Goal: Task Accomplishment & Management: Contribute content

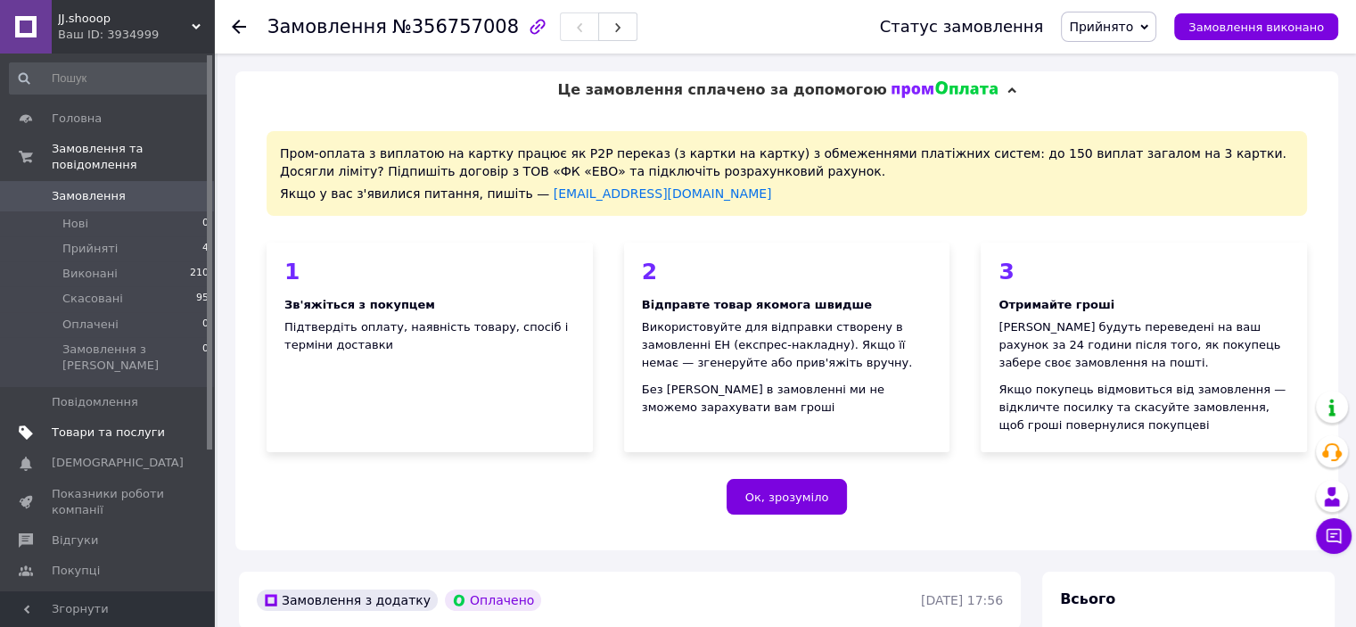
click at [80, 424] on span "Товари та послуги" at bounding box center [108, 432] width 113 height 16
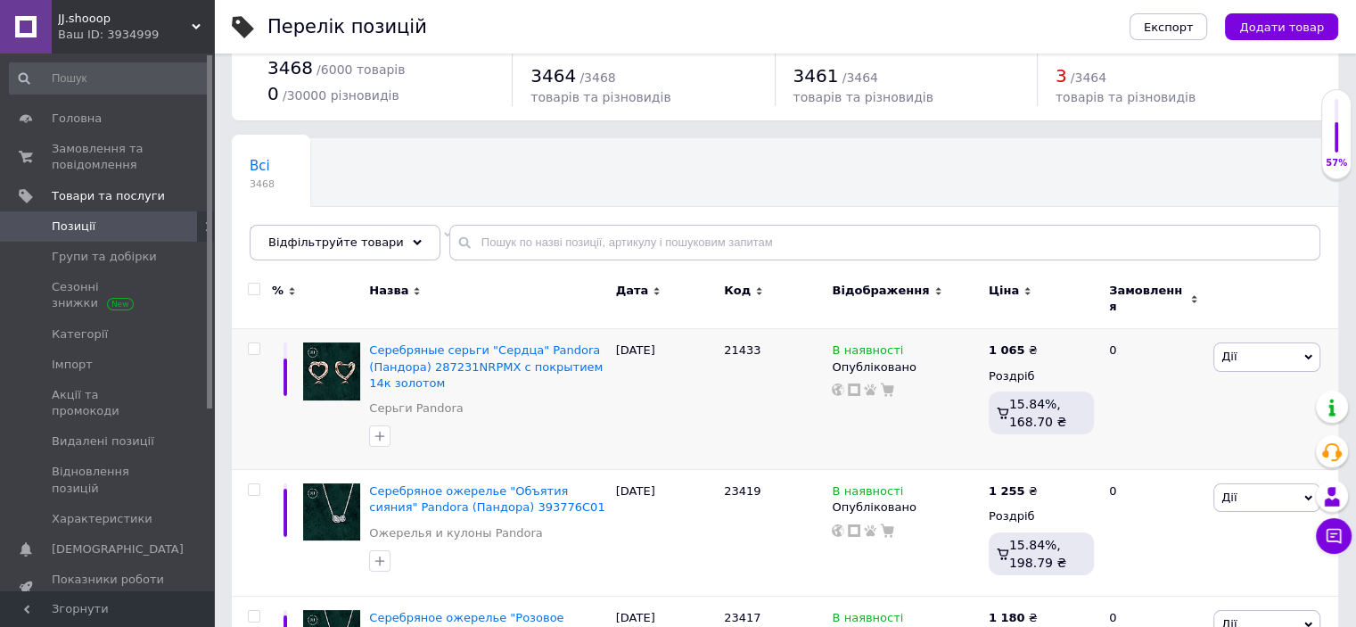
scroll to position [148, 0]
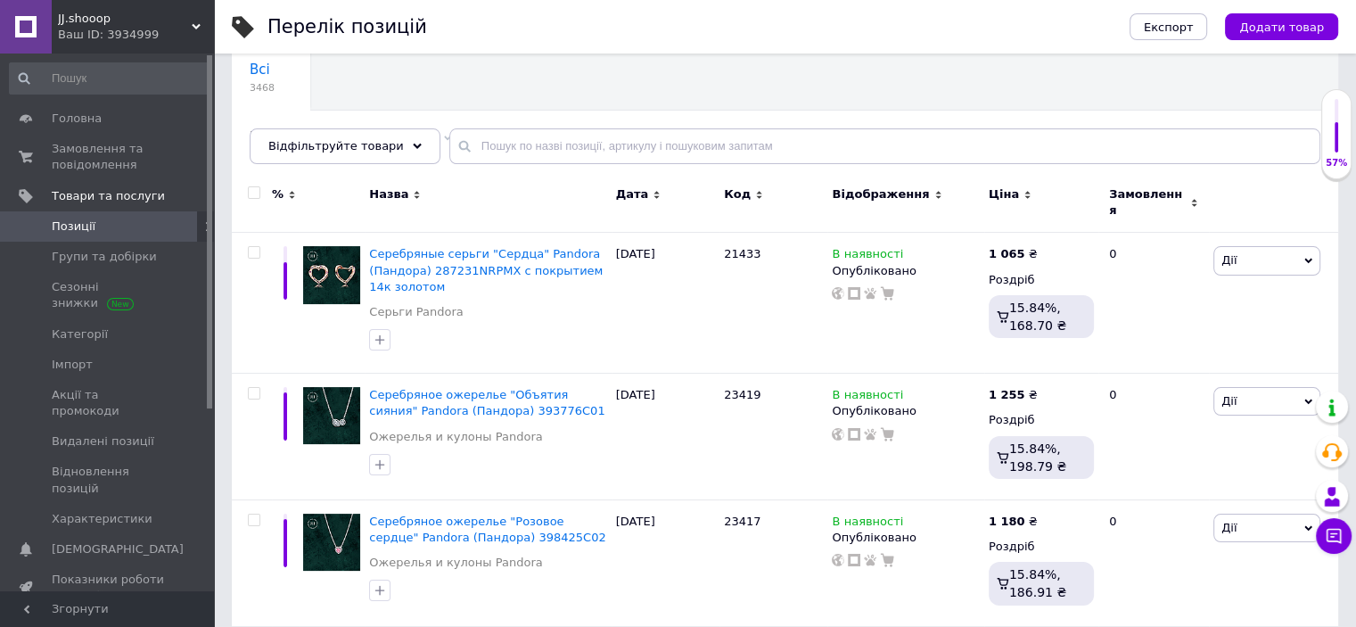
click at [1273, 27] on span "Додати товар" at bounding box center [1281, 27] width 85 height 13
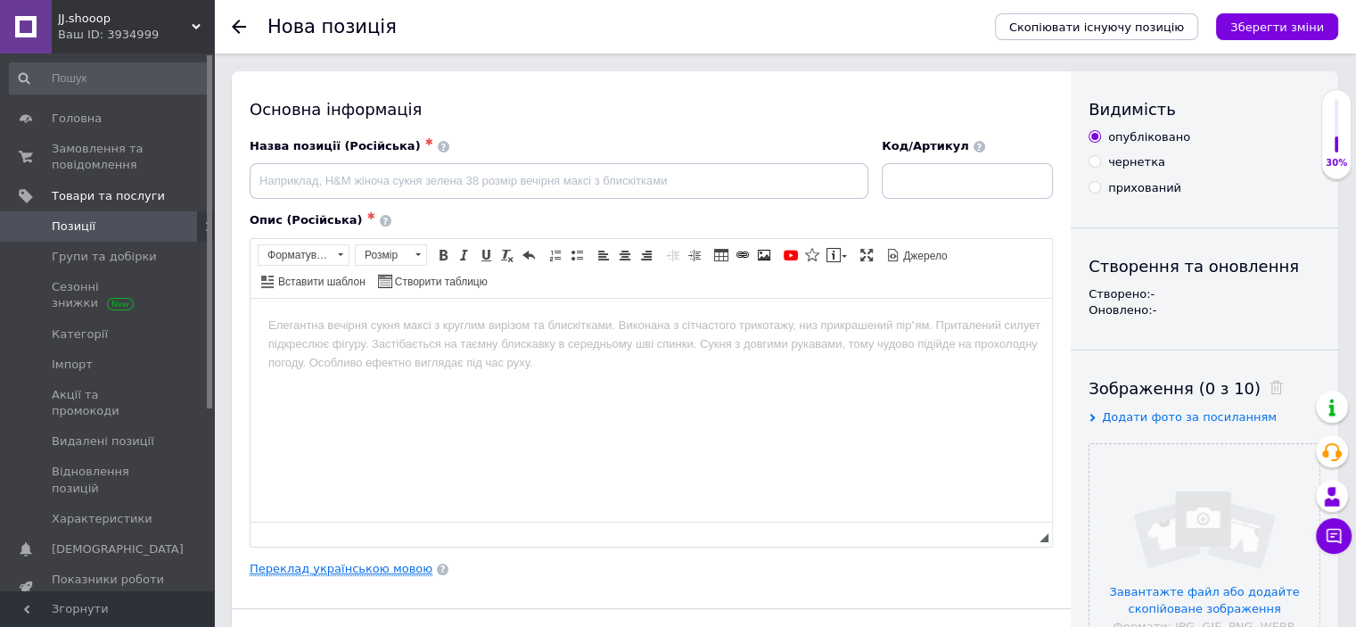
click at [307, 562] on link "Переклад українською мовою" at bounding box center [341, 569] width 183 height 14
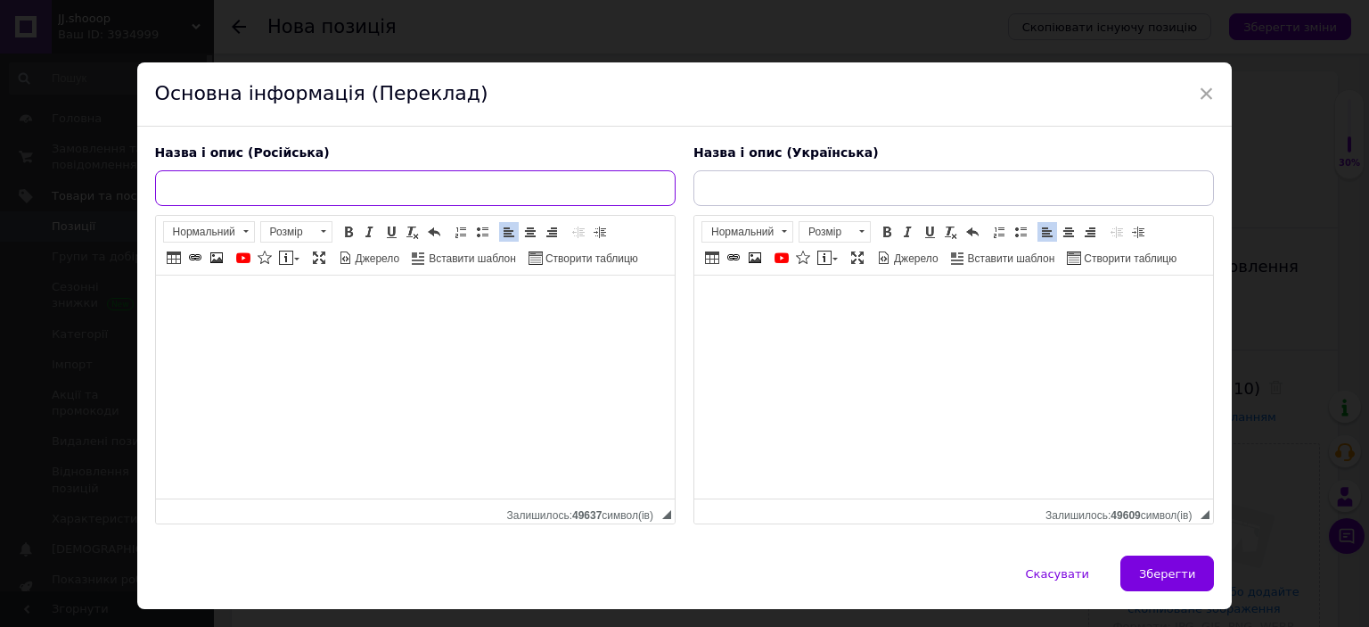
click at [325, 188] on input "text" at bounding box center [415, 188] width 521 height 36
paste input "Серебряные серьги "Пчелиные соты" Pandora (Пандора) 298800C01"
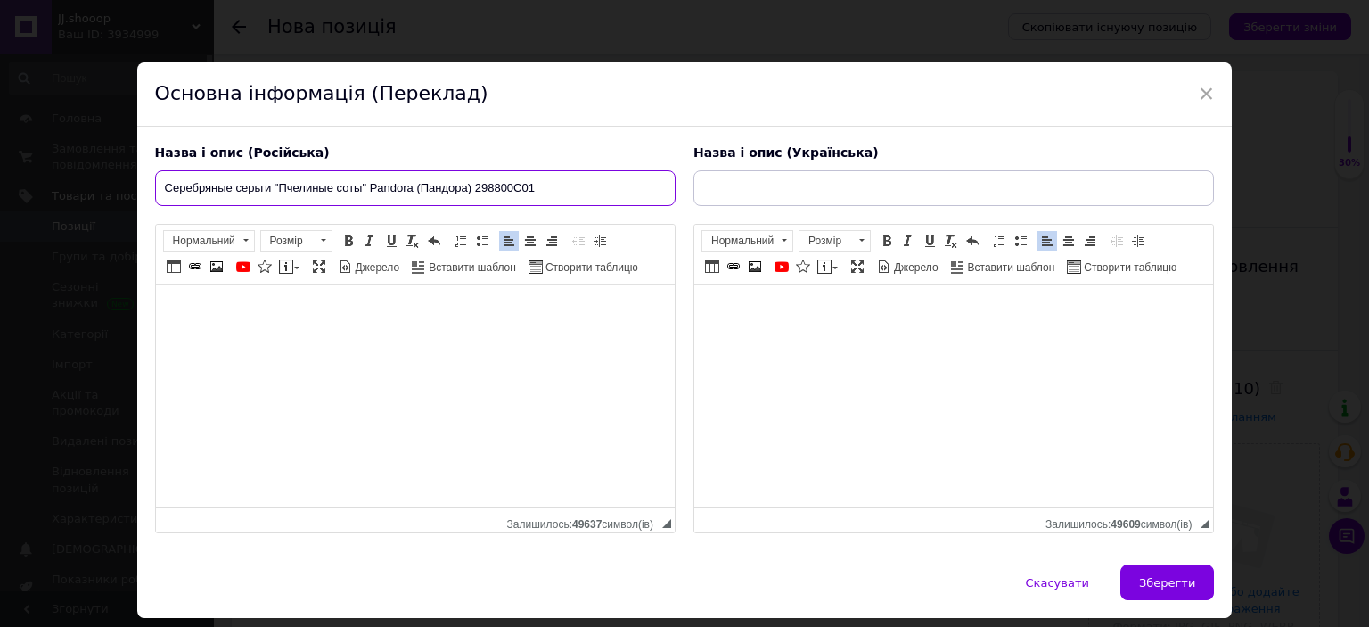
type input "Серебряные серьги "Пчелиные соты" Pandora (Пандора) 298800C01"
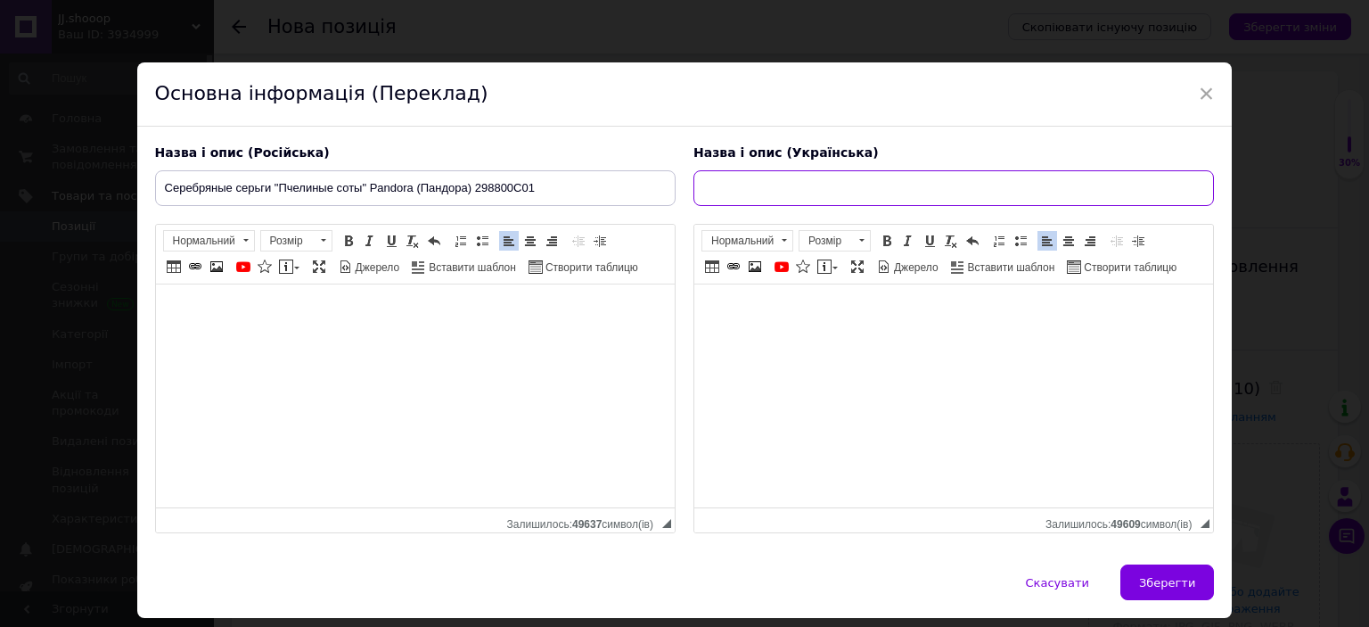
click at [763, 193] on input "text" at bounding box center [954, 188] width 521 height 36
paste input "Срібні сережки "Бджолині соти" Pandora (Пандора) 298800C01"
type input "Срібні сережки "Бджолині соти" Pandora (Пандора) 298800C01"
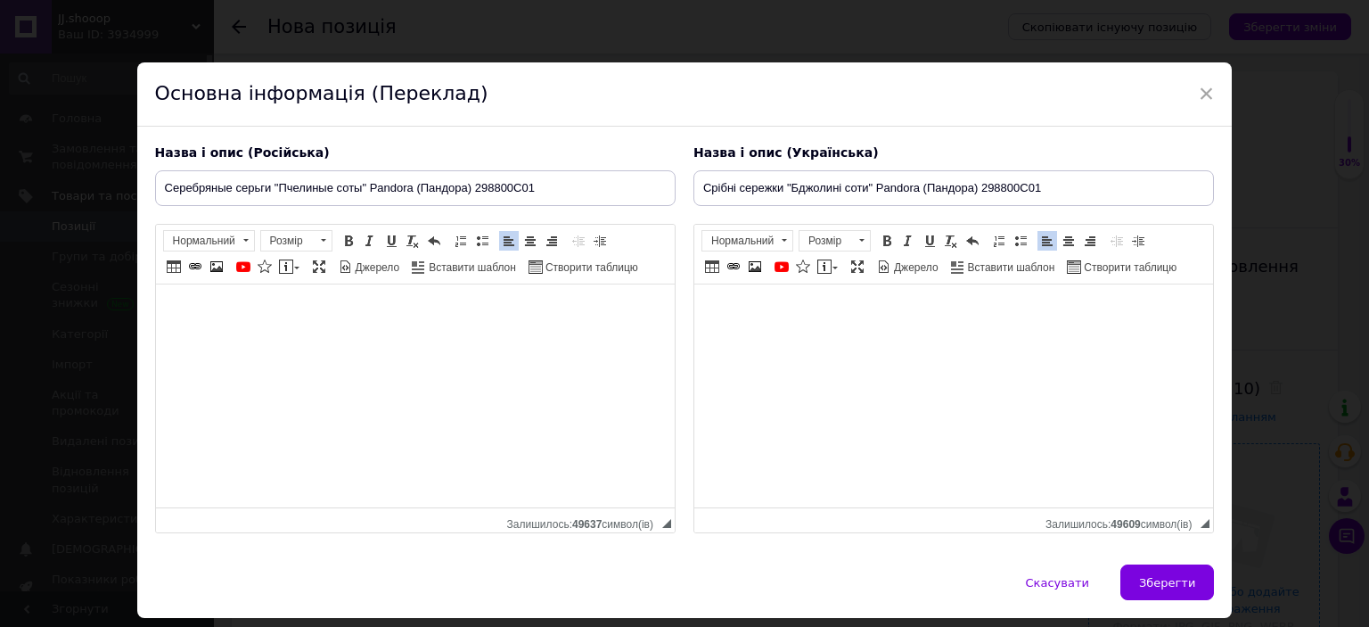
click at [1152, 576] on span "Зберегти" at bounding box center [1167, 582] width 56 height 13
type input "Серебряные серьги "Пчелиные соты" Pandora (Пандора) 298800C01"
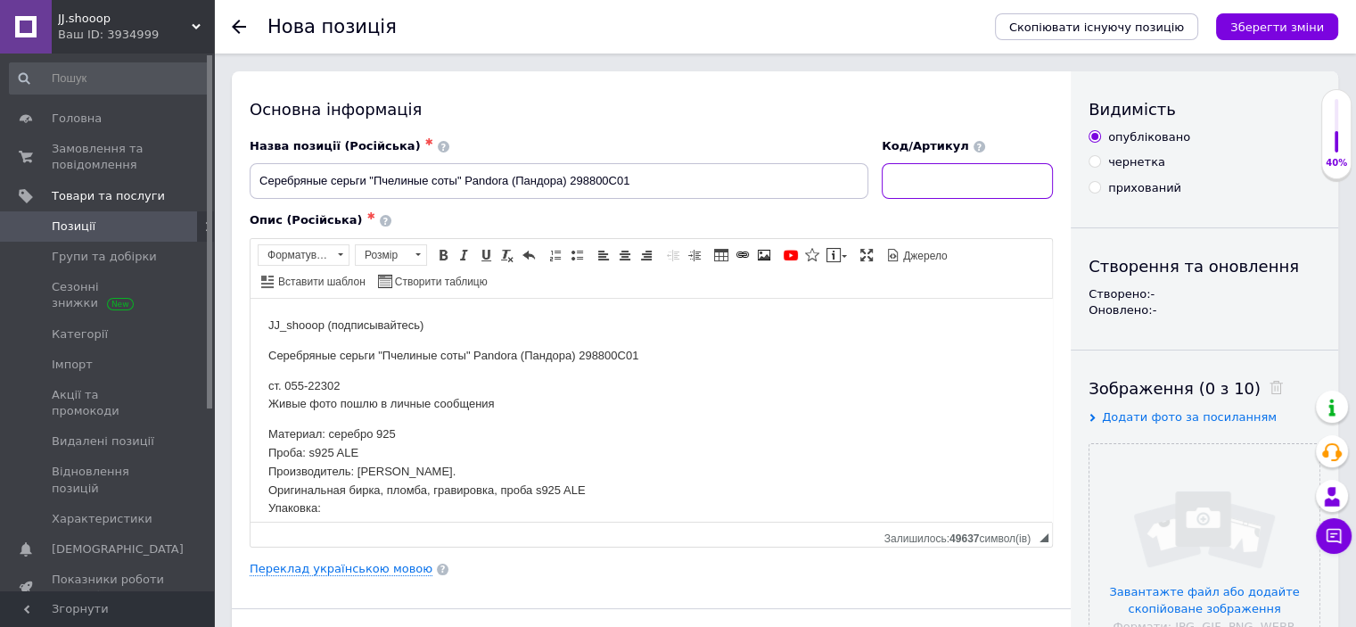
click at [964, 195] on input at bounding box center [967, 181] width 171 height 36
paste input "22302"
type input "22302"
click at [1121, 497] on input "file" at bounding box center [1205, 559] width 230 height 230
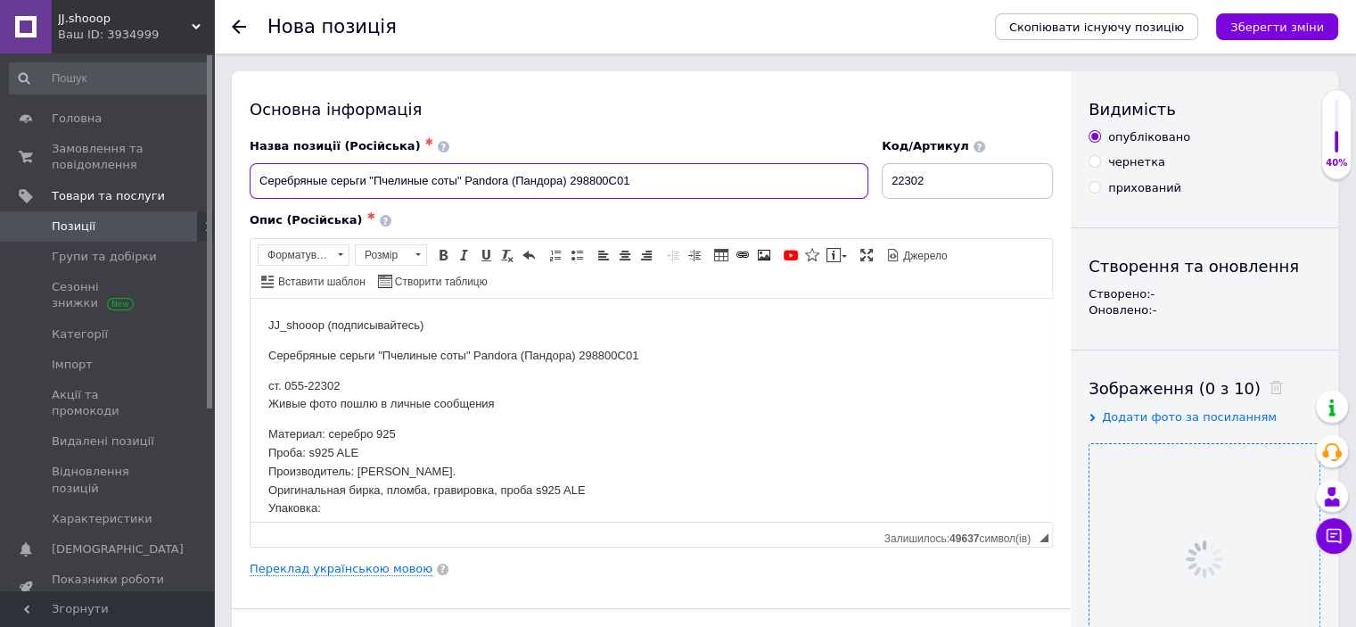
click at [531, 177] on input "Серебряные серьги "Пчелиные соты" Pandora (Пандора) 298800C01" at bounding box center [559, 181] width 619 height 36
click at [527, 232] on div "Опис (Російська) ✱ JJ_shooop (подписывайтесь) Серебряные серьги "Пчелиные соты"…" at bounding box center [651, 379] width 803 height 334
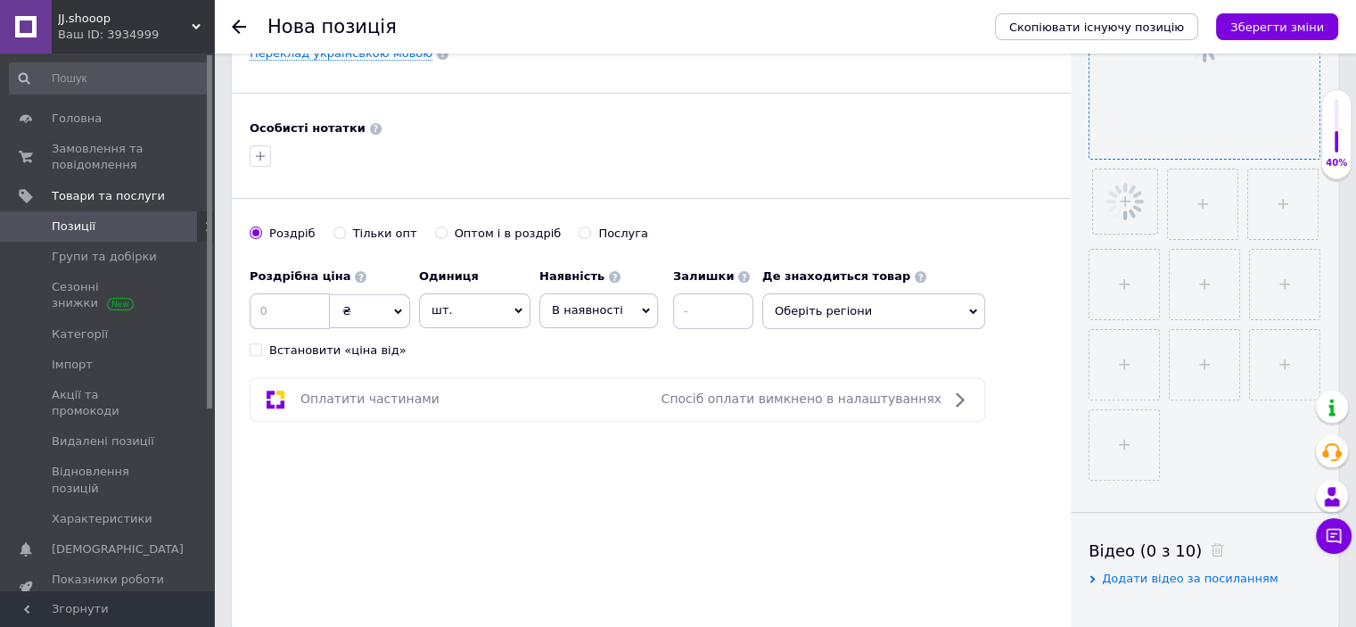
scroll to position [548, 0]
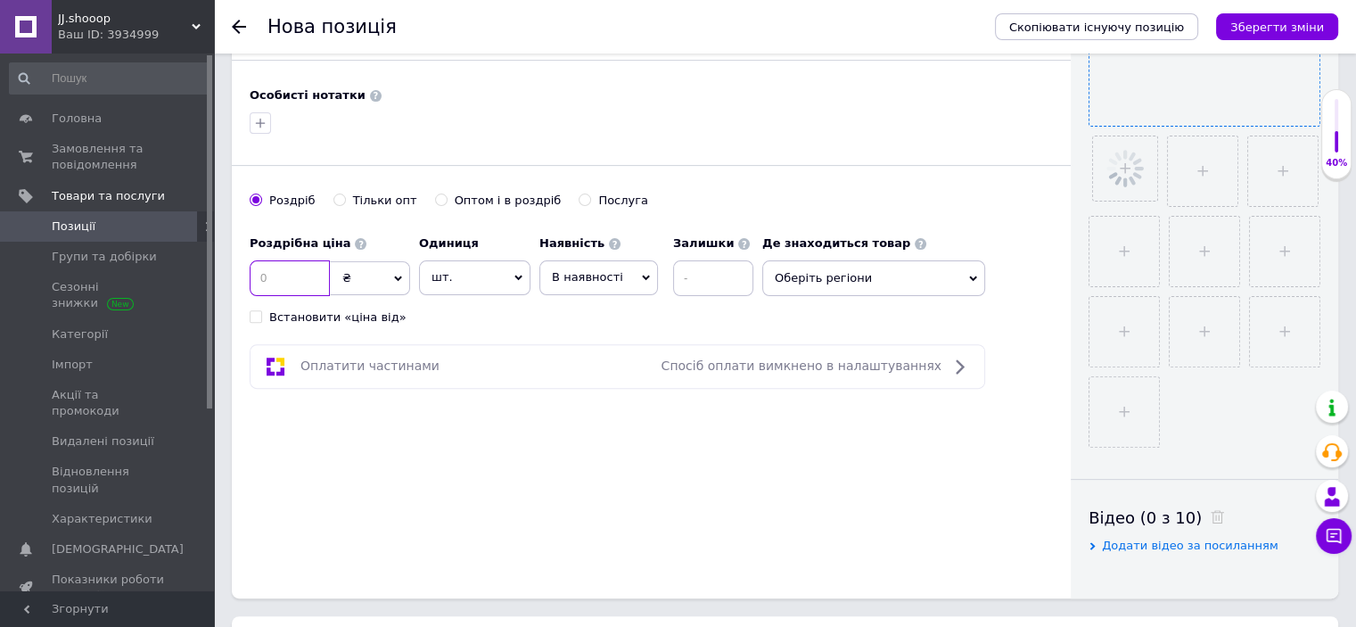
click at [292, 280] on input at bounding box center [290, 278] width 80 height 36
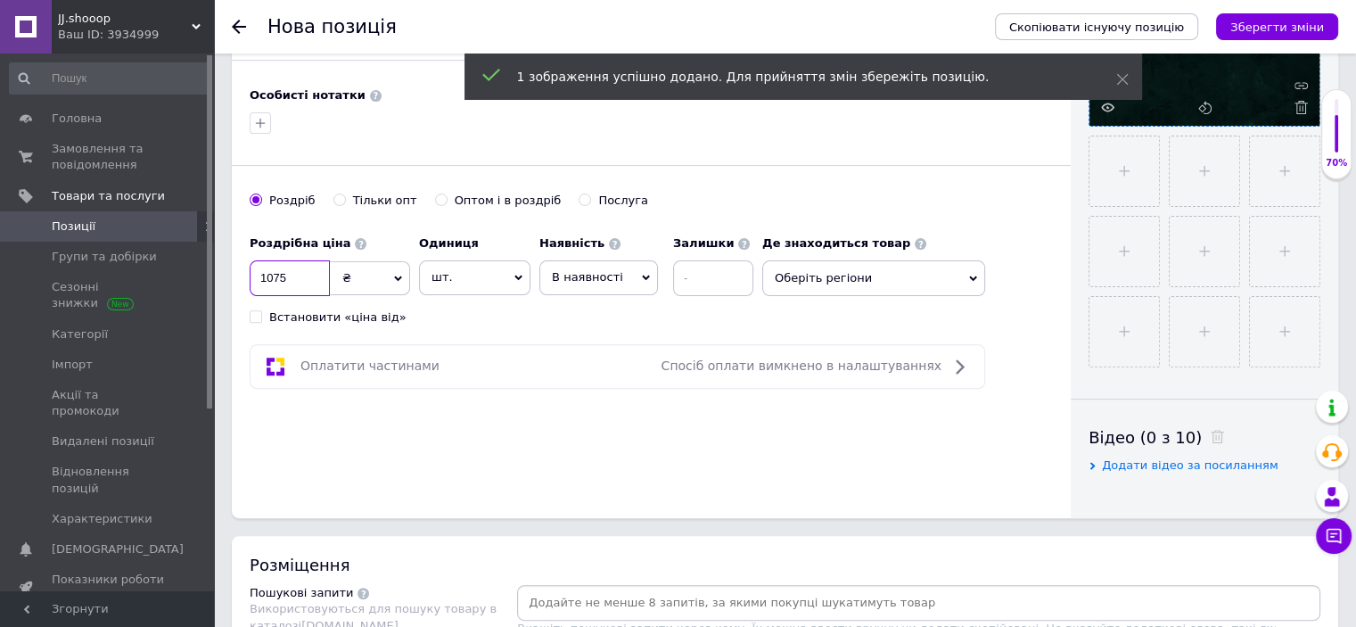
type input "1075"
click at [502, 304] on div "Роздрібна ціна 1075 ₴ $ EUR CHF GBP ¥ PLN ₸ MDL HUF KGS CNY TRY KRW lei Встанов…" at bounding box center [506, 275] width 513 height 99
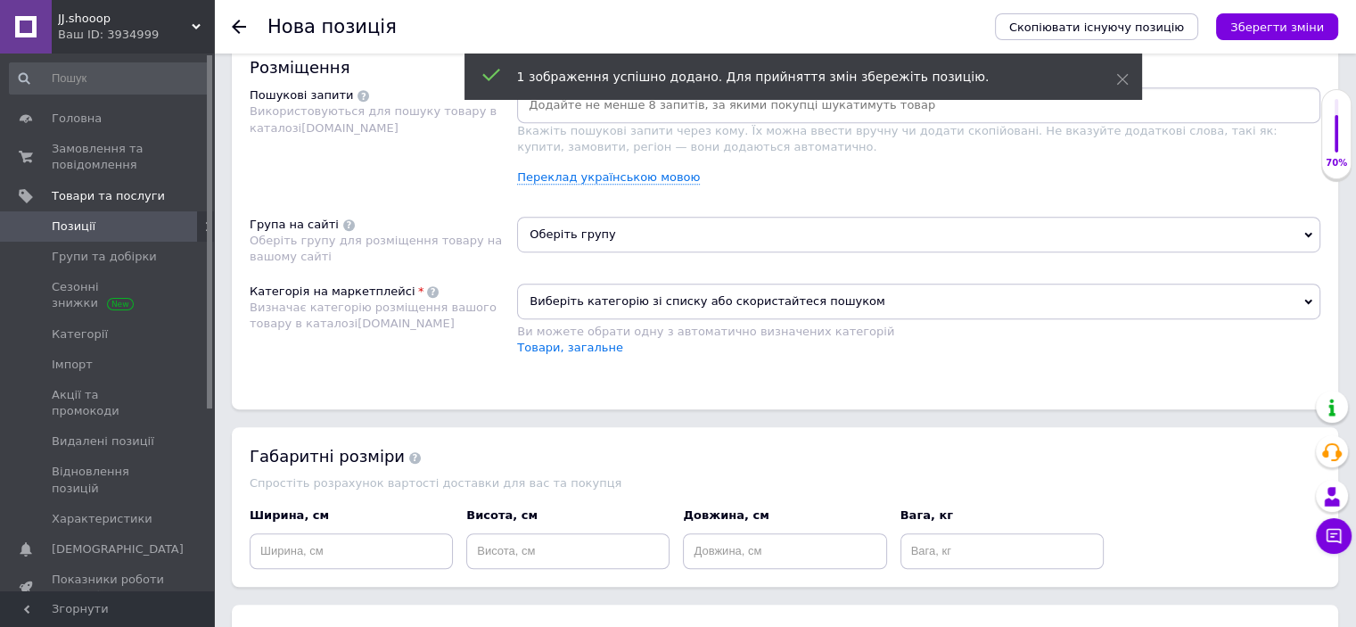
scroll to position [1097, 0]
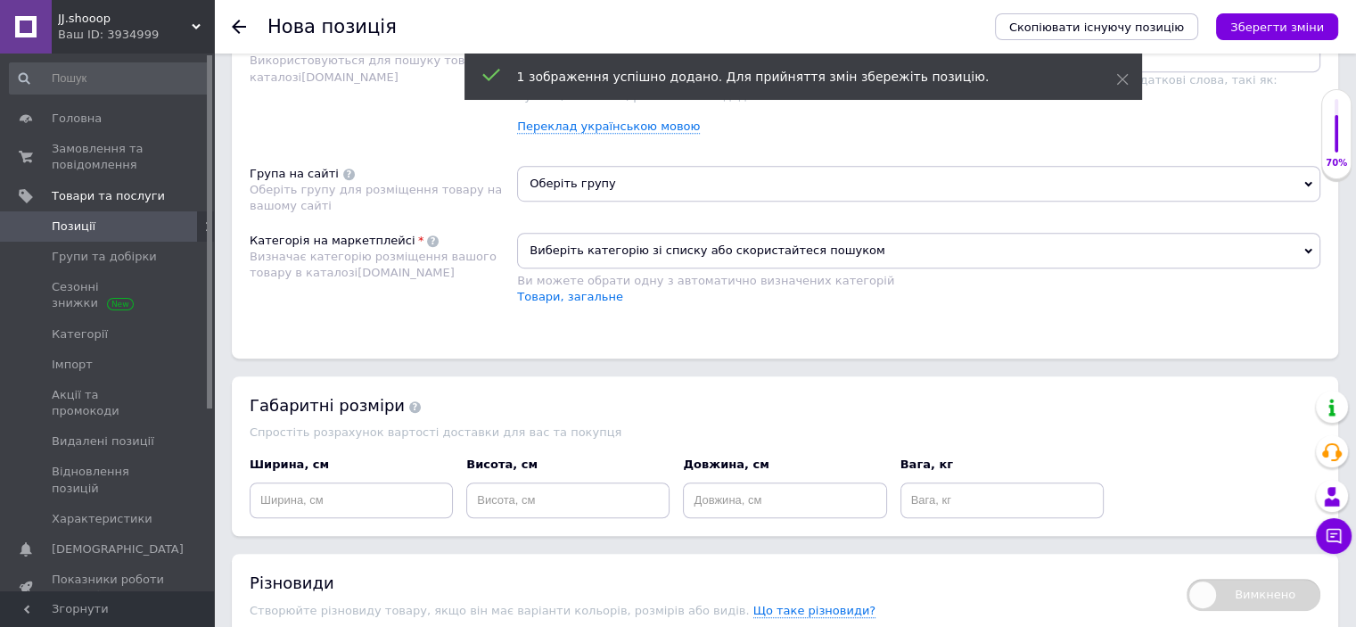
click at [606, 257] on span "Виберіть категорію зі списку або скористайтеся пошуком" at bounding box center [918, 251] width 803 height 36
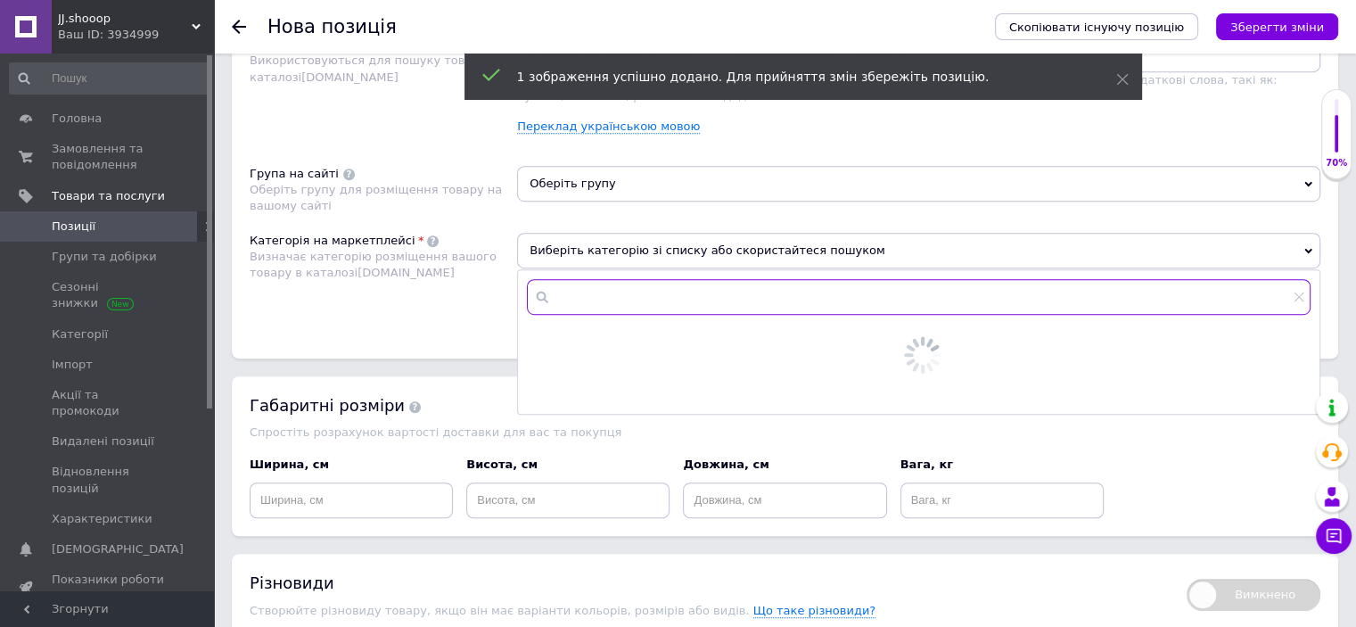
click at [600, 292] on input "text" at bounding box center [919, 297] width 784 height 36
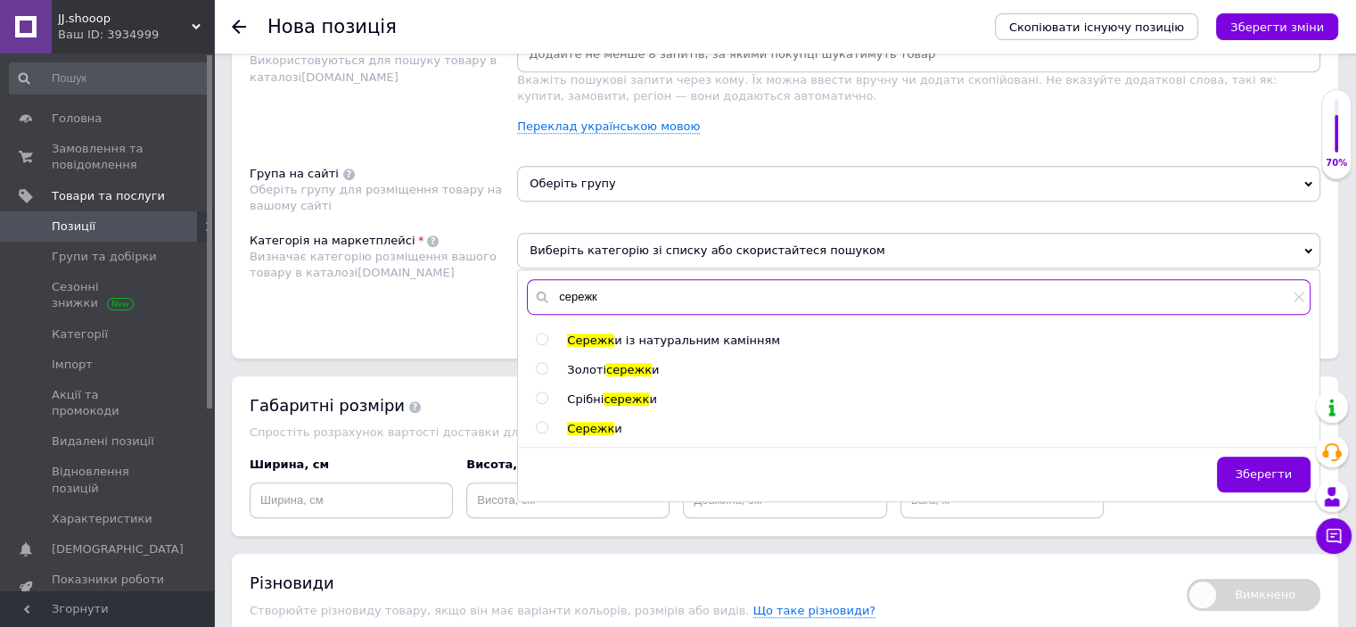
type input "сережк"
click at [627, 392] on span "сережк" at bounding box center [626, 398] width 45 height 13
radio input "true"
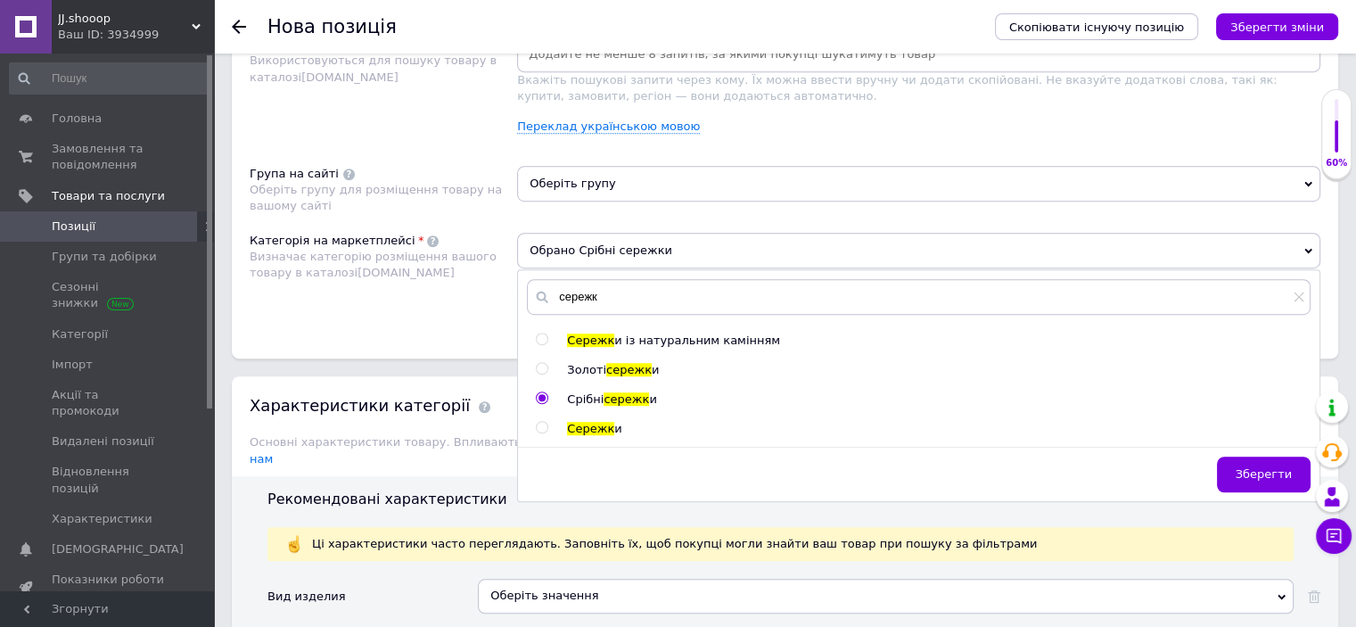
click at [621, 177] on span "Оберіть групу" at bounding box center [918, 184] width 803 height 36
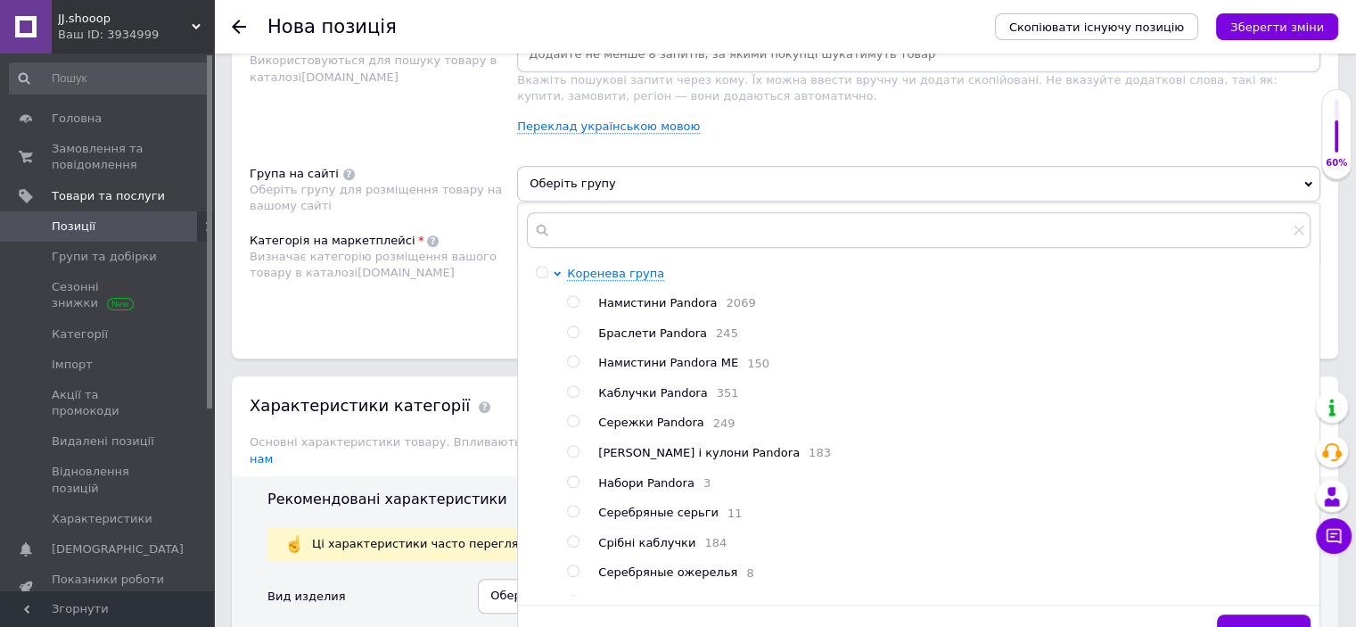
click at [629, 419] on span "Сережки Pandora" at bounding box center [650, 421] width 105 height 13
radio input "true"
click at [374, 344] on div "Розміщення Пошукові запити Використовуються для пошуку товару в каталозі [DOMAI…" at bounding box center [785, 173] width 1106 height 371
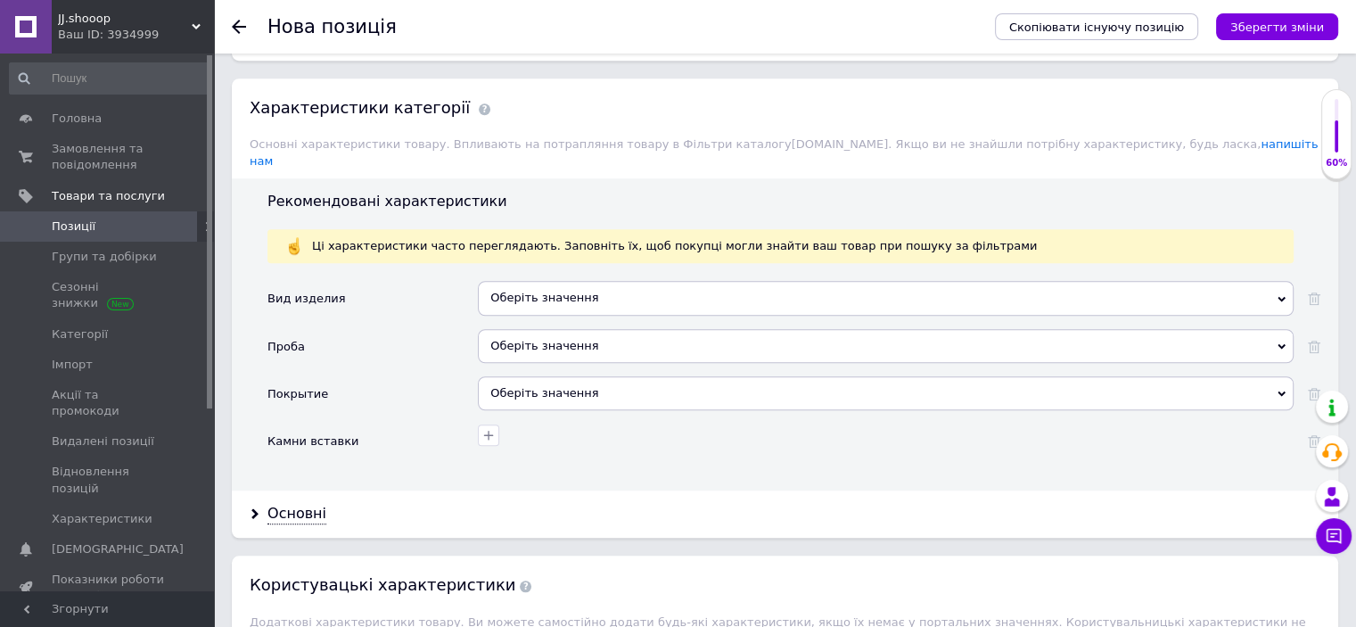
click at [530, 281] on div "Оберіть значення" at bounding box center [886, 298] width 816 height 34
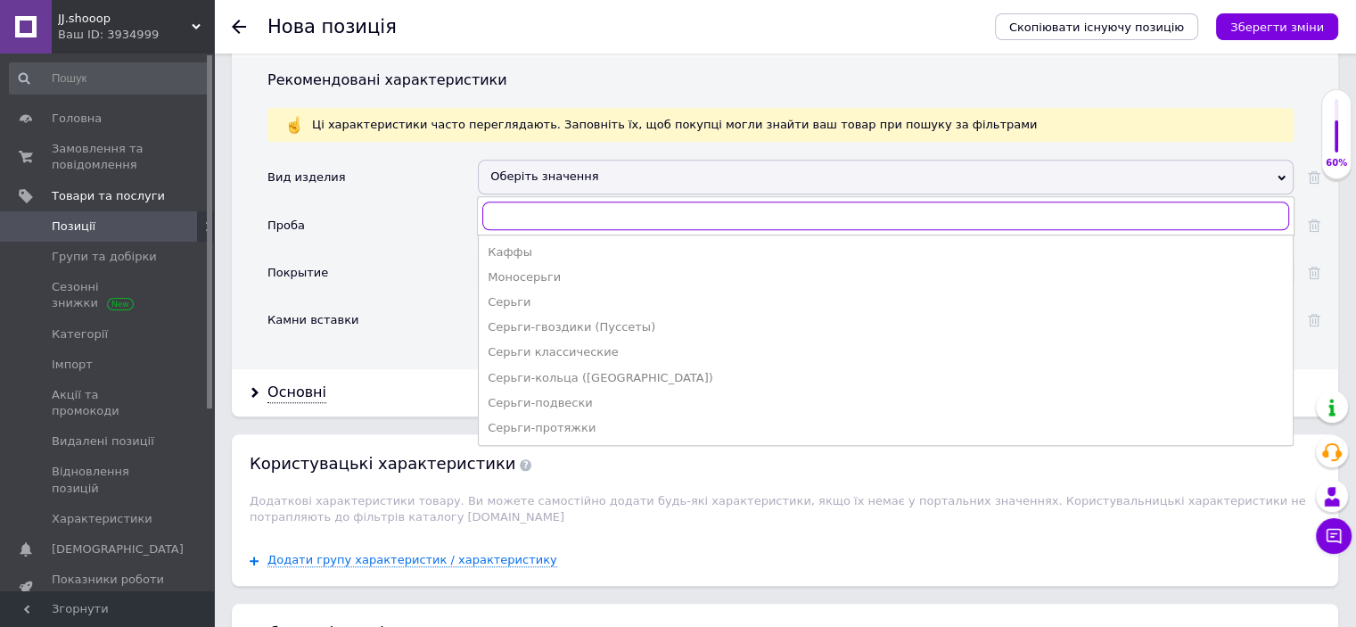
scroll to position [1542, 0]
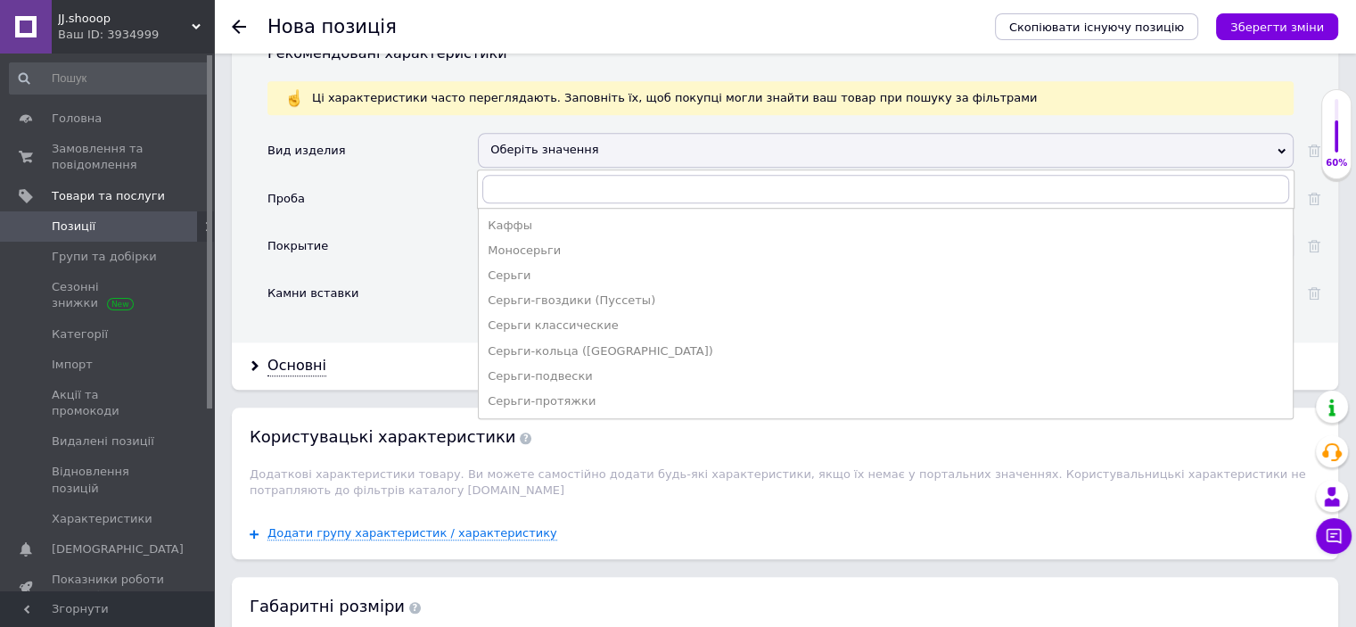
click at [404, 229] on div "Покрытие" at bounding box center [372, 251] width 210 height 47
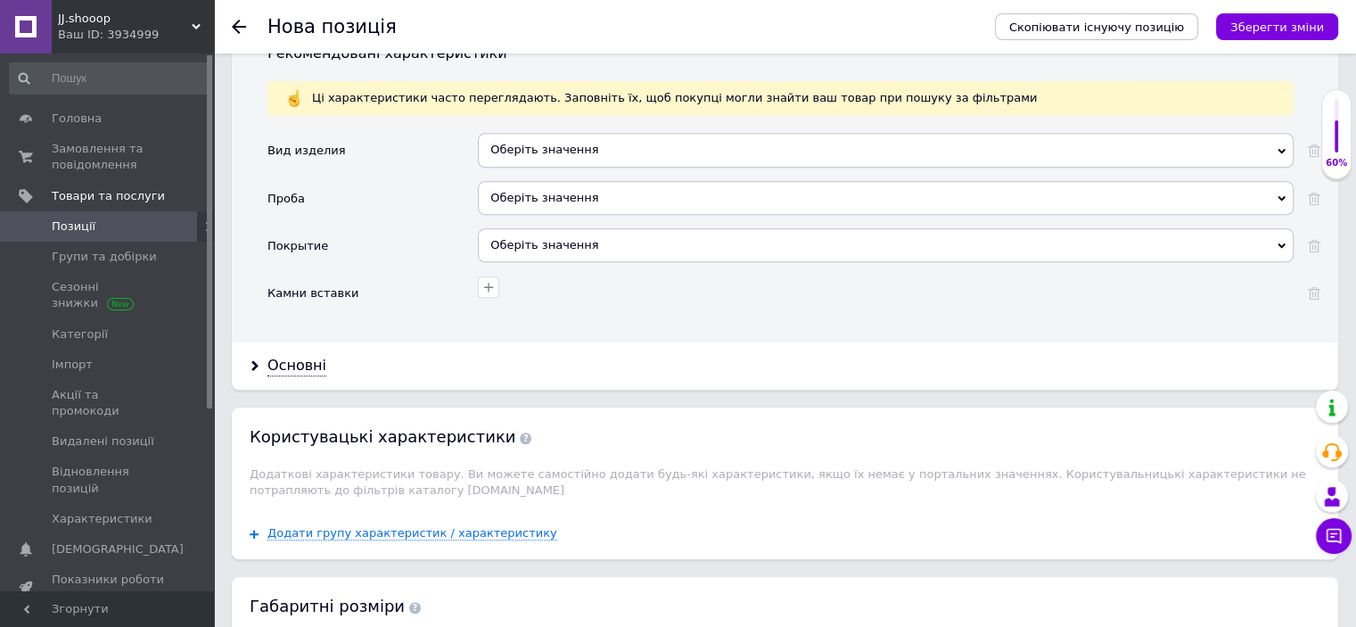
click at [562, 186] on div "Оберіть значення" at bounding box center [886, 198] width 816 height 34
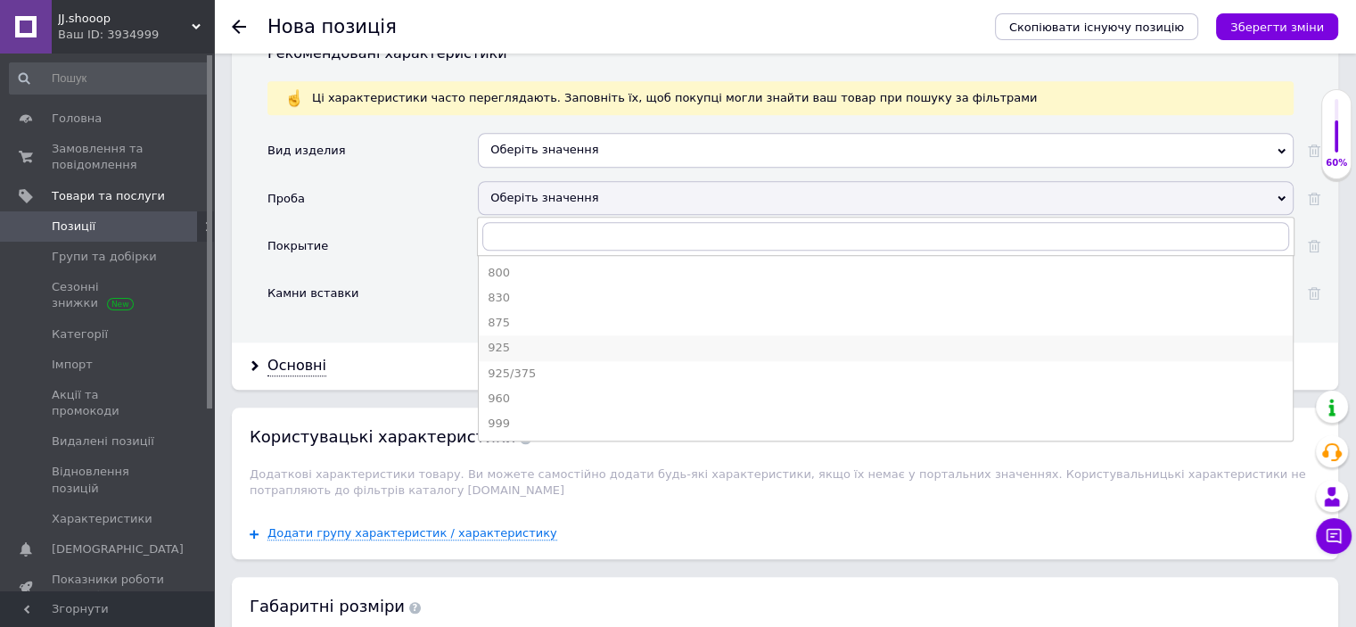
click at [506, 340] on div "925" at bounding box center [886, 348] width 796 height 16
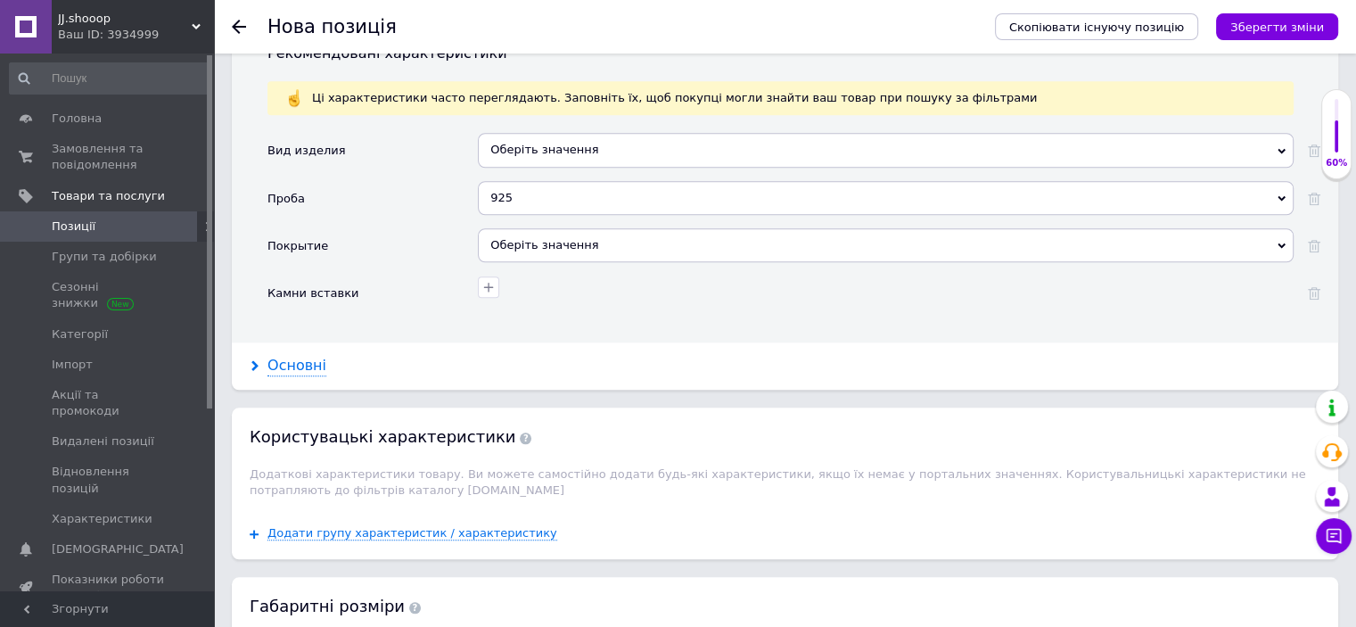
click at [296, 356] on div "Основні" at bounding box center [296, 366] width 59 height 21
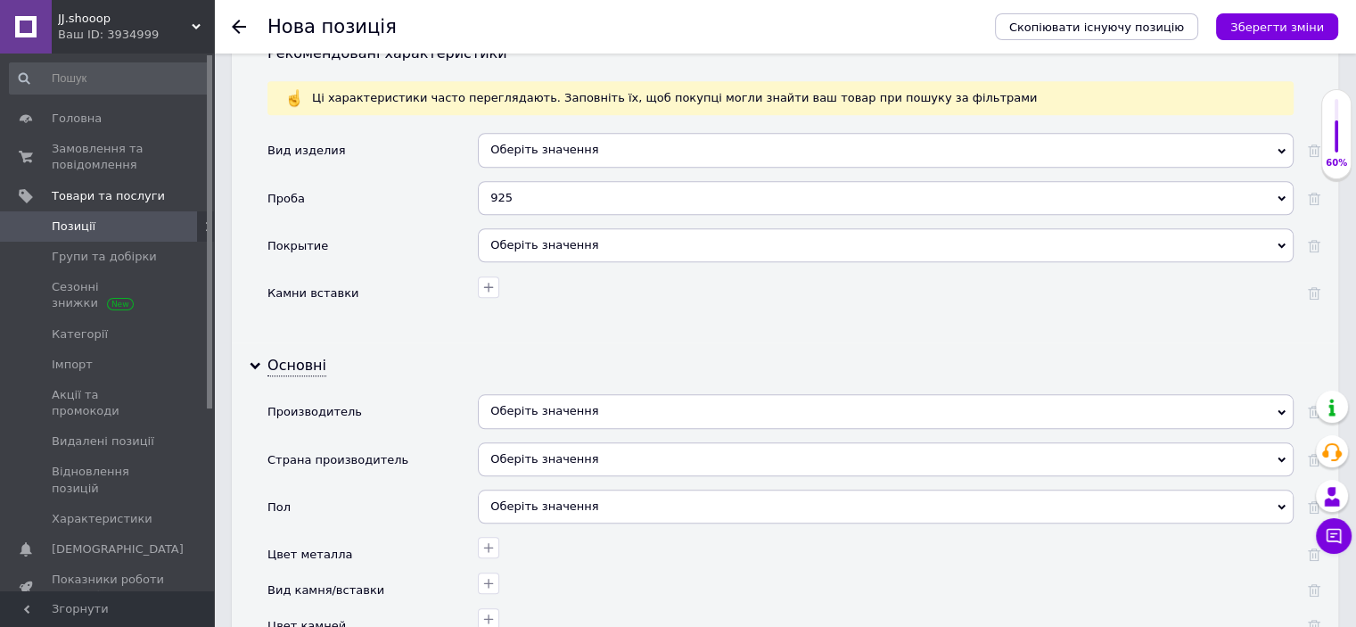
click at [535, 228] on div "Оберіть значення" at bounding box center [886, 245] width 816 height 34
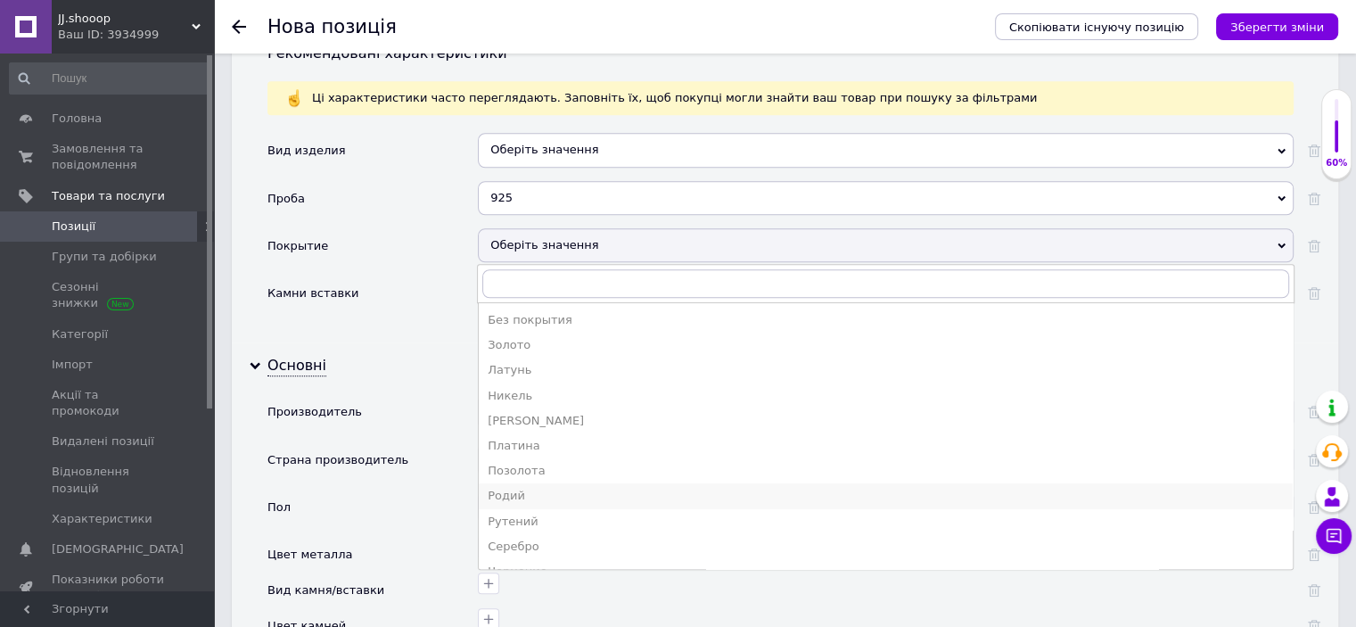
click at [507, 488] on div "Родий" at bounding box center [886, 496] width 796 height 16
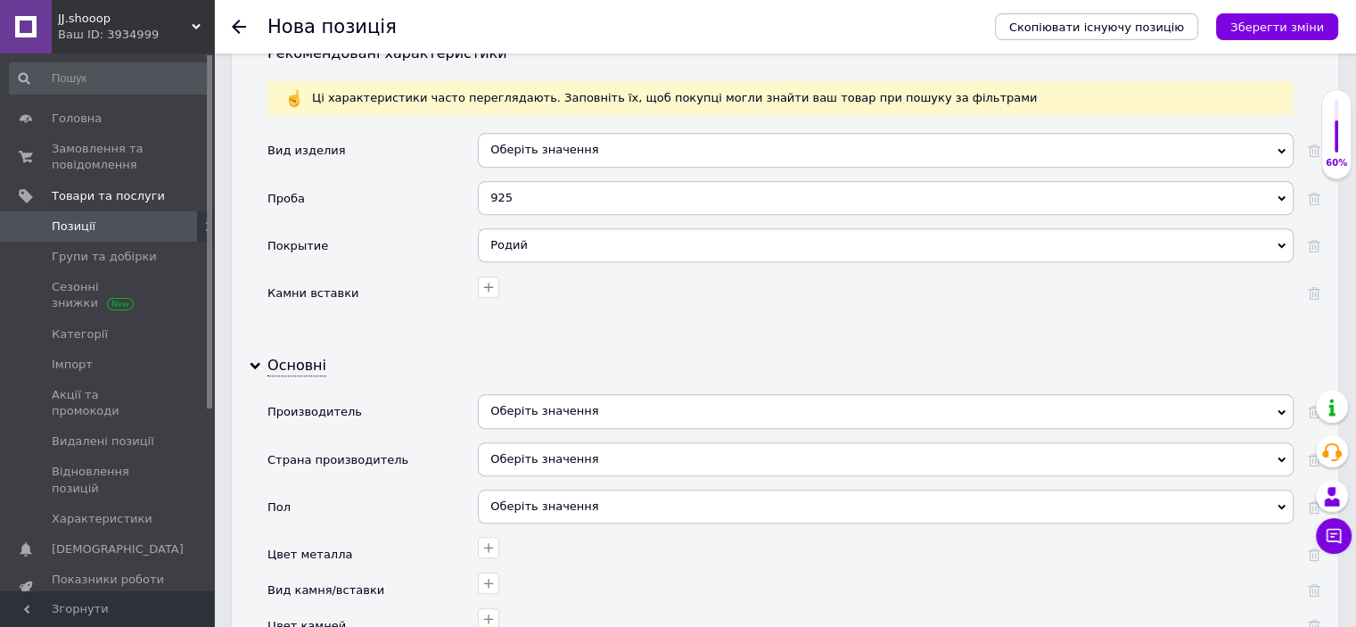
scroll to position [1690, 0]
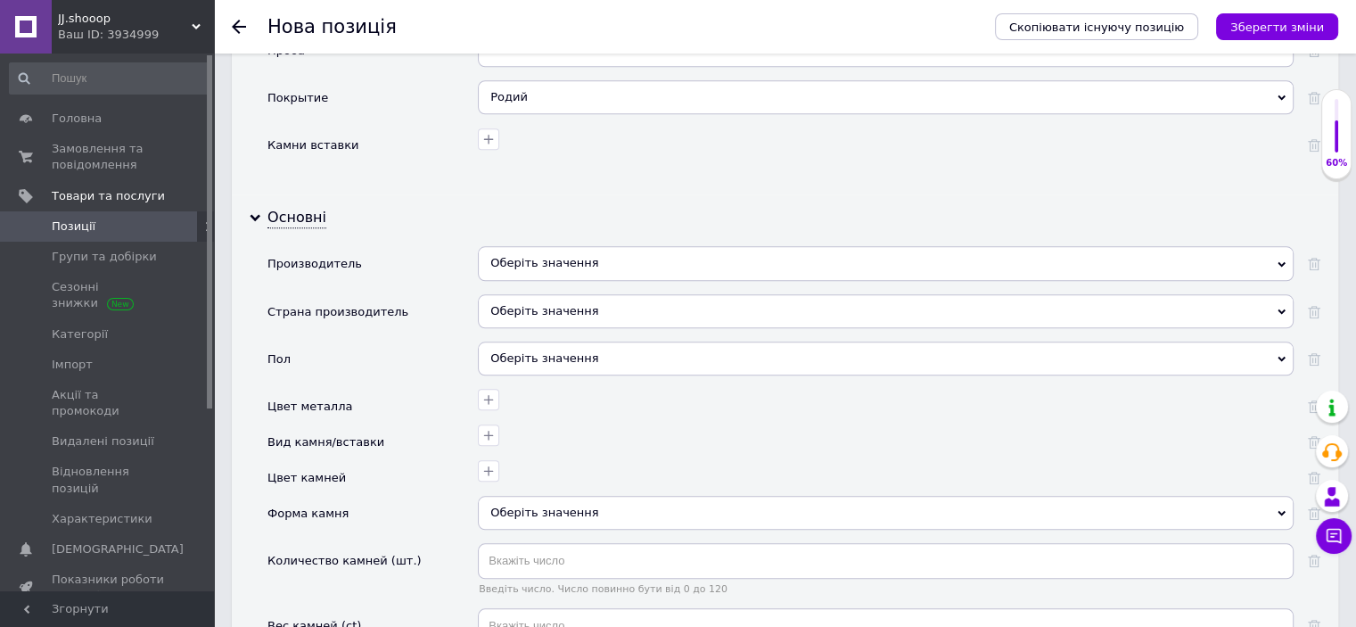
click at [539, 246] on div "Оберіть значення" at bounding box center [886, 263] width 816 height 34
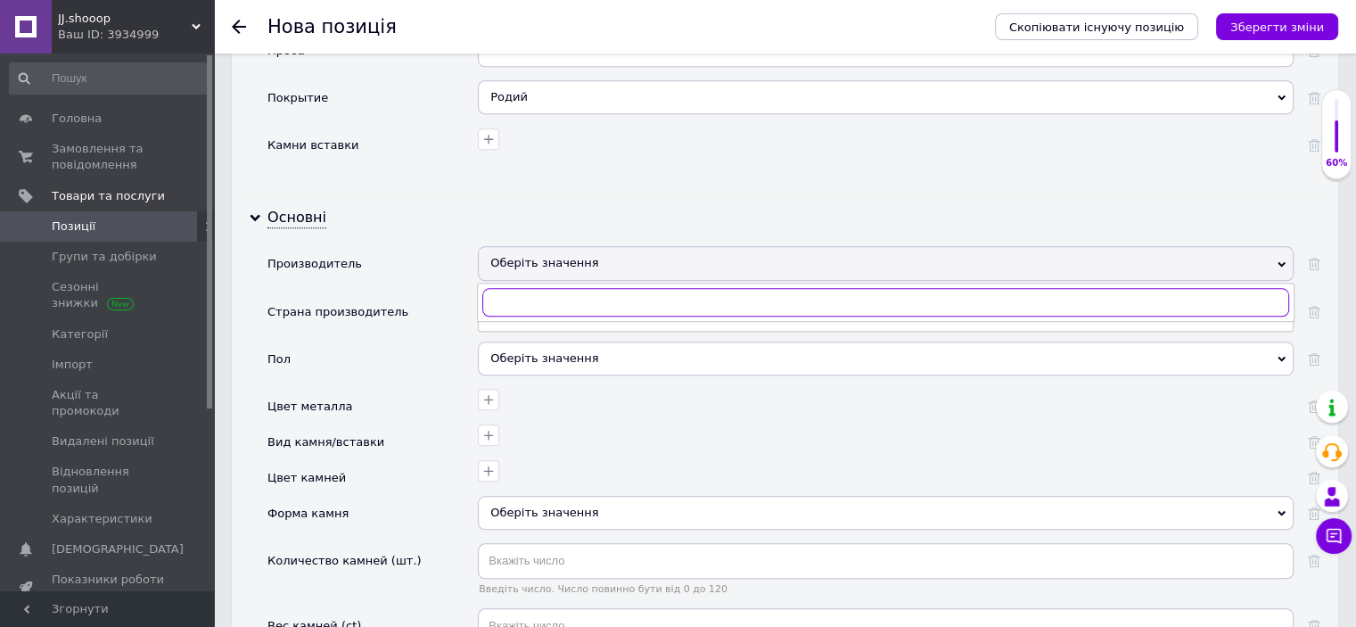
paste input "Пандора"
type input "Пандора"
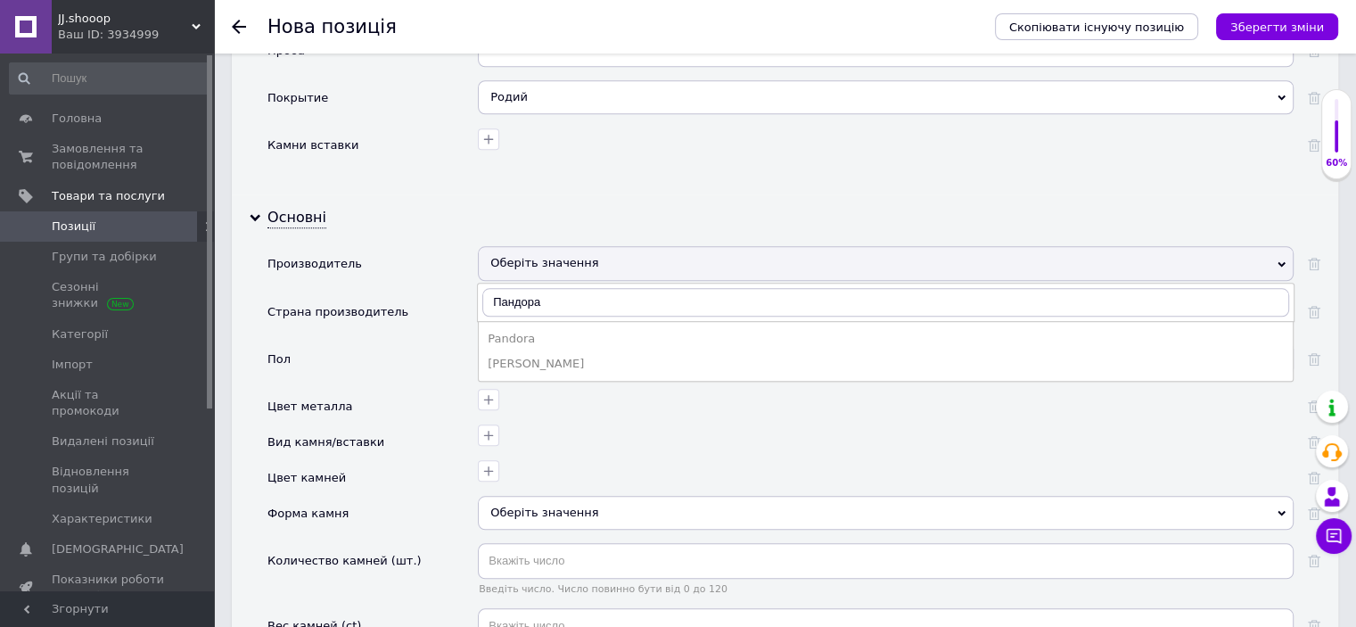
click at [522, 331] on div "Pandora" at bounding box center [886, 339] width 796 height 16
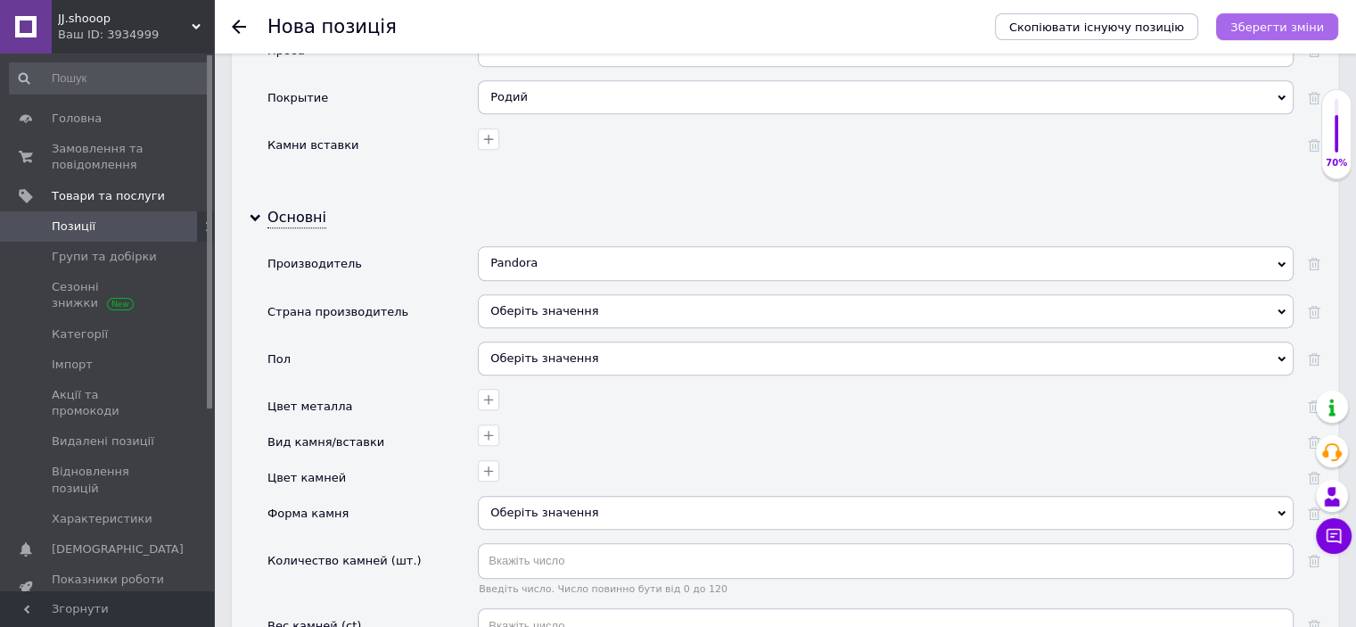
click at [1298, 28] on icon "Зберегти зміни" at bounding box center [1277, 27] width 94 height 13
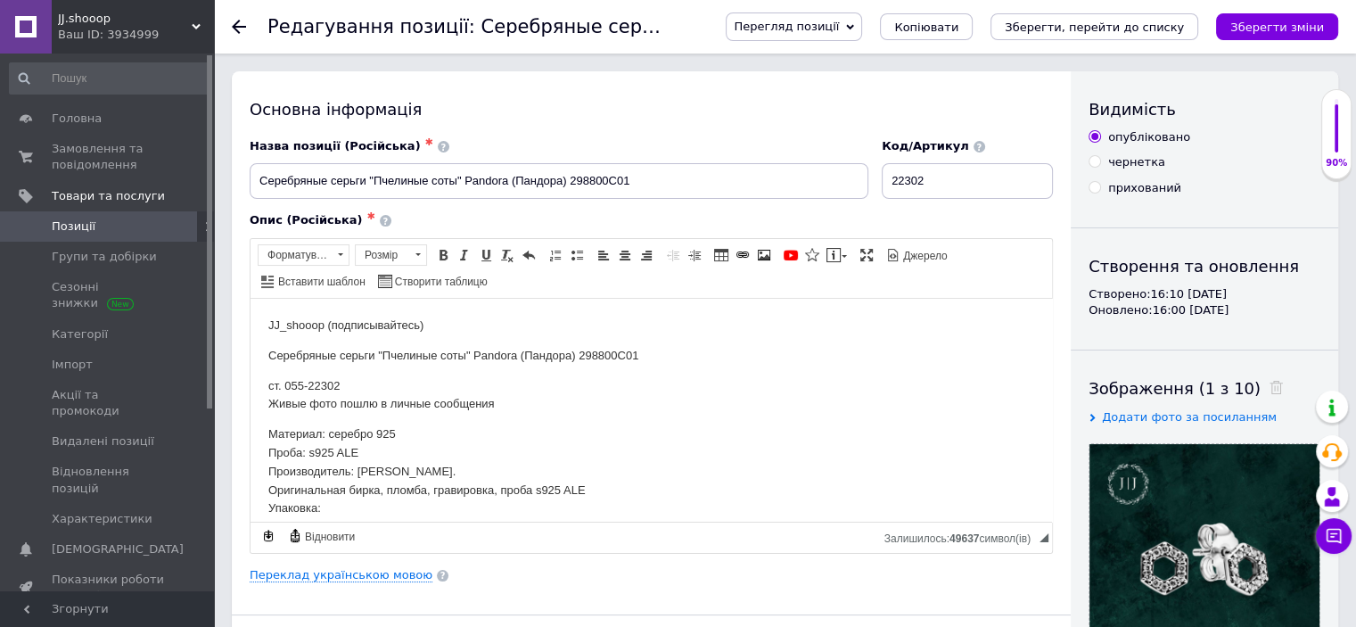
click at [1114, 1] on div "Перегляд позиції Зберегти та переглянути на сайті Зберегти та переглянути на ма…" at bounding box center [1014, 26] width 648 height 53
click at [1111, 14] on button "Зберегти, перейти до списку" at bounding box center [1095, 26] width 208 height 27
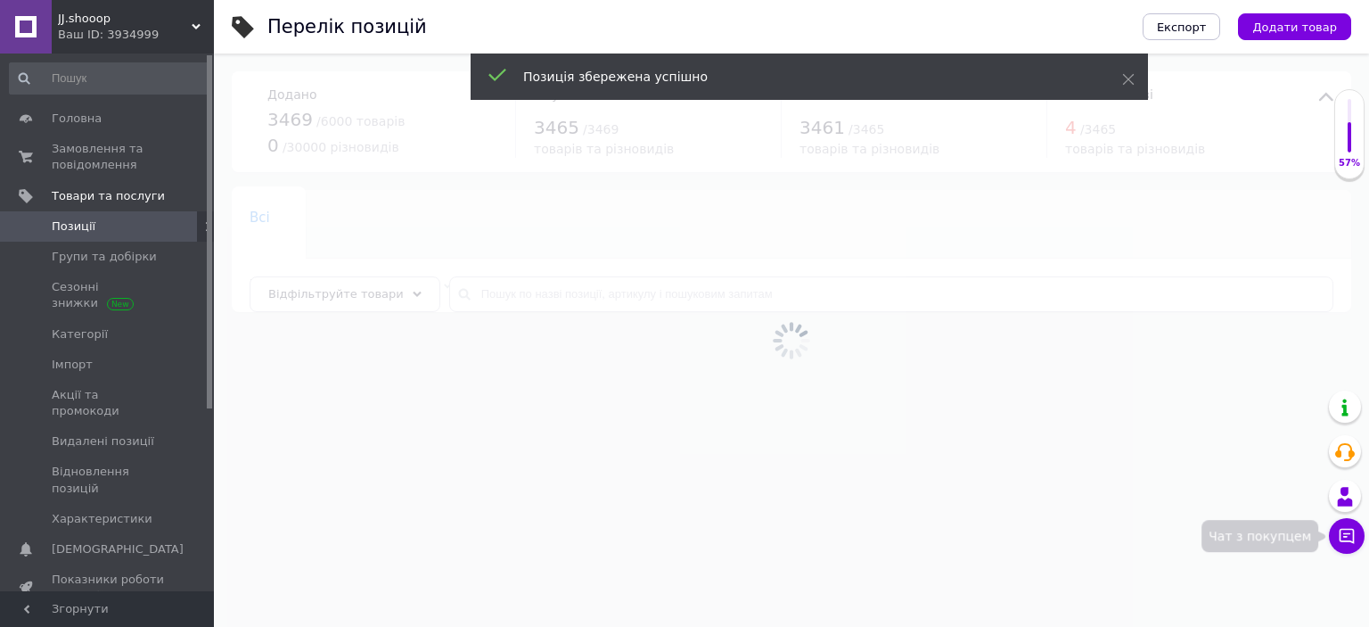
click at [1339, 538] on icon at bounding box center [1347, 536] width 18 height 18
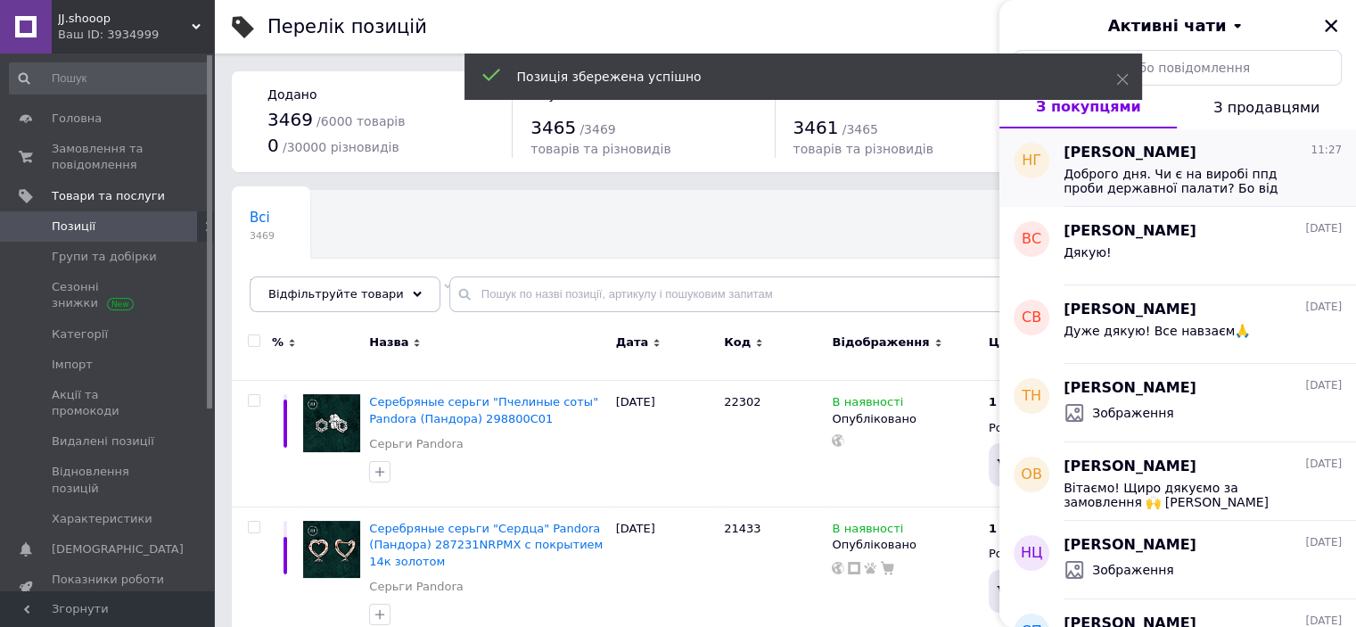
click at [1220, 176] on span "Доброго дня. Чи є на виробі ппд проби державної палати? Бо від сплаву алергія" at bounding box center [1190, 181] width 253 height 29
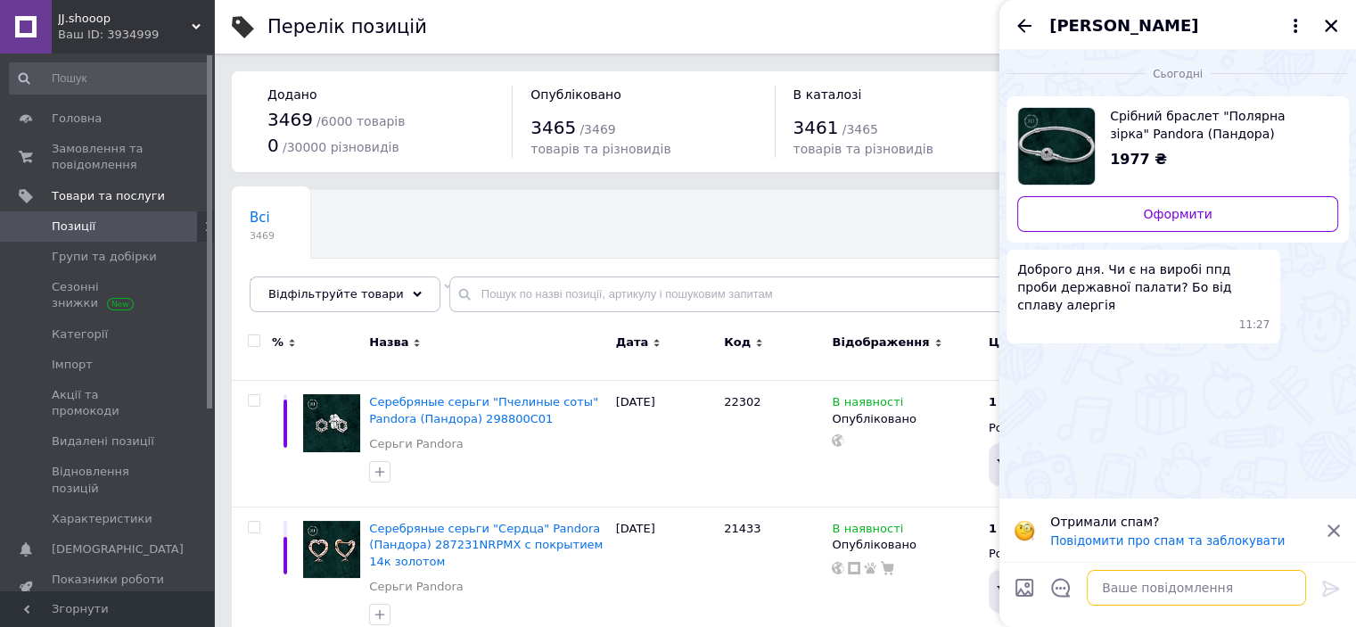
click at [1161, 586] on textarea at bounding box center [1196, 588] width 219 height 36
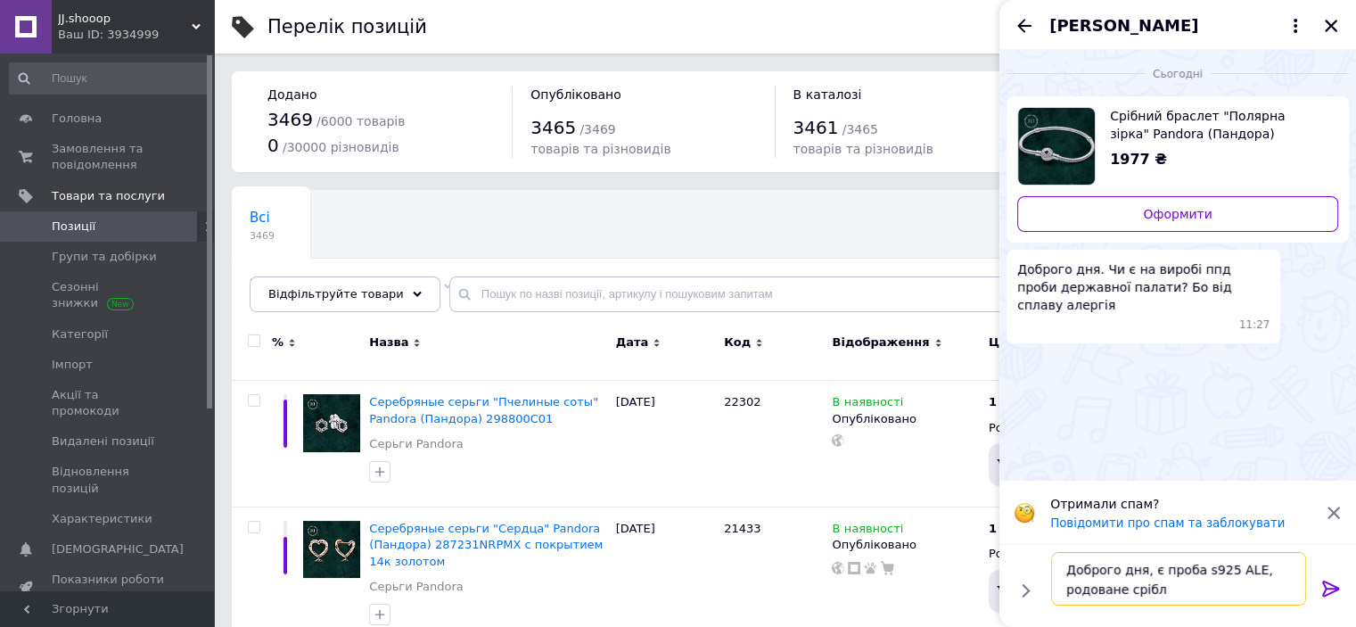
type textarea "Доброго дня, є проба s925 ALE, родоване срібло"
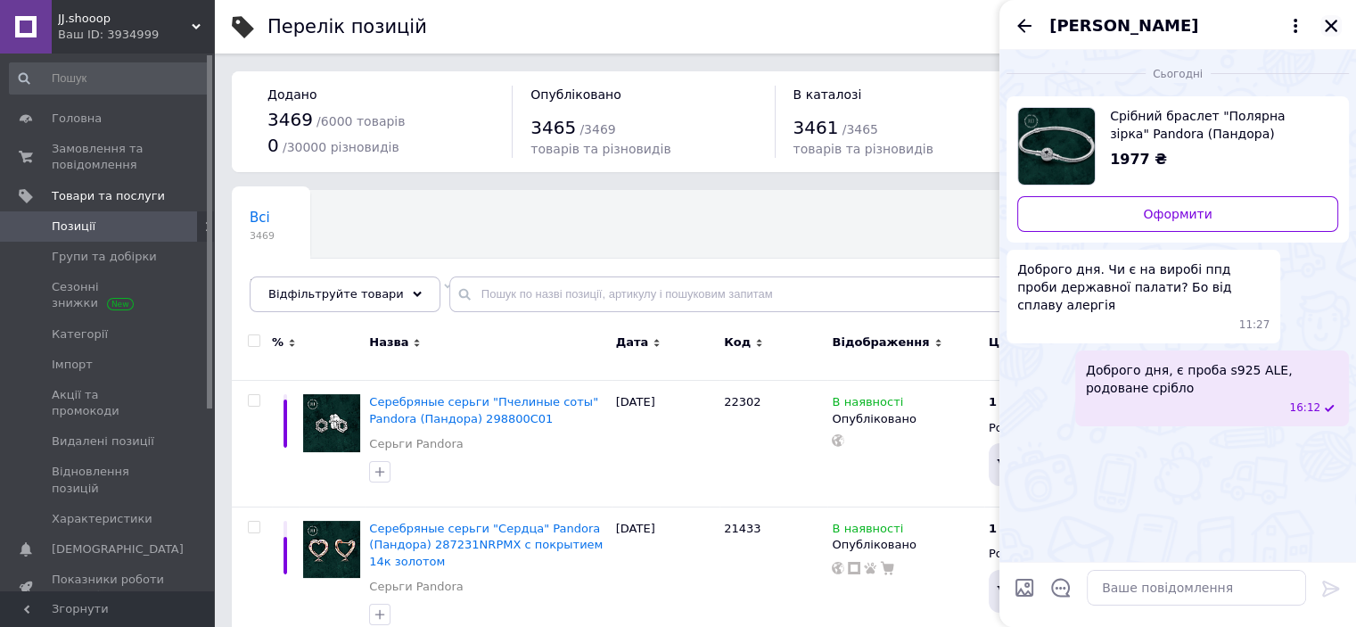
click at [1330, 28] on icon "Закрити" at bounding box center [1331, 26] width 16 height 16
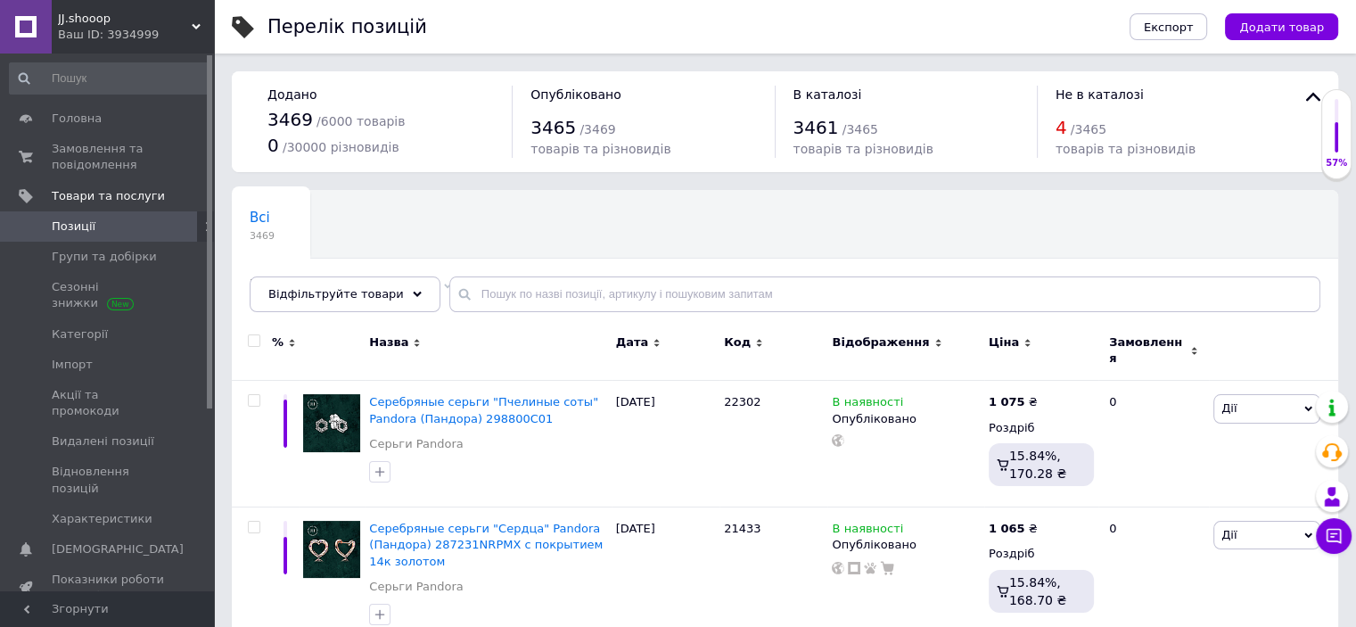
click at [1302, 27] on span "Додати товар" at bounding box center [1281, 27] width 85 height 13
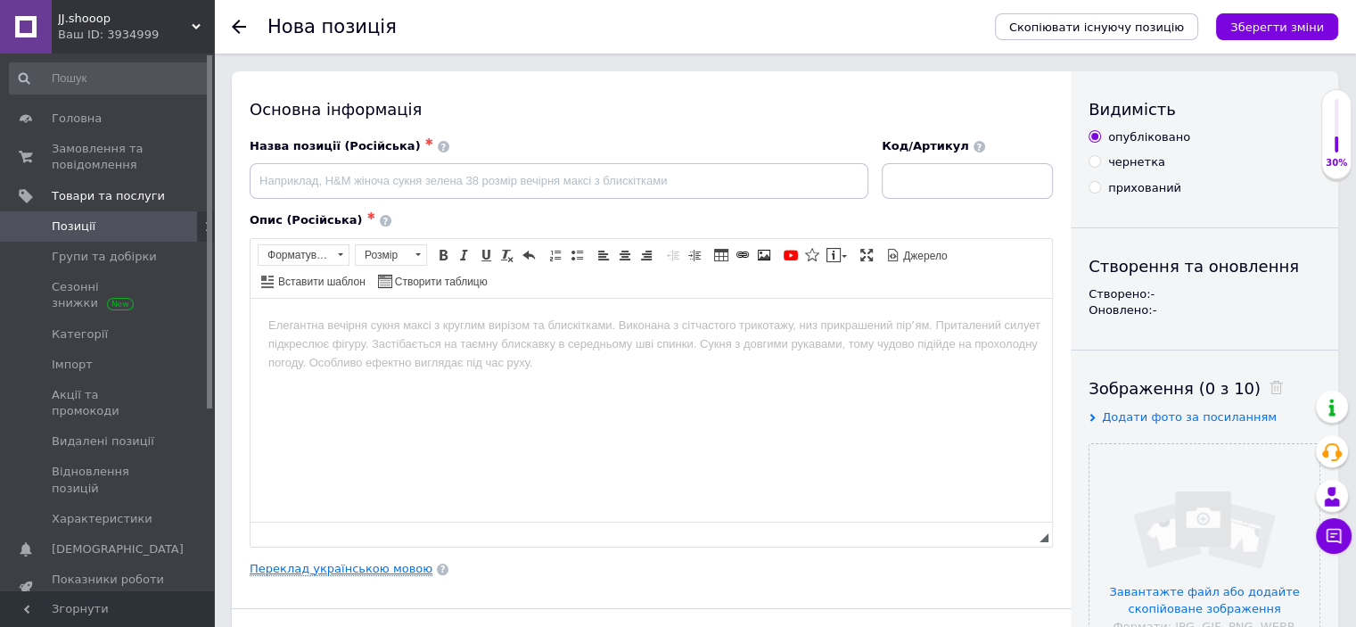
click at [379, 574] on div "Основна інформація Назва позиції (Російська) ✱ Код/Артикул Опис (Російська) ✱ Р…" at bounding box center [651, 568] width 839 height 995
click at [383, 566] on link "Переклад українською мовою" at bounding box center [341, 569] width 183 height 14
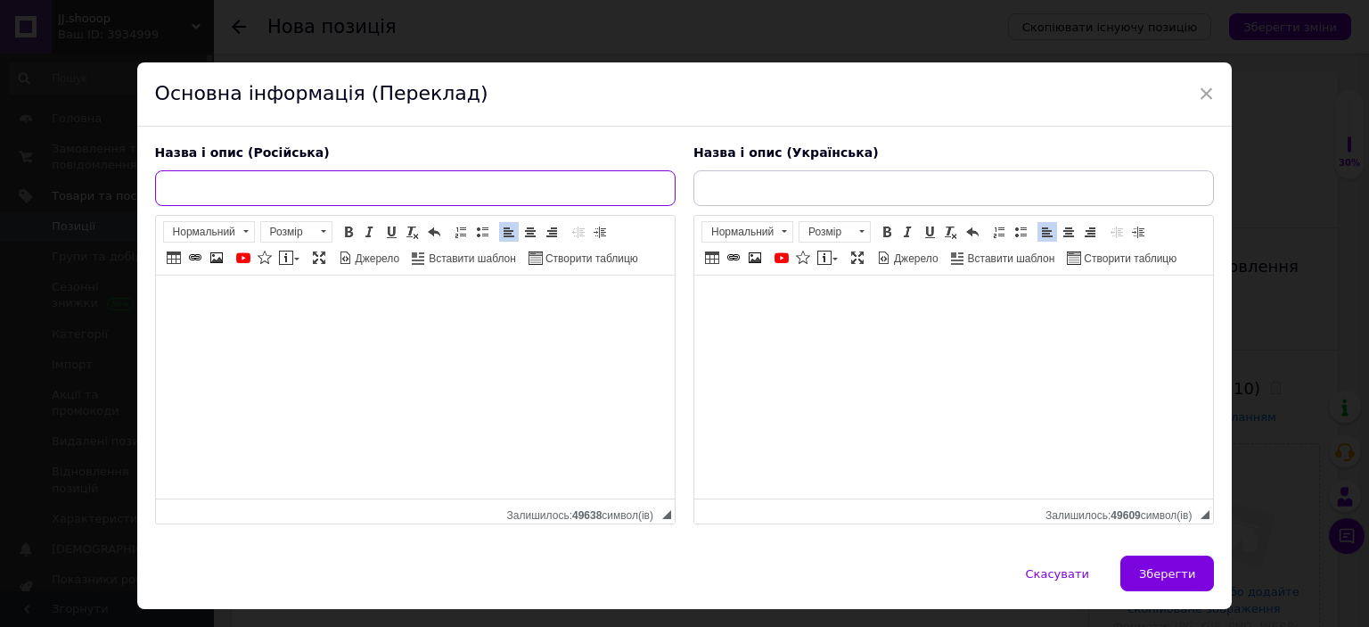
click at [346, 182] on input "text" at bounding box center [415, 188] width 521 height 36
paste input "Серебряные серьги "Микки и [PERSON_NAME]" Pandora (Пандора) 262959C01 с покрыти…"
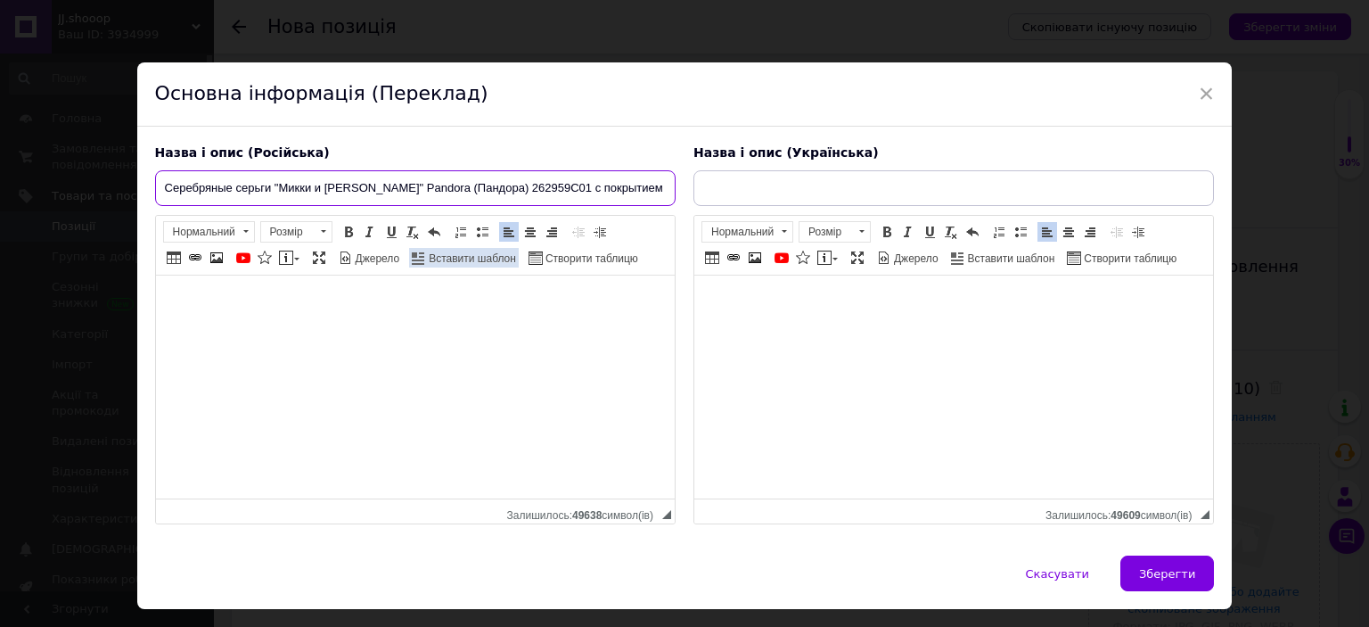
scroll to position [0, 39]
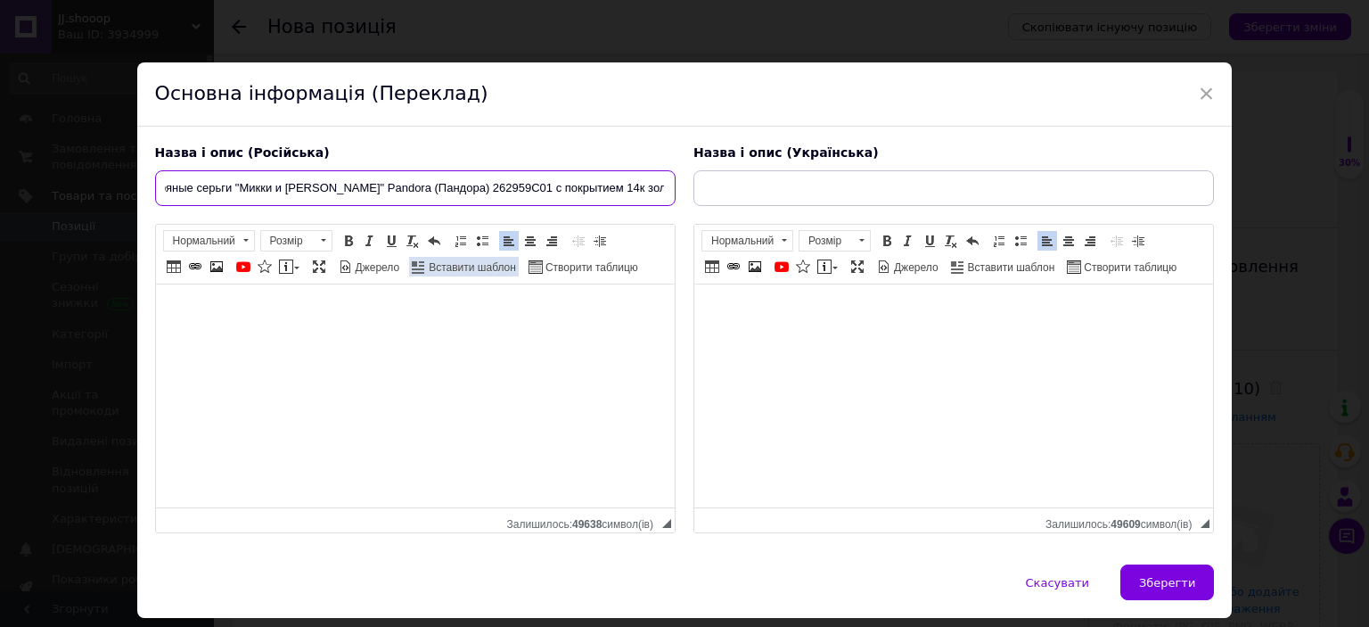
type input "Серебряные серьги "Микки и [PERSON_NAME]" Pandora (Пандора) 262959C01 с покрыти…"
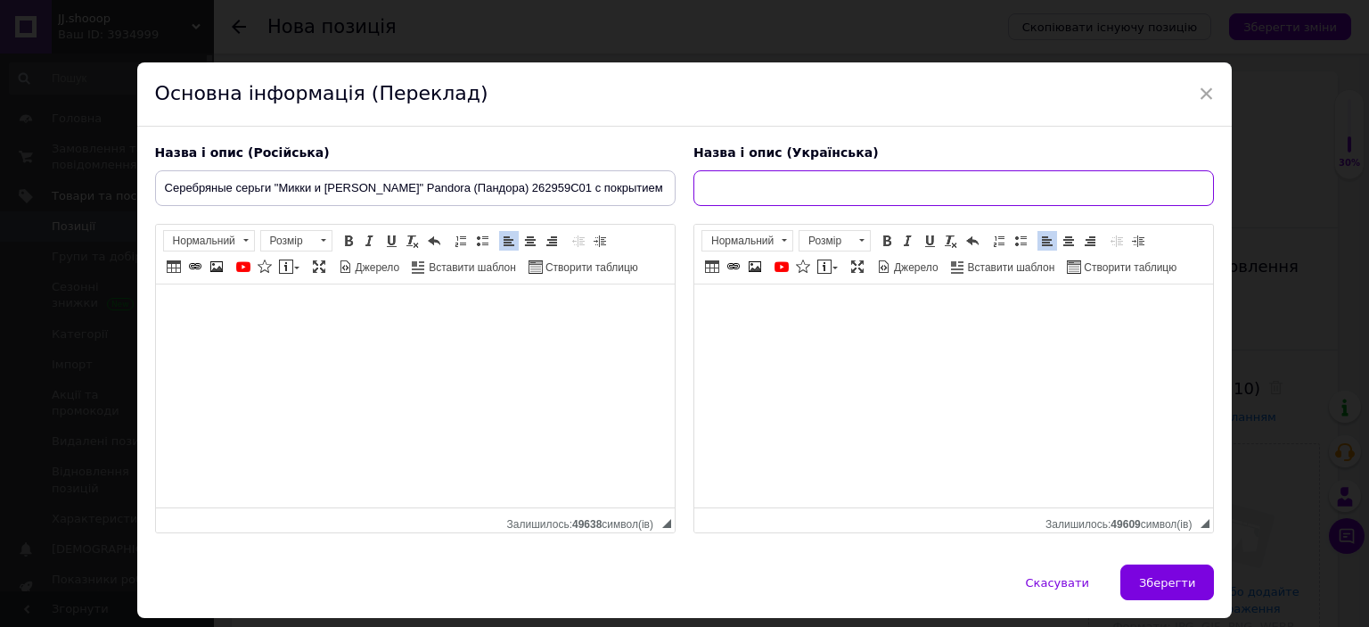
click at [769, 189] on input "text" at bounding box center [954, 188] width 521 height 36
paste input "Срібні сережки "Міккі та [PERSON_NAME]" Pandora (Пандора) 262959C01 з покриттям…"
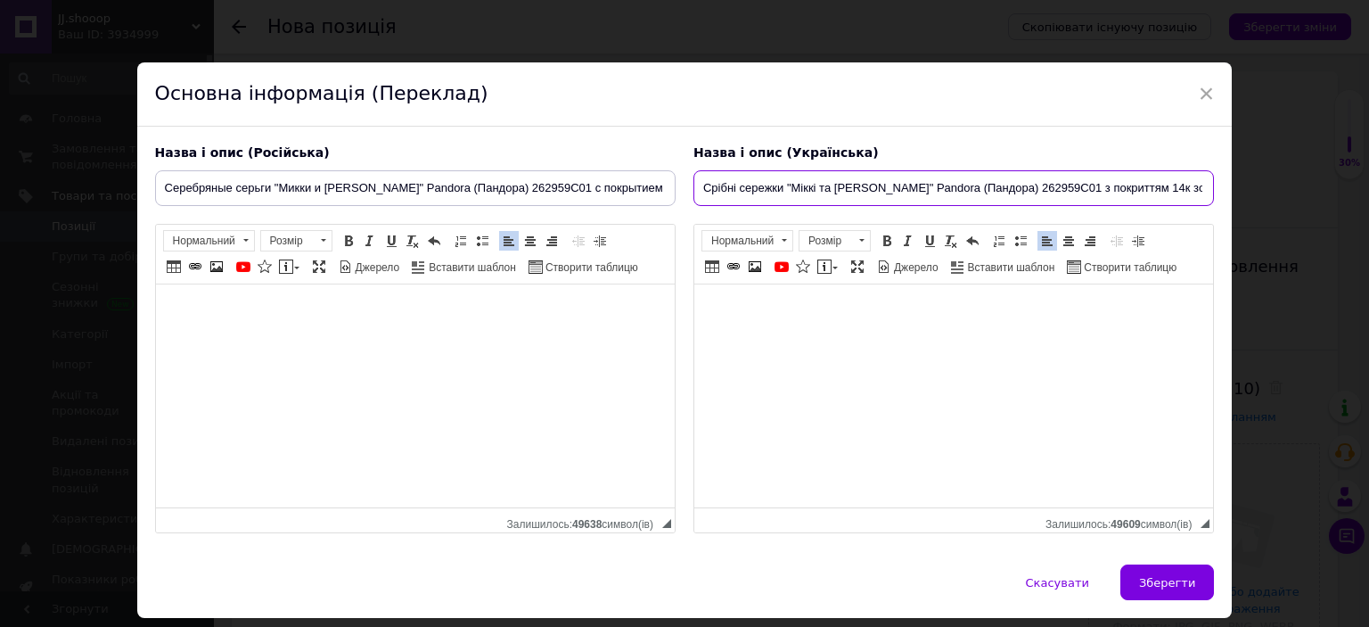
scroll to position [0, 5]
type input "Срібні сережки "Міккі та [PERSON_NAME]" Pandora (Пандора) 262959C01 з покриттям…"
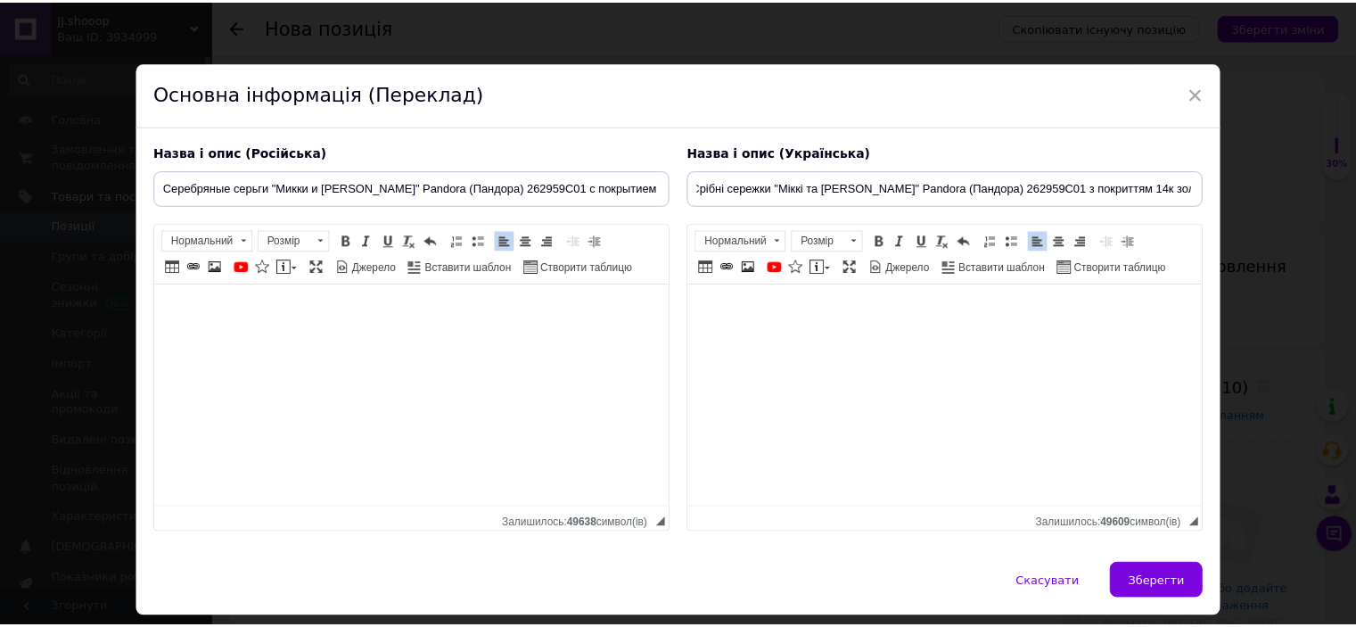
scroll to position [0, 0]
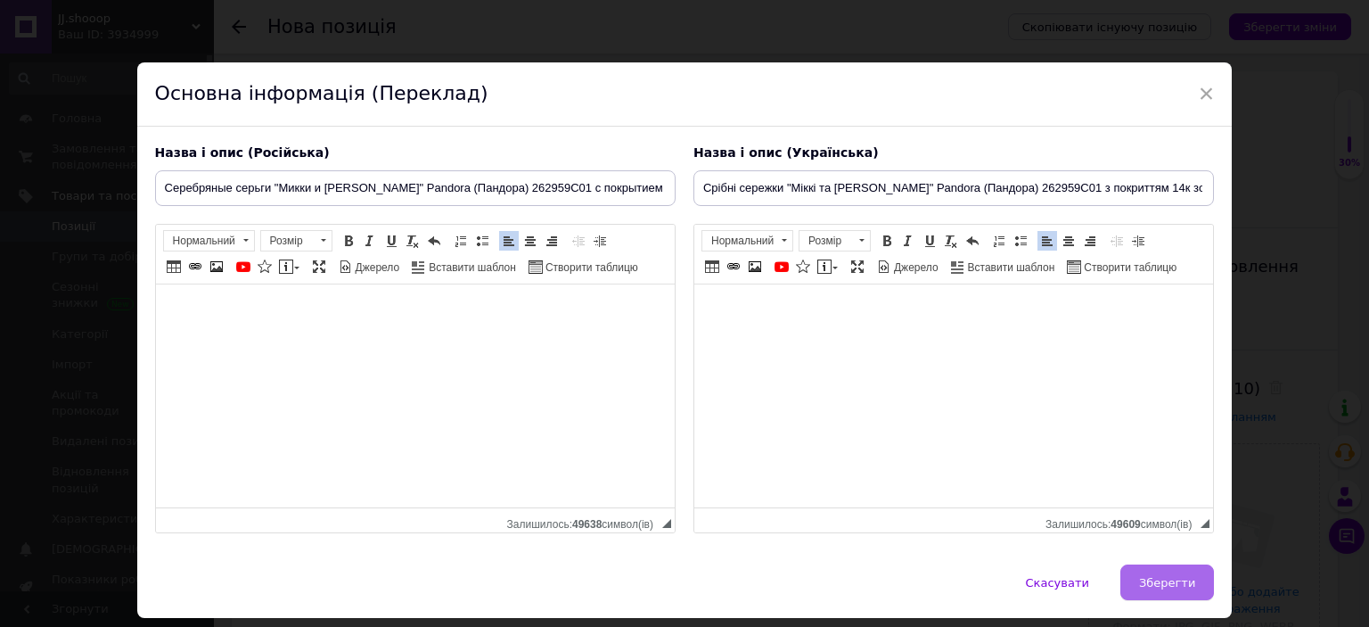
click at [1174, 576] on span "Зберегти" at bounding box center [1167, 582] width 56 height 13
type input "Серебряные серьги "Микки и [PERSON_NAME]" Pandora (Пандора) 262959C01 с покрыти…"
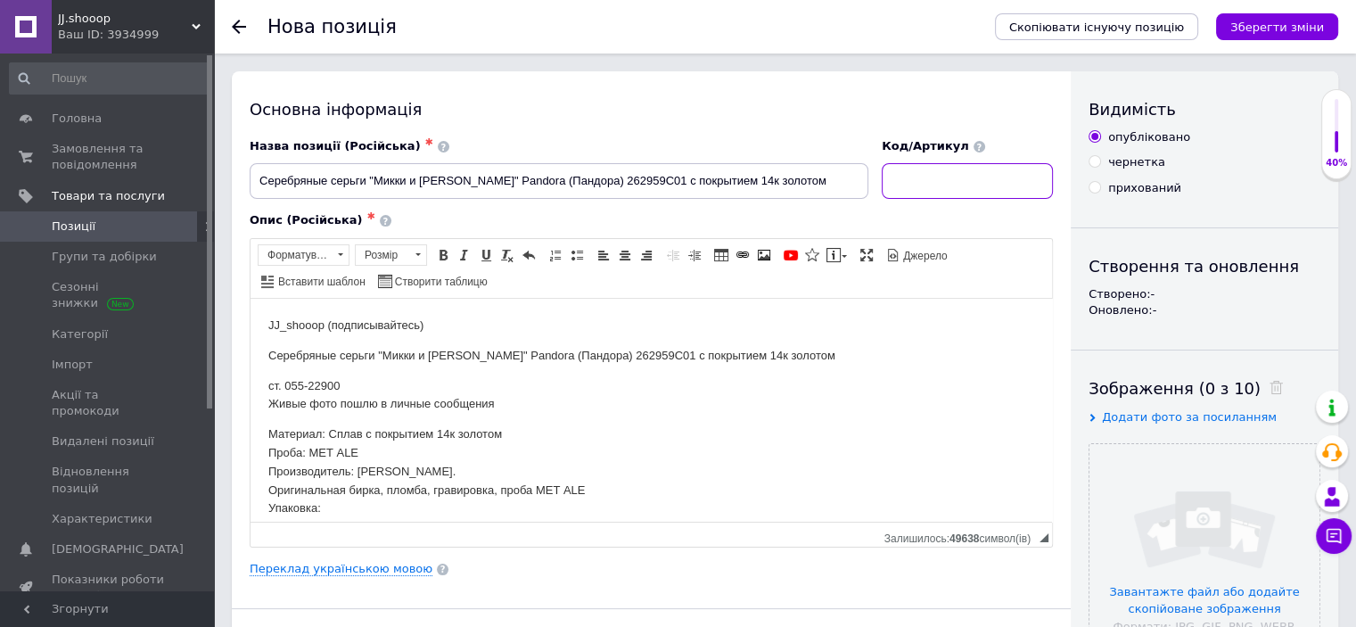
click at [934, 178] on input at bounding box center [967, 181] width 171 height 36
paste input "22900"
type input "22900"
click at [1117, 470] on input "file" at bounding box center [1205, 559] width 230 height 230
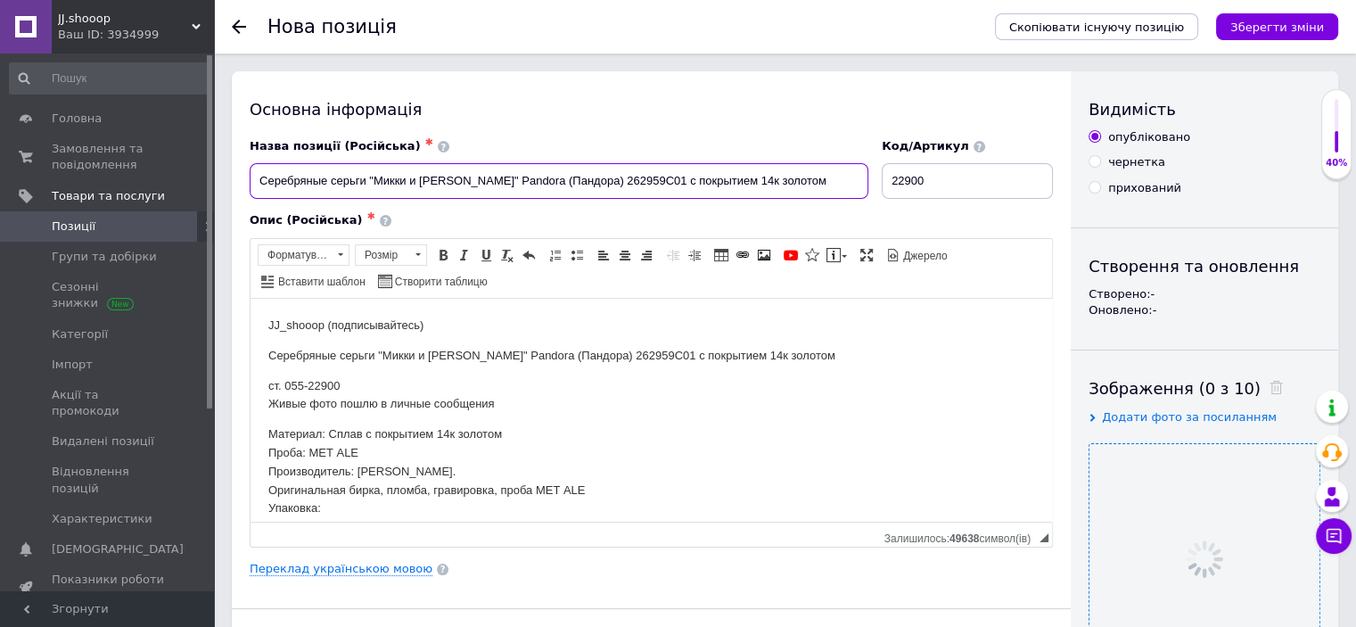
click at [614, 181] on input "Серебряные серьги "Микки и [PERSON_NAME]" Pandora (Пандора) 262959C01 с покрыти…" at bounding box center [559, 181] width 619 height 36
click at [604, 181] on input "Серебряные серьги "Микки и [PERSON_NAME]" Pandora (Пандора) 262959C01 с покрыти…" at bounding box center [559, 181] width 619 height 36
click at [550, 186] on input "Серебряные серьги "Микки и [PERSON_NAME]" Pandora (Пандора) 262959C01 с покрыти…" at bounding box center [559, 181] width 619 height 36
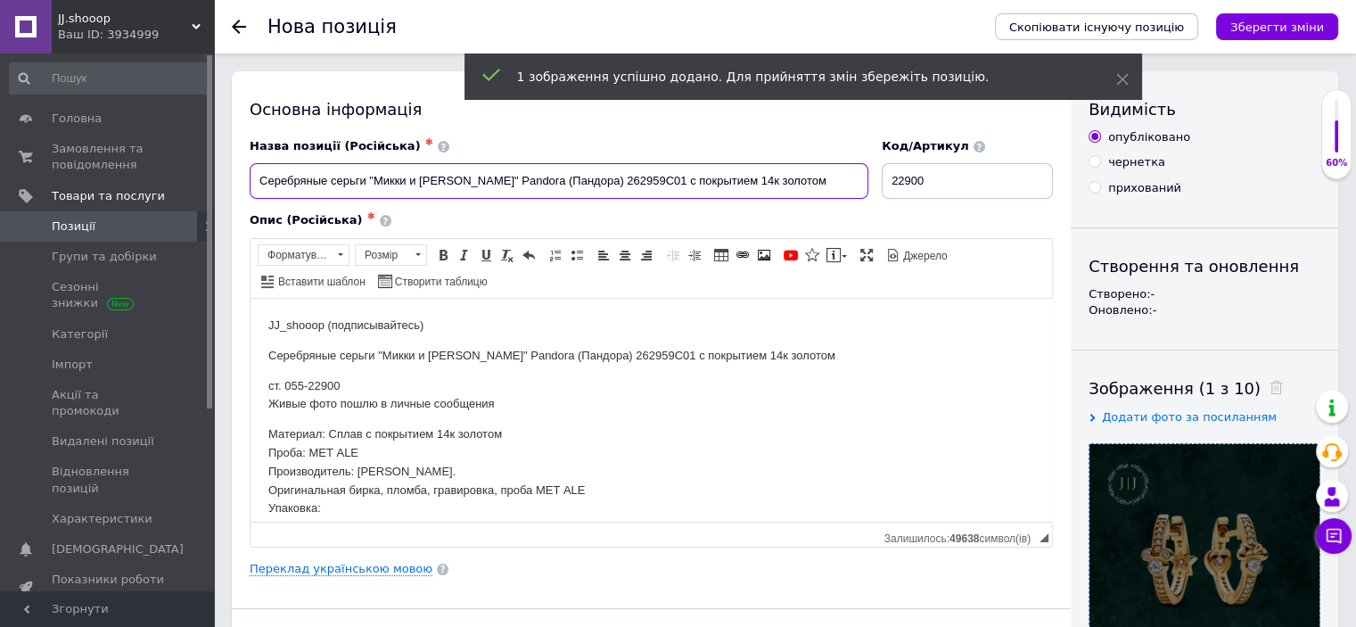
click at [550, 186] on input "Серебряные серьги "Микки и [PERSON_NAME]" Pandora (Пандора) 262959C01 с покрыти…" at bounding box center [559, 181] width 619 height 36
click at [549, 203] on div "Опис (Російська) ✱ JJ_shooop (подписывайтесь) Серебряные серьги "Микки и [PERSO…" at bounding box center [651, 379] width 821 height 352
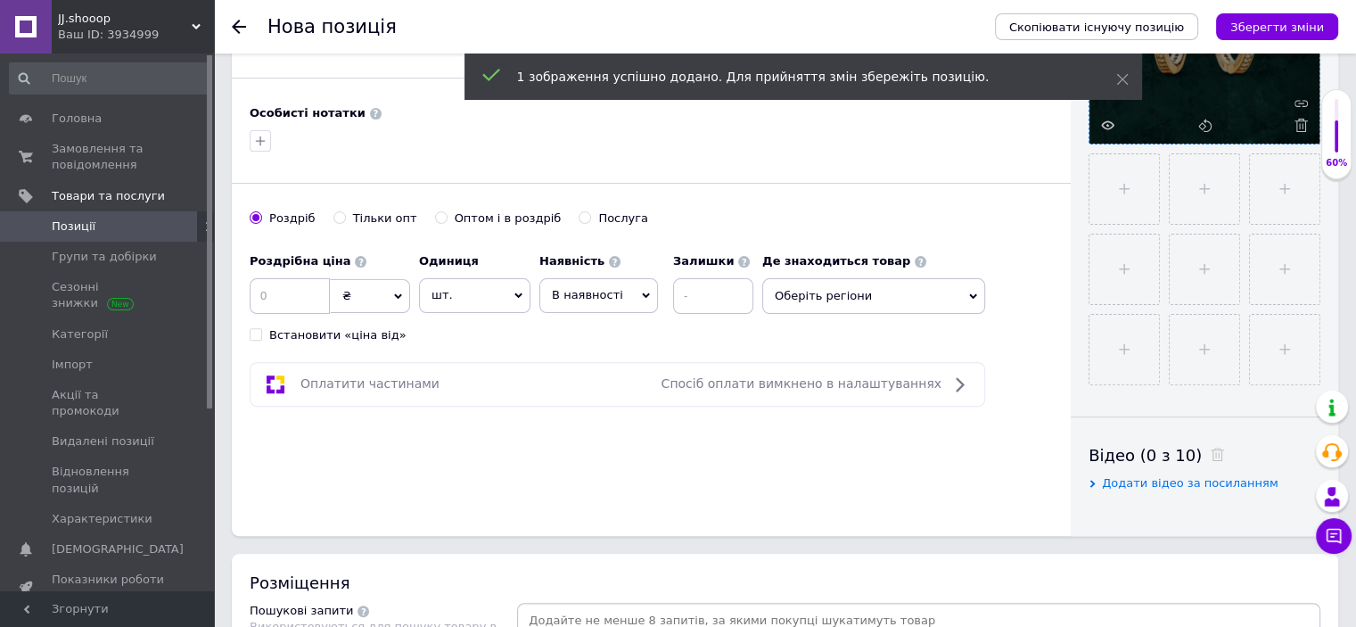
scroll to position [548, 0]
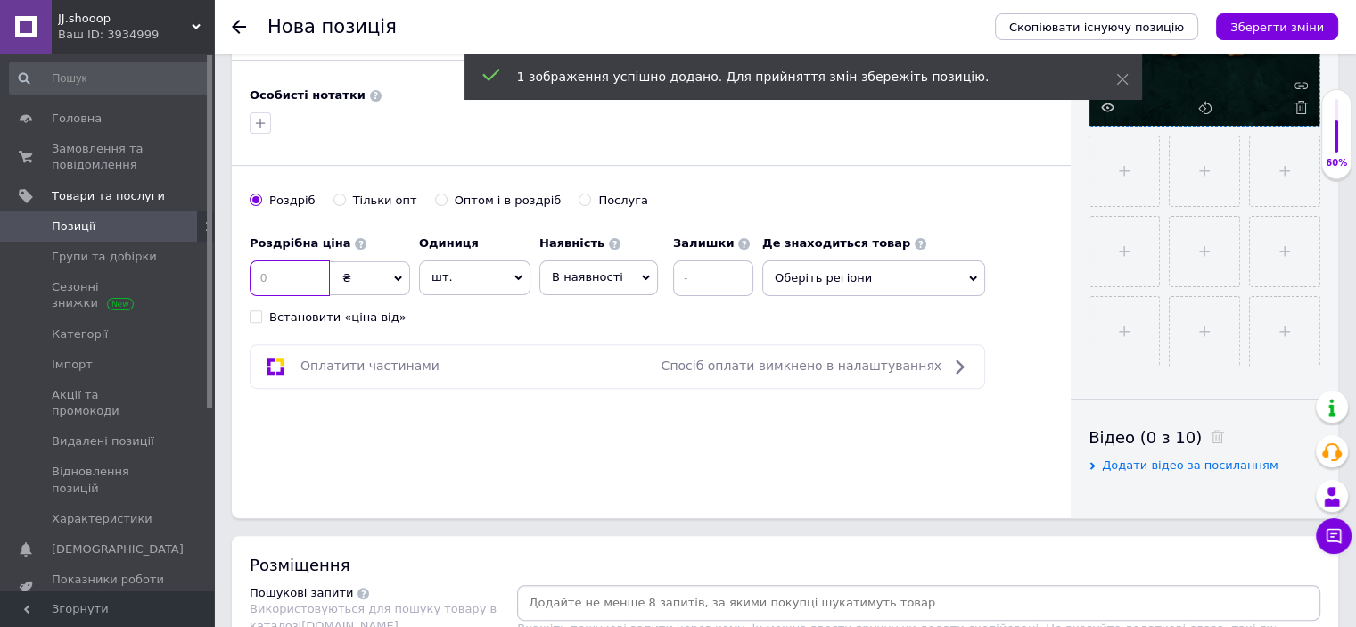
click at [314, 264] on input at bounding box center [290, 278] width 80 height 36
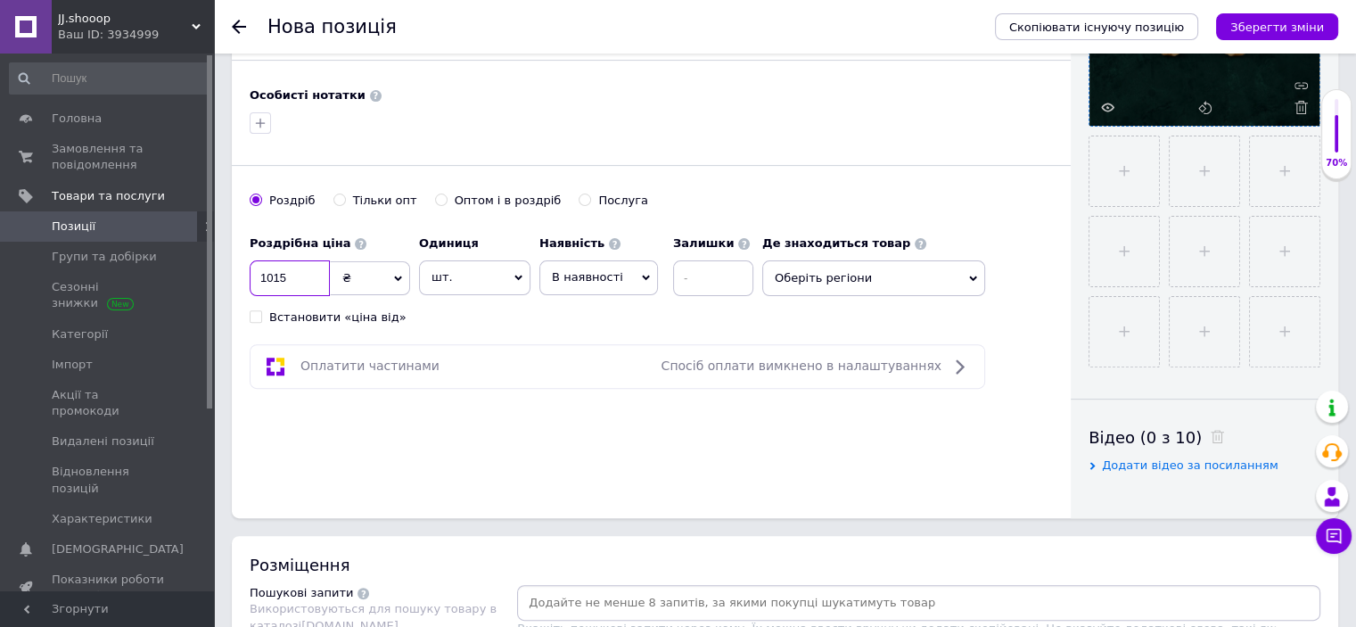
type input "1015"
click at [470, 314] on div "Роздрібна ціна 1015 ₴ $ EUR CHF GBP ¥ PLN ₸ MDL HUF KGS CNY TRY KRW lei Встанов…" at bounding box center [506, 275] width 513 height 99
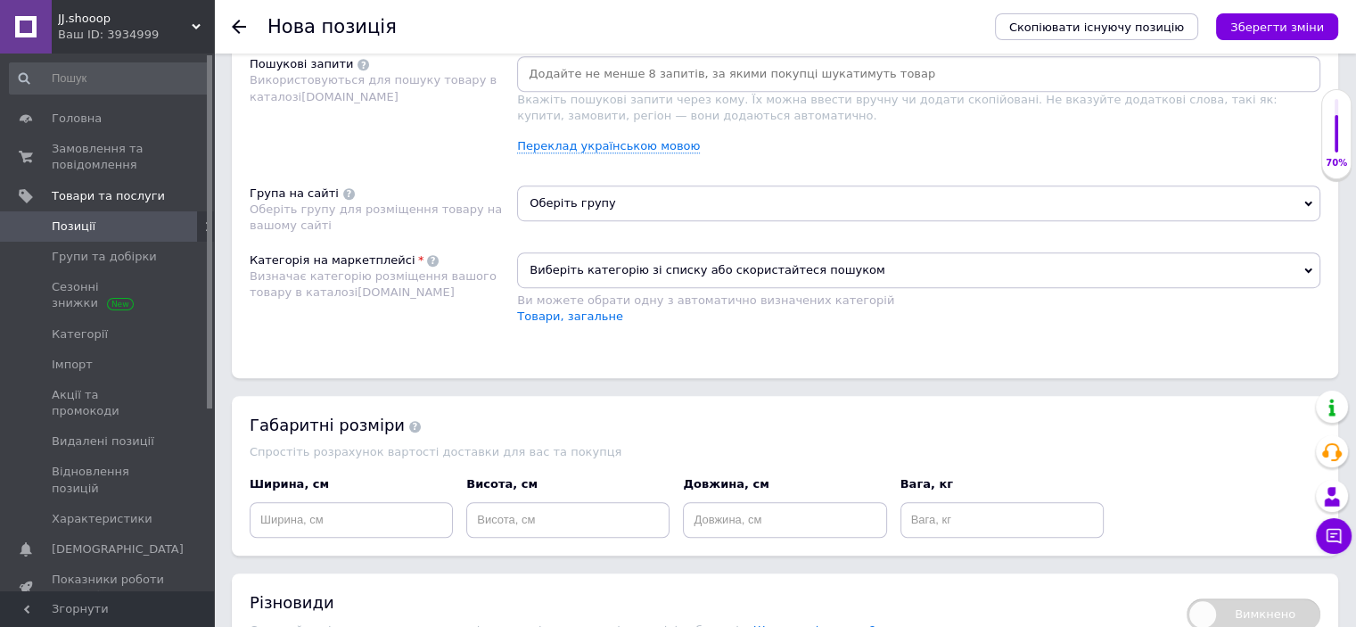
scroll to position [1097, 0]
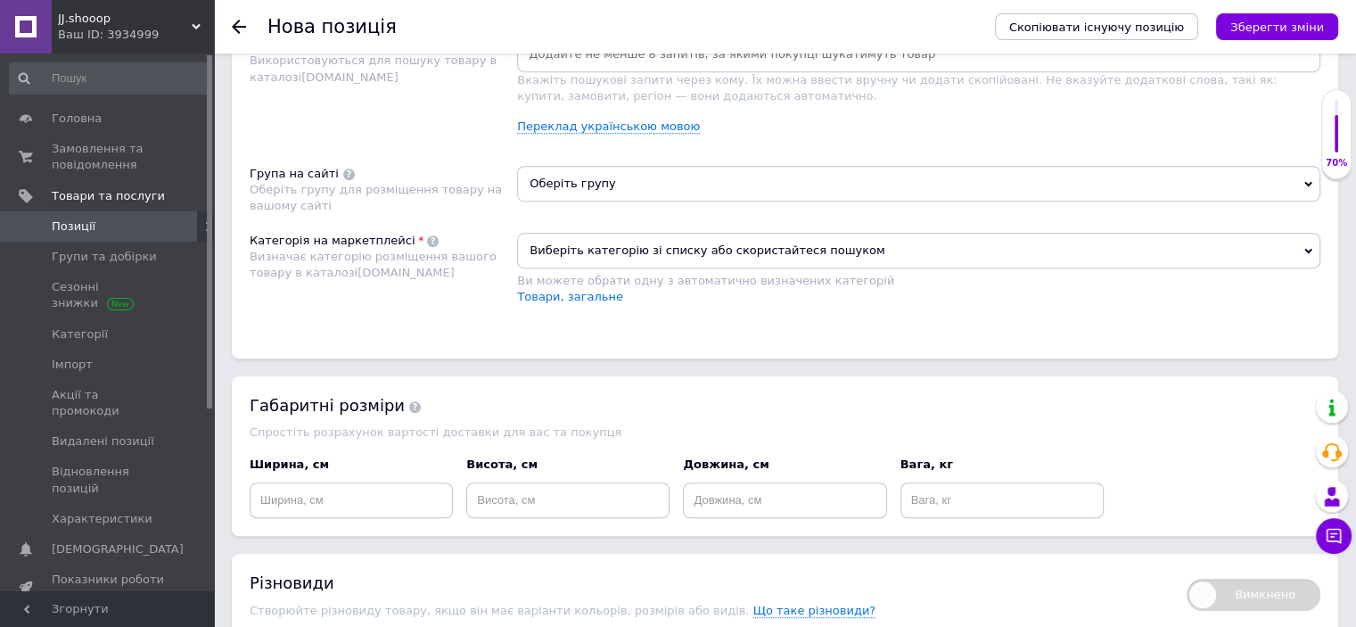
click at [657, 240] on span "Виберіть категорію зі списку або скористайтеся пошуком" at bounding box center [918, 251] width 803 height 36
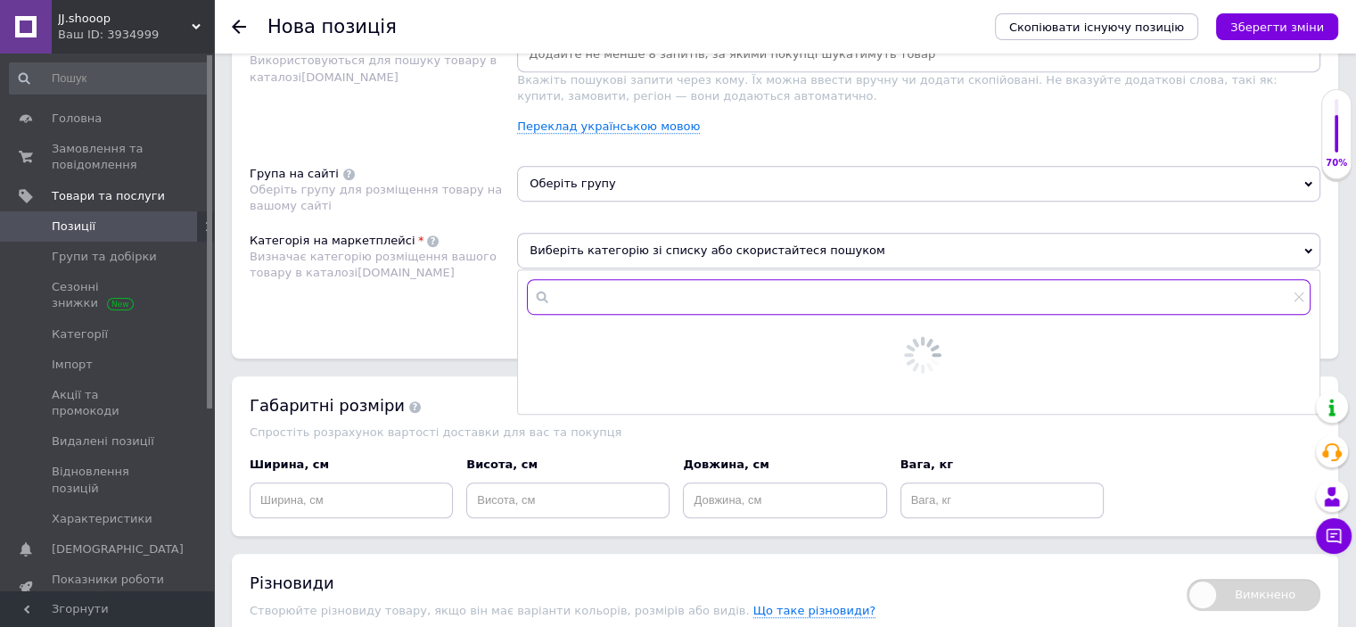
click at [646, 279] on input "text" at bounding box center [919, 297] width 784 height 36
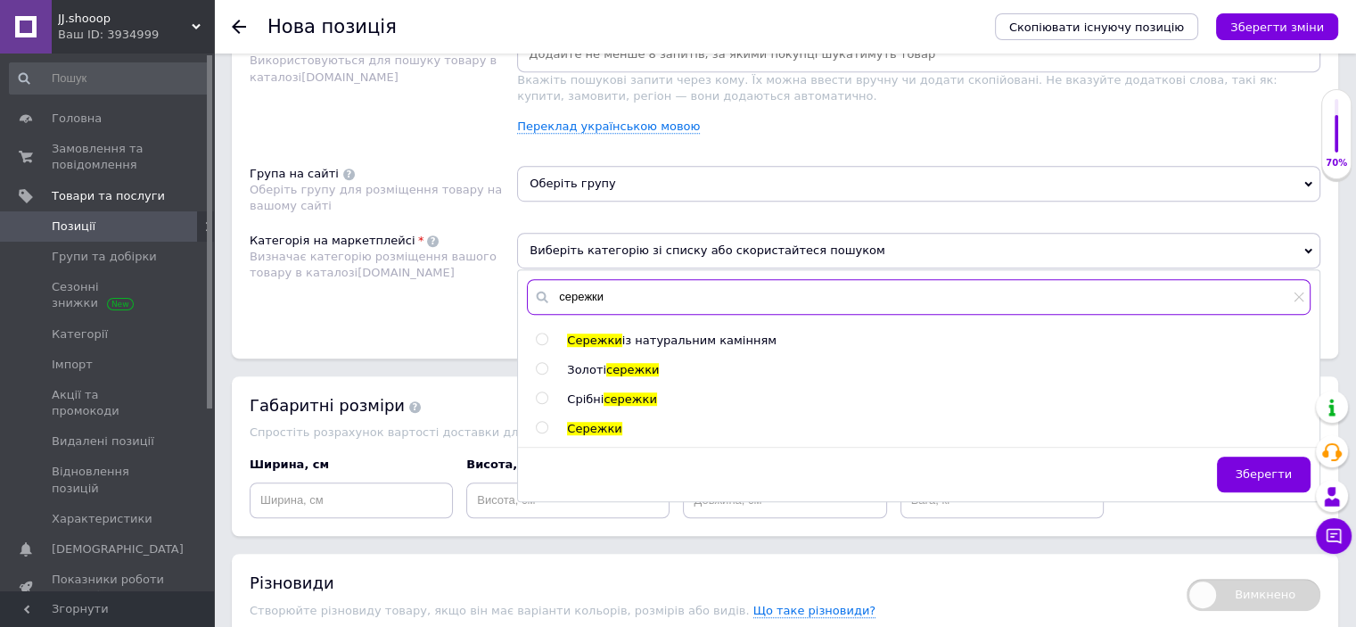
type input "сережки"
click at [594, 402] on span "Срібні" at bounding box center [585, 398] width 37 height 13
radio input "true"
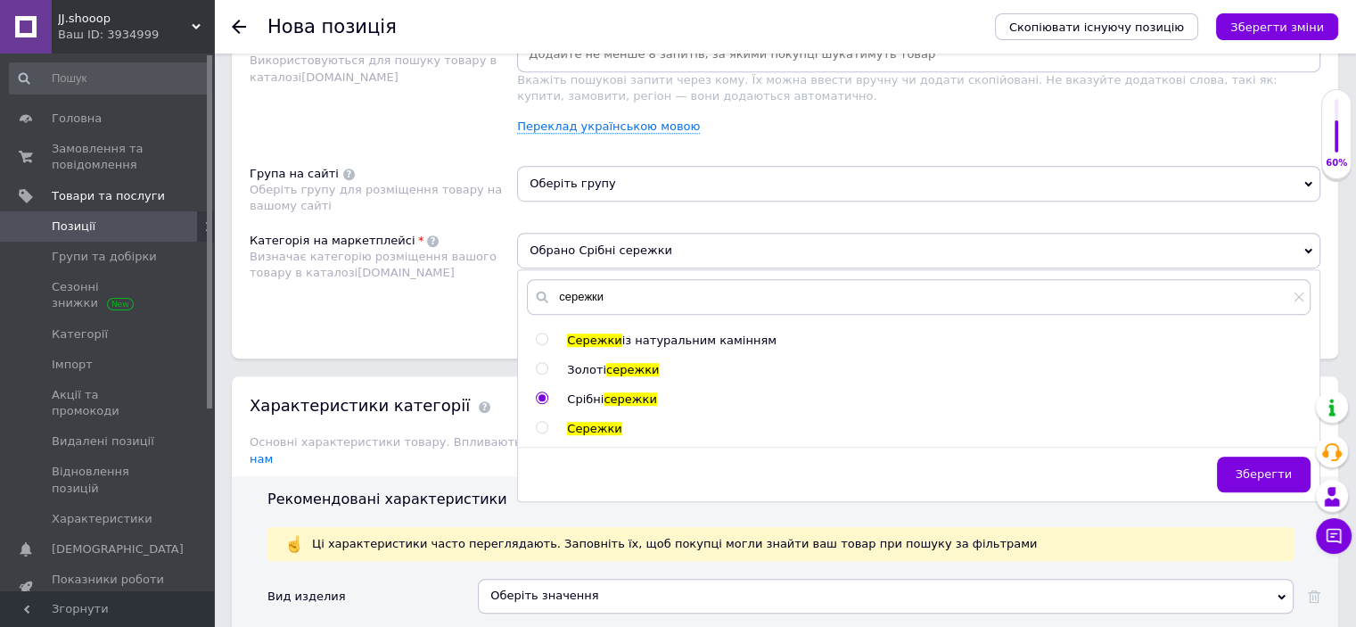
click at [614, 188] on span "Оберіть групу" at bounding box center [918, 184] width 803 height 36
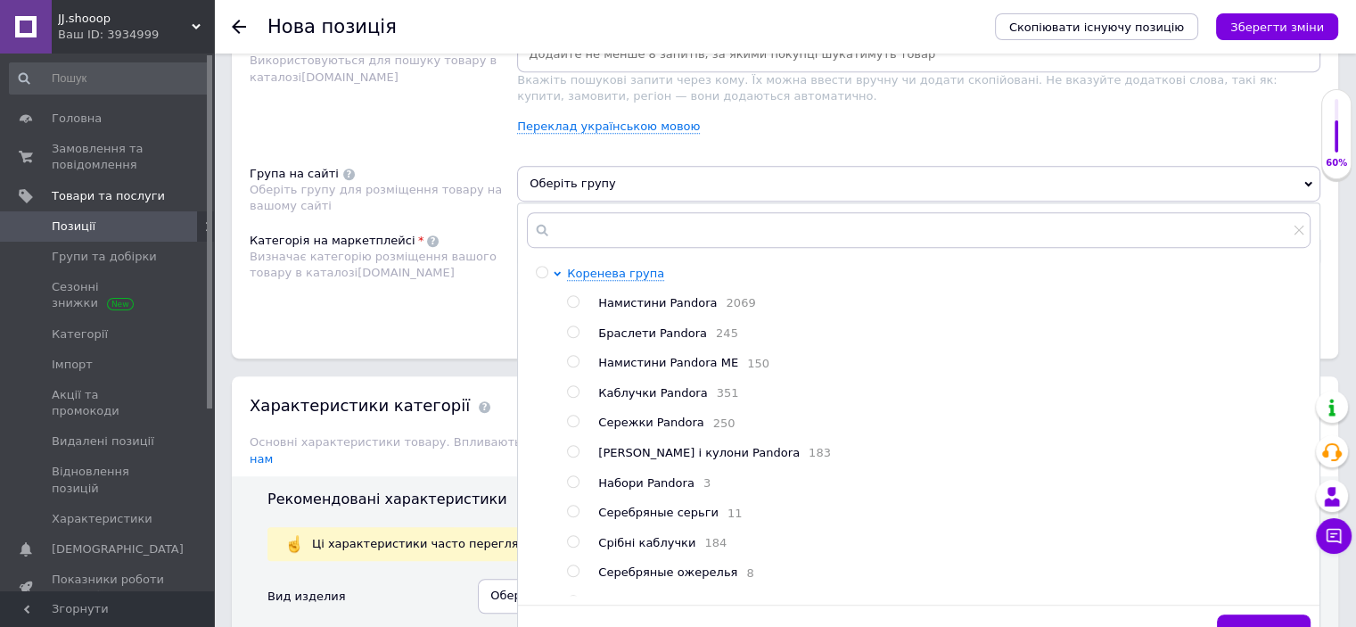
click at [654, 429] on span "Сережки Pandora" at bounding box center [650, 421] width 105 height 13
radio input "true"
click at [432, 333] on div "Розміщення Пошукові запити Використовуються для пошуку товару в каталозі [DOMAI…" at bounding box center [785, 173] width 1106 height 371
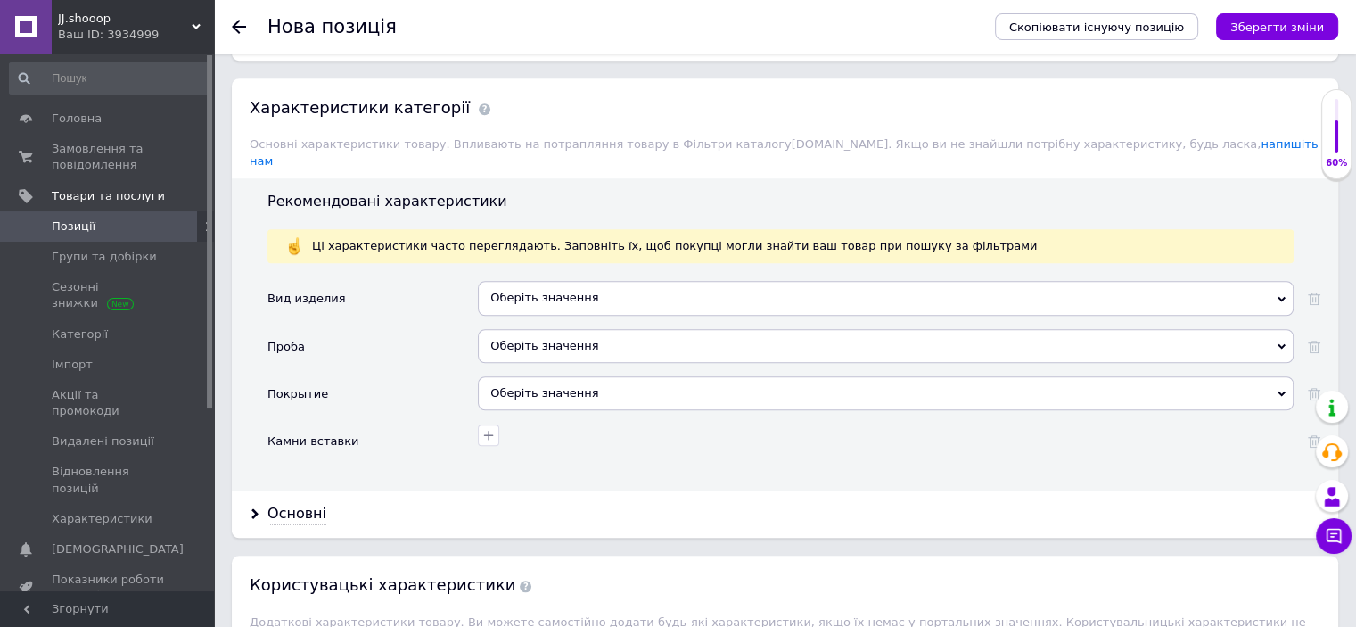
click at [514, 285] on div "Оберіть значення" at bounding box center [886, 298] width 816 height 34
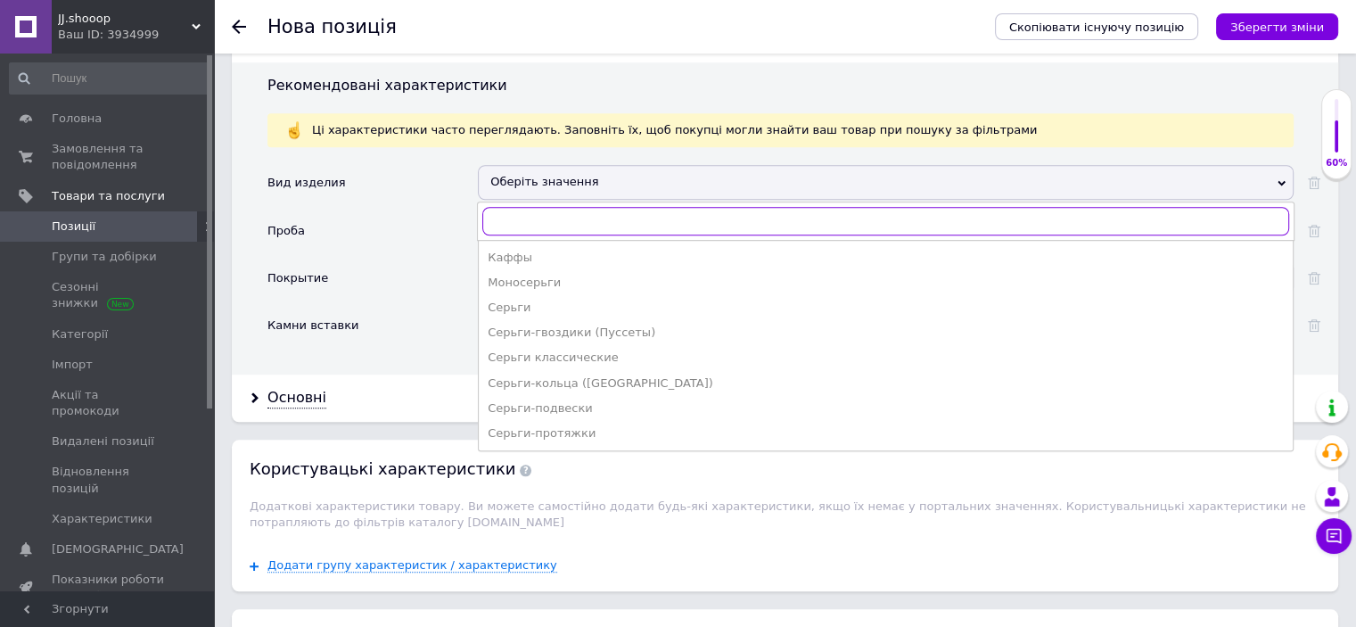
scroll to position [1542, 0]
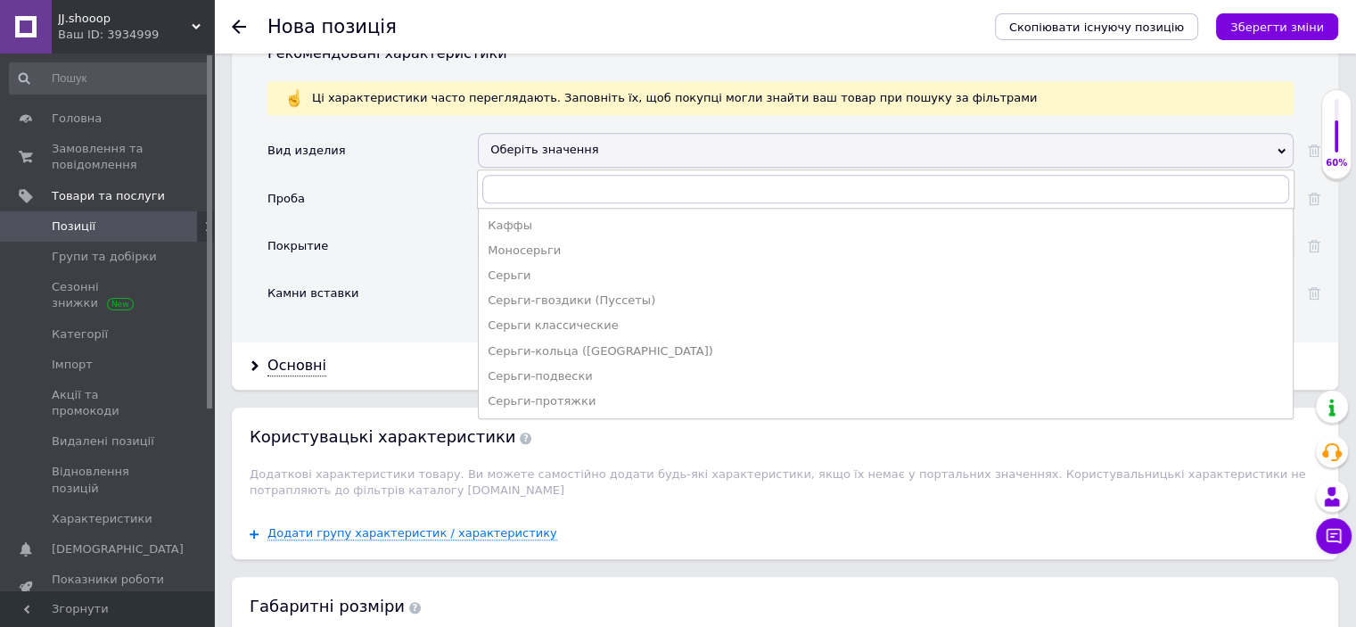
click at [446, 206] on div "Проба" at bounding box center [372, 204] width 210 height 47
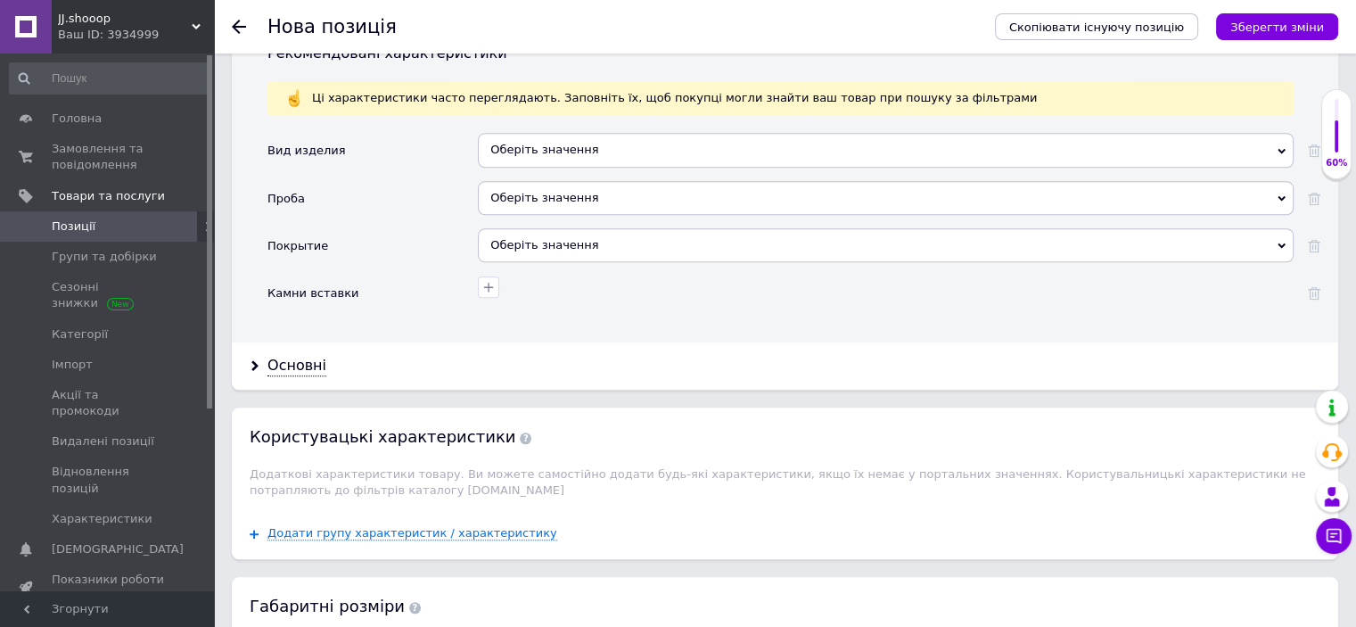
click at [547, 181] on div "Оберіть значення" at bounding box center [886, 198] width 816 height 34
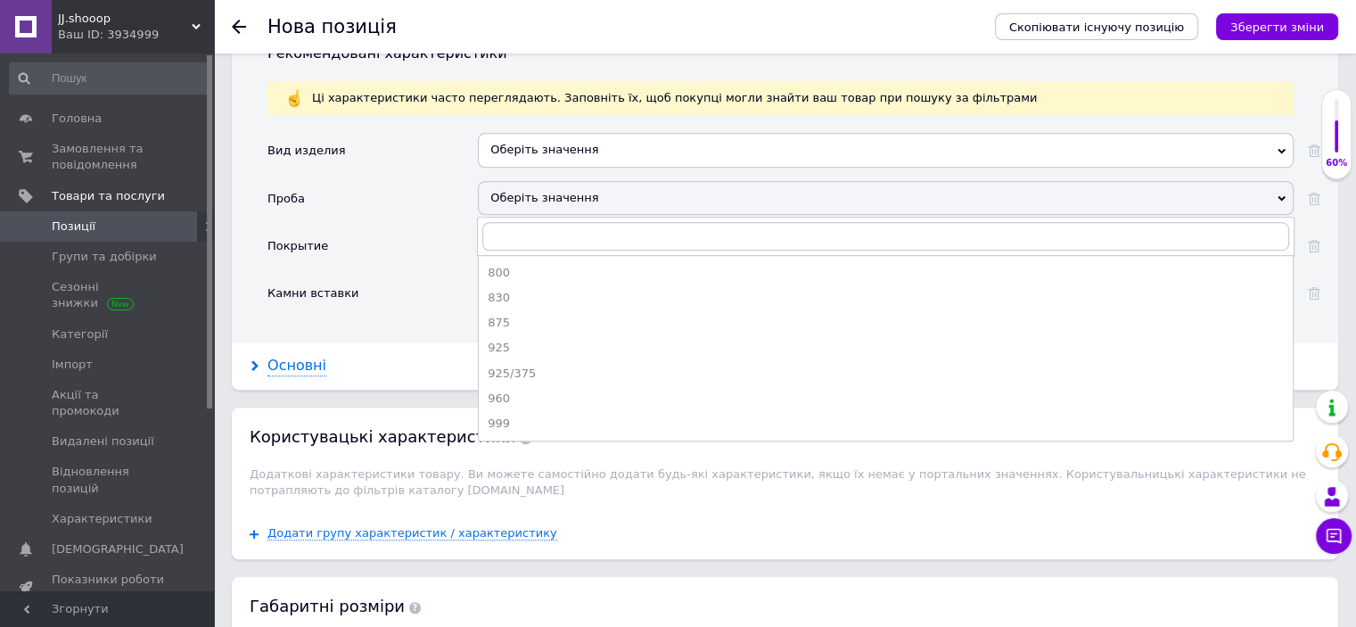
click at [283, 356] on div "Основні" at bounding box center [296, 366] width 59 height 21
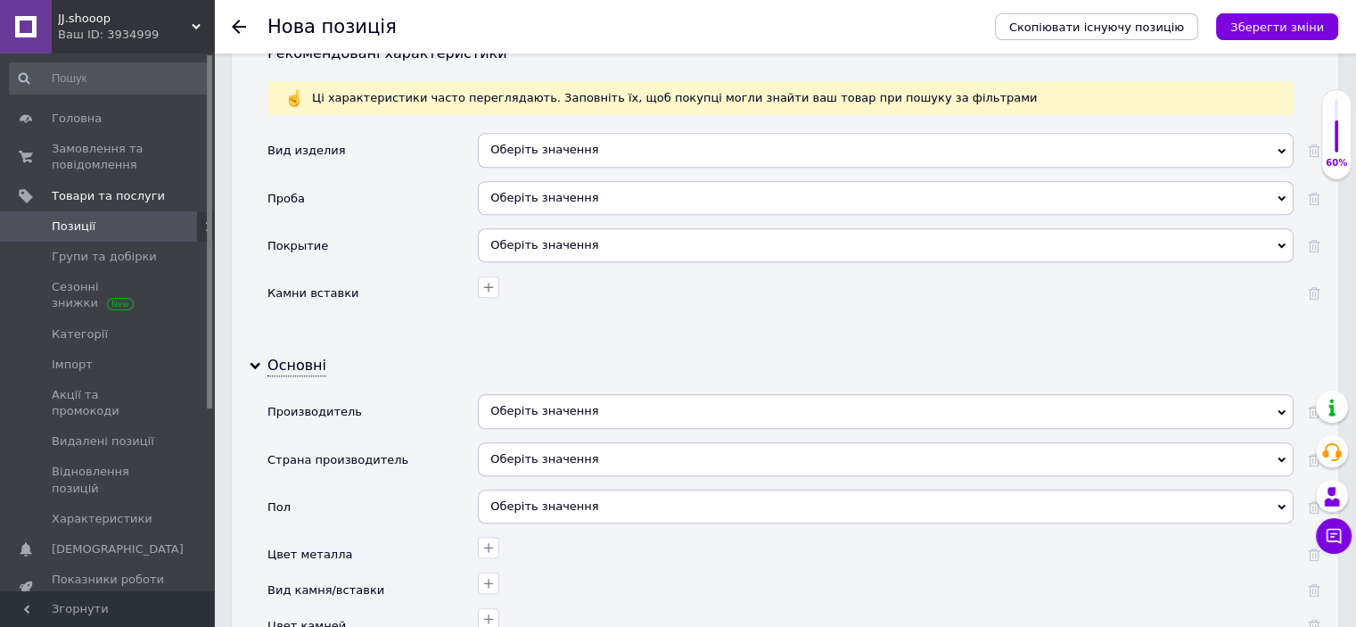
click at [539, 394] on div "Оберіть значення" at bounding box center [886, 411] width 816 height 34
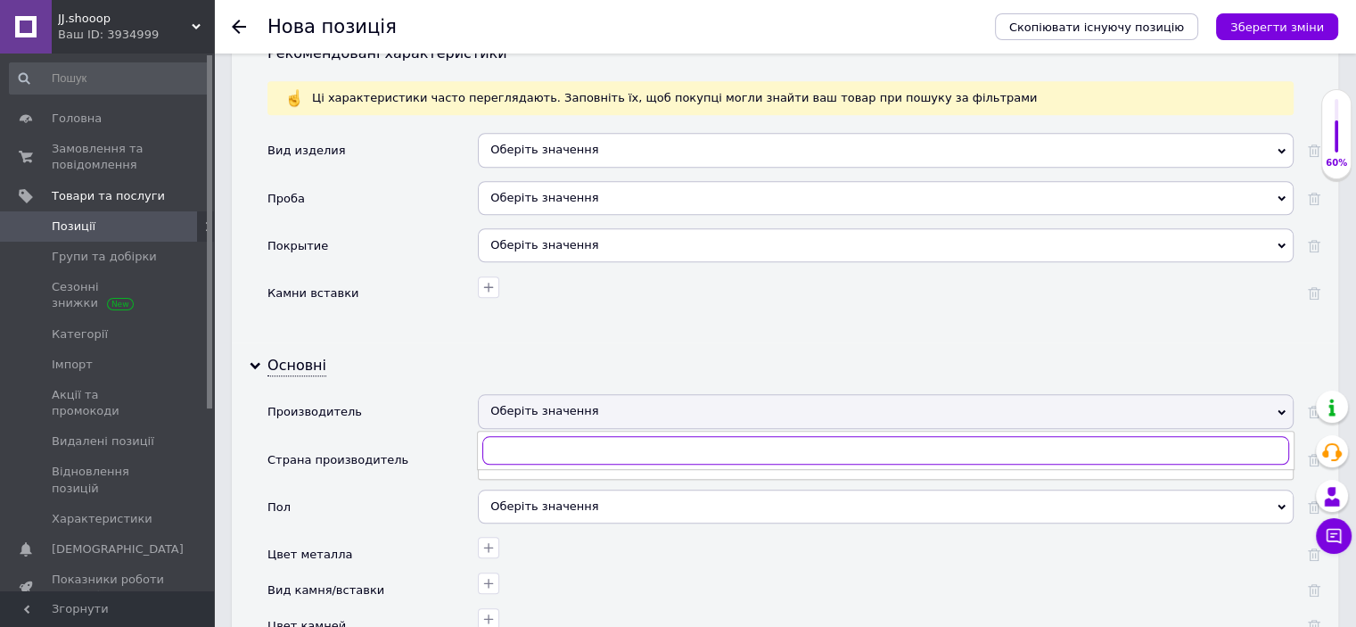
paste input "Пандора"
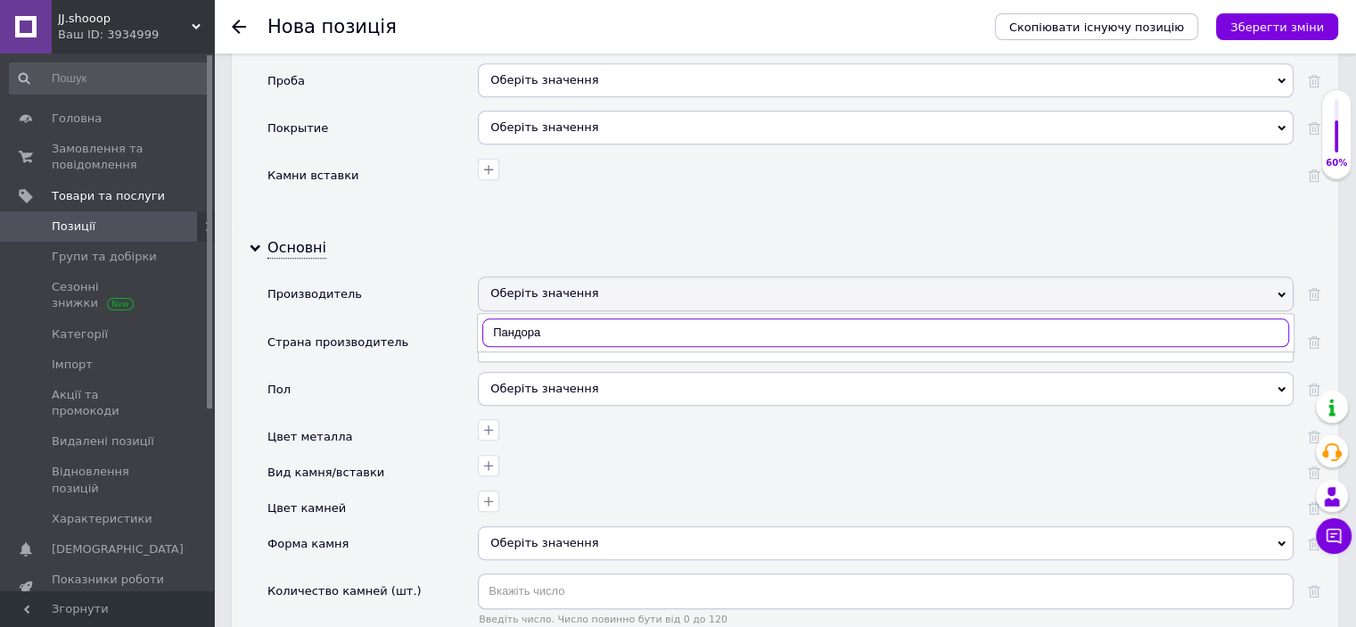
scroll to position [1690, 0]
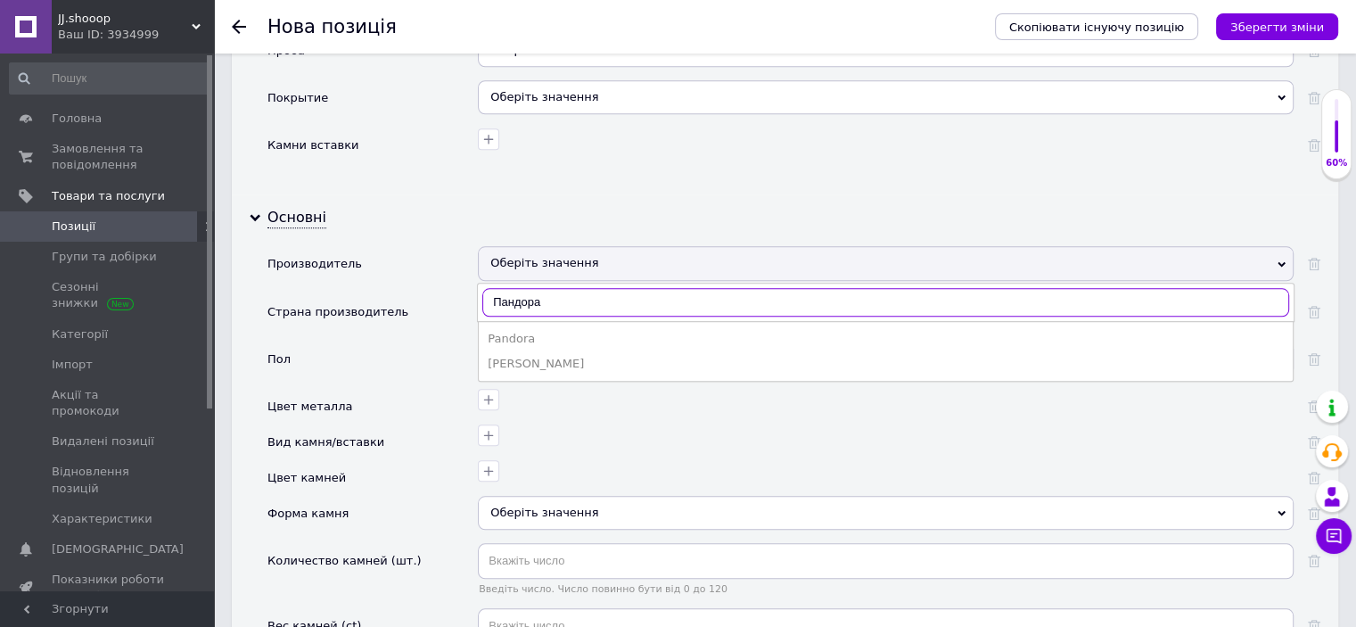
type input "Пандора"
click at [524, 331] on div "Pandora" at bounding box center [886, 339] width 796 height 16
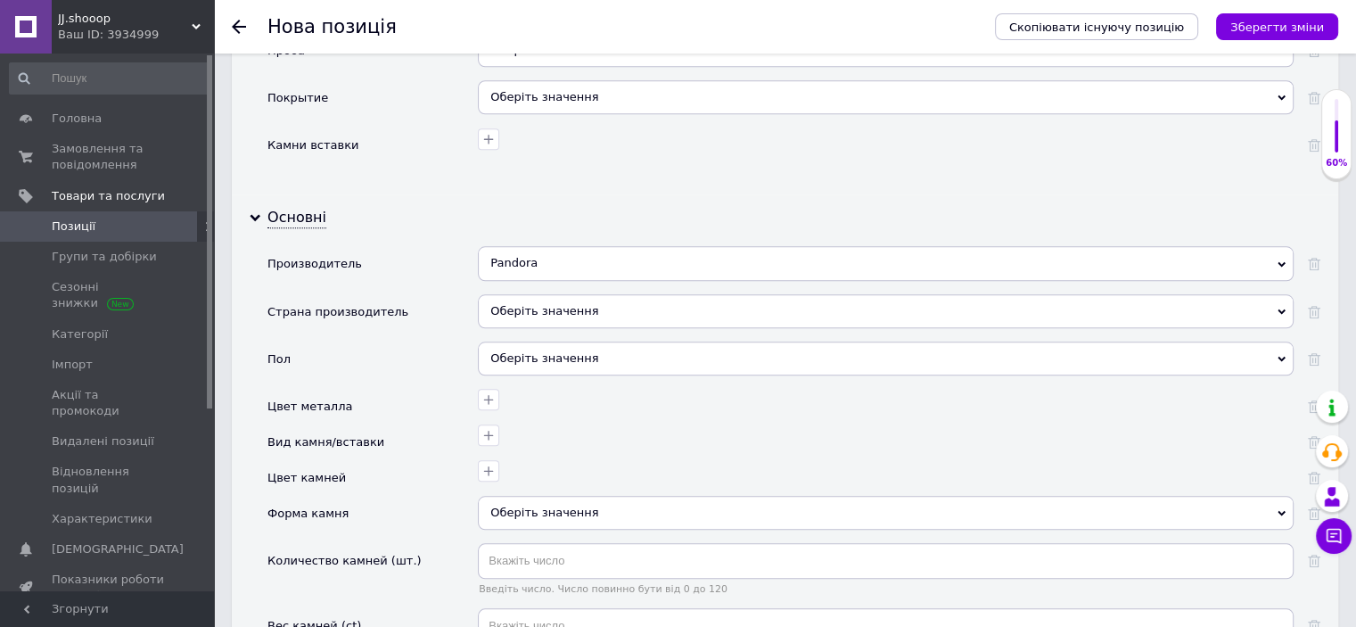
click at [1279, 24] on icon "Зберегти зміни" at bounding box center [1277, 27] width 94 height 13
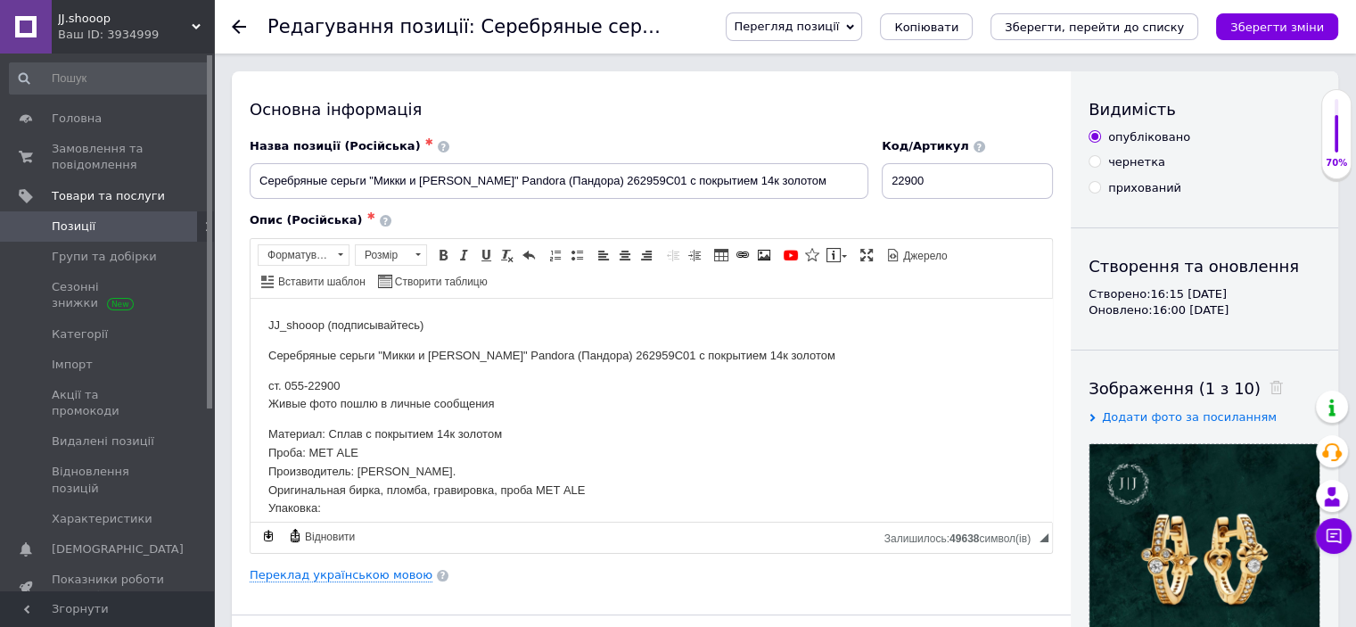
click at [1118, 24] on icon "Зберегти, перейти до списку" at bounding box center [1094, 27] width 179 height 13
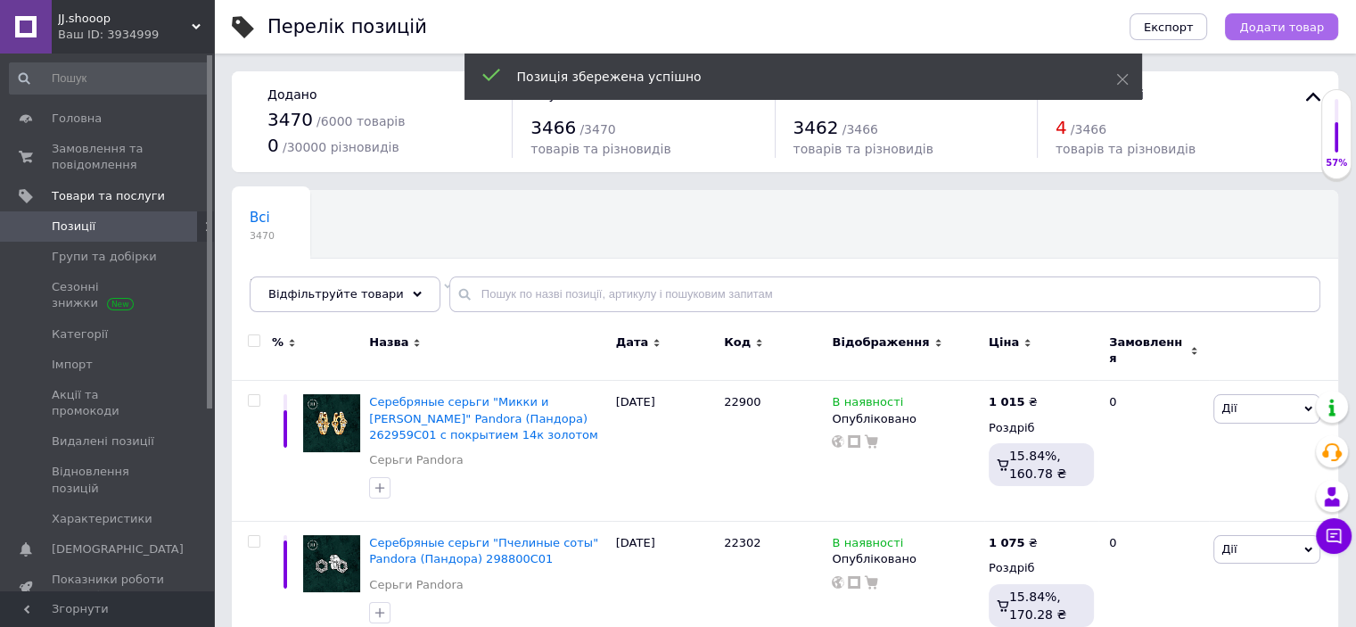
click at [1298, 22] on span "Додати товар" at bounding box center [1281, 27] width 85 height 13
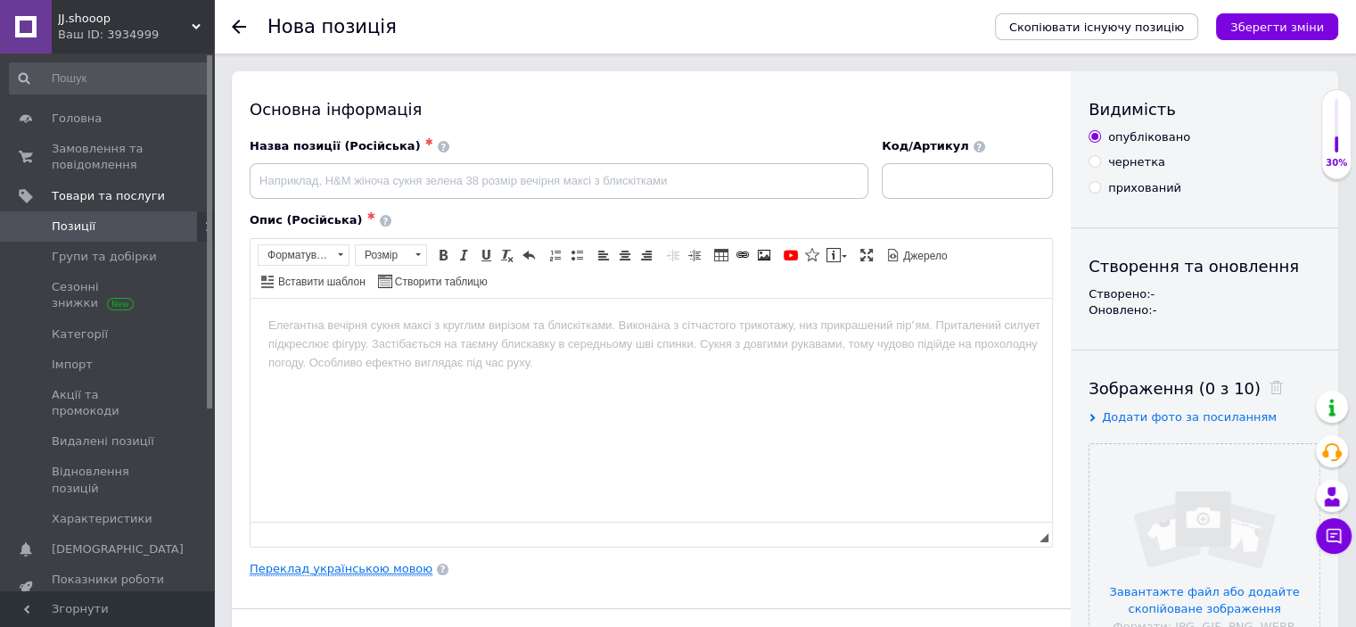
click at [308, 563] on link "Переклад українською мовою" at bounding box center [341, 569] width 183 height 14
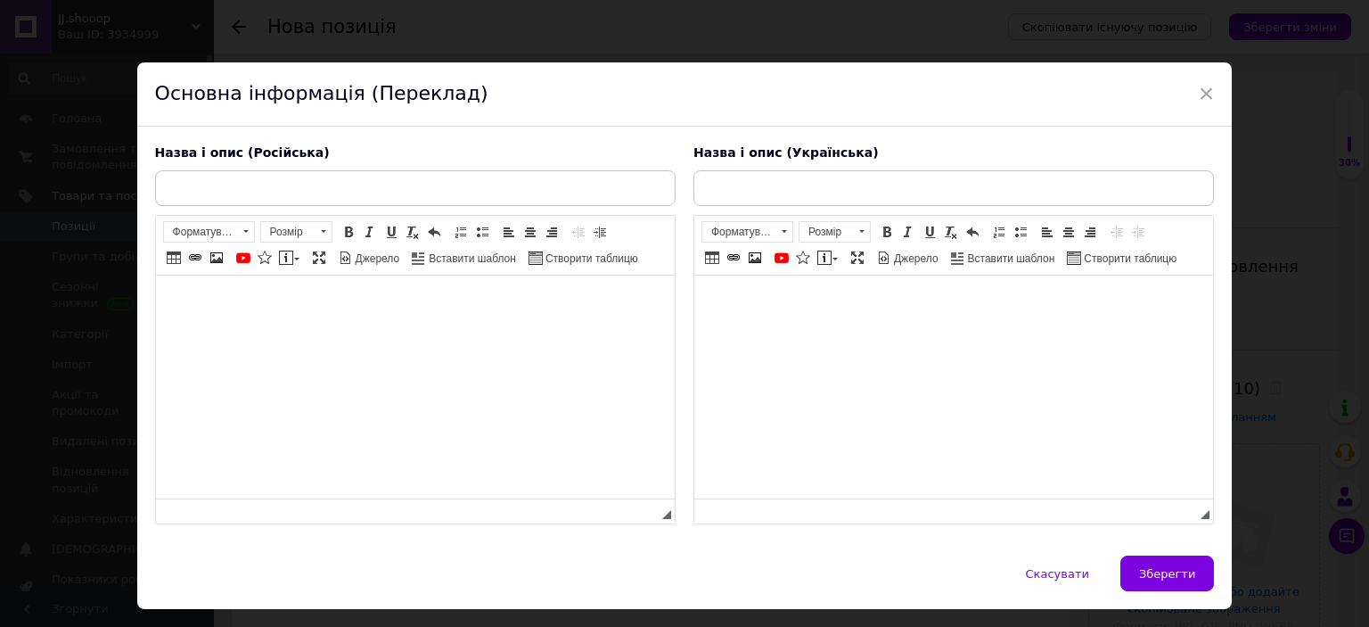
click at [849, 330] on html at bounding box center [953, 302] width 519 height 54
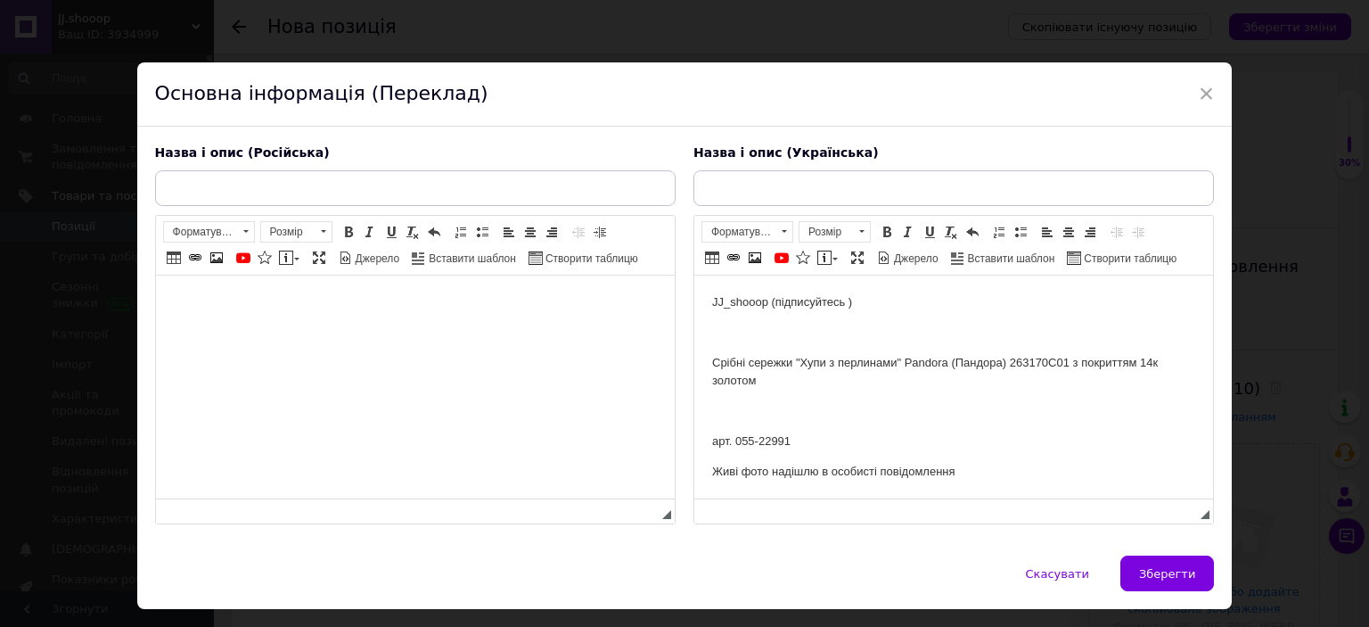
scroll to position [190, 0]
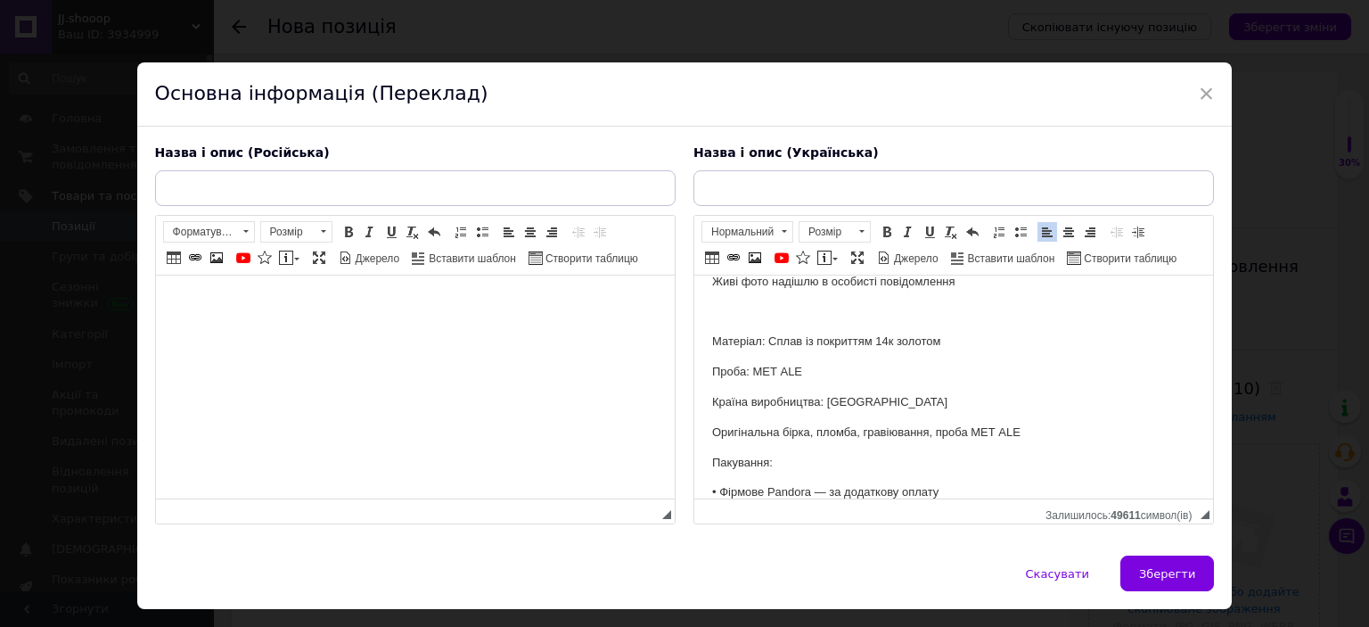
click at [433, 330] on html at bounding box center [414, 302] width 519 height 54
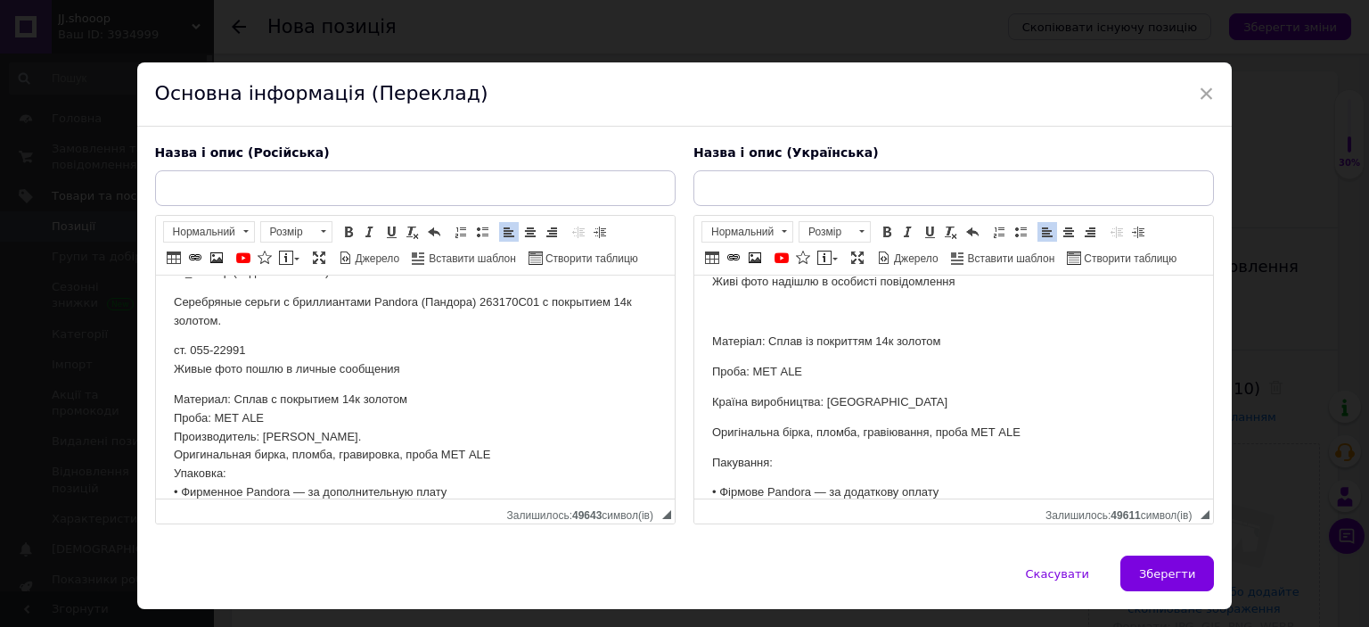
scroll to position [0, 0]
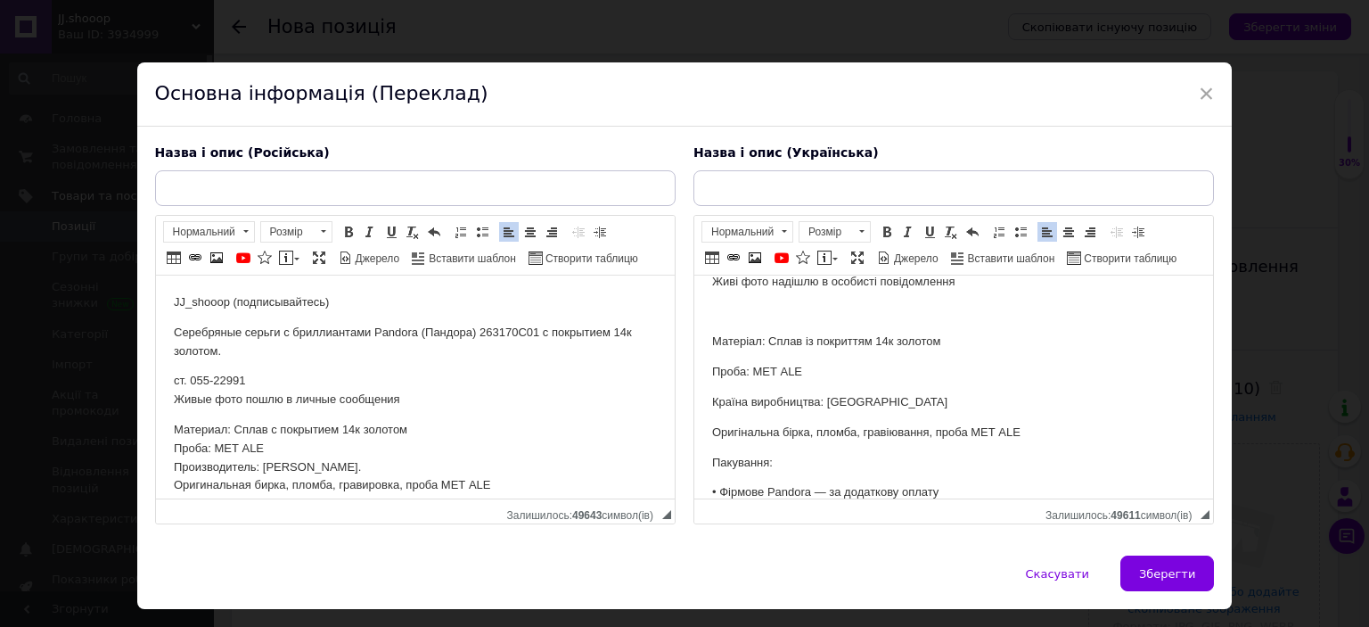
click at [401, 347] on p "Серебряные серьги с бриллиантами Pandora (Пандора) 263170C01 с покрытием 14к зо…" at bounding box center [414, 342] width 483 height 37
click at [392, 330] on p "Серебряные серьги с бриллиантами Pandora (Пандора) 263170C01 с покрытием 14к зо…" at bounding box center [414, 342] width 483 height 37
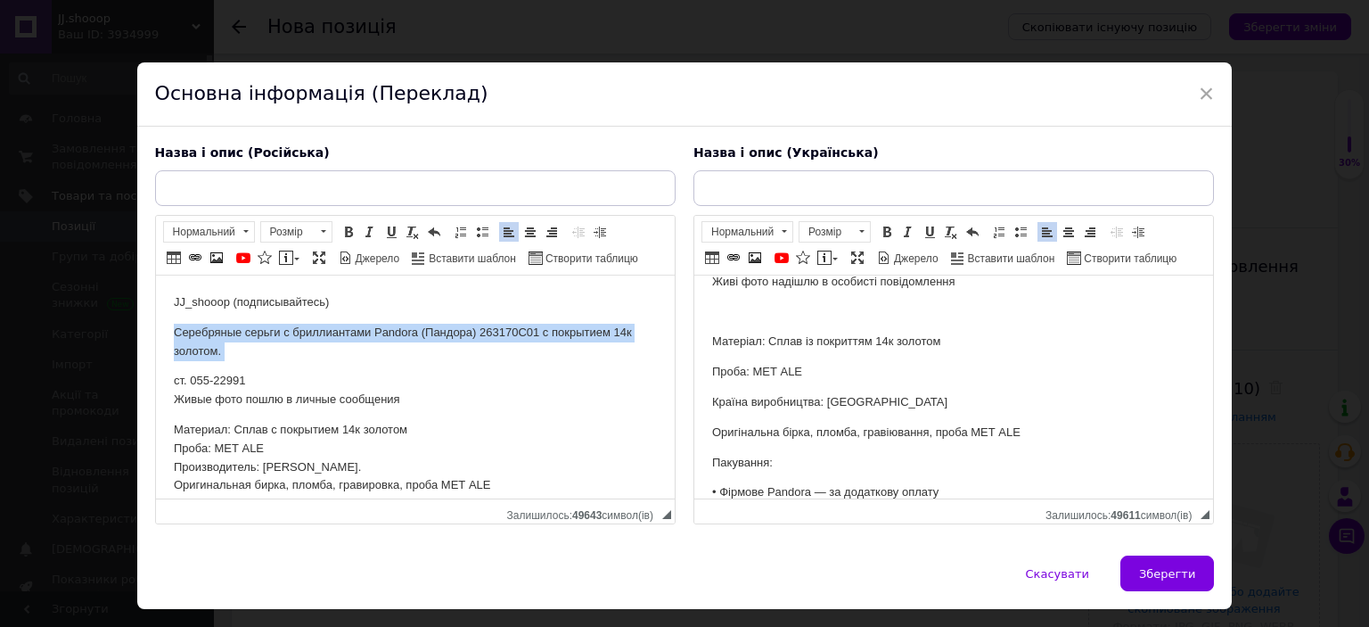
click at [392, 330] on p "Серебряные серьги с бриллиантами Pandora (Пандора) 263170C01 с покрытием 14к зо…" at bounding box center [414, 342] width 483 height 37
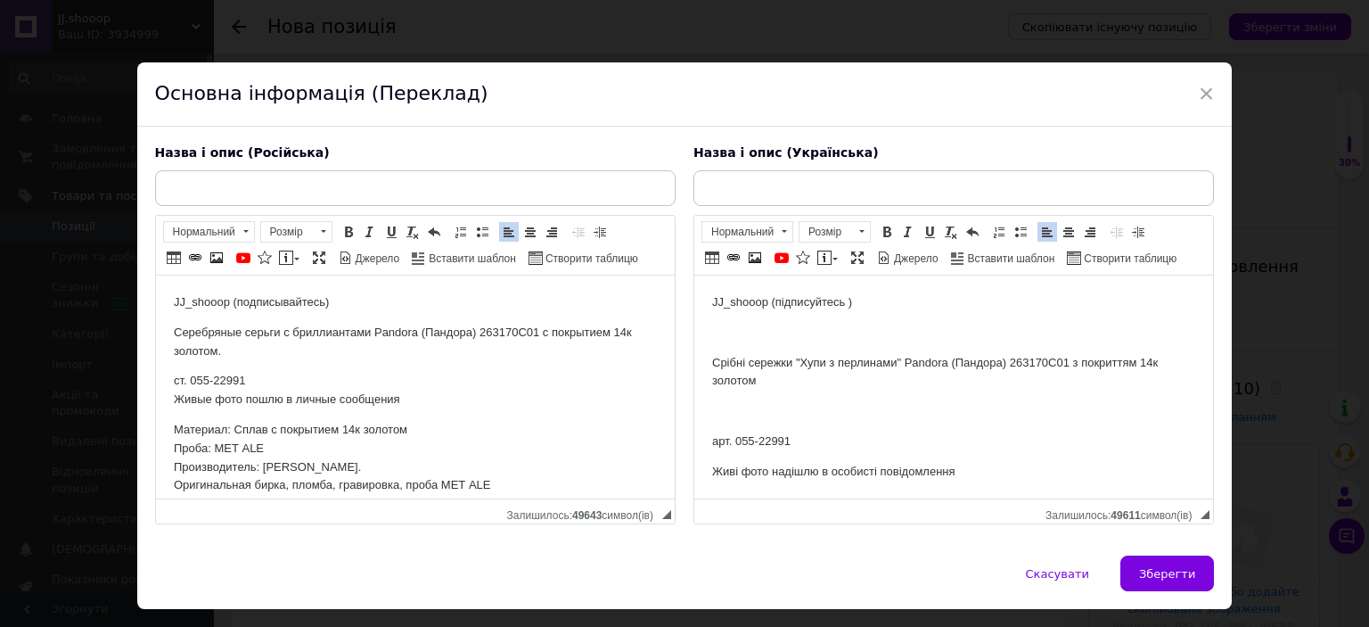
click at [314, 404] on p "ст. 055-22991 Живые фото пошлю в личные сообщения" at bounding box center [414, 390] width 483 height 37
click at [453, 373] on p "ст. 055-22991 Живые фото пошлю в личные сообщения" at bounding box center [414, 390] width 483 height 37
click at [249, 332] on p "Серебряные сережки "Хупи с жемчужинами" Pandora (Пандора) 263170c01 с покрытием…" at bounding box center [414, 342] width 483 height 37
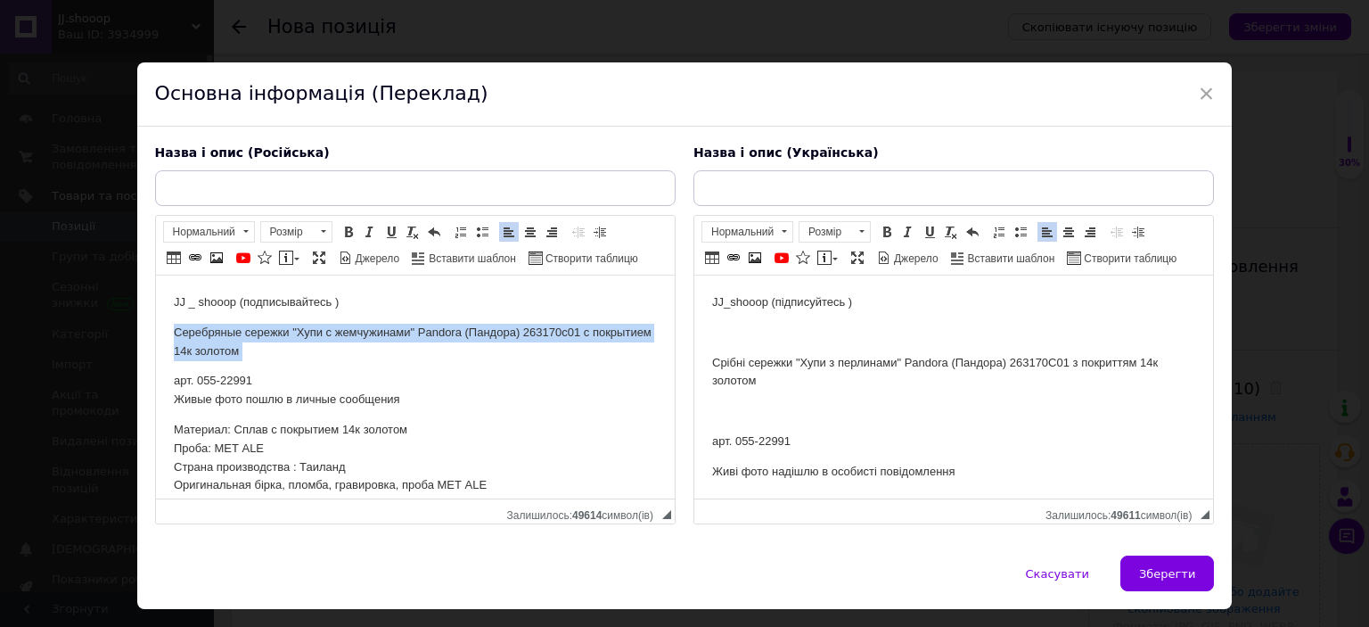
click at [249, 332] on p "Серебряные сережки "Хупи с жемчужинами" Pandora (Пандора) 263170c01 с покрытием…" at bounding box center [414, 342] width 483 height 37
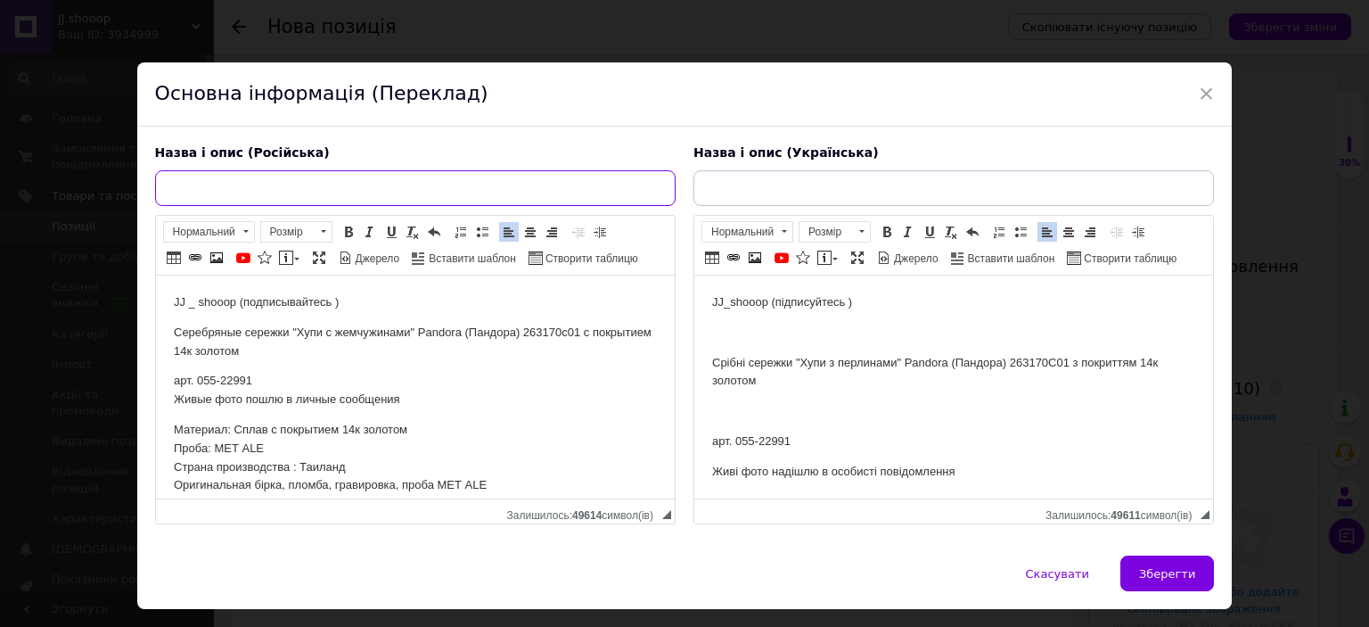
click at [329, 188] on input "text" at bounding box center [415, 188] width 521 height 36
paste input "Серебряные сережки "Хупи с жемчужинами" Pandora (Пандора) 263170c01 с покрытием…"
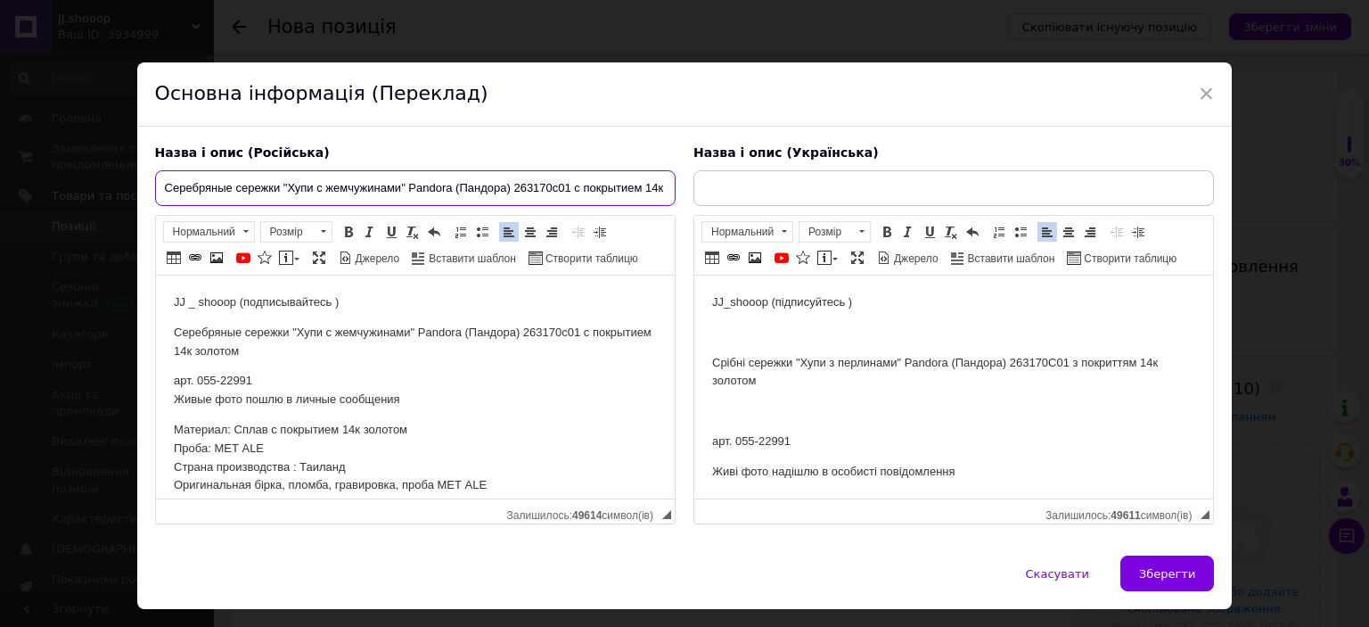
scroll to position [0, 54]
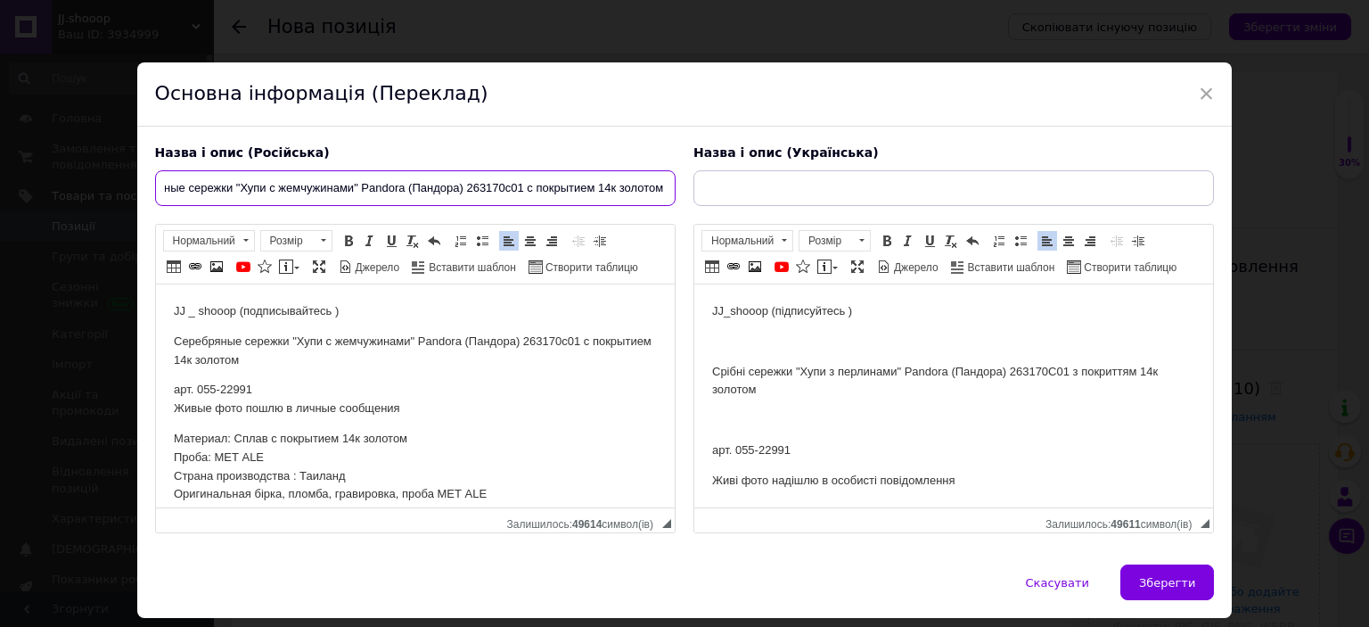
type input "Серебряные сережки "Хупи с жемчужинами" Pandora (Пандора) 263170c01 с покрытием…"
click at [727, 363] on p "Срібні сережки "Хупи з перлинами" Pandora (Пандора) 263170C01 з покриттям 14к з…" at bounding box center [952, 381] width 483 height 37
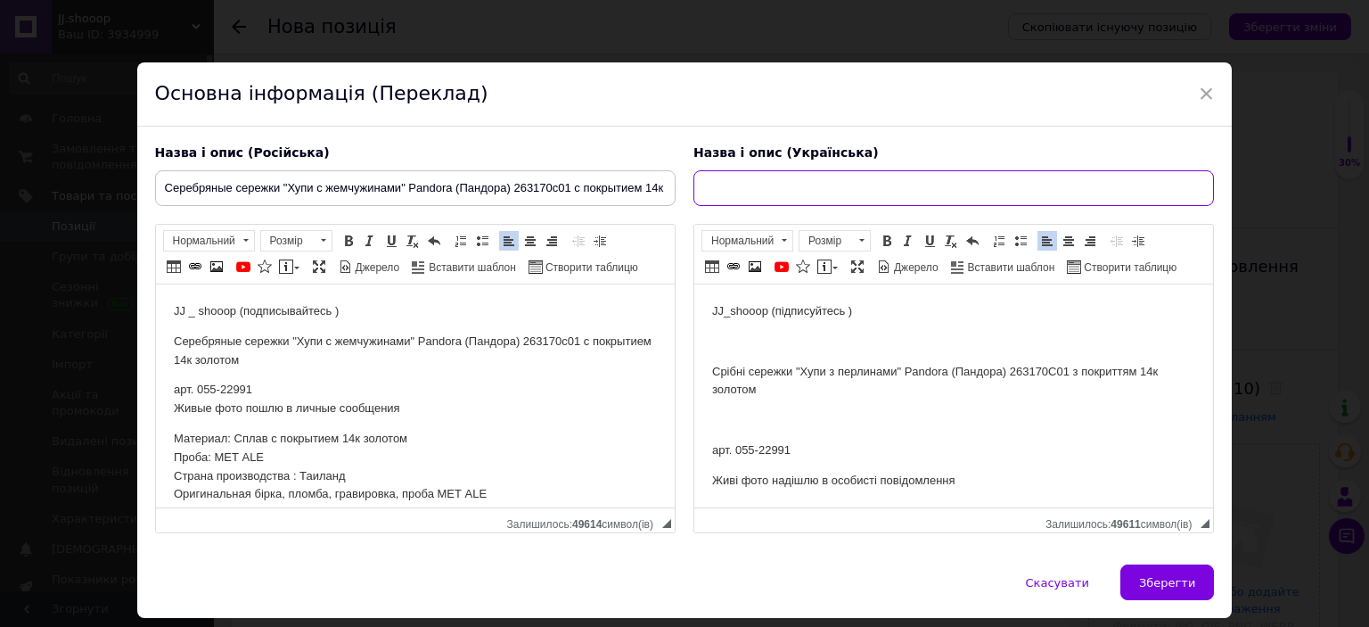
click at [745, 193] on input "text" at bounding box center [954, 188] width 521 height 36
paste input "Срібні сережки "Хупи з перлинами" Pandora (Пандора) 263170C01 з покриттям 14к з…"
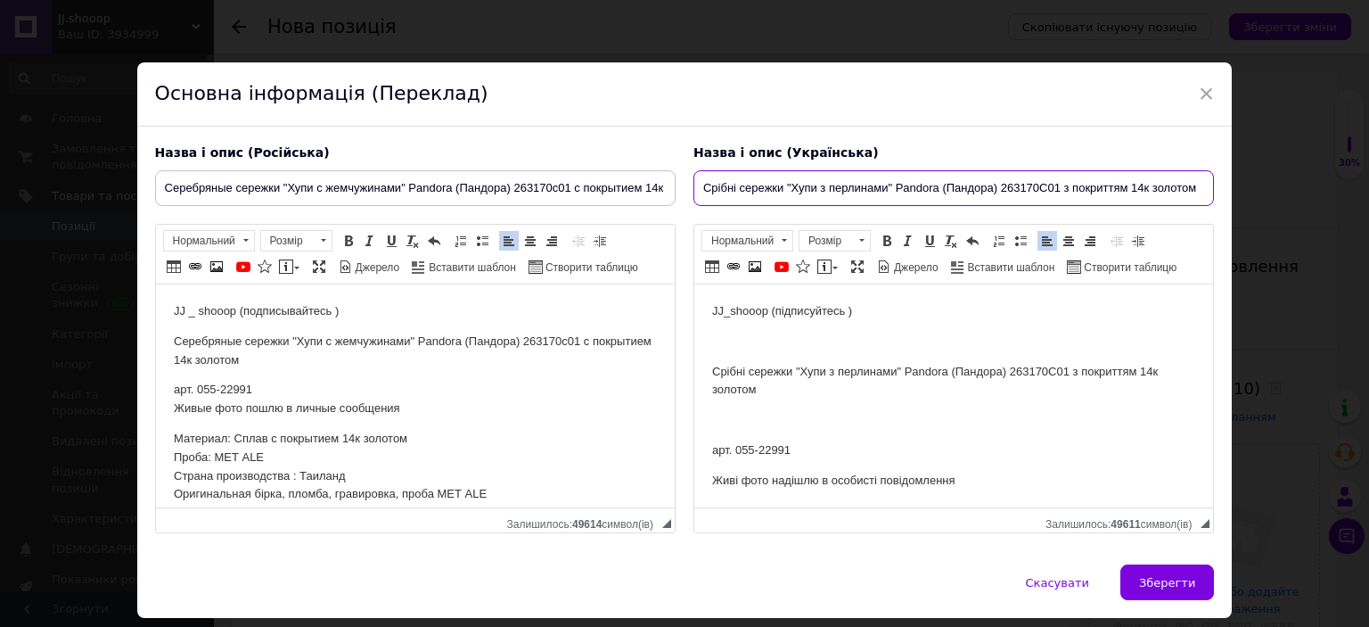
scroll to position [0, 1]
type input "Срібні сережки "Хупи з перлинами" Pandora (Пандора) 263170C01 з покриттям 14к з…"
click at [778, 440] on body "JJ_shooop (підписуйтесь ) Срібні сережки "Хупи з перлинами" Pandora (Пандора) 2…" at bounding box center [952, 501] width 483 height 399
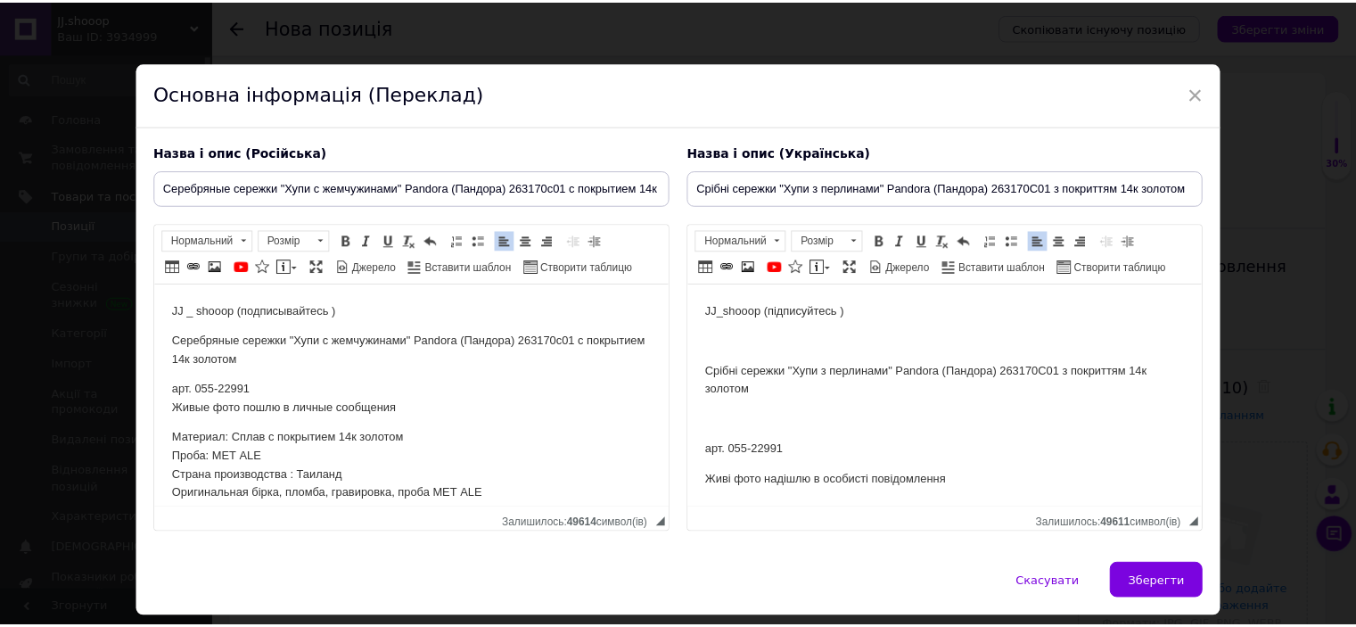
scroll to position [0, 0]
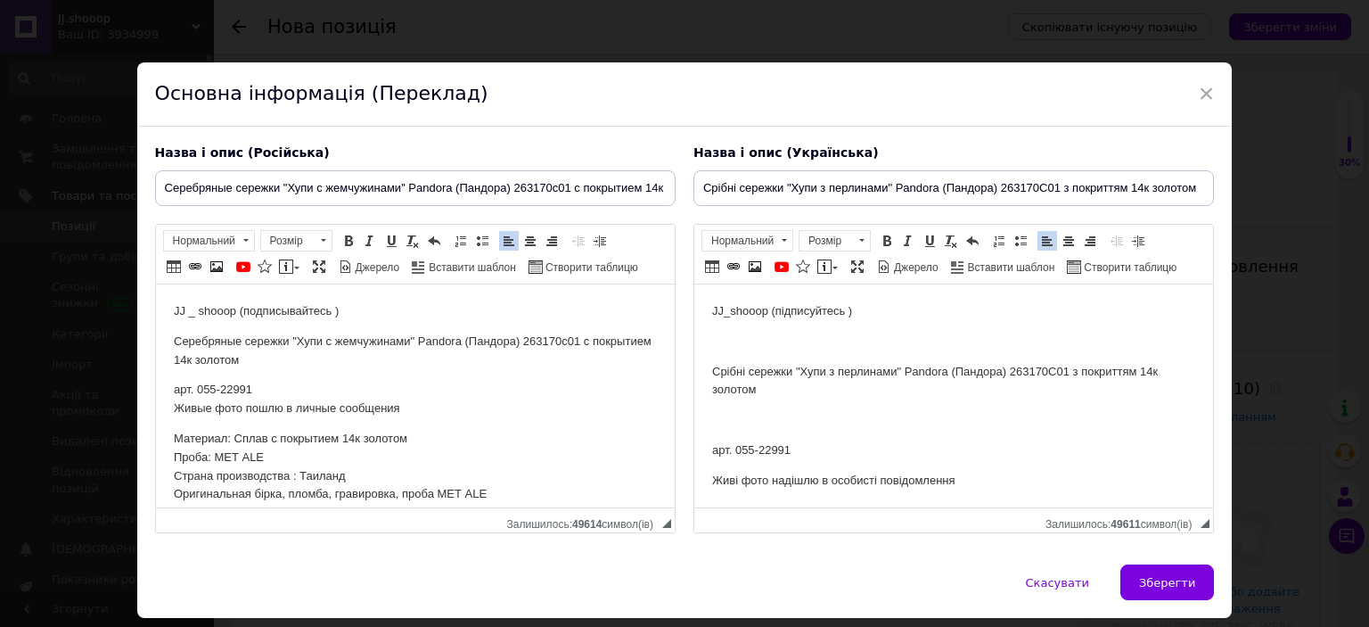
click at [778, 440] on body "JJ_shooop (підписуйтесь ) Срібні сережки "Хупи з перлинами" Pandora (Пандора) 2…" at bounding box center [952, 501] width 483 height 399
click at [775, 446] on p "арт. 055-22991" at bounding box center [952, 450] width 483 height 19
copy p "22991"
click at [1155, 576] on span "Зберегти" at bounding box center [1167, 582] width 56 height 13
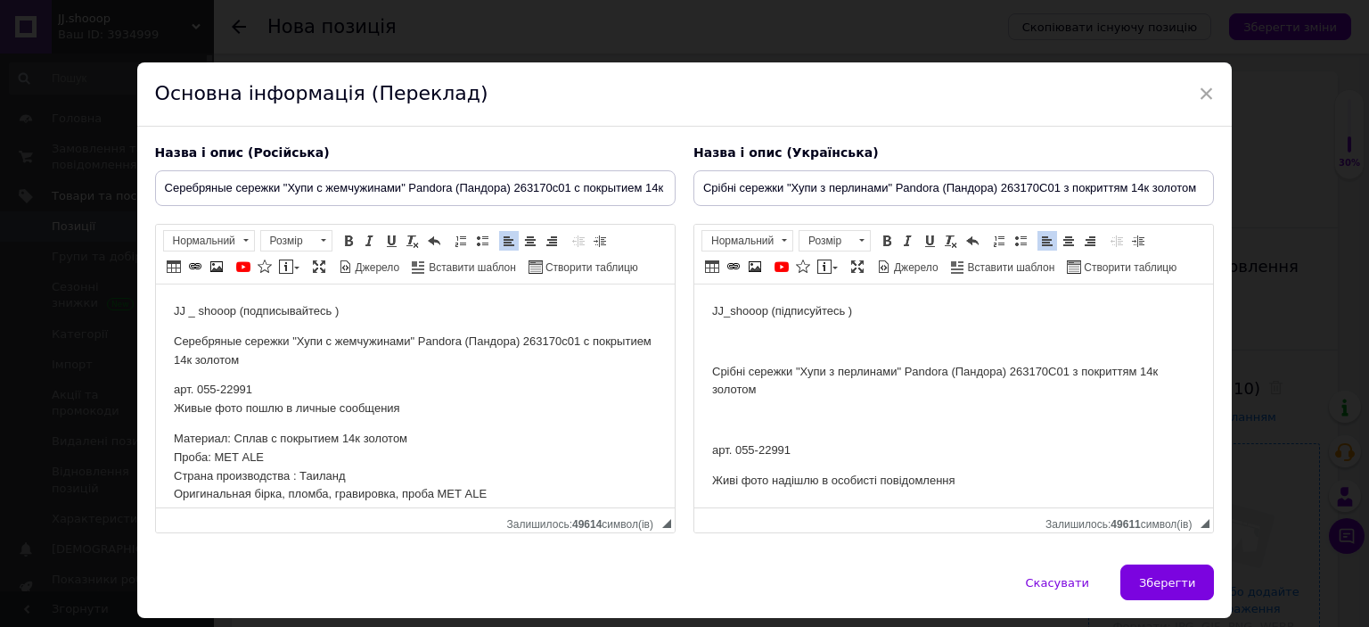
type input "Серебряные сережки "Хупи с жемчужинами" Pandora (Пандора) 263170c01 с покрытием…"
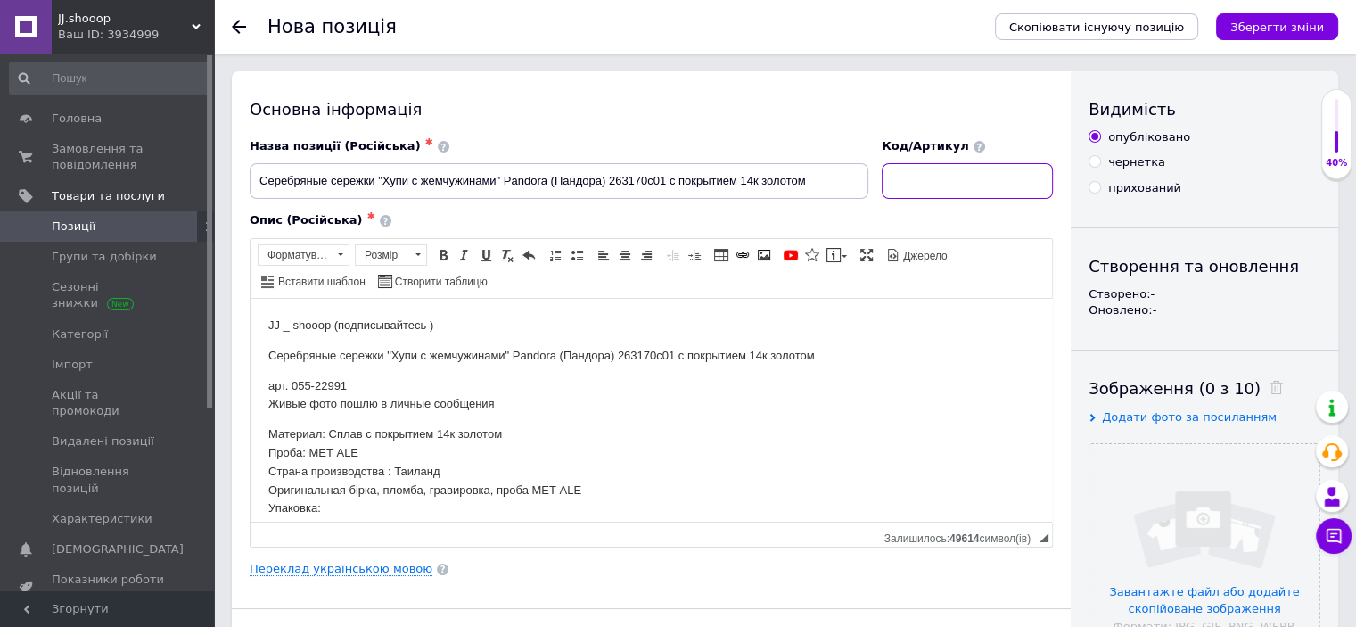
click at [931, 173] on input at bounding box center [967, 181] width 171 height 36
paste input "22991"
type input "22991"
click at [1180, 523] on input "file" at bounding box center [1205, 559] width 230 height 230
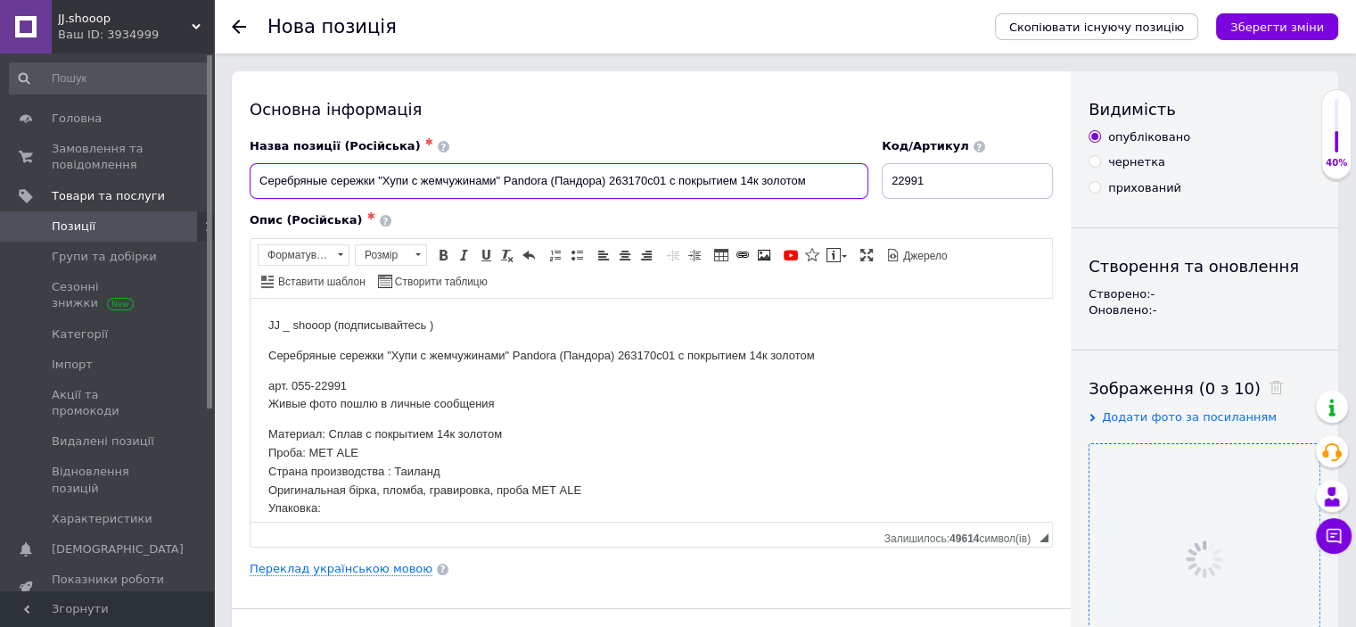
click at [569, 182] on input "Серебряные сережки "Хупи с жемчужинами" Pandora (Пандора) 263170c01 с покрытием…" at bounding box center [559, 181] width 619 height 36
click at [566, 224] on div "Опис (Російська) ✱" at bounding box center [651, 220] width 803 height 16
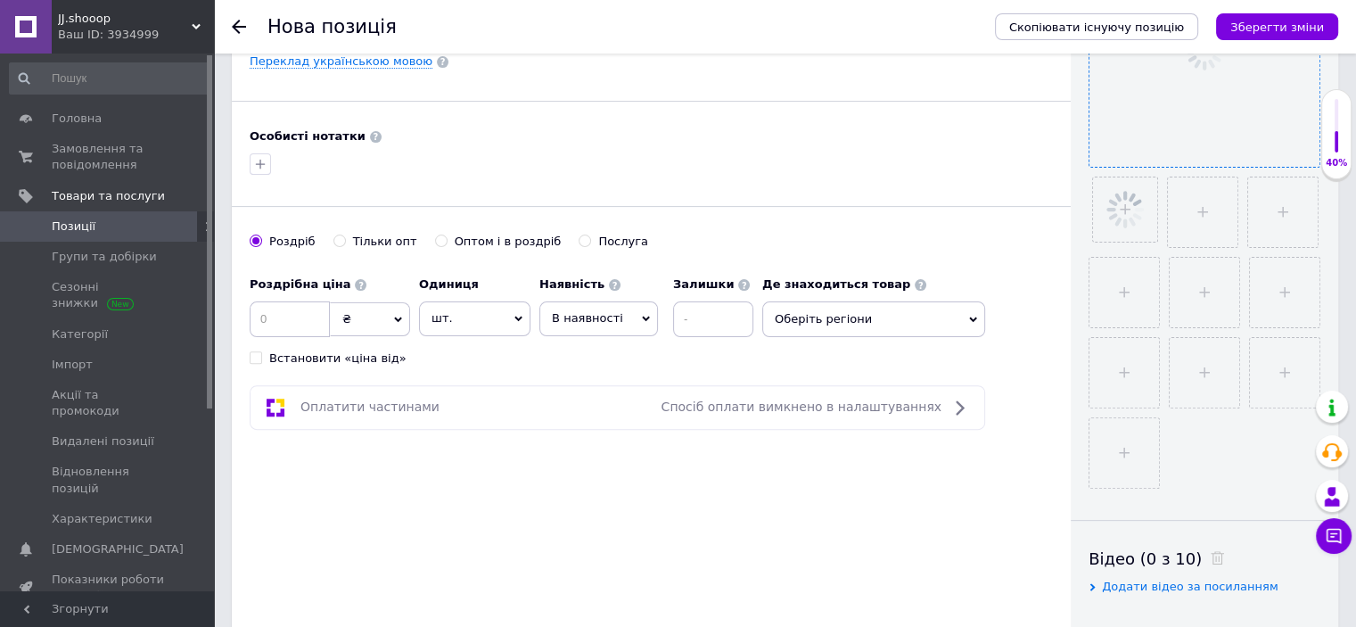
scroll to position [548, 0]
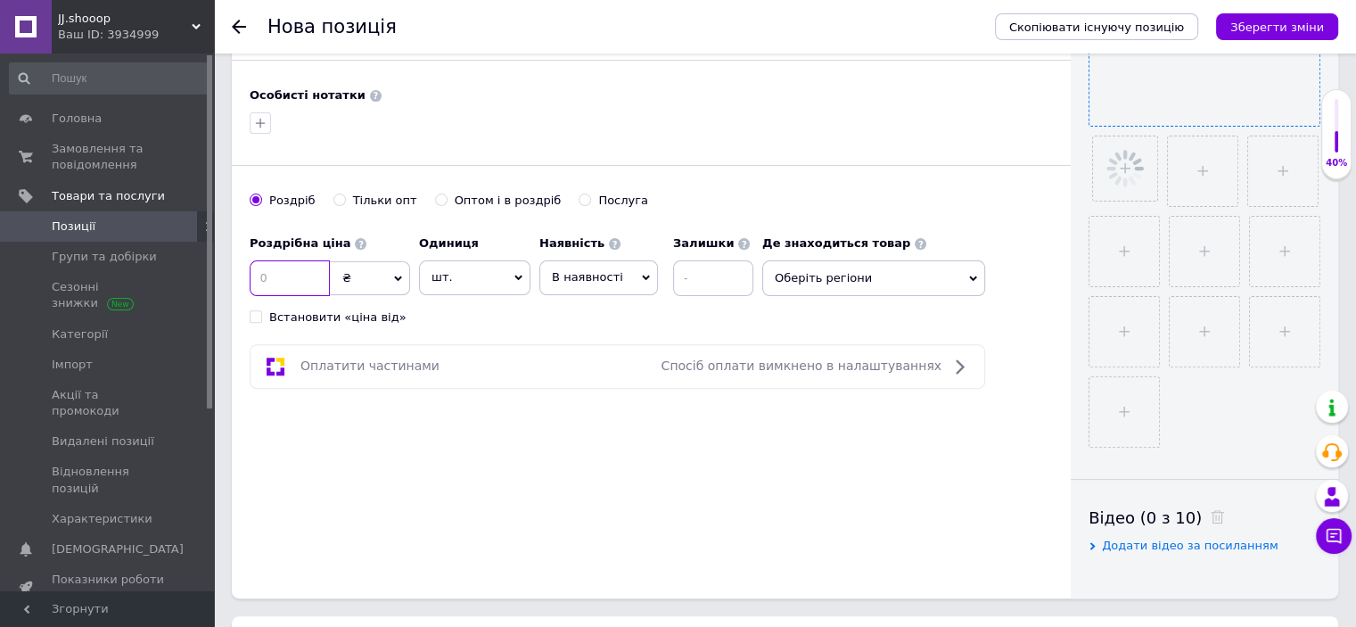
click at [313, 277] on input at bounding box center [290, 278] width 80 height 36
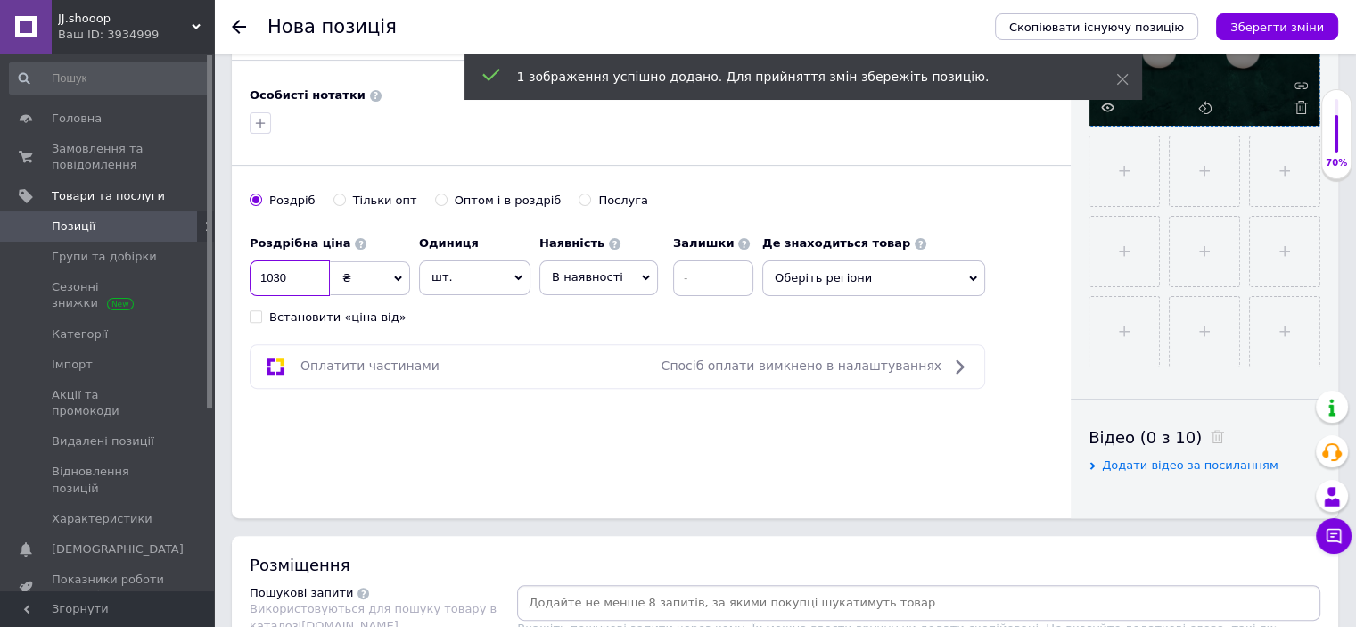
type input "1030"
click at [489, 323] on div "Основна інформація Назва позиції (Російська) ✱ Серебряные сережки "Хупи с жемчу…" at bounding box center [651, 20] width 839 height 995
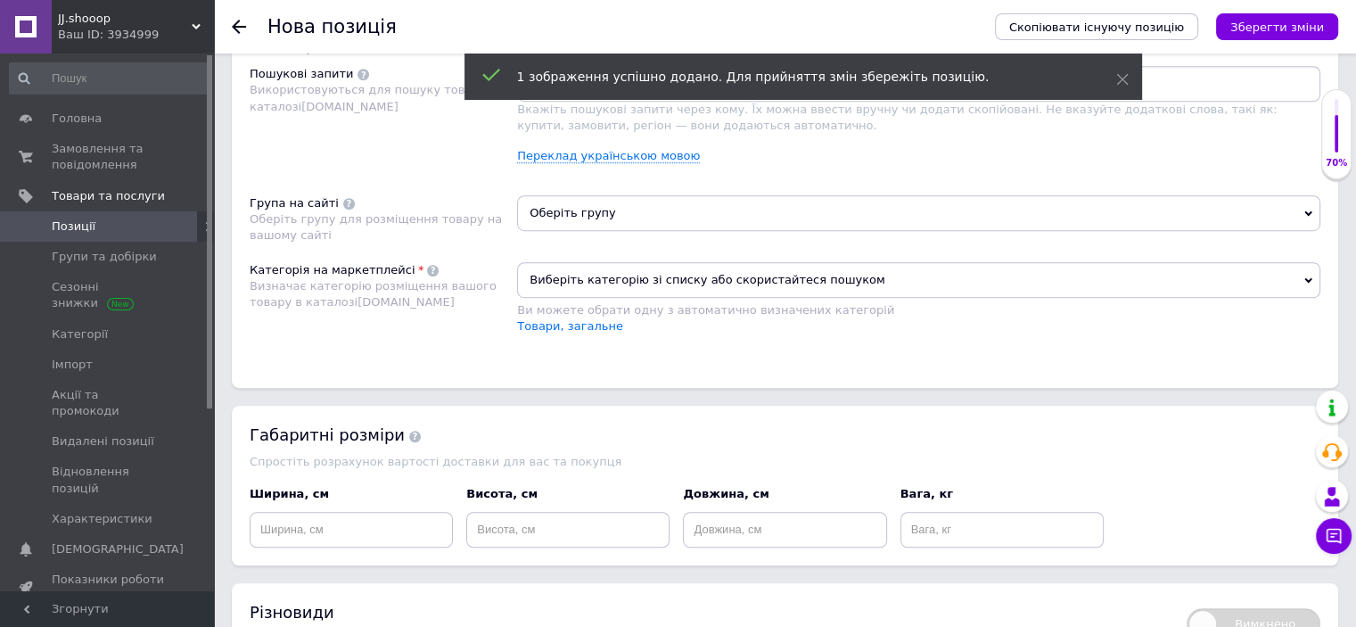
scroll to position [1097, 0]
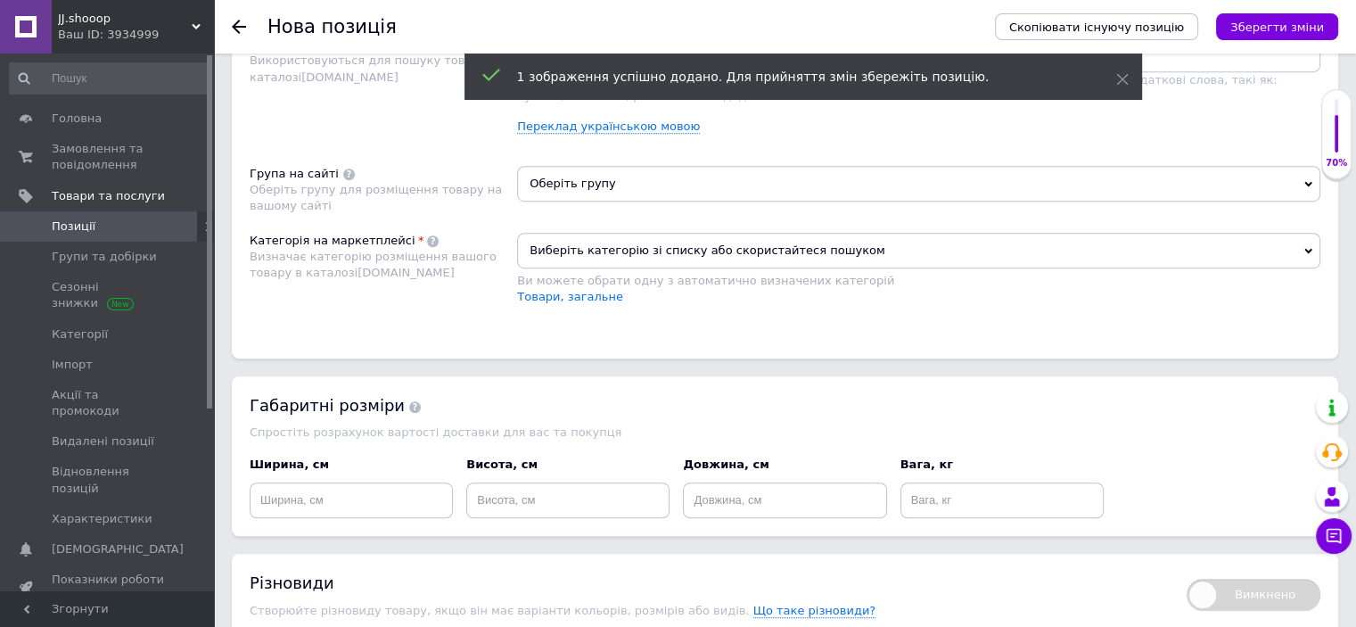
drag, startPoint x: 592, startPoint y: 242, endPoint x: 593, endPoint y: 264, distance: 22.3
click at [593, 242] on span "Виберіть категорію зі списку або скористайтеся пошуком" at bounding box center [918, 251] width 803 height 36
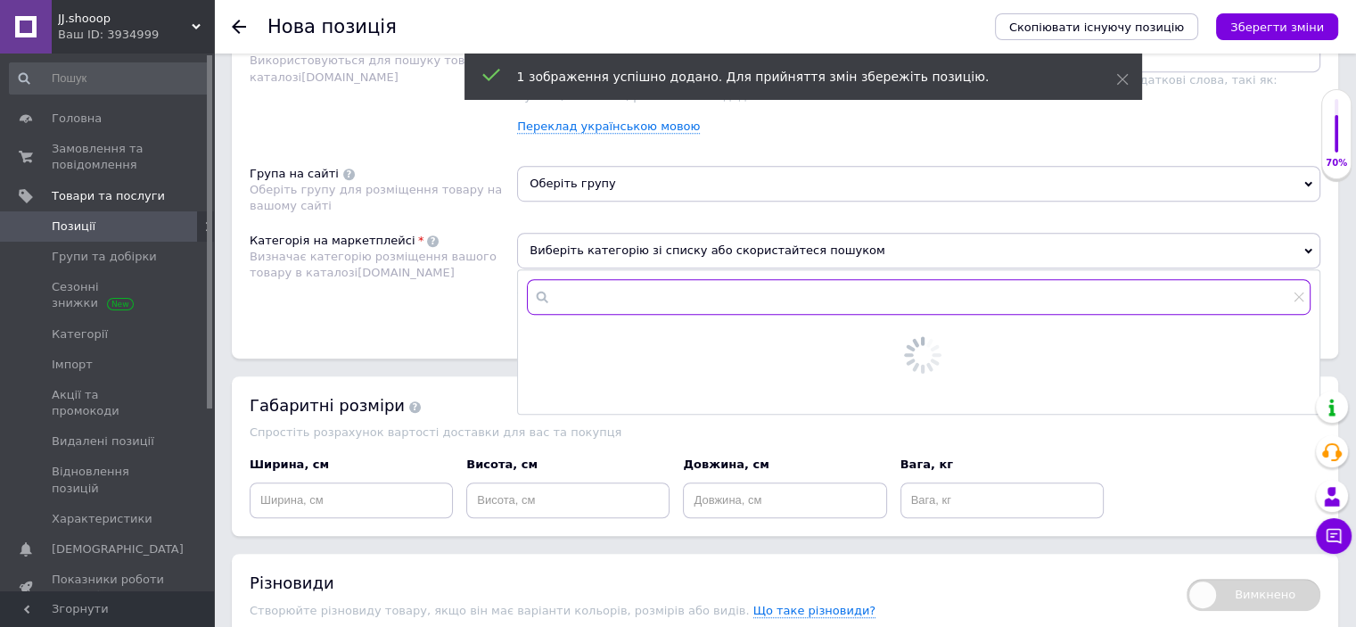
click at [593, 299] on input "text" at bounding box center [919, 297] width 784 height 36
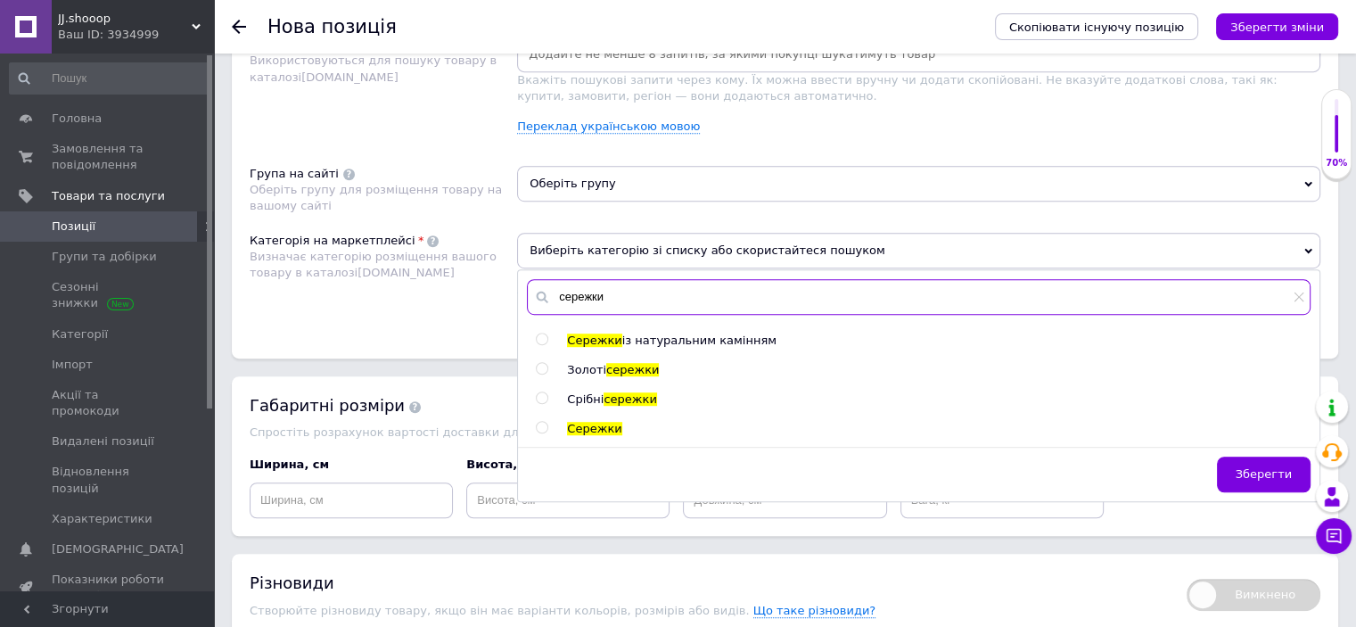
type input "сережки"
click at [592, 405] on ul "Сережки із натуральним камінням Золоті сережки Срібні сережки Сережки" at bounding box center [923, 385] width 774 height 105
click at [593, 392] on span "Срібні" at bounding box center [585, 398] width 37 height 13
radio input "true"
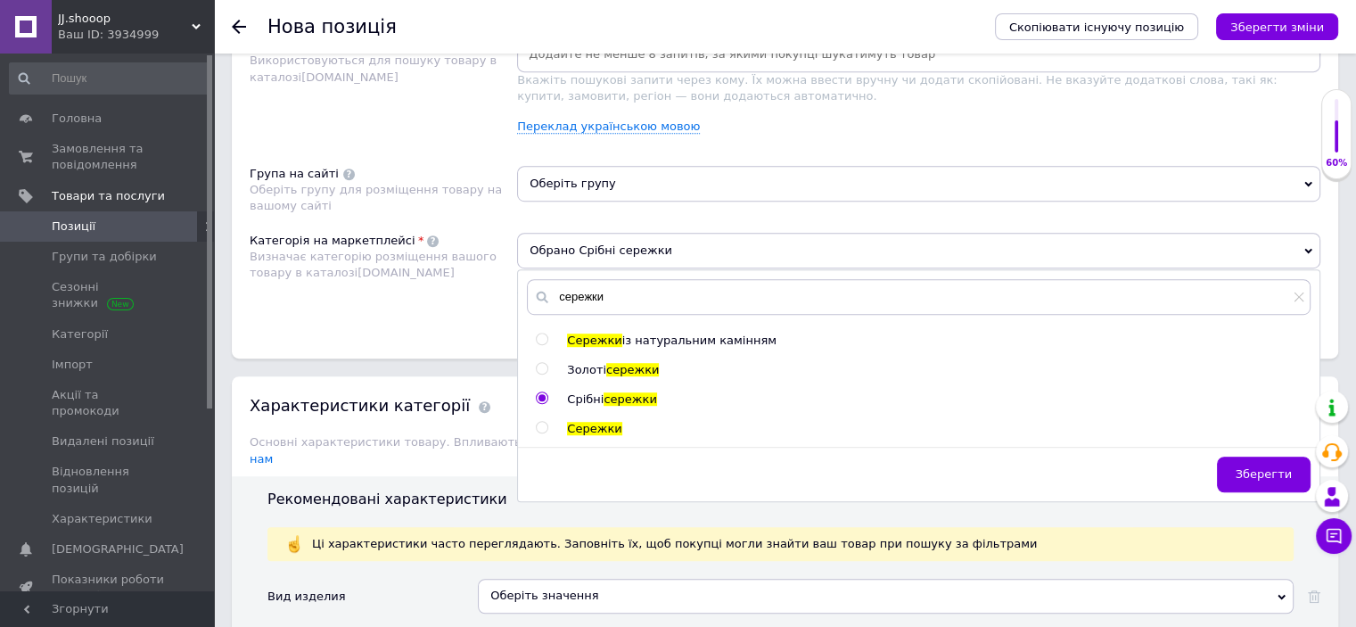
click at [592, 179] on span "Оберіть групу" at bounding box center [918, 184] width 803 height 36
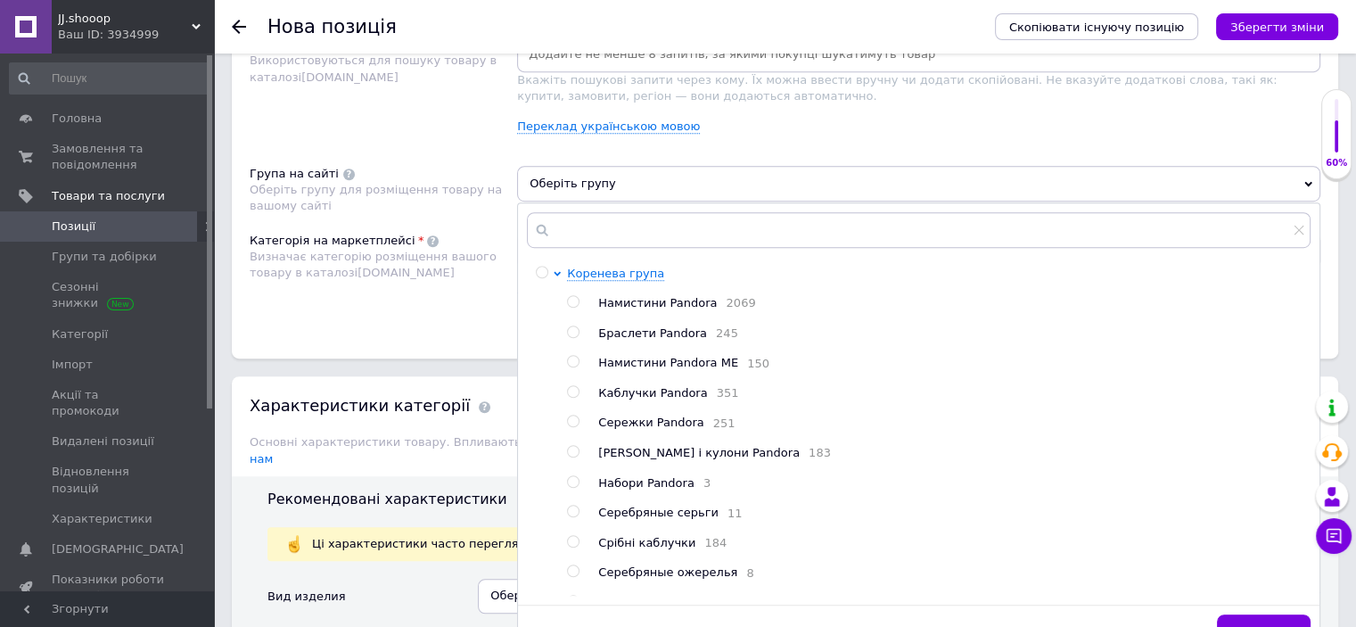
click at [656, 422] on span "Сережки Pandora" at bounding box center [650, 421] width 105 height 13
radio input "true"
click at [366, 295] on div "Категорія на маркетплейсі Визначає категорію розміщення вашого товару в каталоз…" at bounding box center [383, 278] width 267 height 90
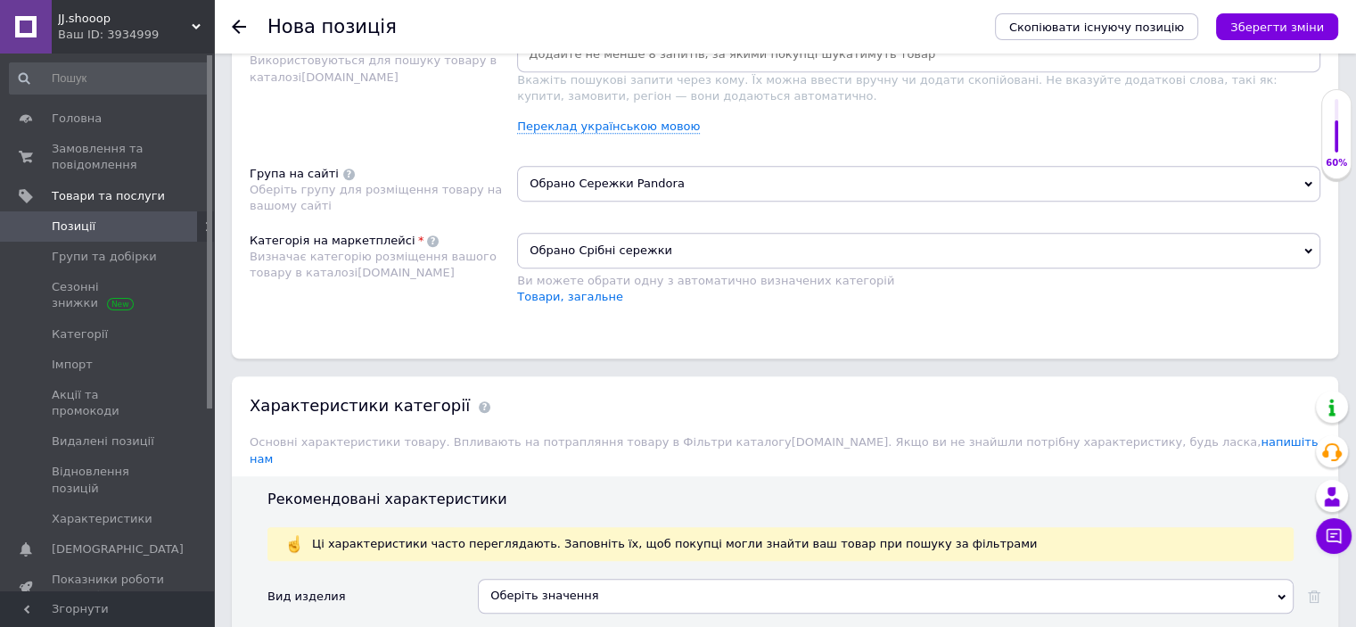
scroll to position [1394, 0]
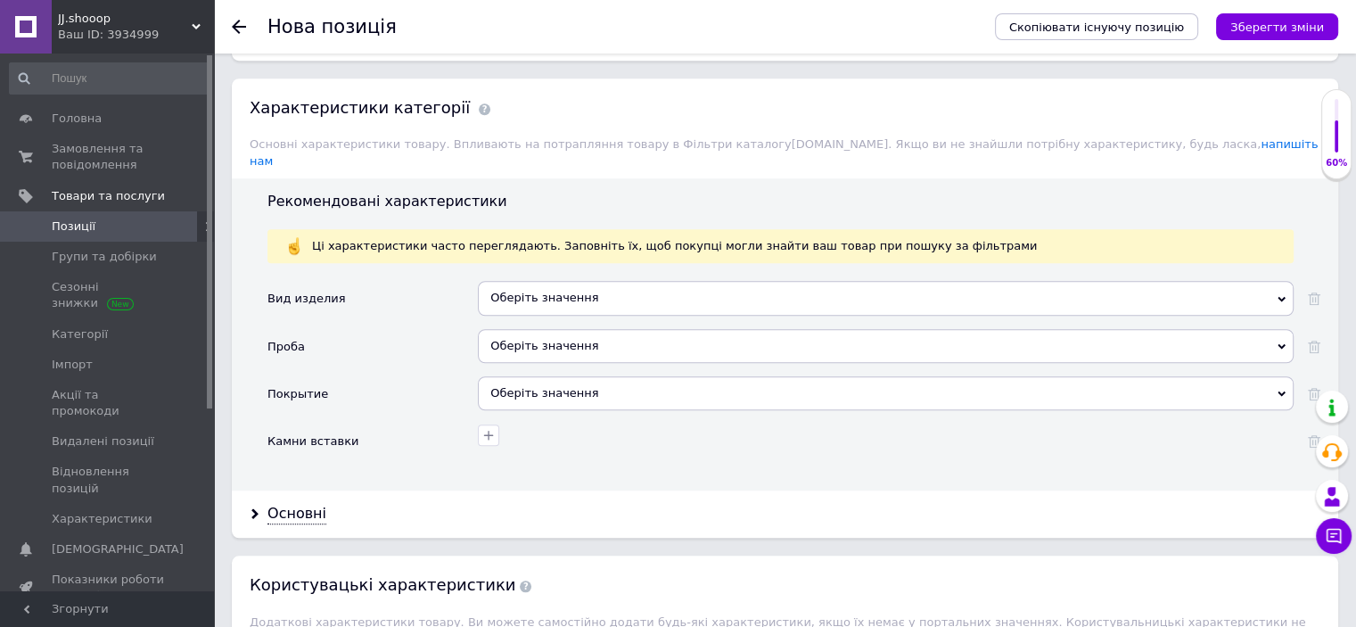
click at [527, 292] on div "Оберіть значення" at bounding box center [886, 298] width 816 height 34
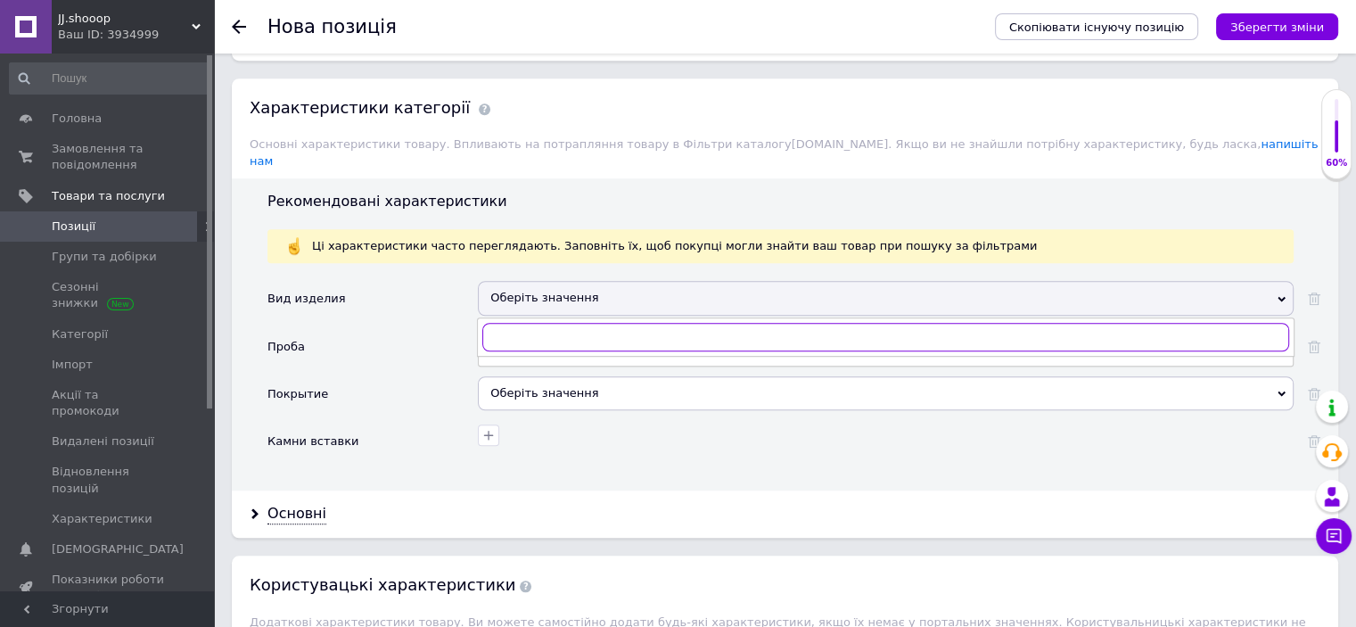
scroll to position [1542, 0]
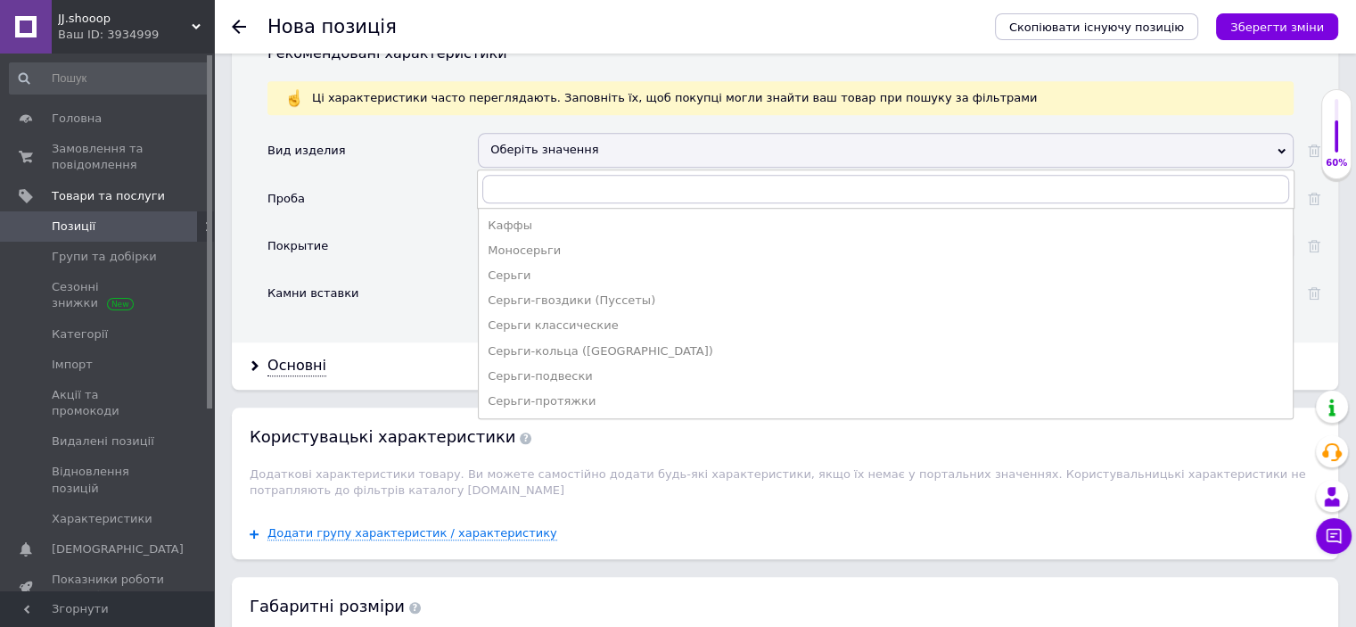
click at [417, 228] on div "Покрытие" at bounding box center [372, 251] width 210 height 47
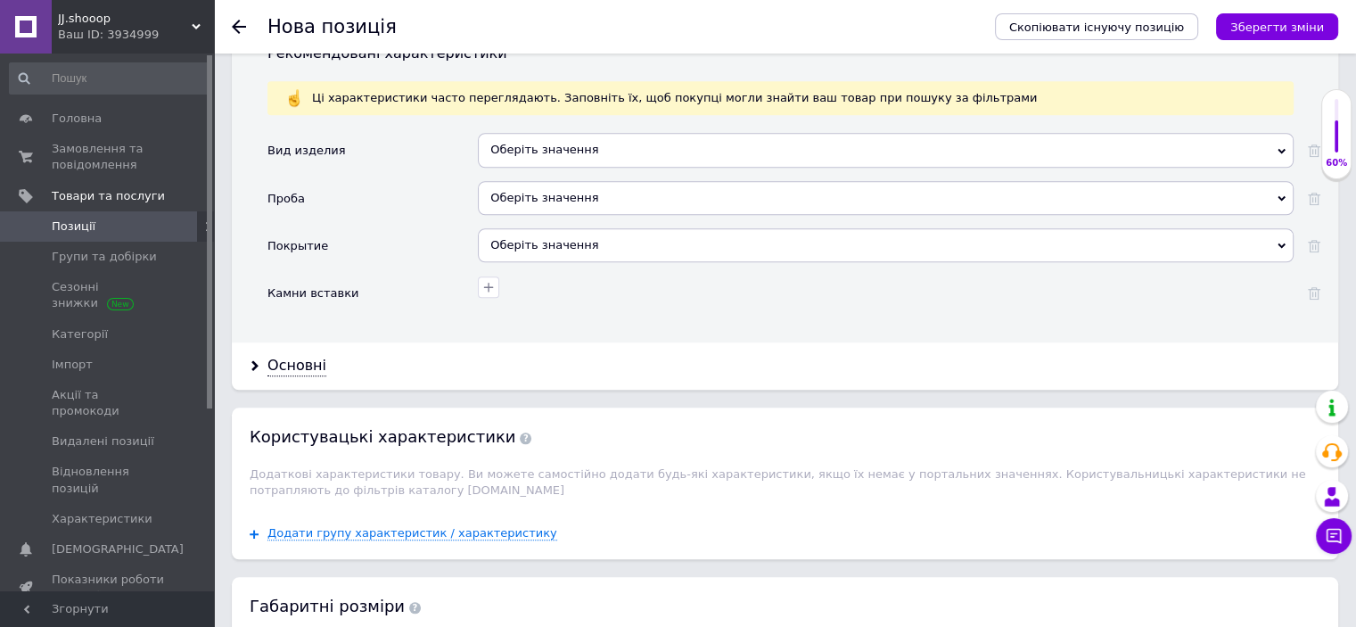
click at [547, 182] on div "Оберіть значення" at bounding box center [886, 198] width 816 height 34
click at [294, 356] on div "Основні" at bounding box center [296, 366] width 59 height 21
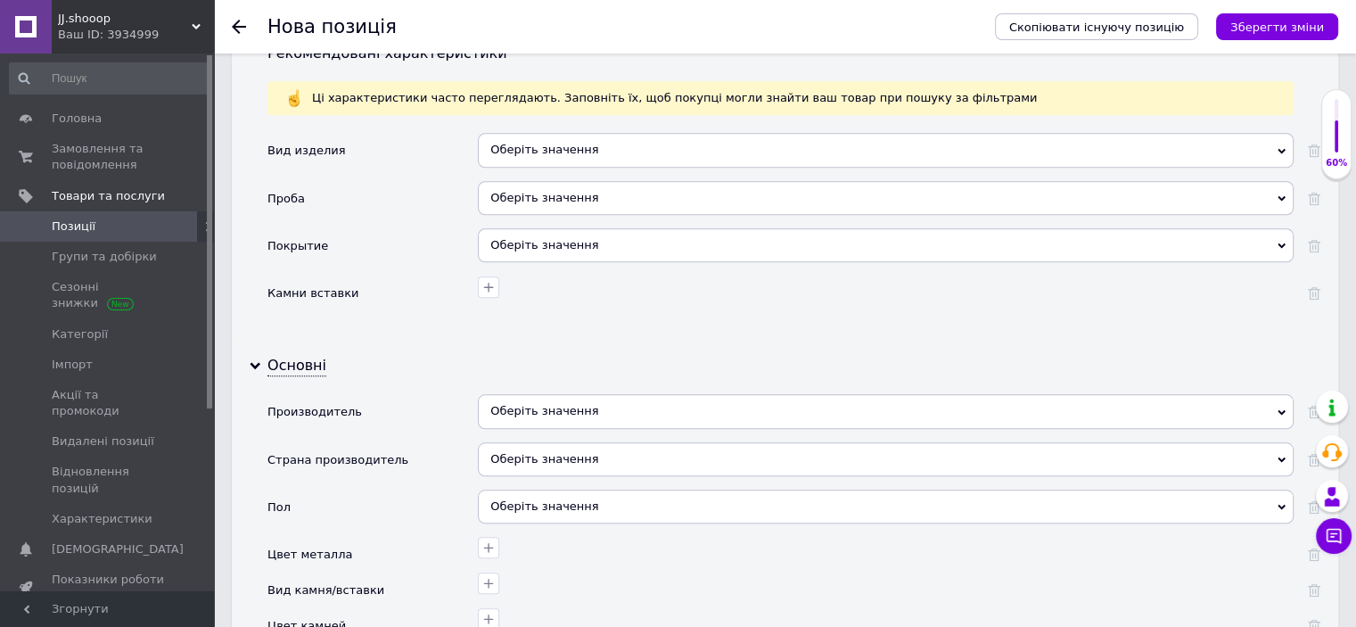
drag, startPoint x: 549, startPoint y: 378, endPoint x: 499, endPoint y: 374, distance: 50.1
click at [550, 394] on div "Оберіть значення" at bounding box center [886, 411] width 816 height 34
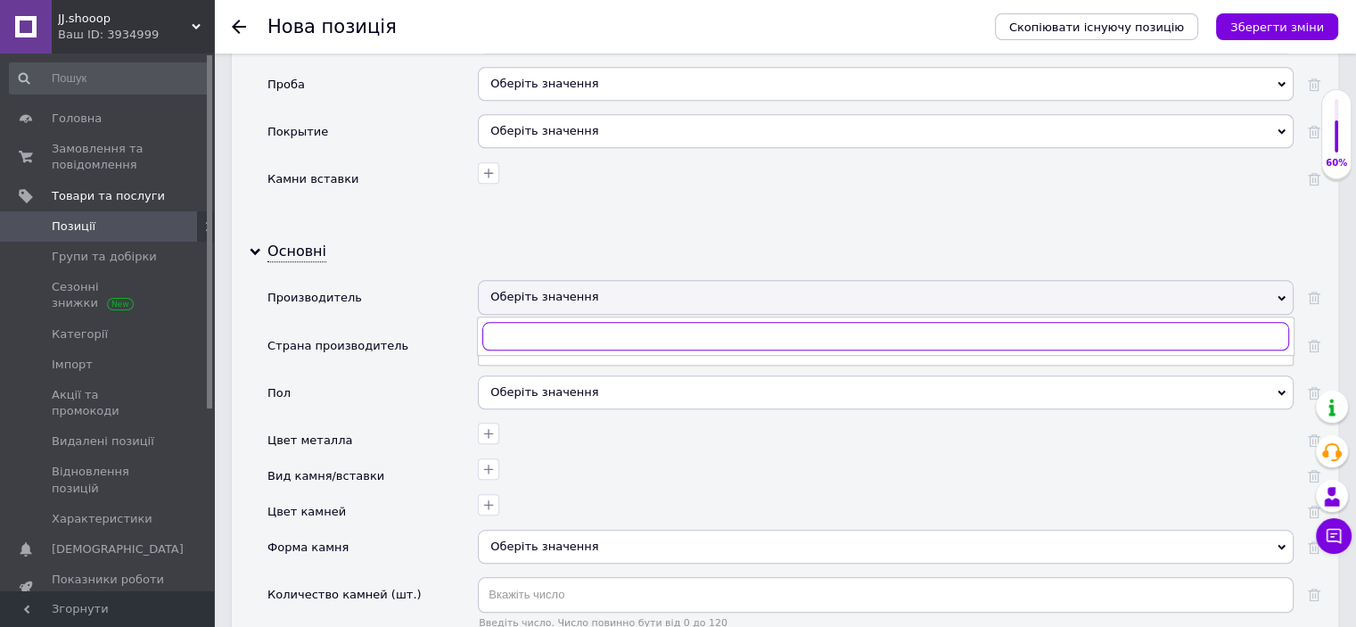
paste input "Пандора"
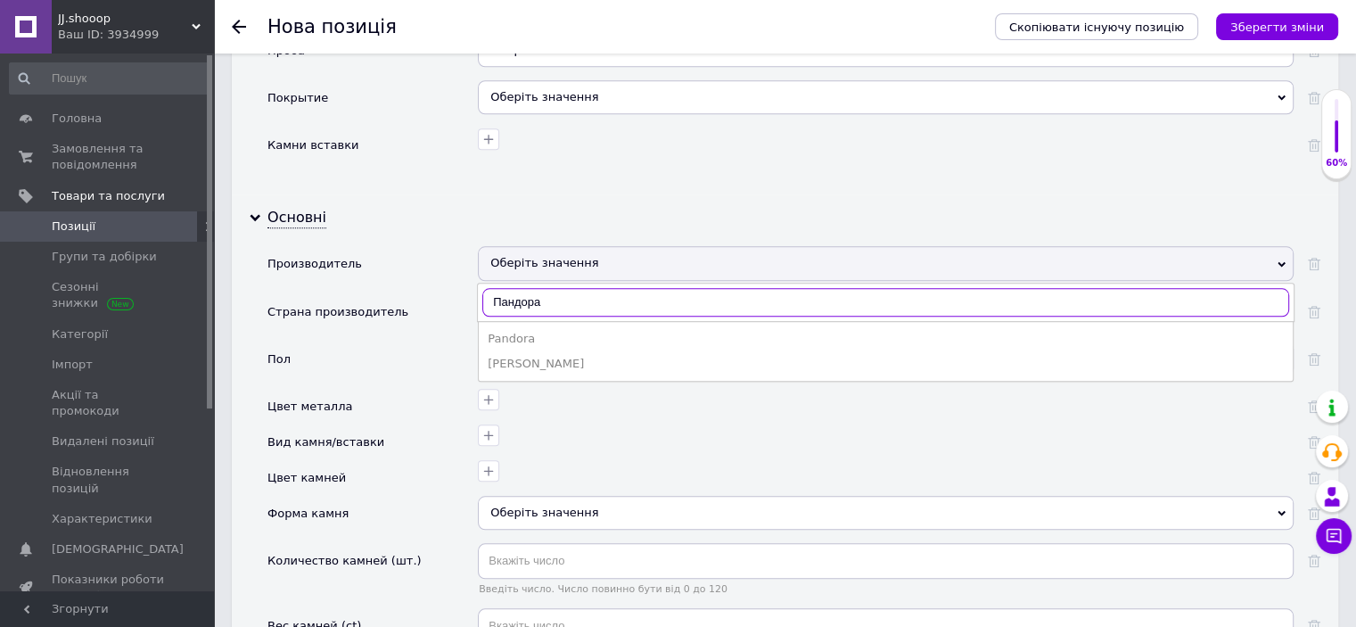
type input "Пандора"
click at [518, 331] on div "Pandora" at bounding box center [886, 339] width 796 height 16
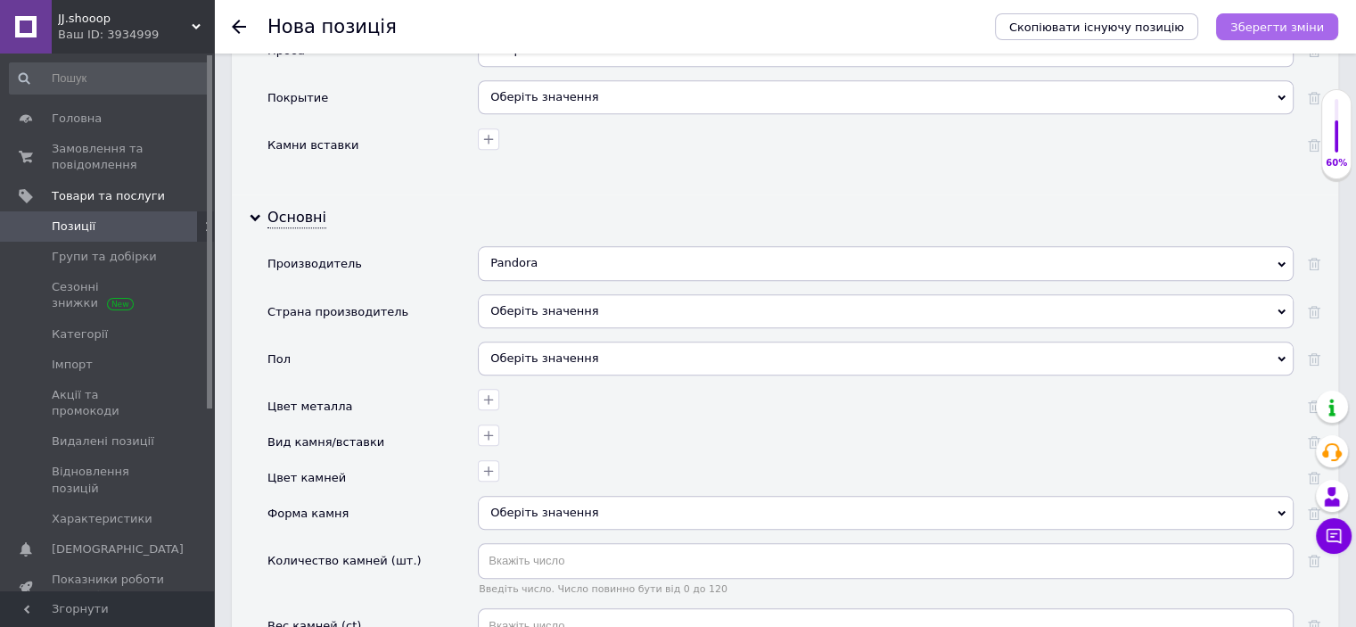
click at [1280, 14] on div "Скопіювати існуючу позицію Зберегти зміни" at bounding box center [1157, 26] width 361 height 53
click at [1279, 24] on icon "Зберегти зміни" at bounding box center [1277, 27] width 94 height 13
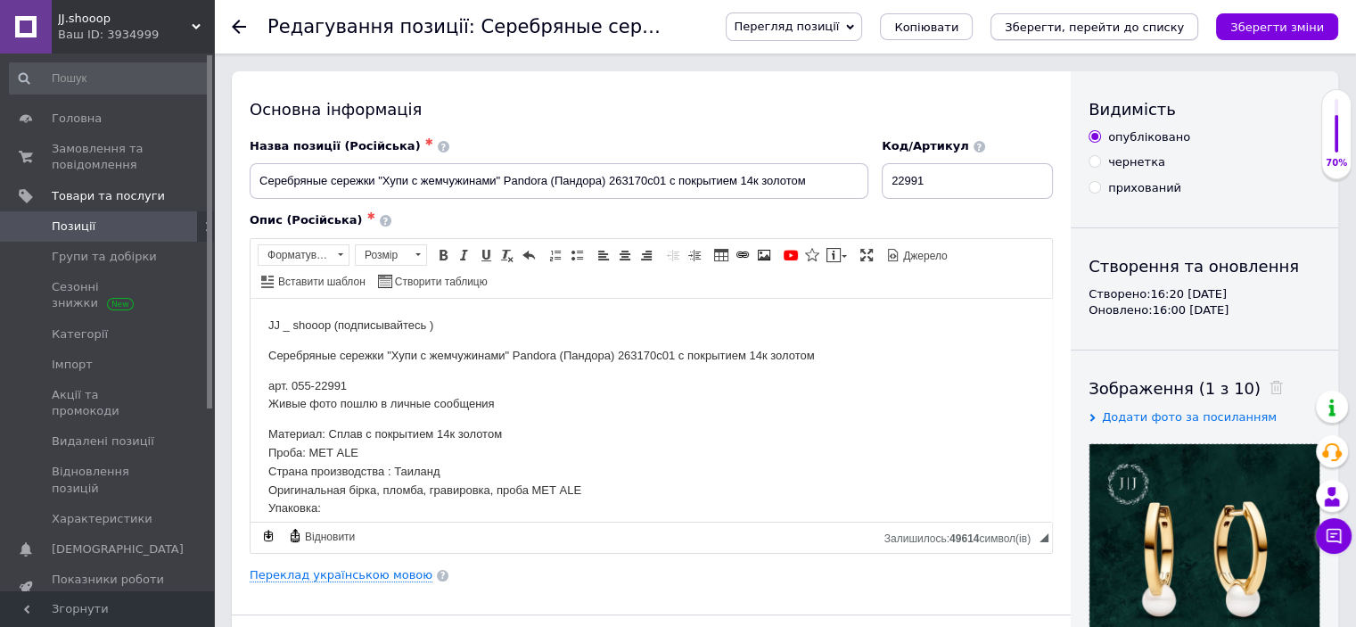
click at [1058, 26] on icon "Зберегти, перейти до списку" at bounding box center [1094, 27] width 179 height 13
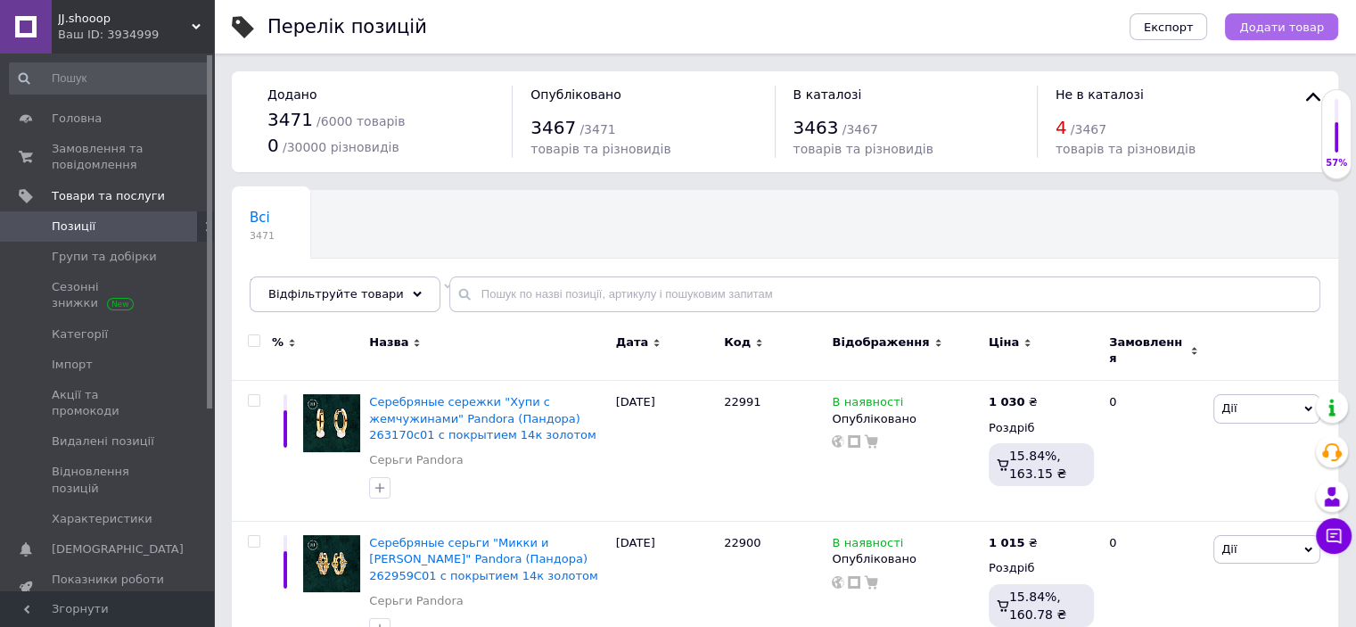
click at [1315, 31] on span "Додати товар" at bounding box center [1281, 27] width 85 height 13
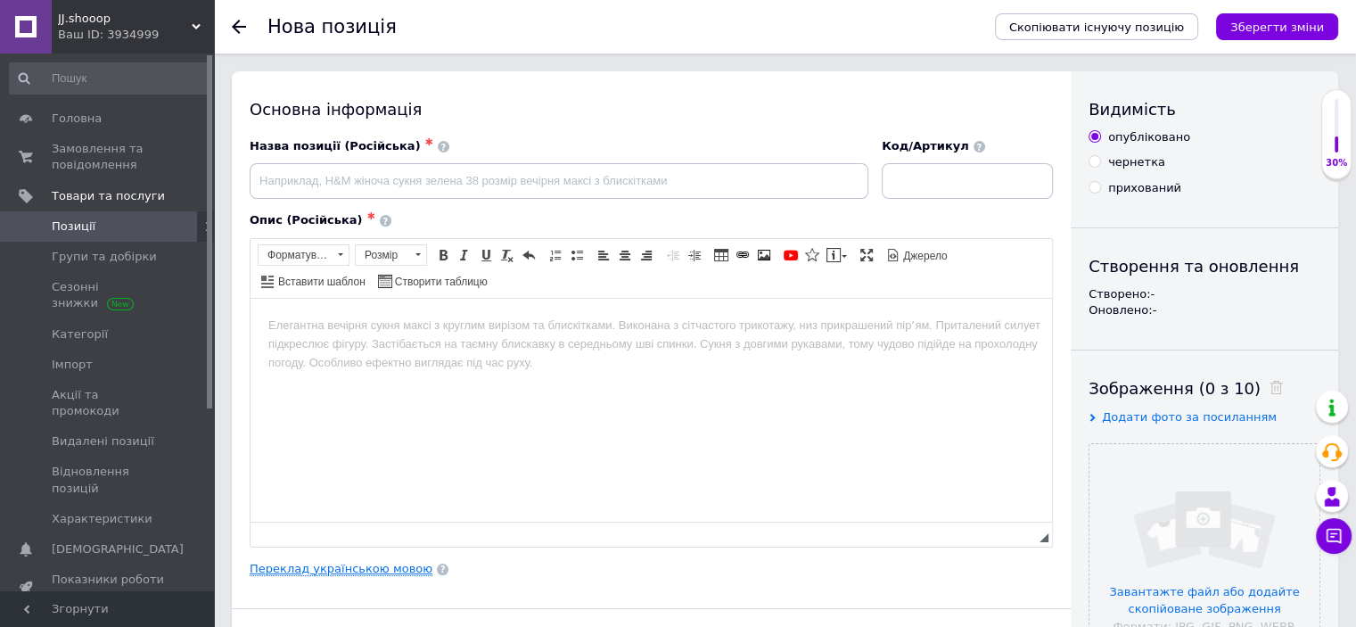
click at [328, 563] on link "Переклад українською мовою" at bounding box center [341, 569] width 183 height 14
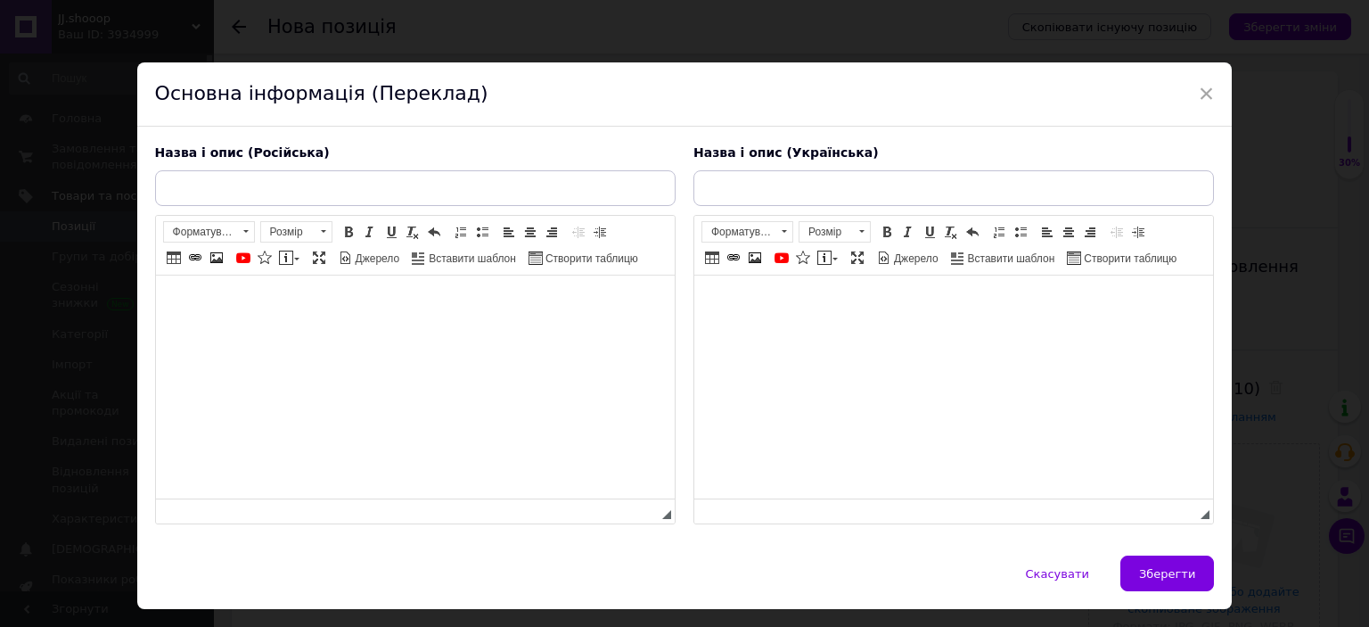
click at [810, 326] on html at bounding box center [953, 302] width 519 height 54
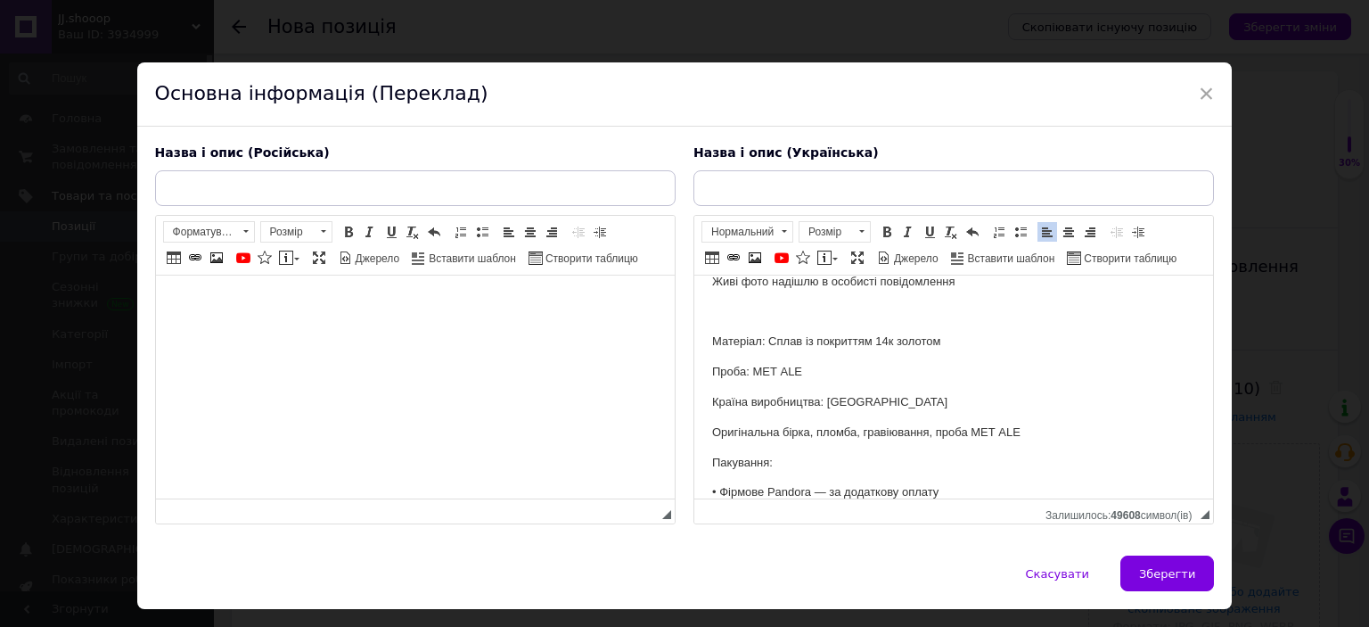
click at [494, 330] on html at bounding box center [414, 302] width 519 height 54
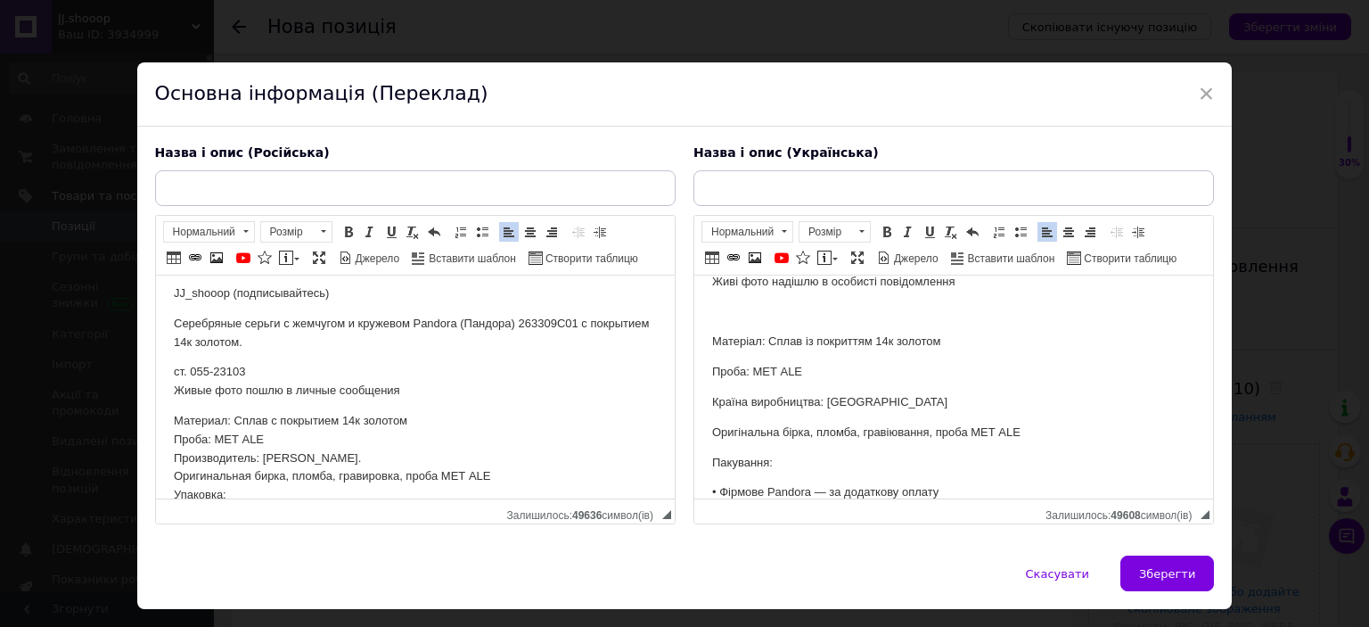
scroll to position [0, 0]
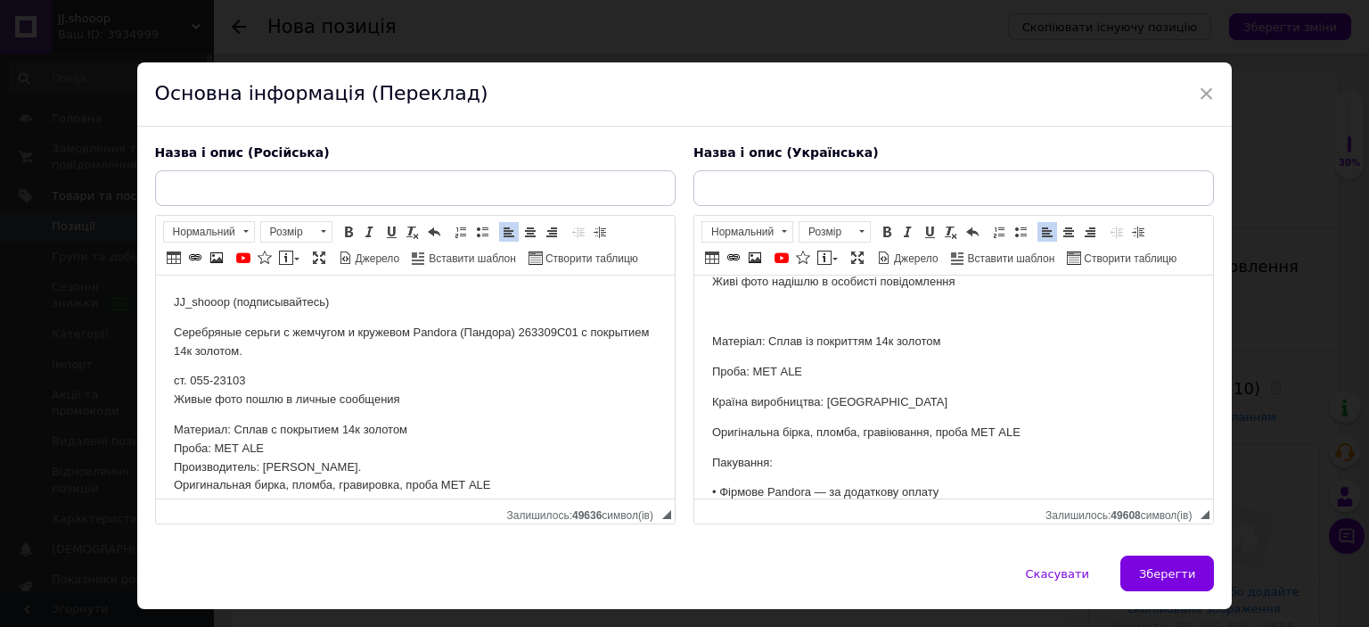
click at [360, 333] on p "Серебряные серьги с жемчугом и кружевом Pandora (Пандора) 263309C01 с покрытием…" at bounding box center [414, 342] width 483 height 37
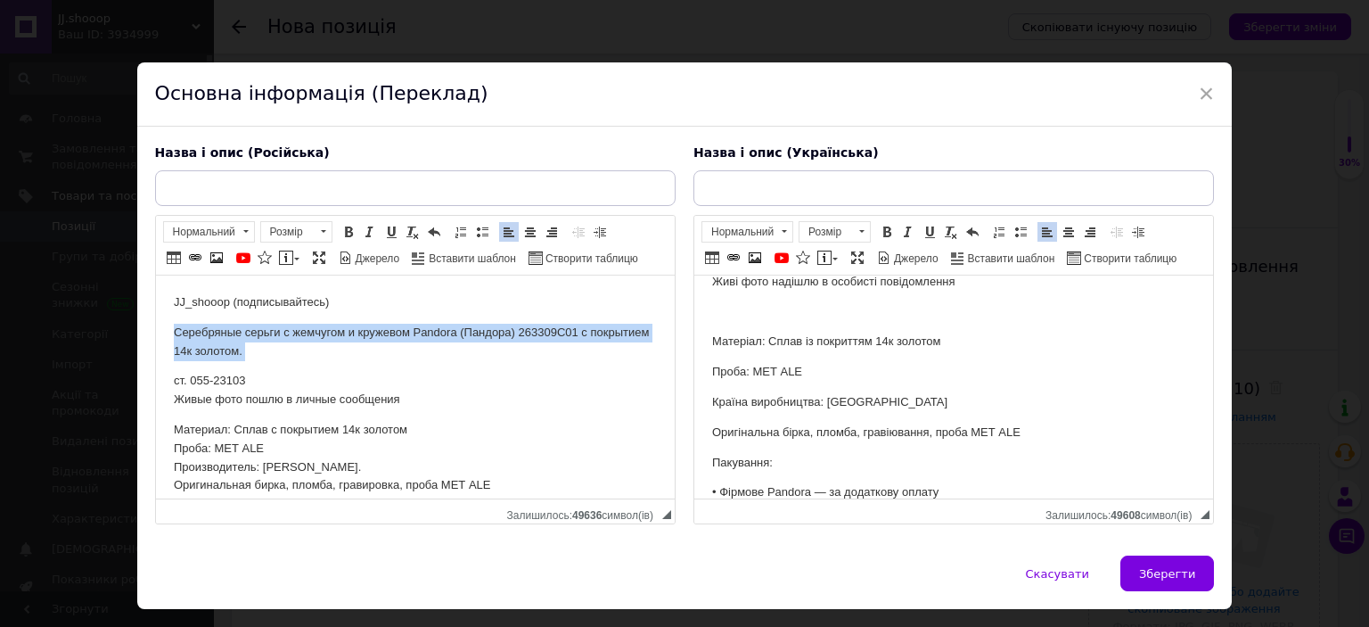
click at [360, 333] on p "Серебряные серьги с жемчугом и кружевом Pandora (Пандора) 263309C01 с покрытием…" at bounding box center [414, 342] width 483 height 37
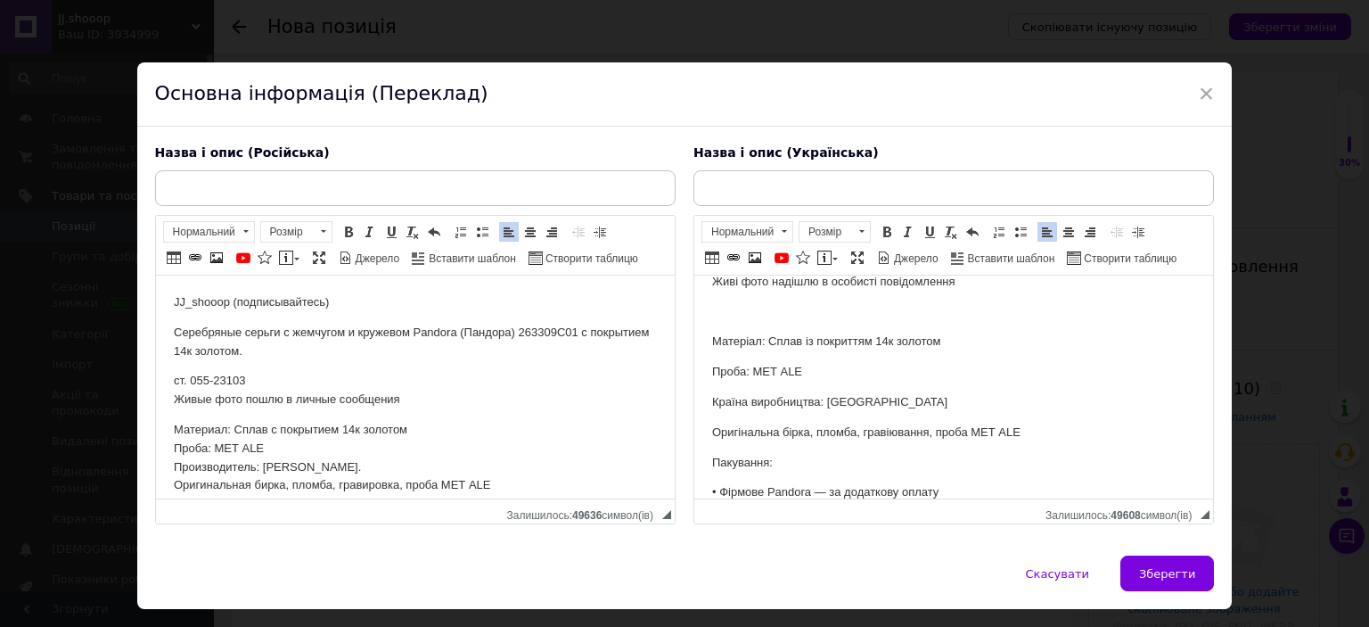
click at [408, 401] on p "ст. 055-23103 Живые фото пошлю в личные сообщения" at bounding box center [414, 390] width 483 height 37
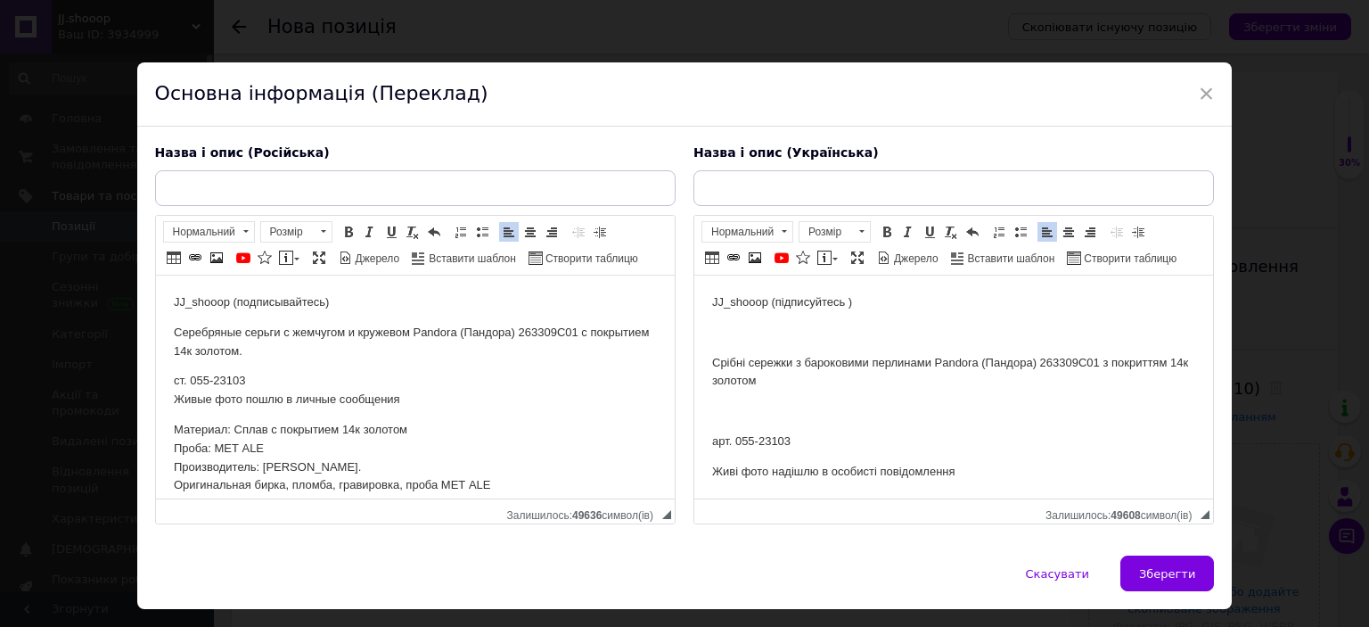
click at [813, 372] on p "Срібні сережки з бароковими перлинами Pandora (Пандора) 263309C01 з покриттям 1…" at bounding box center [952, 372] width 483 height 37
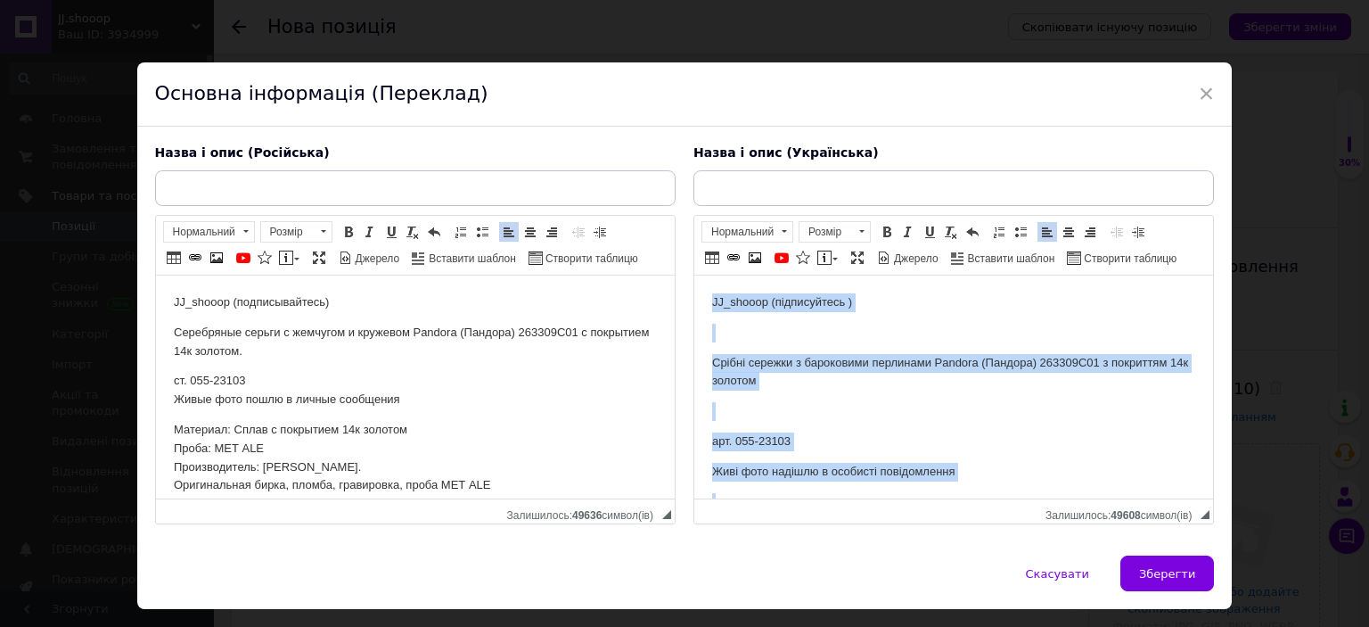
copy body "JJ_shooop (підписуйтесь ) Срібні сережки з бароковими перлинами Pandora (Пандор…"
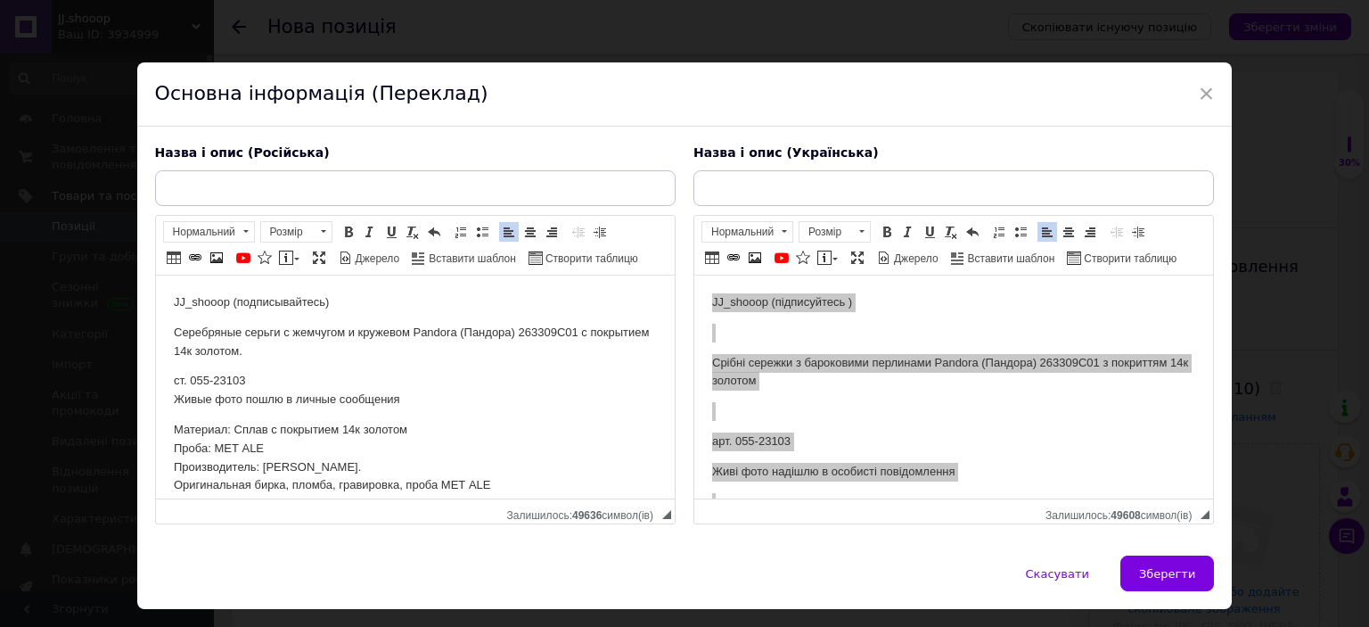
click at [354, 359] on p "Серебряные серьги с жемчугом и кружевом Pandora (Пандора) 263309C01 с покрытием…" at bounding box center [414, 342] width 483 height 37
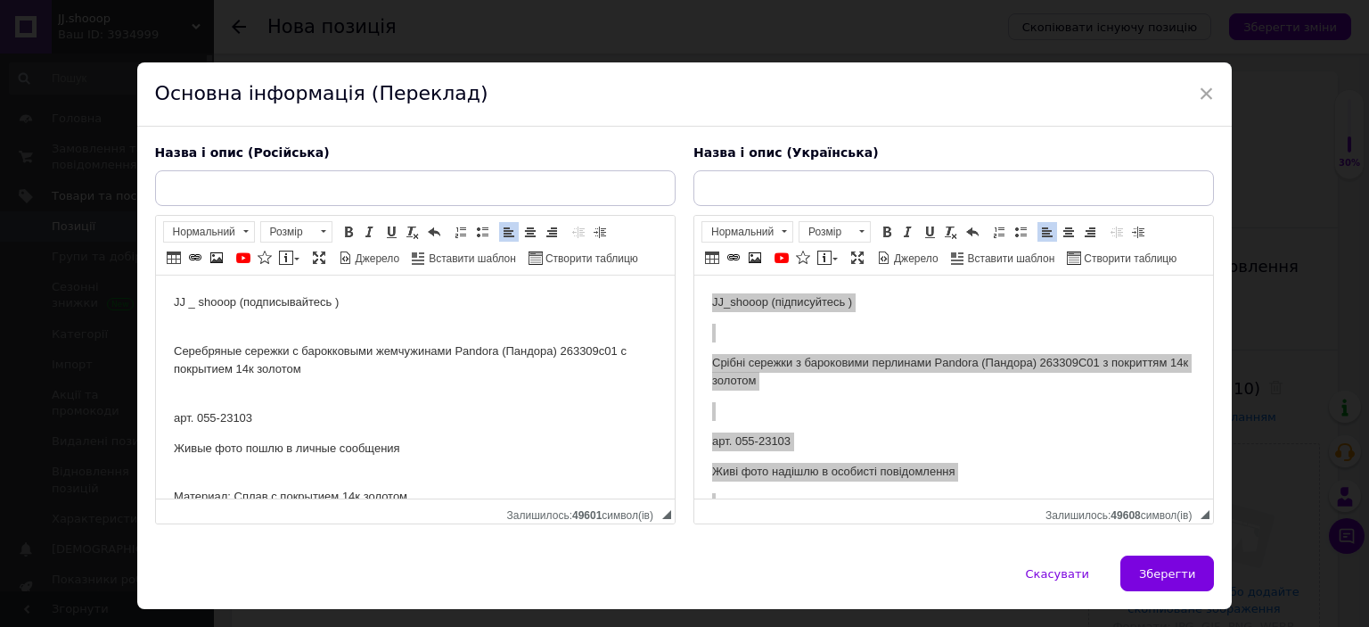
click at [278, 350] on p "Серебряные сережки с барокковыми жемчужинами Pandora (Пандора) 263309c01 с покр…" at bounding box center [414, 351] width 483 height 55
click at [276, 351] on p "Серебряные сережки с барокковыми жемчужинами Pandora (Пандора) 263309c01 с покр…" at bounding box center [414, 351] width 483 height 55
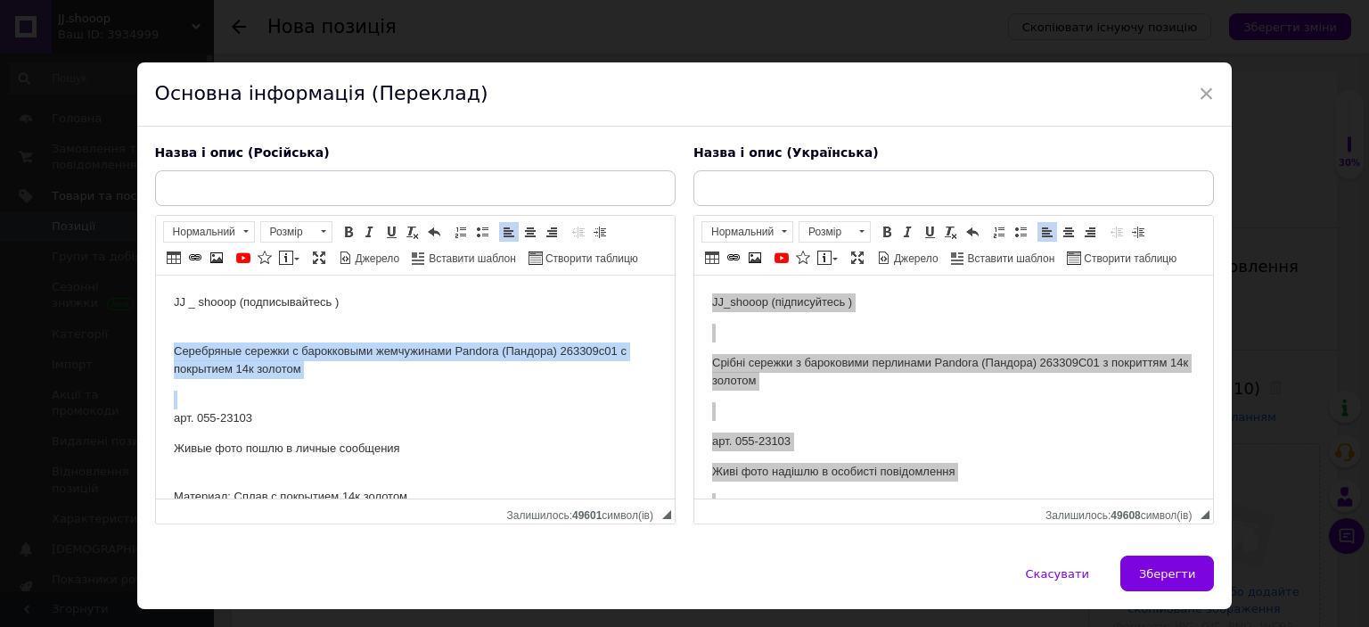
click at [276, 351] on p "Серебряные сережки с барокковыми жемчужинами Pandora (Пандора) 263309c01 с покр…" at bounding box center [414, 351] width 483 height 55
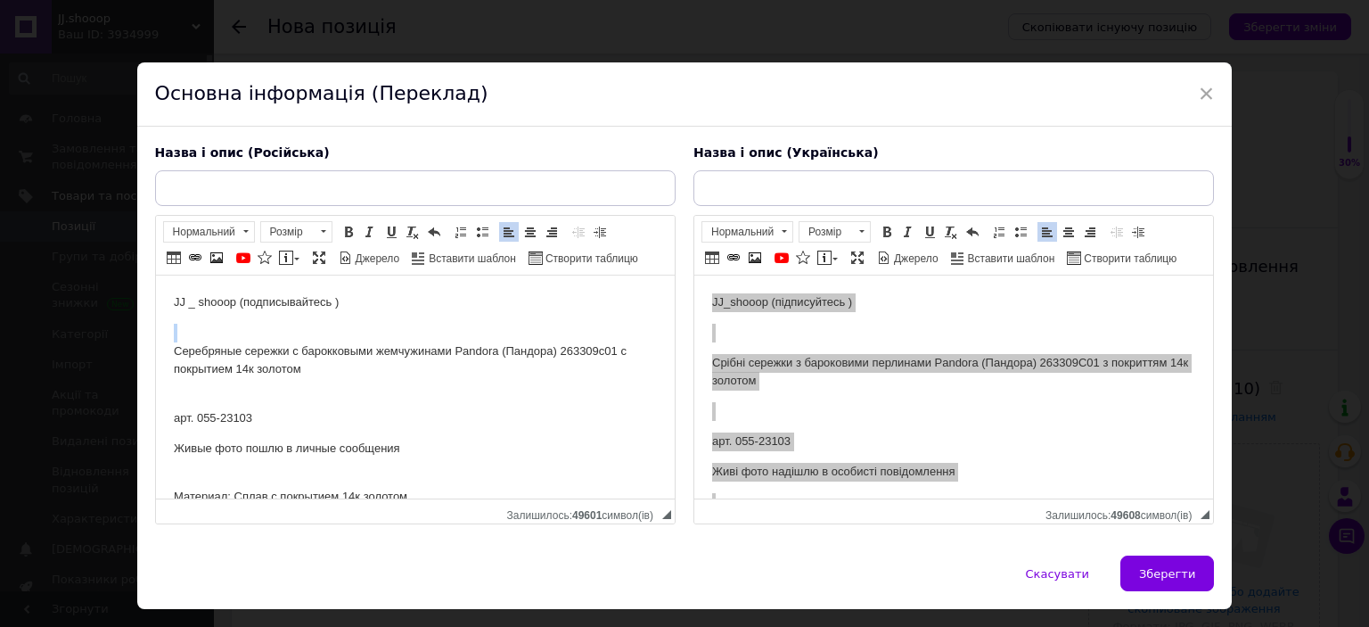
copy br "Редактор, 32DA9021-11FC-491D-8659-DE230E2CF7D2"
click at [313, 190] on input "text" at bounding box center [415, 188] width 521 height 36
paste input "Серебряные сережки с барокковыми жемчужинами Pandora (Пандора) 263309c01 с покр…"
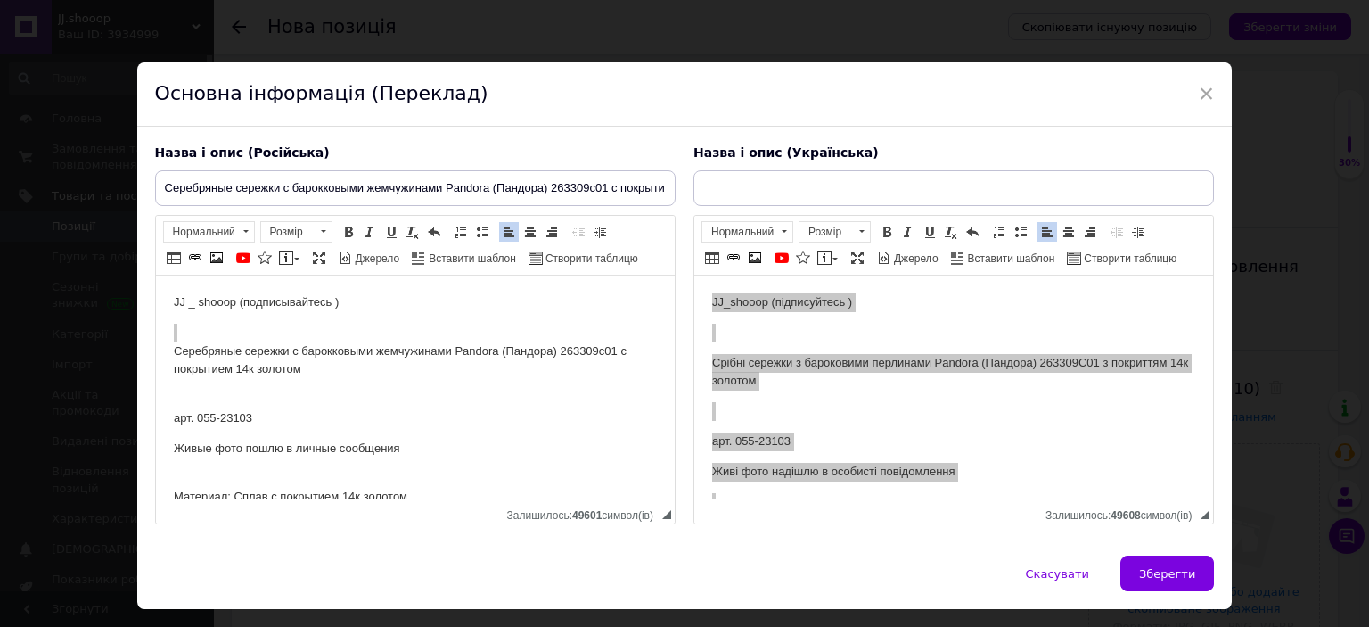
scroll to position [0, 92]
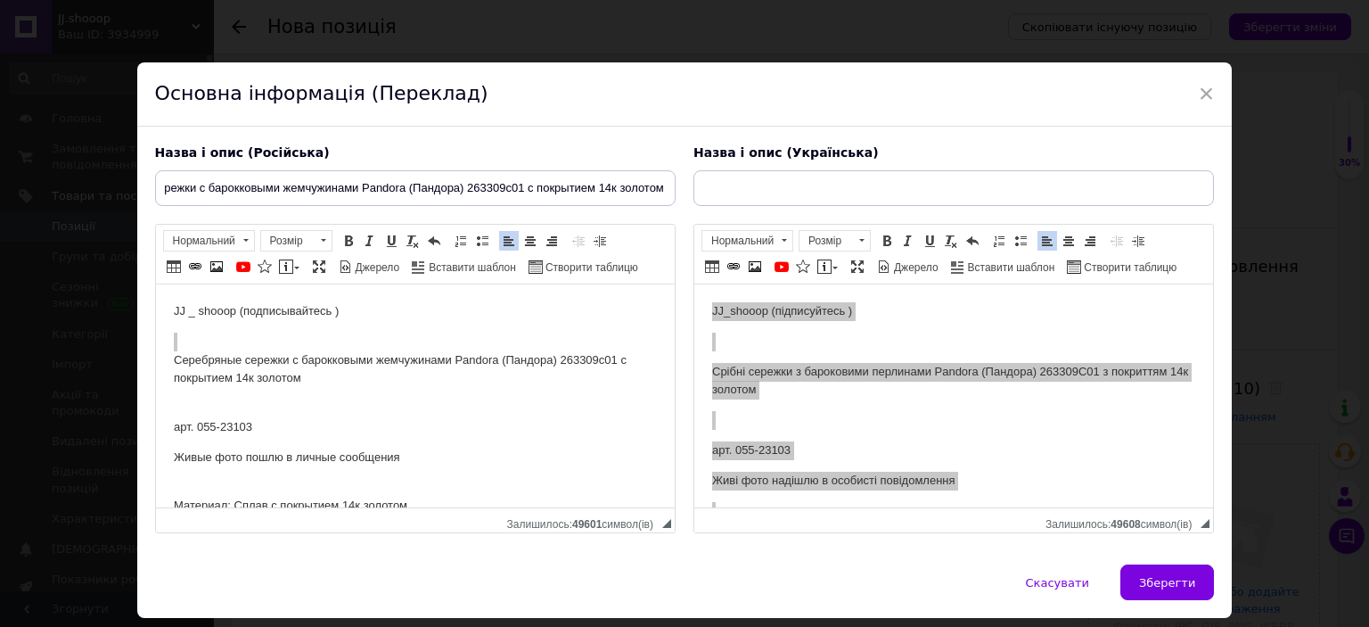
type input "Серебряные сережки с барокковыми жемчужинами Pandora (Пандора) 263309c01 с покр…"
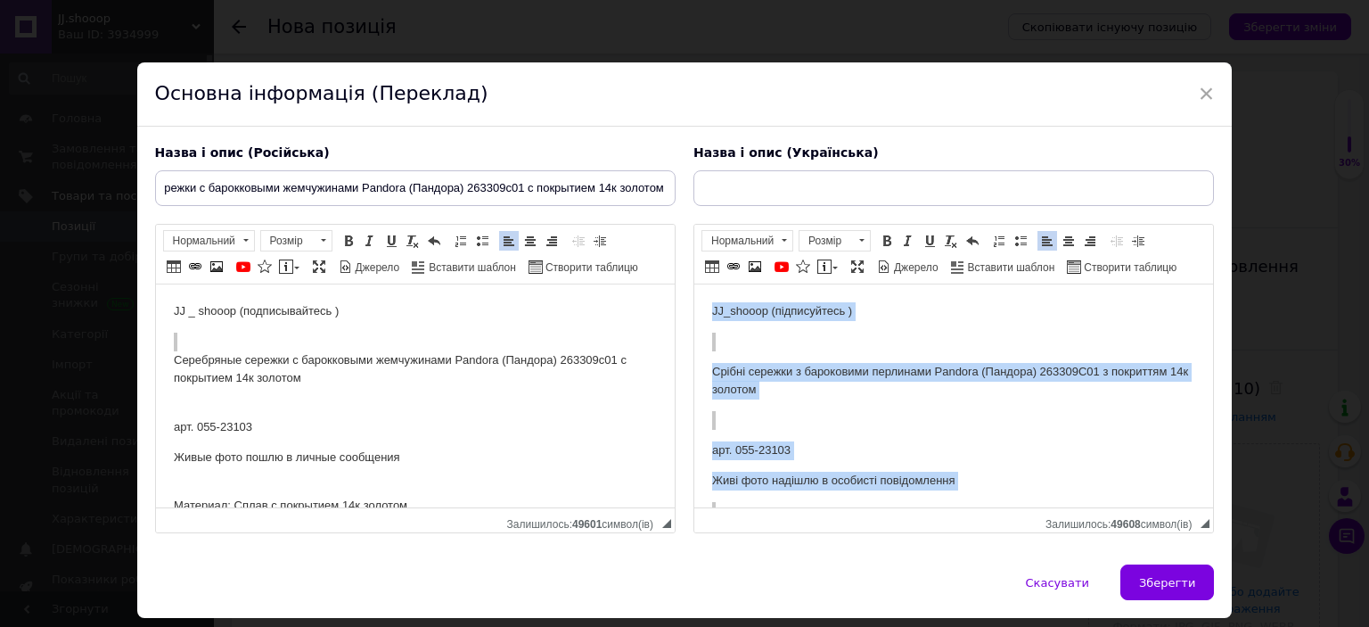
click at [757, 380] on p "Срібні сережки з бароковими перлинами Pandora (Пандора) 263309C01 з покриттям 1…" at bounding box center [952, 381] width 483 height 37
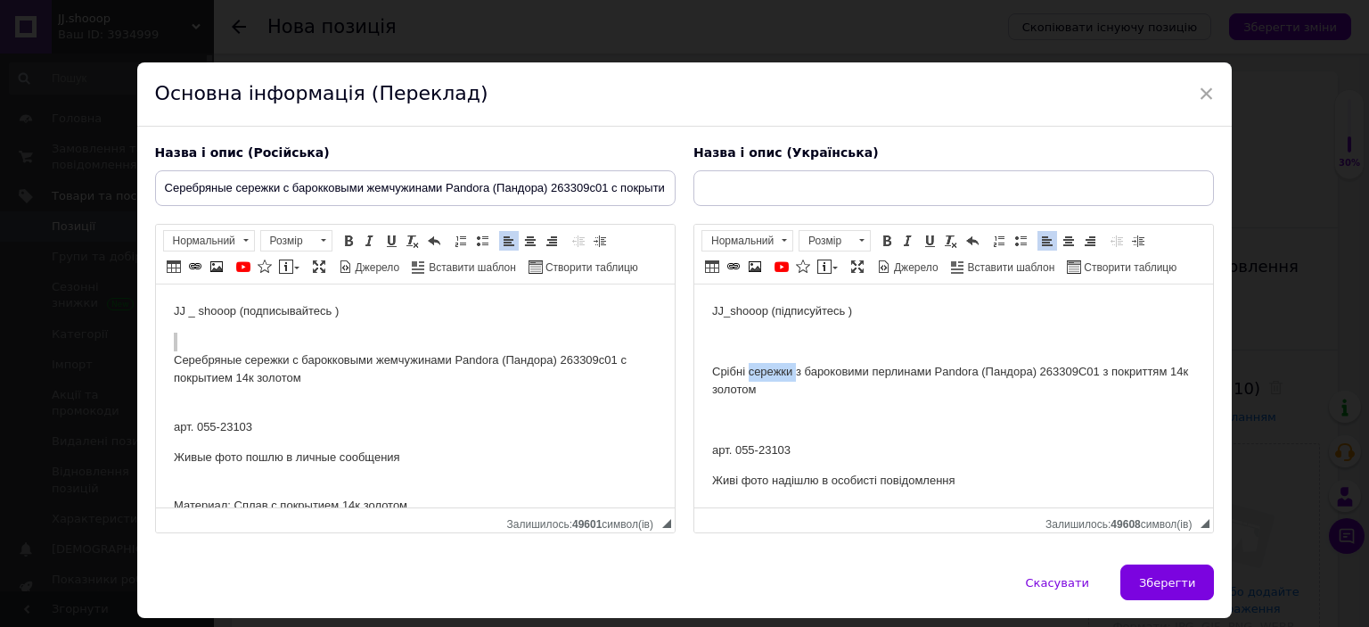
click at [757, 380] on p "Срібні сережки з бароковими перлинами Pandora (Пандора) 263309C01 з покриттям 1…" at bounding box center [952, 381] width 483 height 37
click at [756, 170] on input "text" at bounding box center [954, 188] width 521 height 36
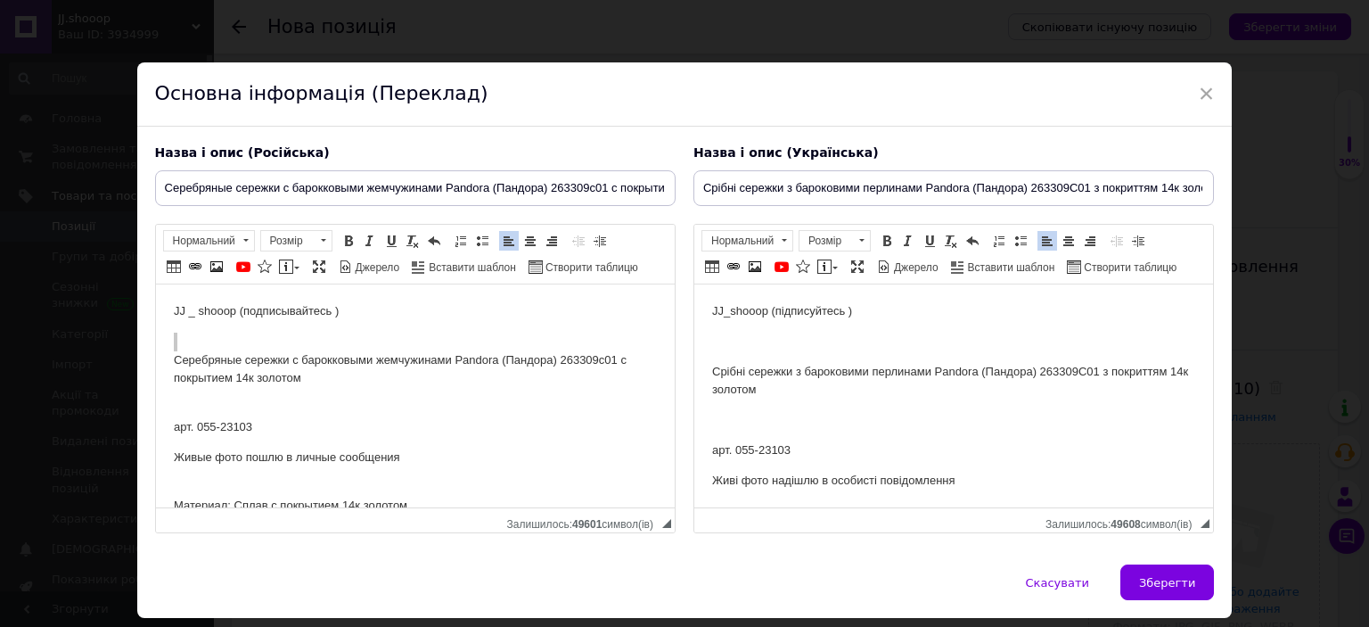
scroll to position [0, 31]
type input "Срібні сережки з бароковими перлинами Pandora (Пандора) 263309C01 з покриттям 1…"
click at [766, 448] on p "арт. 055-23103" at bounding box center [952, 450] width 483 height 19
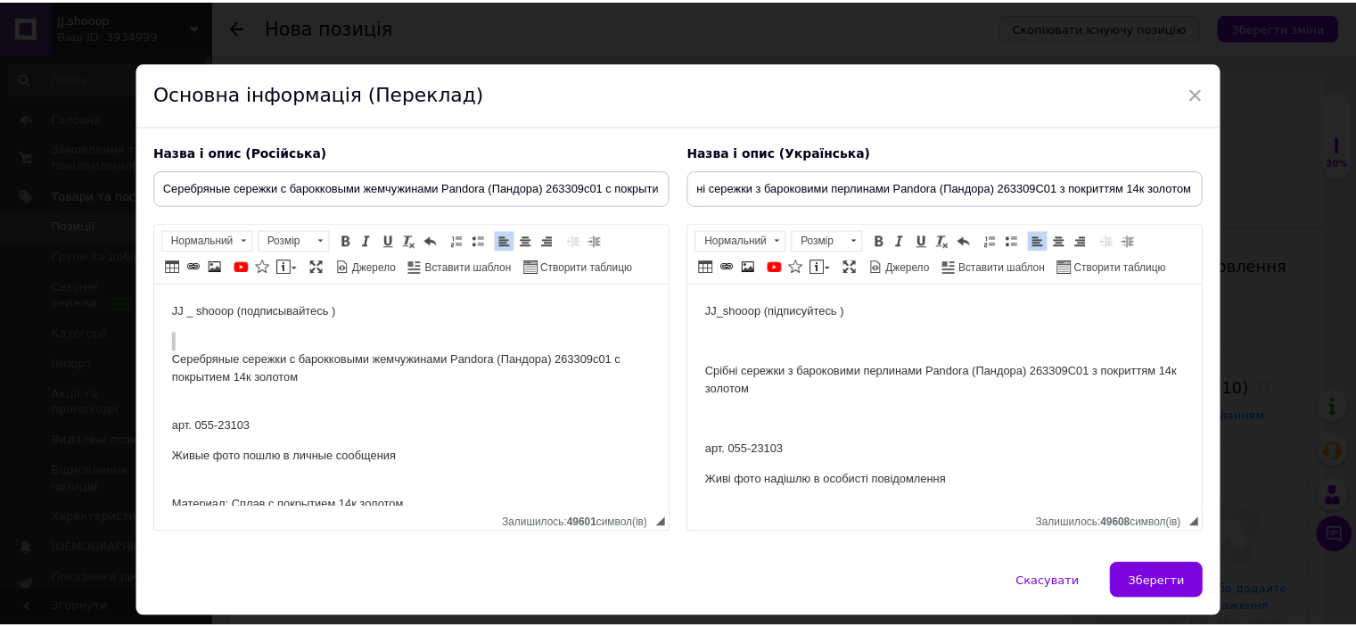
scroll to position [0, 0]
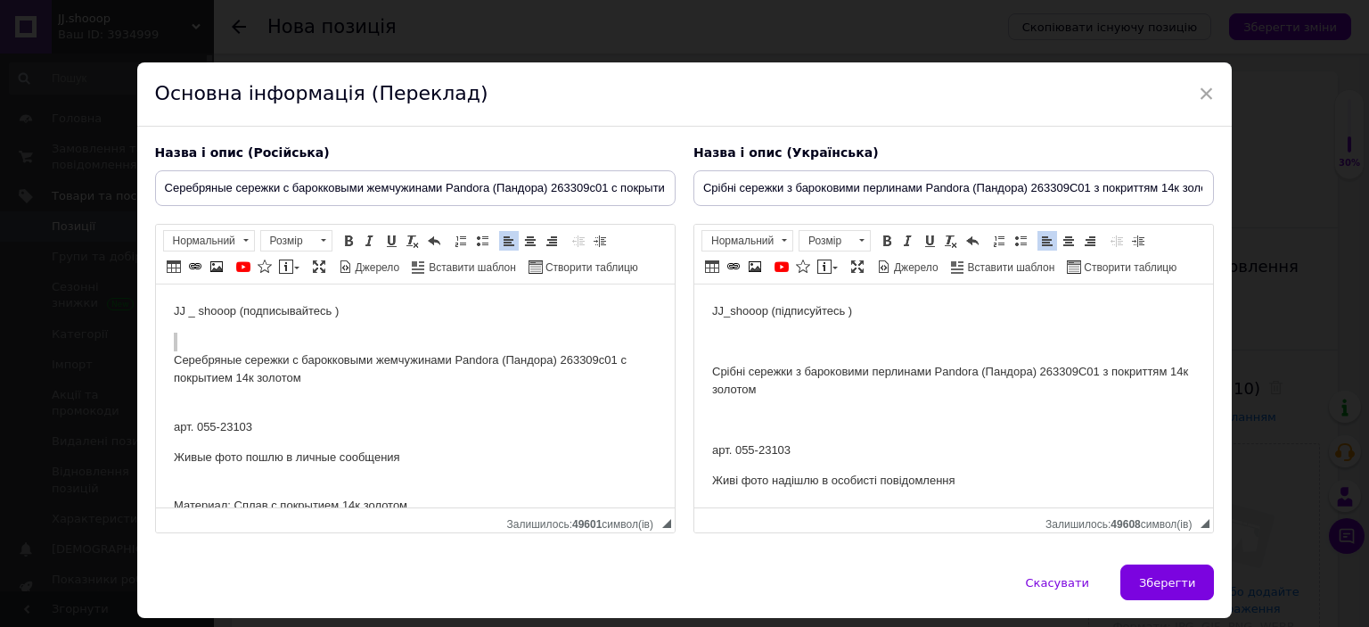
click at [766, 448] on p "арт. 055-23103" at bounding box center [952, 450] width 483 height 19
copy p "23103"
click at [1170, 580] on span "Зберегти" at bounding box center [1167, 582] width 56 height 13
type input "Серебряные сережки с барокковыми жемчужинами Pandora (Пандора) 263309c01 с покр…"
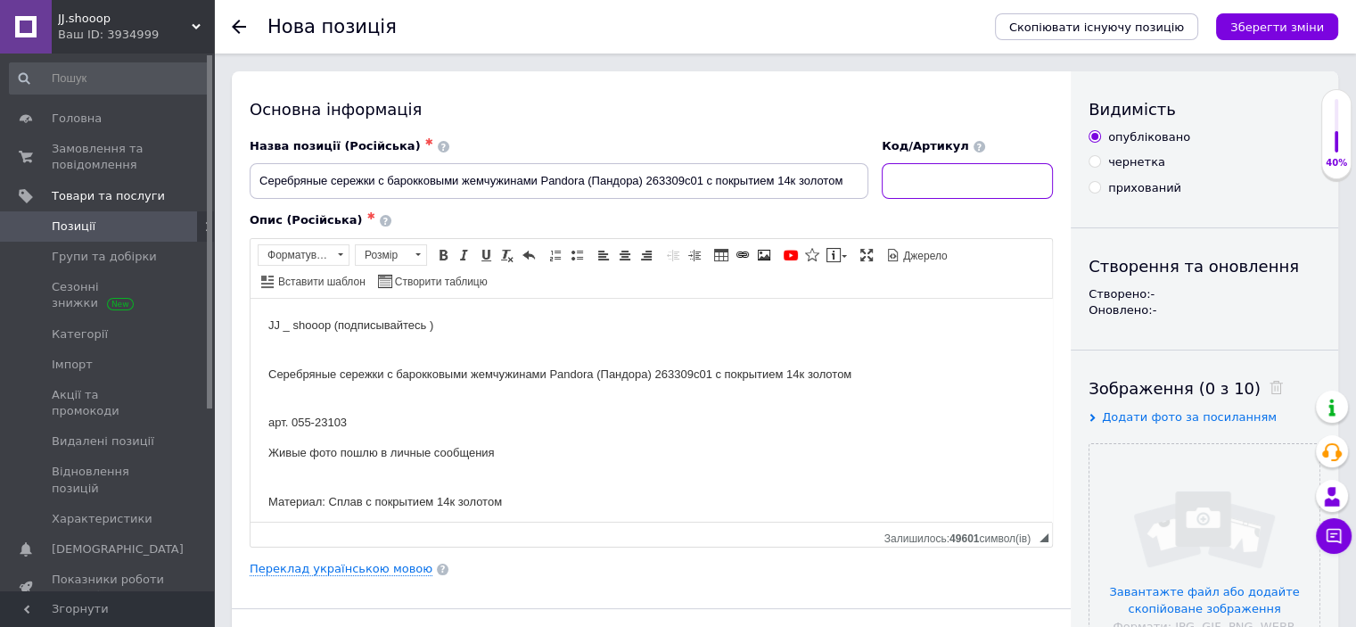
click at [957, 174] on input at bounding box center [967, 181] width 171 height 36
paste input "23103"
type input "23103"
click at [1194, 516] on input "file" at bounding box center [1205, 559] width 230 height 230
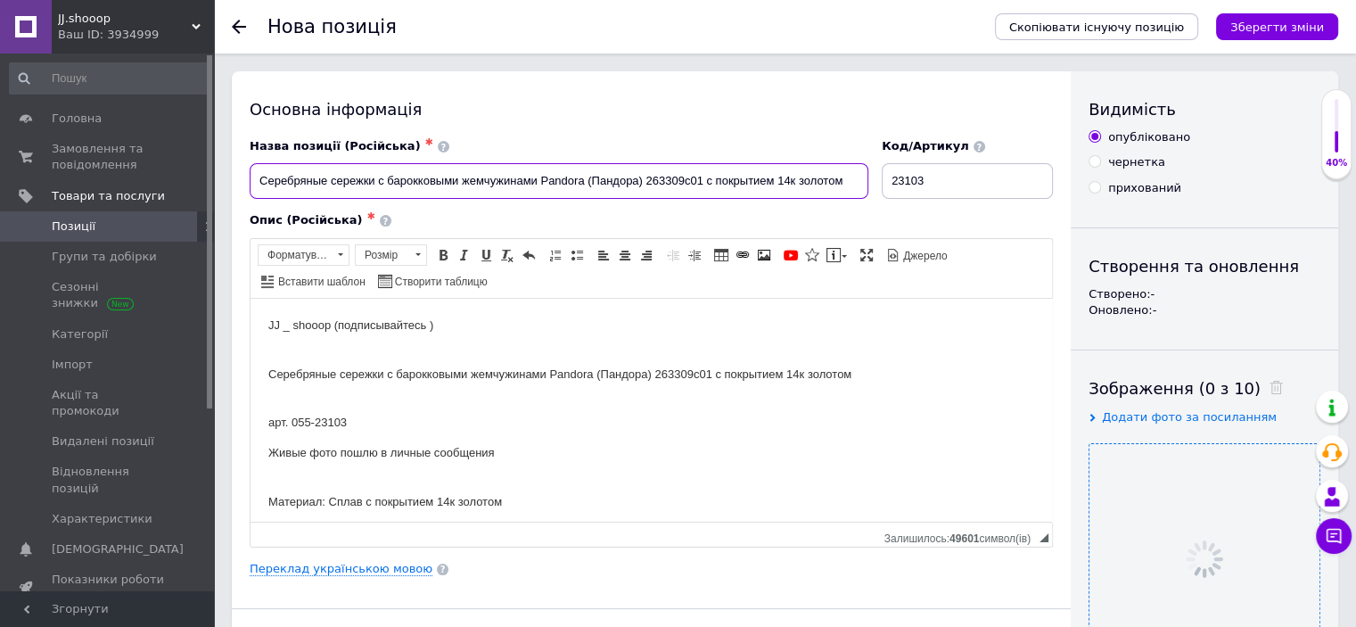
click at [619, 181] on input "Серебряные сережки с барокковыми жемчужинами Pandora (Пандора) 263309c01 с покр…" at bounding box center [559, 181] width 619 height 36
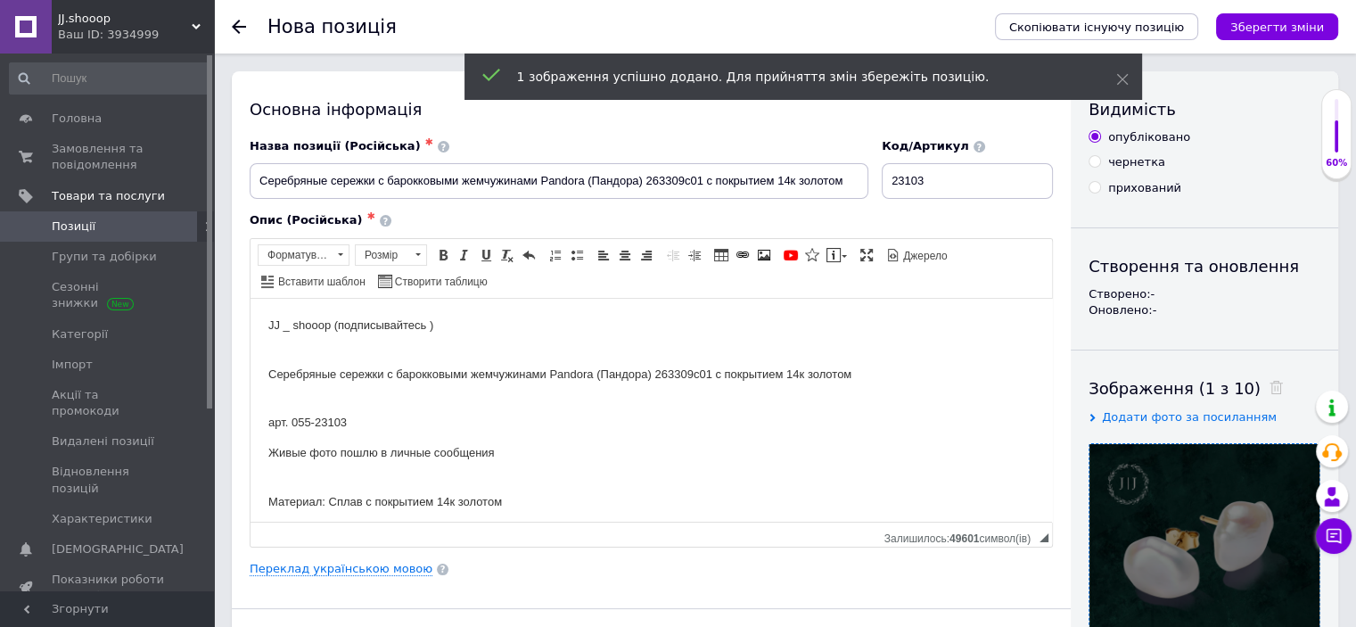
click at [437, 231] on div "Опис (Російська) ✱ JJ _ shooop (подписывайтесь ) Серебряные сережки с барокковы…" at bounding box center [651, 379] width 803 height 334
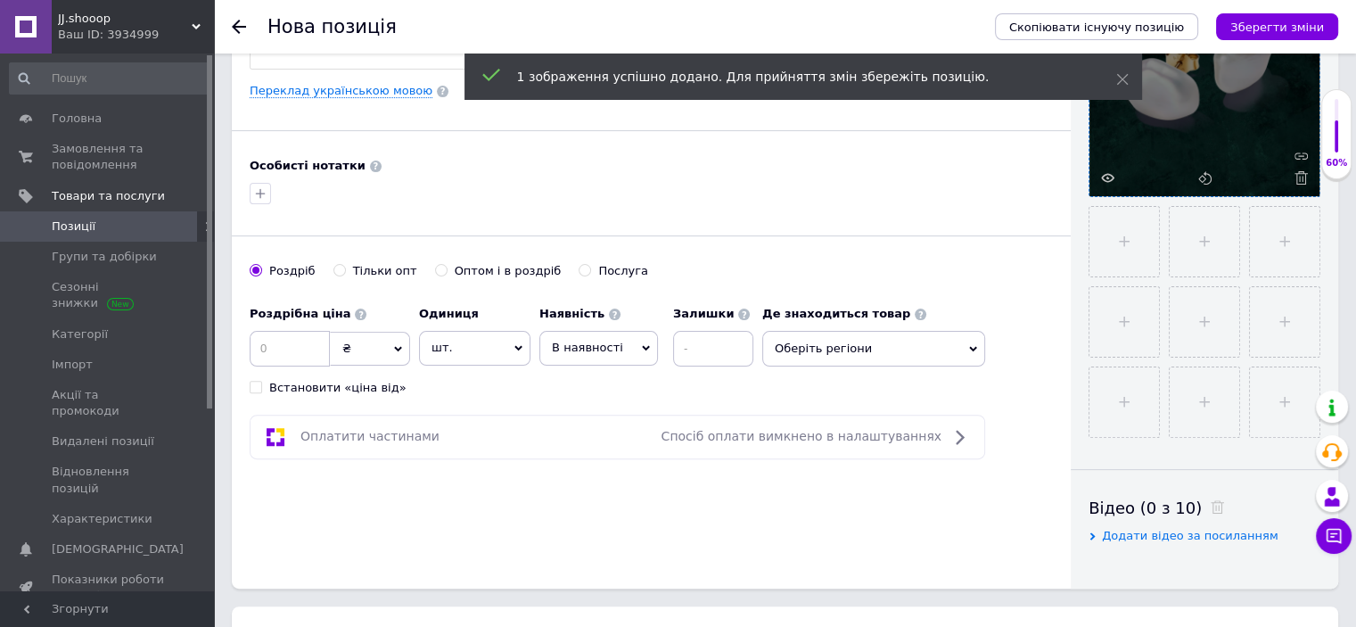
scroll to position [548, 0]
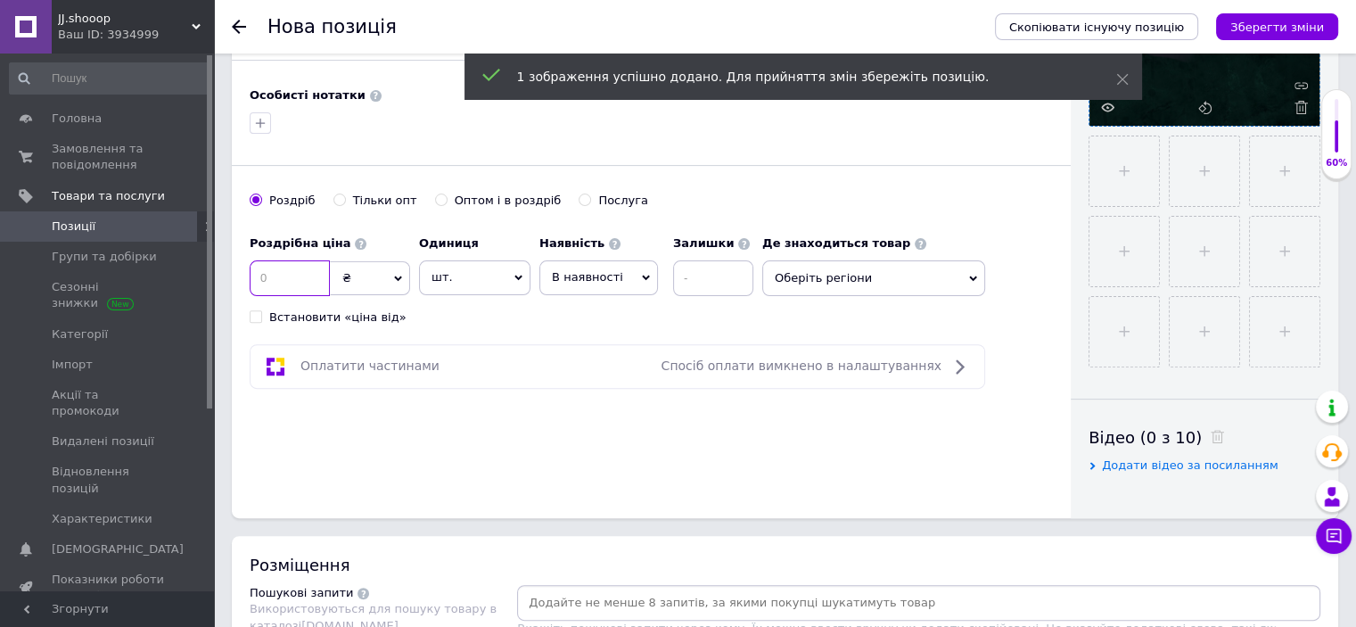
click at [314, 277] on input at bounding box center [290, 278] width 80 height 36
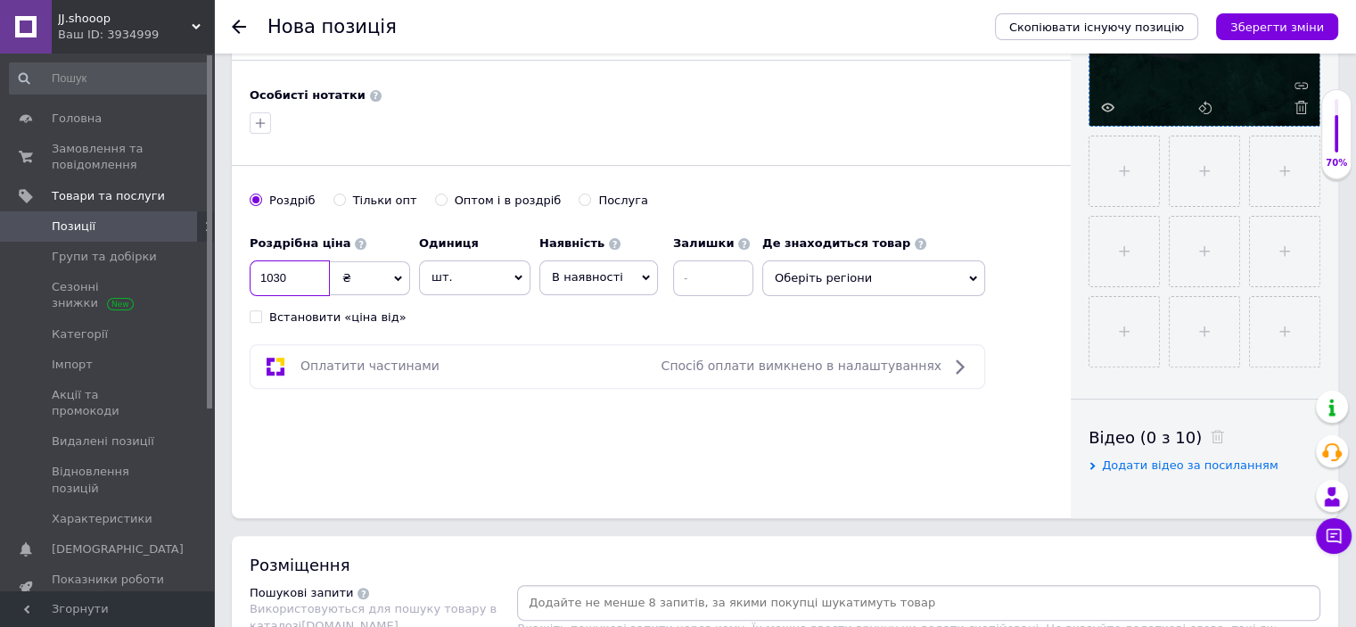
type input "1030"
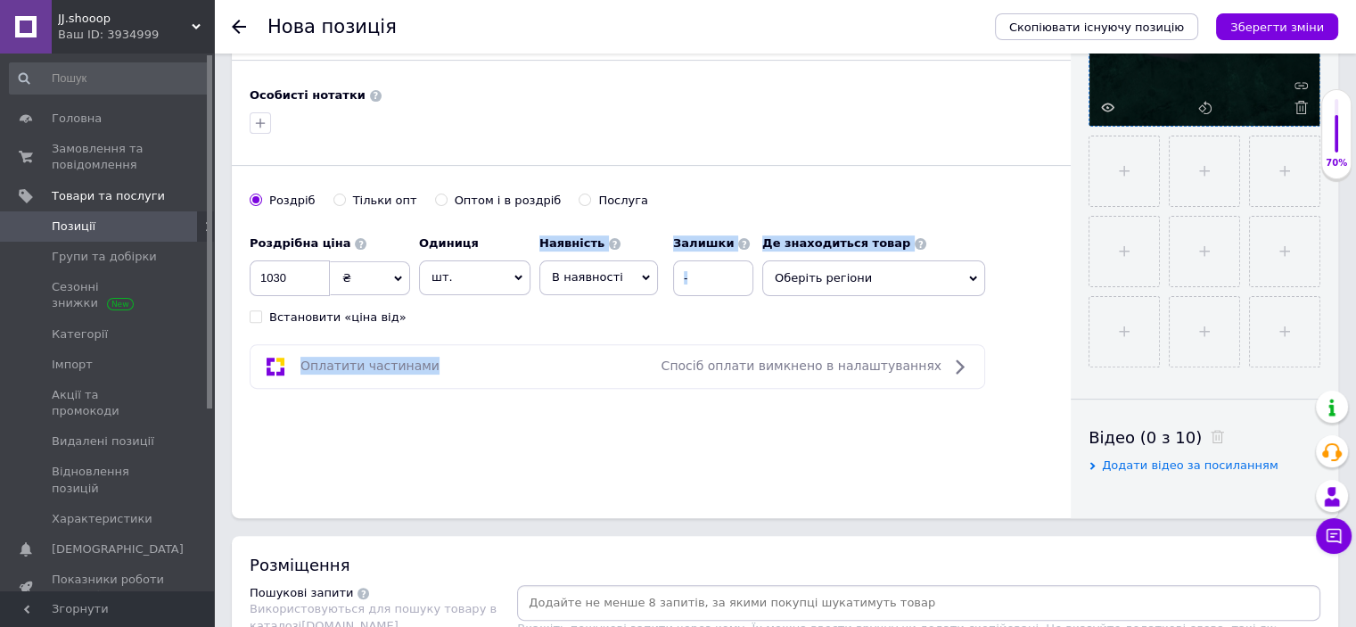
click at [443, 325] on div "Основна інформація Назва позиції (Російська) ✱ Серебряные сережки с барокковыми…" at bounding box center [651, 20] width 839 height 995
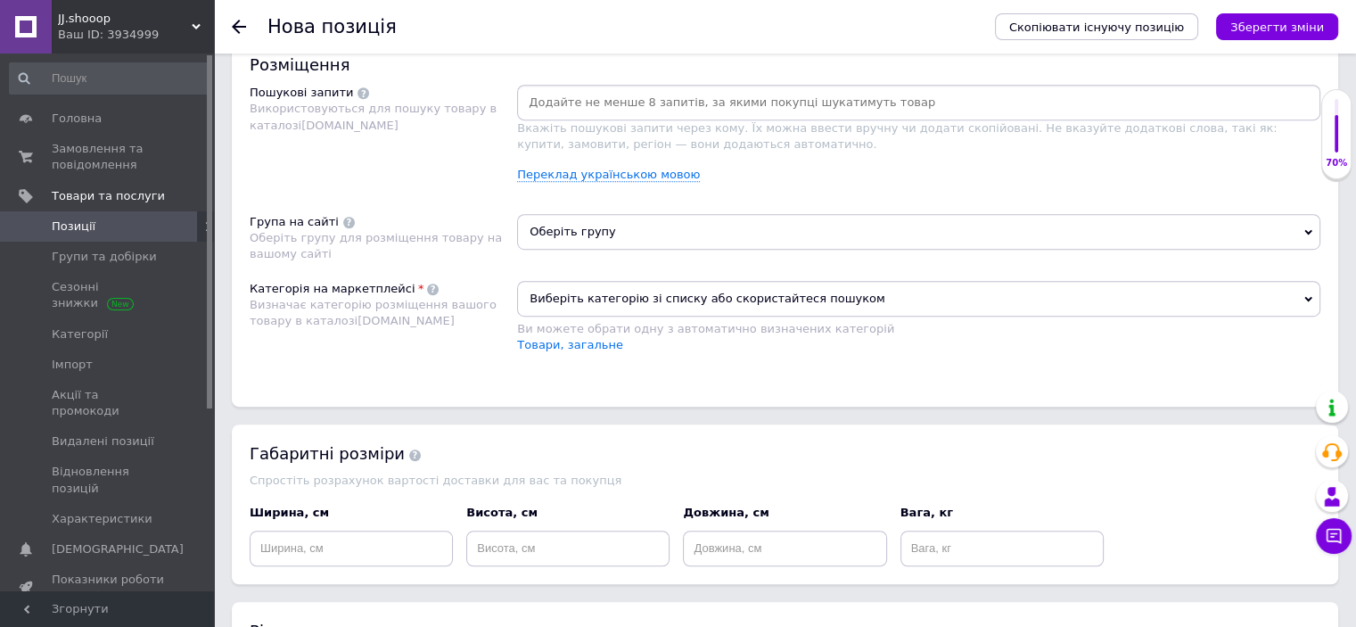
scroll to position [1097, 0]
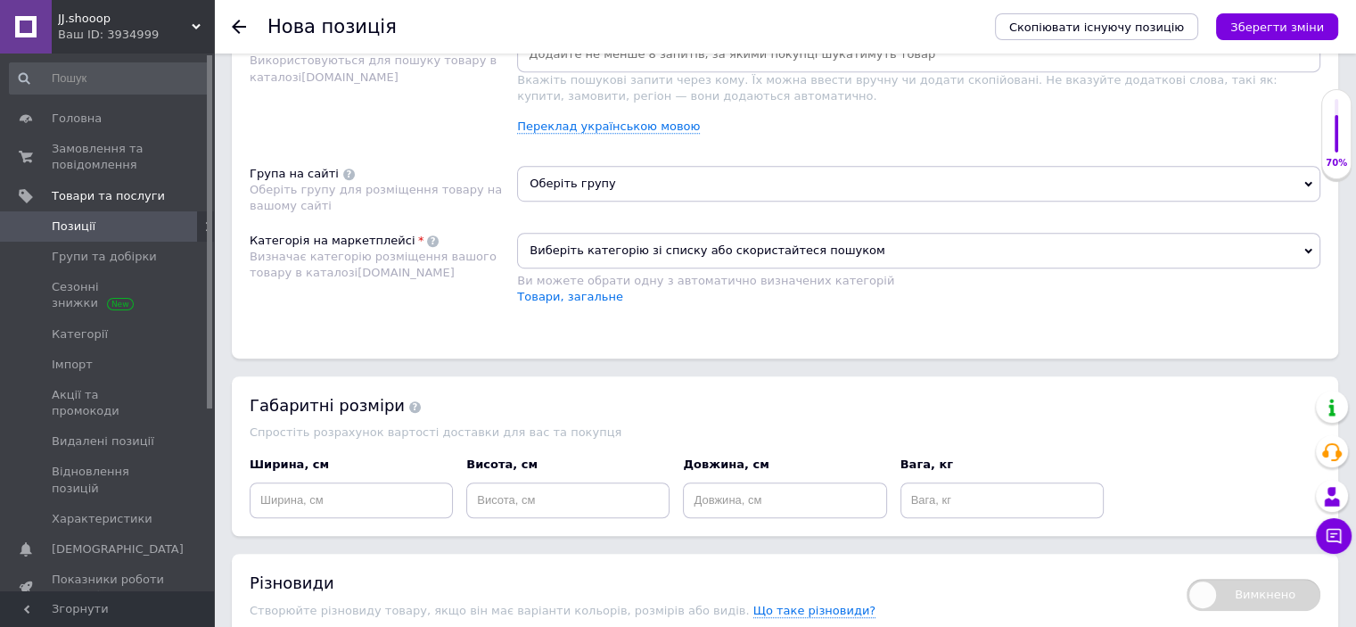
click at [629, 248] on span "Виберіть категорію зі списку або скористайтеся пошуком" at bounding box center [918, 251] width 803 height 36
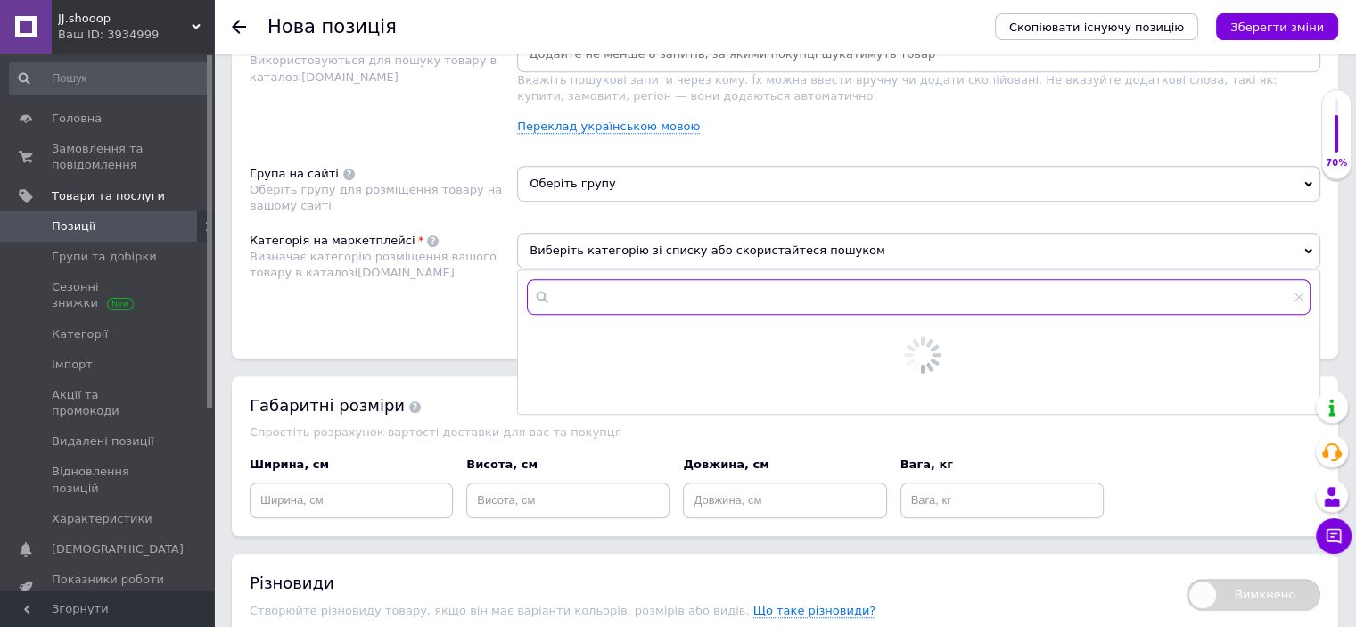
click at [635, 288] on input "text" at bounding box center [919, 297] width 784 height 36
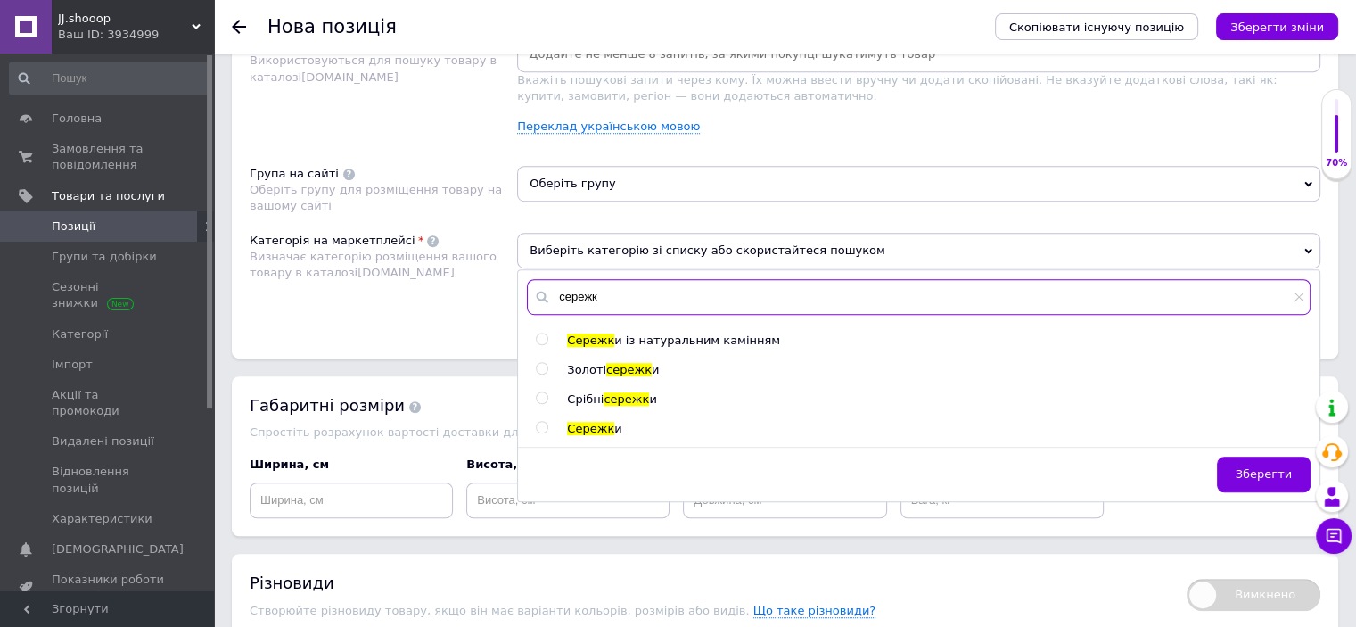
type input "сережк"
click at [562, 399] on div at bounding box center [560, 399] width 13 height 16
click at [585, 397] on span "Срібні" at bounding box center [585, 398] width 37 height 13
radio input "true"
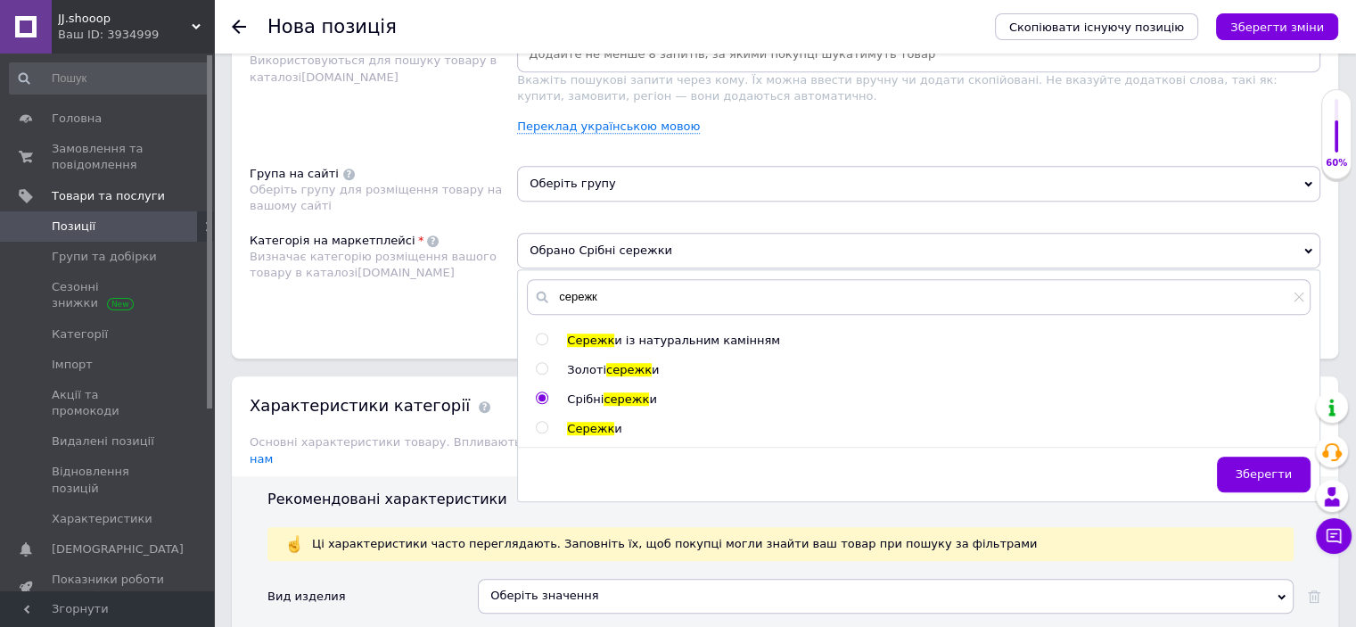
click at [613, 181] on span "Оберіть групу" at bounding box center [918, 184] width 803 height 36
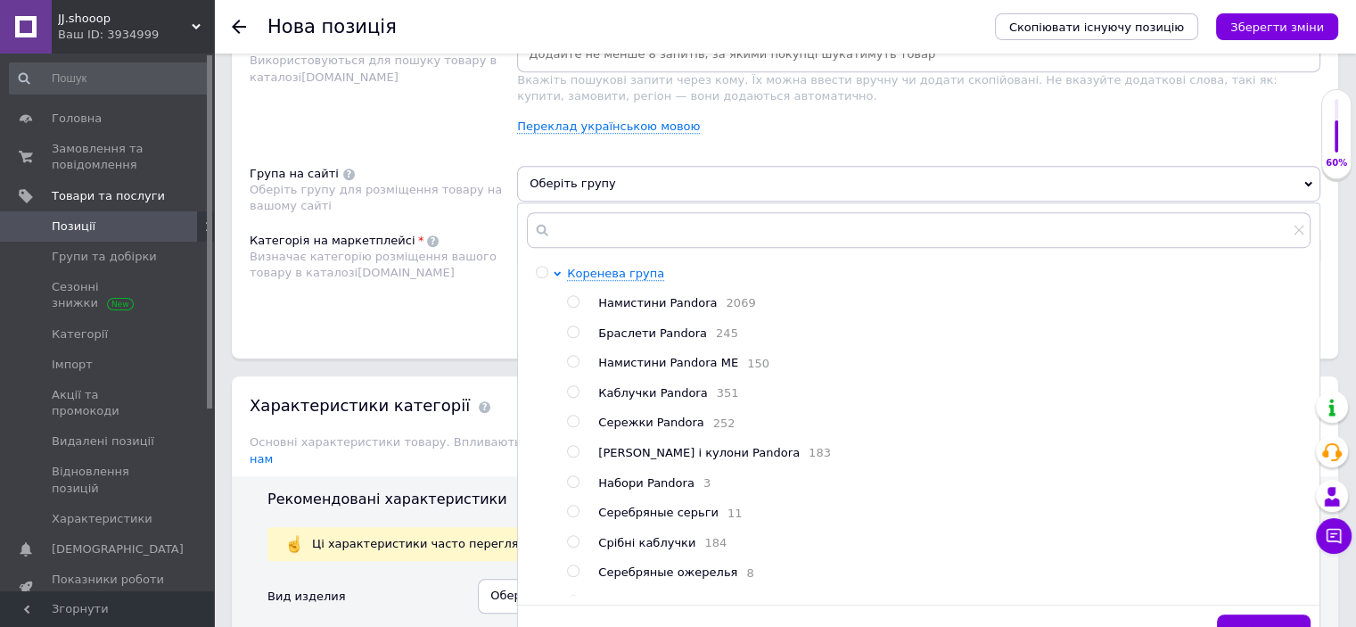
click at [631, 389] on span "Каблучки Pandora" at bounding box center [652, 392] width 109 height 13
click at [638, 429] on span "Сережки Pandora" at bounding box center [650, 421] width 105 height 13
radio input "false"
radio input "true"
click at [491, 326] on div "Розміщення Пошукові запити Використовуються для пошуку товару в каталозі [DOMAI…" at bounding box center [785, 173] width 1106 height 371
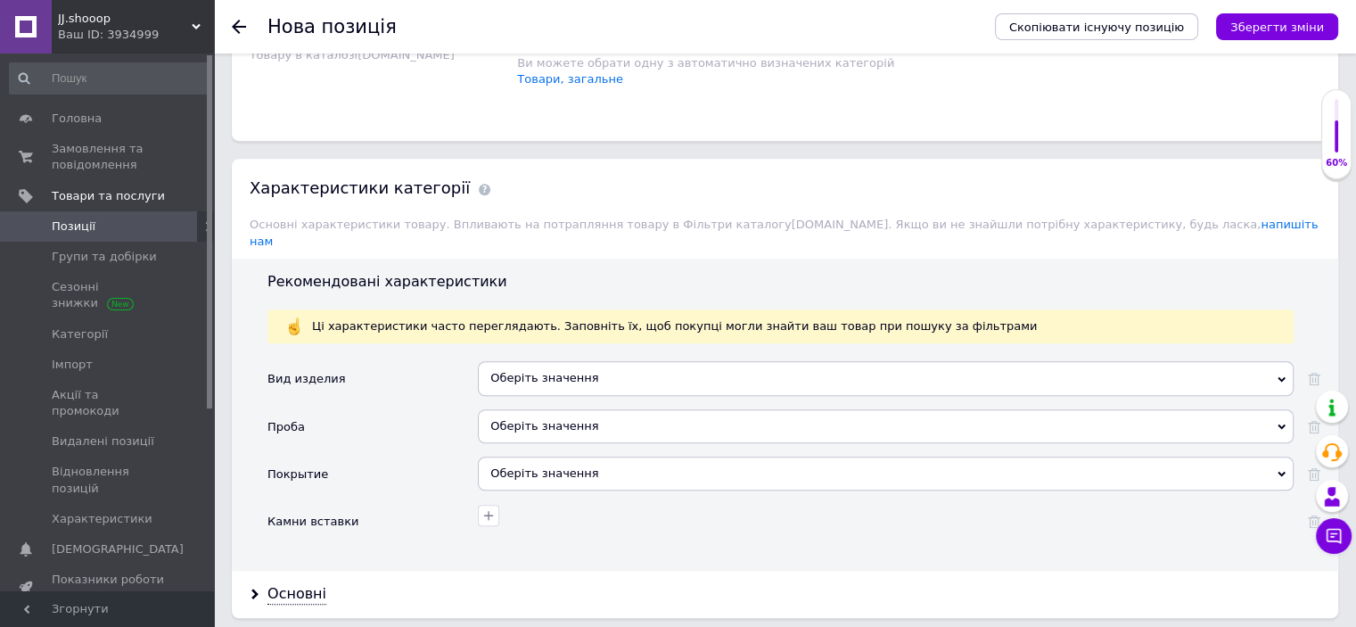
scroll to position [1394, 0]
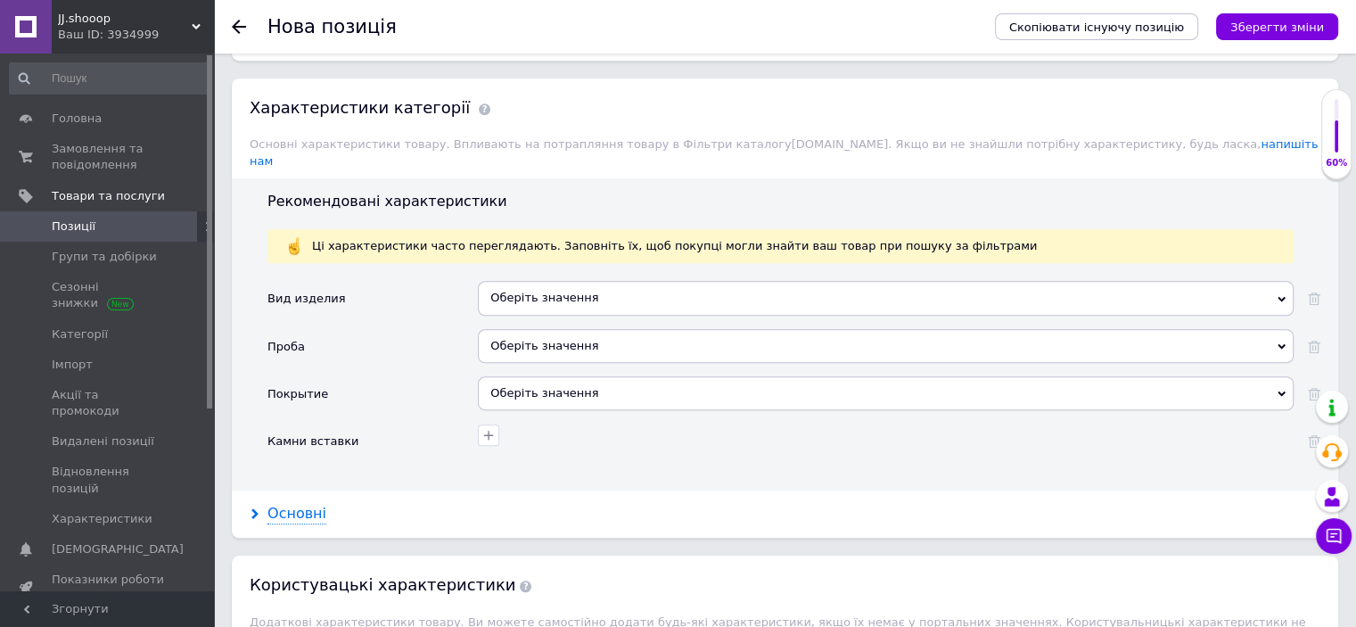
click at [297, 504] on div "Основні" at bounding box center [296, 514] width 59 height 21
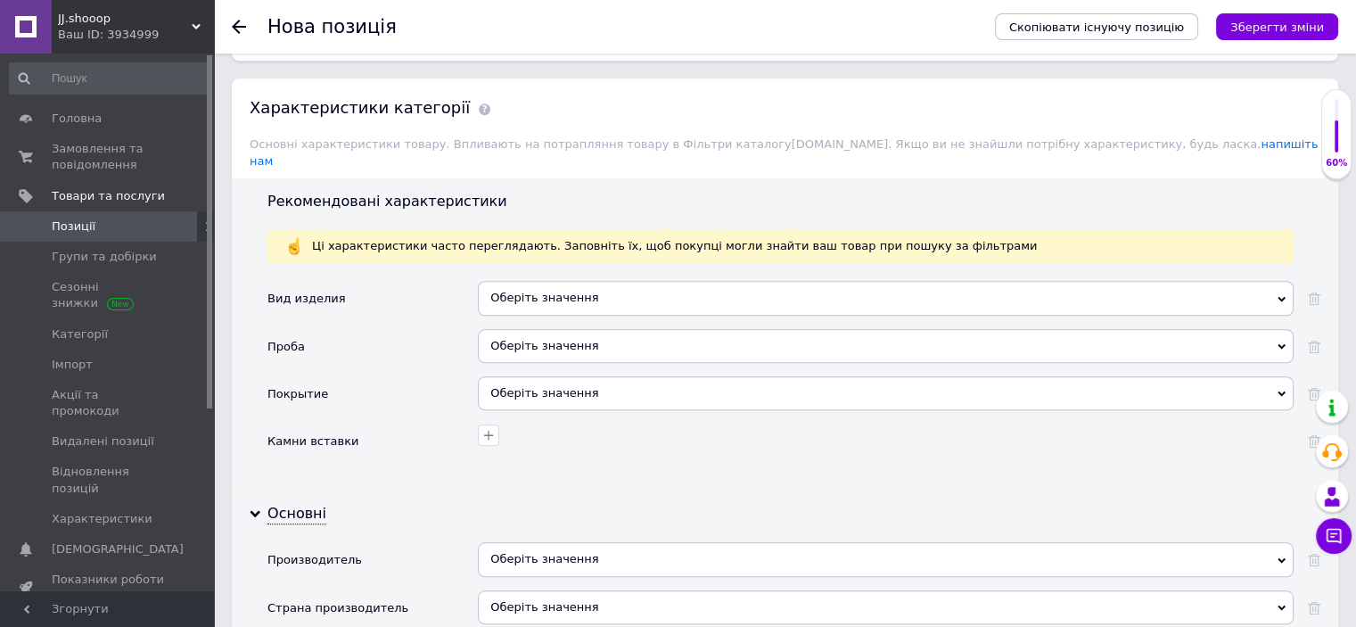
click at [572, 542] on div "Оберіть значення" at bounding box center [886, 559] width 816 height 34
paste input "Пандора"
type input "Пандора"
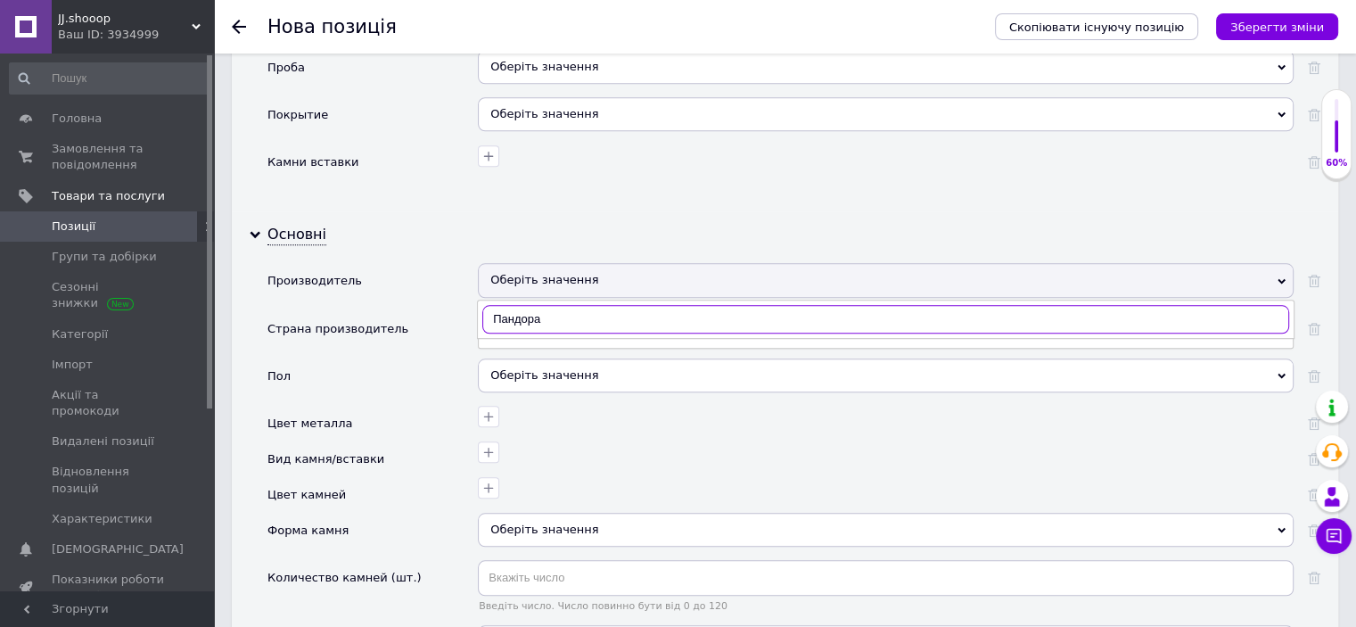
scroll to position [1690, 0]
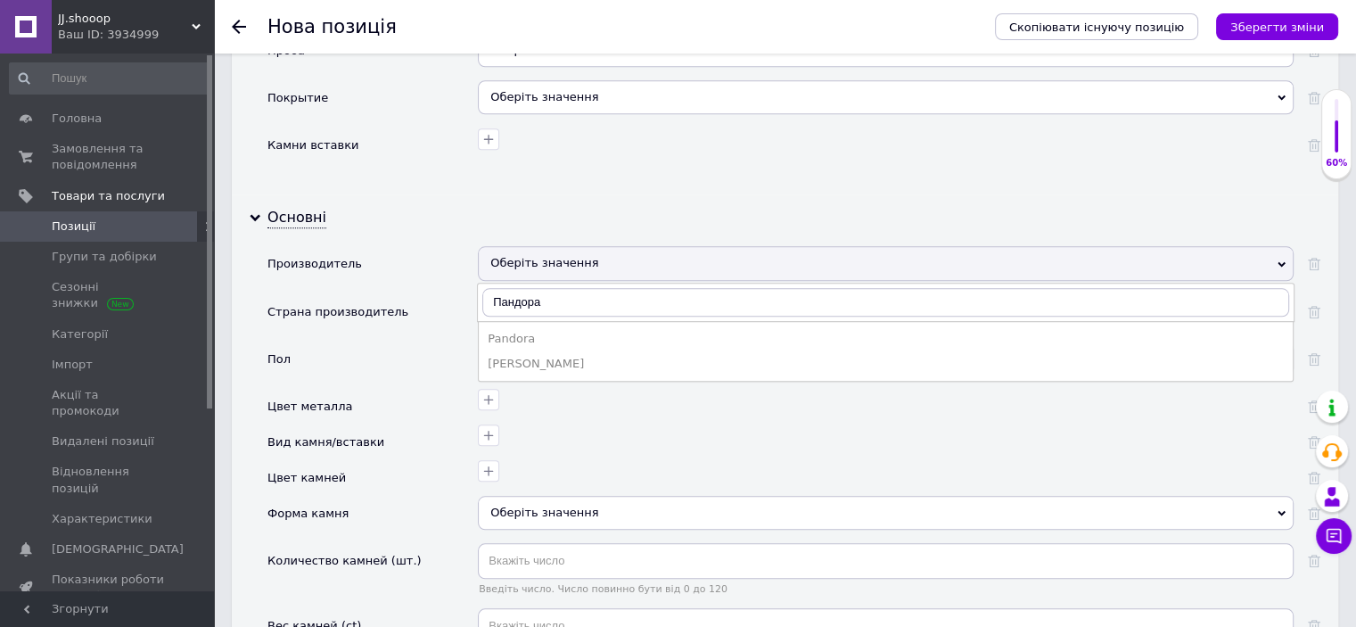
click at [533, 331] on div "Pandora" at bounding box center [886, 339] width 796 height 16
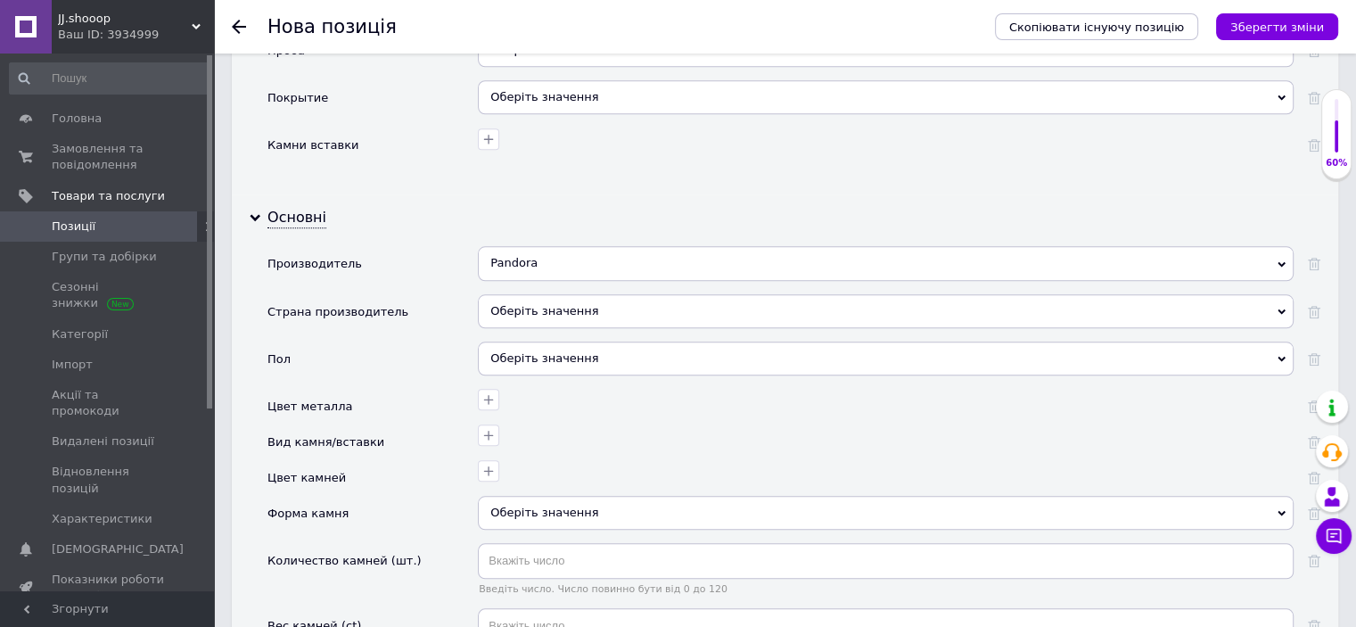
drag, startPoint x: 1273, startPoint y: 29, endPoint x: 1216, endPoint y: 23, distance: 57.4
click at [1273, 29] on icon "Зберегти зміни" at bounding box center [1277, 27] width 94 height 13
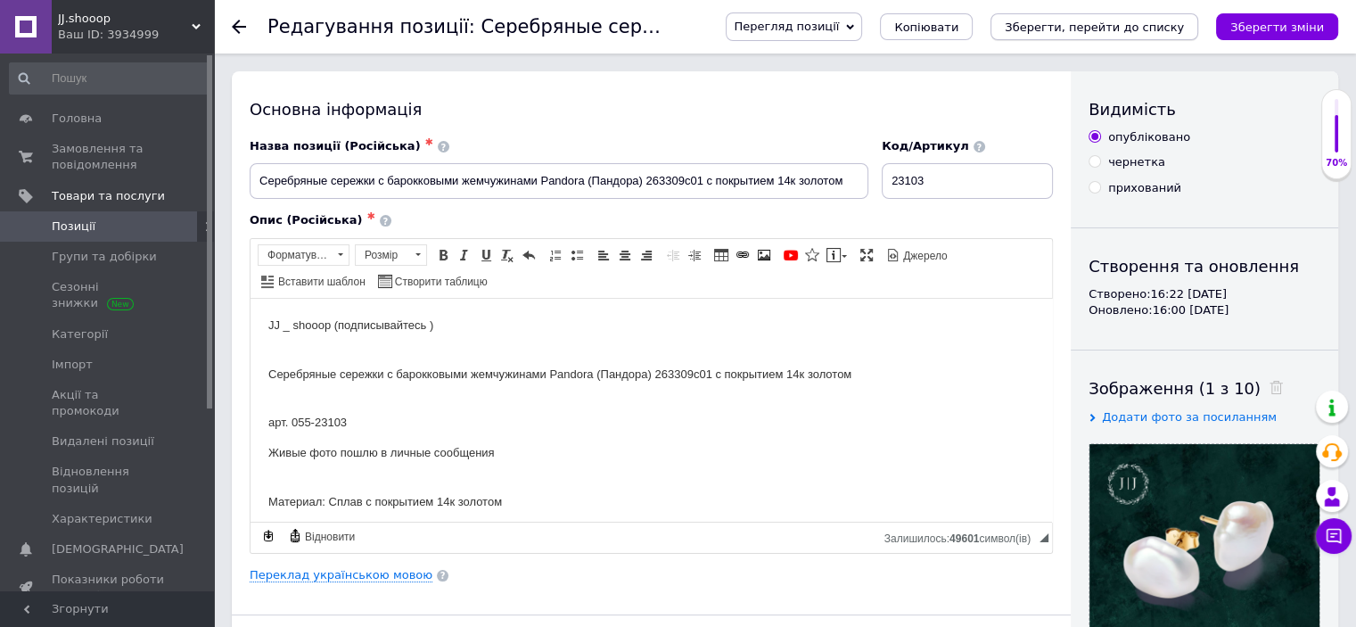
click at [1147, 14] on button "Зберегти, перейти до списку" at bounding box center [1095, 26] width 208 height 27
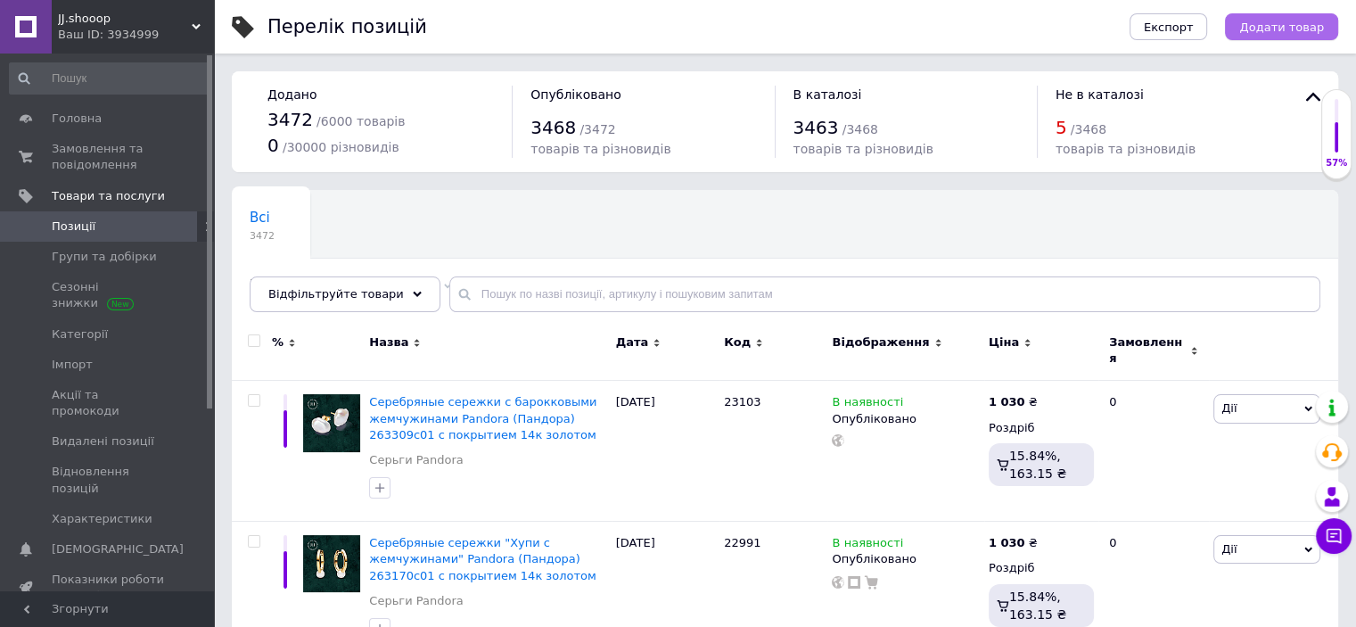
click at [1321, 33] on span "Додати товар" at bounding box center [1281, 27] width 85 height 13
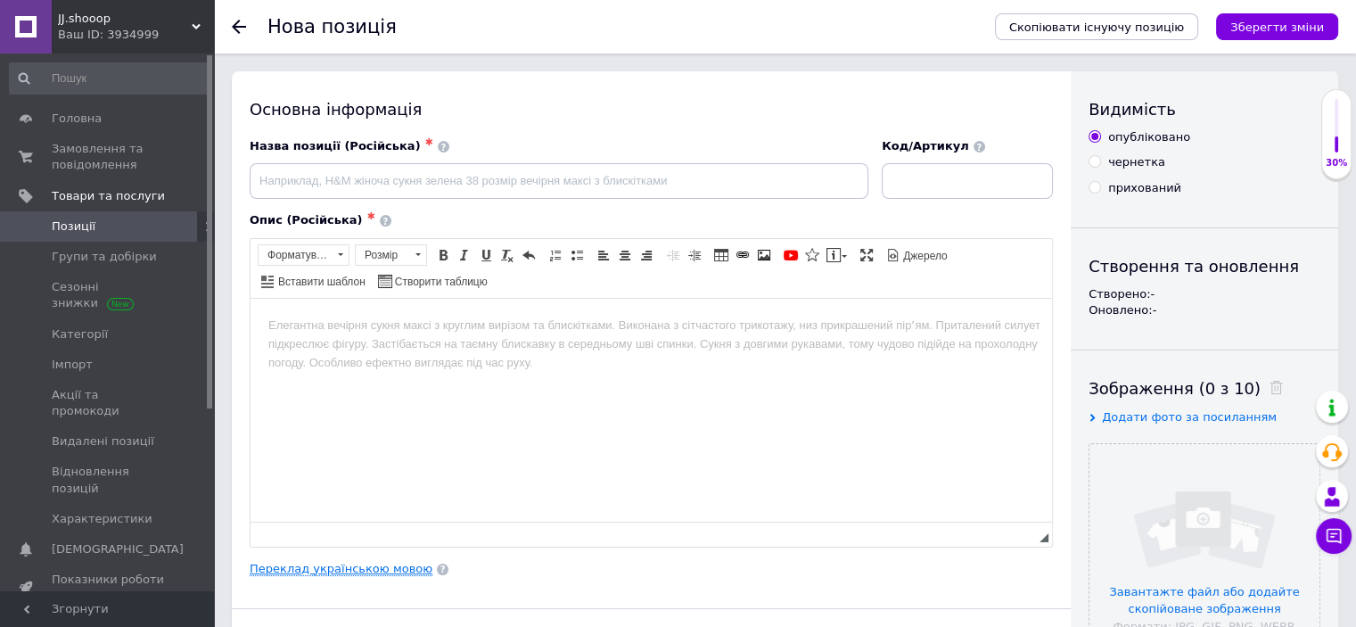
click at [374, 562] on link "Переклад українською мовою" at bounding box center [341, 569] width 183 height 14
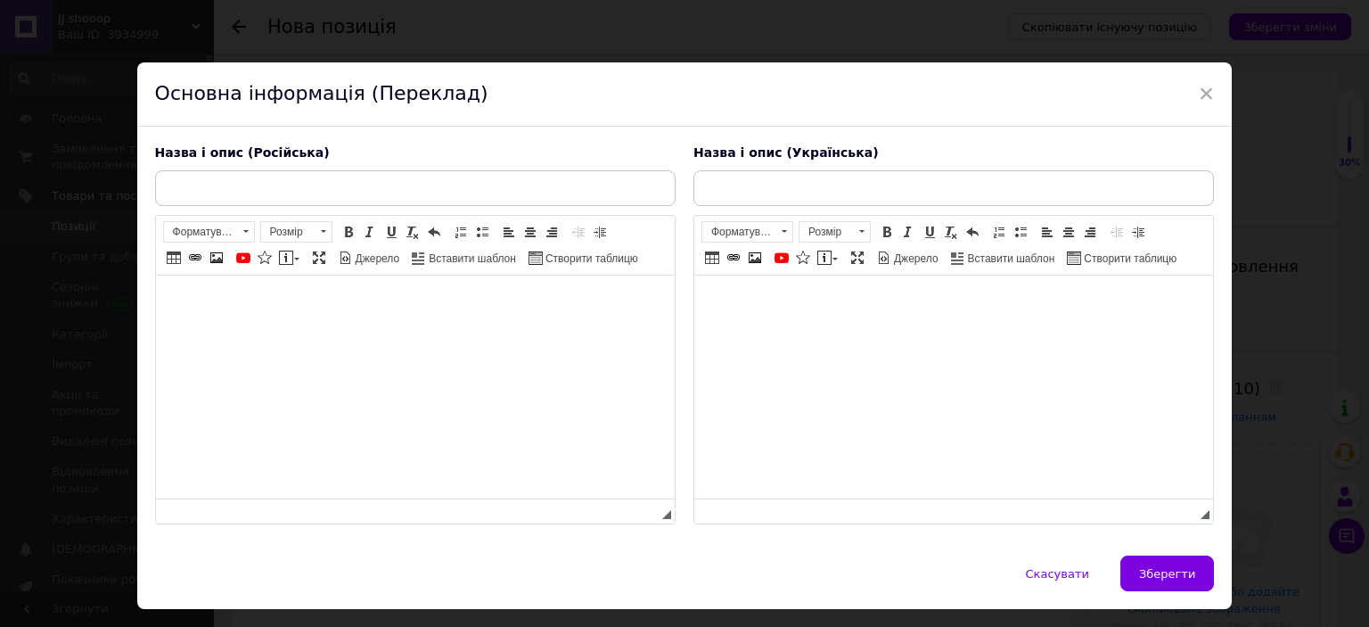
drag, startPoint x: 687, startPoint y: 390, endPoint x: 514, endPoint y: 112, distance: 326.8
click at [687, 390] on div "Назва і опис (Українська) Розширений текстовий редактор, 2E4E2732-F595-4B4B-BBF…" at bounding box center [954, 335] width 539 height 399
drag, startPoint x: 702, startPoint y: 324, endPoint x: 1380, endPoint y: 598, distance: 732.0
click at [702, 324] on html at bounding box center [953, 302] width 519 height 54
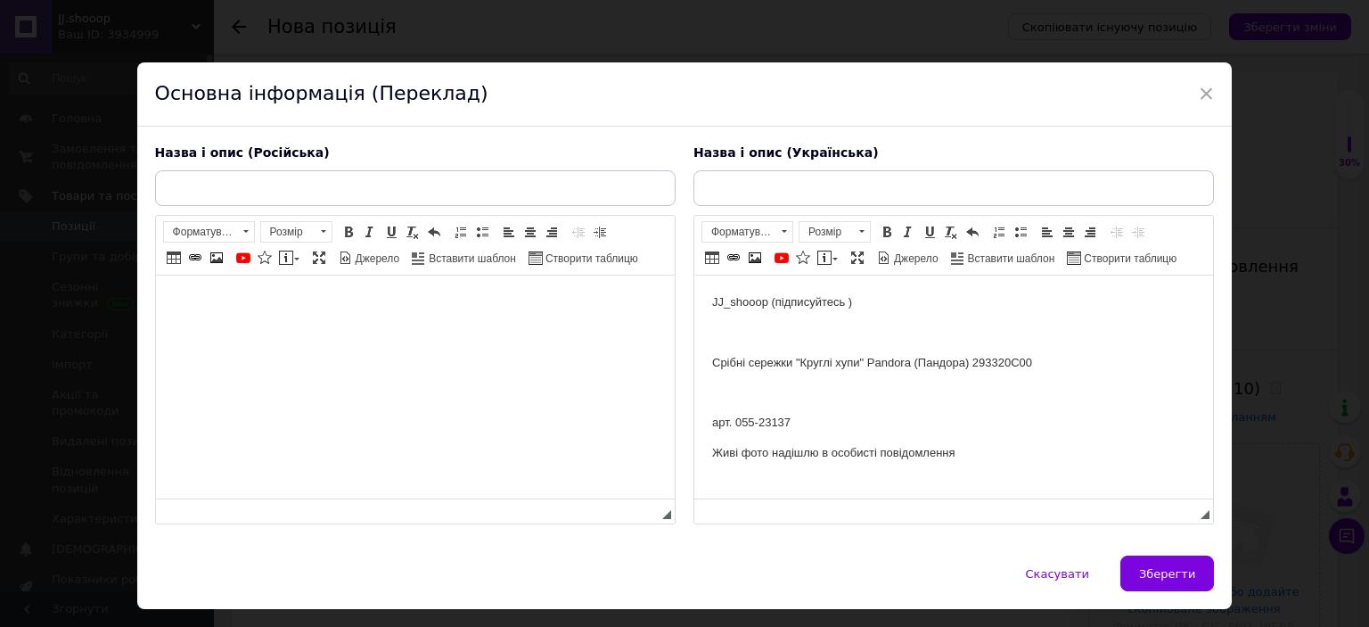
scroll to position [251, 0]
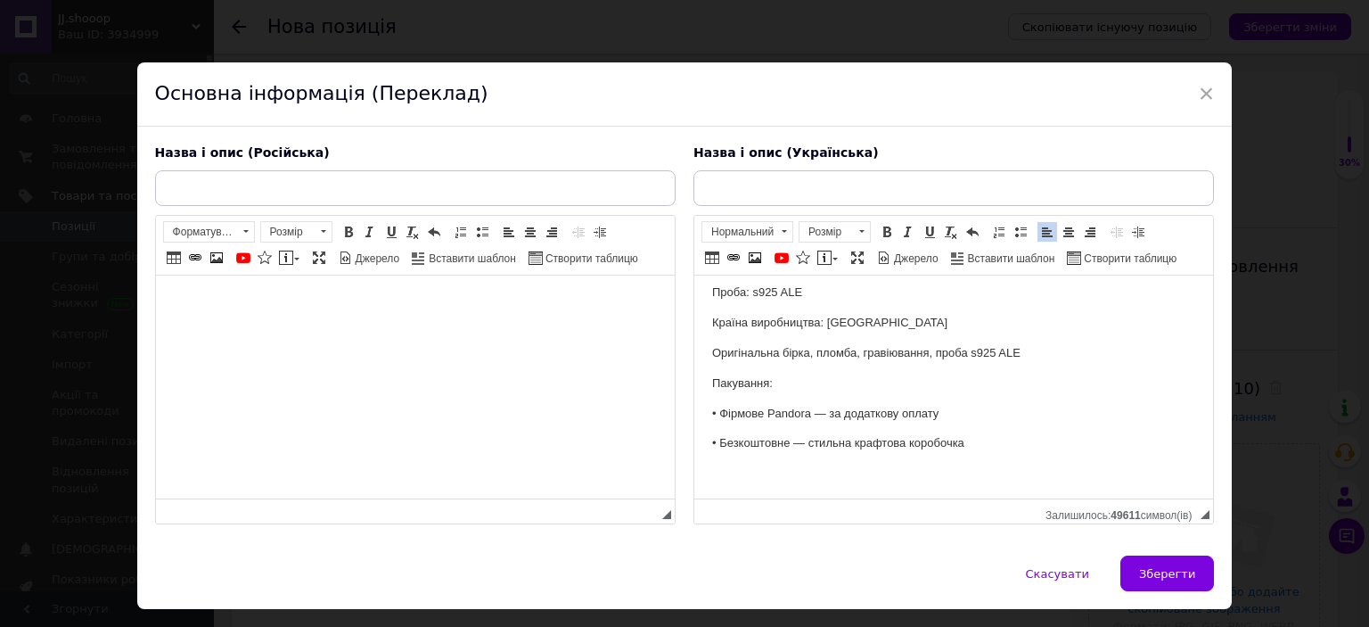
click at [371, 330] on html at bounding box center [414, 302] width 519 height 54
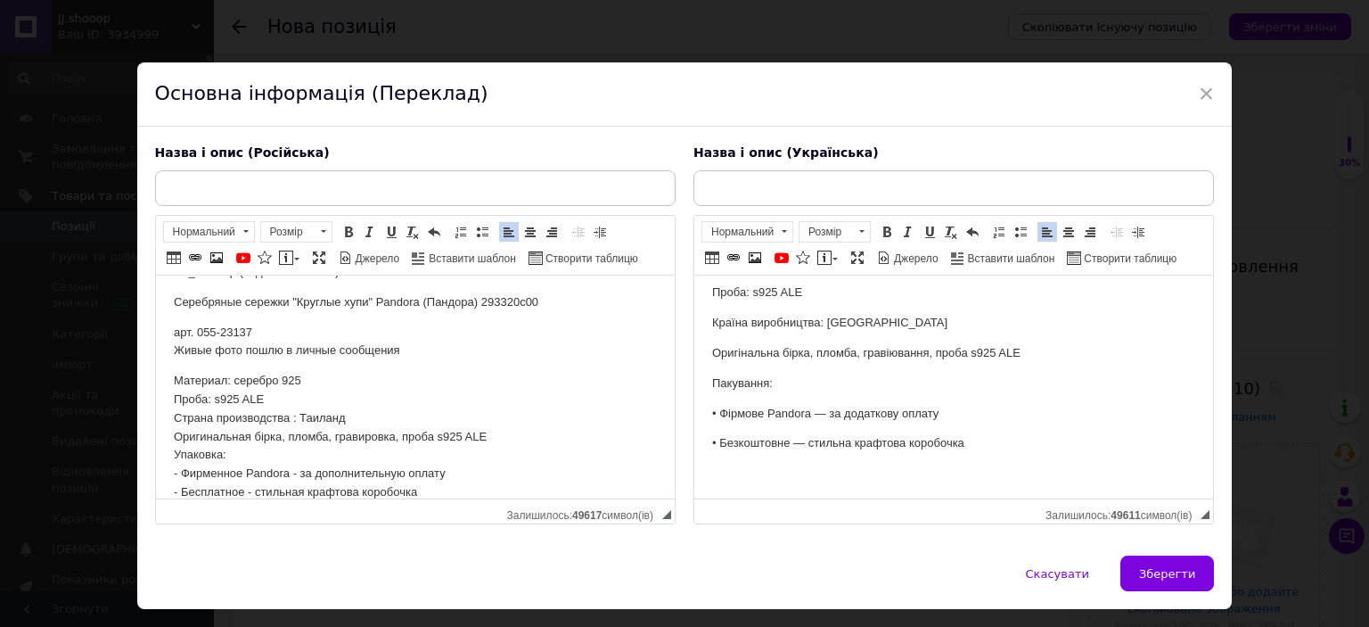
scroll to position [0, 0]
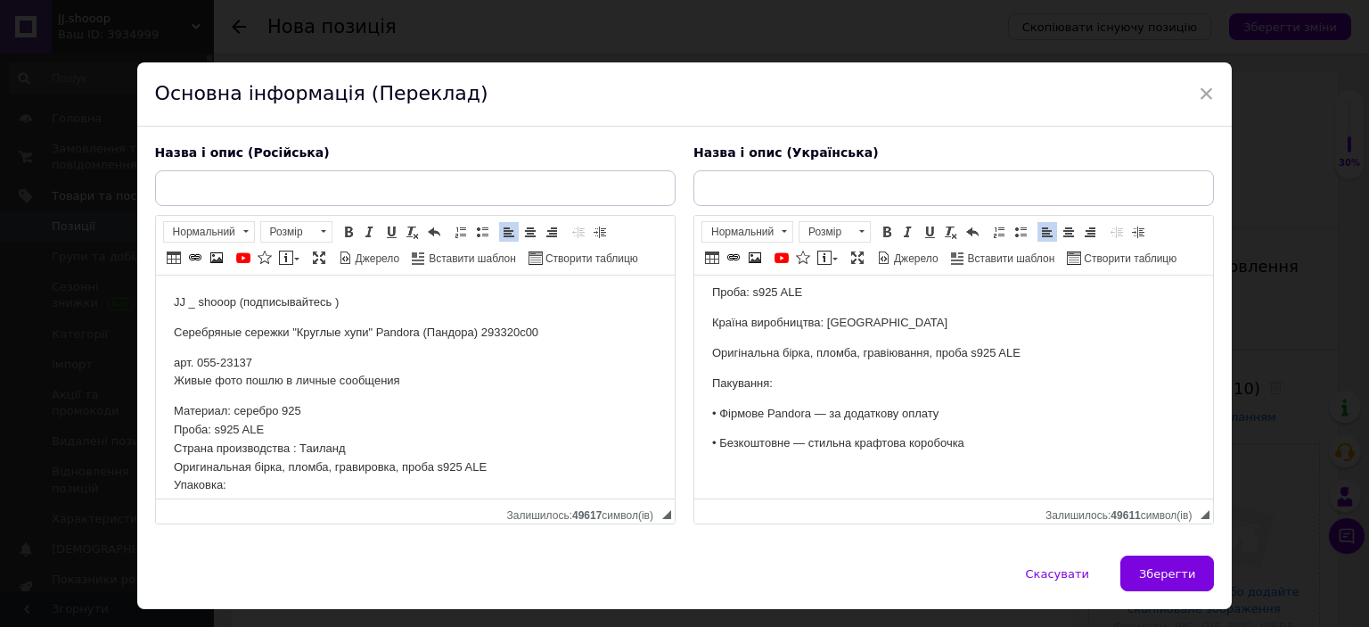
click at [351, 327] on p "Серебряные сережки "Круглые хупи" Pandora (Пандора) 293320c00" at bounding box center [414, 333] width 483 height 19
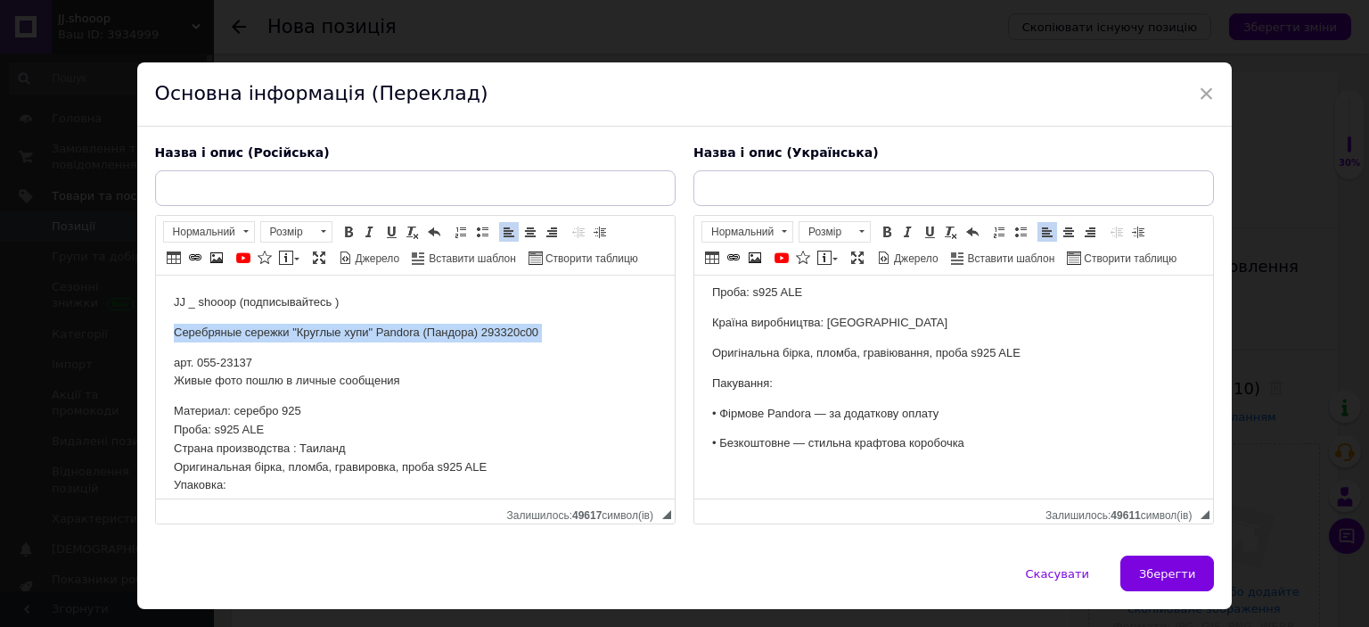
click at [351, 327] on p "Серебряные сережки "Круглые хупи" Pandora (Пандора) 293320c00" at bounding box center [414, 333] width 483 height 19
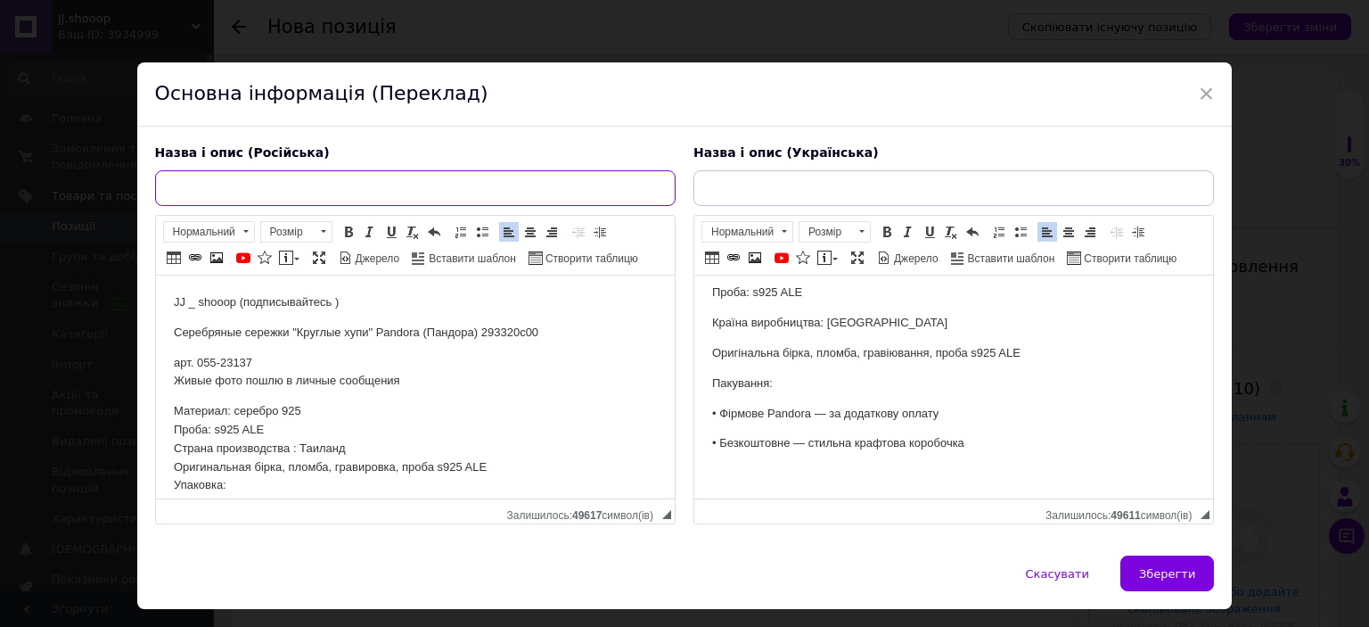
click at [358, 198] on input "text" at bounding box center [415, 188] width 521 height 36
paste input "Серебряные сережки "Круглые хупи" Pandora (Пандора) 293320c00"
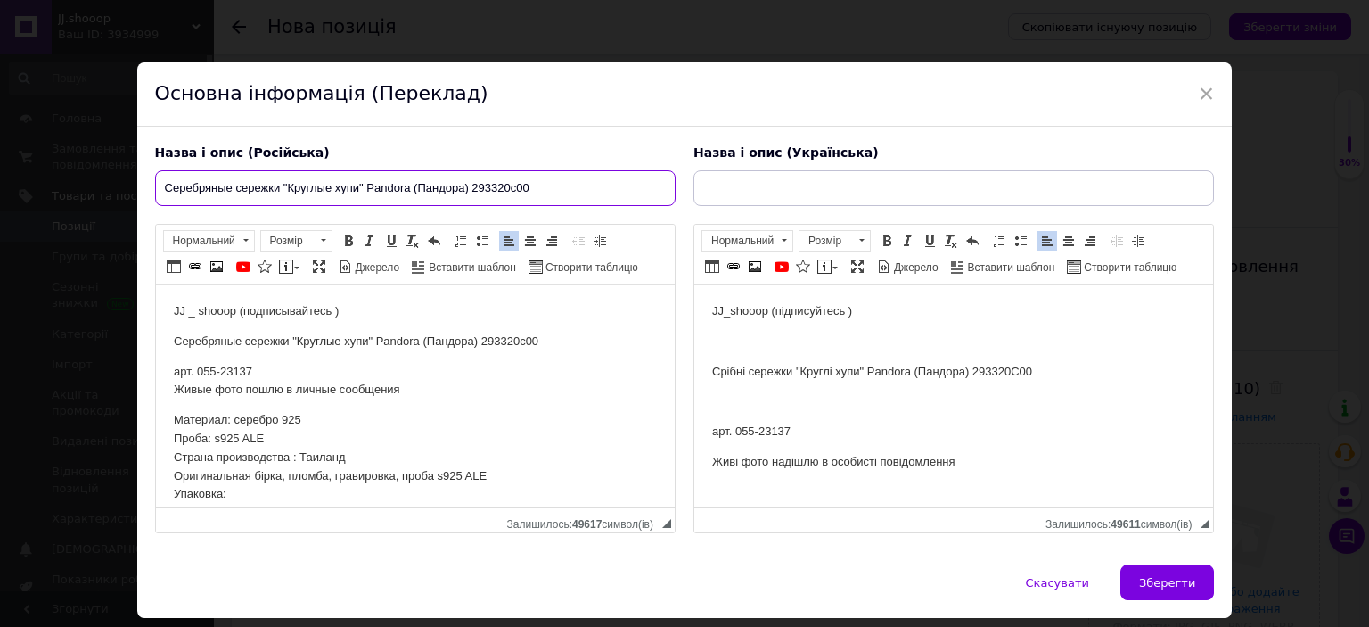
type input "Серебряные сережки "Круглые хупи" Pandora (Пандора) 293320c00"
click at [752, 372] on p "Срібні сережки "Круглі хупи" Pandora (Пандора) 293320C00" at bounding box center [952, 372] width 483 height 19
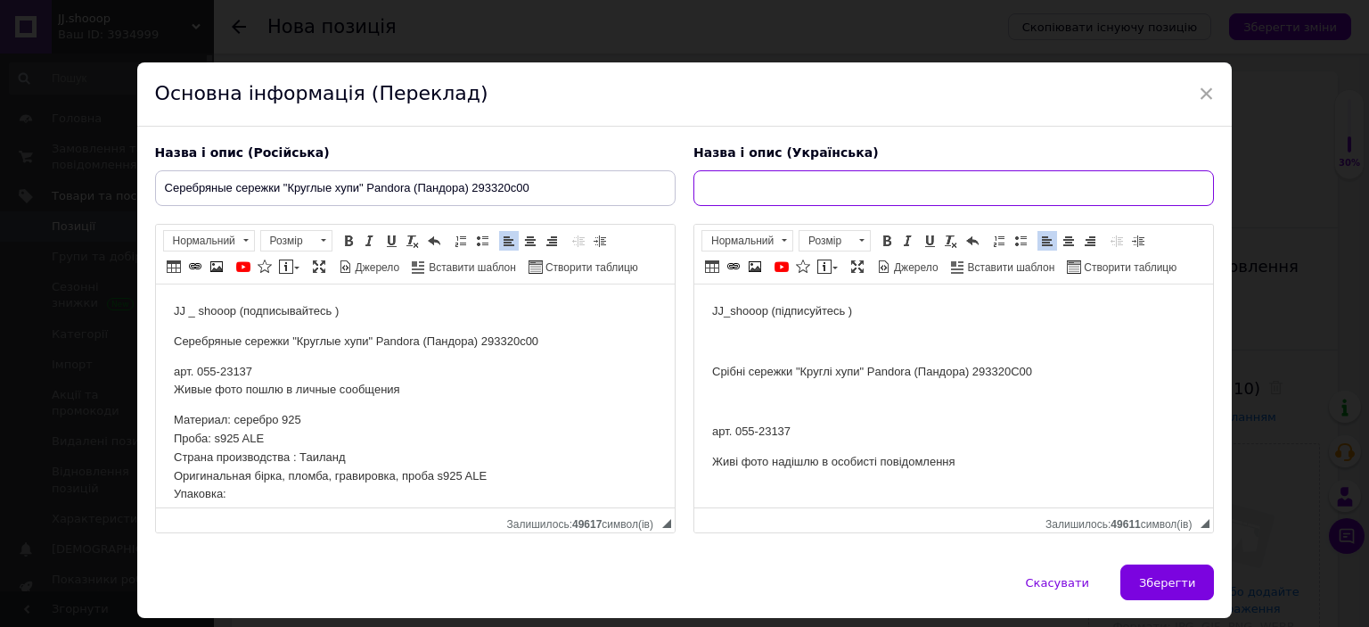
click at [769, 174] on input "text" at bounding box center [954, 188] width 521 height 36
type input "Срібні сережки "Круглі хупи" Pandora (Пандора) 293320C00"
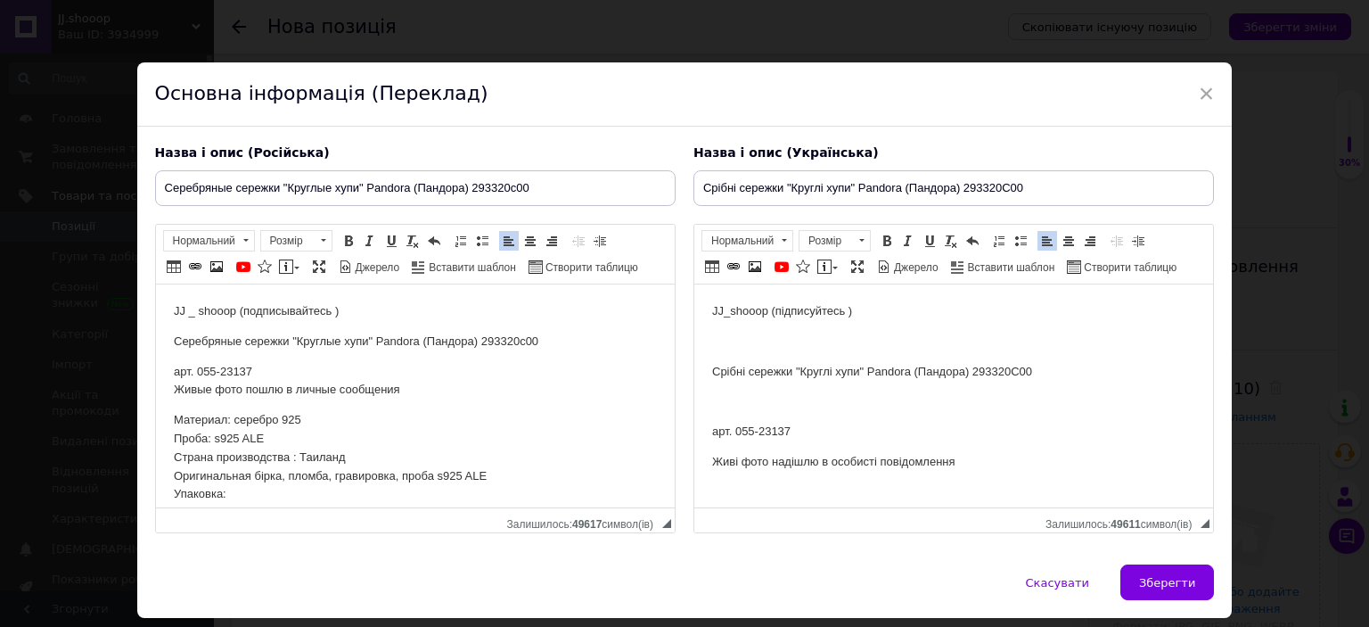
click at [773, 435] on p "арт. 055-23137" at bounding box center [952, 432] width 483 height 19
copy p "23137"
click at [1168, 576] on span "Зберегти" at bounding box center [1167, 582] width 56 height 13
type input "Серебряные сережки "Круглые хупи" Pandora (Пандора) 293320c00"
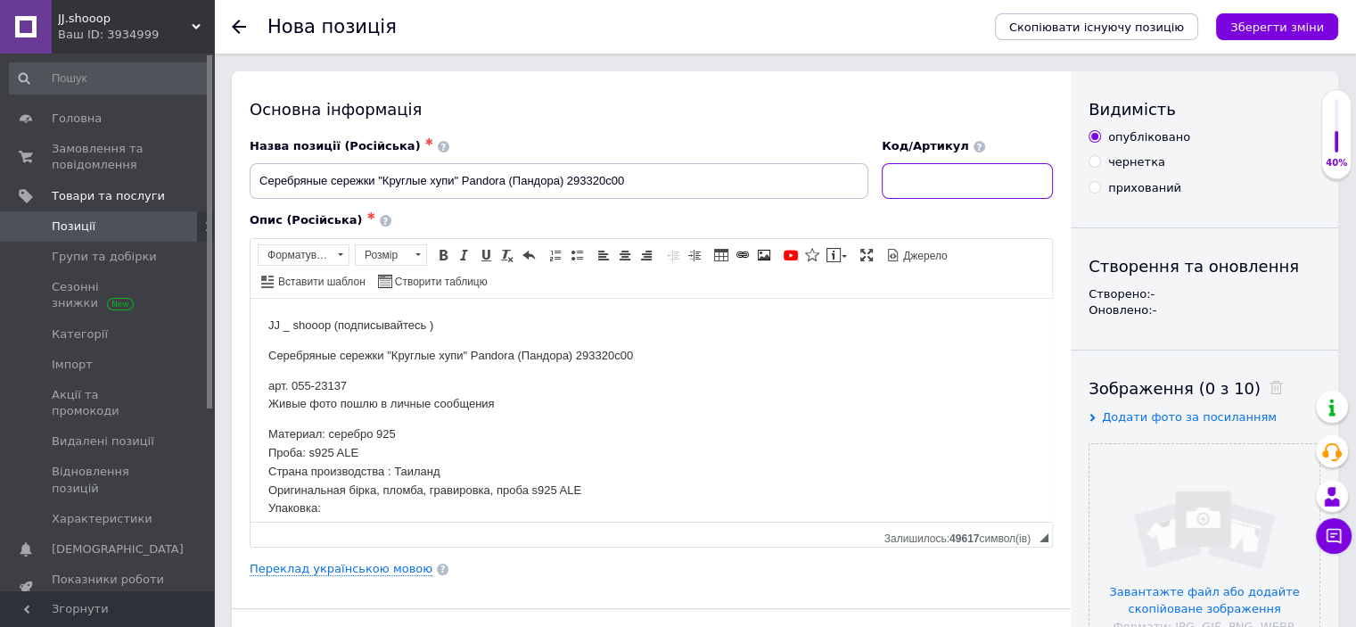
click at [955, 196] on input at bounding box center [967, 181] width 171 height 36
paste input "23137"
type input "23137"
click at [1208, 501] on input "file" at bounding box center [1205, 559] width 230 height 230
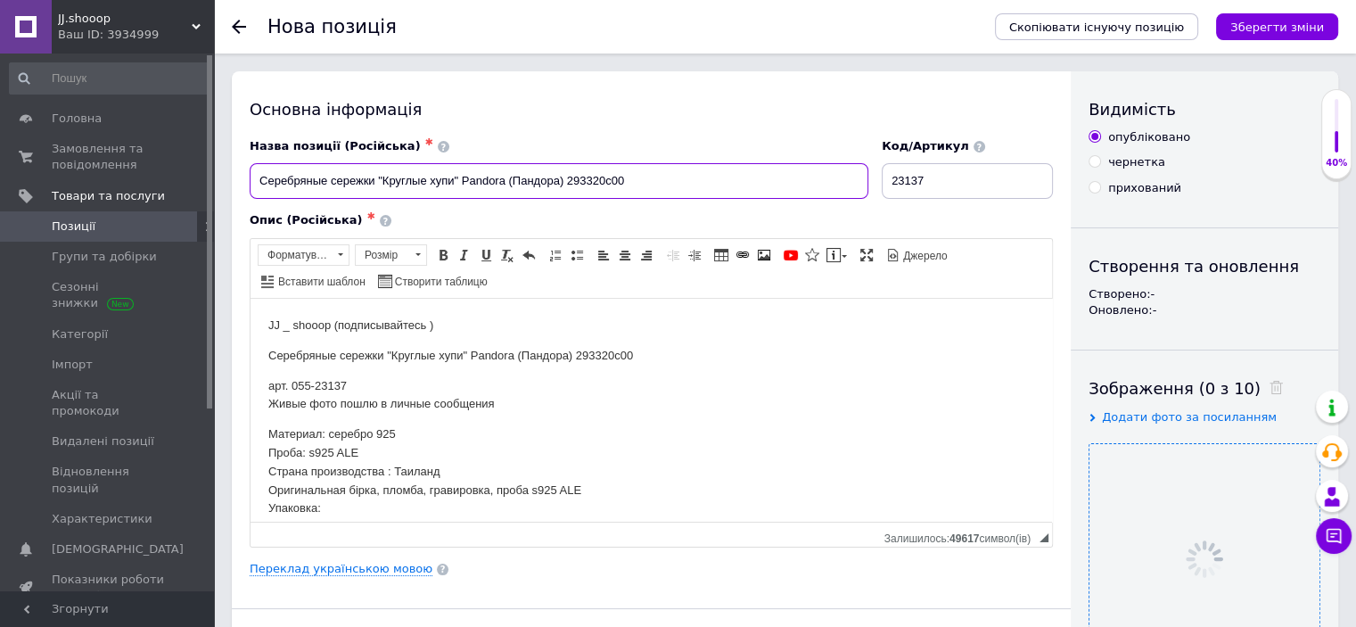
click at [542, 184] on input "Серебряные сережки "Круглые хупи" Pandora (Пандора) 293320c00" at bounding box center [559, 181] width 619 height 36
click at [523, 218] on div "Опис (Російська) ✱" at bounding box center [651, 220] width 803 height 16
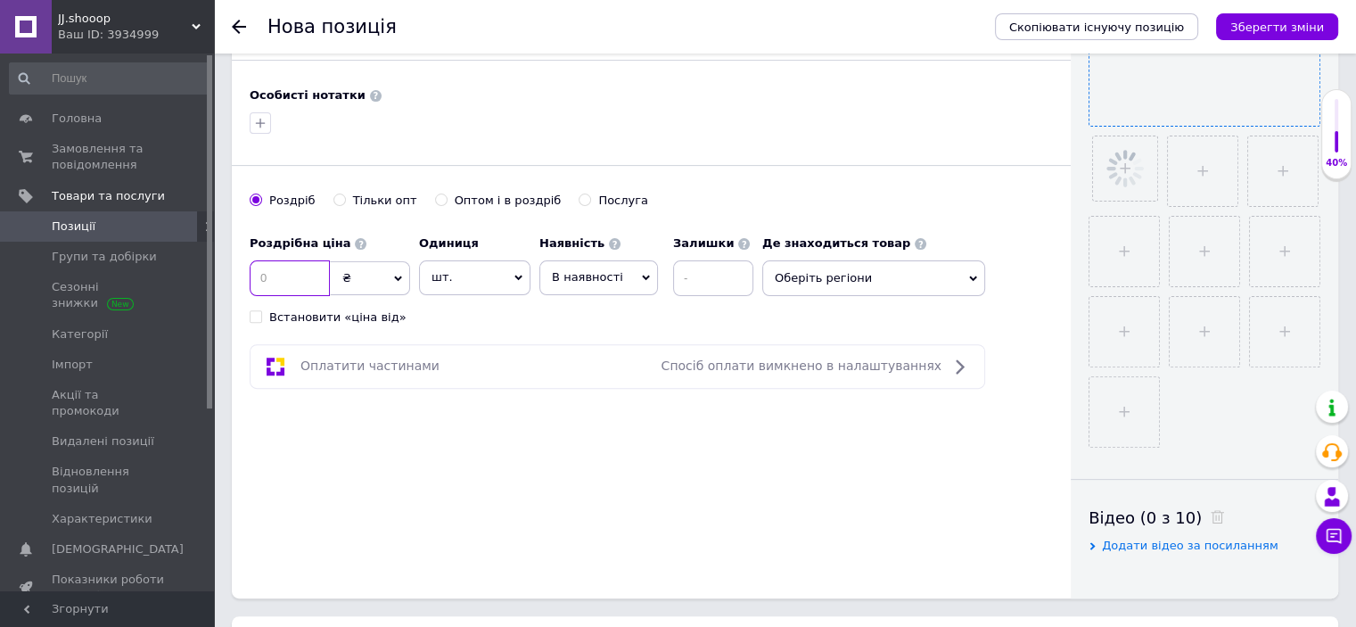
click at [271, 288] on input at bounding box center [290, 278] width 80 height 36
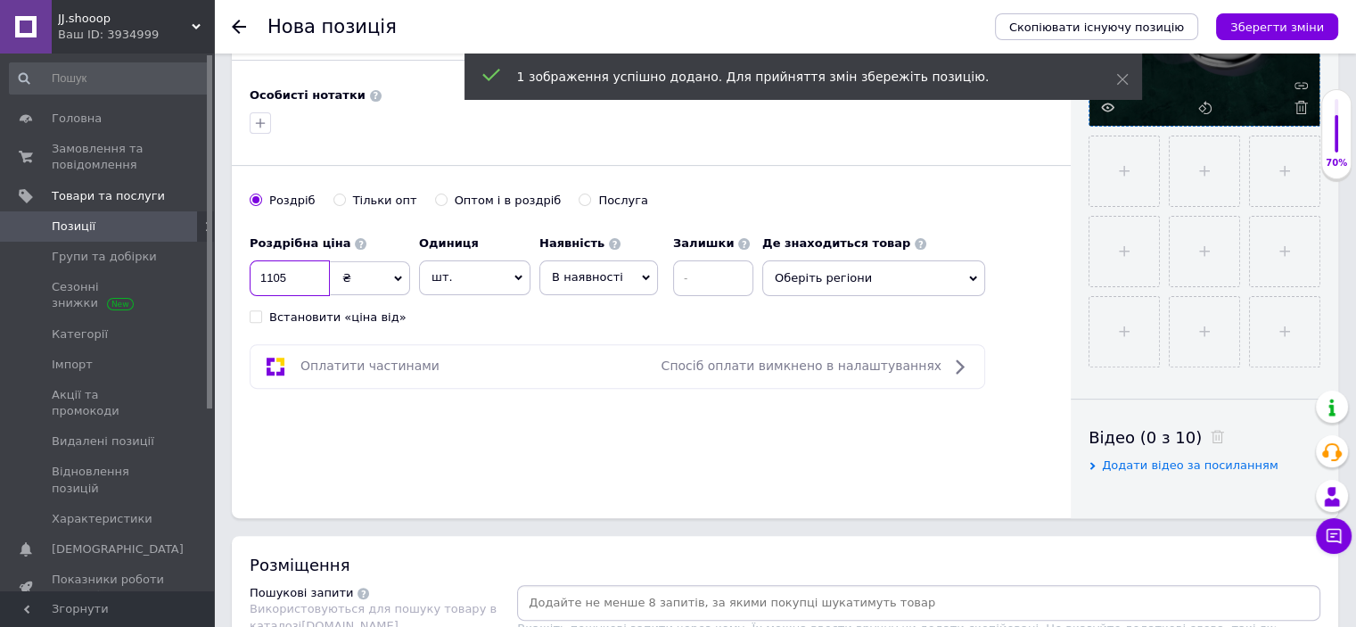
type input "1105"
click at [493, 325] on div "Основна інформація Назва позиції (Російська) ✱ Серебряные сережки "Круглые хупи…" at bounding box center [651, 20] width 839 height 995
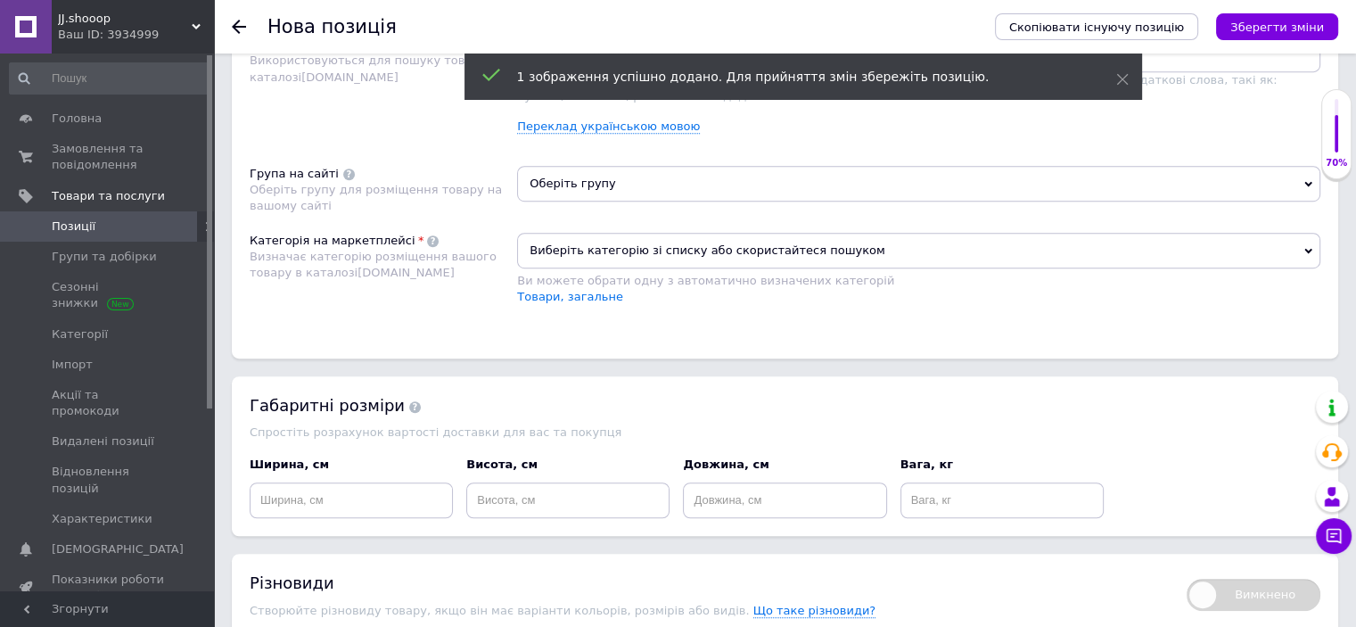
click at [591, 256] on span "Виберіть категорію зі списку або скористайтеся пошуком" at bounding box center [918, 251] width 803 height 36
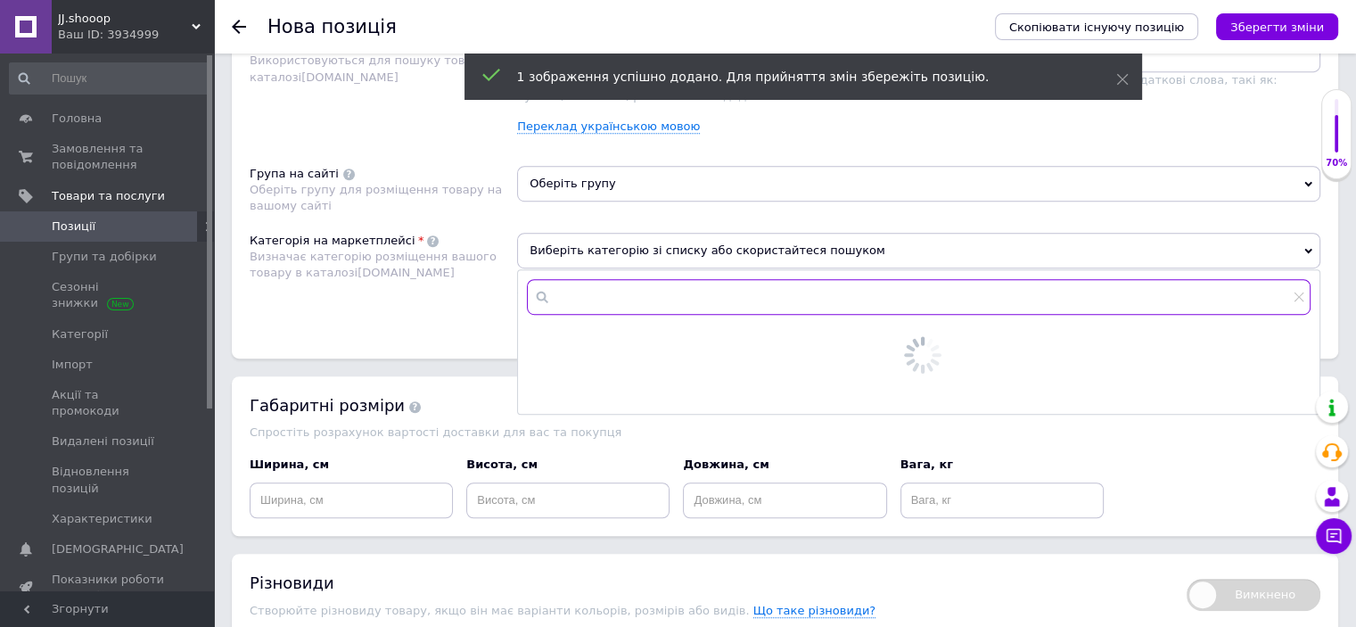
click at [592, 292] on input "text" at bounding box center [919, 297] width 784 height 36
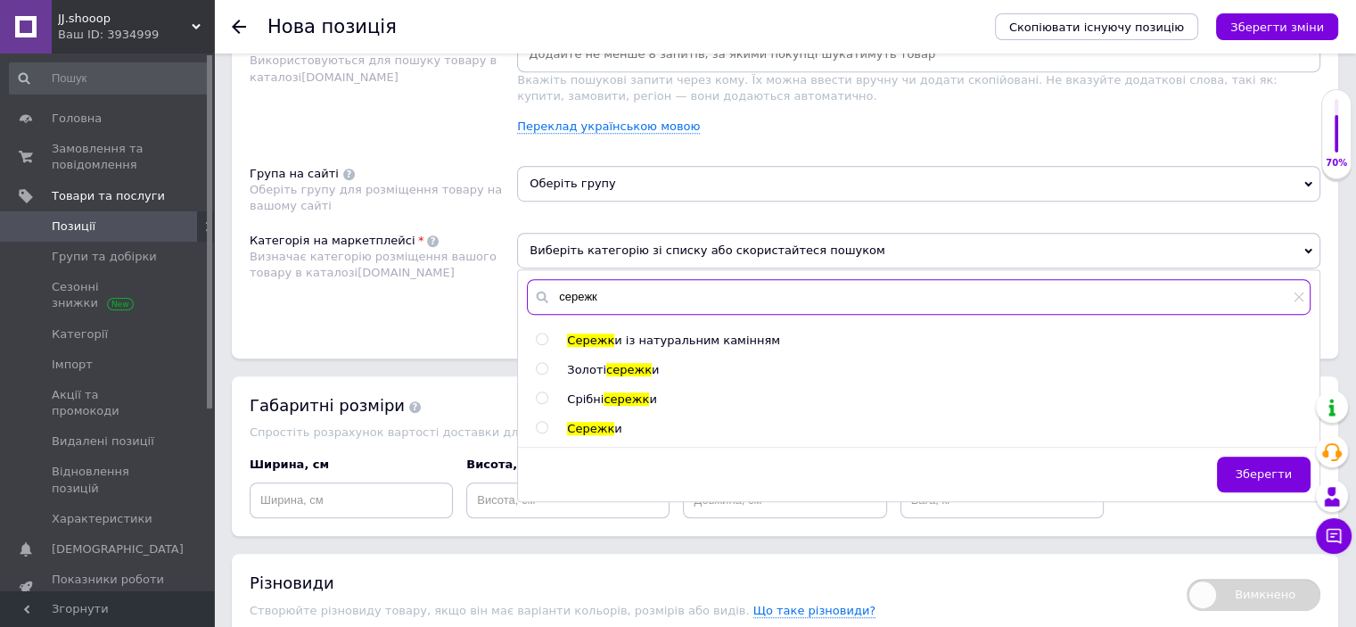
type input "сережк"
click at [596, 392] on span "Срібні" at bounding box center [585, 398] width 37 height 13
radio input "true"
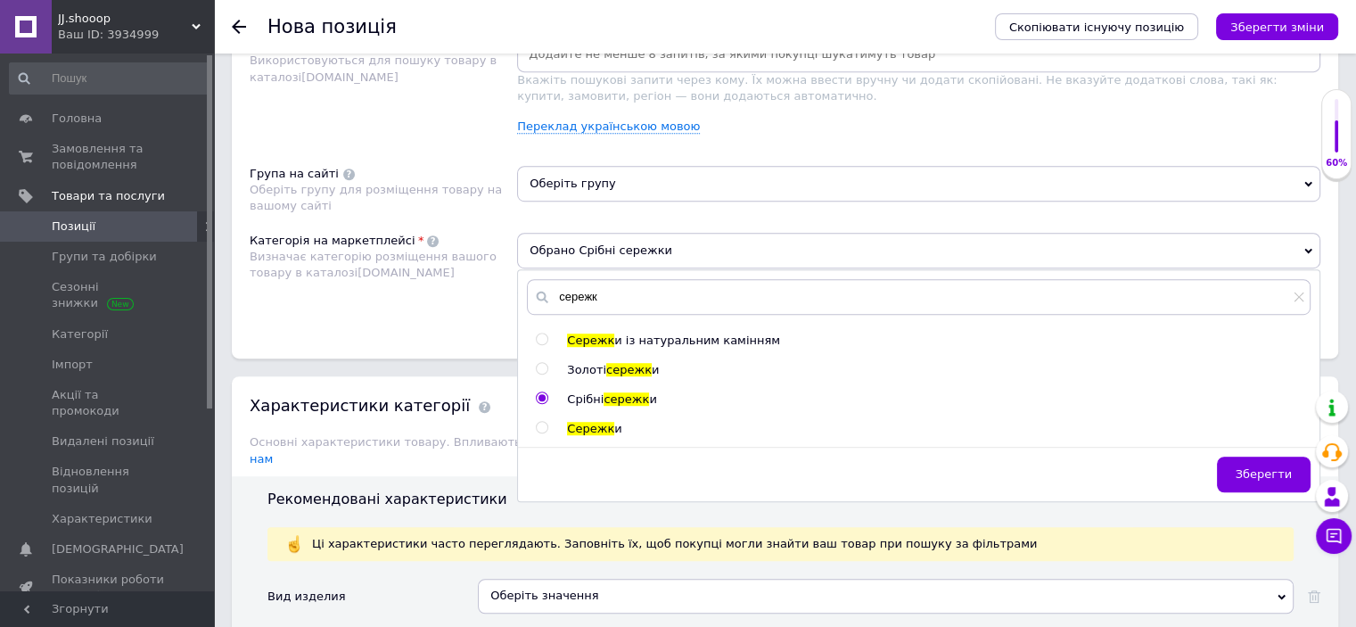
click at [595, 167] on span "Оберіть групу" at bounding box center [918, 184] width 803 height 36
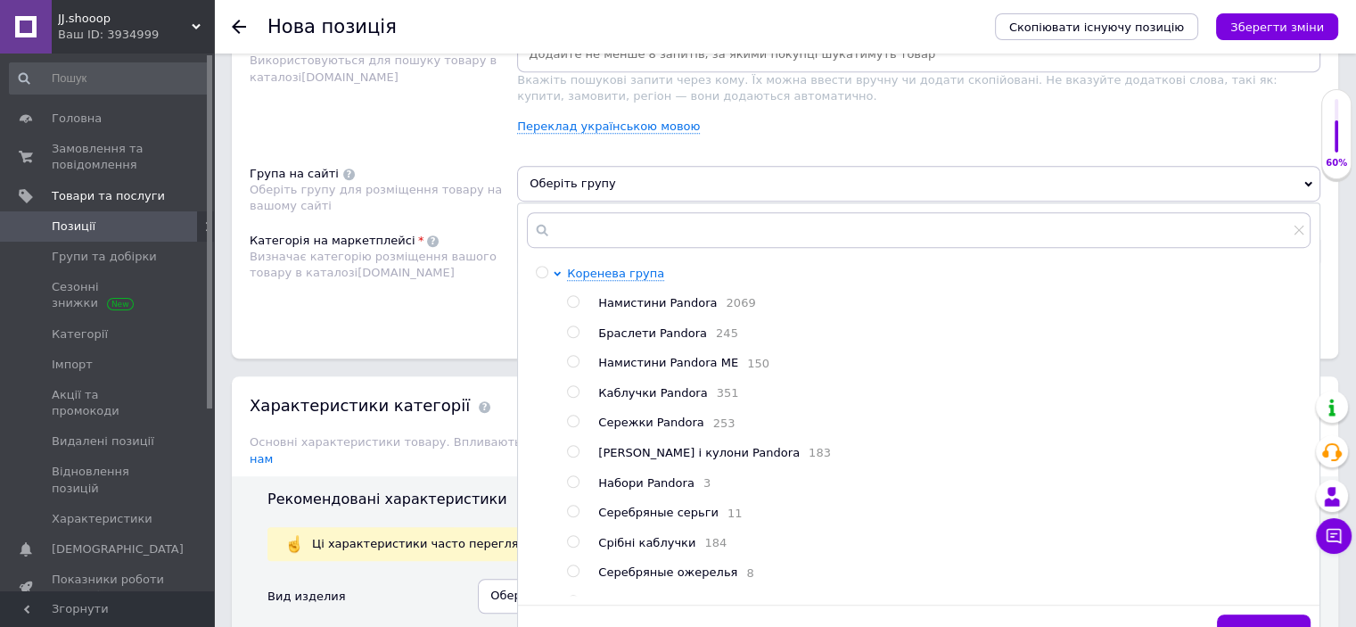
click at [624, 436] on ul "Намистини Pandora 2069 Браслети Pandora 245 Намистини Pandora ME 150 Каблучки P…" at bounding box center [938, 453] width 743 height 317
click at [615, 423] on span "Сережки Pandora" at bounding box center [650, 421] width 105 height 13
radio input "true"
click at [389, 314] on div "Категорія на маркетплейсі Визначає категорію розміщення вашого товару в каталоз…" at bounding box center [383, 278] width 267 height 90
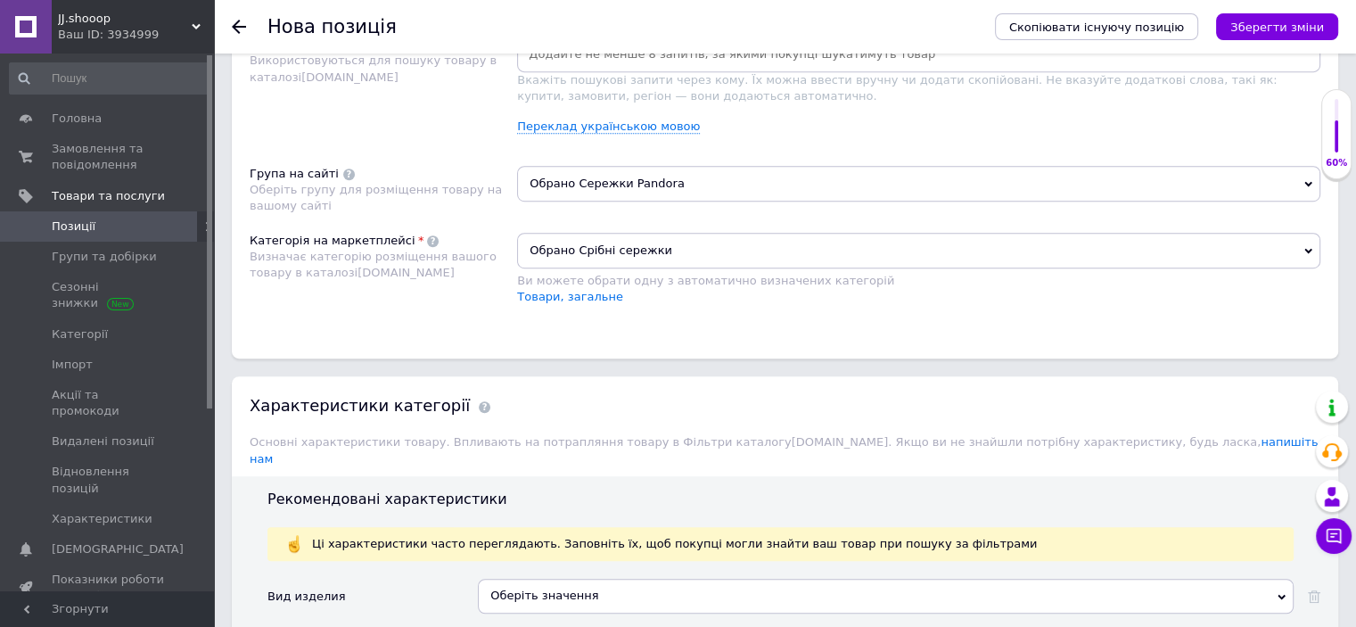
scroll to position [1542, 0]
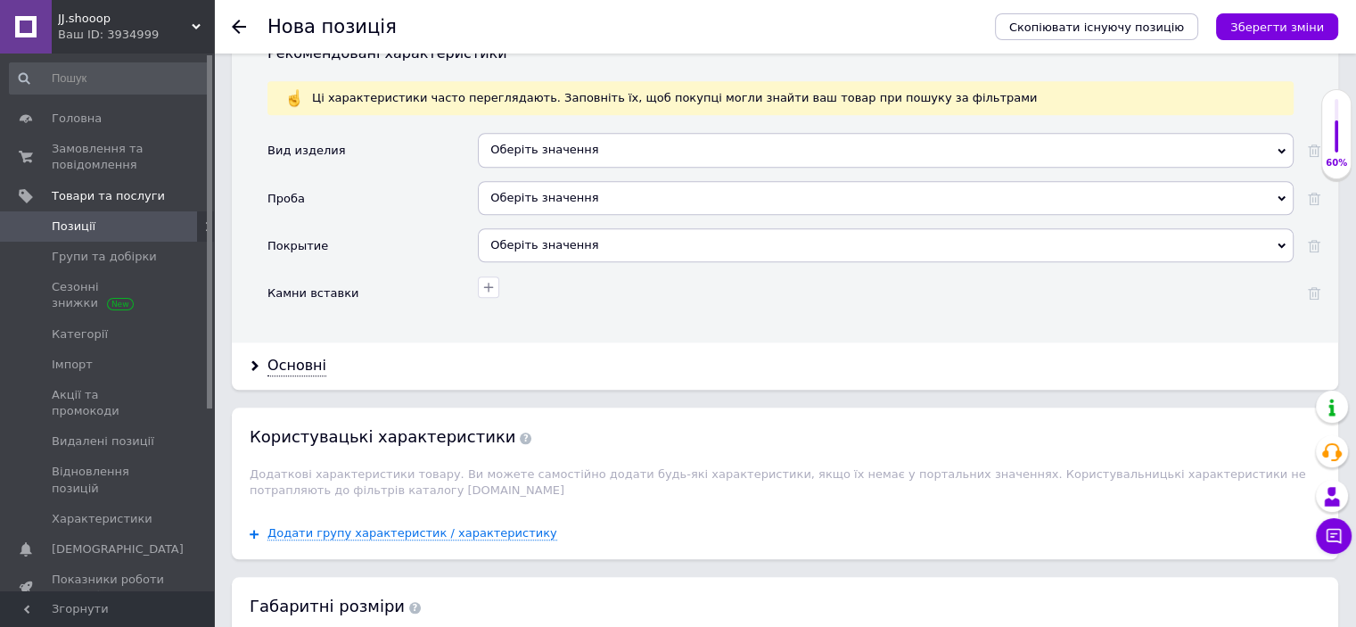
click at [524, 133] on div "Оберіть значення" at bounding box center [886, 150] width 816 height 34
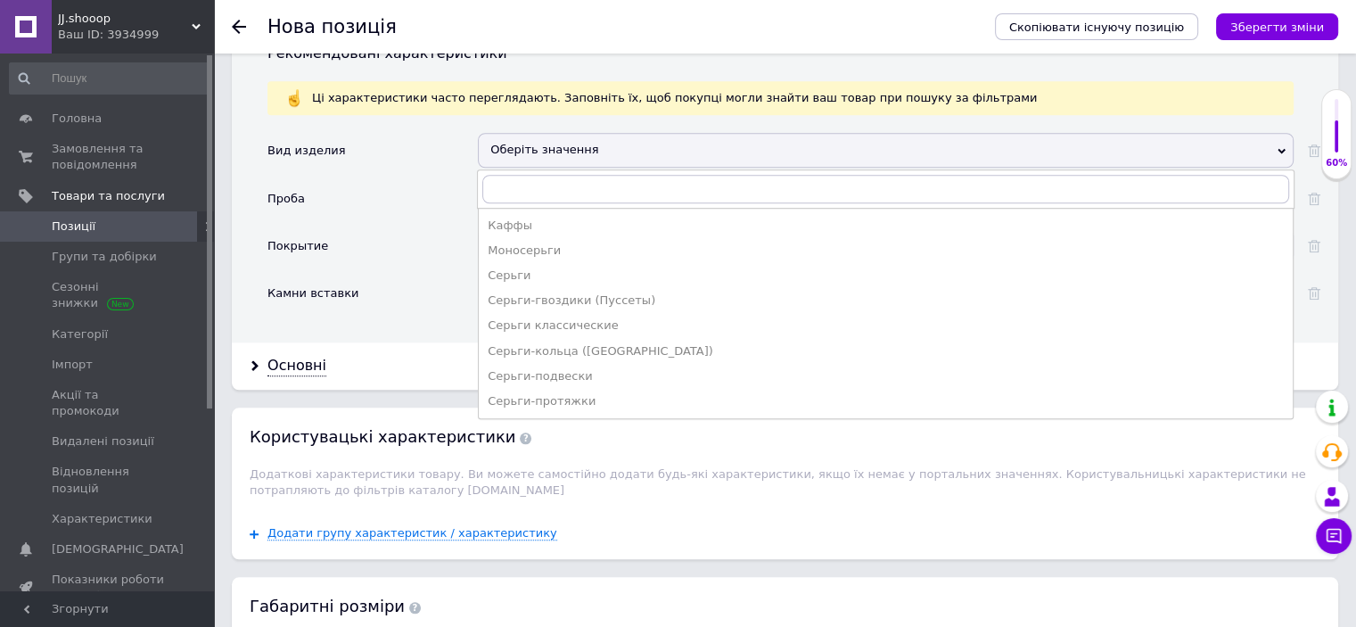
click at [379, 228] on div "Покрытие" at bounding box center [372, 251] width 210 height 47
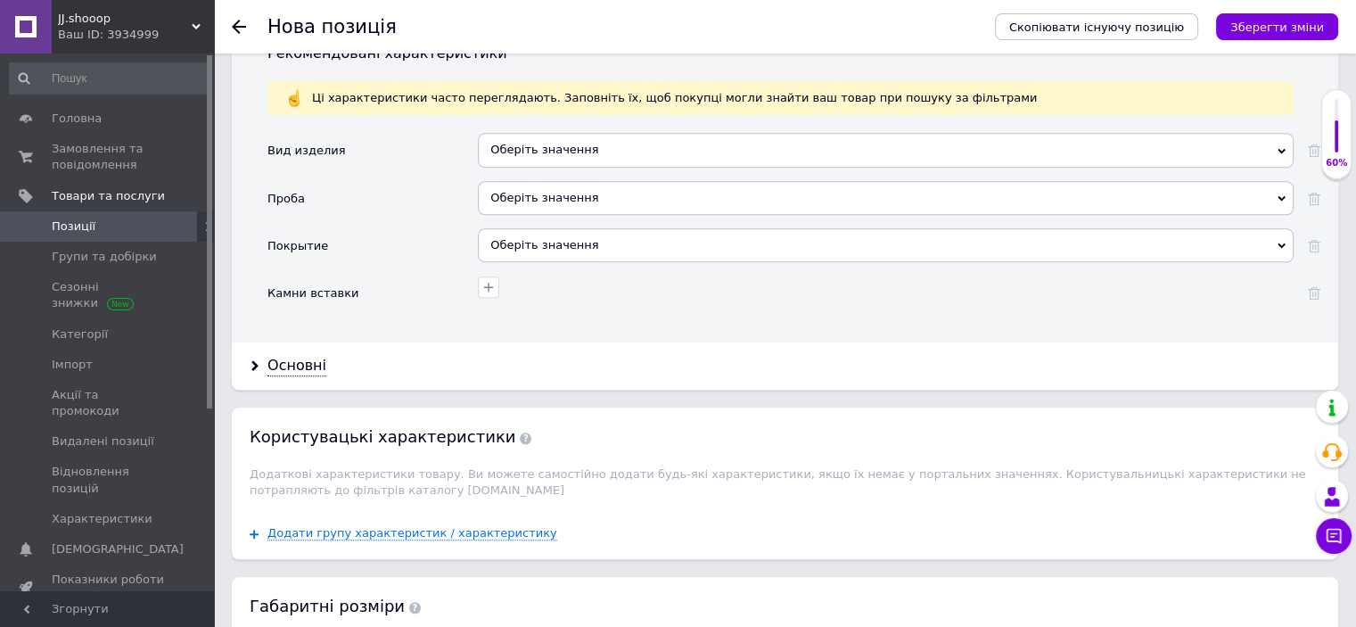
click at [503, 188] on div "Оберіть значення" at bounding box center [886, 198] width 816 height 34
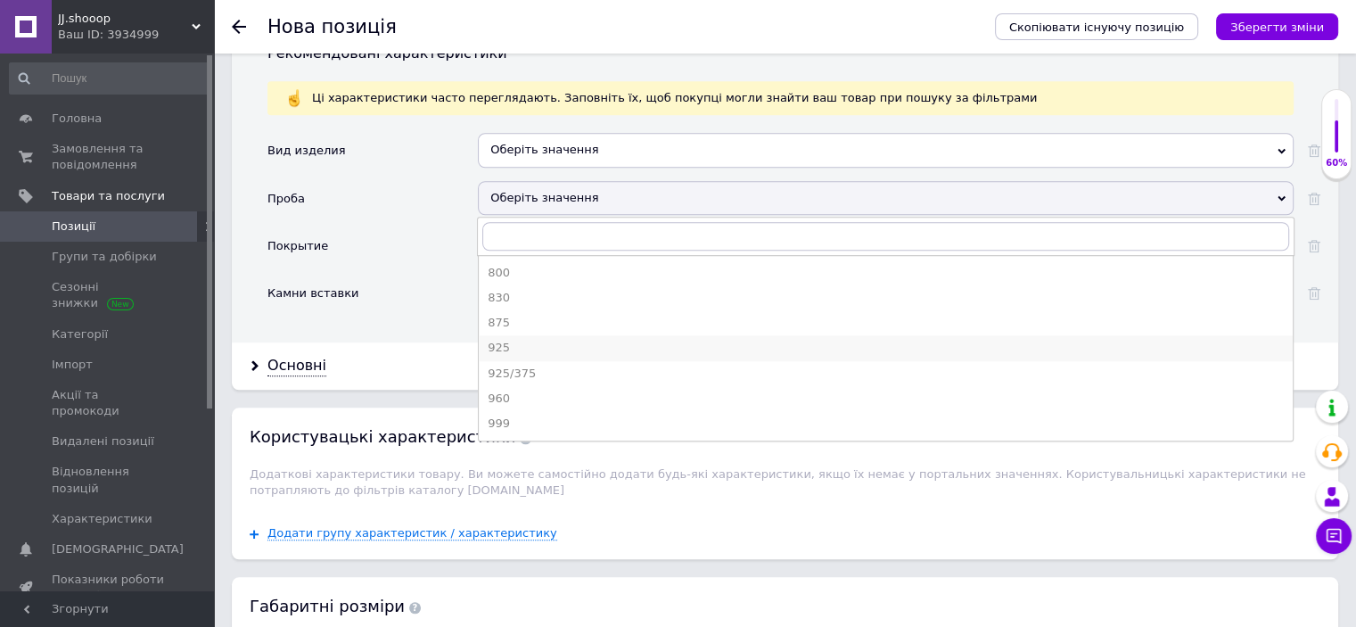
click at [510, 340] on div "925" at bounding box center [886, 348] width 796 height 16
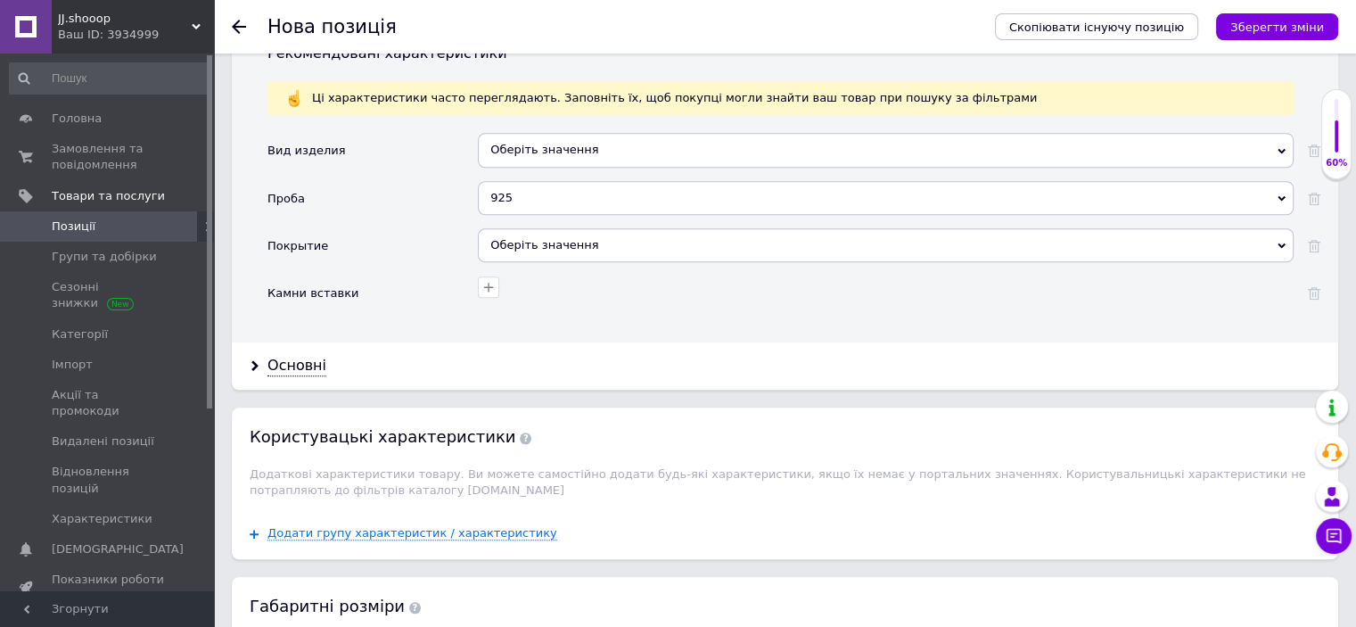
click at [521, 204] on div "925 800 830 875 925 925/375 960 999" at bounding box center [886, 204] width 816 height 47
click at [524, 228] on div "Оберіть значення" at bounding box center [886, 245] width 816 height 34
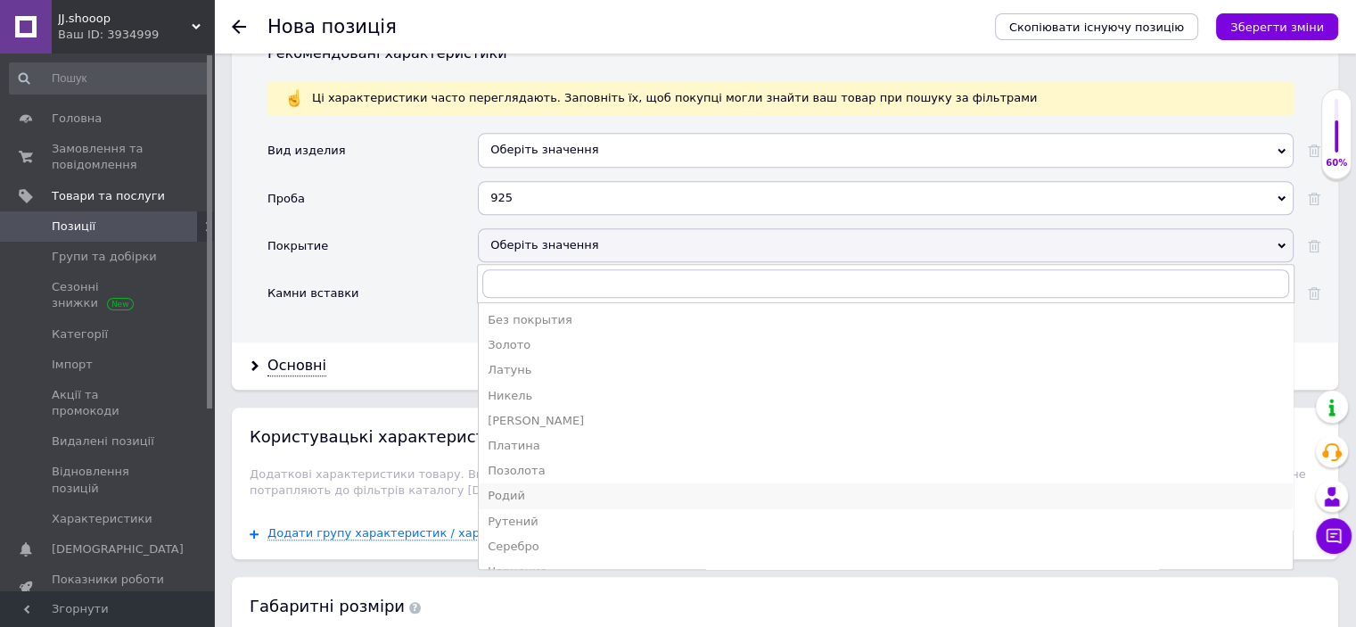
click at [508, 488] on div "Родий" at bounding box center [886, 496] width 796 height 16
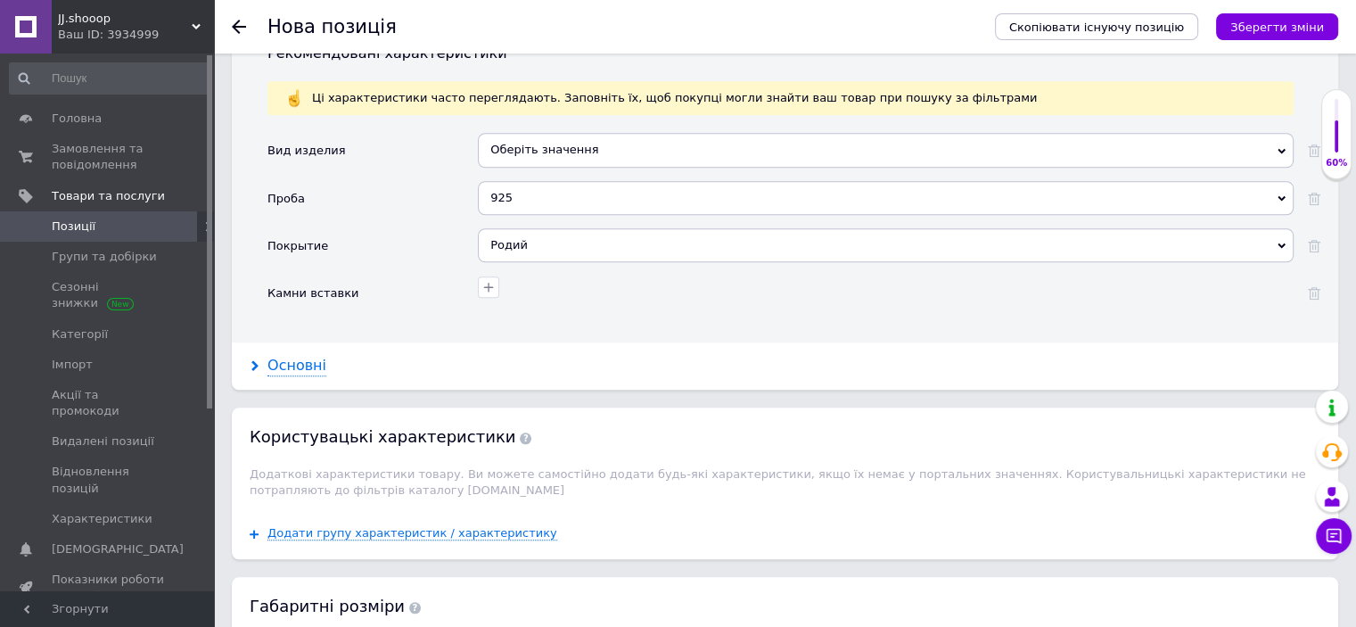
click at [295, 356] on div "Основні" at bounding box center [296, 366] width 59 height 21
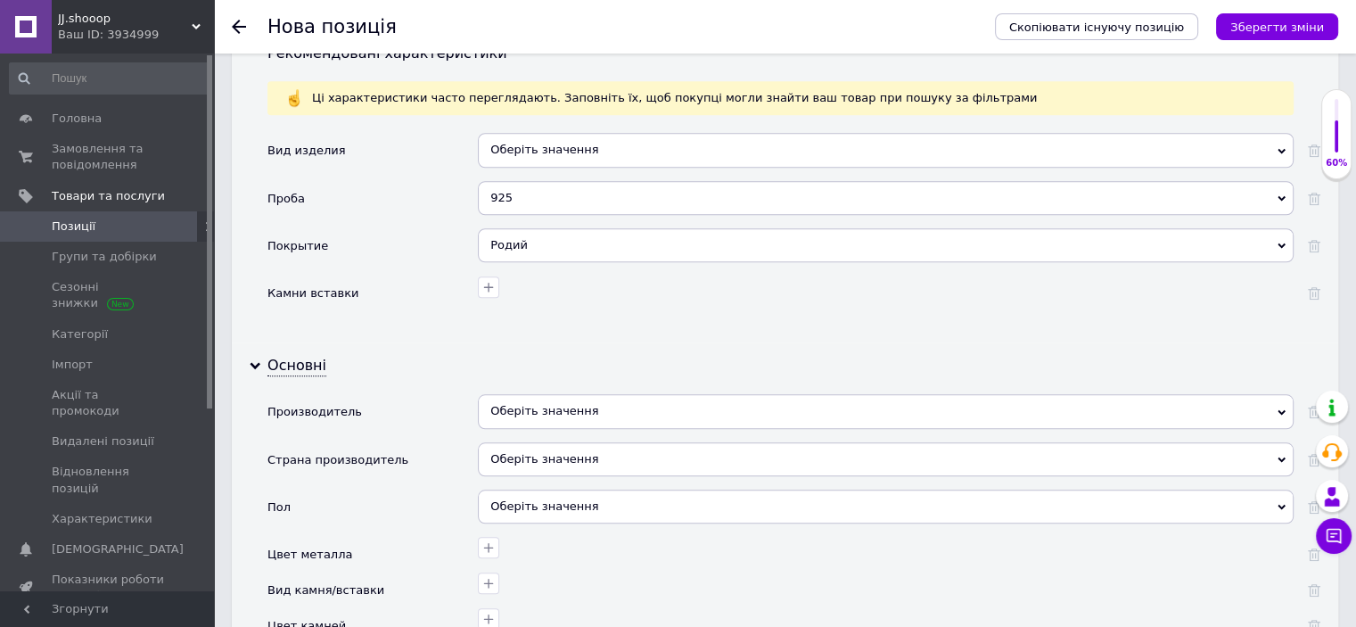
click at [596, 399] on div "Оберіть значення" at bounding box center [886, 411] width 816 height 34
paste input "Пандора"
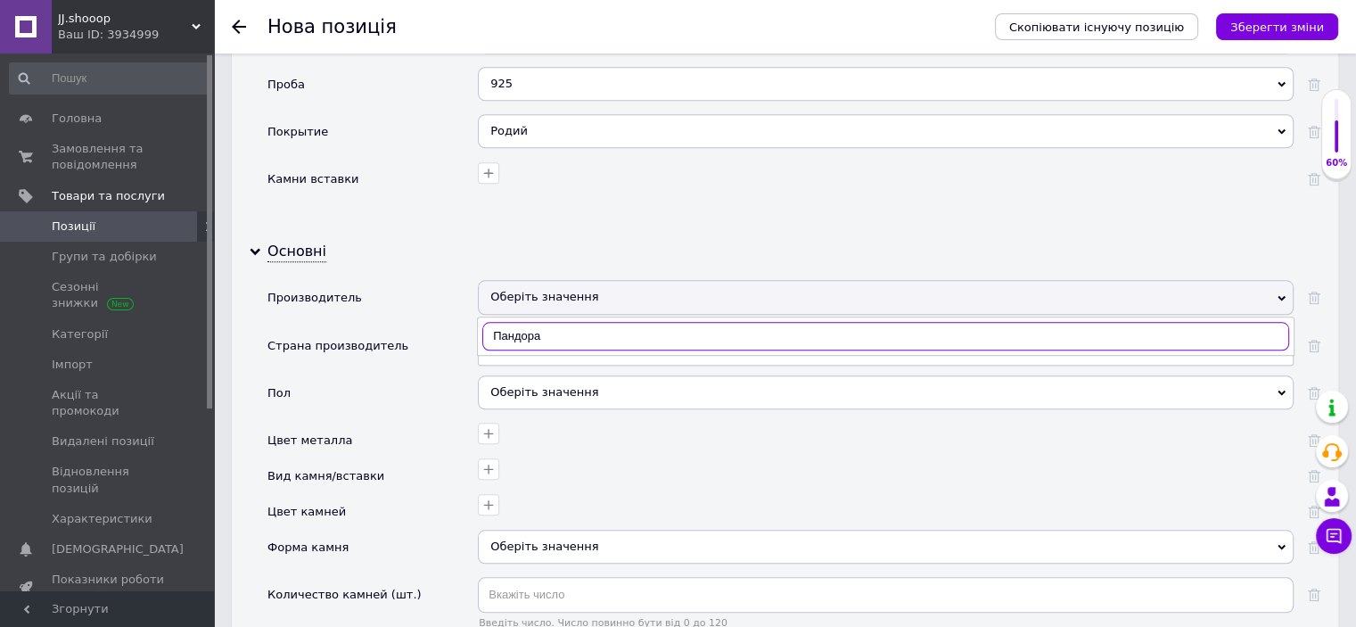
scroll to position [1690, 0]
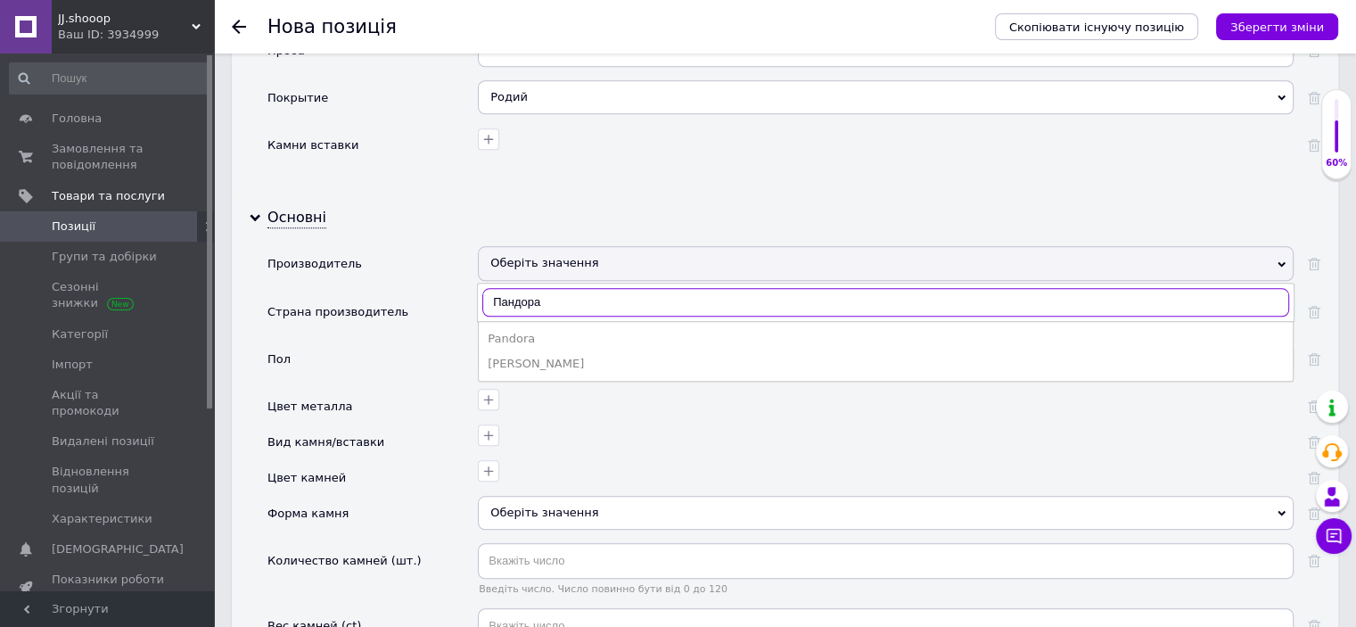
type input "Пандора"
click at [521, 331] on div "Pandora" at bounding box center [886, 339] width 796 height 16
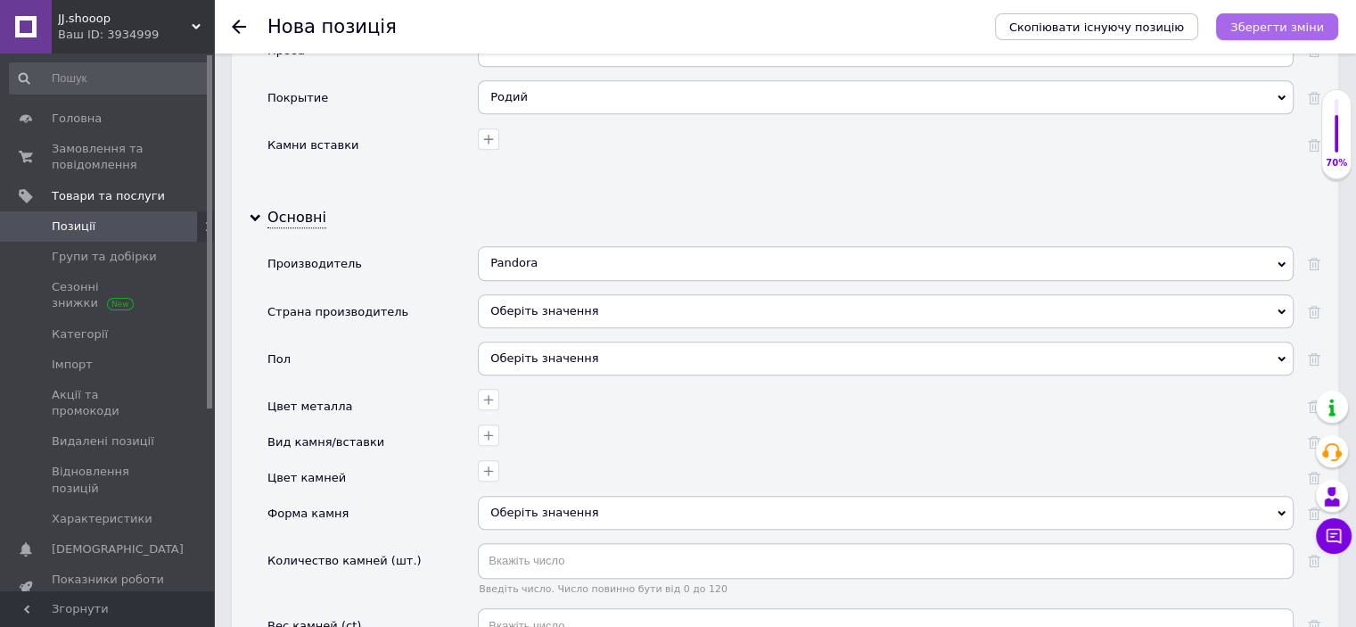
drag, startPoint x: 1332, startPoint y: 10, endPoint x: 1321, endPoint y: 17, distance: 12.9
click at [1330, 10] on div "Скопіювати існуючу позицію Зберегти зміни" at bounding box center [1157, 26] width 361 height 53
click at [1319, 21] on icon "Зберегти зміни" at bounding box center [1277, 27] width 94 height 13
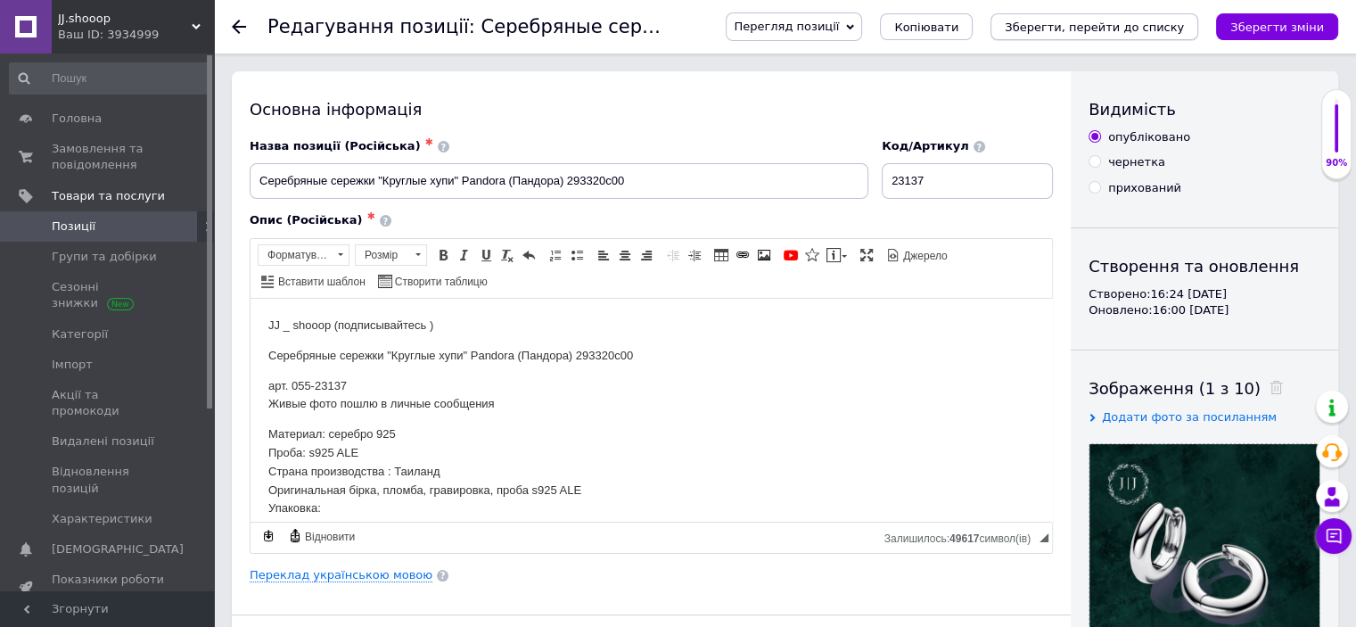
click at [1120, 13] on button "Зберегти, перейти до списку" at bounding box center [1095, 26] width 208 height 27
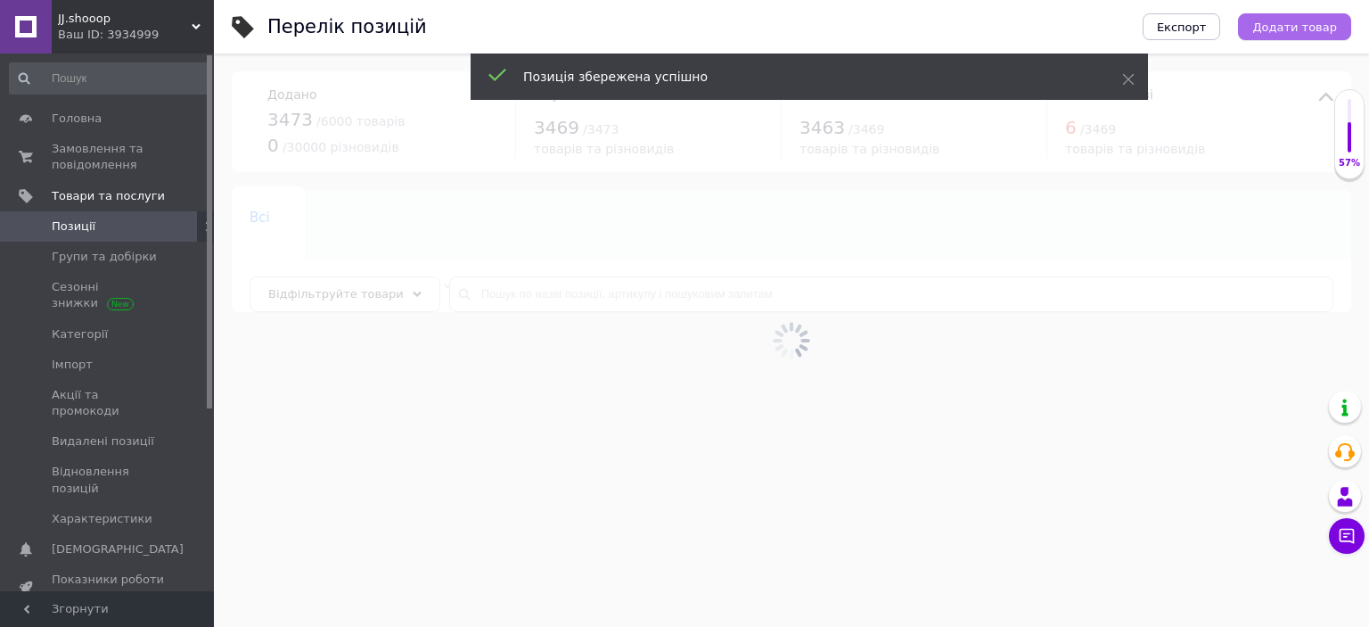
click at [1291, 32] on span "Додати товар" at bounding box center [1295, 27] width 85 height 13
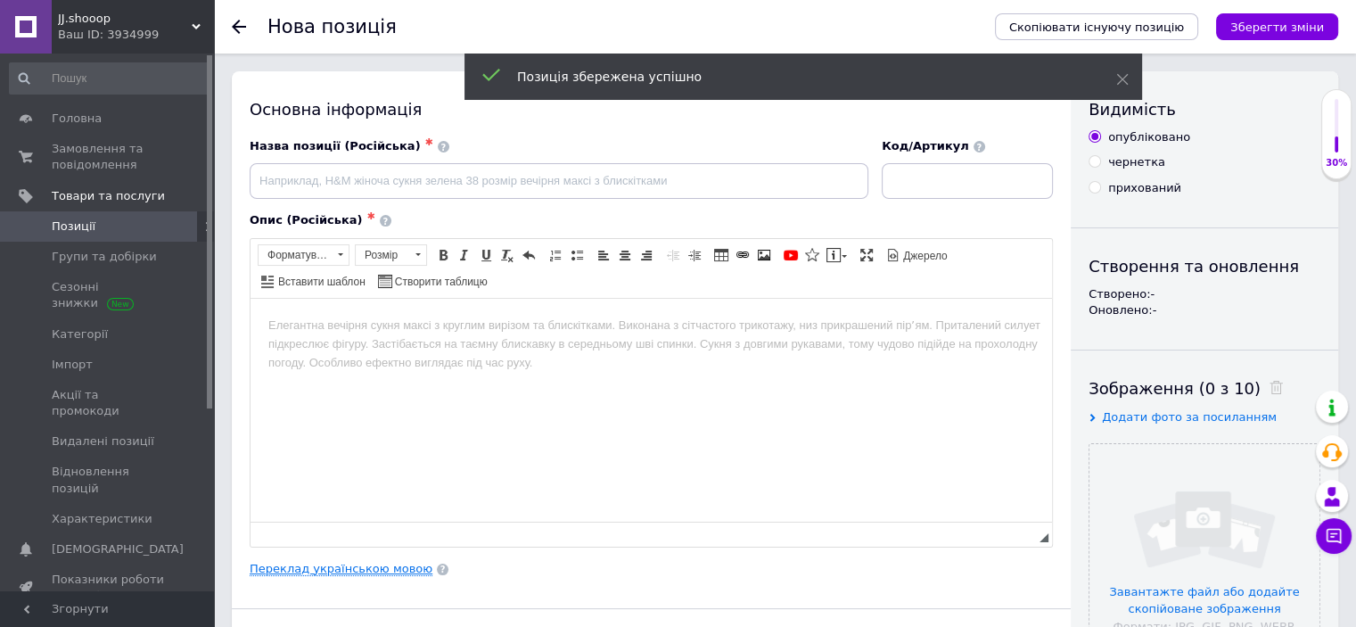
click at [286, 562] on link "Переклад українською мовою" at bounding box center [341, 569] width 183 height 14
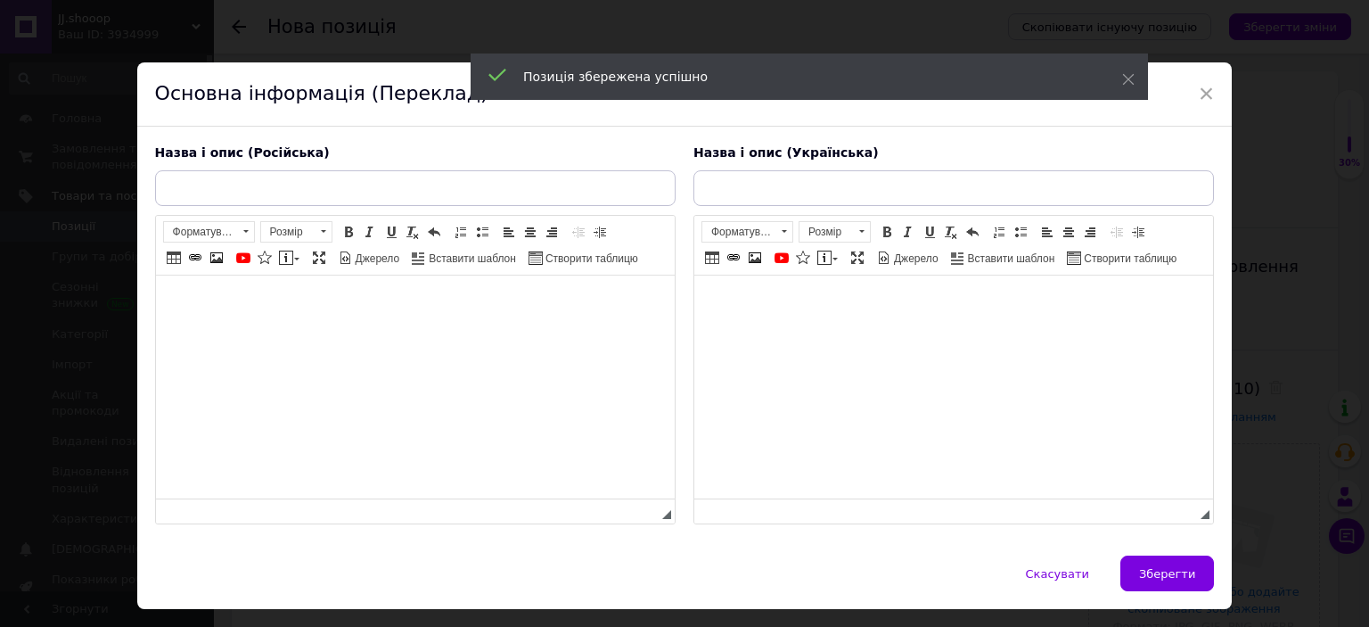
drag, startPoint x: 1368, startPoint y: 660, endPoint x: 732, endPoint y: 325, distance: 718.7
click at [780, 330] on html at bounding box center [953, 302] width 519 height 54
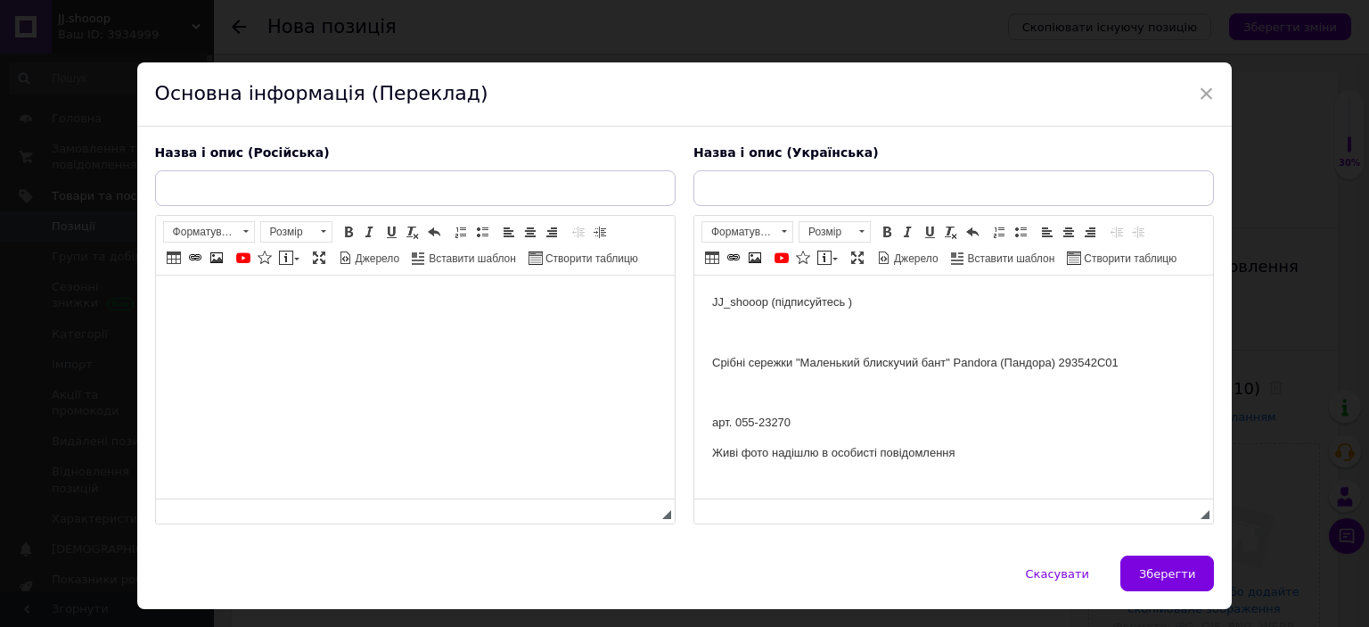
scroll to position [251, 0]
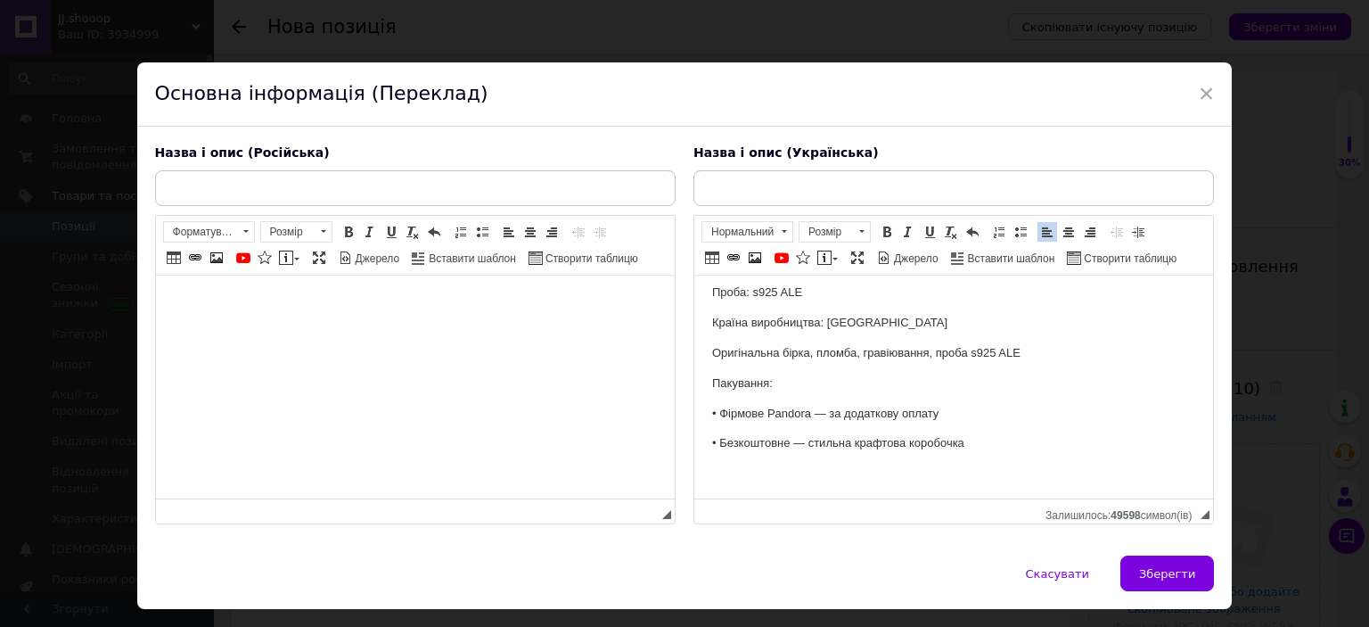
click at [412, 330] on html at bounding box center [414, 302] width 519 height 54
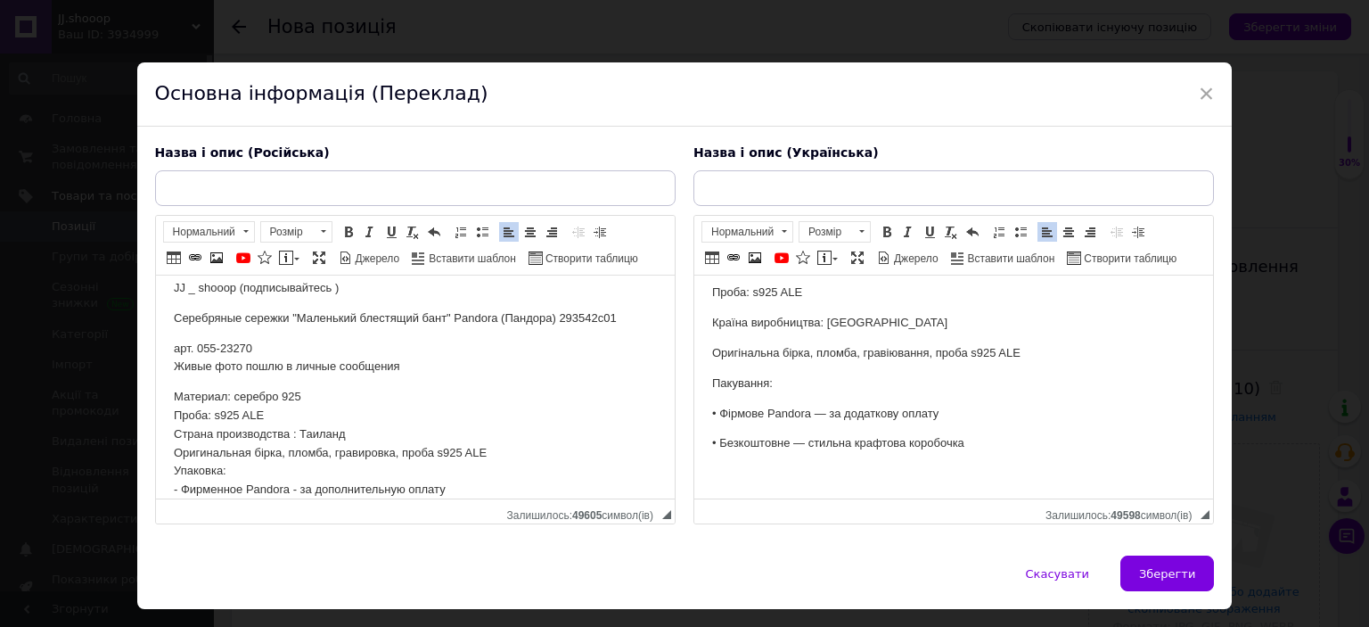
scroll to position [0, 0]
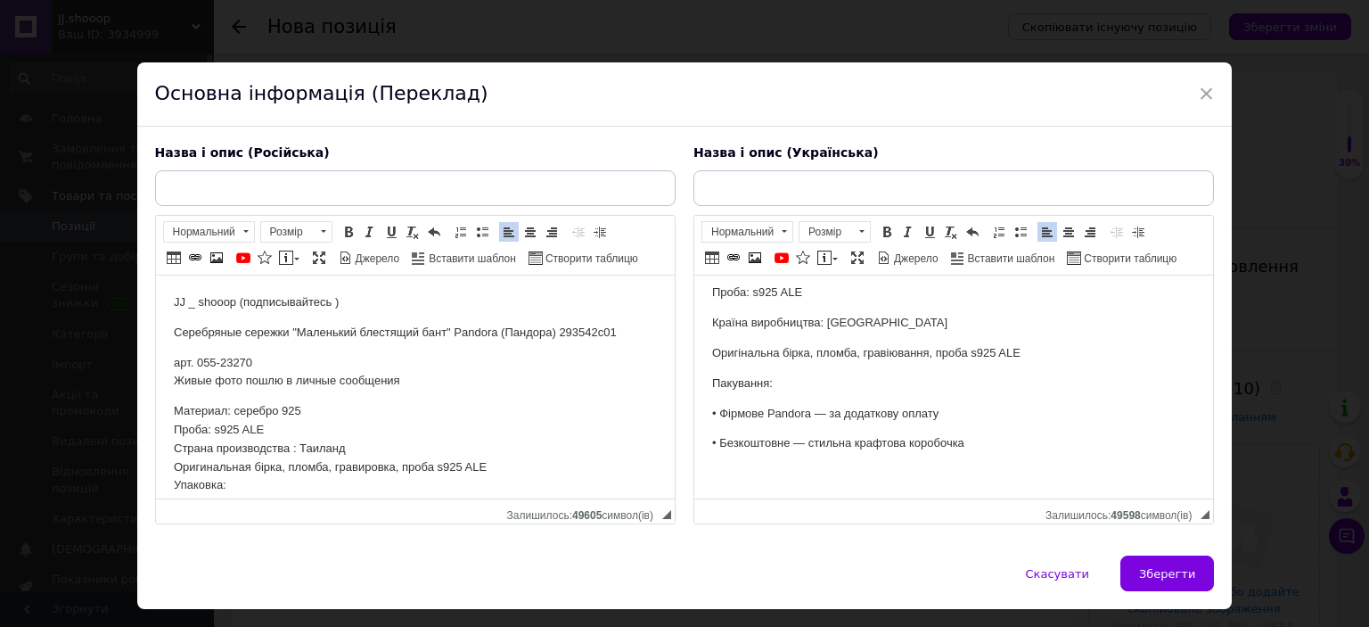
click at [351, 334] on p "Серебряные сережки "Маленький блестящий бант" Pandora (Пандора) 293542c01" at bounding box center [414, 333] width 483 height 19
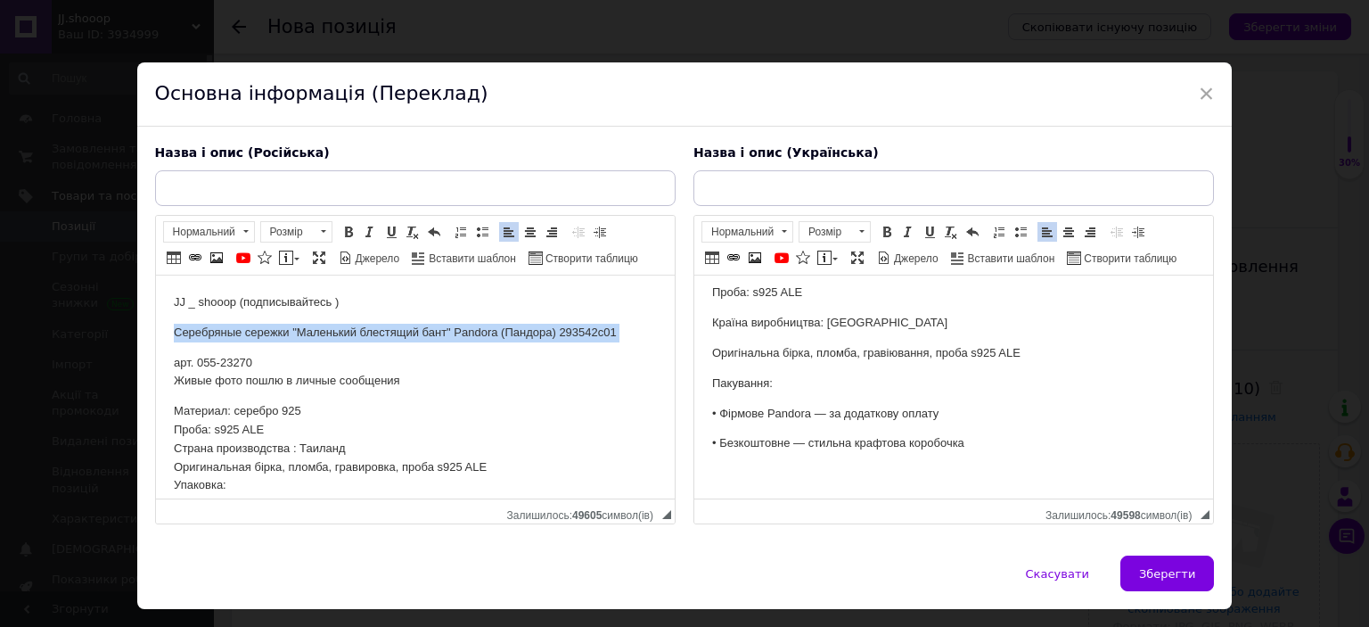
click at [351, 334] on p "Серебряные сережки "Маленький блестящий бант" Pandora (Пандора) 293542c01" at bounding box center [414, 333] width 483 height 19
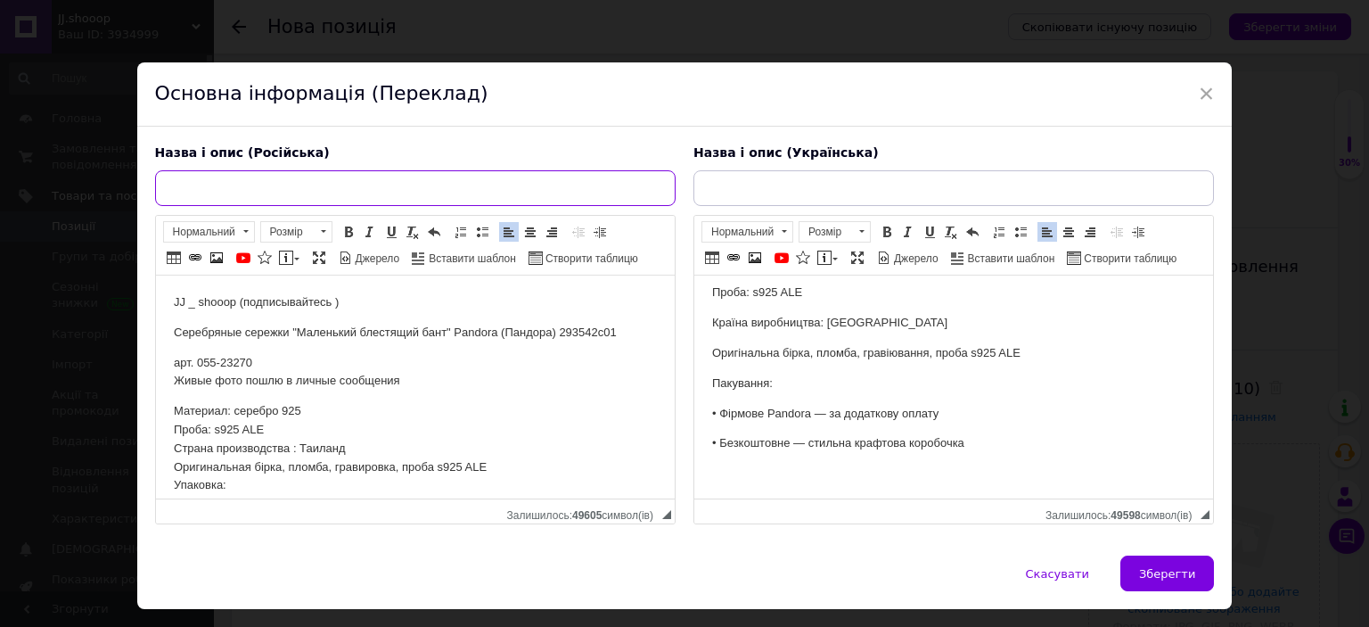
click at [341, 192] on input "text" at bounding box center [415, 188] width 521 height 36
paste input "Серебряные сережки "Маленький блестящий бант" Pandora (Пандора) 293542c01"
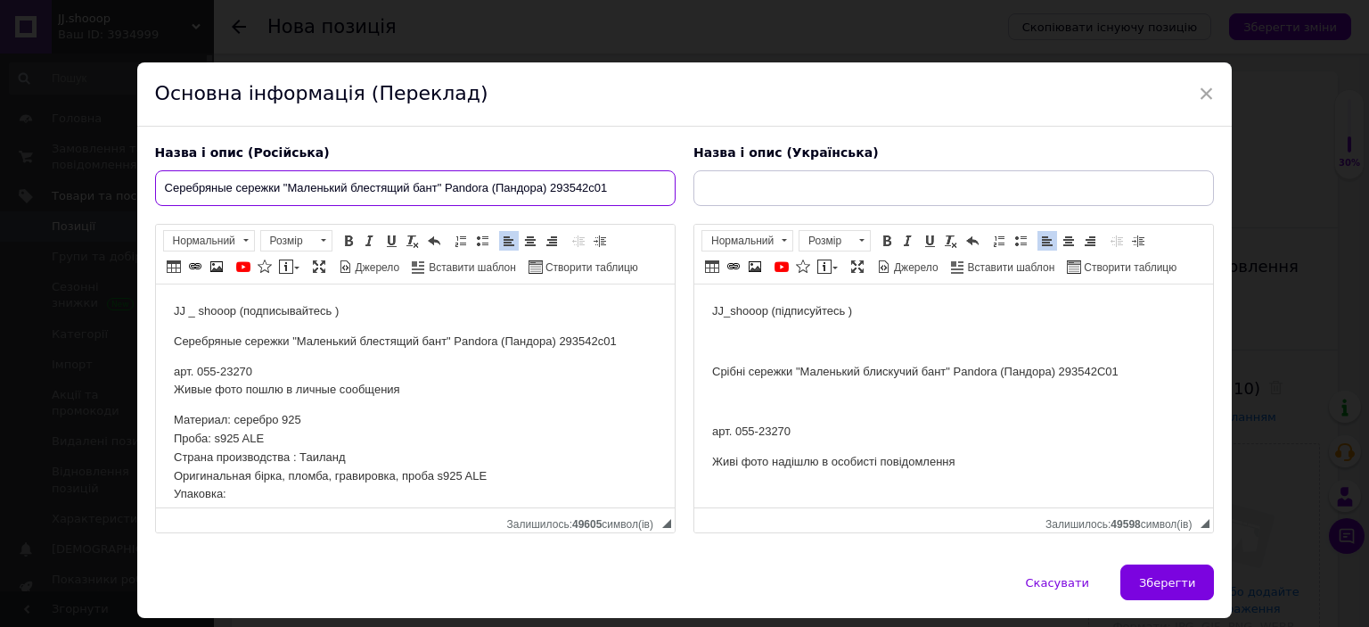
type input "Серебряные сережки "Маленький блестящий бант" Pandora (Пандора) 293542c01"
click at [738, 367] on p "Срібні сережки "Маленький блискучий бант" Pandora (Пандора) 293542C01" at bounding box center [952, 372] width 483 height 19
click at [736, 367] on p "Срібні сережки "Маленький блискучий бант" Pandora (Пандора) 293542C01" at bounding box center [952, 372] width 483 height 19
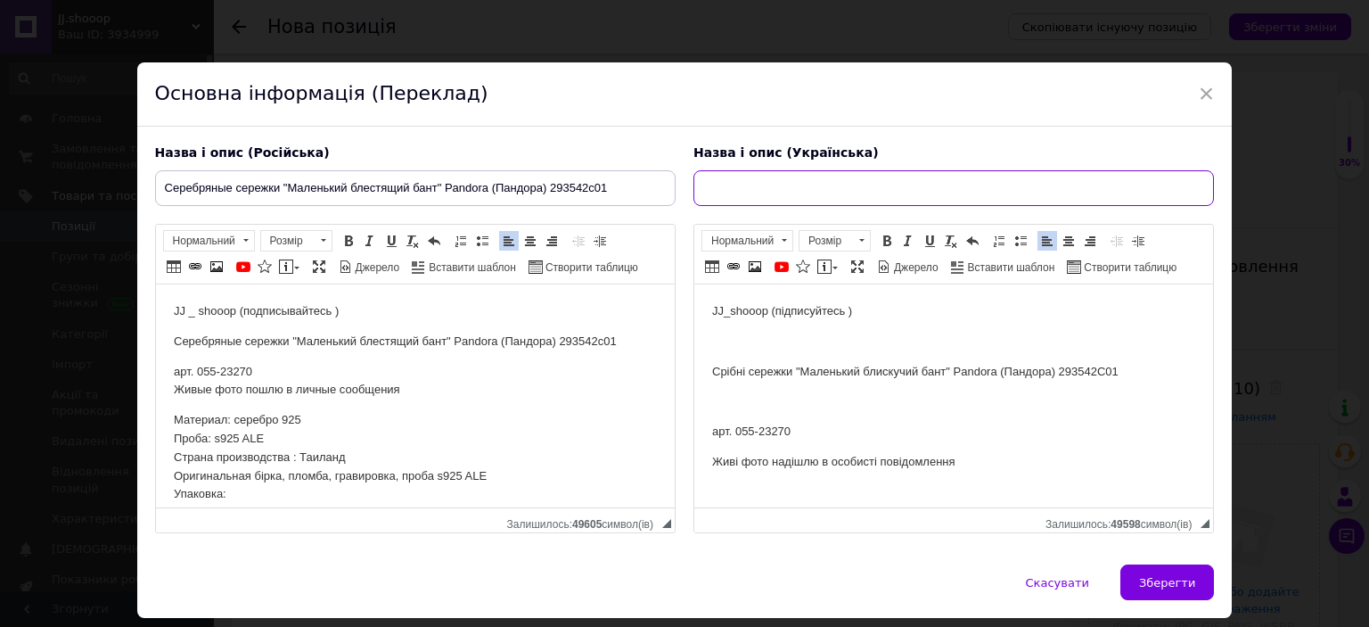
drag, startPoint x: 735, startPoint y: 199, endPoint x: 737, endPoint y: 224, distance: 25.1
click at [733, 198] on input "text" at bounding box center [954, 188] width 521 height 36
type input "Срібні сережки "Маленький блискучий бант" Pandora (Пандора) 293542C01"
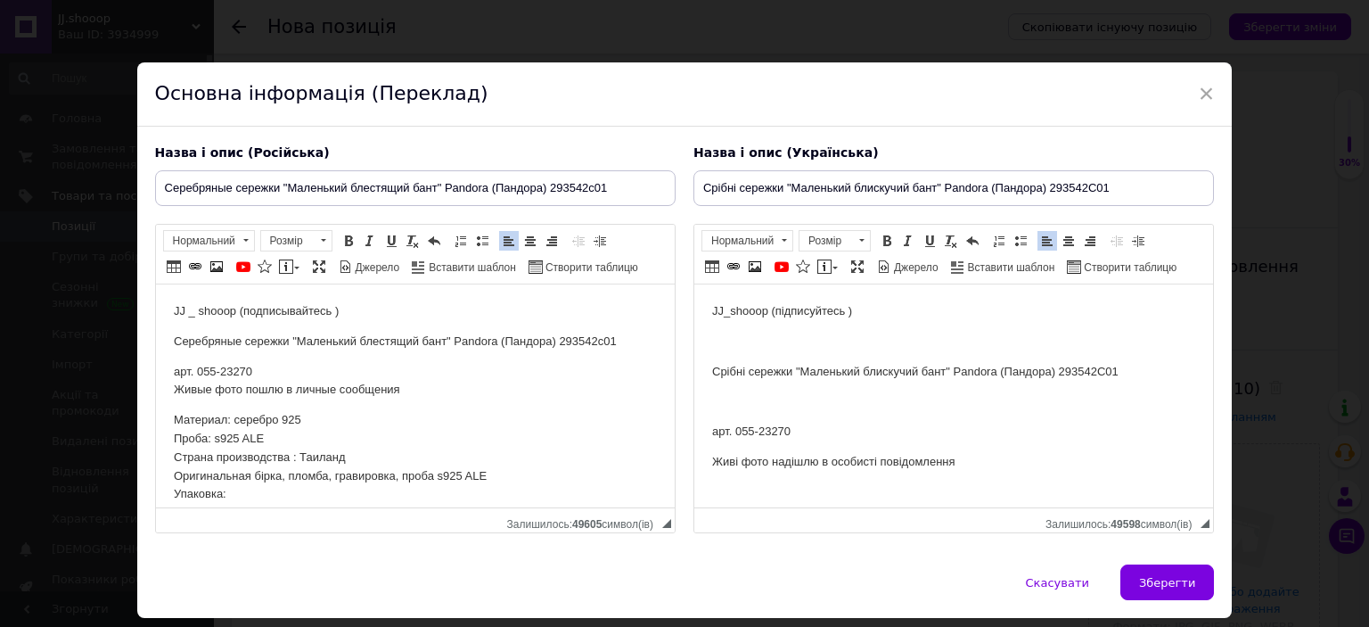
click at [761, 430] on p "арт. 055-23270" at bounding box center [952, 432] width 483 height 19
copy p "23270"
click at [1194, 588] on button "Зберегти" at bounding box center [1168, 582] width 94 height 36
type input "Серебряные сережки "Маленький блестящий бант" Pandora (Пандора) 293542c01"
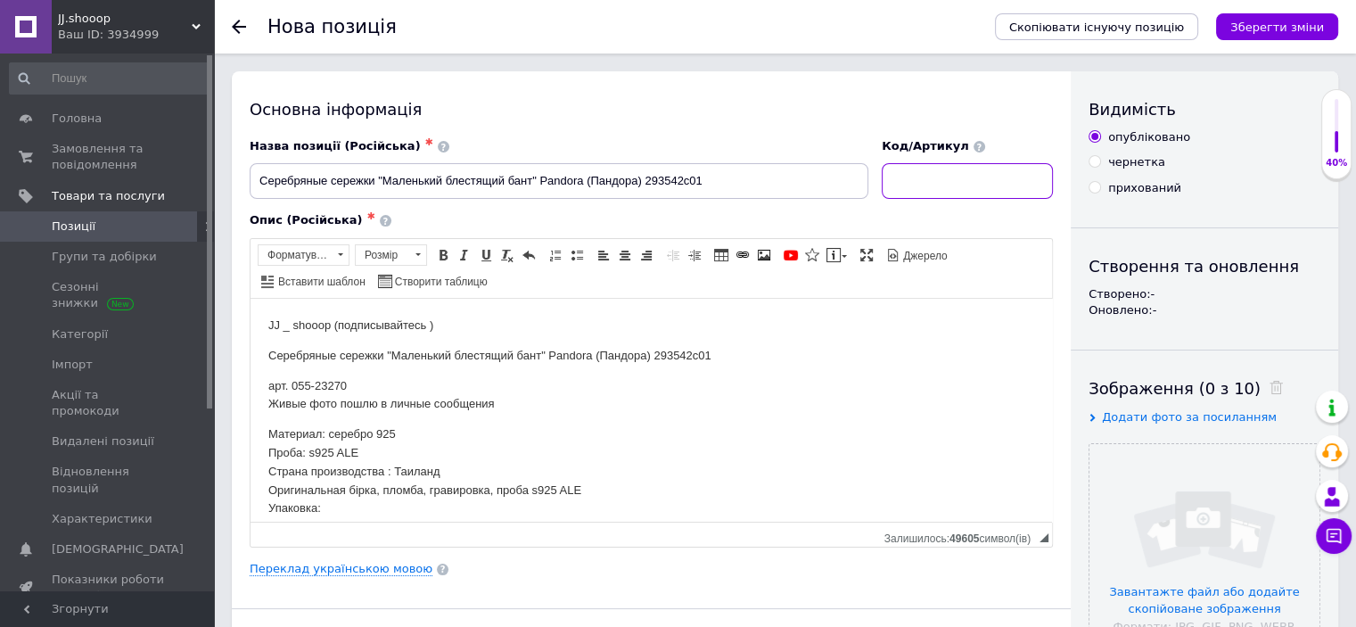
click at [974, 195] on input at bounding box center [967, 181] width 171 height 36
paste input "23270"
type input "23270"
click at [1145, 497] on input "file" at bounding box center [1205, 559] width 230 height 230
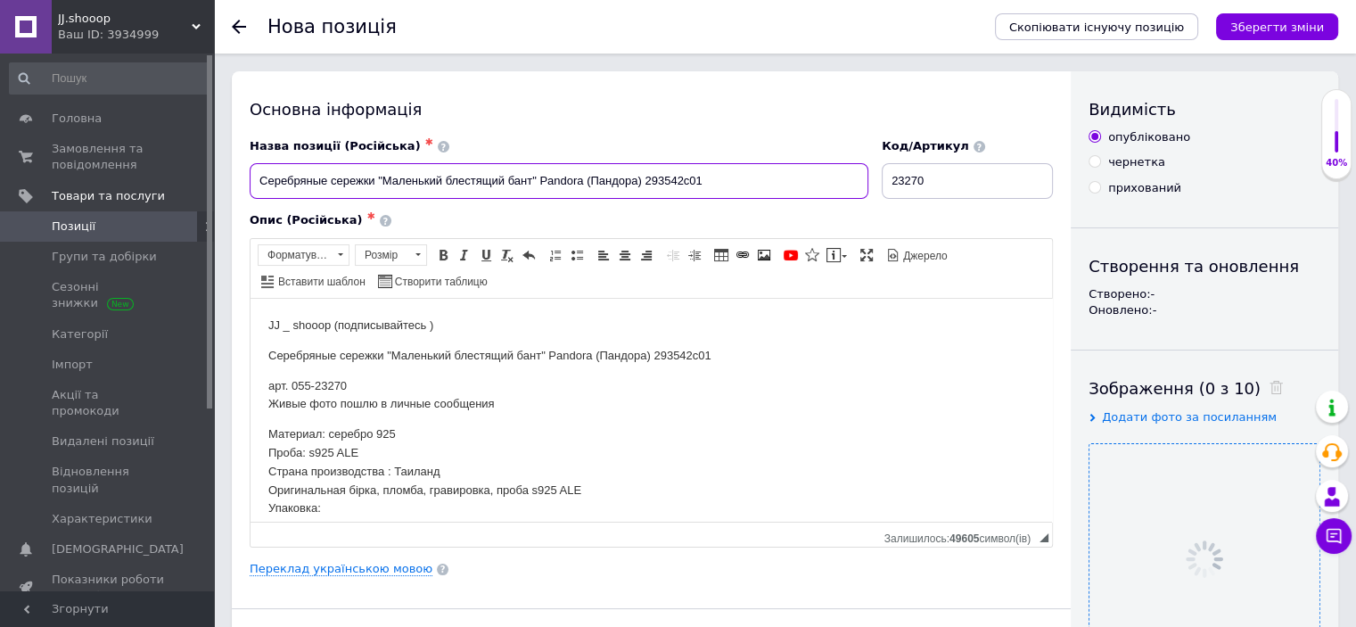
click at [603, 177] on input "Серебряные сережки "Маленький блестящий бант" Pandora (Пандора) 293542c01" at bounding box center [559, 181] width 619 height 36
click at [603, 217] on div "Опис (Російська) ✱" at bounding box center [651, 220] width 803 height 16
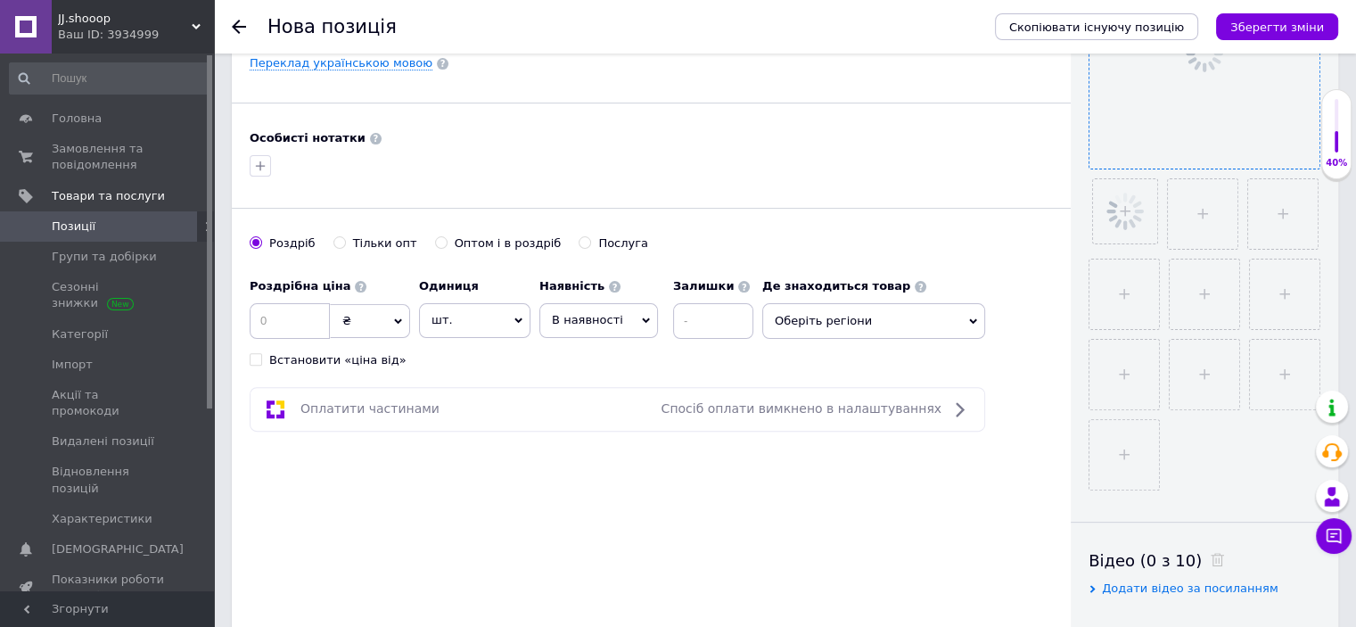
scroll to position [548, 0]
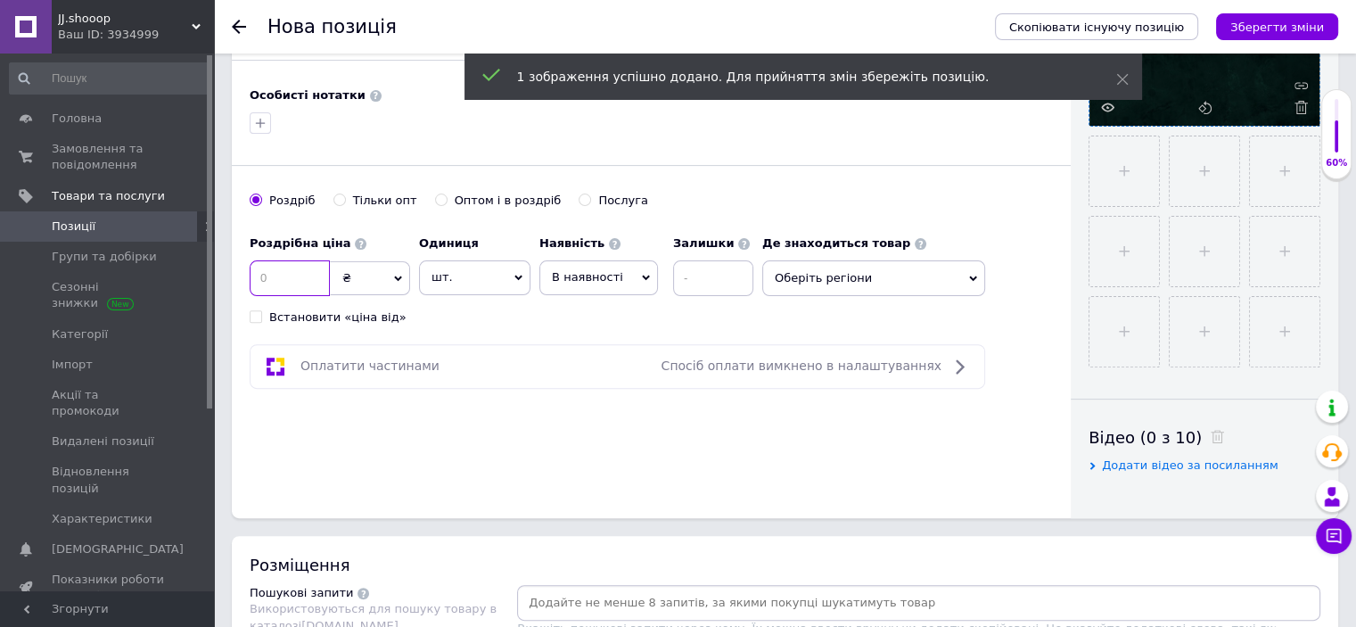
click at [266, 276] on input at bounding box center [290, 278] width 80 height 36
type input "1055"
click at [498, 312] on div "Роздрібна ціна 1055 ₴ $ EUR CHF GBP ¥ PLN ₸ MDL HUF KGS CNY TRY KRW lei Встанов…" at bounding box center [506, 275] width 513 height 99
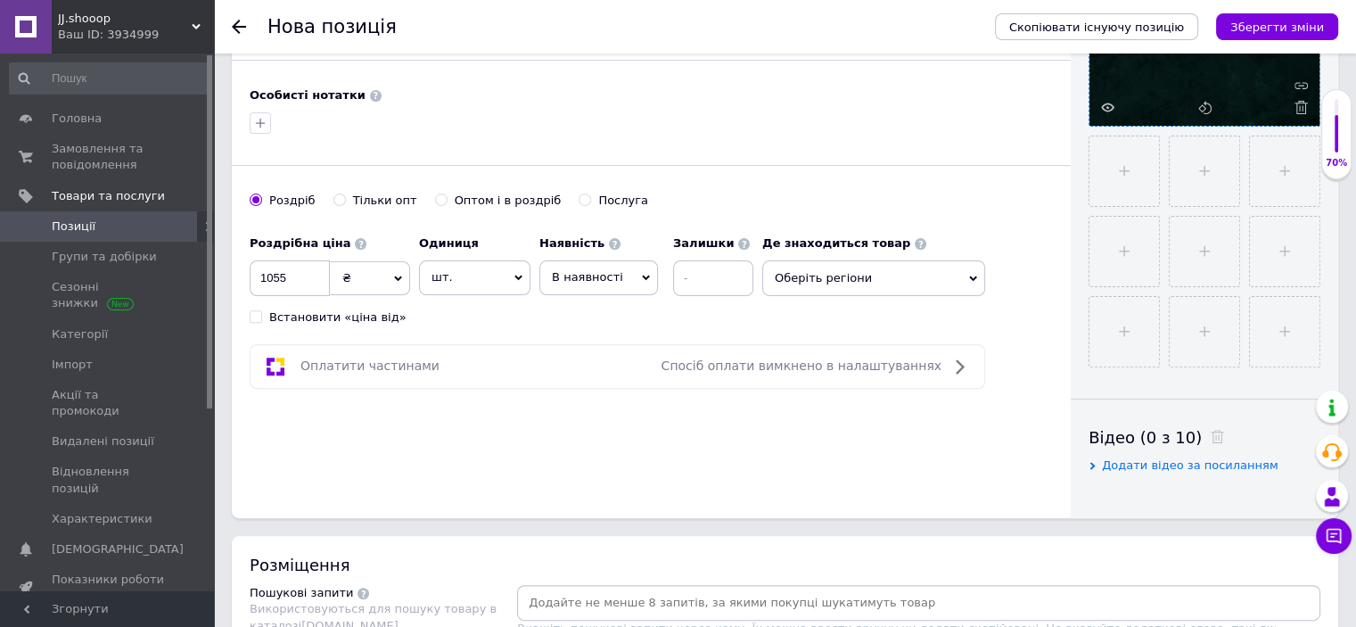
scroll to position [1097, 0]
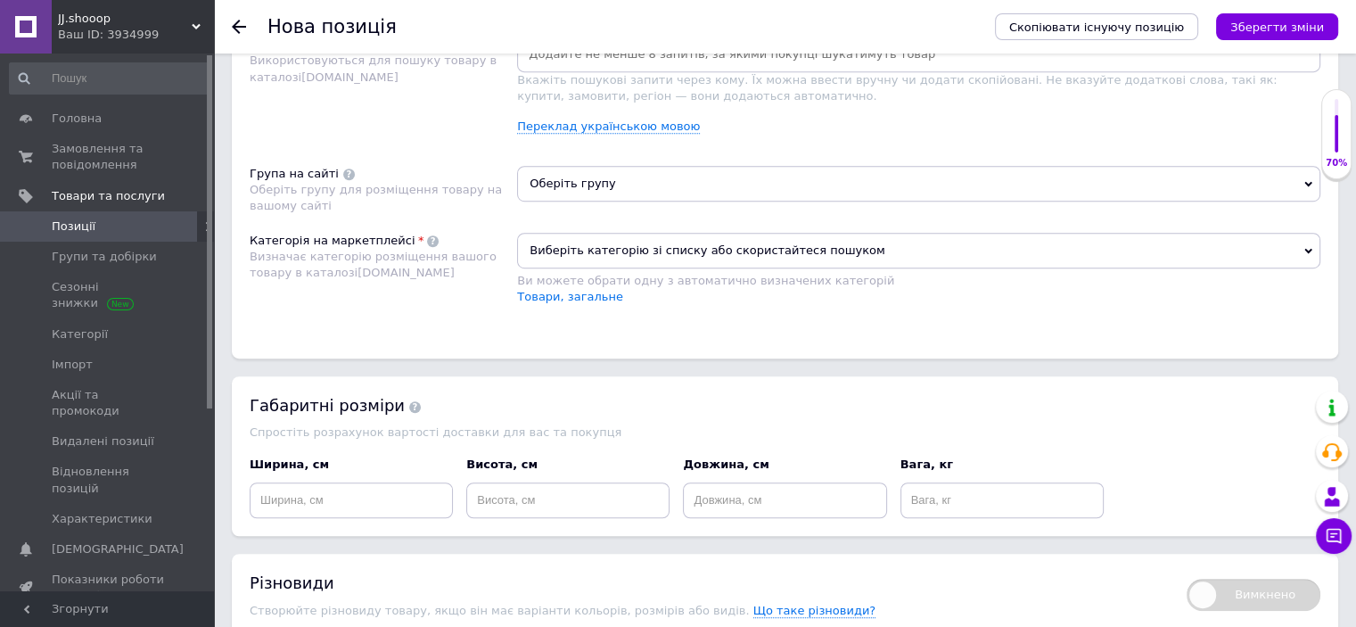
click at [558, 249] on span "Виберіть категорію зі списку або скористайтеся пошуком" at bounding box center [918, 251] width 803 height 36
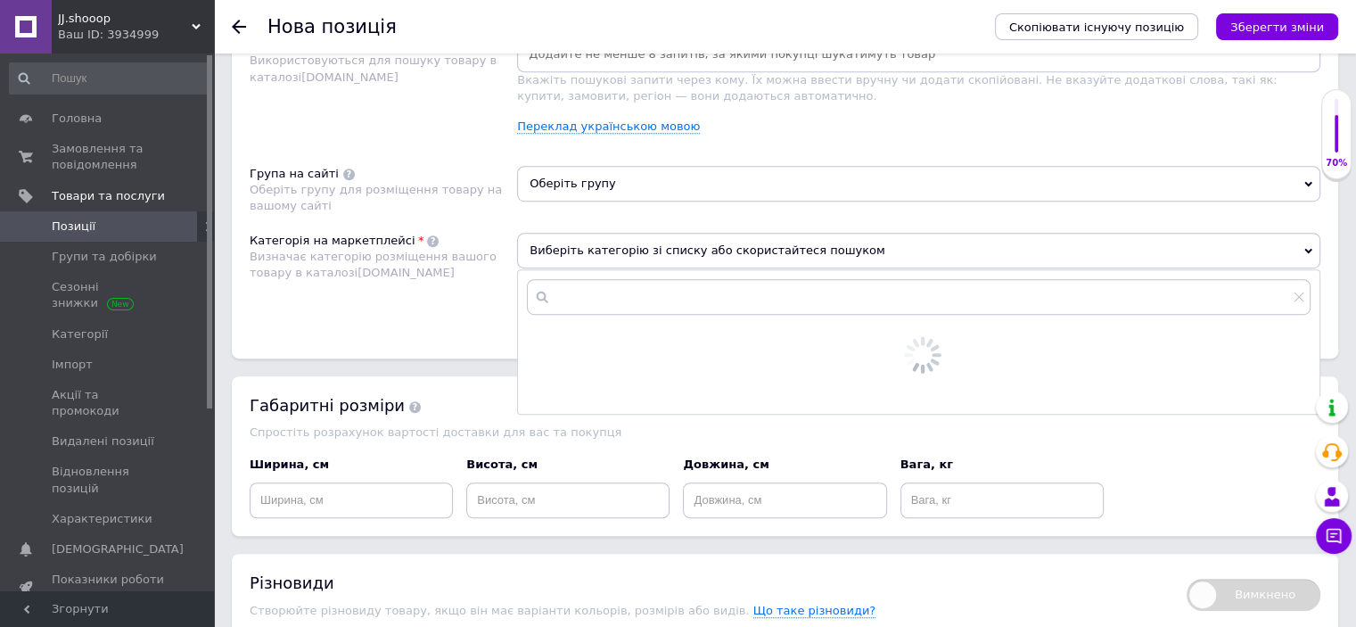
click at [557, 282] on input "text" at bounding box center [919, 297] width 784 height 36
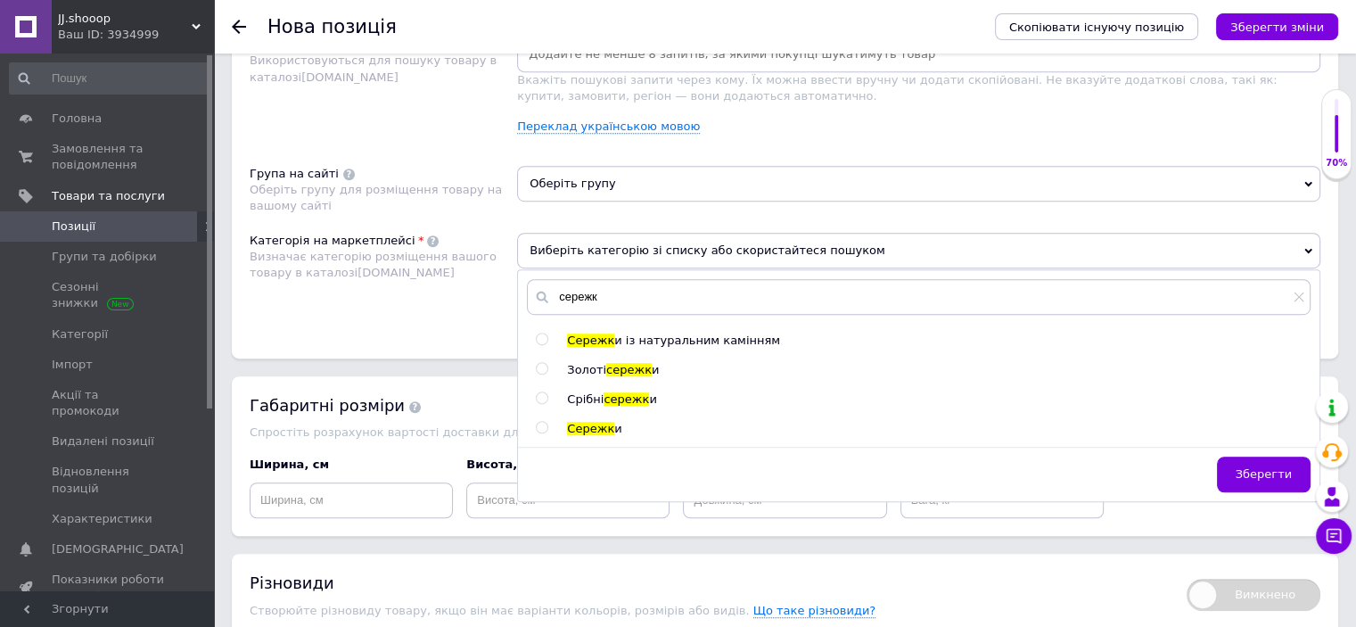
type input "сережк"
drag, startPoint x: 604, startPoint y: 396, endPoint x: 606, endPoint y: 340, distance: 56.2
click at [604, 396] on span "сережк" at bounding box center [626, 398] width 45 height 13
radio input "true"
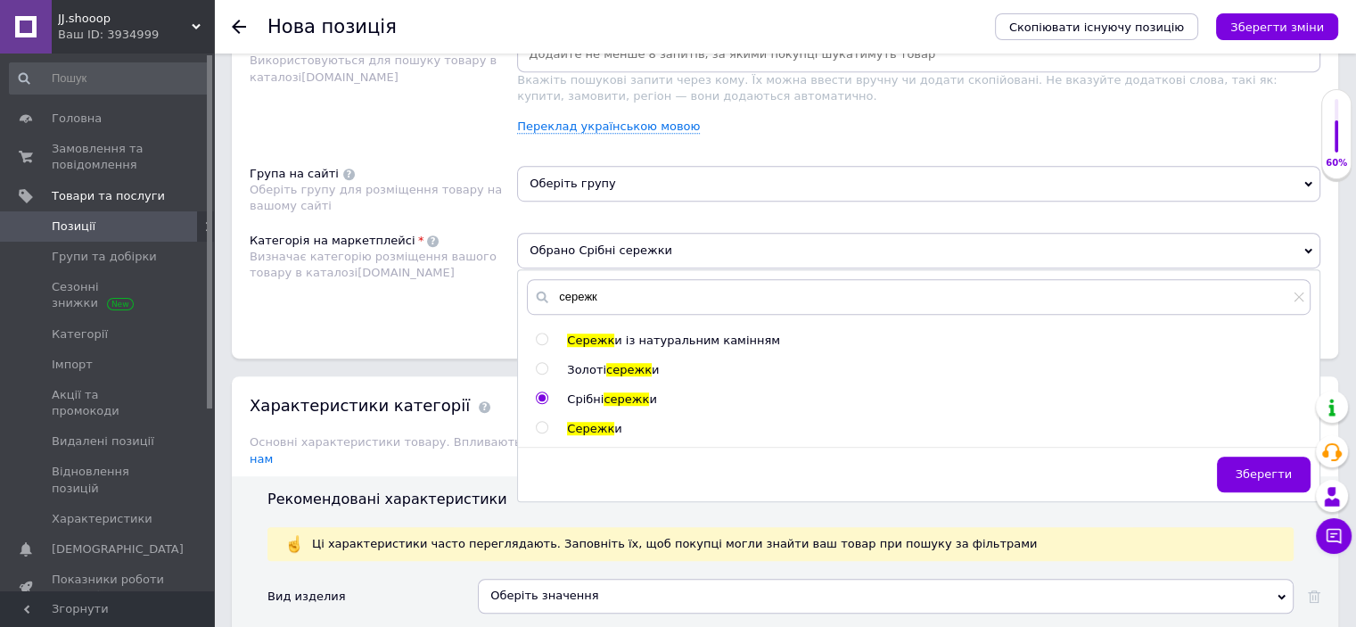
click at [597, 174] on span "Оберіть групу" at bounding box center [918, 184] width 803 height 36
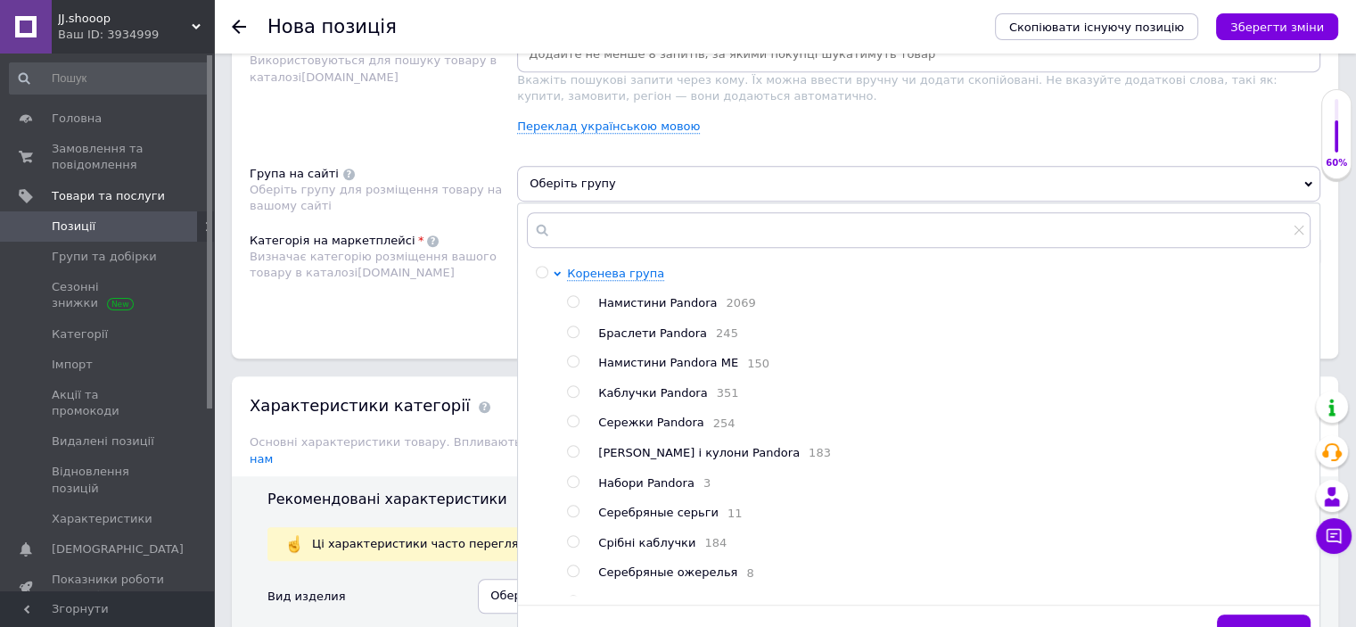
click at [628, 423] on span "Сережки Pandora" at bounding box center [650, 421] width 105 height 13
radio input "true"
click at [415, 310] on div "Категорія на маркетплейсі Визначає категорію розміщення вашого товару в каталоз…" at bounding box center [383, 278] width 267 height 90
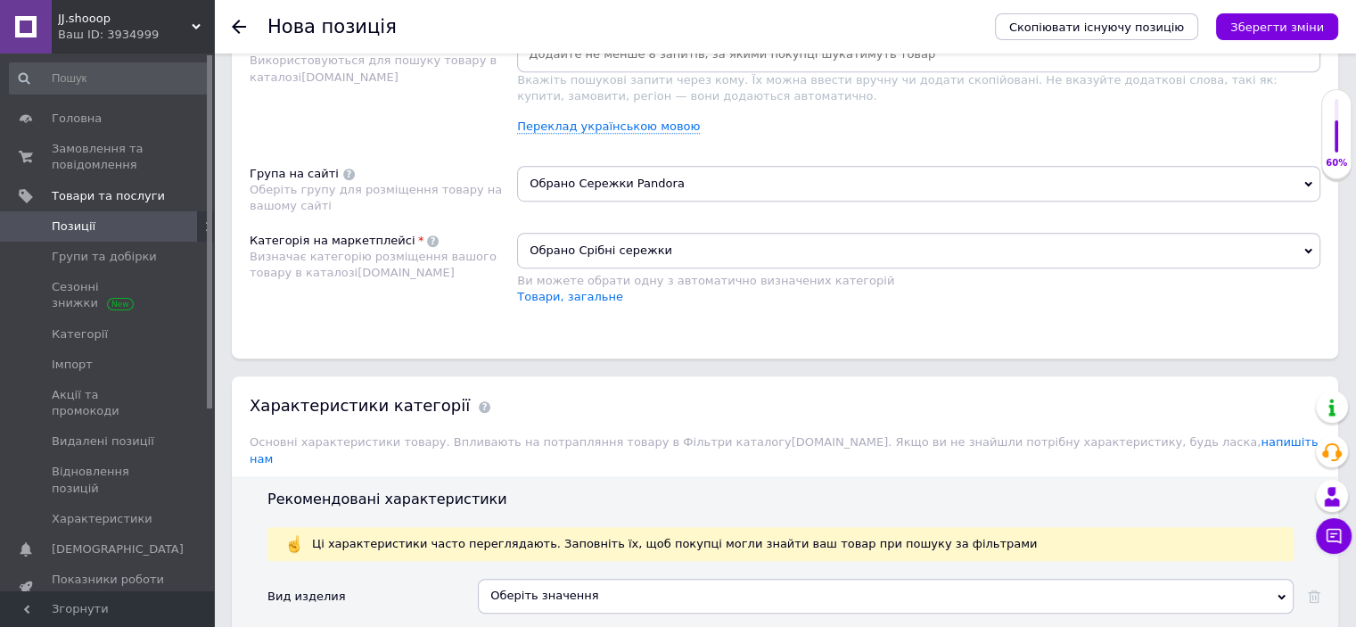
scroll to position [1542, 0]
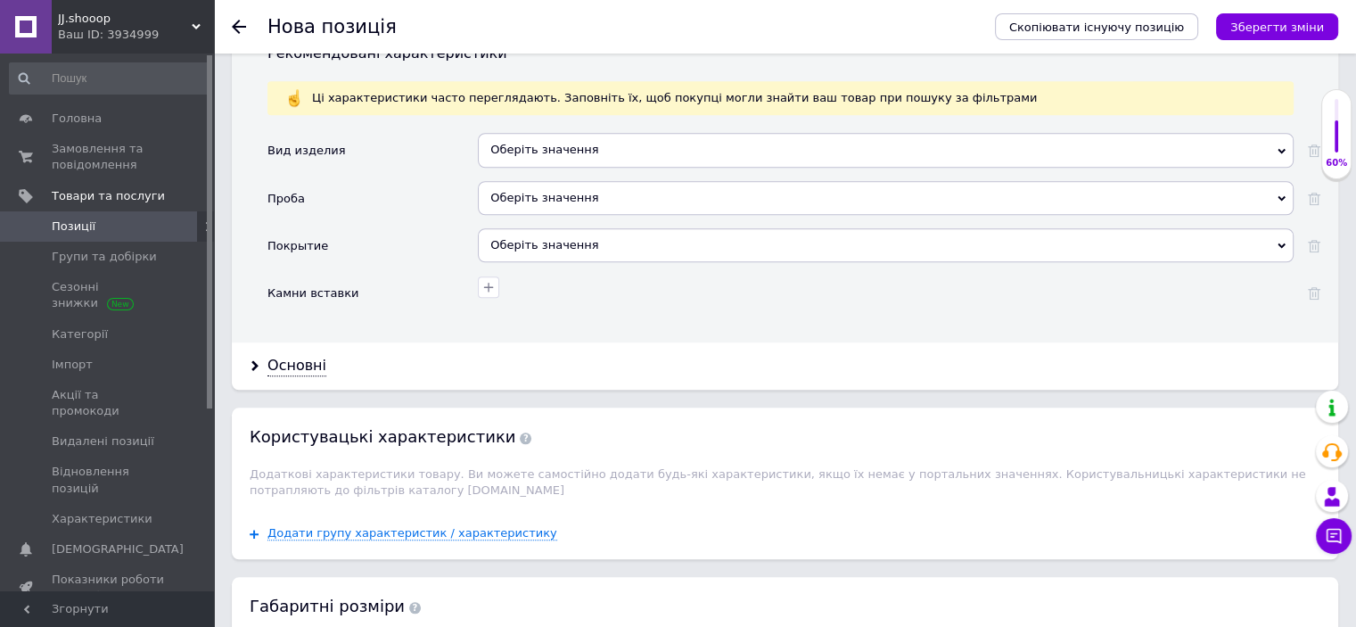
click at [538, 112] on div "Рекомендовані характеристики Ці характеристики часто переглядають. Заповніть їх…" at bounding box center [785, 186] width 1106 height 312
click at [535, 136] on div "Оберіть значення" at bounding box center [886, 150] width 816 height 34
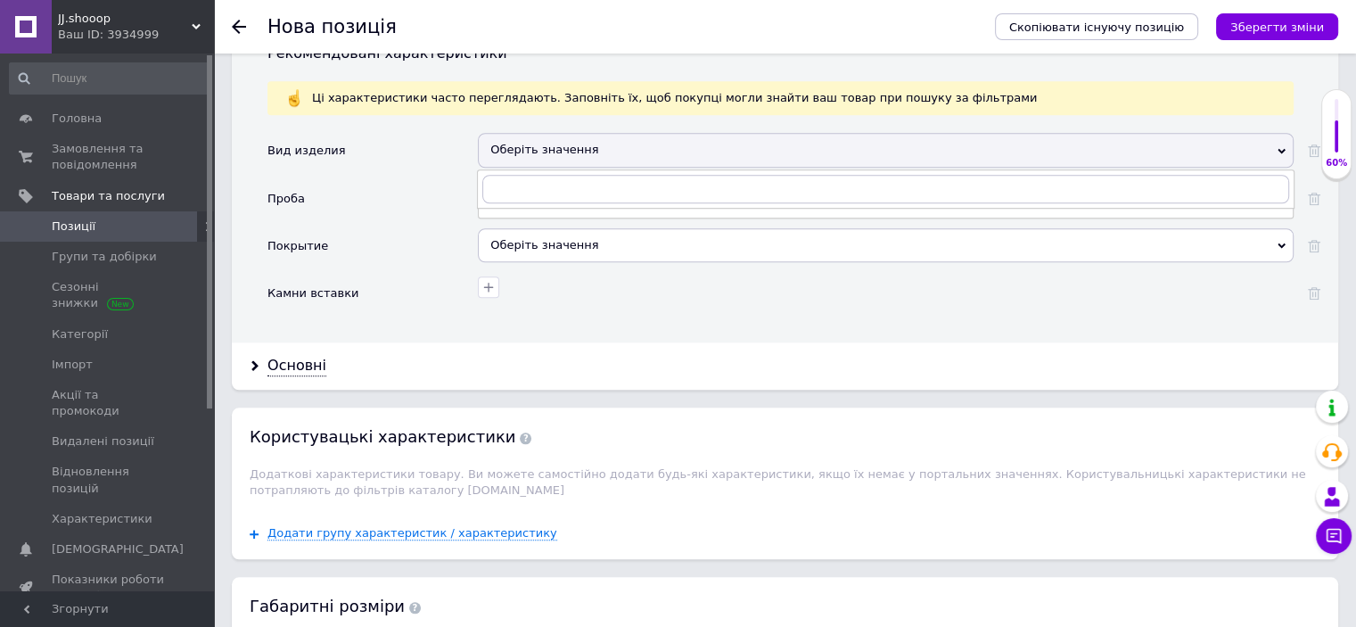
click at [346, 191] on div "Проба" at bounding box center [372, 204] width 210 height 47
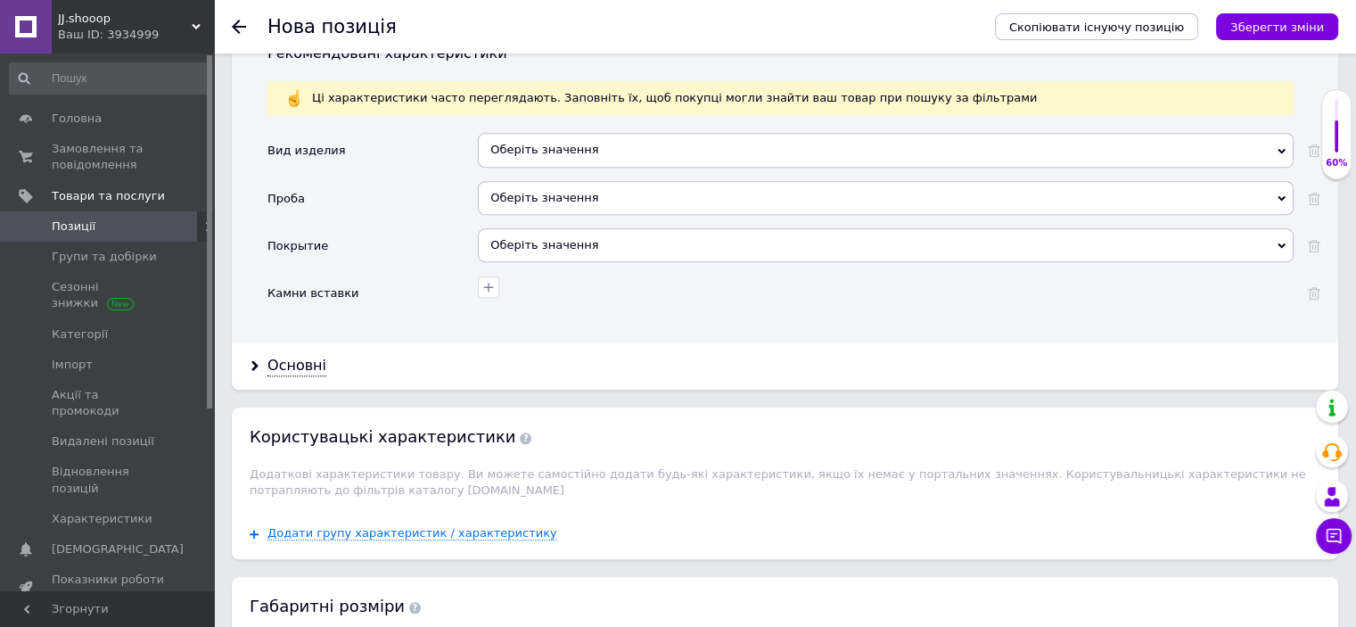
click at [542, 181] on div "Оберіть значення" at bounding box center [886, 198] width 816 height 34
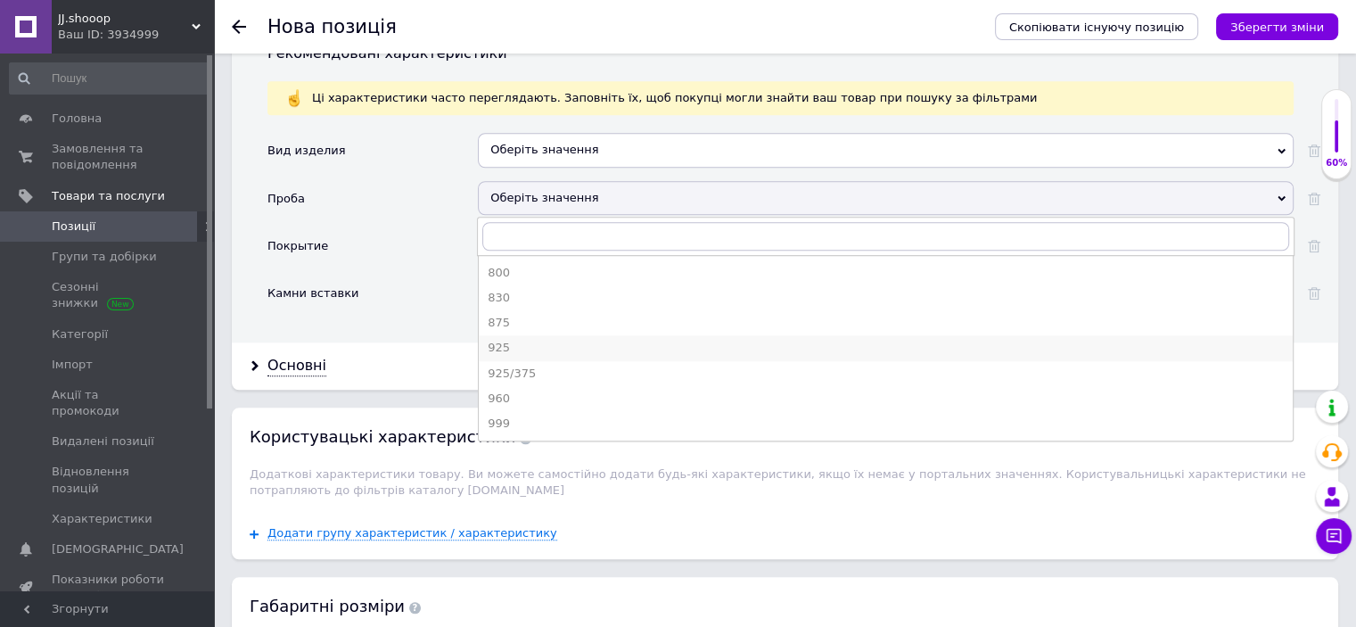
click at [506, 337] on li "925" at bounding box center [886, 347] width 814 height 25
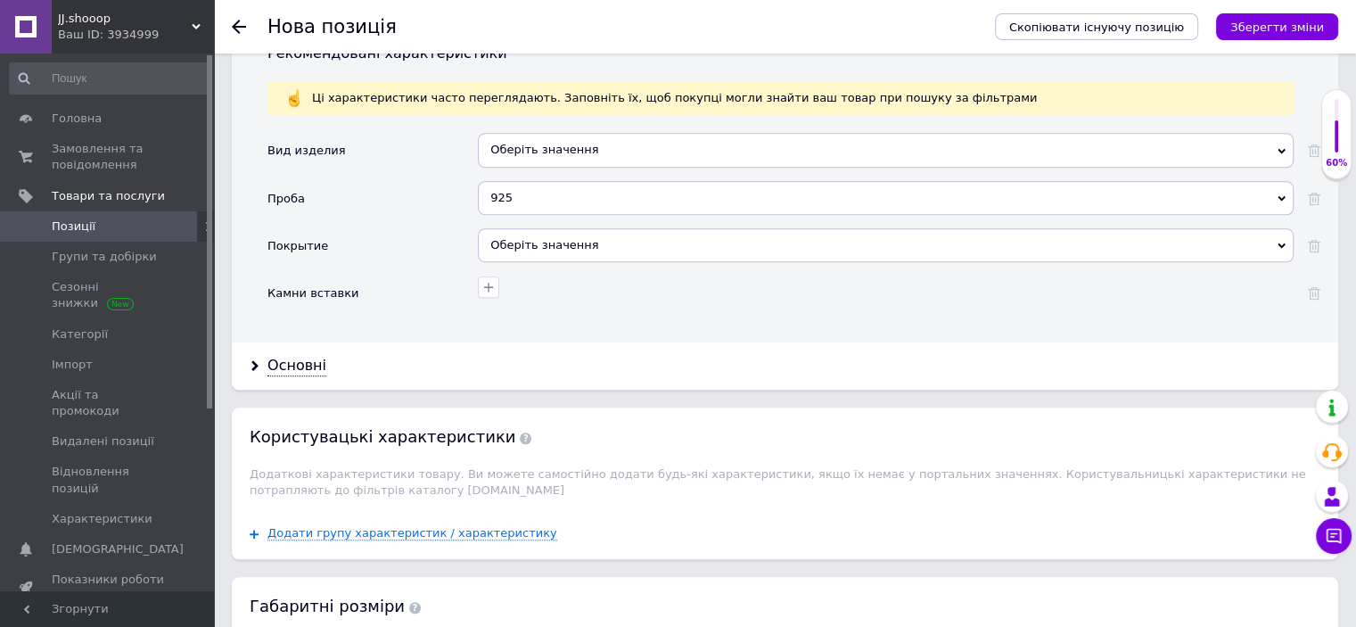
click at [545, 228] on div "Оберіть значення" at bounding box center [886, 245] width 816 height 34
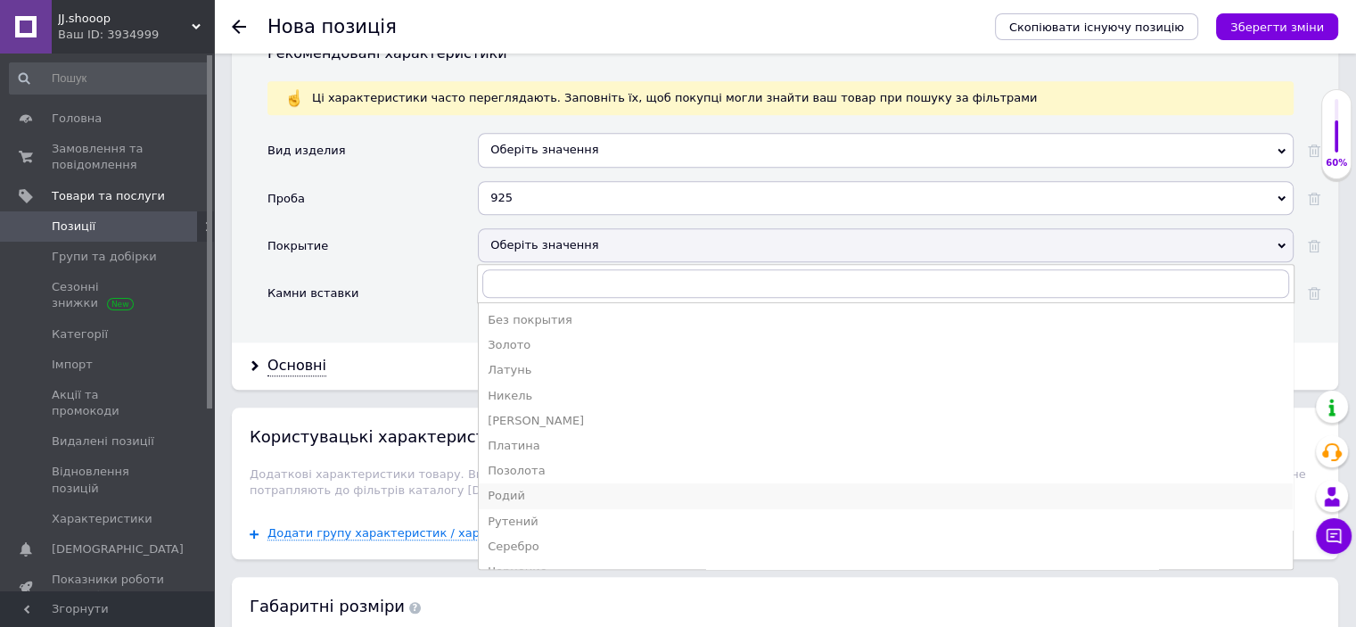
click at [512, 488] on div "Родий" at bounding box center [886, 496] width 796 height 16
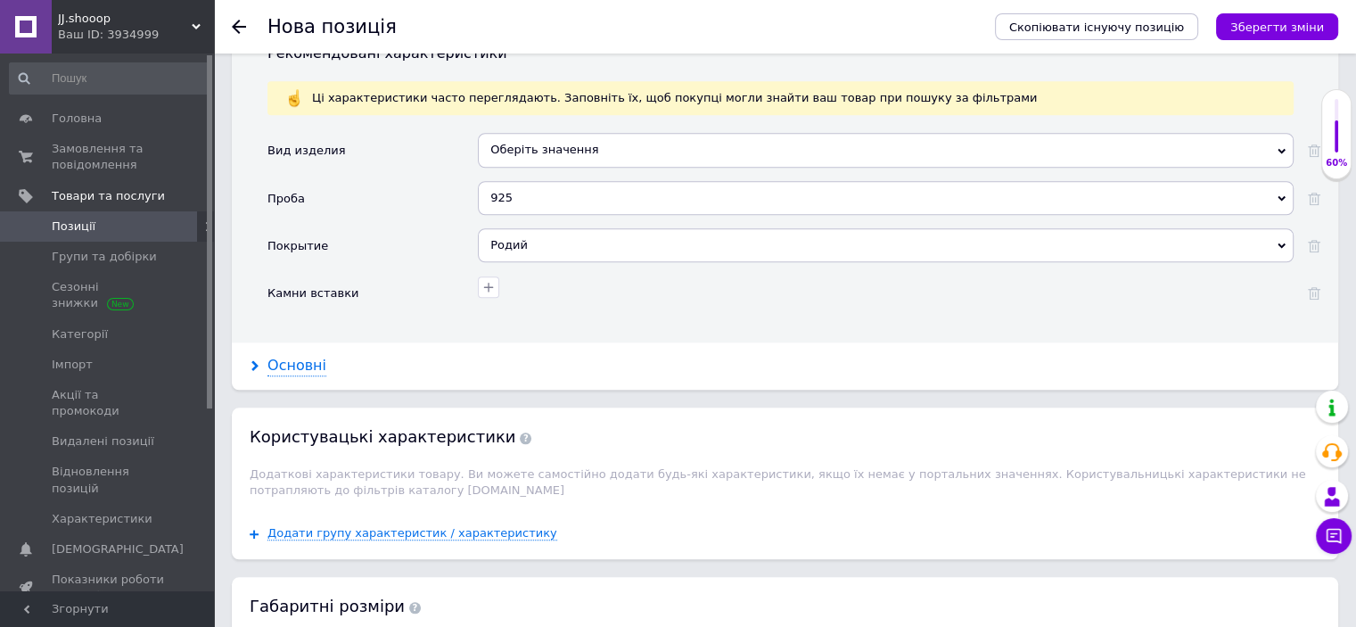
click at [270, 356] on div "Основні" at bounding box center [296, 366] width 59 height 21
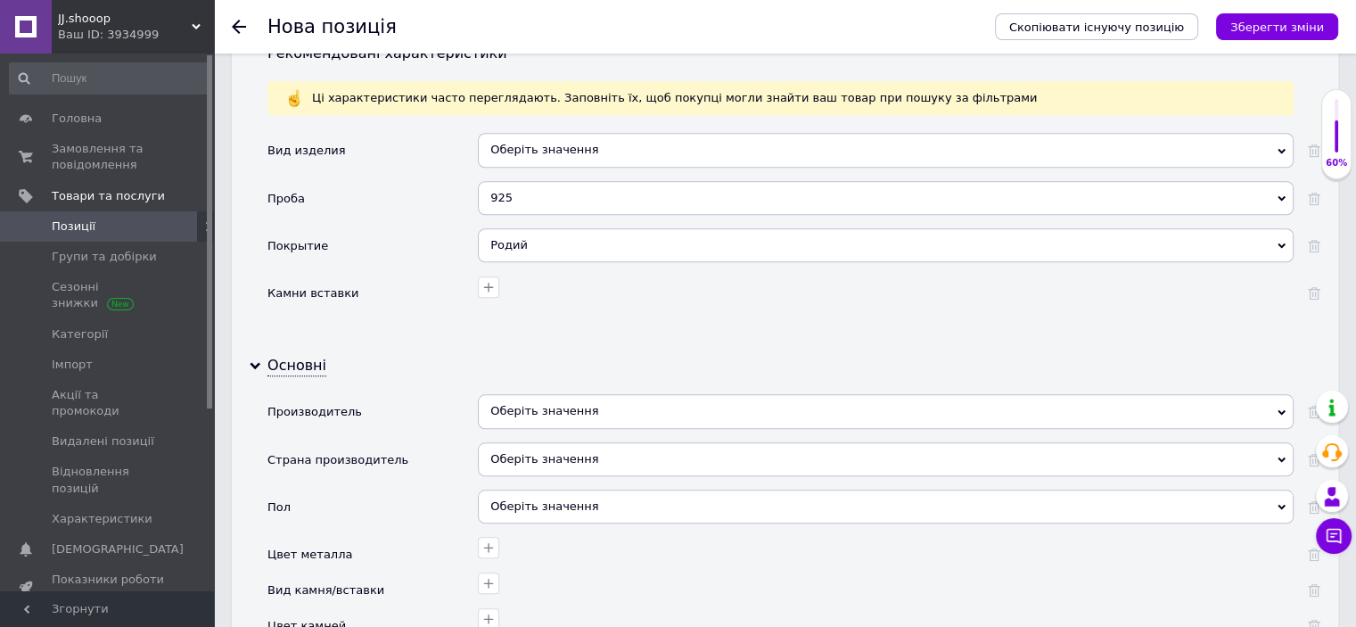
click at [543, 394] on div "Оберіть значення" at bounding box center [886, 411] width 816 height 34
paste input "Пандора"
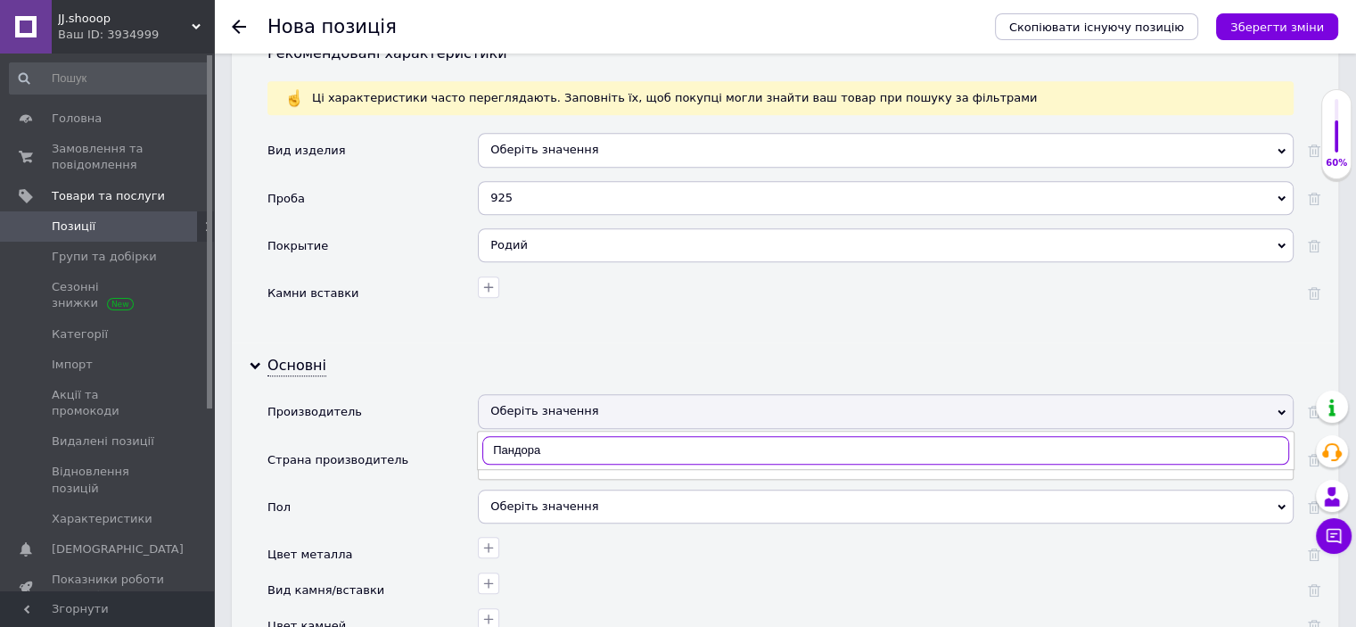
type input "Пандора"
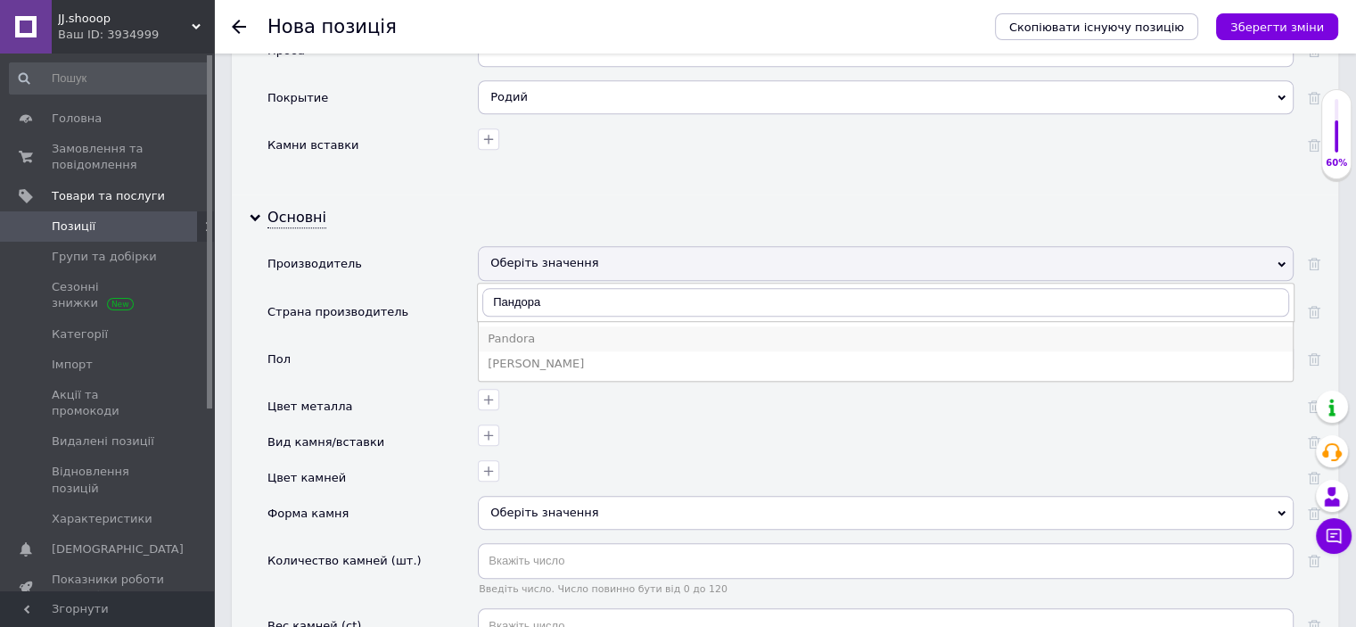
click at [531, 331] on div "Pandora" at bounding box center [886, 339] width 796 height 16
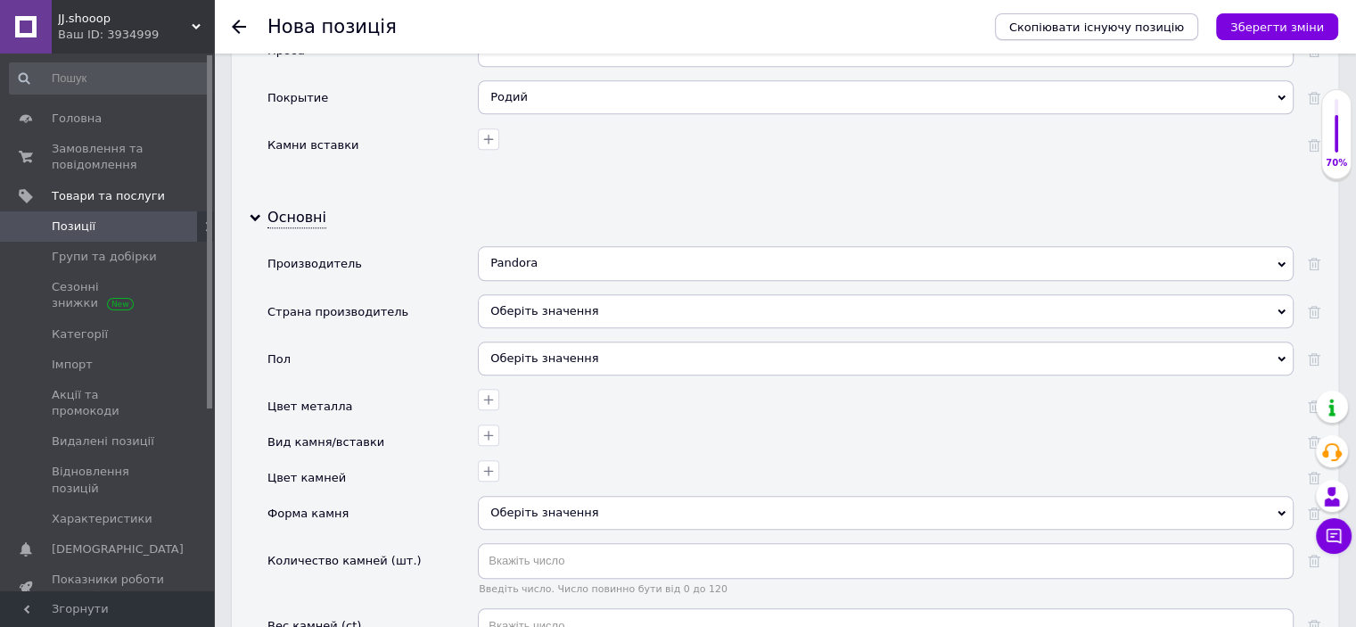
click at [1251, 31] on icon "Зберегти зміни" at bounding box center [1277, 27] width 94 height 13
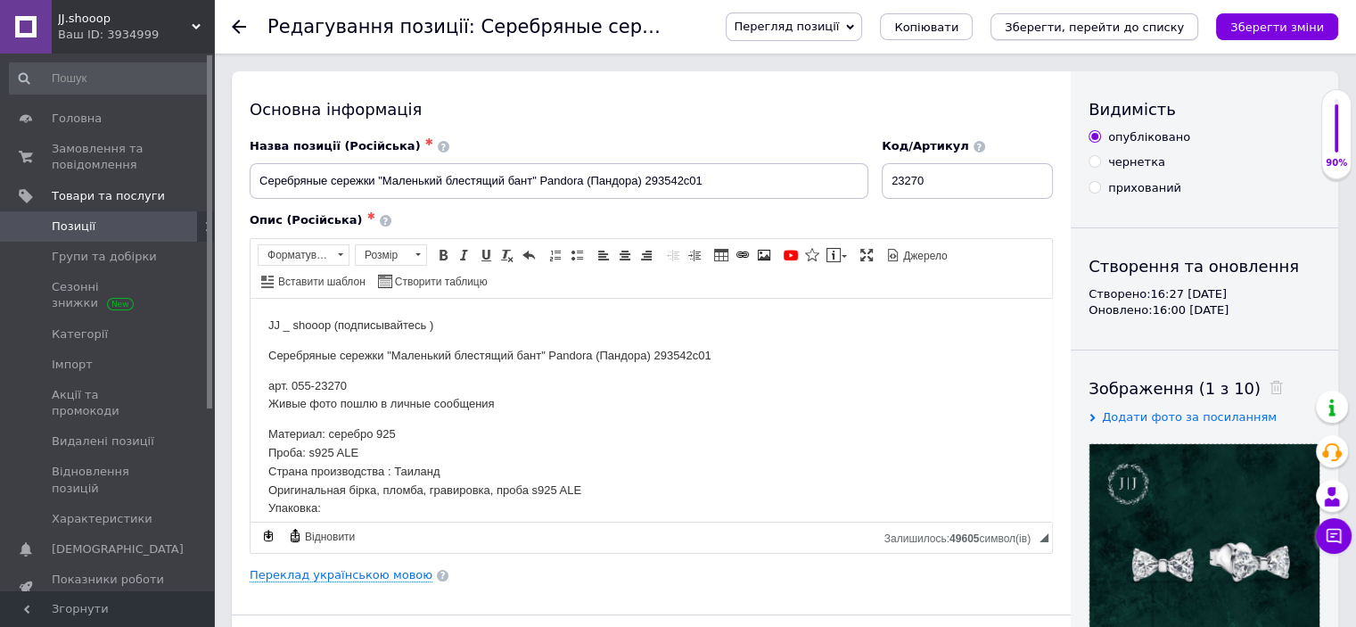
click at [1074, 21] on icon "Зберегти, перейти до списку" at bounding box center [1094, 27] width 179 height 13
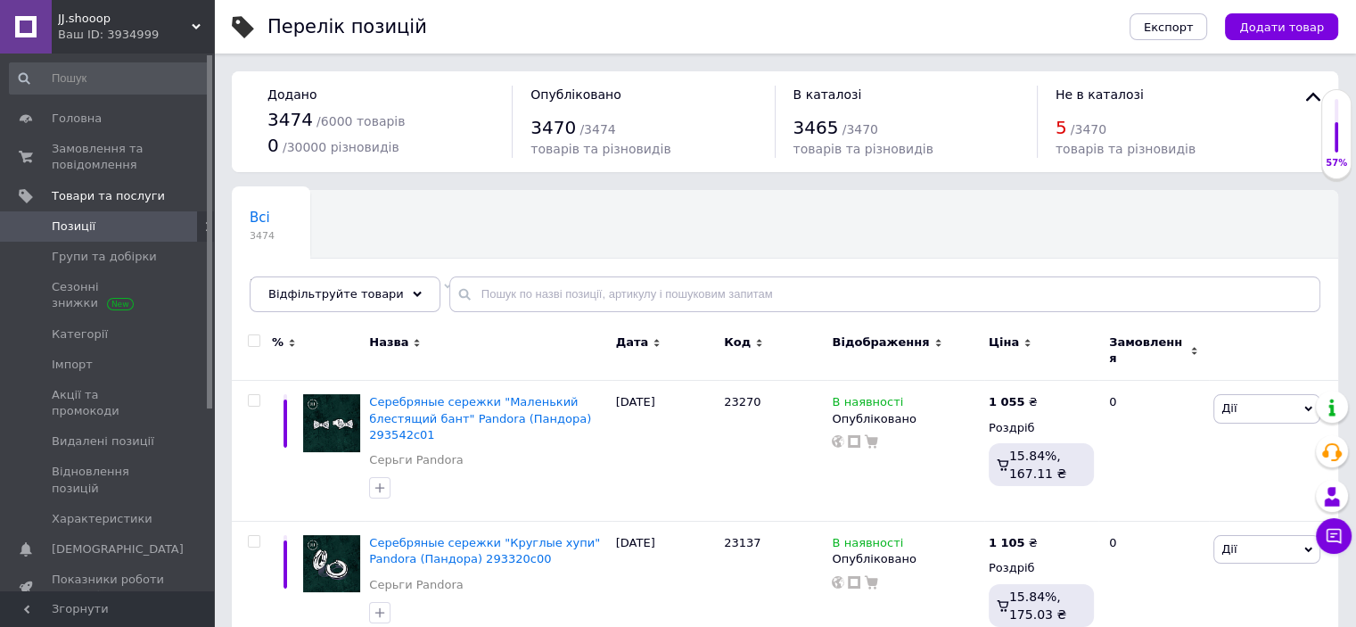
click at [1313, 37] on button "Додати товар" at bounding box center [1281, 26] width 113 height 27
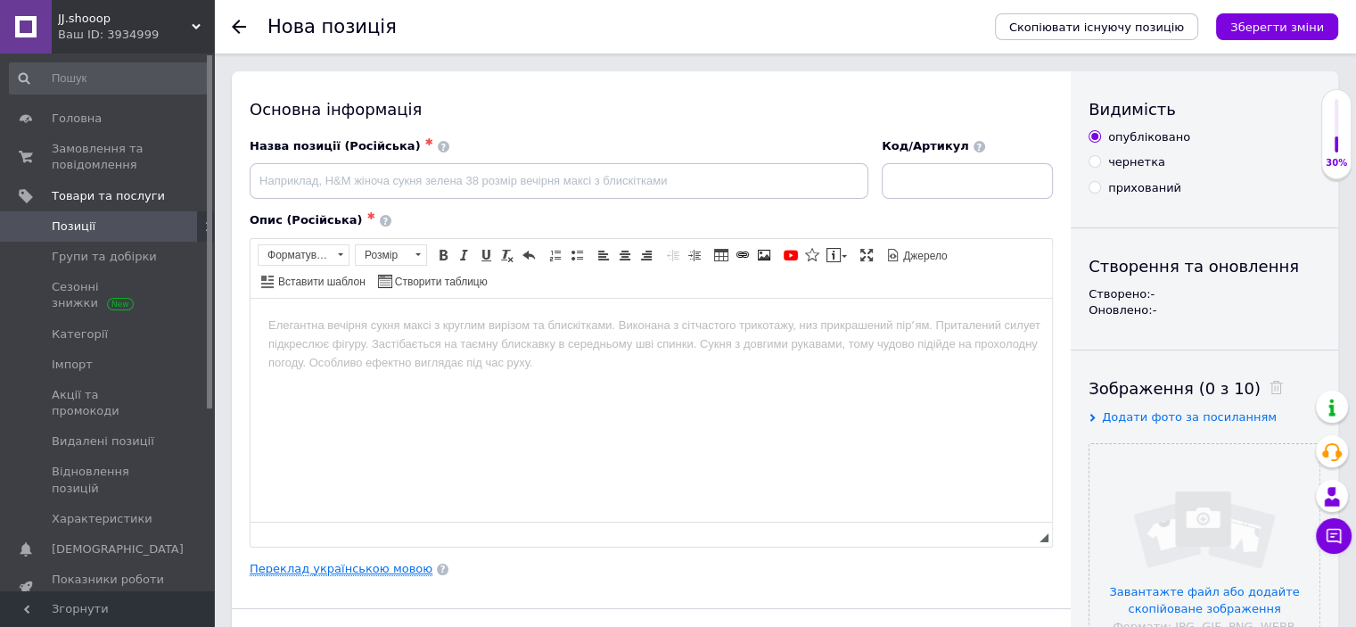
click at [374, 563] on link "Переклад українською мовою" at bounding box center [341, 569] width 183 height 14
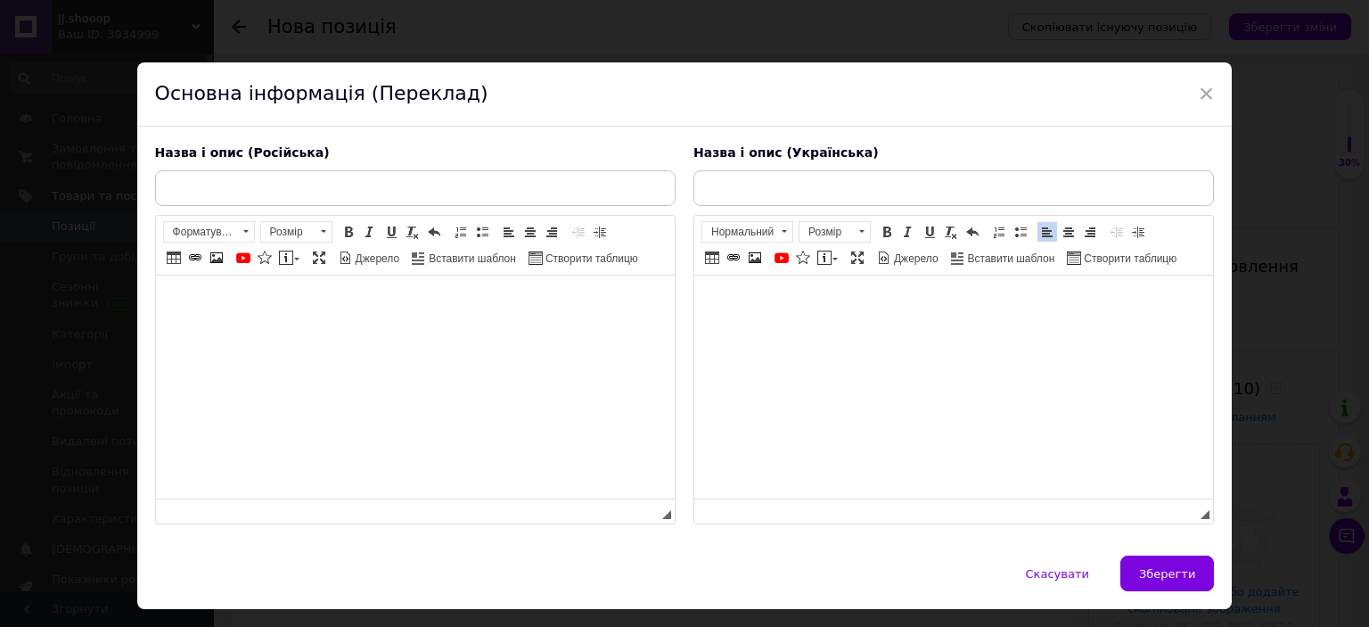
scroll to position [251, 0]
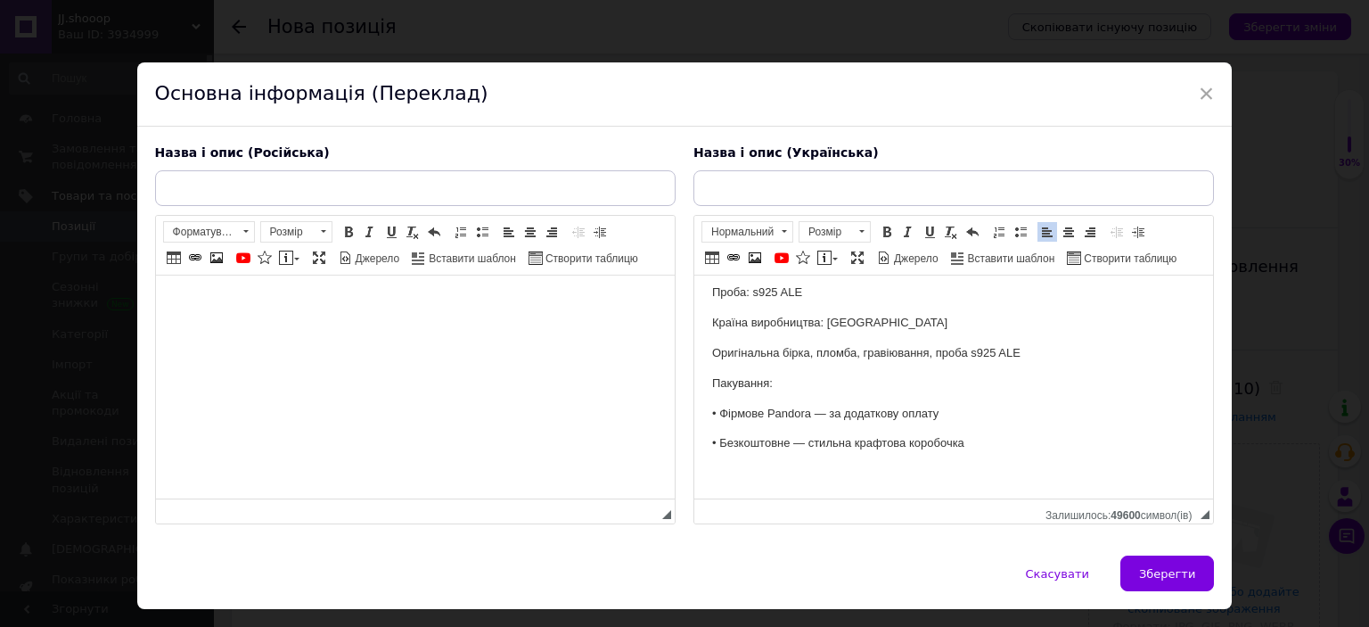
click at [345, 330] on html at bounding box center [414, 302] width 519 height 54
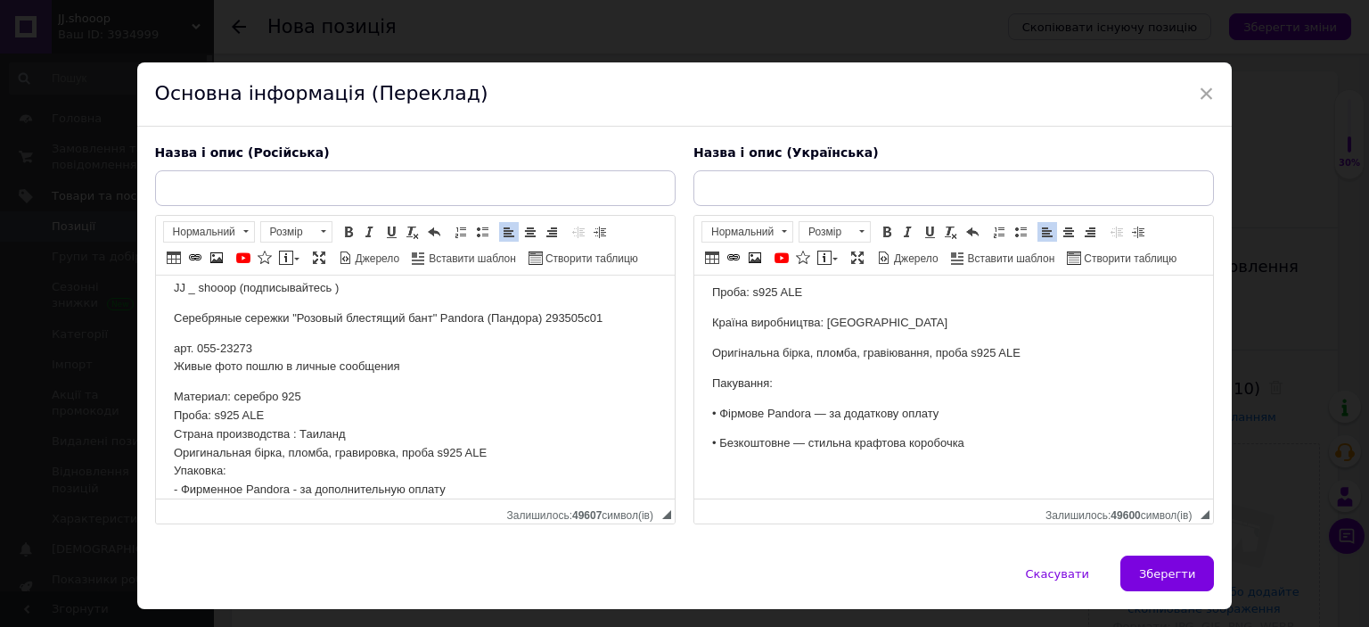
scroll to position [0, 0]
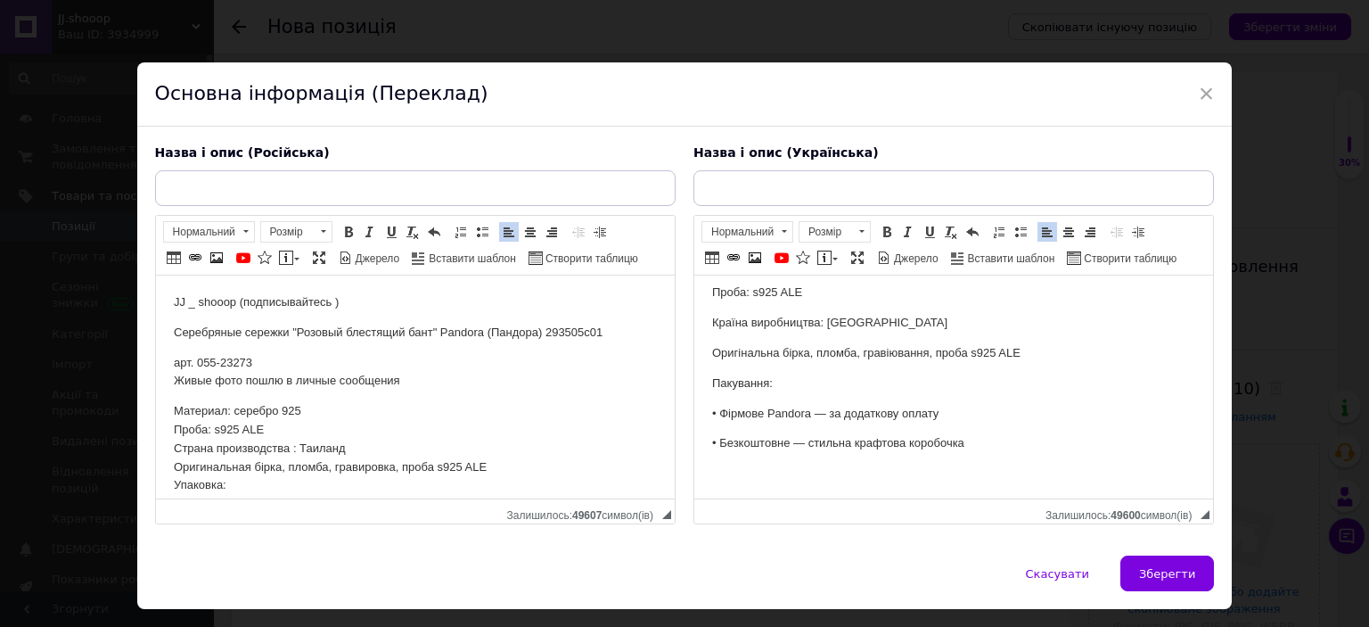
click at [305, 329] on p "Серебряные сережки "Розовый блестящий бант" Pandora (Пандора) 293505c01" at bounding box center [414, 333] width 483 height 19
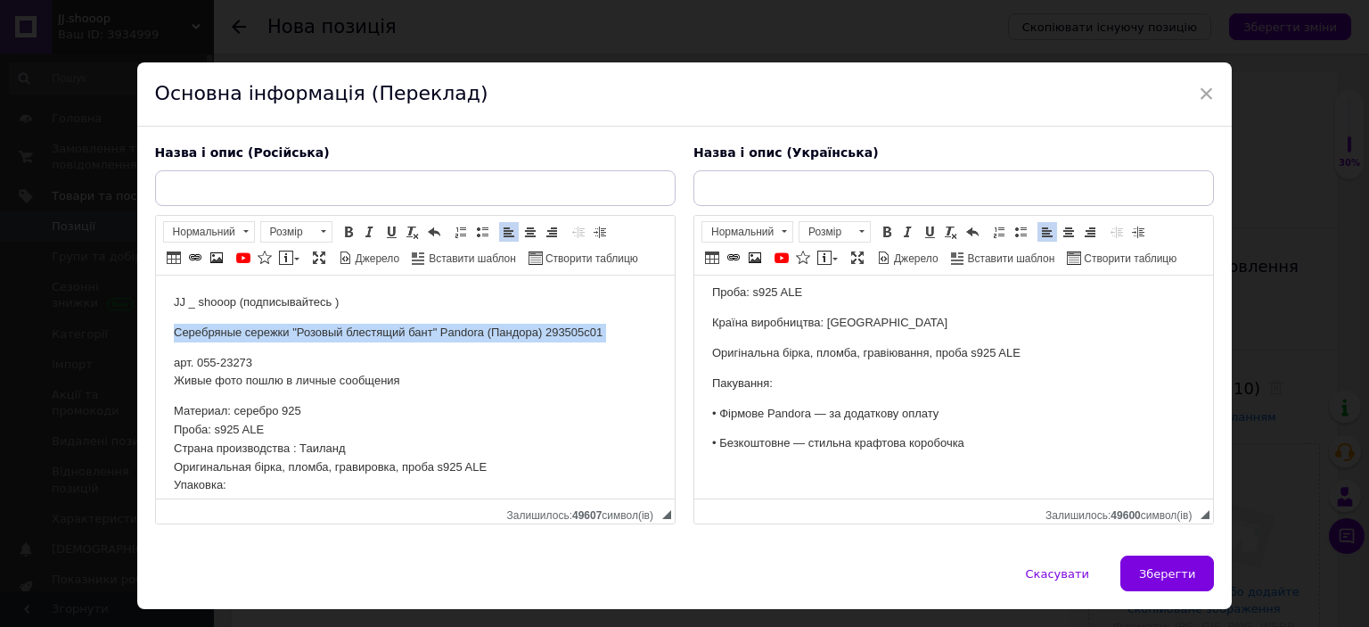
click at [305, 329] on p "Серебряные сережки "Розовый блестящий бант" Pandora (Пандора) 293505c01" at bounding box center [414, 333] width 483 height 19
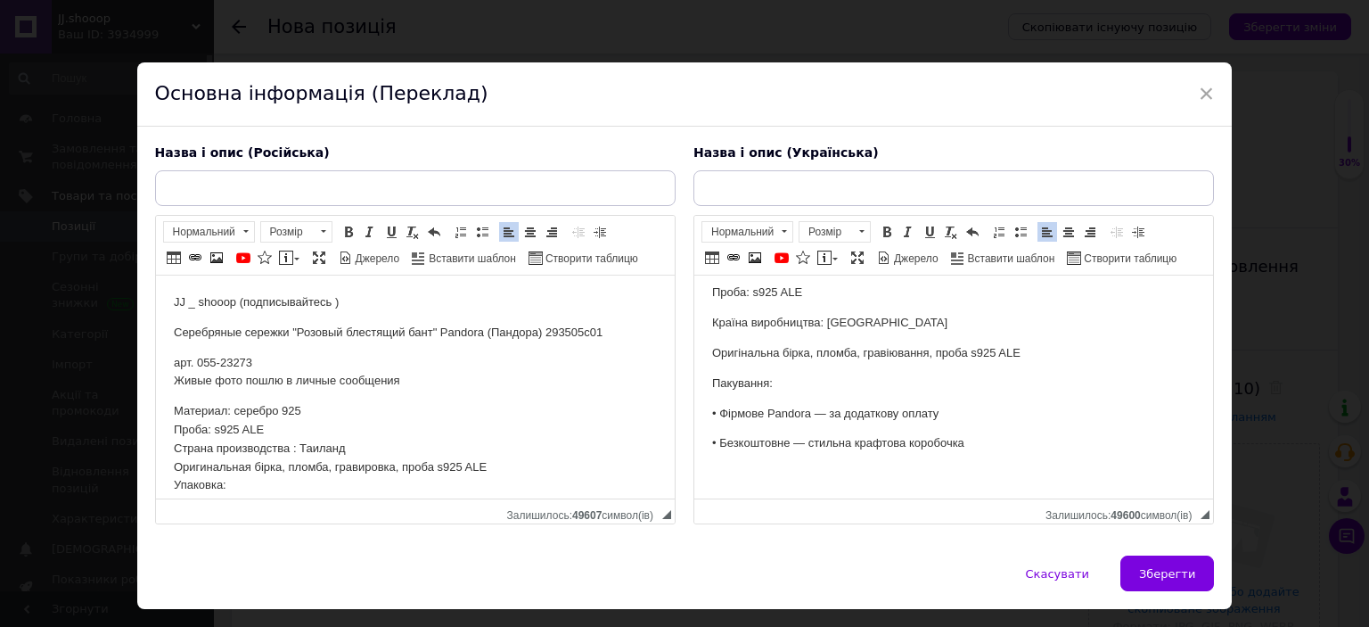
click at [295, 192] on input "text" at bounding box center [415, 188] width 521 height 36
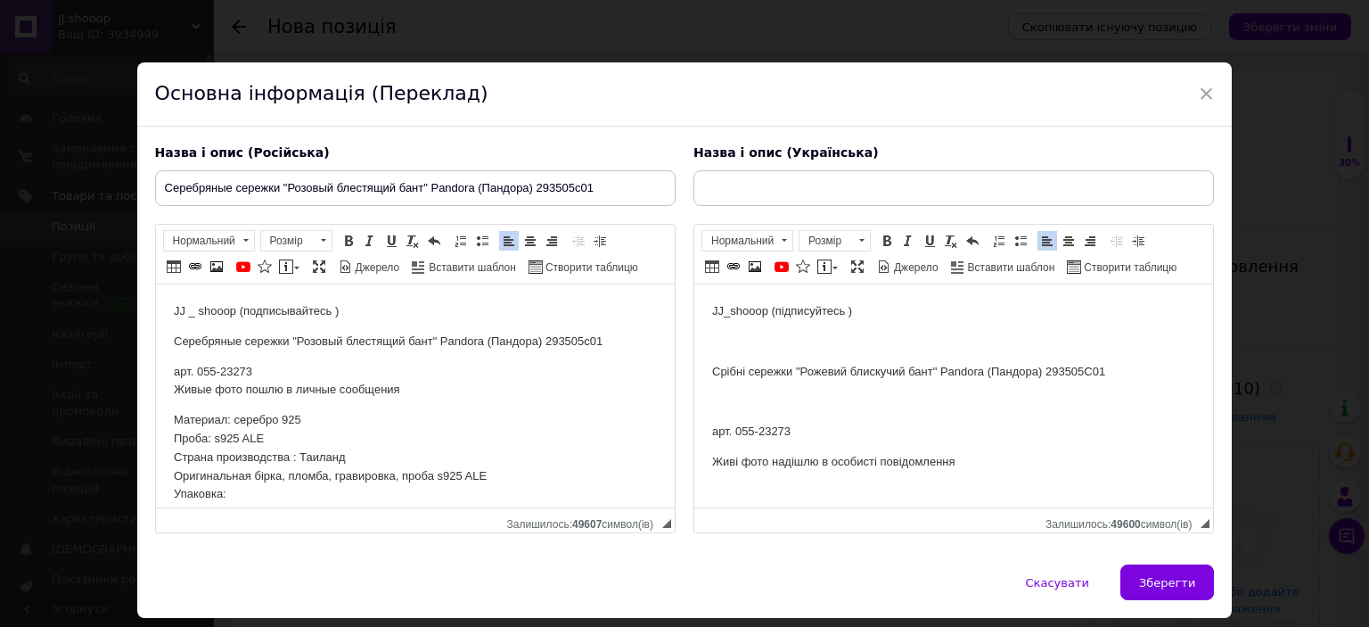
type input "Серебряные сережки "Розовый блестящий бант" Pandora (Пандора) 293505c01"
click at [749, 353] on body "JJ_shooop (підписуйтесь ) Срібні сережки "Рожевий блискучий бант" Pandora (Панд…" at bounding box center [952, 522] width 483 height 440
click at [743, 367] on p "Срібні сережки "Рожевий блискучий бант" Pandora (Пандора) 293505C01" at bounding box center [952, 372] width 483 height 19
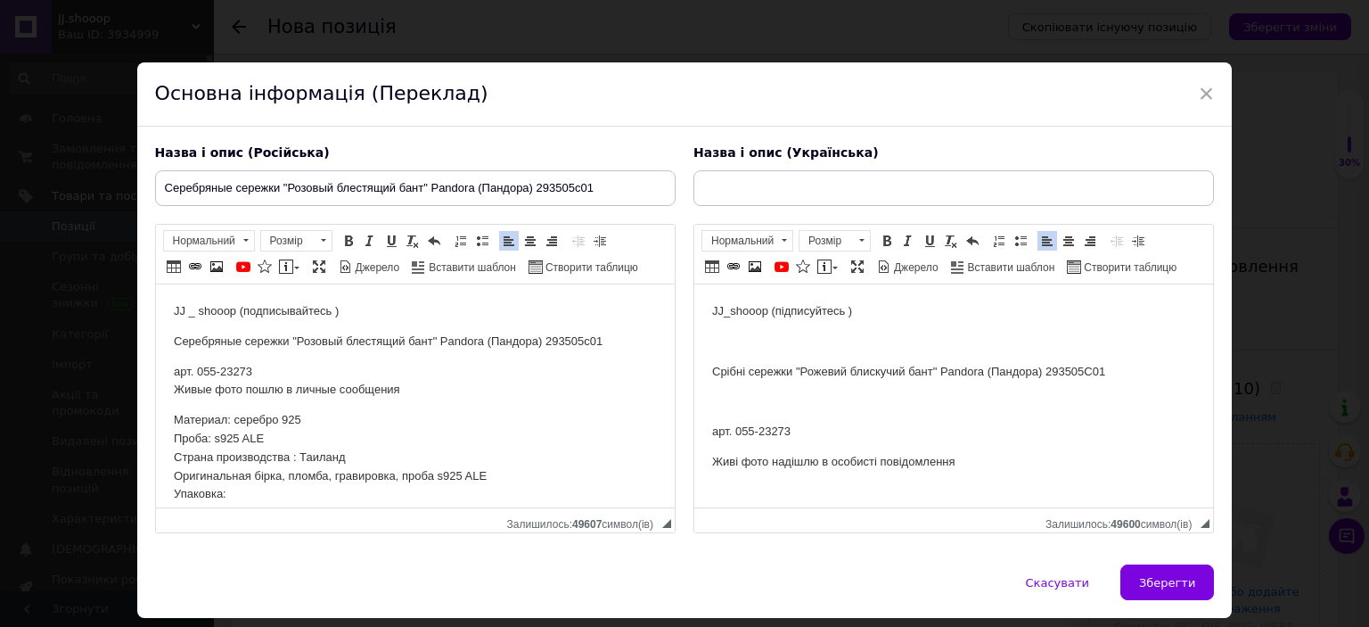
click at [744, 195] on input "text" at bounding box center [954, 188] width 521 height 36
type input "Срібні сережки "Рожевий блискучий бант" Pandora (Пандора) 293505C01"
click at [780, 432] on p "арт. 055-23273" at bounding box center [952, 432] width 483 height 19
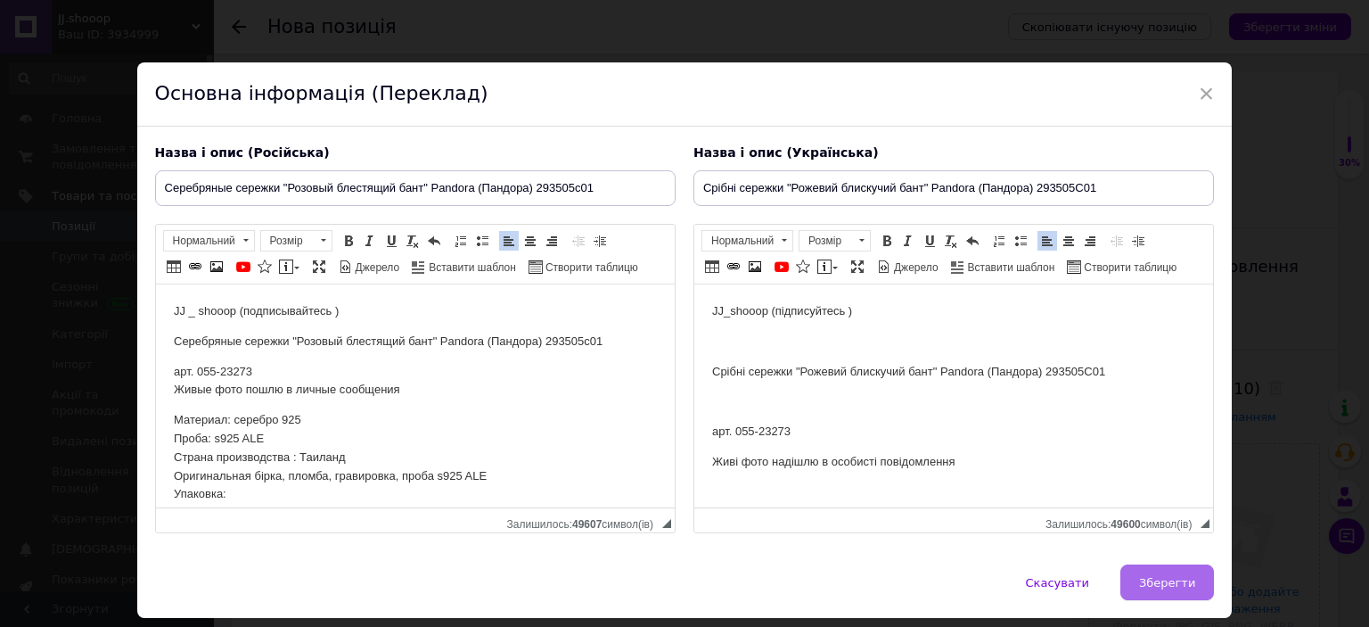
copy p "23273"
click at [1172, 577] on span "Зберегти" at bounding box center [1167, 582] width 56 height 13
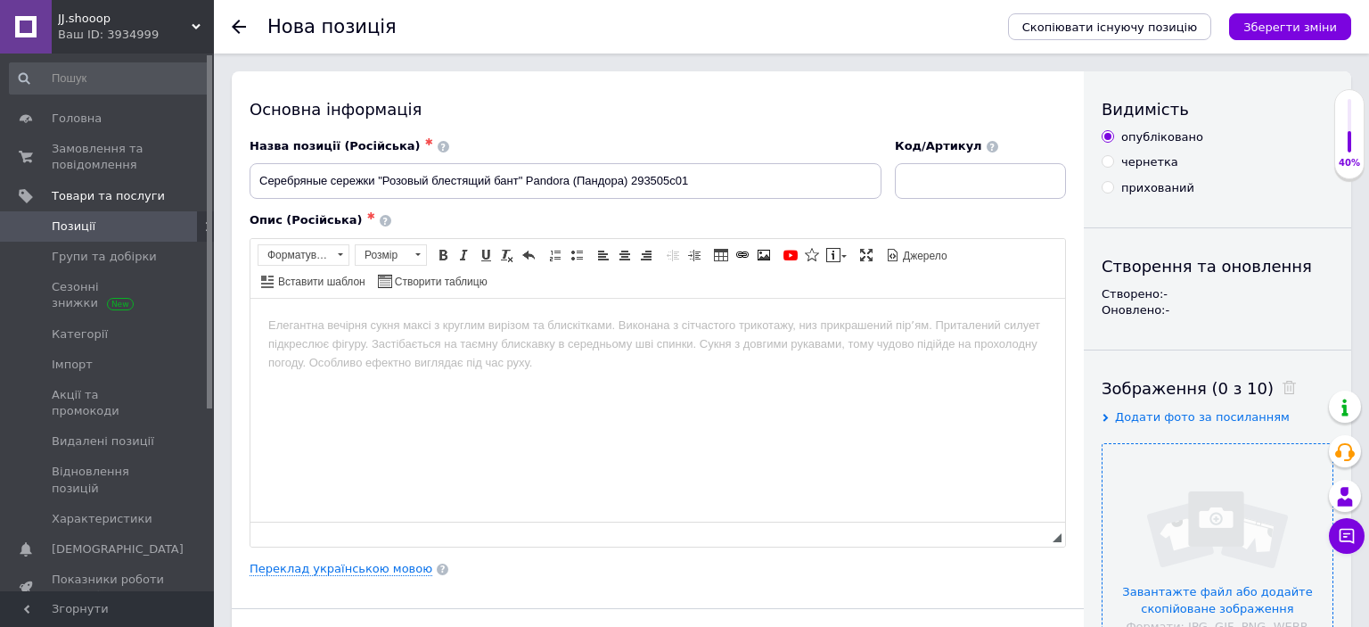
type input "Серебряные сережки "Розовый блестящий бант" Pandora (Пандора) 293505c01"
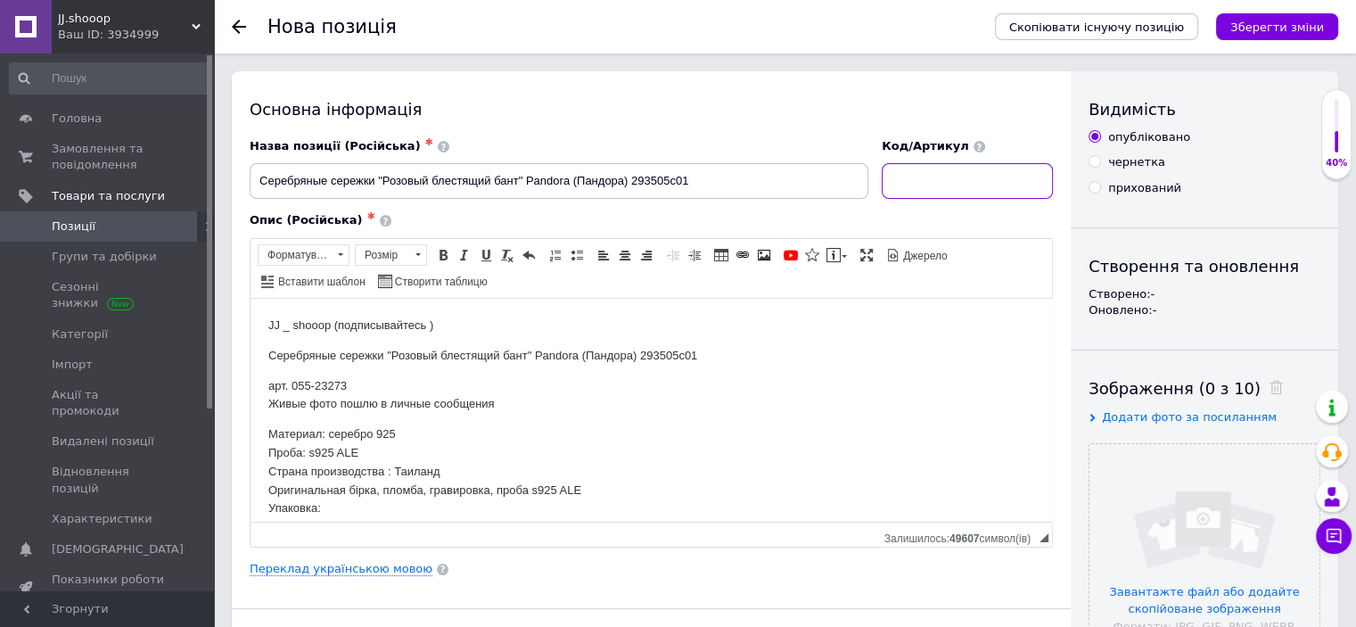
click at [936, 171] on input at bounding box center [967, 181] width 171 height 36
paste input "23273"
type input "23273"
click at [1173, 495] on input "file" at bounding box center [1205, 559] width 230 height 230
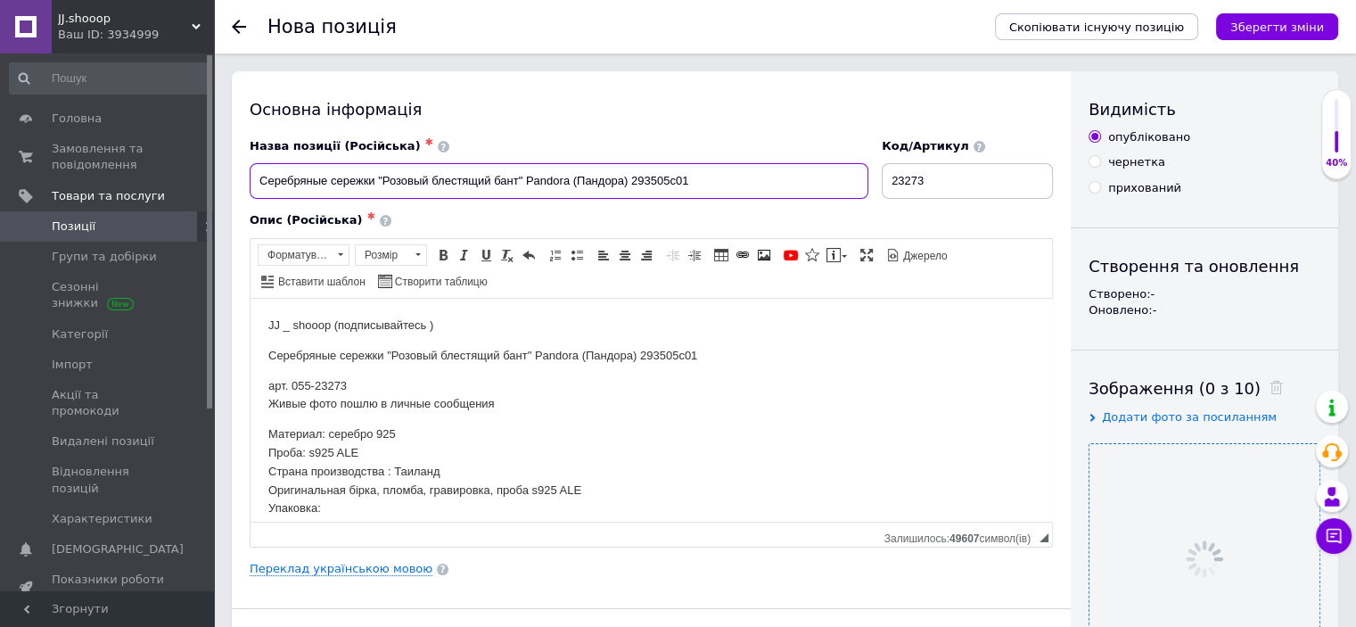
click at [596, 175] on input "Серебряные сережки "Розовый блестящий бант" Pandora (Пандора) 293505c01" at bounding box center [559, 181] width 619 height 36
click at [594, 213] on div "Опис (Російська) ✱" at bounding box center [651, 220] width 803 height 16
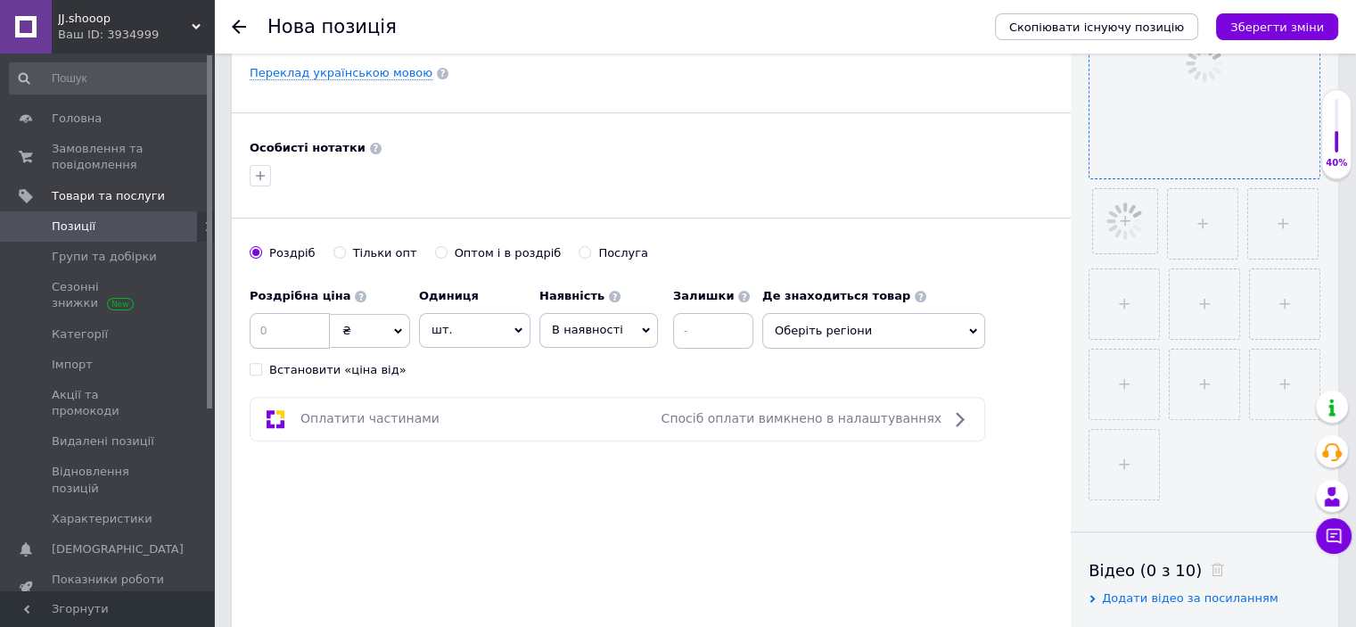
scroll to position [548, 0]
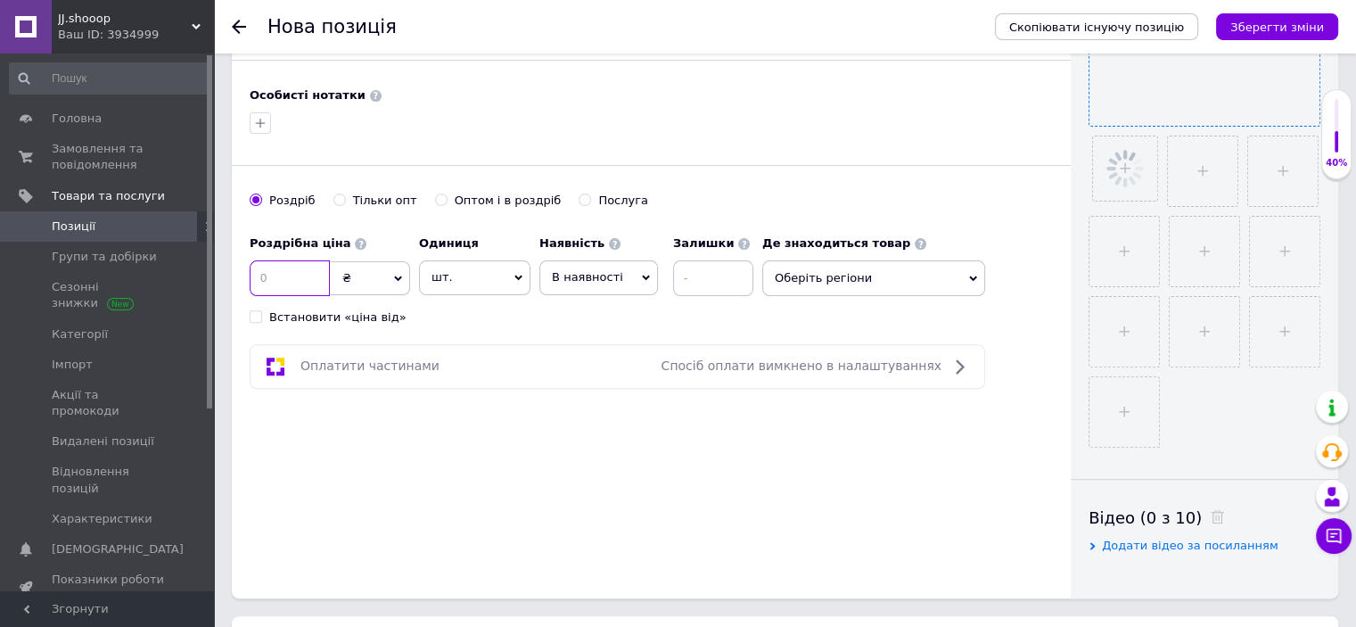
click at [292, 284] on input at bounding box center [290, 278] width 80 height 36
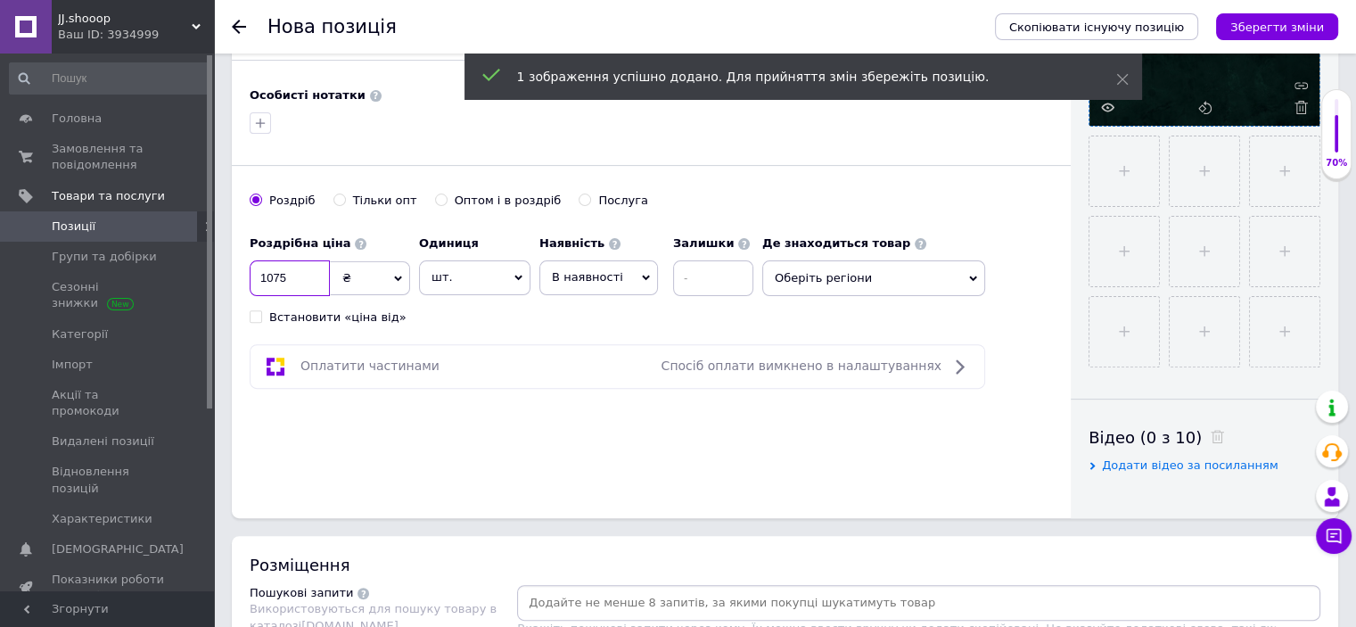
type input "1075"
click at [413, 309] on div "Роздрібна ціна 1075 ₴ $ EUR CHF GBP ¥ PLN ₸ MDL HUF KGS CNY TRY KRW lei Встанов…" at bounding box center [506, 275] width 513 height 99
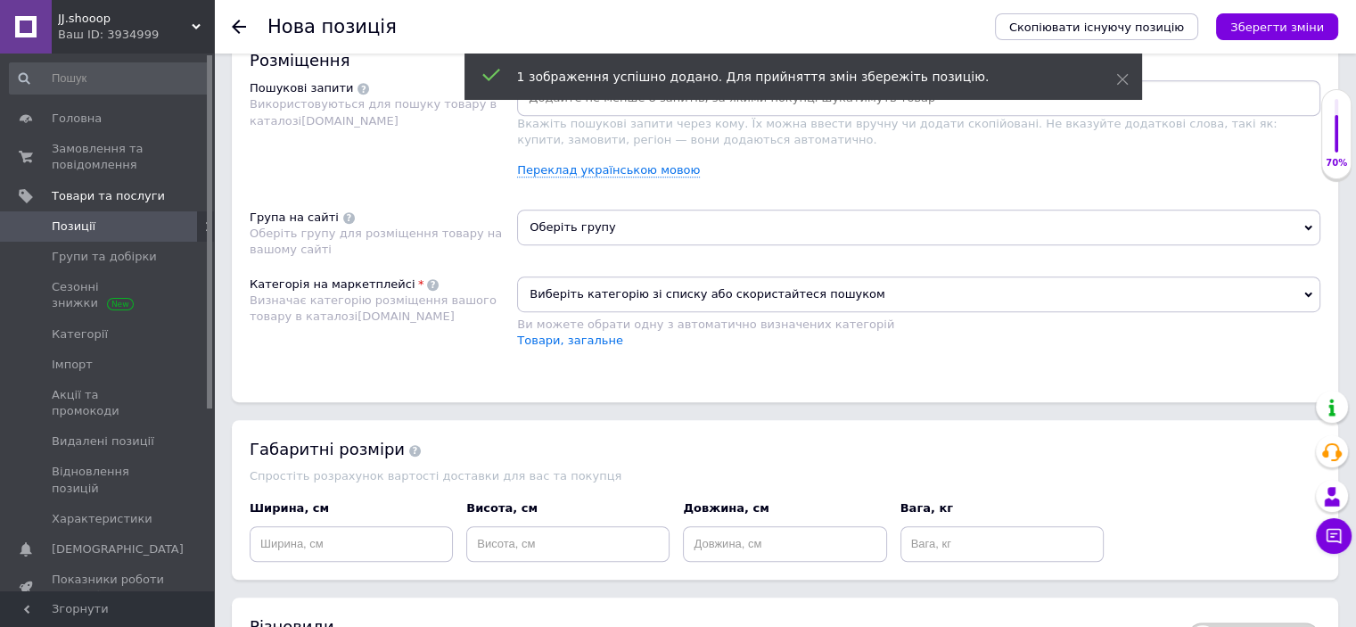
scroll to position [1097, 0]
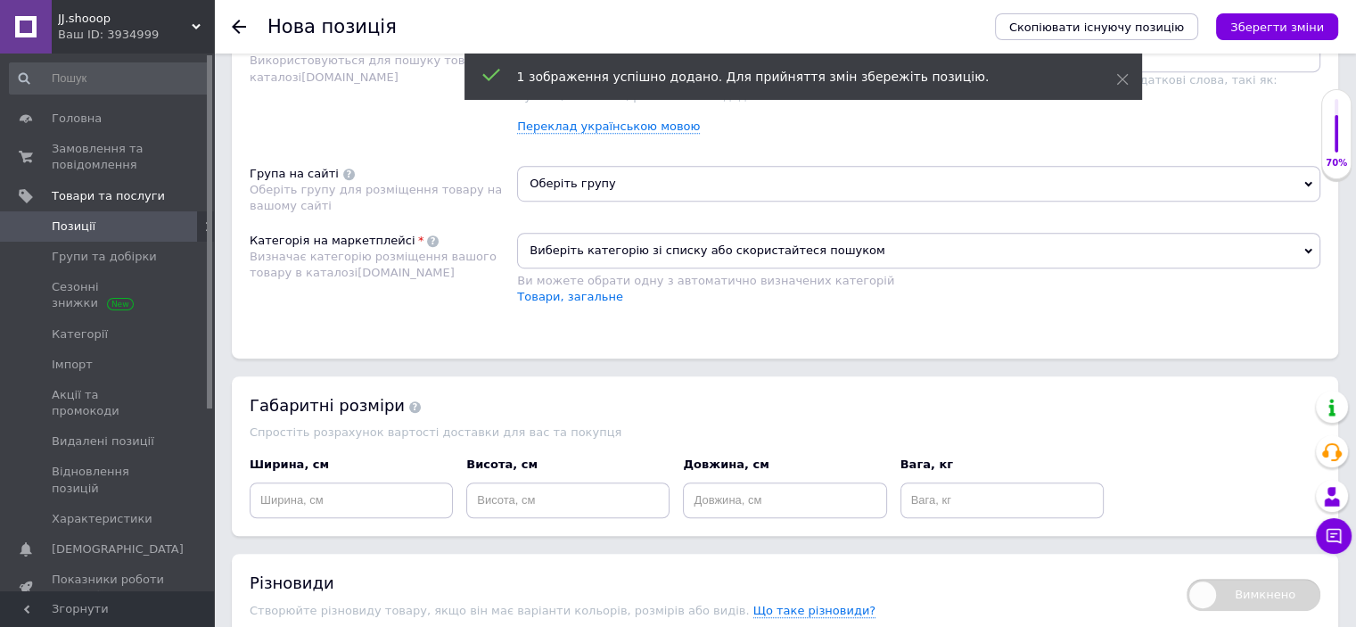
drag, startPoint x: 640, startPoint y: 239, endPoint x: 627, endPoint y: 255, distance: 20.9
click at [637, 238] on span "Виберіть категорію зі списку або скористайтеся пошуком" at bounding box center [918, 251] width 803 height 36
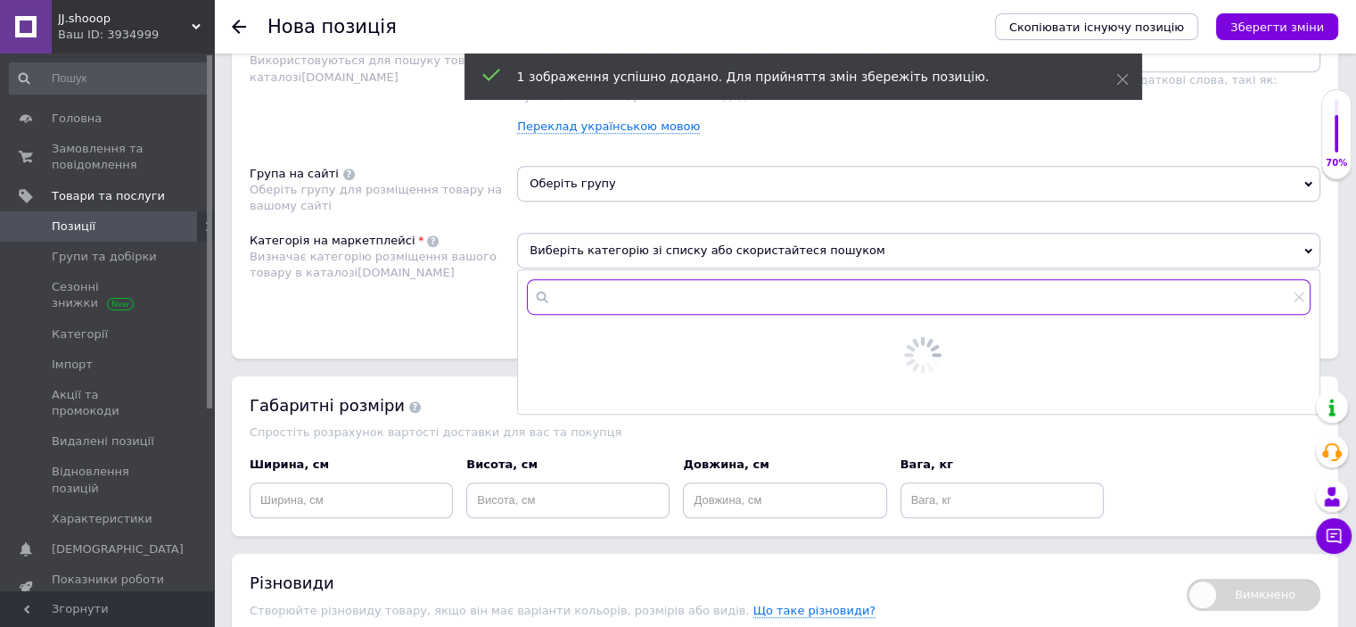
click at [619, 279] on input "text" at bounding box center [919, 297] width 784 height 36
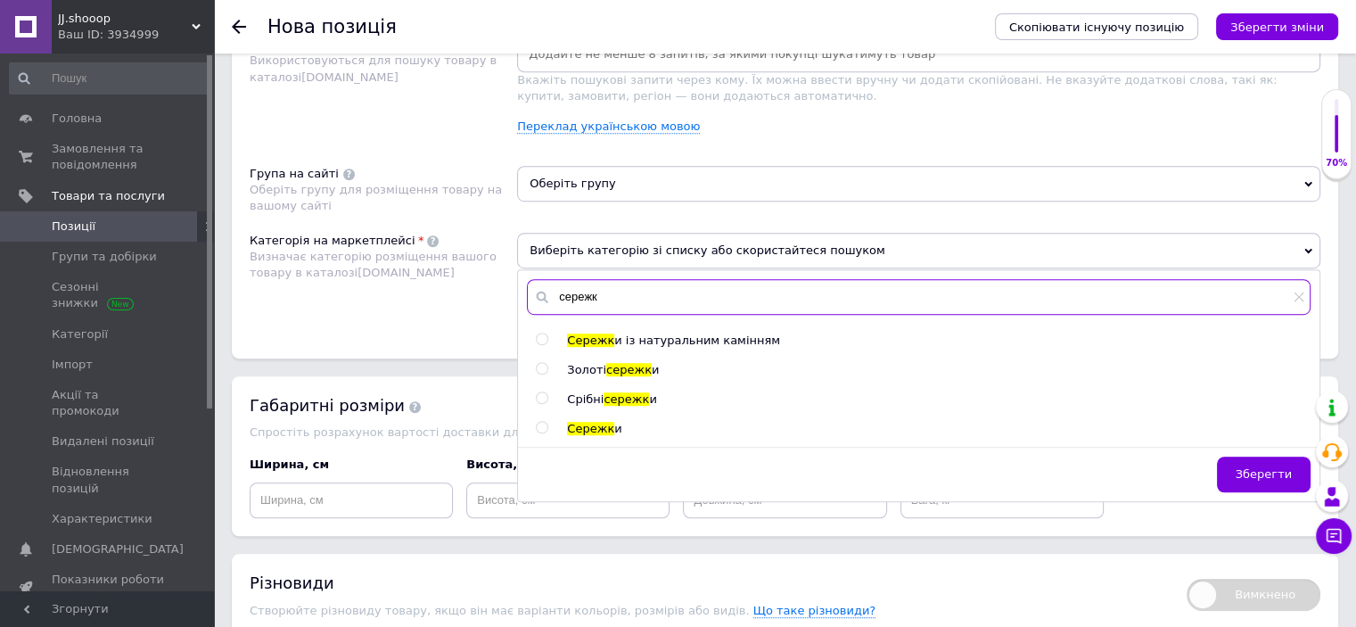
type input "сережк"
drag, startPoint x: 606, startPoint y: 391, endPoint x: 607, endPoint y: 359, distance: 31.2
click at [606, 392] on span "сережк" at bounding box center [626, 398] width 45 height 13
radio input "true"
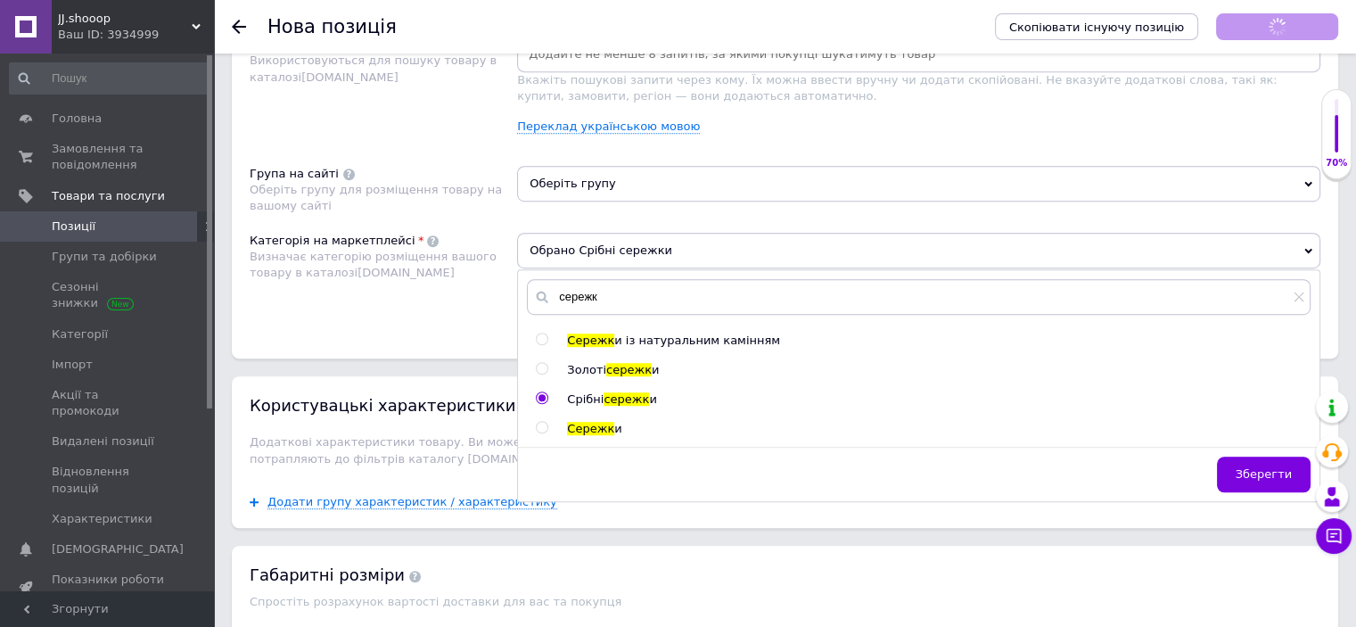
click at [595, 181] on span "Оберіть групу" at bounding box center [918, 184] width 803 height 36
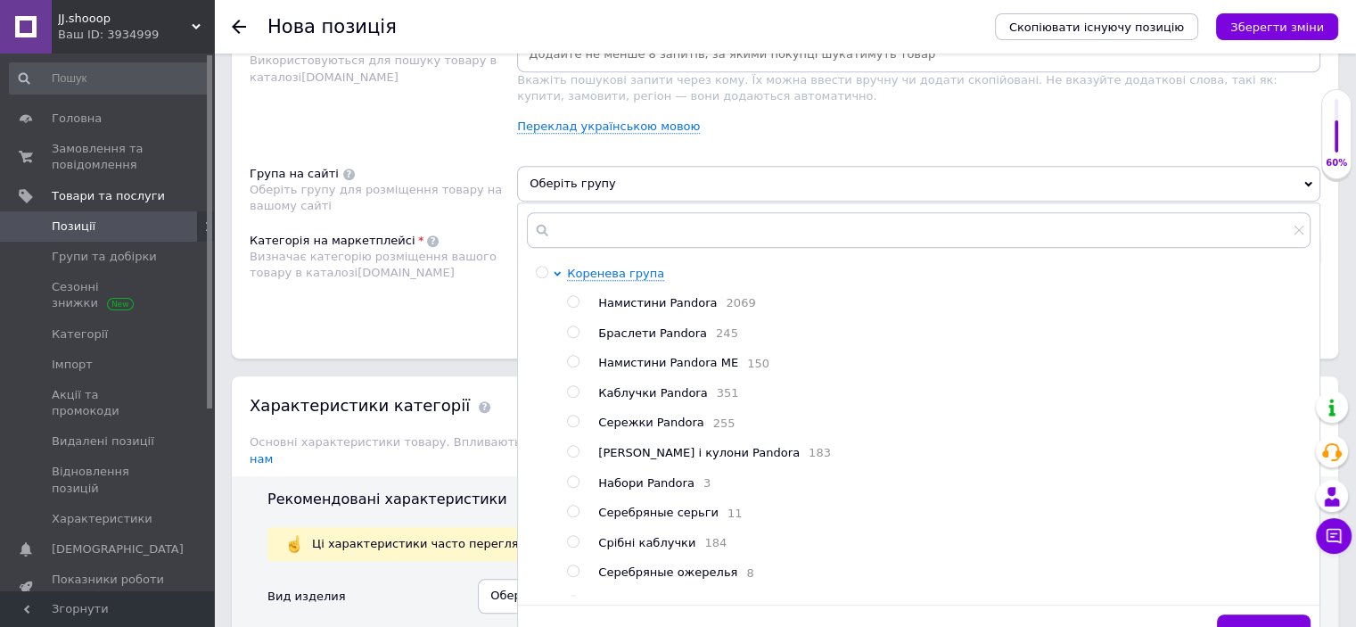
click at [631, 435] on ul "Намистини Pandora 2069 Браслети Pandora 245 Намистини Pandora ME 150 Каблучки P…" at bounding box center [938, 453] width 743 height 317
click at [659, 429] on span "Сережки Pandora" at bounding box center [650, 421] width 105 height 13
radio input "true"
click at [395, 318] on div "Категорія на маркетплейсі Визначає категорію розміщення вашого товару в каталоз…" at bounding box center [383, 278] width 267 height 90
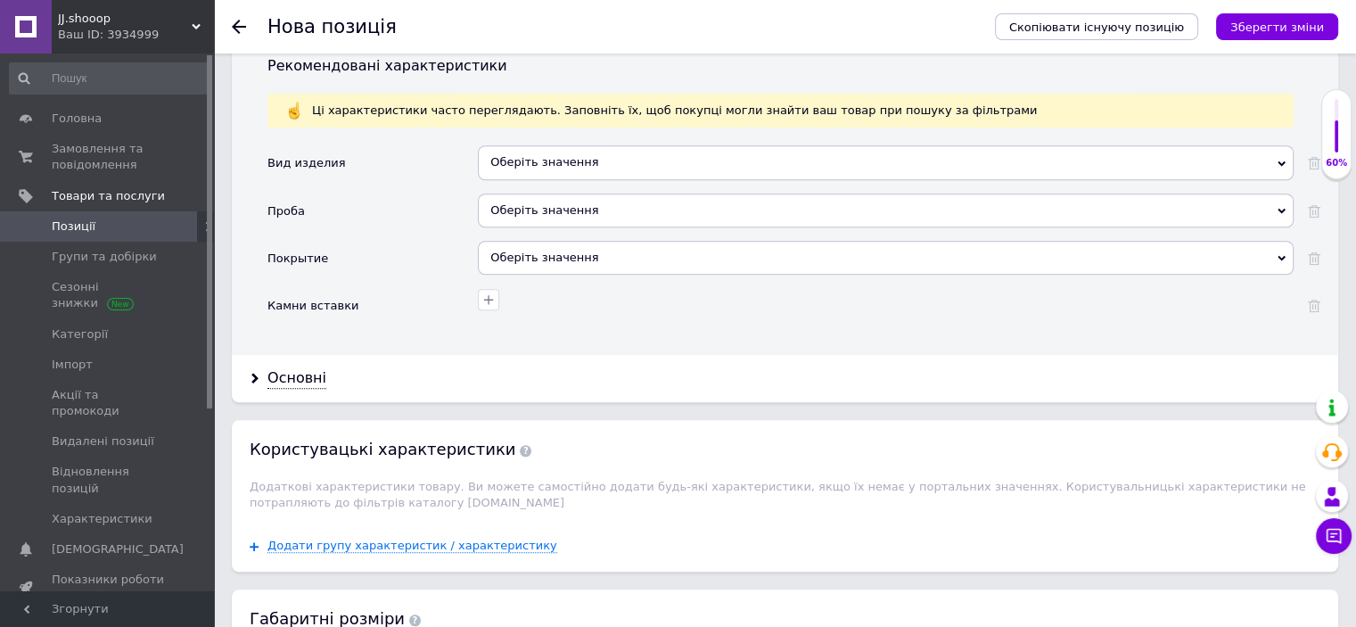
scroll to position [1542, 0]
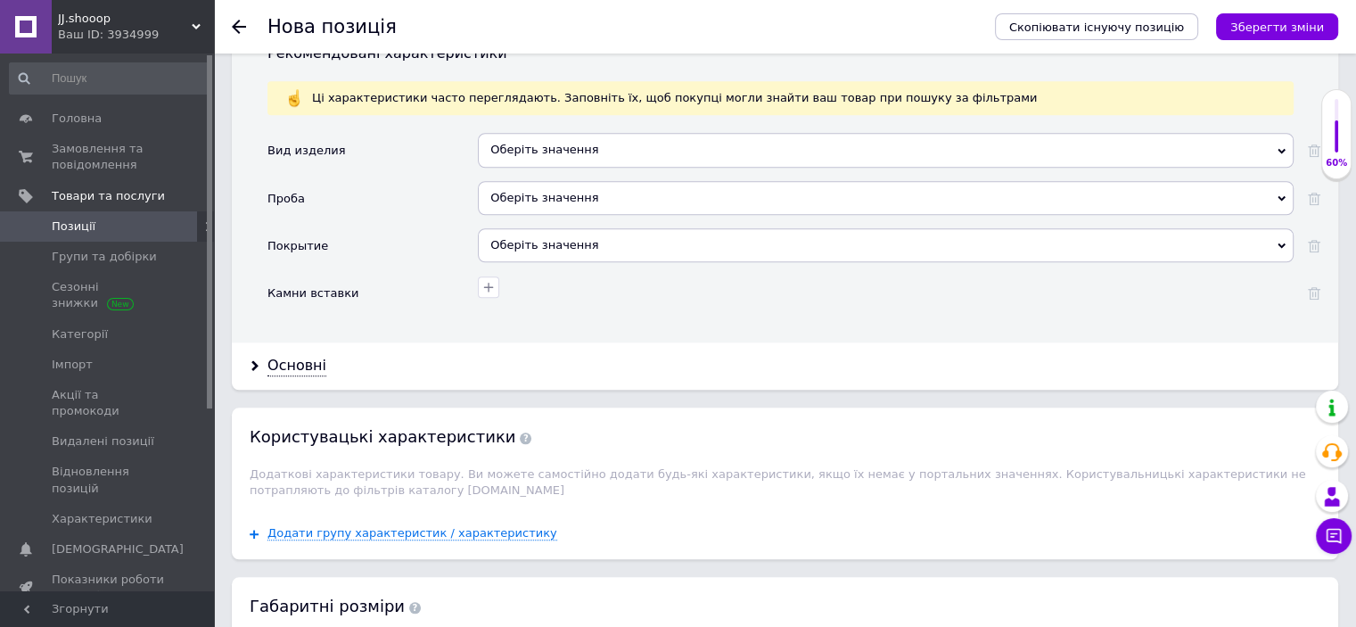
click at [511, 133] on div "Оберіть значення" at bounding box center [886, 150] width 816 height 34
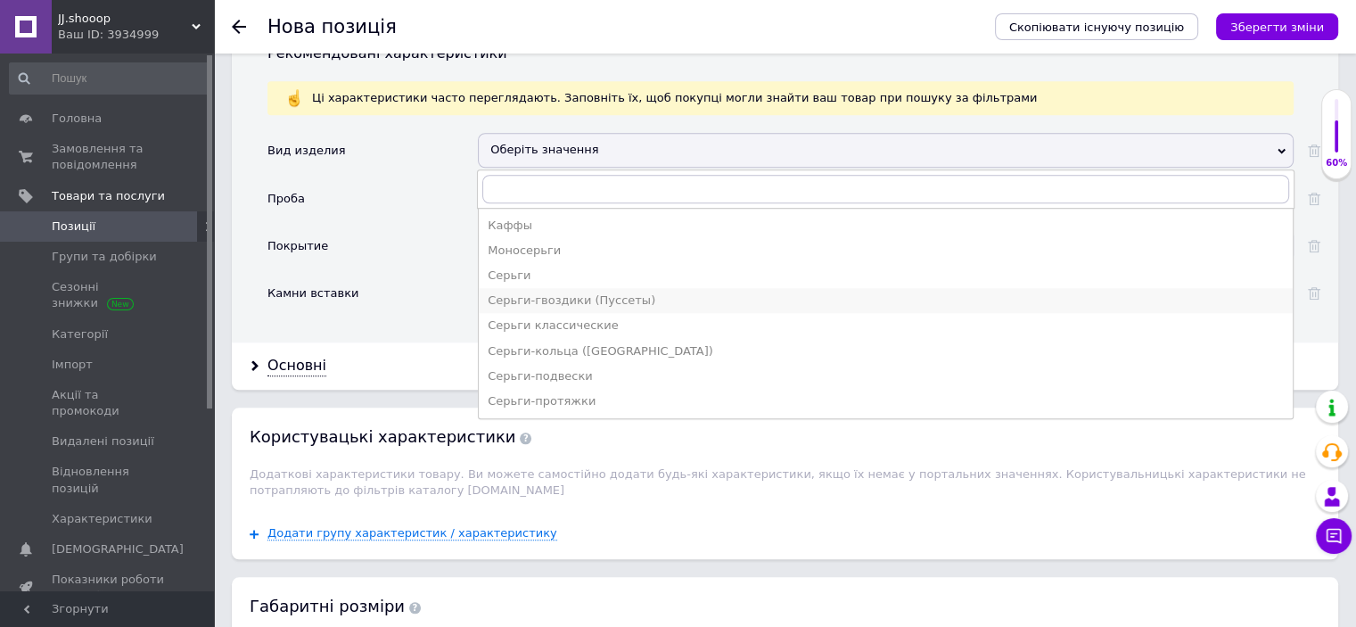
click at [564, 292] on div "Серьги-гвоздики (Пуссеты)" at bounding box center [886, 300] width 796 height 16
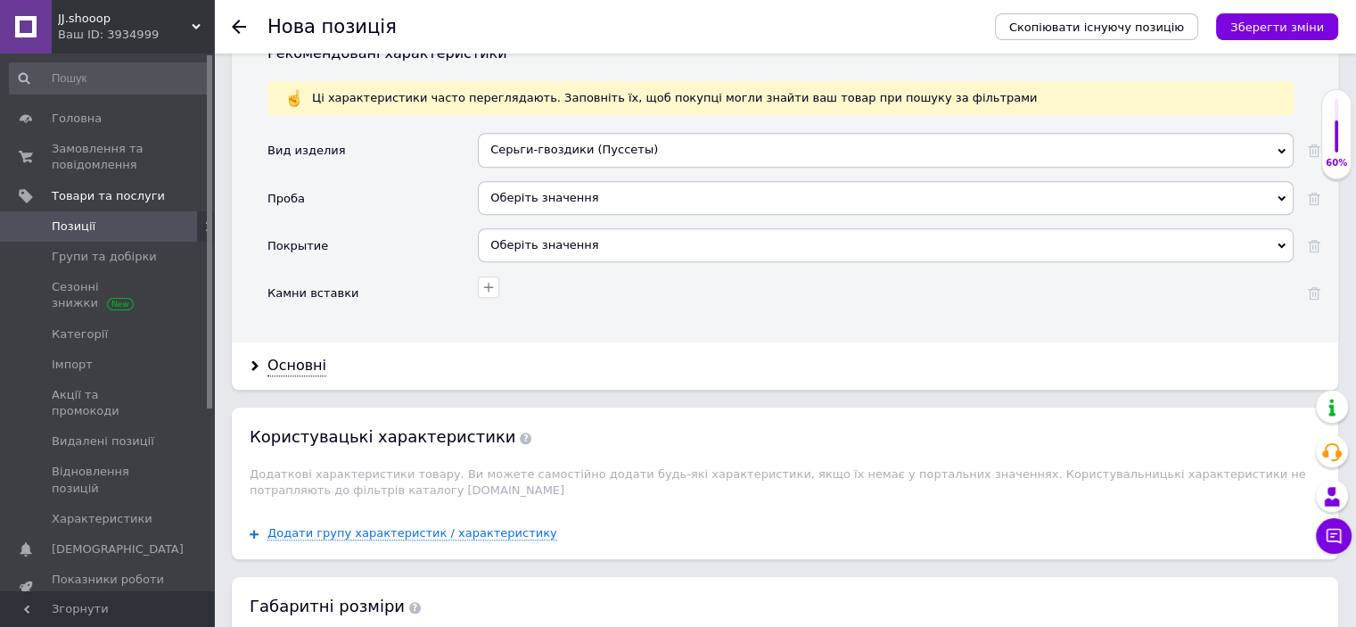
click at [520, 189] on div "Оберіть значення" at bounding box center [886, 198] width 816 height 34
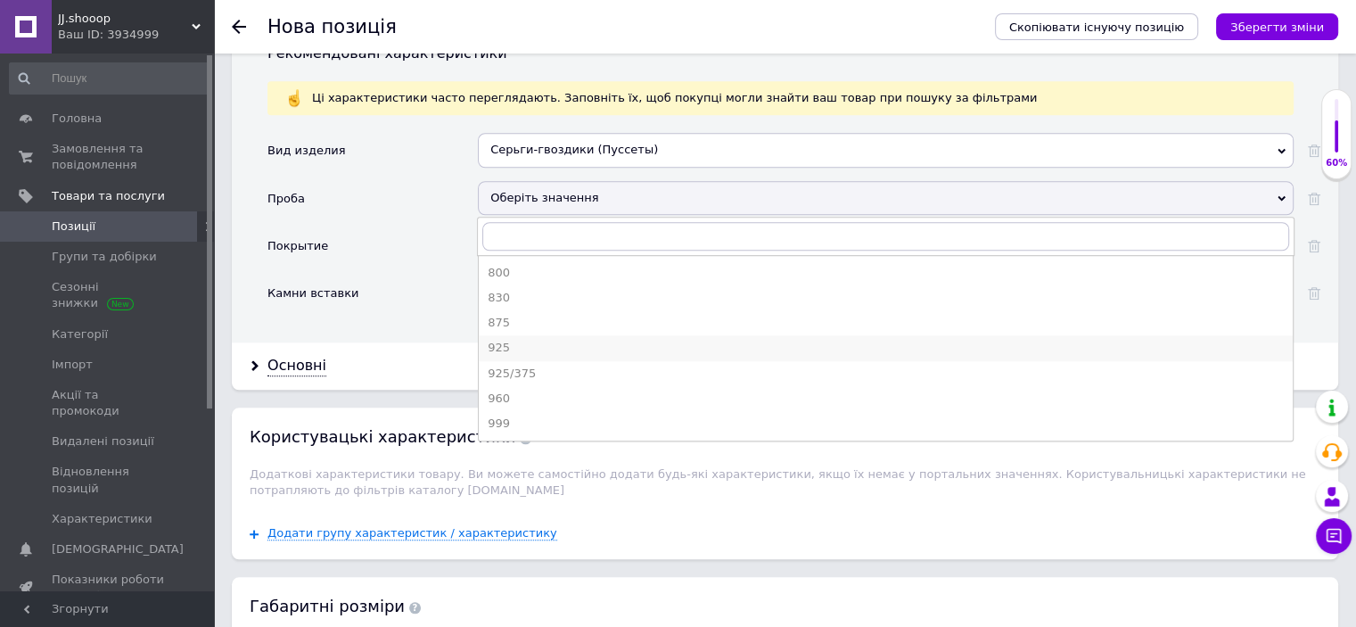
click at [497, 340] on div "925" at bounding box center [886, 348] width 796 height 16
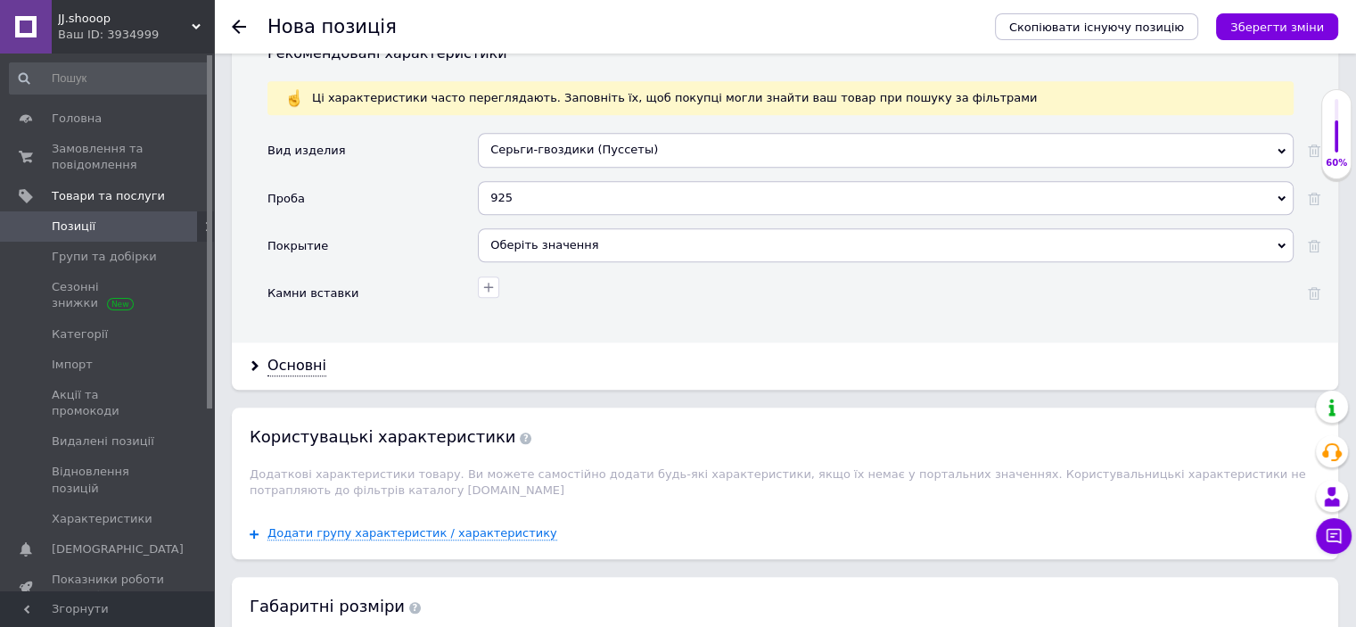
click at [517, 228] on div "Оберіть значення" at bounding box center [886, 245] width 816 height 34
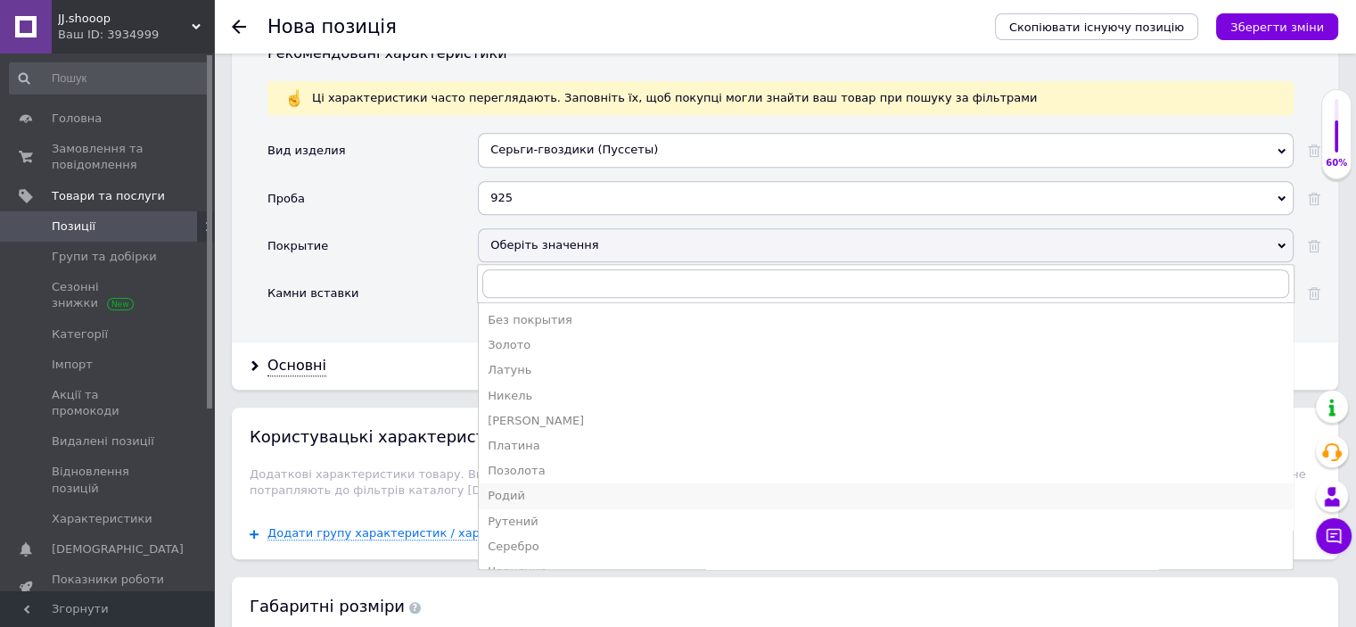
click at [524, 488] on div "Родий" at bounding box center [886, 496] width 796 height 16
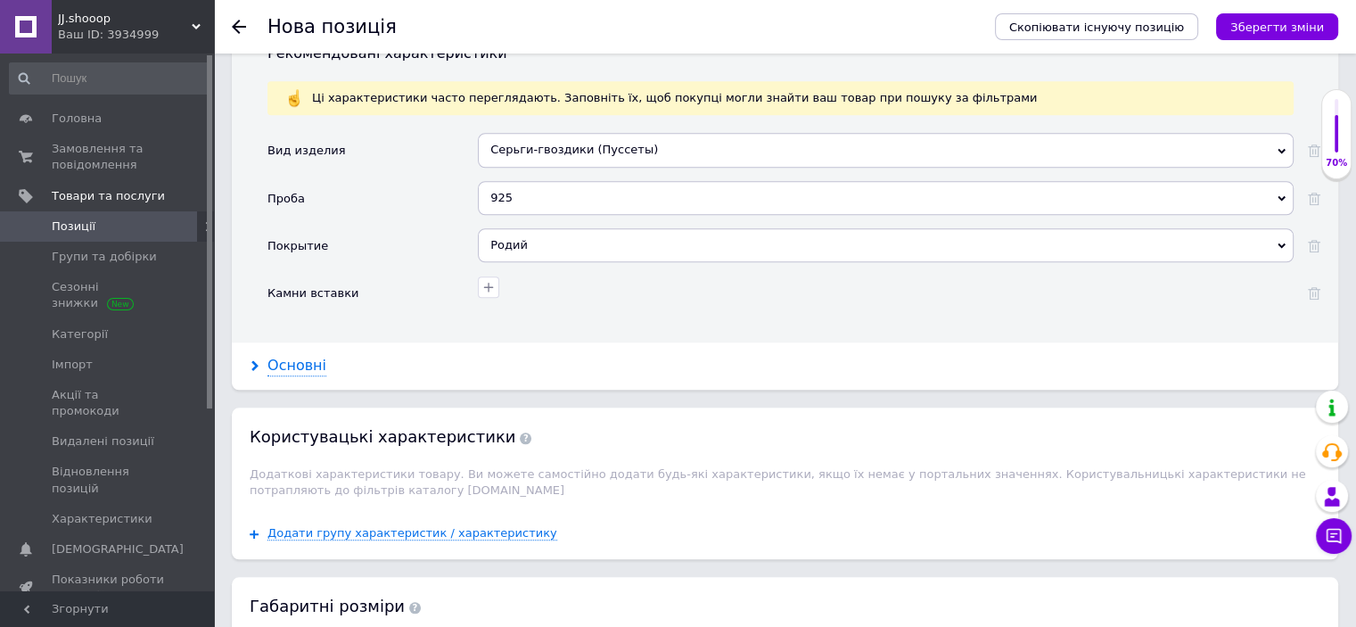
click at [283, 356] on div "Основні" at bounding box center [296, 366] width 59 height 21
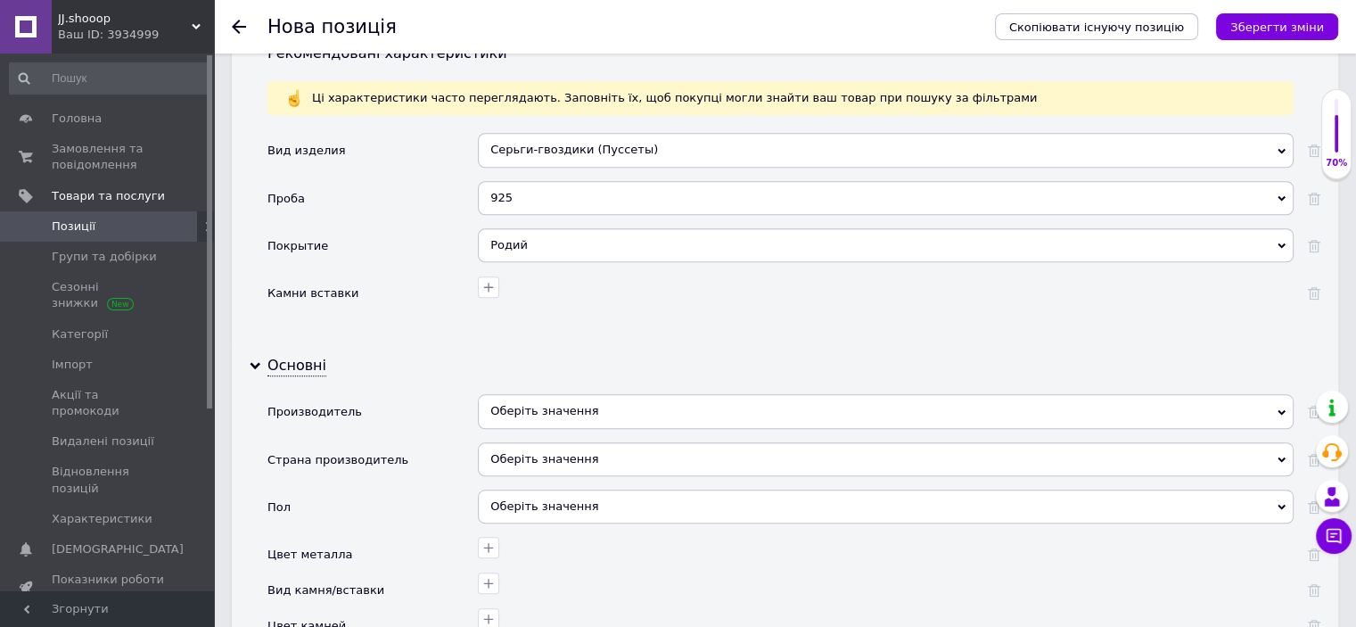
click at [608, 394] on div "Оберіть значення" at bounding box center [886, 411] width 816 height 34
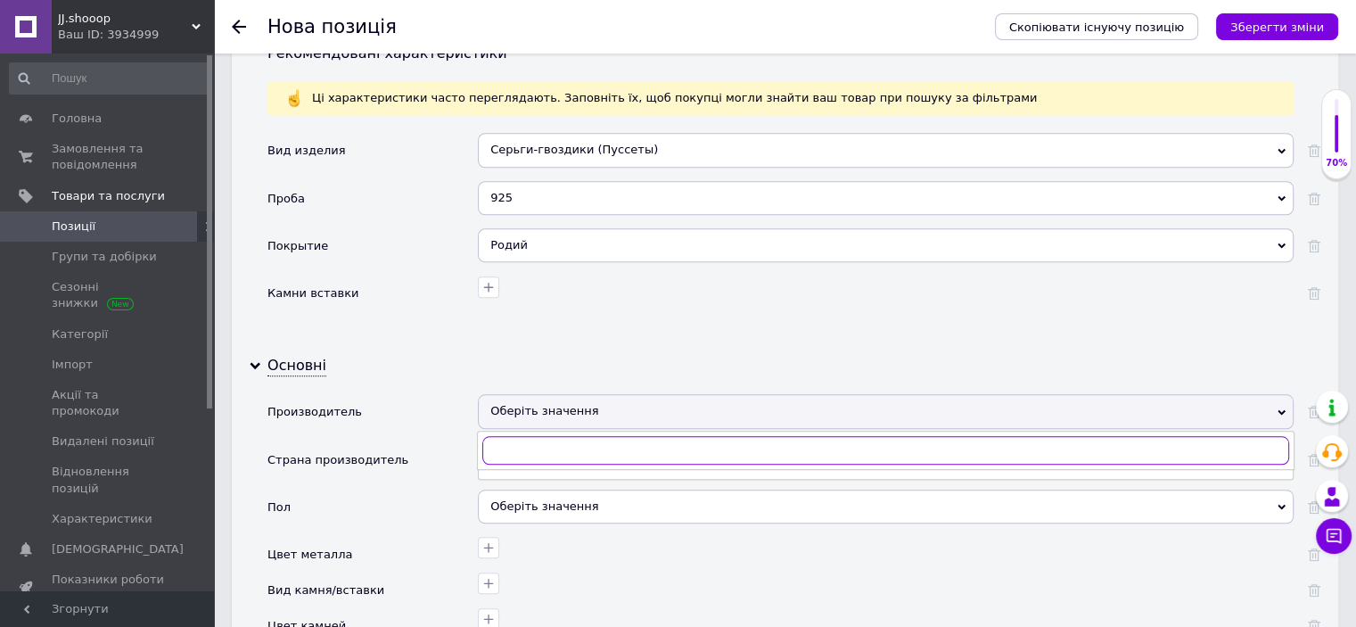
paste input "Пандора"
type input "Пандора"
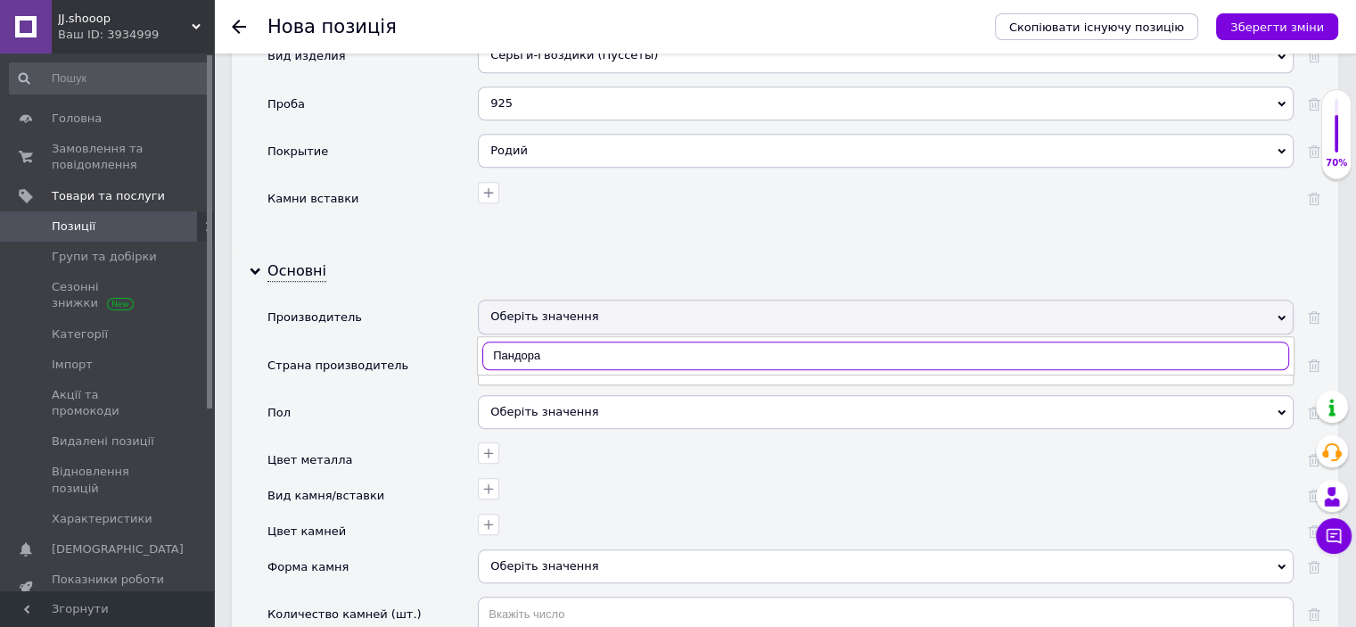
scroll to position [1690, 0]
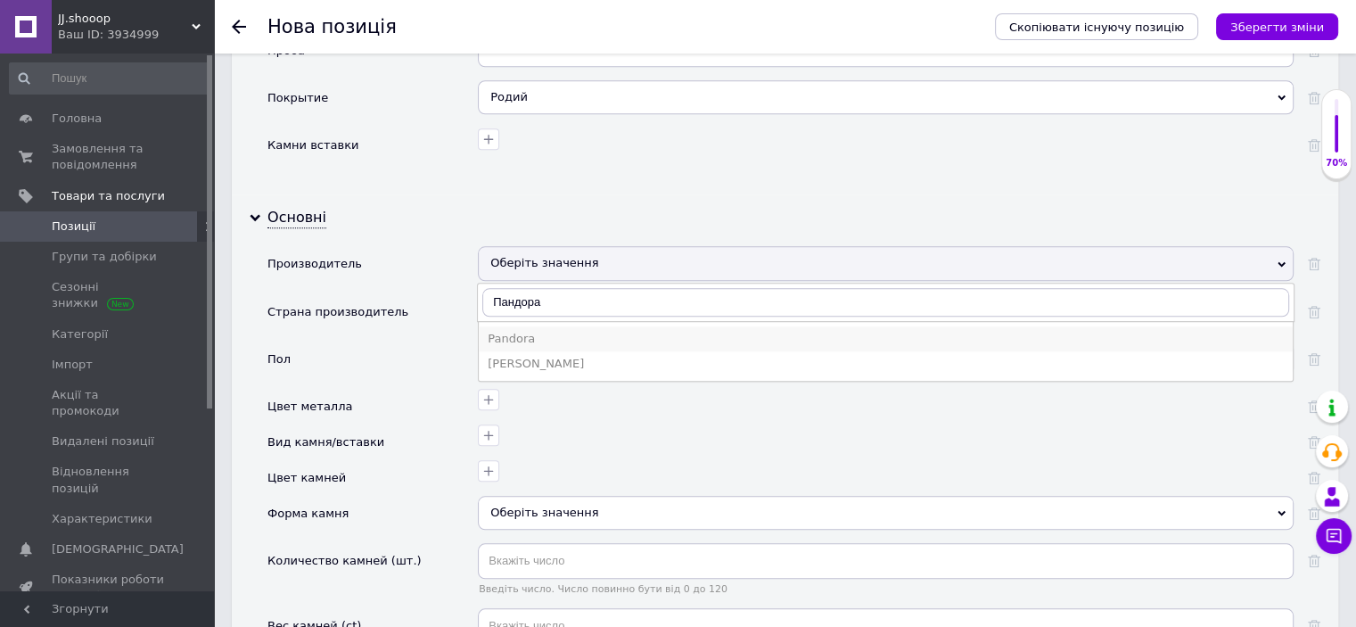
click at [506, 331] on div "Pandora" at bounding box center [886, 339] width 796 height 16
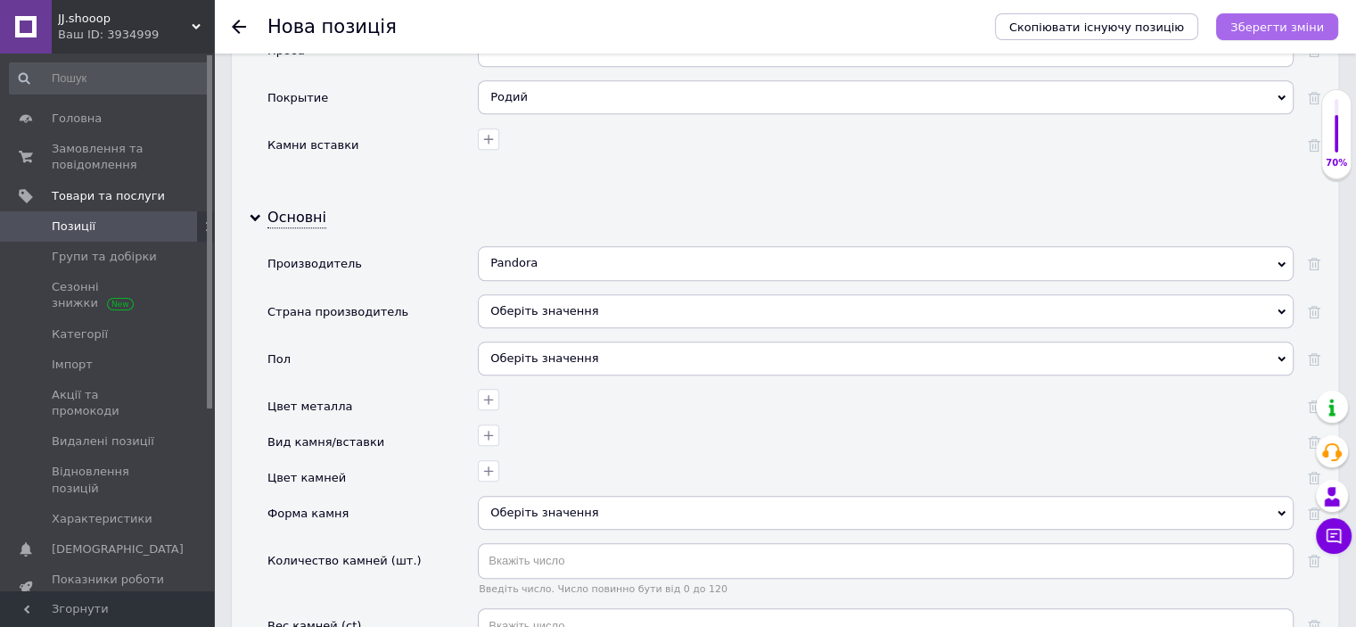
click at [1276, 17] on button "Зберегти зміни" at bounding box center [1277, 26] width 122 height 27
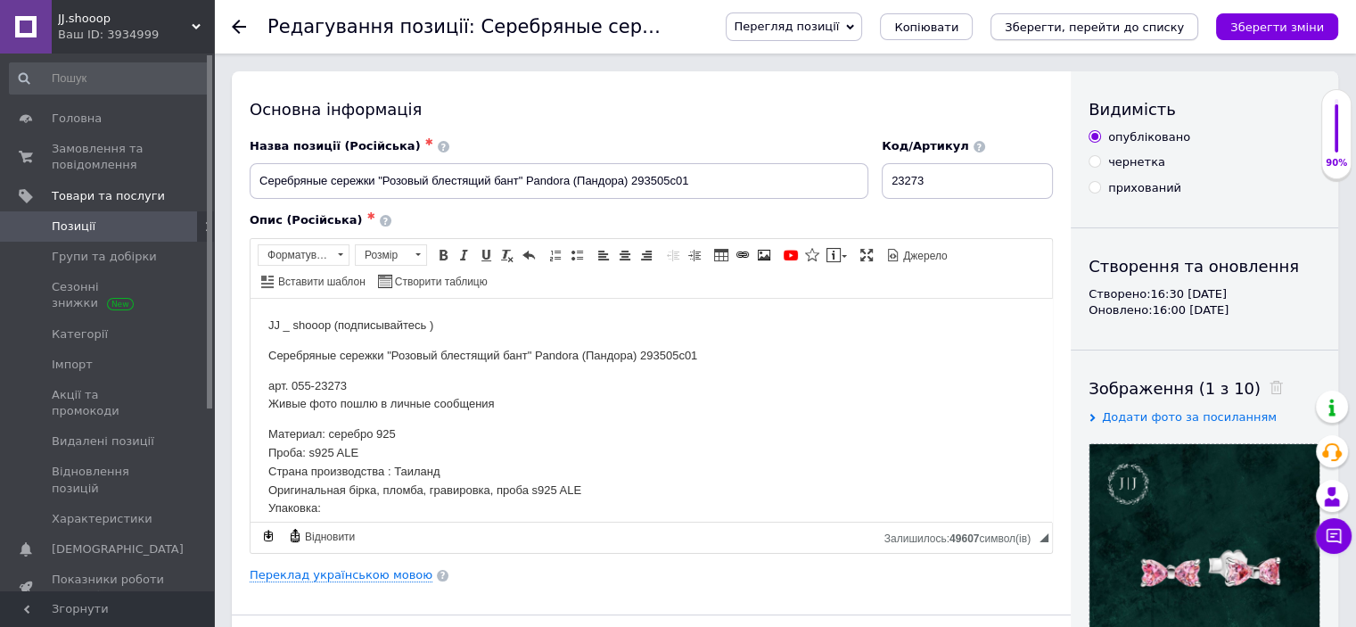
drag, startPoint x: 1084, startPoint y: 26, endPoint x: 1051, endPoint y: 49, distance: 40.3
click at [1087, 26] on icon "Зберегти, перейти до списку" at bounding box center [1094, 27] width 179 height 13
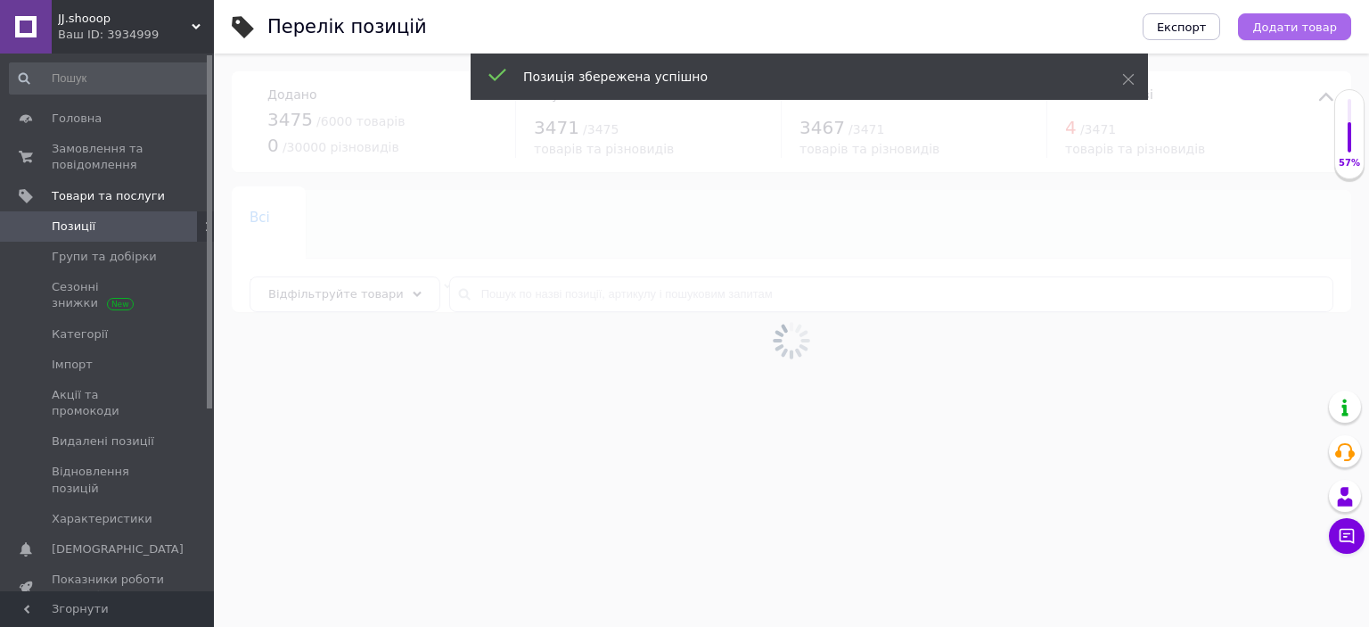
click at [1319, 27] on span "Додати товар" at bounding box center [1295, 27] width 85 height 13
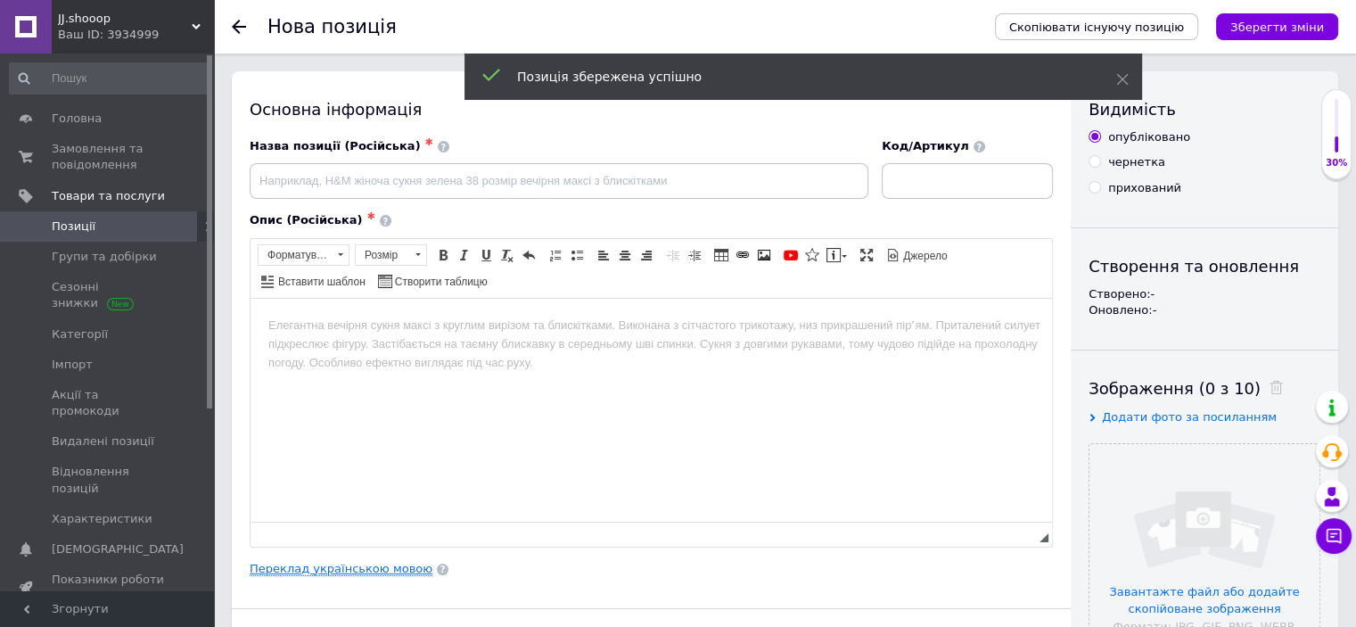
click at [344, 566] on link "Переклад українською мовою" at bounding box center [341, 569] width 183 height 14
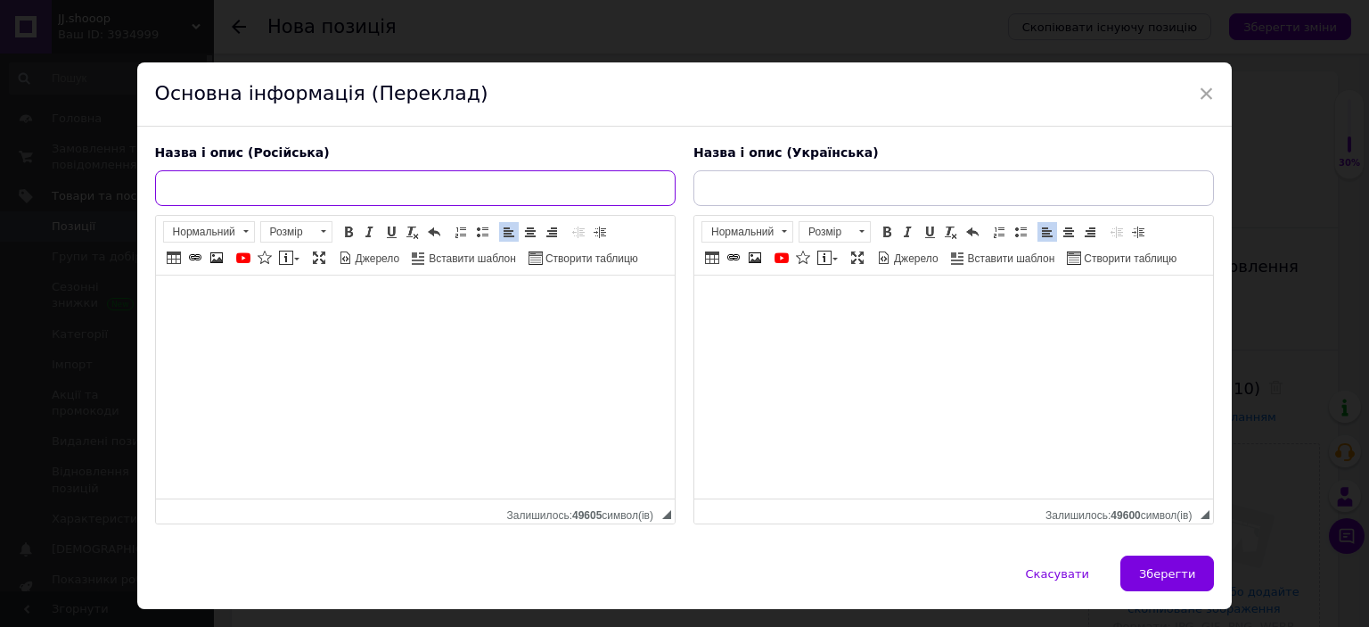
click at [360, 185] on input "text" at bounding box center [415, 188] width 521 height 36
paste input "Серебряные сережки "Сияющий символ бесконечности" Pandora (Пандора) 288820c01 с…"
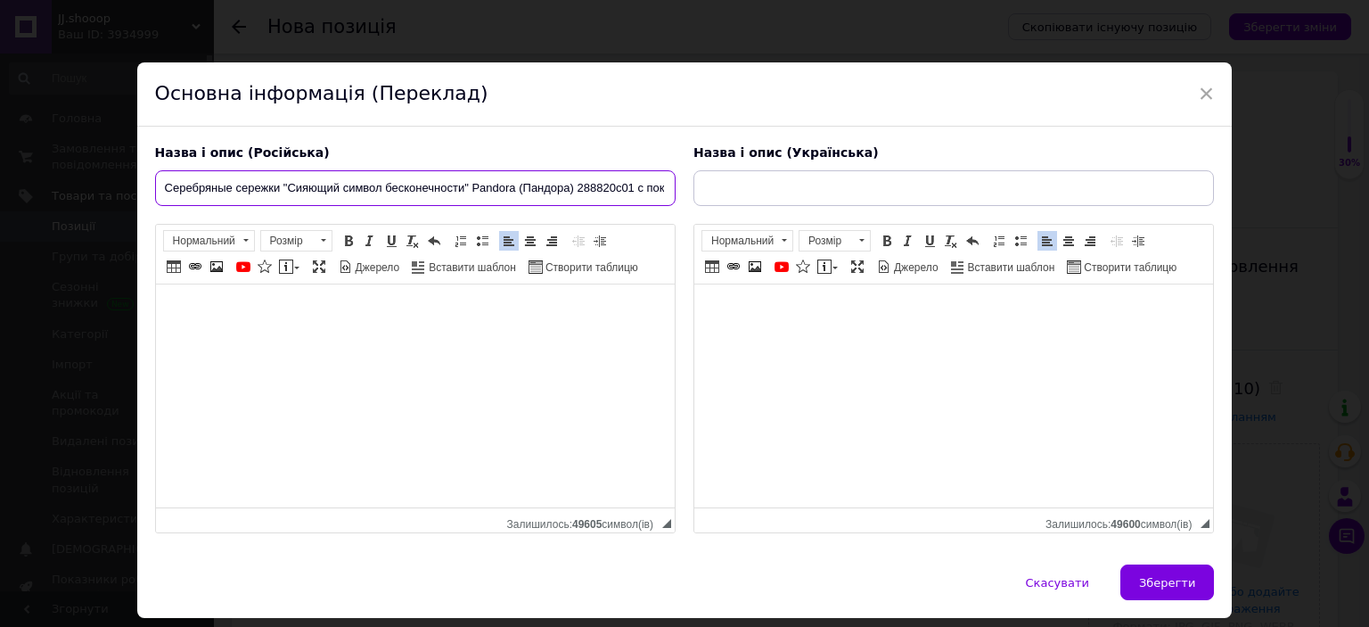
scroll to position [0, 118]
type input "Серебряные сережки "Сияющий символ бесконечности" Pandora (Пандора) 288820c01 с…"
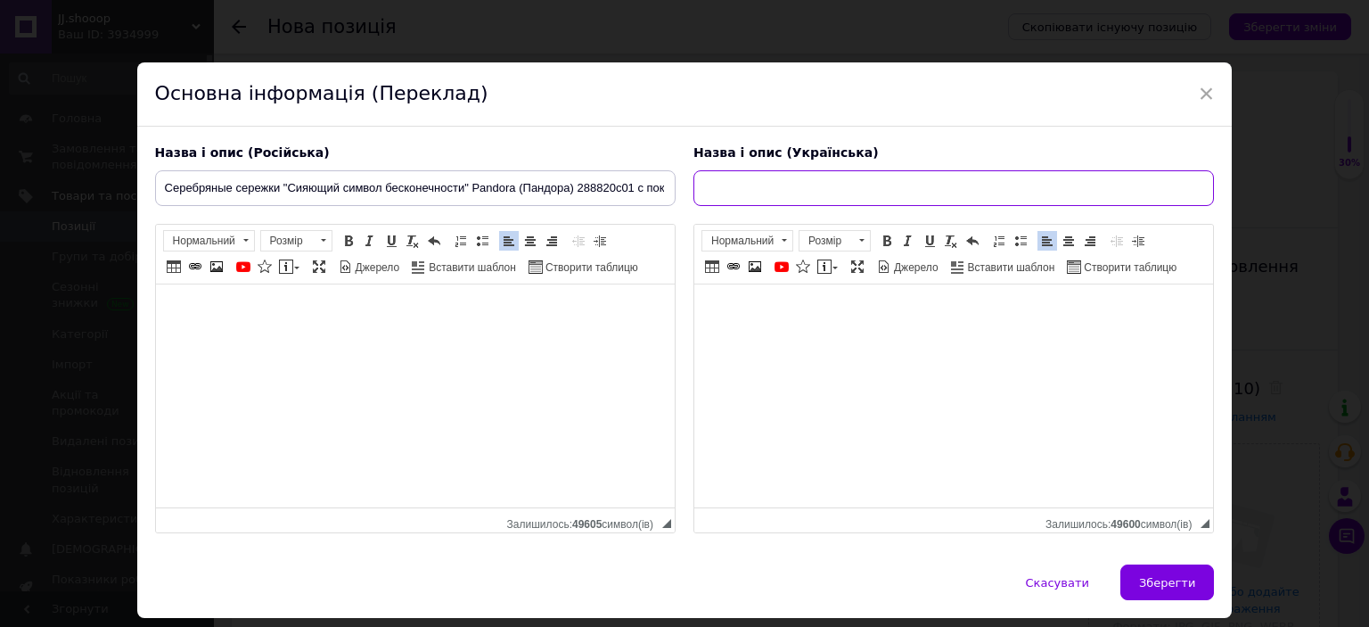
click at [745, 179] on input "text" at bounding box center [954, 188] width 521 height 36
paste input "Срібні сережки "Сяючий символ нескінченності" Pandora (Пандора) 288820C01 з пок…"
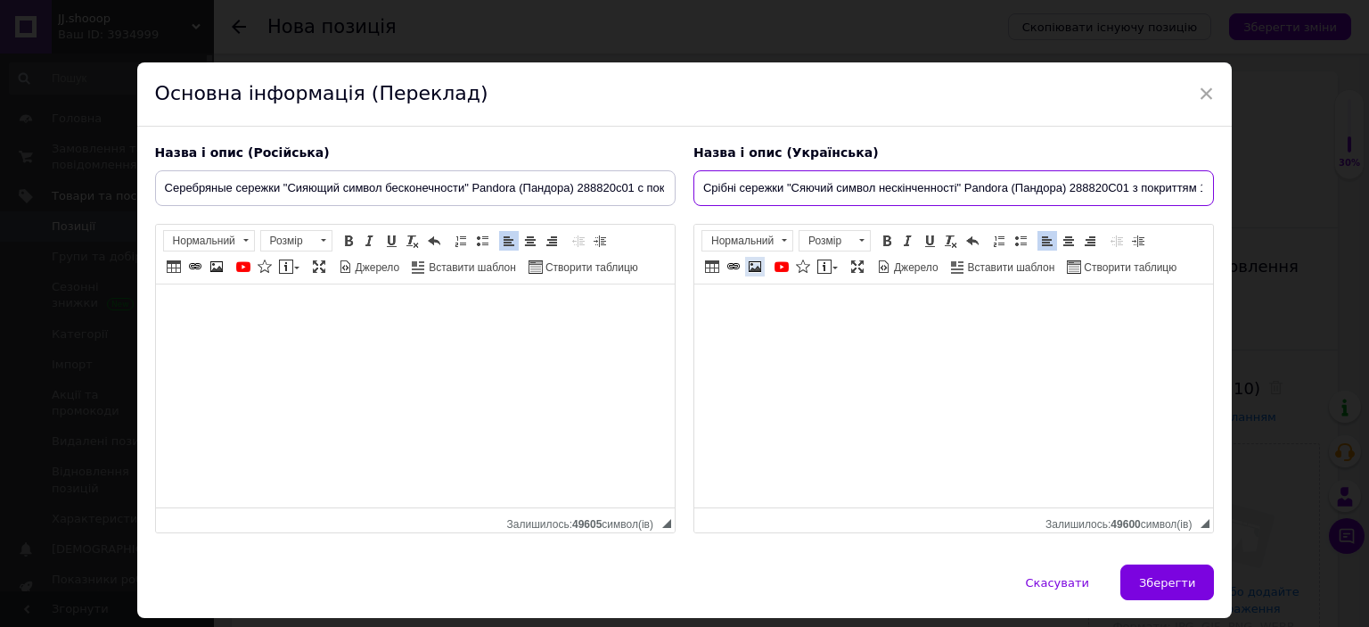
scroll to position [0, 70]
type input "Срібні сережки "Сяючий символ нескінченності" Pandora (Пандора) 288820C01 з пок…"
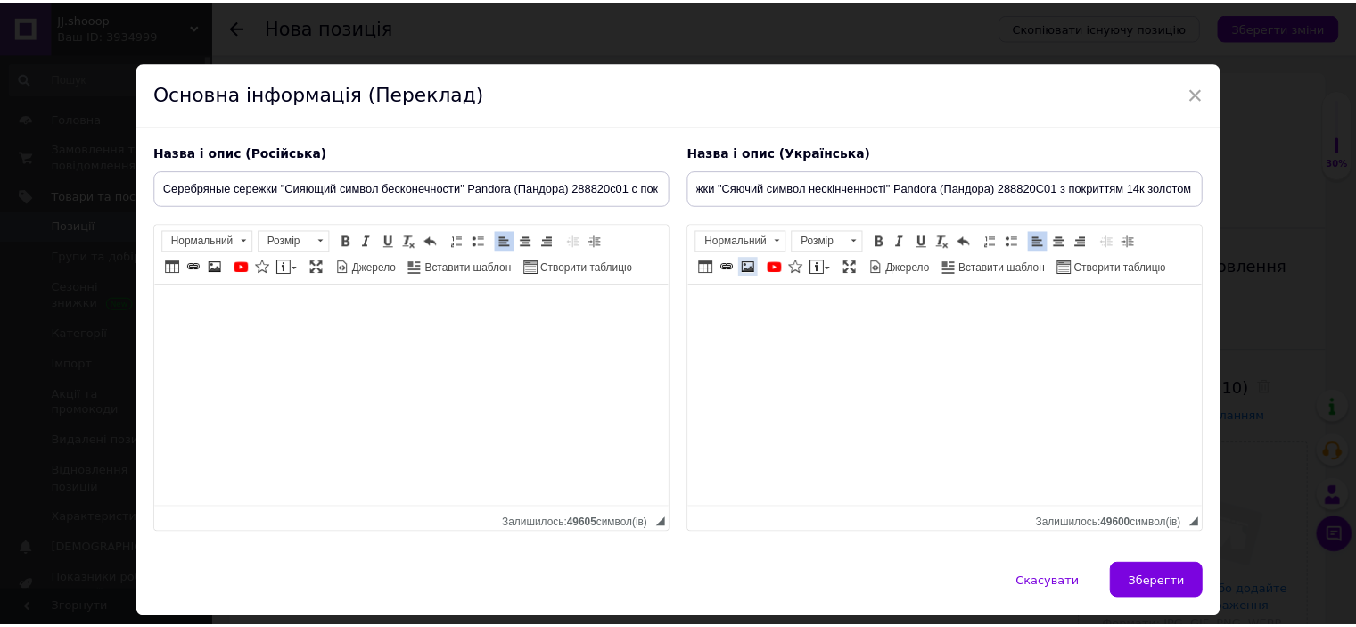
scroll to position [0, 0]
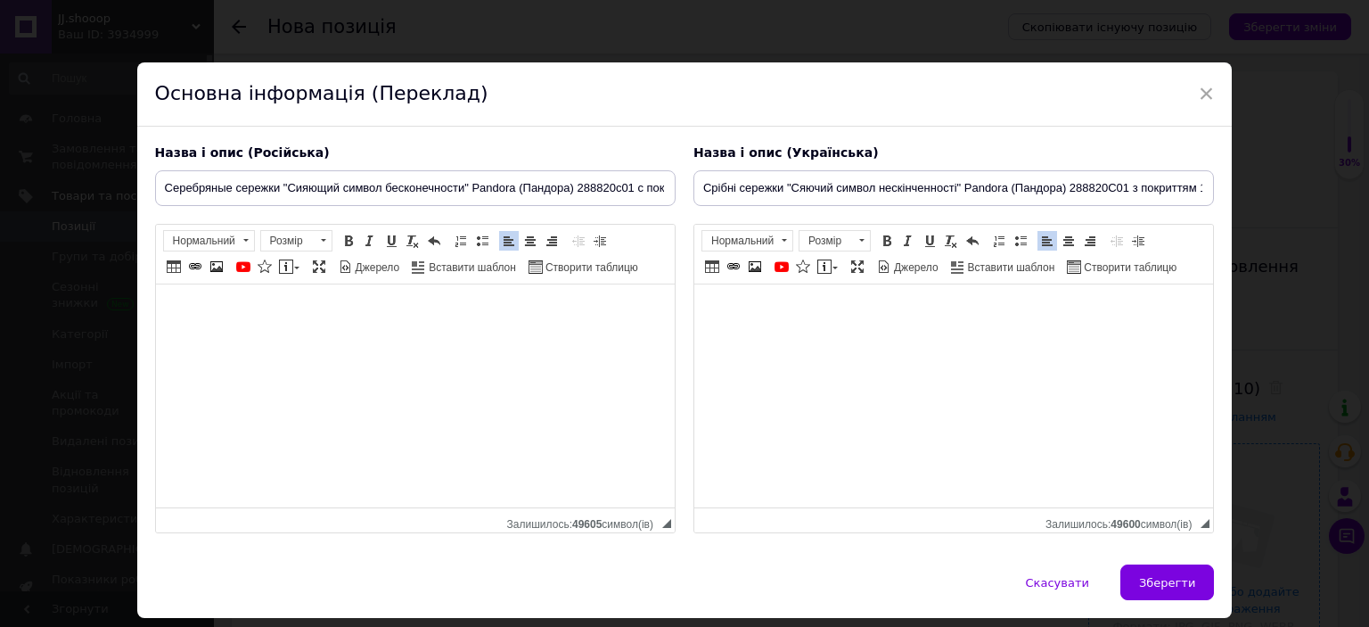
click at [1191, 588] on button "Зберегти" at bounding box center [1168, 582] width 94 height 36
type input "Серебряные сережки "Сияющий символ бесконечности" Pandora (Пандора) 288820c01 с…"
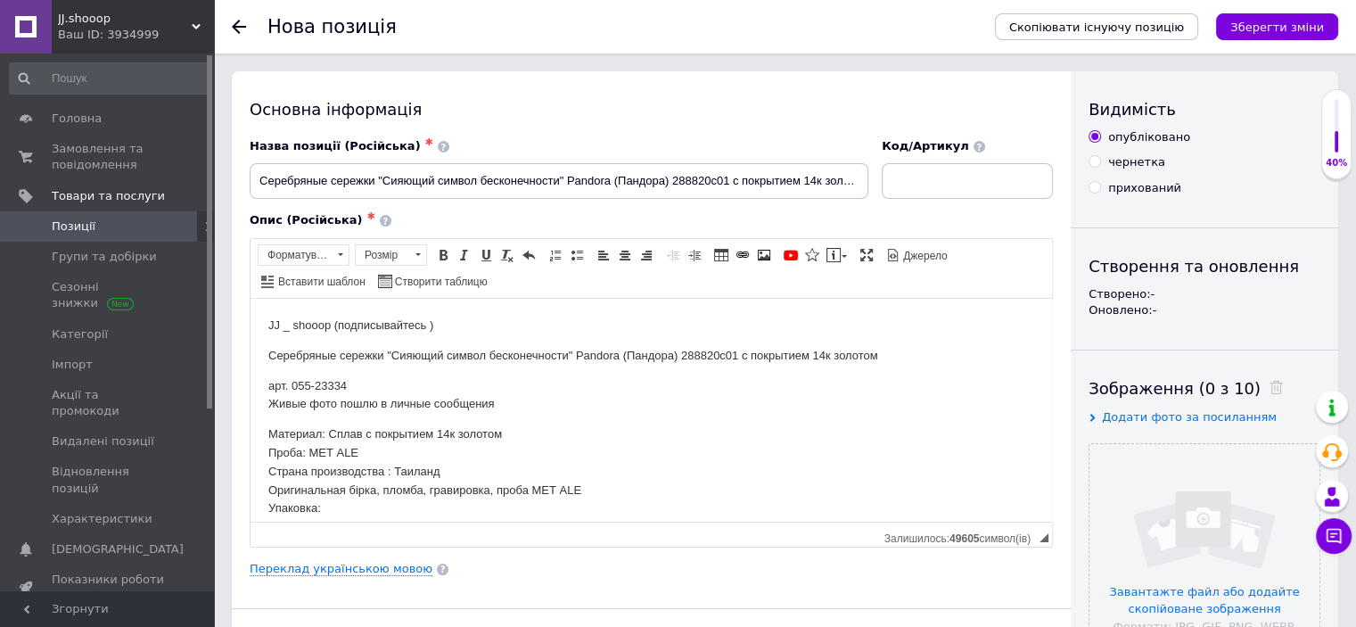
drag, startPoint x: 938, startPoint y: 153, endPoint x: 938, endPoint y: 170, distance: 16.9
click at [938, 154] on div "Код/Артикул" at bounding box center [967, 168] width 171 height 61
click at [939, 170] on input at bounding box center [967, 181] width 171 height 36
paste input "23334"
type input "23334"
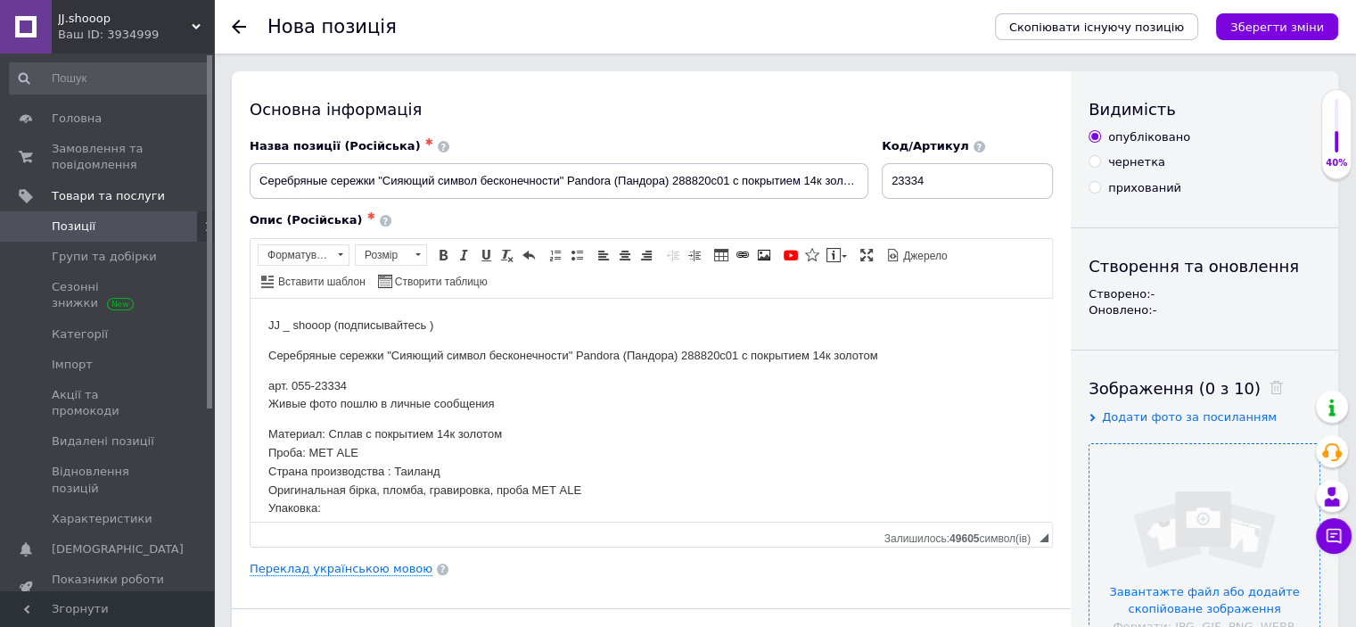
click at [1184, 482] on input "file" at bounding box center [1205, 559] width 230 height 230
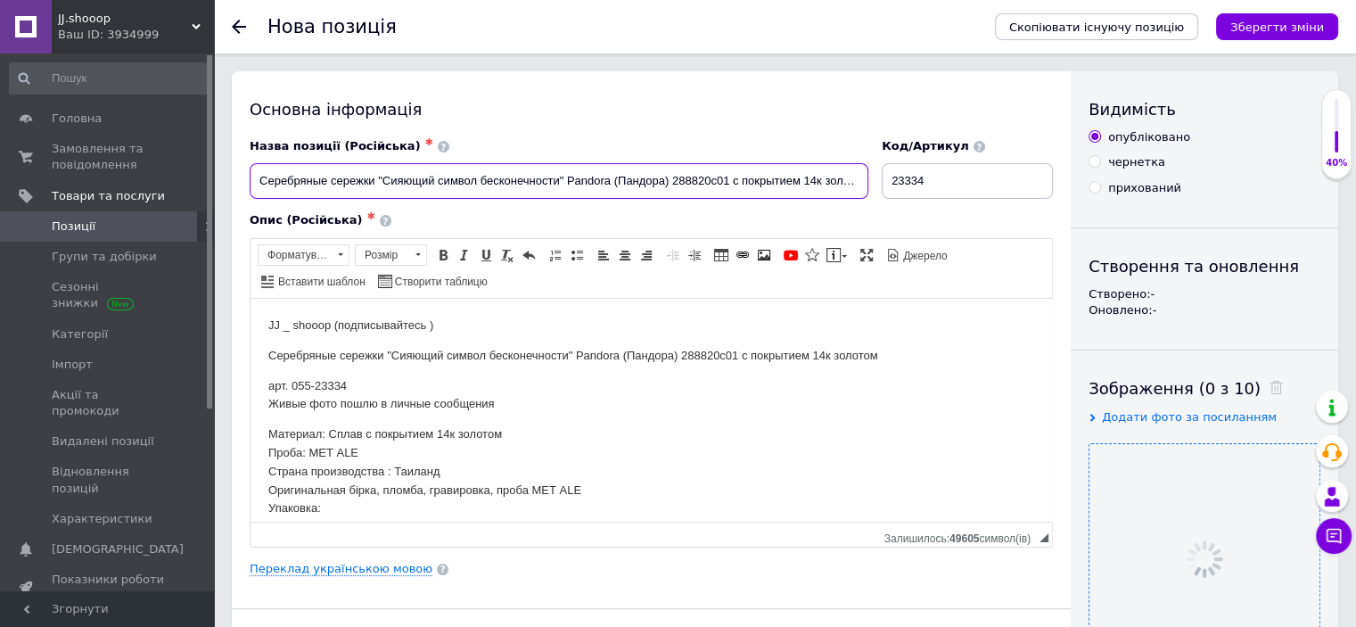
click at [641, 190] on input "Серебряные сережки "Сияющий символ бесконечности" Pandora (Пандора) 288820c01 с…" at bounding box center [559, 181] width 619 height 36
click at [640, 207] on div "Опис (Російська) ✱ JJ _ shooop (подписывайтесь ) Серебряные сережки "Сияющий си…" at bounding box center [651, 379] width 821 height 352
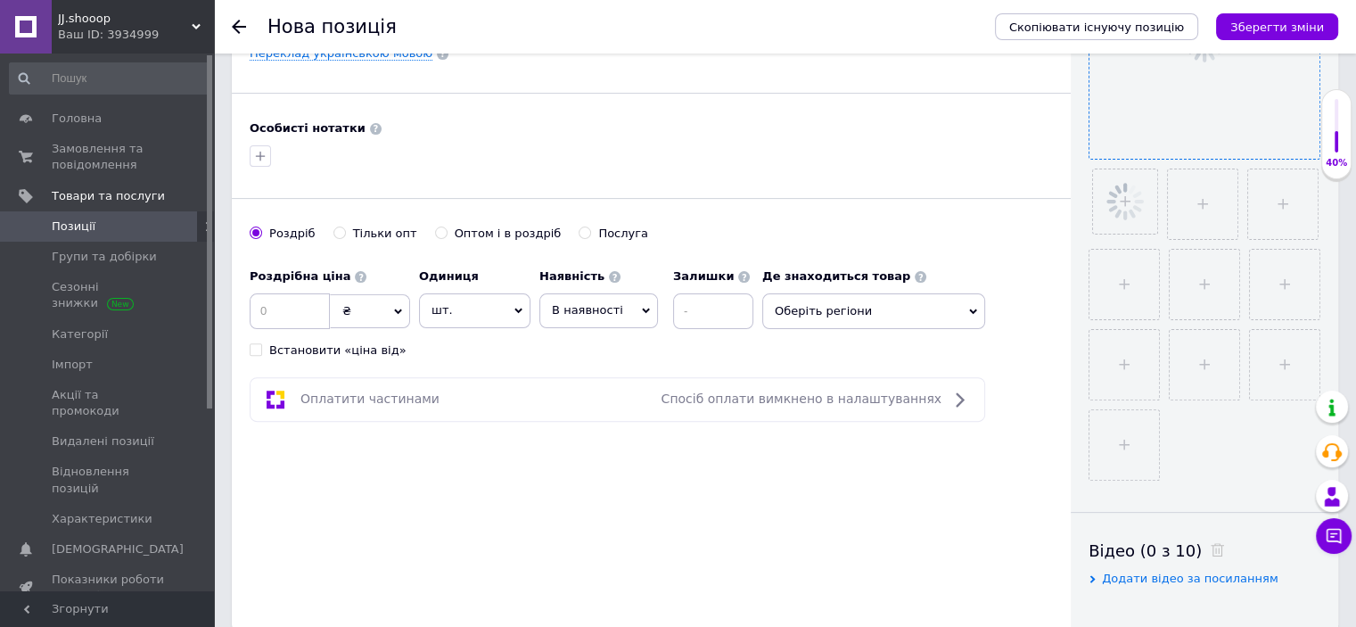
scroll to position [548, 0]
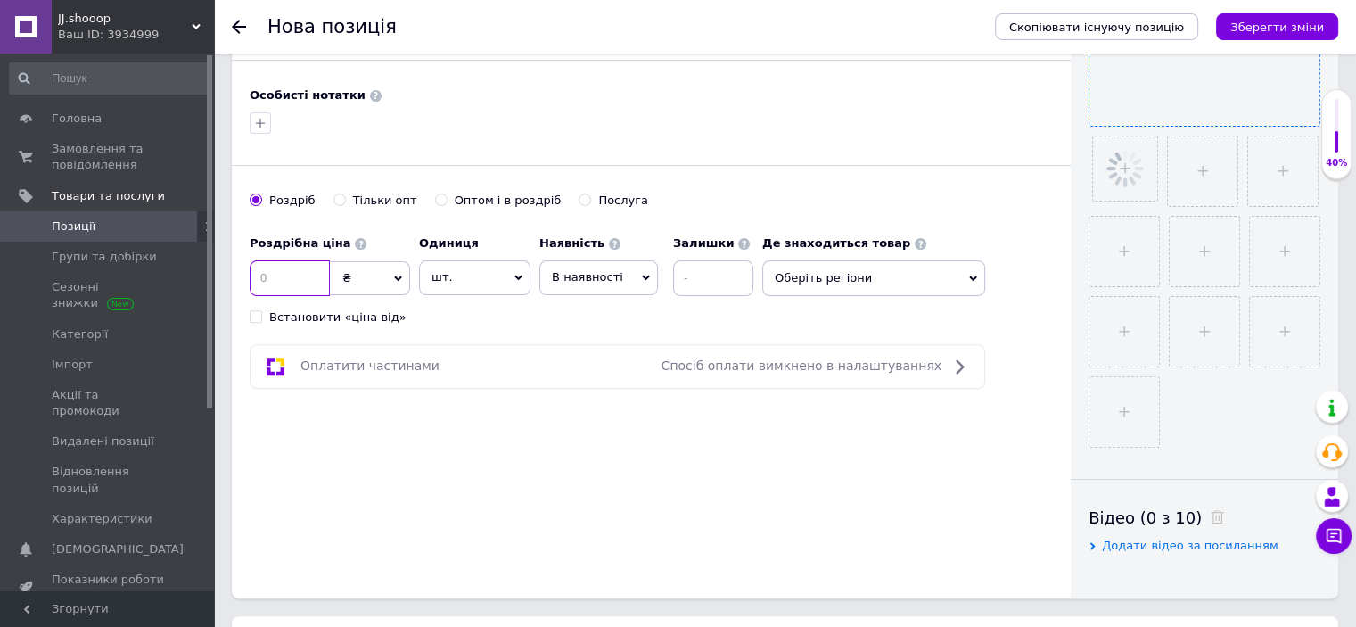
click at [288, 284] on input at bounding box center [290, 278] width 80 height 36
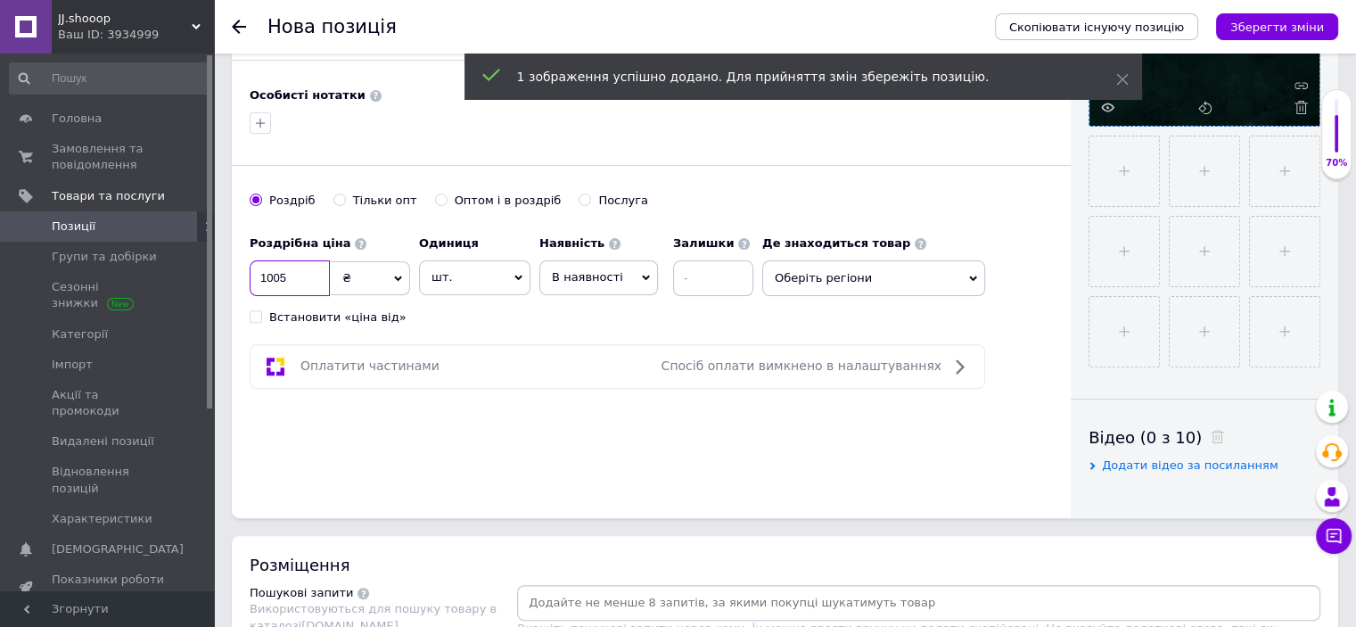
type input "1005"
click at [510, 338] on div "Основна інформація Назва позиції (Російська) ✱ Серебряные сережки "Сияющий симв…" at bounding box center [651, 20] width 839 height 995
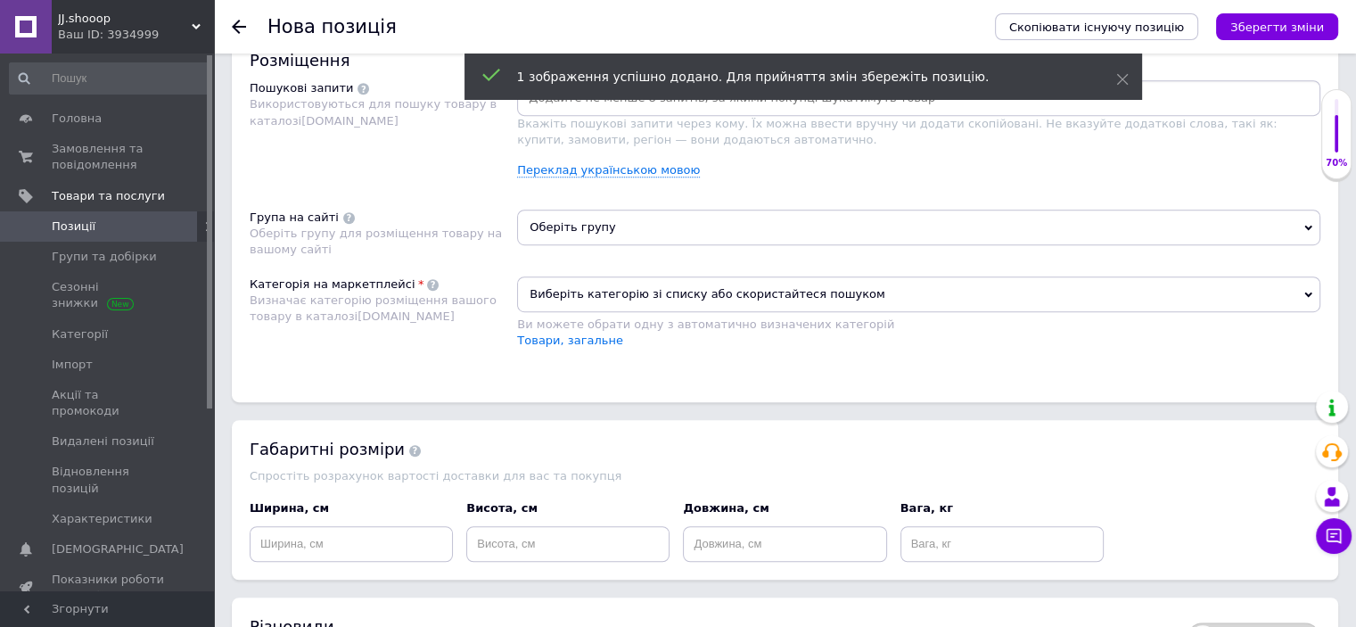
scroll to position [1097, 0]
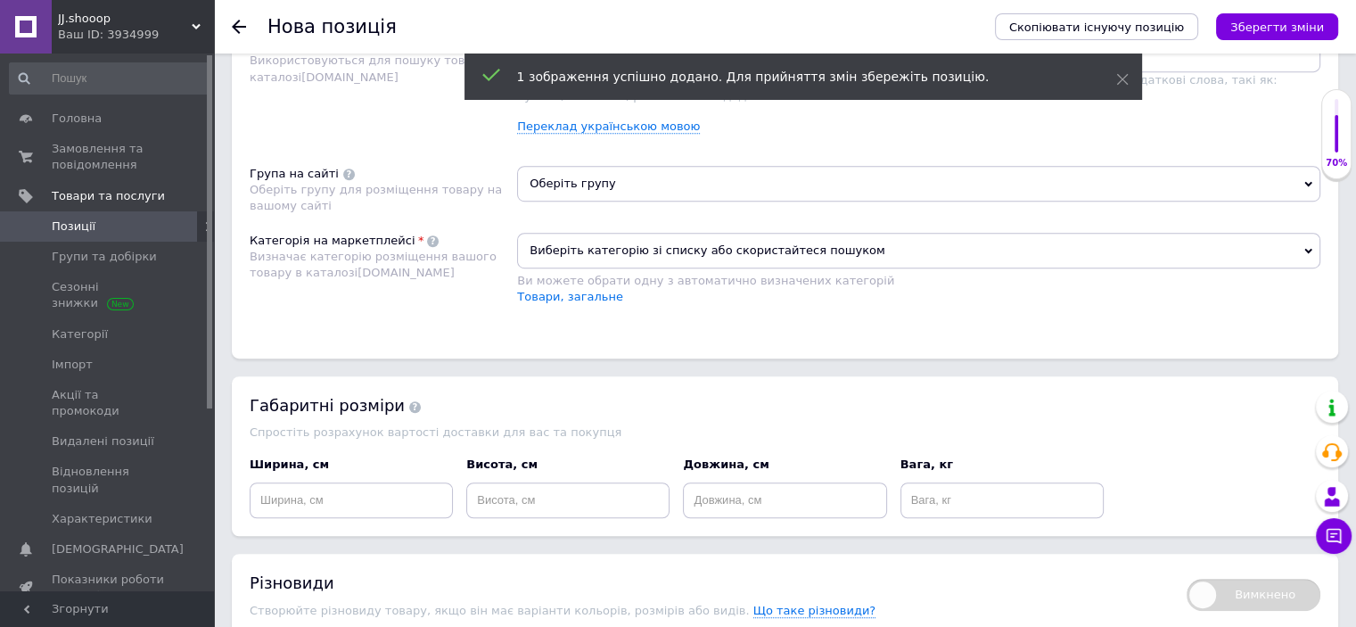
click at [576, 262] on span "Виберіть категорію зі списку або скористайтеся пошуком" at bounding box center [918, 251] width 803 height 36
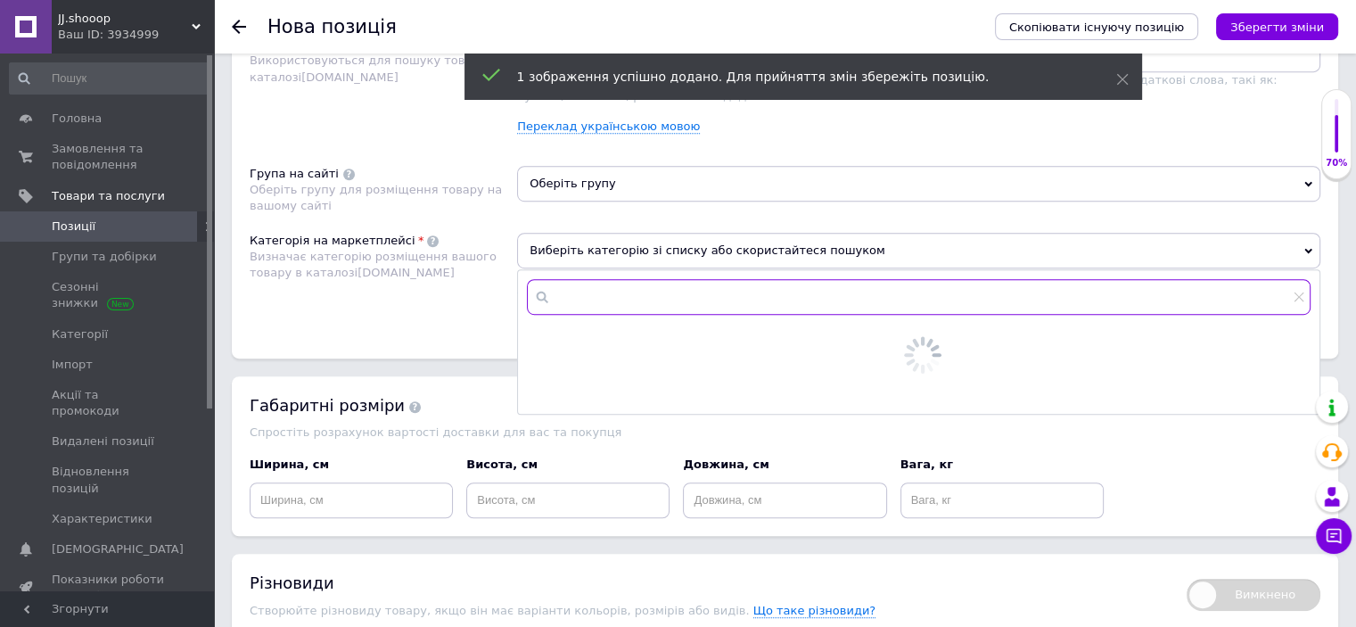
click at [571, 279] on input "text" at bounding box center [919, 297] width 784 height 36
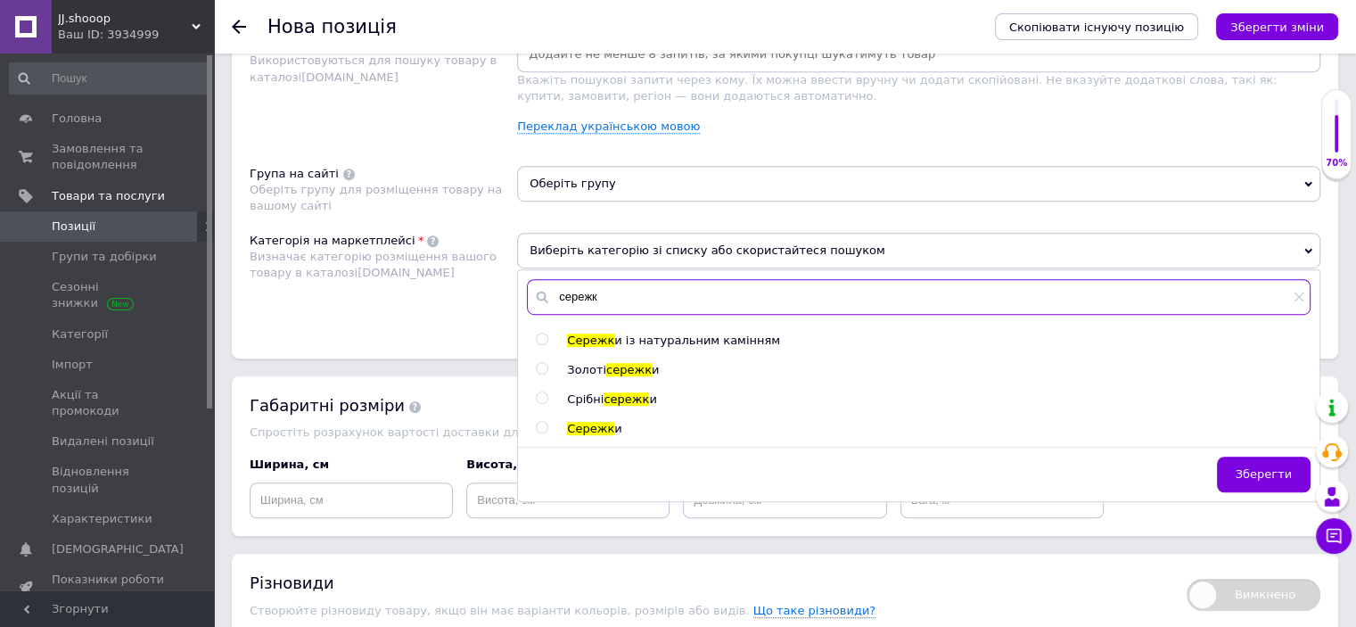
type input "сережк"
drag, startPoint x: 596, startPoint y: 390, endPoint x: 603, endPoint y: 254, distance: 135.7
click at [598, 392] on span "Срібні" at bounding box center [585, 398] width 37 height 13
radio input "true"
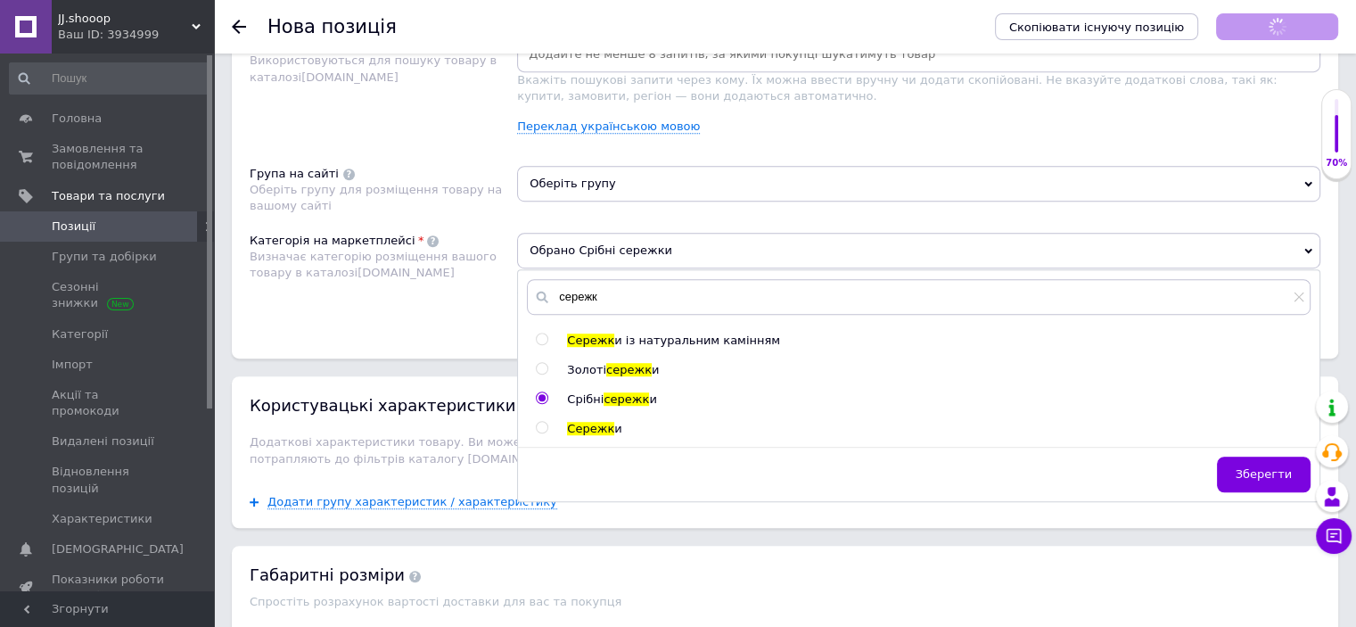
click at [589, 166] on span "Оберіть групу" at bounding box center [918, 184] width 803 height 36
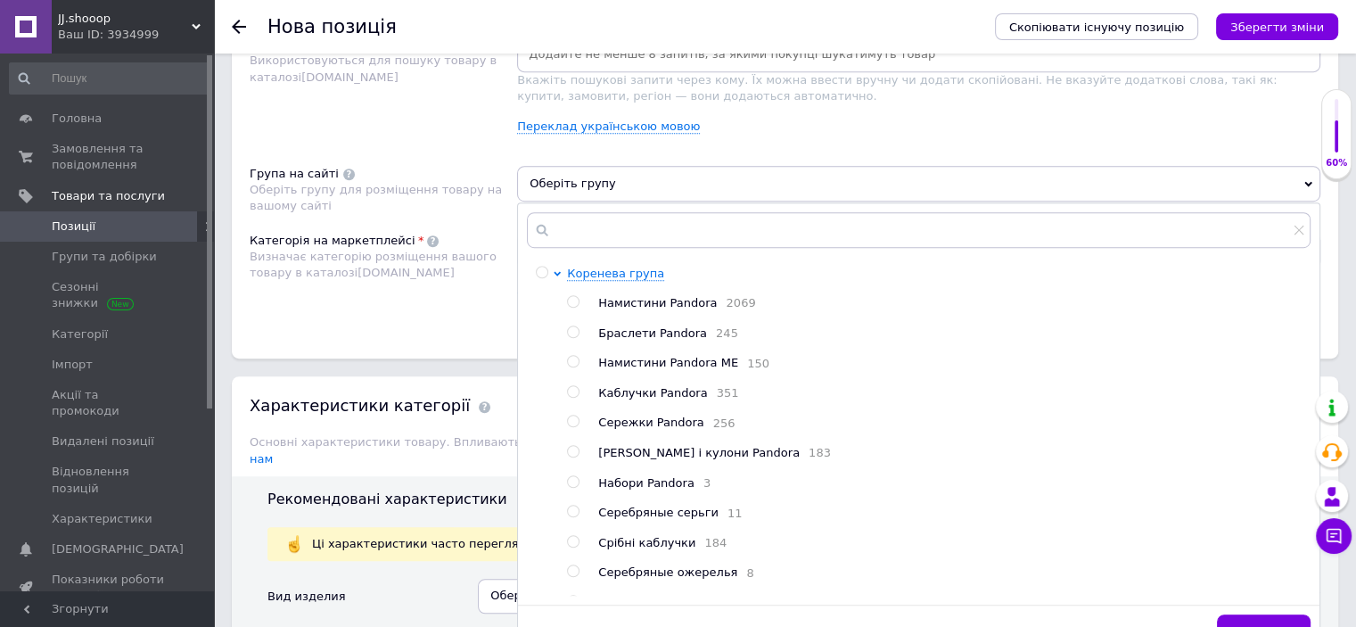
click at [632, 424] on span "Сережки Pandora" at bounding box center [650, 421] width 105 height 13
radio input "true"
click at [409, 300] on div "Категорія на маркетплейсі Визначає категорію розміщення вашого товару в каталоз…" at bounding box center [383, 278] width 267 height 90
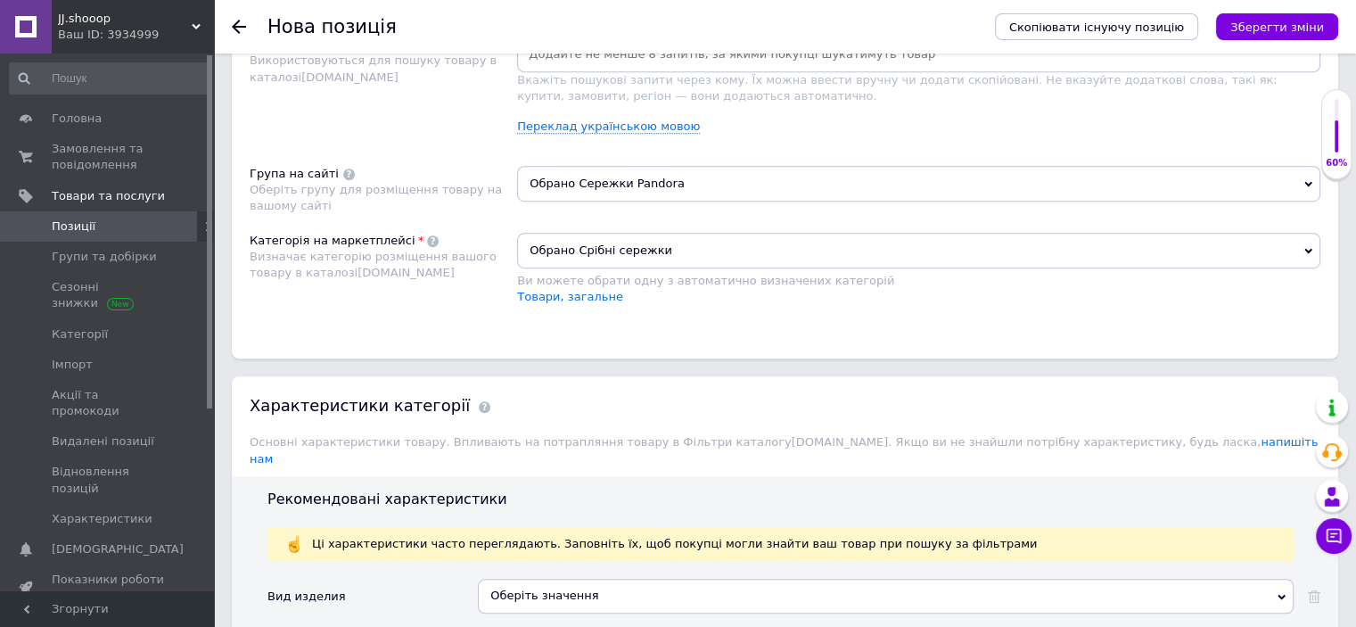
scroll to position [1542, 0]
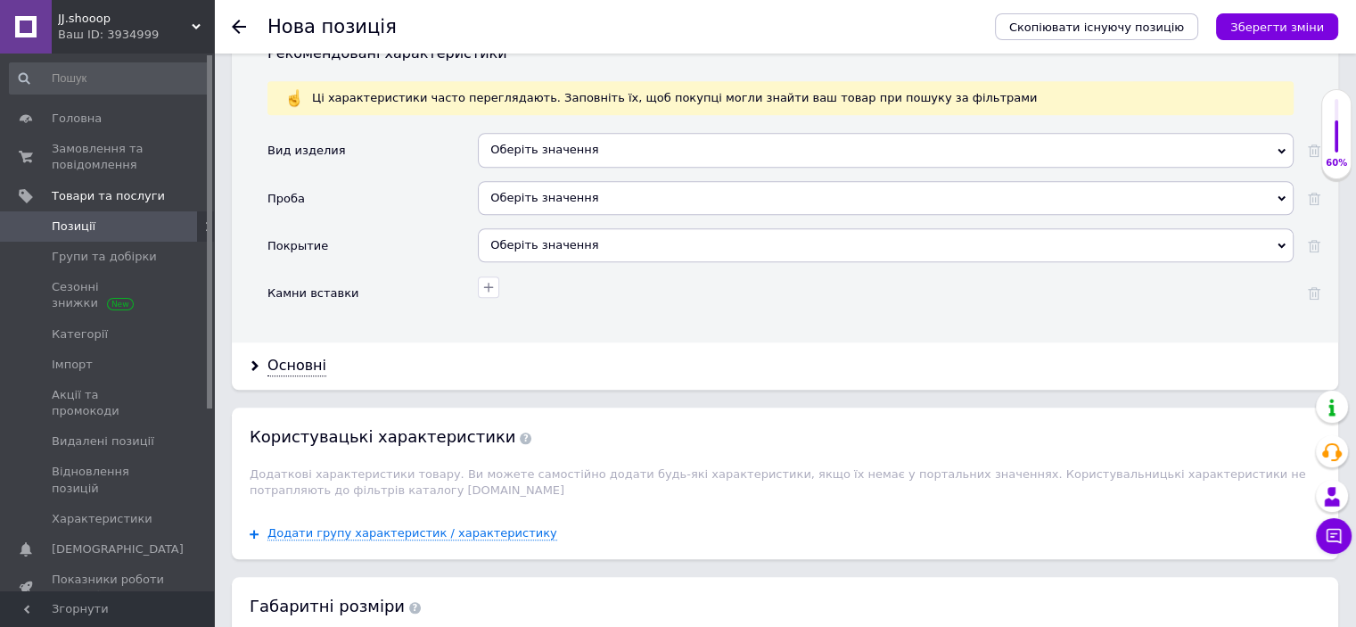
click at [510, 136] on div "Оберіть значення" at bounding box center [886, 150] width 816 height 34
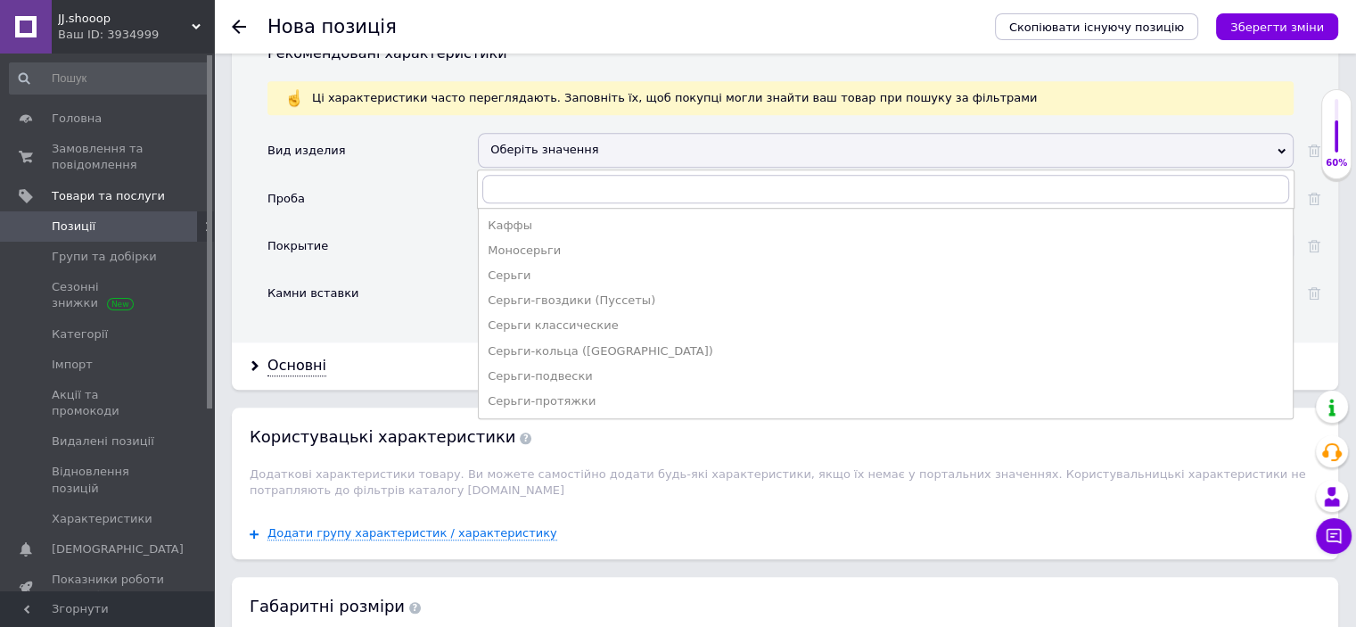
click at [317, 228] on div "Покрытие" at bounding box center [297, 246] width 61 height 36
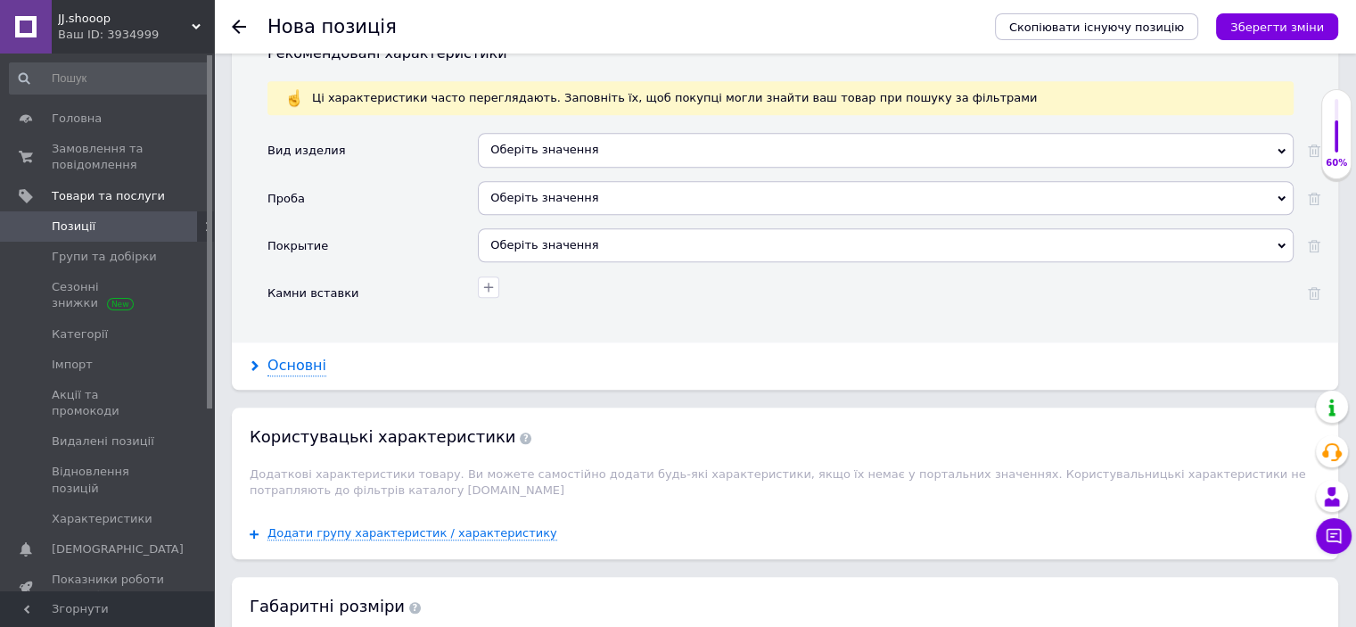
click at [293, 356] on div "Основні" at bounding box center [296, 366] width 59 height 21
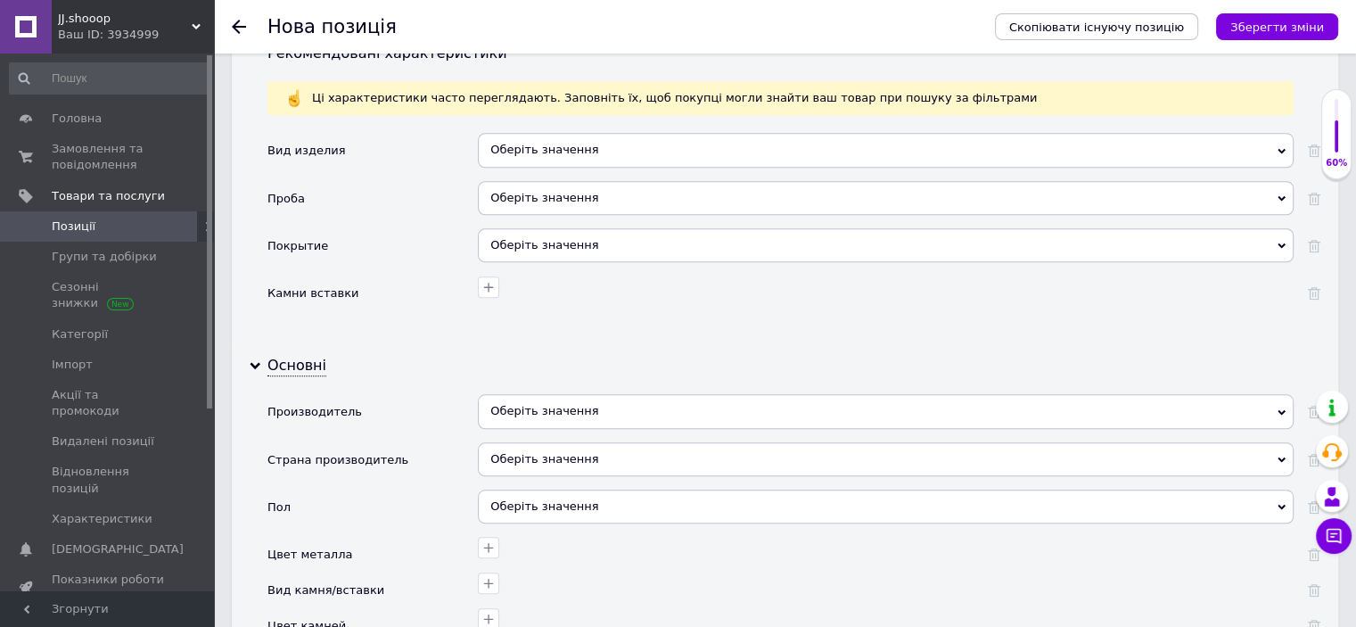
click at [539, 394] on div "Оберіть значення" at bounding box center [886, 411] width 816 height 34
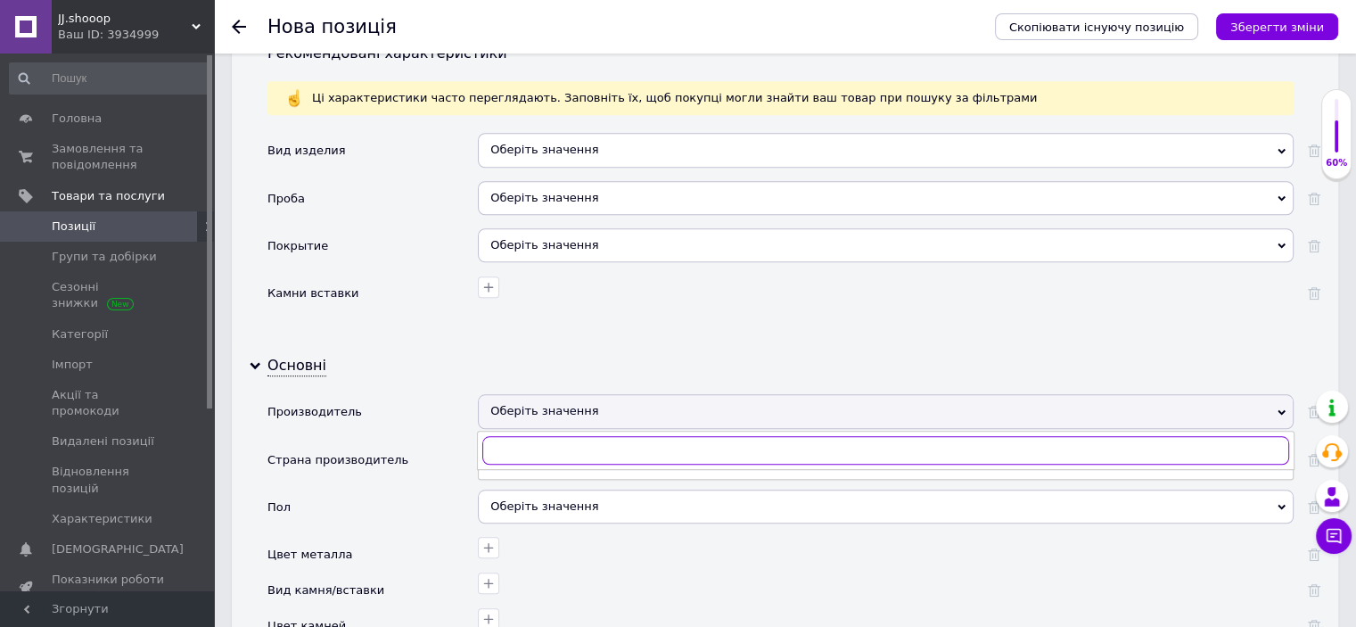
paste input "Пандора"
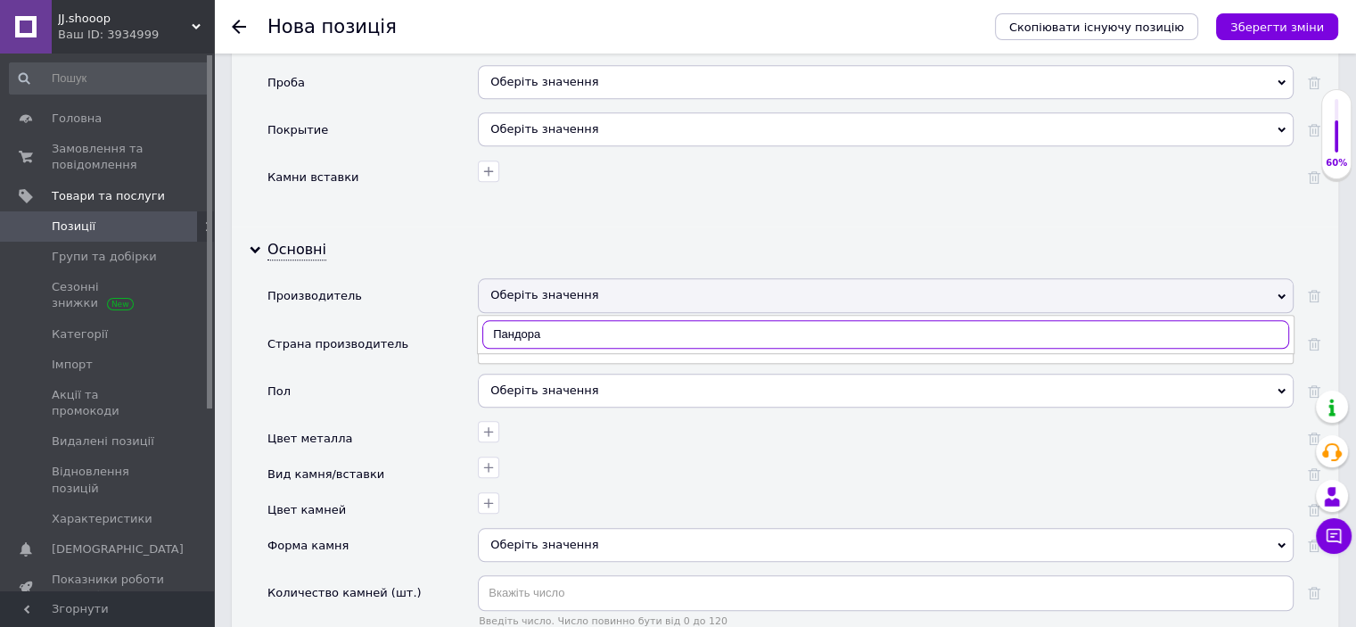
scroll to position [1690, 0]
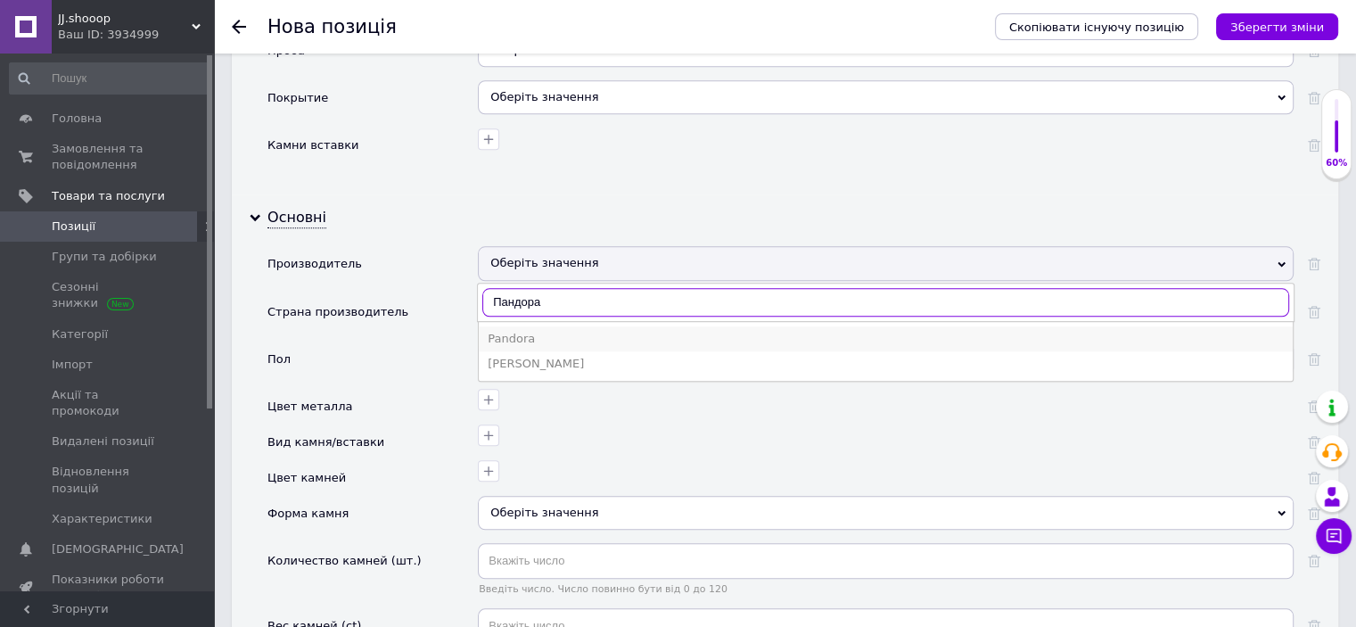
type input "Пандора"
click at [485, 326] on li "Pandora" at bounding box center [886, 338] width 814 height 25
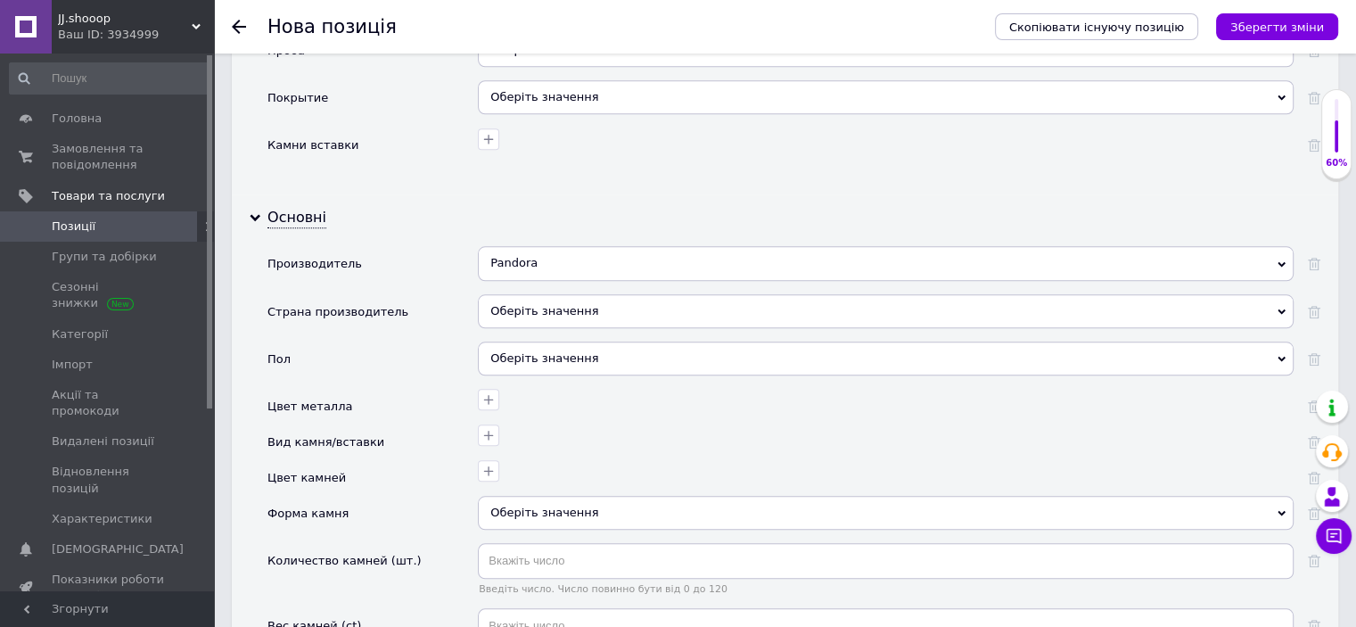
click at [1236, 32] on button "Зберегти зміни" at bounding box center [1277, 26] width 122 height 27
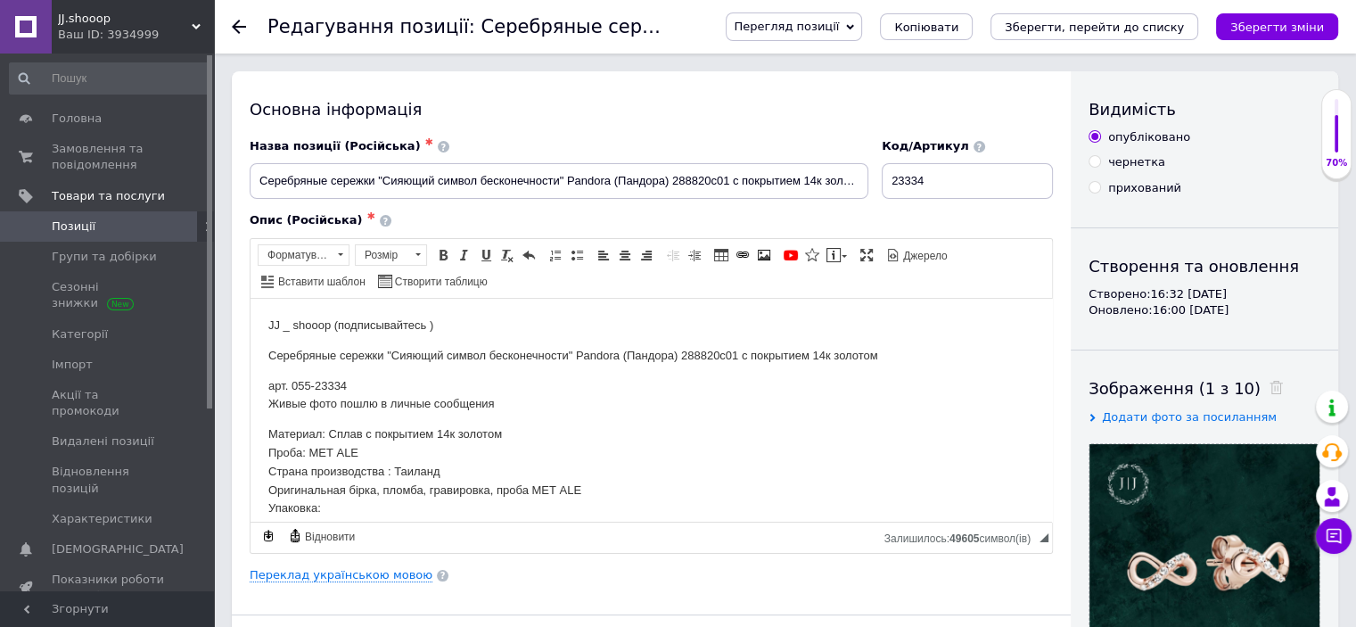
click at [1178, 13] on button "Зберегти, перейти до списку" at bounding box center [1095, 26] width 208 height 27
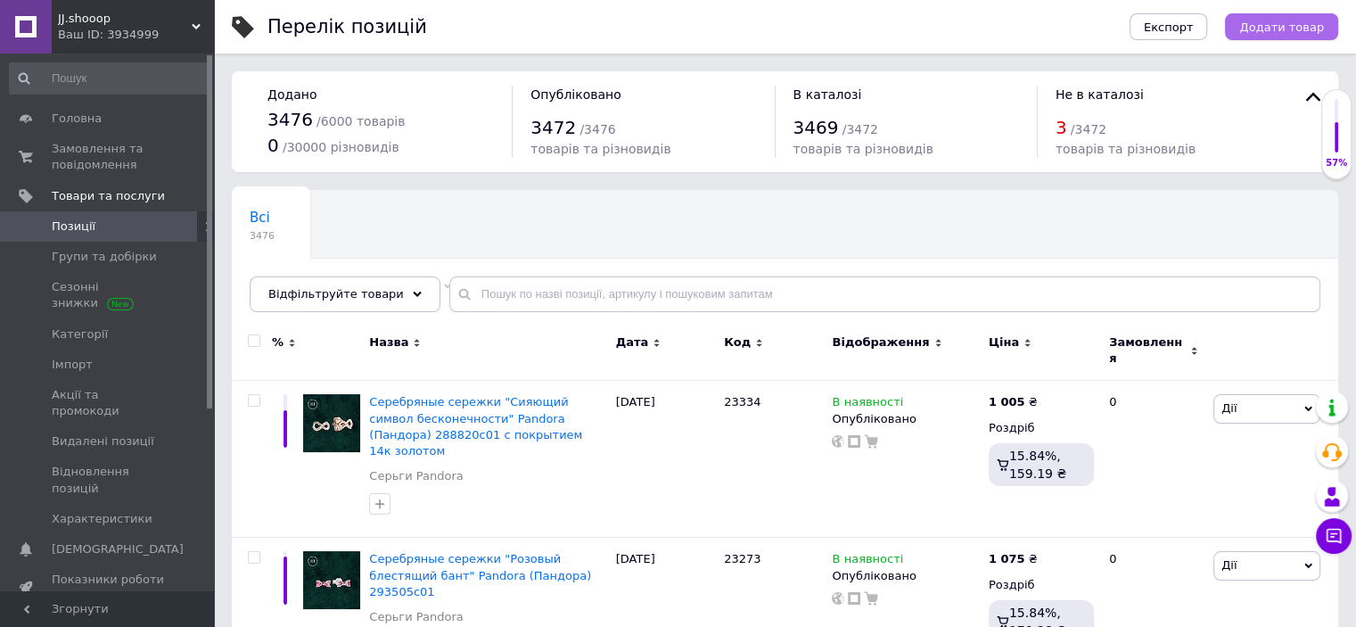
click at [1280, 35] on button "Додати товар" at bounding box center [1281, 26] width 113 height 27
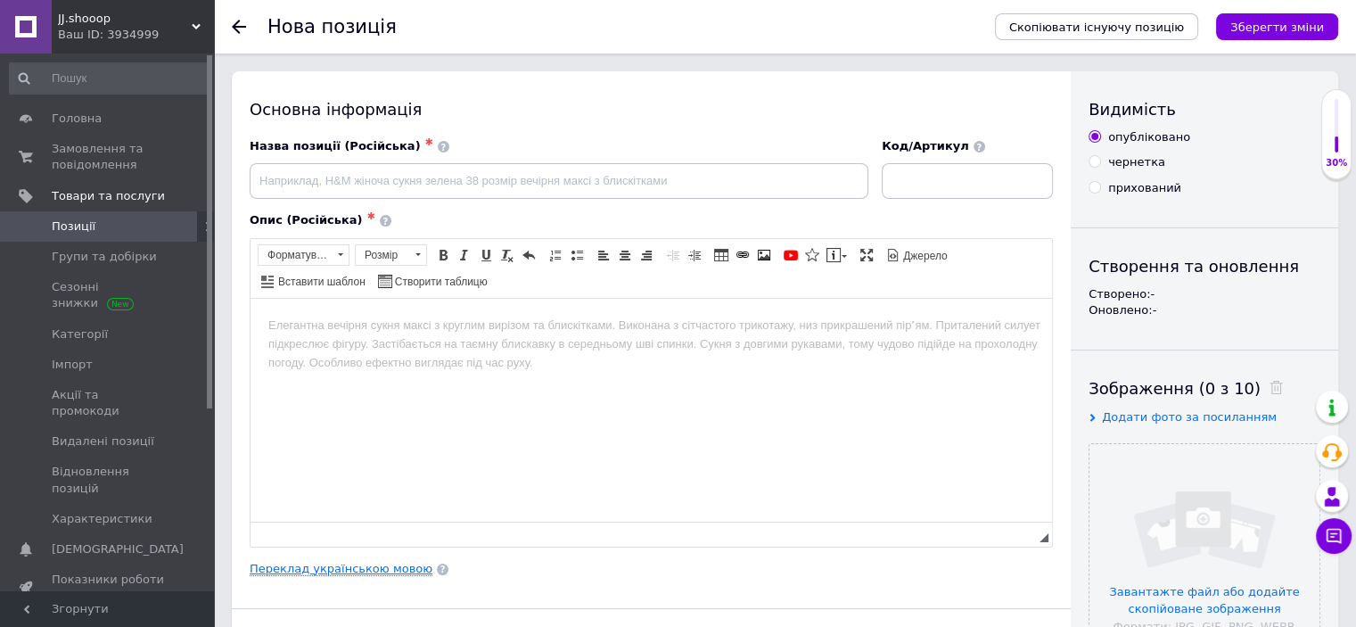
click at [346, 562] on link "Переклад українською мовою" at bounding box center [341, 569] width 183 height 14
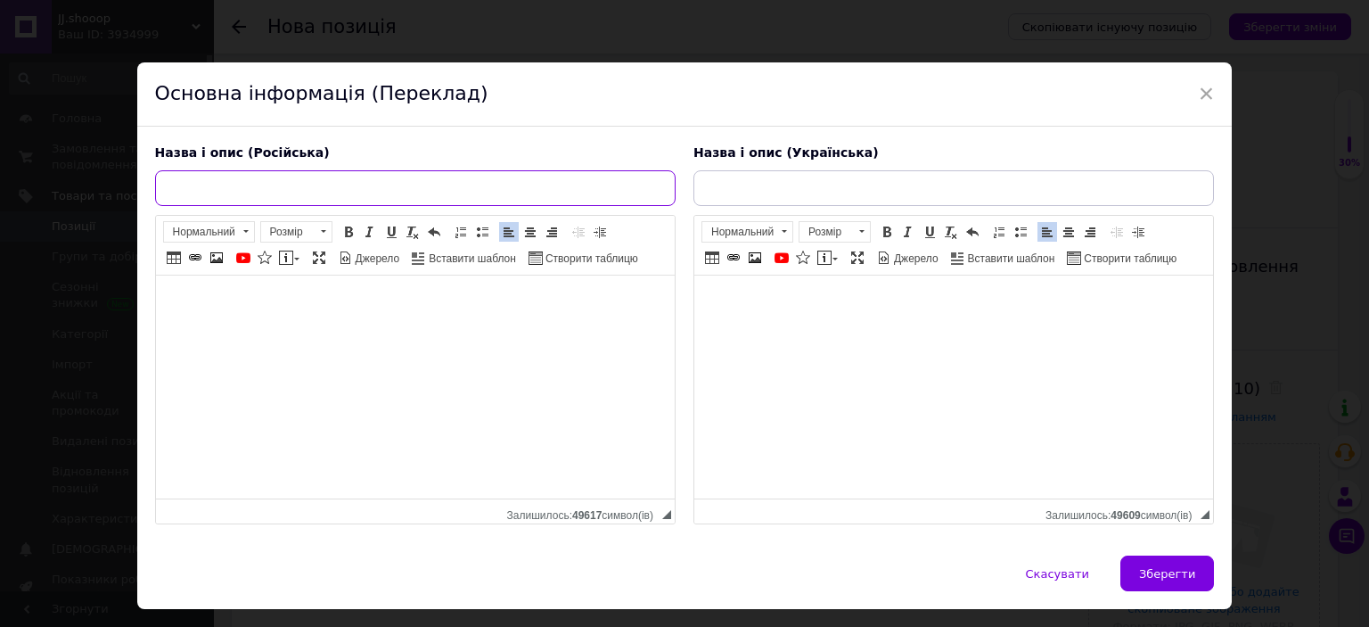
click at [327, 202] on input "text" at bounding box center [415, 188] width 521 height 36
paste input "Серебряные сережки "Ореол сердец" Pandora (Пандора) 293633c01"
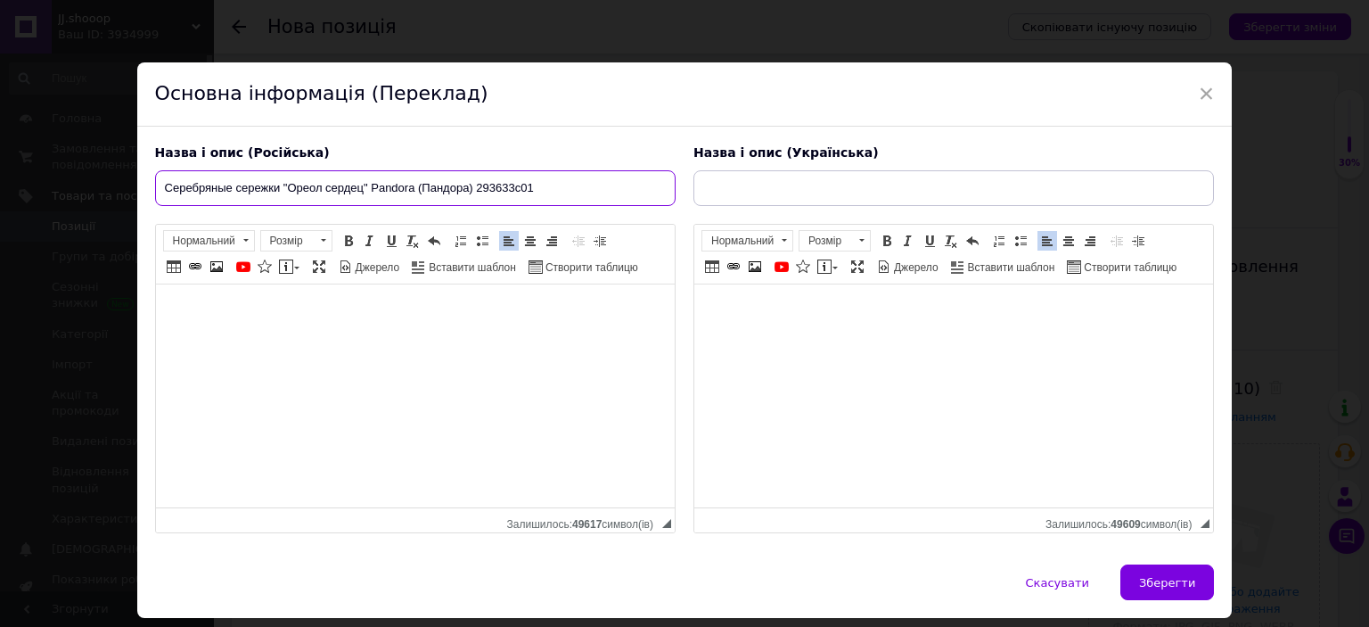
type input "Серебряные сережки "Ореол сердец" Pandora (Пандора) 293633c01"
click at [743, 206] on div "Назва і опис (Українська) JJ_shooop (підписуйтесь ) Срібні сережки "Ореол серде…" at bounding box center [954, 339] width 539 height 407
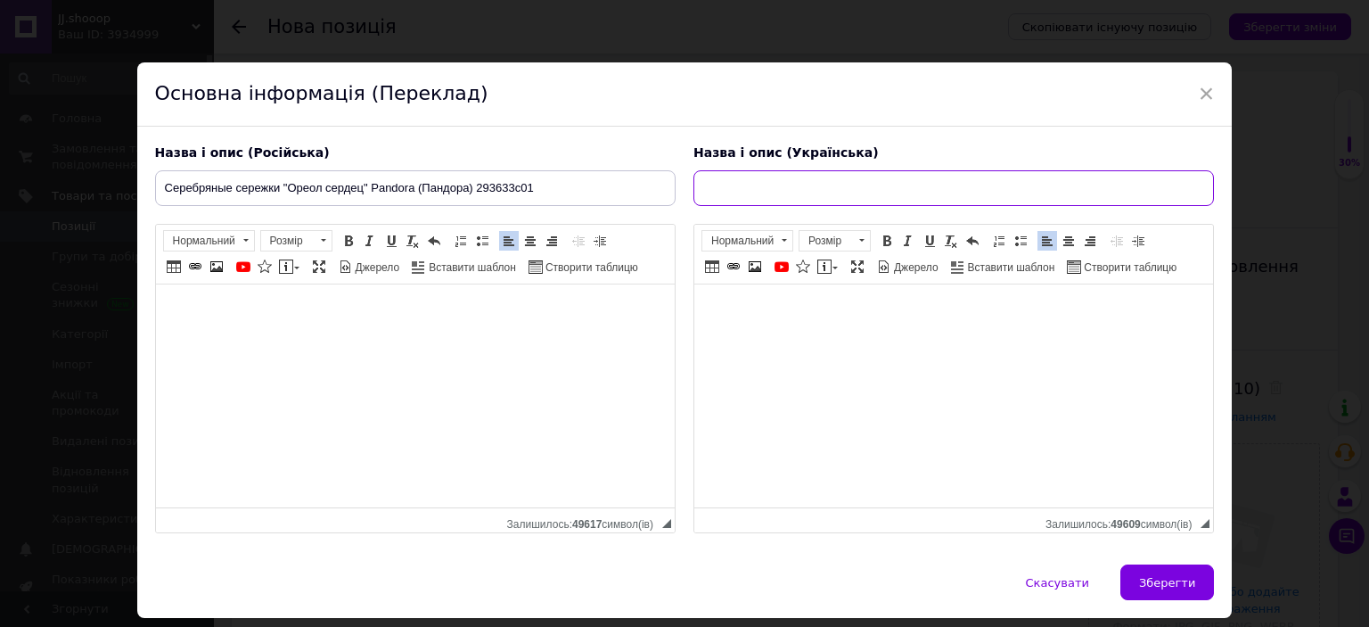
click at [742, 199] on input "text" at bounding box center [954, 188] width 521 height 36
paste input "Срібні сережки "Ореол сердець" Pandora (Пандора) 293633C01"
type input "Срібні сережки "Ореол сердець" Pandora (Пандора) 293633C01"
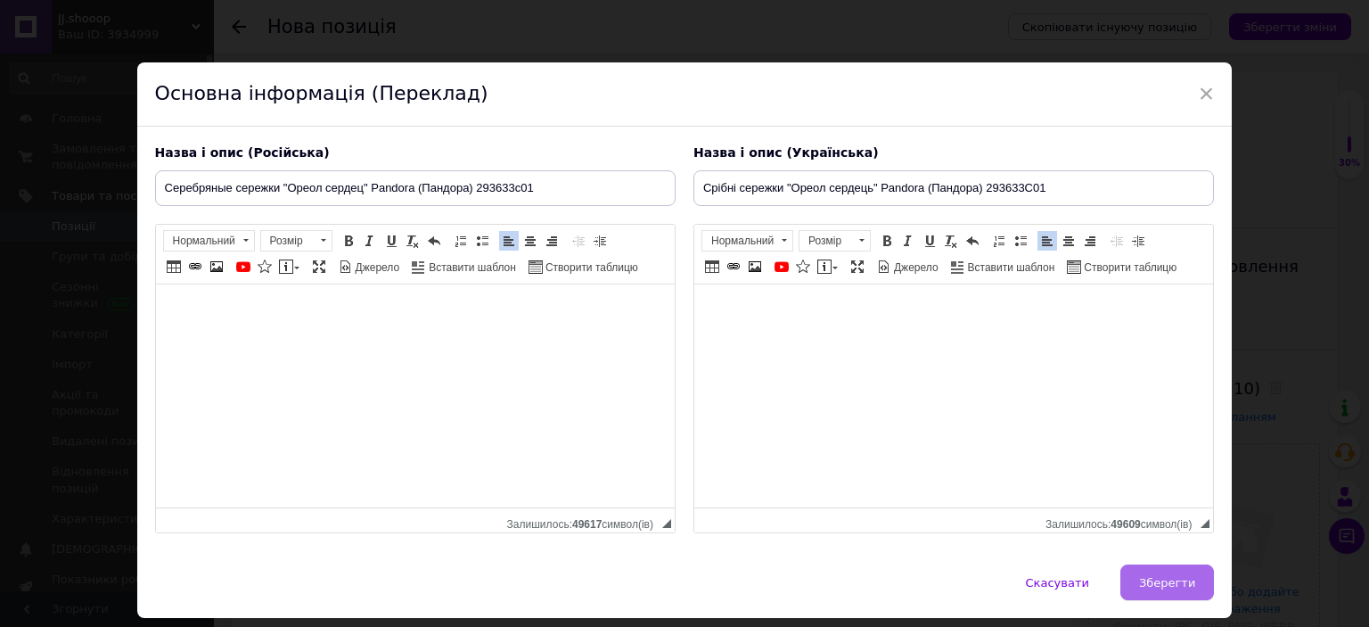
click at [1159, 584] on span "Зберегти" at bounding box center [1167, 582] width 56 height 13
type input "Серебряные сережки "Ореол сердец" Pandora (Пандора) 293633c01"
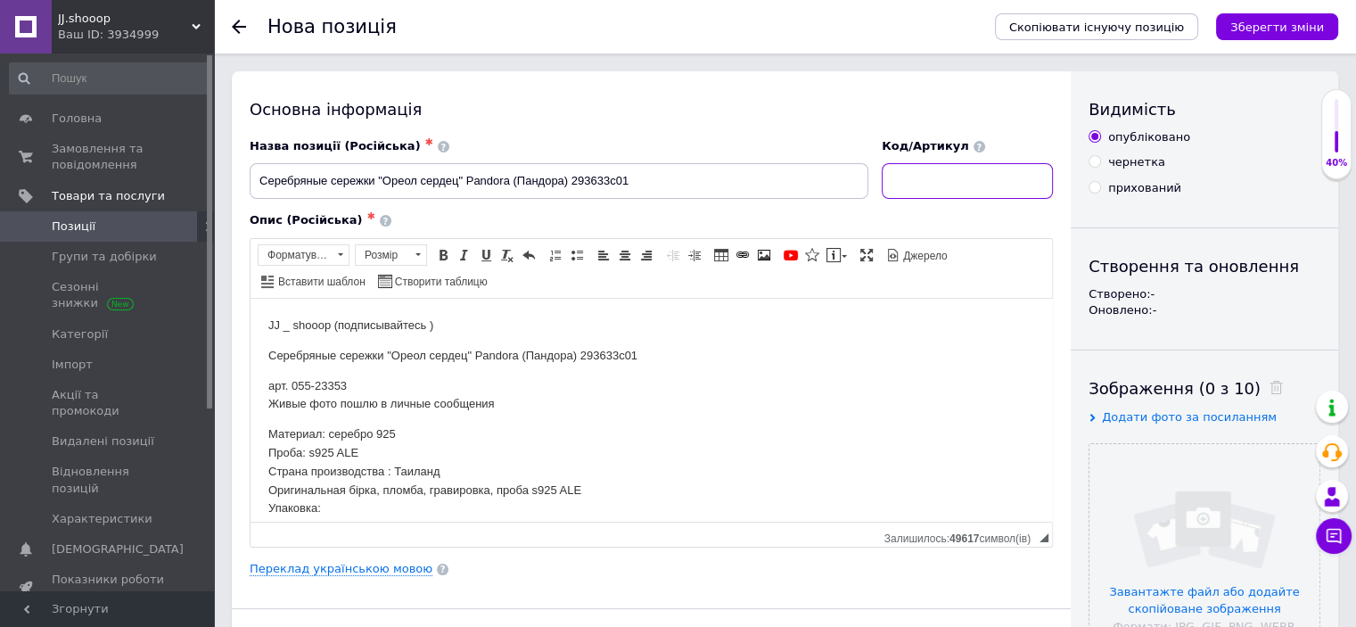
click at [963, 185] on input at bounding box center [967, 181] width 171 height 36
paste input "23353"
type input "23353"
click at [1221, 474] on input "file" at bounding box center [1205, 559] width 230 height 230
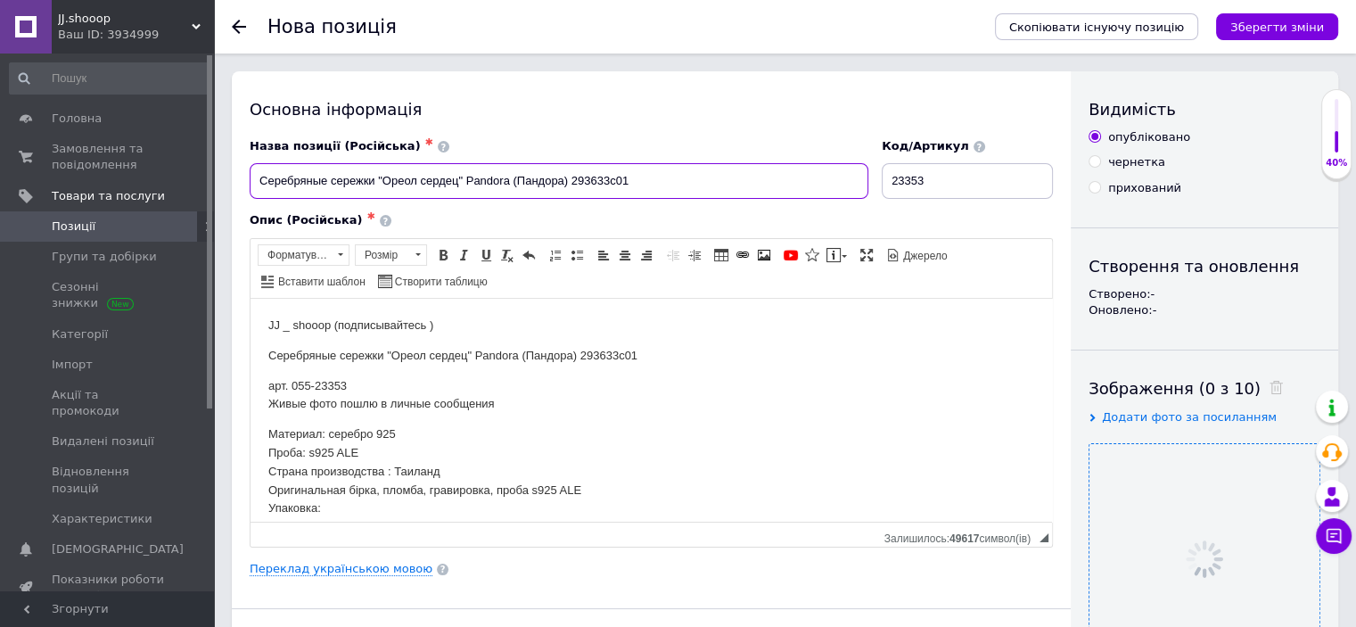
click at [533, 178] on input "Серебряные сережки "Ореол сердец" Pandora (Пандора) 293633c01" at bounding box center [559, 181] width 619 height 36
click at [534, 209] on div "Опис (Російська) ✱ JJ _ shooop (подписывайтесь ) Серебряные сережки "Ореол серд…" at bounding box center [651, 379] width 821 height 352
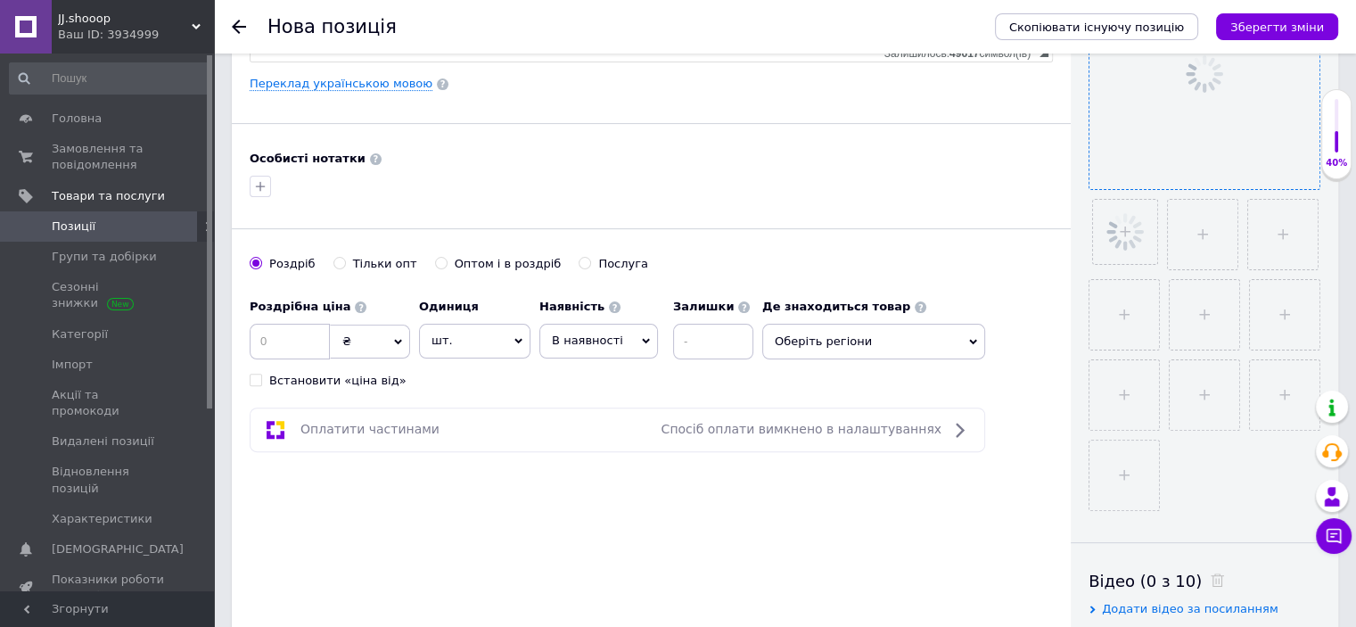
scroll to position [548, 0]
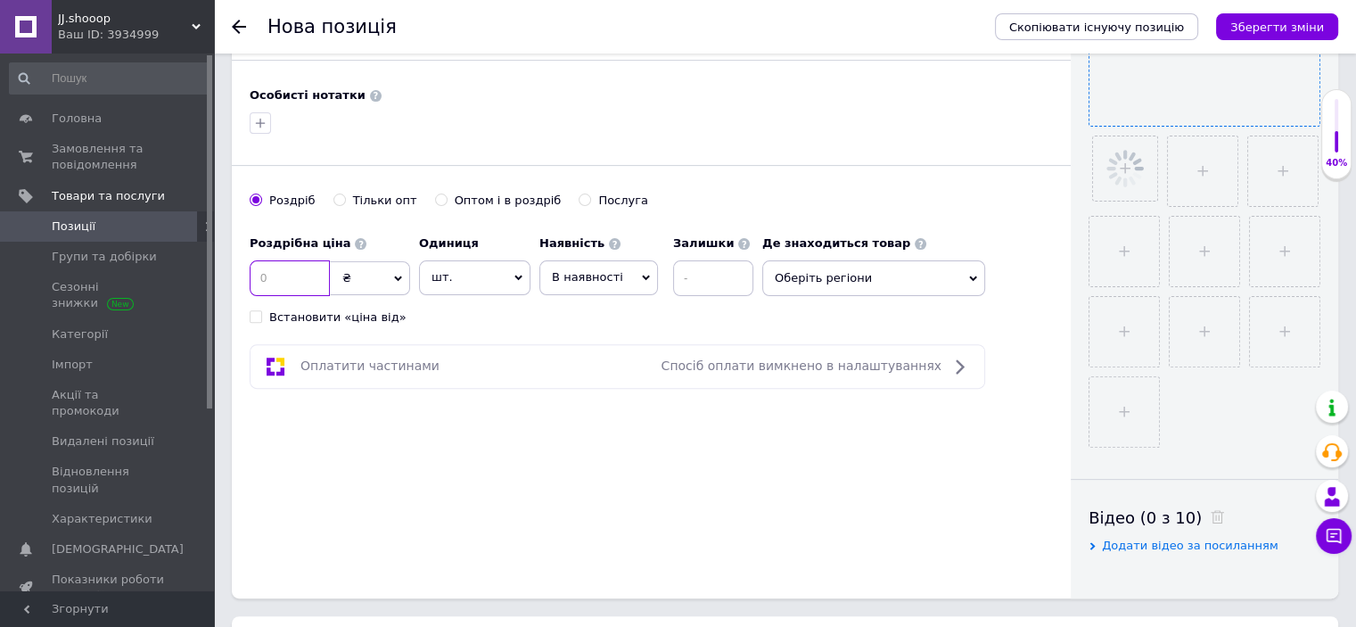
click at [277, 292] on input at bounding box center [290, 278] width 80 height 36
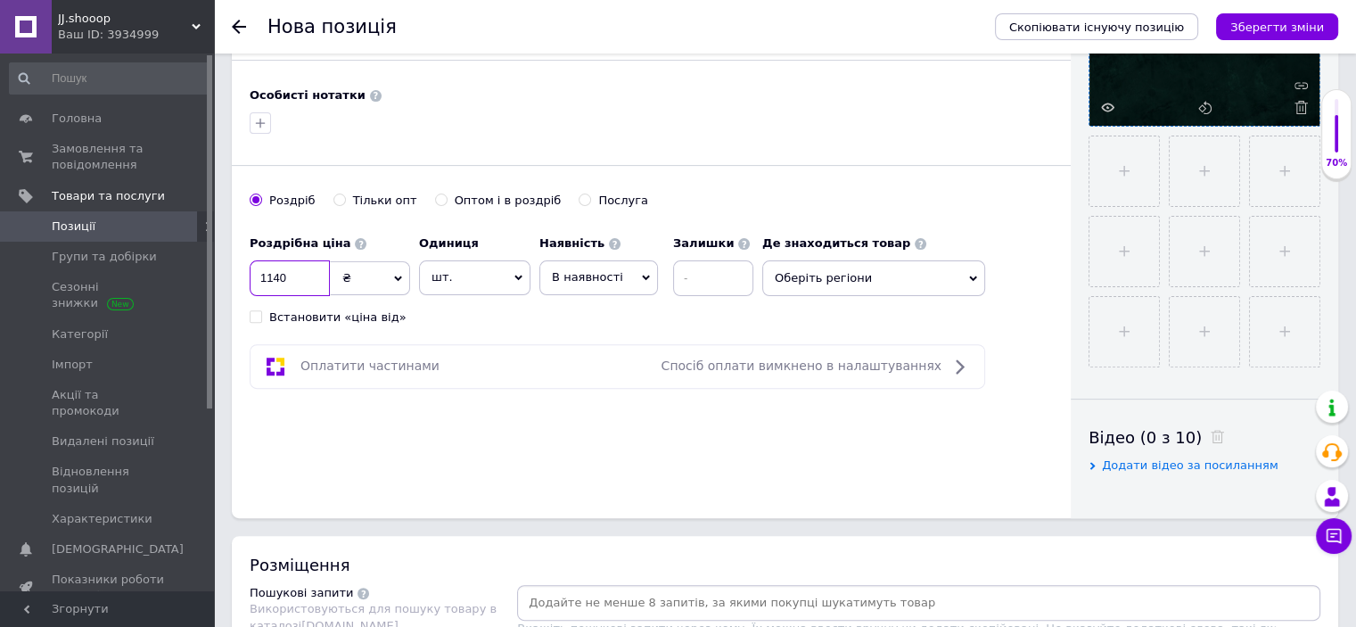
type input "1140"
click at [537, 325] on div "Основна інформація Назва позиції (Російська) ✱ Серебряные сережки "Ореол сердец…" at bounding box center [651, 20] width 839 height 995
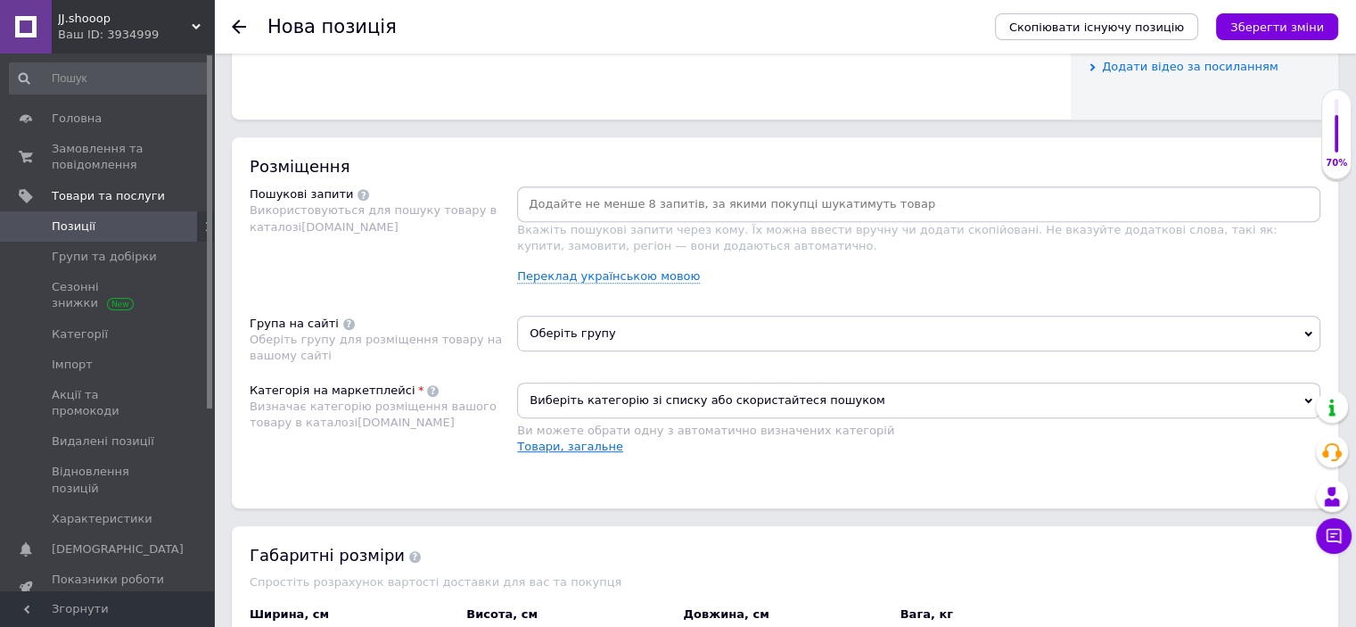
scroll to position [1097, 0]
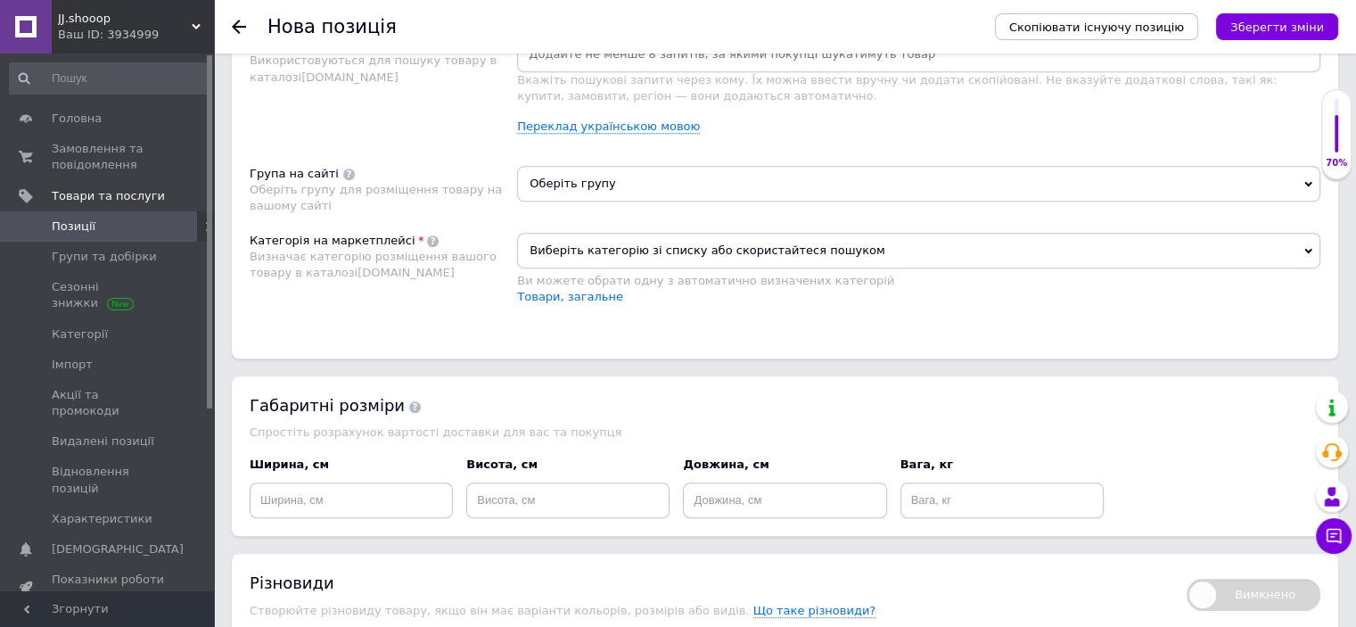
click at [594, 239] on span "Виберіть категорію зі списку або скористайтеся пошуком" at bounding box center [918, 251] width 803 height 36
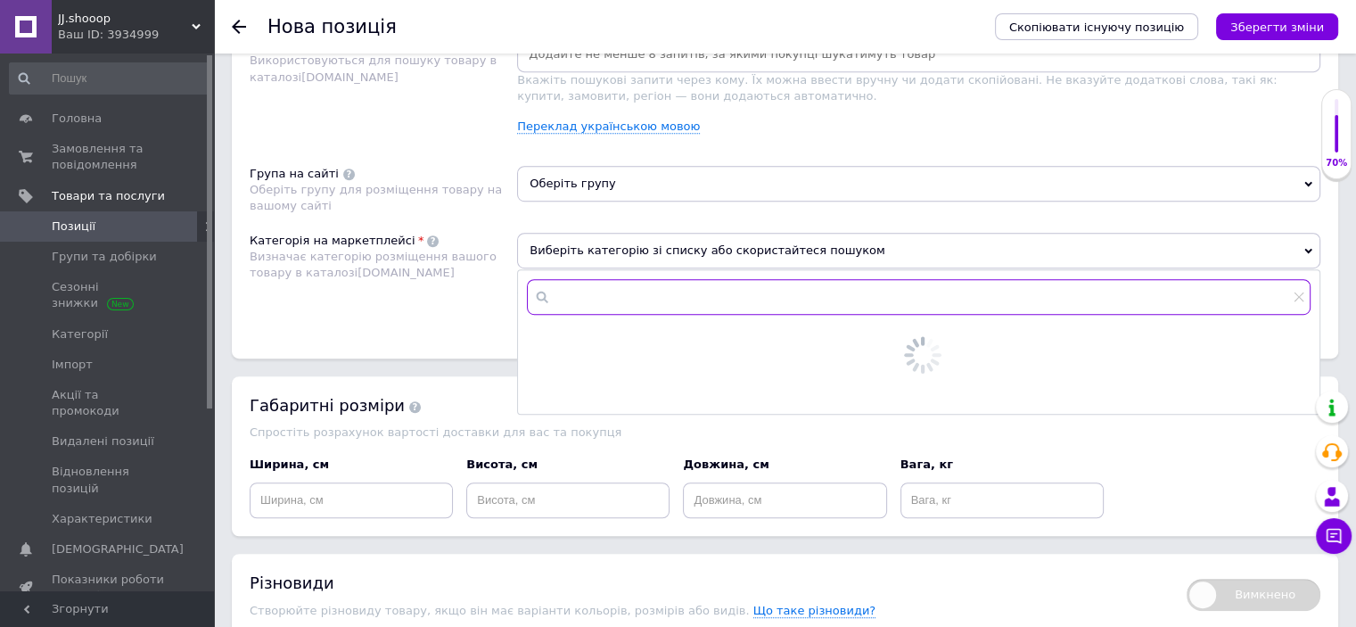
click at [603, 280] on input "text" at bounding box center [919, 297] width 784 height 36
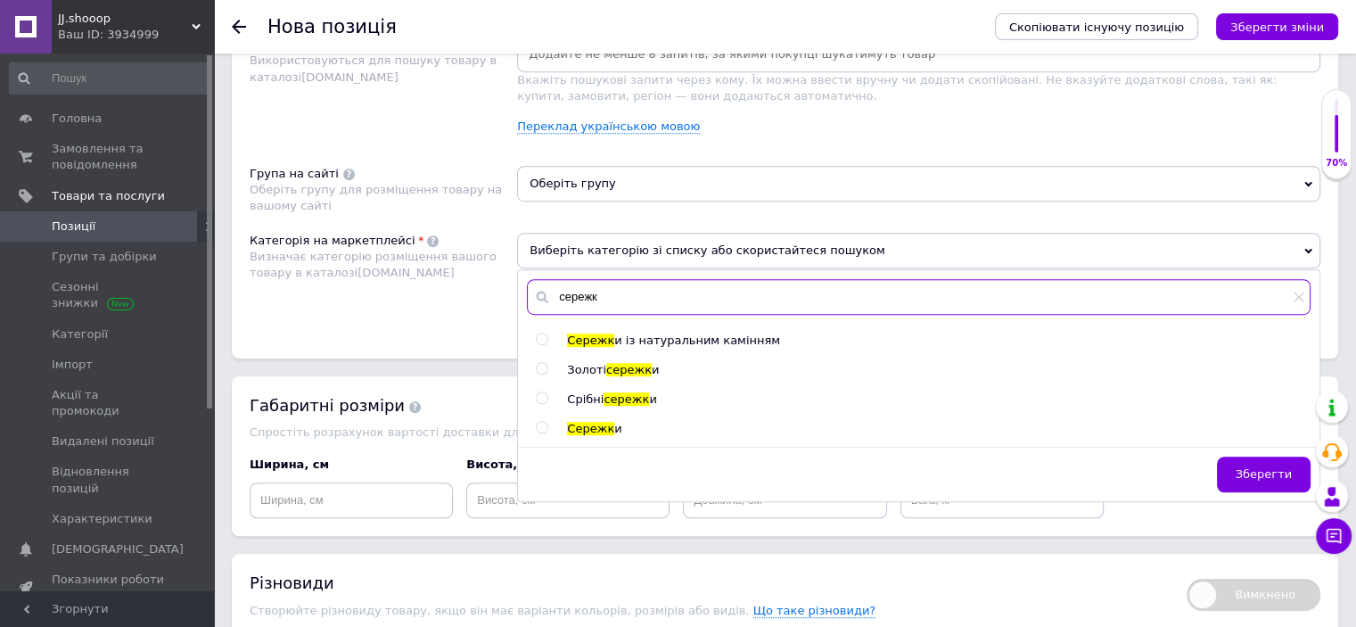
type input "сережк"
click at [621, 399] on span "сережк" at bounding box center [626, 398] width 45 height 13
radio input "true"
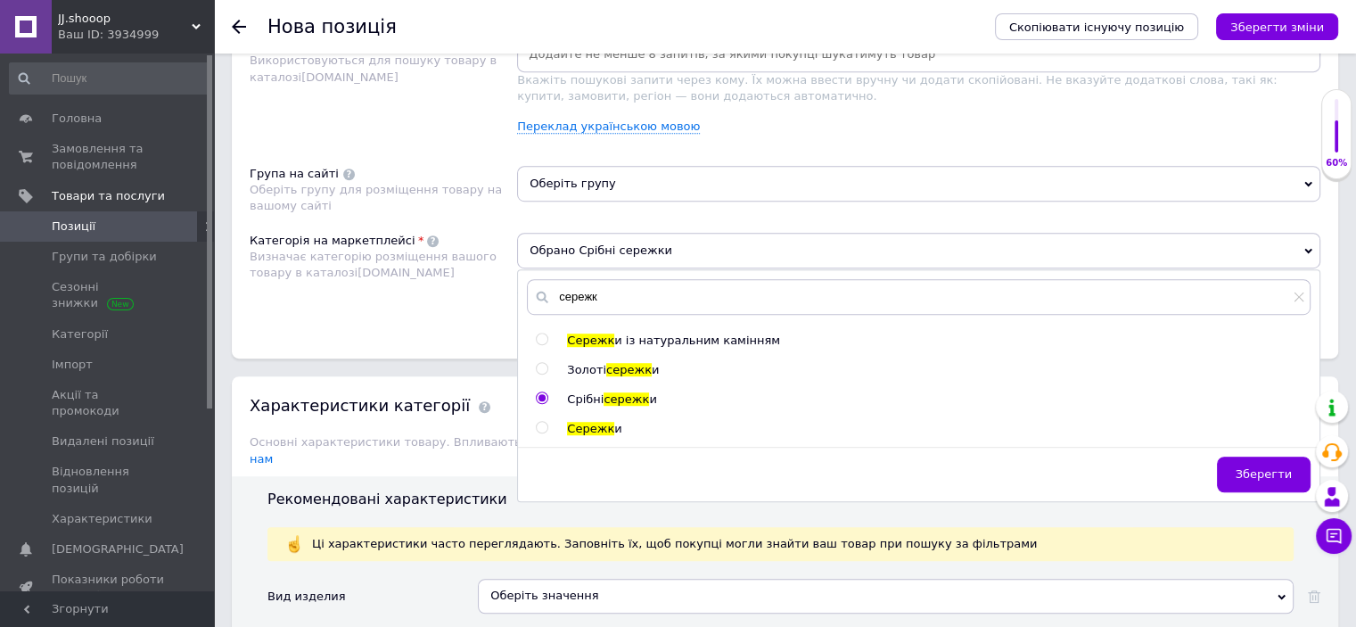
click at [600, 193] on span "Оберіть групу" at bounding box center [918, 184] width 803 height 36
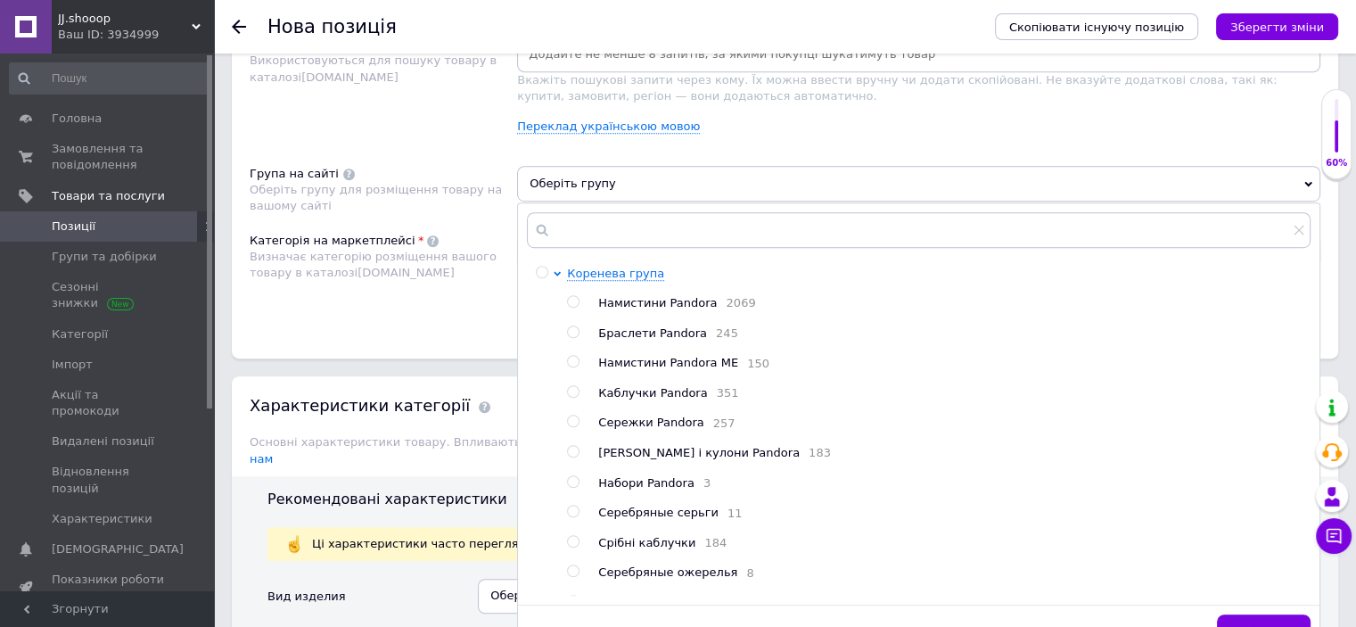
click at [637, 422] on span "Сережки Pandora" at bounding box center [650, 421] width 105 height 13
radio input "true"
click at [443, 341] on div "Розміщення Пошукові запити Використовуються для пошуку товару в каталозі [DOMAI…" at bounding box center [785, 173] width 1106 height 371
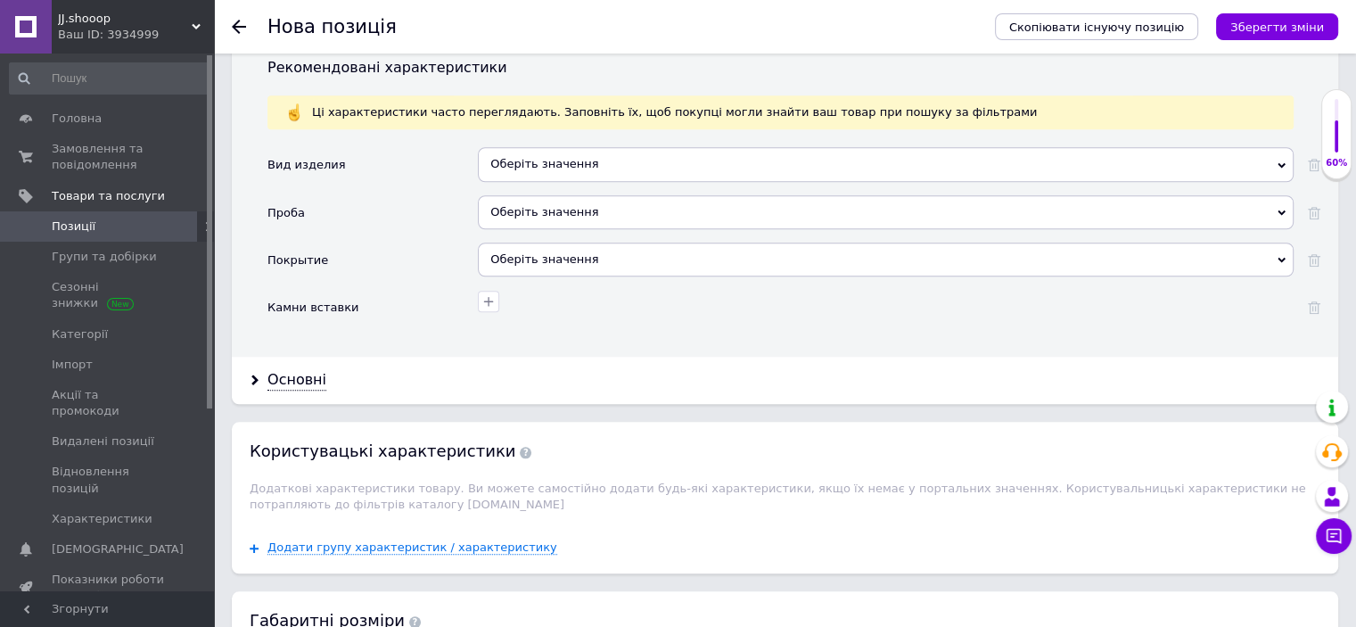
scroll to position [1542, 0]
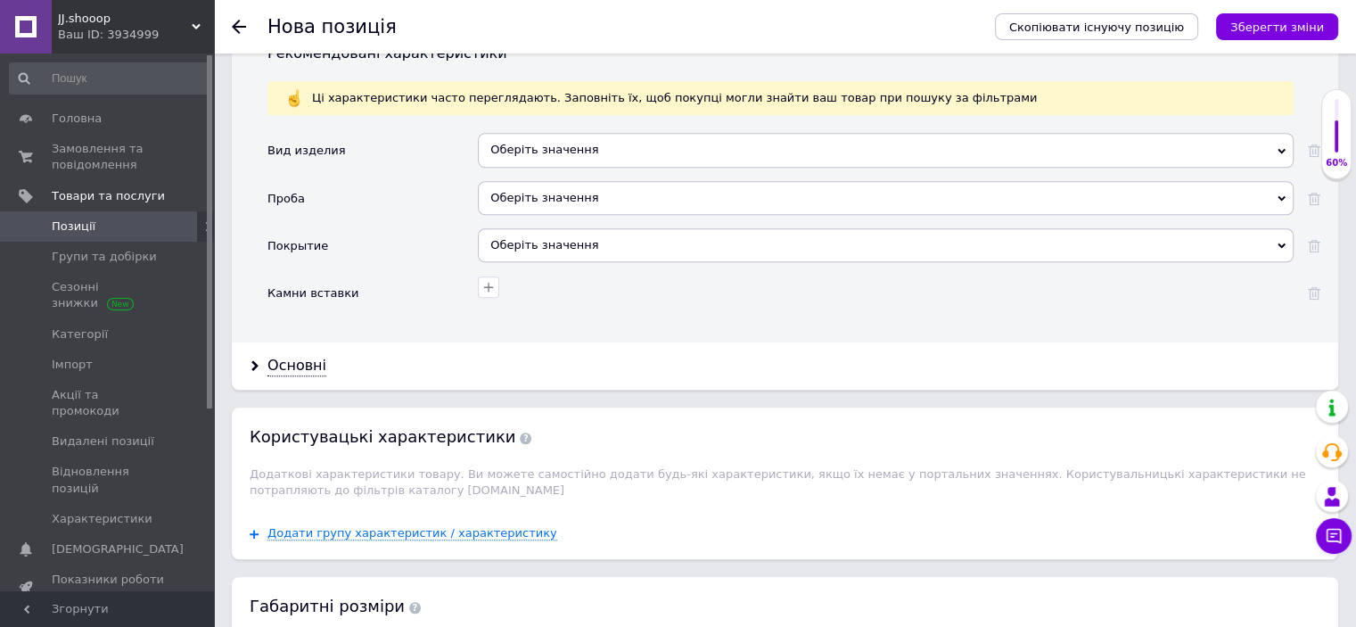
click at [509, 133] on div "Оберіть значення" at bounding box center [886, 150] width 816 height 34
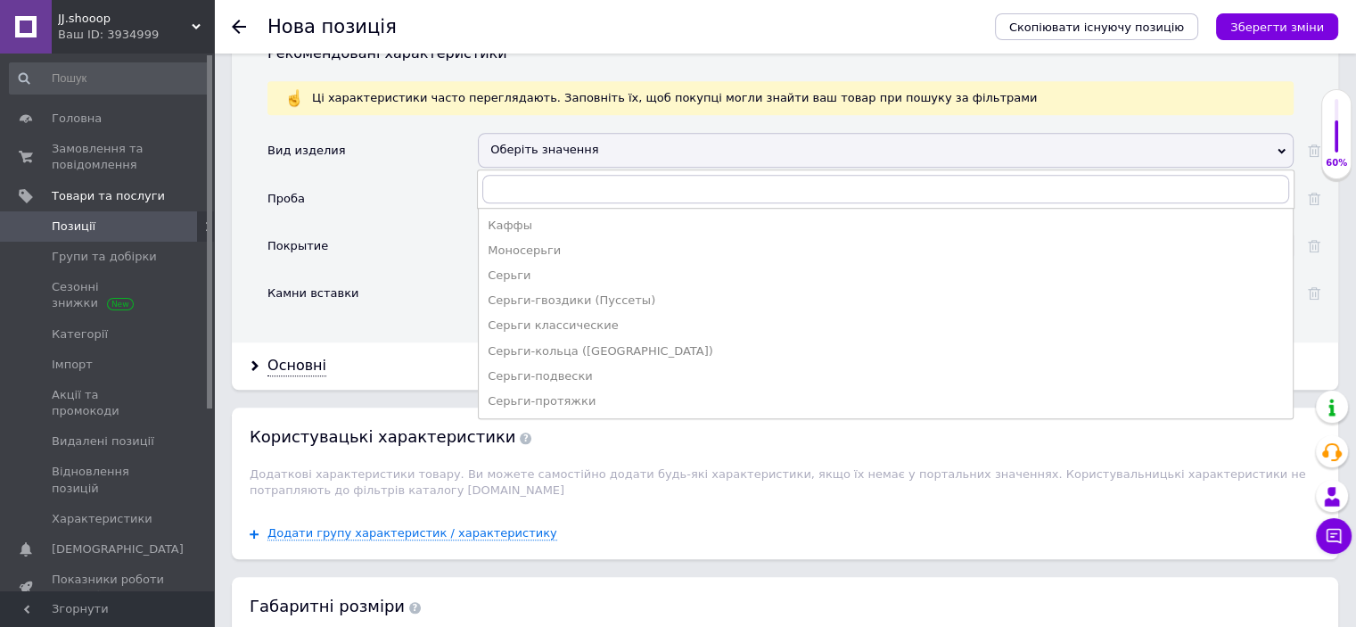
click at [402, 205] on div "Проба" at bounding box center [372, 204] width 210 height 47
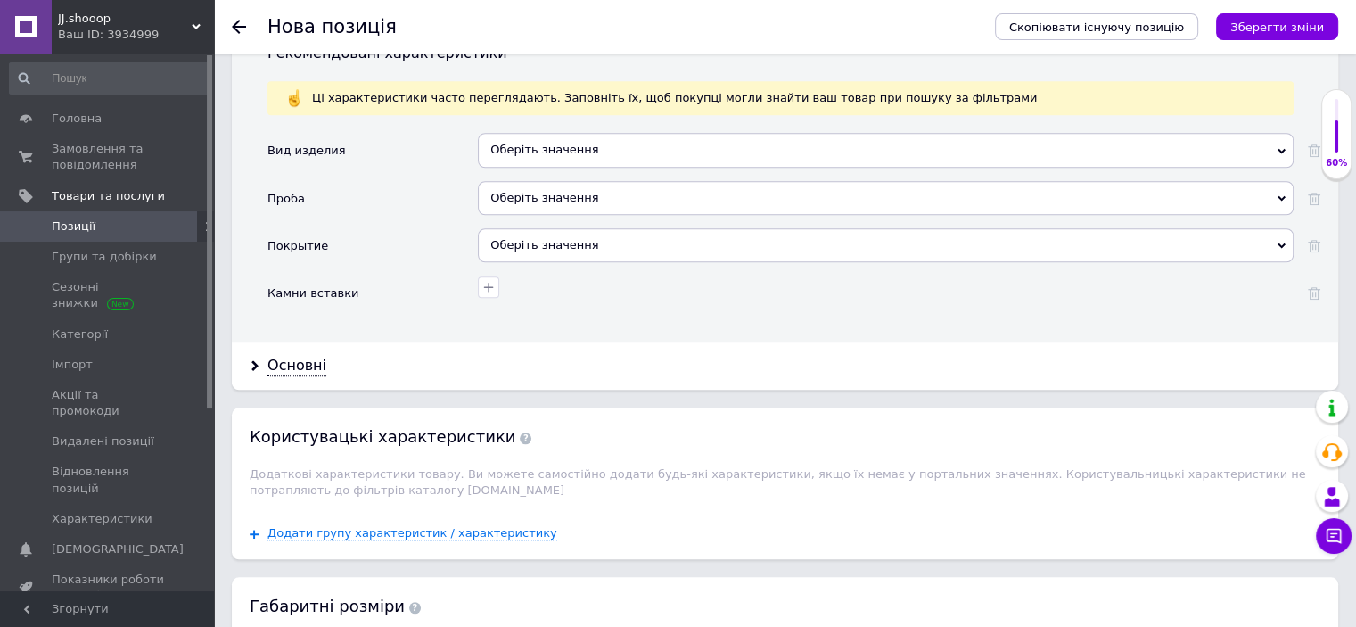
click at [538, 192] on div "Оберіть значення" at bounding box center [886, 198] width 816 height 34
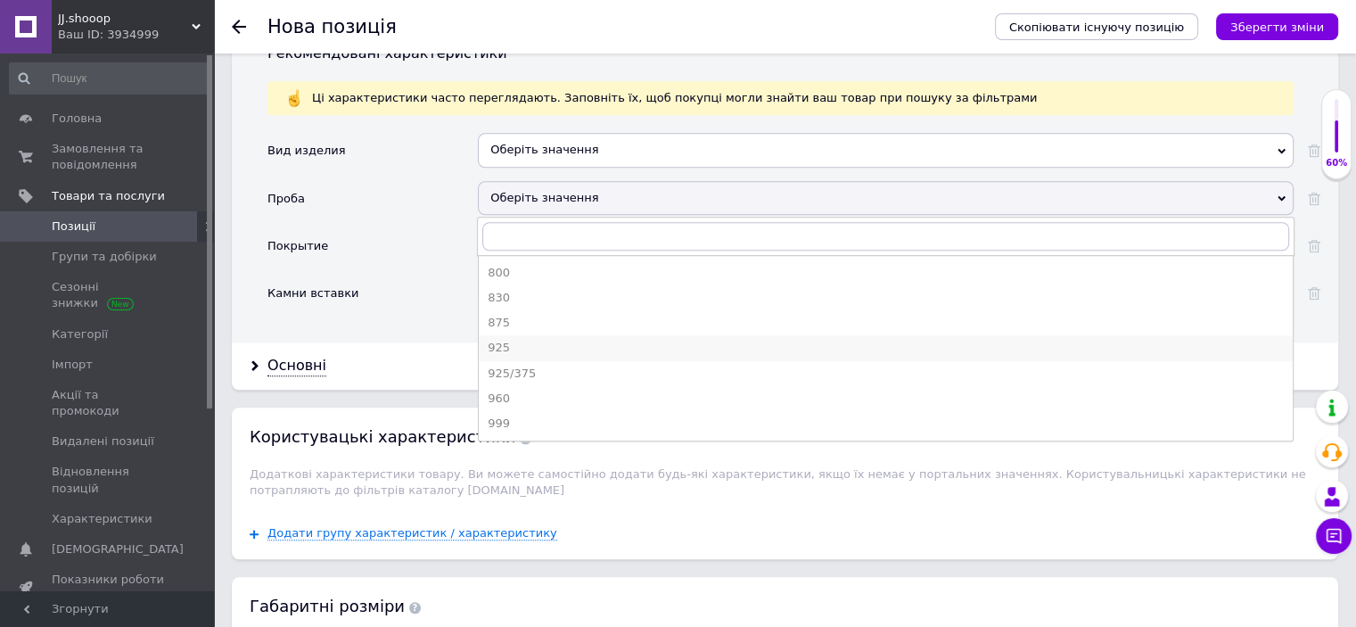
click at [498, 340] on div "925" at bounding box center [886, 348] width 796 height 16
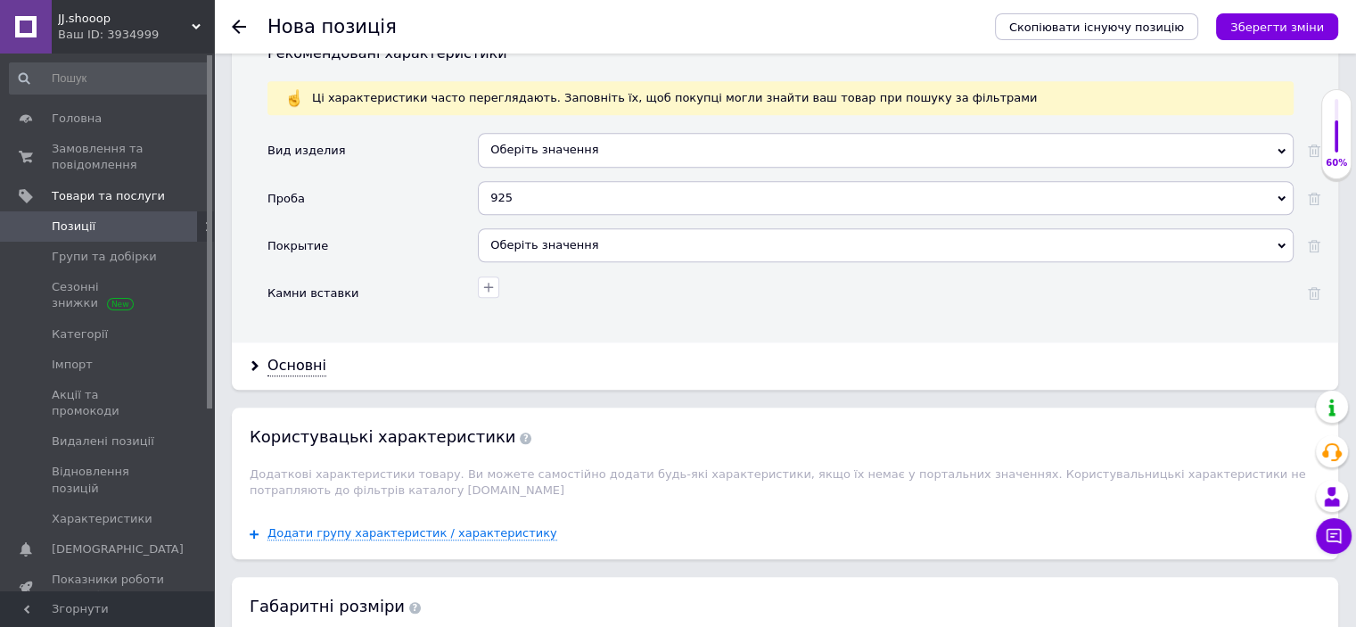
click at [511, 228] on div "Оберіть значення" at bounding box center [886, 245] width 816 height 34
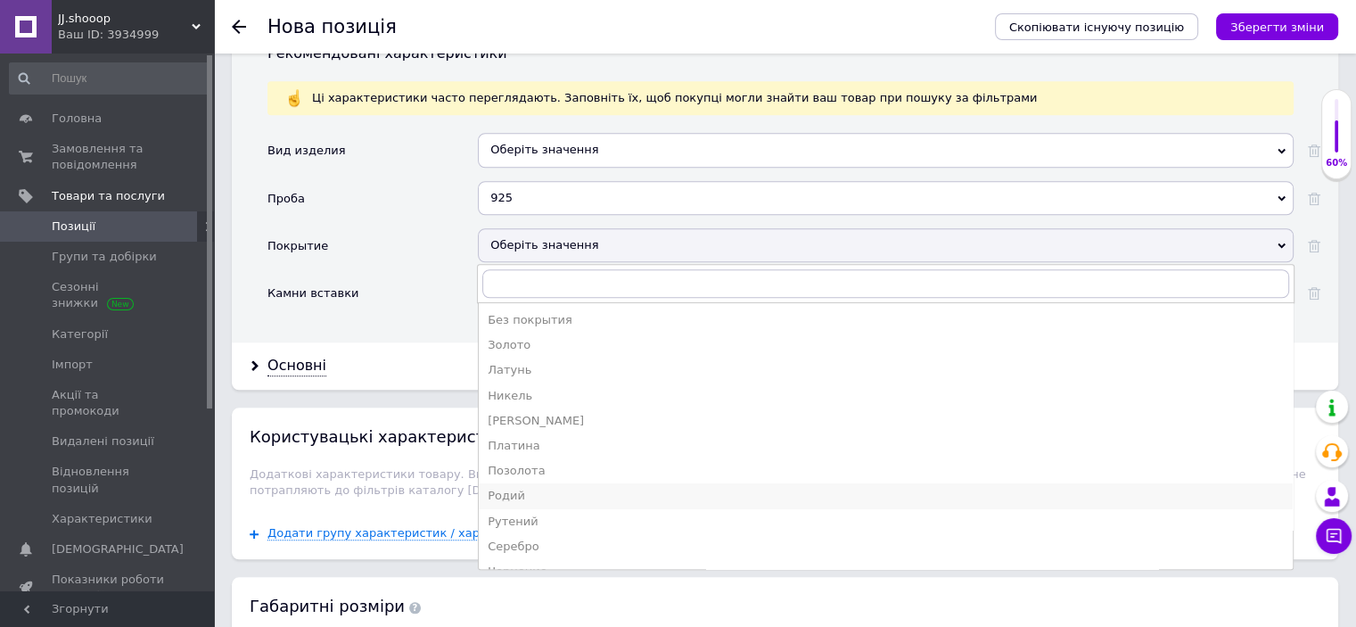
click at [506, 488] on div "Родий" at bounding box center [886, 496] width 796 height 16
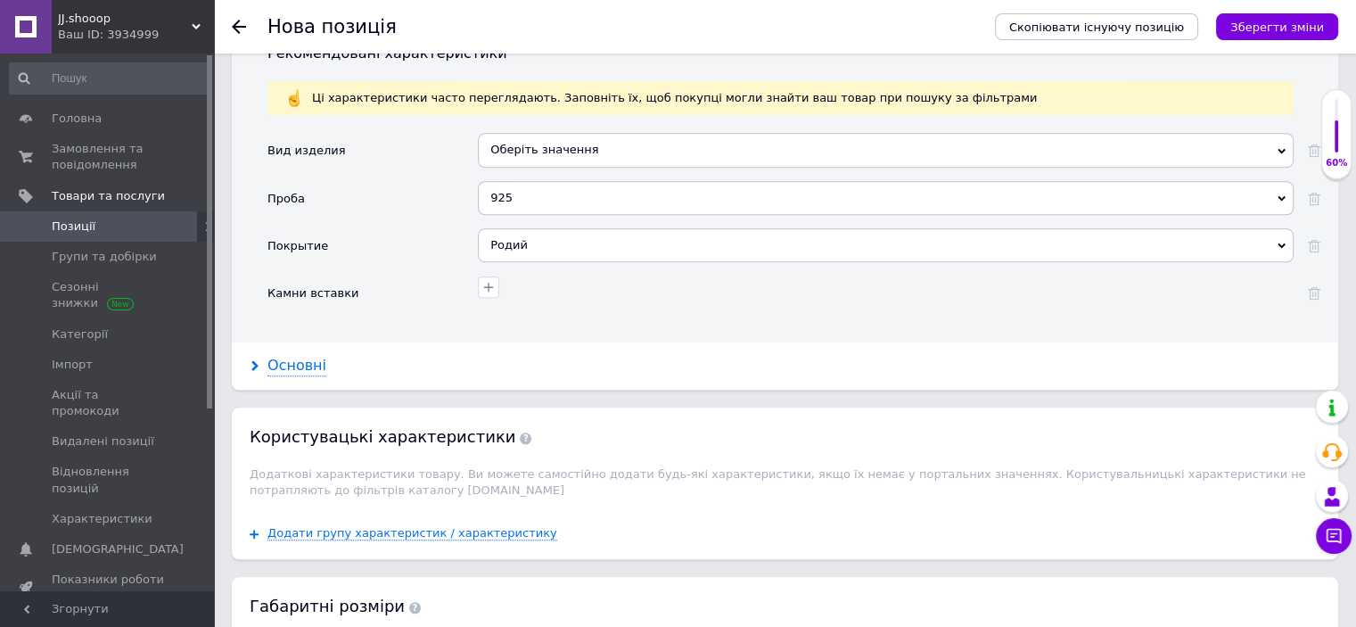
click at [291, 356] on div "Основні" at bounding box center [296, 366] width 59 height 21
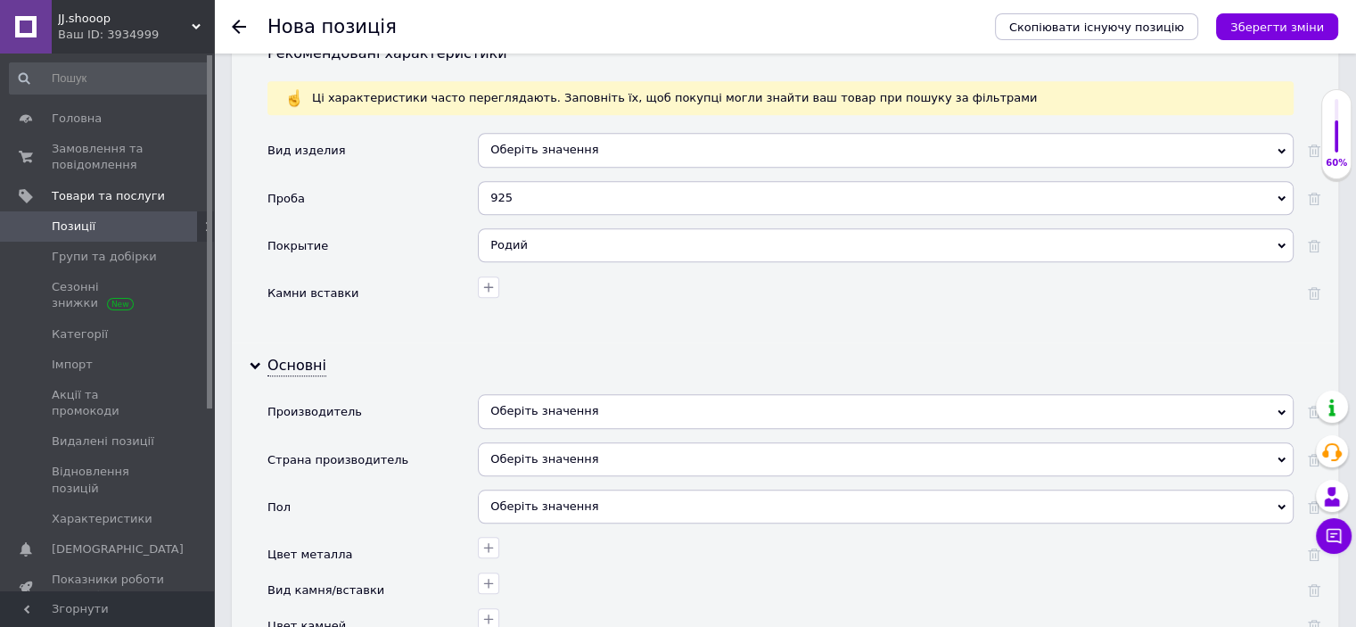
click at [535, 397] on div "Оберіть значення" at bounding box center [886, 411] width 816 height 34
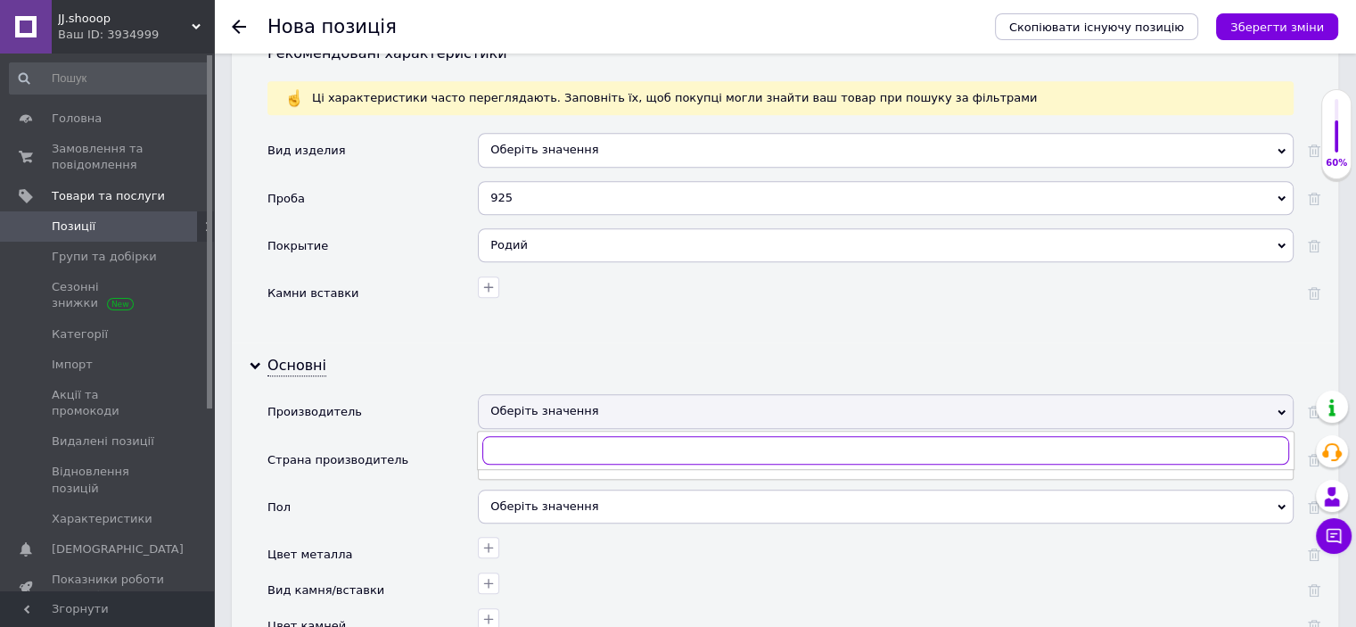
paste input "Пандора"
type input "Пандора"
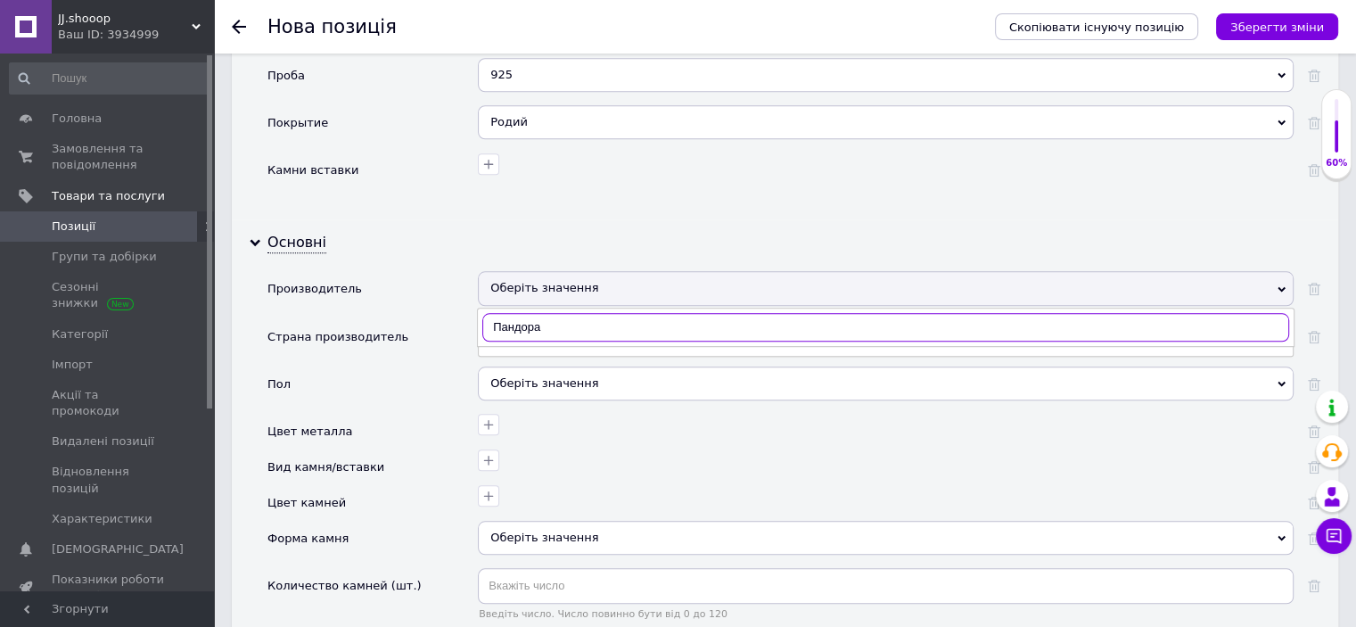
scroll to position [1690, 0]
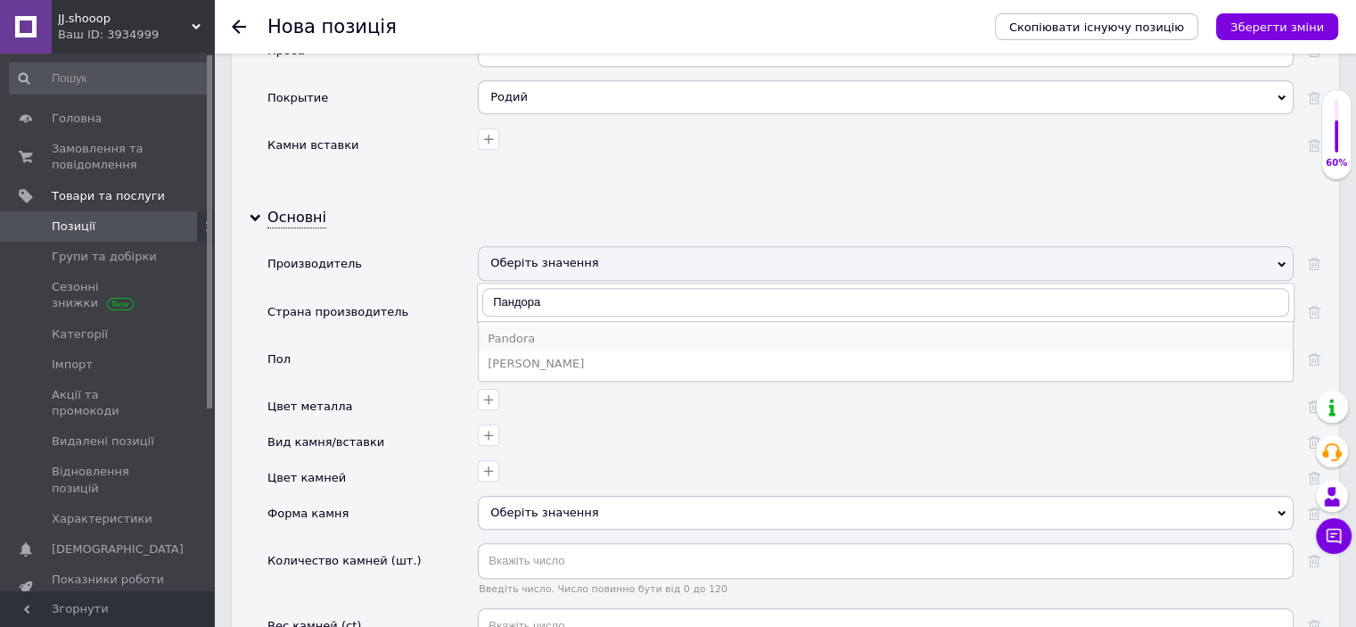
click at [542, 331] on div "Pandora" at bounding box center [886, 339] width 796 height 16
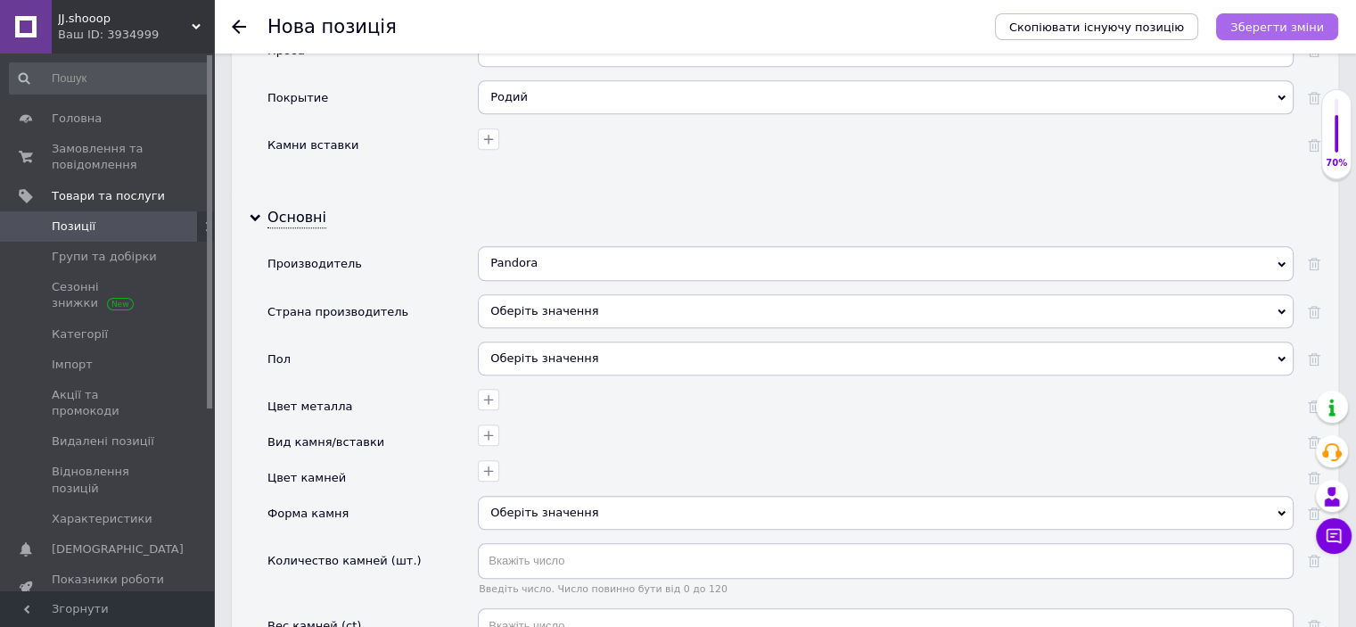
click at [1285, 33] on icon "Зберегти зміни" at bounding box center [1277, 27] width 94 height 13
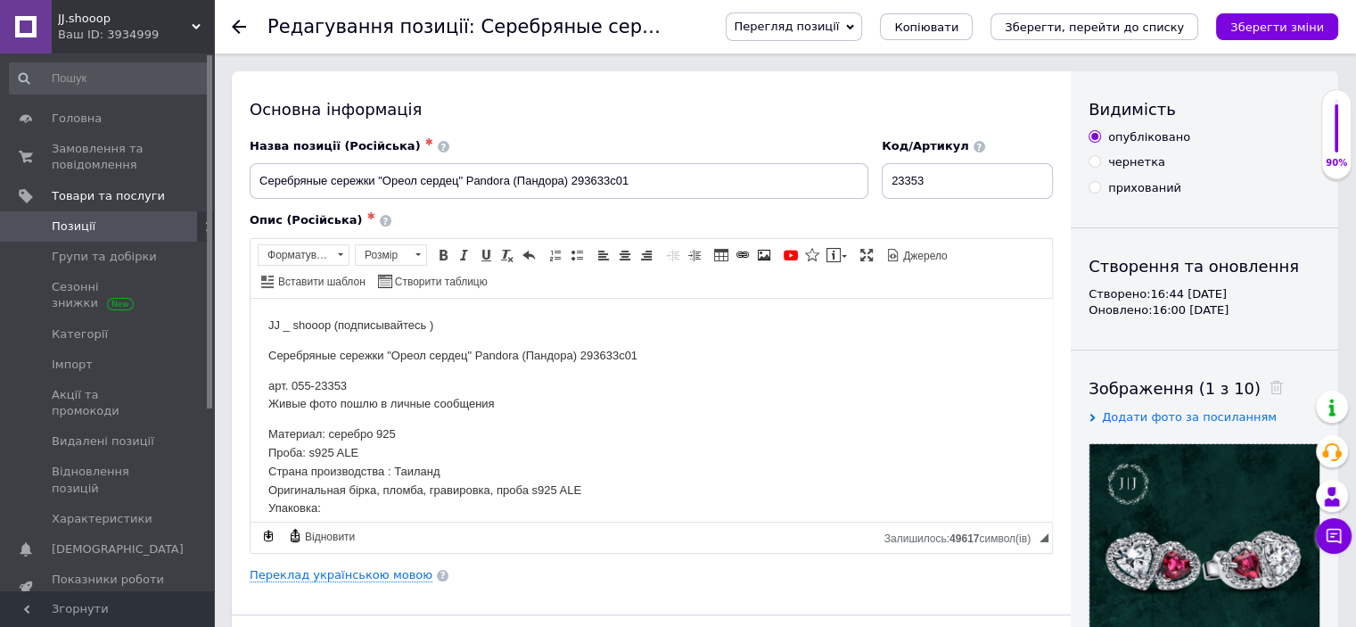
click at [1178, 32] on icon "Зберегти, перейти до списку" at bounding box center [1094, 27] width 179 height 13
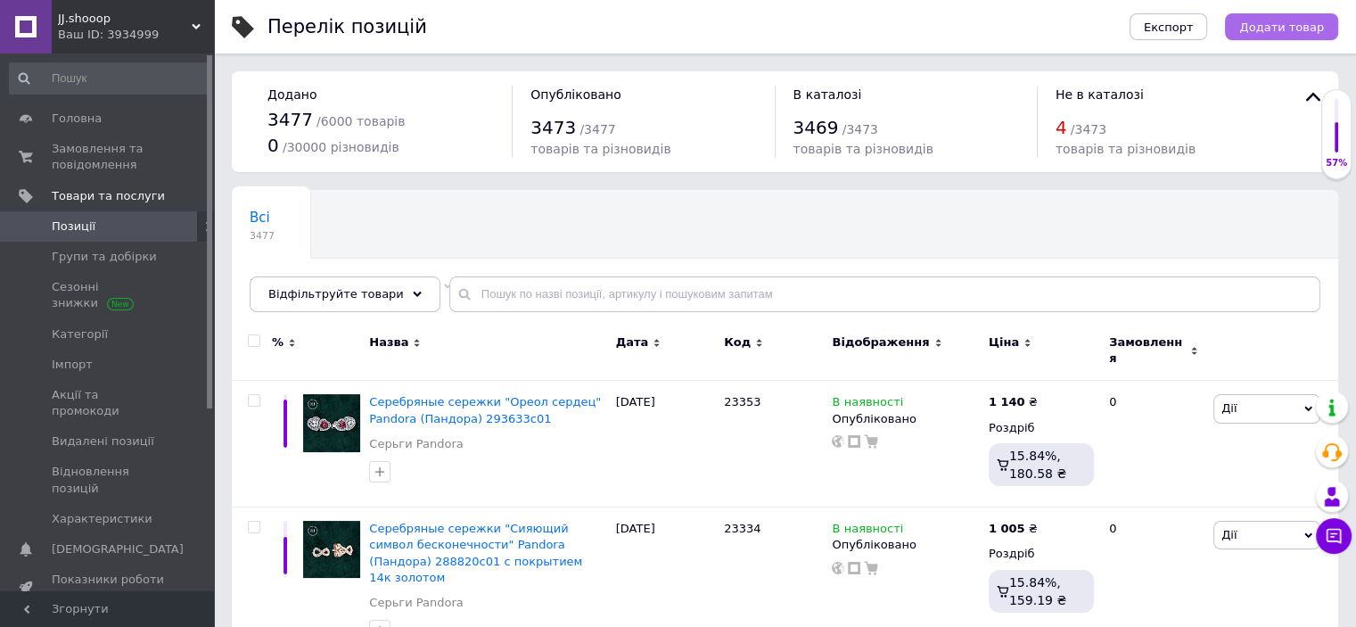
click at [1314, 21] on span "Додати товар" at bounding box center [1281, 27] width 85 height 13
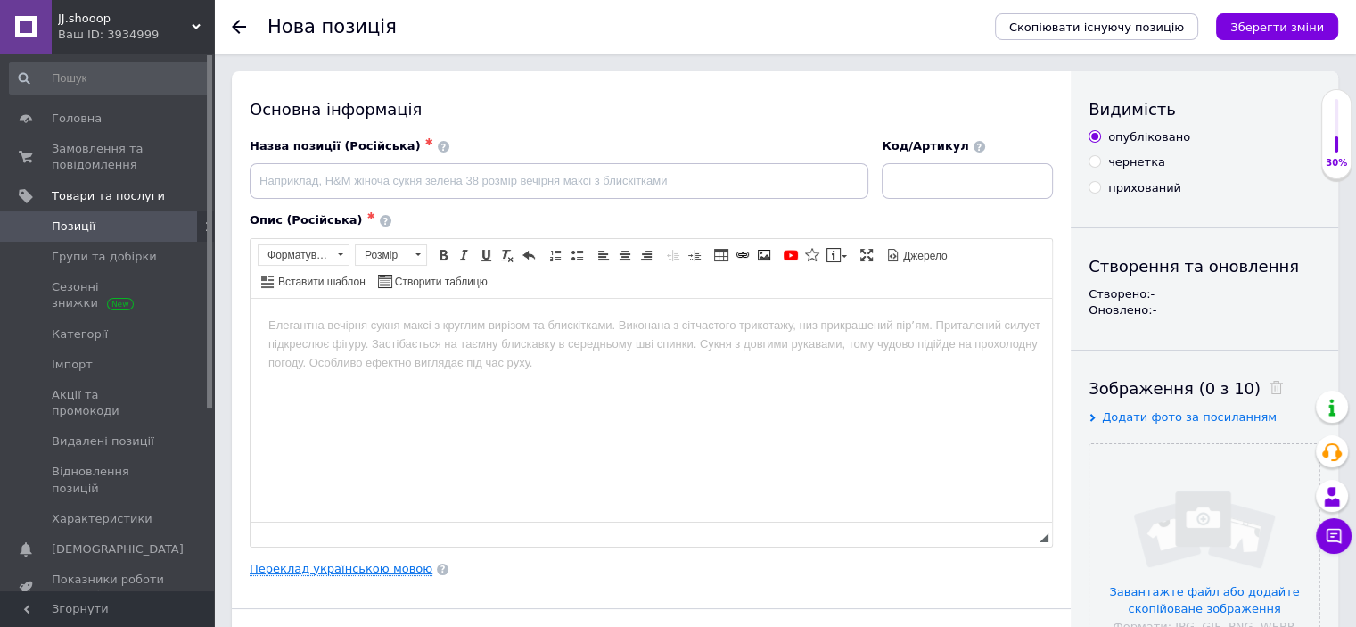
click at [330, 562] on link "Переклад українською мовою" at bounding box center [341, 569] width 183 height 14
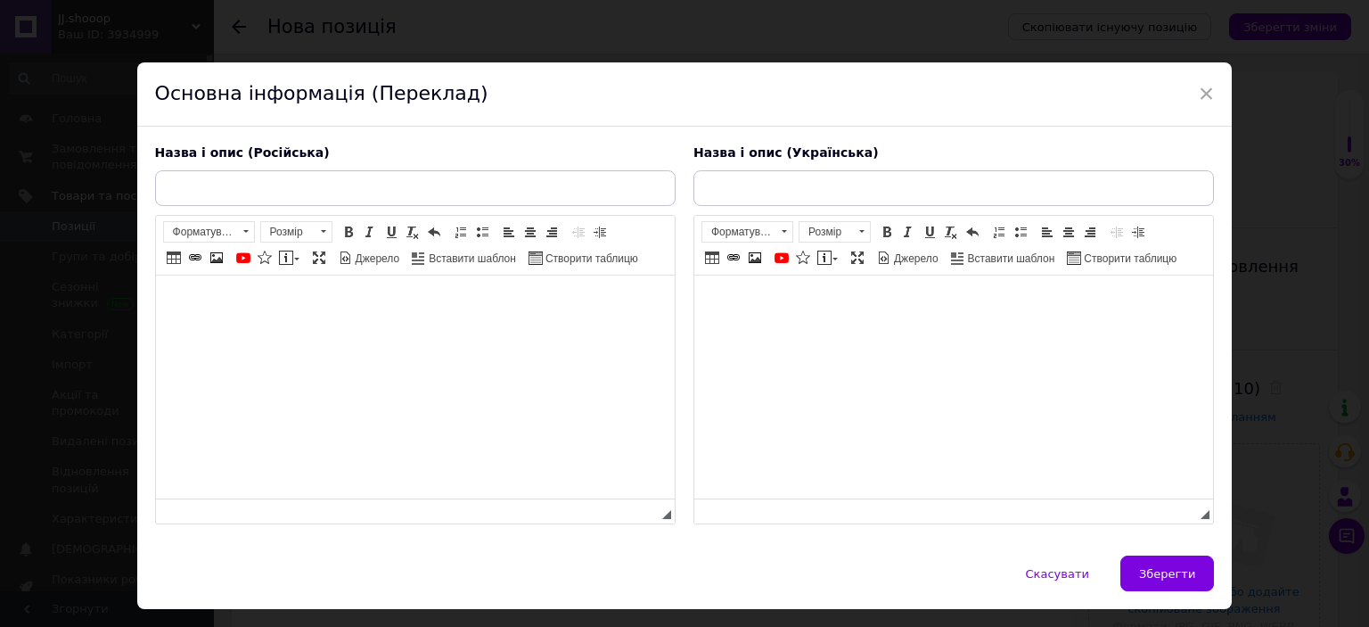
click at [772, 323] on html at bounding box center [953, 302] width 519 height 54
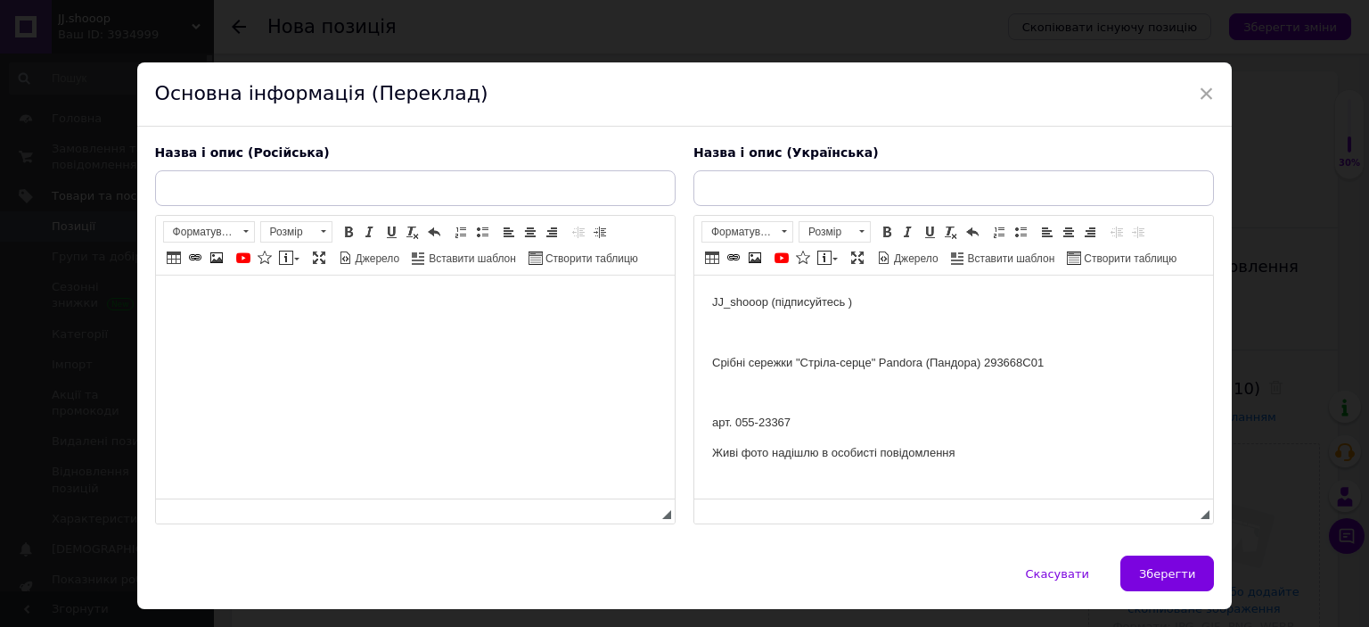
scroll to position [251, 0]
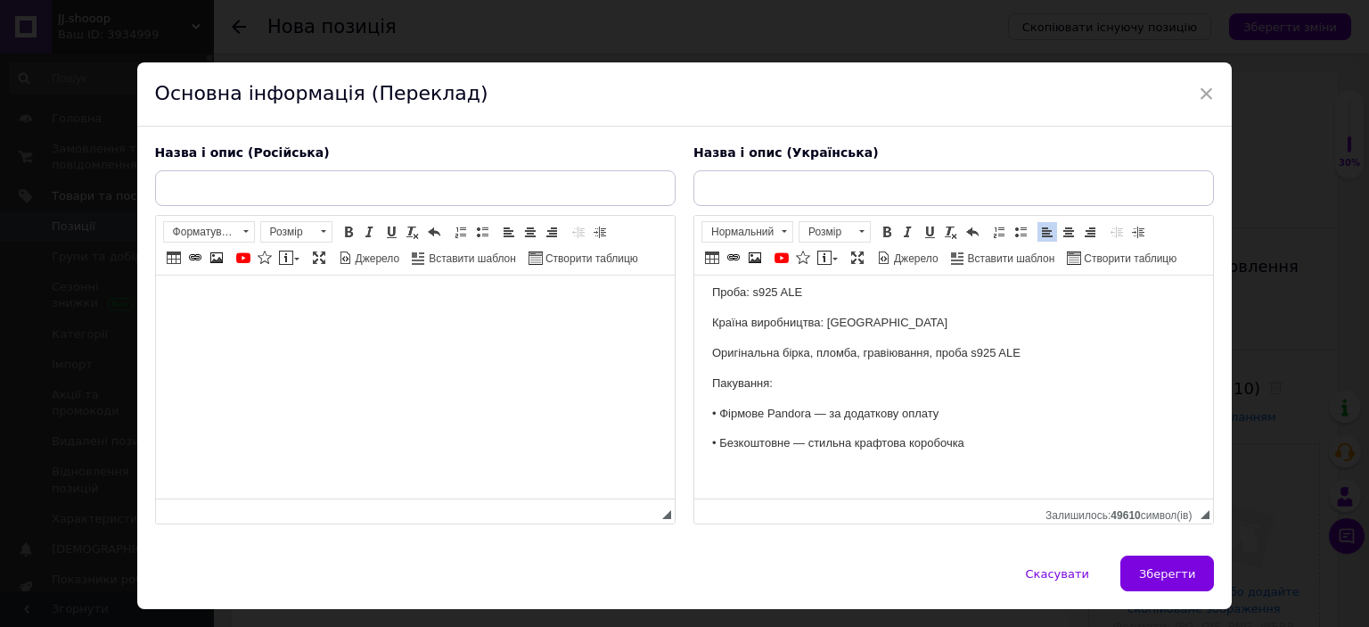
click at [391, 330] on html at bounding box center [414, 302] width 519 height 54
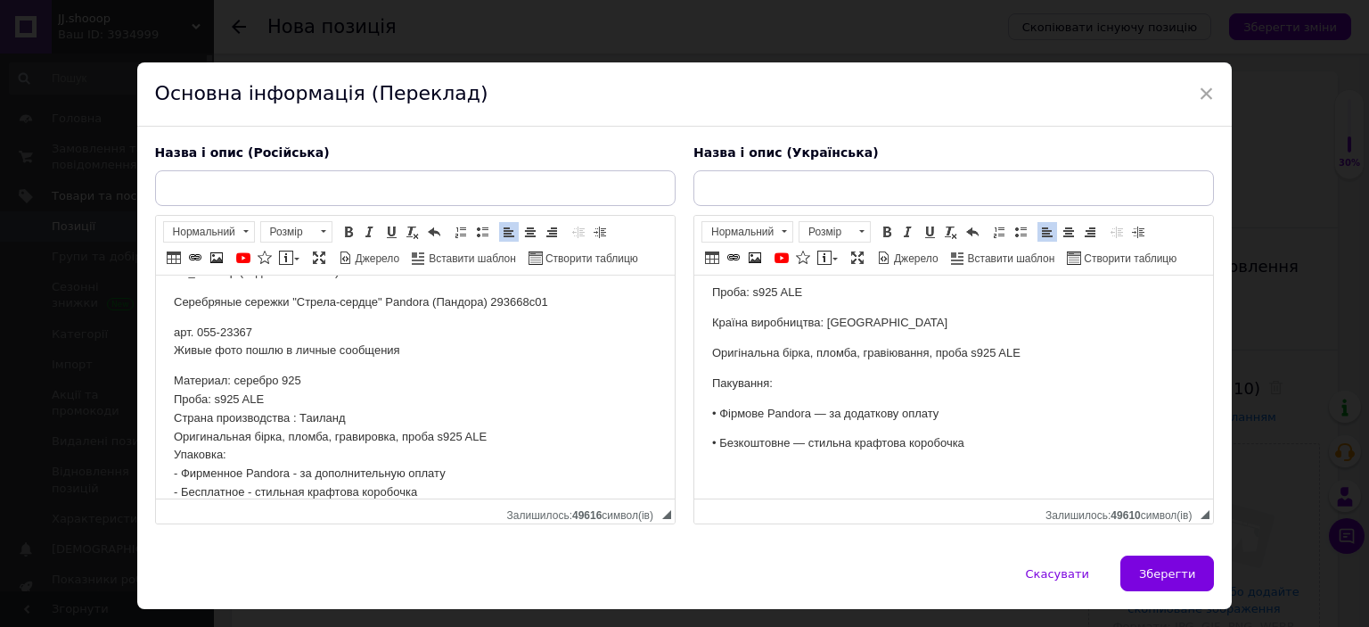
scroll to position [0, 0]
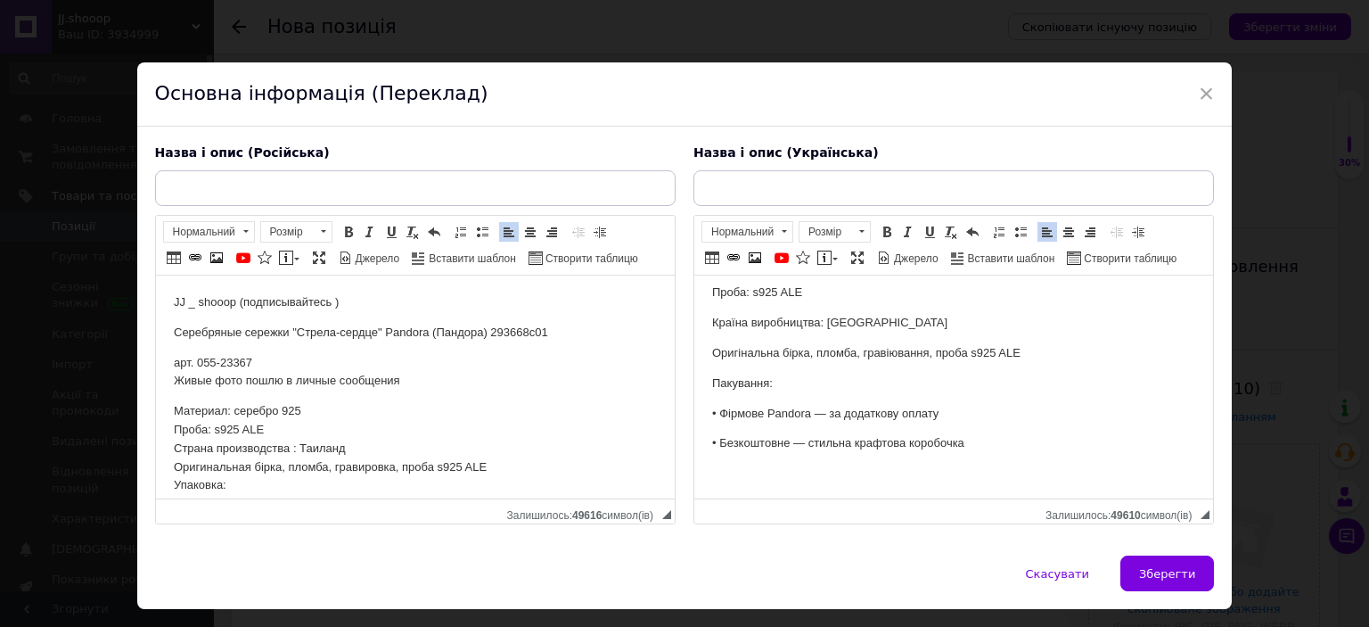
click at [368, 326] on p "Серебряные сережки "Стрела-сердце" Pandora (Пандора) 293668c01" at bounding box center [414, 333] width 483 height 19
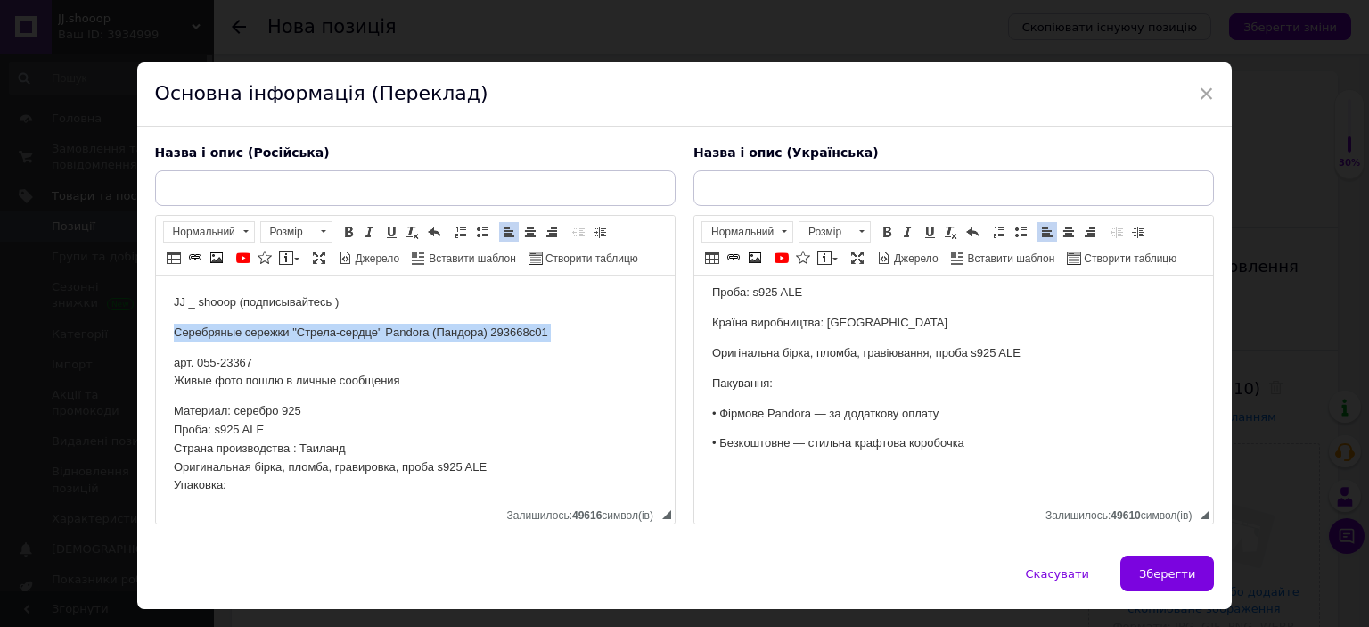
click at [368, 326] on p "Серебряные сережки "Стрела-сердце" Pandora (Пандора) 293668c01" at bounding box center [414, 333] width 483 height 19
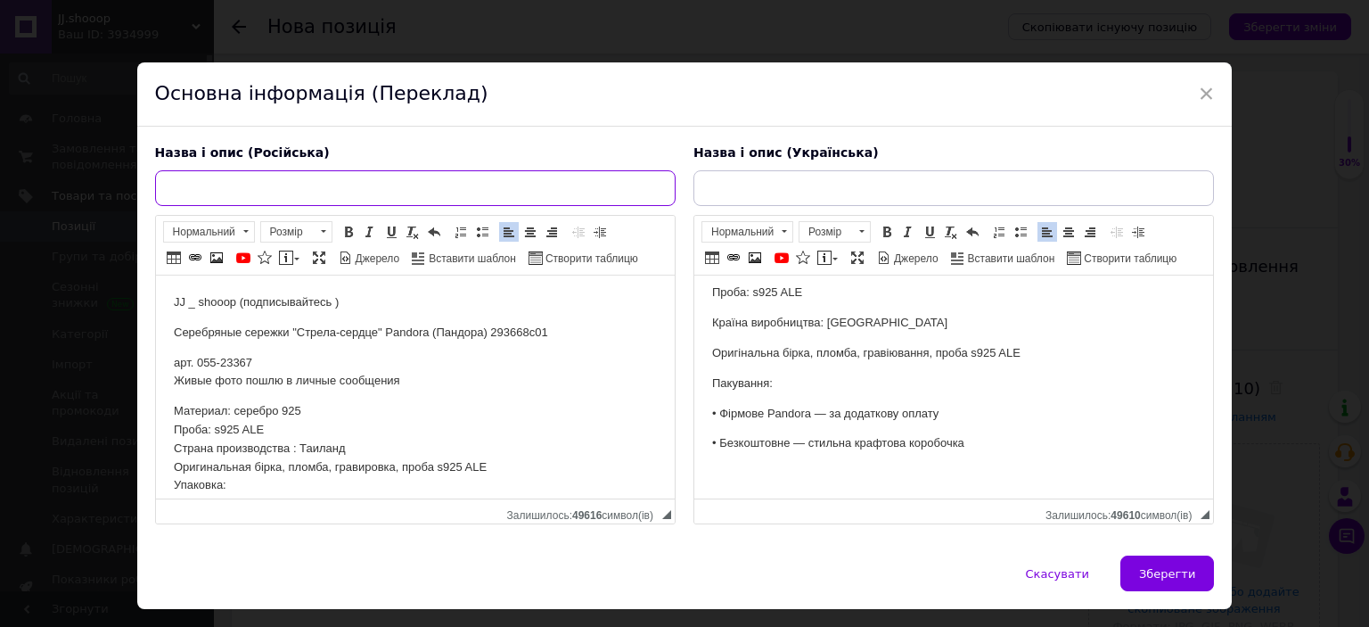
click at [342, 187] on input "text" at bounding box center [415, 188] width 521 height 36
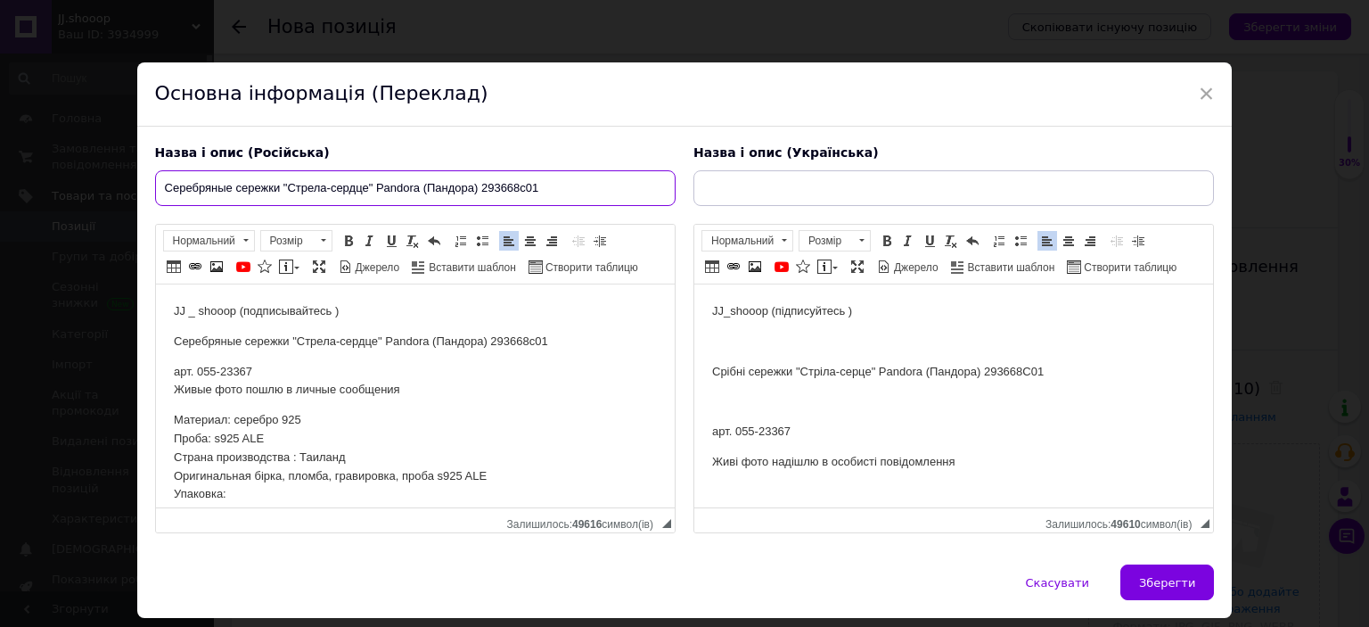
type input "Серебряные сережки "Стрела-сердце" Pandora (Пандора) 293668c01"
click at [761, 365] on p "Срібні сережки "Стріла-серце" Pandora (Пандора) 293668C01" at bounding box center [952, 372] width 483 height 19
click at [760, 365] on p "Срібні сережки "Стріла-серце" Pandora (Пандора) 293668C01" at bounding box center [952, 372] width 483 height 19
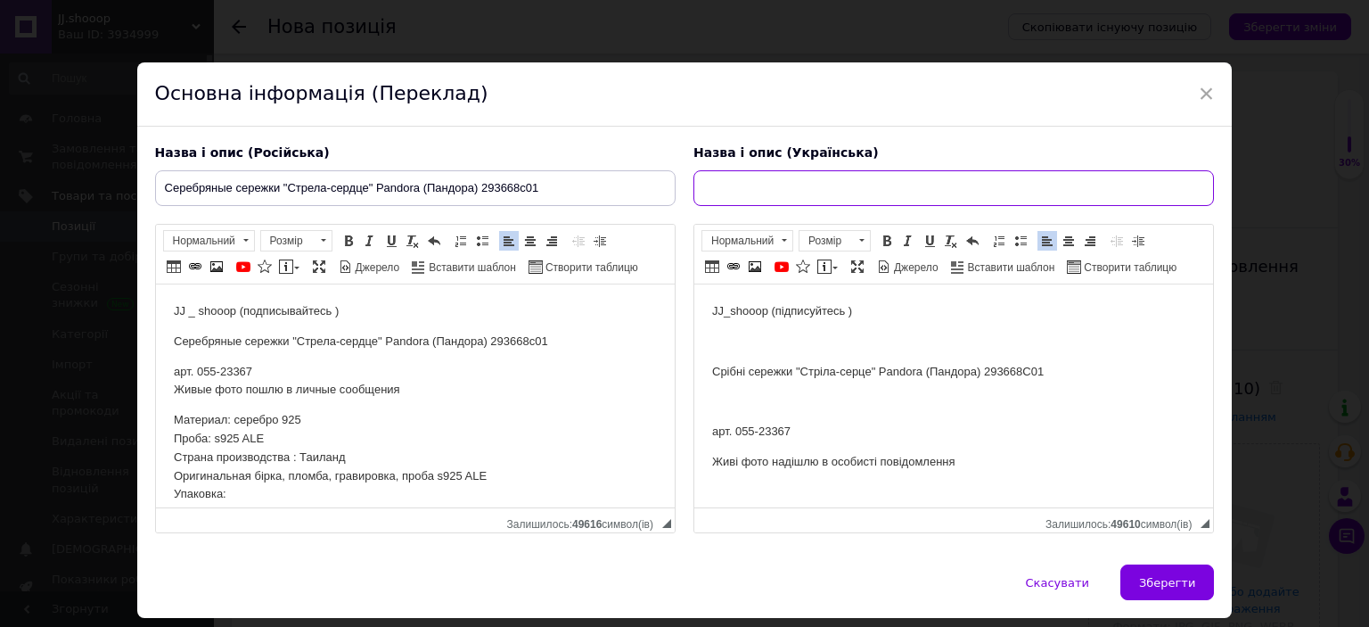
click at [764, 185] on input "text" at bounding box center [954, 188] width 521 height 36
paste input "Срібні сережки "Стріла-серце" Pandora (Пандора) 293668C01"
type input "Срібні сережки "Стріла-серце" Pandora (Пандора) 293668C01"
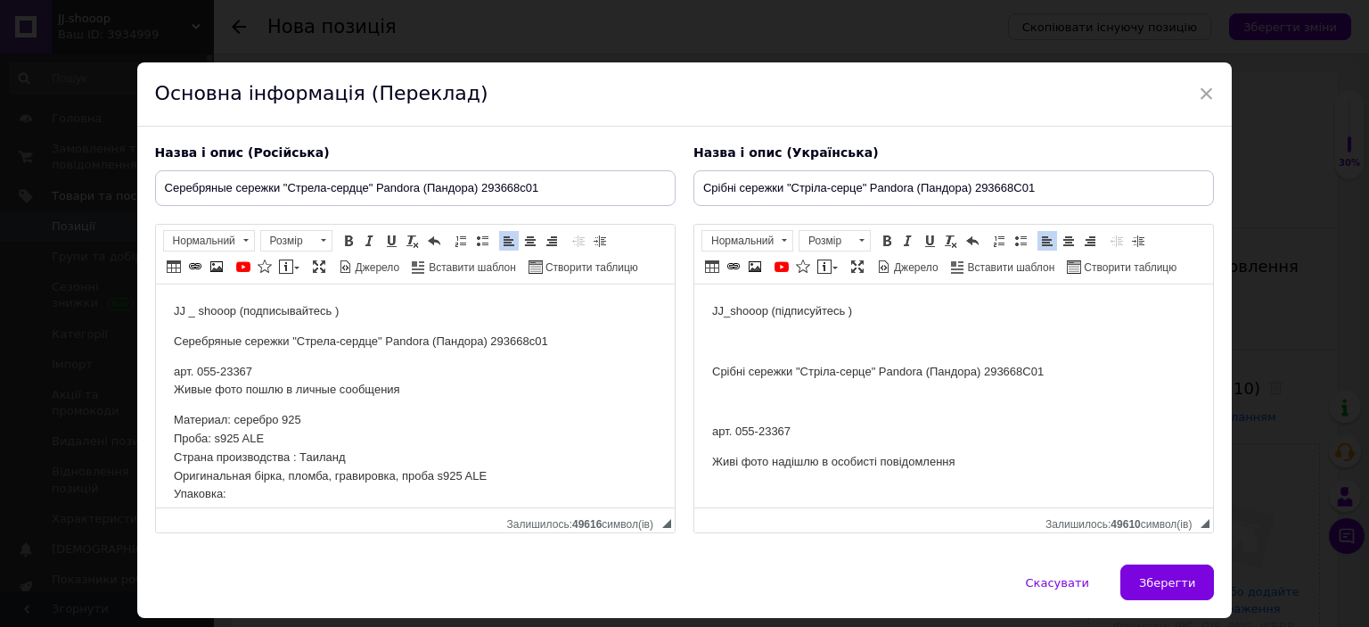
click at [773, 425] on p "арт. 055-23367" at bounding box center [952, 432] width 483 height 19
copy p "23367"
click at [1180, 579] on span "Зберегти" at bounding box center [1167, 582] width 56 height 13
type input "Серебряные сережки "Стрела-сердце" Pandora (Пандора) 293668c01"
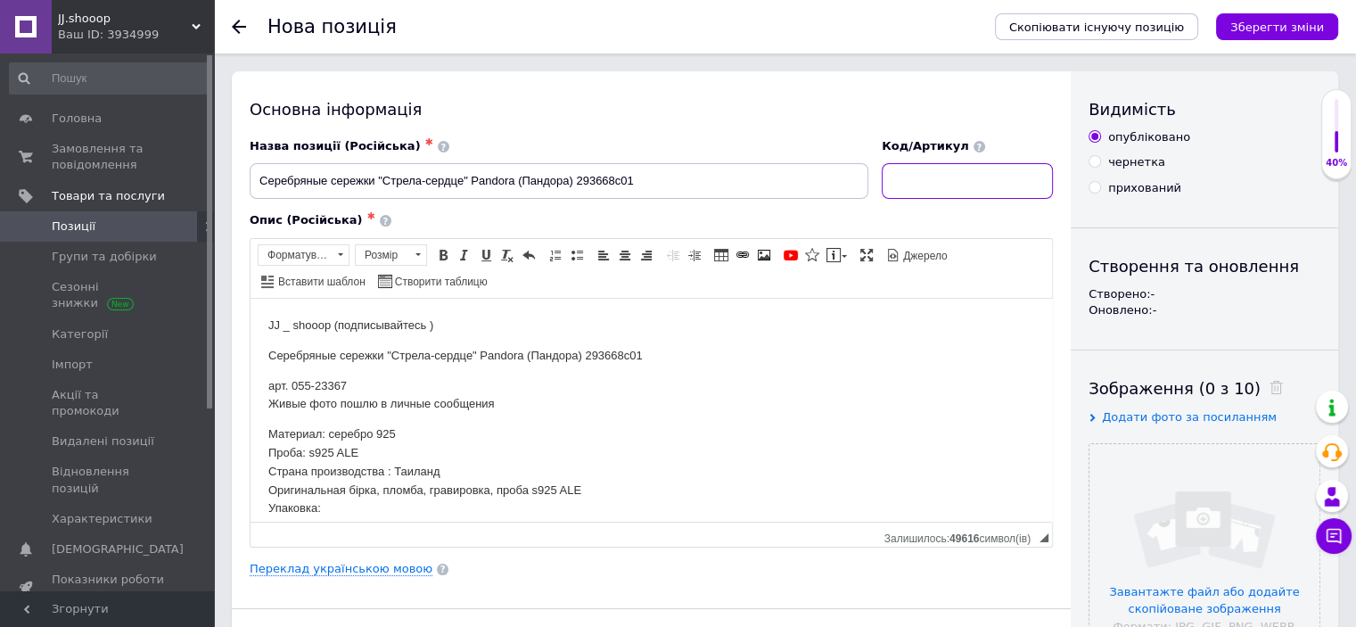
click at [905, 170] on input at bounding box center [967, 181] width 171 height 36
paste input "23367"
type input "23367"
click at [1148, 488] on input "file" at bounding box center [1205, 559] width 230 height 230
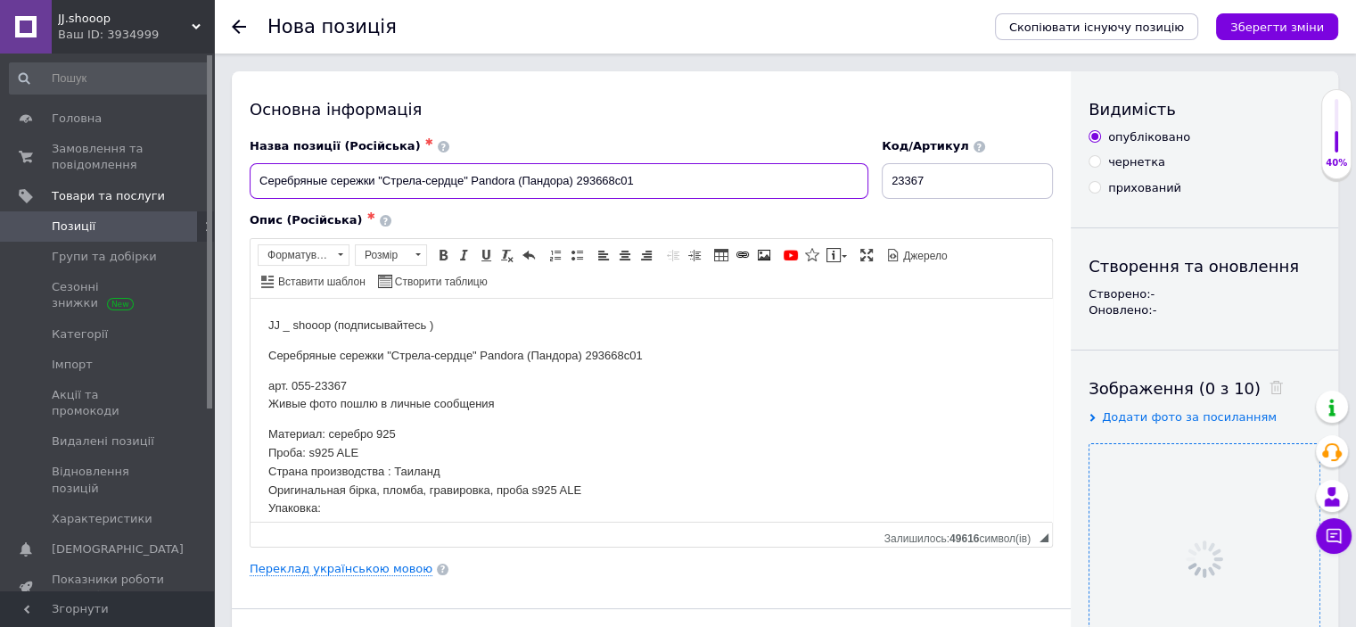
click at [531, 179] on input "Серебряные сережки "Стрела-сердце" Pandora (Пандора) 293668c01" at bounding box center [559, 181] width 619 height 36
click at [525, 214] on div "Опис (Російська) ✱" at bounding box center [651, 220] width 803 height 16
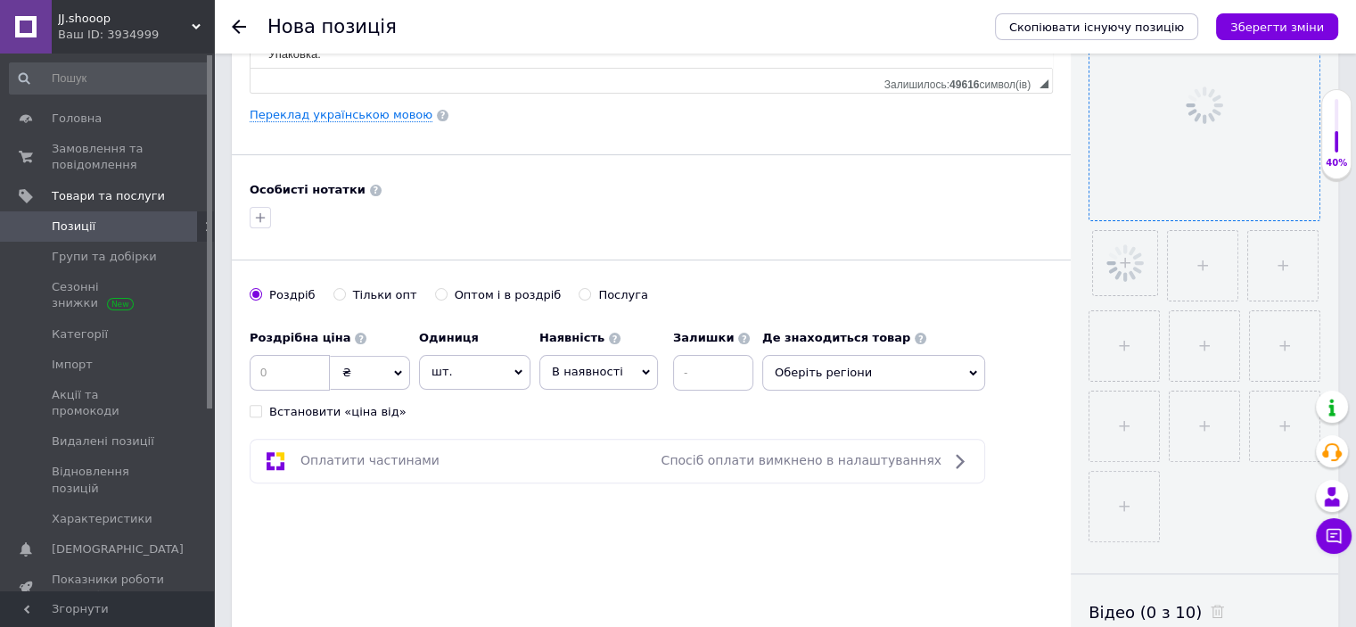
scroll to position [548, 0]
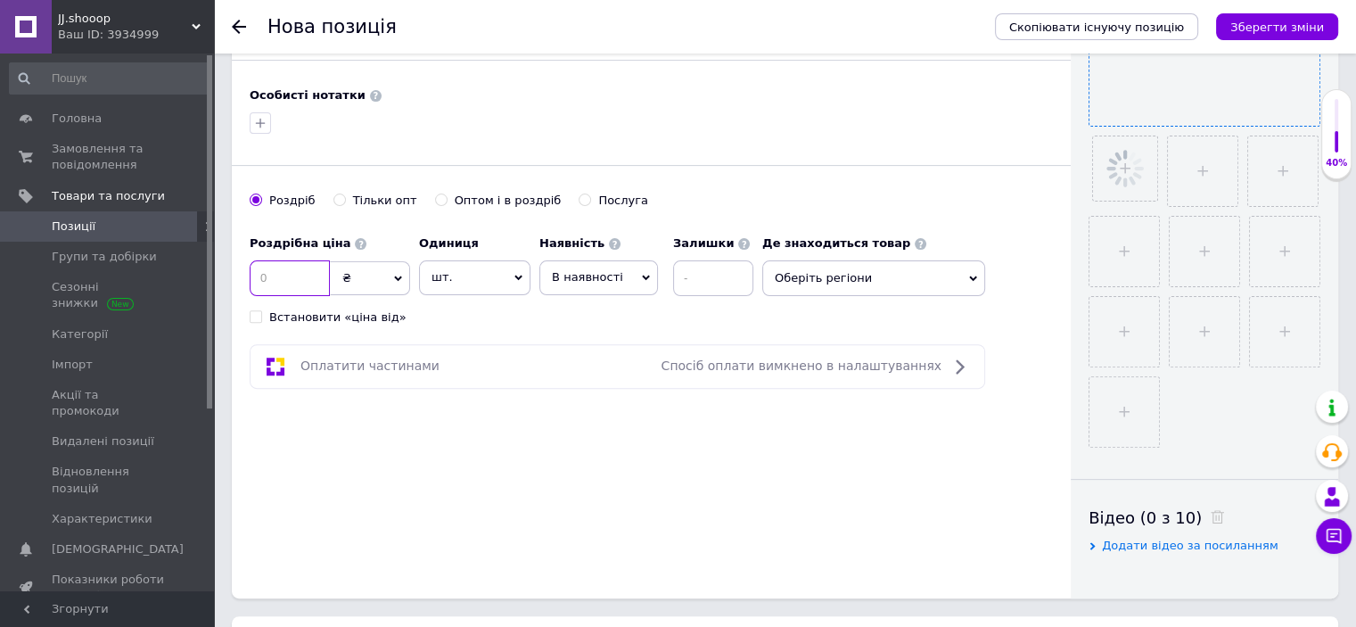
click at [303, 279] on input at bounding box center [290, 278] width 80 height 36
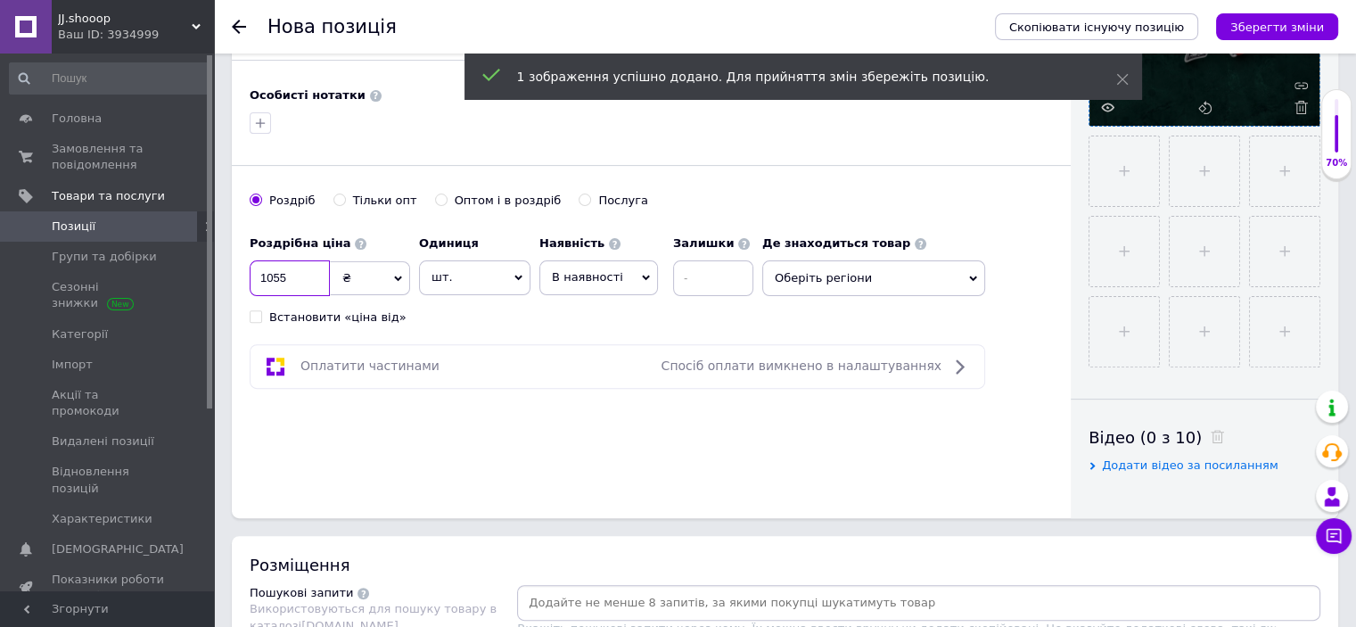
type input "1055"
click at [471, 309] on div "Роздрібна ціна 1055 ₴ $ EUR CHF GBP ¥ PLN ₸ MDL HUF KGS CNY TRY KRW lei Встанов…" at bounding box center [506, 275] width 513 height 99
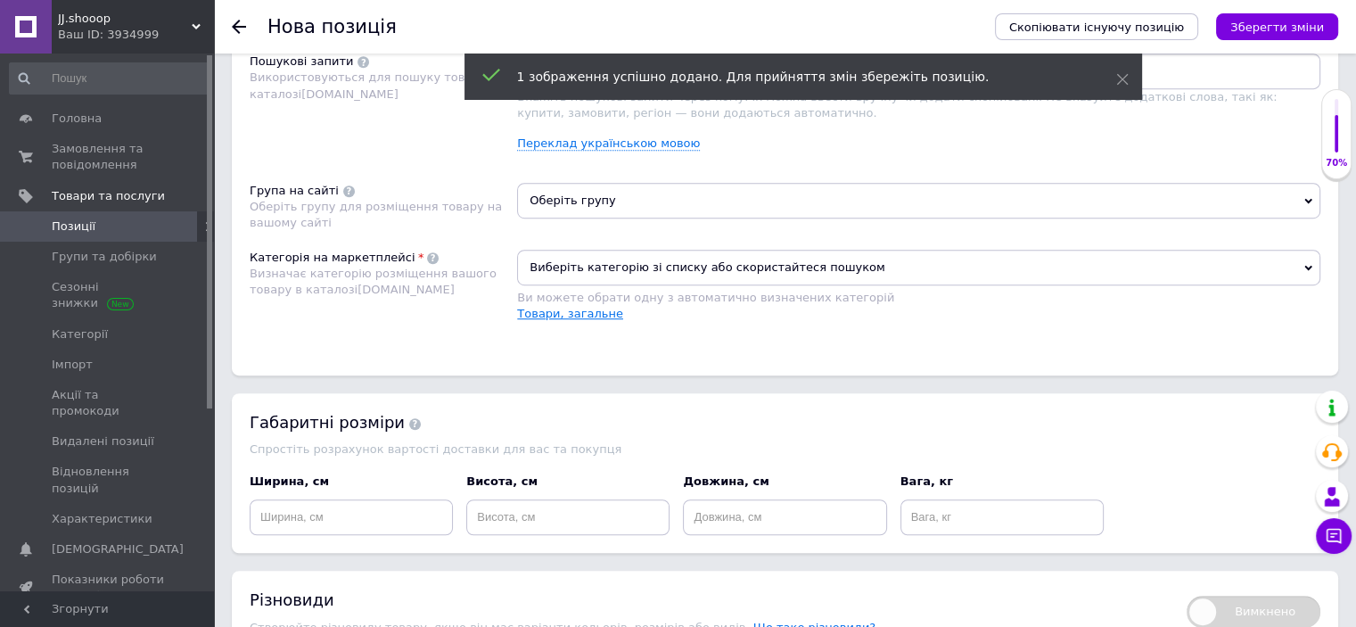
scroll to position [1097, 0]
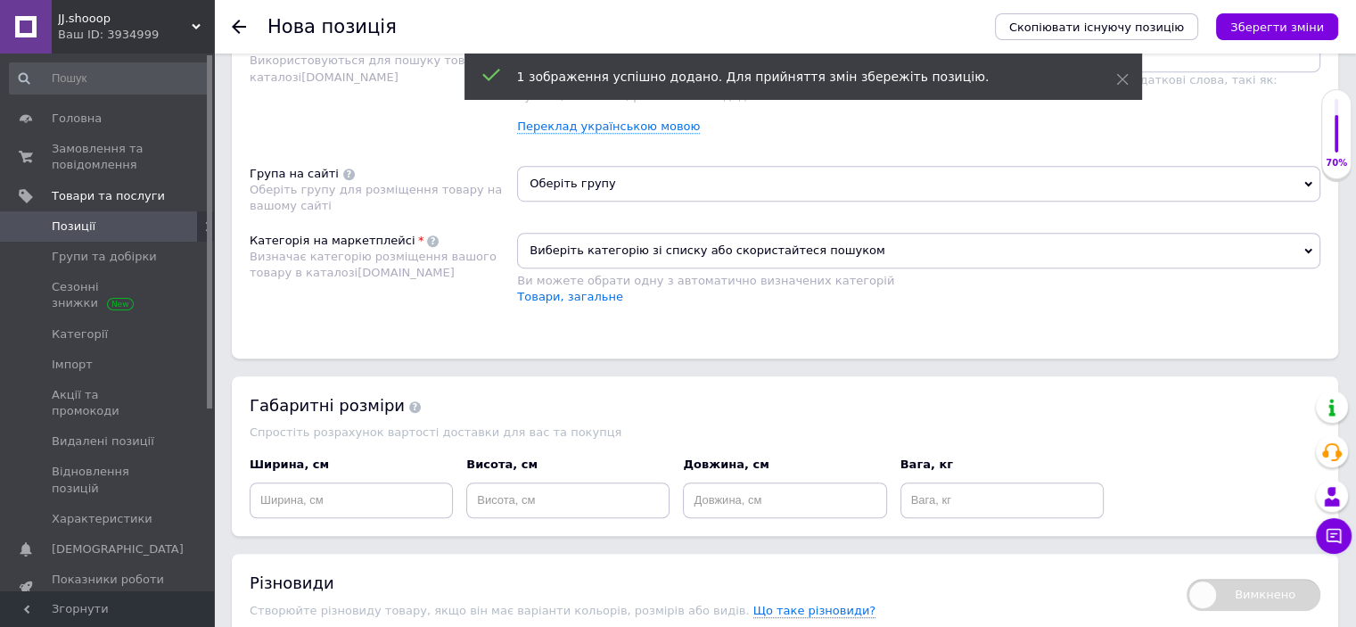
click at [594, 245] on span "Виберіть категорію зі списку або скористайтеся пошуком" at bounding box center [918, 251] width 803 height 36
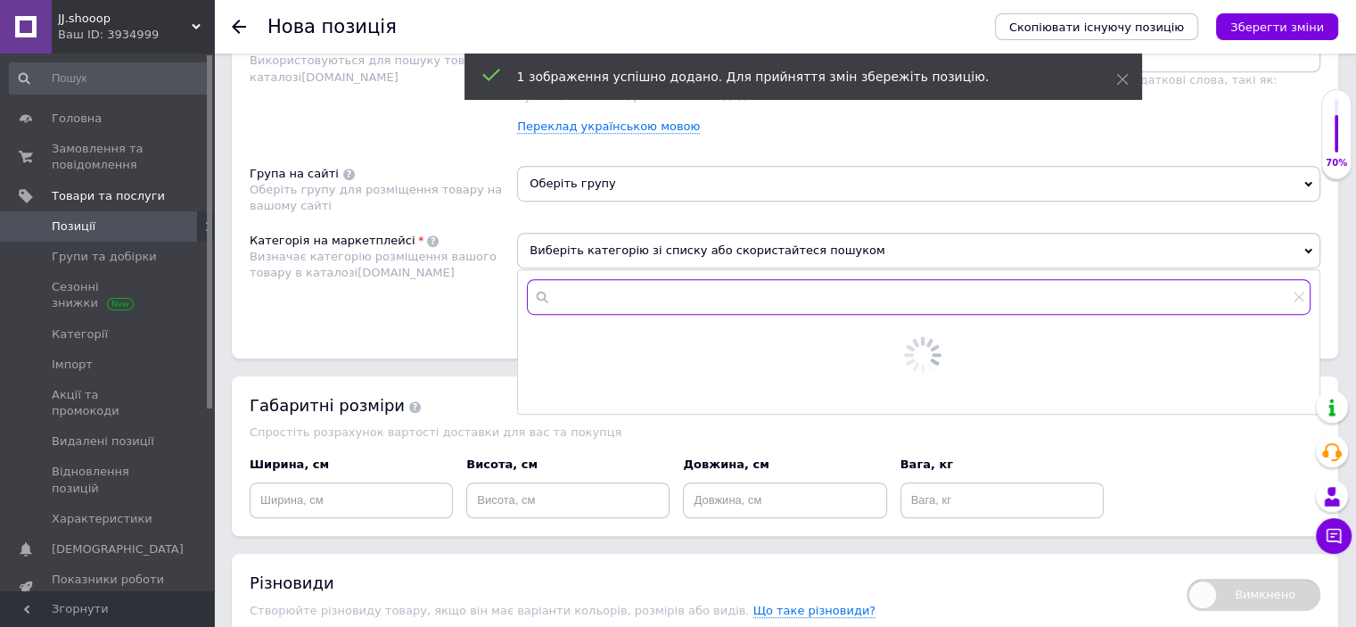
click at [600, 293] on input "text" at bounding box center [919, 297] width 784 height 36
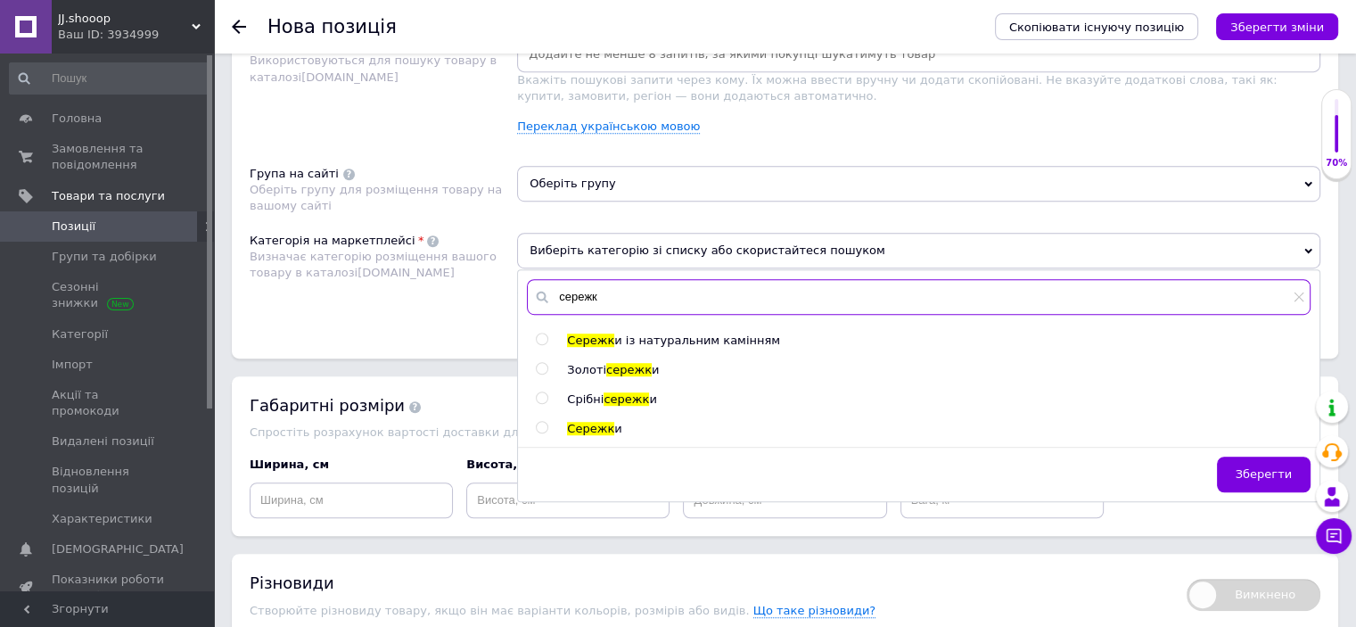
type input "сережк"
drag, startPoint x: 612, startPoint y: 399, endPoint x: 610, endPoint y: 313, distance: 86.5
click at [612, 399] on span "сережк" at bounding box center [626, 398] width 45 height 13
radio input "true"
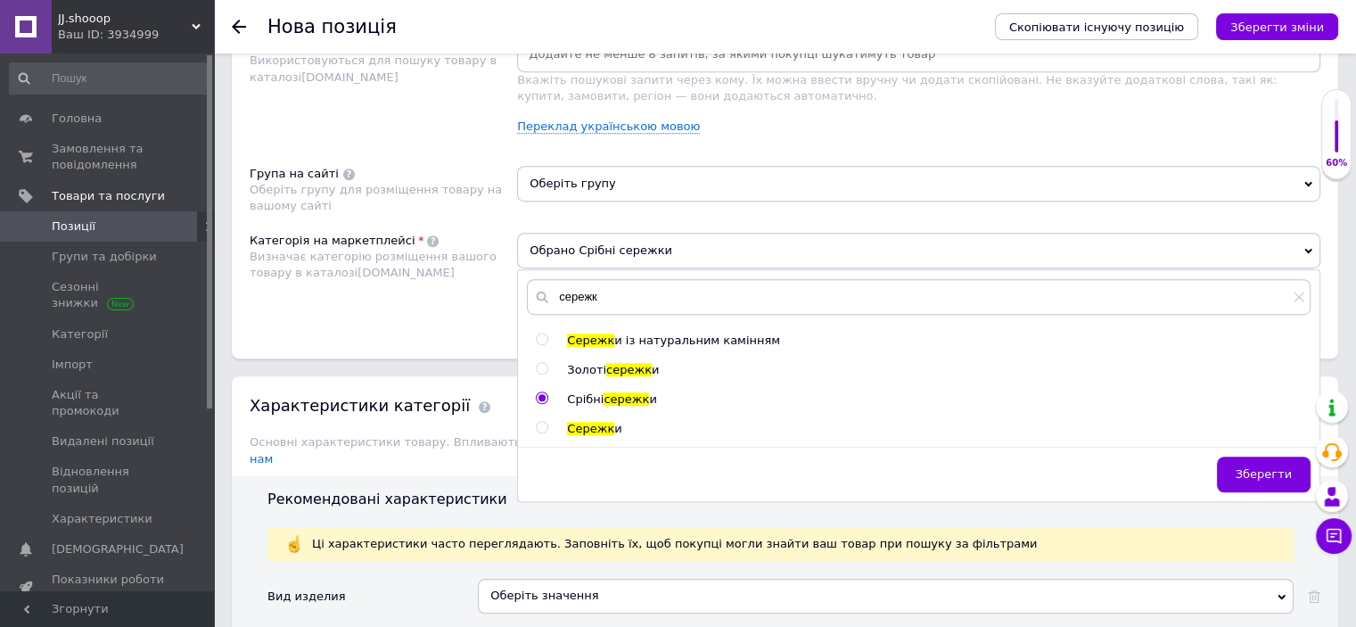
click at [604, 187] on span "Оберіть групу" at bounding box center [918, 184] width 803 height 36
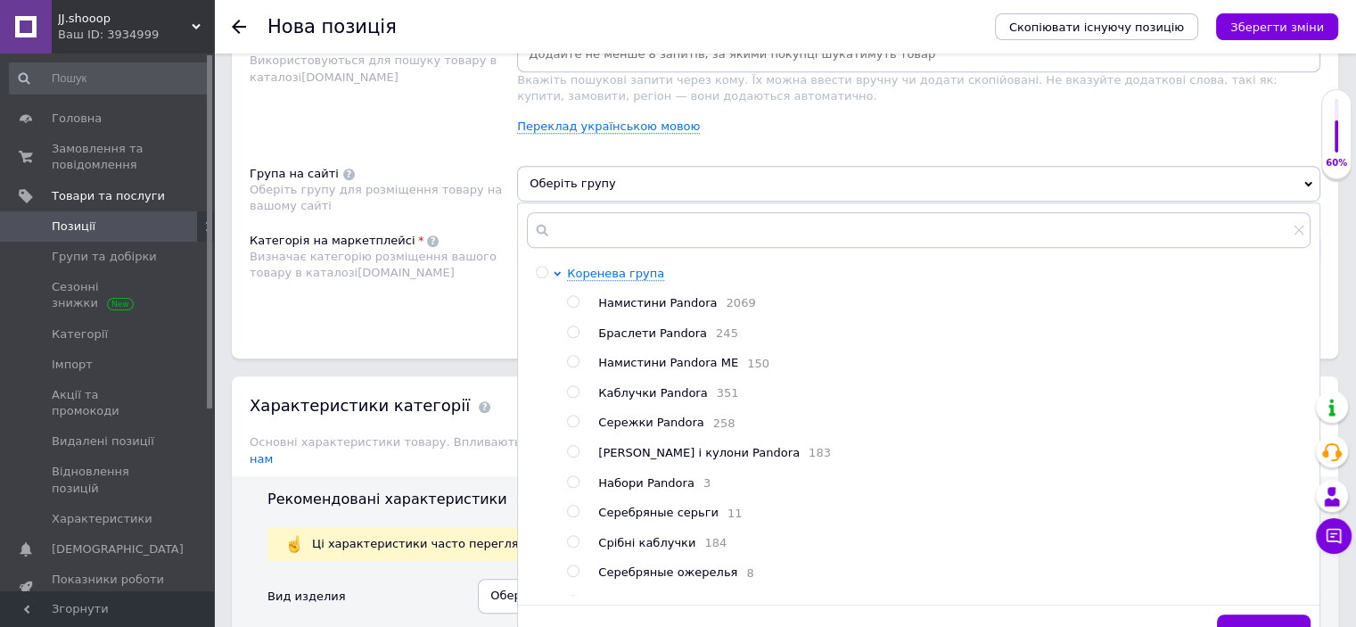
click at [629, 395] on span "Каблучки Pandora" at bounding box center [652, 392] width 109 height 13
click at [634, 429] on span "Сережки Pandora" at bounding box center [650, 421] width 105 height 13
radio input "false"
radio input "true"
click at [424, 327] on div "Розміщення Пошукові запити Використовуються для пошуку товару в каталозі [DOMAI…" at bounding box center [785, 173] width 1106 height 371
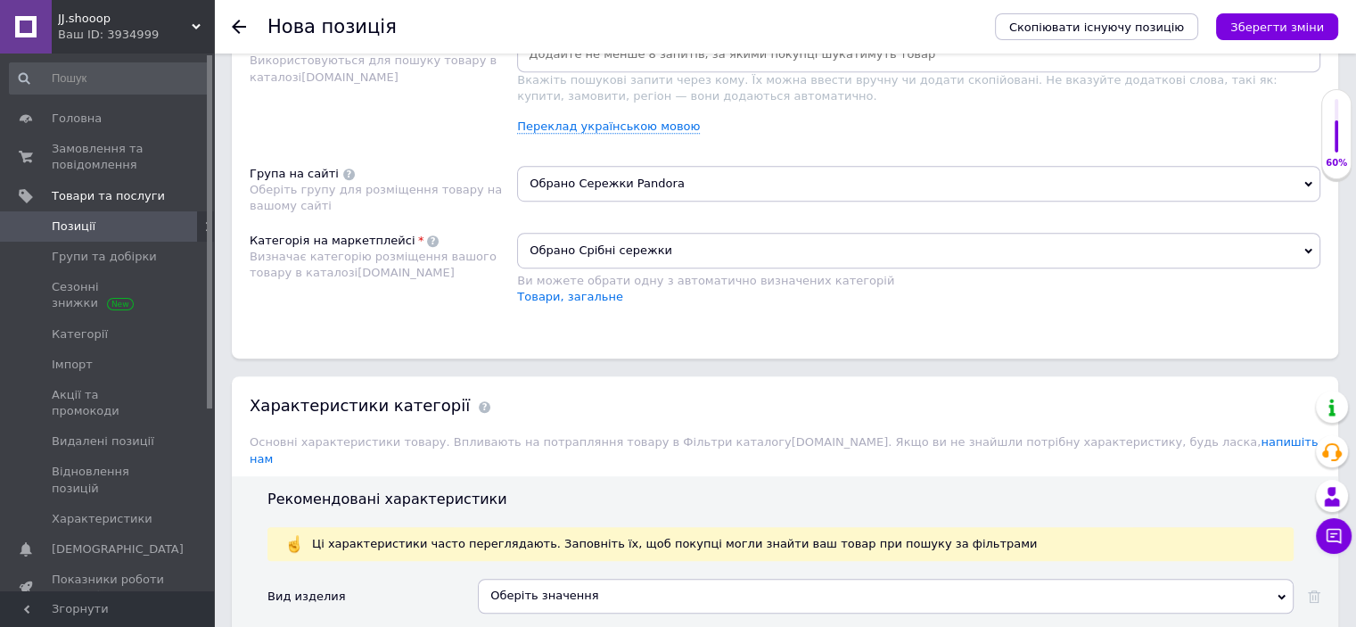
scroll to position [1542, 0]
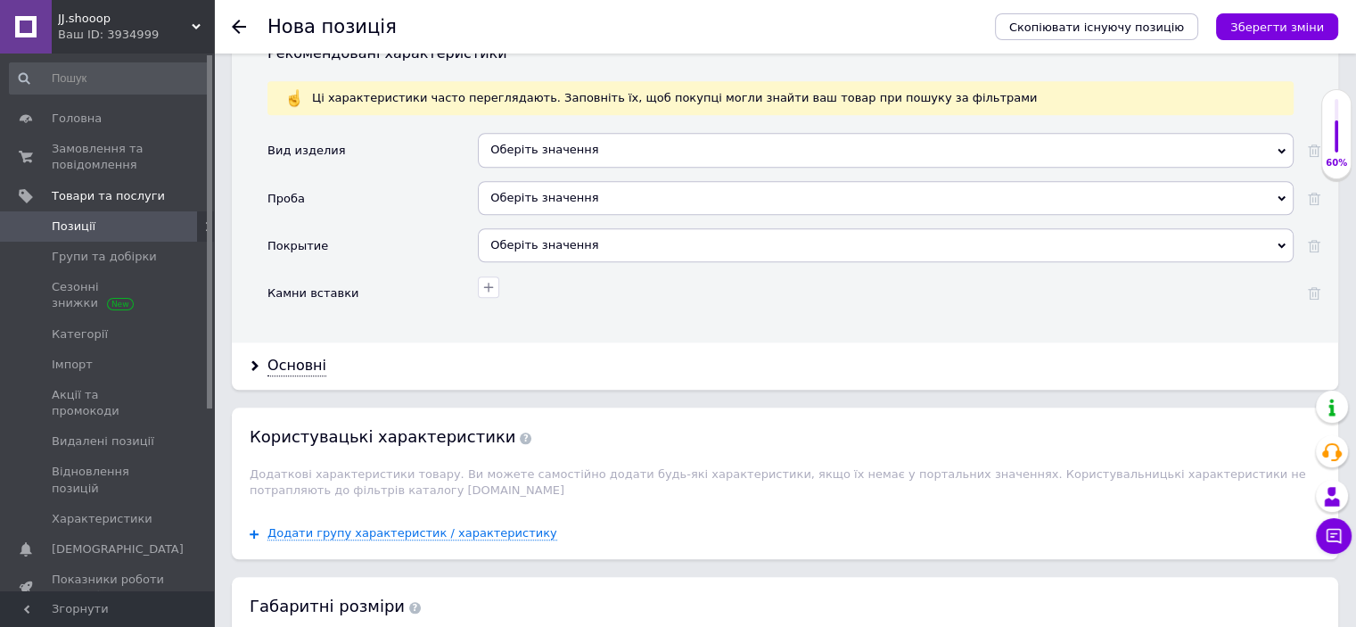
click at [513, 137] on div "Оберіть значення" at bounding box center [886, 150] width 816 height 34
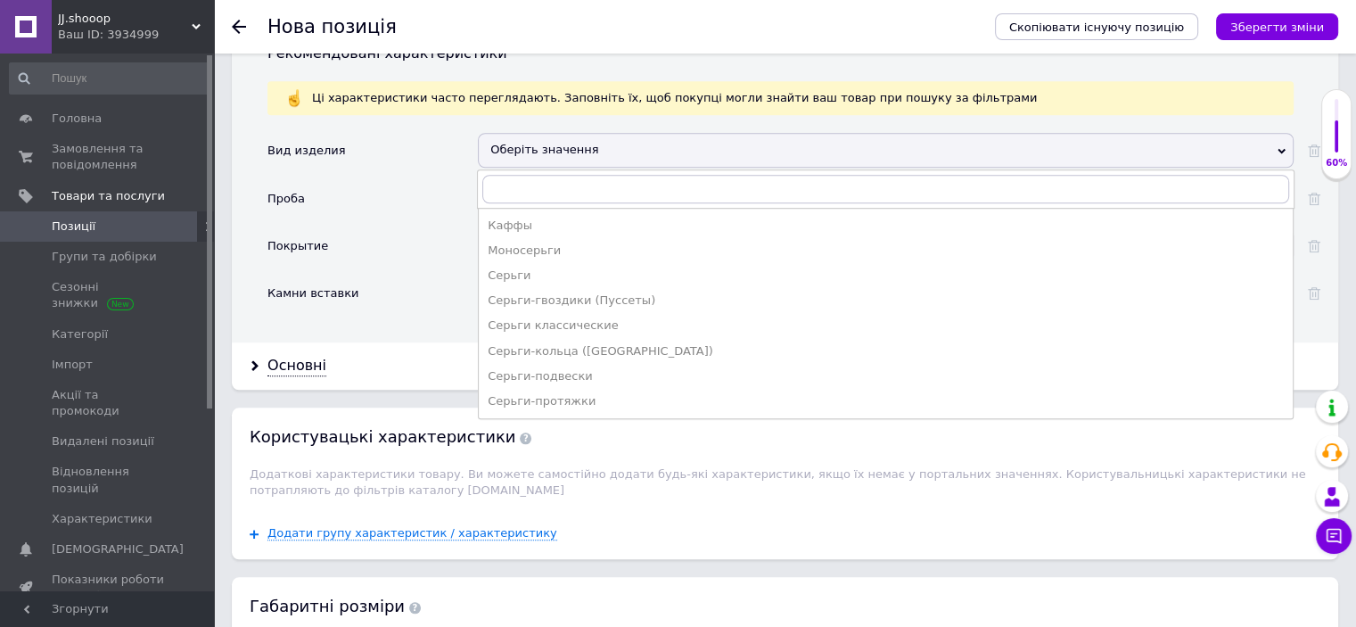
click at [396, 181] on div "Проба" at bounding box center [372, 204] width 210 height 47
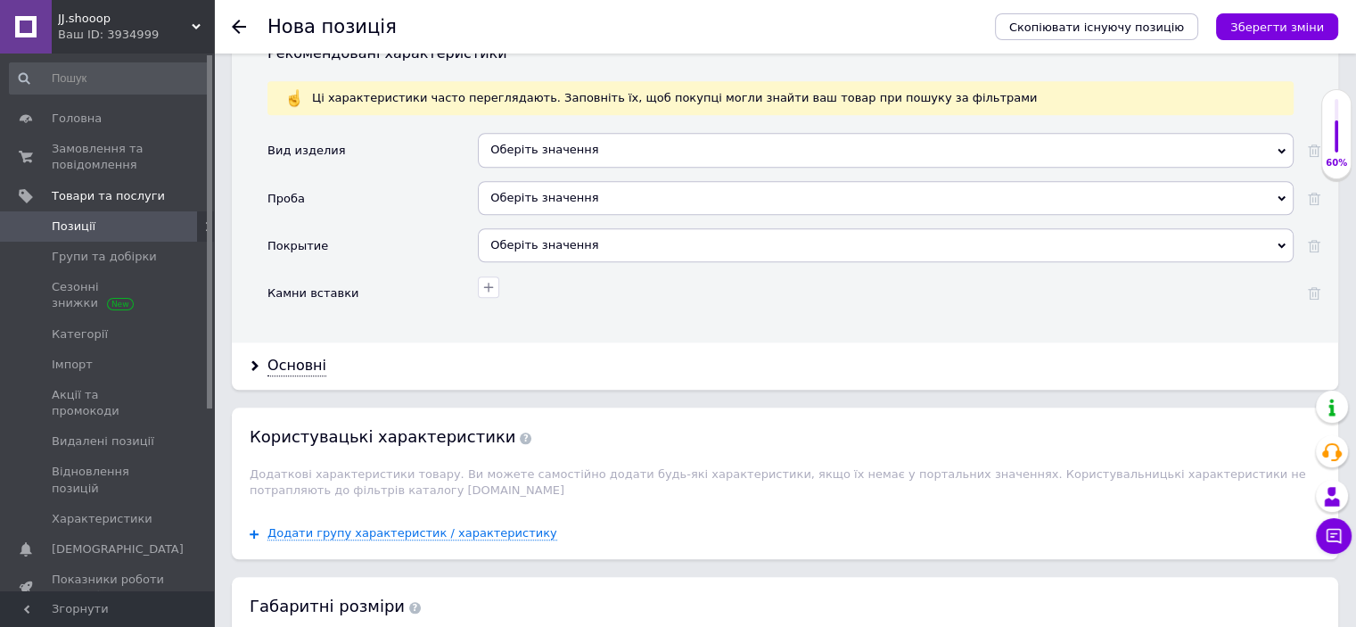
click at [504, 181] on div "Оберіть значення" at bounding box center [886, 198] width 816 height 34
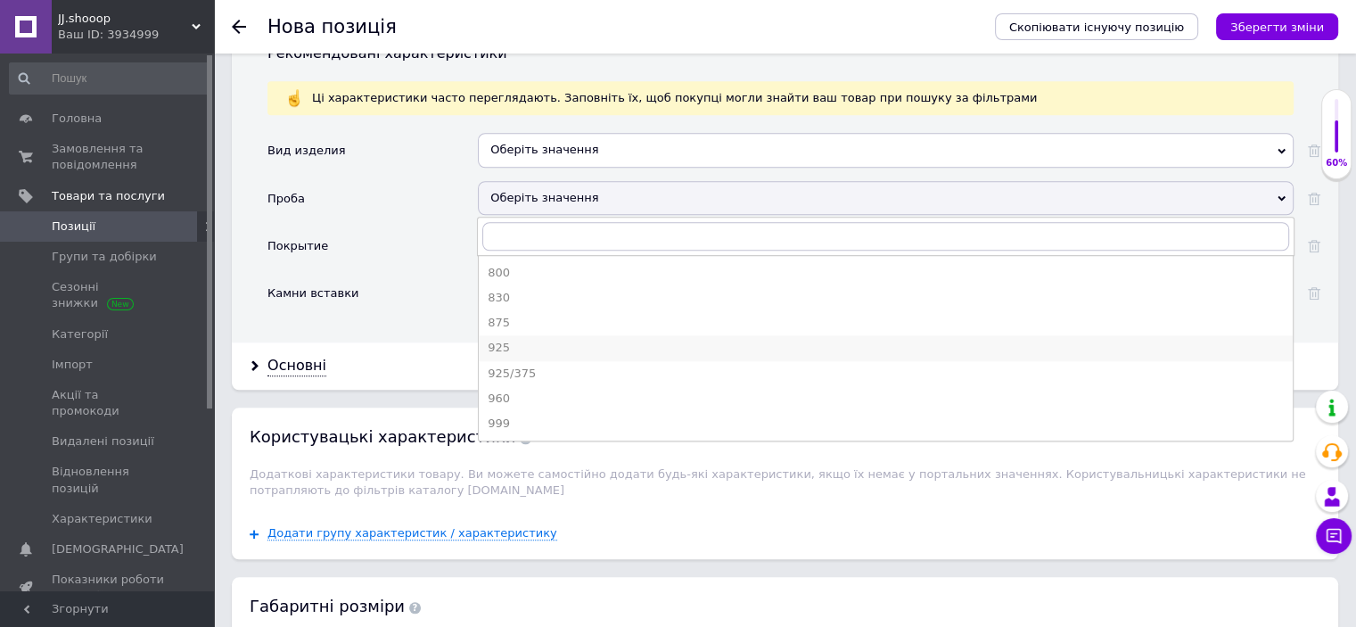
click at [512, 335] on li "925" at bounding box center [886, 347] width 814 height 25
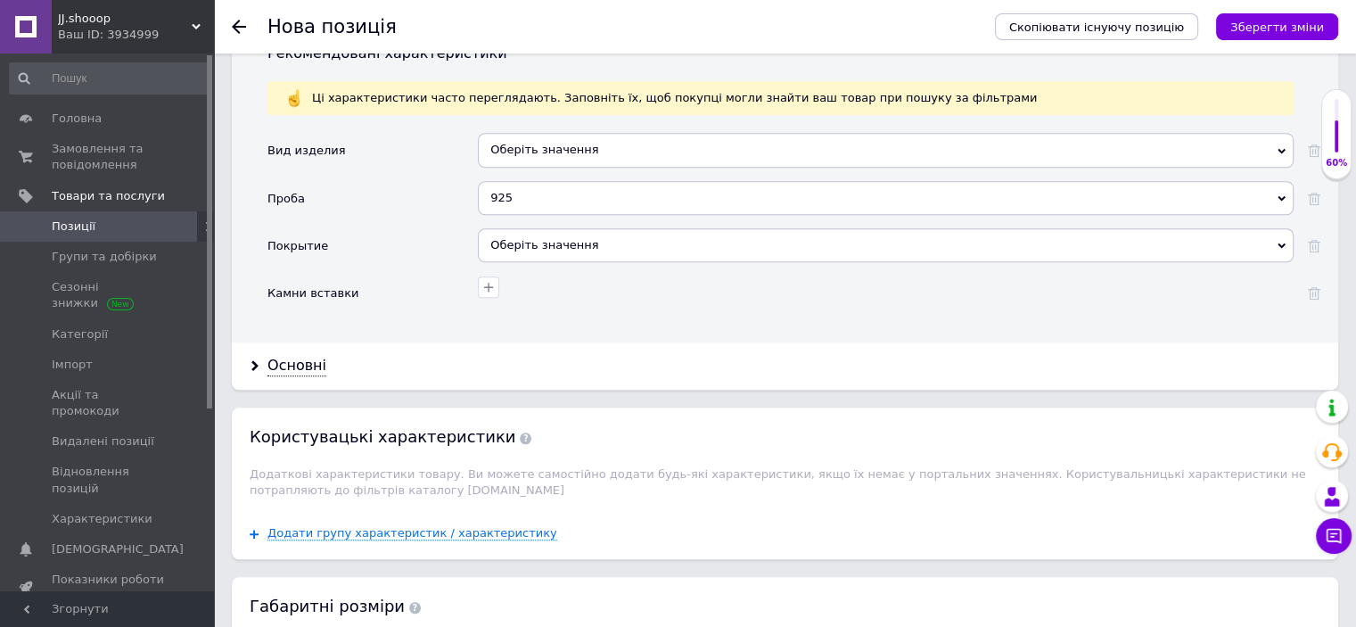
click at [522, 228] on div "Оберіть значення" at bounding box center [886, 245] width 816 height 34
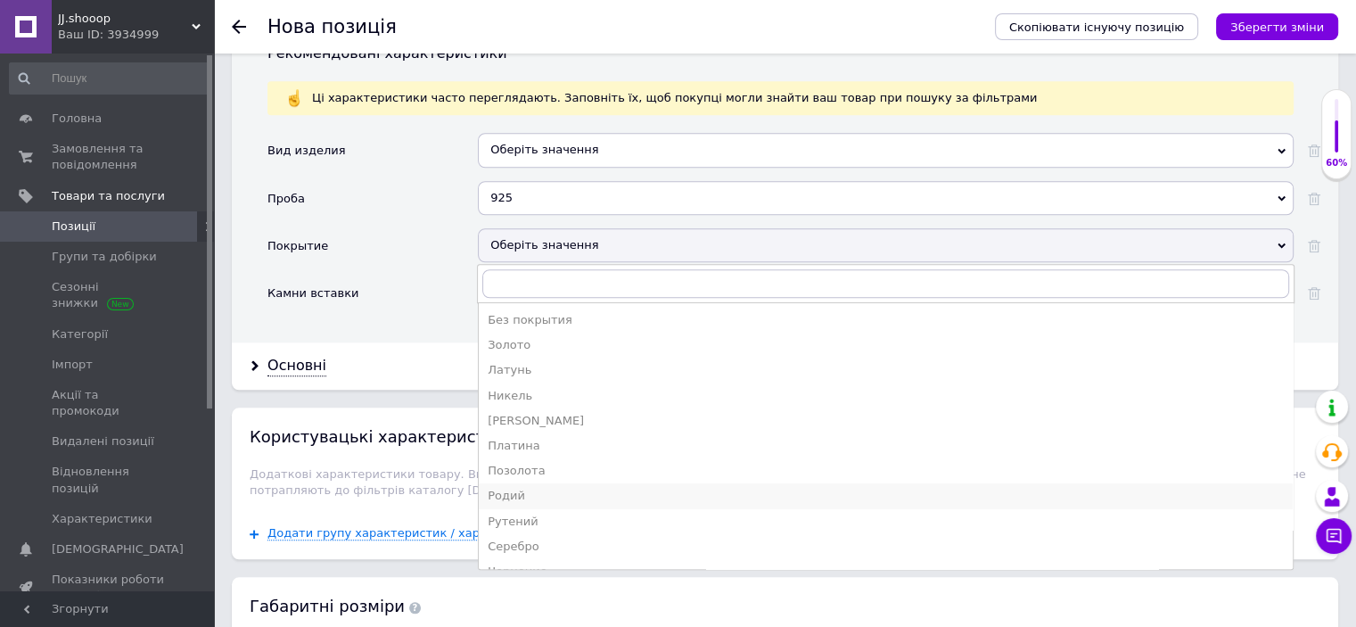
click at [512, 484] on li "Родий" at bounding box center [886, 495] width 814 height 25
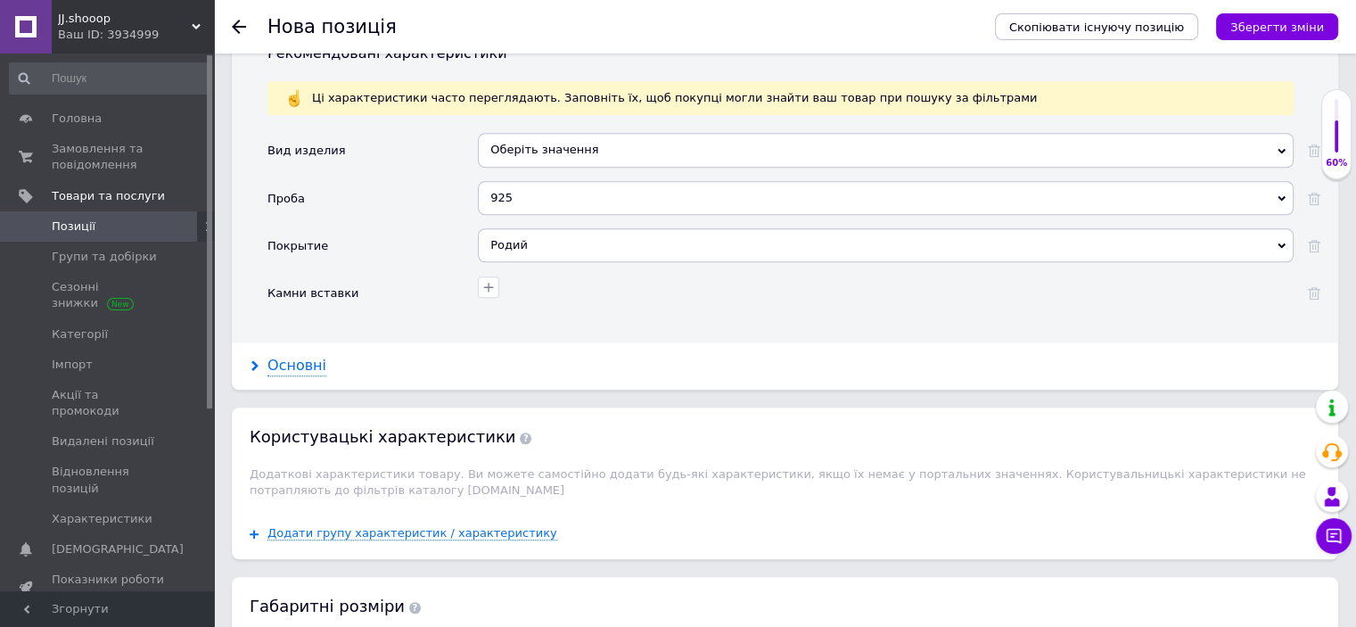
click at [298, 356] on div "Основні" at bounding box center [296, 366] width 59 height 21
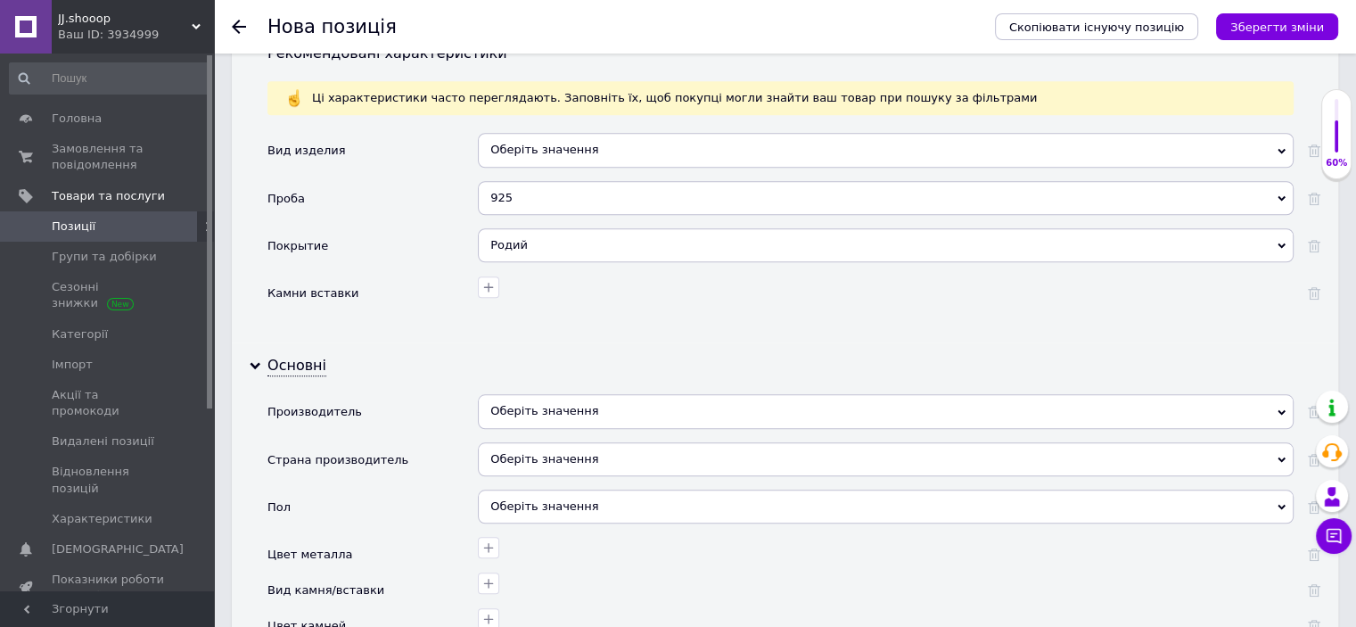
click at [521, 399] on div "Оберіть значення" at bounding box center [886, 411] width 816 height 34
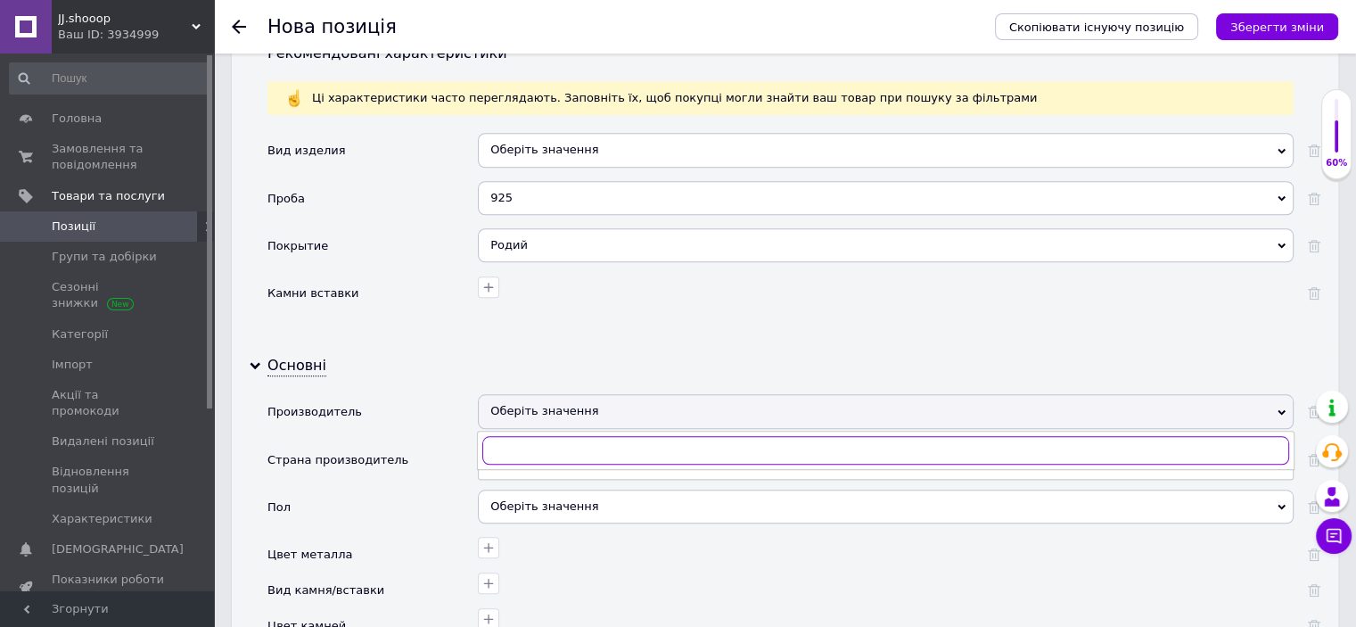
paste input "Пандора"
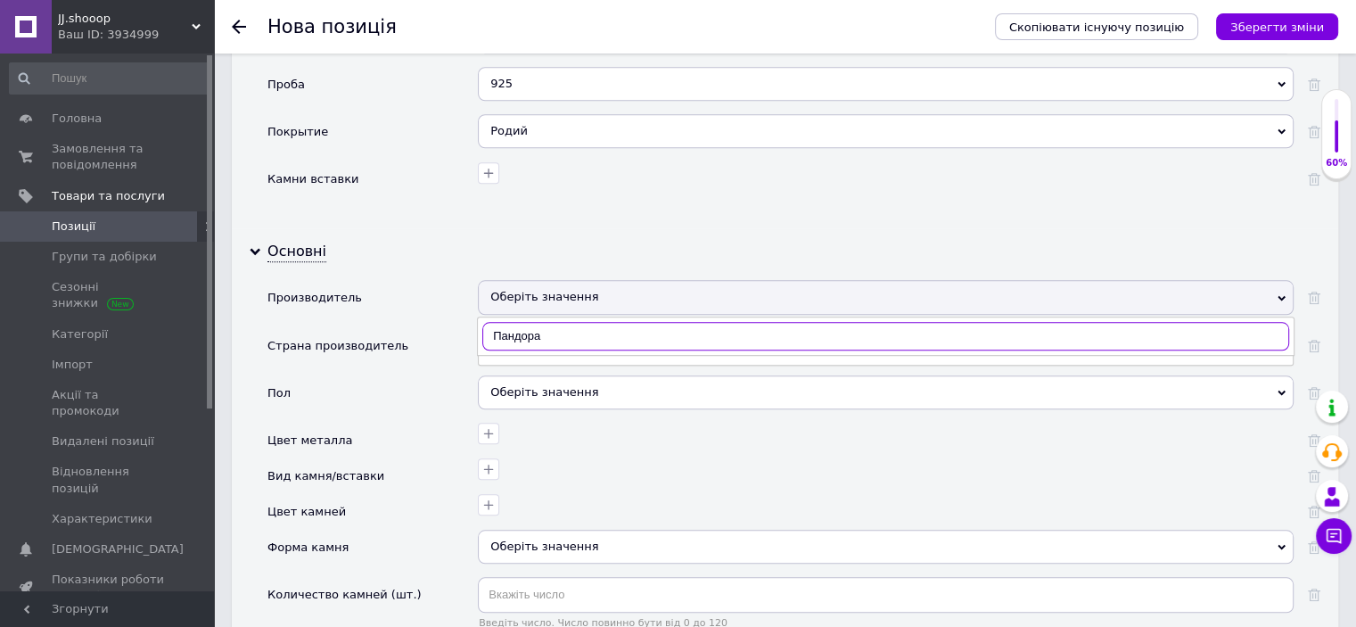
scroll to position [1690, 0]
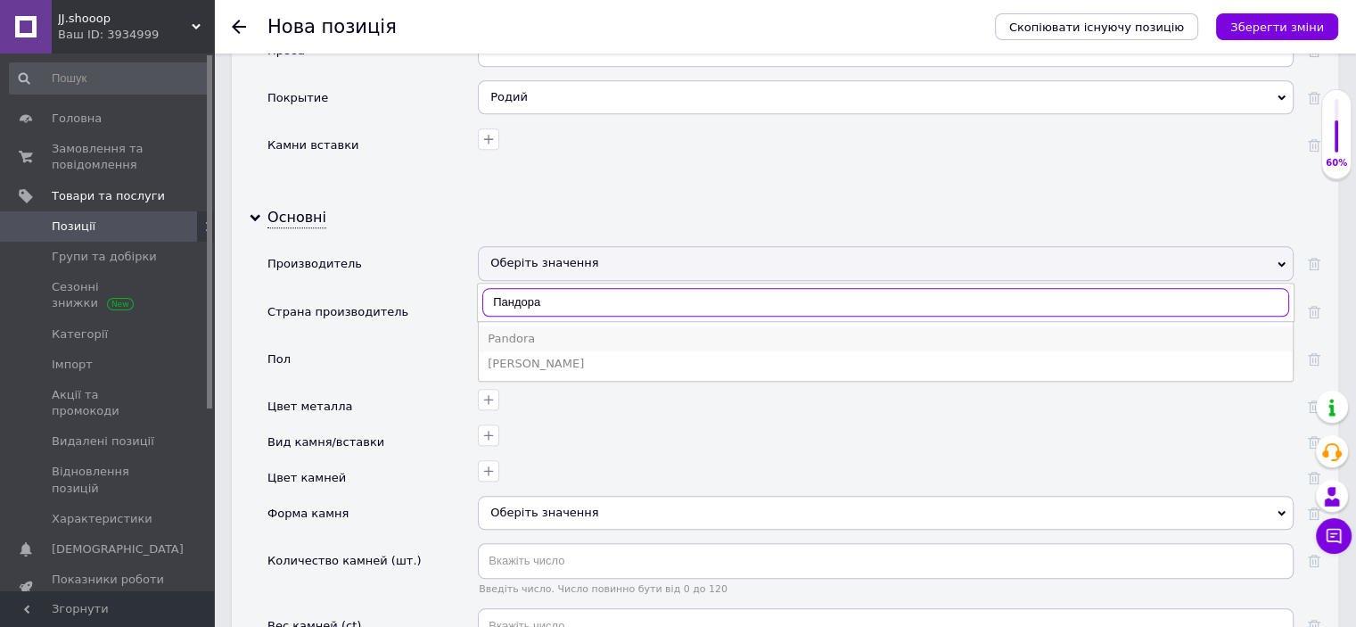
type input "Пандора"
click at [513, 331] on div "Pandora" at bounding box center [886, 339] width 796 height 16
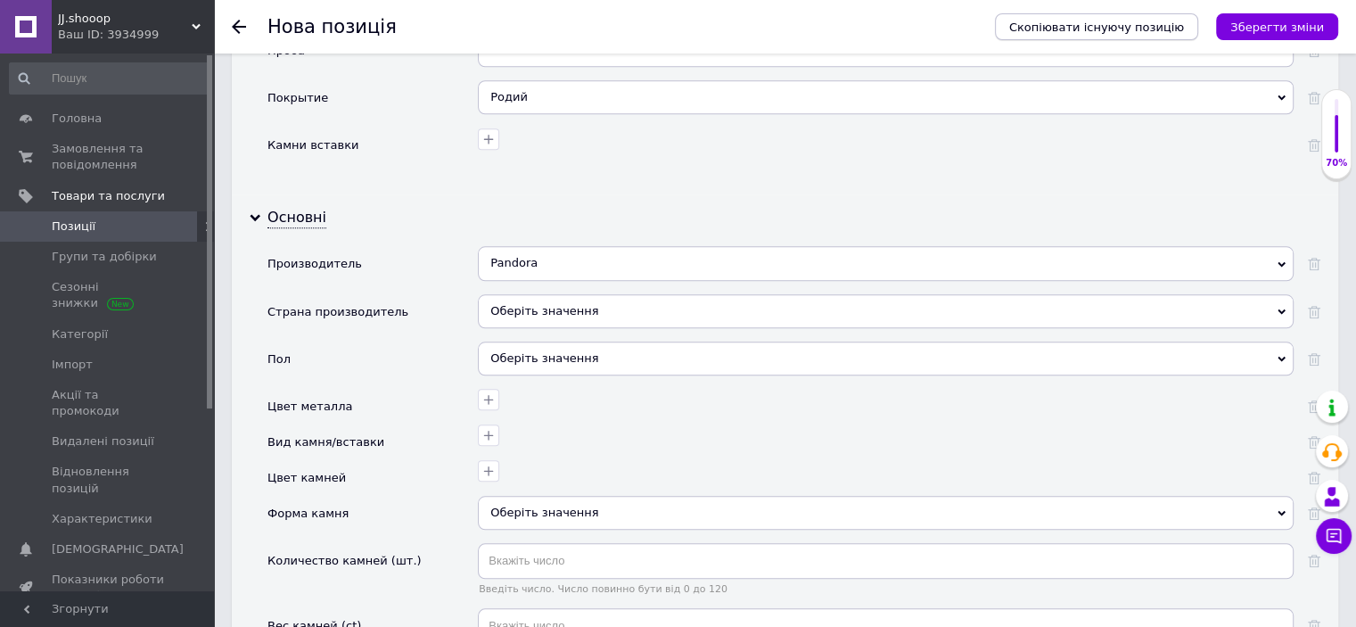
click at [1262, 35] on button "Зберегти зміни" at bounding box center [1277, 26] width 122 height 27
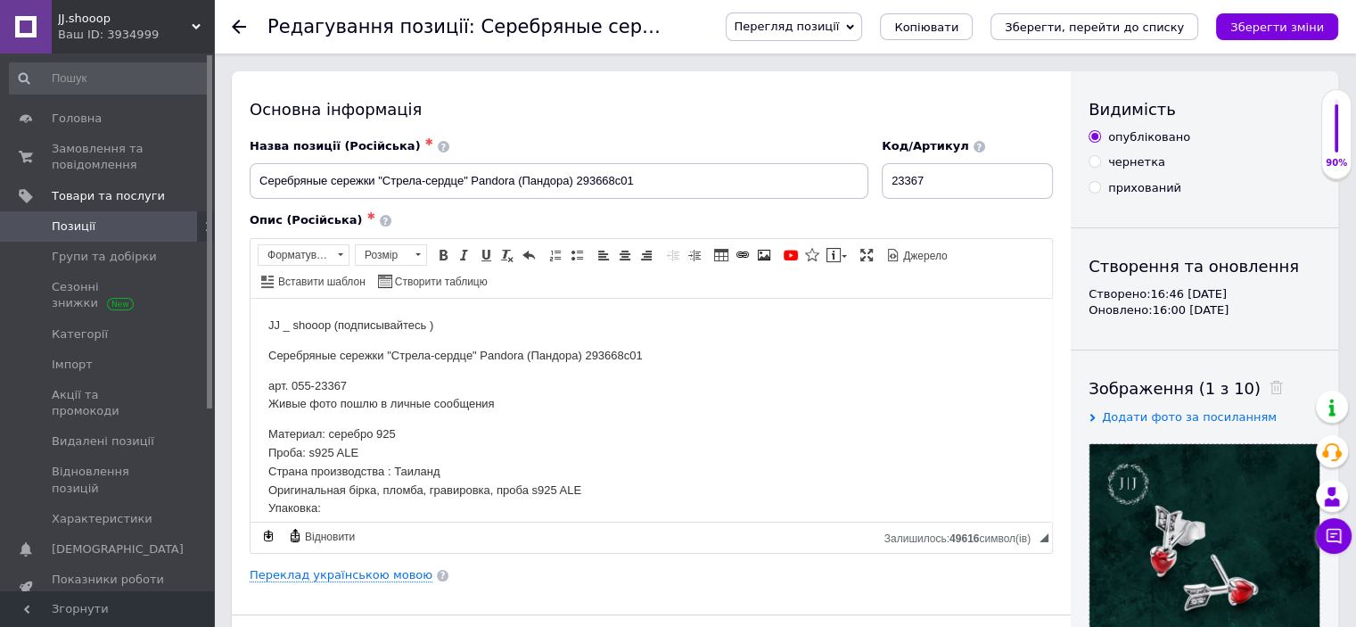
click at [1184, 33] on icon "Зберегти, перейти до списку" at bounding box center [1094, 27] width 179 height 13
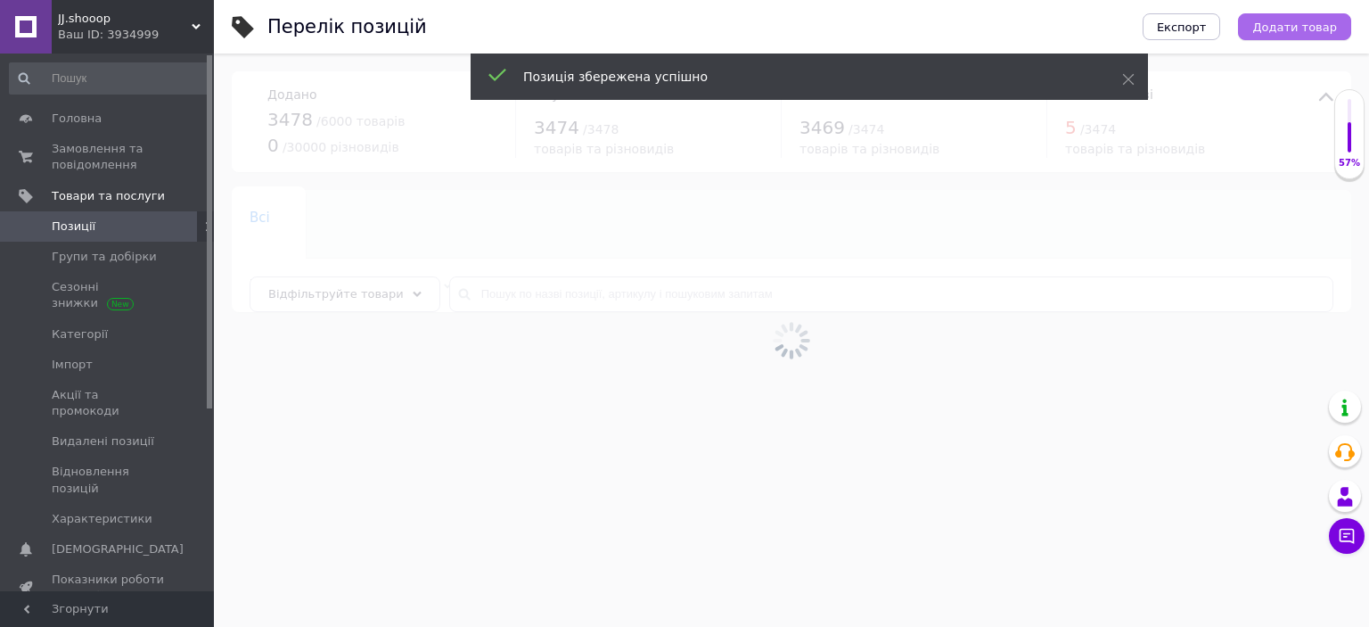
click at [1310, 15] on button "Додати товар" at bounding box center [1294, 26] width 113 height 27
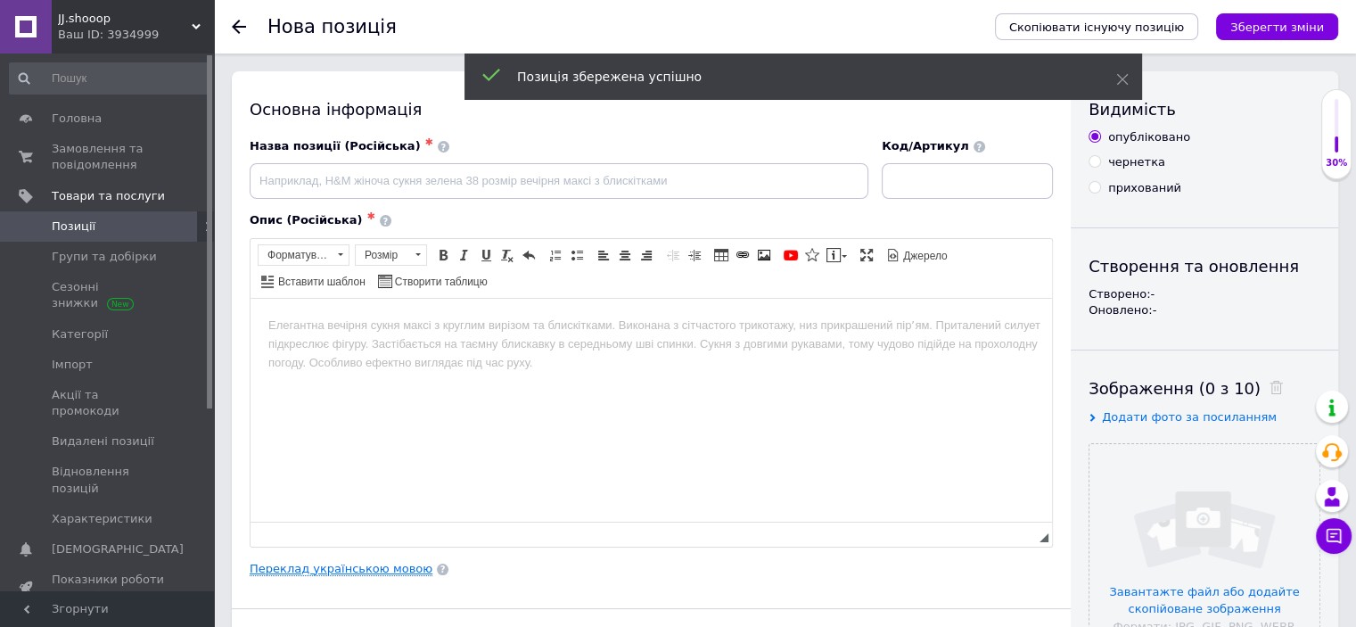
click at [365, 563] on link "Переклад українською мовою" at bounding box center [341, 569] width 183 height 14
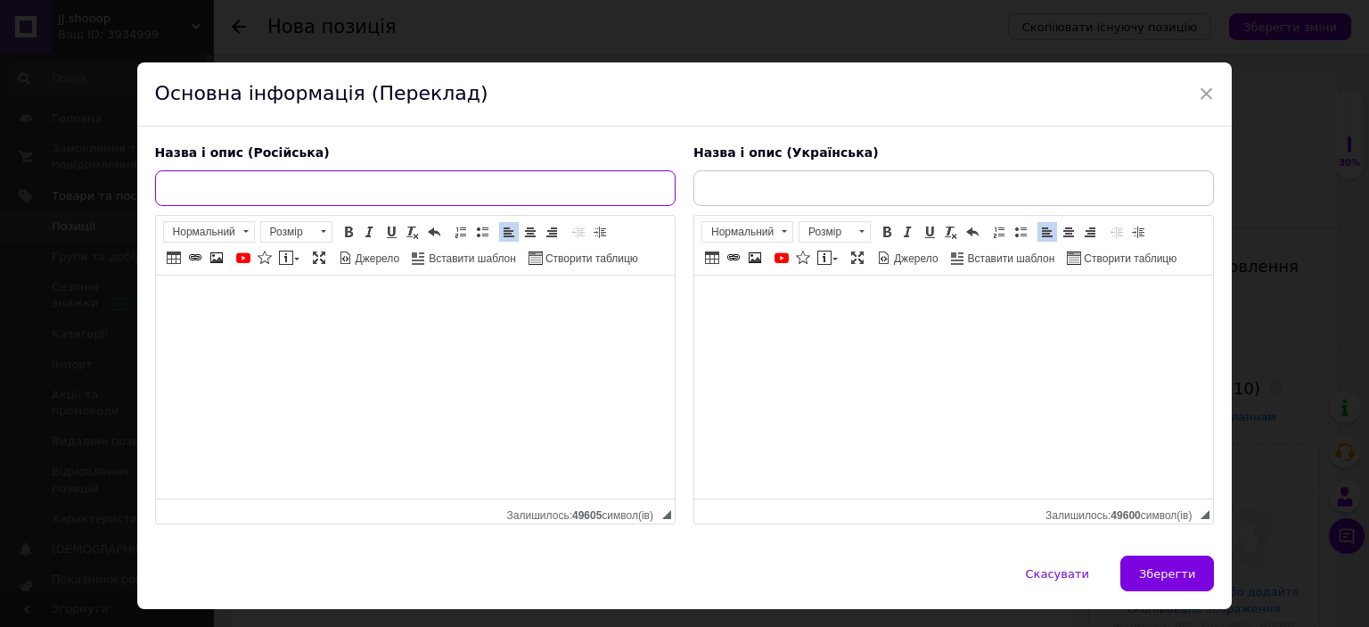
click at [358, 188] on input "text" at bounding box center [415, 188] width 521 height 36
paste input "Серебряные сережки "Сияющий символ бесконечности" Pandora (Пандора) 263685c01 с…"
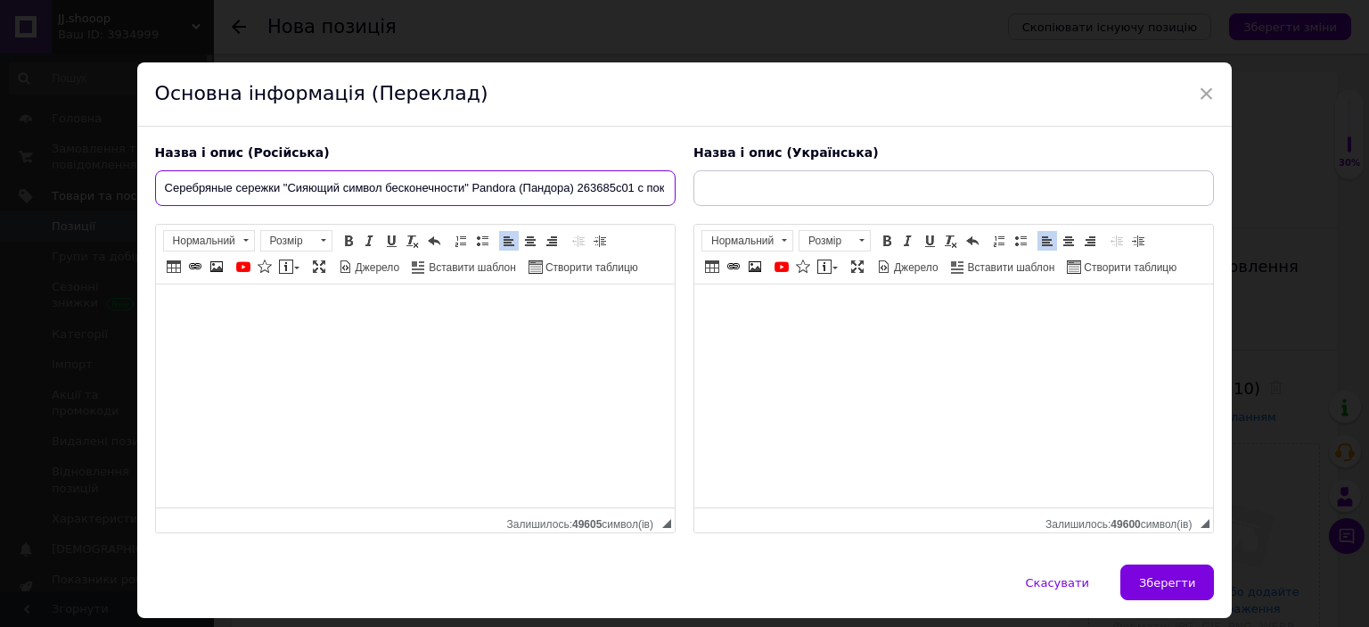
scroll to position [0, 118]
type input "Серебряные сережки "Сияющий символ бесконечности" Pandora (Пандора) 263685c01 с…"
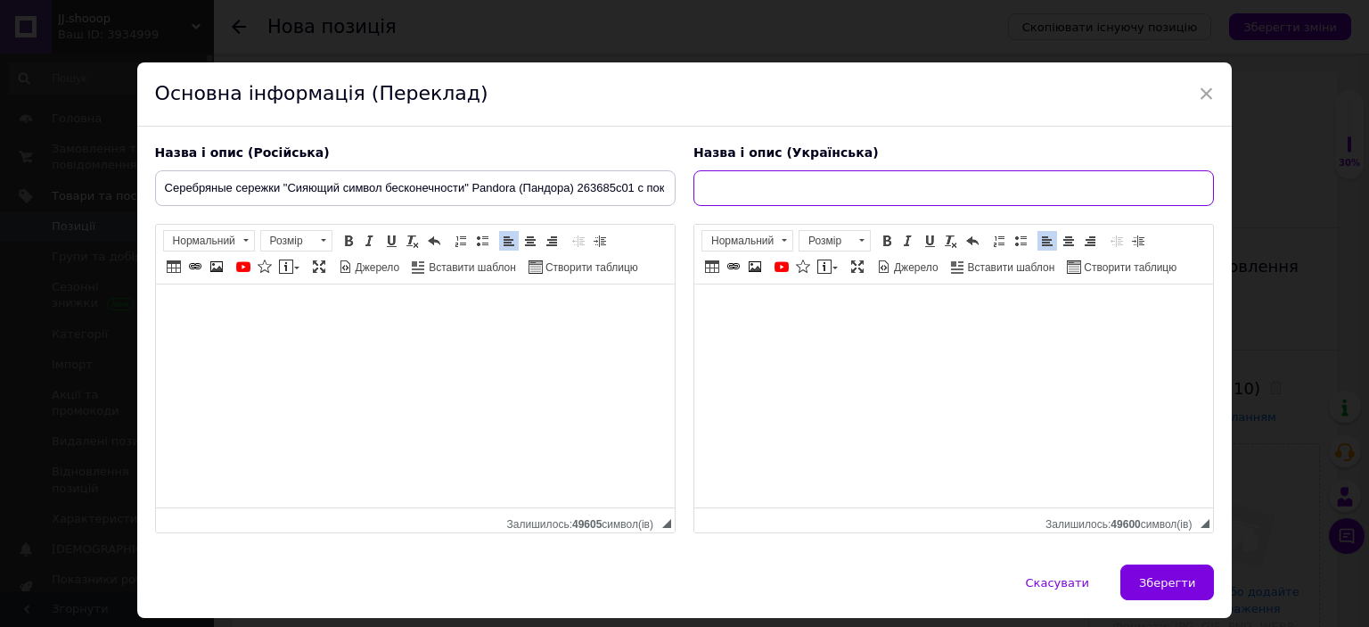
click at [730, 188] on input "text" at bounding box center [954, 188] width 521 height 36
paste input "Срібні сережки "Сяючий символ нескінченності" Pandora (Пандора) 263685C01 з пок…"
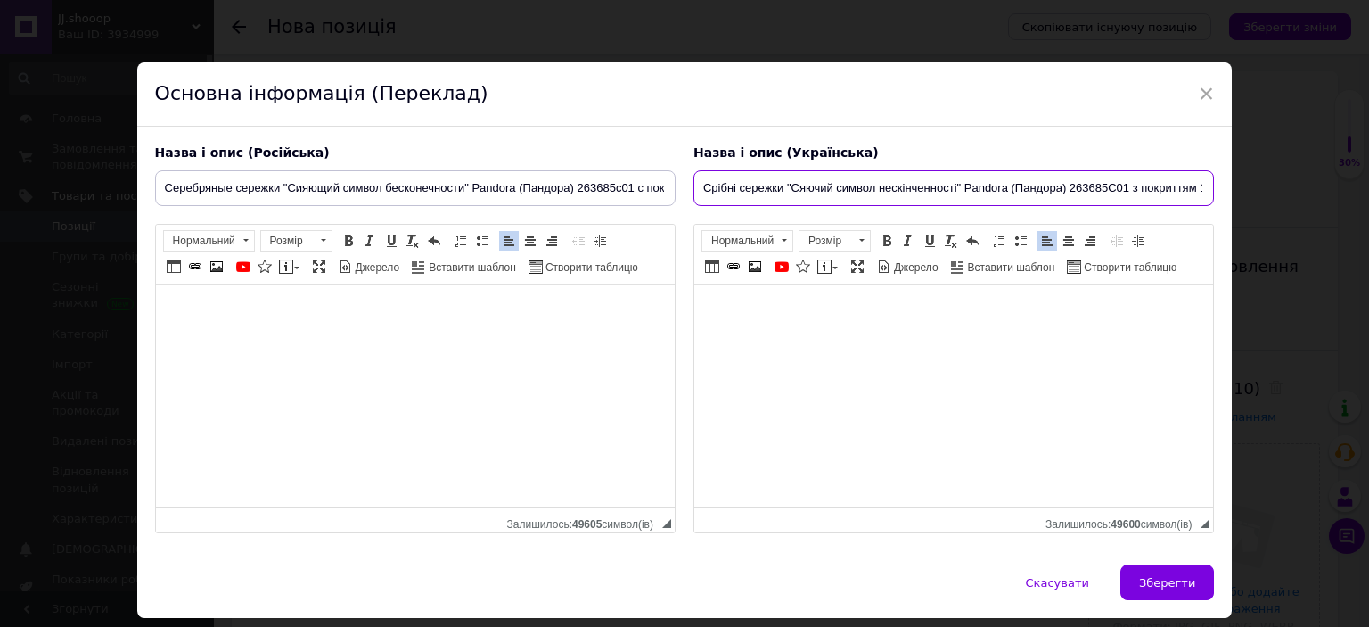
scroll to position [0, 70]
type input "Срібні сережки "Сяючий символ нескінченності" Pandora (Пандора) 263685C01 з пок…"
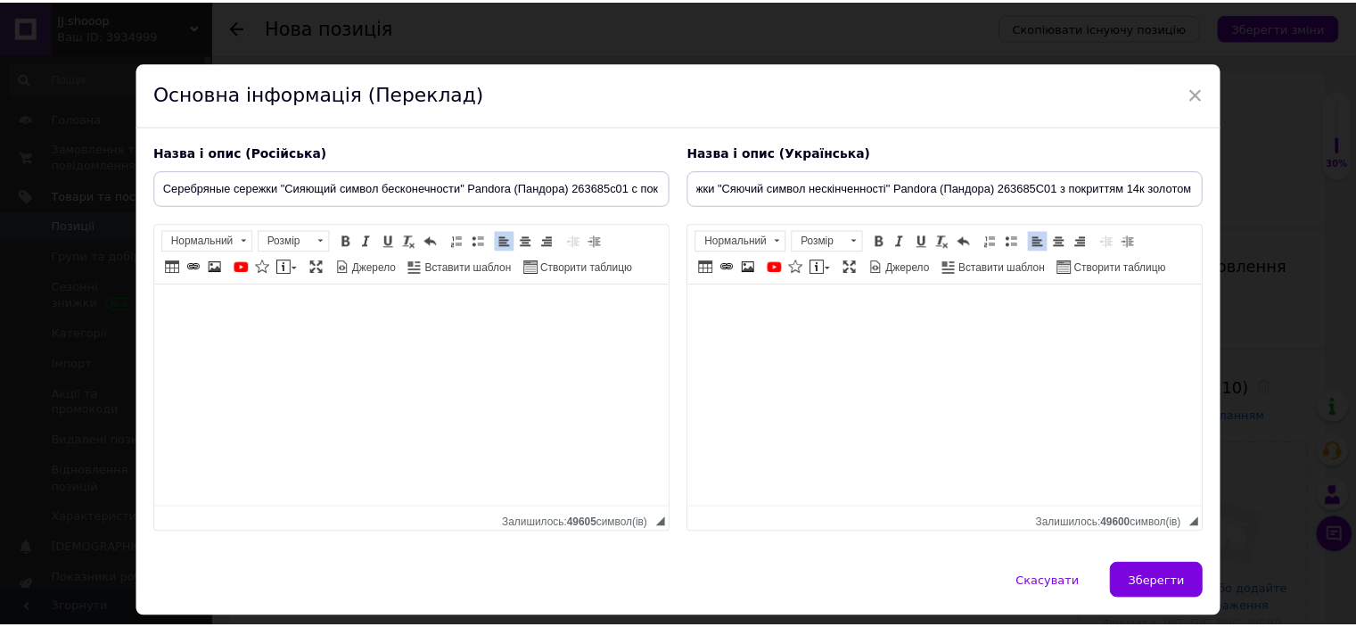
scroll to position [0, 0]
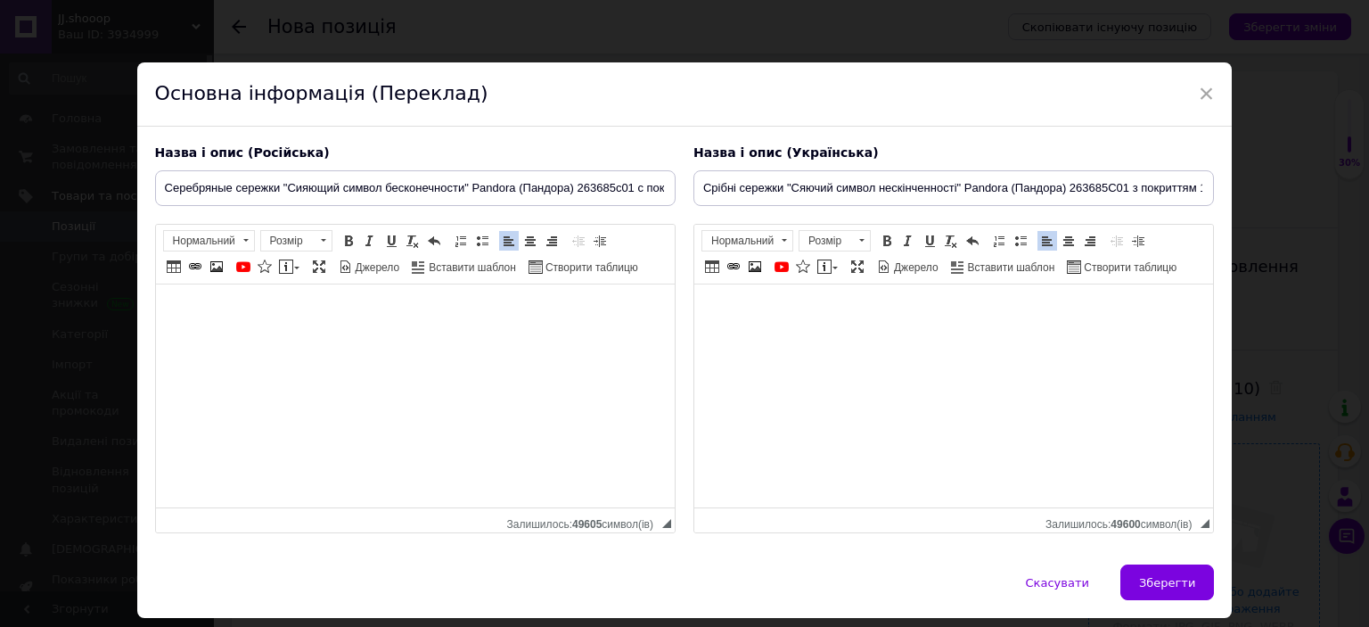
click at [1155, 586] on span "Зберегти" at bounding box center [1167, 582] width 56 height 13
type input "Серебряные сережки "Сияющий символ бесконечности" Pandora (Пандора) 263685c01 с…"
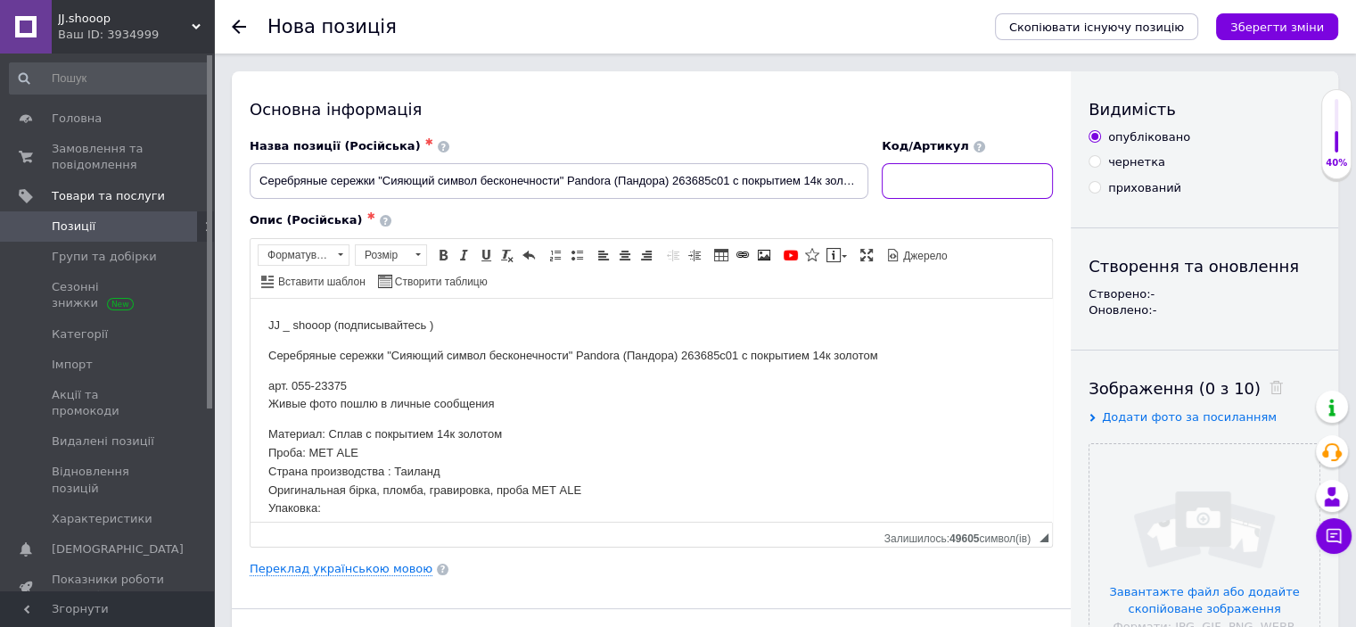
click at [939, 190] on input at bounding box center [967, 181] width 171 height 36
paste input "23375"
type input "23375"
click at [1180, 493] on input "file" at bounding box center [1205, 559] width 230 height 230
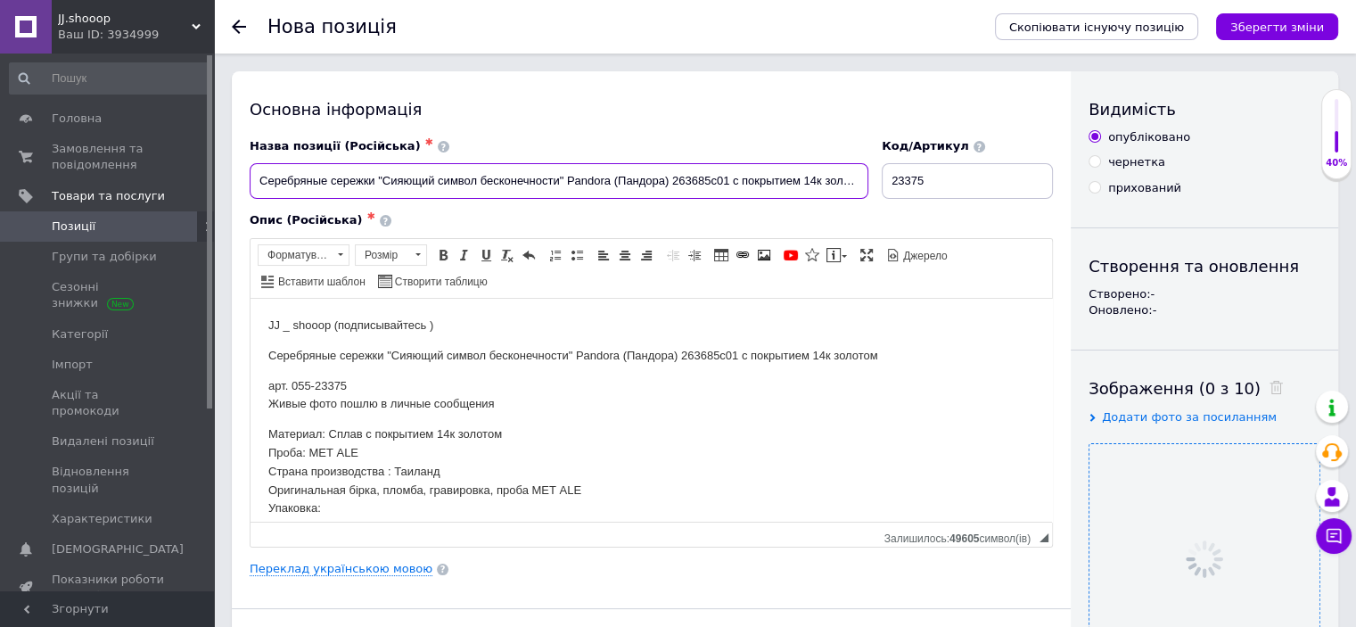
click at [643, 176] on input "Серебряные сережки "Сияющий символ бесконечности" Pandora (Пандора) 263685c01 с…" at bounding box center [559, 181] width 619 height 36
click at [624, 234] on div "Опис (Російська) ✱ JJ _ shooop (подписывайтесь ) Серебряные сережки "Сияющий си…" at bounding box center [651, 379] width 803 height 334
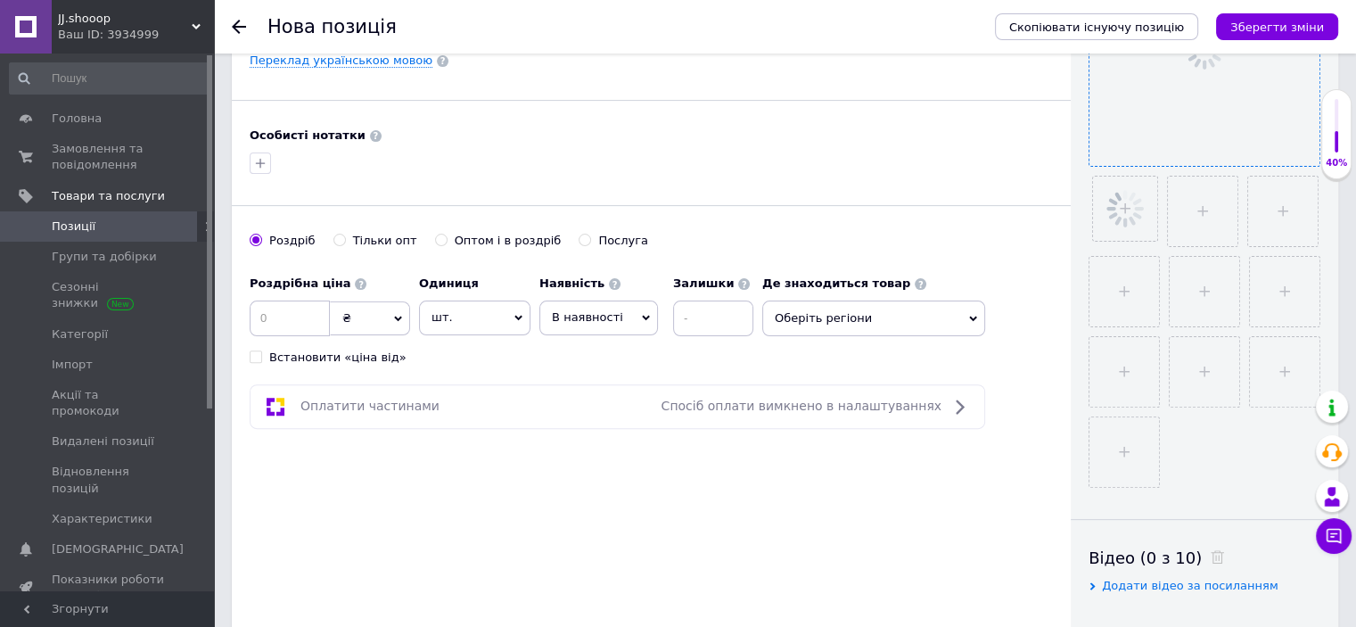
scroll to position [548, 0]
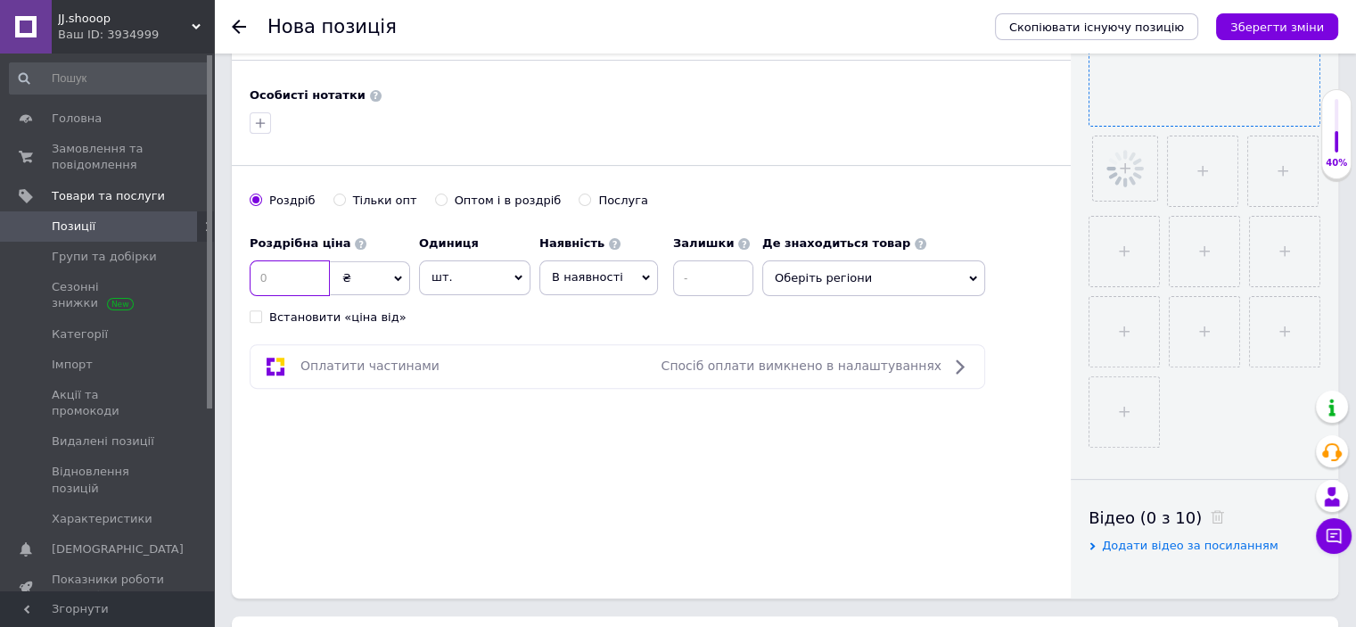
click at [275, 284] on input at bounding box center [290, 278] width 80 height 36
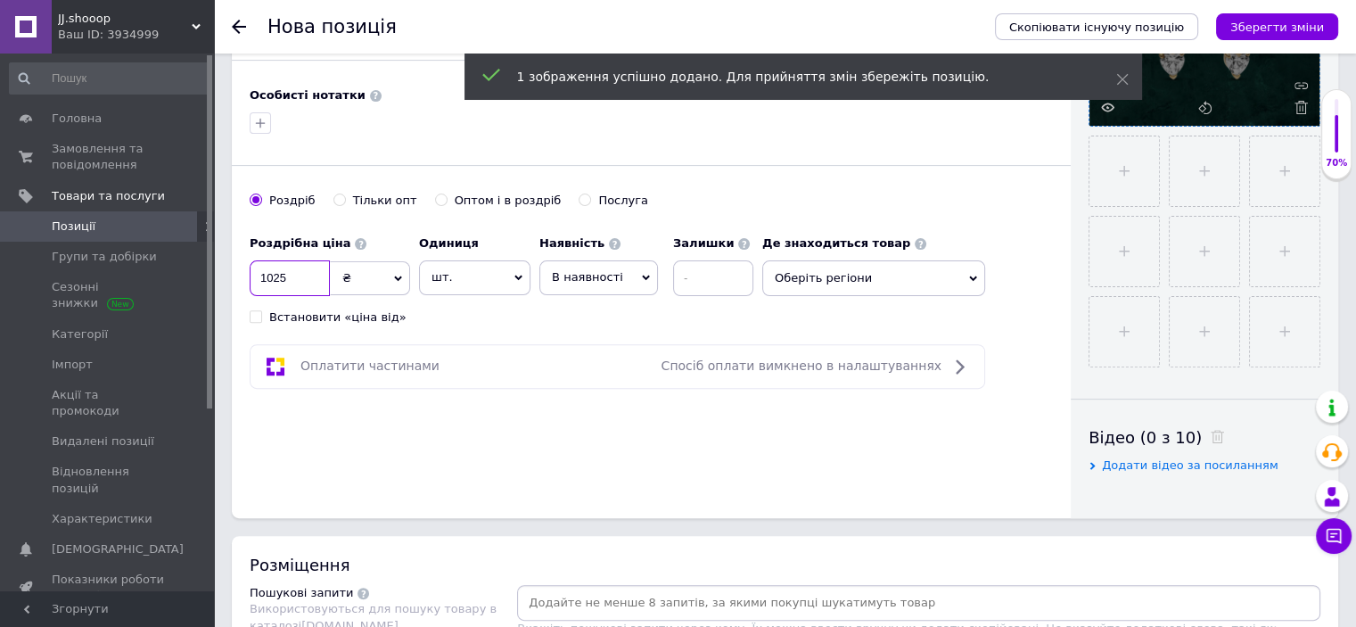
type input "1025"
click at [473, 315] on div "Роздрібна ціна 1025 ₴ $ EUR CHF GBP ¥ PLN ₸ MDL HUF KGS CNY TRY KRW lei Встанов…" at bounding box center [506, 275] width 513 height 99
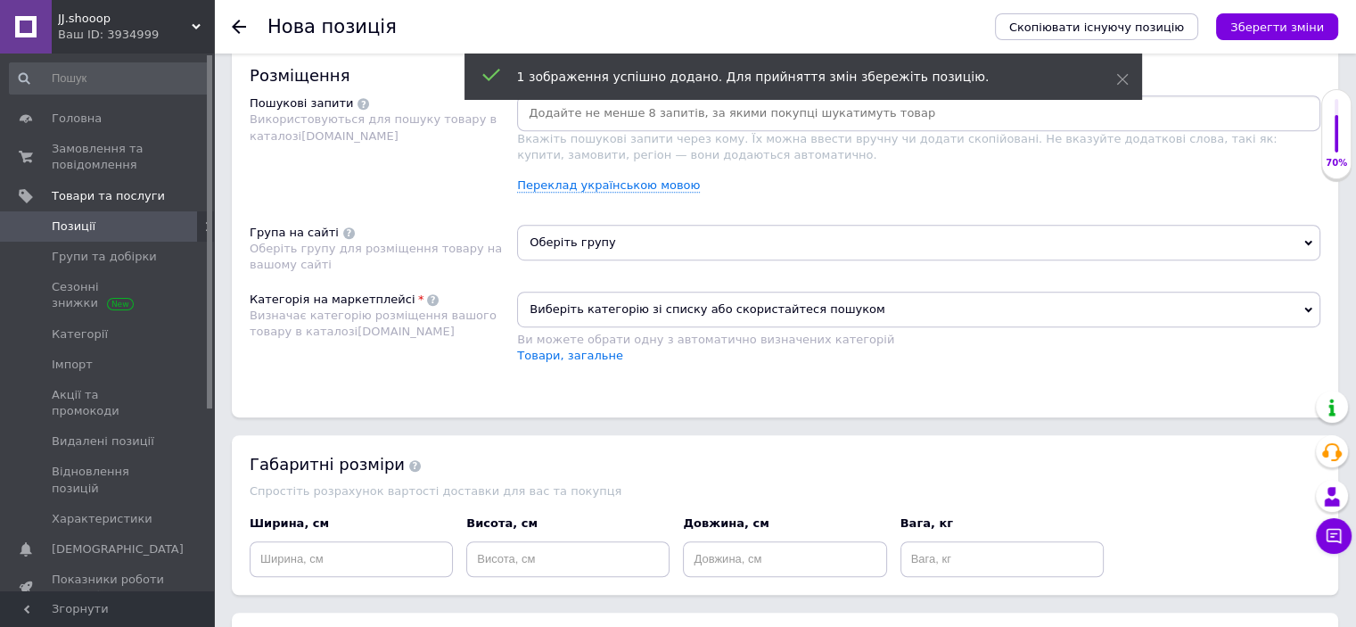
scroll to position [1097, 0]
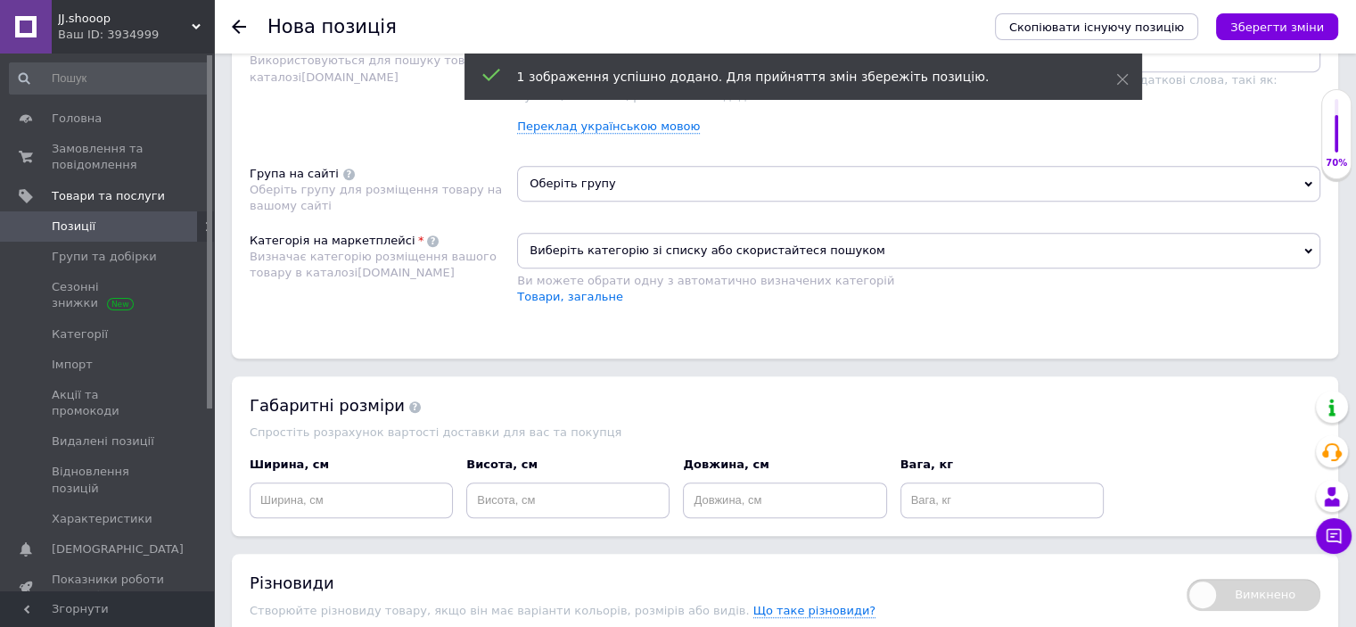
click at [581, 257] on span "Виберіть категорію зі списку або скористайтеся пошуком" at bounding box center [918, 251] width 803 height 36
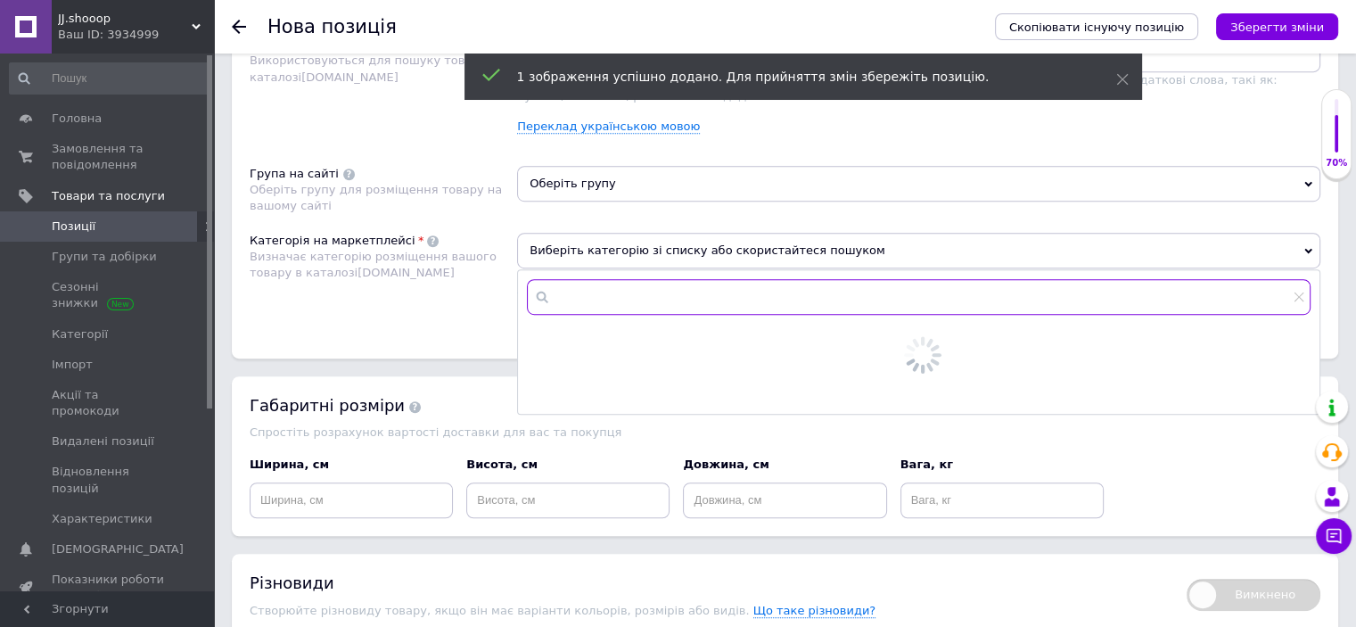
click at [585, 287] on input "text" at bounding box center [919, 297] width 784 height 36
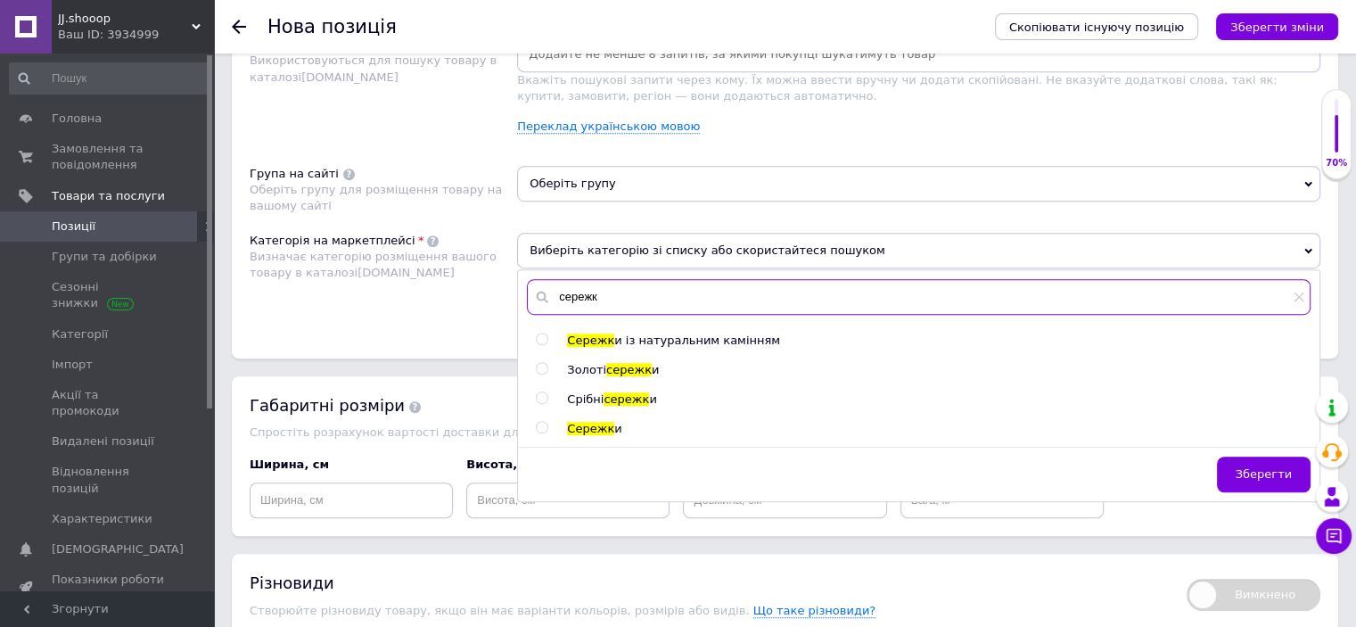
type input "сережк"
drag, startPoint x: 608, startPoint y: 398, endPoint x: 609, endPoint y: 350, distance: 47.3
click at [608, 398] on span "сережк" at bounding box center [626, 398] width 45 height 13
radio input "true"
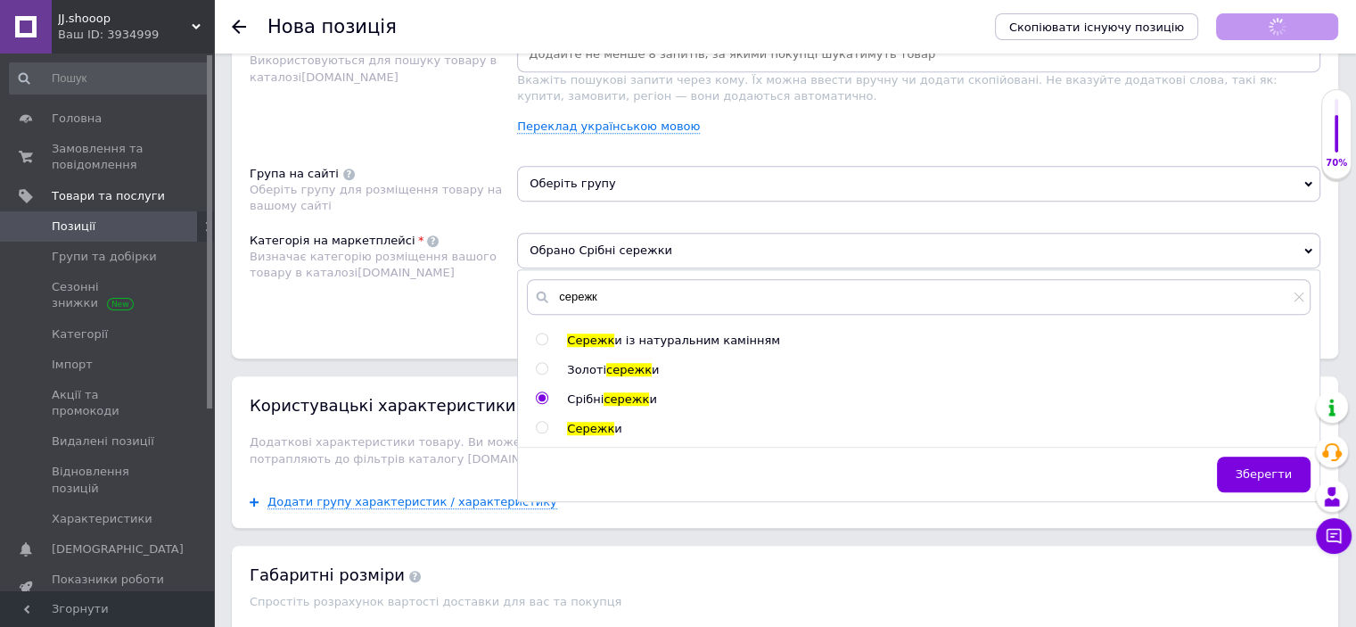
click at [599, 173] on span "Оберіть групу" at bounding box center [918, 184] width 803 height 36
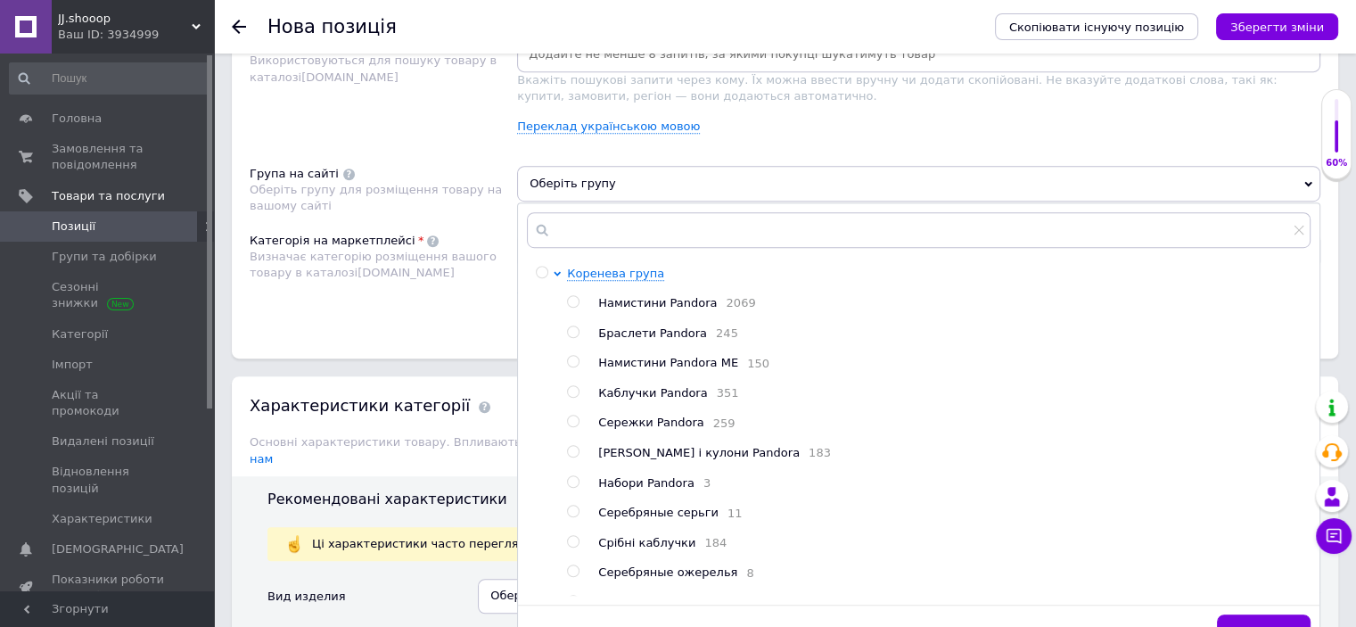
click at [643, 429] on span "Сережки Pandora" at bounding box center [650, 421] width 105 height 13
radio input "true"
drag, startPoint x: 397, startPoint y: 310, endPoint x: 503, endPoint y: 283, distance: 109.6
click at [397, 309] on div "Категорія на маркетплейсі Визначає категорію розміщення вашого товару в каталоз…" at bounding box center [383, 278] width 267 height 90
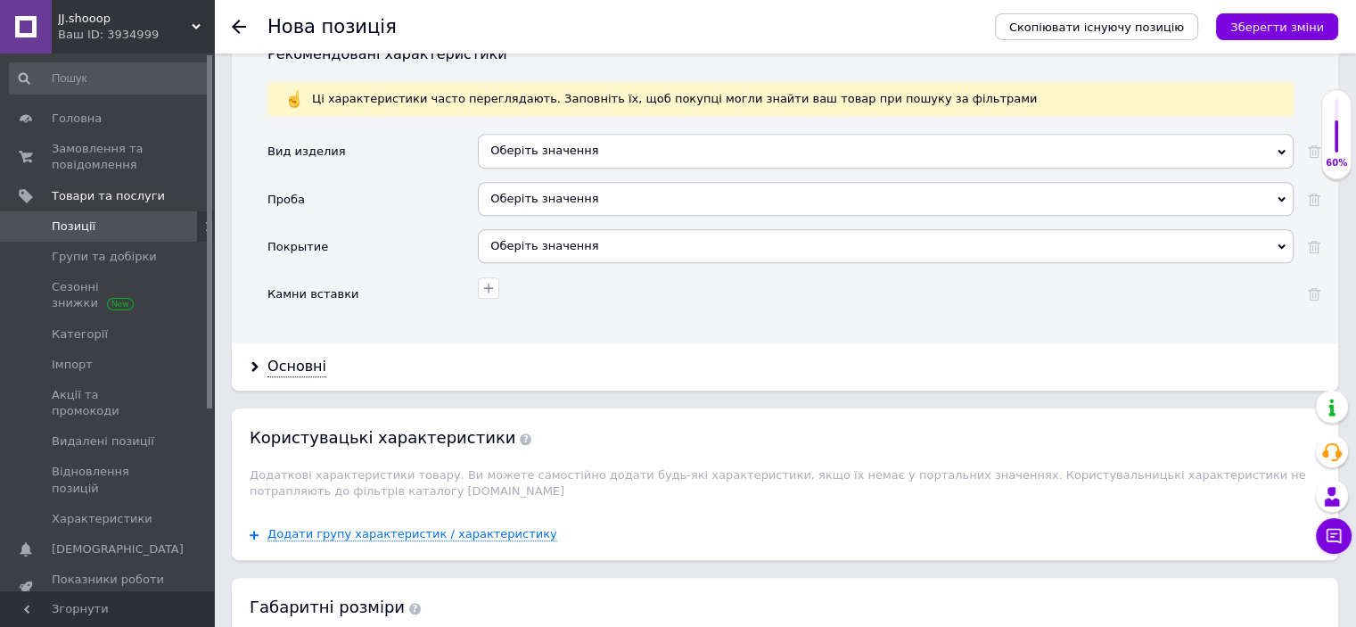
scroll to position [1542, 0]
click at [271, 356] on div "Основні" at bounding box center [296, 366] width 59 height 21
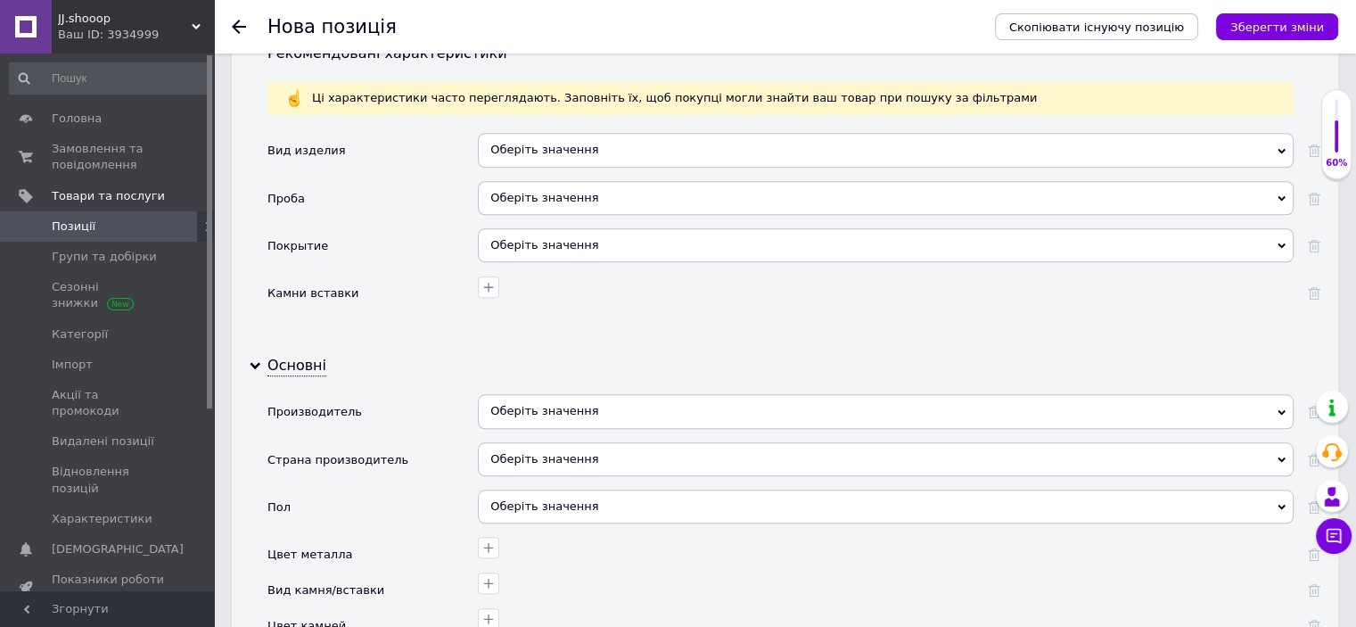
click at [549, 394] on div "Оберіть значення" at bounding box center [886, 411] width 816 height 34
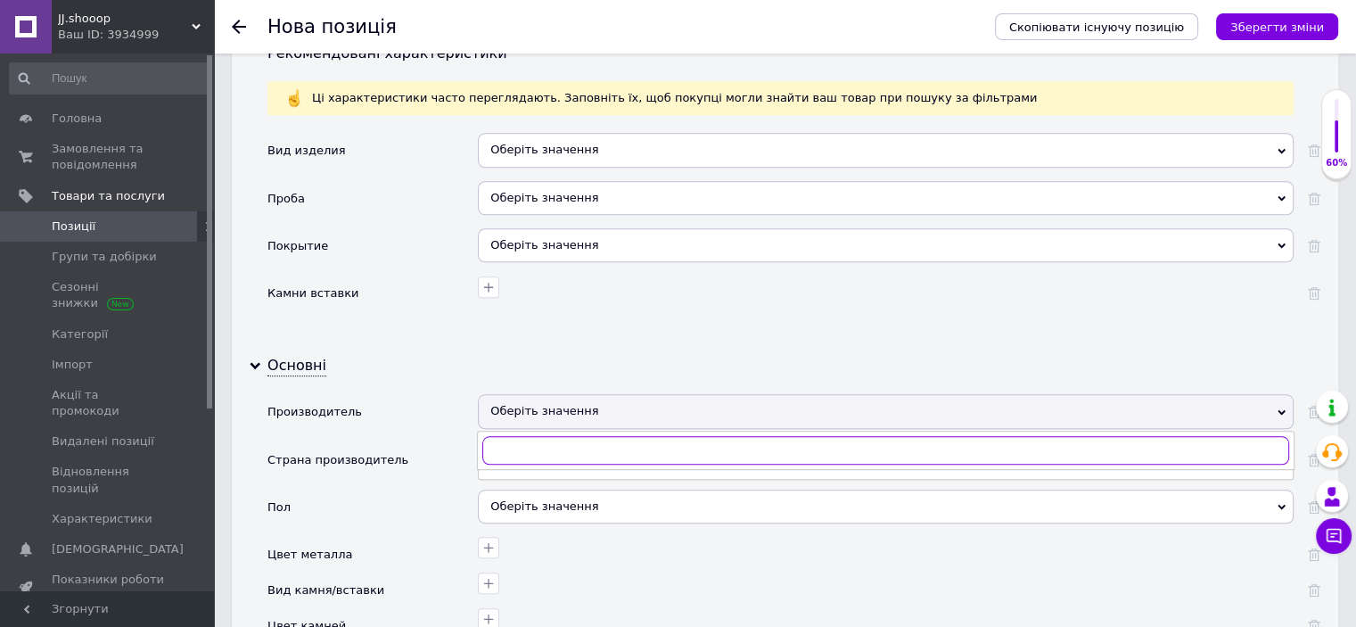
paste input "Пандора"
type input "Пандора"
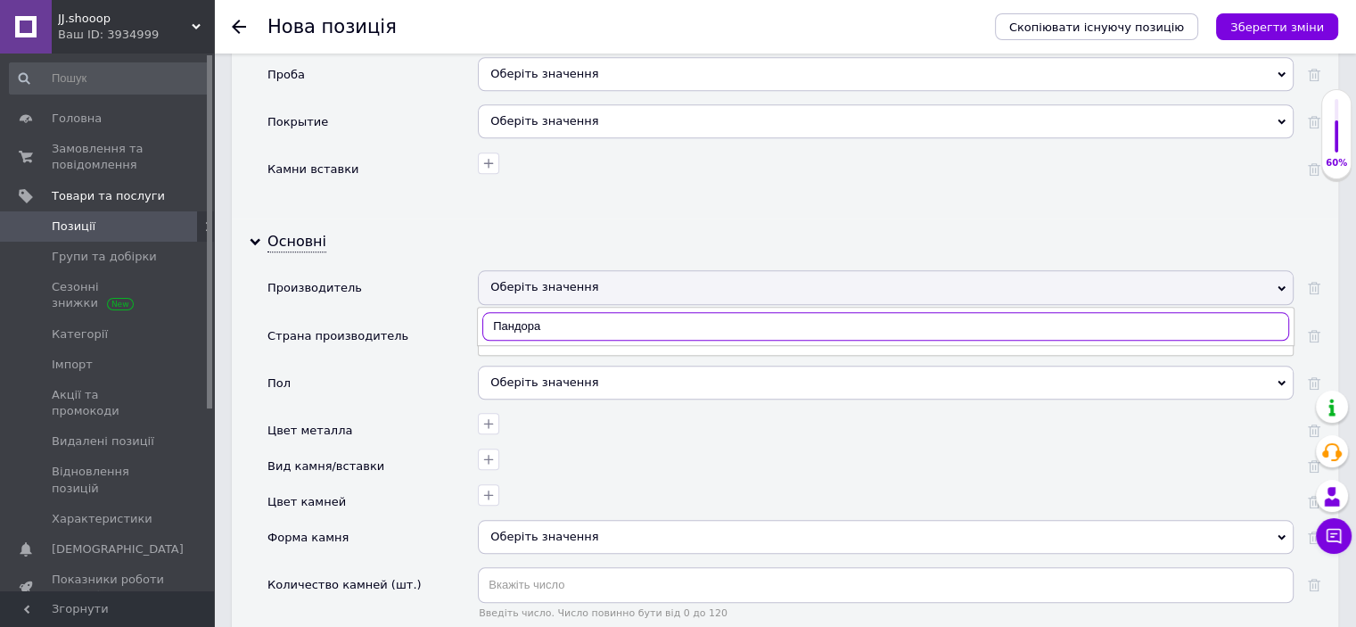
scroll to position [1690, 0]
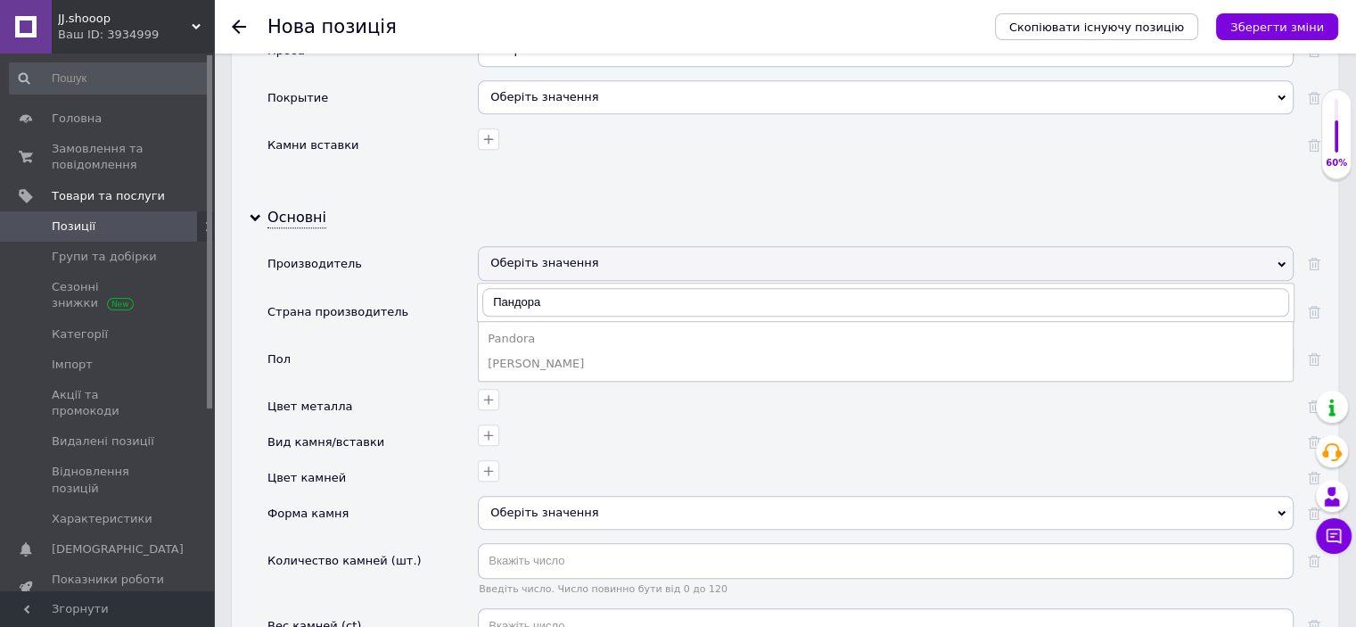
click at [514, 331] on div "Pandora" at bounding box center [886, 339] width 796 height 16
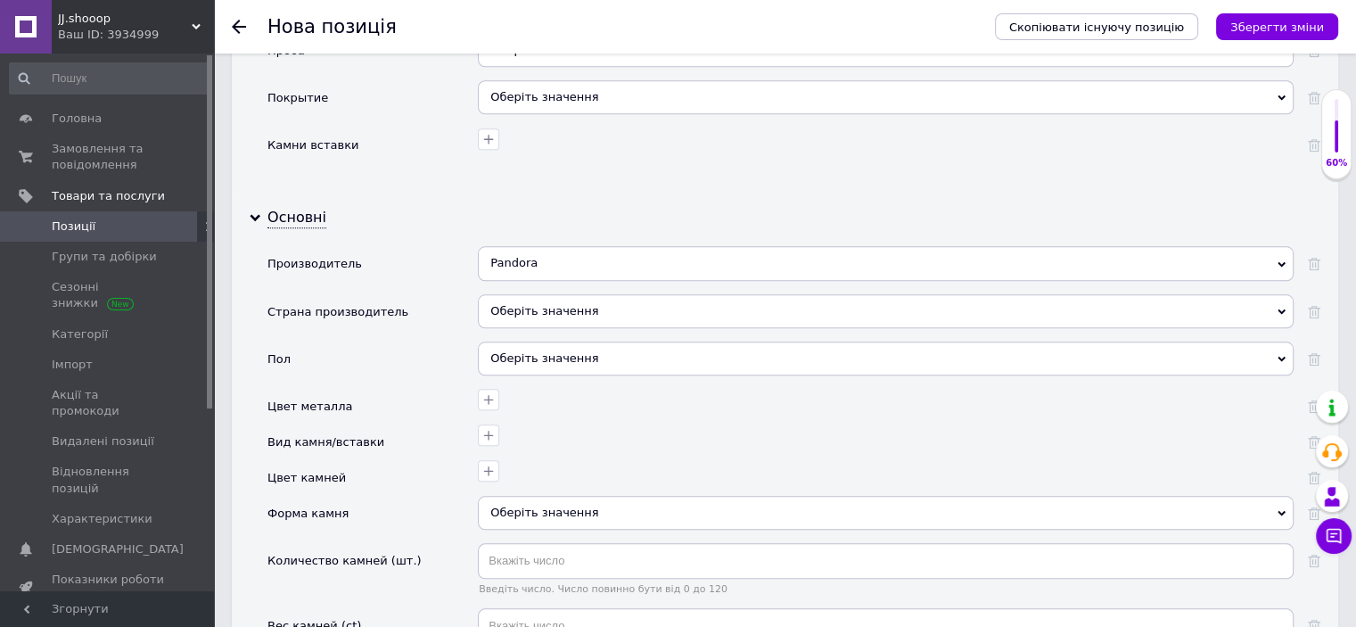
click at [1266, 17] on button "Зберегти зміни" at bounding box center [1277, 26] width 122 height 27
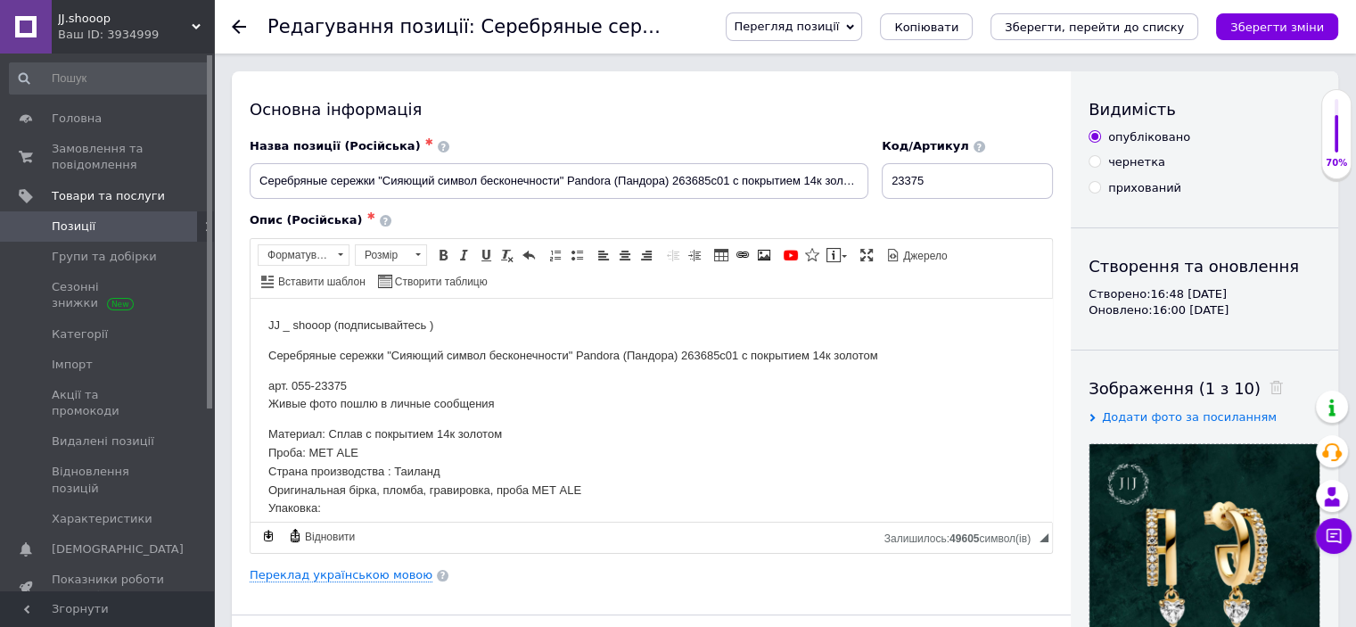
click at [1145, 34] on icon "Зберегти, перейти до списку" at bounding box center [1094, 27] width 179 height 13
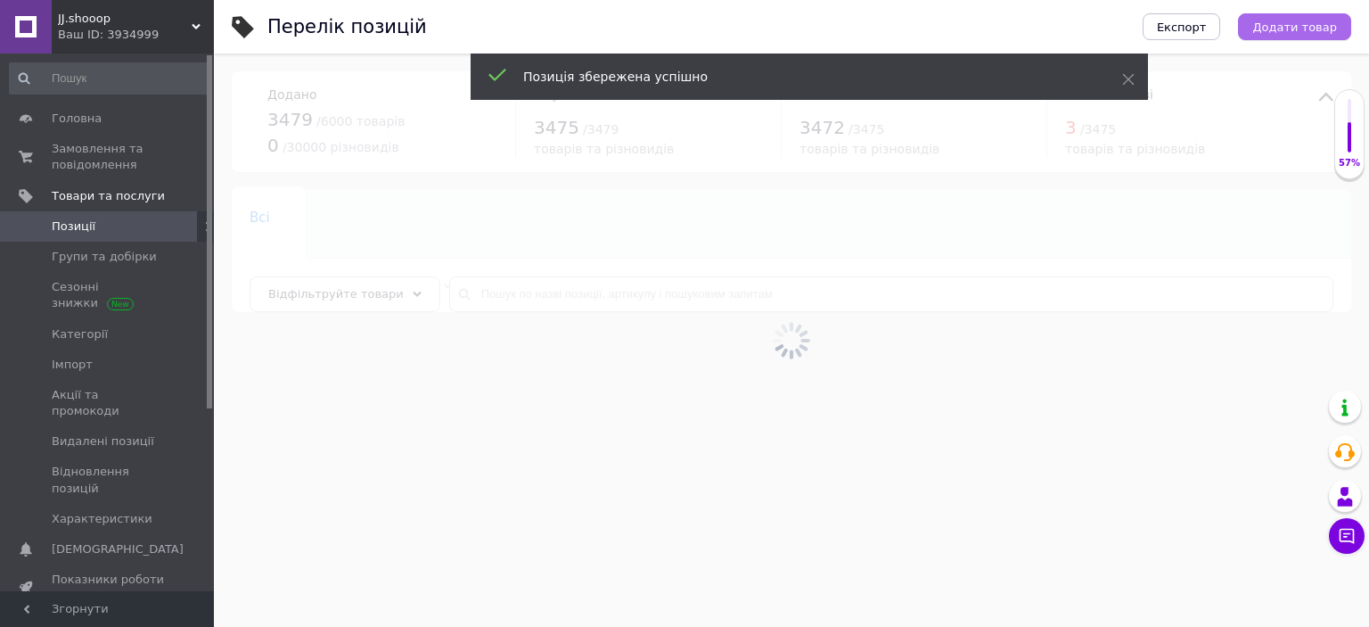
click at [1310, 26] on span "Додати товар" at bounding box center [1295, 27] width 85 height 13
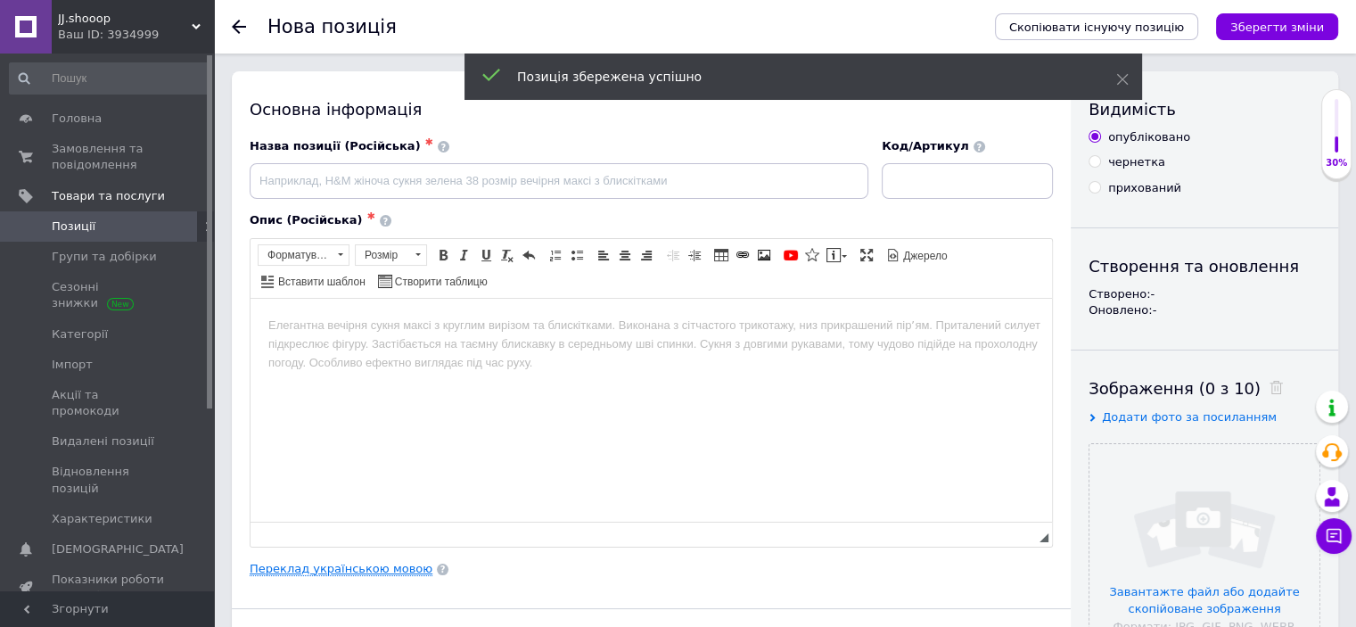
click at [301, 563] on link "Переклад українською мовою" at bounding box center [341, 569] width 183 height 14
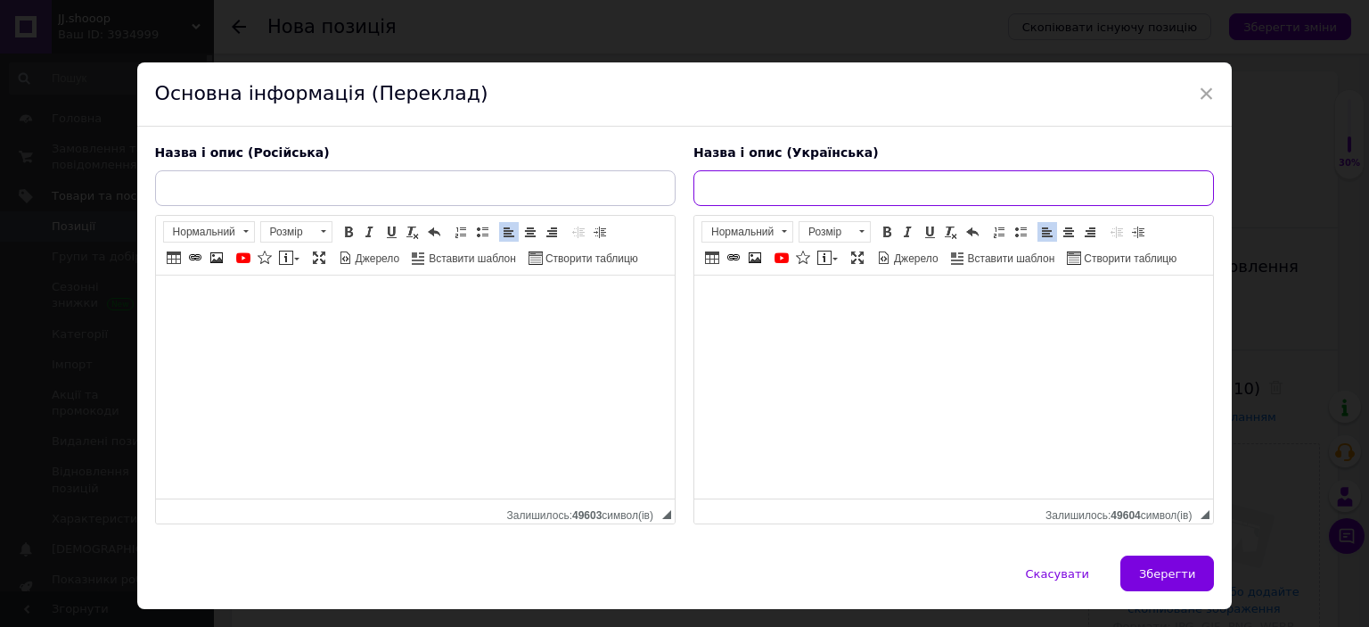
click at [756, 199] on input "text" at bounding box center [954, 188] width 521 height 36
paste input "Срібні сережки "Щаслива зірка з перлами " Pandora (Пандора) 282488C01 з покритт…"
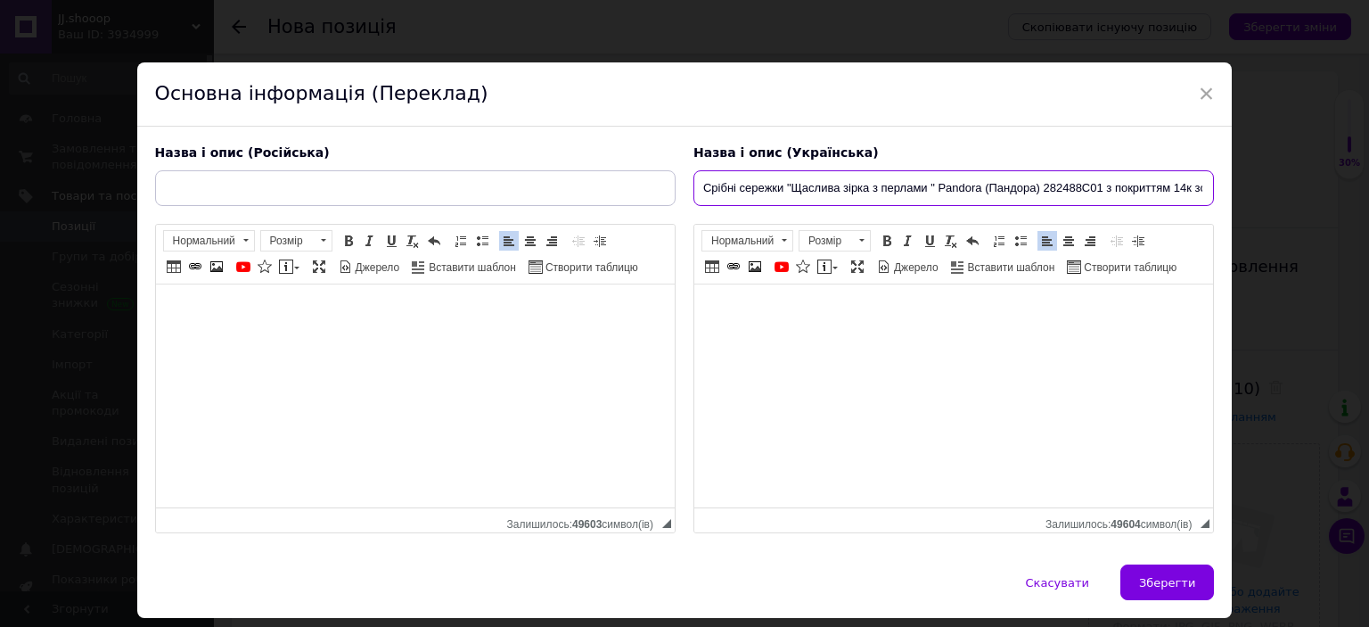
scroll to position [0, 44]
type input "Срібні сережки "Щаслива зірка з перлами " Pandora (Пандора) 282488C01 з покритт…"
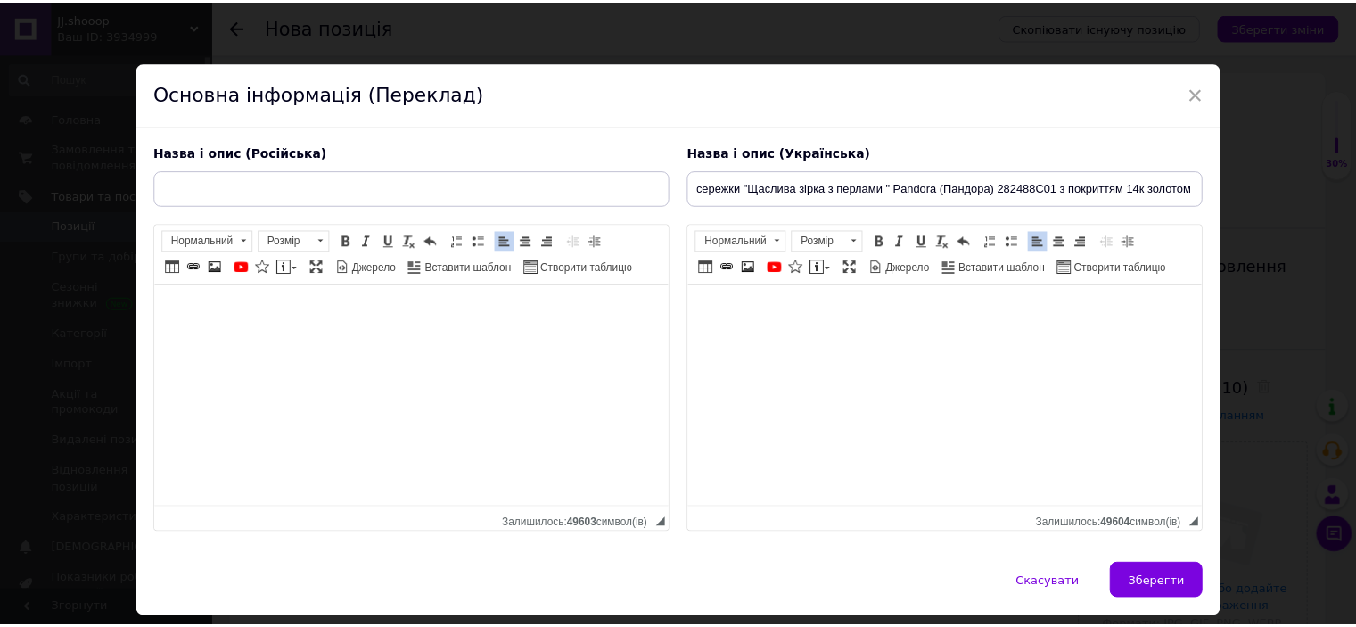
scroll to position [0, 0]
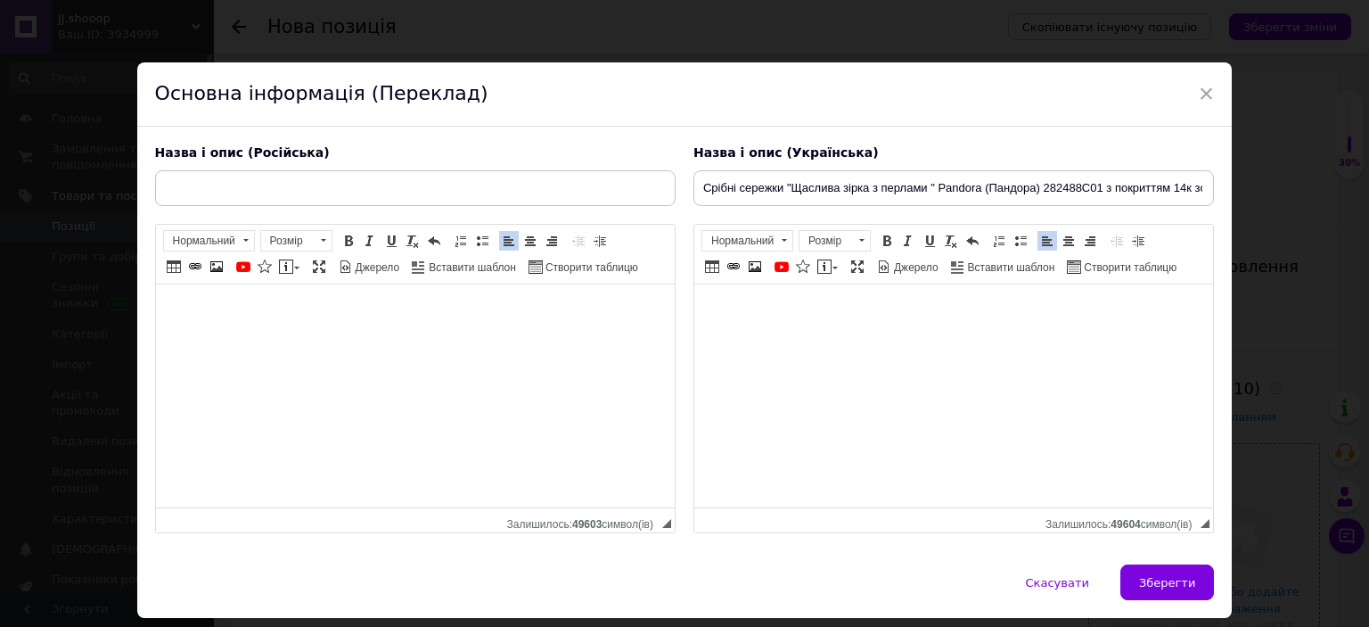
click at [1161, 583] on span "Зберегти" at bounding box center [1167, 582] width 56 height 13
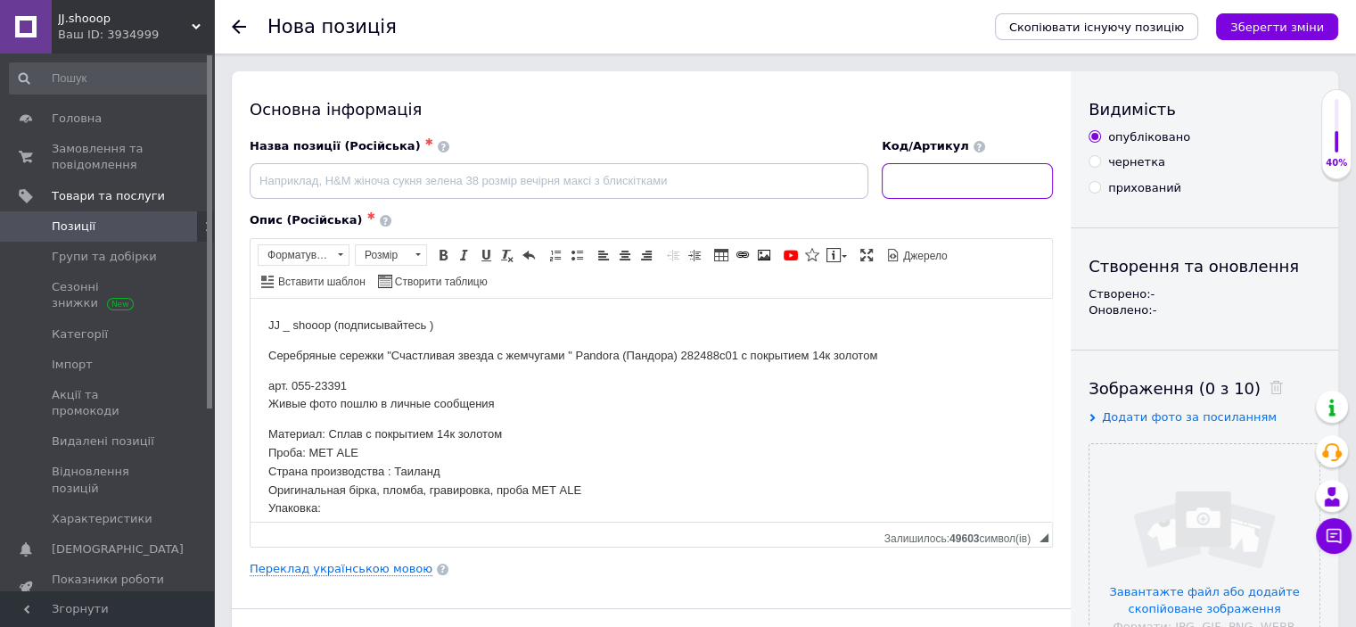
click at [937, 188] on input at bounding box center [967, 181] width 171 height 36
paste input "23391"
click at [920, 182] on input "23391" at bounding box center [967, 181] width 171 height 36
type input "23391"
click at [340, 349] on p "Серебряные сережки "Счастливая звезда с жемчугами " Pandora (Пандора) 282488c01…" at bounding box center [651, 355] width 766 height 19
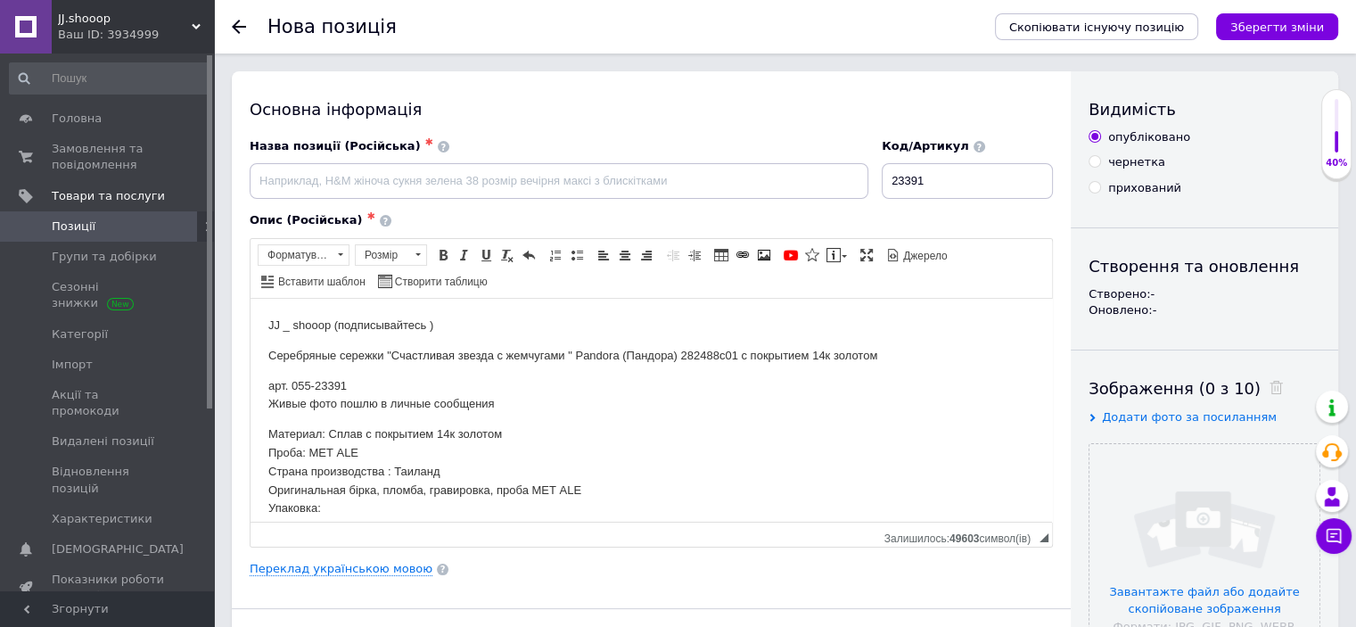
click at [340, 349] on p "Серебряные сережки "Счастливая звезда с жемчугами " Pandora (Пандора) 282488c01…" at bounding box center [651, 355] width 766 height 19
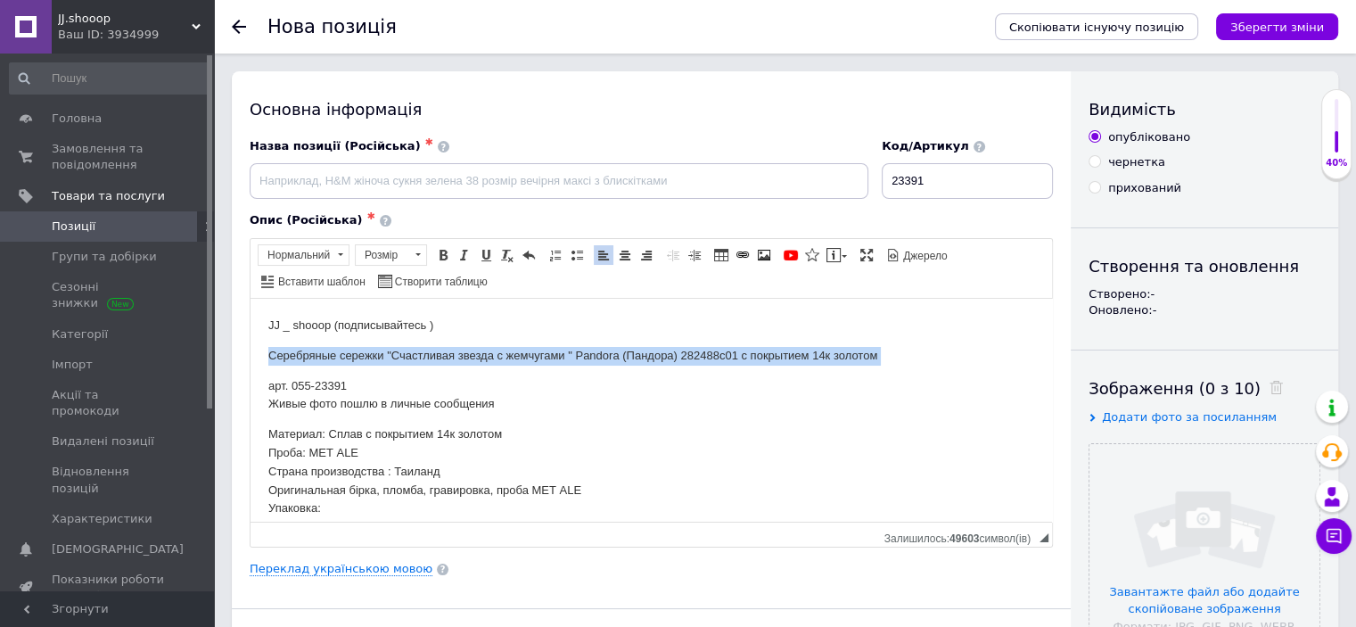
click at [340, 349] on p "Серебряные сережки "Счастливая звезда с жемчугами " Pandora (Пандора) 282488c01…" at bounding box center [651, 355] width 766 height 19
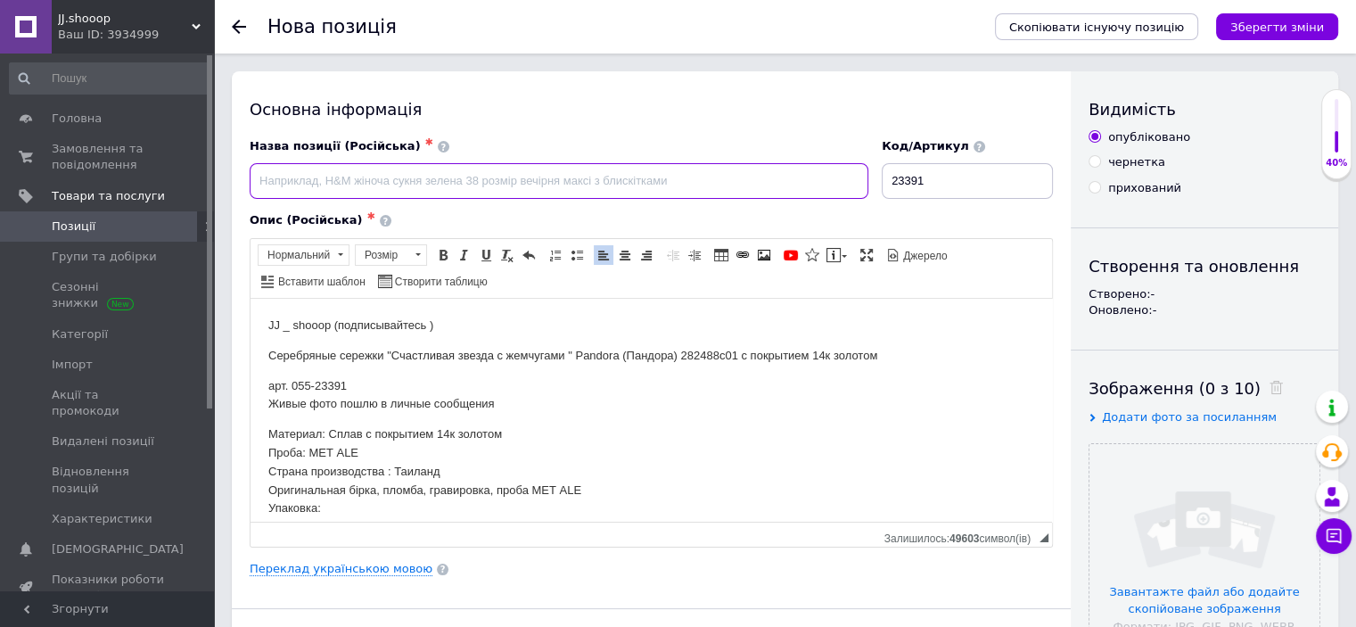
click at [376, 193] on input at bounding box center [559, 181] width 619 height 36
type input "Серебряные сережки "Счастливая звезда с жемчугами " Pandora (Пандора) 282488c01…"
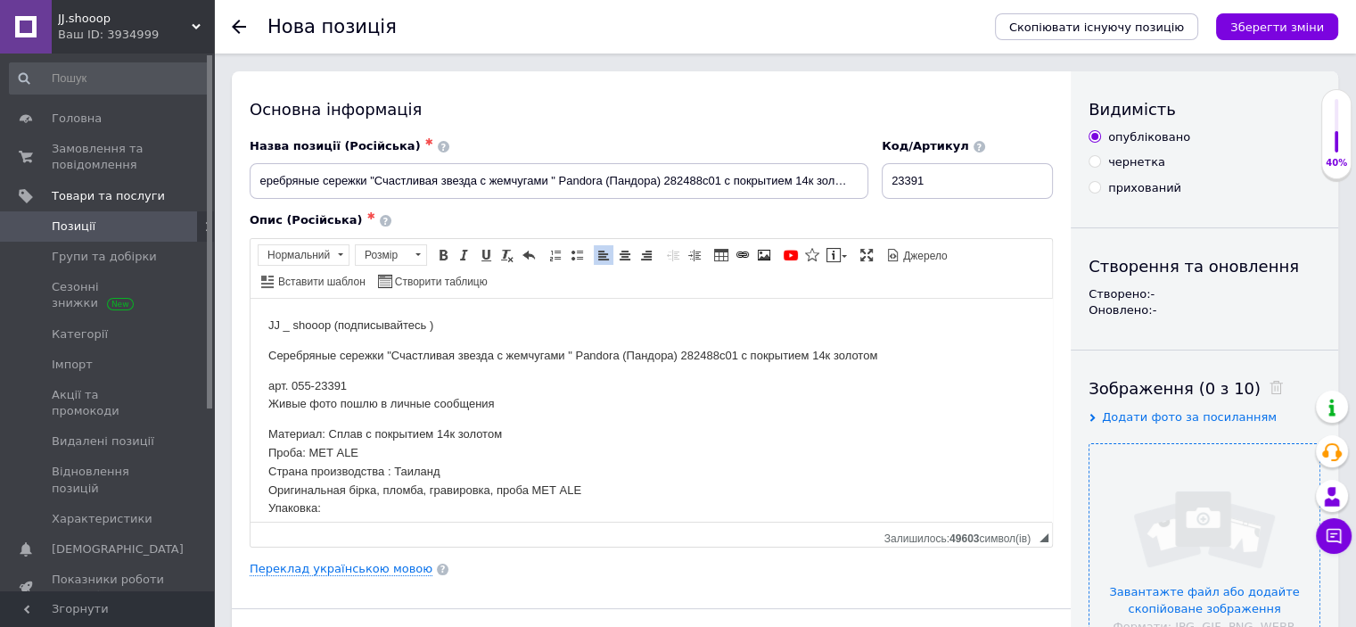
click at [1200, 469] on input "file" at bounding box center [1205, 559] width 230 height 230
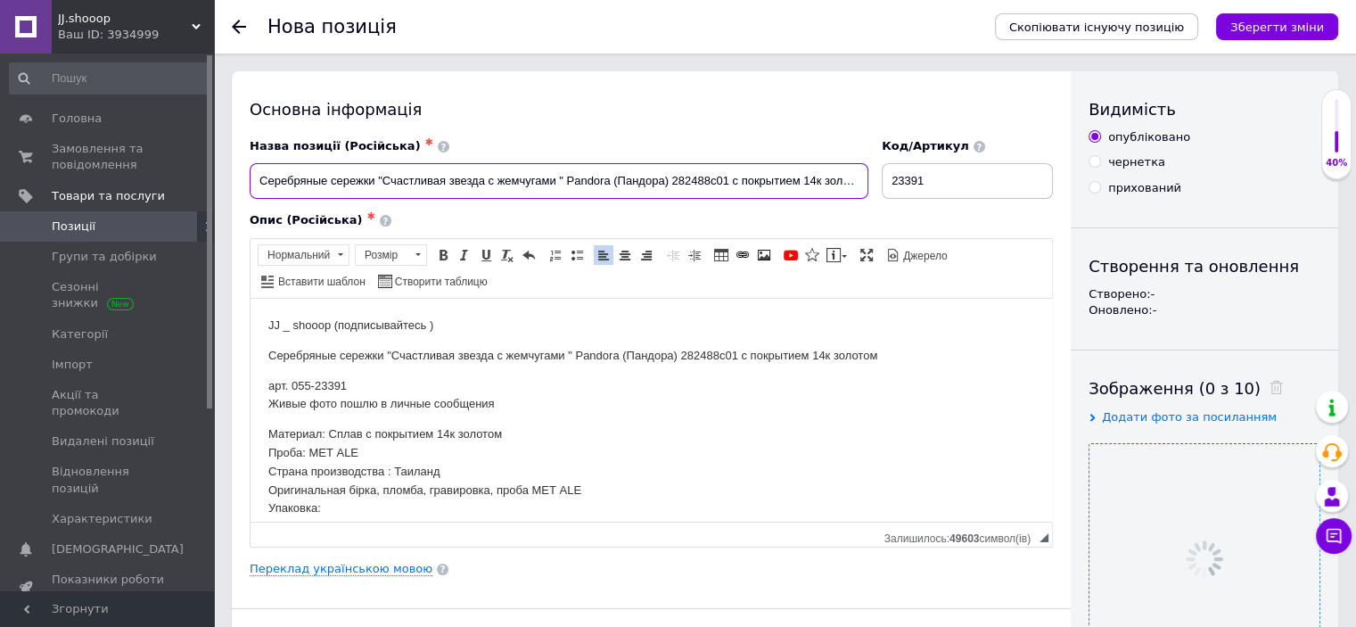
click at [625, 185] on input "Серебряные сережки "Счастливая звезда с жемчугами " Pandora (Пандора) 282488c01…" at bounding box center [559, 181] width 619 height 36
click at [619, 201] on div "Назва позиції (Російська) ✱ Серебряные сережки "Счастливая звезда с жемчугами "…" at bounding box center [559, 169] width 632 height 74
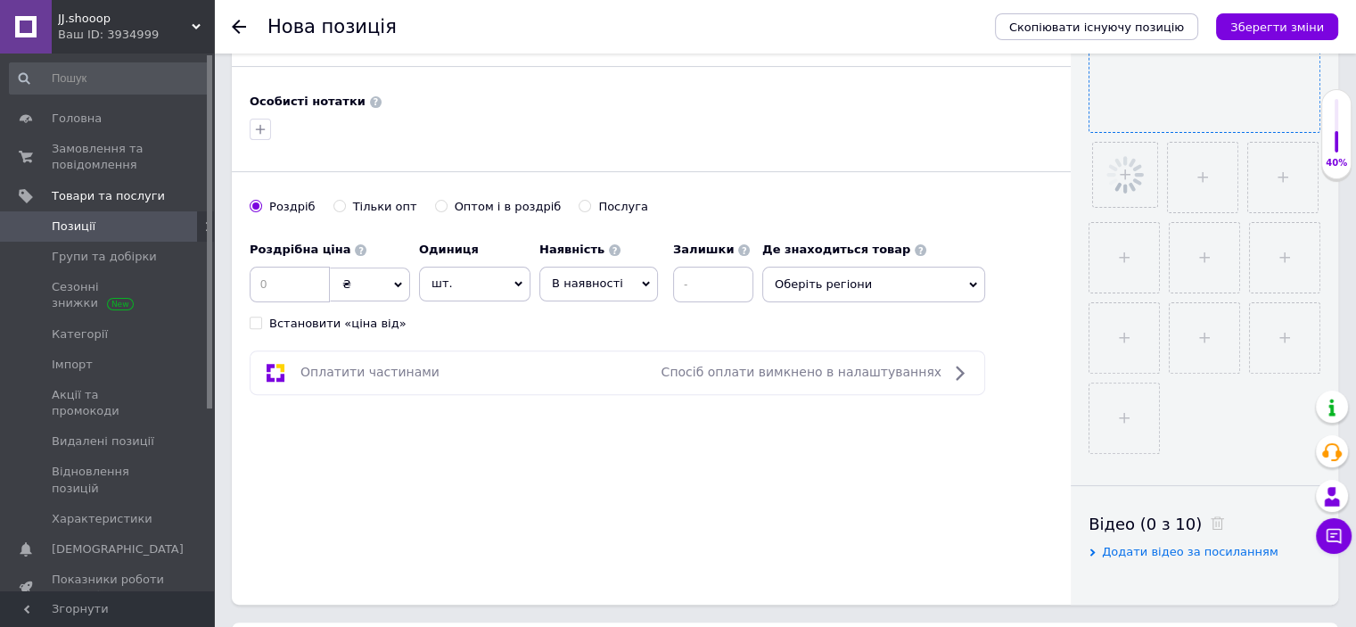
scroll to position [548, 0]
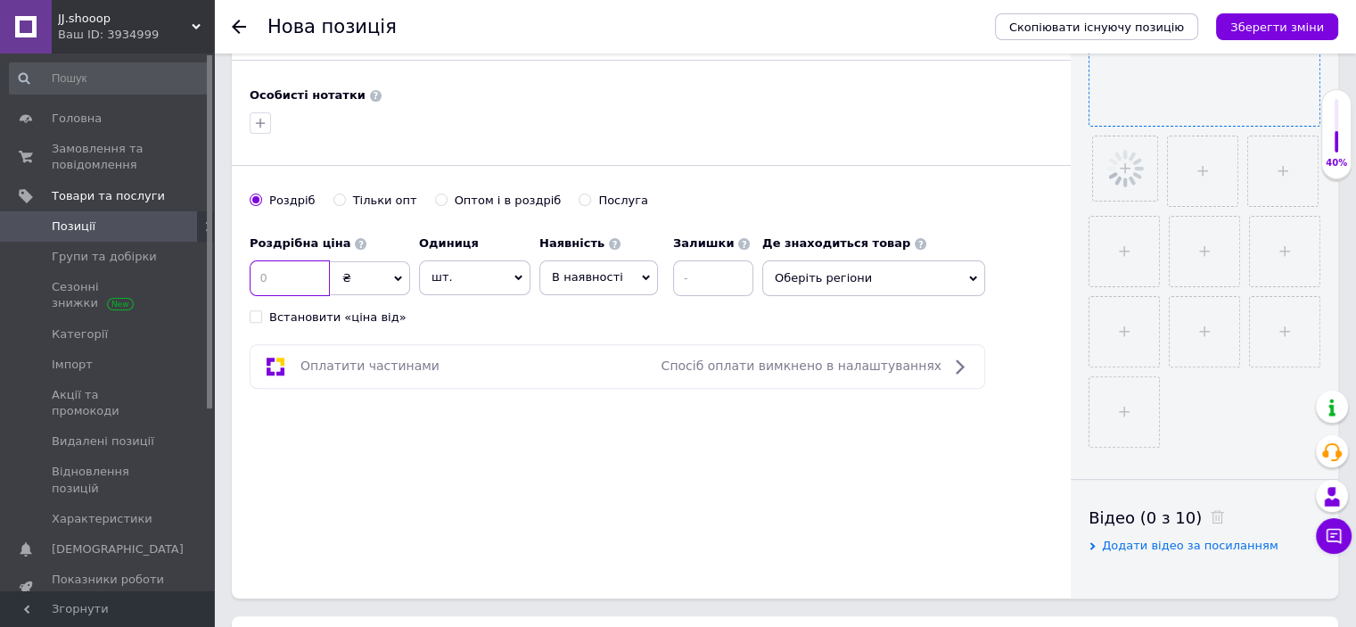
click at [267, 285] on input at bounding box center [290, 278] width 80 height 36
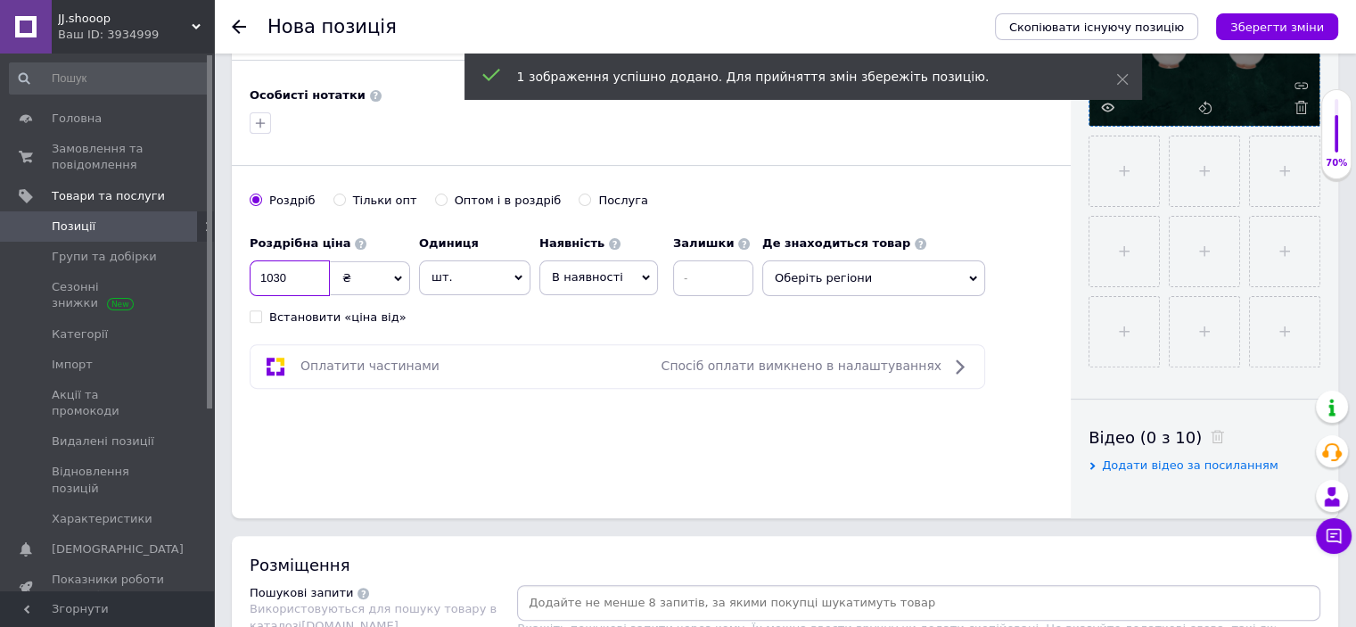
type input "1030"
click at [618, 330] on div "Основна інформація Назва позиції (Російська) ✱ Серебряные сережки "Счастливая з…" at bounding box center [651, 20] width 839 height 995
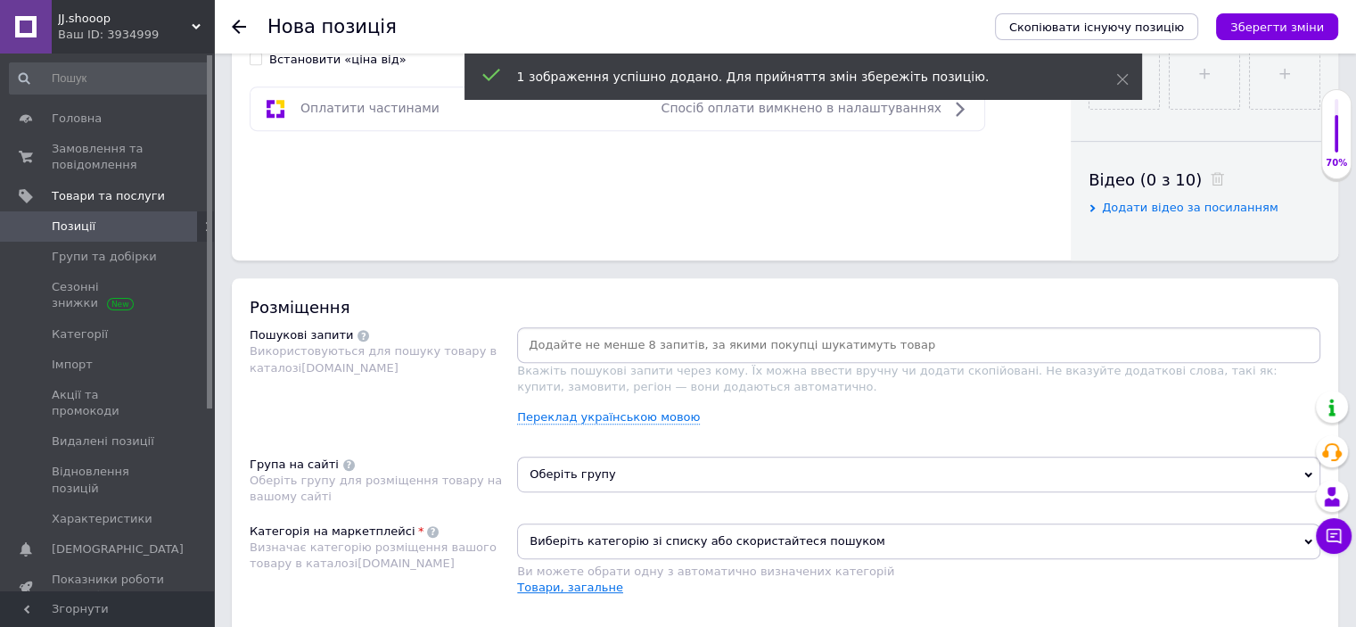
scroll to position [1097, 0]
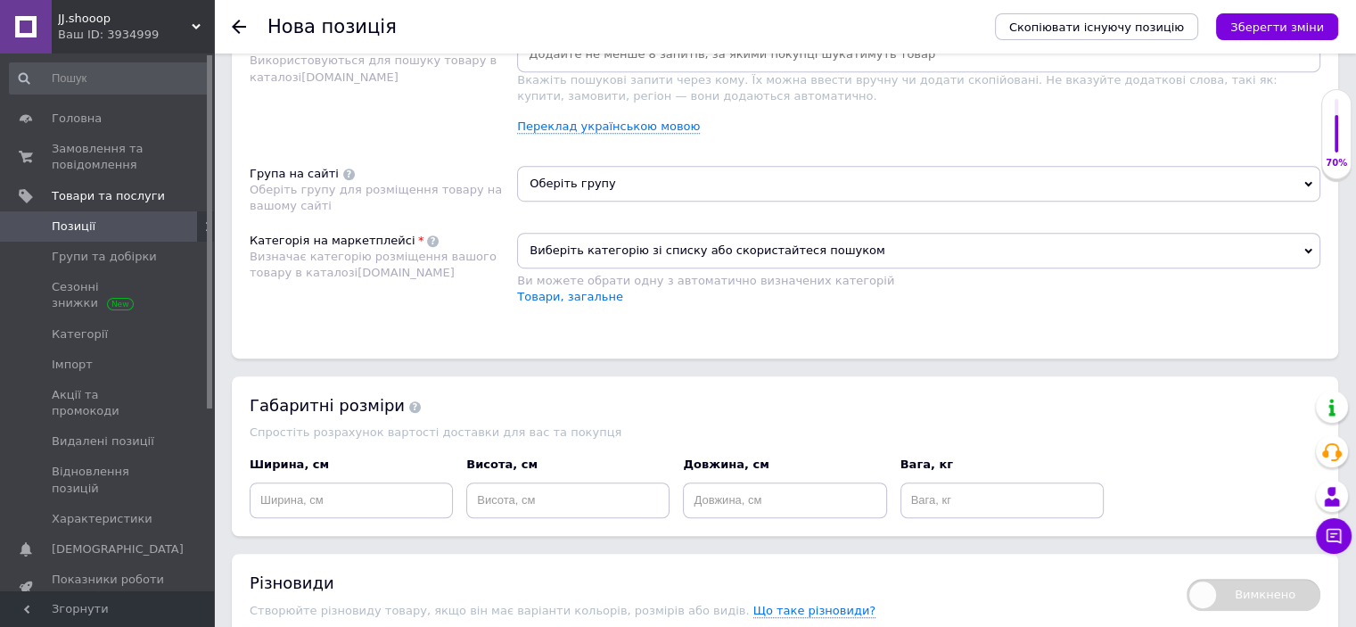
click at [592, 265] on div "Виберіть категорію зі списку або скористайтеся пошуком Ви можете обрати одну з …" at bounding box center [918, 261] width 803 height 56
click at [596, 281] on div "Ви можете обрати одну з автоматично визначених категорій" at bounding box center [918, 281] width 803 height 16
click at [606, 245] on span "Виберіть категорію зі списку або скористайтеся пошуком" at bounding box center [918, 251] width 803 height 36
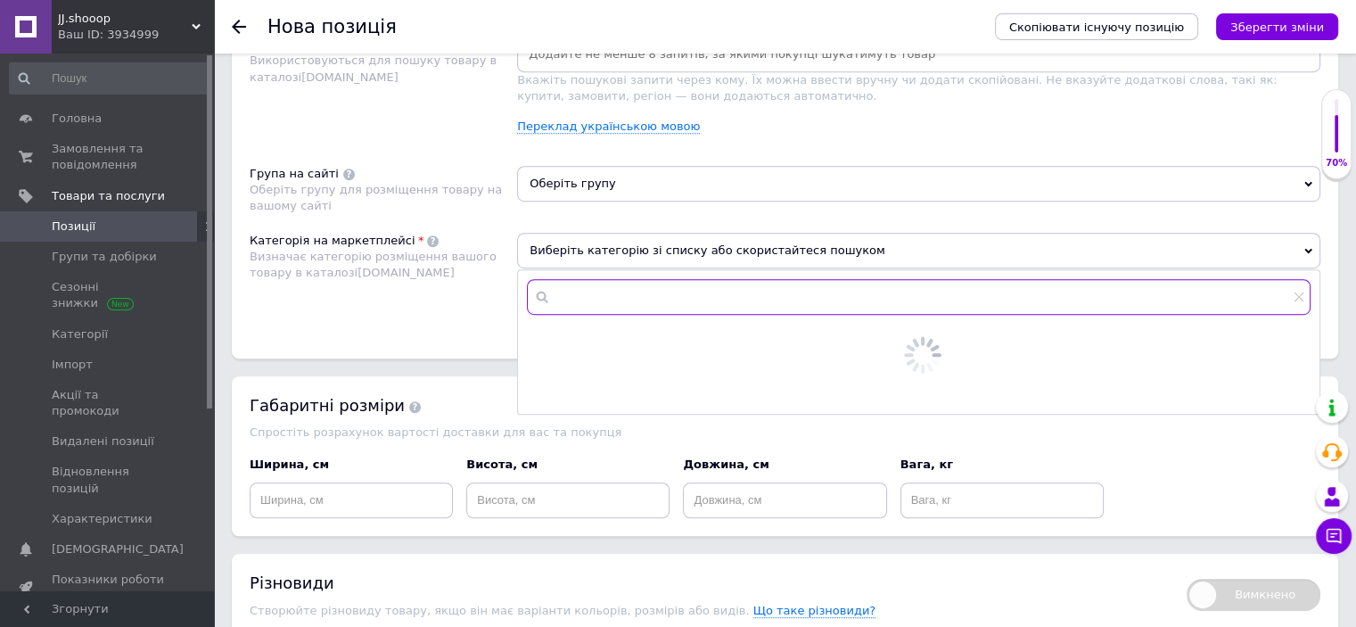
click at [597, 290] on input "text" at bounding box center [919, 297] width 784 height 36
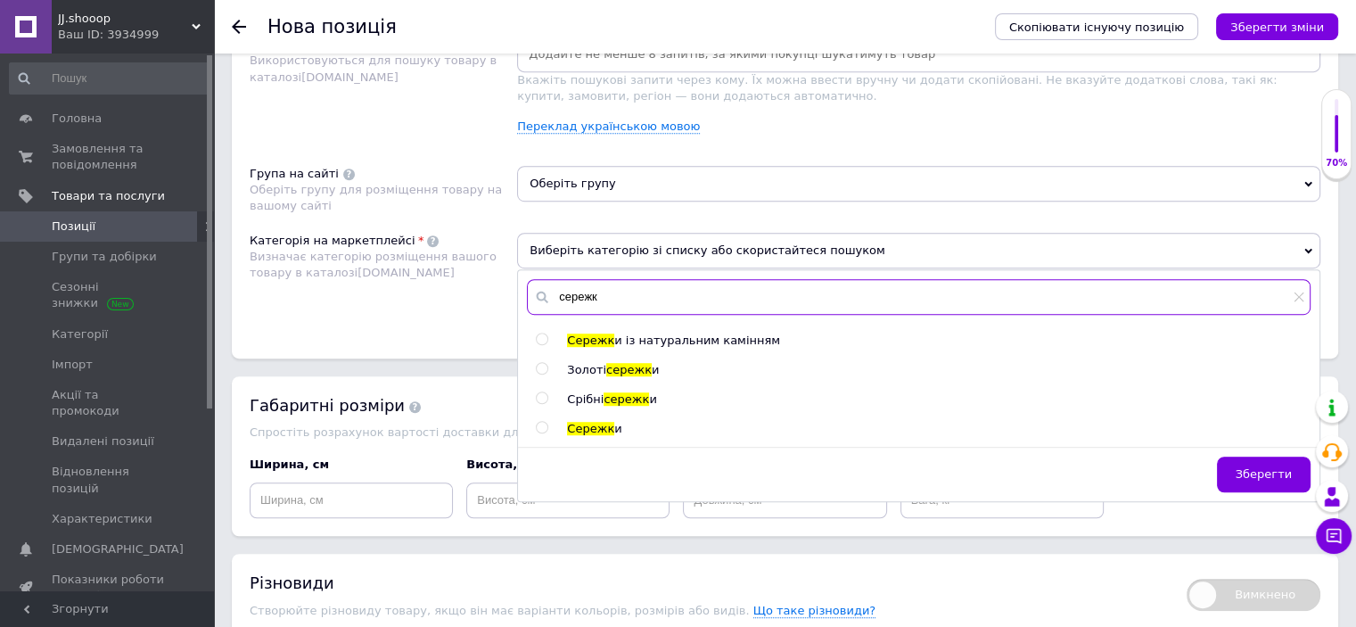
type input "сережк"
drag, startPoint x: 612, startPoint y: 398, endPoint x: 599, endPoint y: 349, distance: 50.6
click at [612, 398] on span "сережк" at bounding box center [626, 398] width 45 height 13
radio input "true"
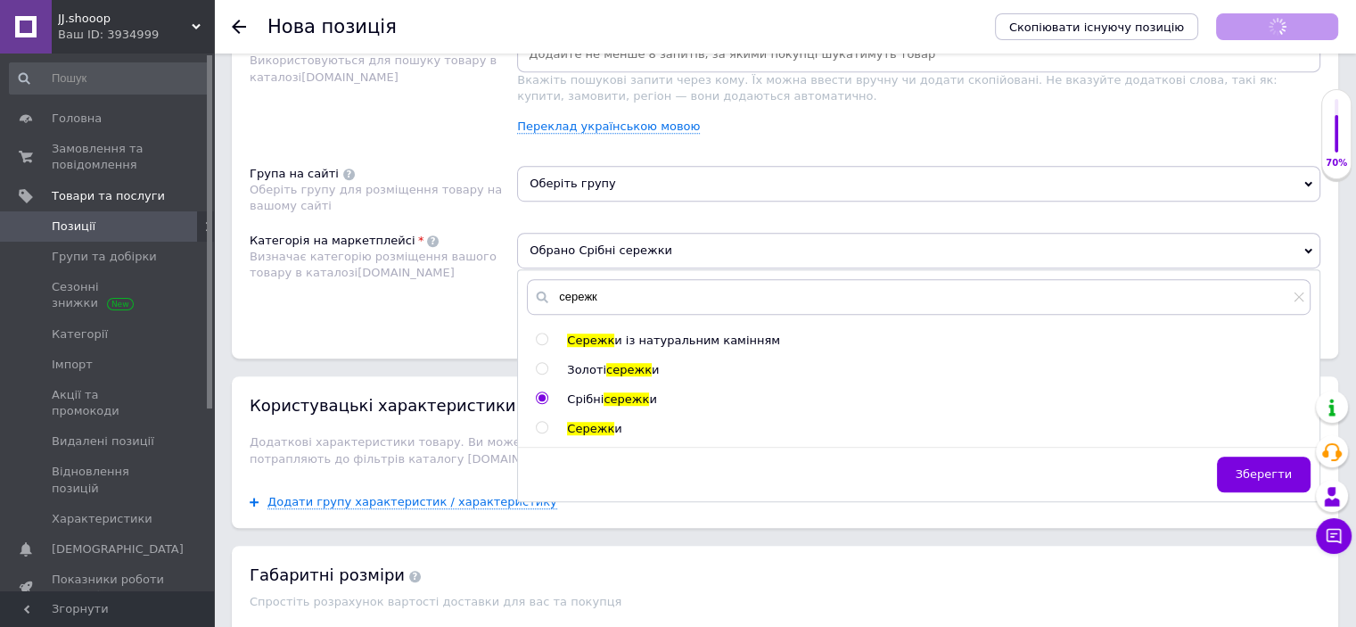
click at [599, 172] on span "Оберіть групу" at bounding box center [918, 184] width 803 height 36
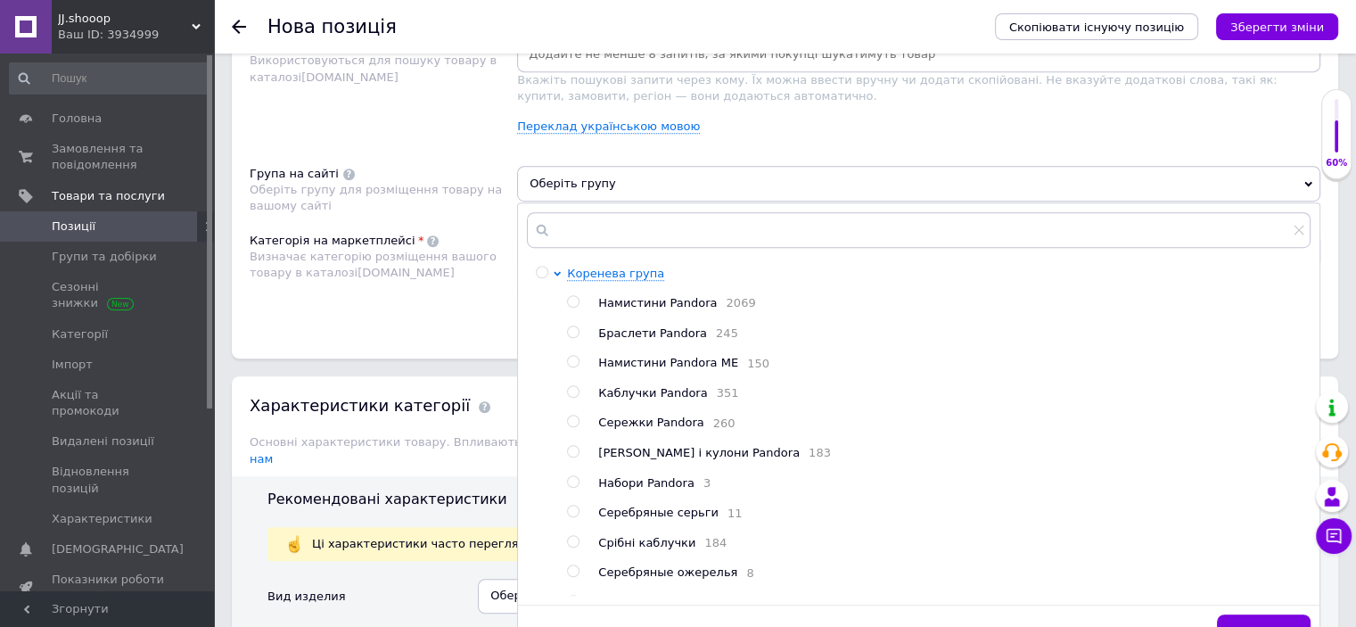
click at [628, 392] on span "Каблучки Pandora" at bounding box center [652, 392] width 109 height 13
click at [631, 410] on ul "Намистини Pandora 2069 Браслети Pandora 245 Намистини Pandora ME 150 Каблучки P…" at bounding box center [938, 453] width 743 height 317
click at [610, 424] on span "Сережки Pandora" at bounding box center [650, 421] width 105 height 13
radio input "false"
radio input "true"
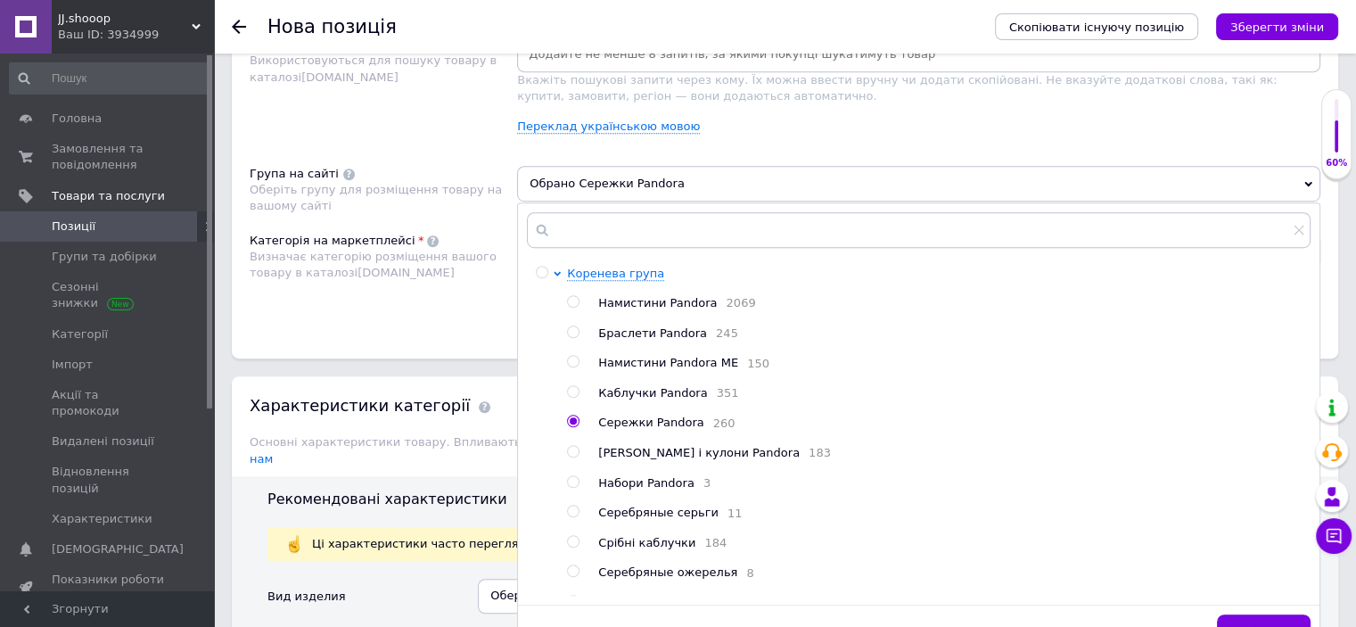
click at [398, 340] on div "Розміщення Пошукові запити Використовуються для пошуку товару в каталозі [DOMAI…" at bounding box center [785, 173] width 1106 height 371
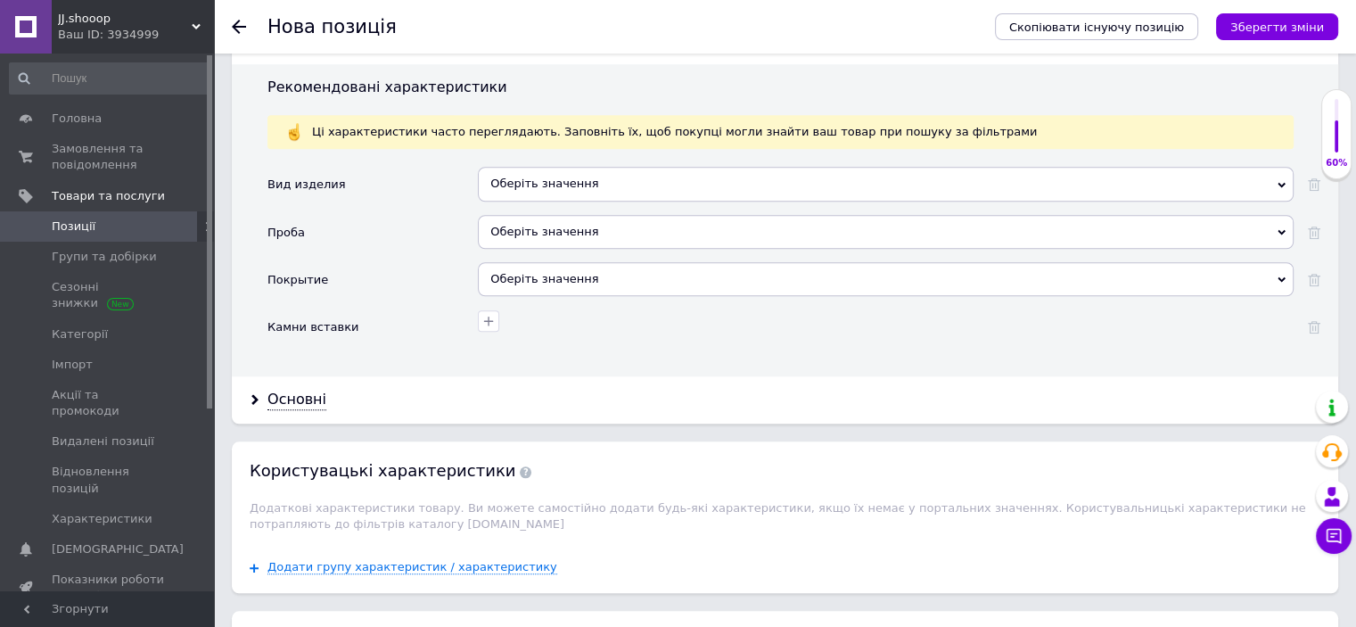
scroll to position [1542, 0]
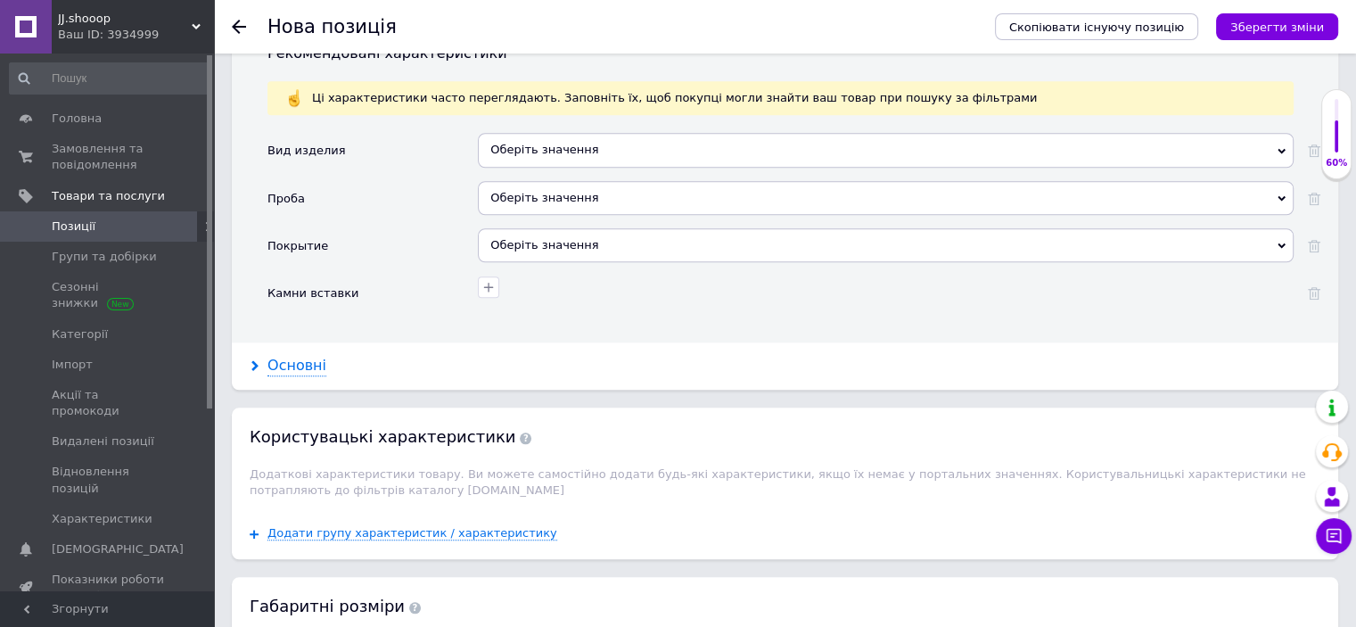
click at [283, 356] on div "Основні" at bounding box center [296, 366] width 59 height 21
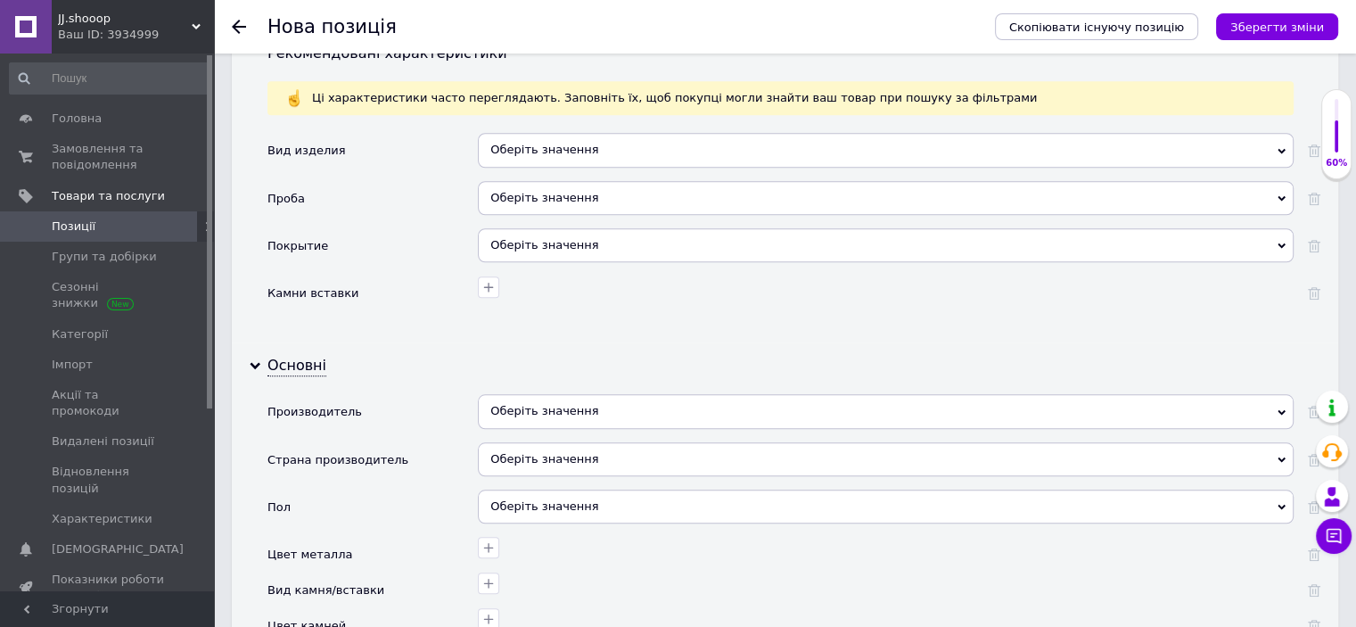
click at [530, 399] on div "Оберіть значення" at bounding box center [886, 411] width 816 height 34
paste input "Пандора"
type input "Пандора"
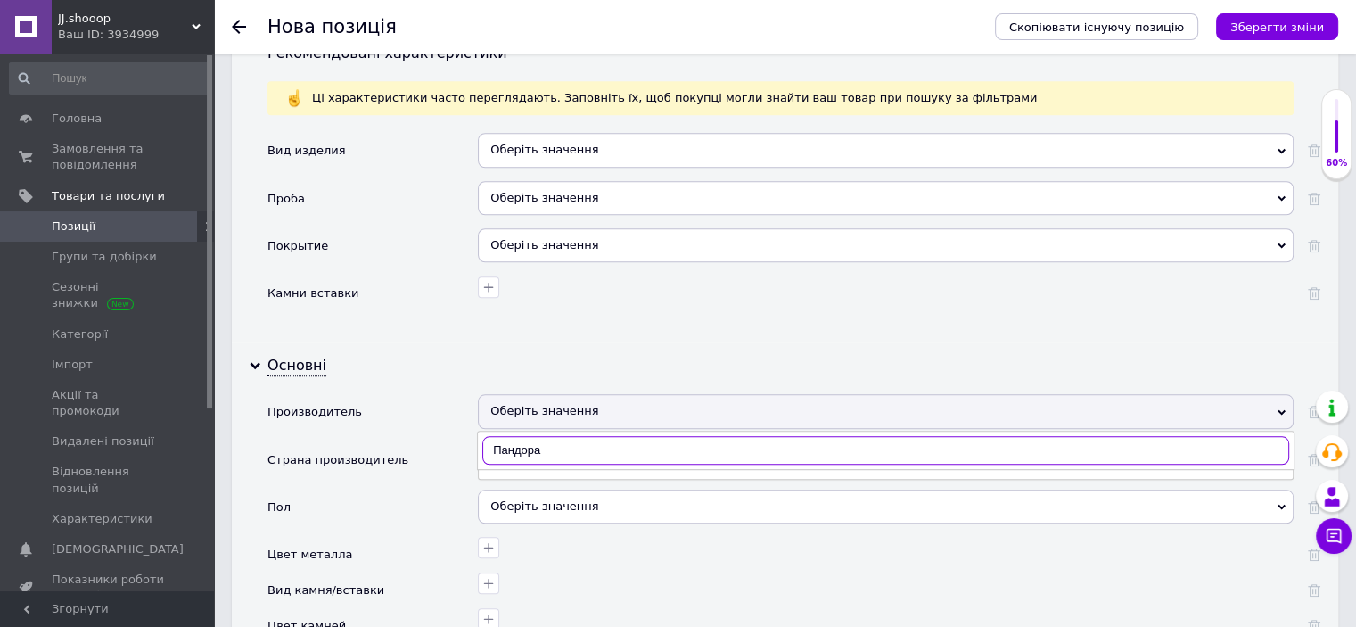
scroll to position [1690, 0]
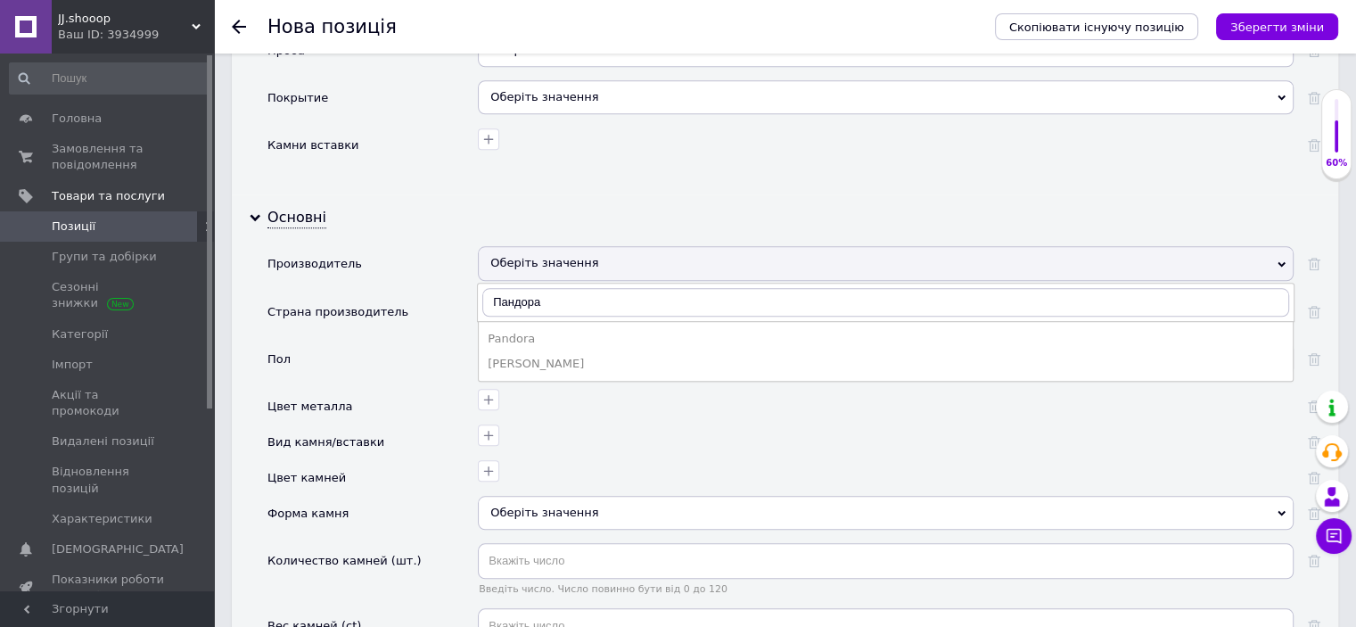
click at [512, 331] on div "Pandora" at bounding box center [886, 339] width 796 height 16
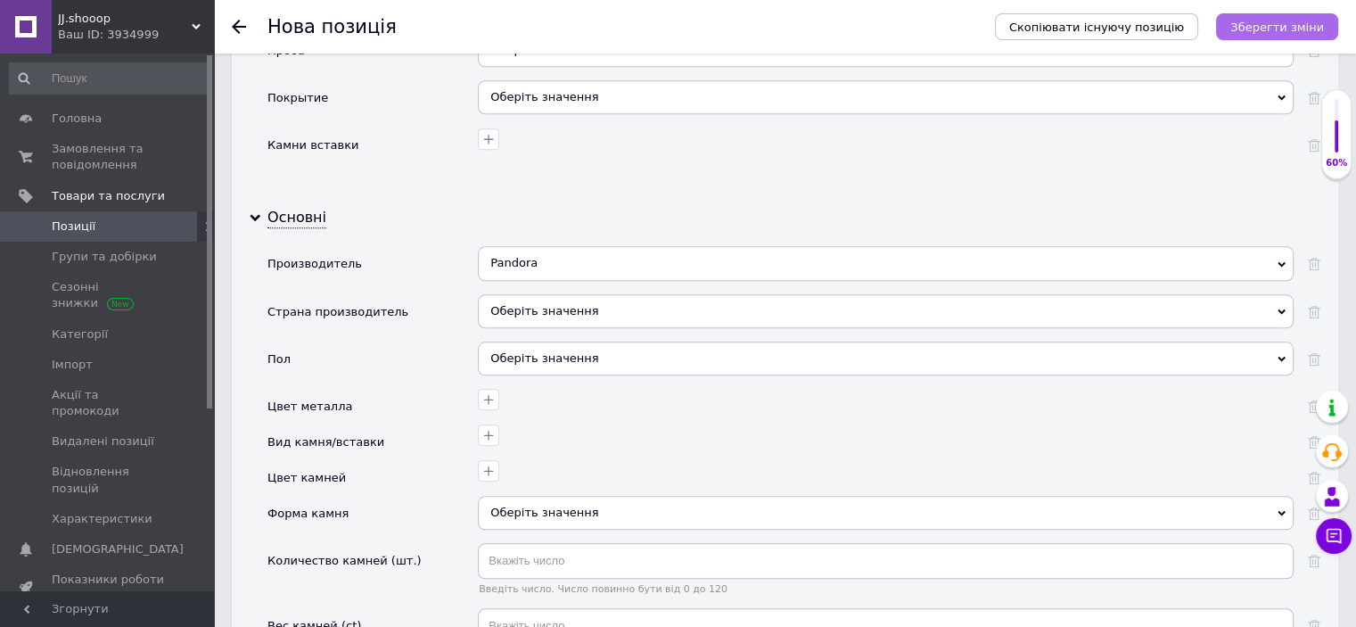
click at [1257, 28] on icon "Зберегти зміни" at bounding box center [1277, 27] width 94 height 13
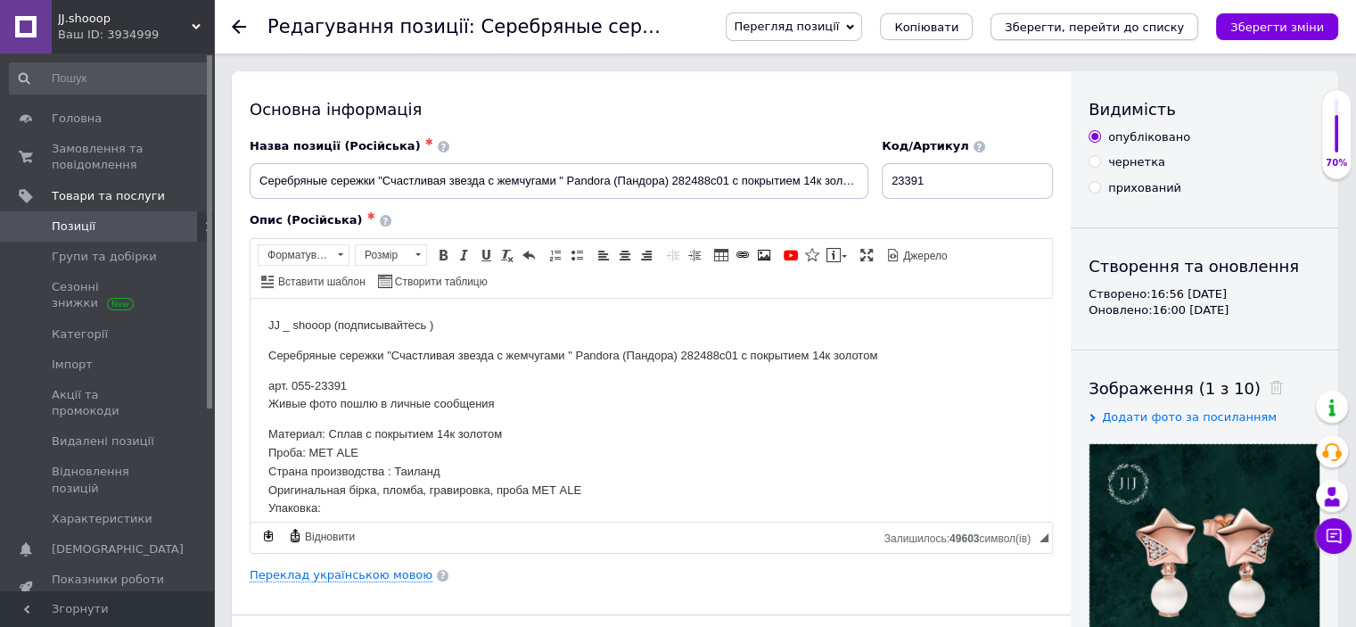
click at [1191, 17] on button "Зберегти, перейти до списку" at bounding box center [1095, 26] width 208 height 27
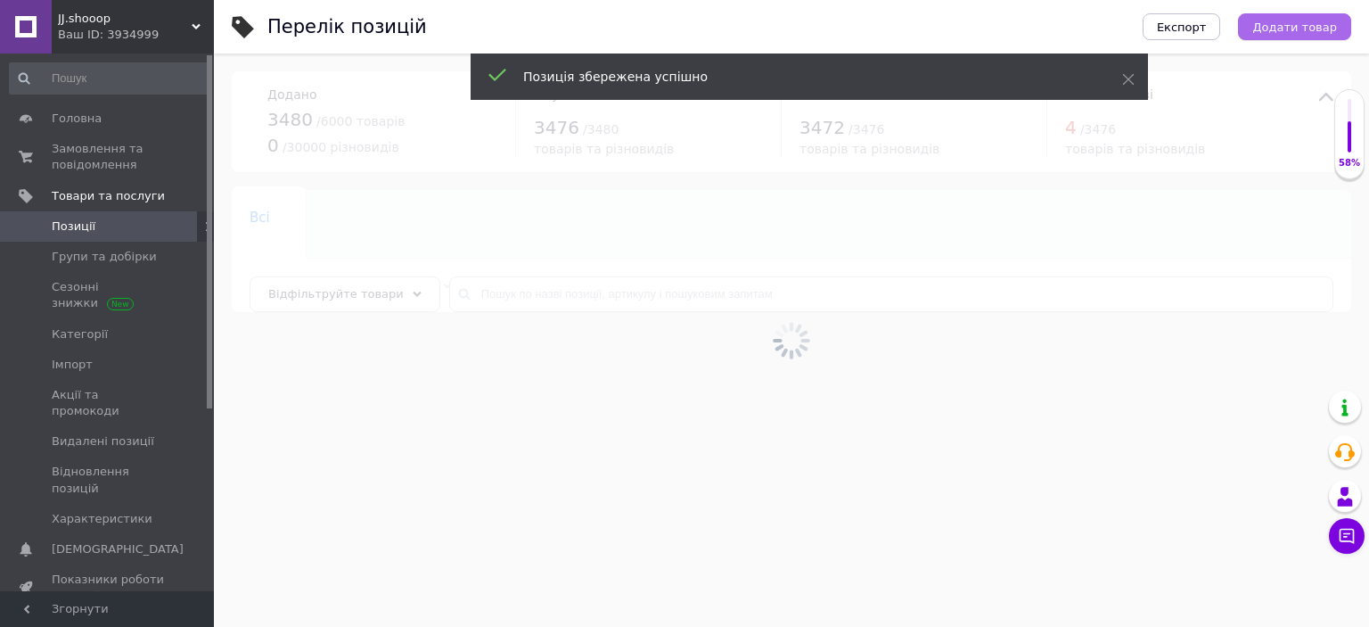
click at [1295, 22] on span "Додати товар" at bounding box center [1295, 27] width 85 height 13
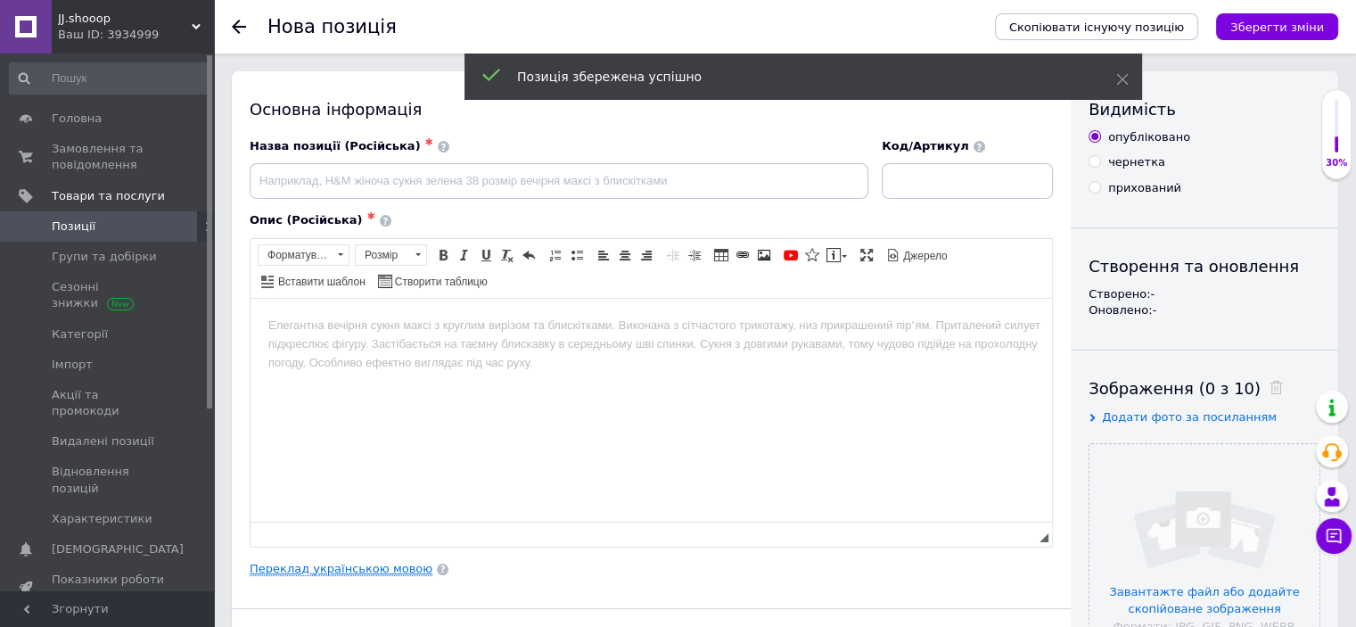
click at [329, 563] on link "Переклад українською мовою" at bounding box center [341, 569] width 183 height 14
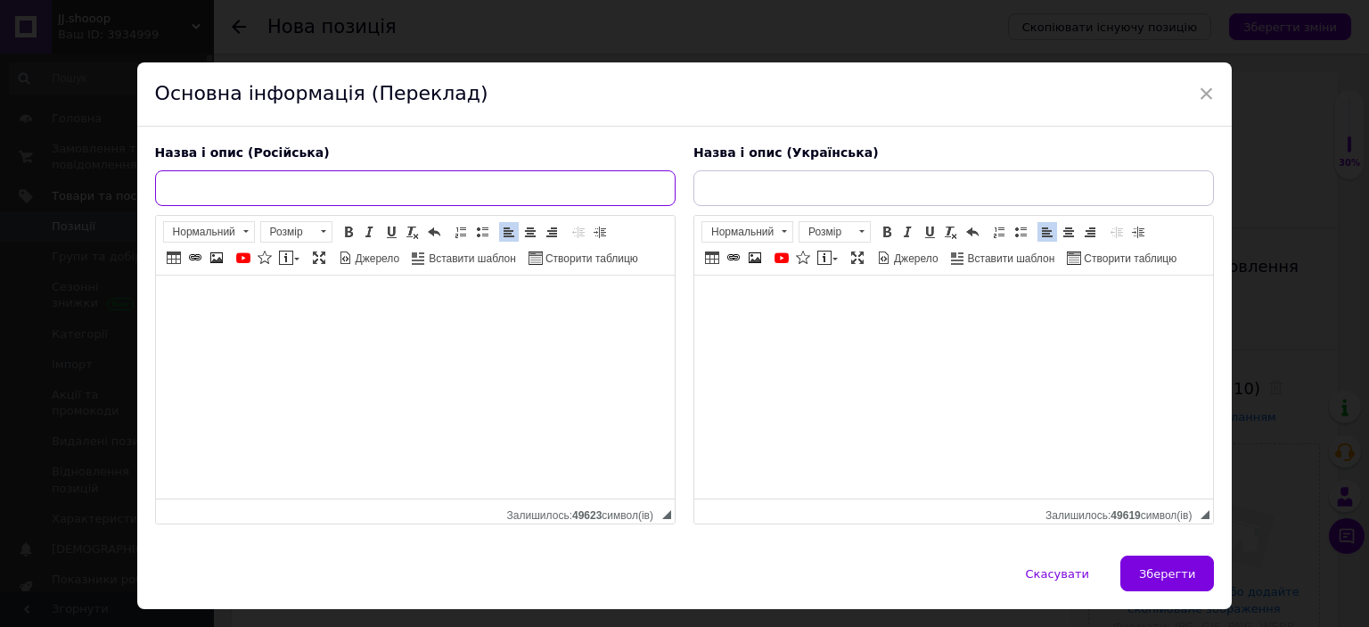
click at [367, 194] on input "text" at bounding box center [415, 188] width 521 height 36
click at [346, 199] on input "text" at bounding box center [415, 188] width 521 height 36
paste input "Серебряные сережки "Три сердца" Pandora (Пандора) 263656c01 с покрытием 14к зол…"
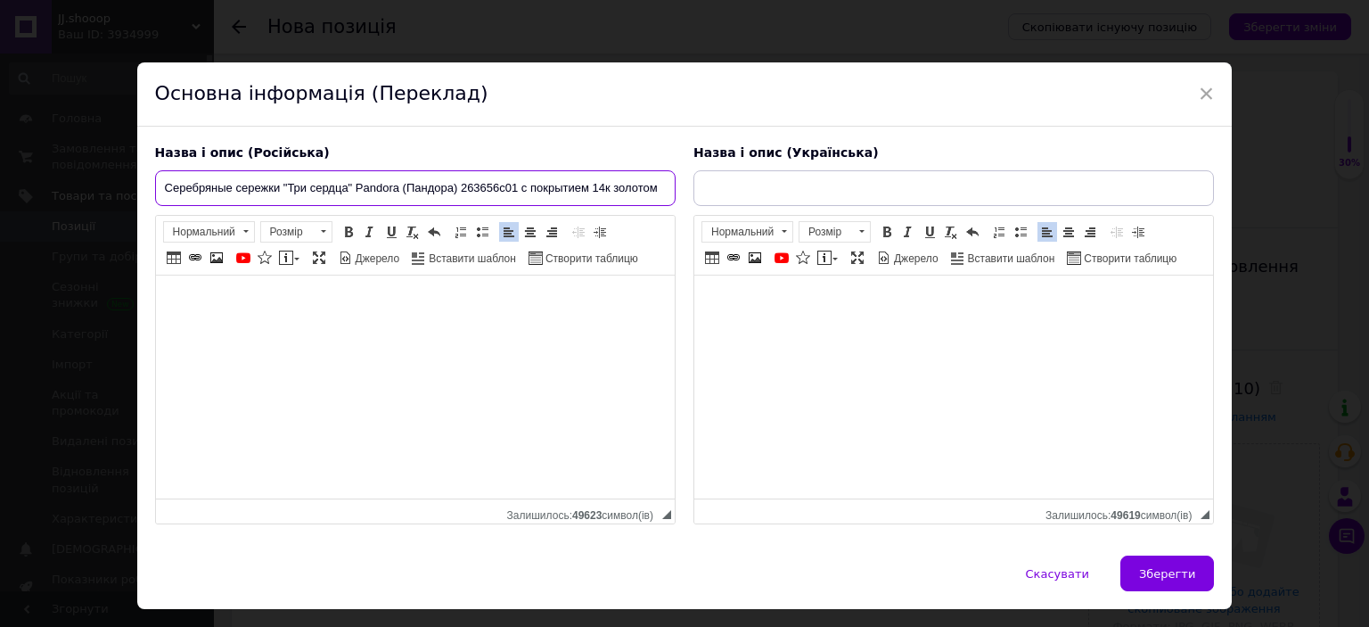
scroll to position [0, 1]
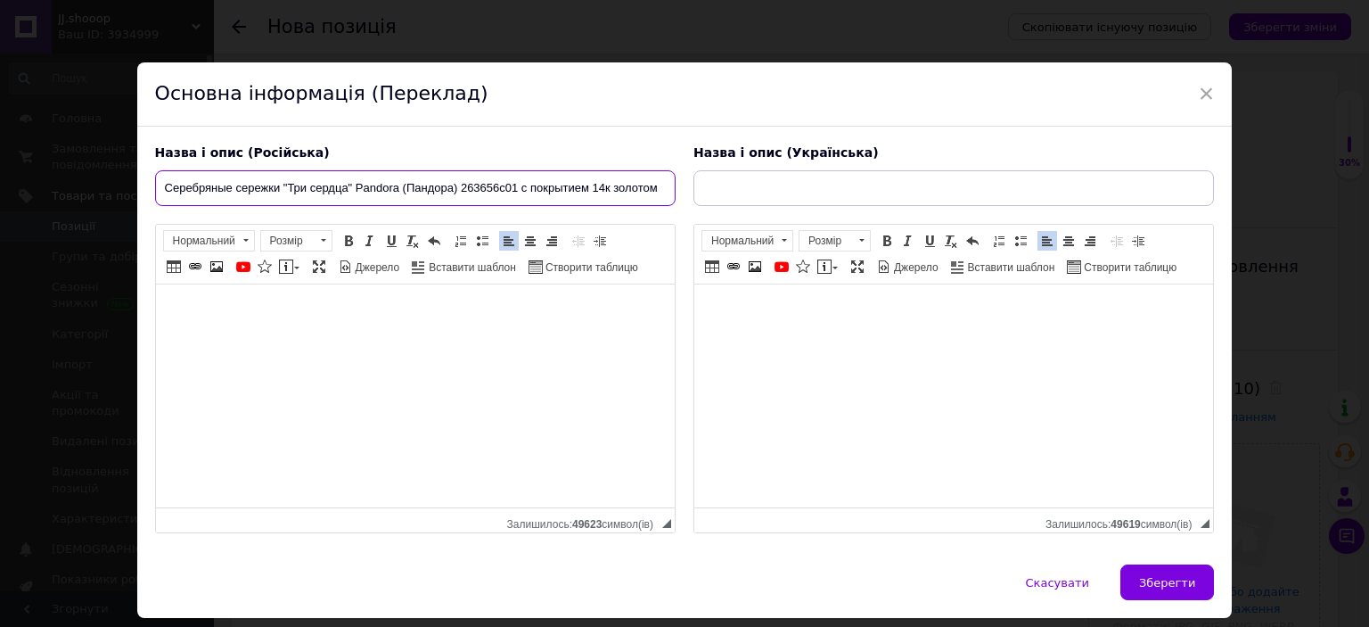
type input "Серебряные сережки "Три сердца" Pandora (Пандора) 263656c01 с покрытием 14к зол…"
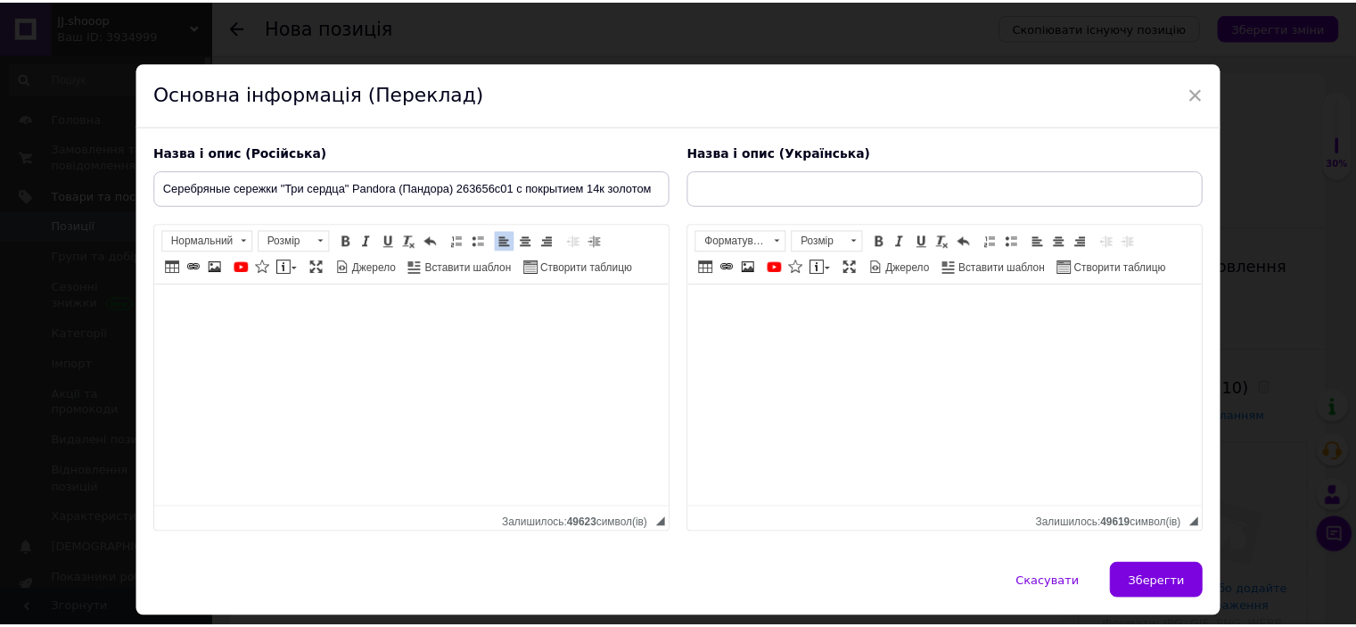
scroll to position [0, 0]
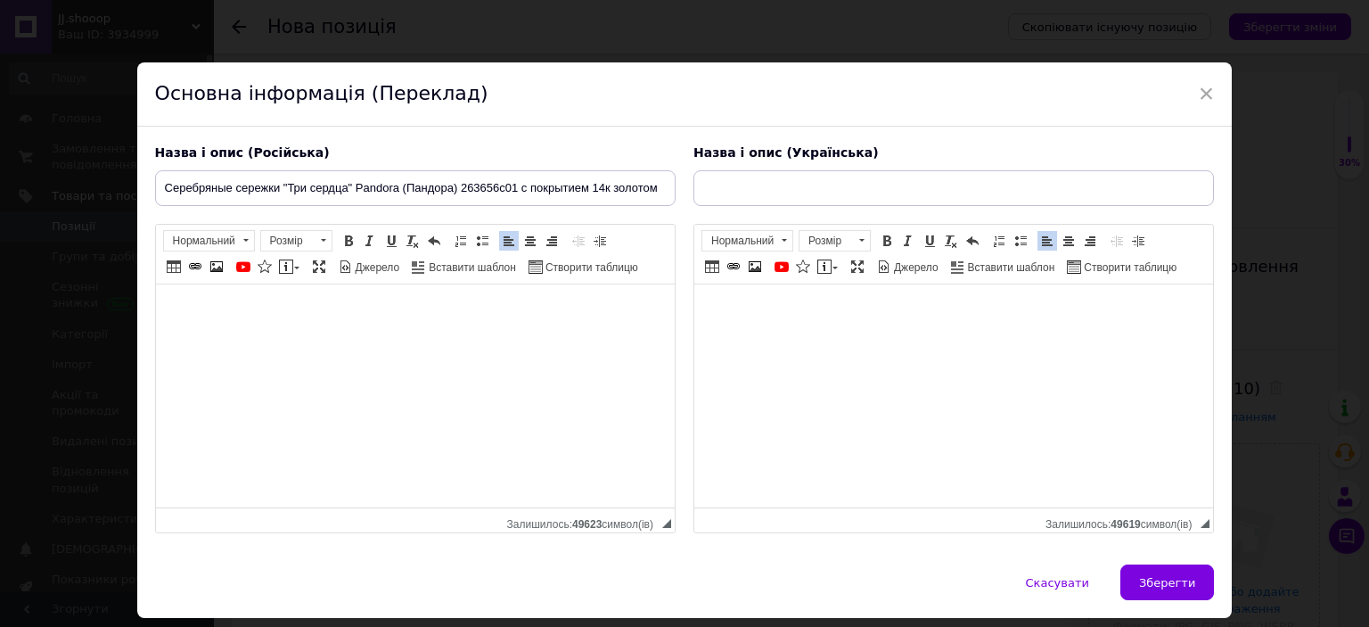
click at [747, 208] on div "Назва і опис (Українська) JJ_shooop (підписуйтесь ) Срібні сережки "Три серця" …" at bounding box center [954, 339] width 539 height 407
click at [747, 202] on input "text" at bounding box center [954, 188] width 521 height 36
paste input "Срібні сережки "Три серця" Pandora (Пандора) 263656C01 з покриттям 14к золотом"
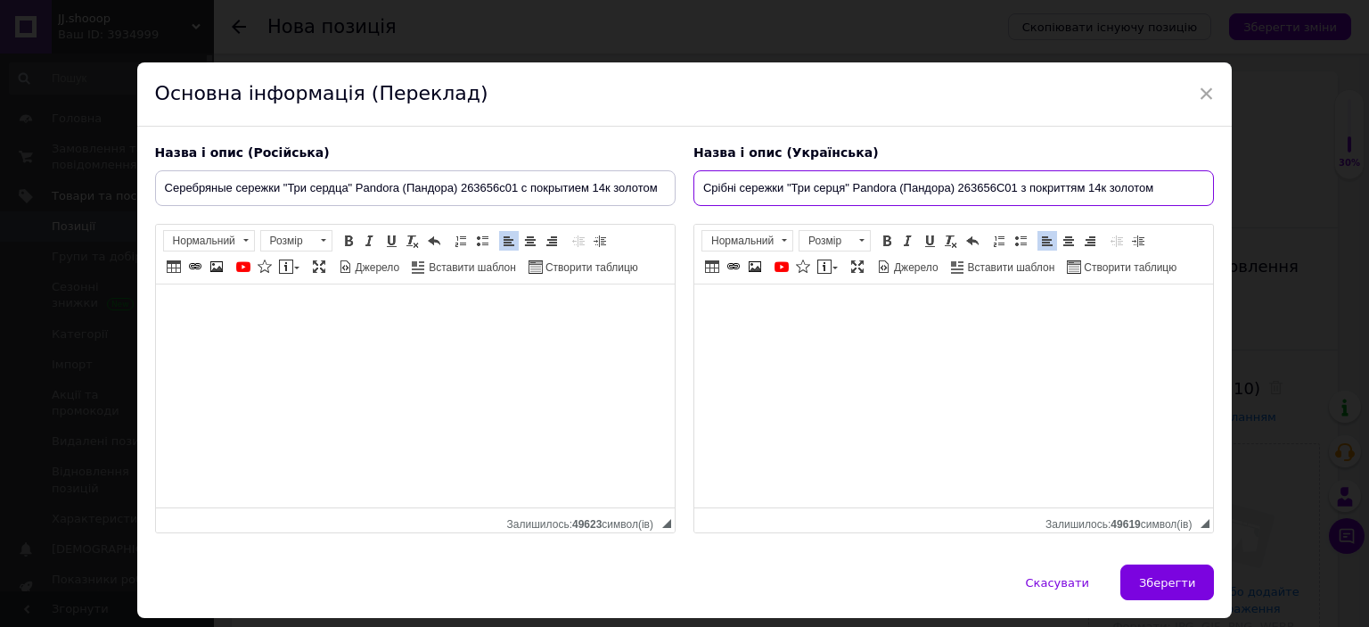
type input "Срібні сережки "Три серця" Pandora (Пандора) 263656C01 з покриттям 14к золотом"
drag, startPoint x: 1148, startPoint y: 587, endPoint x: 1143, endPoint y: 566, distance: 21.2
click at [1150, 587] on span "Зберегти" at bounding box center [1167, 582] width 56 height 13
type input "Серебряные сережки "Три сердца" Pandora (Пандора) 263656c01 с покрытием 14к зол…"
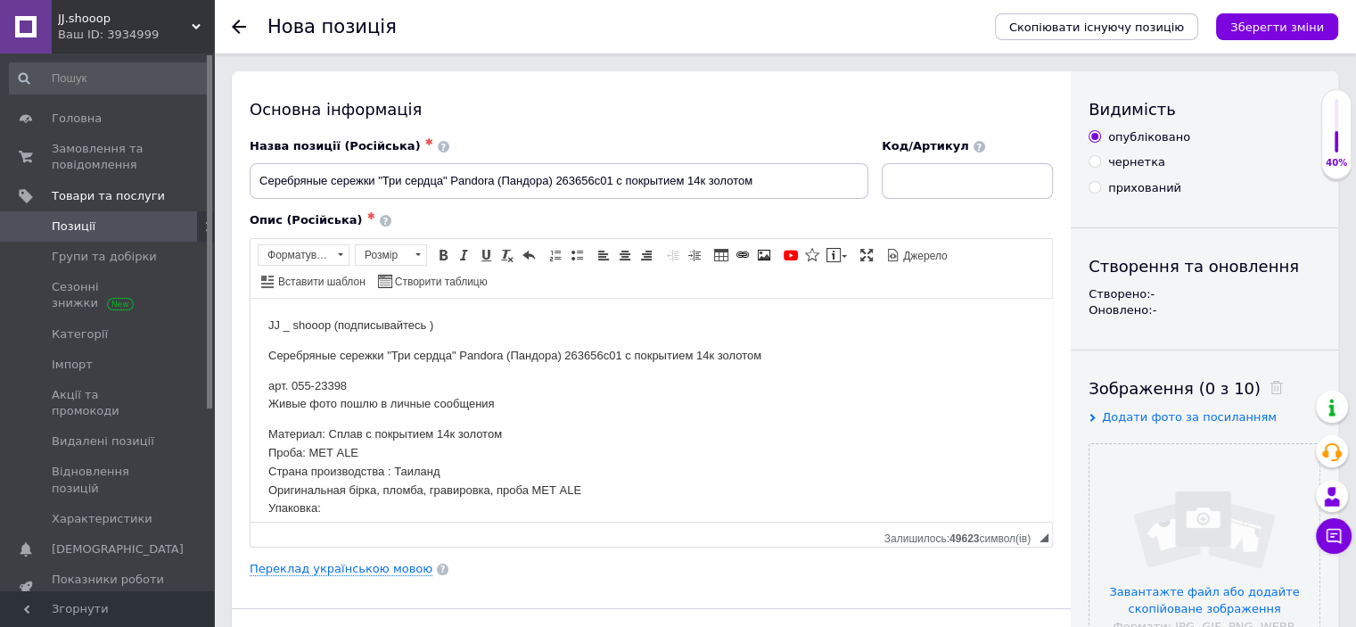
click at [981, 162] on div "Код/Артикул" at bounding box center [967, 168] width 171 height 61
click at [981, 185] on input at bounding box center [967, 181] width 171 height 36
paste input "23398"
type input "23398"
click at [1161, 514] on input "file" at bounding box center [1205, 559] width 230 height 230
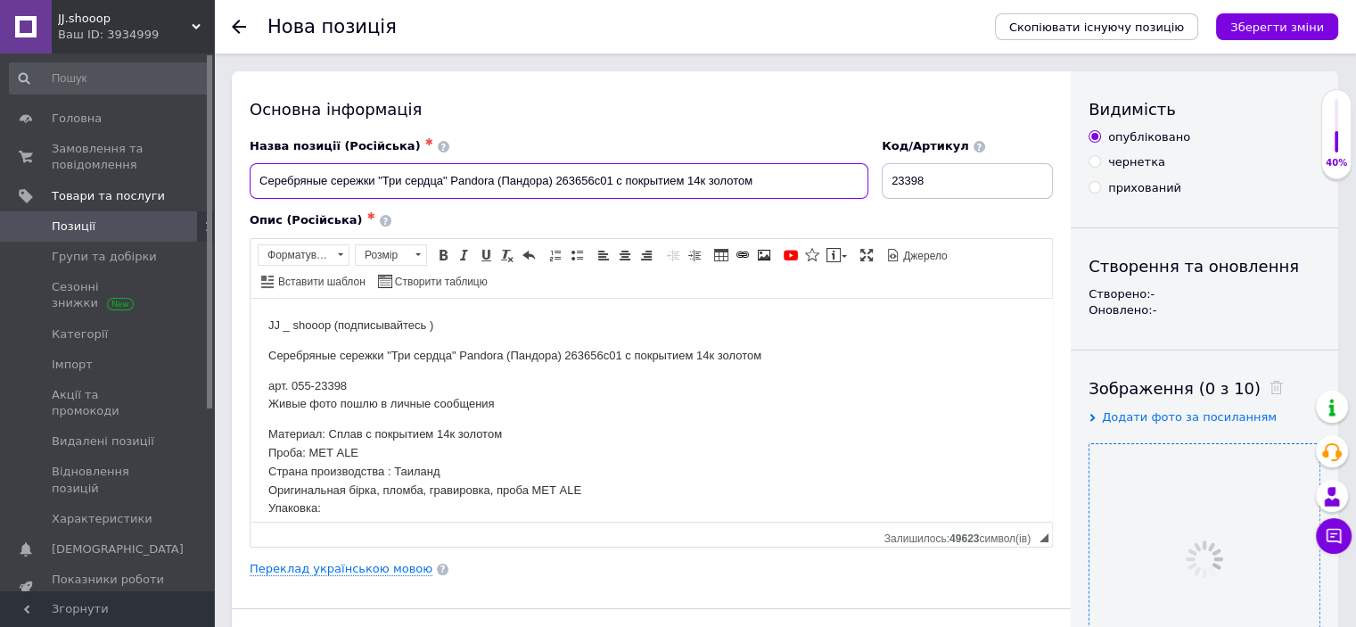
click at [520, 181] on input "Серебряные сережки "Три сердца" Pandora (Пандора) 263656c01 с покрытием 14к зол…" at bounding box center [559, 181] width 619 height 36
drag, startPoint x: 521, startPoint y: 221, endPoint x: 266, endPoint y: 103, distance: 281.2
click at [521, 221] on div "Опис (Російська) ✱" at bounding box center [651, 220] width 803 height 16
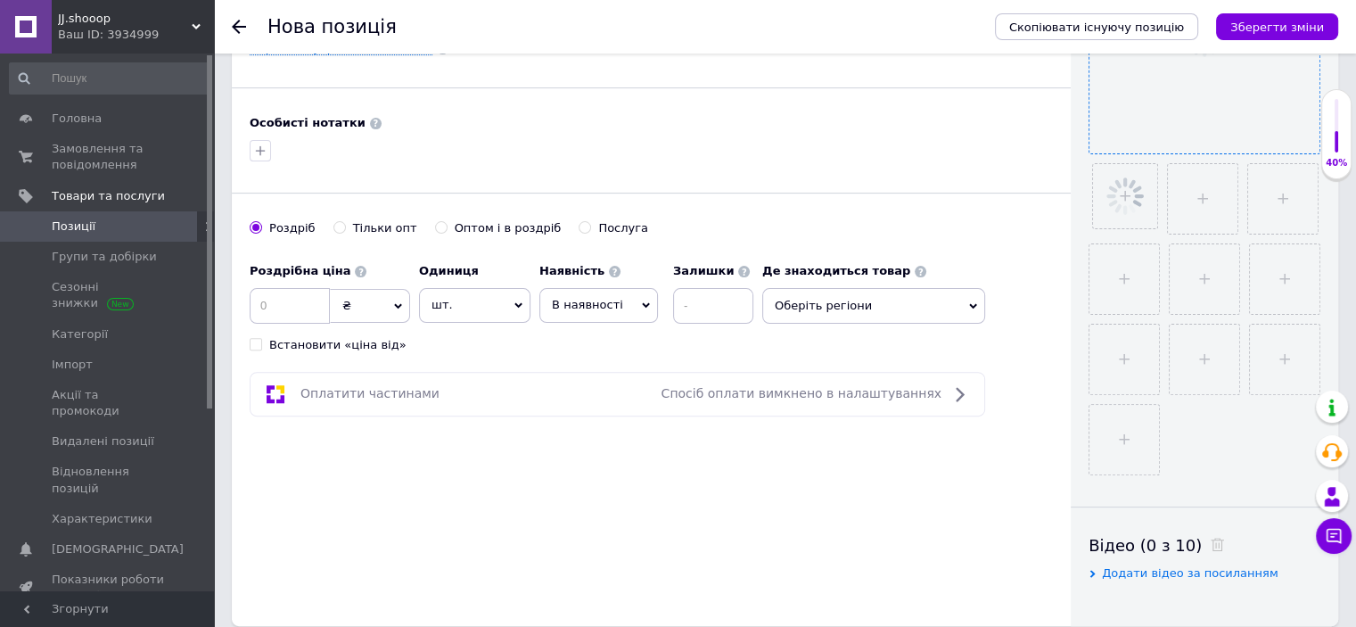
scroll to position [548, 0]
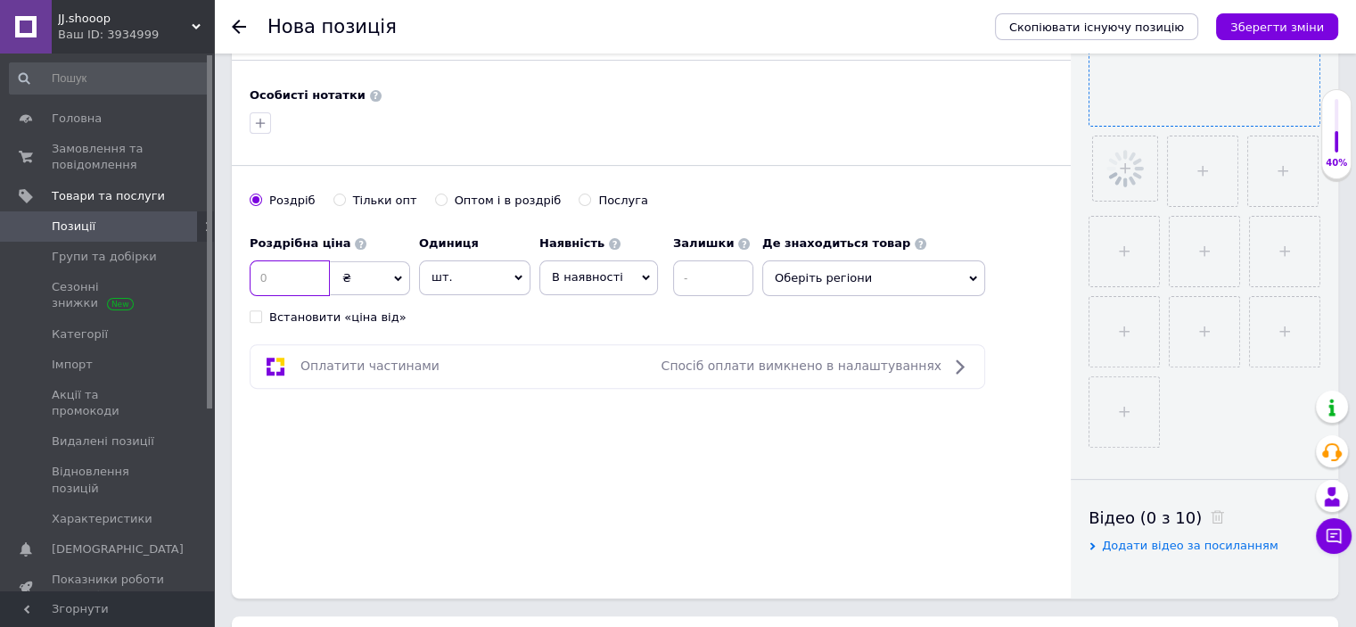
click at [271, 277] on input at bounding box center [290, 278] width 80 height 36
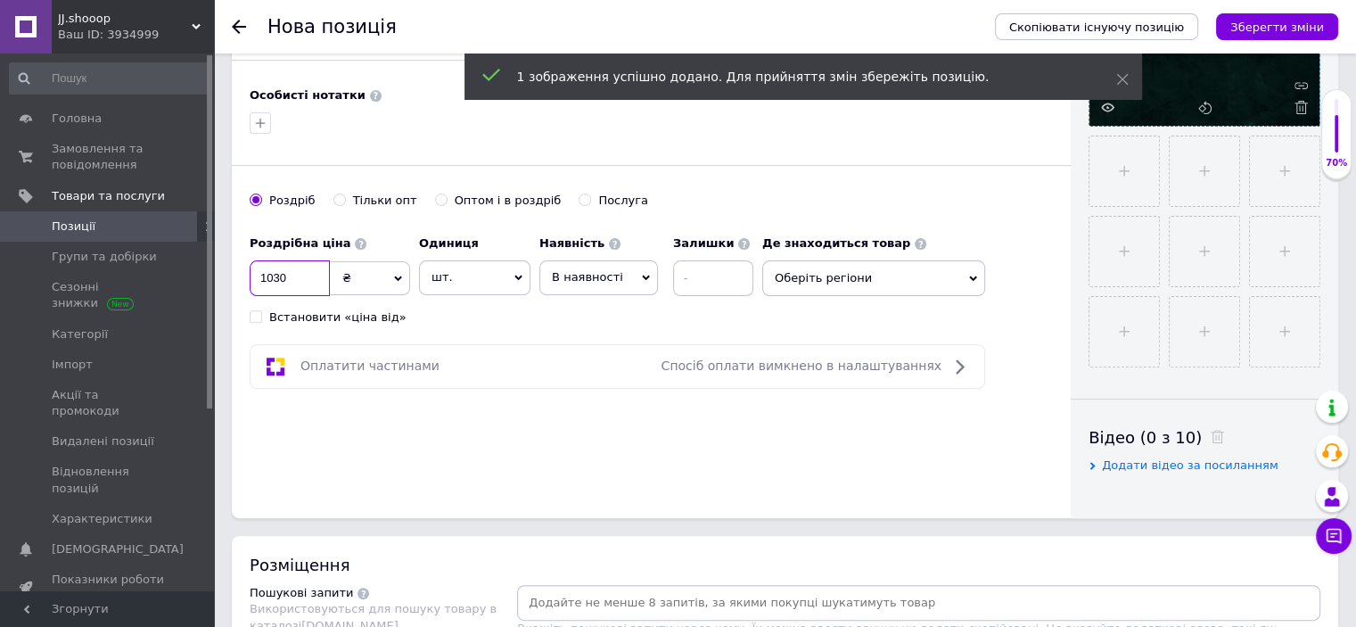
type input "1030"
click at [427, 327] on div "Основна інформація Назва позиції (Російська) ✱ Серебряные сережки "Три сердца" …" at bounding box center [651, 20] width 839 height 995
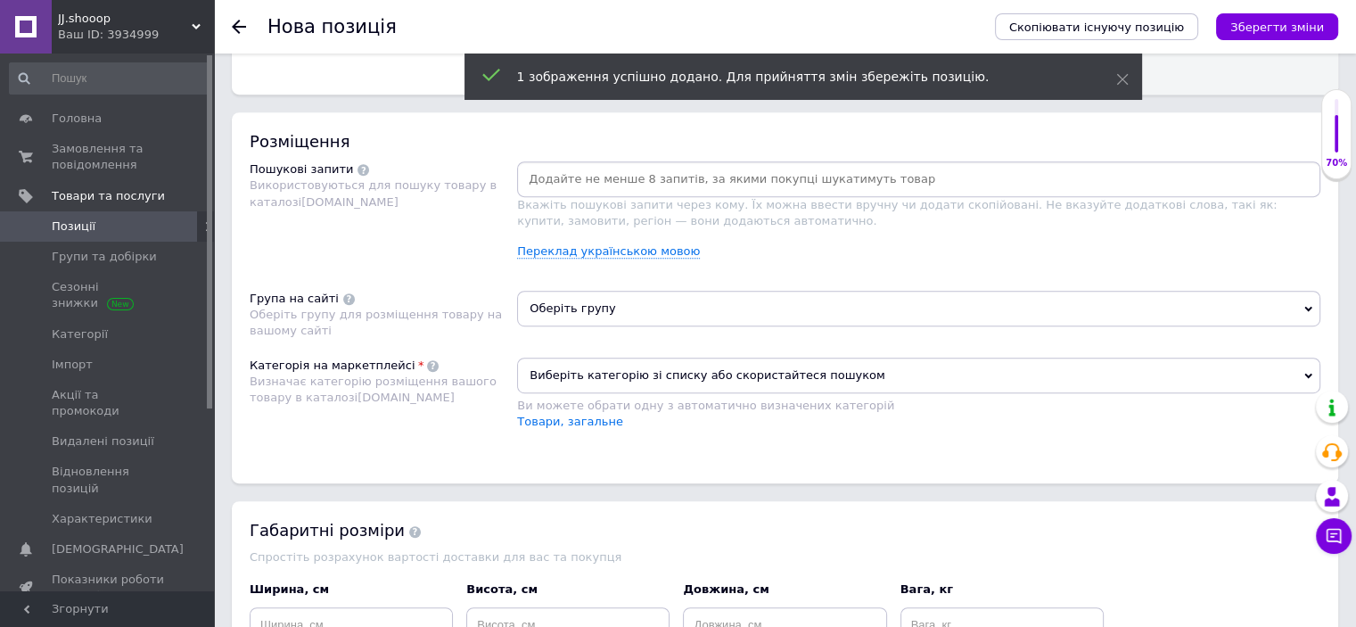
scroll to position [1097, 0]
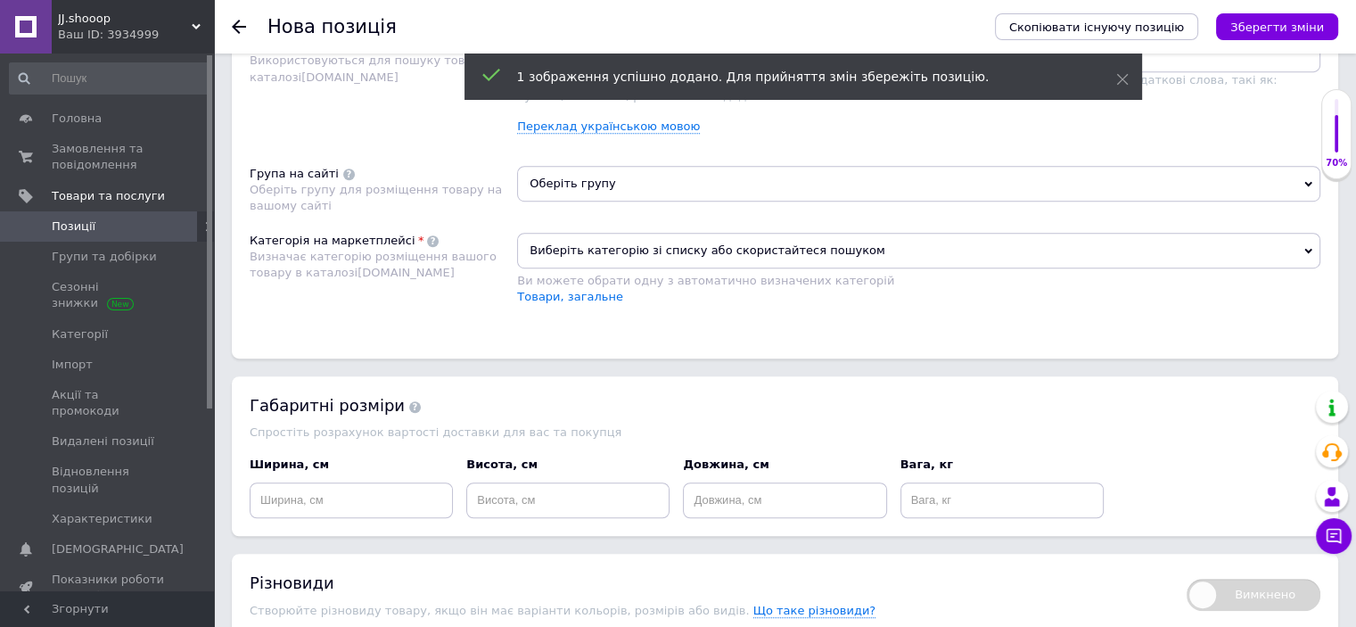
click at [578, 262] on span "Виберіть категорію зі списку або скористайтеся пошуком" at bounding box center [918, 251] width 803 height 36
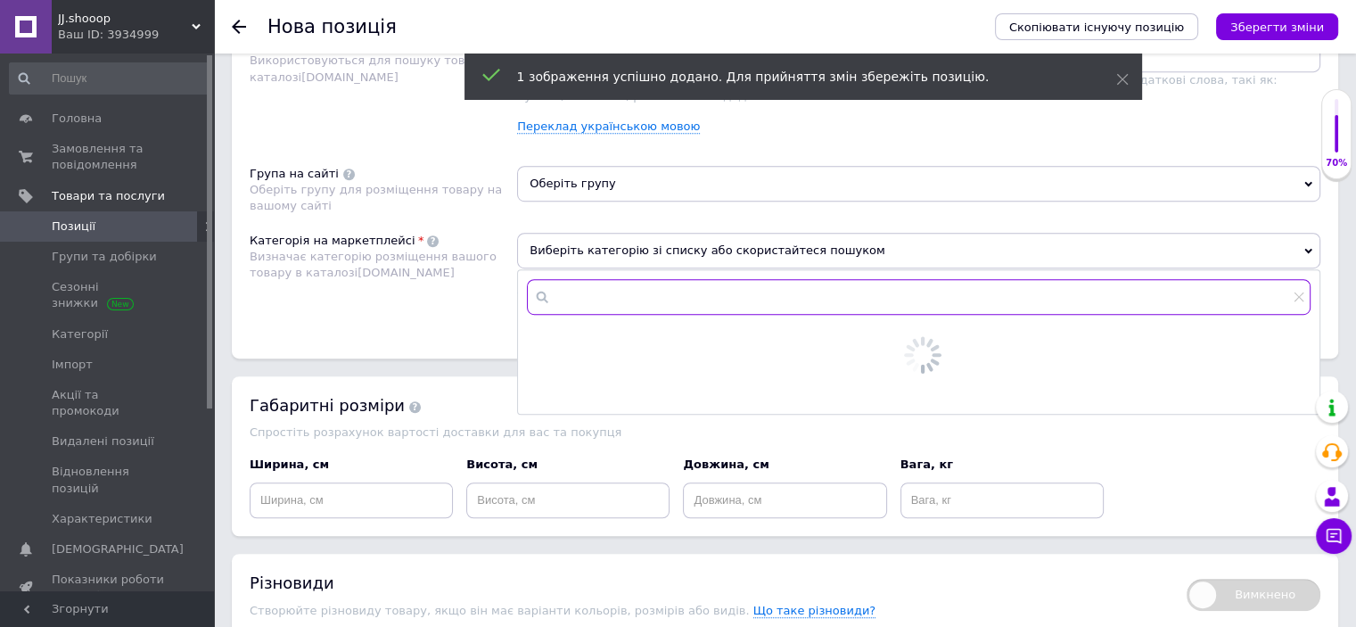
click at [578, 294] on input "text" at bounding box center [919, 297] width 784 height 36
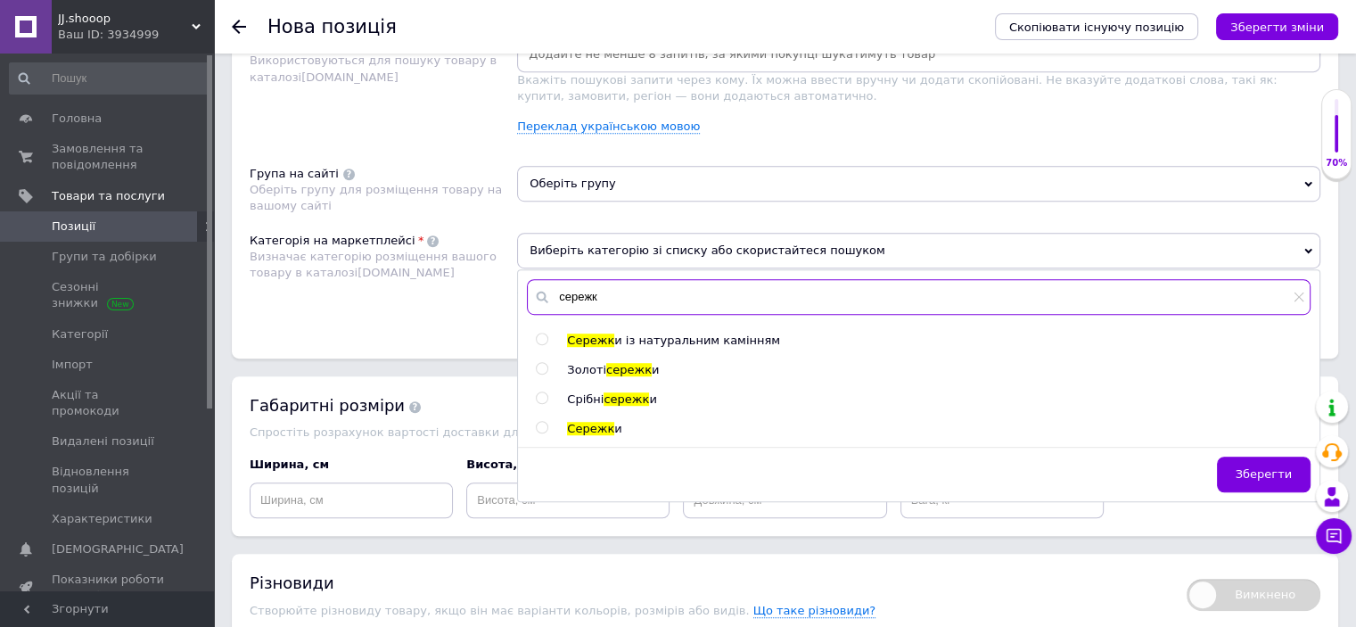
type input "сережк"
click at [623, 392] on span "сережк" at bounding box center [626, 398] width 45 height 13
radio input "true"
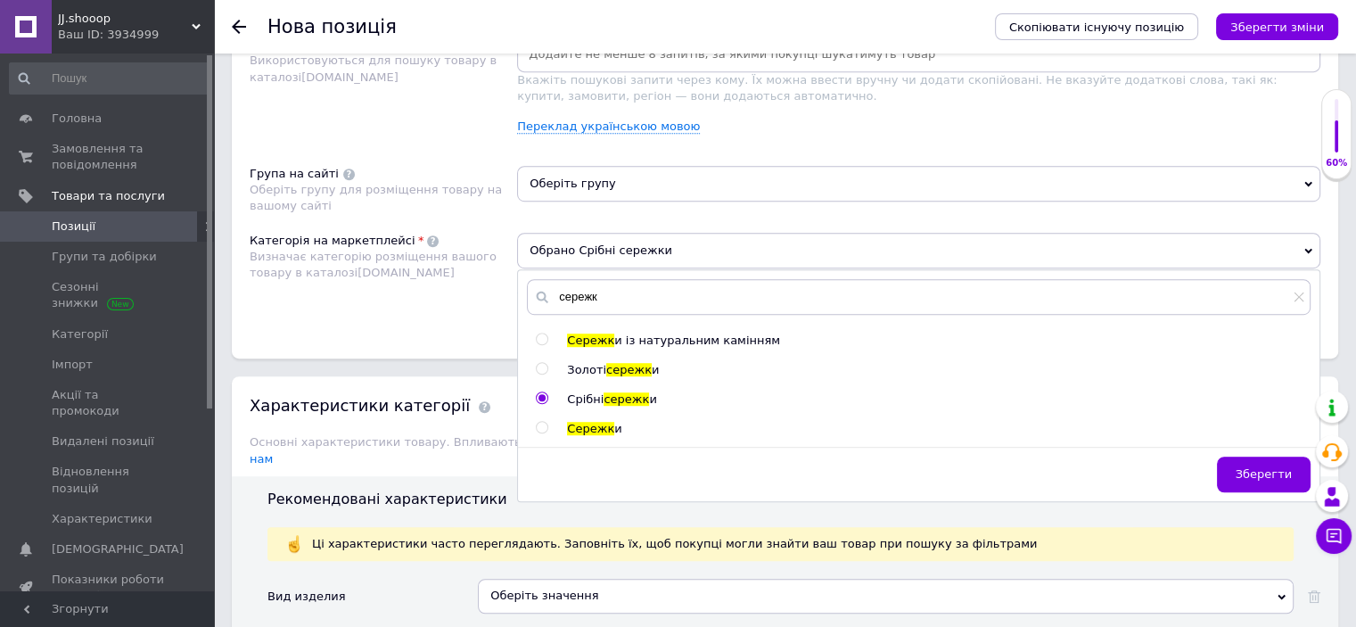
click at [588, 186] on span "Оберіть групу" at bounding box center [918, 184] width 803 height 36
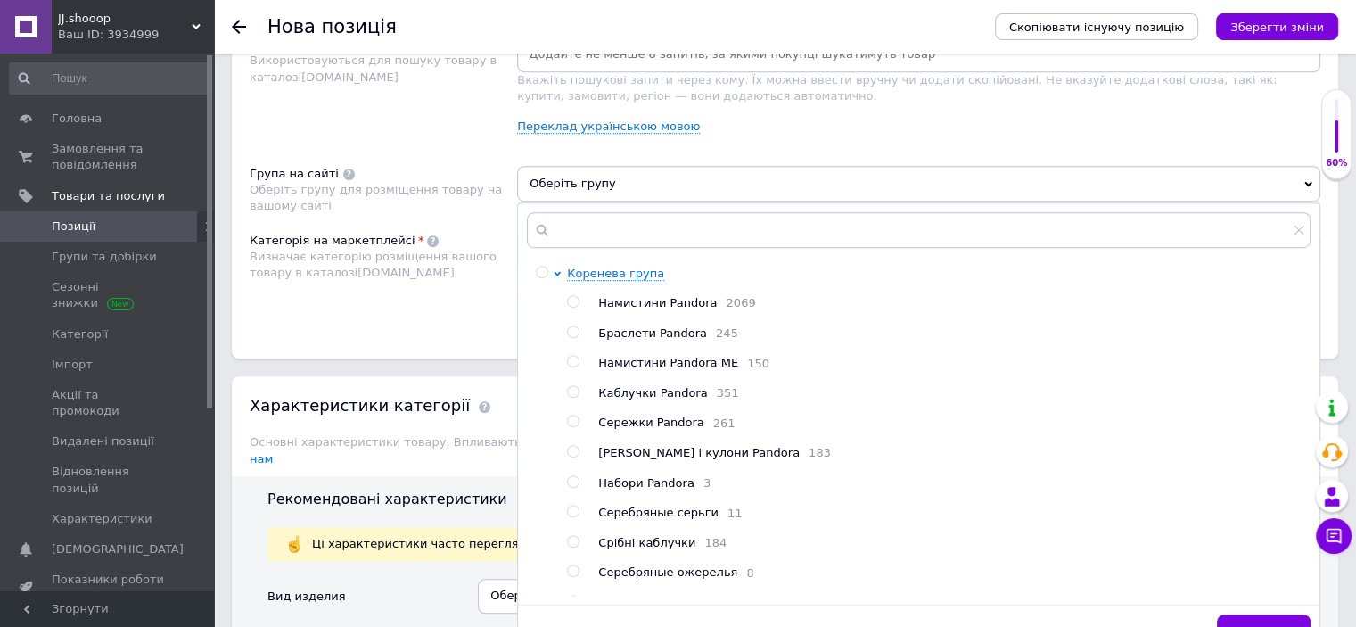
click at [621, 432] on div "Сережки Pandora 261" at bounding box center [953, 423] width 711 height 17
click at [656, 429] on span "Сережки Pandora" at bounding box center [650, 421] width 105 height 13
radio input "true"
click at [431, 329] on div "Розміщення Пошукові запити Використовуються для пошуку товару в каталозі [DOMAI…" at bounding box center [785, 173] width 1106 height 371
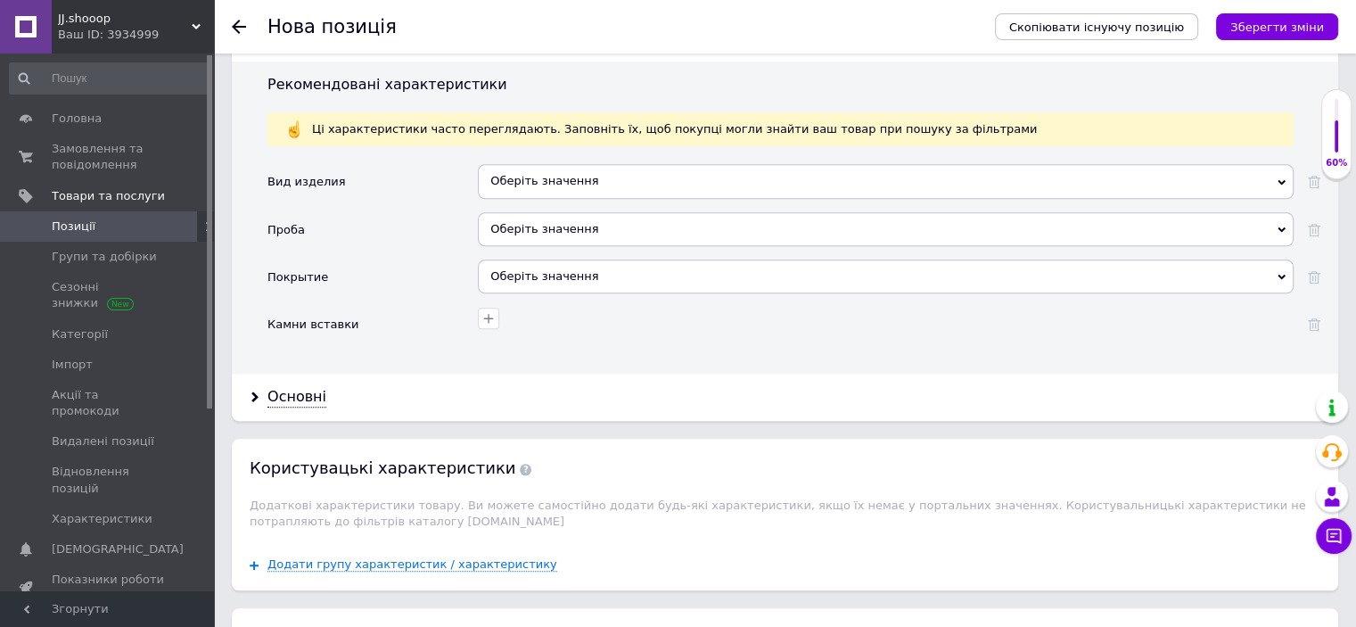
scroll to position [1542, 0]
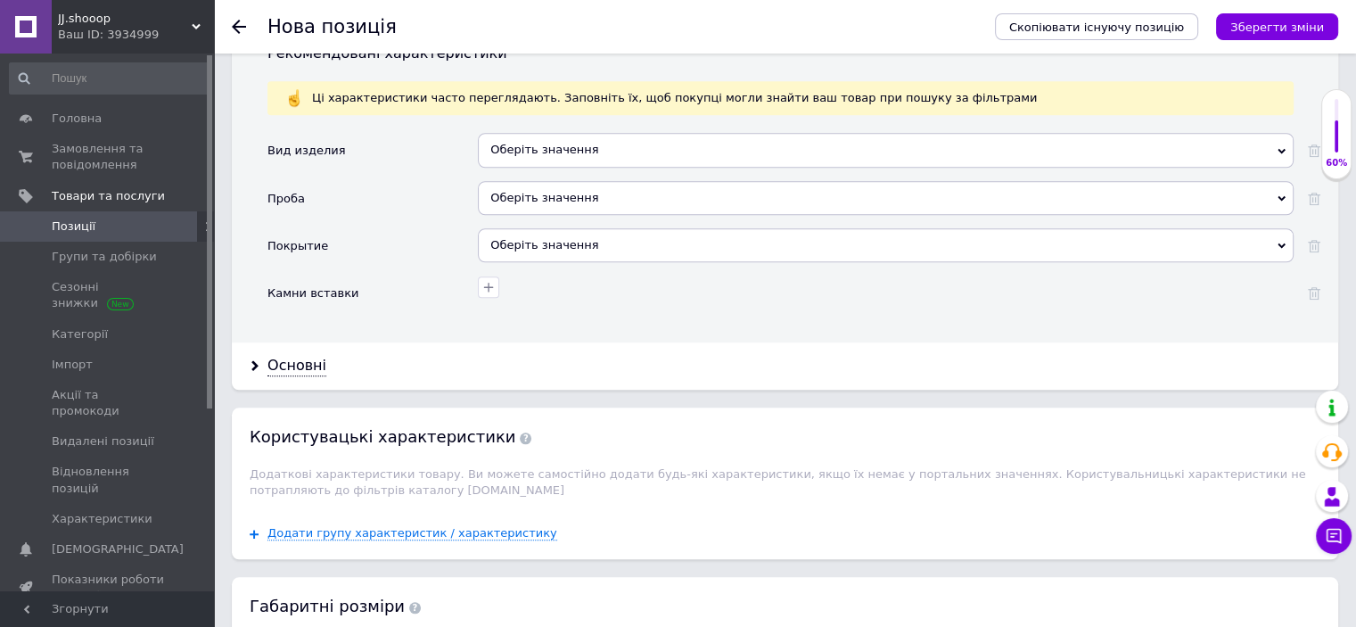
drag, startPoint x: 282, startPoint y: 345, endPoint x: 424, endPoint y: 373, distance: 145.3
click at [282, 356] on div "Основні" at bounding box center [296, 366] width 59 height 21
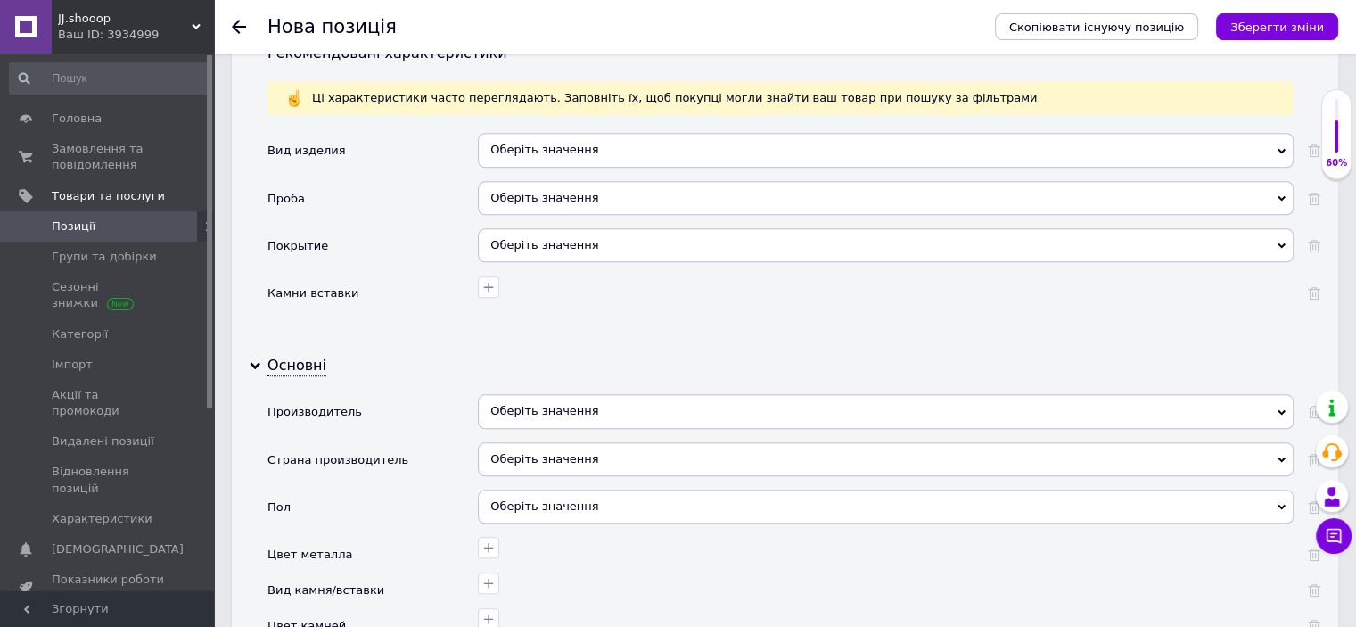
click at [558, 394] on div "Оберіть значення" at bounding box center [886, 411] width 816 height 34
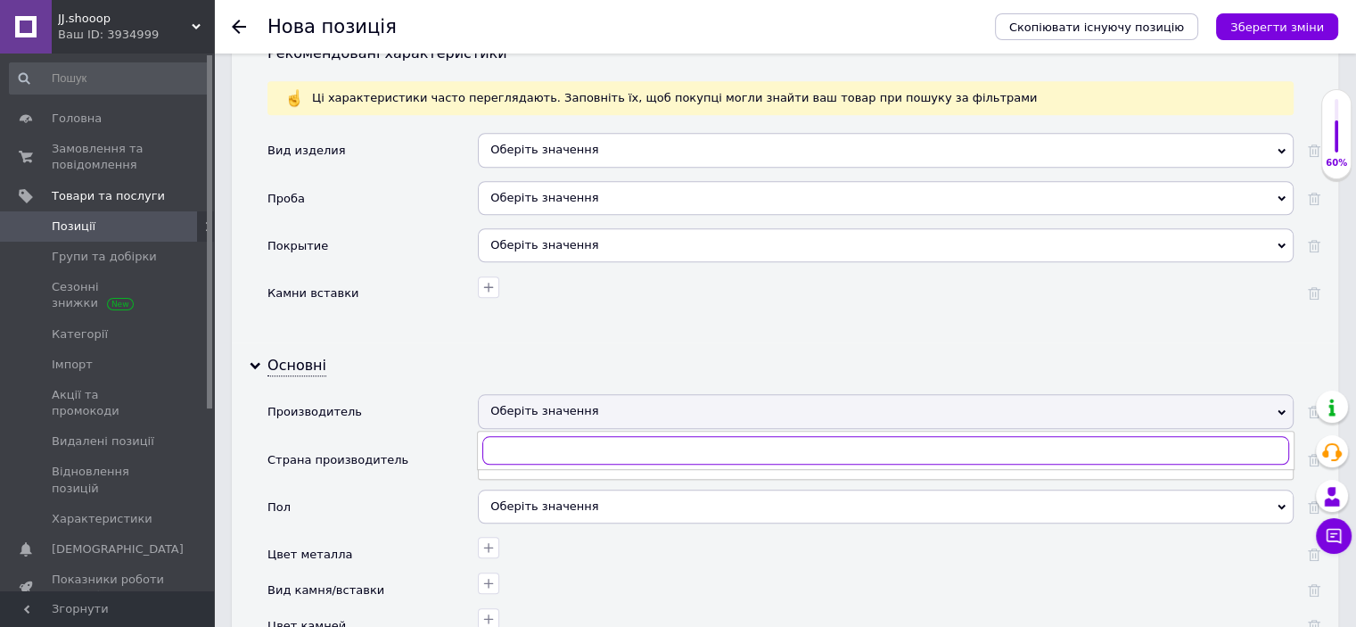
paste input "Пандора"
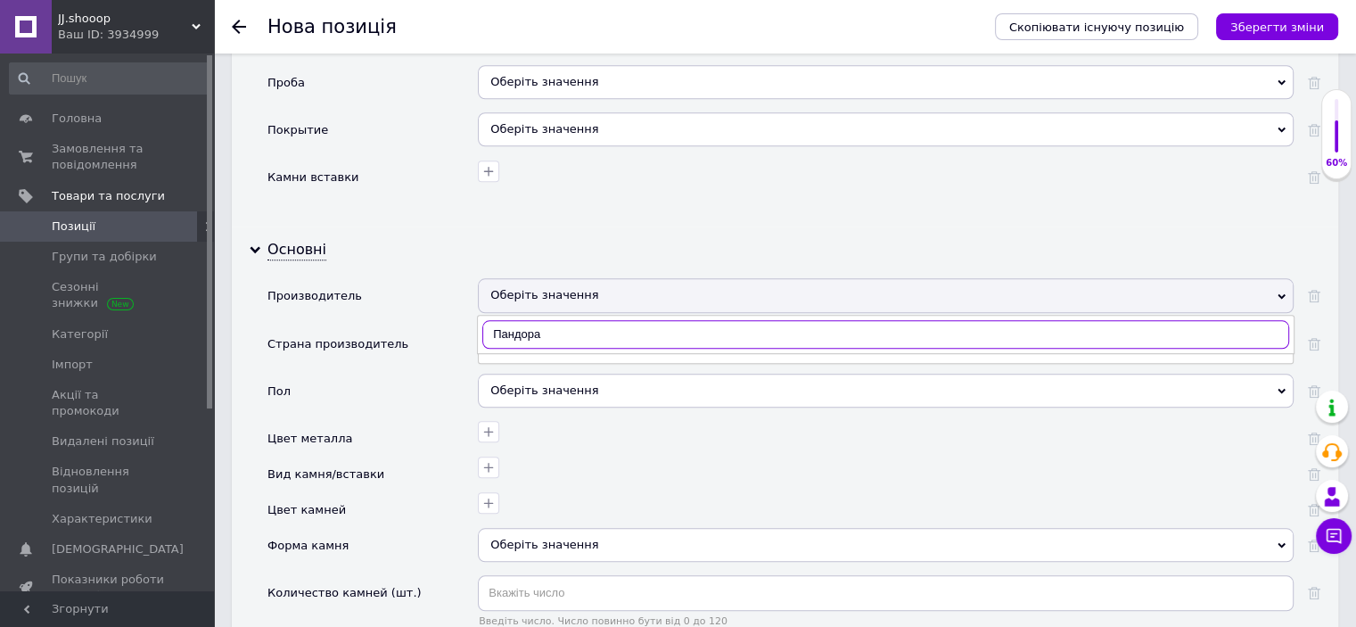
scroll to position [1690, 0]
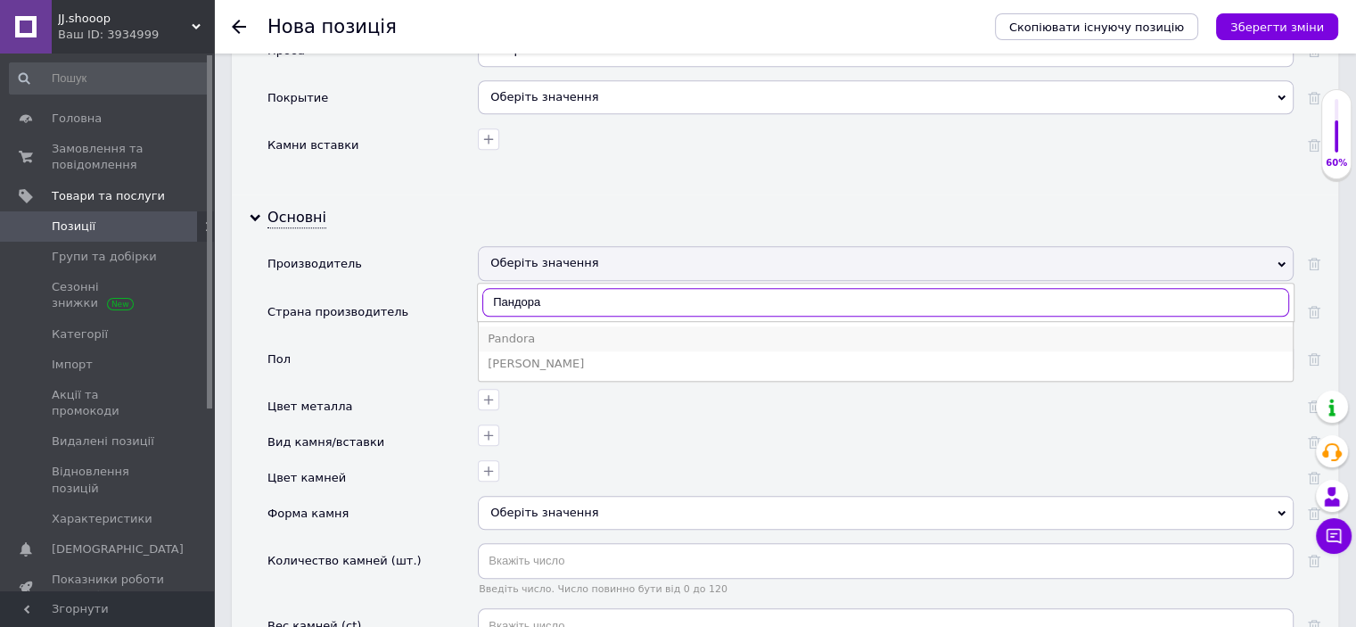
type input "Пандора"
click at [511, 331] on div "Pandora" at bounding box center [886, 339] width 796 height 16
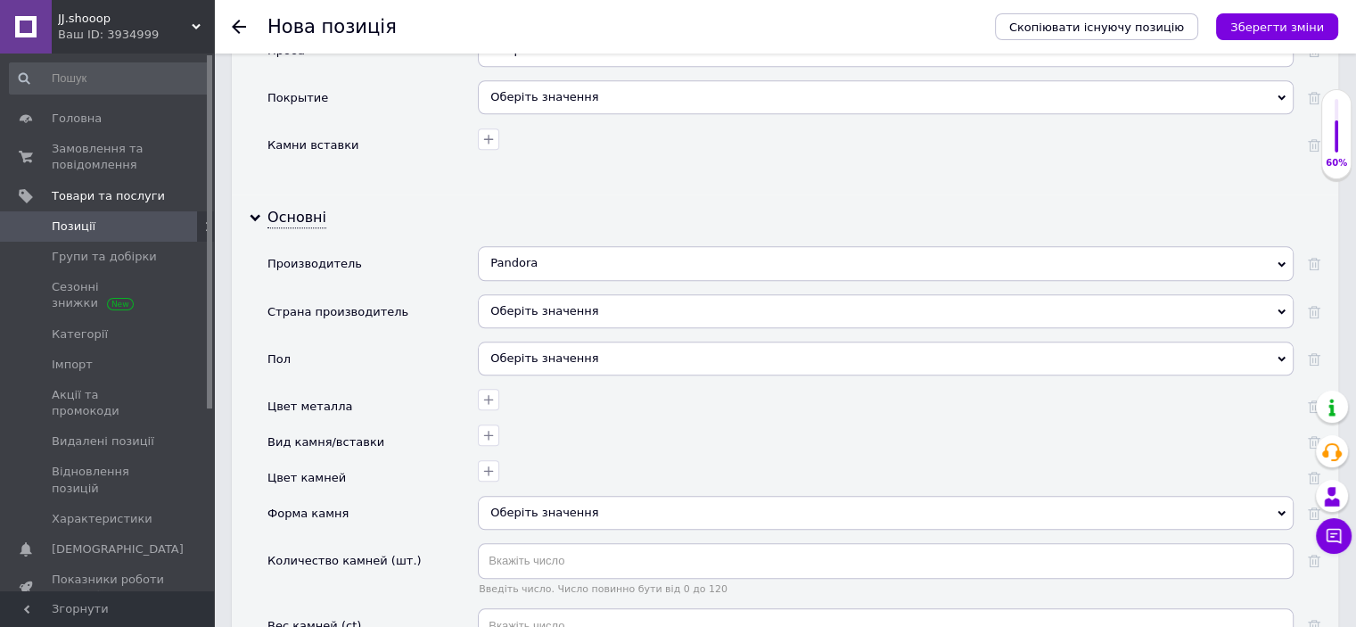
scroll to position [1542, 0]
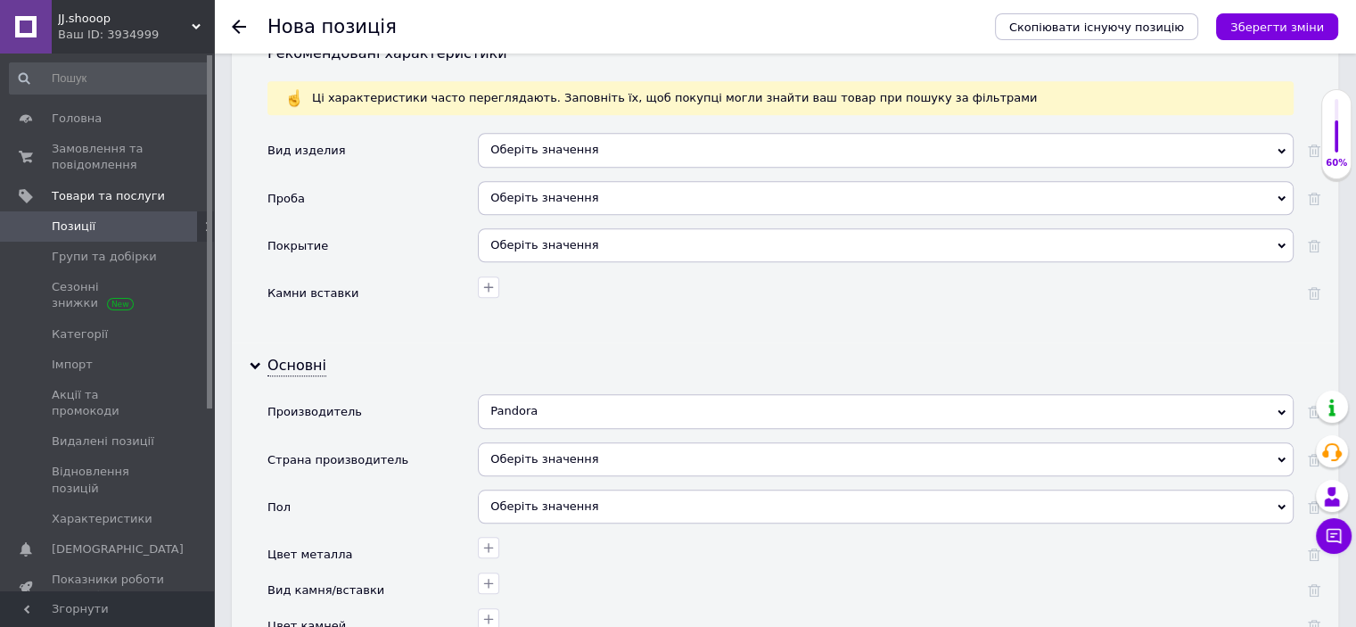
click at [1277, 17] on button "Зберегти зміни" at bounding box center [1277, 26] width 122 height 27
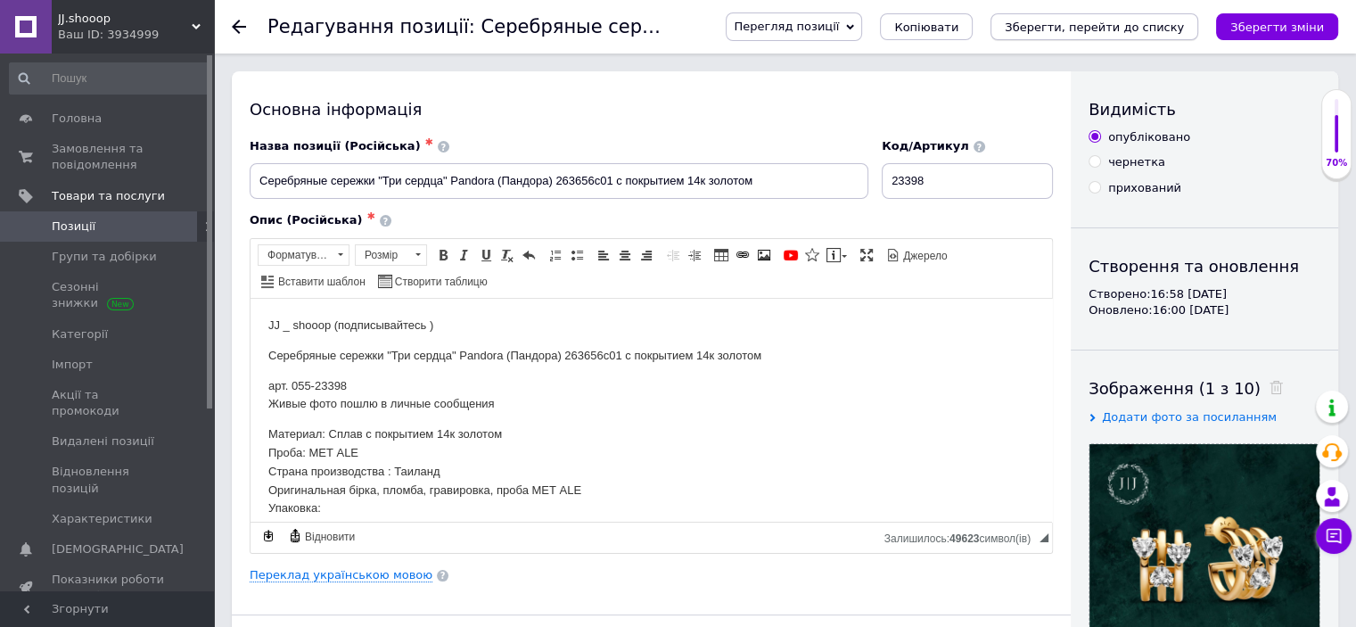
click at [1125, 32] on icon "Зберегти, перейти до списку" at bounding box center [1094, 27] width 179 height 13
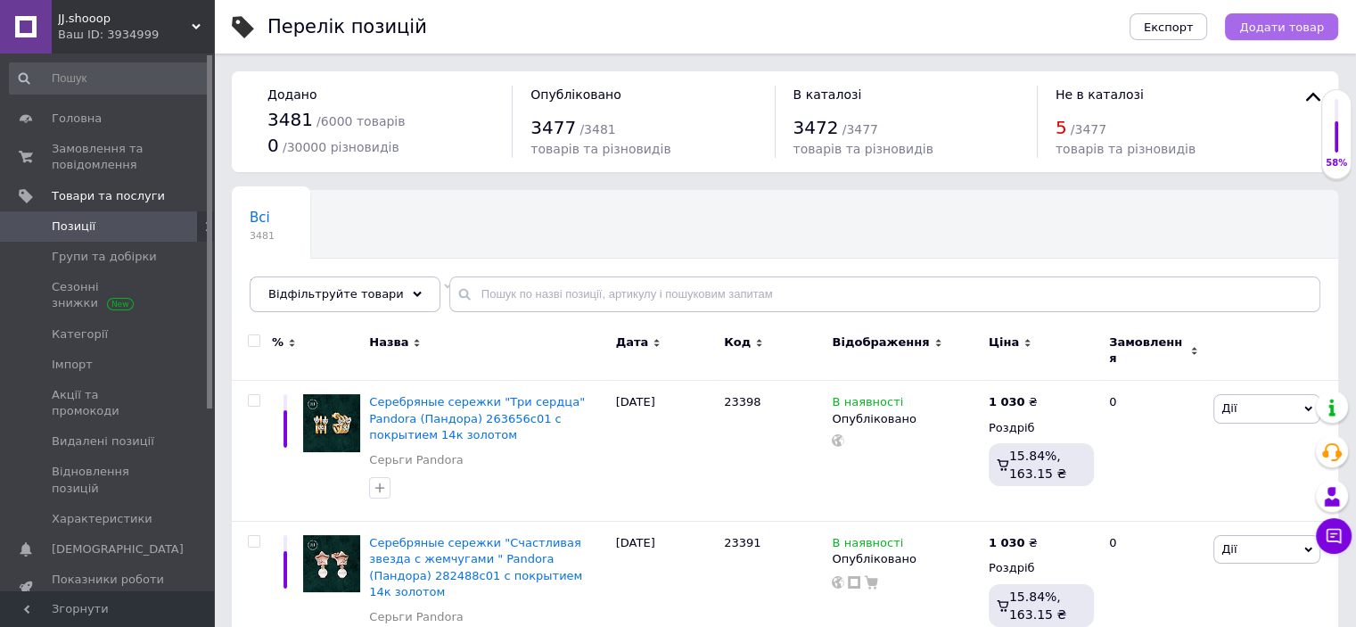
click at [1294, 21] on span "Додати товар" at bounding box center [1281, 27] width 85 height 13
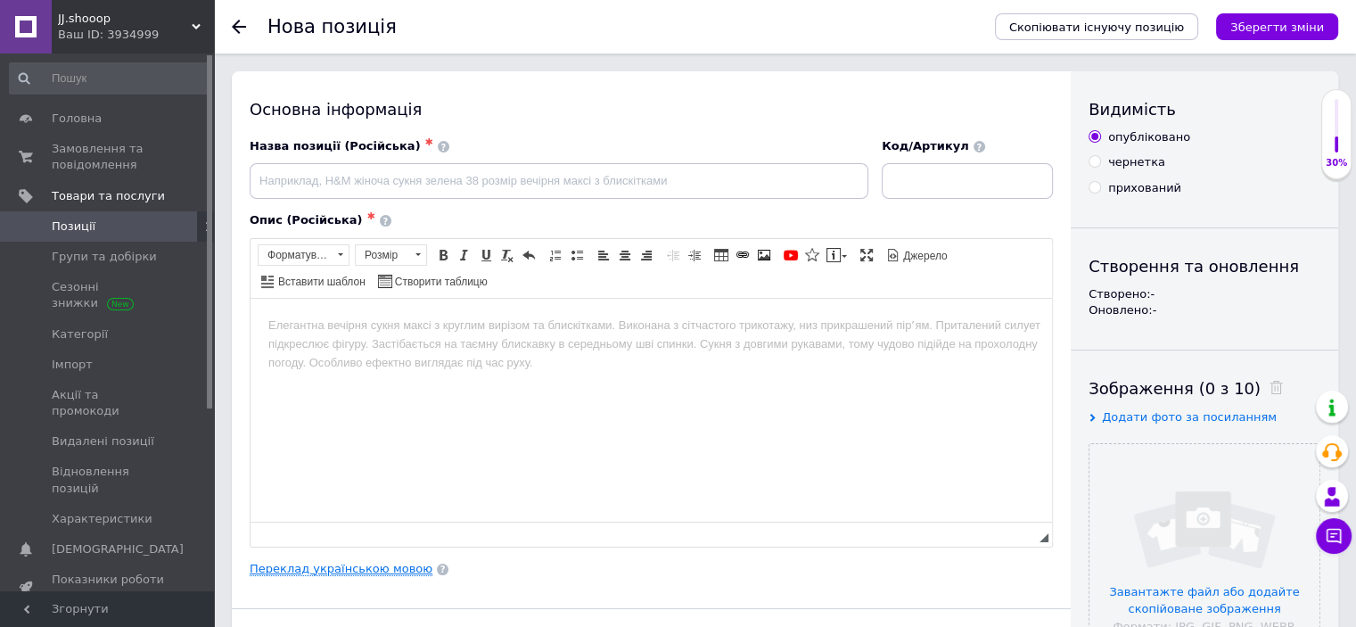
click at [295, 567] on link "Переклад українською мовою" at bounding box center [341, 569] width 183 height 14
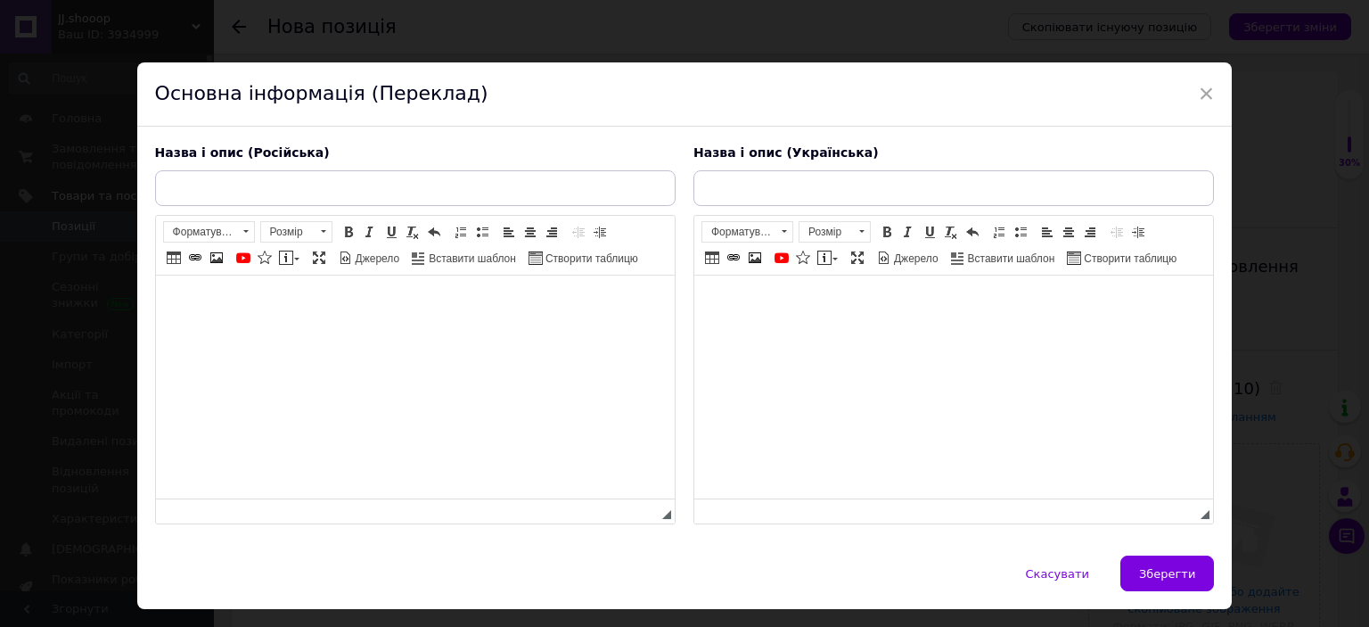
click at [768, 330] on html at bounding box center [953, 302] width 519 height 54
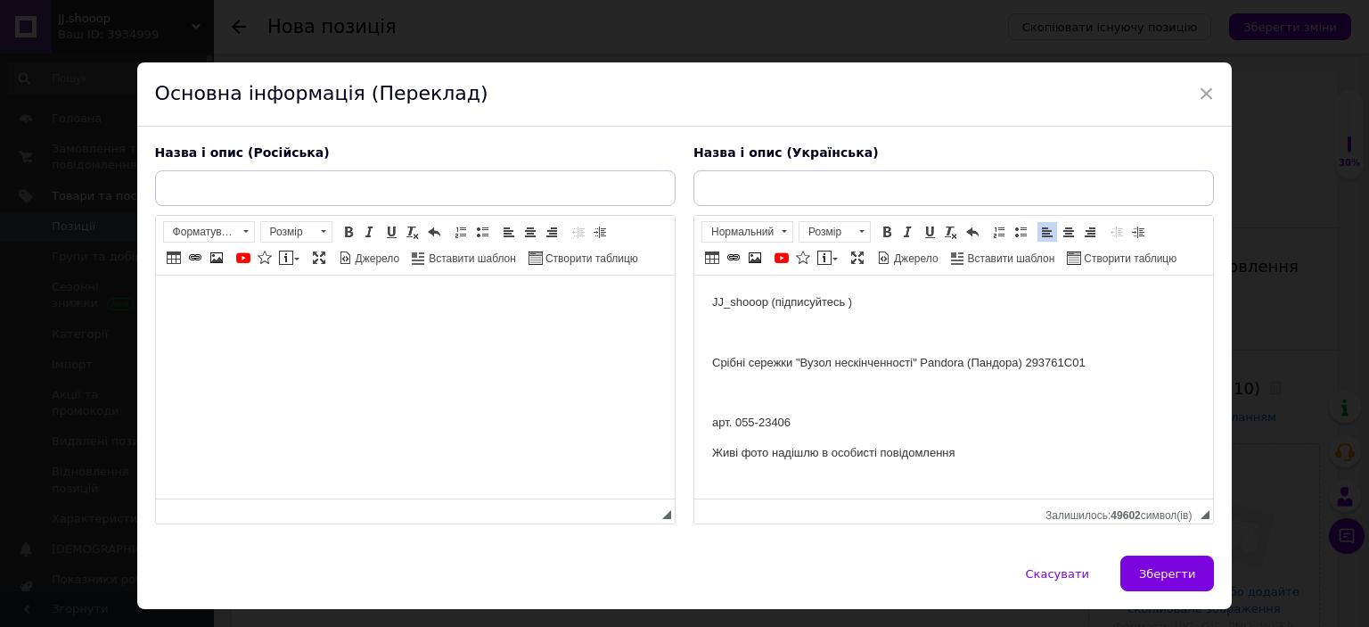
scroll to position [251, 0]
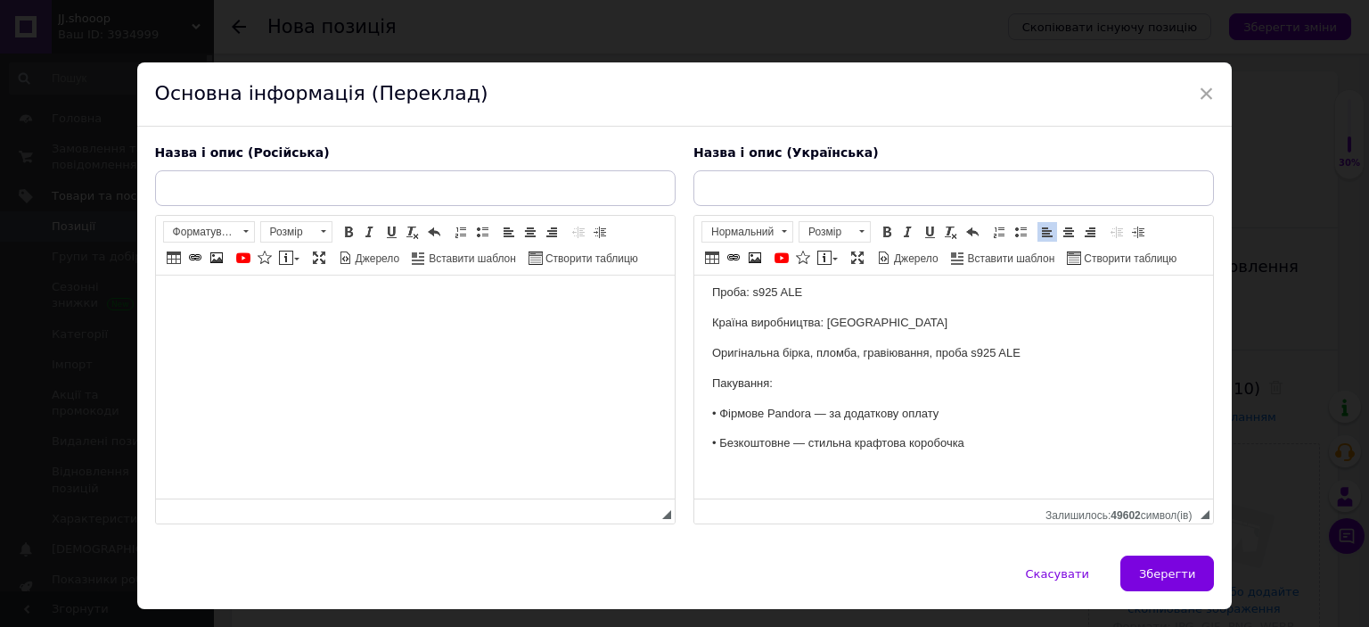
click at [915, 326] on p "Країна виробництва: [GEOGRAPHIC_DATA]" at bounding box center [952, 323] width 483 height 19
click at [407, 318] on html at bounding box center [414, 302] width 519 height 54
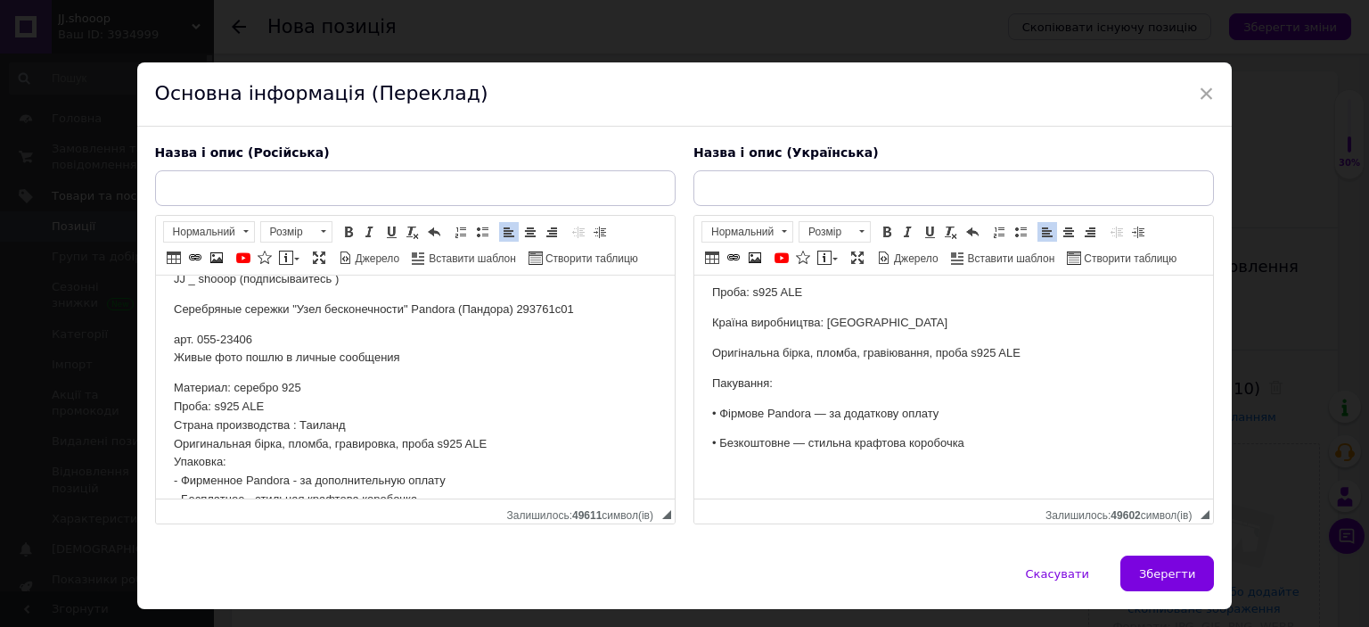
scroll to position [0, 0]
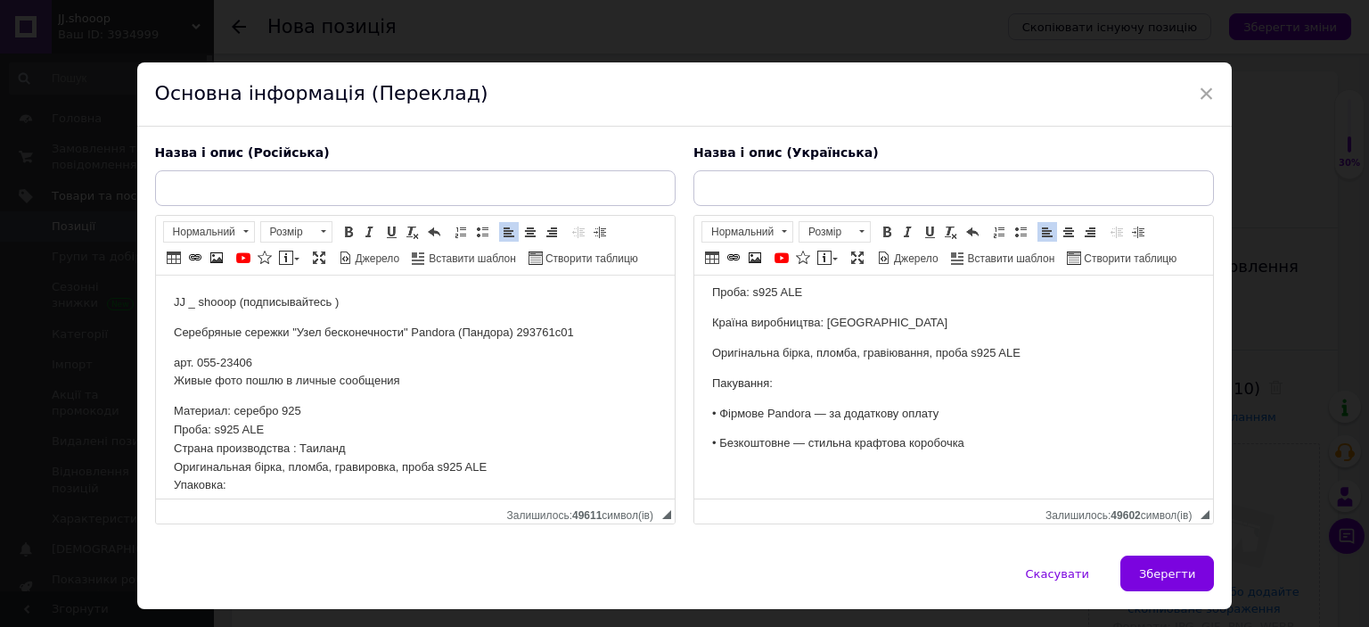
click at [365, 335] on p "Серебряные сережки "Узел бесконечности" Pandora (Пандора) 293761c01" at bounding box center [414, 333] width 483 height 19
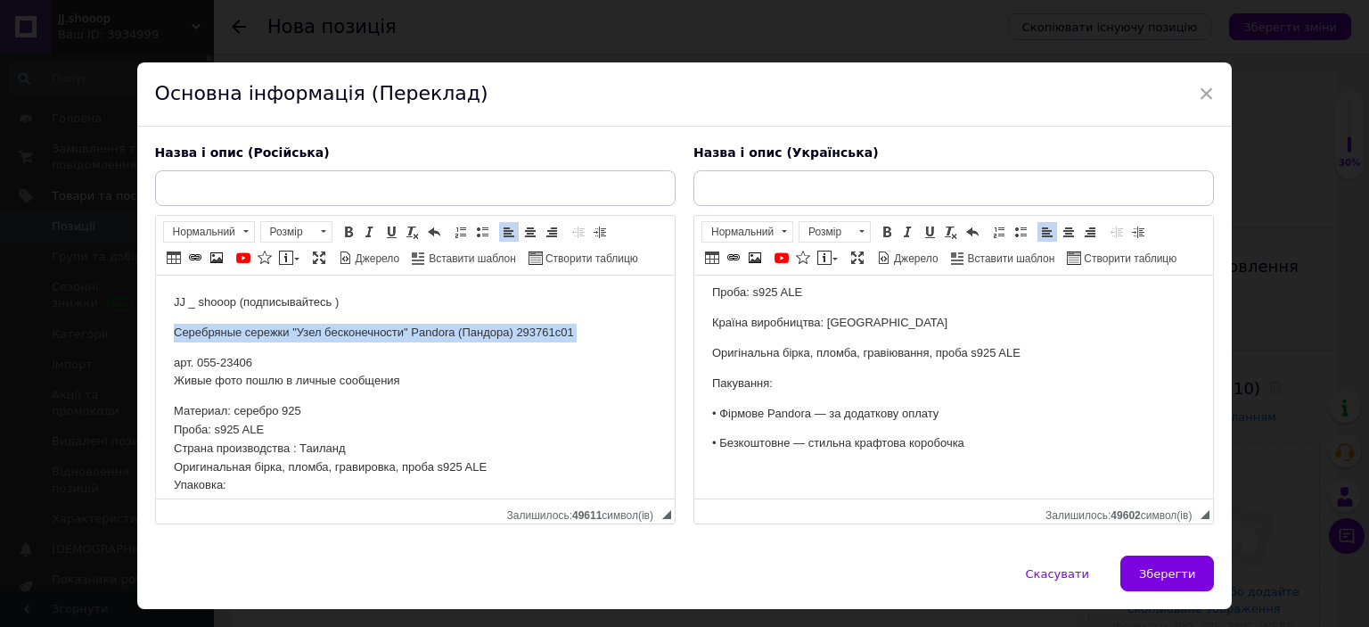
click at [365, 335] on p "Серебряные сережки "Узел бесконечности" Pandora (Пандора) 293761c01" at bounding box center [414, 333] width 483 height 19
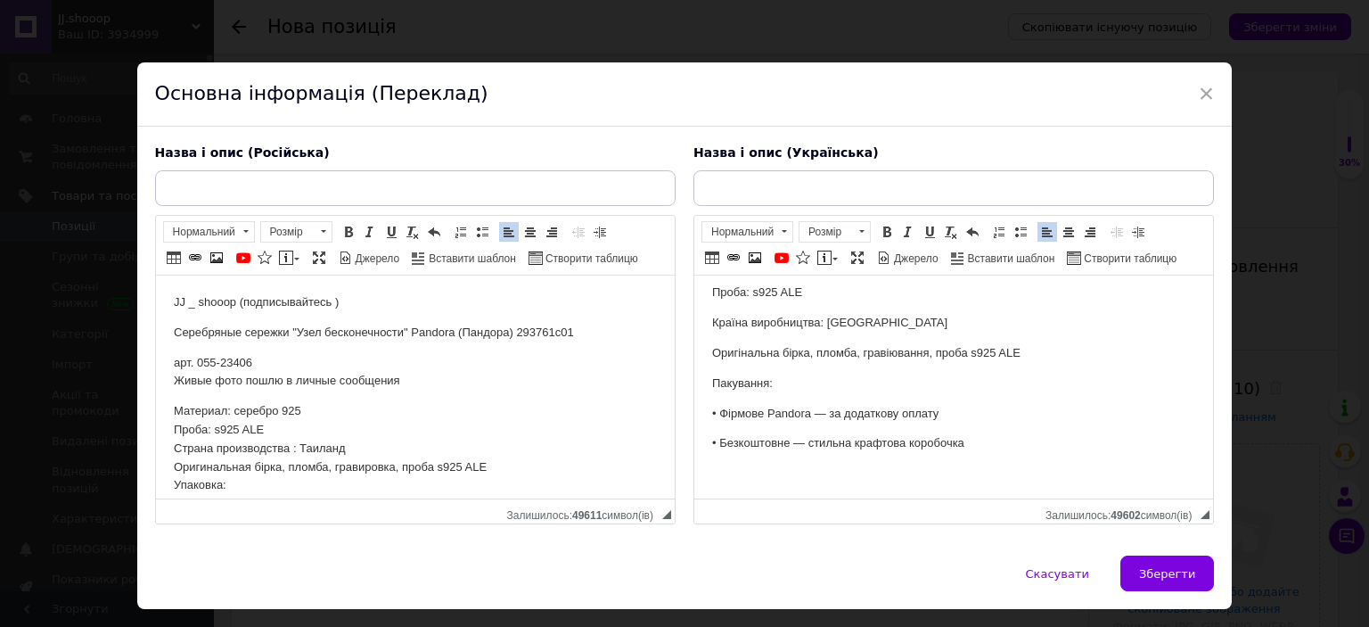
click at [391, 163] on div "Назва і опис (Російська) JJ _ shooop (подписывайтесь ) Серебряные сережки "Узел…" at bounding box center [415, 335] width 539 height 399
click at [389, 185] on input "text" at bounding box center [415, 188] width 521 height 36
paste input "Серебряные сережки "Узел бесконечности" Pandora (Пандора) 293761c01"
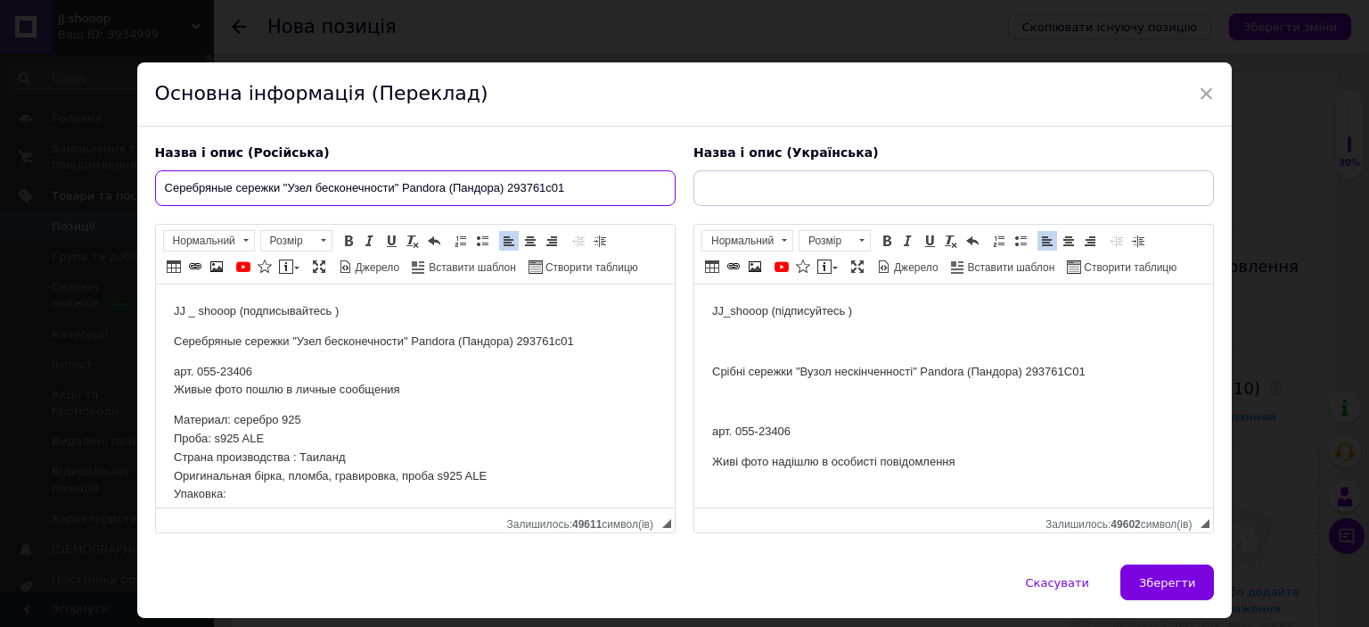
type input "Серебряные сережки "Узел бесконечности" Pandora (Пандора) 293761c01"
click at [762, 376] on p "Срібні сережки "Вузол нескінченності" Pandora (Пандора) 293761C01" at bounding box center [952, 372] width 483 height 19
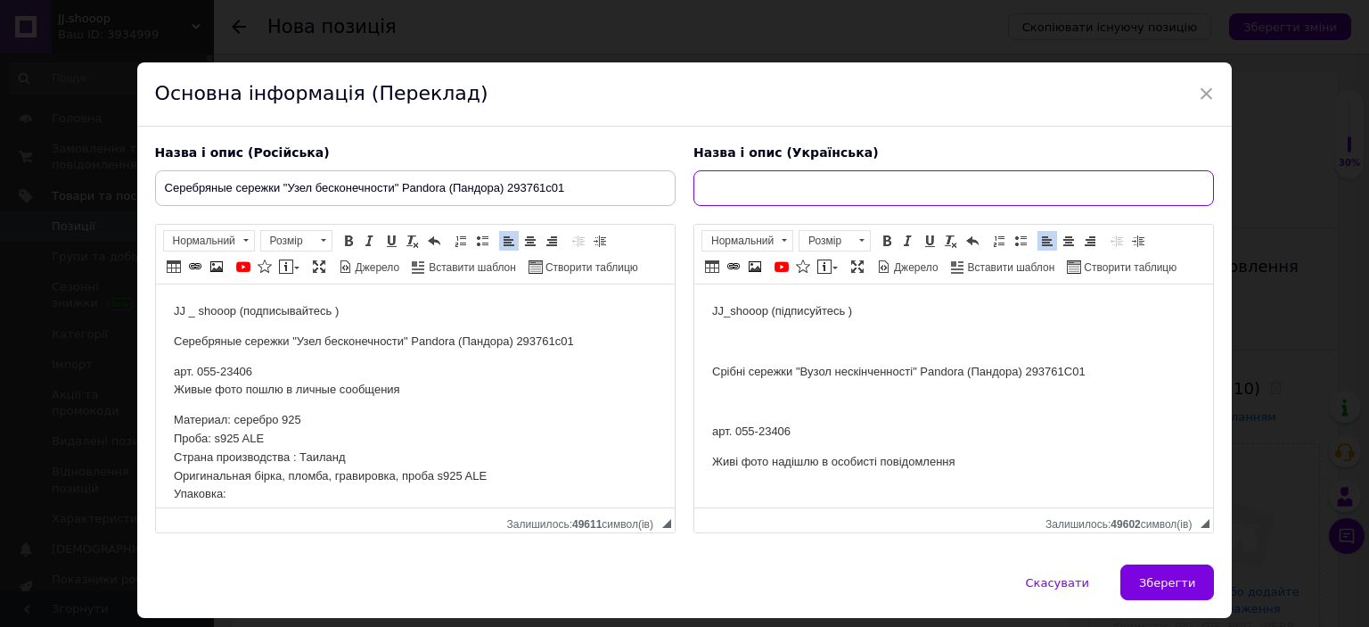
click at [761, 201] on input "text" at bounding box center [954, 188] width 521 height 36
paste input "Срібні сережки "Вузол нескінченності" Pandora (Пандора) 293761C01"
type input "Срібні сережки "Вузол нескінченності" Pandora (Пандора) 293761C01"
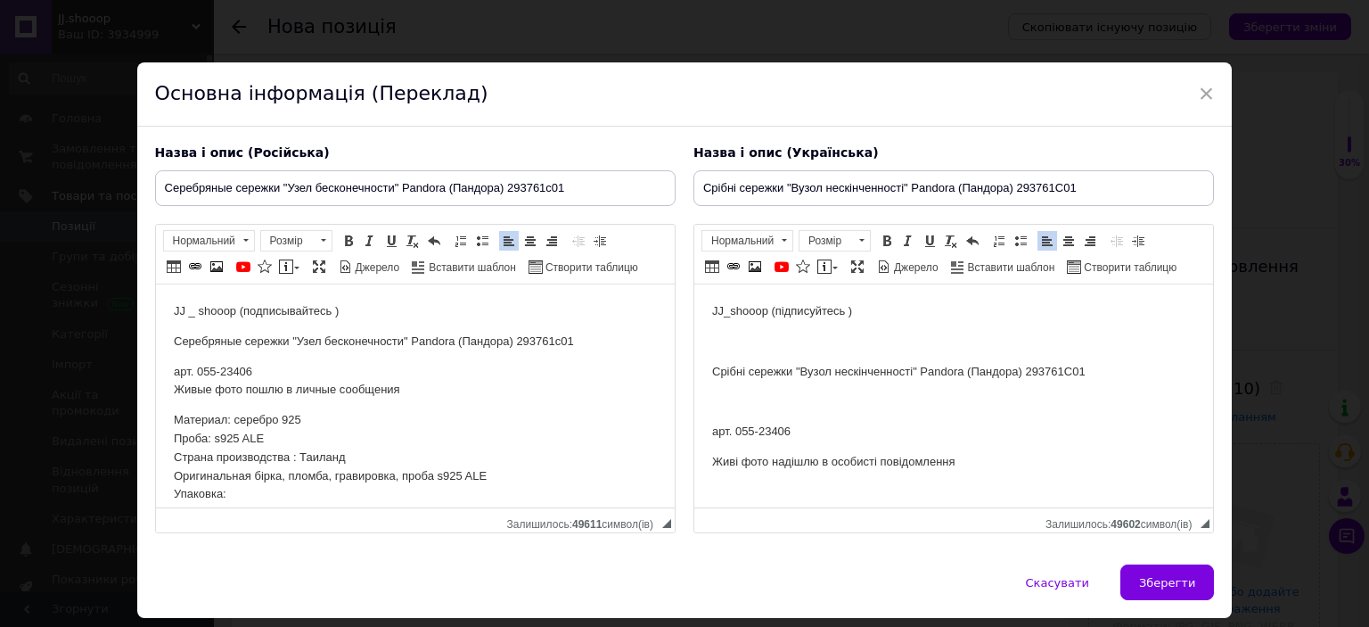
click at [772, 424] on p "арт. 055-23406" at bounding box center [952, 432] width 483 height 19
copy p "23406"
click at [1147, 576] on span "Зберегти" at bounding box center [1167, 582] width 56 height 13
type input "Серебряные сережки "Узел бесконечности" Pandora (Пандора) 293761c01"
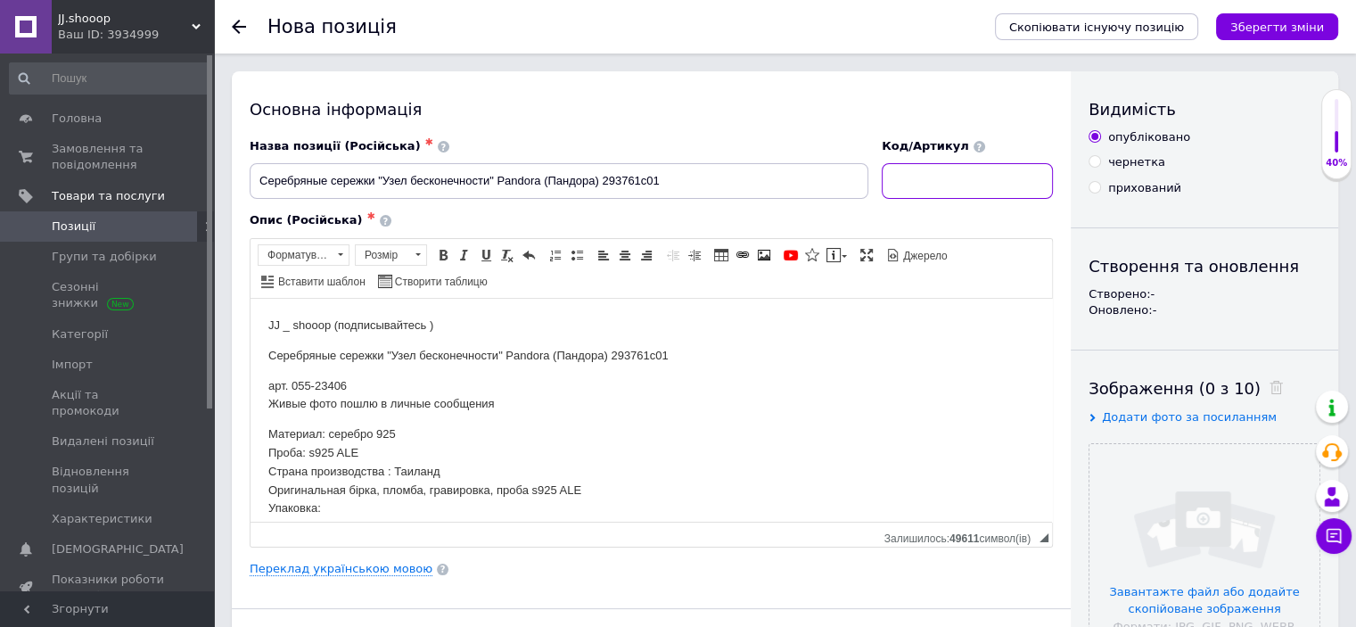
click at [970, 194] on input at bounding box center [967, 181] width 171 height 36
paste input "23406"
type input "23406"
click at [1182, 491] on input "file" at bounding box center [1205, 559] width 230 height 230
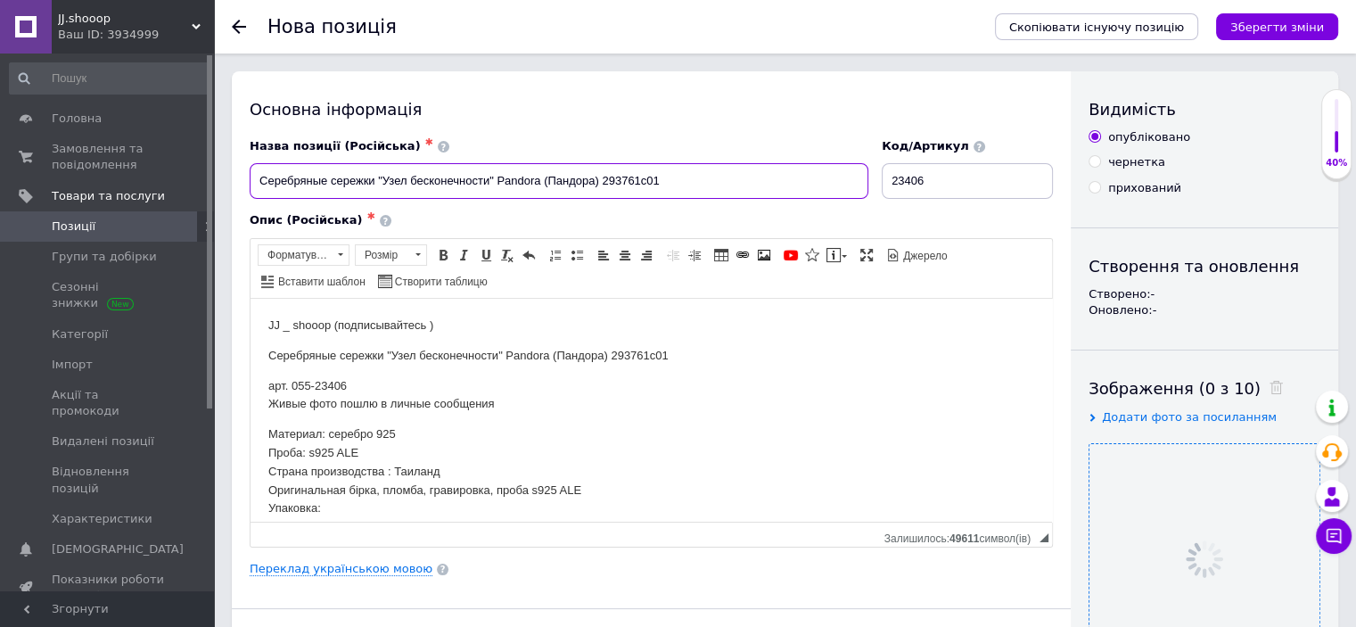
click at [578, 179] on input "Серебряные сережки "Узел бесконечности" Pandora (Пандора) 293761c01" at bounding box center [559, 181] width 619 height 36
click at [494, 216] on div "Опис (Російська) ✱" at bounding box center [651, 220] width 803 height 16
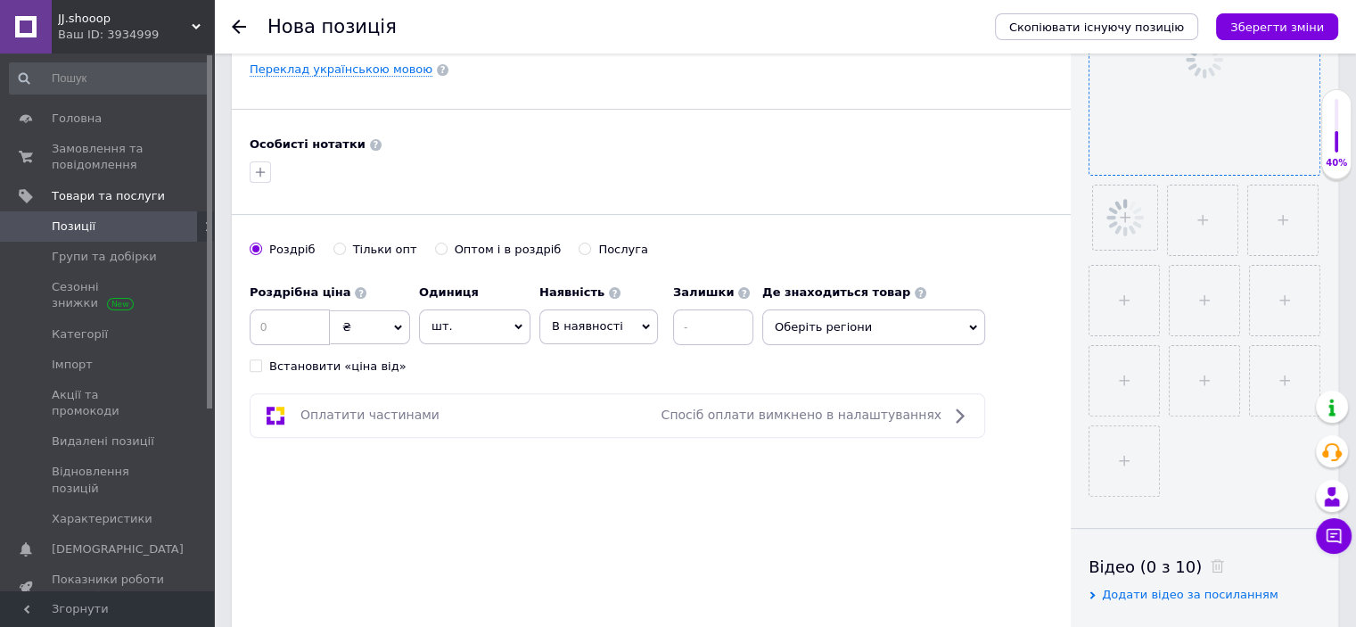
scroll to position [548, 0]
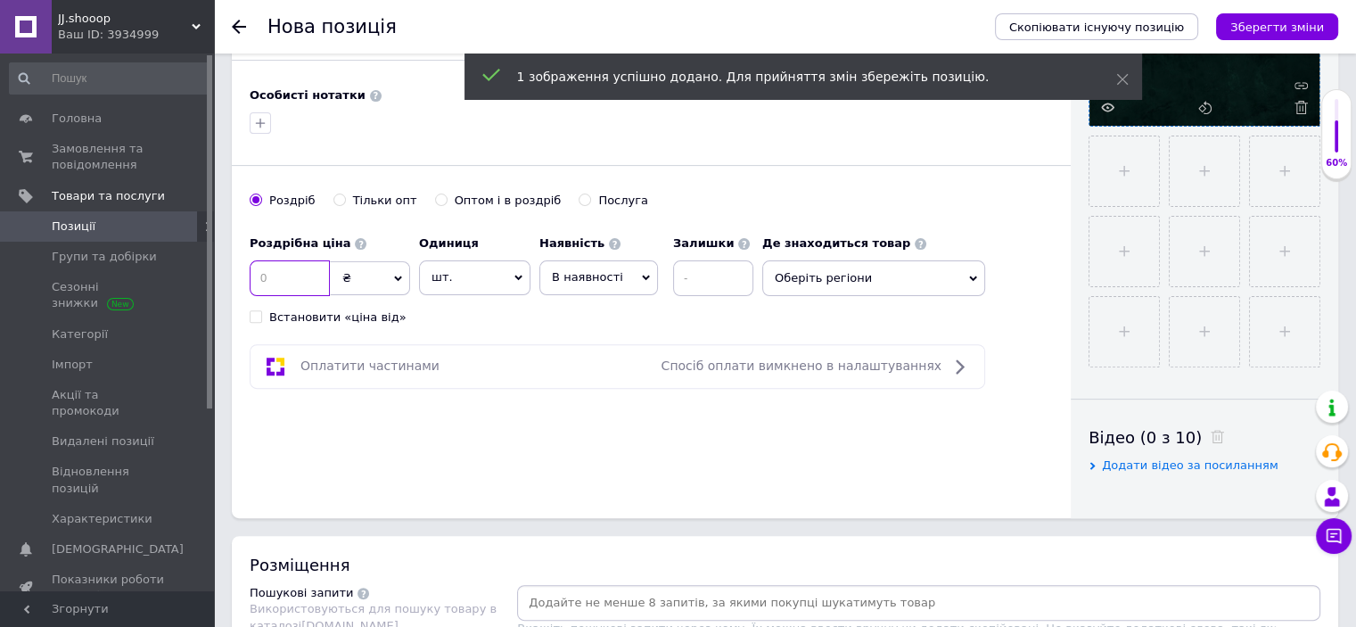
click at [283, 285] on input at bounding box center [290, 278] width 80 height 36
type input "1115"
click at [456, 317] on div "Роздрібна ціна 1115 ₴ $ EUR CHF GBP ¥ PLN ₸ MDL HUF KGS CNY TRY KRW lei Встанов…" at bounding box center [506, 275] width 513 height 99
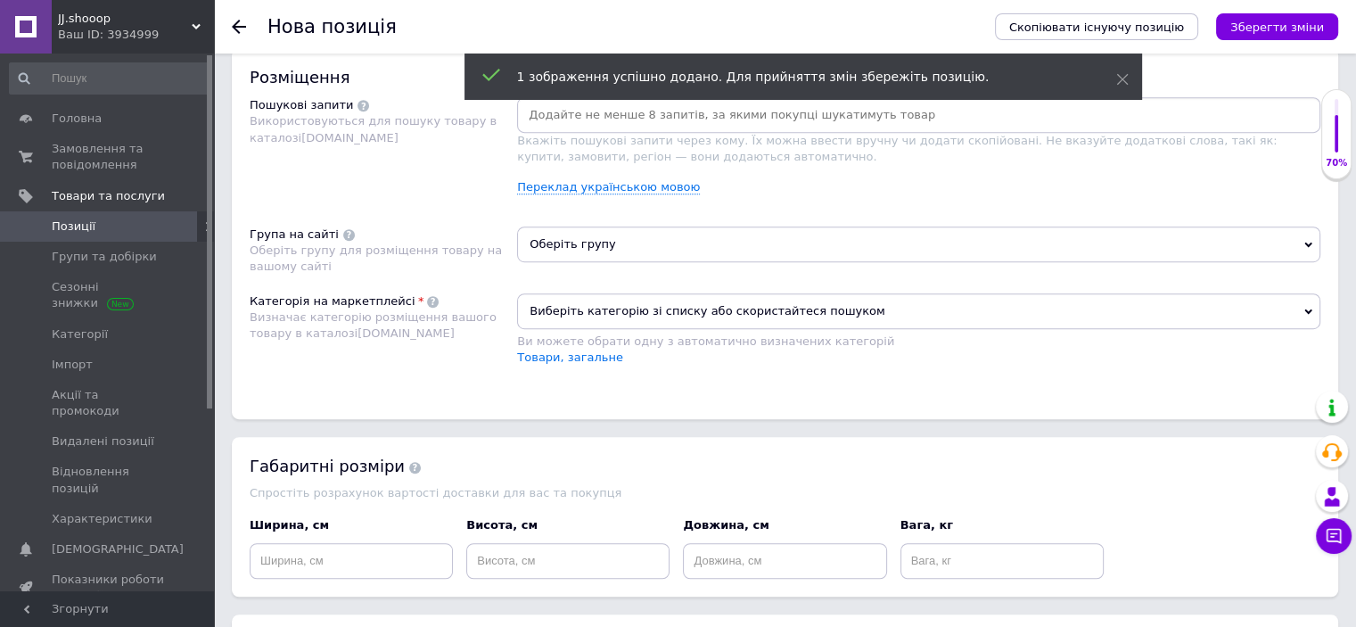
scroll to position [1097, 0]
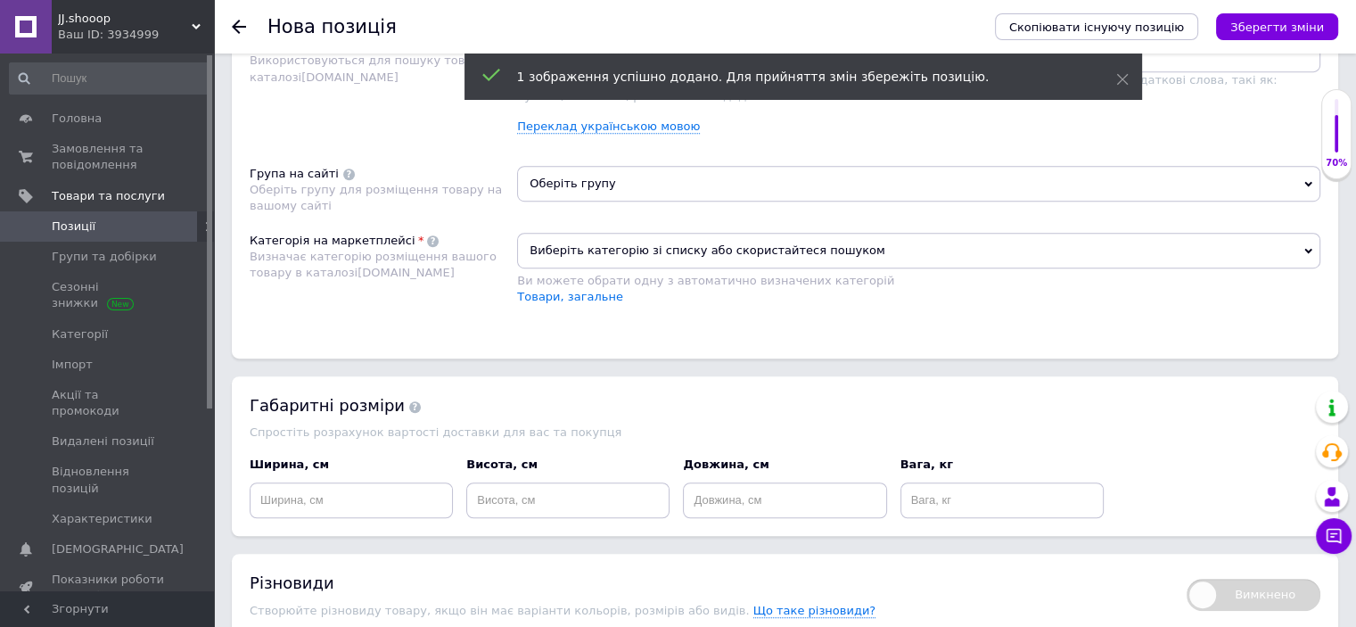
click at [571, 250] on span "Виберіть категорію зі списку або скористайтеся пошуком" at bounding box center [918, 251] width 803 height 36
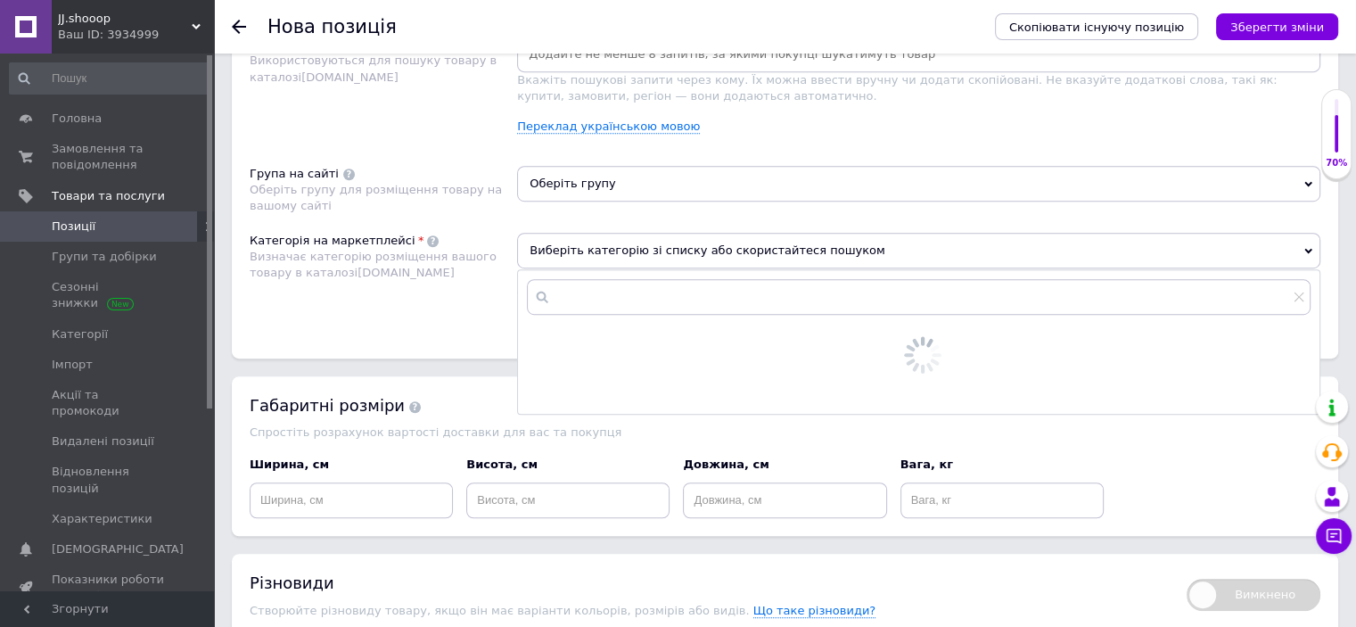
click at [570, 287] on input "text" at bounding box center [919, 297] width 784 height 36
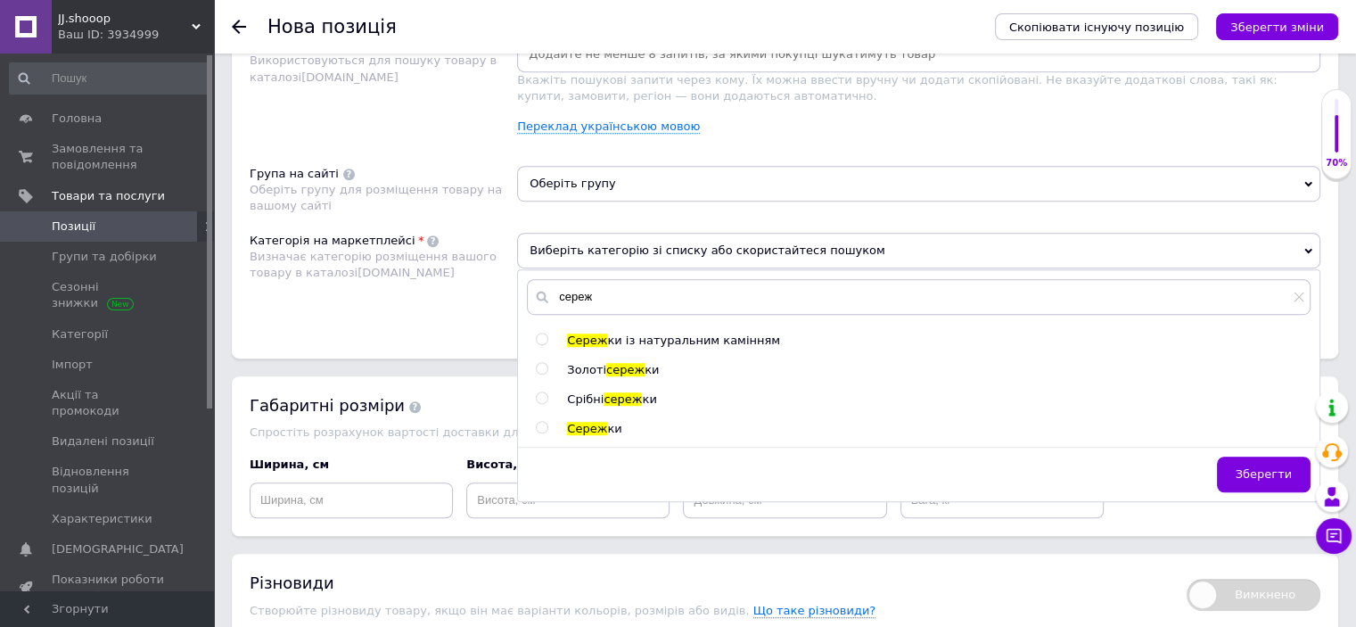
type input "сереж"
click at [615, 392] on span "сереж" at bounding box center [623, 398] width 38 height 13
radio input "true"
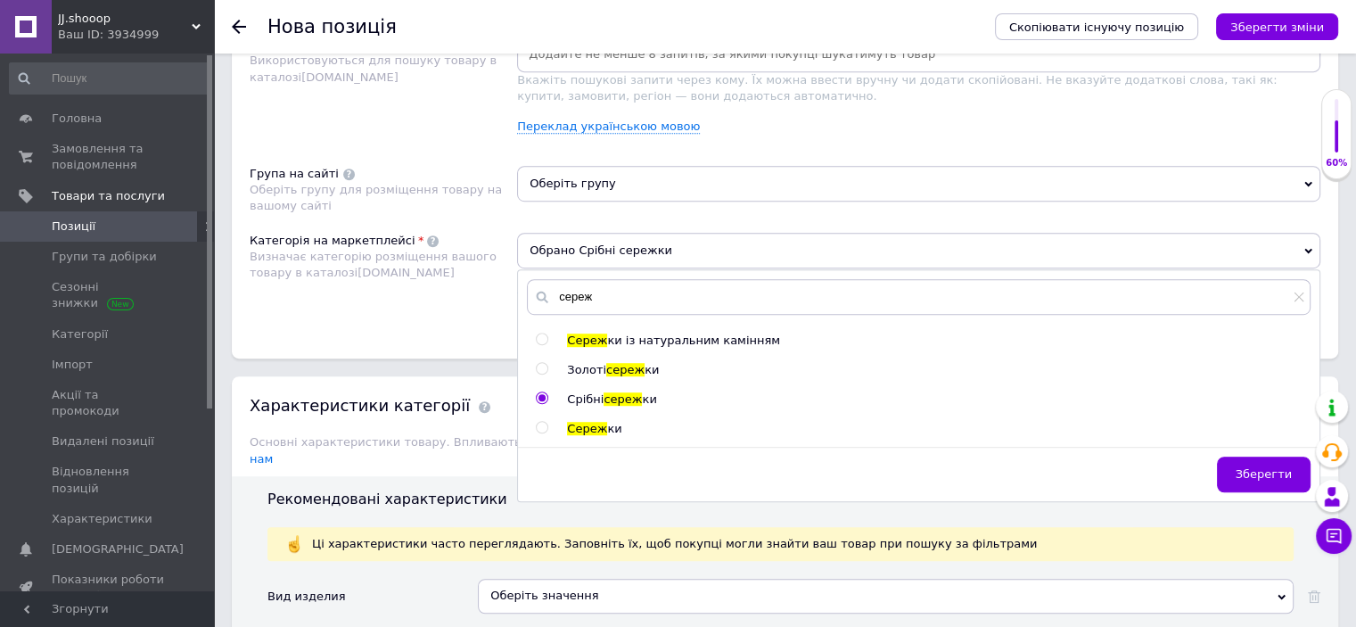
click at [602, 175] on span "Оберіть групу" at bounding box center [918, 184] width 803 height 36
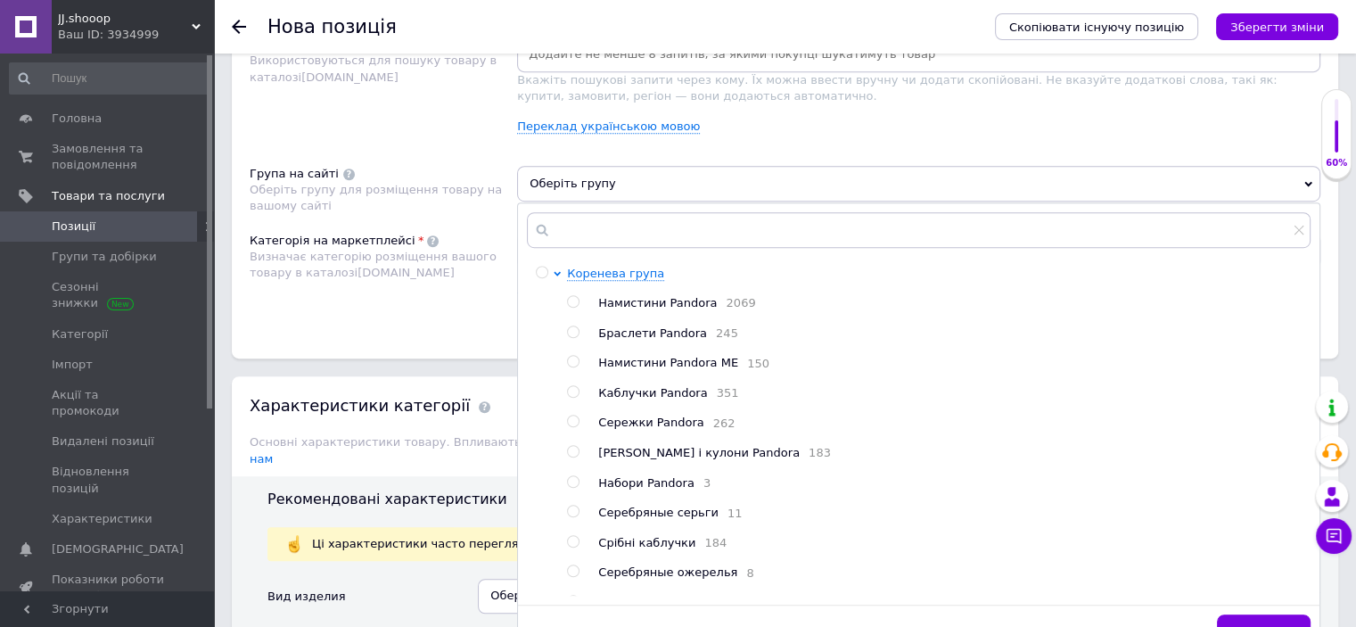
click at [641, 427] on span "Сережки Pandora" at bounding box center [650, 421] width 105 height 13
radio input "true"
click at [440, 336] on div "Розміщення Пошукові запити Використовуються для пошуку товару в каталозі [DOMAI…" at bounding box center [785, 173] width 1106 height 371
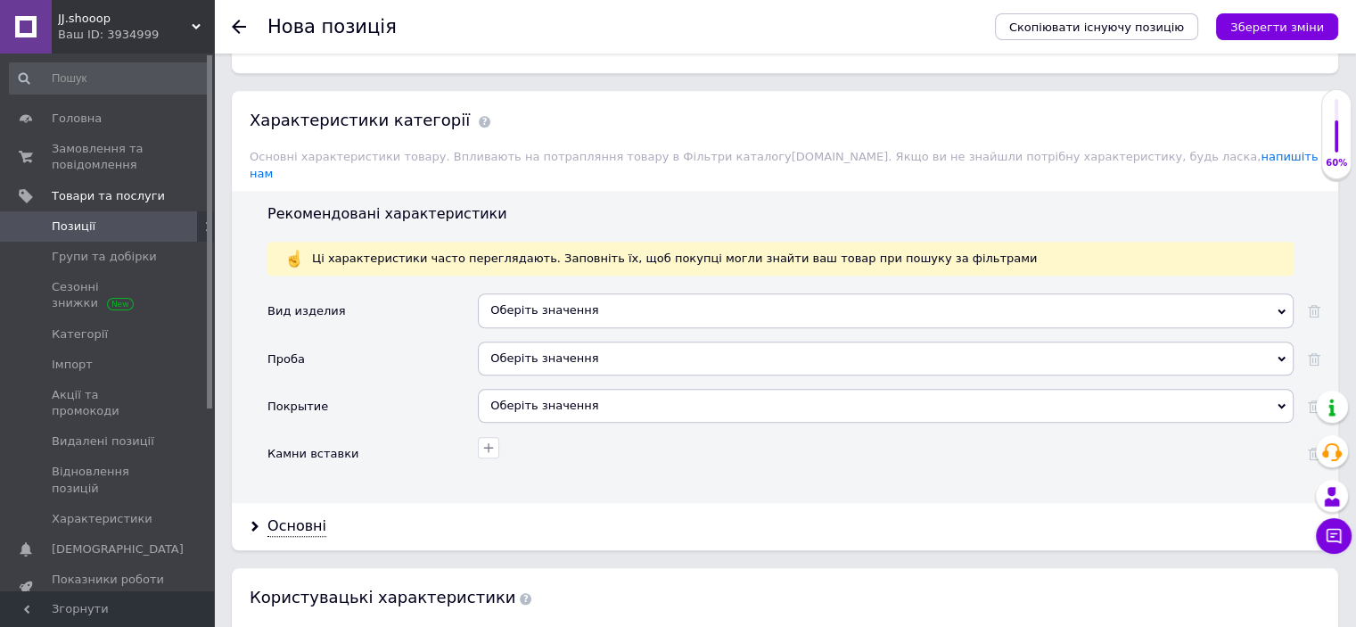
scroll to position [1542, 0]
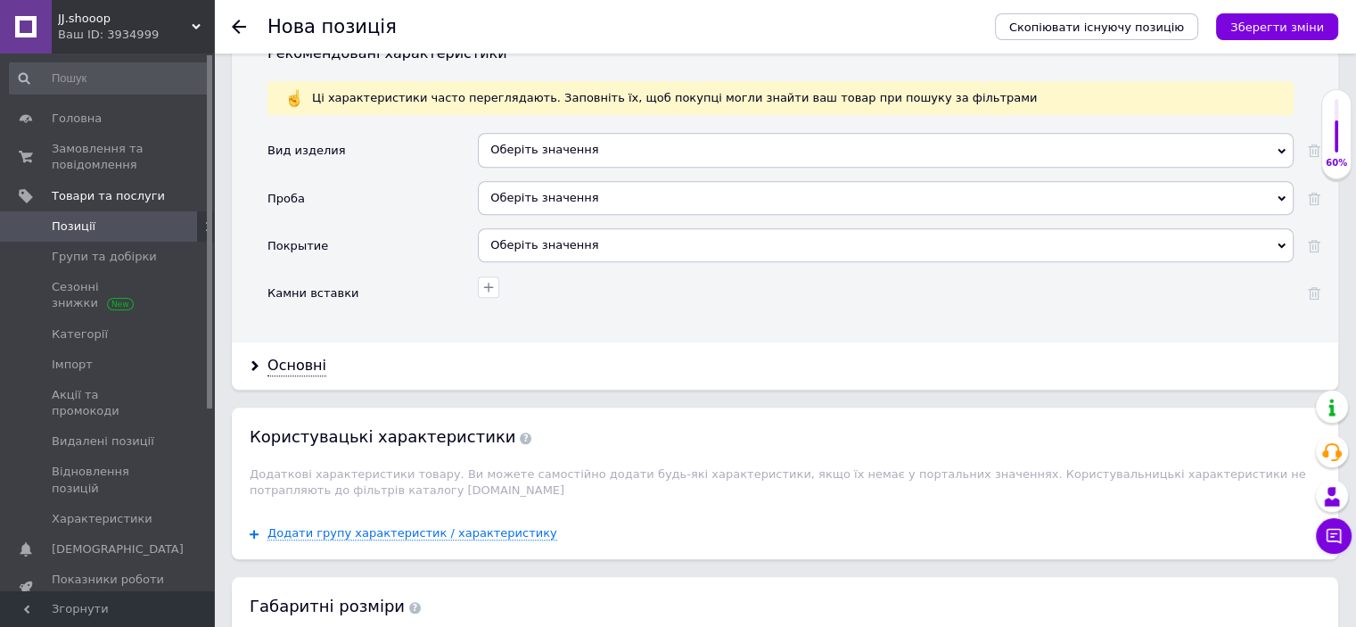
click at [517, 135] on div "Оберіть значення" at bounding box center [886, 150] width 816 height 34
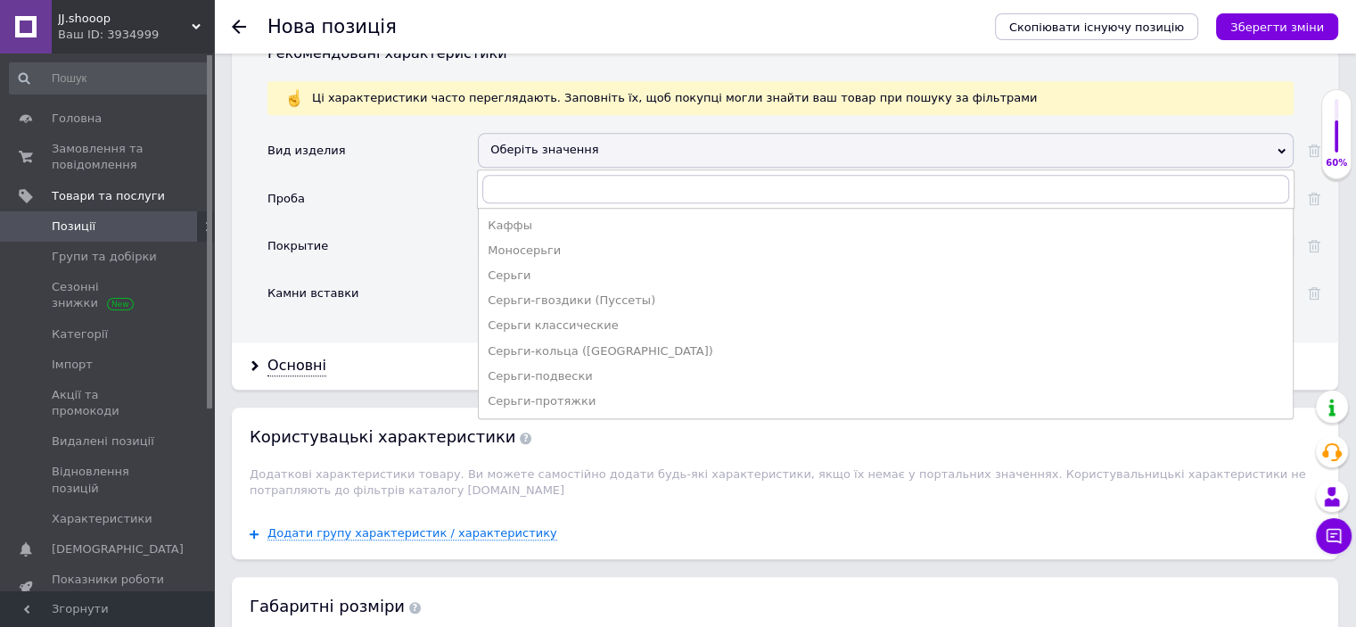
click at [439, 181] on div "Проба" at bounding box center [372, 204] width 210 height 47
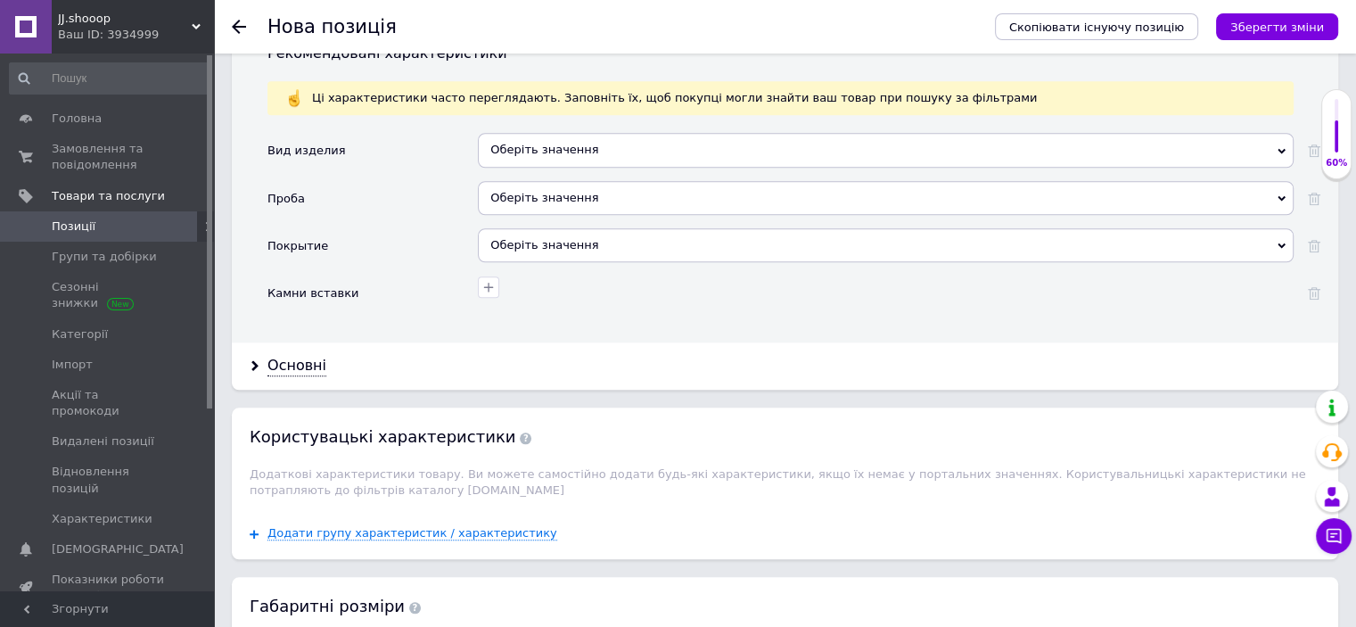
click at [578, 181] on div "Оберіть значення" at bounding box center [886, 198] width 816 height 34
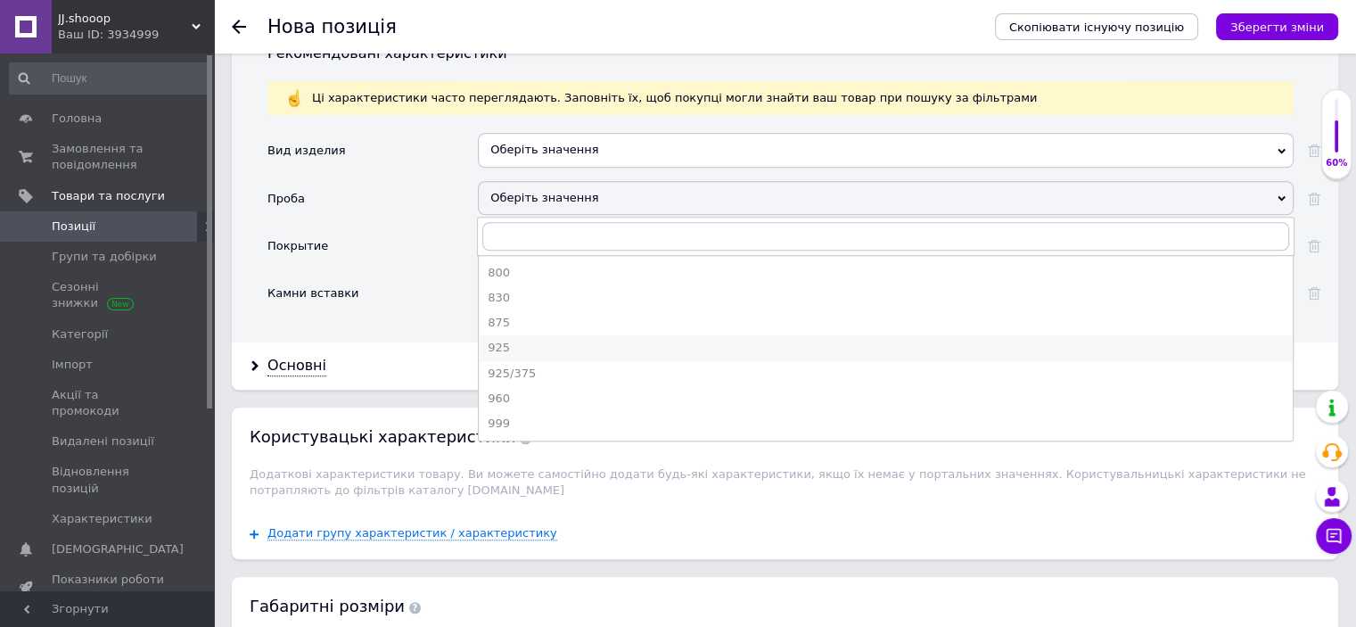
click at [504, 340] on div "925" at bounding box center [886, 348] width 796 height 16
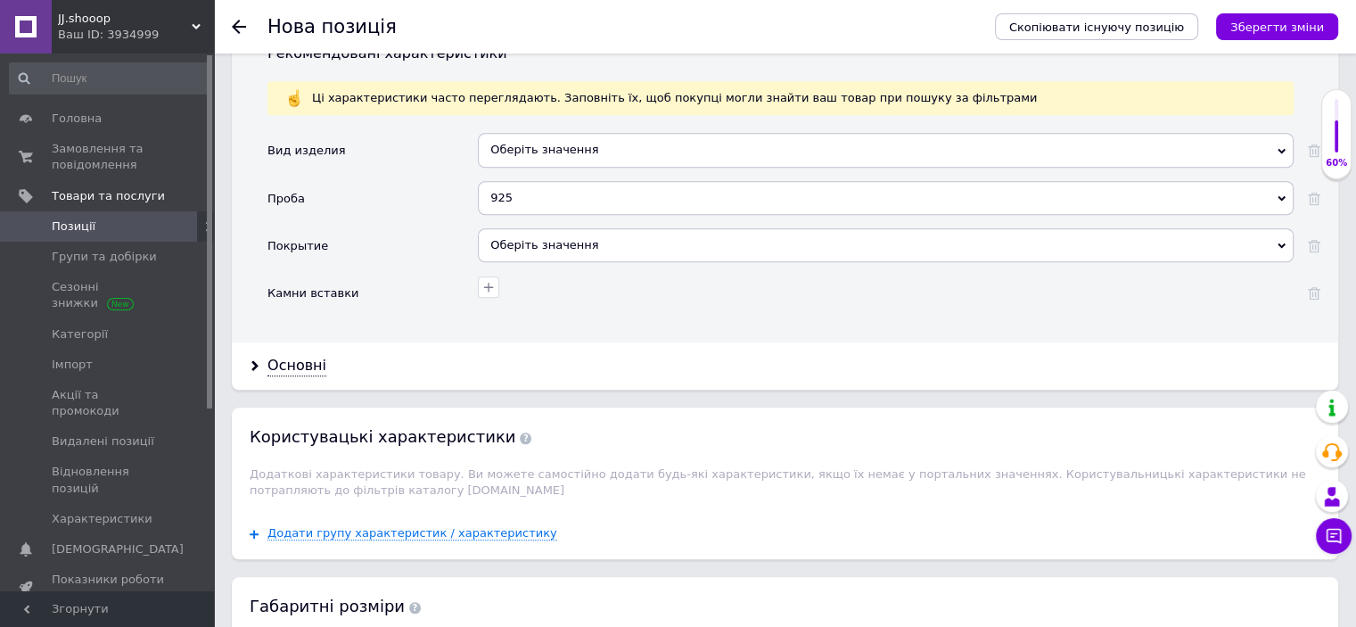
click at [537, 228] on div "Оберіть значення" at bounding box center [886, 245] width 816 height 34
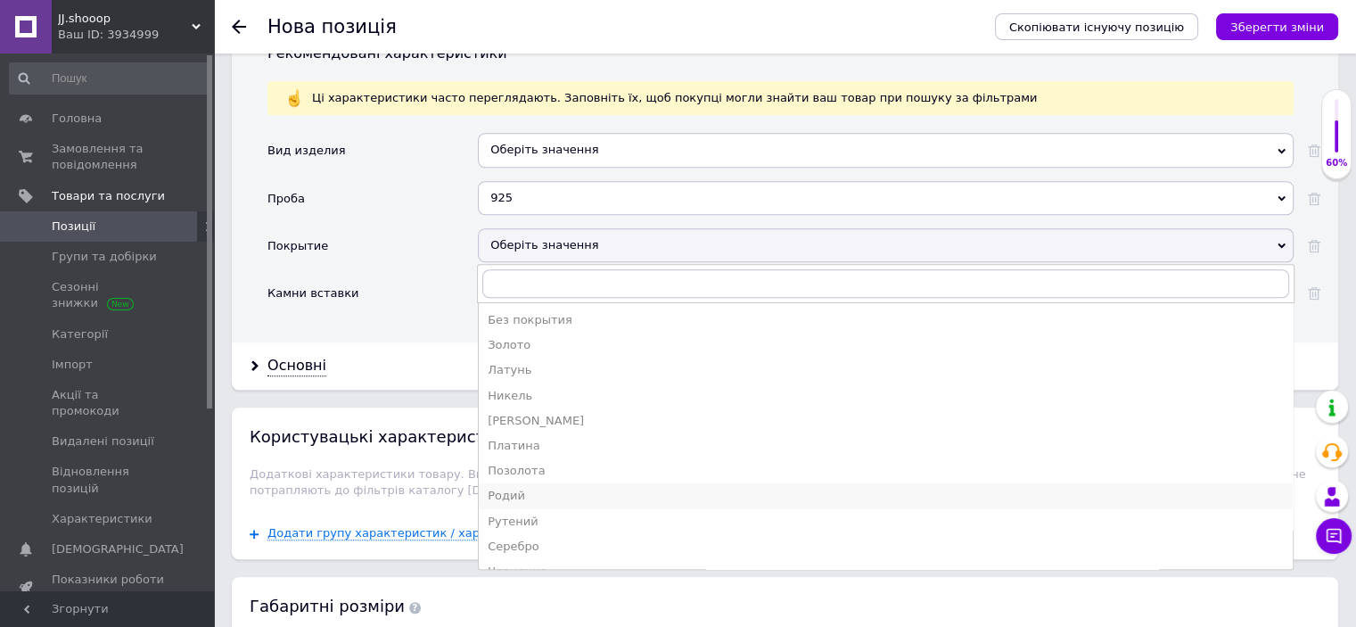
click at [516, 488] on div "Родий" at bounding box center [886, 496] width 796 height 16
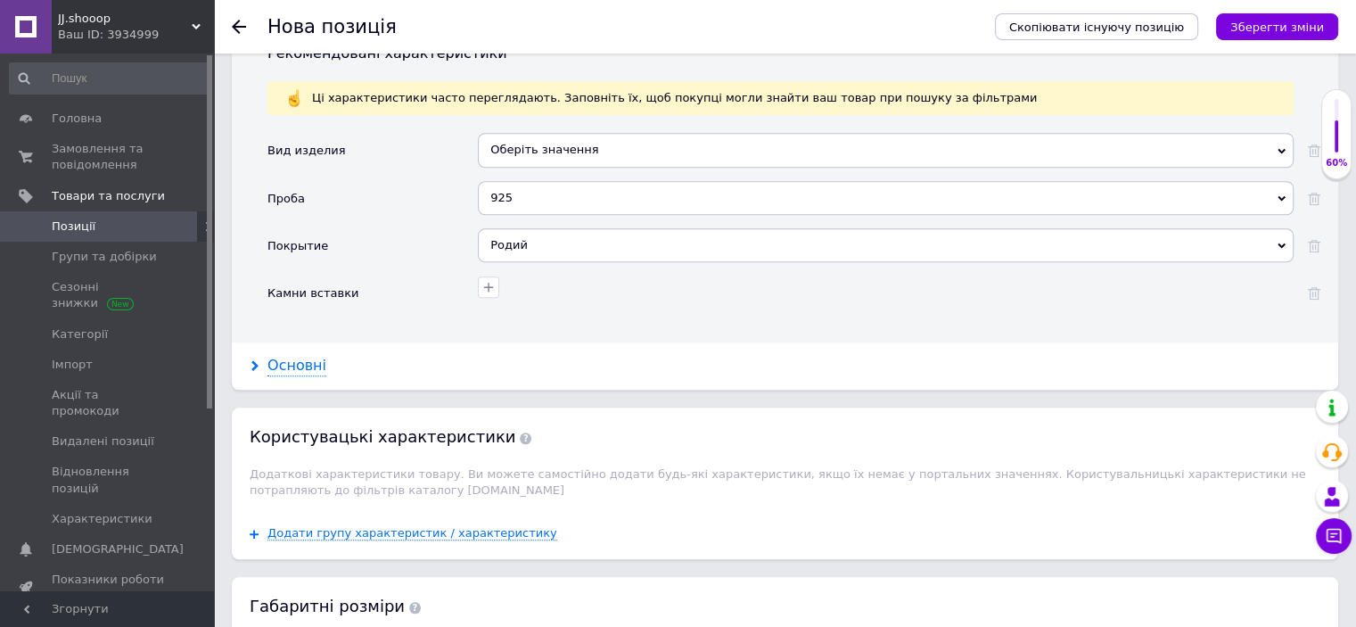
click at [296, 356] on div "Основні" at bounding box center [296, 366] width 59 height 21
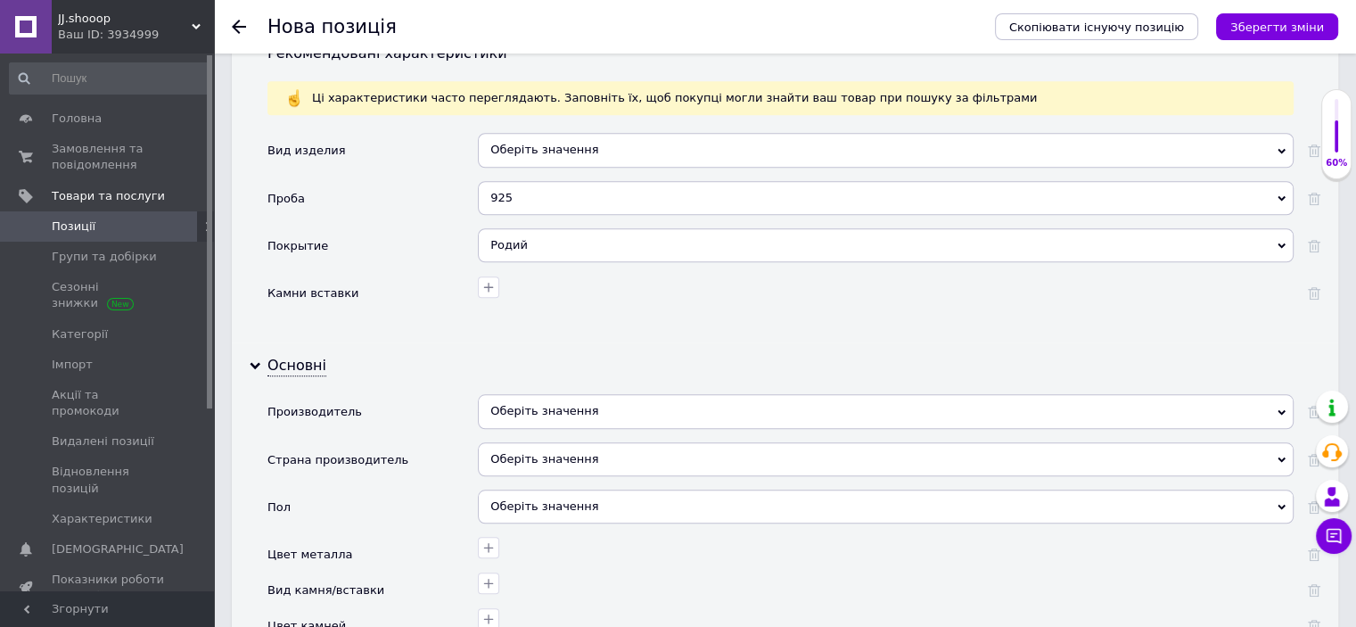
click at [571, 406] on div "Оберіть значення" at bounding box center [886, 411] width 816 height 34
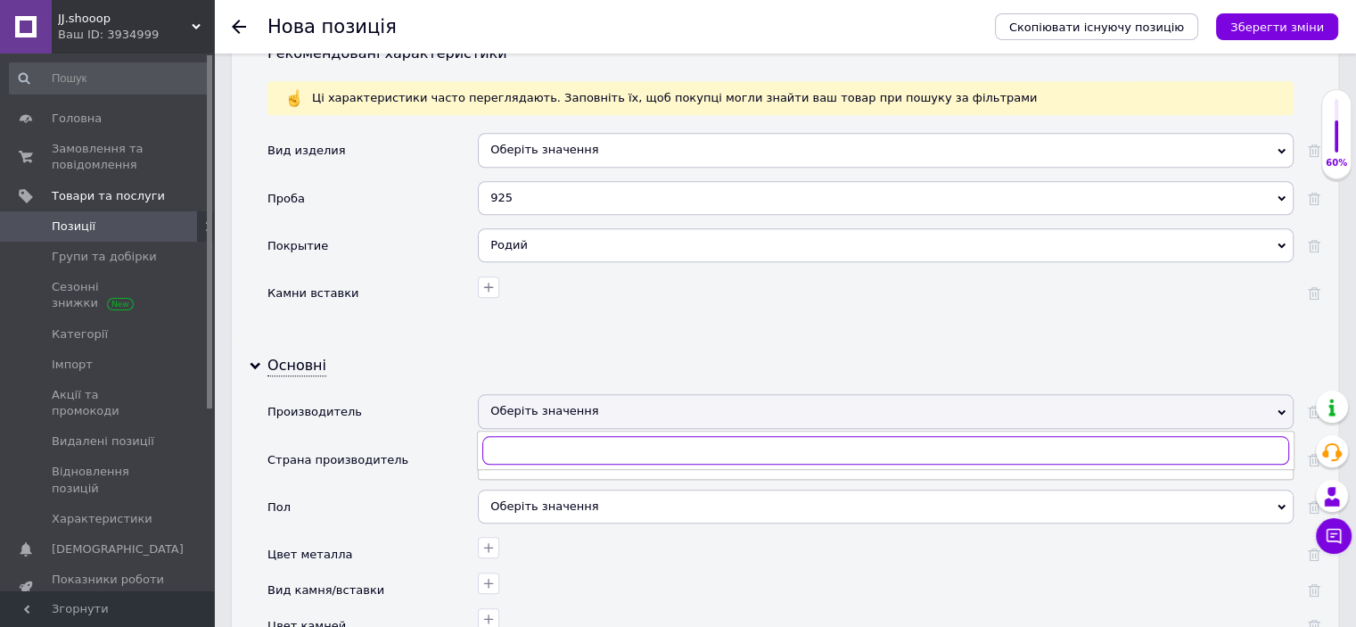
paste input "Пандора"
type input "Пандора"
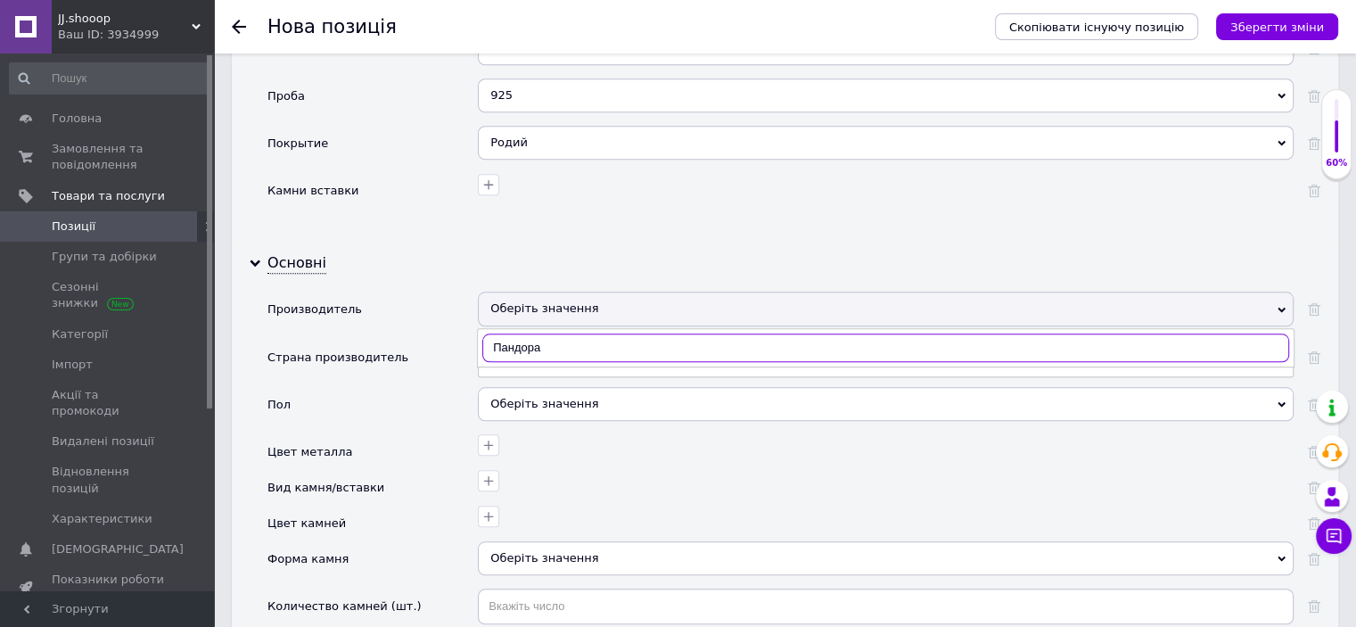
scroll to position [1690, 0]
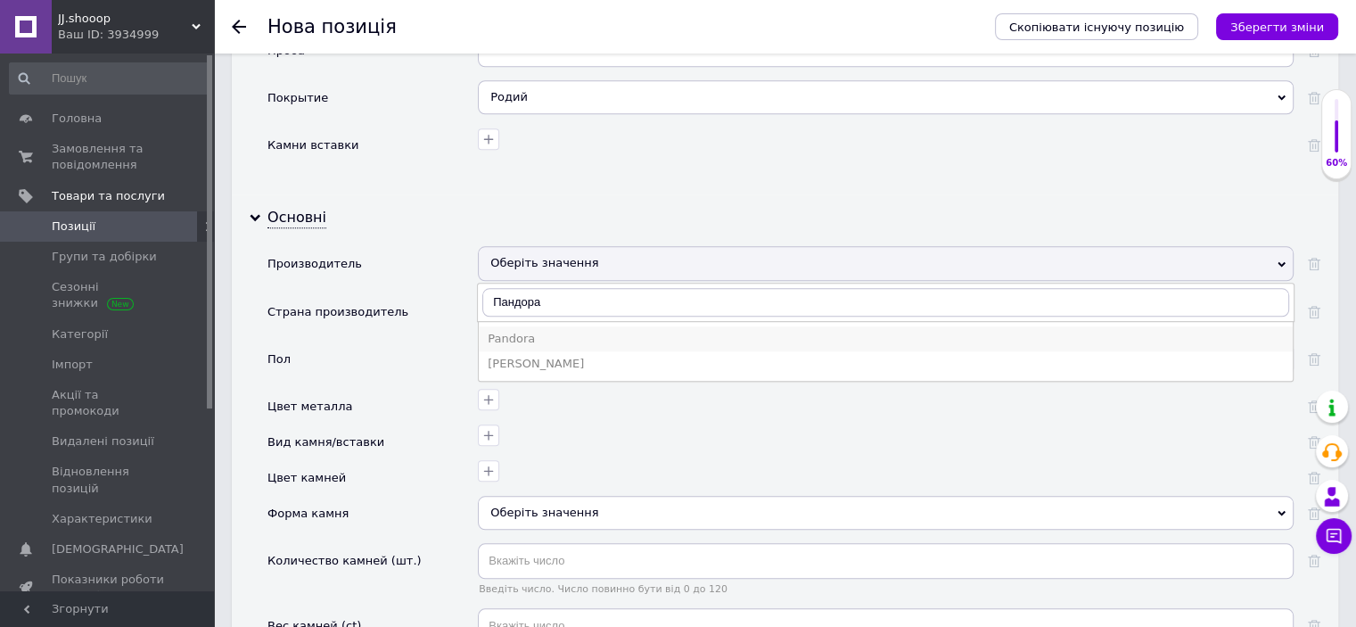
click at [518, 331] on div "Pandora" at bounding box center [886, 339] width 796 height 16
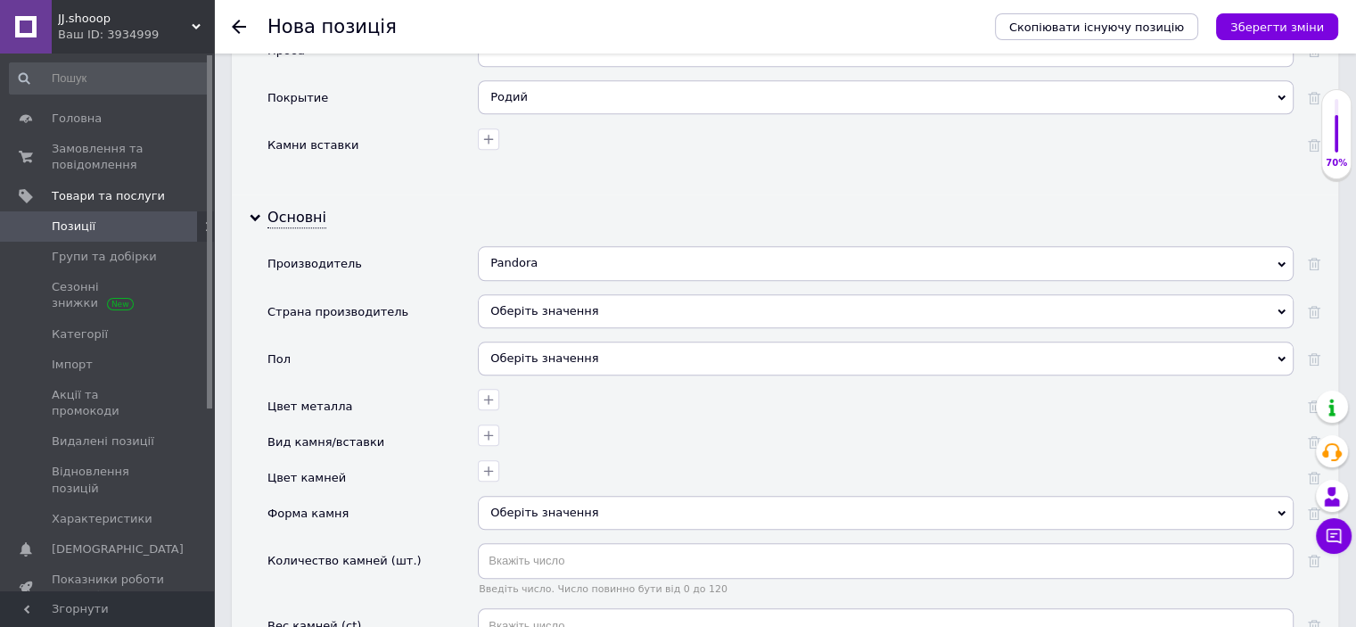
click at [1273, 21] on icon "Зберегти зміни" at bounding box center [1277, 27] width 94 height 13
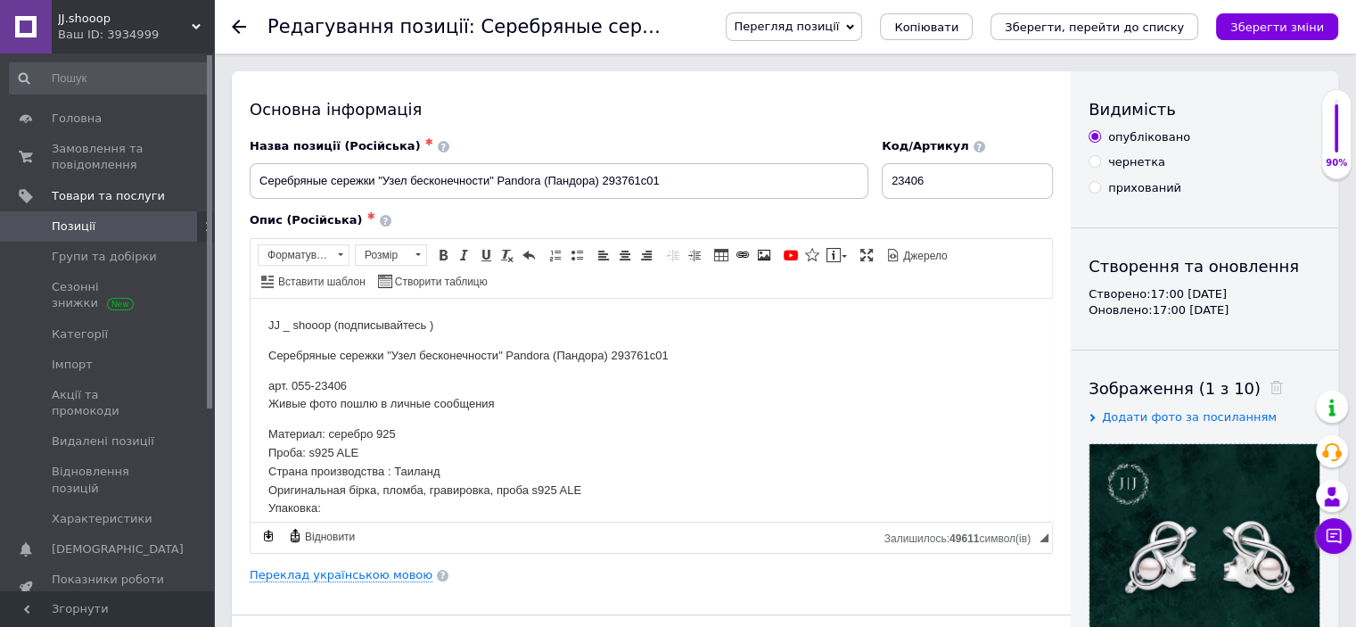
click at [1063, 31] on icon "Зберегти, перейти до списку" at bounding box center [1094, 27] width 179 height 13
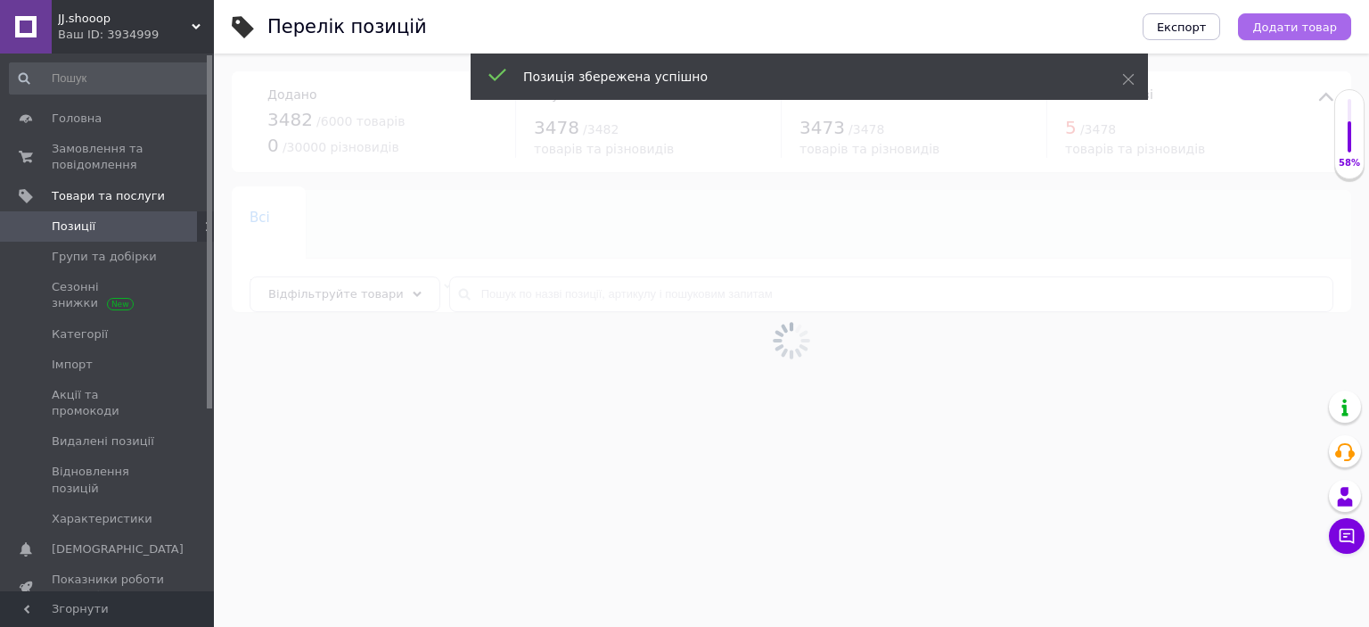
click at [1340, 29] on button "Додати товар" at bounding box center [1294, 26] width 113 height 27
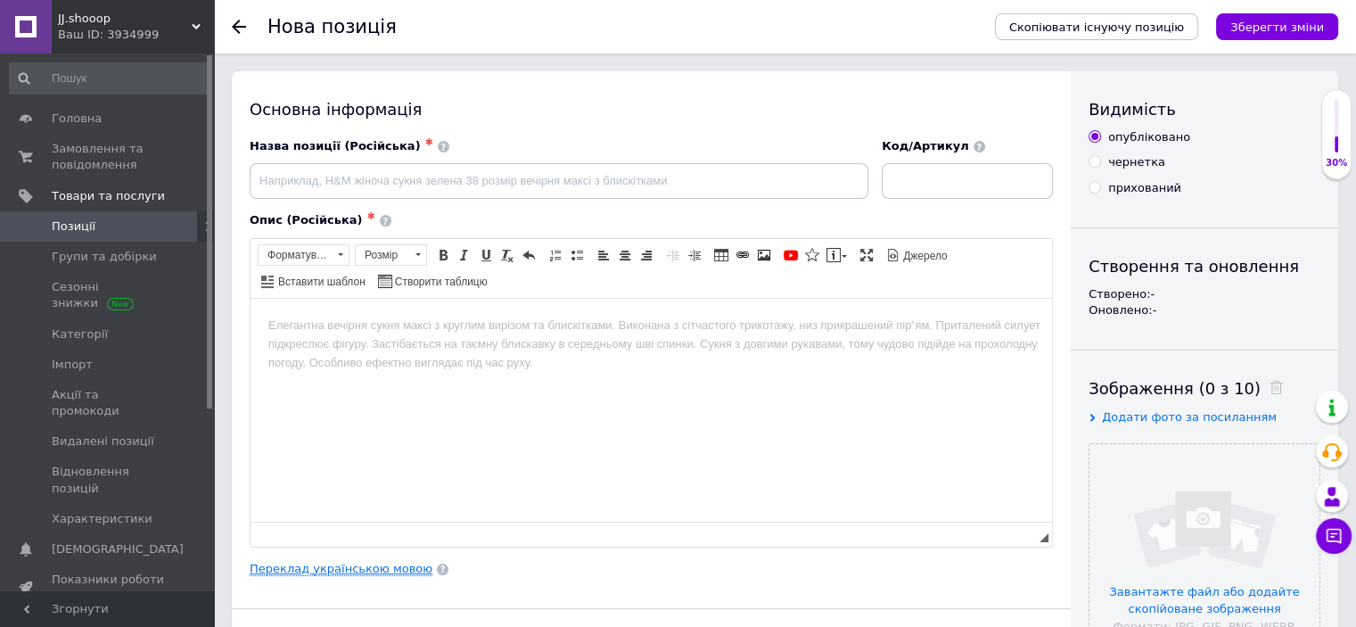
click at [396, 565] on link "Переклад українською мовою" at bounding box center [341, 569] width 183 height 14
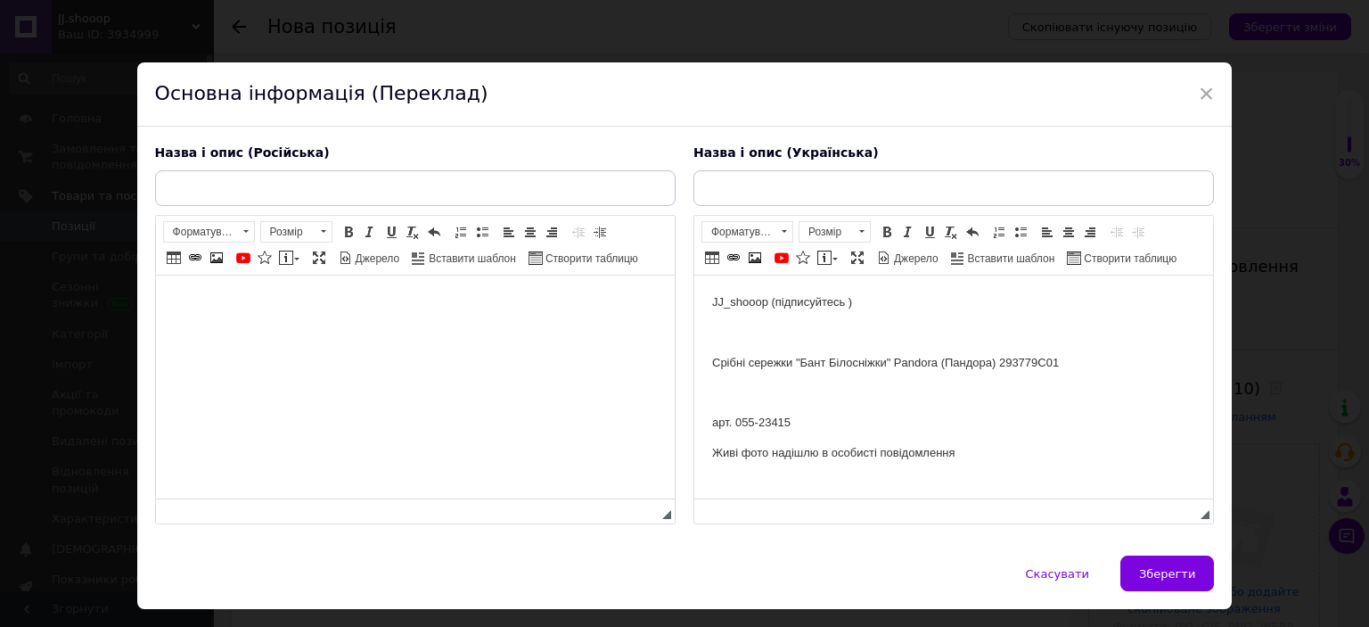
scroll to position [251, 0]
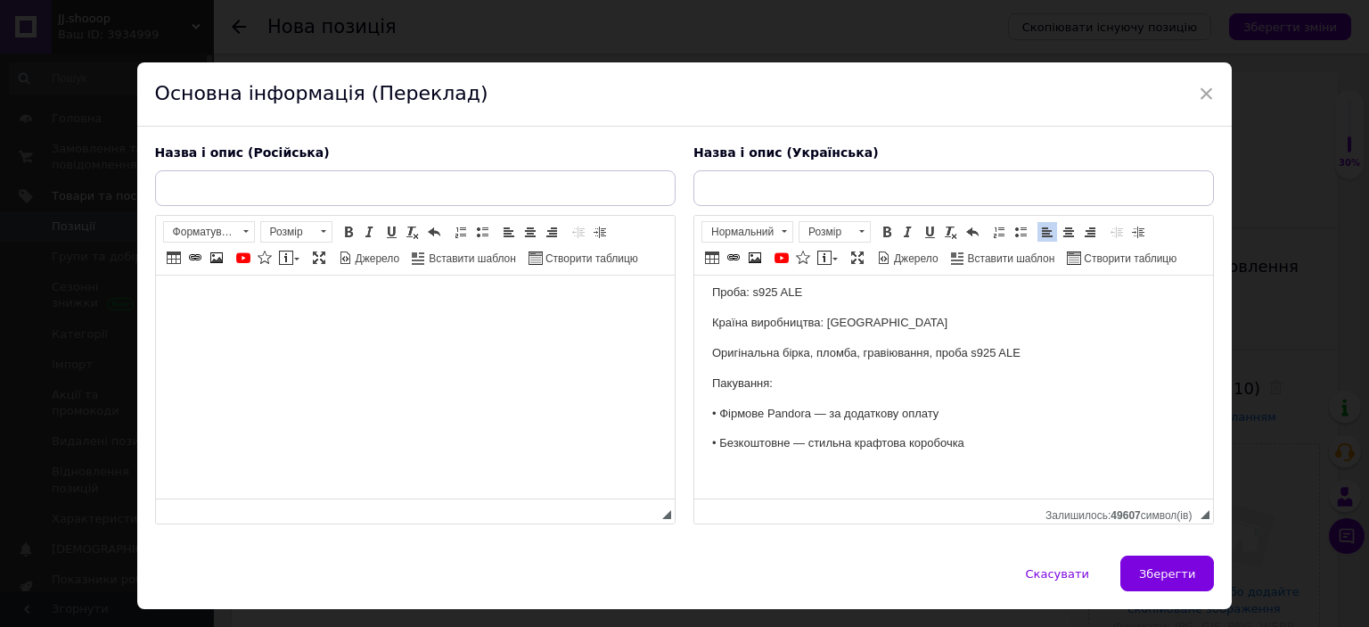
click at [400, 330] on html at bounding box center [414, 302] width 519 height 54
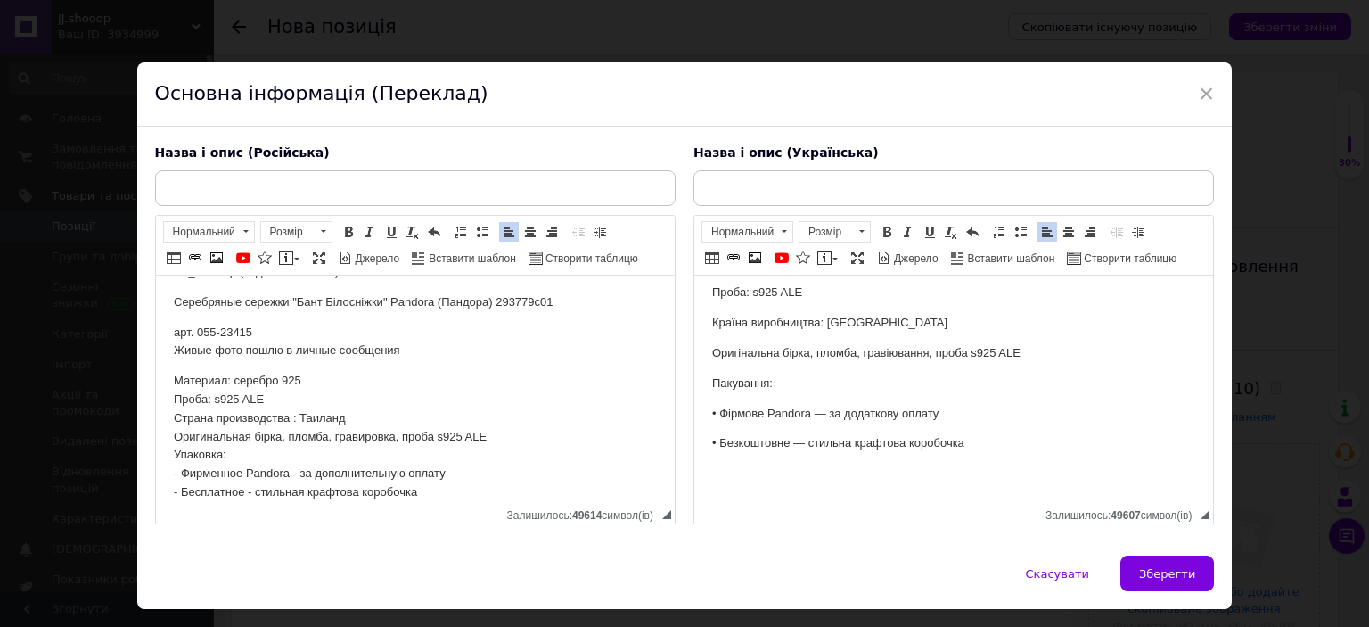
scroll to position [0, 0]
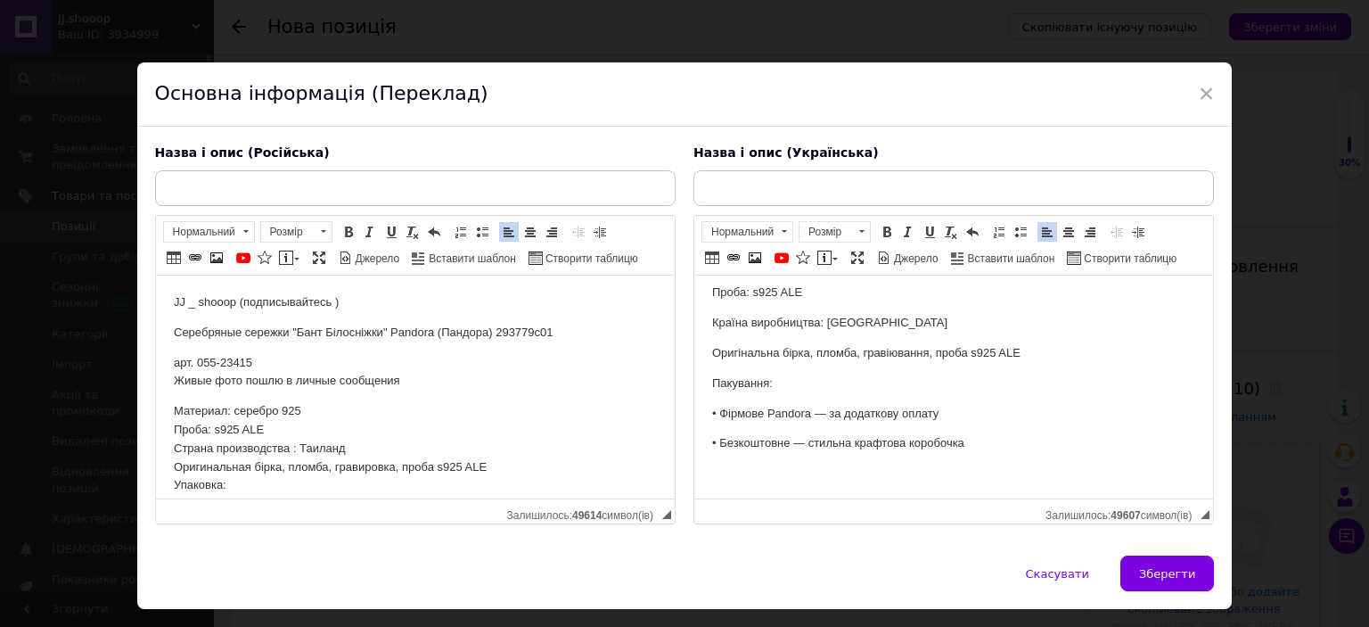
click at [334, 325] on p "Серебряные сережки "Бант Білосніжки" Pandora (Пандора) 293779c01" at bounding box center [414, 333] width 483 height 19
click at [377, 341] on p "Серебряные сережки "Бант Белоснежки" Pandora (Пандора) 293779c01" at bounding box center [414, 333] width 483 height 19
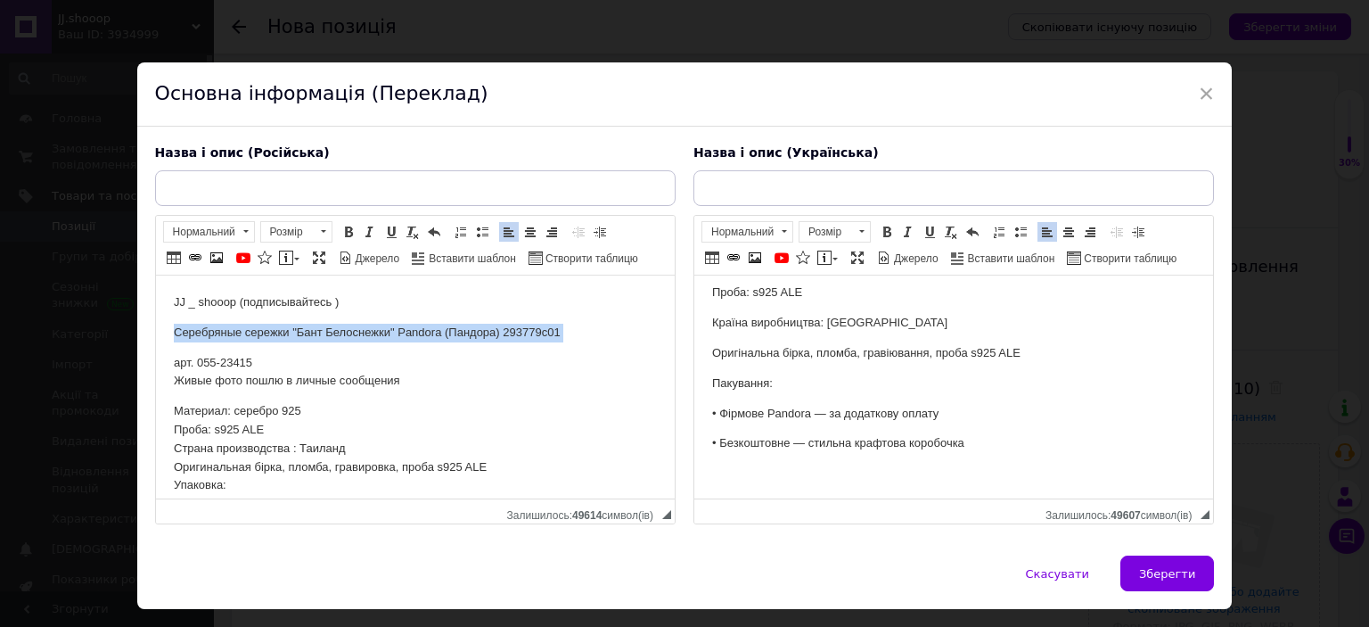
click at [377, 341] on p "Серебряные сережки "Бант Белоснежки" Pandora (Пандора) 293779c01" at bounding box center [414, 333] width 483 height 19
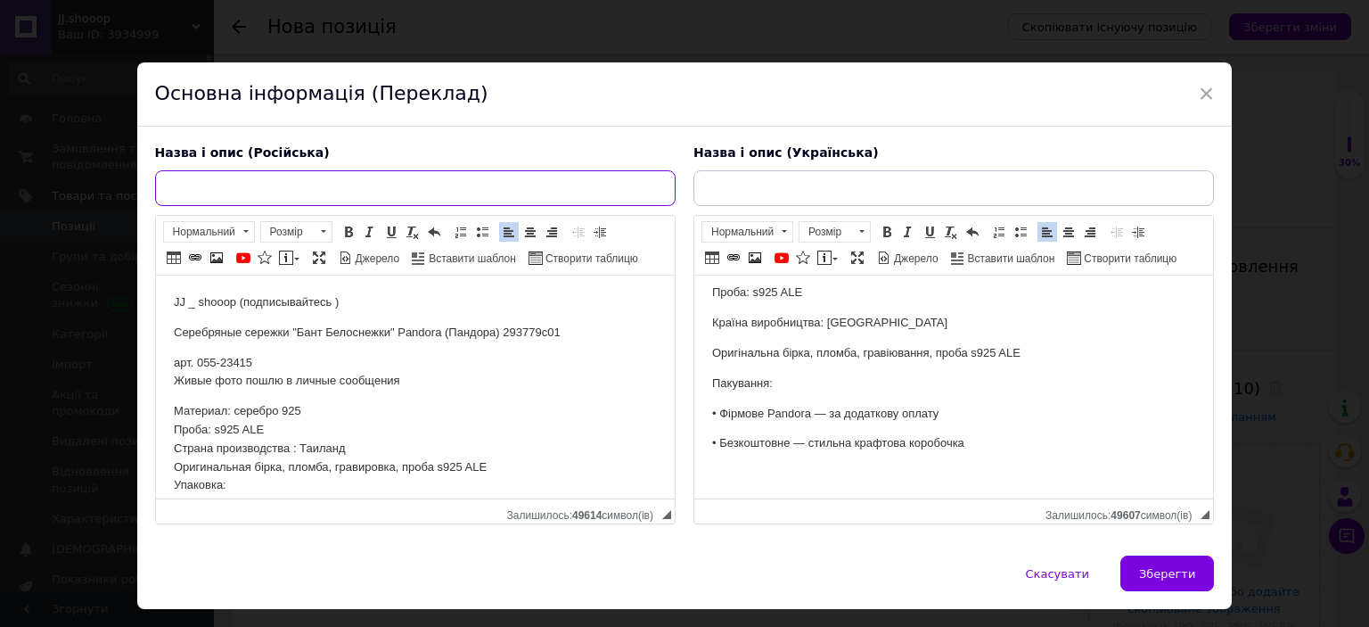
click at [385, 185] on input "text" at bounding box center [415, 188] width 521 height 36
paste input "Серебряные сережки "Бант Белоснежки" Pandora (Пандора) 293779c01"
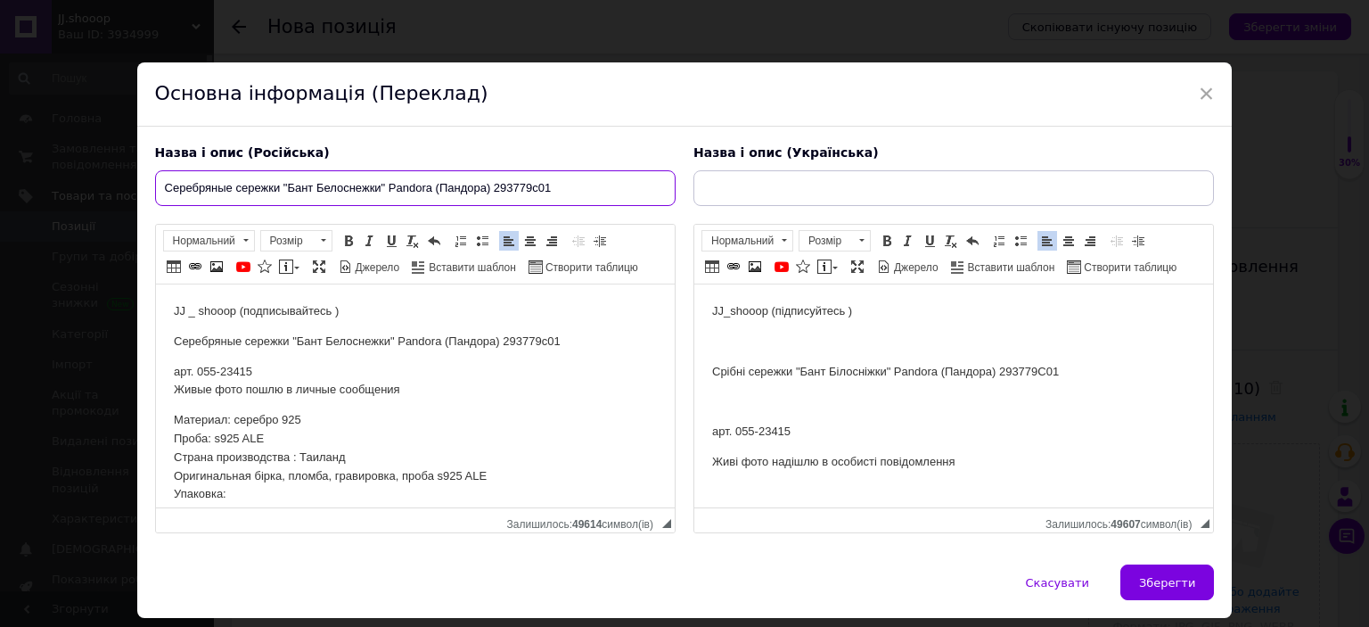
type input "Серебряные сережки "Бант Белоснежки" Pandora (Пандора) 293779c01"
click at [775, 373] on p "Срібні сережки "Бант Білосніжки" Pandora (Пандора) 293779C01" at bounding box center [952, 372] width 483 height 19
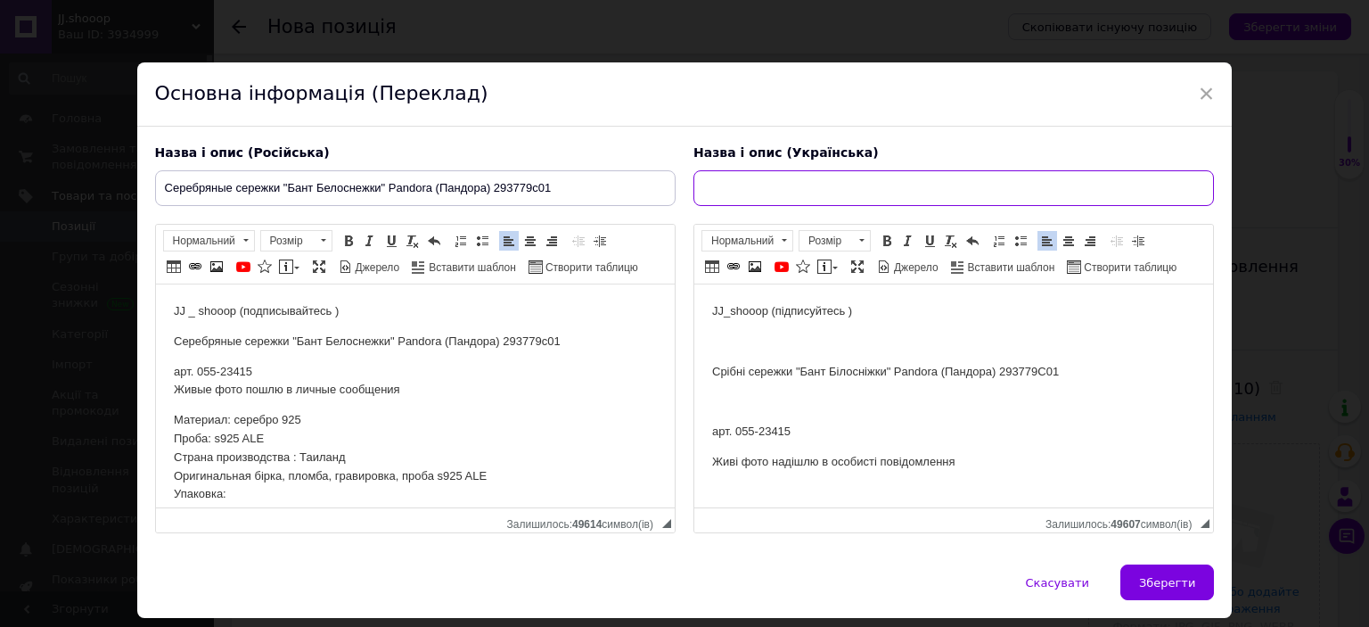
click at [758, 185] on input "text" at bounding box center [954, 188] width 521 height 36
type input "Срібні сережки "Бант Білосніжки" Pandora (Пандора) 293779C01"
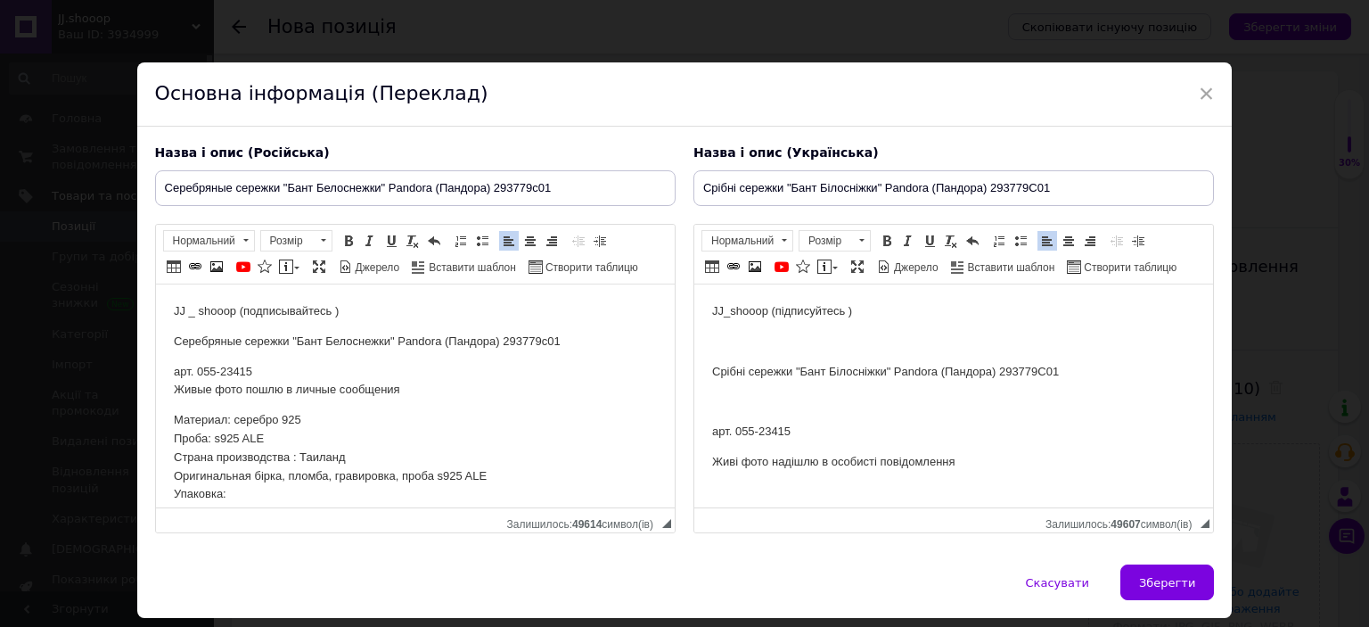
click at [776, 433] on p "арт. 055-23415" at bounding box center [952, 432] width 483 height 19
copy p "23415"
click at [1153, 596] on button "Зберегти" at bounding box center [1168, 582] width 94 height 36
type input "Серебряные сережки "Бант Белоснежки" Pandora (Пандора) 293779c01"
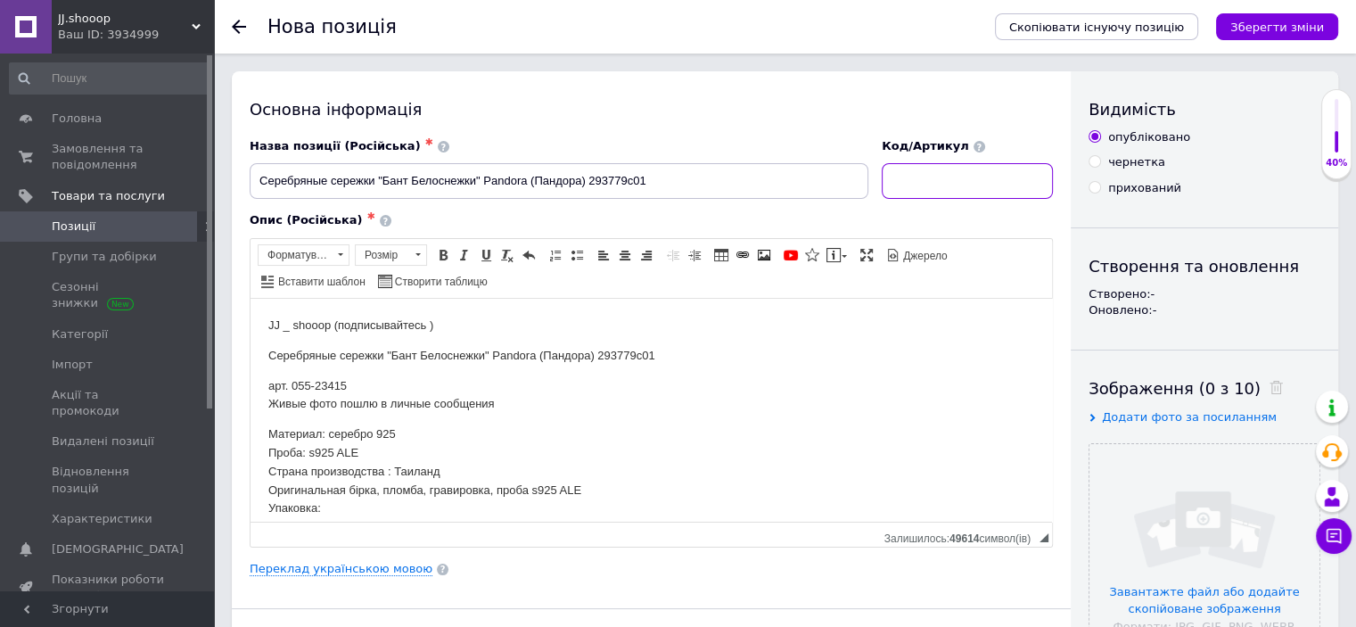
click at [955, 172] on input at bounding box center [967, 181] width 171 height 36
paste input "23415"
type input "23415"
click at [1185, 524] on input "file" at bounding box center [1205, 559] width 230 height 230
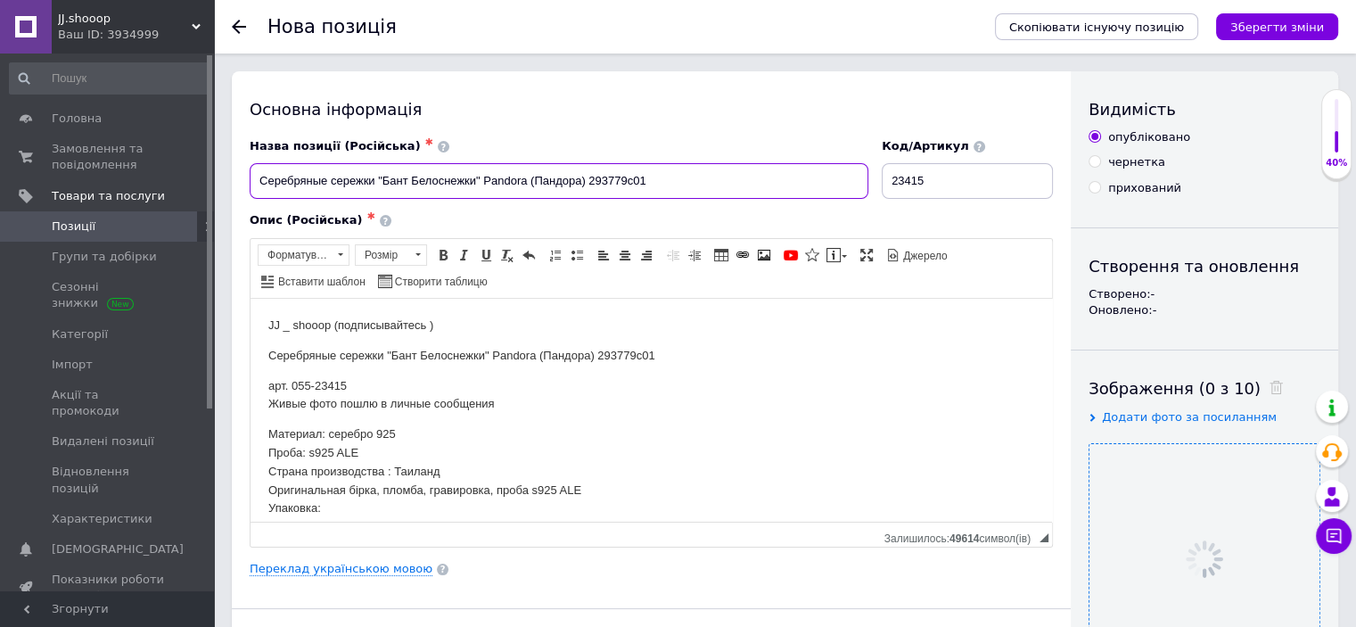
click at [542, 175] on input "Серебряные сережки "Бант Белоснежки" Pandora (Пандора) 293779c01" at bounding box center [559, 181] width 619 height 36
click at [543, 213] on div "Опис (Російська) ✱" at bounding box center [651, 220] width 803 height 16
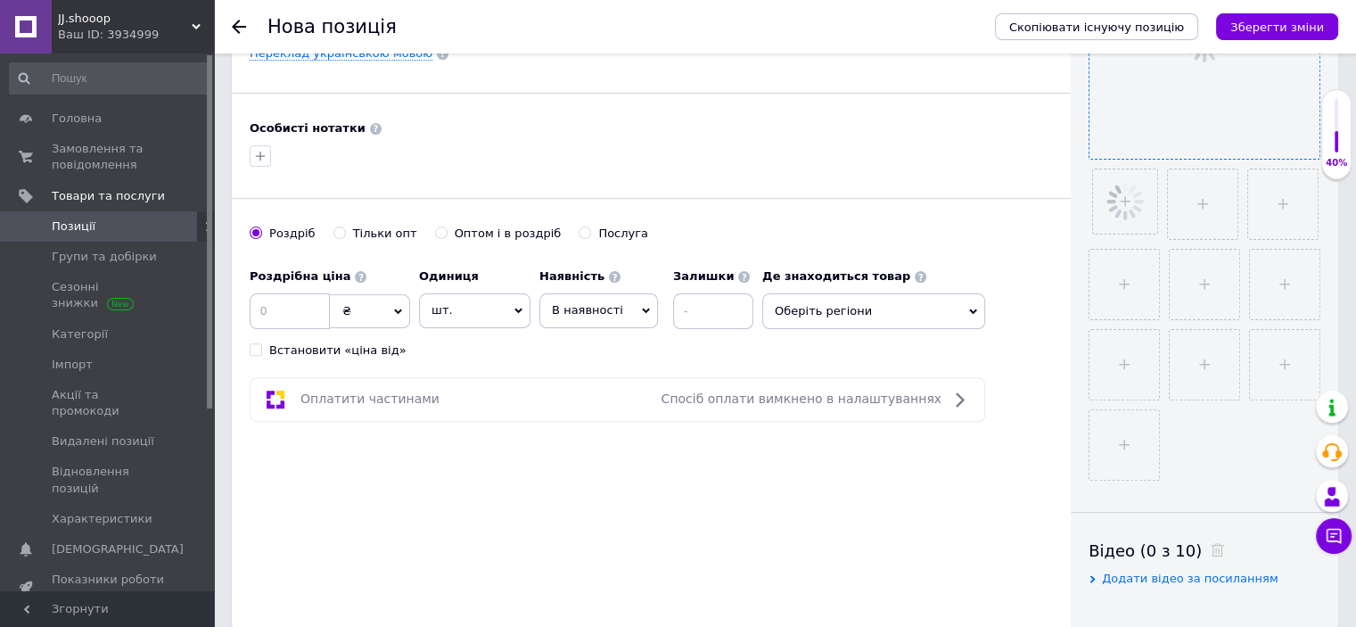
scroll to position [548, 0]
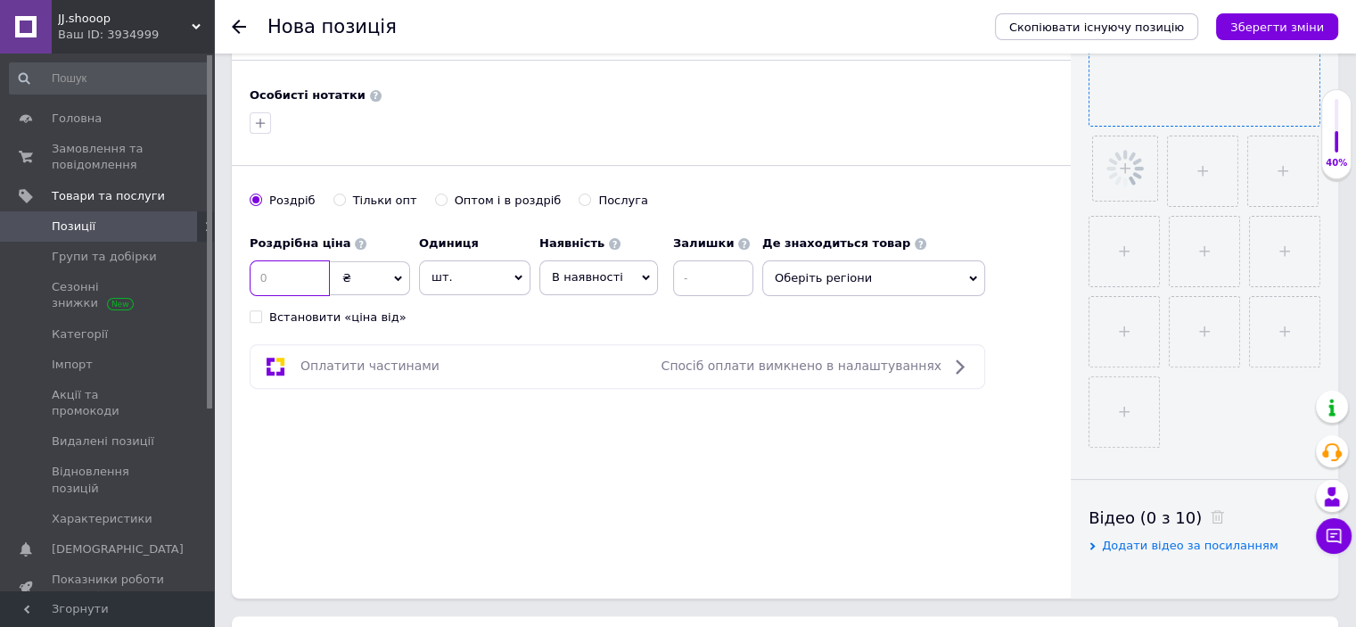
click at [300, 283] on input at bounding box center [290, 278] width 80 height 36
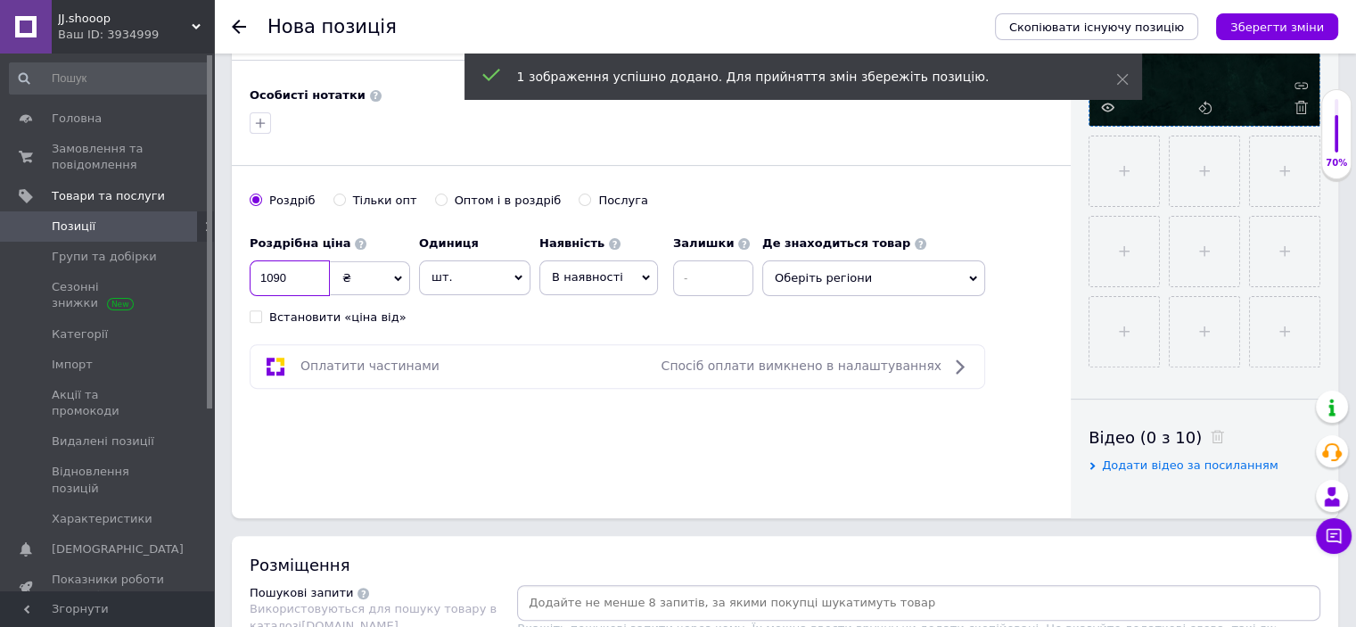
type input "1090"
click at [539, 311] on div "Роздрібна ціна 1090 ₴ $ EUR CHF GBP ¥ PLN ₸ MDL HUF KGS CNY TRY KRW lei Встанов…" at bounding box center [506, 275] width 513 height 99
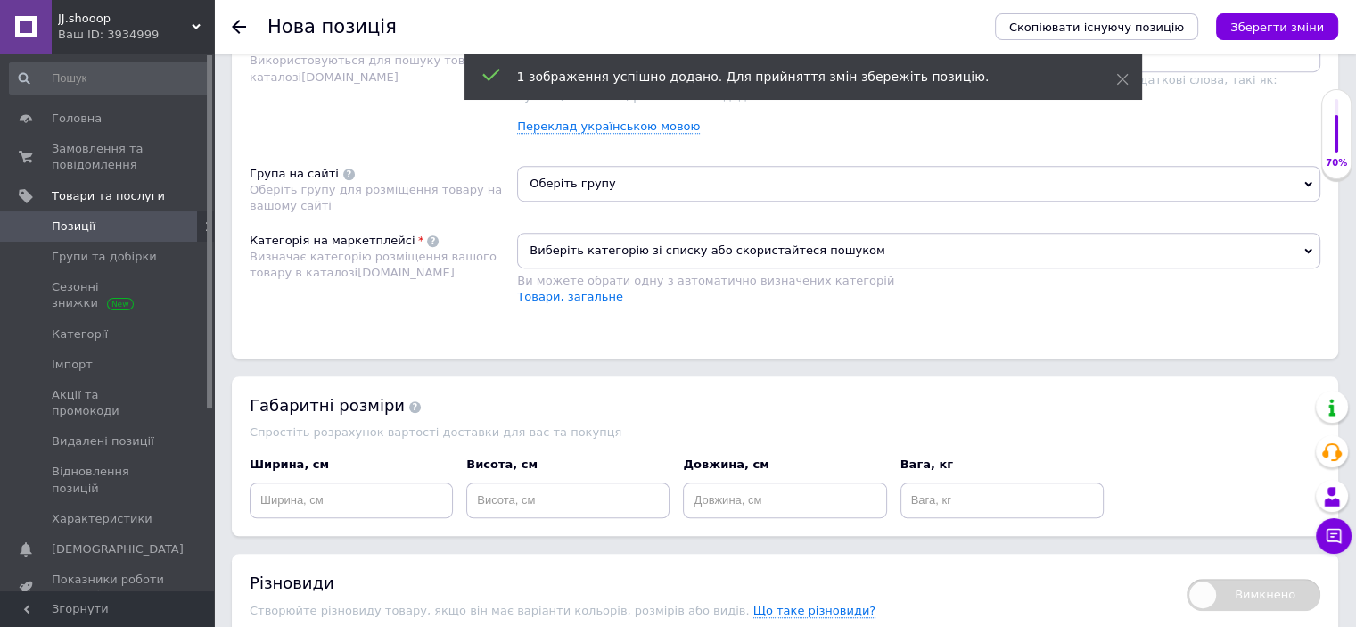
click at [586, 250] on span "Виберіть категорію зі списку або скористайтеся пошуком" at bounding box center [918, 251] width 803 height 36
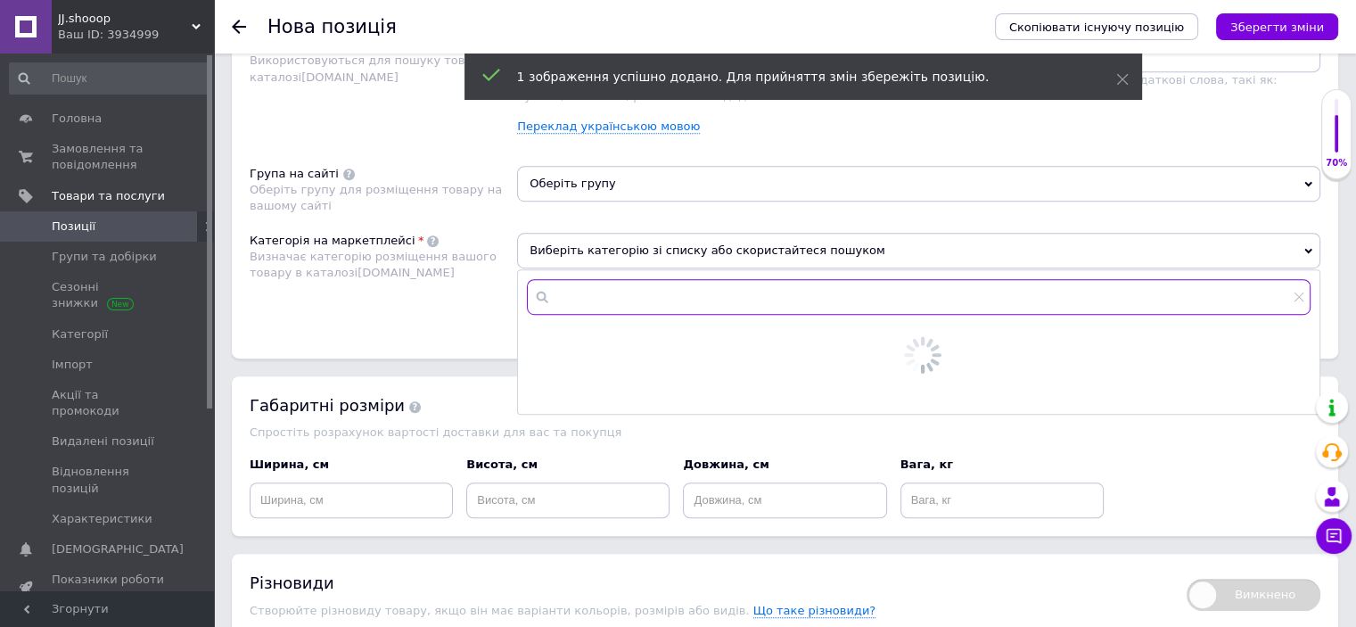
click at [599, 295] on input "text" at bounding box center [919, 297] width 784 height 36
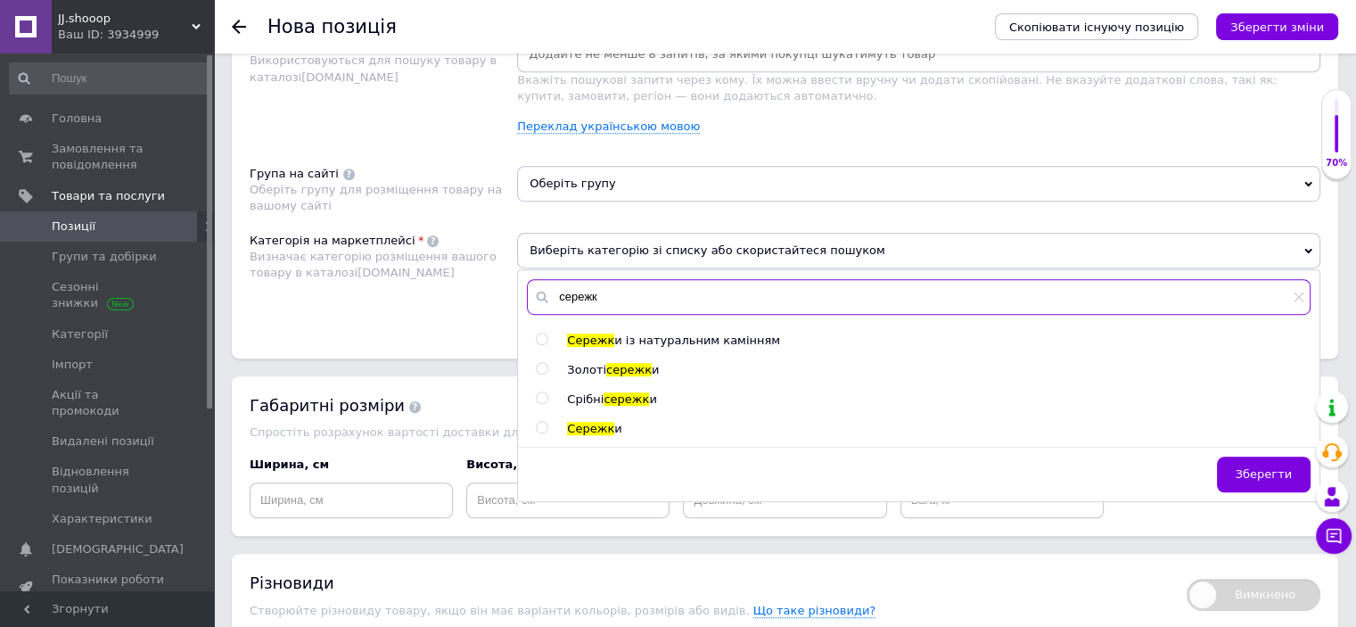
type input "сережк"
click at [600, 382] on ul "Сережк и із натуральним камінням Золоті сережк и Срібні сережк и Сережк и" at bounding box center [923, 385] width 774 height 105
click at [601, 387] on ul "Сережк и із натуральним камінням Золоті сережк и Срібні сережк и Сережк и" at bounding box center [923, 385] width 774 height 105
click at [578, 396] on span "Срібні" at bounding box center [585, 398] width 37 height 13
radio input "true"
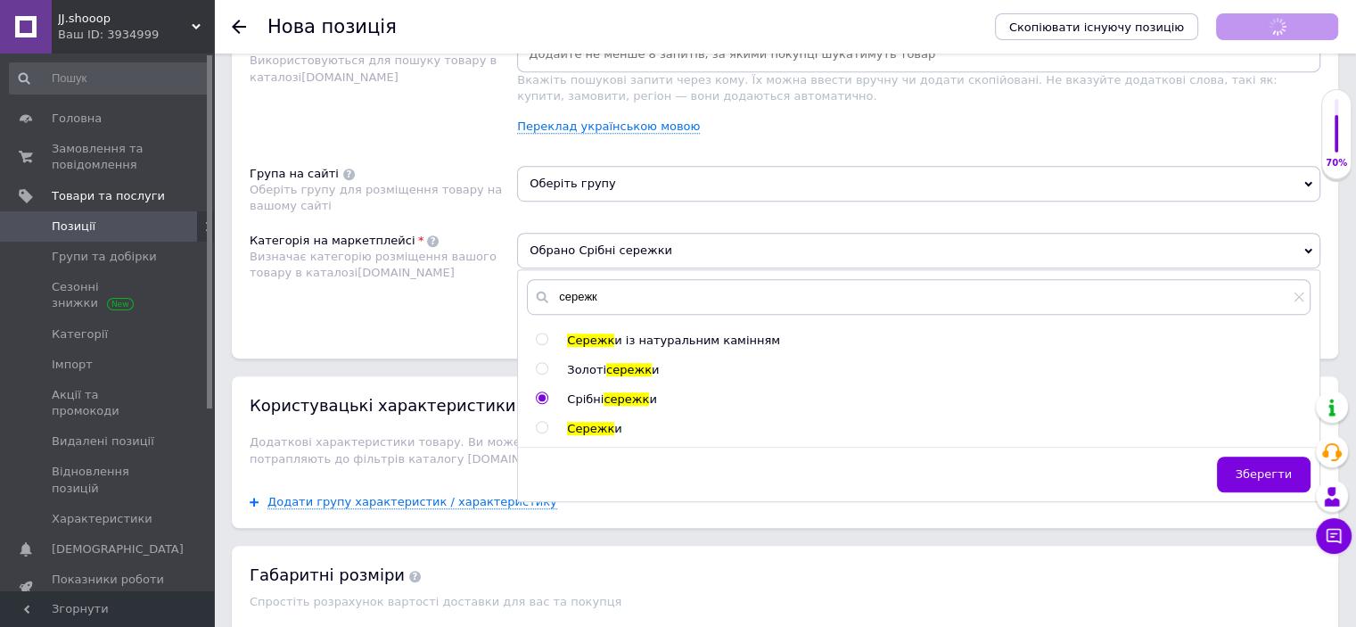
click at [582, 153] on div "Розміщення Пошукові запити Використовуються для пошуку товару в каталозі [DOMAI…" at bounding box center [785, 173] width 1106 height 371
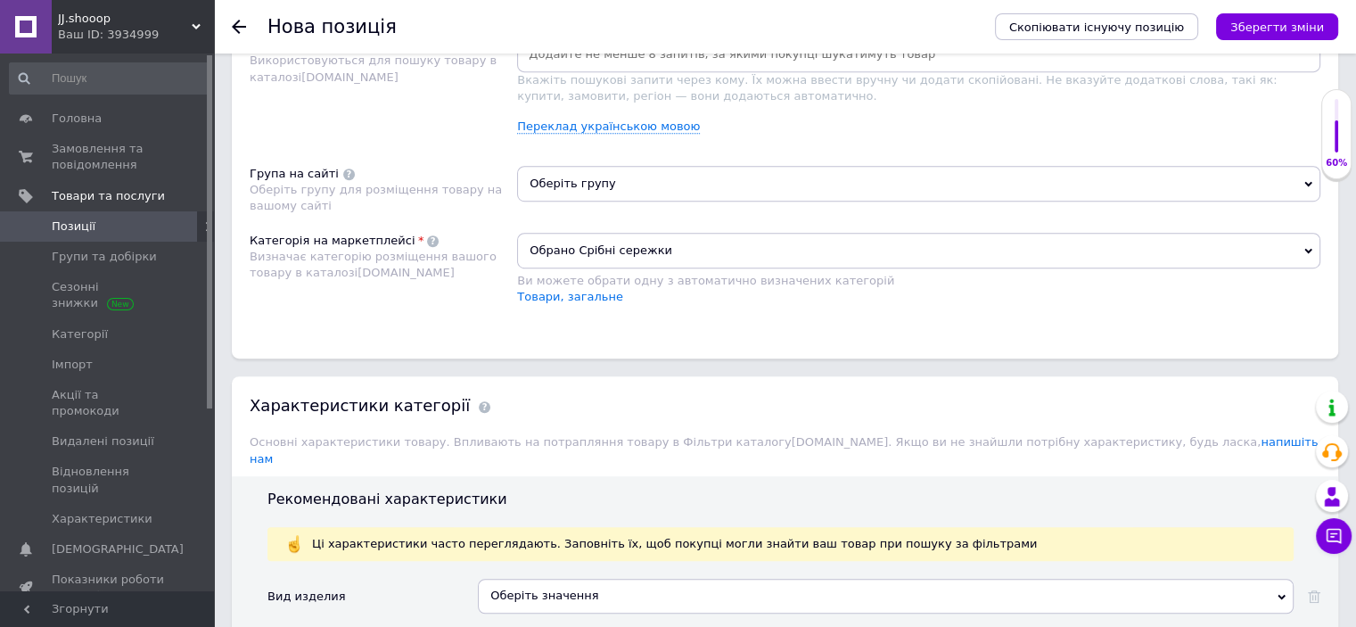
click at [588, 182] on span "Оберіть групу" at bounding box center [918, 184] width 803 height 36
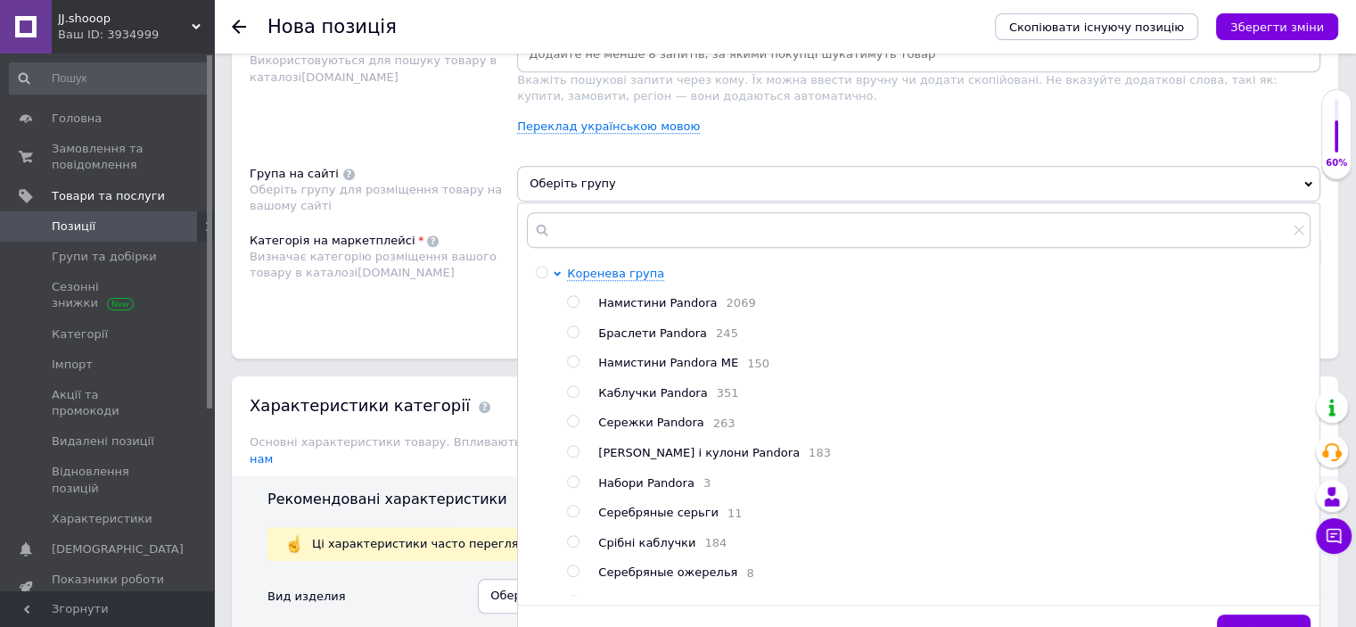
click at [629, 421] on span "Сережки Pandora" at bounding box center [650, 421] width 105 height 13
radio input "true"
click at [357, 324] on div "Розміщення Пошукові запити Використовуються для пошуку товару в каталозі [DOMAI…" at bounding box center [785, 173] width 1106 height 371
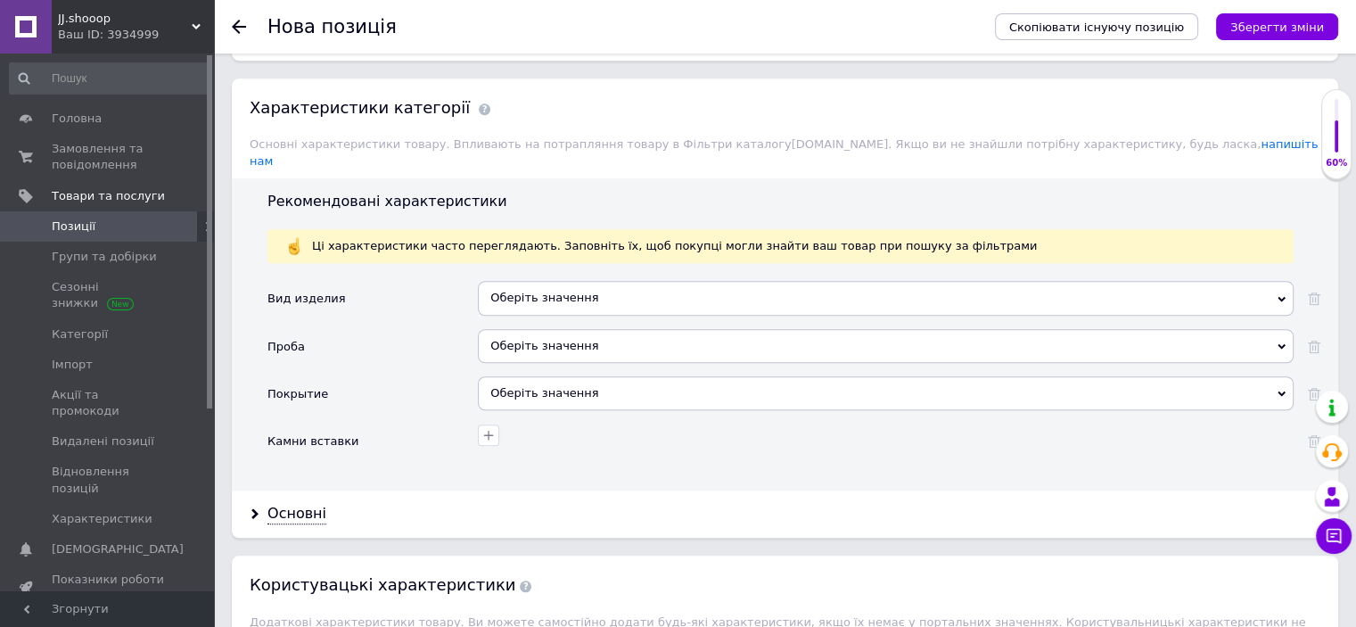
click at [556, 281] on div "Оберіть значення" at bounding box center [886, 298] width 816 height 34
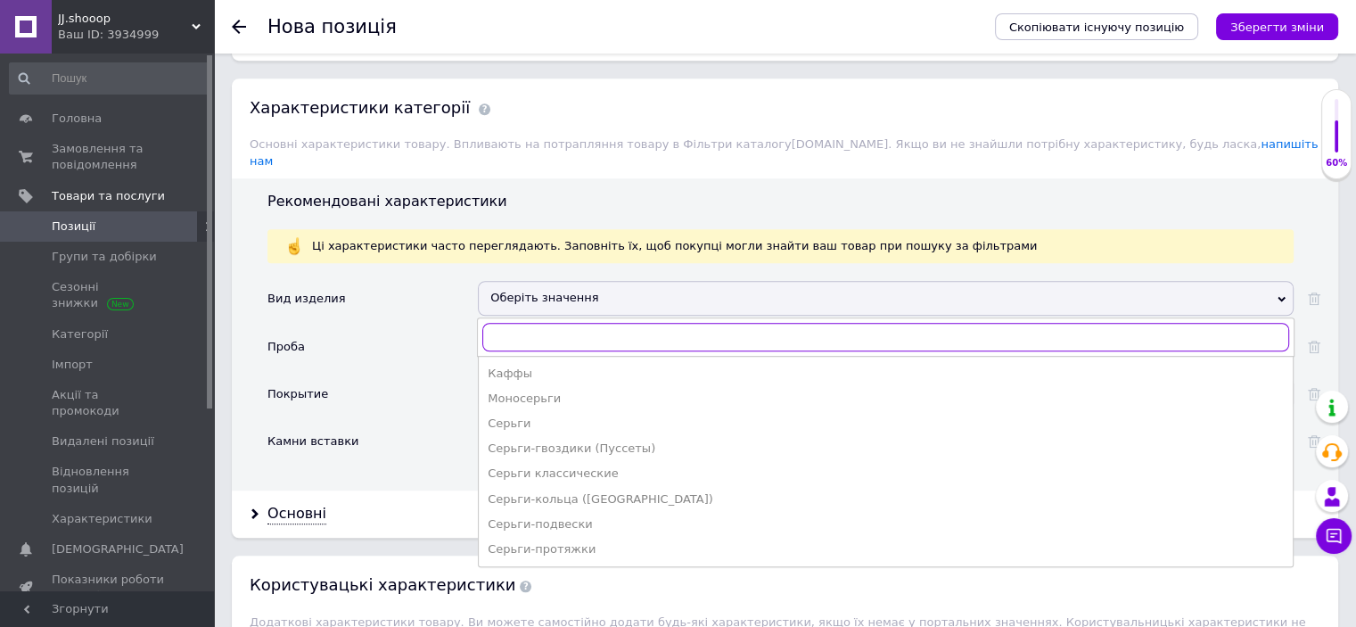
scroll to position [1542, 0]
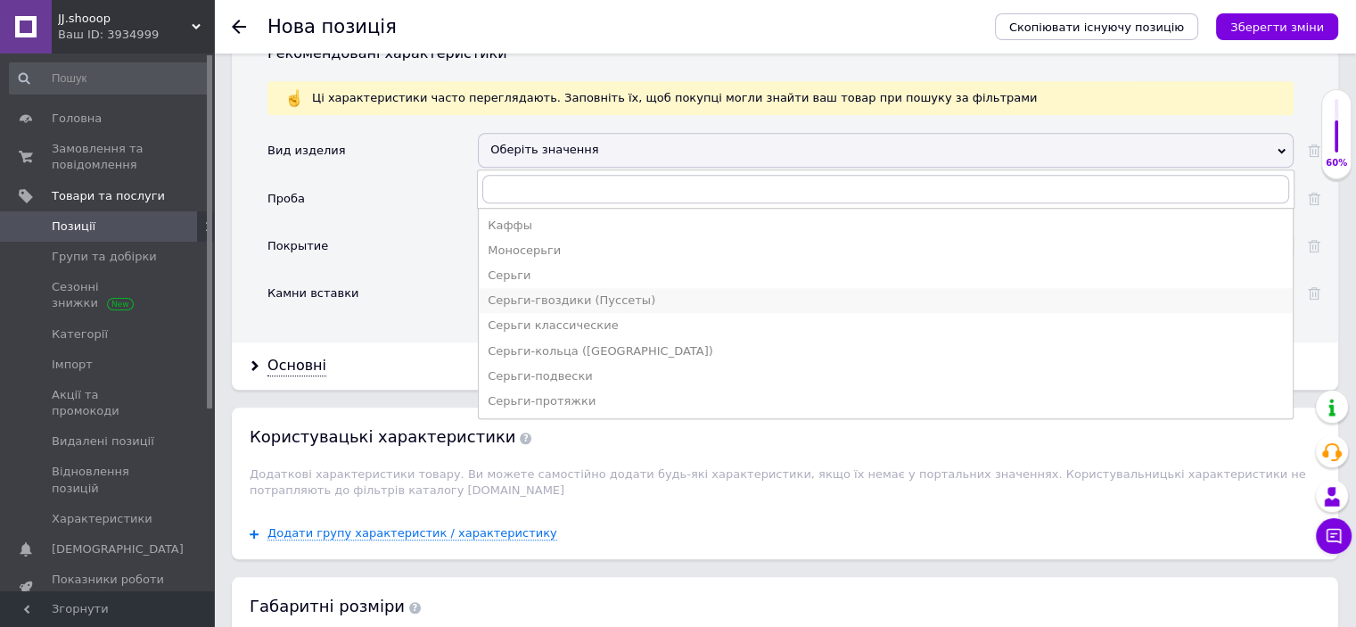
click at [551, 288] on li "Серьги-гвоздики (Пуссеты)" at bounding box center [886, 300] width 814 height 25
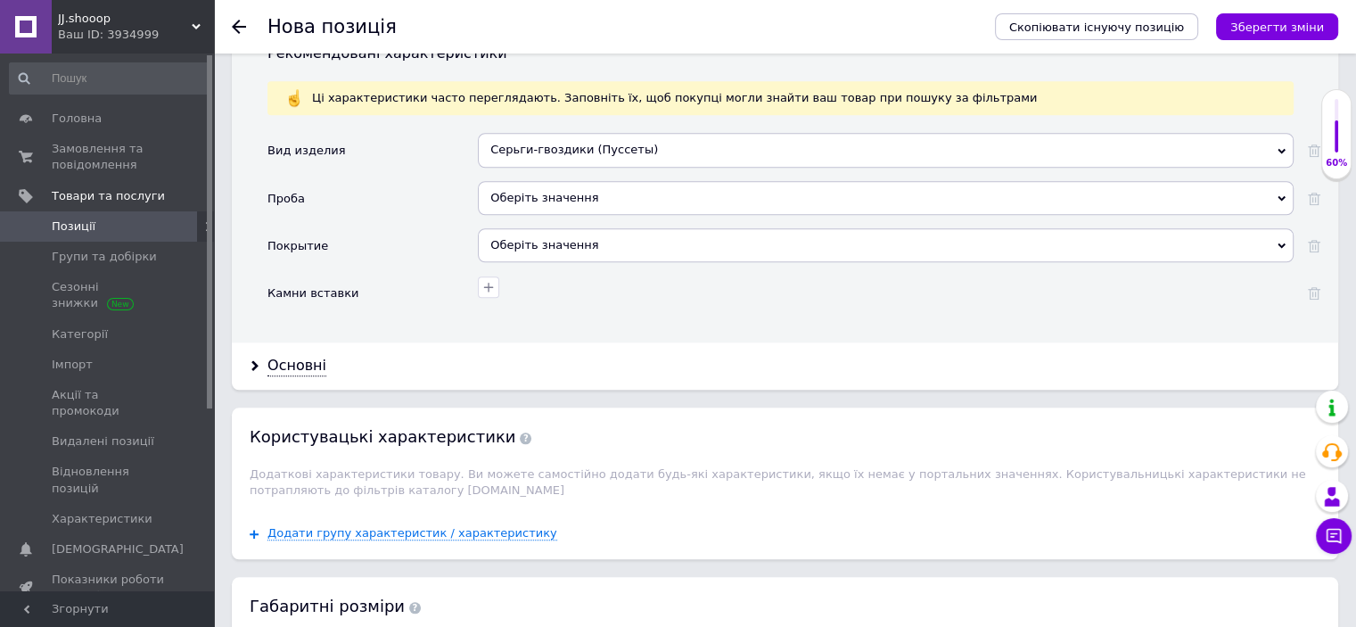
click at [522, 181] on div "Оберіть значення" at bounding box center [886, 198] width 816 height 34
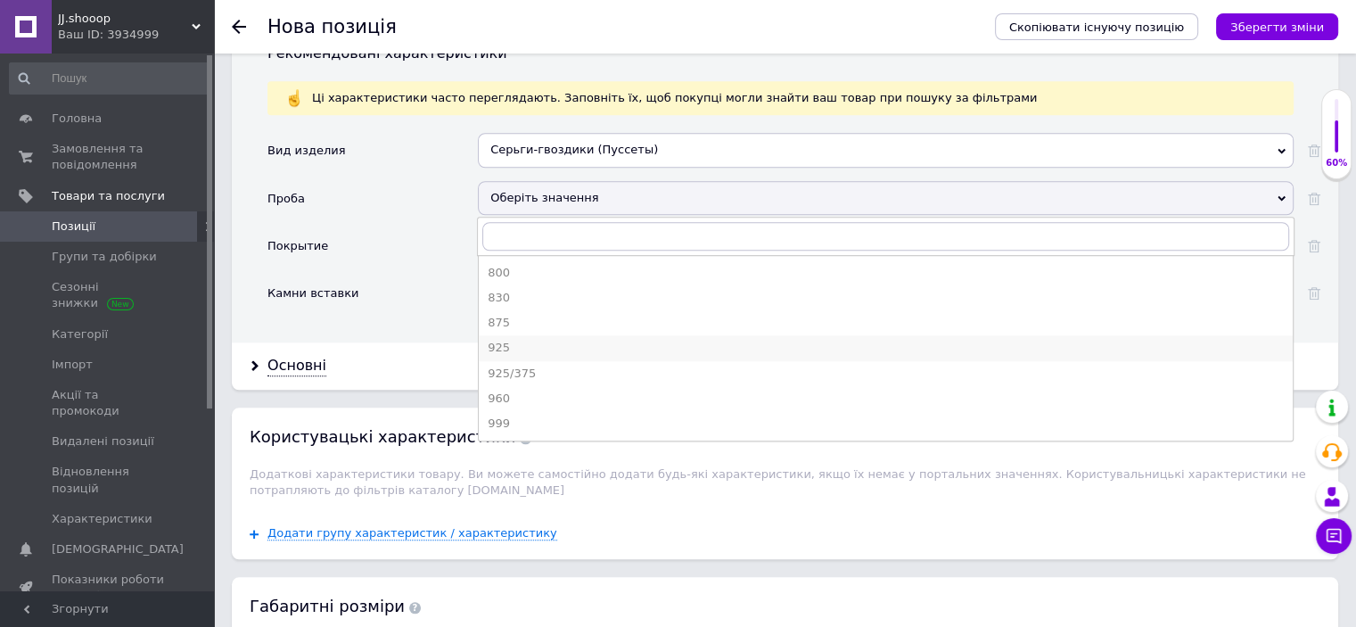
click at [503, 340] on div "925" at bounding box center [886, 348] width 796 height 16
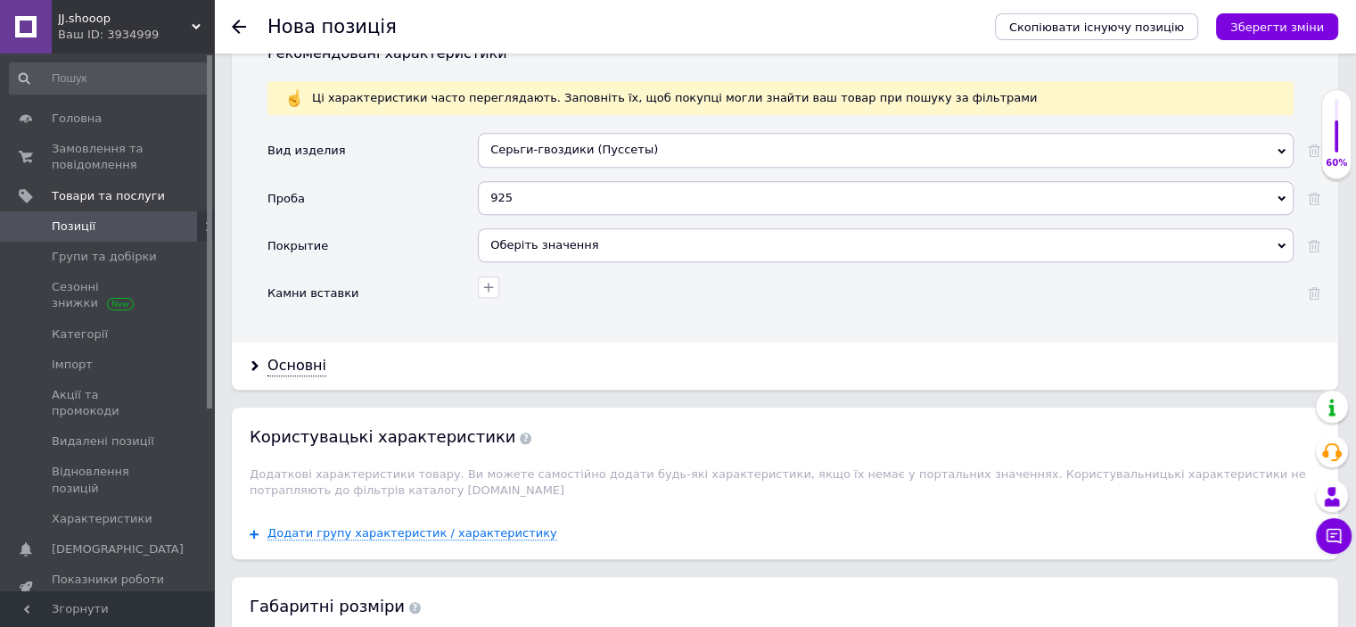
click at [528, 233] on div "Оберіть значення" at bounding box center [886, 245] width 816 height 34
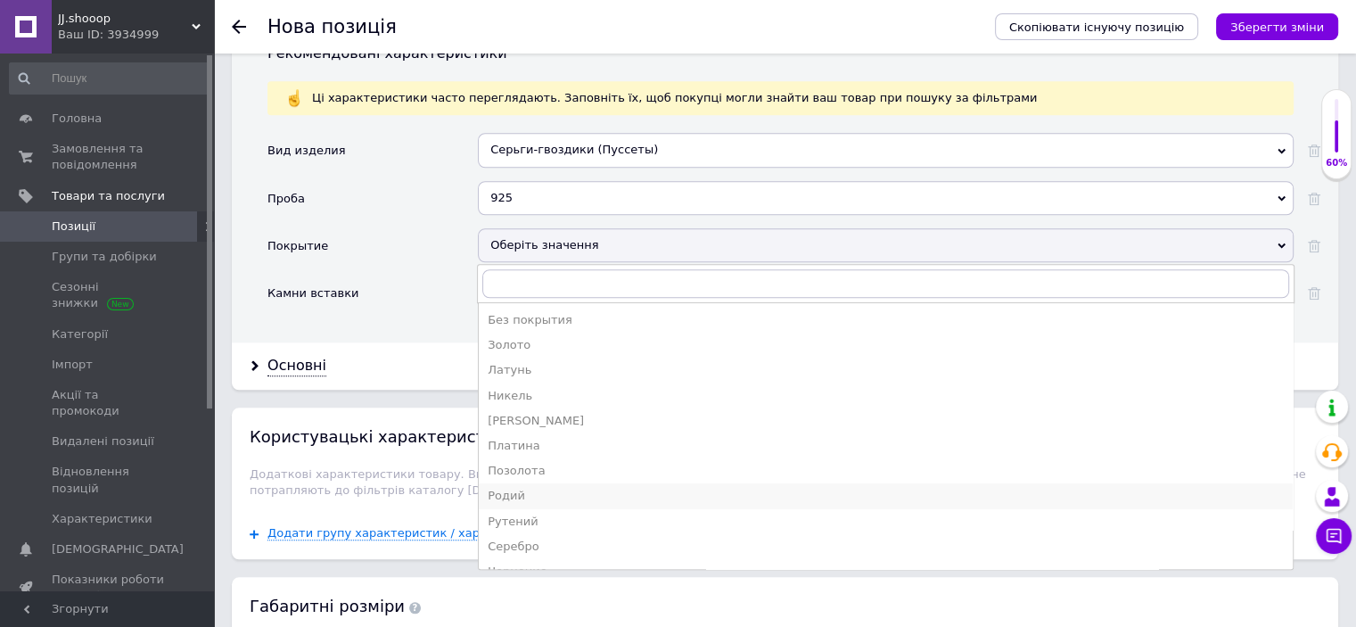
click at [514, 488] on div "Родий" at bounding box center [886, 496] width 796 height 16
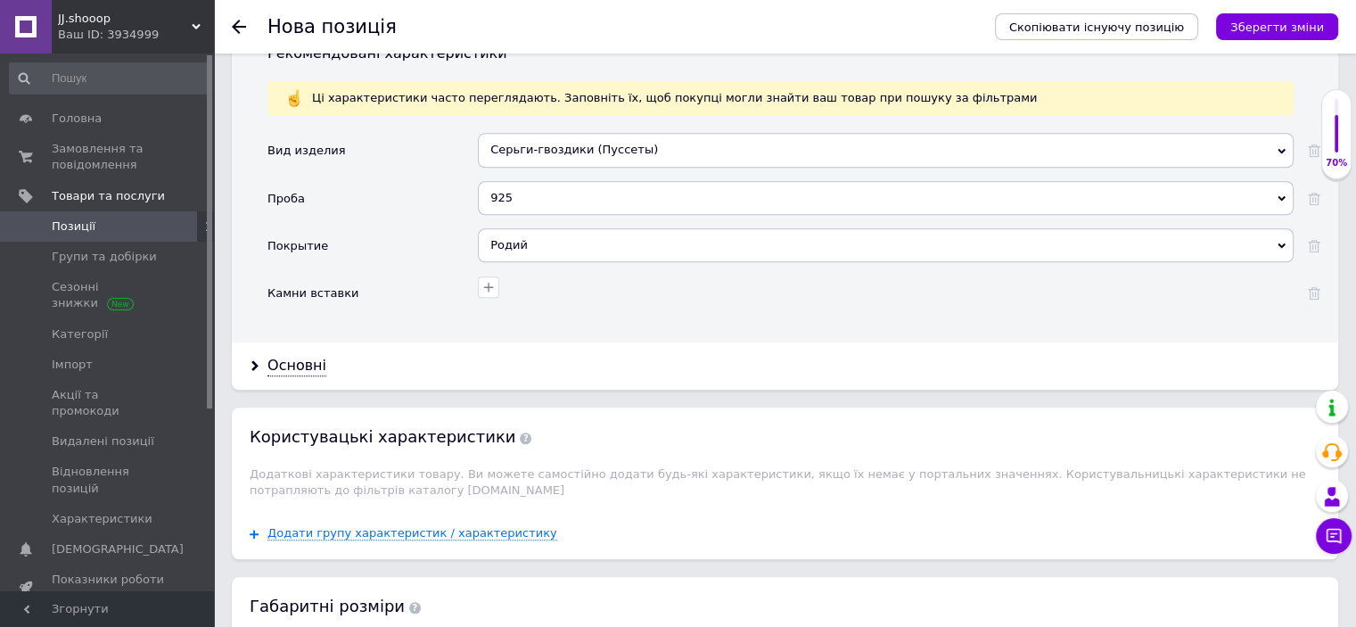
click at [311, 356] on div "Основні" at bounding box center [296, 366] width 59 height 21
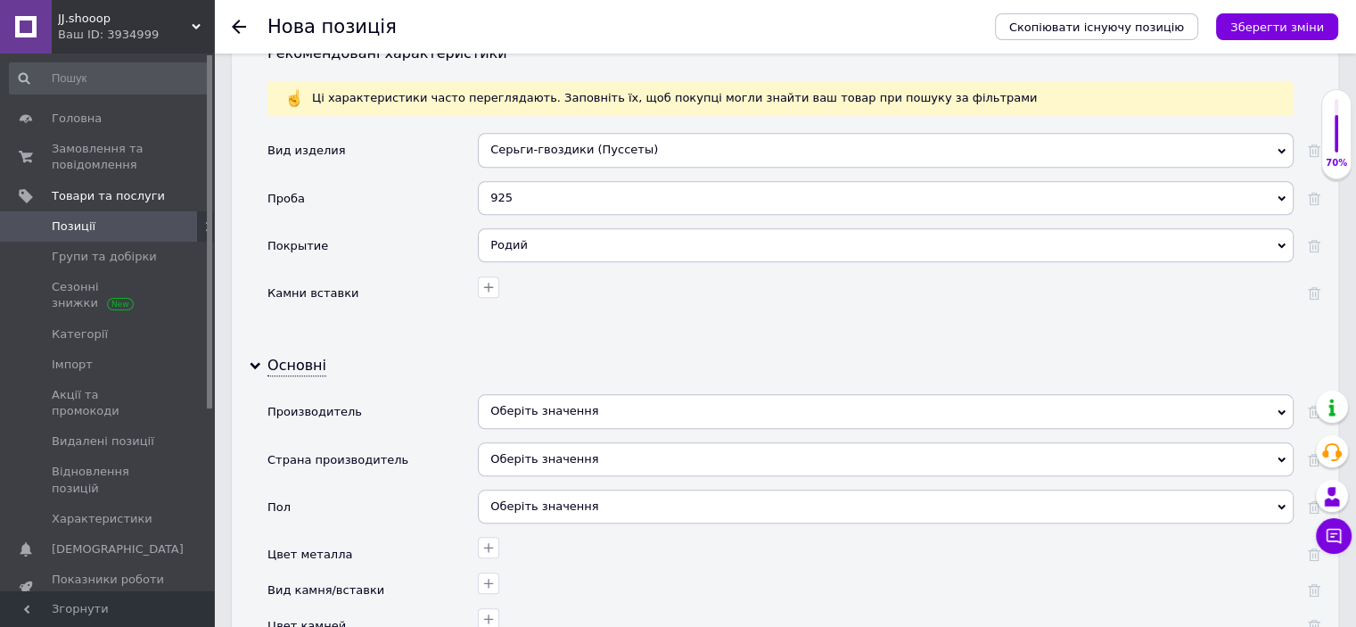
click at [528, 394] on div "Оберіть значення" at bounding box center [886, 411] width 816 height 34
paste input "Пандора"
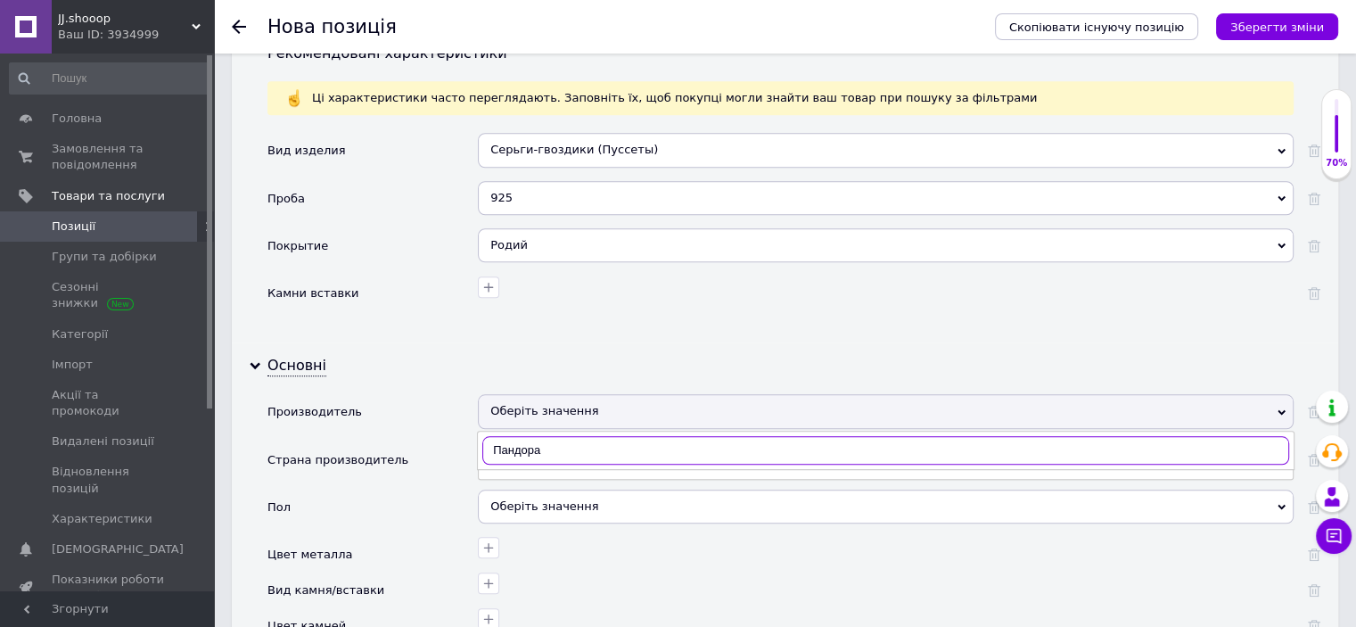
scroll to position [1690, 0]
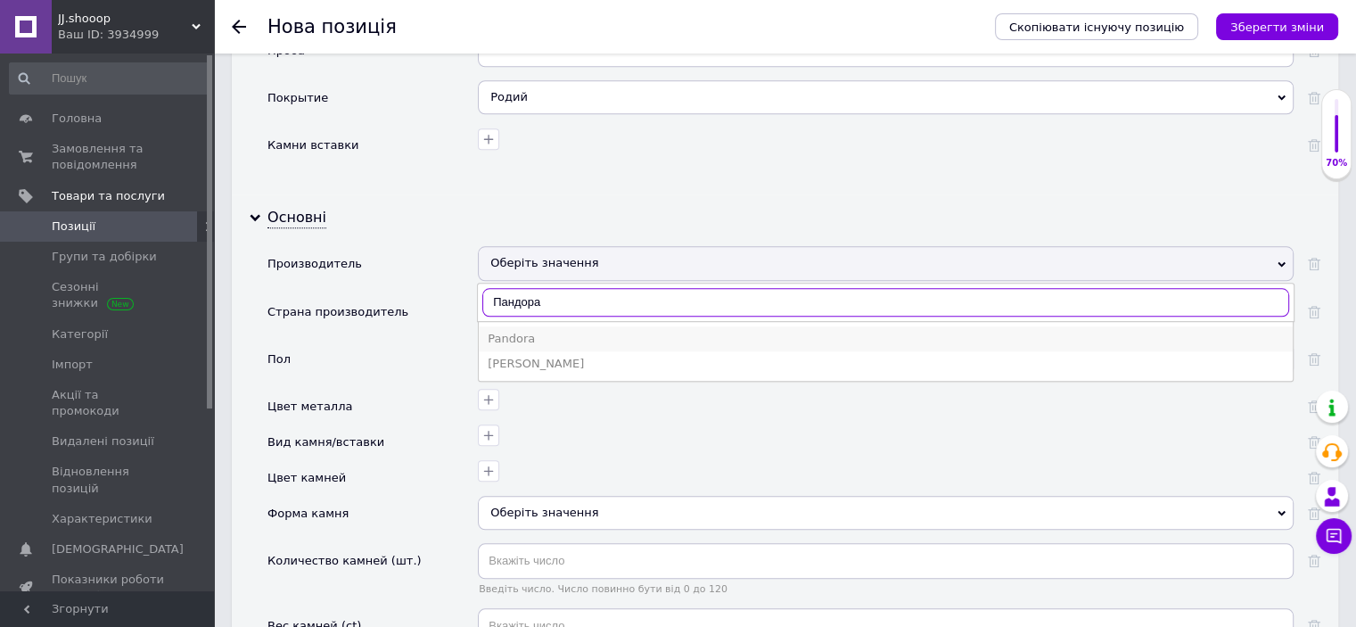
type input "Пандора"
click at [519, 331] on div "Pandora" at bounding box center [886, 339] width 796 height 16
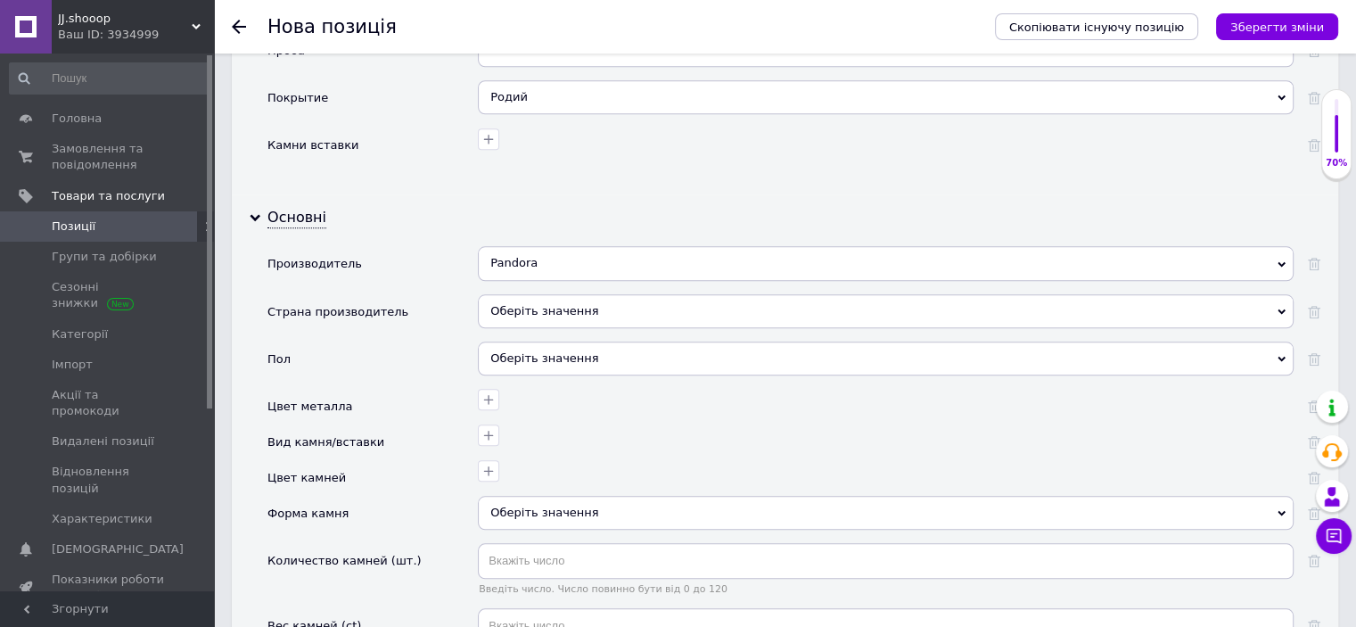
click at [514, 341] on div "Оберіть значення" at bounding box center [886, 358] width 816 height 34
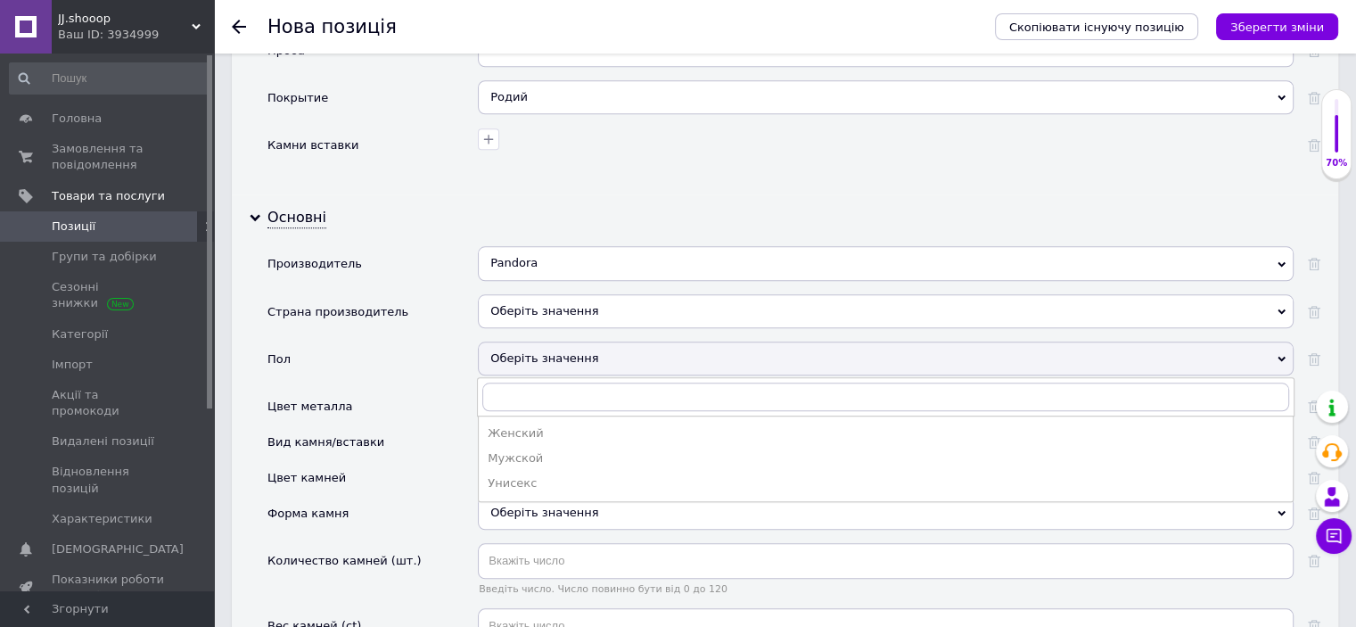
click at [1238, 21] on button "Зберегти зміни" at bounding box center [1277, 26] width 122 height 27
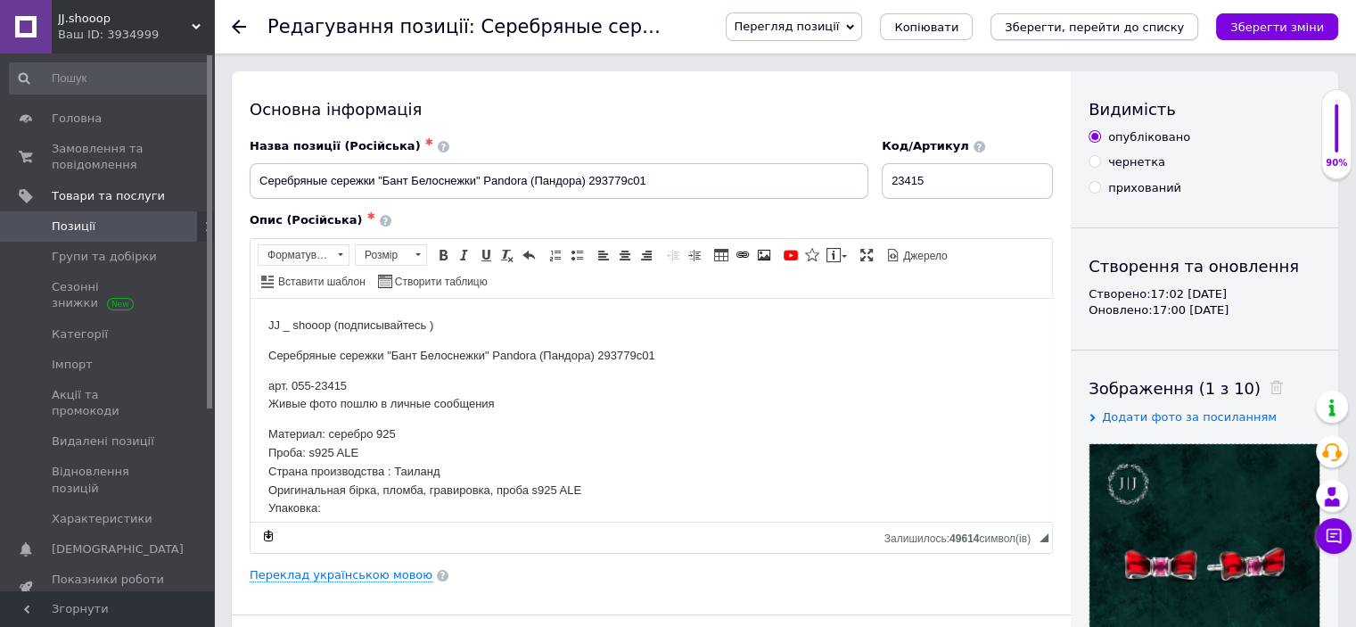
click at [1083, 21] on icon "Зберегти, перейти до списку" at bounding box center [1094, 27] width 179 height 13
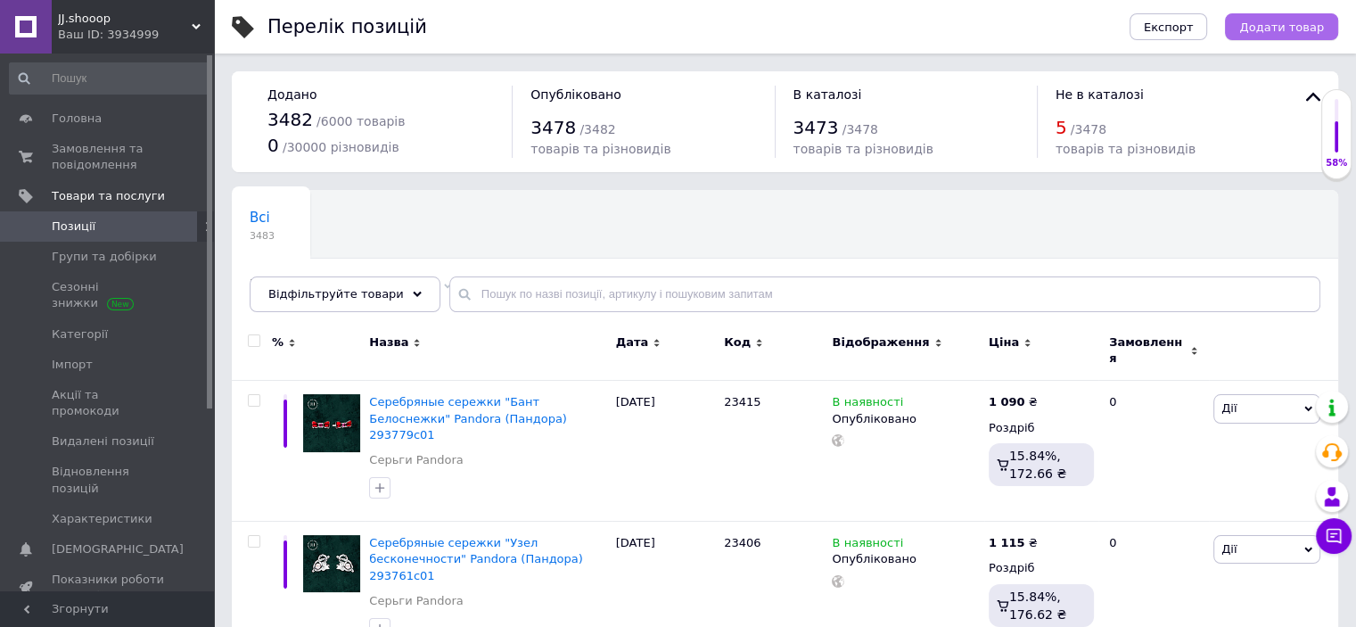
click at [1311, 24] on span "Додати товар" at bounding box center [1281, 27] width 85 height 13
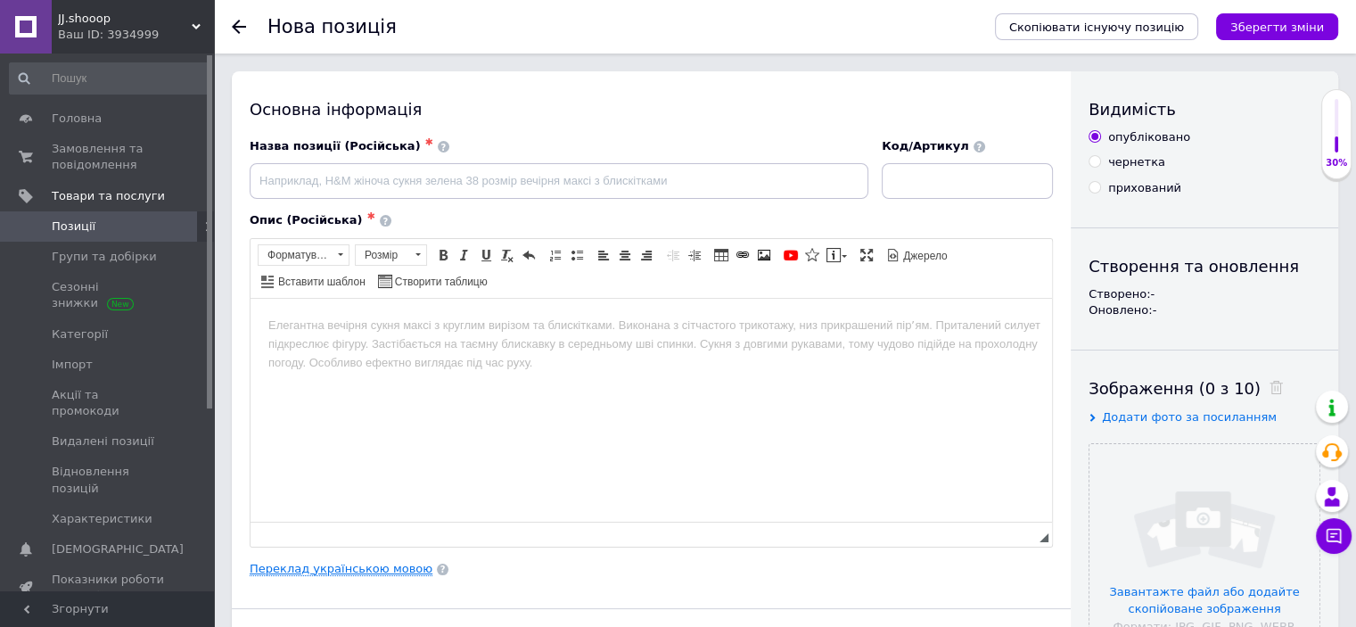
click at [322, 571] on link "Переклад українською мовою" at bounding box center [341, 569] width 183 height 14
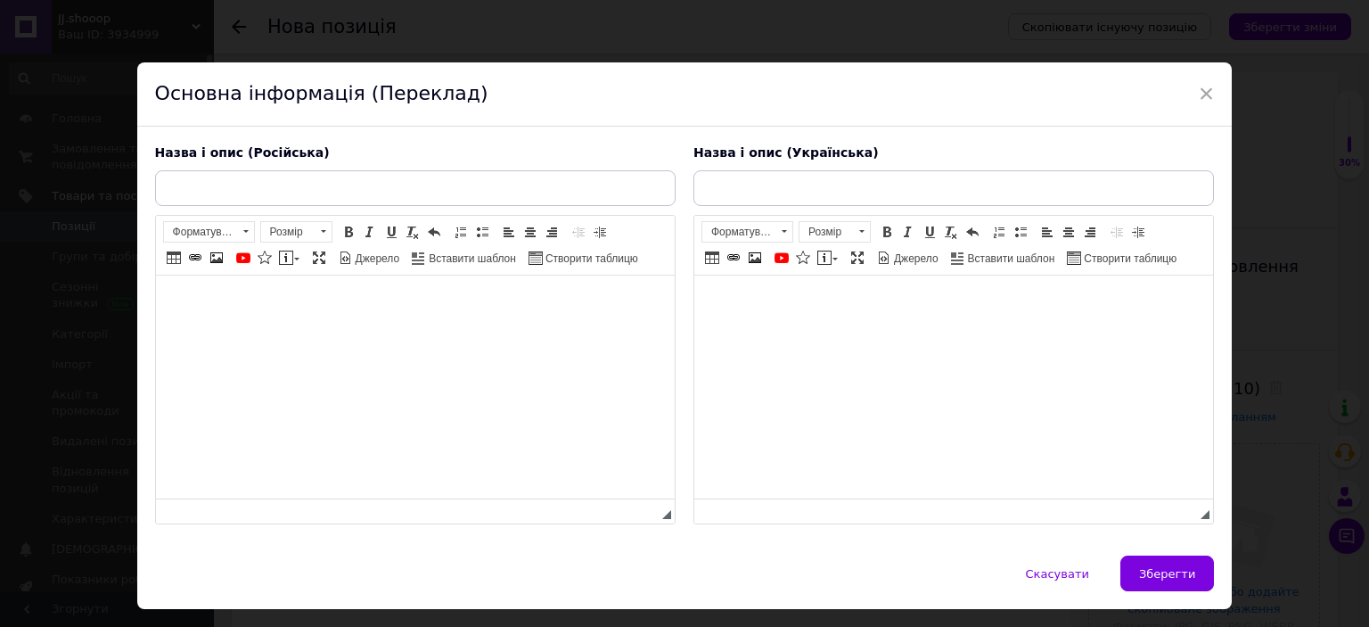
click at [774, 275] on html at bounding box center [953, 302] width 519 height 54
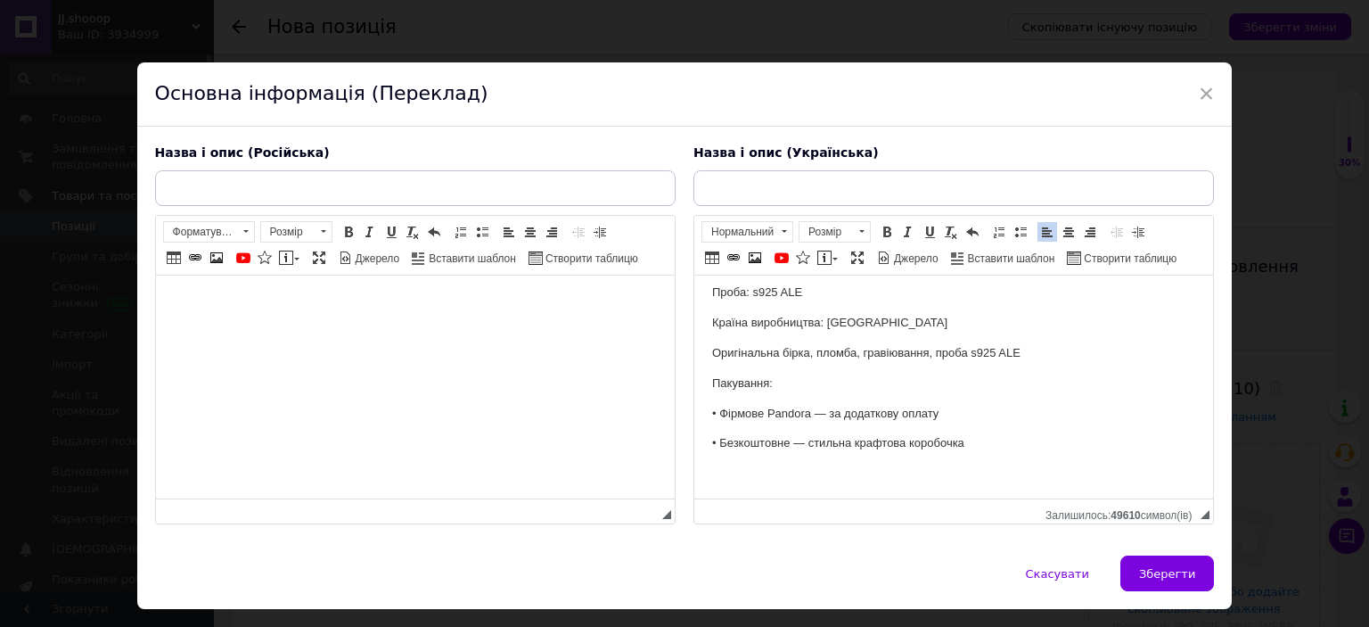
click at [398, 330] on html at bounding box center [414, 302] width 519 height 54
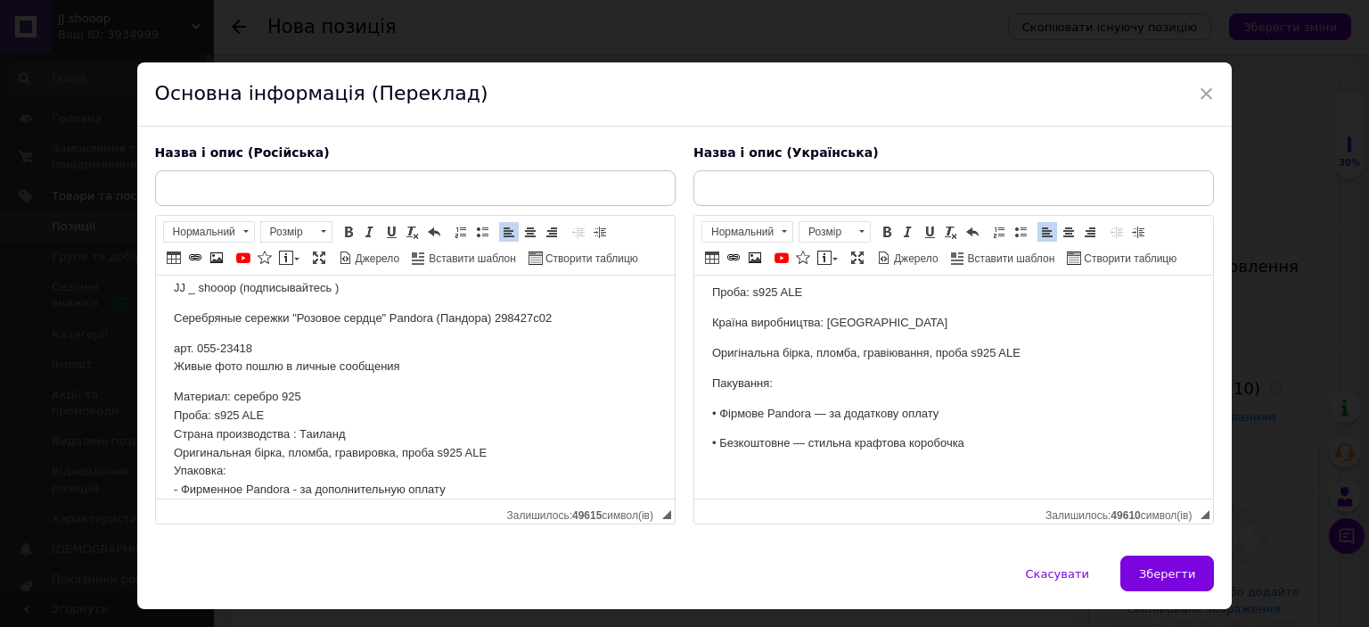
scroll to position [0, 0]
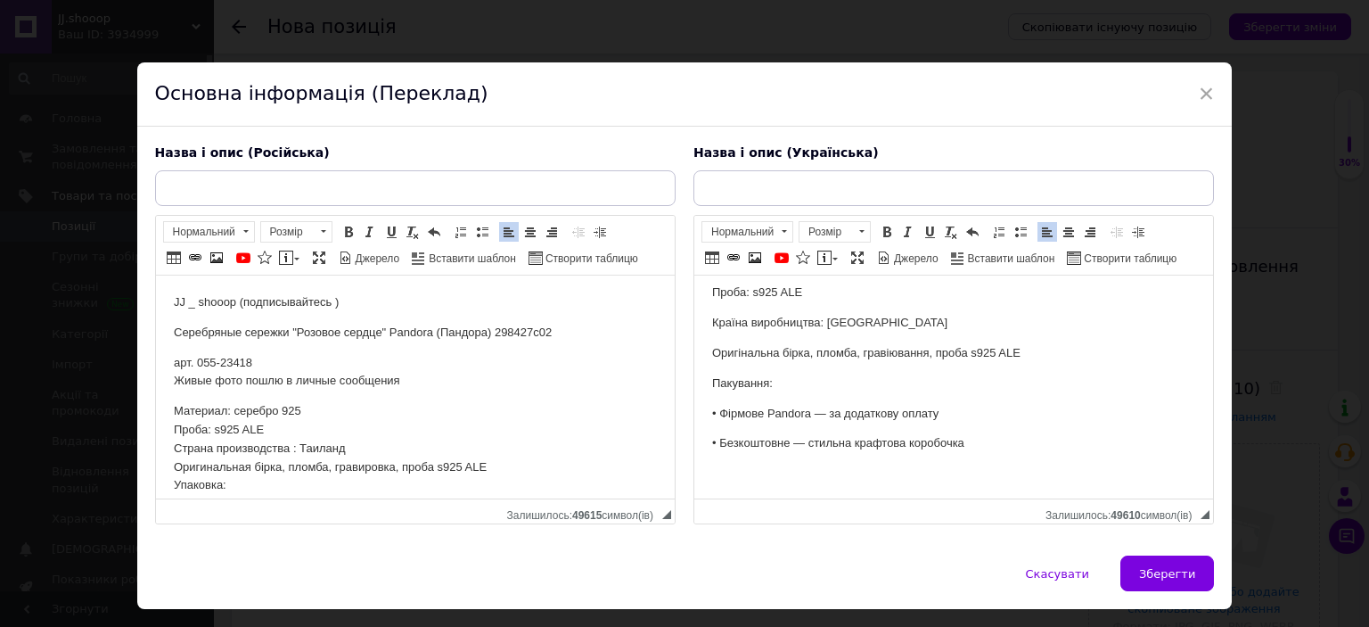
click at [349, 324] on p "Серебряные сережки "Розовое сердце" Pandora (Пандора) 298427c02" at bounding box center [414, 333] width 483 height 19
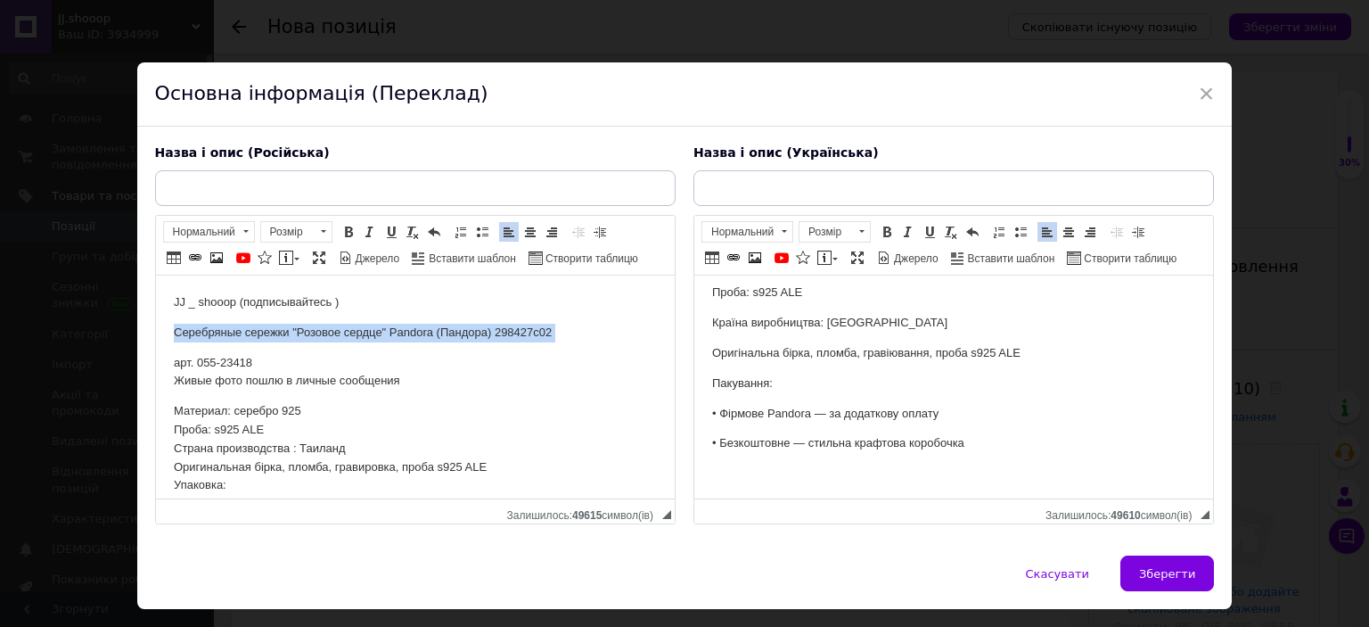
click at [349, 324] on p "Серебряные сережки "Розовое сердце" Pandora (Пандора) 298427c02" at bounding box center [414, 333] width 483 height 19
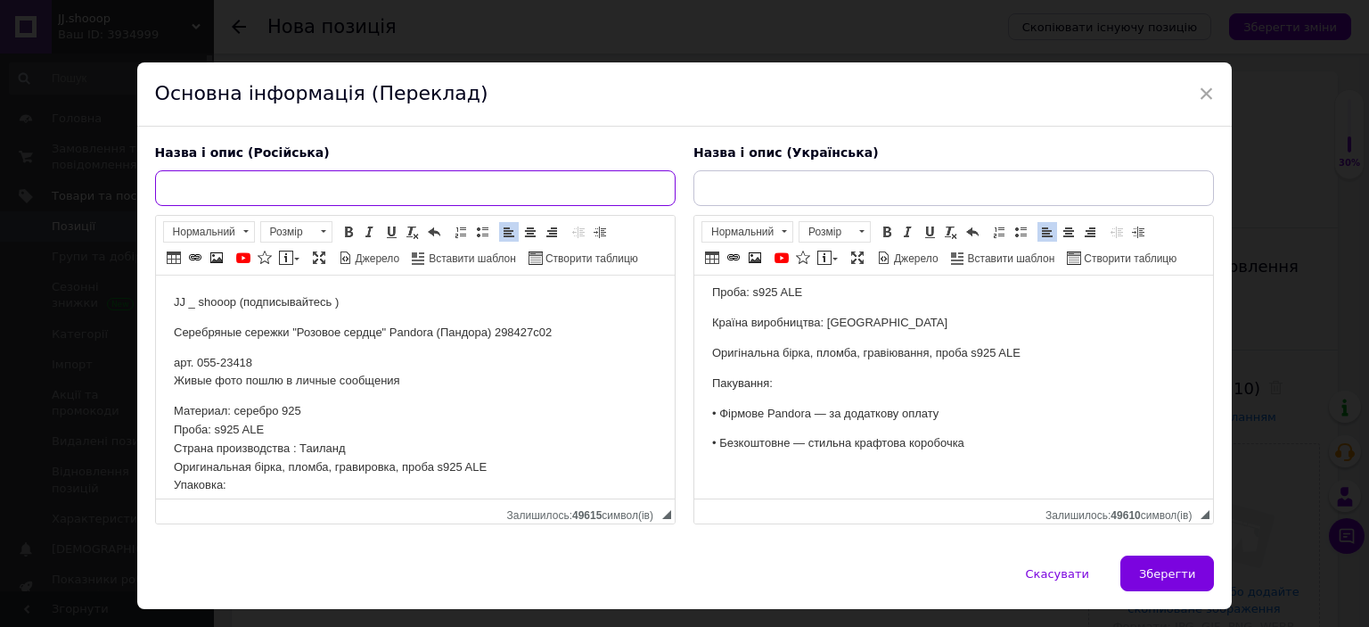
click at [352, 192] on input "text" at bounding box center [415, 188] width 521 height 36
paste input "Серебряные сережки "Розовое сердце" Pandora (Пандора) 298427c02"
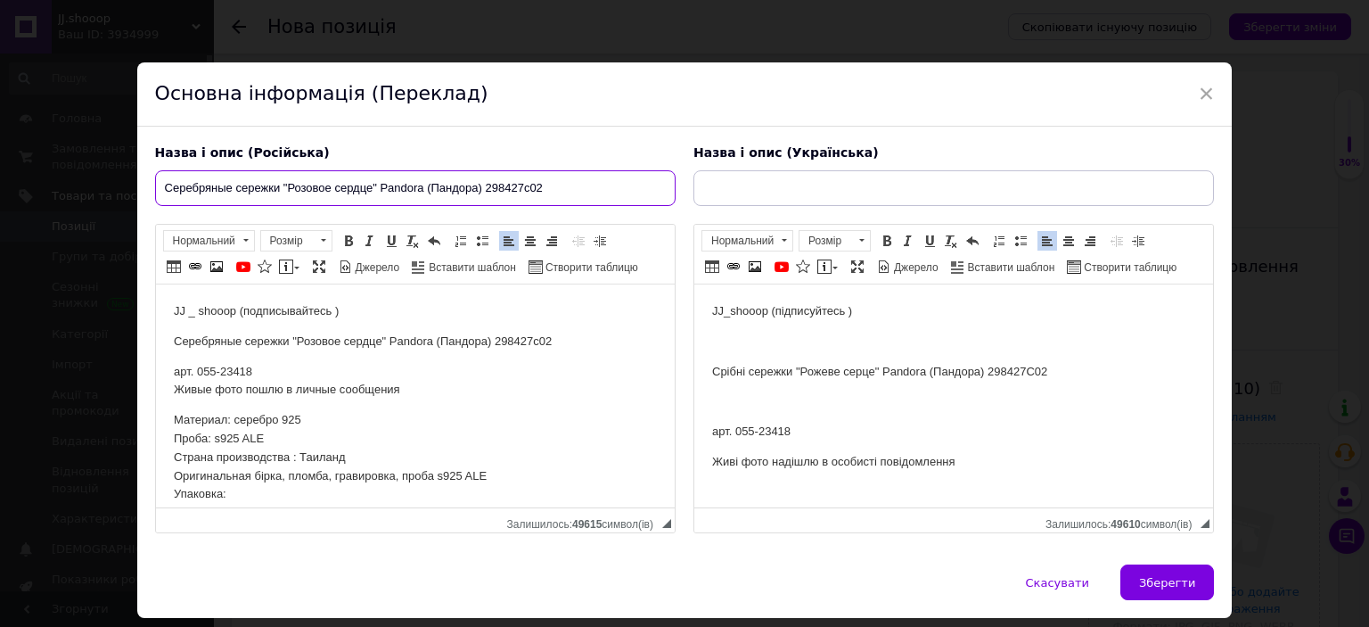
type input "Серебряные сережки "Розовое сердце" Pandora (Пандора) 298427c02"
click at [744, 374] on p "Срібні сережки "Рожеве серце" Pandora (Пандора) 298427C02" at bounding box center [952, 372] width 483 height 19
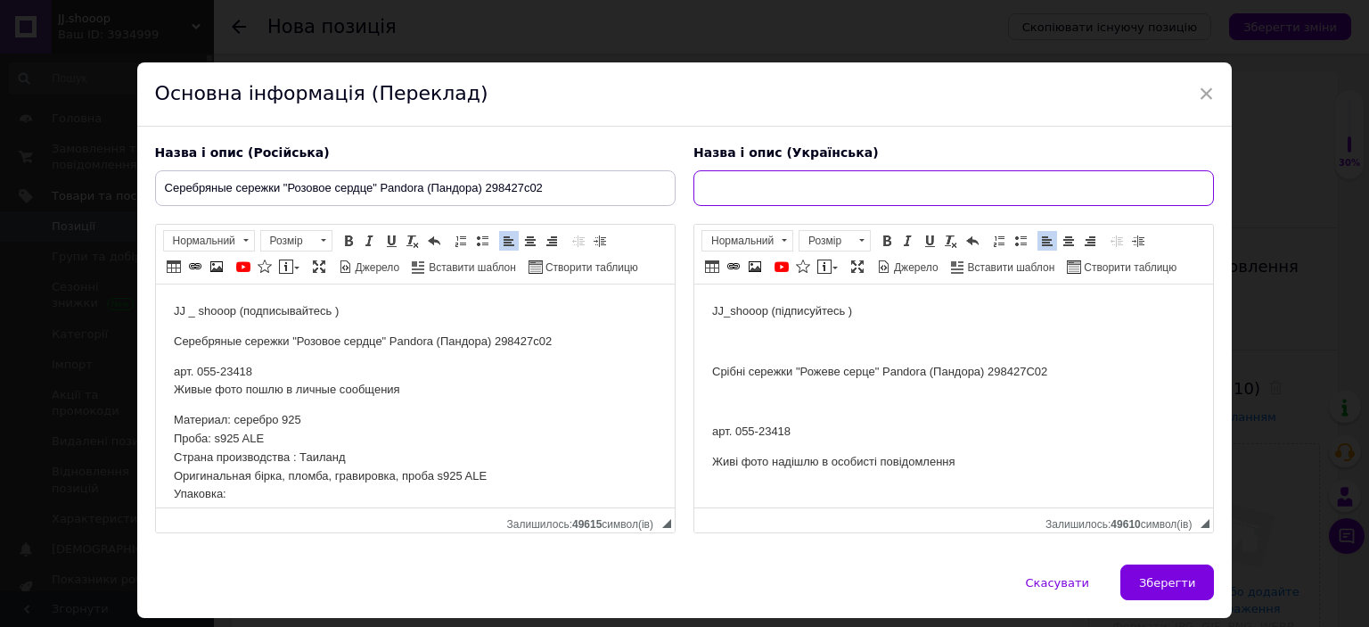
click at [756, 199] on input "text" at bounding box center [954, 188] width 521 height 36
paste input "Срібні сережки "Рожеве серце" Pandora (Пандора) 298427C02"
type input "Срібні сережки "Рожеве серце" Pandora (Пандора) 298427C02"
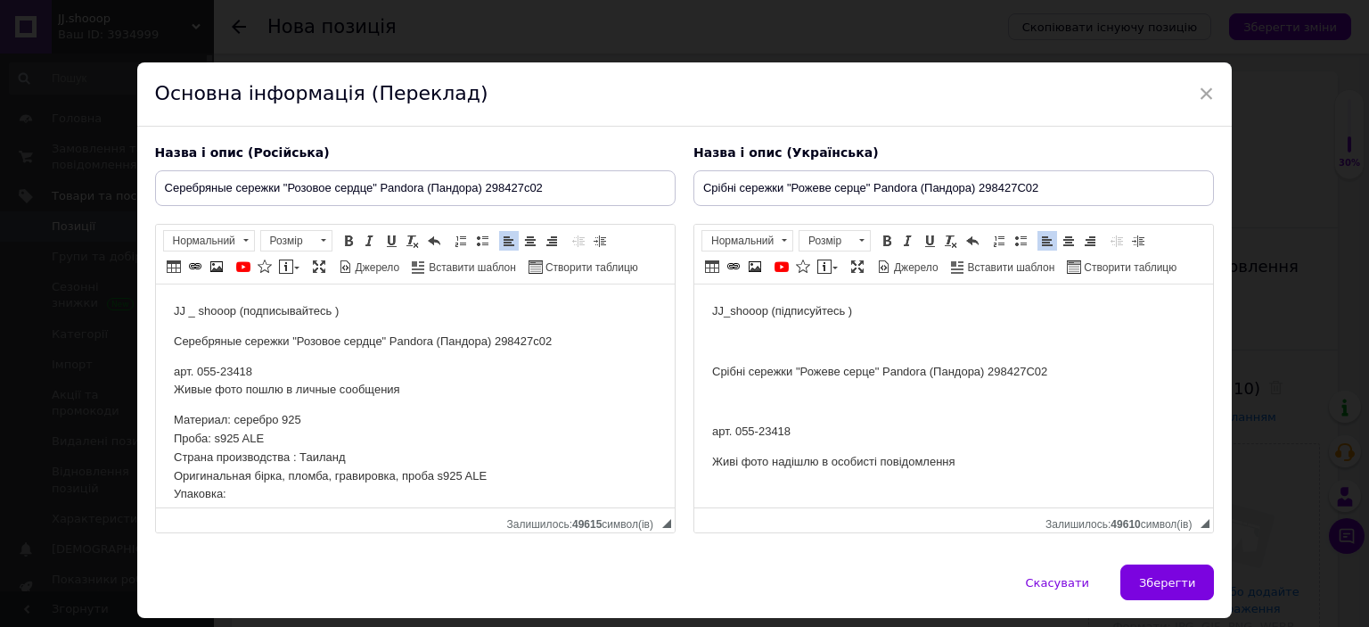
click at [776, 426] on p "арт. 055-23418" at bounding box center [952, 432] width 483 height 19
click at [1162, 588] on span "Зберегти" at bounding box center [1167, 582] width 56 height 13
type input "Серебряные сережки "Розовое сердце" Pandora (Пандора) 298427c02"
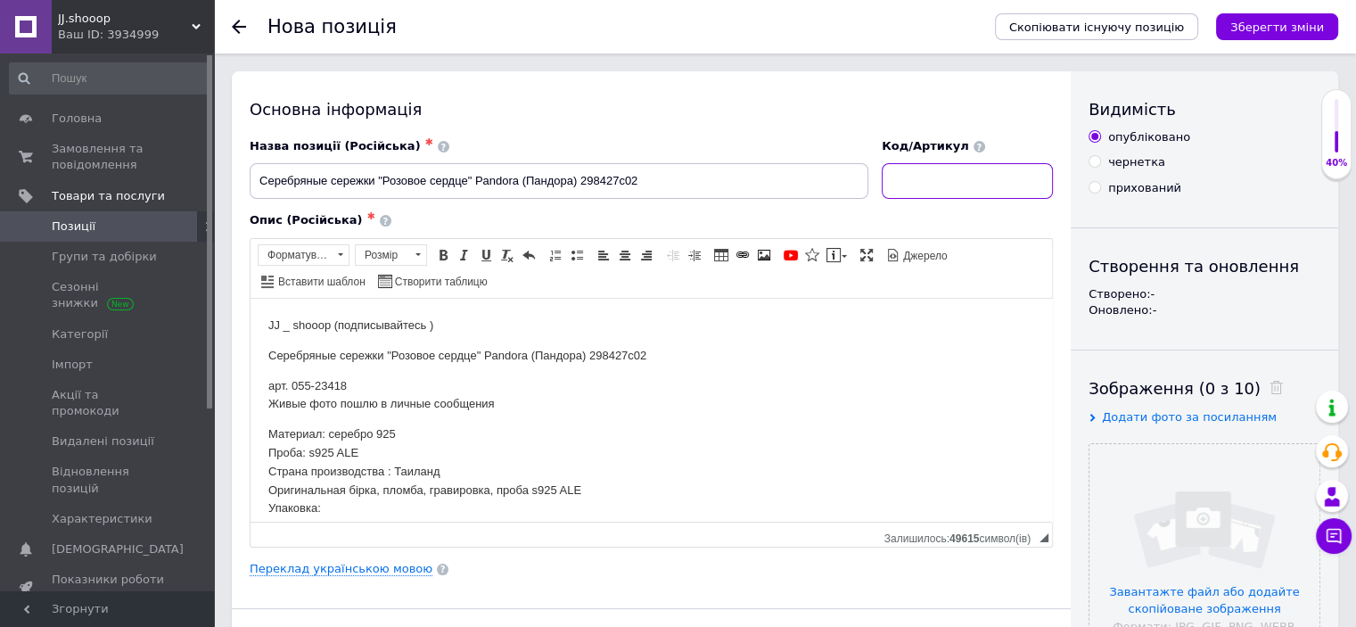
drag, startPoint x: 957, startPoint y: 190, endPoint x: 965, endPoint y: 216, distance: 27.1
click at [957, 192] on input at bounding box center [967, 181] width 171 height 36
paste input "23418"
type input "23418"
click at [1170, 513] on input "file" at bounding box center [1205, 559] width 230 height 230
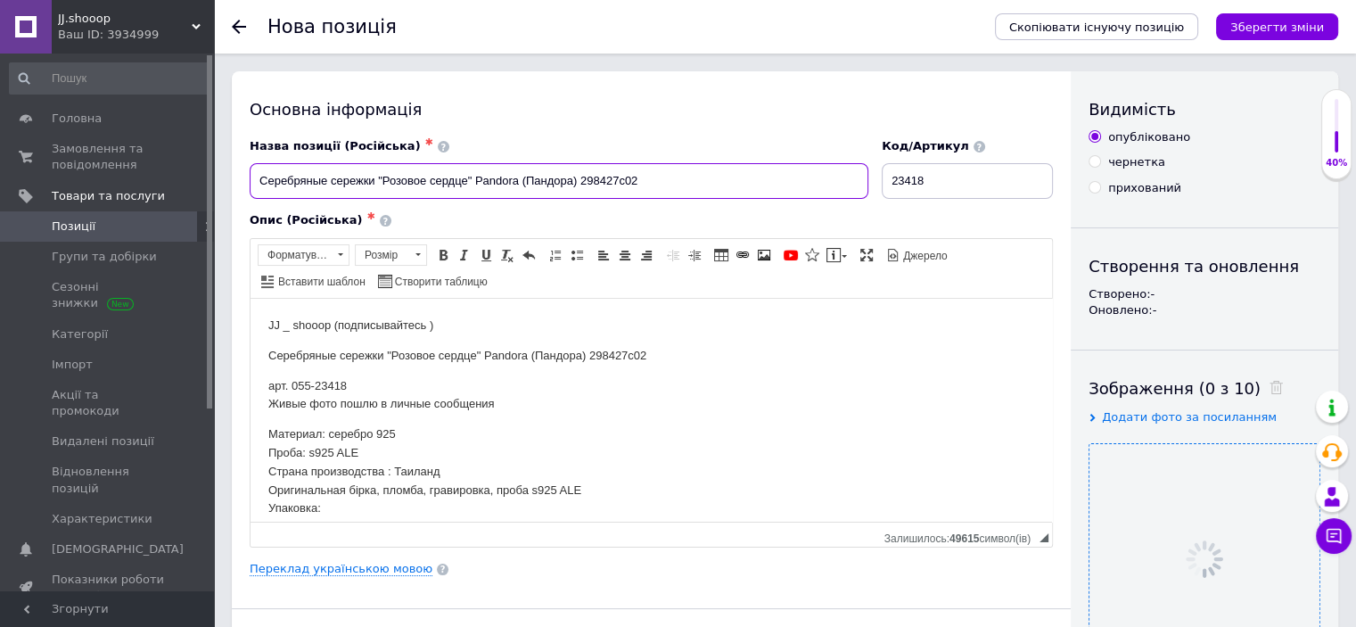
click at [558, 183] on input "Серебряные сережки "Розовое сердце" Pandora (Пандора) 298427c02" at bounding box center [559, 181] width 619 height 36
click at [529, 216] on div "Опис (Російська) ✱" at bounding box center [651, 220] width 803 height 16
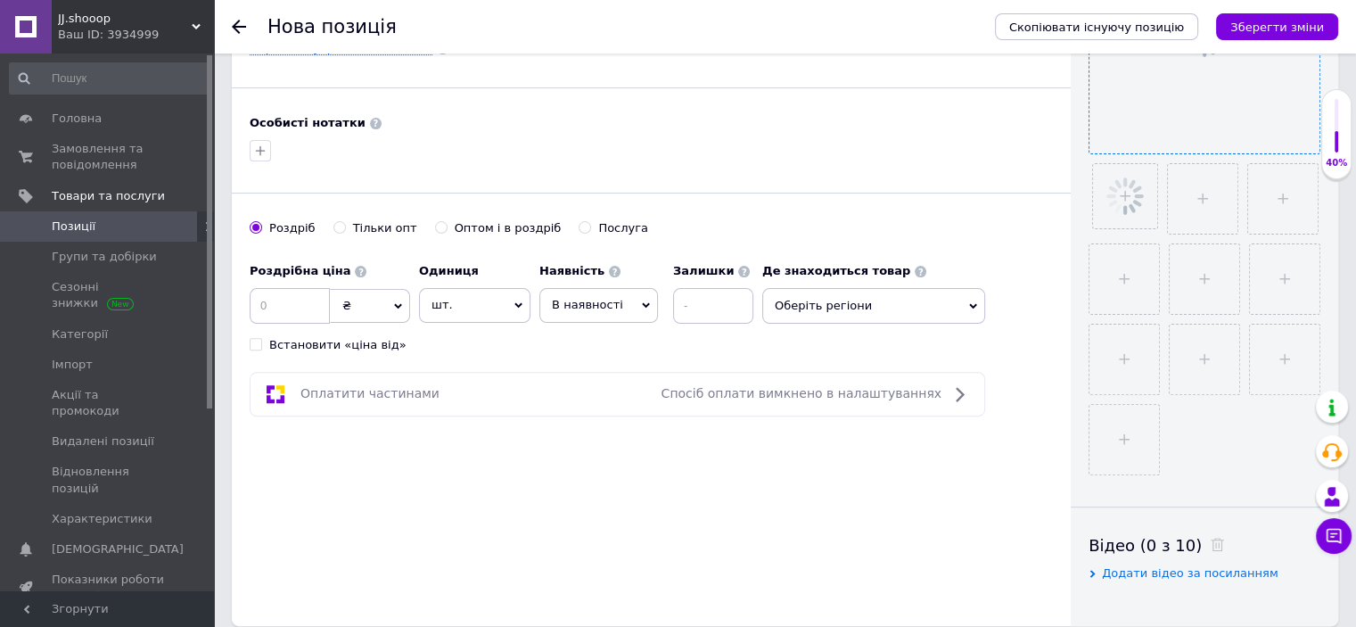
scroll to position [548, 0]
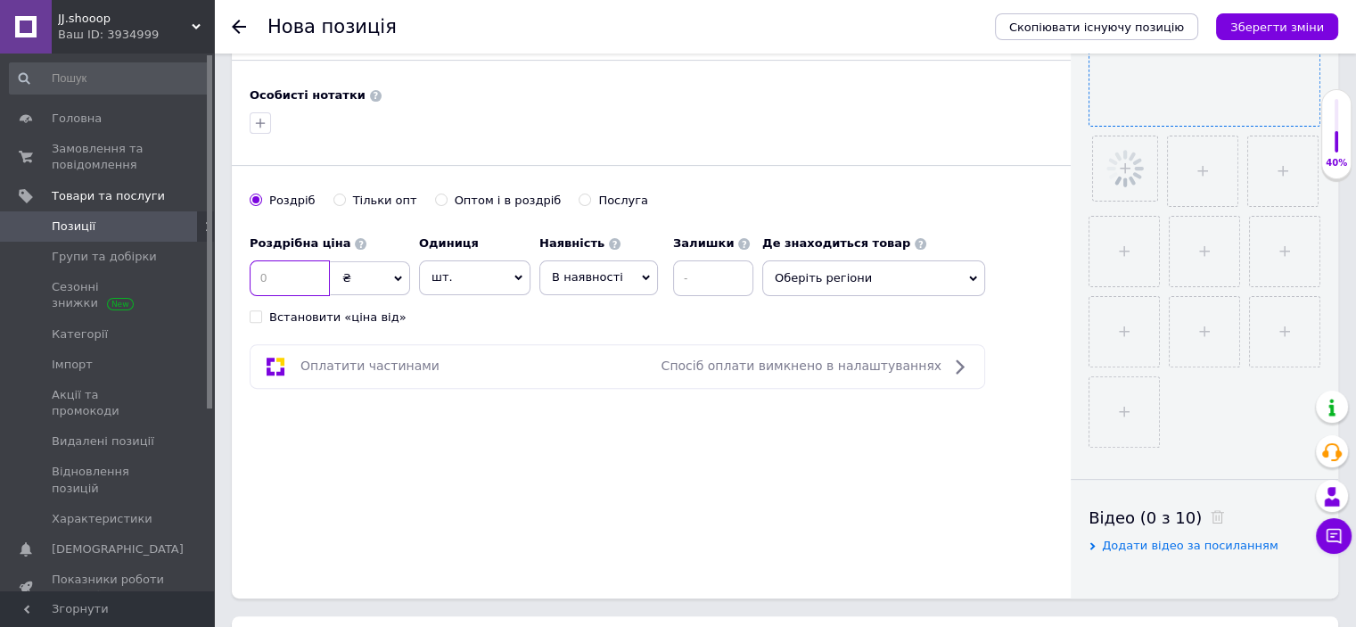
click at [278, 281] on input at bounding box center [290, 278] width 80 height 36
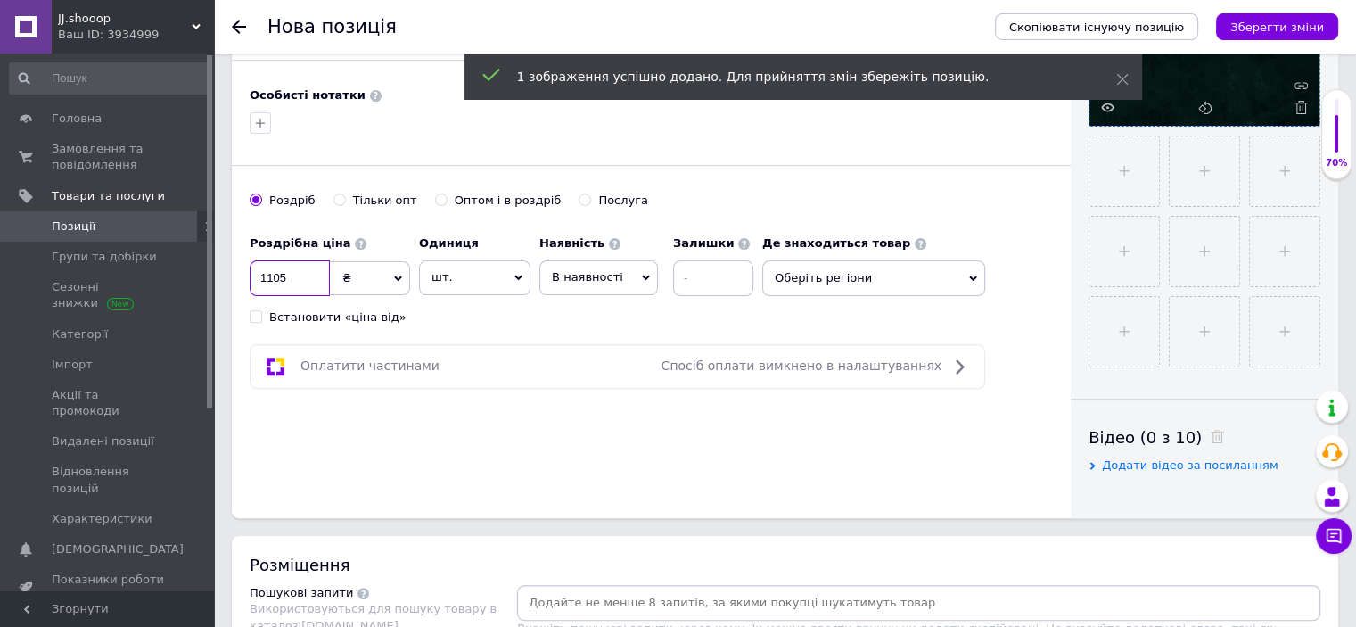
type input "1105"
click at [519, 315] on div "Роздрібна ціна 1105 ₴ $ EUR CHF GBP ¥ PLN ₸ MDL HUF KGS CNY TRY KRW lei Встанов…" at bounding box center [506, 275] width 513 height 99
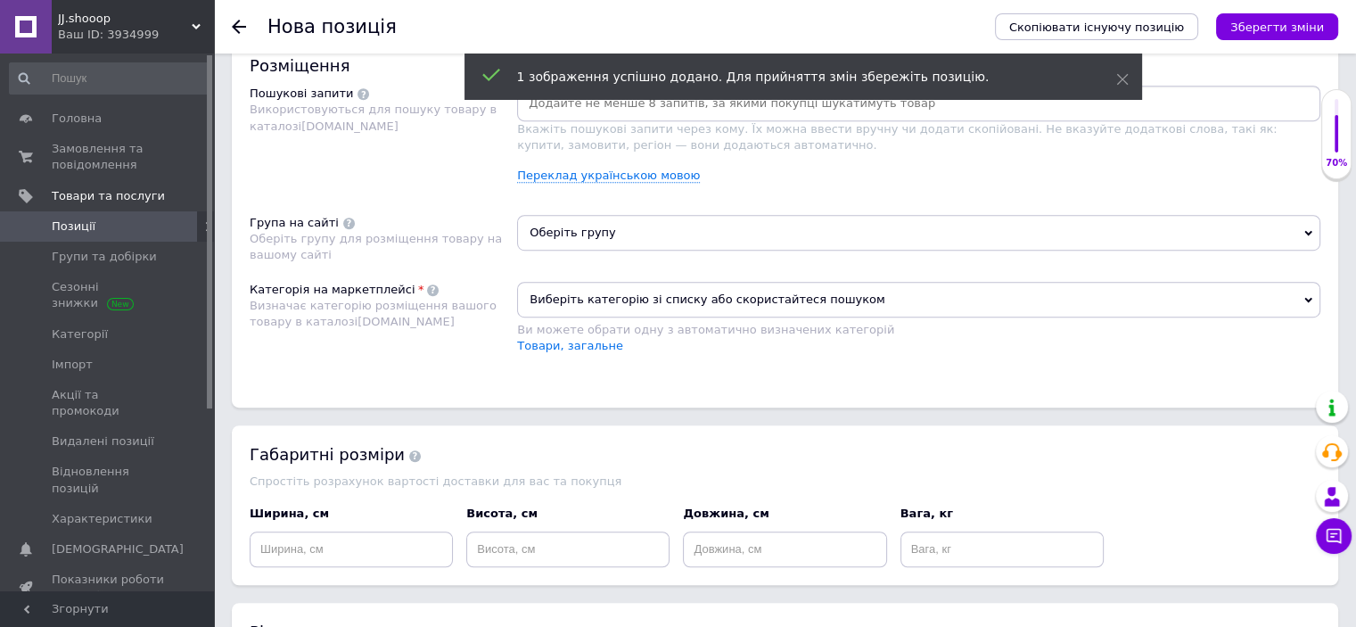
scroll to position [1097, 0]
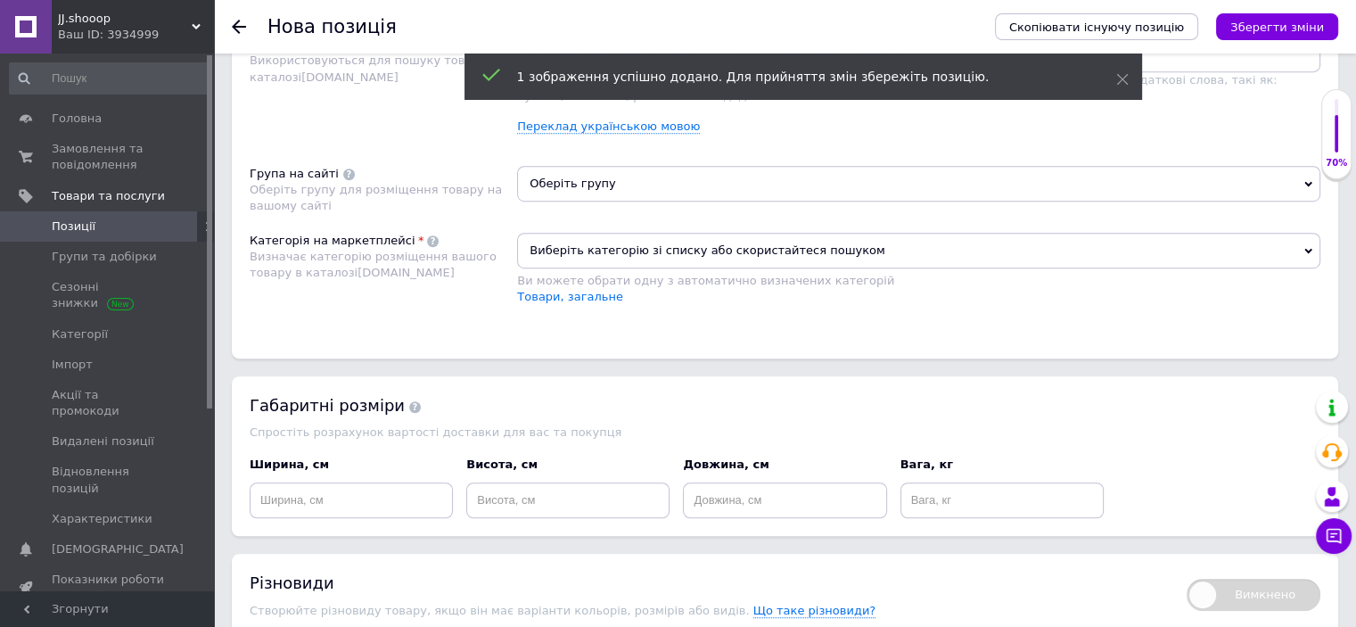
click at [585, 243] on span "Виберіть категорію зі списку або скористайтеся пошуком" at bounding box center [918, 251] width 803 height 36
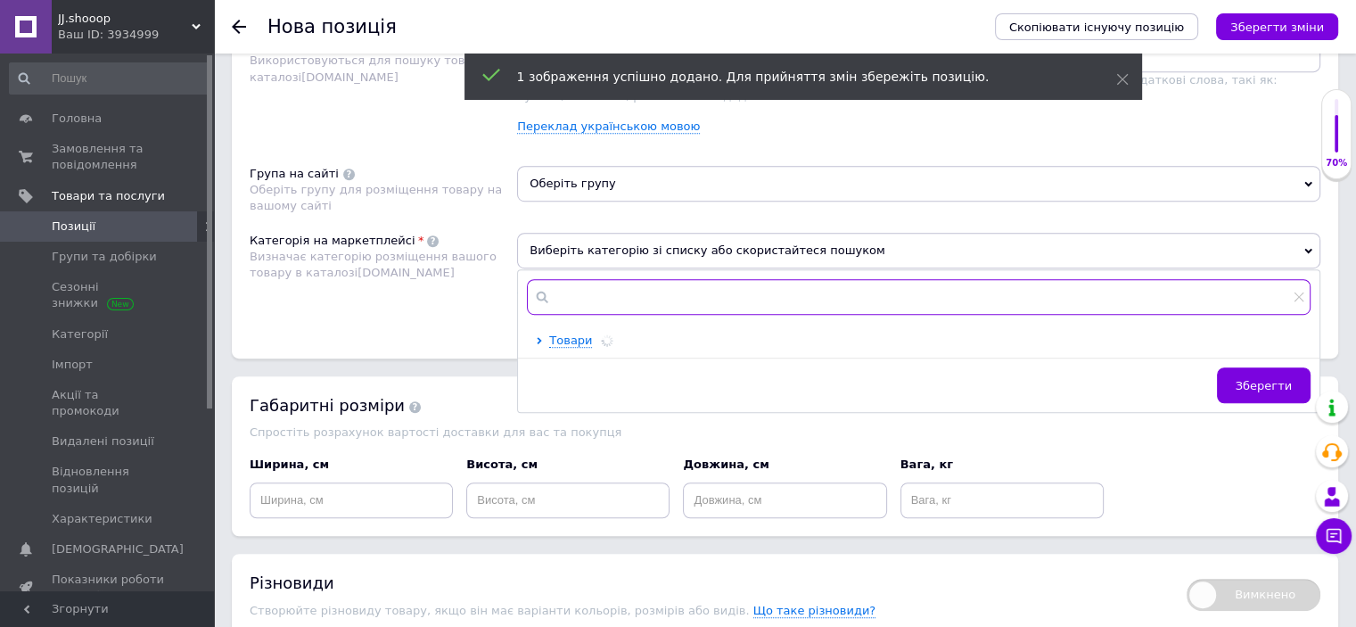
click at [596, 295] on input "text" at bounding box center [919, 297] width 784 height 36
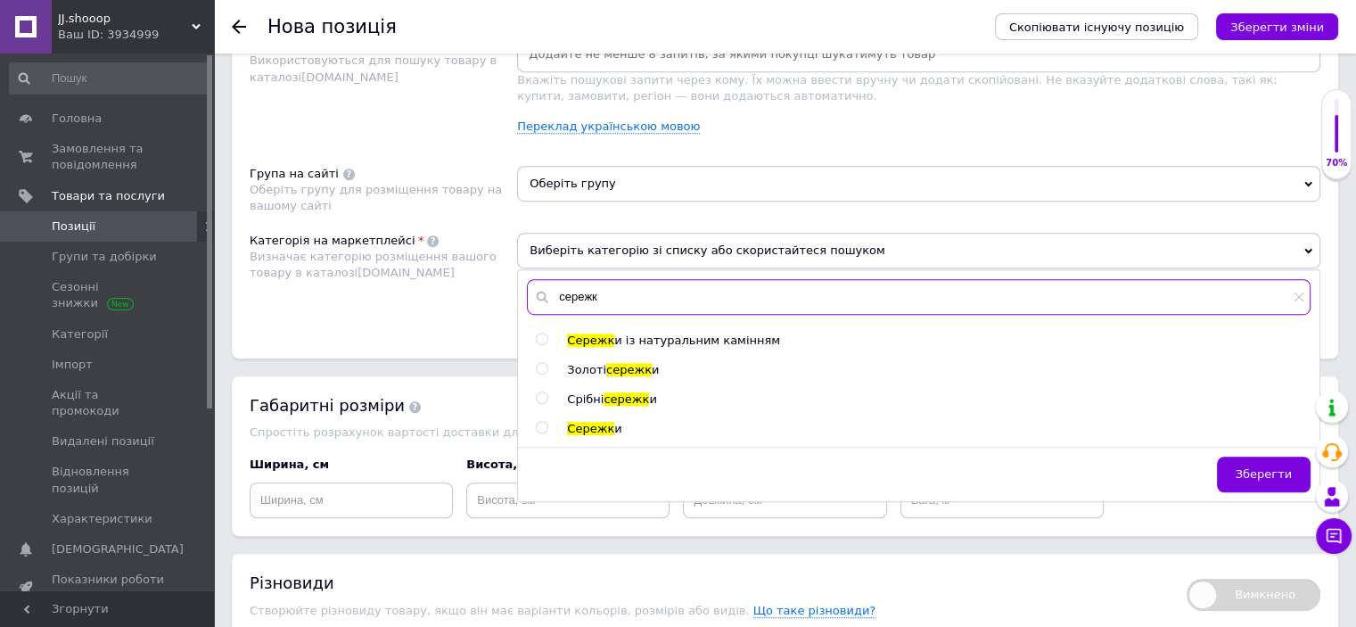
type input "сережк"
drag, startPoint x: 613, startPoint y: 398, endPoint x: 613, endPoint y: 322, distance: 75.8
click at [613, 398] on span "сережк" at bounding box center [626, 398] width 45 height 13
radio input "true"
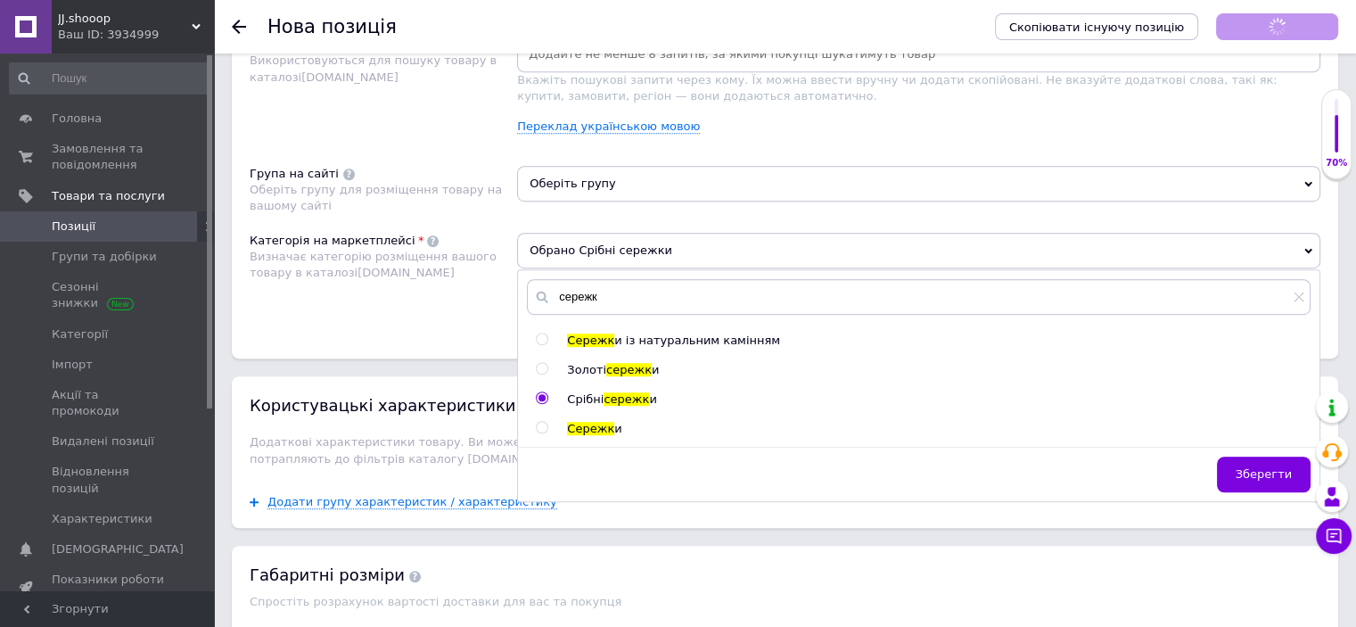
click at [606, 167] on span "Оберіть групу" at bounding box center [918, 184] width 803 height 36
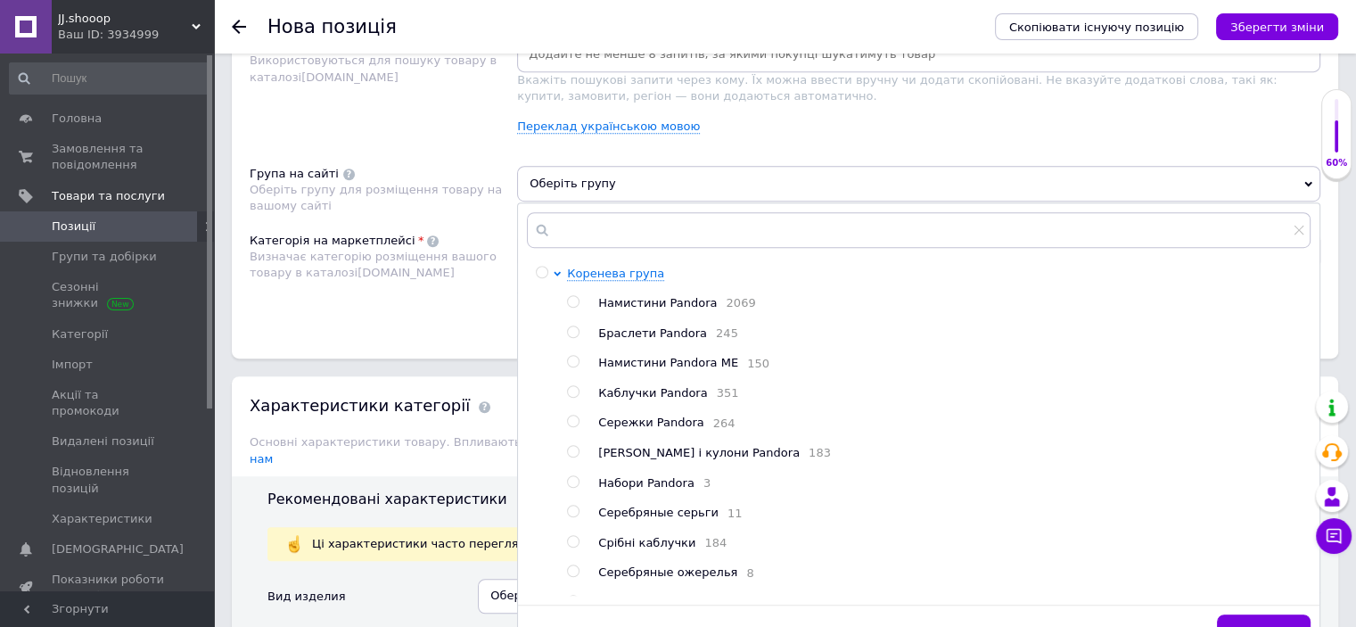
click at [633, 425] on span "Сережки Pandora" at bounding box center [650, 421] width 105 height 13
radio input "true"
click at [411, 297] on div "Категорія на маркетплейсі Визначає категорію розміщення вашого товару в каталоз…" at bounding box center [383, 278] width 267 height 90
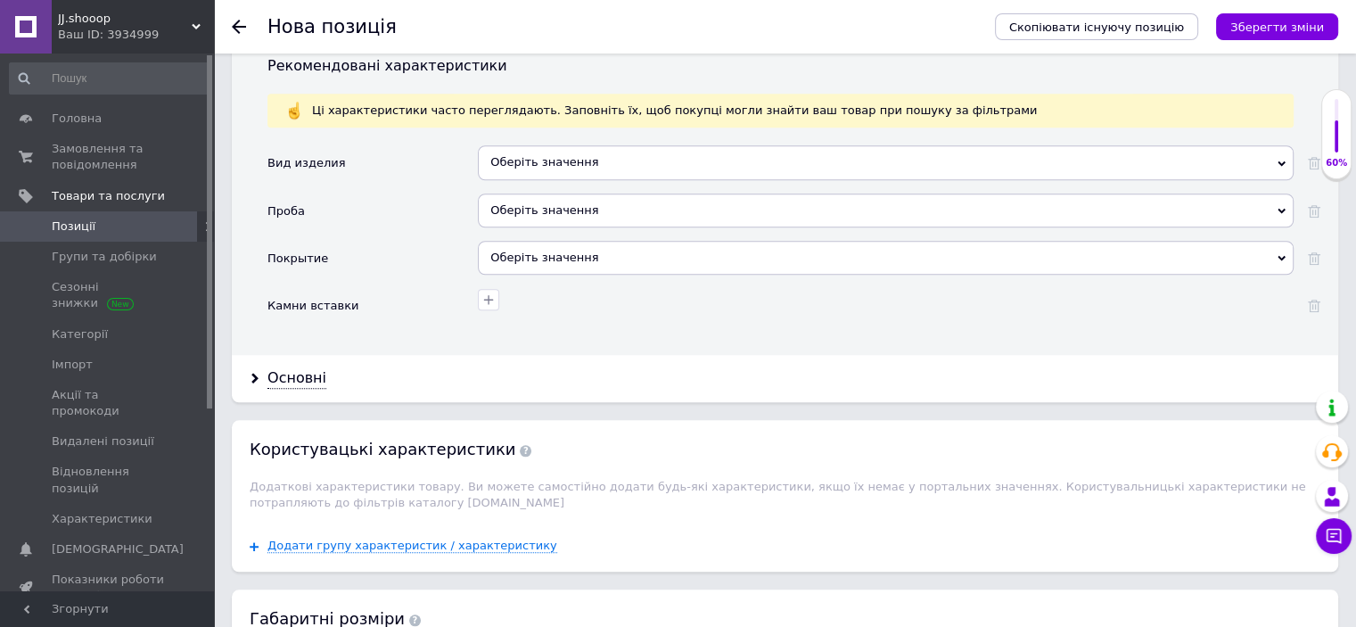
scroll to position [1542, 0]
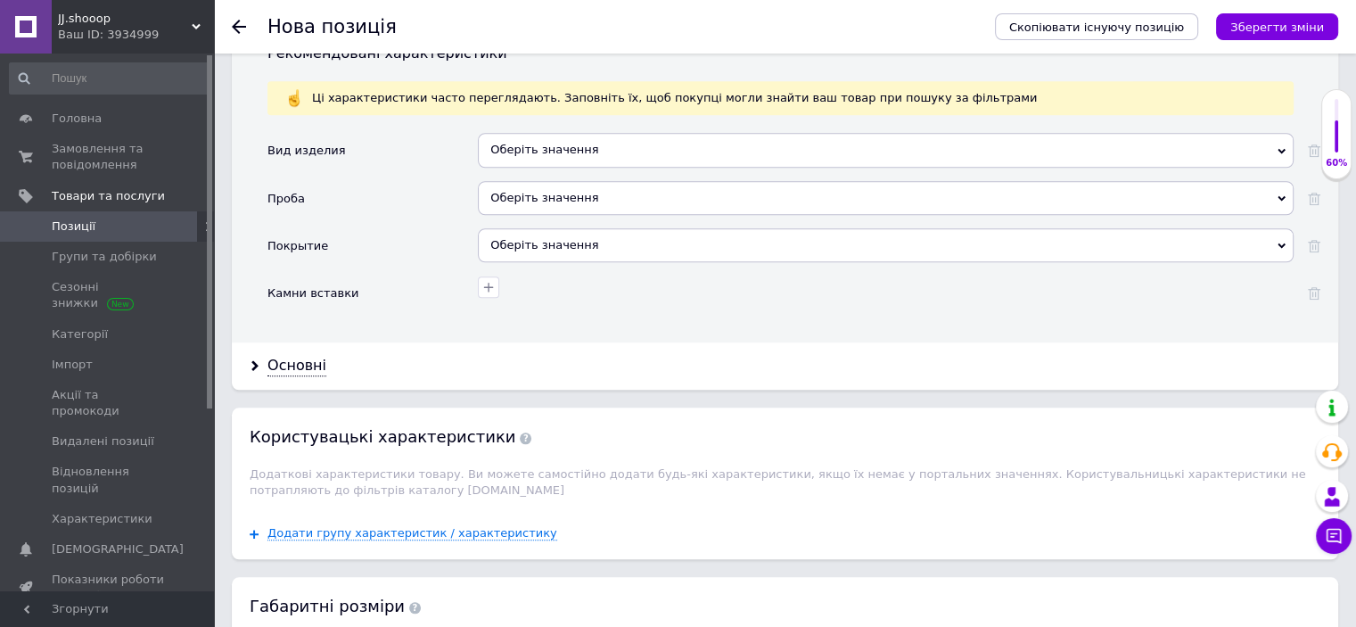
click at [530, 133] on div "Оберіть значення" at bounding box center [886, 150] width 816 height 34
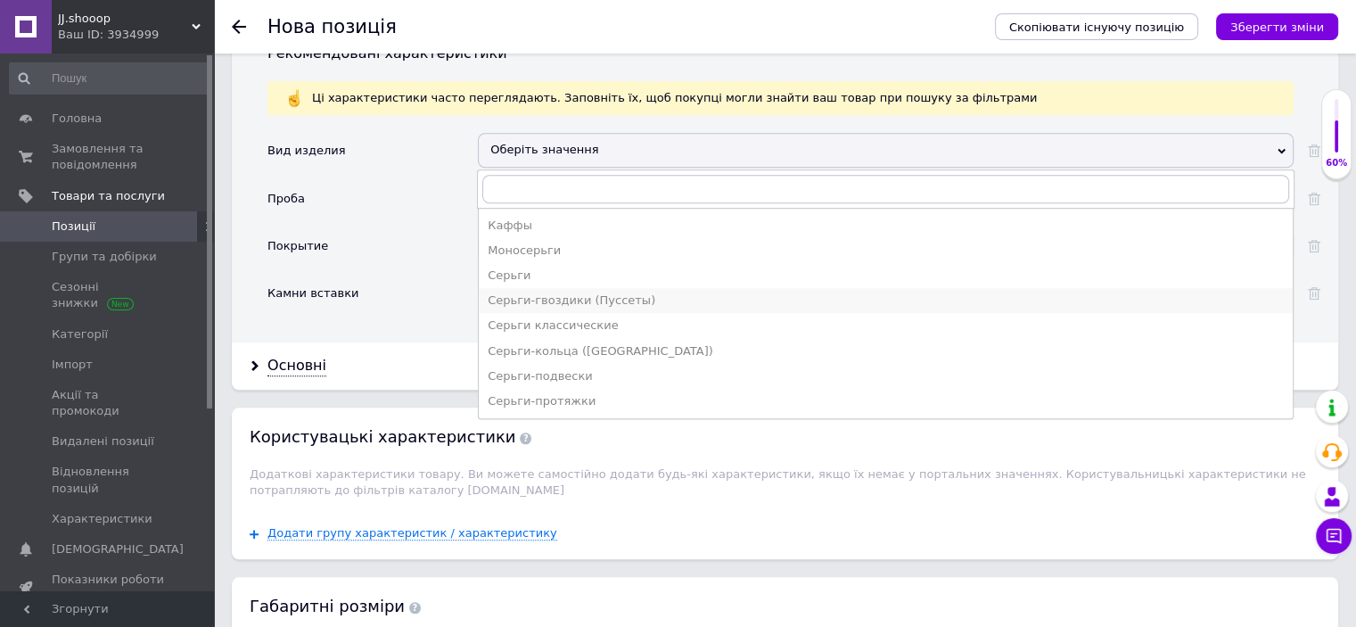
click at [551, 292] on div "Серьги-гвоздики (Пуссеты)" at bounding box center [886, 300] width 796 height 16
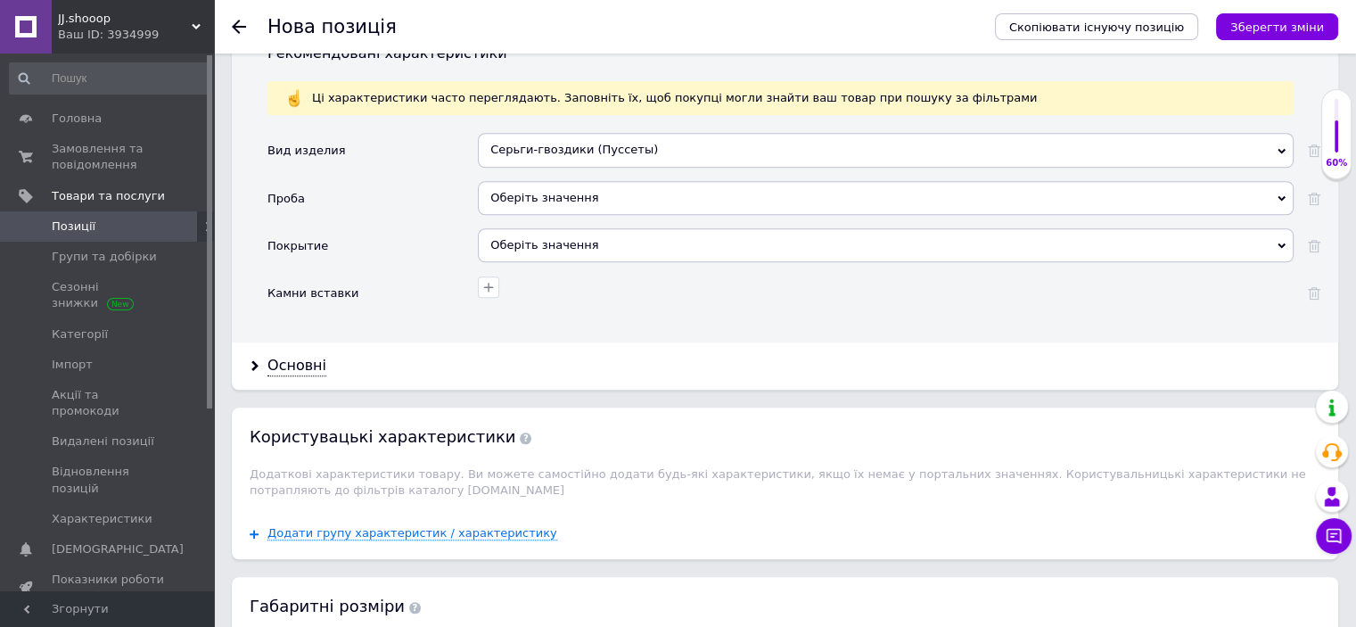
click at [528, 181] on div "Оберіть значення" at bounding box center [886, 198] width 816 height 34
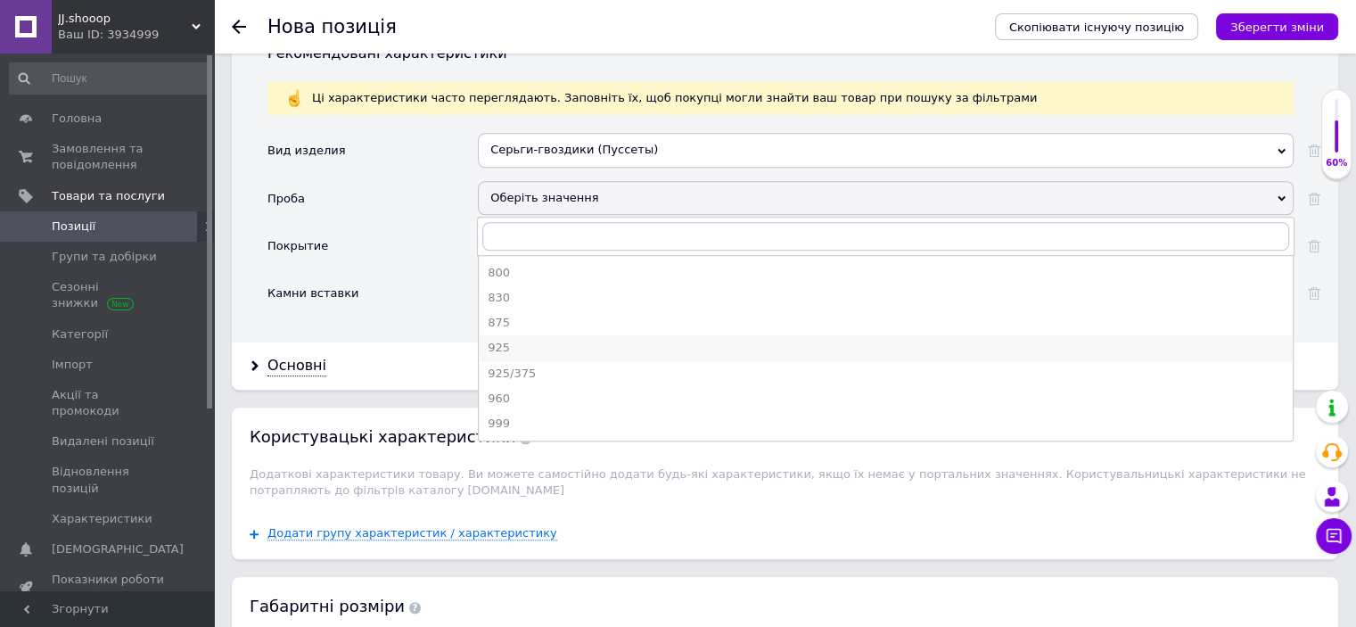
click at [509, 340] on div "925" at bounding box center [886, 348] width 796 height 16
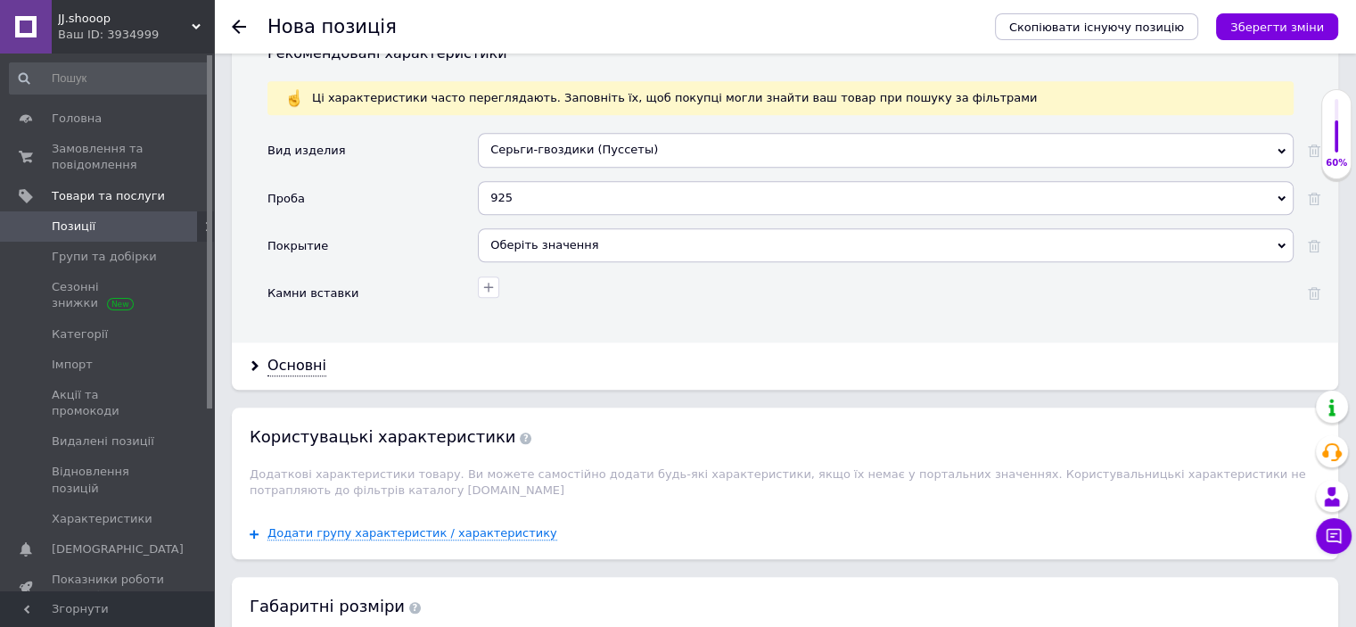
click at [510, 228] on div "Оберіть значення" at bounding box center [886, 245] width 816 height 34
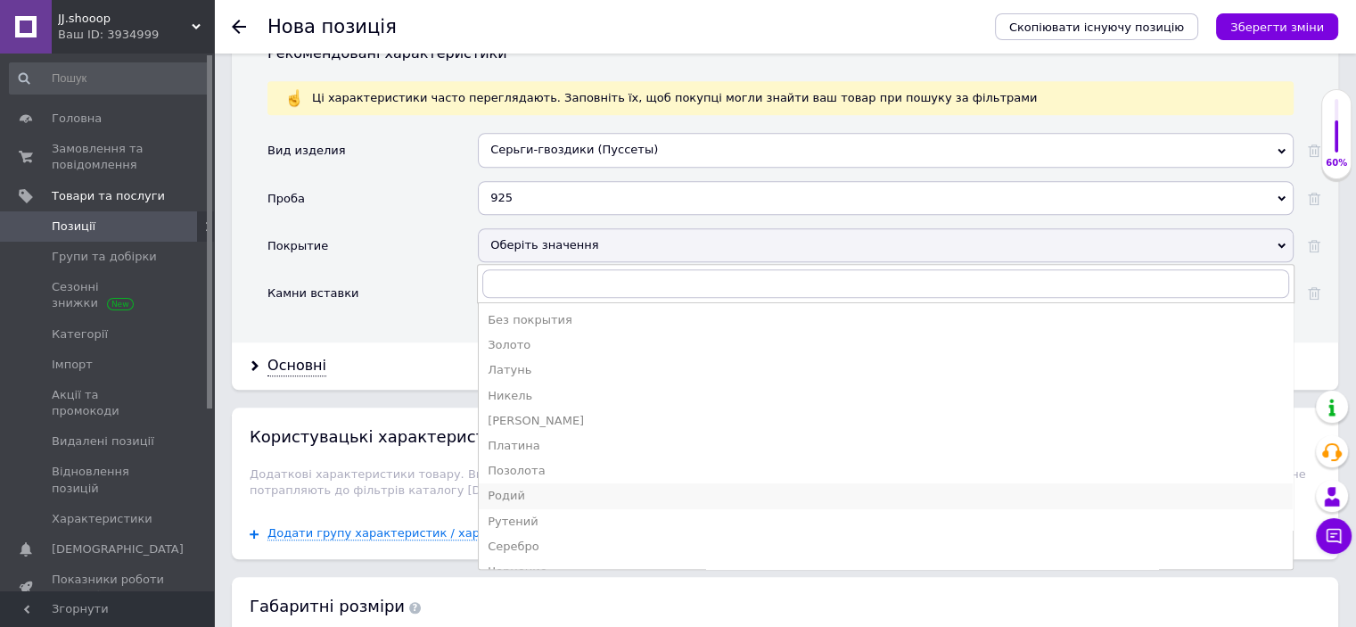
click at [529, 483] on li "Родий" at bounding box center [886, 495] width 814 height 25
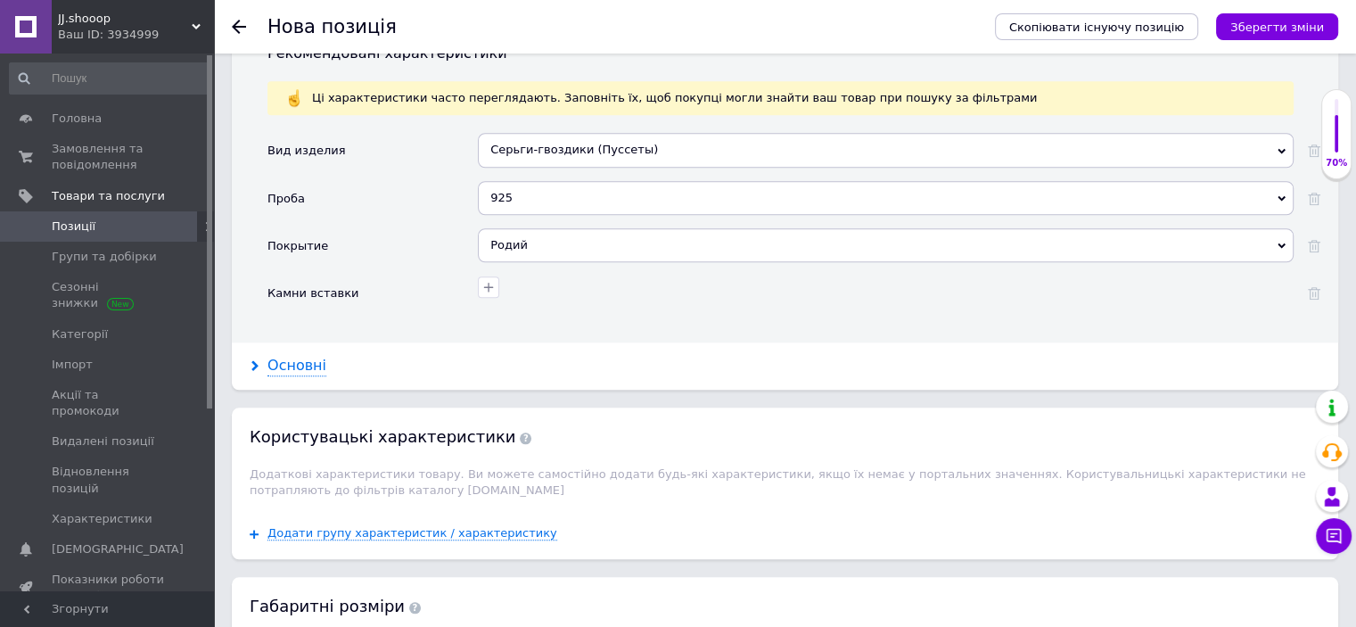
click at [300, 356] on div "Основні" at bounding box center [296, 366] width 59 height 21
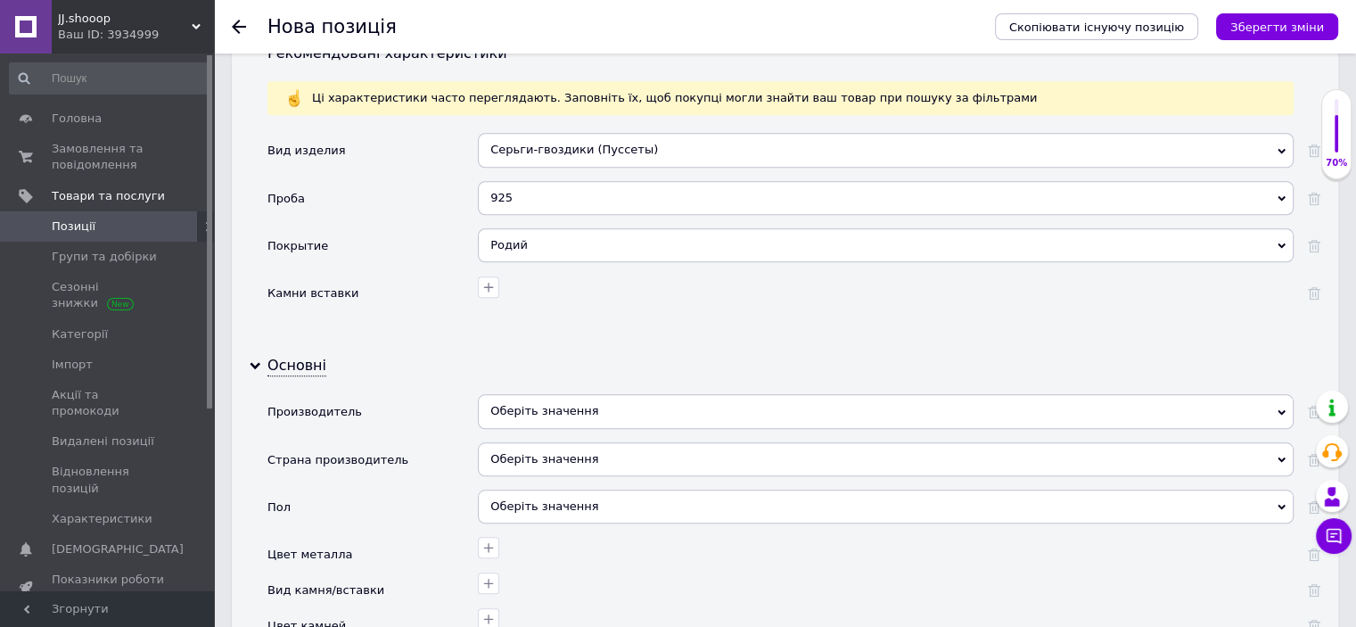
click at [551, 394] on div "Оберіть значення" at bounding box center [886, 411] width 816 height 34
paste input "Пандора"
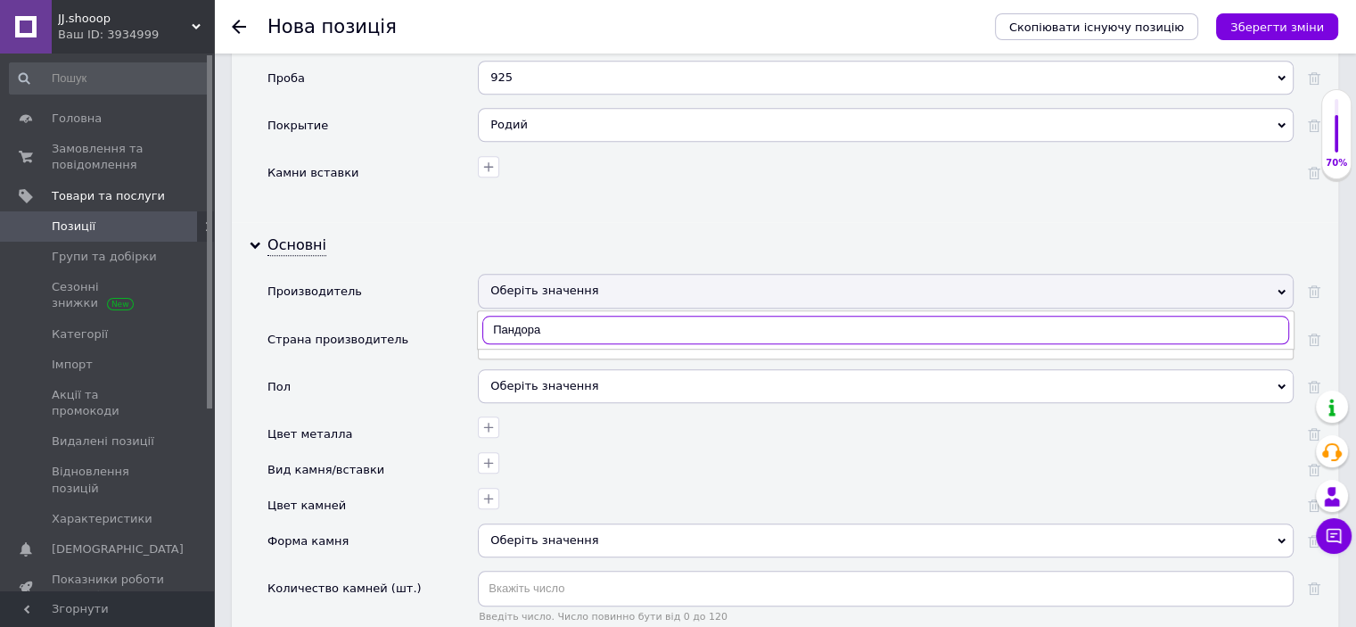
scroll to position [1690, 0]
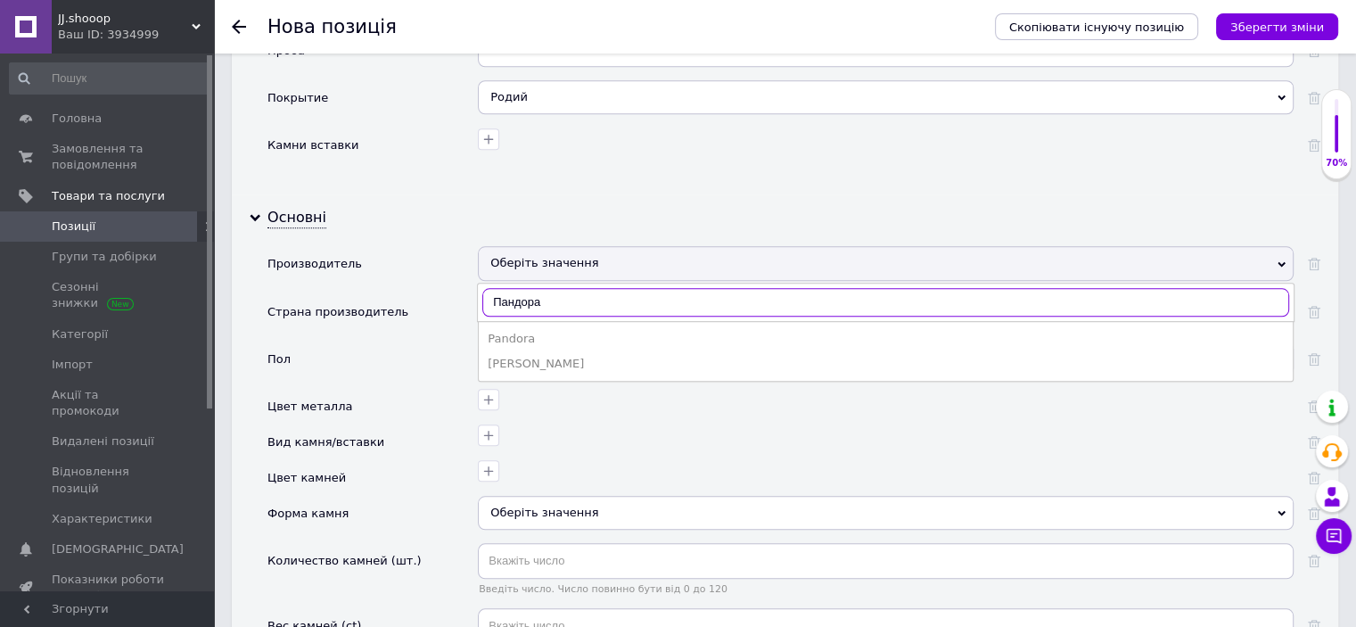
type input "Пандора"
click at [539, 331] on div "Pandora" at bounding box center [886, 339] width 796 height 16
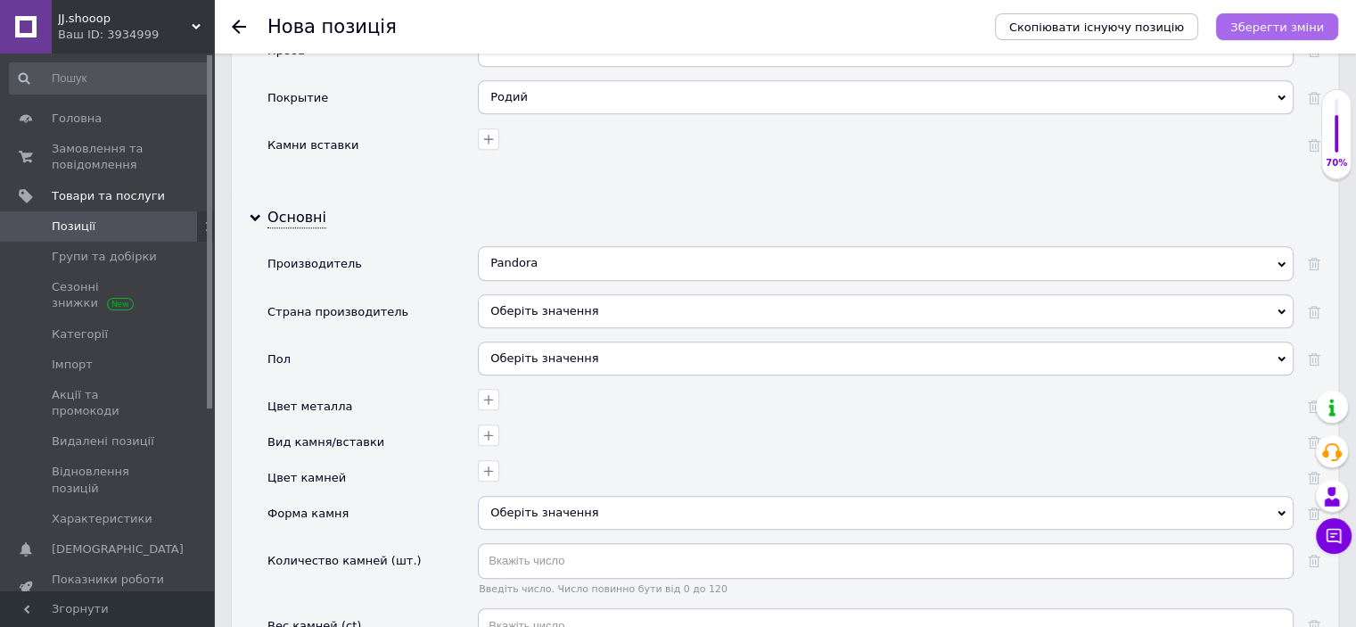
drag, startPoint x: 1262, startPoint y: 33, endPoint x: 865, endPoint y: 25, distance: 397.7
click at [1262, 34] on icon "Зберегти зміни" at bounding box center [1277, 27] width 94 height 13
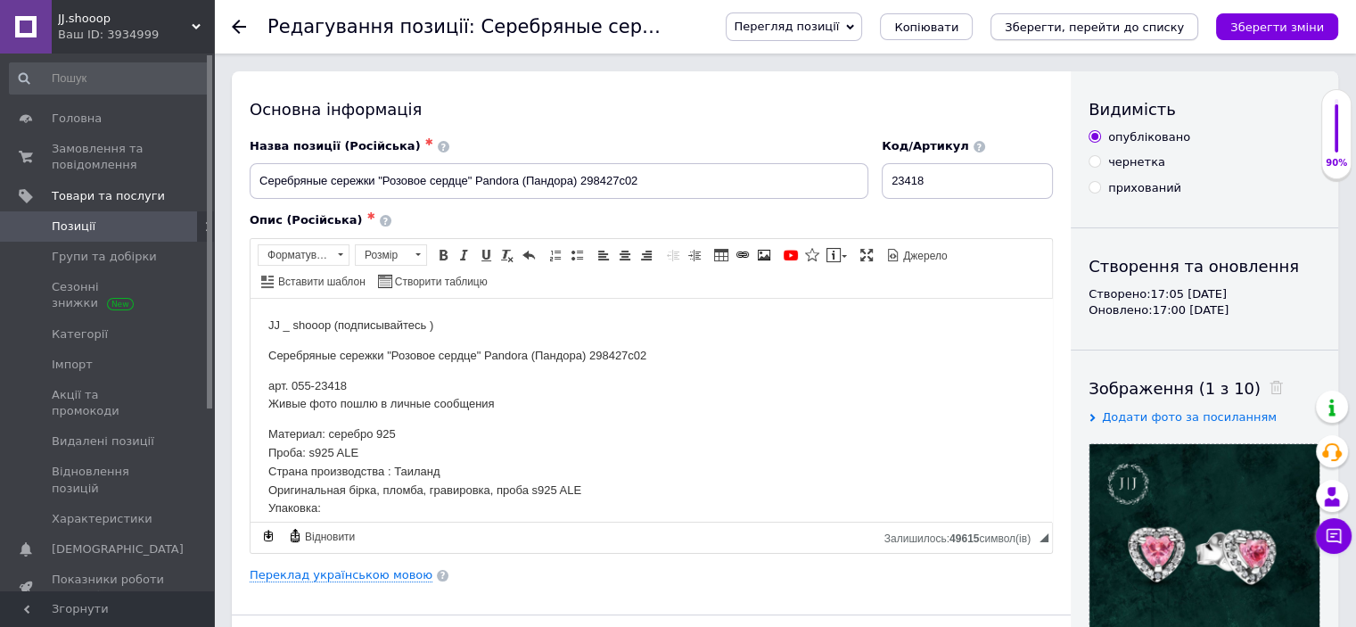
click at [1147, 24] on icon "Зберегти, перейти до списку" at bounding box center [1094, 27] width 179 height 13
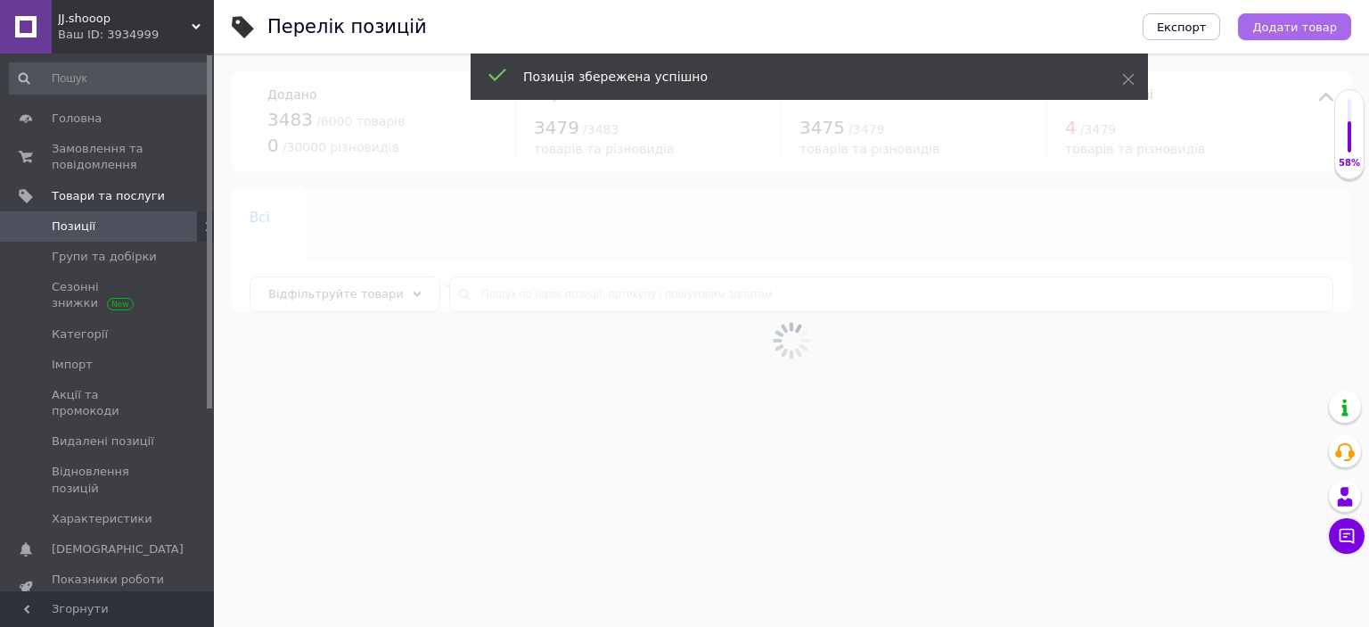
click at [1304, 23] on span "Додати товар" at bounding box center [1295, 27] width 85 height 13
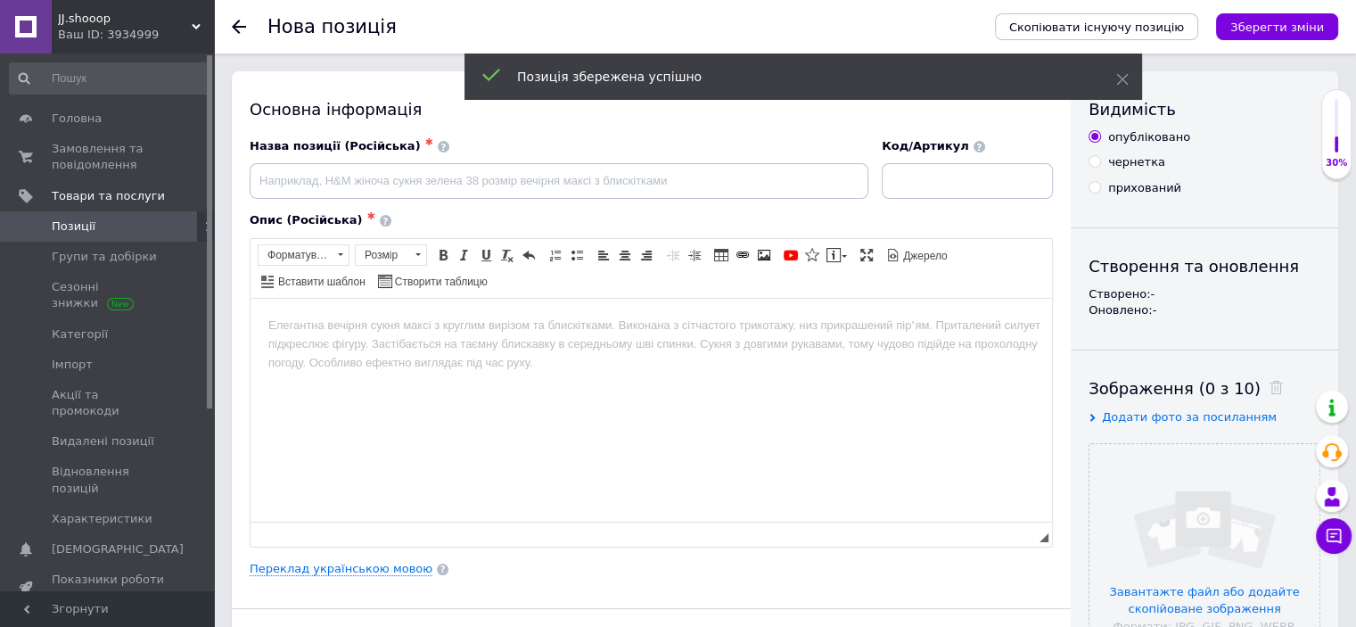
click at [358, 553] on div "Опис (Російська) ✱ Розширений текстовий редактор, E93EFC76-015C-45D6-9151-84F4D…" at bounding box center [651, 379] width 821 height 352
click at [333, 577] on div "Основна інформація Назва позиції (Російська) ✱ Код/Артикул Опис (Російська) ✱ Р…" at bounding box center [651, 568] width 839 height 995
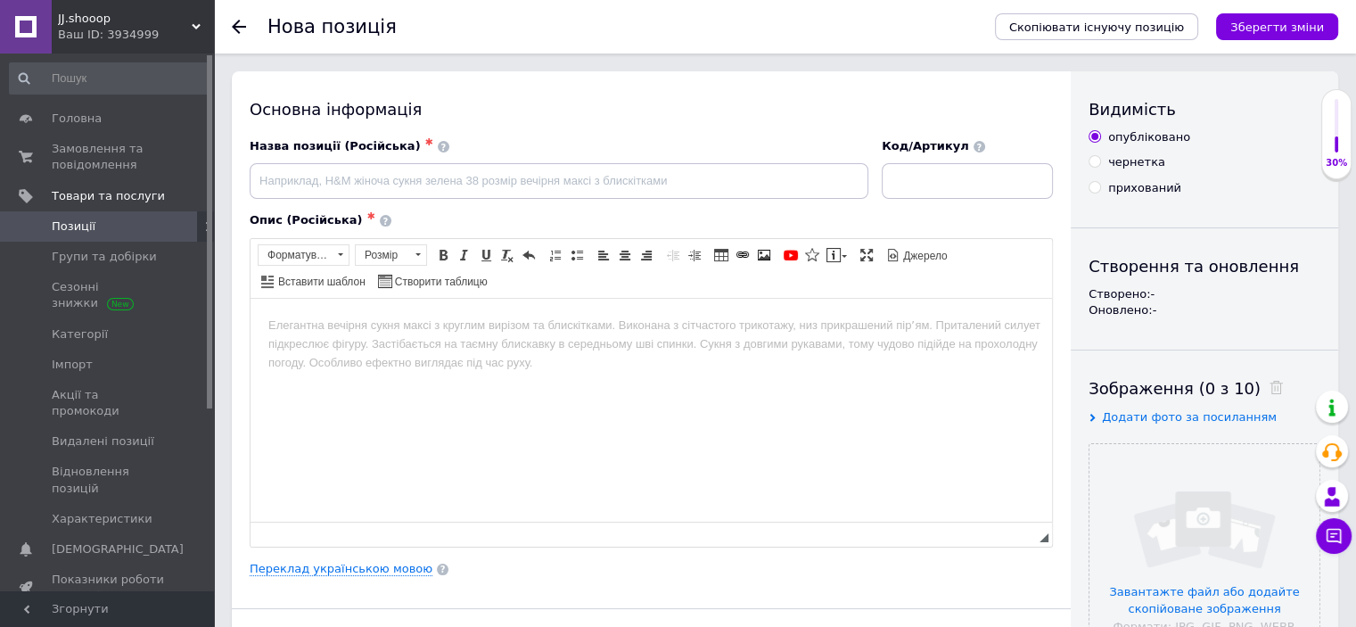
click at [330, 576] on div "Основна інформація Назва позиції (Російська) ✱ Код/Артикул Опис (Російська) ✱ Р…" at bounding box center [651, 568] width 839 height 995
click at [330, 570] on link "Переклад українською мовою" at bounding box center [341, 569] width 183 height 14
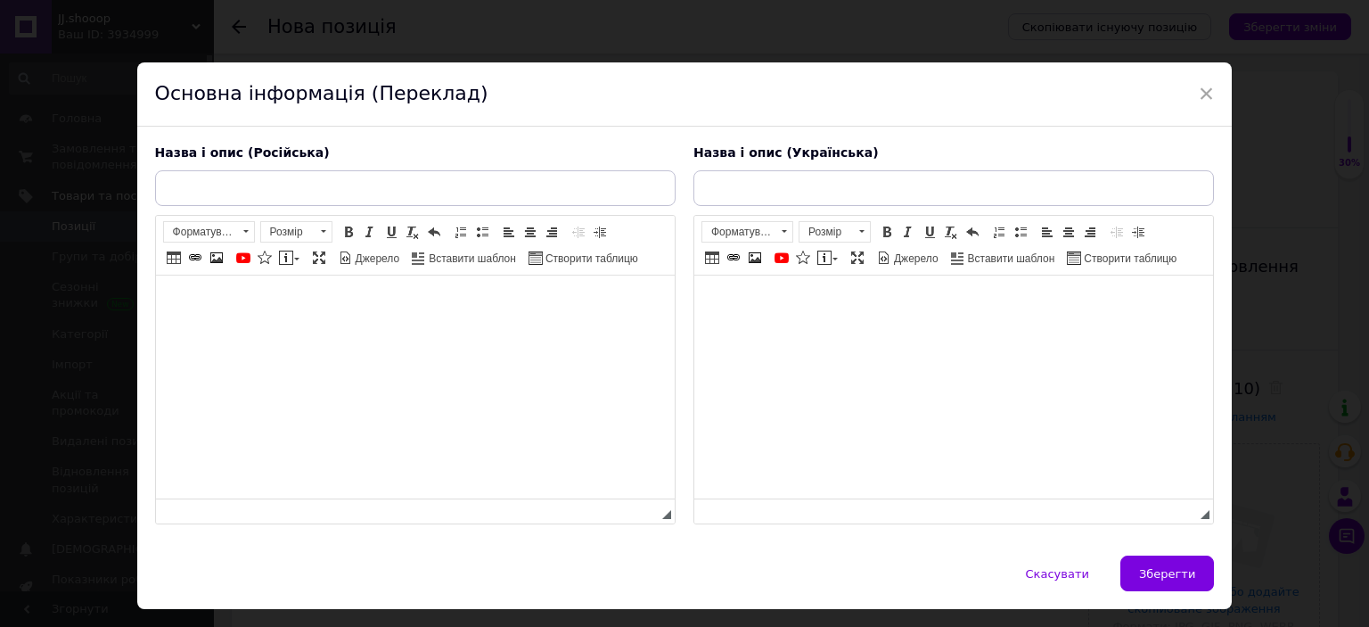
click at [777, 330] on html at bounding box center [953, 302] width 519 height 54
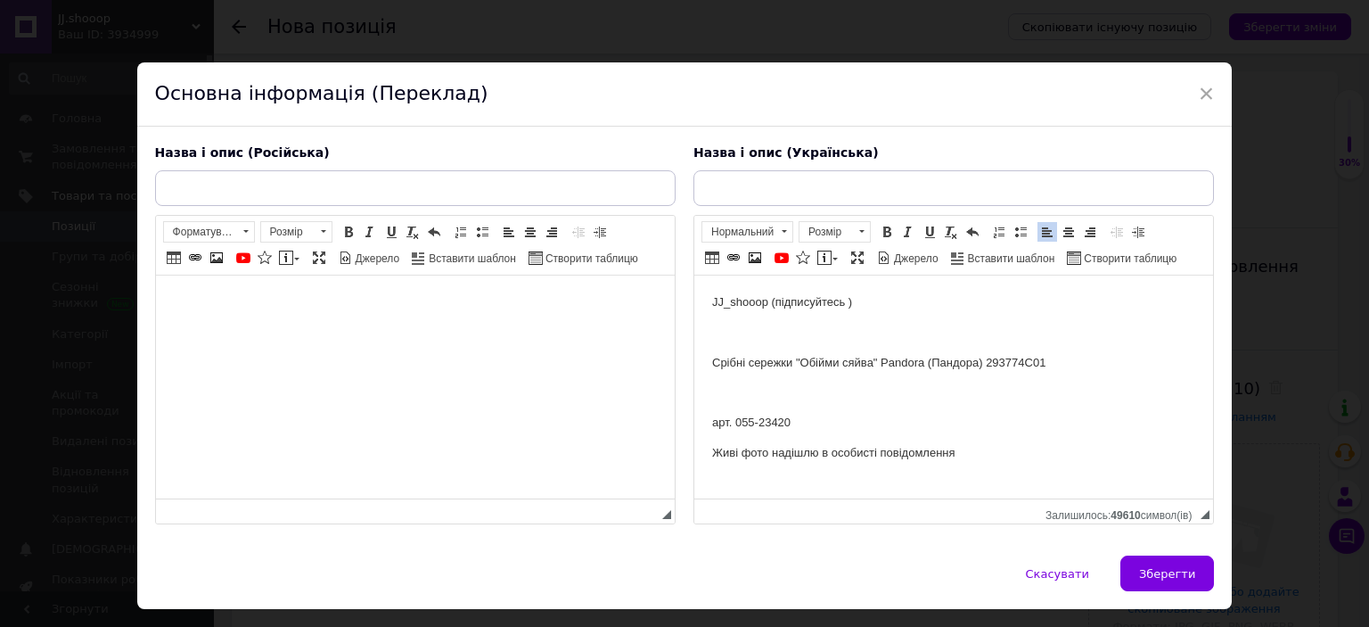
scroll to position [251, 0]
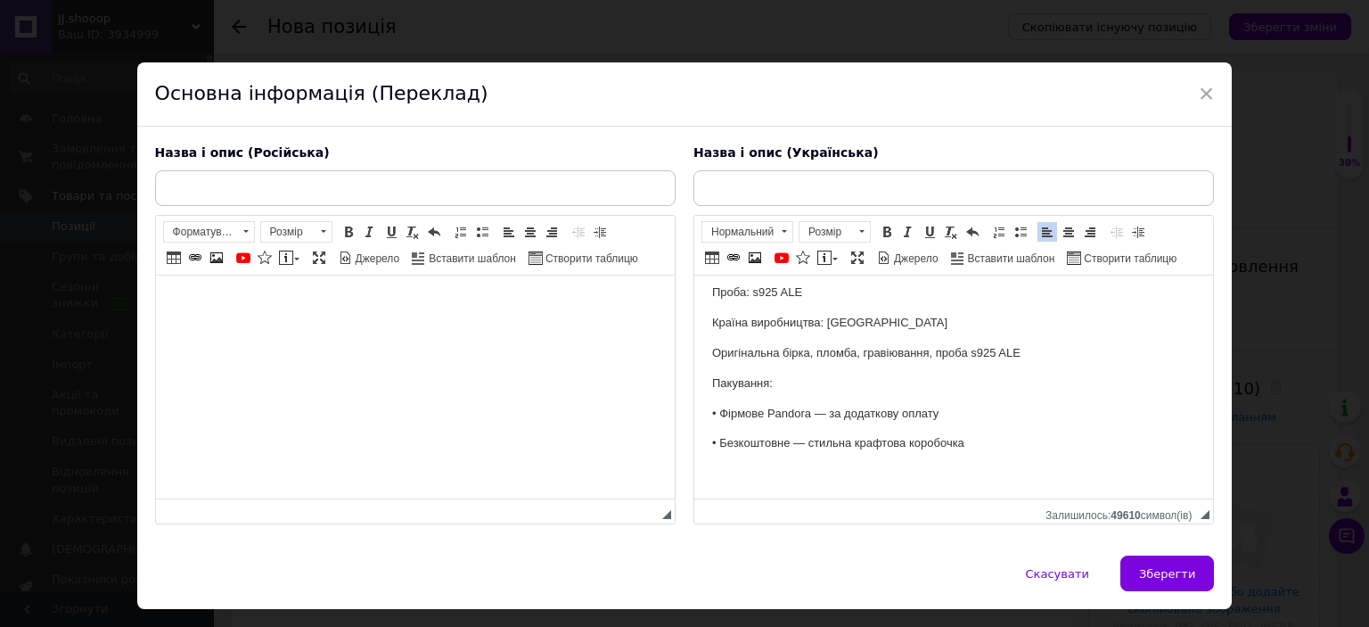
click at [449, 330] on html at bounding box center [414, 302] width 519 height 54
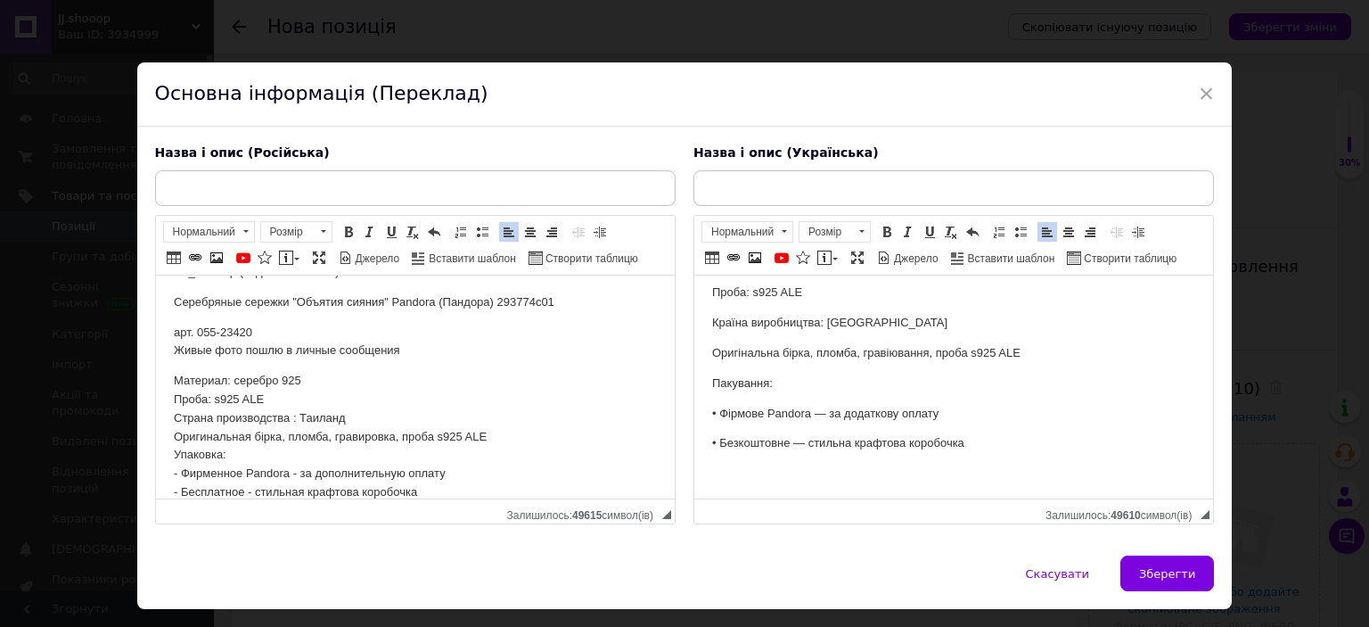
scroll to position [0, 0]
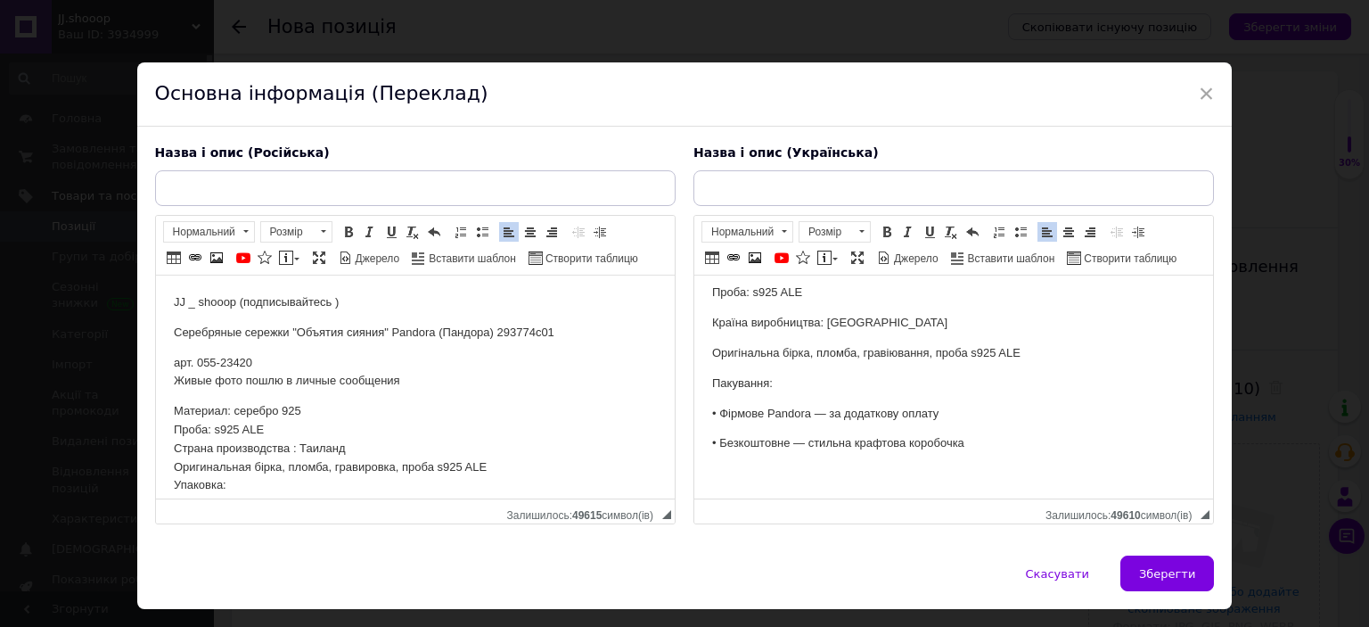
click at [349, 329] on p "Серебряные сережки "Объятия сияния" Pandora (Пандора) 293774c01" at bounding box center [414, 333] width 483 height 19
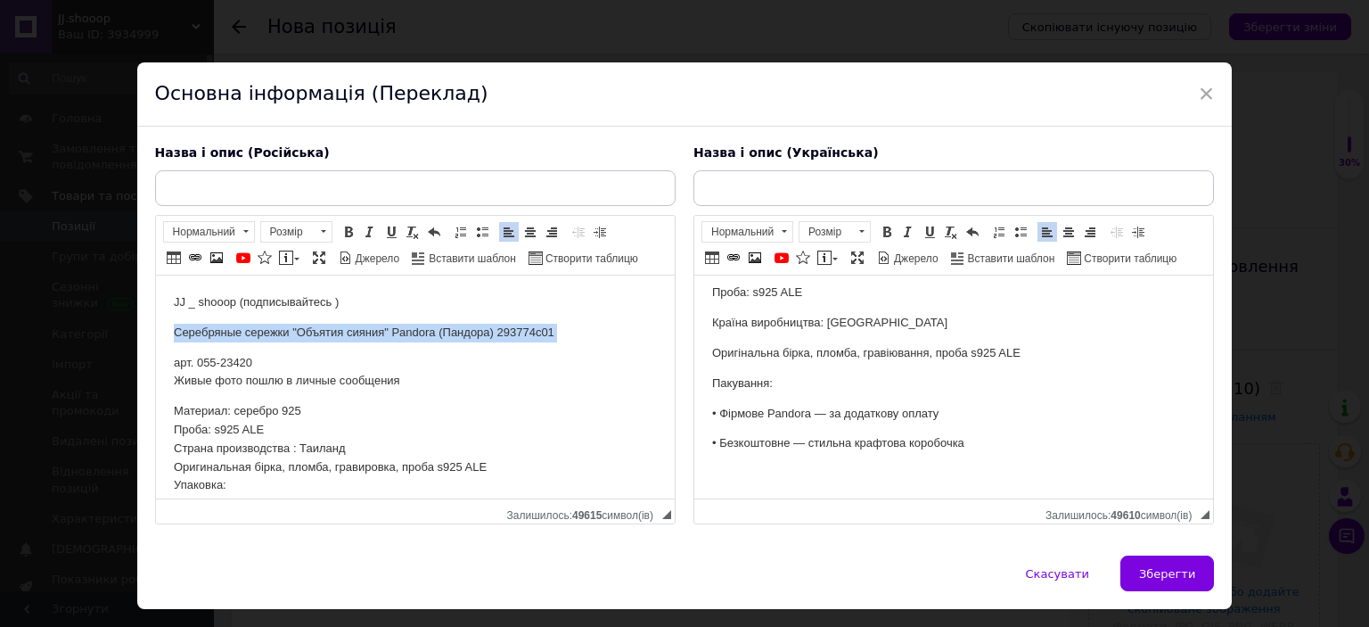
click at [349, 329] on p "Серебряные сережки "Объятия сияния" Pandora (Пандора) 293774c01" at bounding box center [414, 333] width 483 height 19
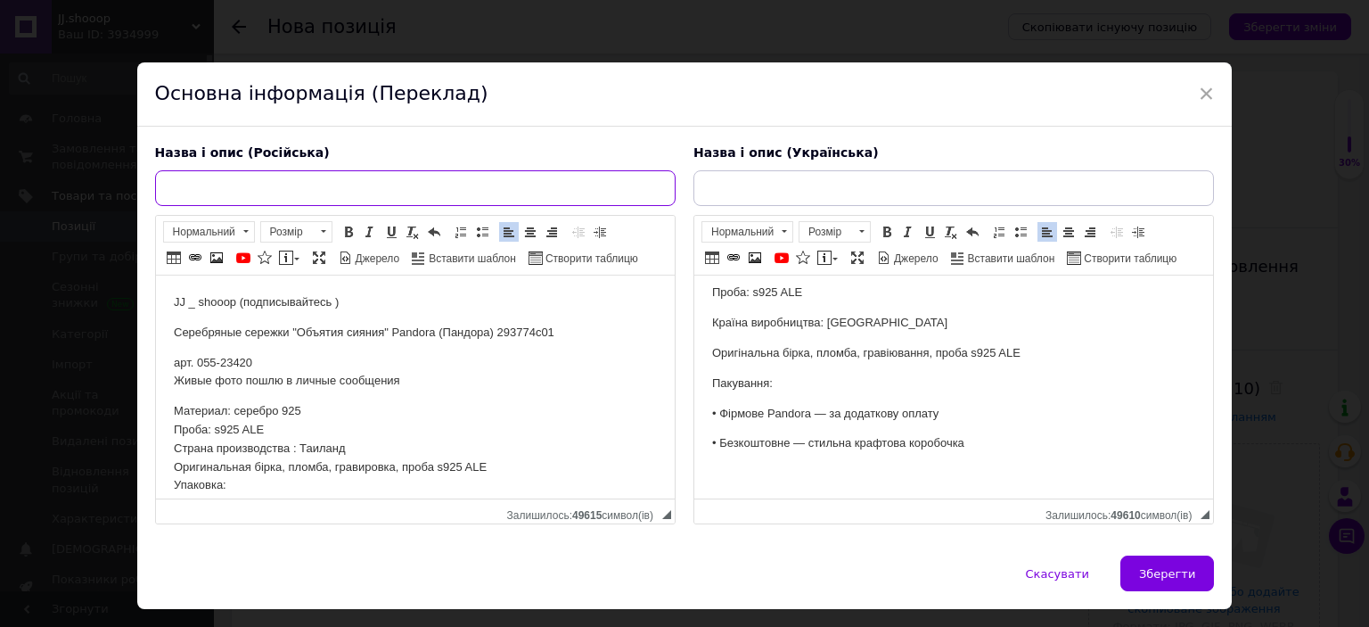
click at [347, 175] on input "text" at bounding box center [415, 188] width 521 height 36
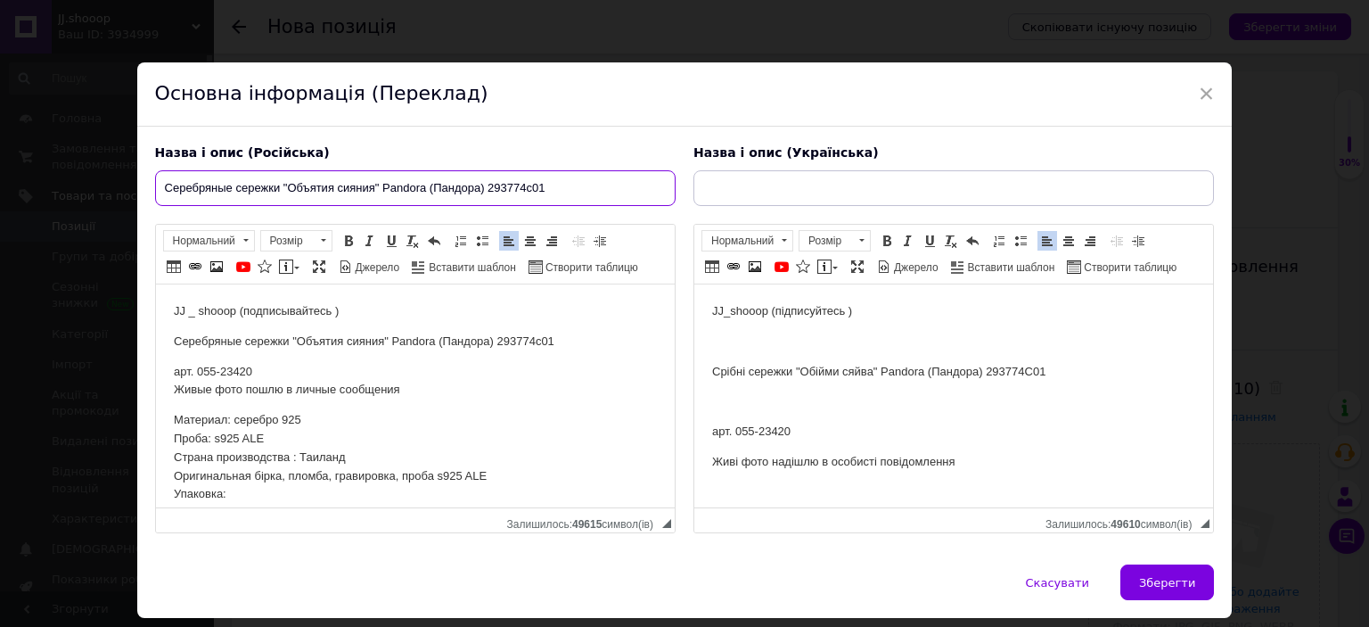
type input "Серебряные сережки "Объятия сияния" Pandora (Пандора) 293774c01"
click at [760, 367] on p "Срібні сережки "Обійми сяйва" Pandora (Пандора) 293774C01" at bounding box center [952, 372] width 483 height 19
click at [747, 196] on input "text" at bounding box center [954, 188] width 521 height 36
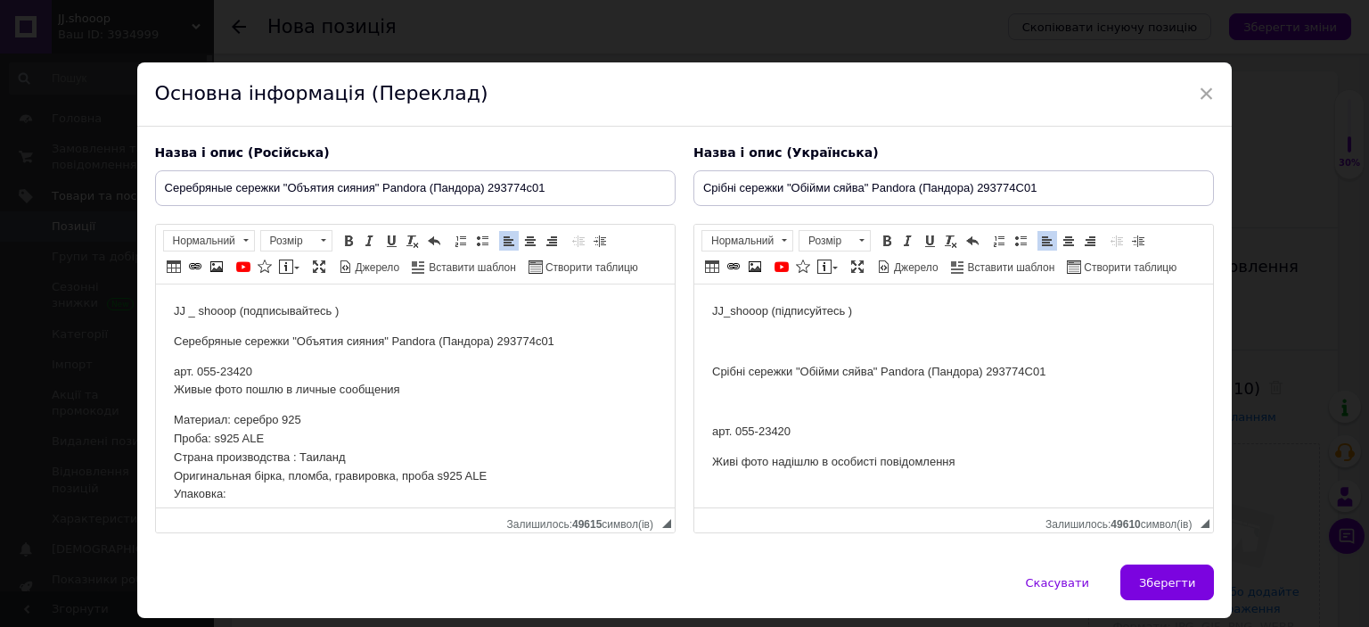
type input "Срібні сережки "Обійми сяйва" Pandora (Пандора) 293774C01"
click at [776, 433] on p "арт. 055-23420" at bounding box center [952, 432] width 483 height 19
drag, startPoint x: 776, startPoint y: 433, endPoint x: 917, endPoint y: 473, distance: 146.2
click at [776, 433] on p "арт. 055-23420" at bounding box center [952, 432] width 483 height 19
click at [1177, 566] on div "× Основна інформація (Переклад) Назва і опис (Російська) Серебряные сережки "Об…" at bounding box center [685, 339] width 1096 height 555
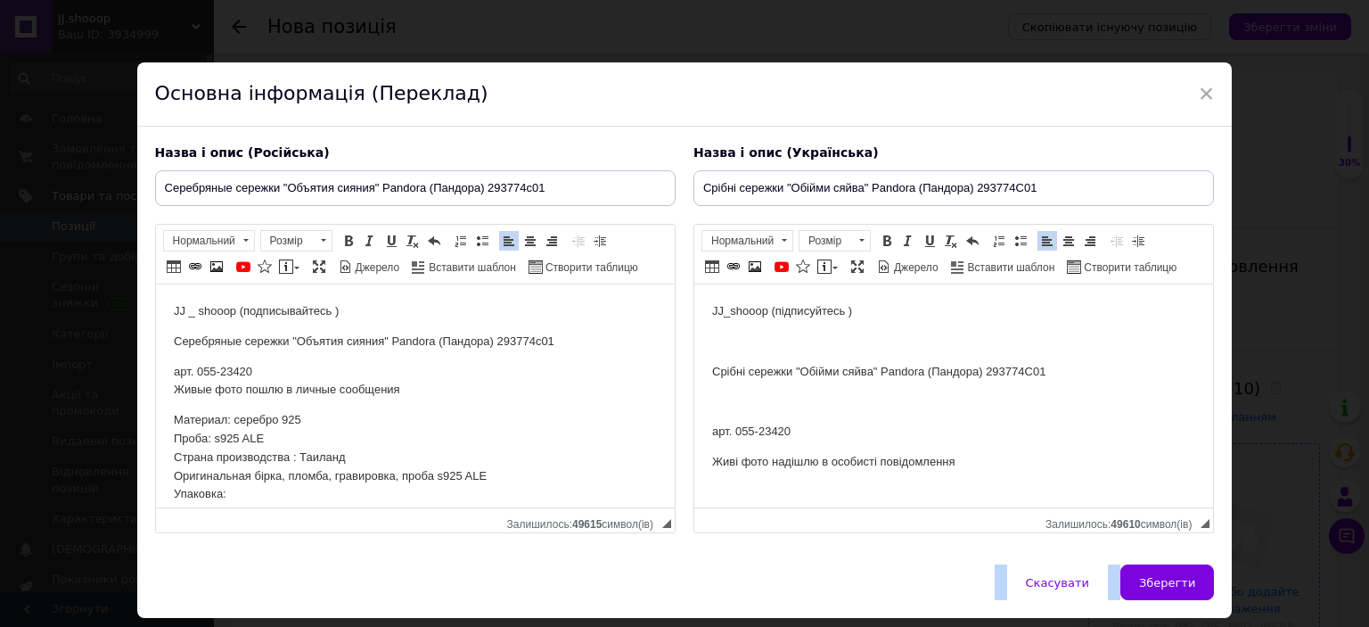
click at [1142, 593] on button "Зберегти" at bounding box center [1168, 582] width 94 height 36
type input "Серебряные сережки "Объятия сияния" Pandora (Пандора) 293774c01"
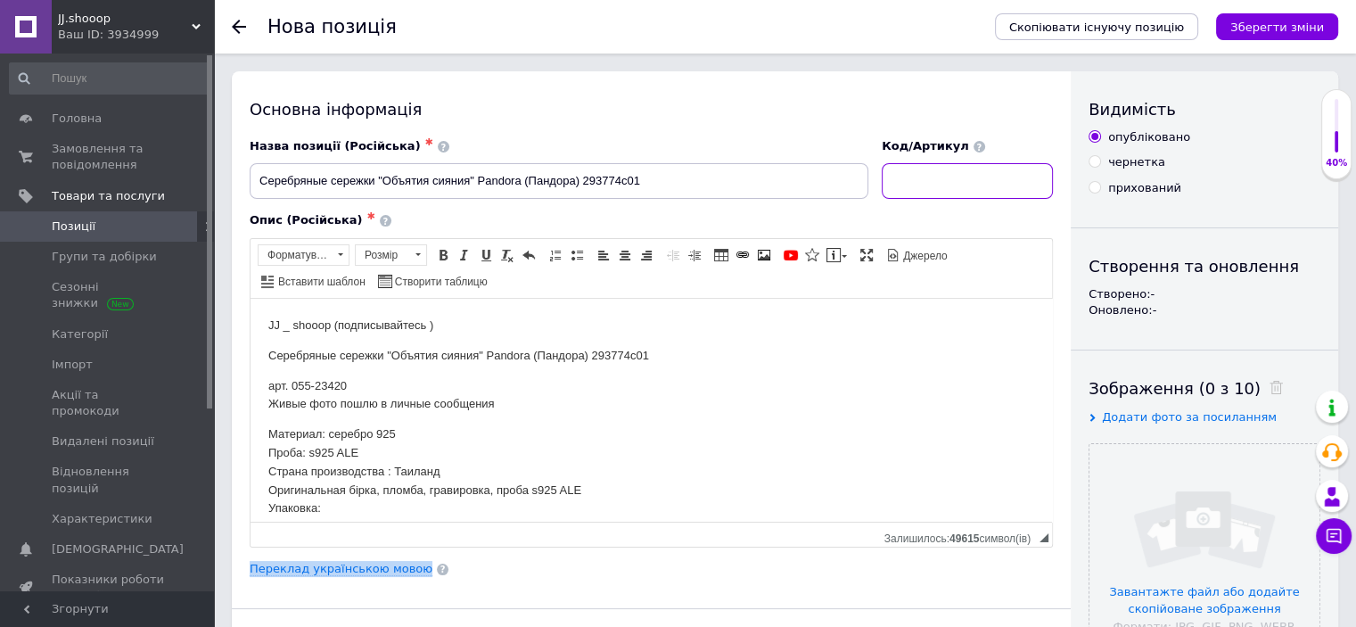
click at [937, 192] on input at bounding box center [967, 181] width 171 height 36
paste input "23420"
type input "23420"
click at [1173, 489] on input "file" at bounding box center [1205, 559] width 230 height 230
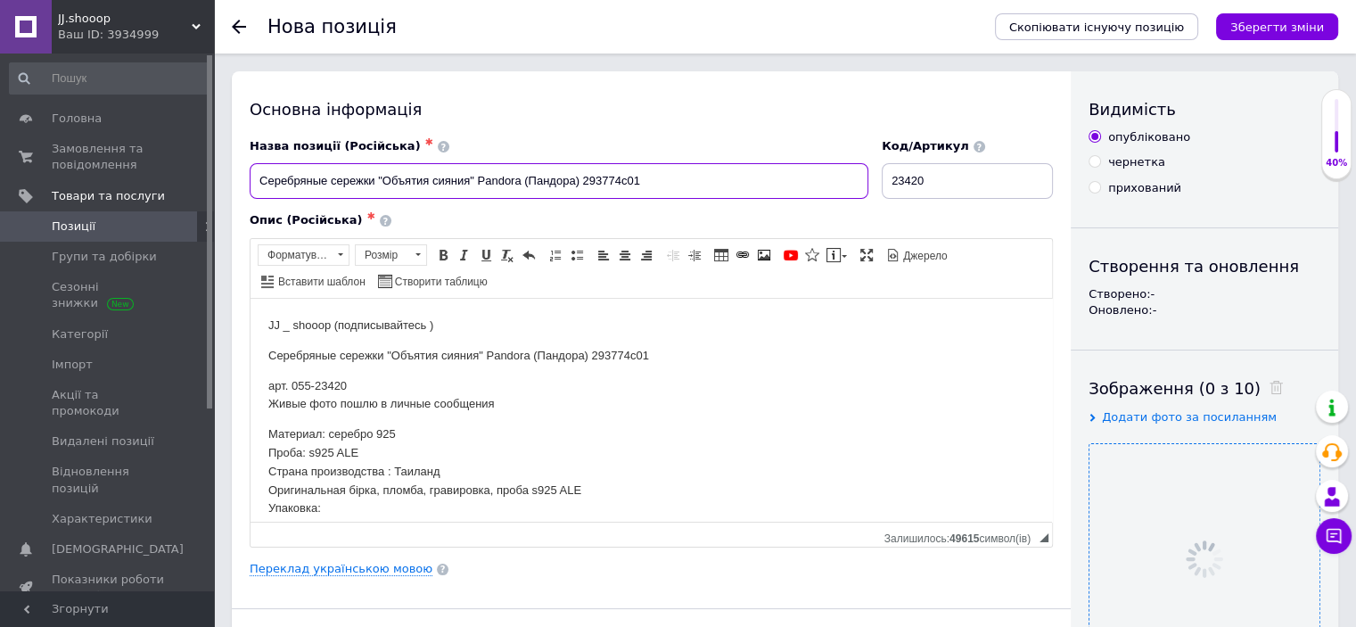
click at [566, 184] on input "Серебряные сережки "Объятия сияния" Pandora (Пандора) 293774c01" at bounding box center [559, 181] width 619 height 36
click at [547, 206] on div "Опис (Російська) ✱ JJ _ shooop (подписывайтесь ) Серебряные сережки "Объятия си…" at bounding box center [651, 379] width 821 height 352
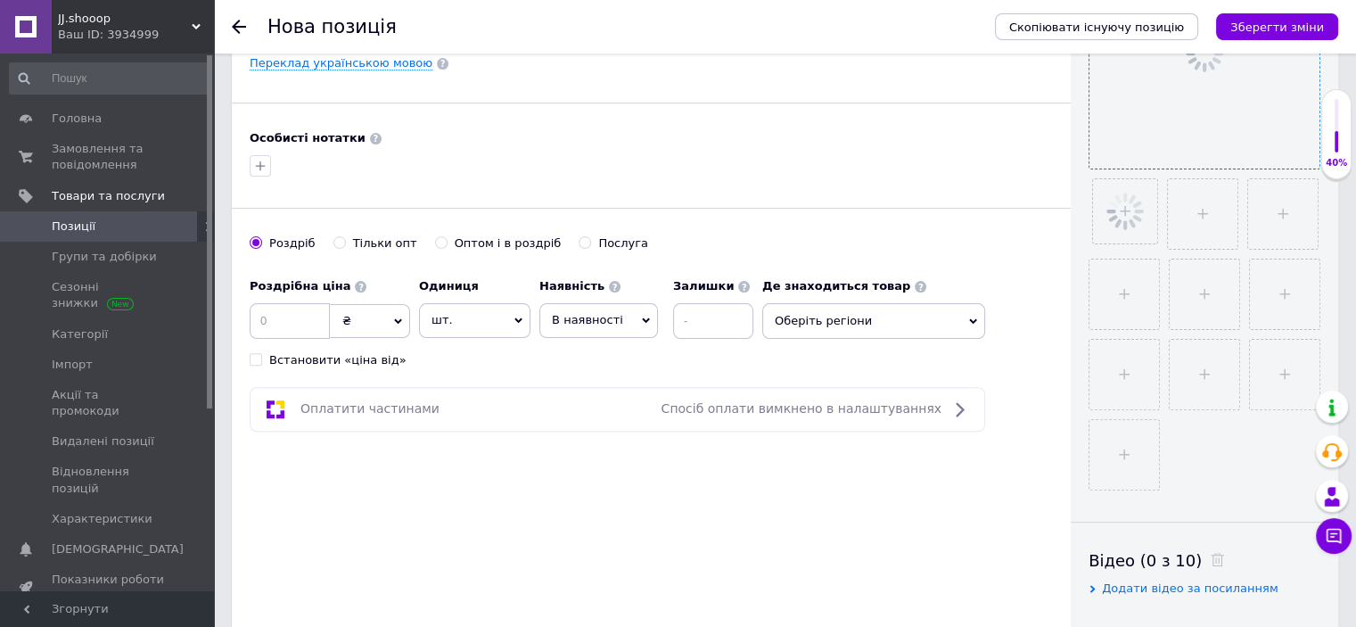
scroll to position [548, 0]
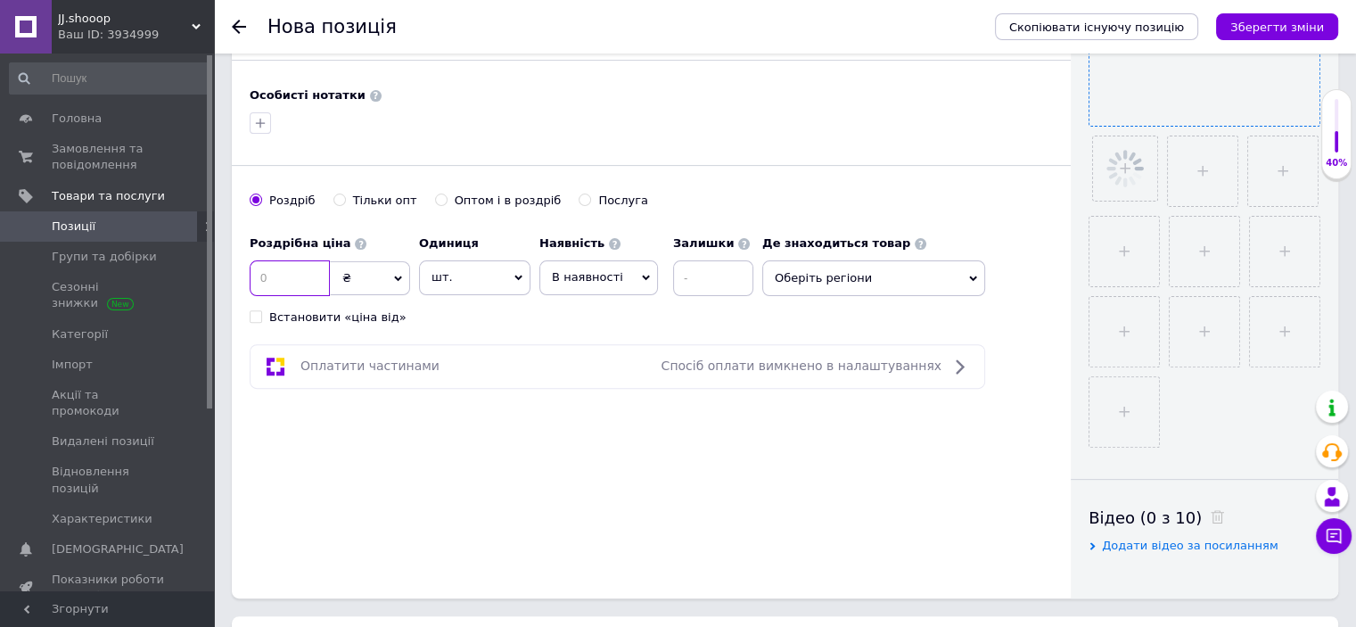
click at [293, 268] on input at bounding box center [290, 278] width 80 height 36
click at [456, 325] on div "Основна інформація Назва позиції (Російська) ✱ Серебряные сережки "Объятия сиян…" at bounding box center [651, 60] width 839 height 1075
click at [289, 282] on input "115" at bounding box center [290, 278] width 80 height 36
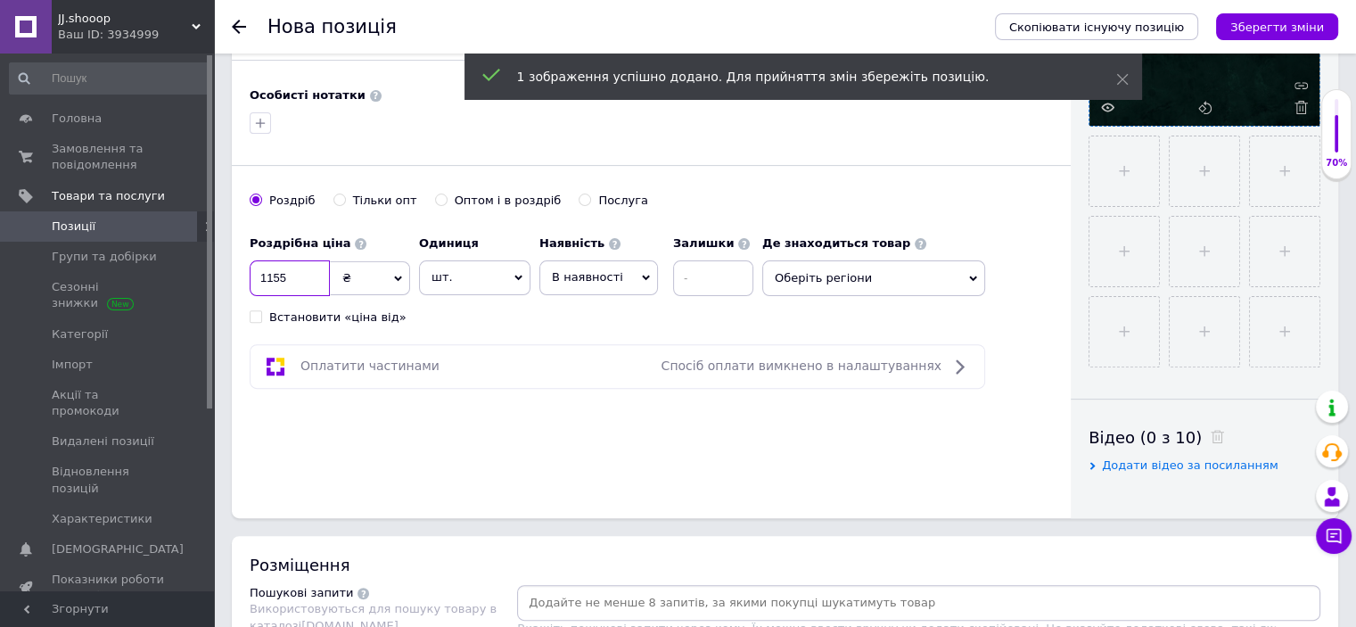
type input "1155"
click at [500, 325] on div "Основна інформація Назва позиції (Російська) ✱ Серебряные сережки "Объятия сиян…" at bounding box center [651, 20] width 839 height 995
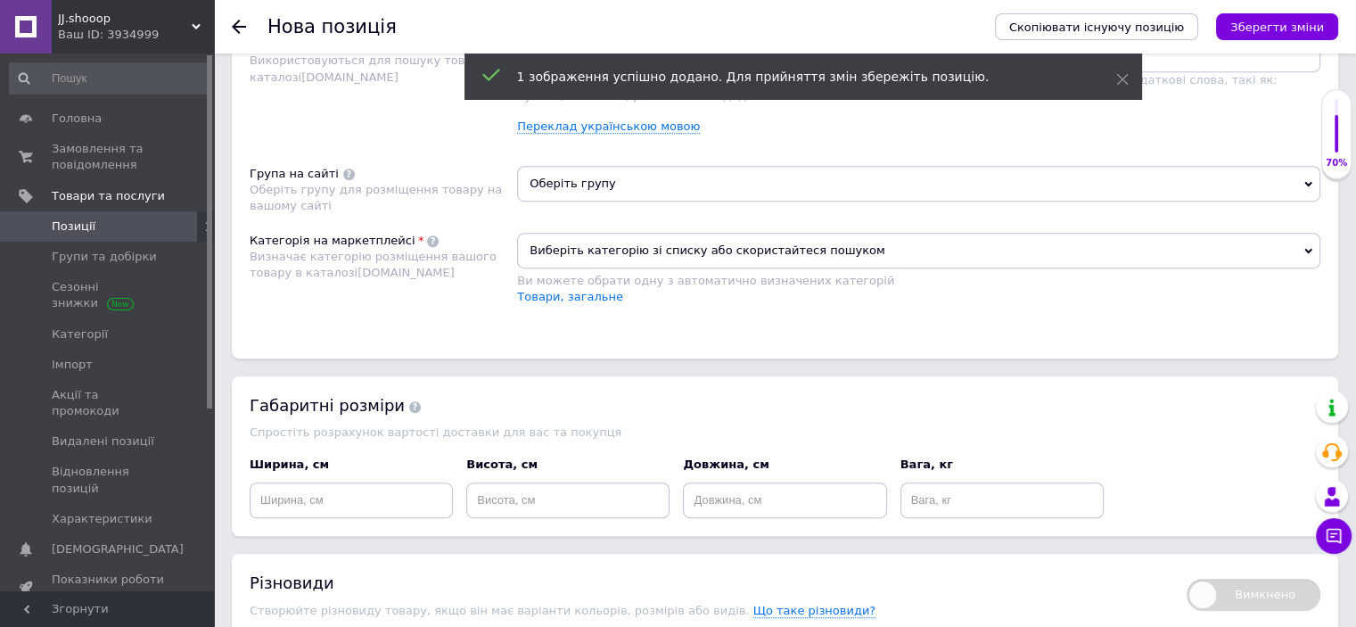
click at [574, 252] on span "Виберіть категорію зі списку або скористайтеся пошуком" at bounding box center [918, 251] width 803 height 36
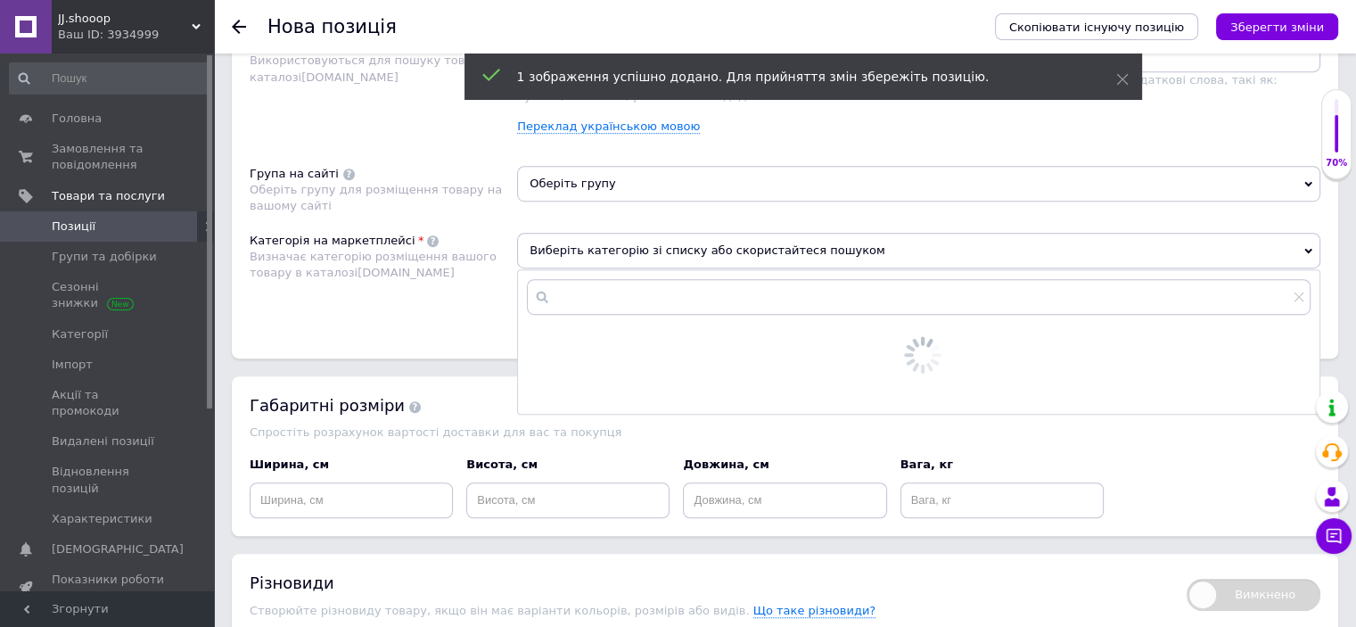
click at [585, 287] on input "text" at bounding box center [919, 297] width 784 height 36
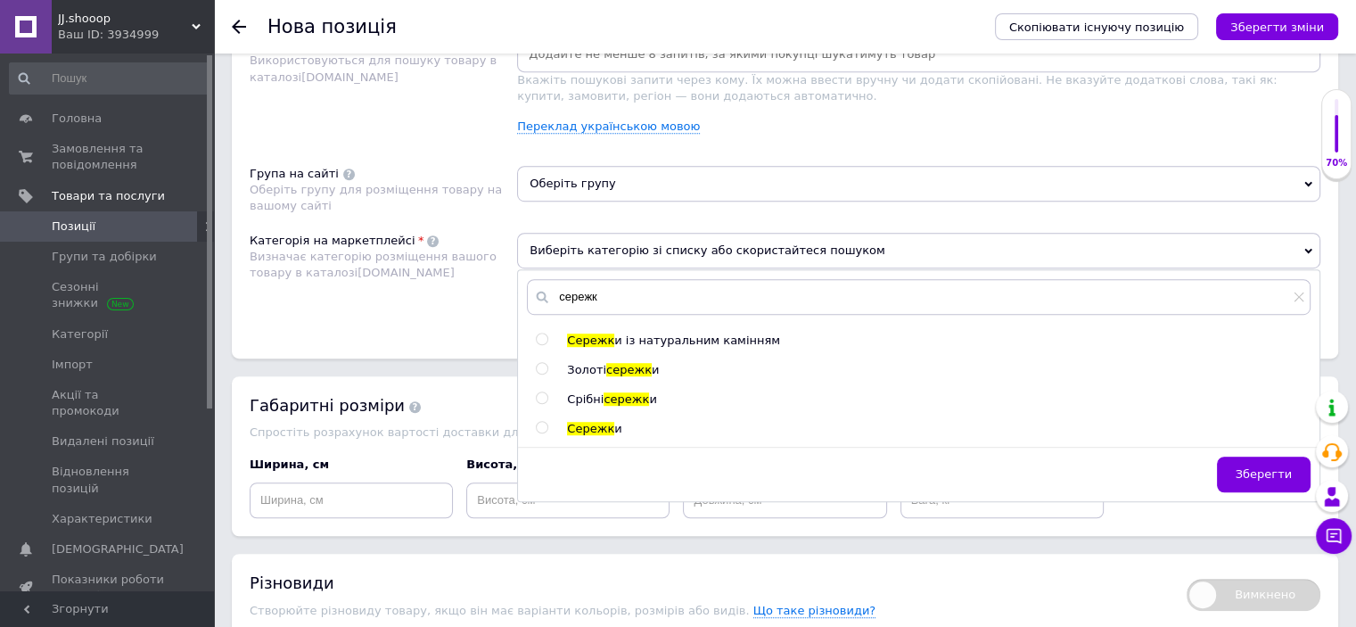
type input "сережк"
drag, startPoint x: 590, startPoint y: 393, endPoint x: 587, endPoint y: 346, distance: 47.4
click at [592, 393] on span "Срібні" at bounding box center [585, 398] width 37 height 13
radio input "true"
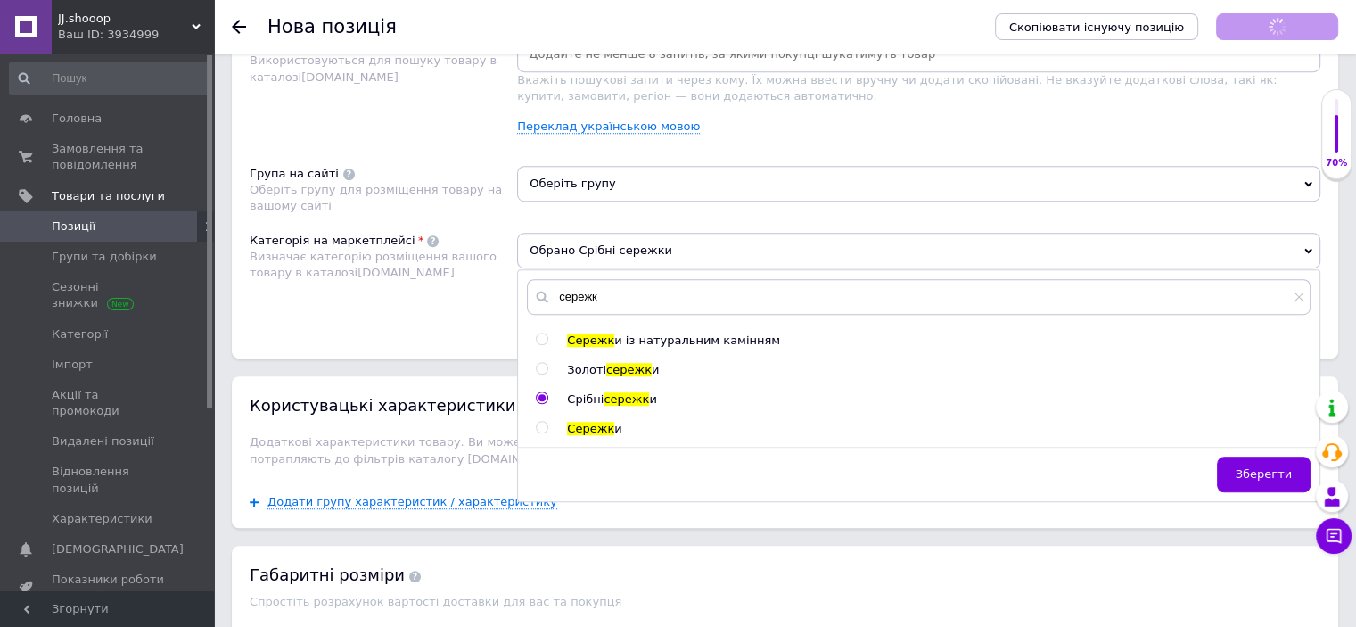
click at [565, 179] on span "Оберіть групу" at bounding box center [918, 184] width 803 height 36
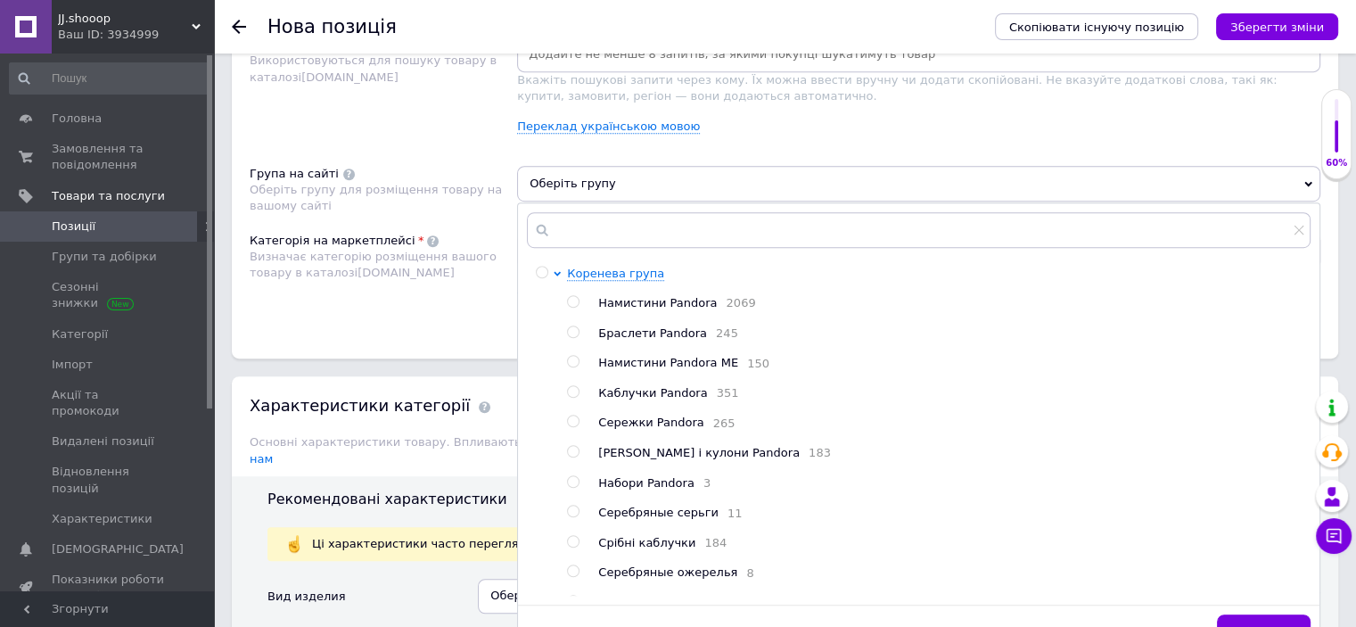
click at [663, 429] on span "Сережки Pandora" at bounding box center [650, 421] width 105 height 13
radio input "true"
click at [448, 344] on div "Розміщення Пошукові запити Використовуються для пошуку товару в каталозі [DOMAI…" at bounding box center [785, 173] width 1106 height 371
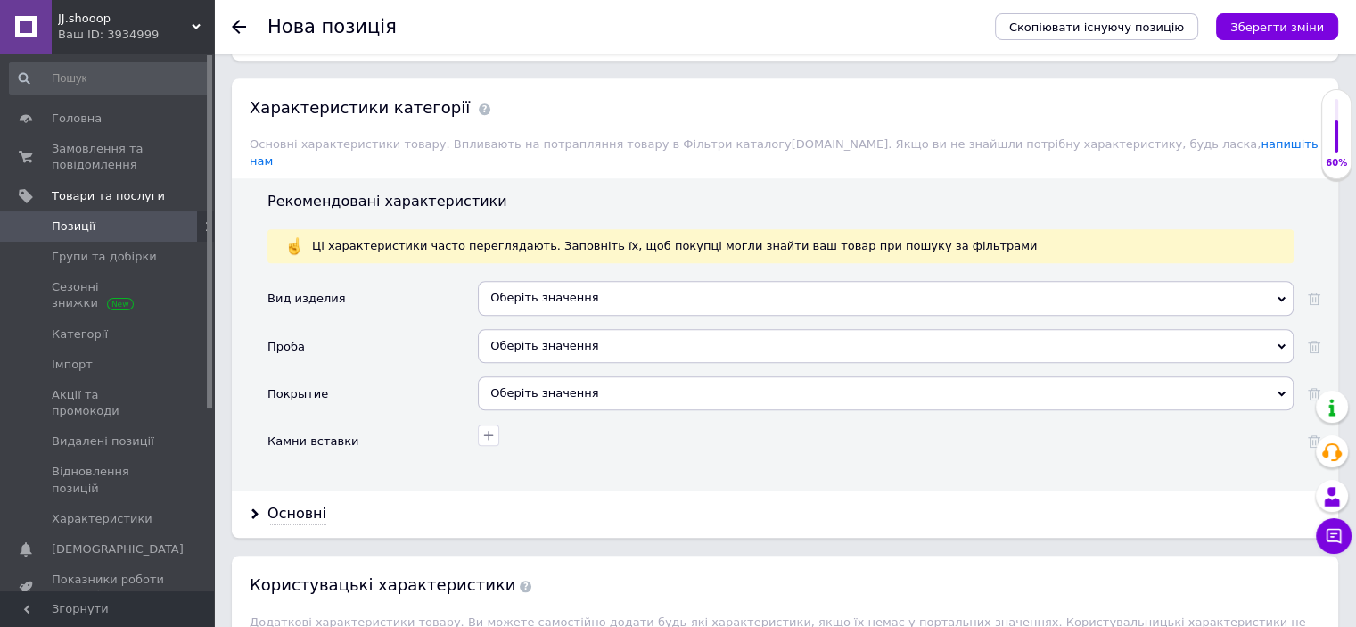
click at [530, 281] on div "Оберіть значення" at bounding box center [886, 298] width 816 height 34
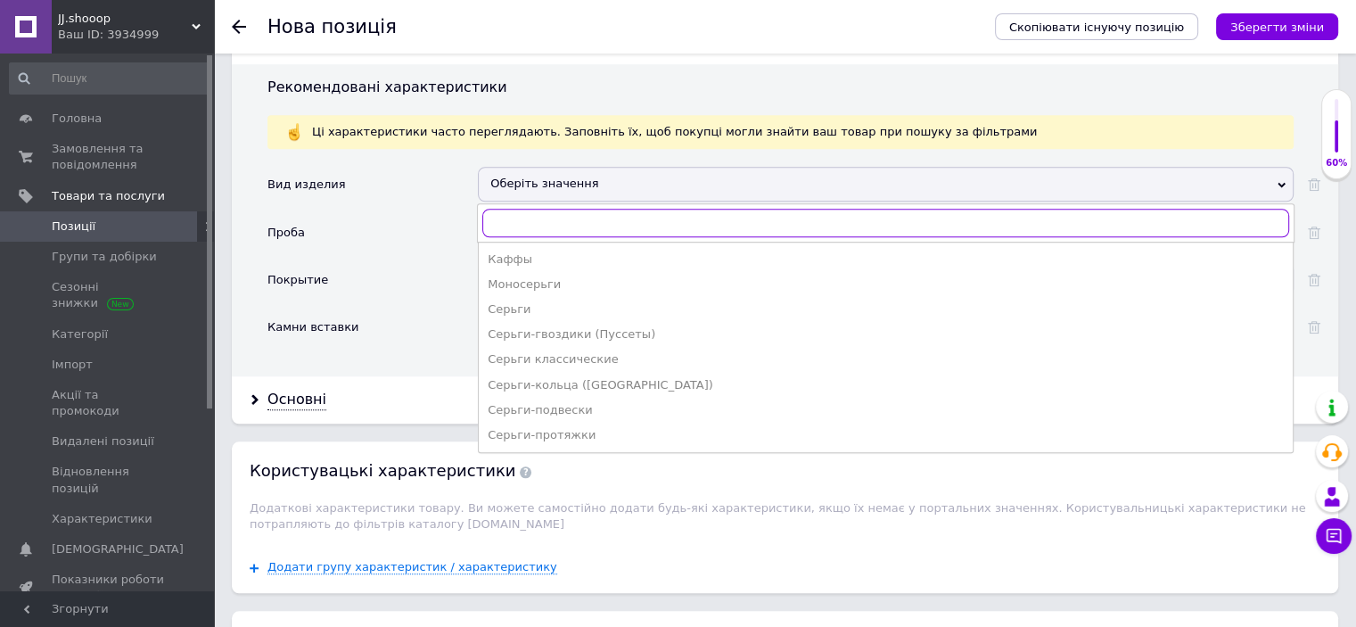
scroll to position [1542, 0]
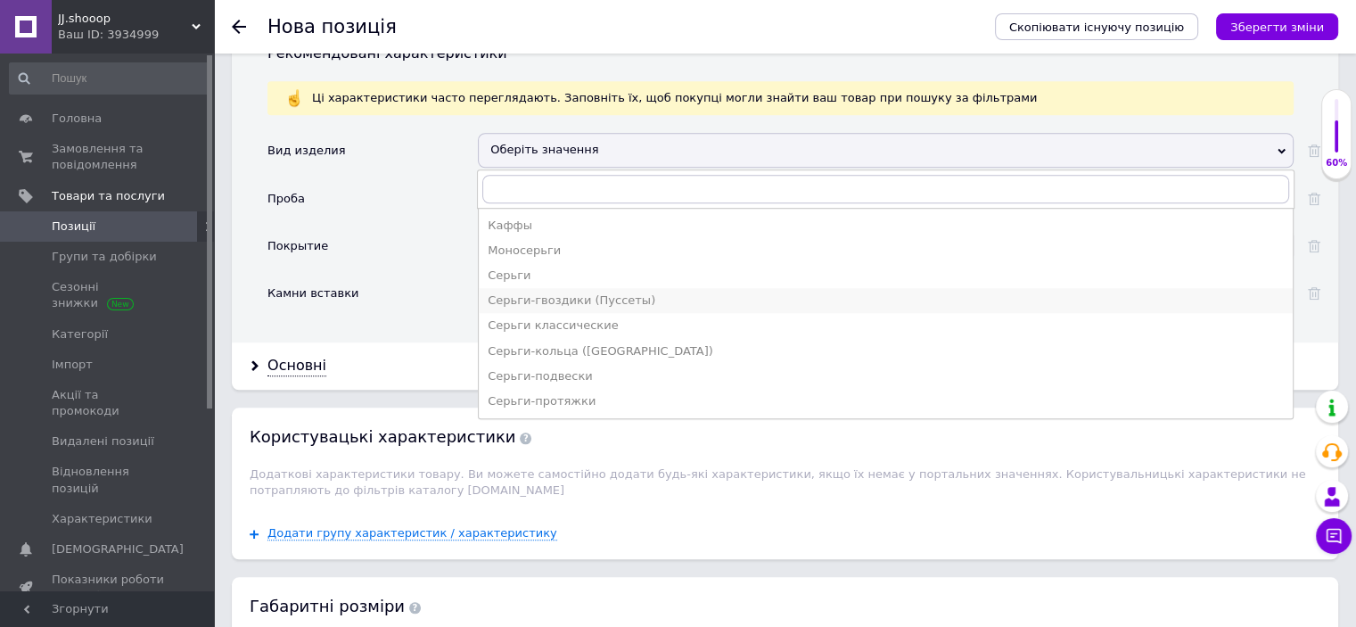
click at [514, 292] on div "Серьги-гвоздики (Пуссеты)" at bounding box center [886, 300] width 796 height 16
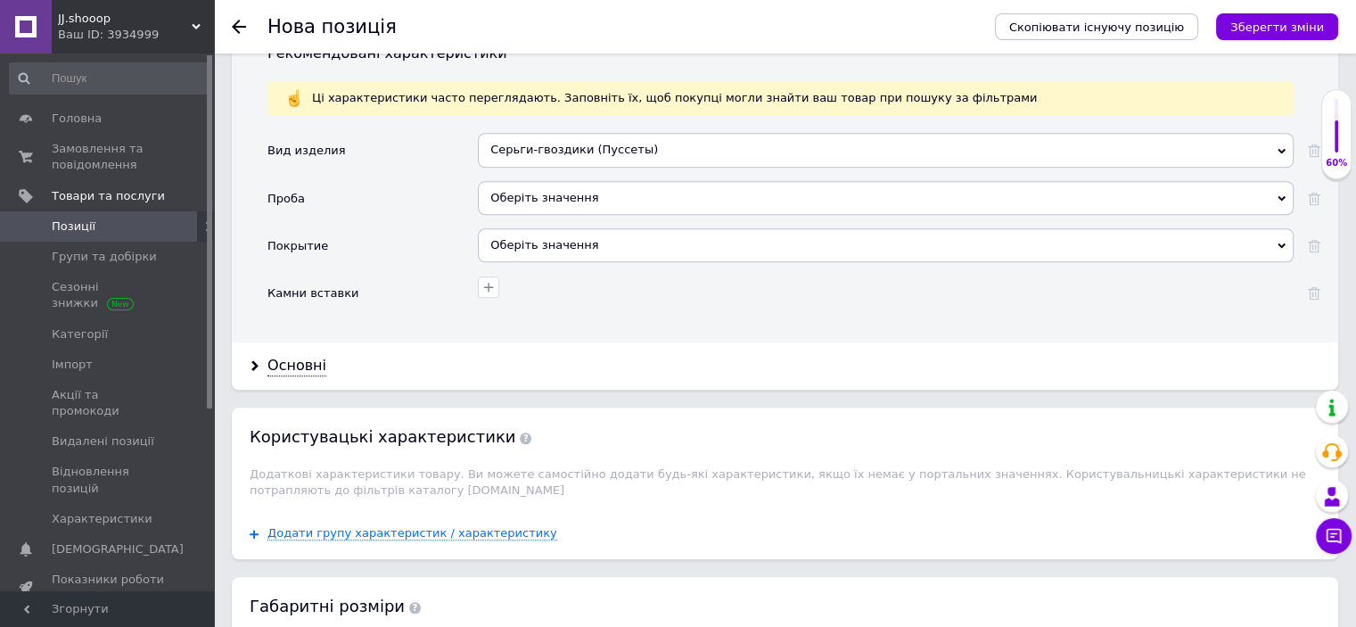
click at [524, 181] on div "Оберіть значення" at bounding box center [886, 198] width 816 height 34
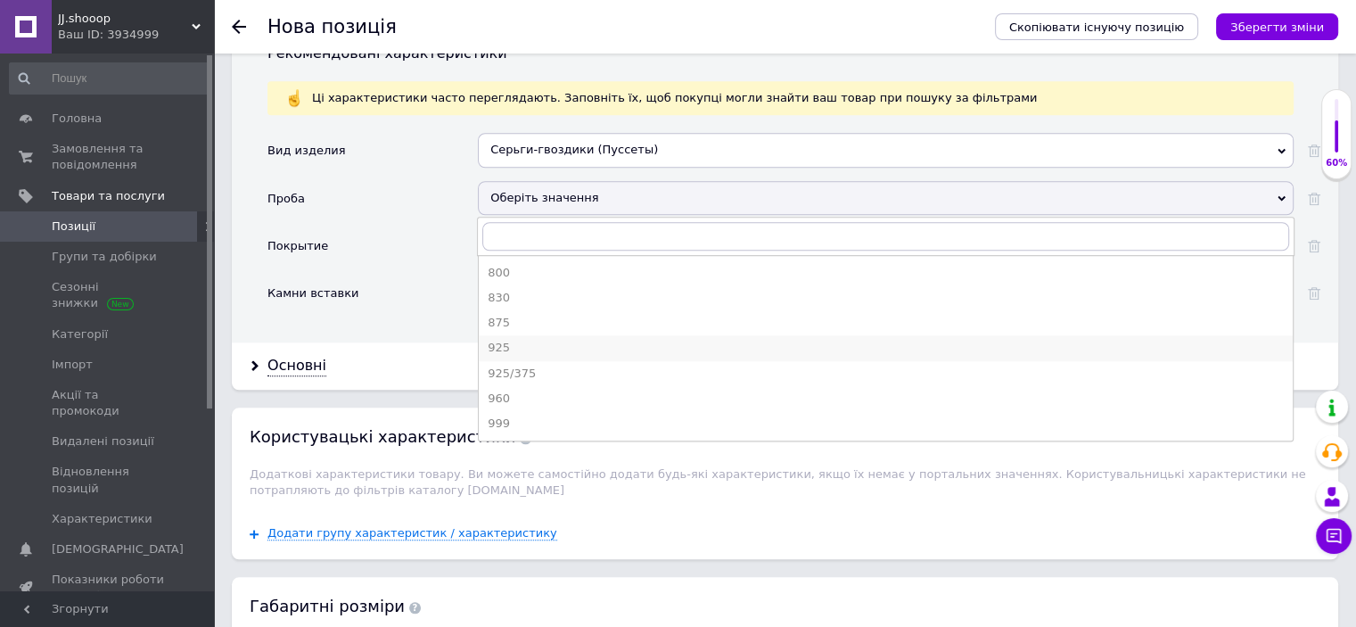
click at [506, 340] on div "925" at bounding box center [886, 348] width 796 height 16
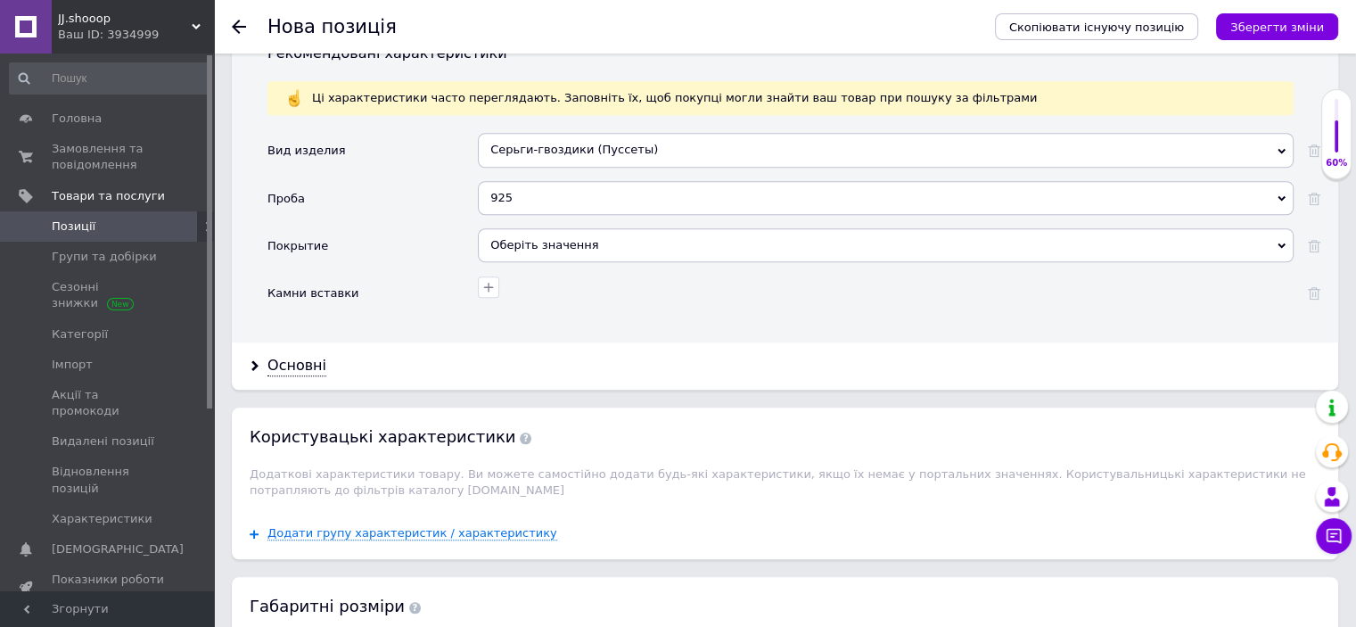
click at [515, 228] on div "Оберіть значення" at bounding box center [886, 245] width 816 height 34
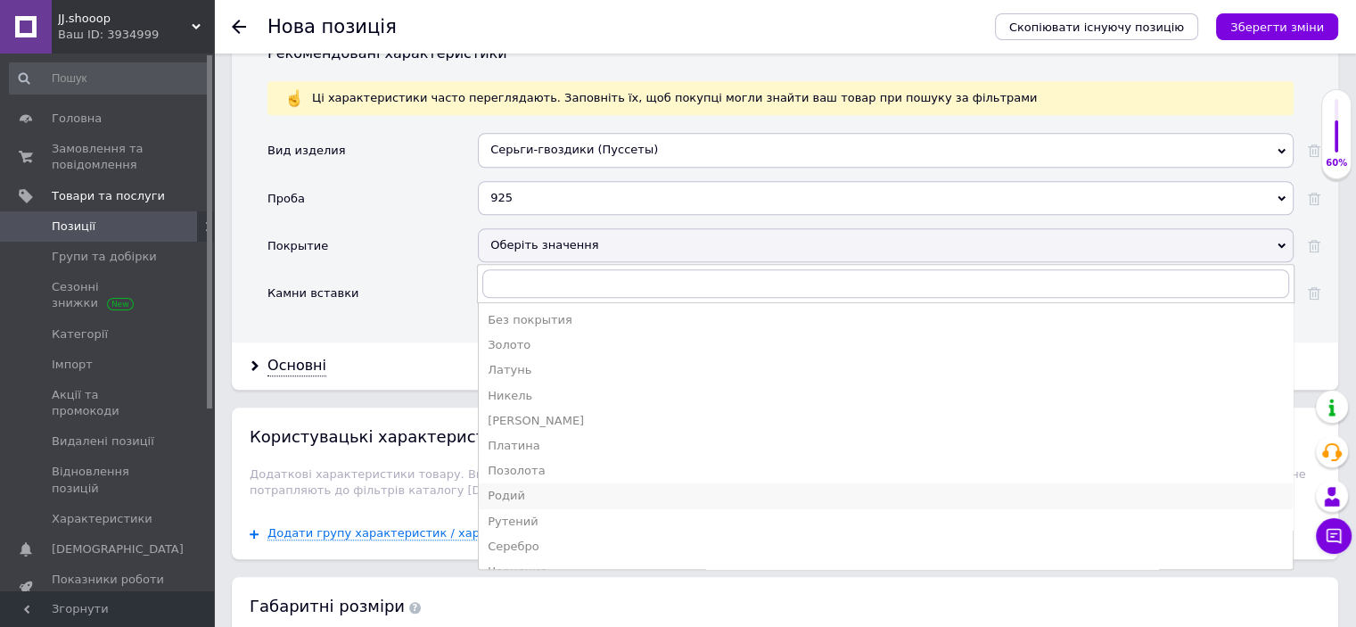
click at [499, 488] on div "Родий" at bounding box center [886, 496] width 796 height 16
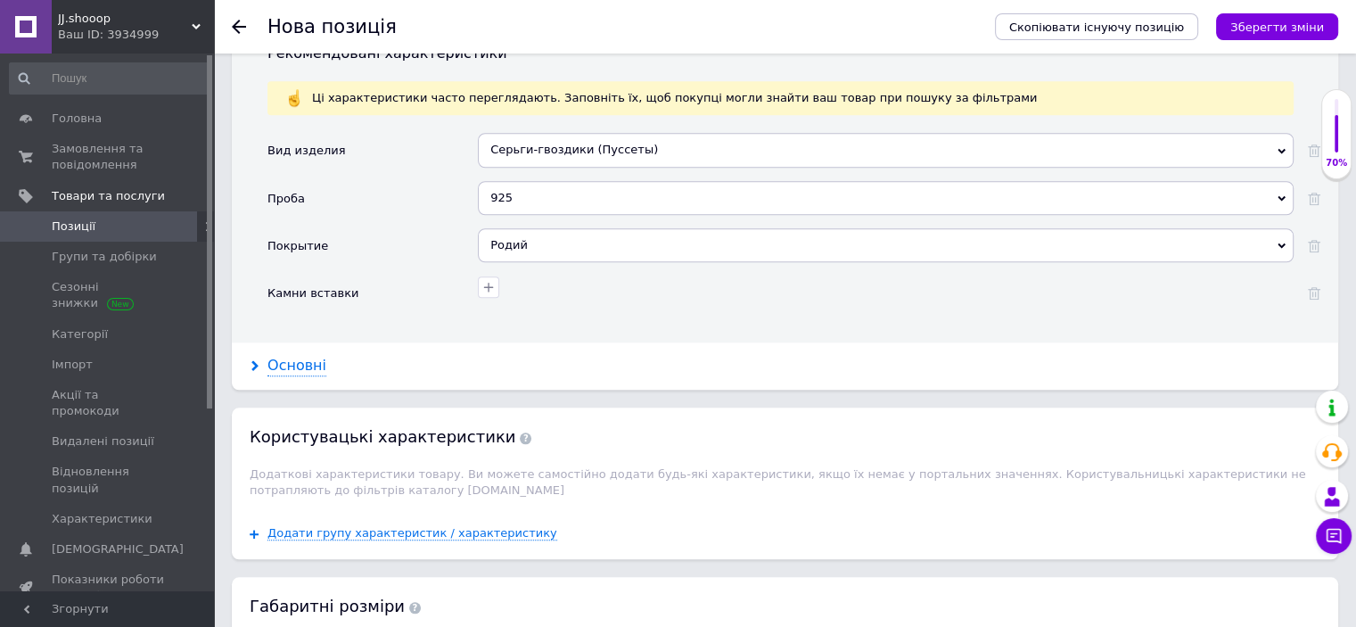
click at [287, 356] on div "Основні" at bounding box center [296, 366] width 59 height 21
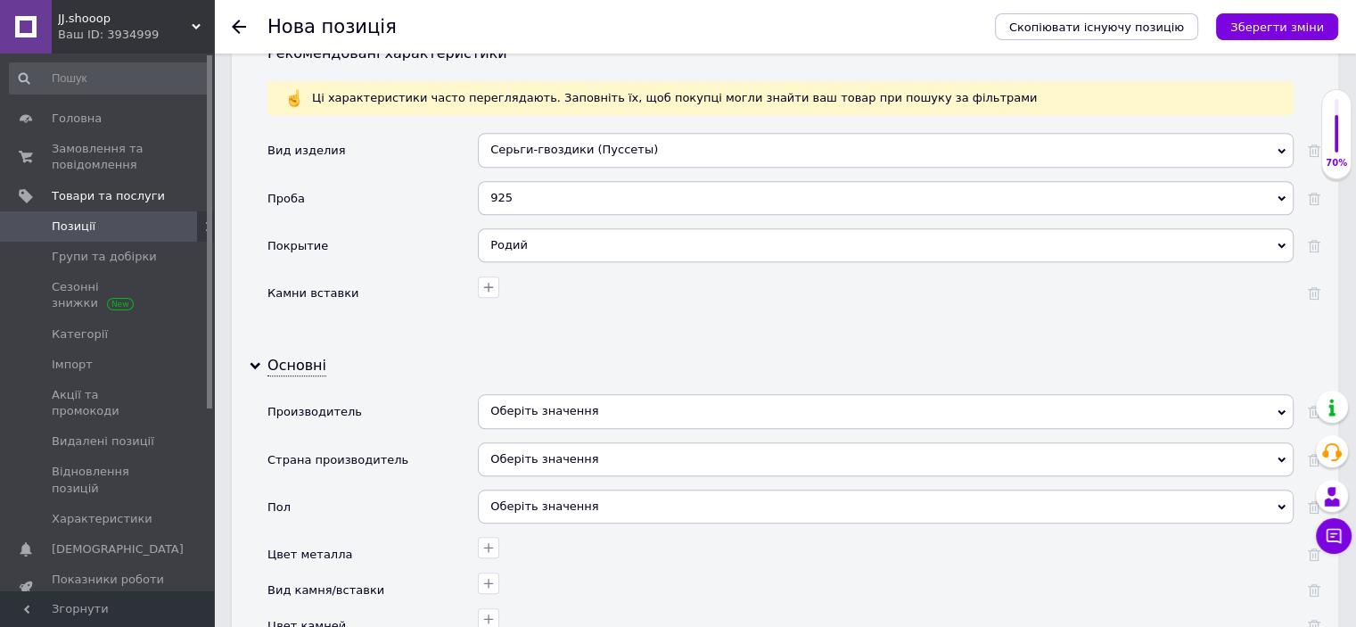
click at [549, 399] on div "Оберіть значення" at bounding box center [886, 411] width 816 height 34
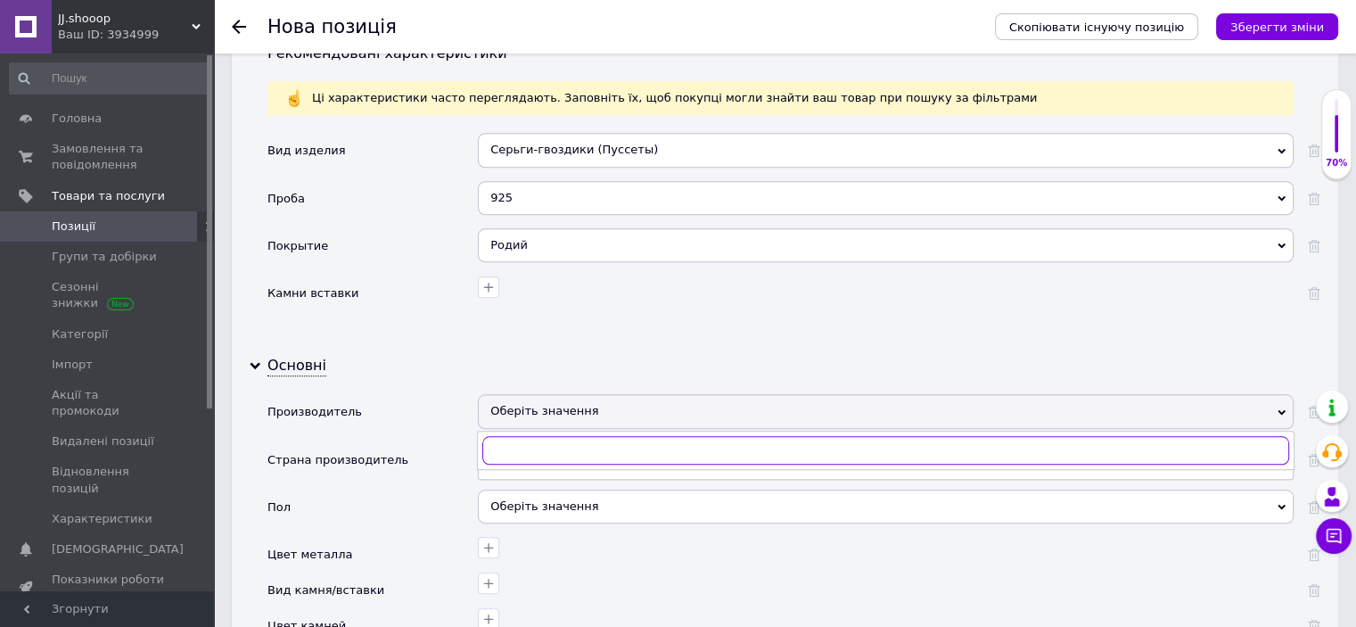
paste input "Пандора"
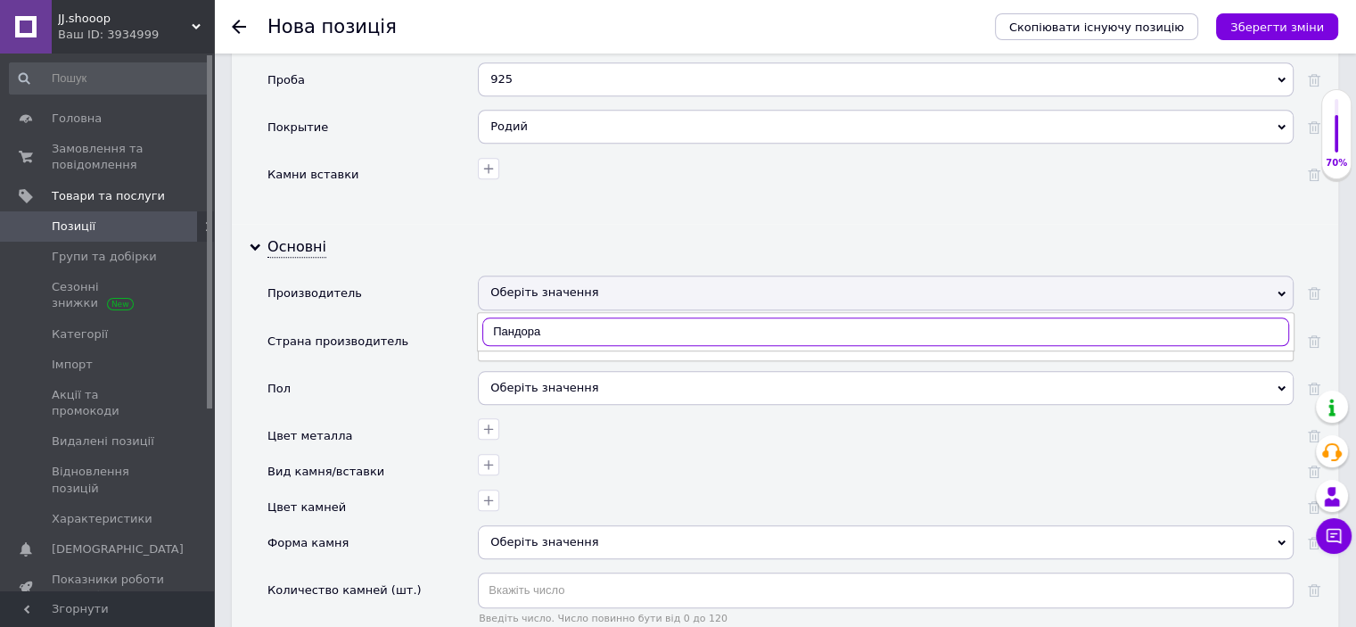
scroll to position [1690, 0]
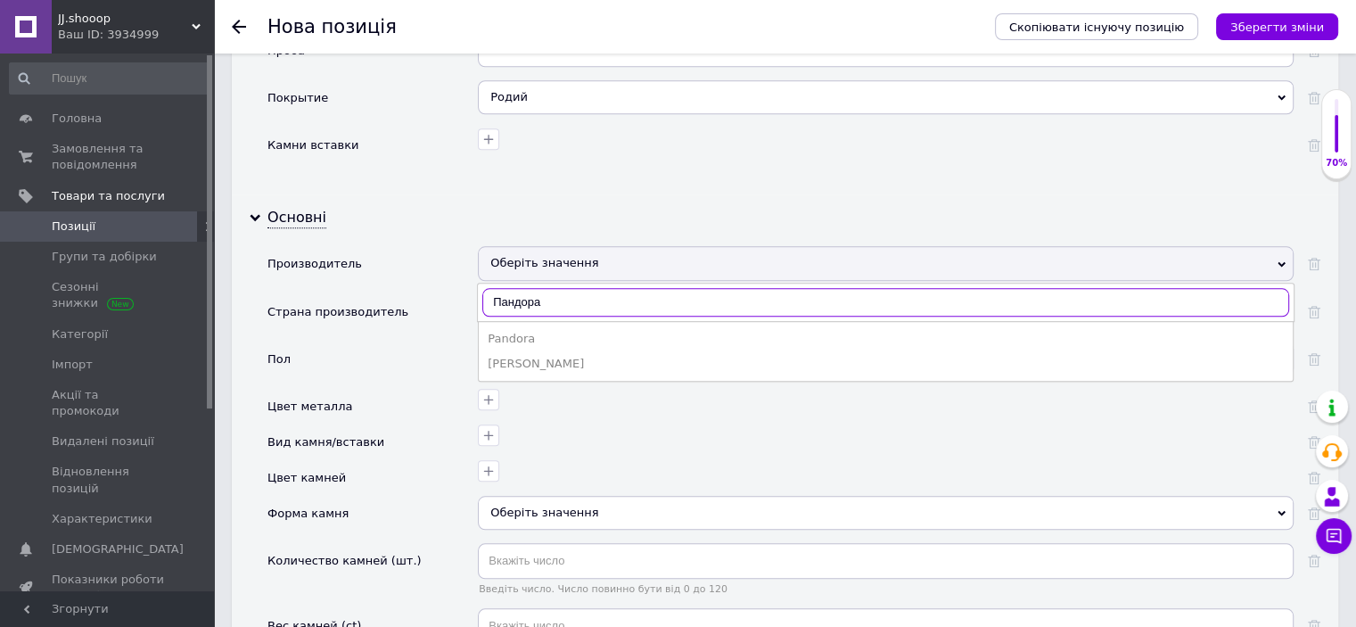
type input "Пандора"
click at [531, 331] on div "Pandora" at bounding box center [886, 339] width 796 height 16
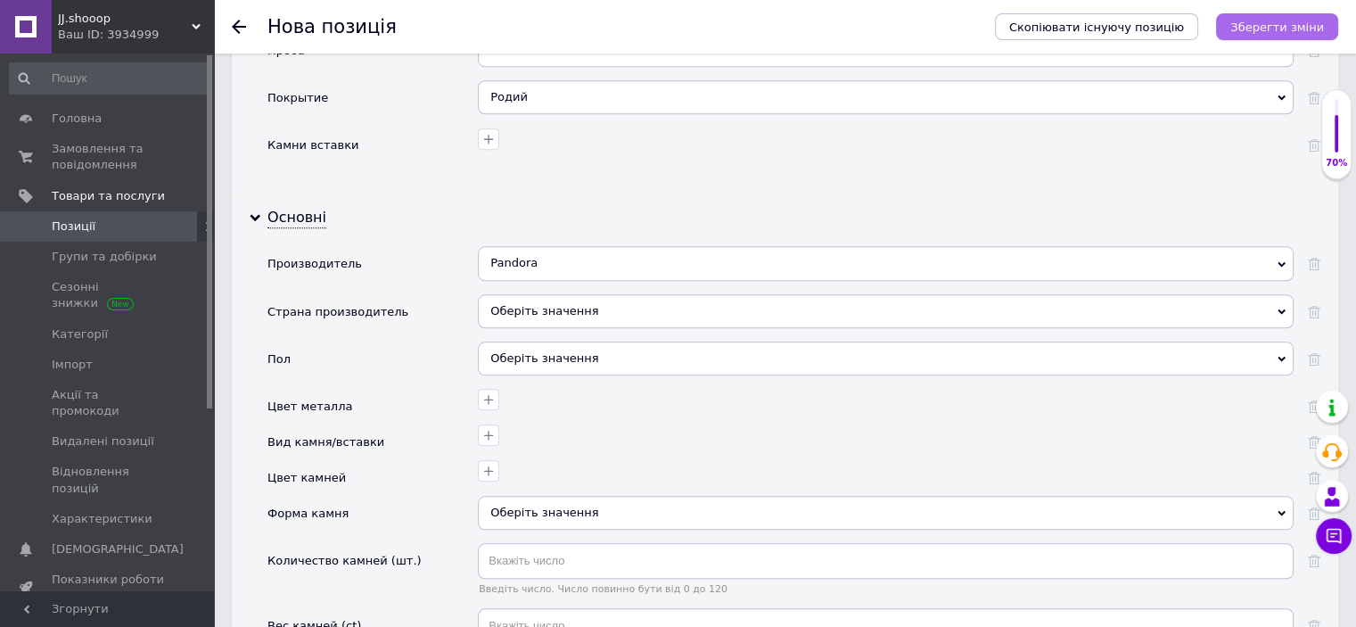
click at [1255, 27] on icon "Зберегти зміни" at bounding box center [1277, 27] width 94 height 13
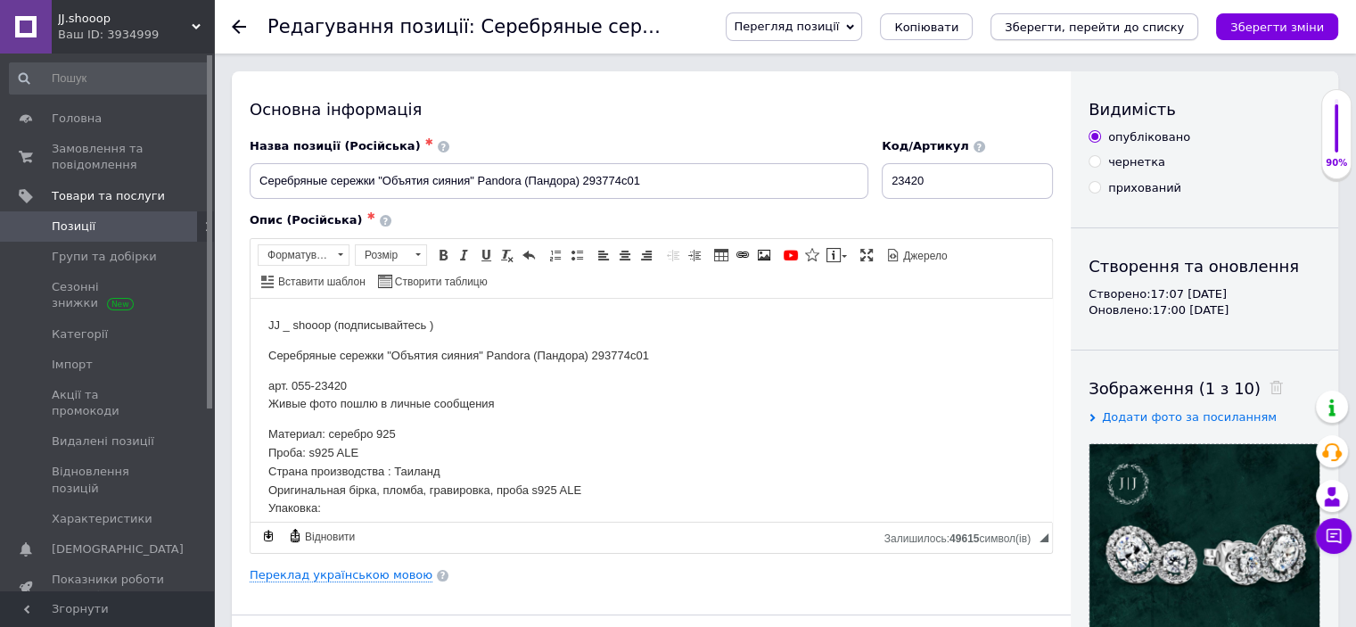
click at [1097, 23] on icon "Зберегти, перейти до списку" at bounding box center [1094, 27] width 179 height 13
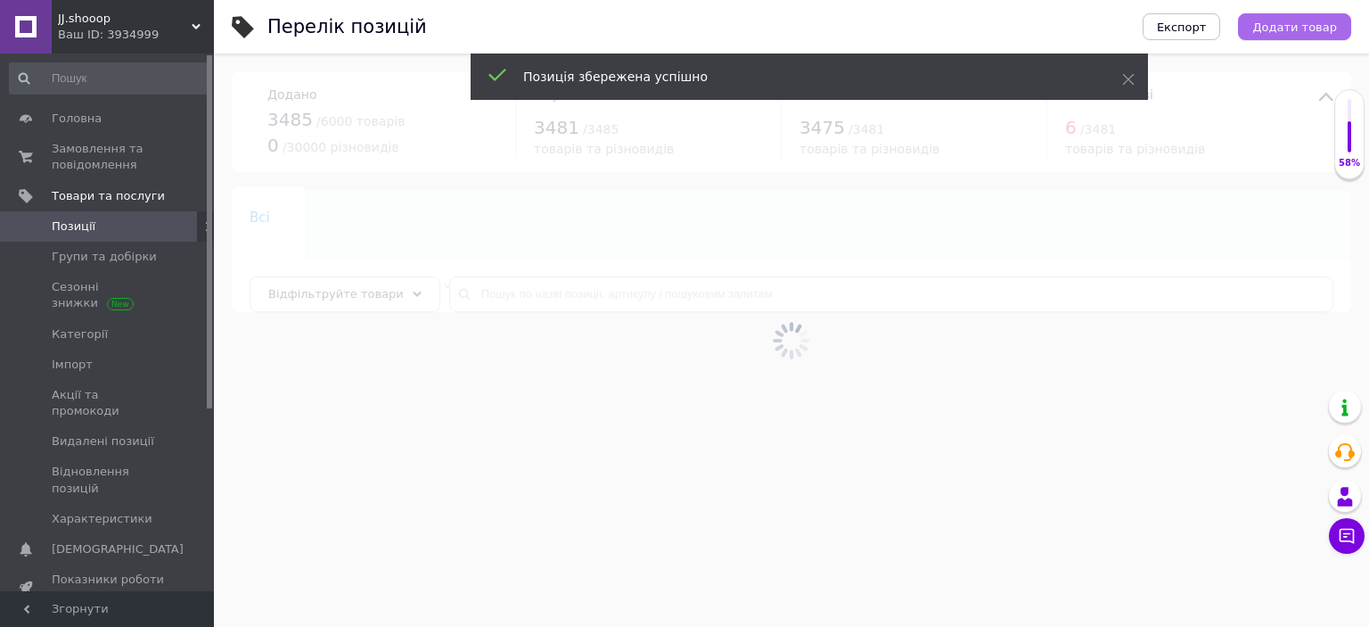
click at [1308, 31] on span "Додати товар" at bounding box center [1295, 27] width 85 height 13
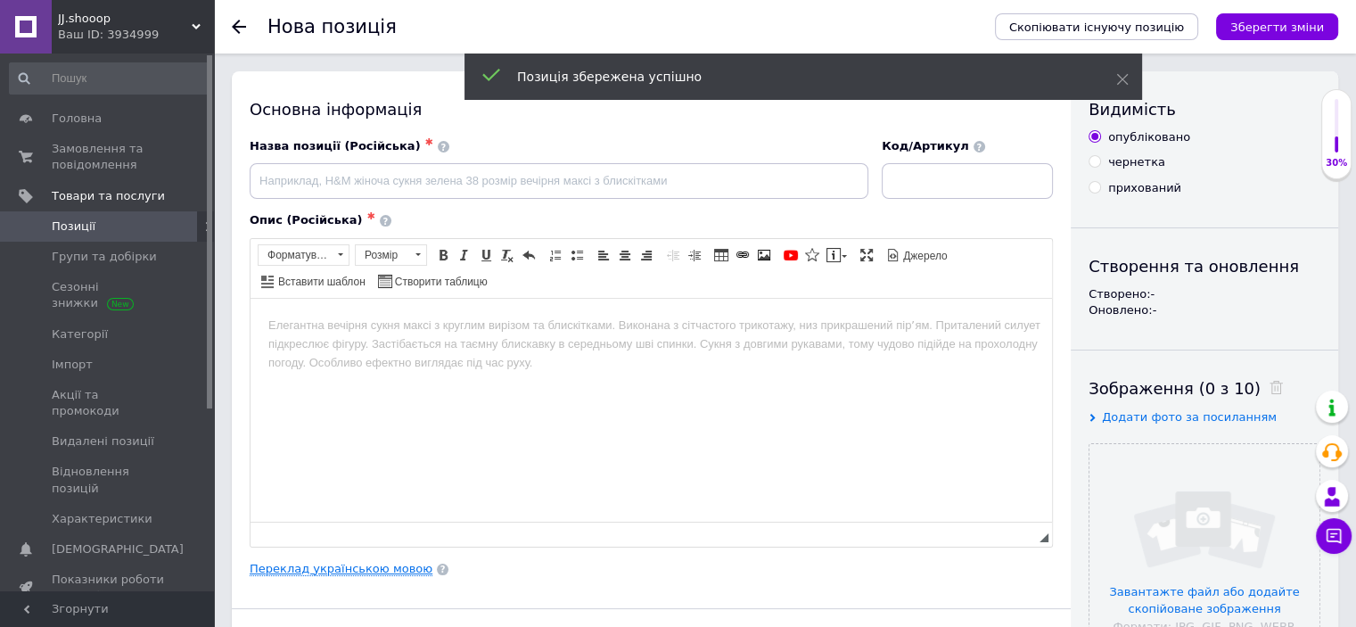
click at [357, 571] on link "Переклад українською мовою" at bounding box center [341, 569] width 183 height 14
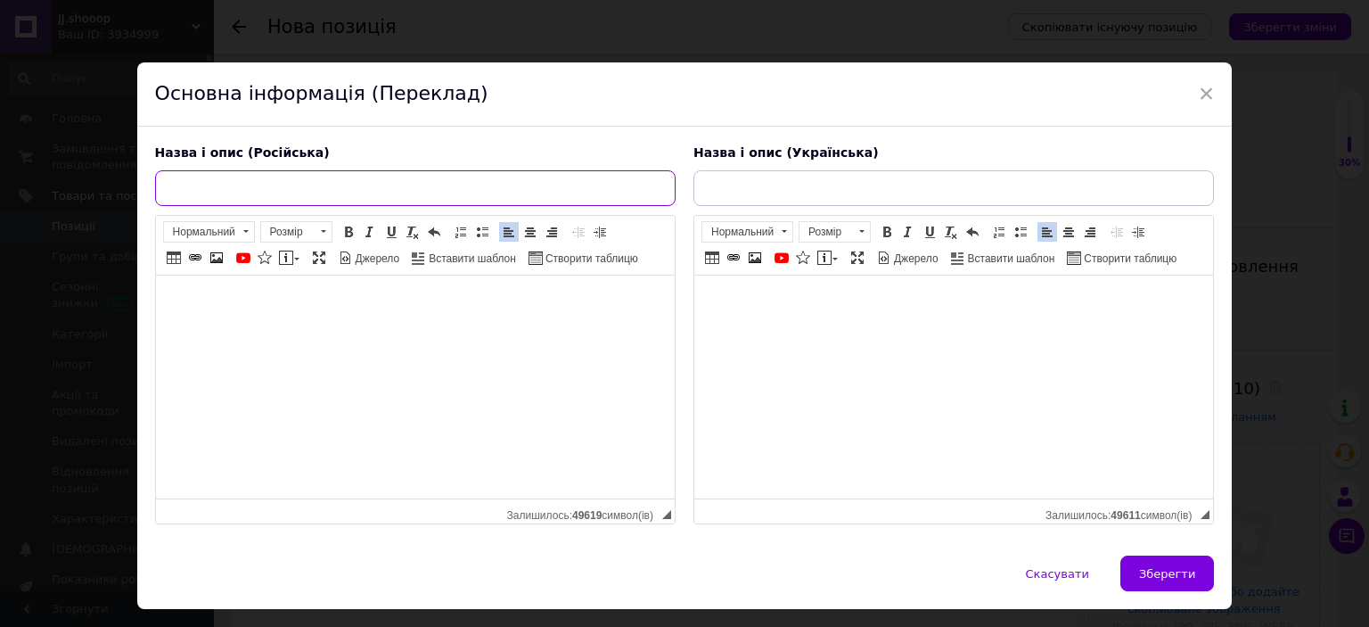
click at [360, 188] on input "text" at bounding box center [415, 188] width 521 height 36
paste input "Серебряные сережки "Моя пчелка" Pandora (Пандора) 298541c00"
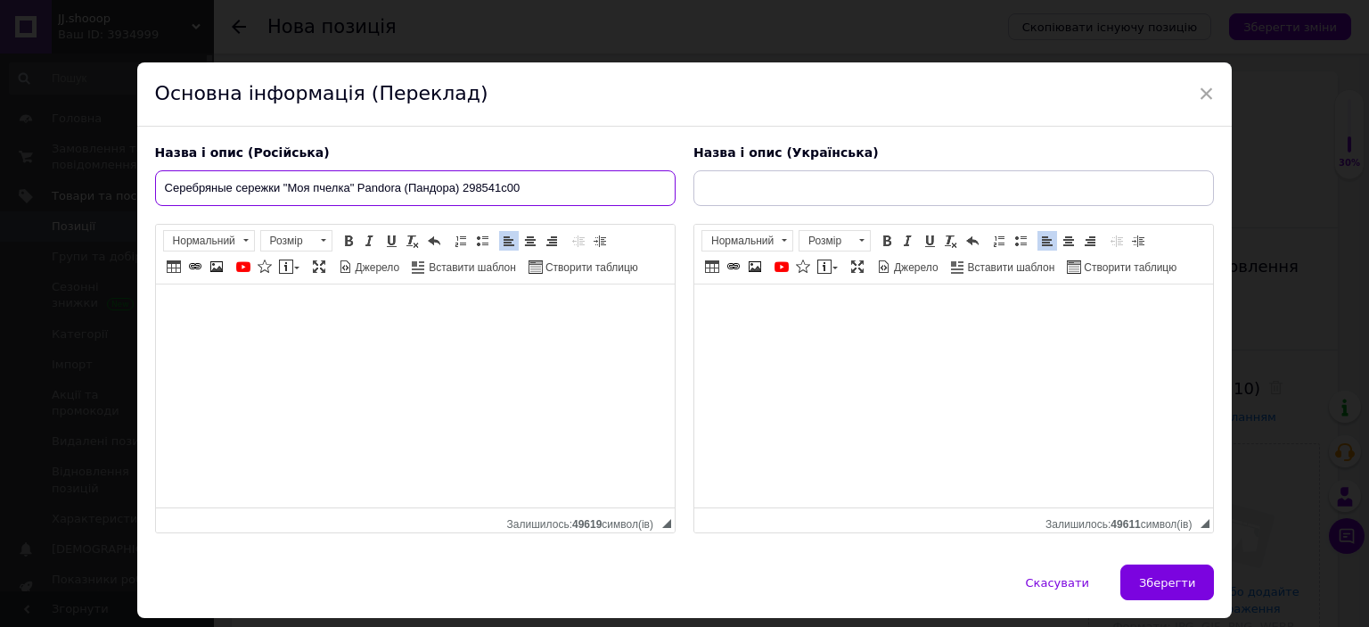
type input "Серебряные сережки "Моя пчелка" Pandora (Пандора) 298541c00"
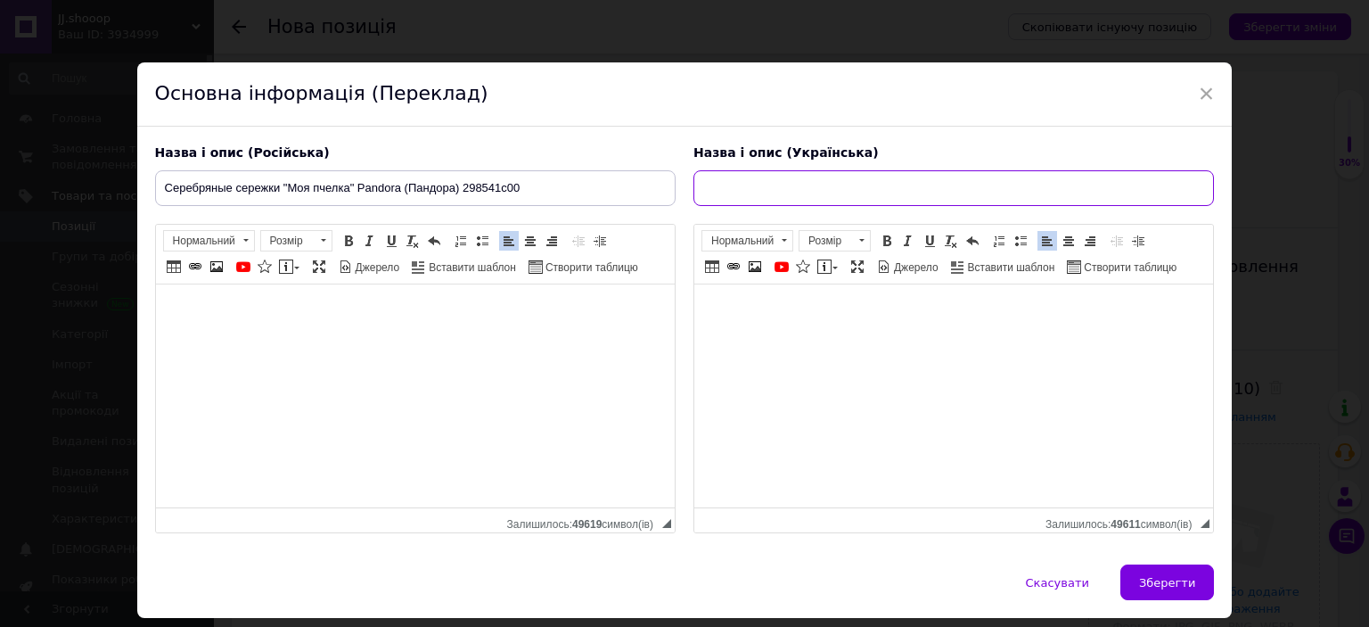
click at [758, 174] on input "text" at bounding box center [954, 188] width 521 height 36
paste input "Срібні сережки "Моя бджілка" Pandora (Пандора) 298541C00"
type input "Срібні сережки "Моя бджілка" Pandora (Пандора) 298541C00"
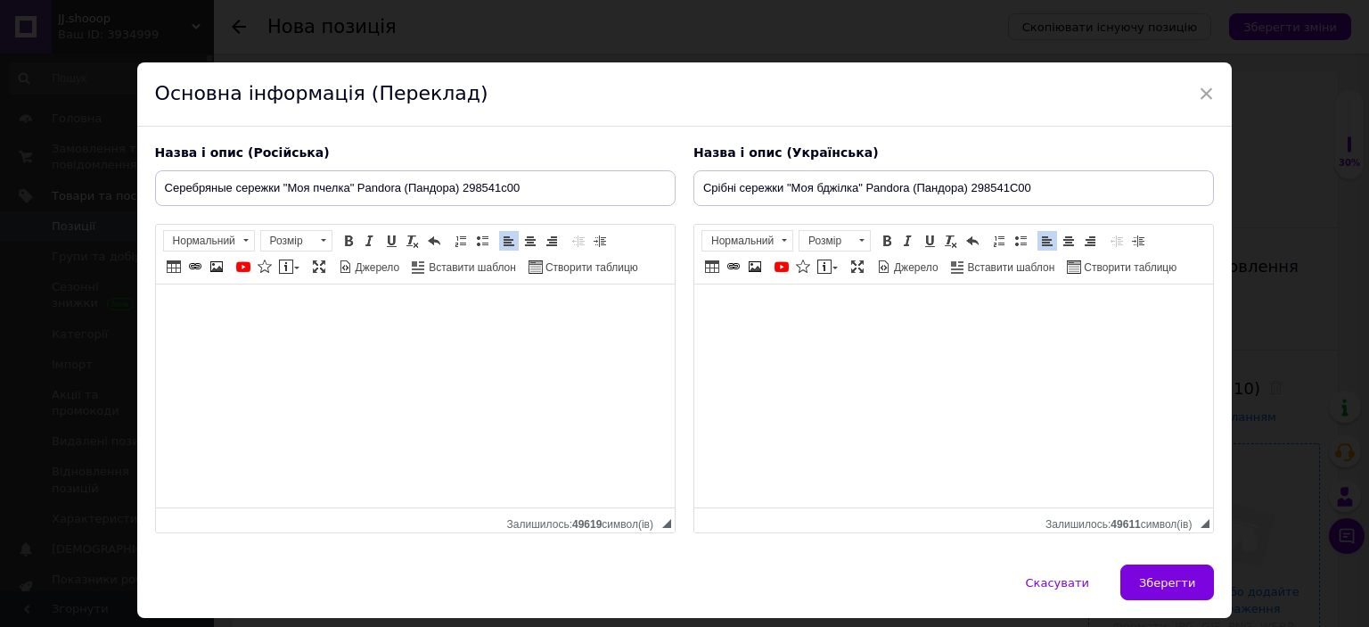
drag, startPoint x: 1163, startPoint y: 587, endPoint x: 1139, endPoint y: 548, distance: 45.3
click at [1164, 587] on span "Зберегти" at bounding box center [1167, 582] width 56 height 13
type input "Серебряные сережки "Моя пчелка" Pandora (Пандора) 298541c00"
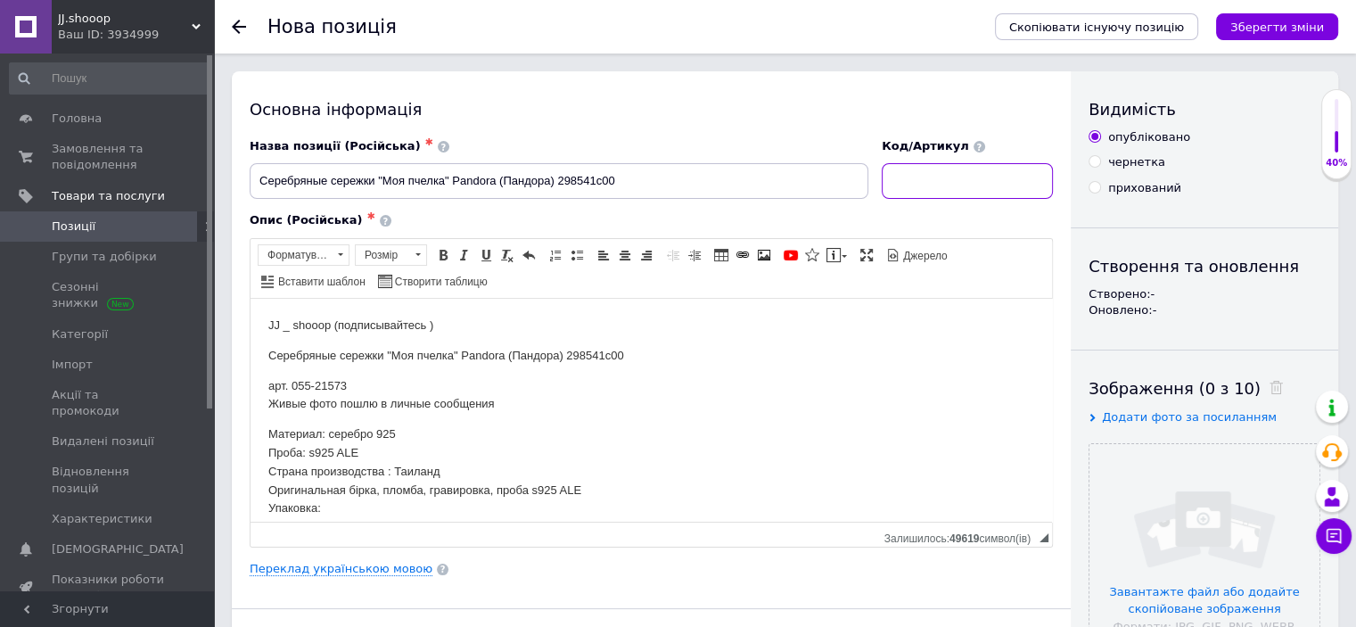
click at [963, 182] on input at bounding box center [967, 181] width 171 height 36
paste input "21573"
type input "21573"
click at [1178, 467] on input "file" at bounding box center [1205, 559] width 230 height 230
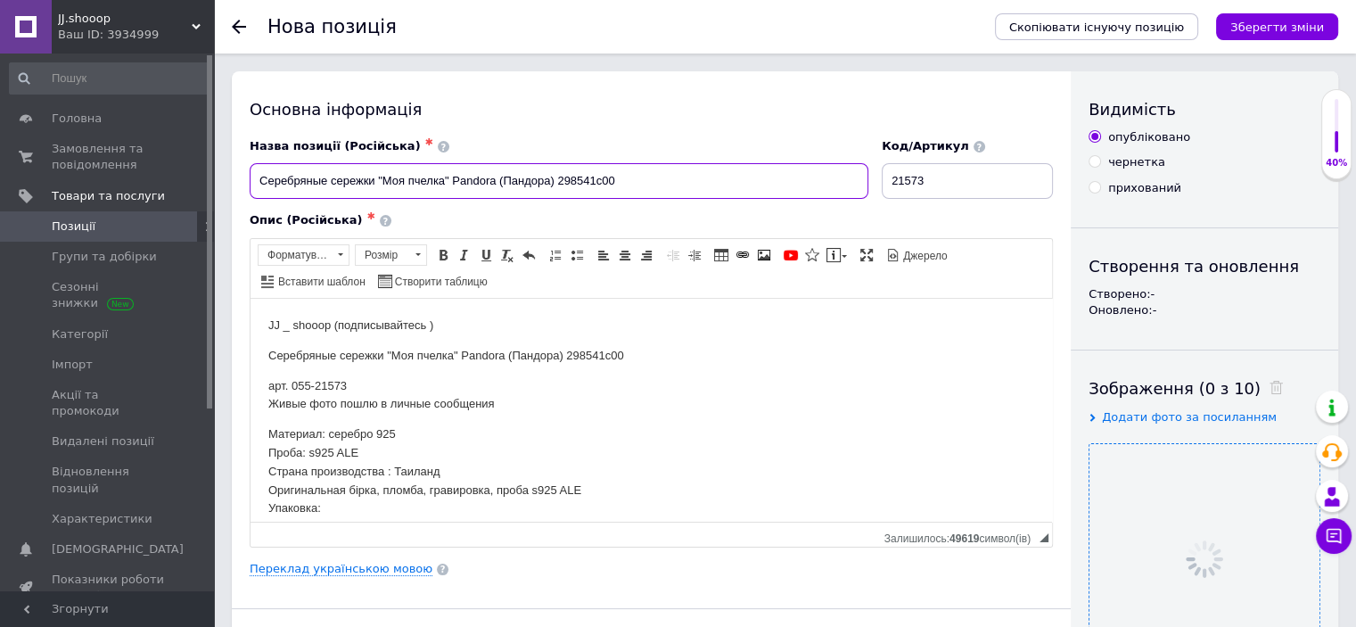
click at [534, 171] on input "Серебряные сережки "Моя пчелка" Pandora (Пандора) 298541c00" at bounding box center [559, 181] width 619 height 36
click at [531, 213] on div "Опис (Російська) ✱" at bounding box center [651, 220] width 803 height 16
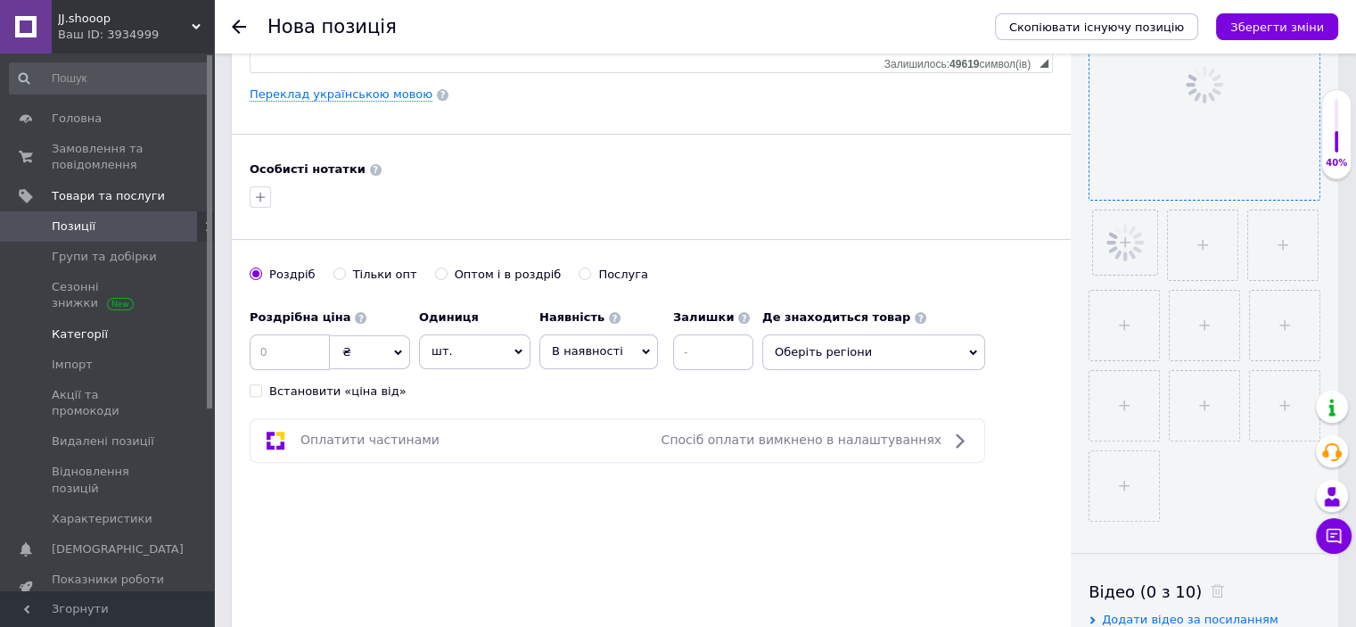
scroll to position [548, 0]
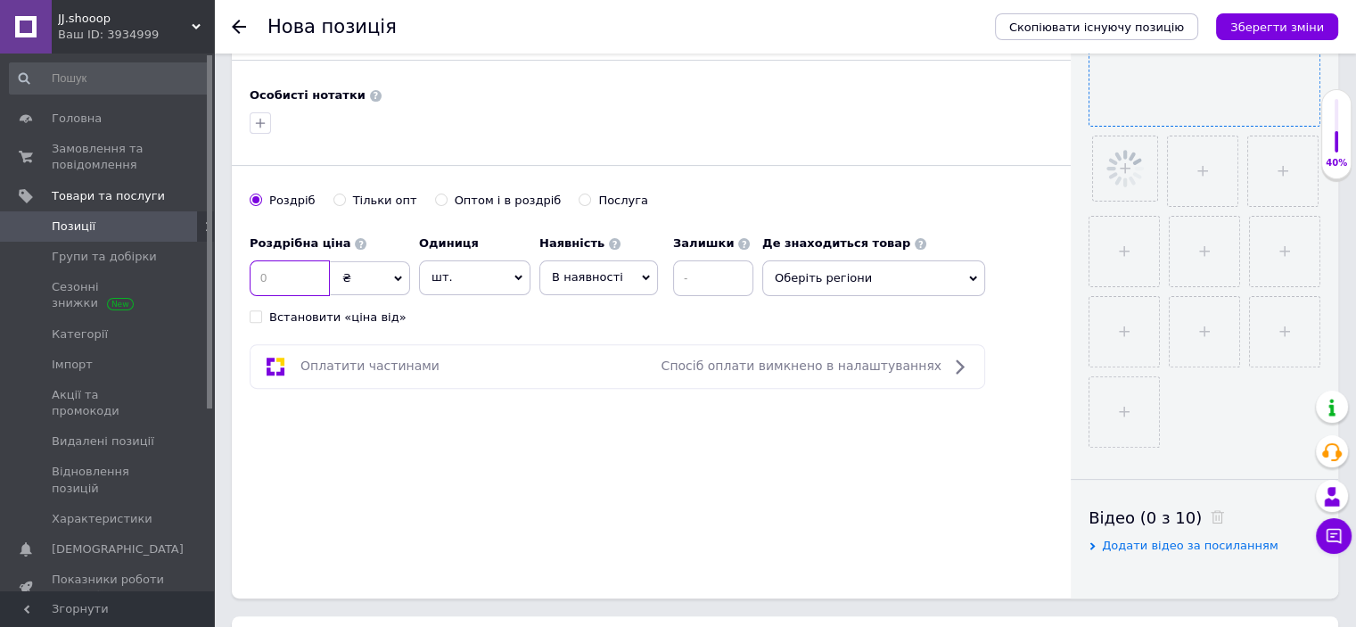
click at [292, 279] on input at bounding box center [290, 278] width 80 height 36
type input "8"
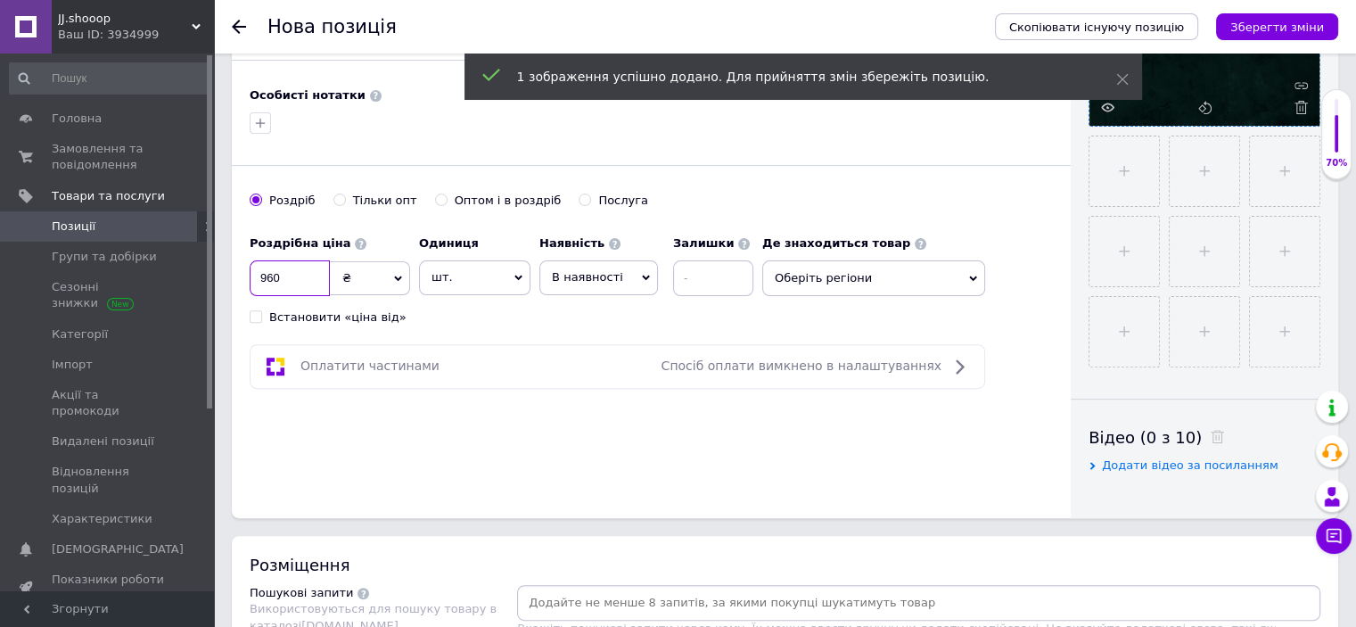
type input "960"
click at [456, 310] on div "Роздрібна ціна 960 ₴ $ EUR CHF GBP ¥ PLN ₸ MDL HUF KGS CNY TRY KRW lei Встанови…" at bounding box center [506, 275] width 513 height 99
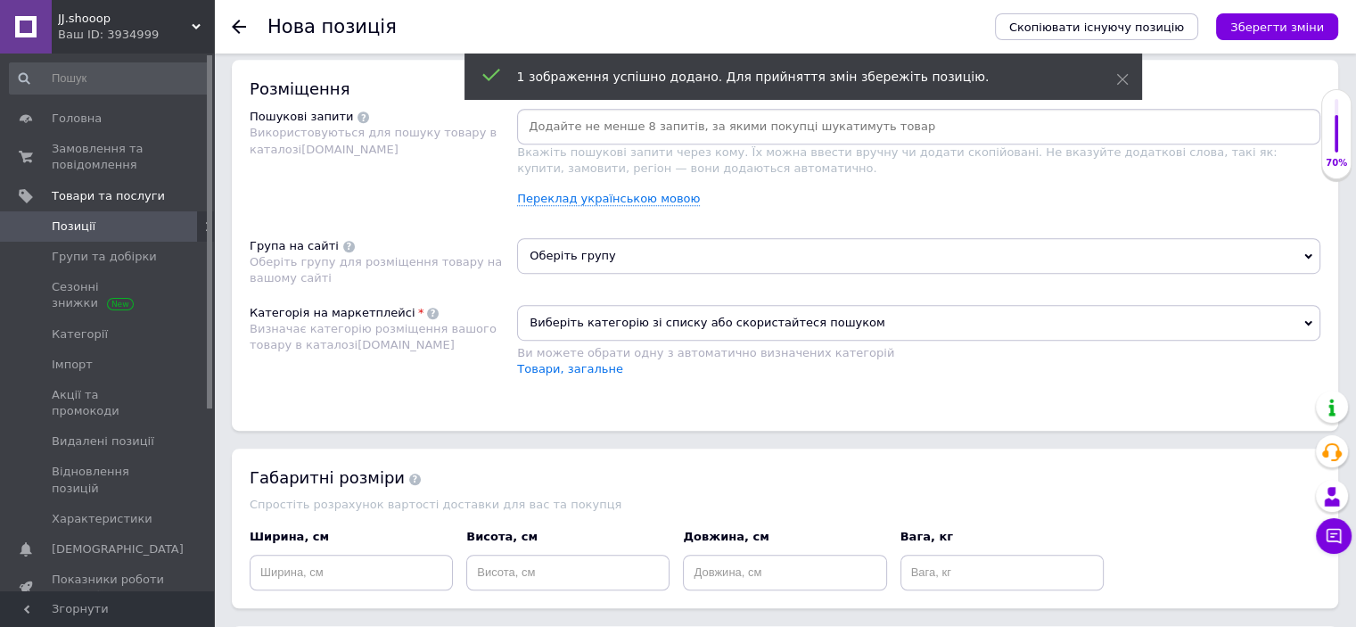
scroll to position [1097, 0]
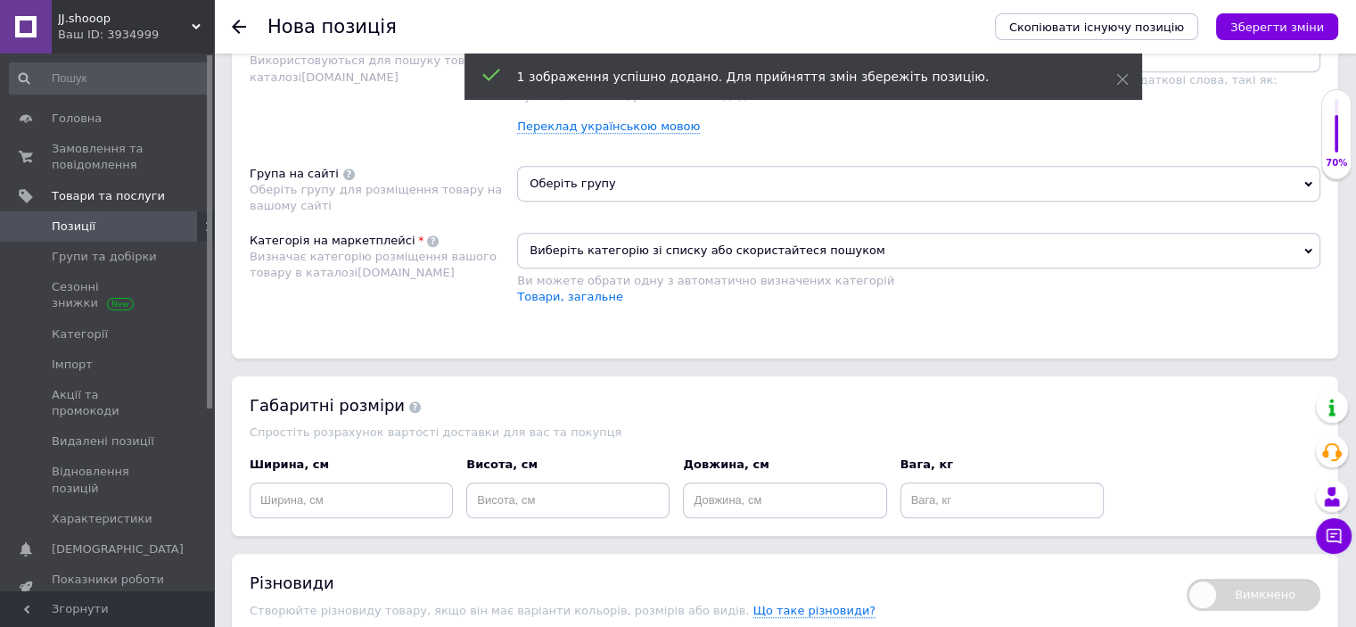
drag, startPoint x: 608, startPoint y: 241, endPoint x: 609, endPoint y: 264, distance: 23.2
click at [606, 239] on span "Виберіть категорію зі списку або скористайтеся пошуком" at bounding box center [918, 251] width 803 height 36
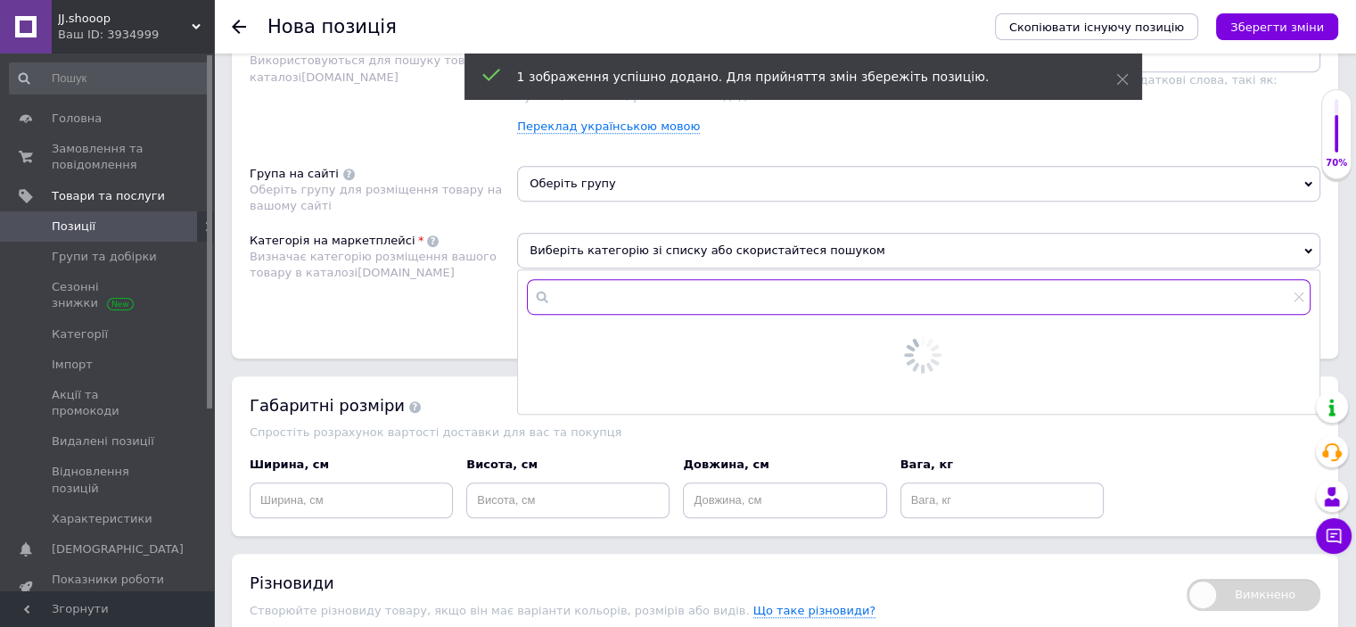
click at [613, 284] on input "text" at bounding box center [919, 297] width 784 height 36
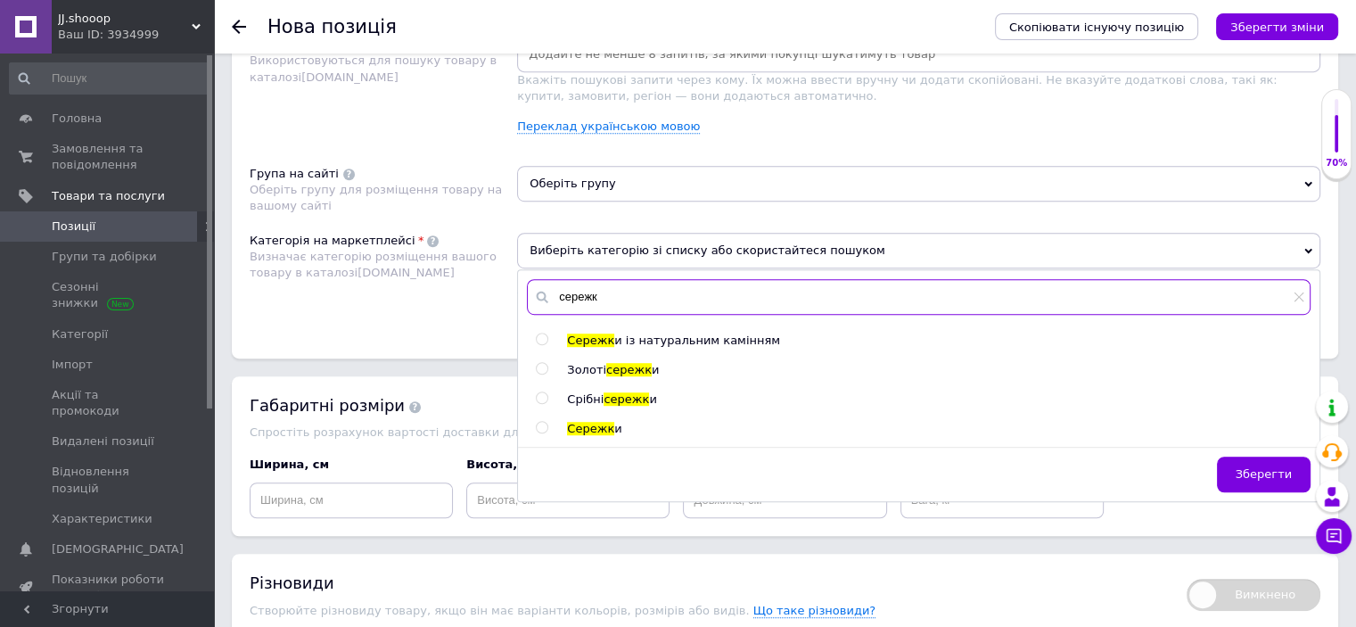
type input "сережк"
drag, startPoint x: 595, startPoint y: 393, endPoint x: 593, endPoint y: 334, distance: 58.9
click at [595, 393] on span "Срібні" at bounding box center [585, 398] width 37 height 13
radio input "true"
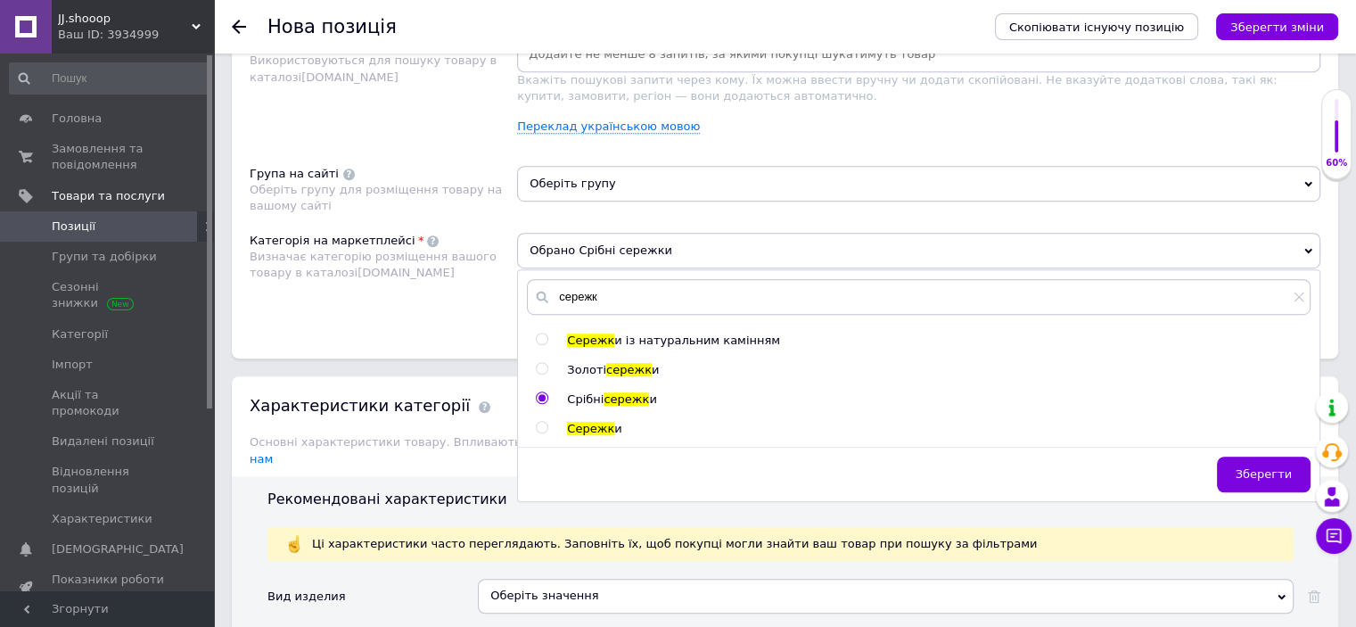
click at [577, 177] on span "Оберіть групу" at bounding box center [918, 184] width 803 height 36
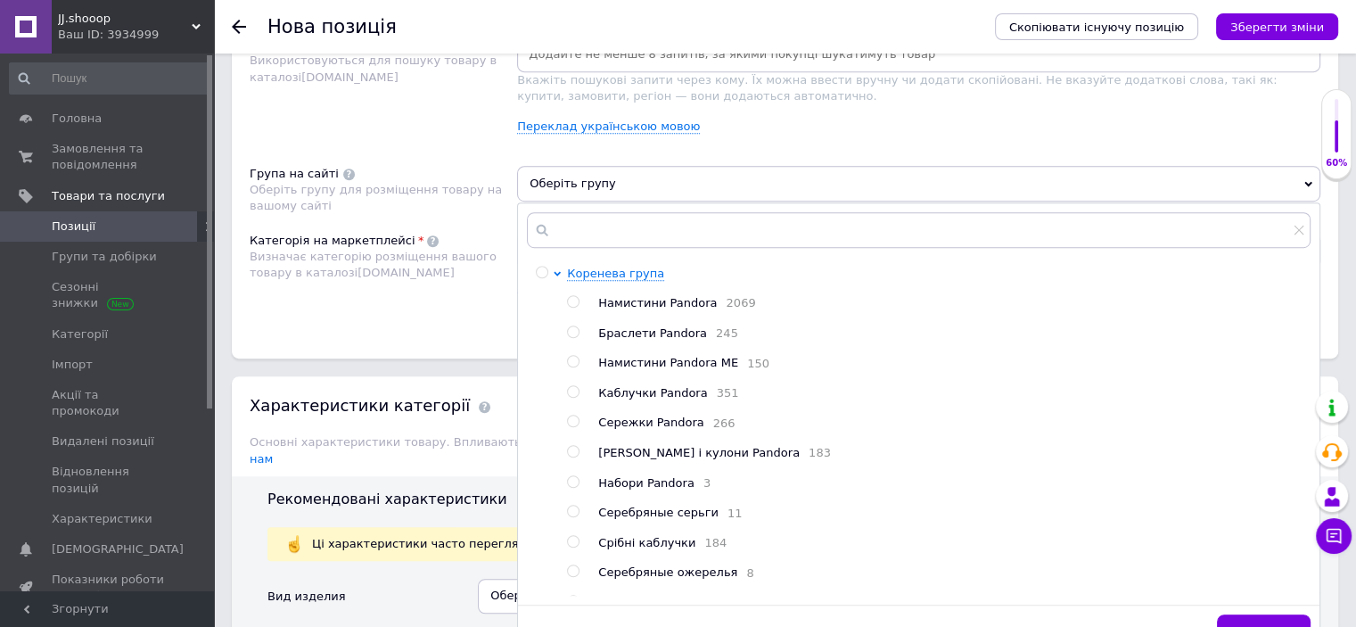
click at [642, 423] on span "Сережки Pandora" at bounding box center [650, 421] width 105 height 13
radio input "true"
click at [394, 352] on div "Розміщення Пошукові запити Використовуються для пошуку товару в каталозі [DOMAI…" at bounding box center [785, 173] width 1106 height 371
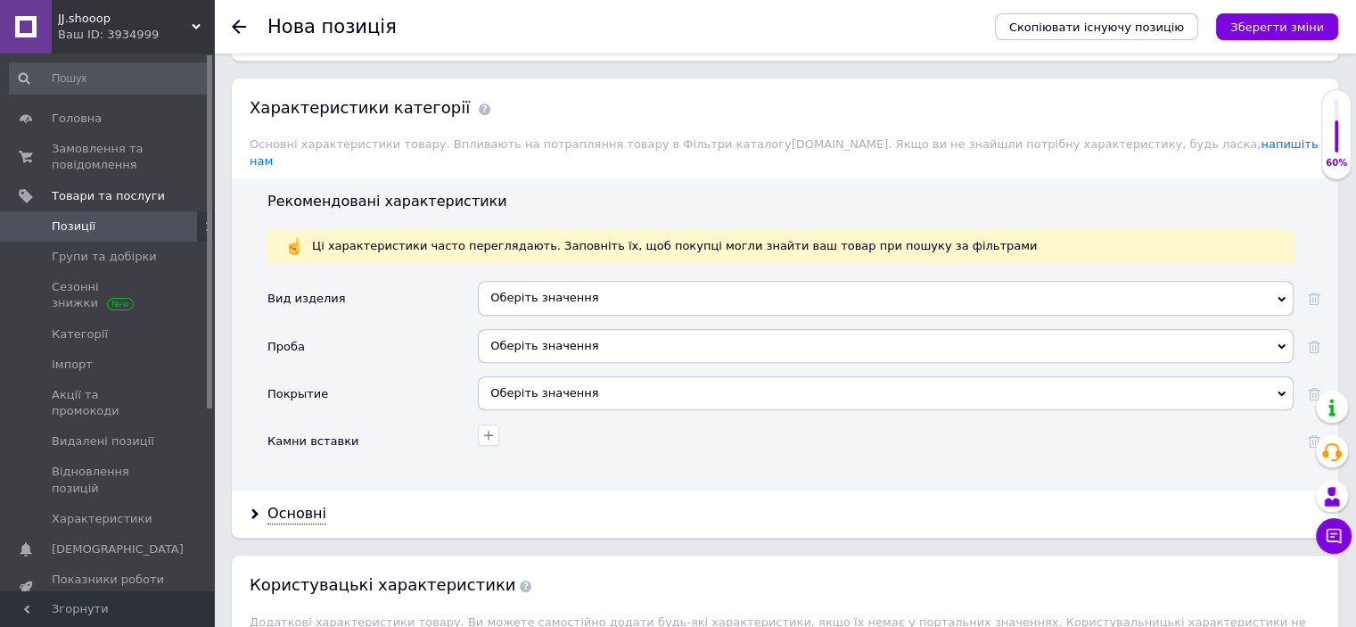
click at [533, 281] on div "Оберіть значення" at bounding box center [886, 298] width 816 height 34
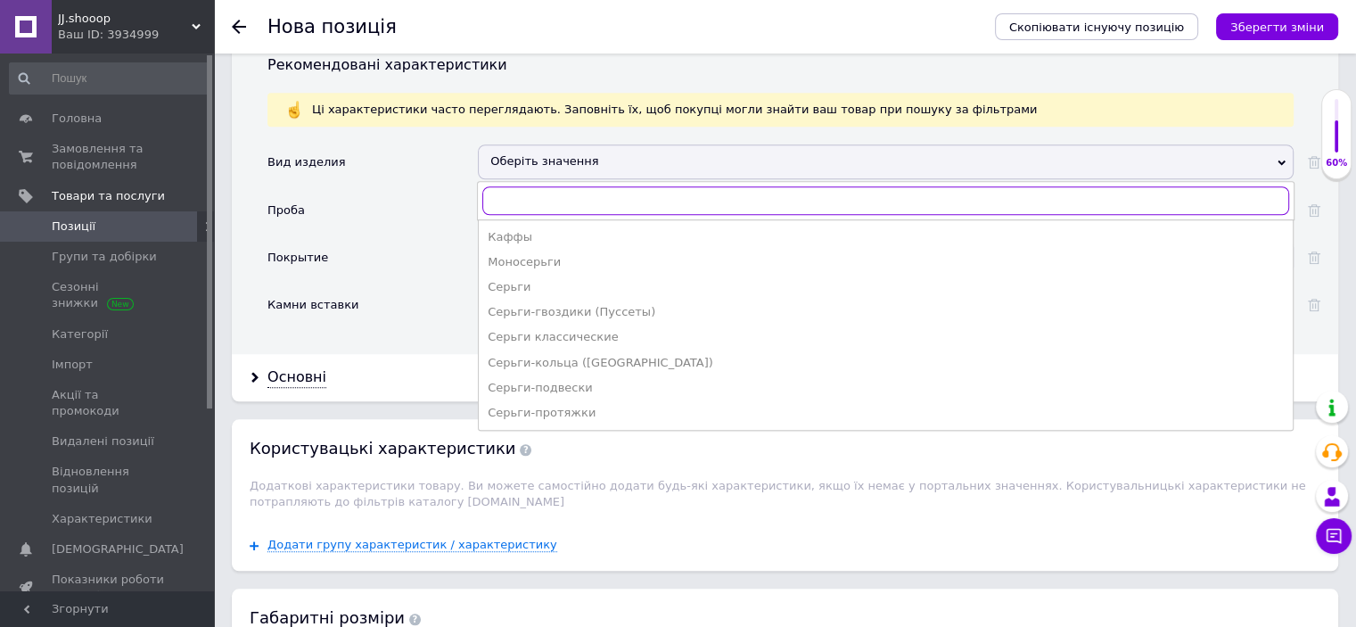
scroll to position [1542, 0]
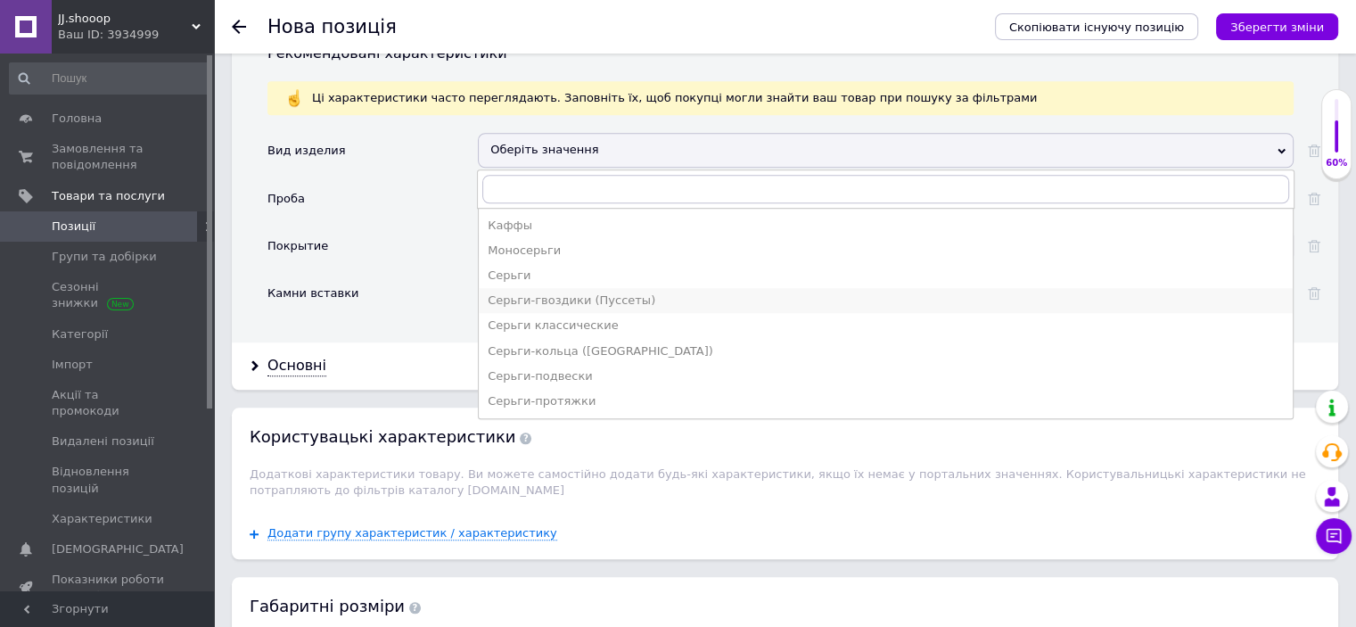
click at [560, 292] on div "Серьги-гвоздики (Пуссеты)" at bounding box center [886, 300] width 796 height 16
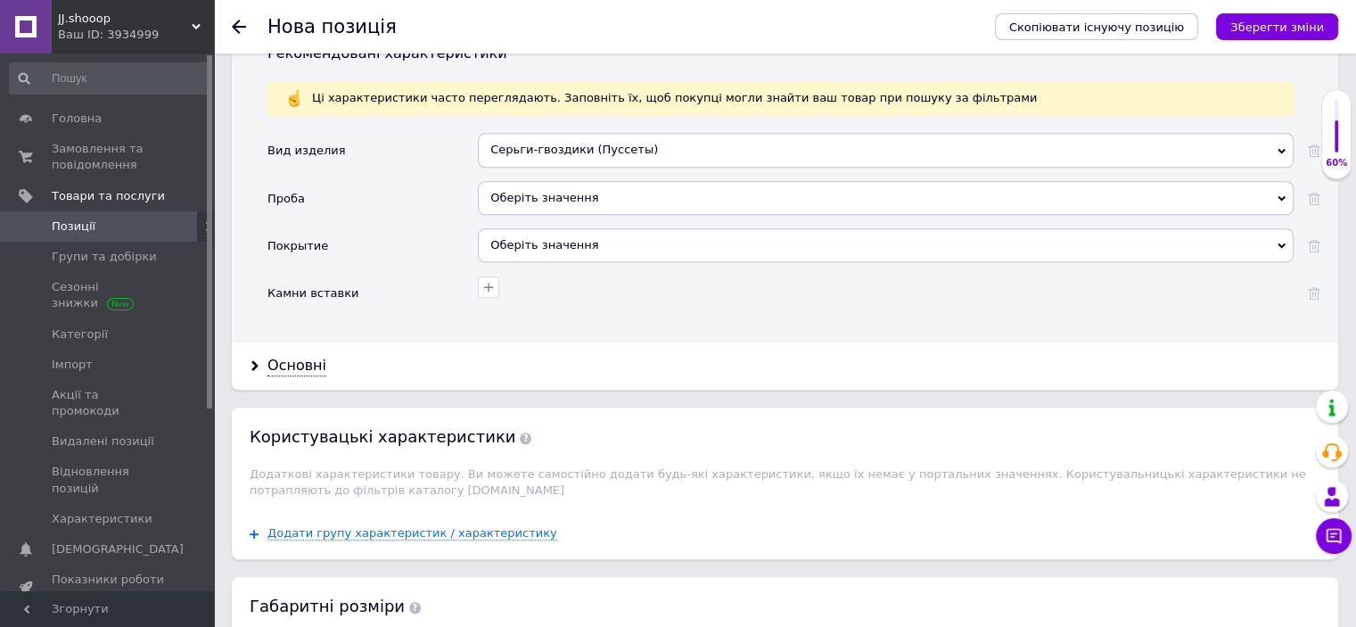
click at [555, 185] on div "Оберіть значення" at bounding box center [886, 198] width 816 height 34
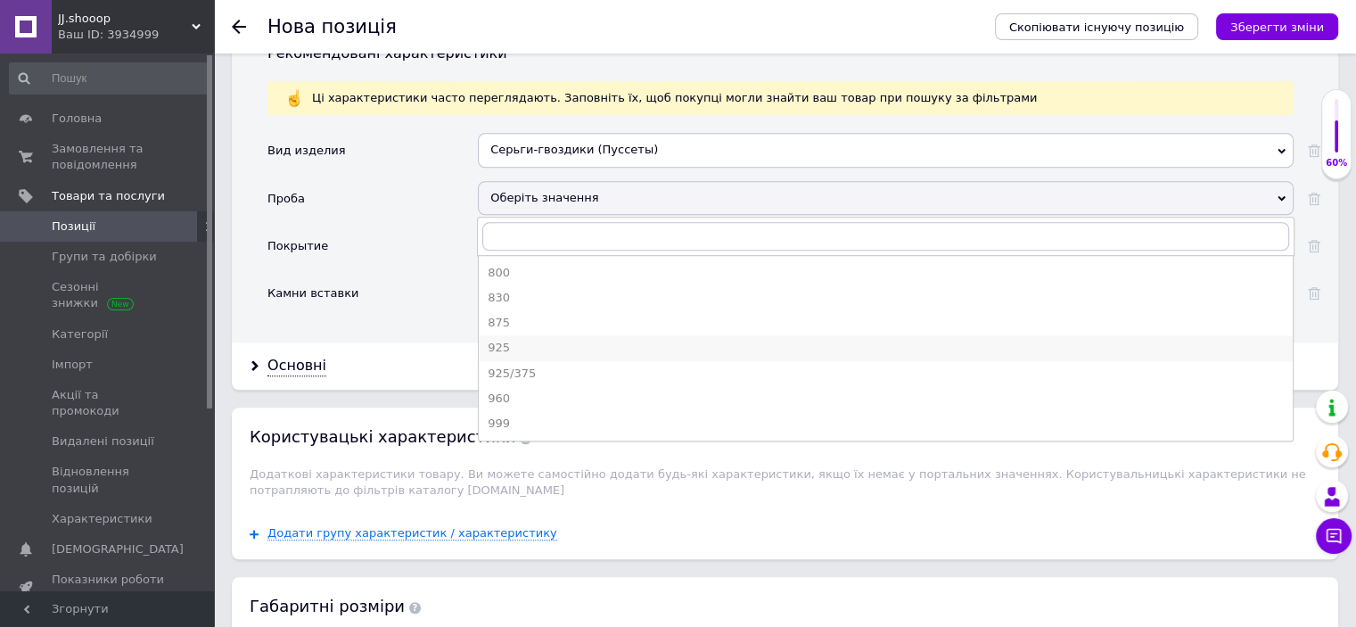
click at [506, 340] on div "925" at bounding box center [886, 348] width 796 height 16
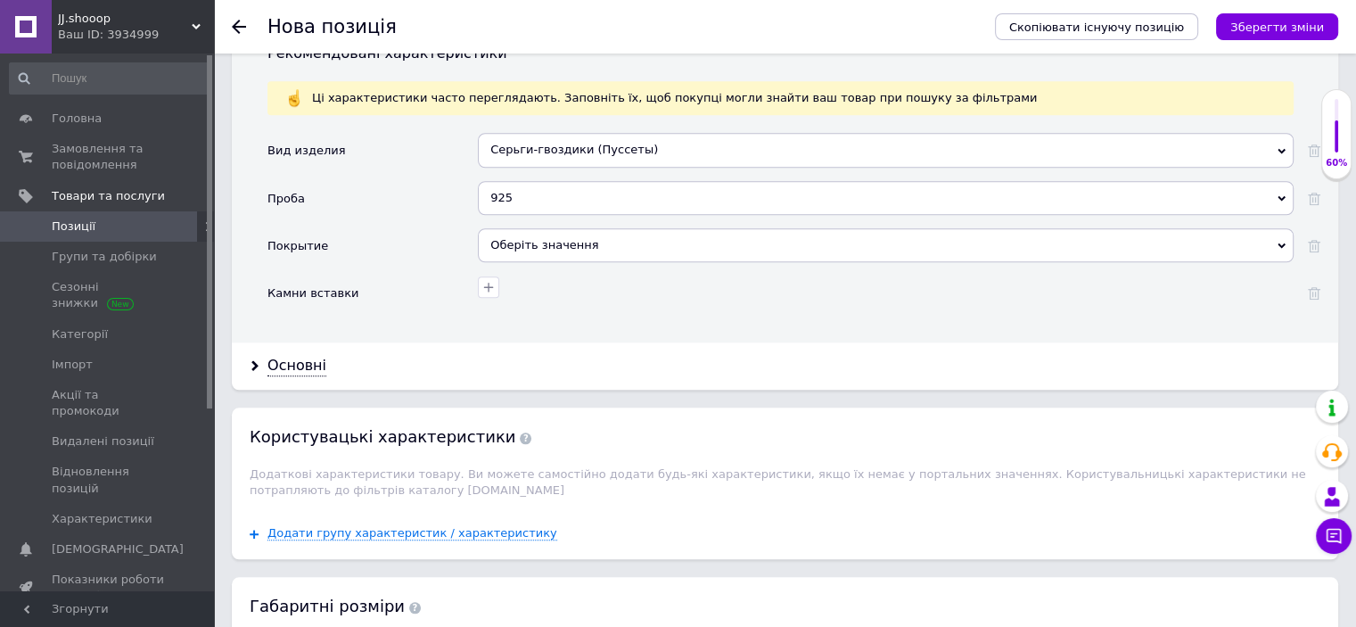
click at [540, 230] on div "Оберіть значення" at bounding box center [886, 245] width 816 height 34
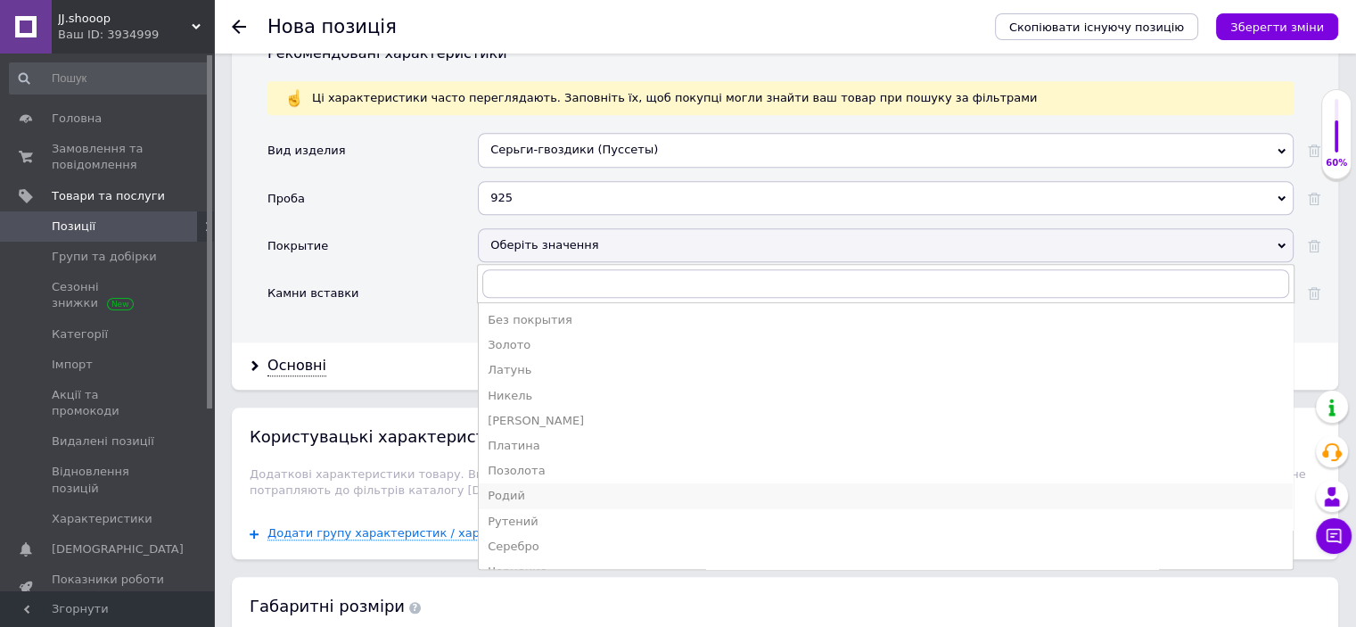
click at [521, 488] on div "Родий" at bounding box center [886, 496] width 796 height 16
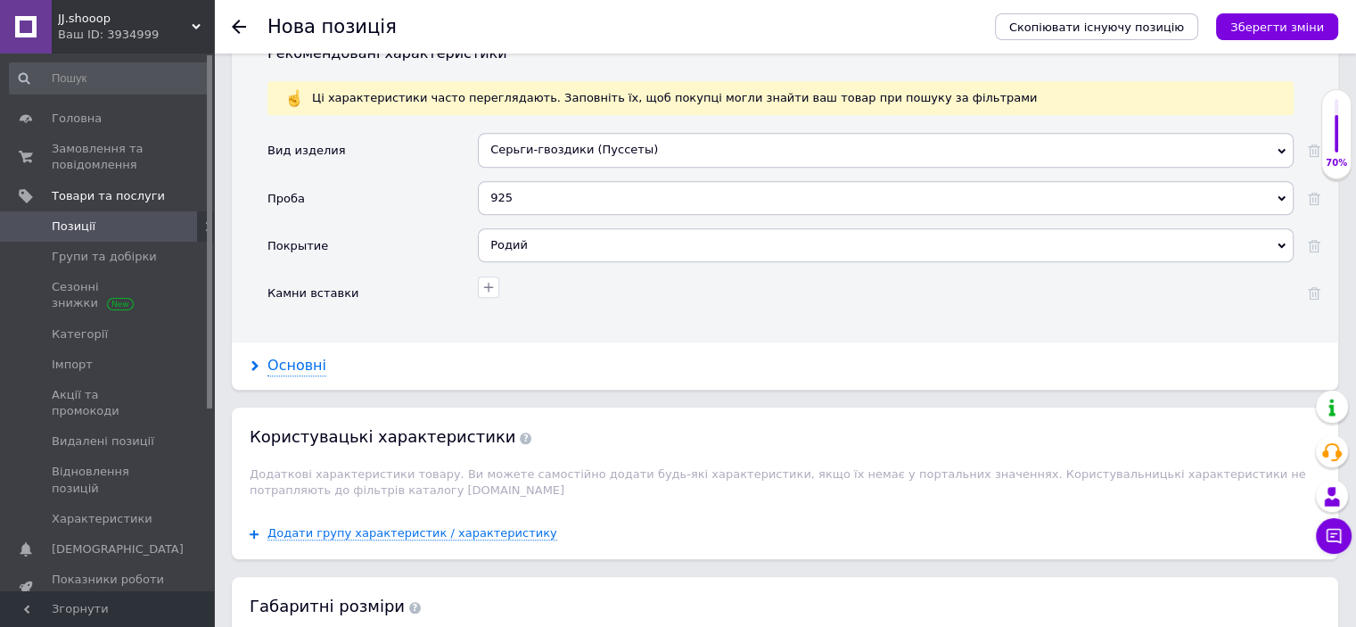
click at [304, 356] on div "Основні" at bounding box center [296, 366] width 59 height 21
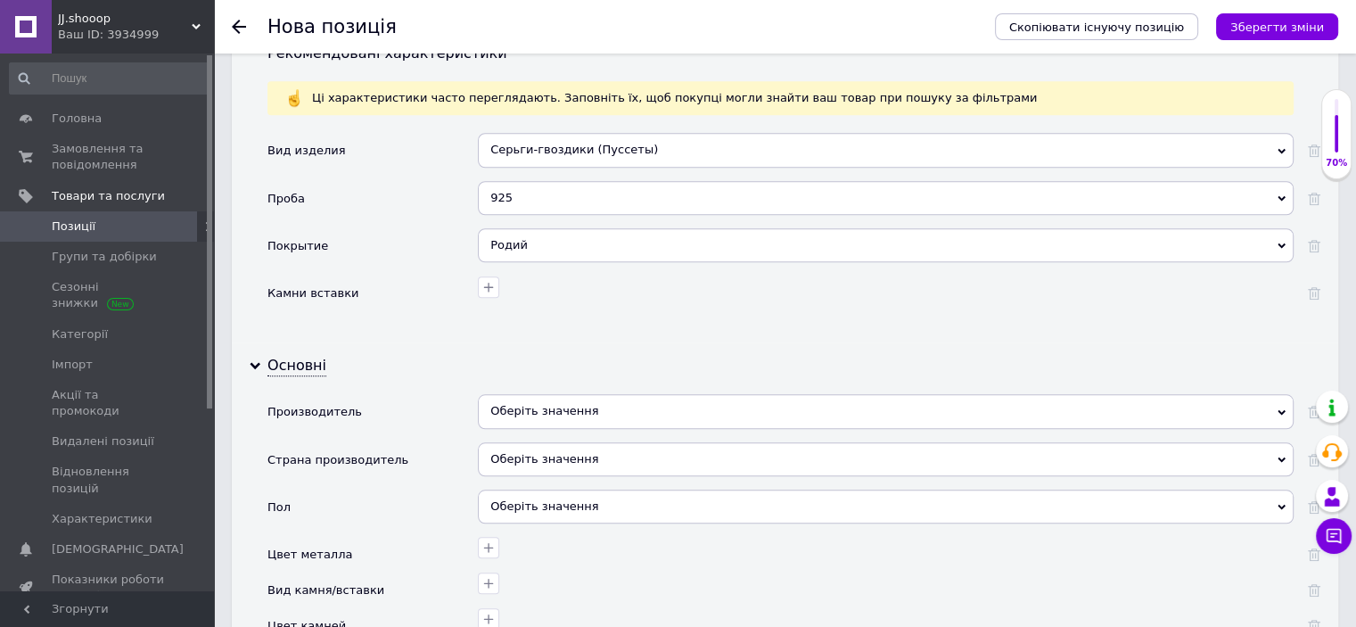
click at [555, 394] on div "Оберіть значення" at bounding box center [886, 411] width 816 height 34
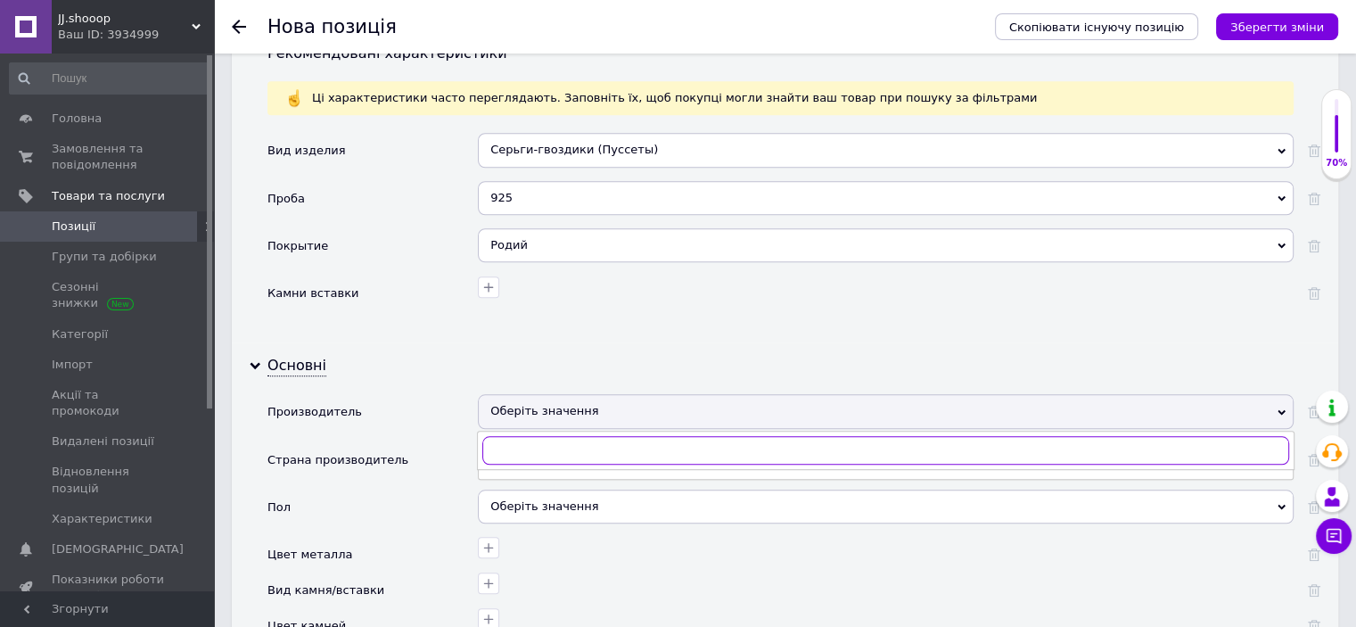
paste input "Пандора"
type input "Пандора"
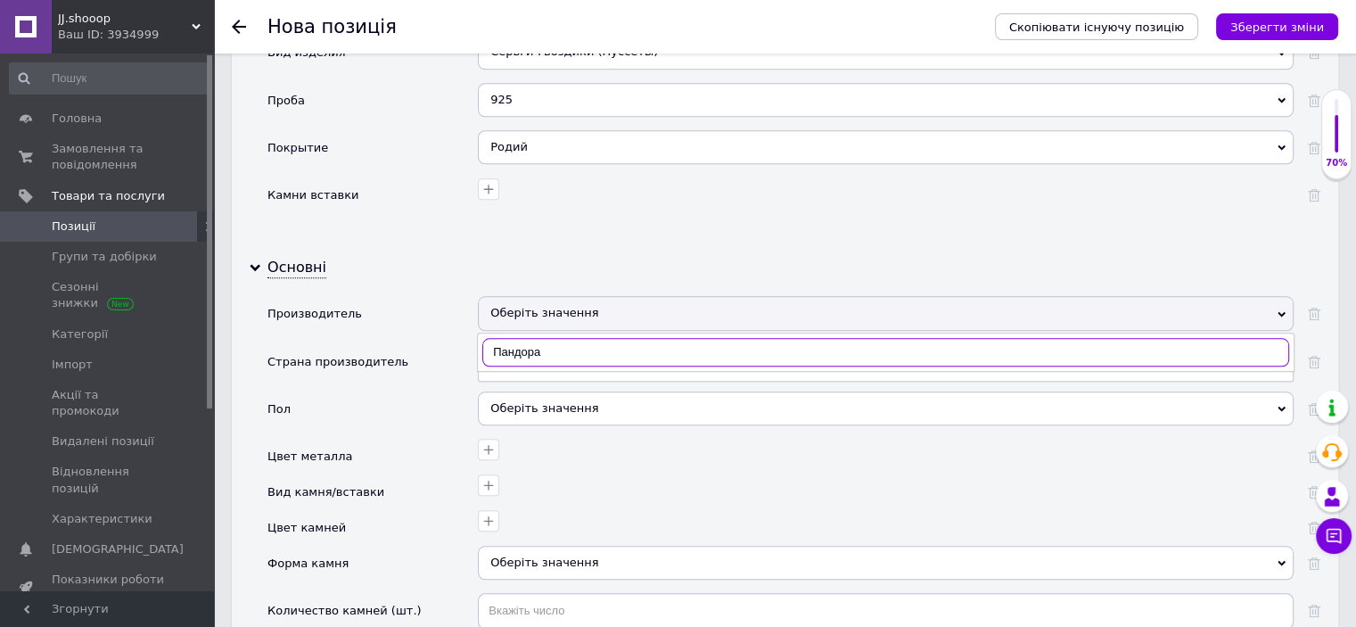
scroll to position [1690, 0]
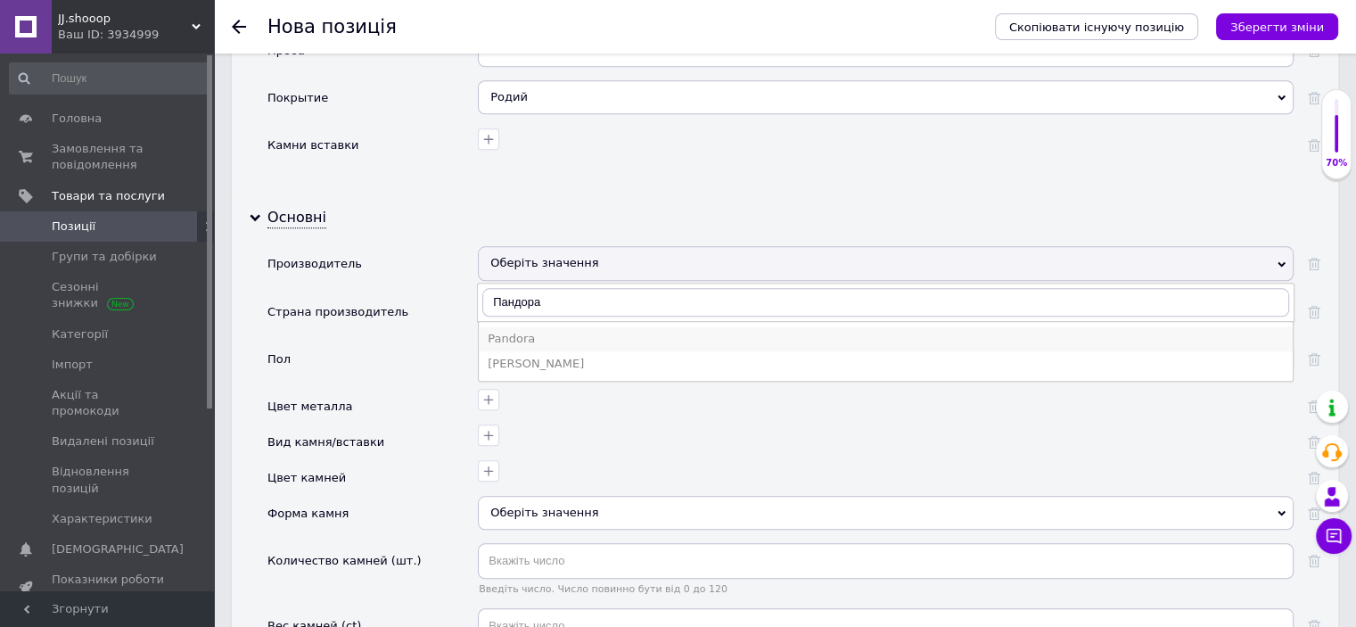
click at [514, 331] on div "Pandora" at bounding box center [886, 339] width 796 height 16
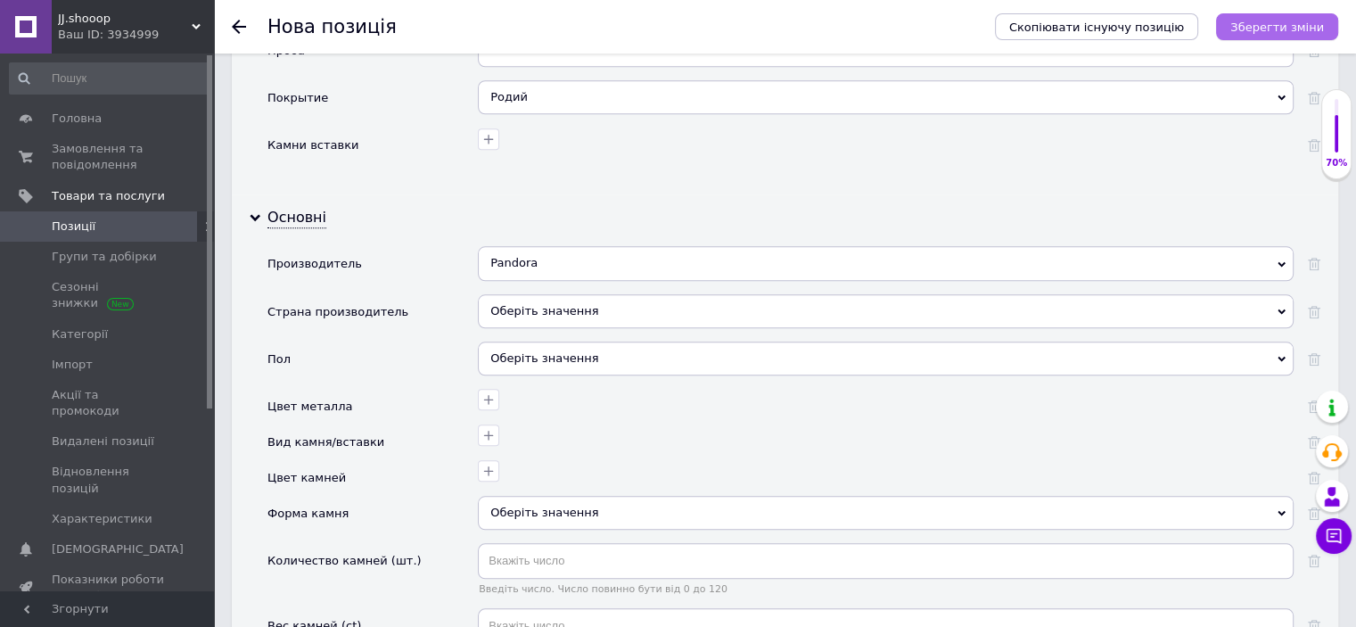
click at [1244, 25] on button "Зберегти зміни" at bounding box center [1277, 26] width 122 height 27
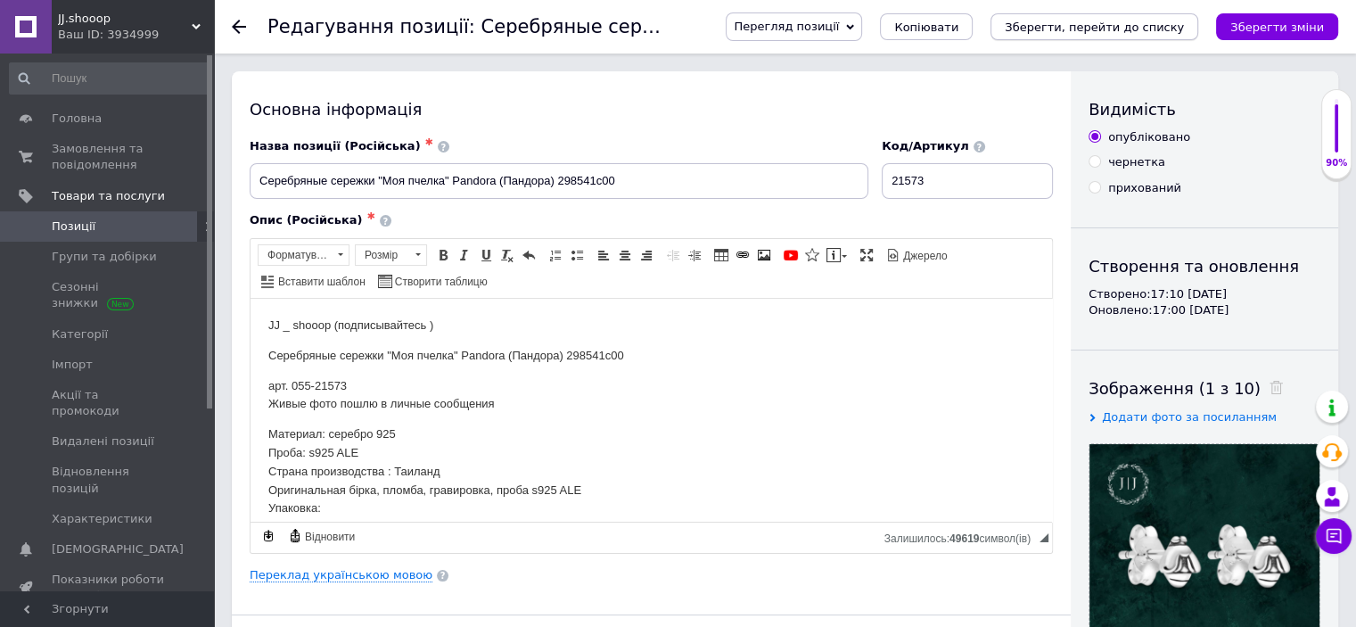
click at [1128, 29] on icon "Зберегти, перейти до списку" at bounding box center [1094, 27] width 179 height 13
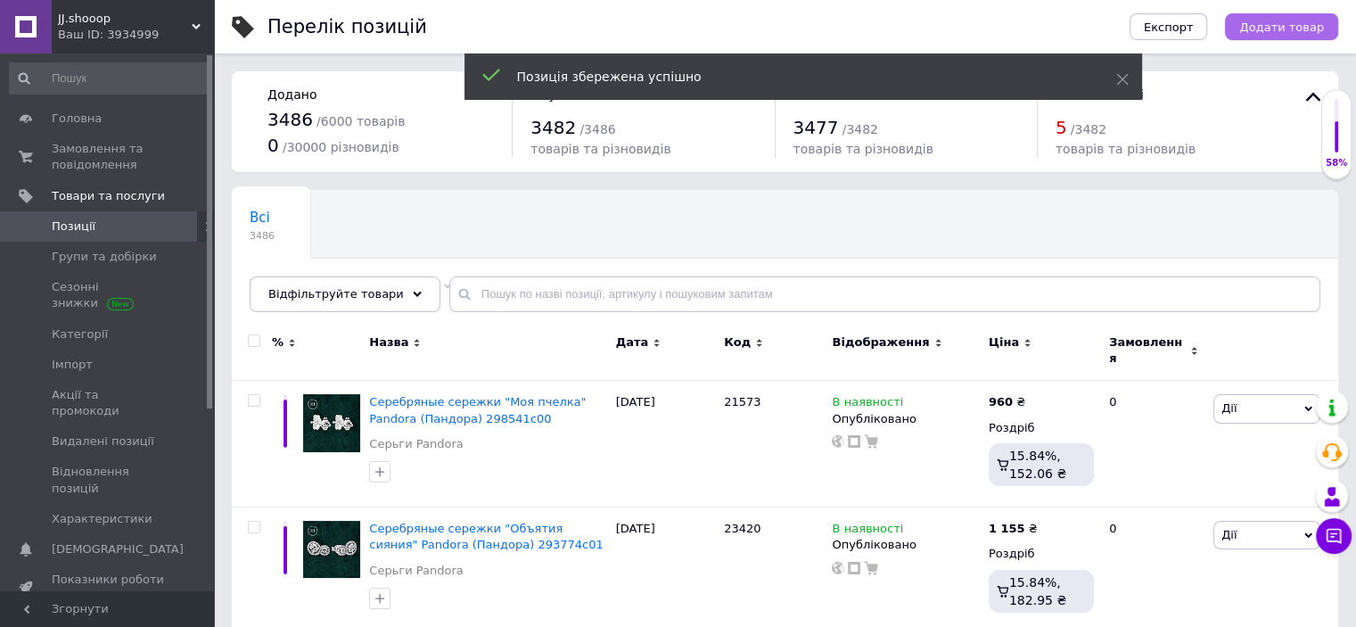
click at [1281, 37] on button "Додати товар" at bounding box center [1281, 26] width 113 height 27
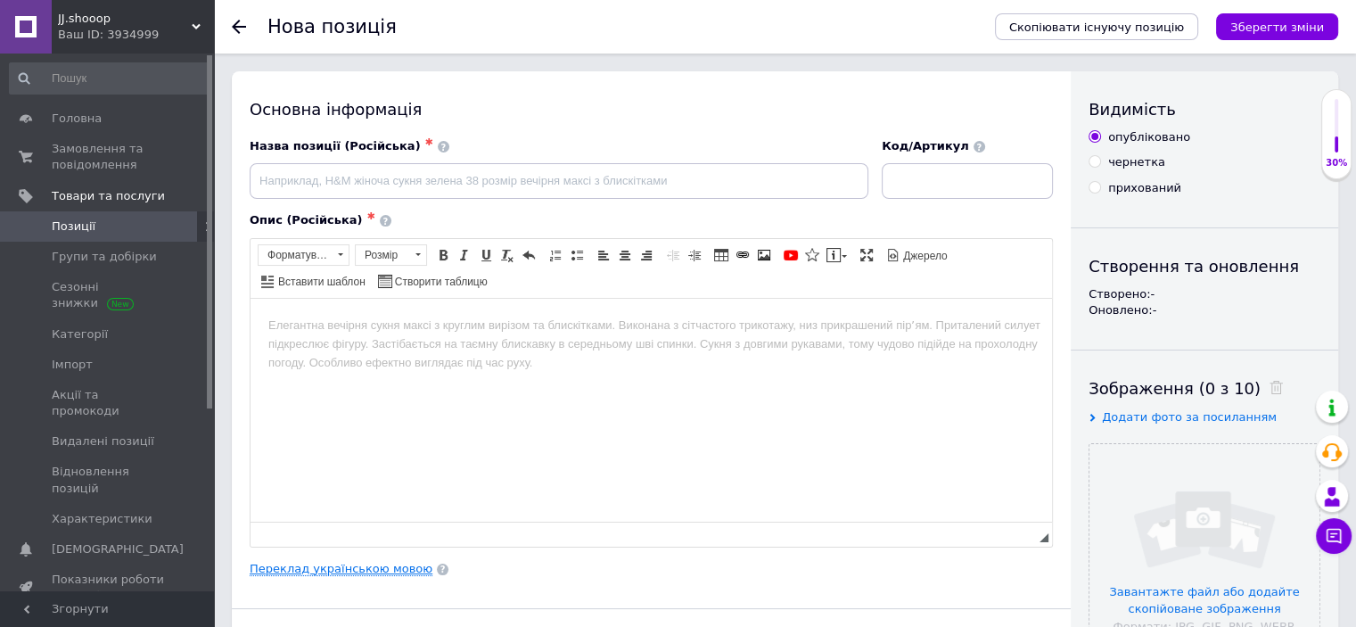
click at [340, 562] on link "Переклад українською мовою" at bounding box center [341, 569] width 183 height 14
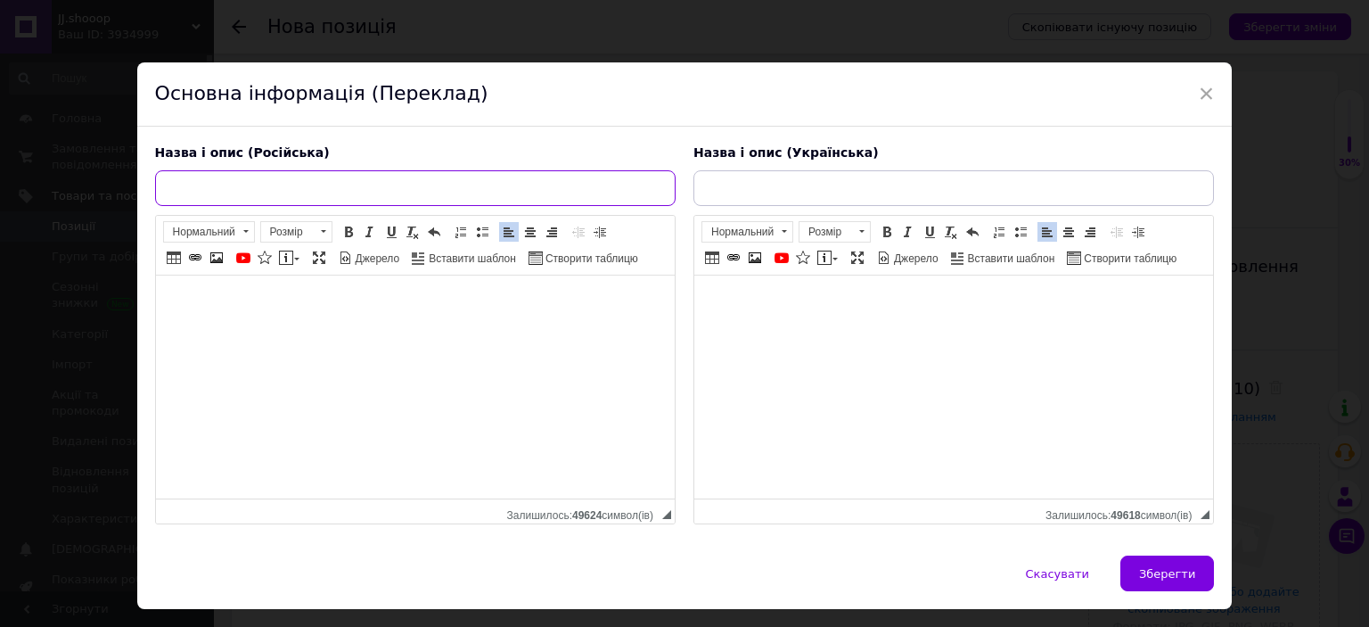
click at [333, 199] on input "text" at bounding box center [415, 188] width 521 height 36
paste input "Серебряные сережки из паве Pandora (Пандора) 299682c01"
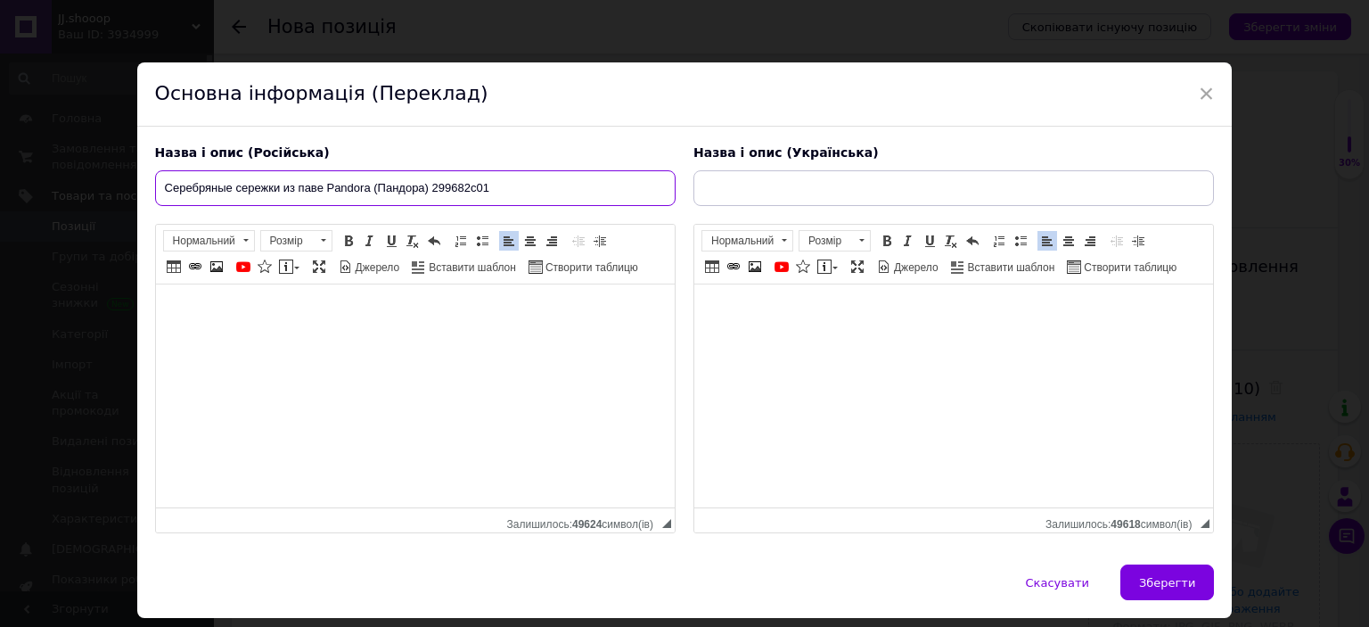
type input "Серебряные сережки из паве Pandora (Пандора) 299682c01"
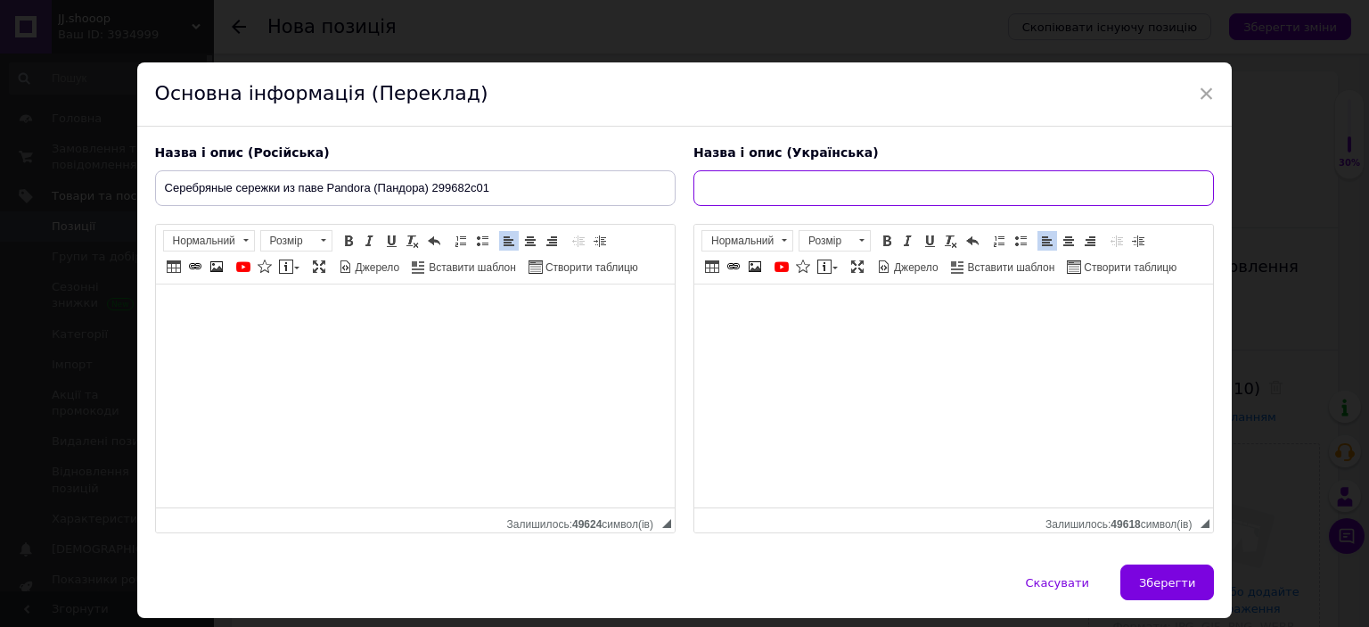
click at [750, 188] on input "text" at bounding box center [954, 188] width 521 height 36
paste input "Срібні сережки з паве Pandora (Пандора) 299682C01"
type input "Срібні сережки з паве Pandora (Пандора) 299682C01"
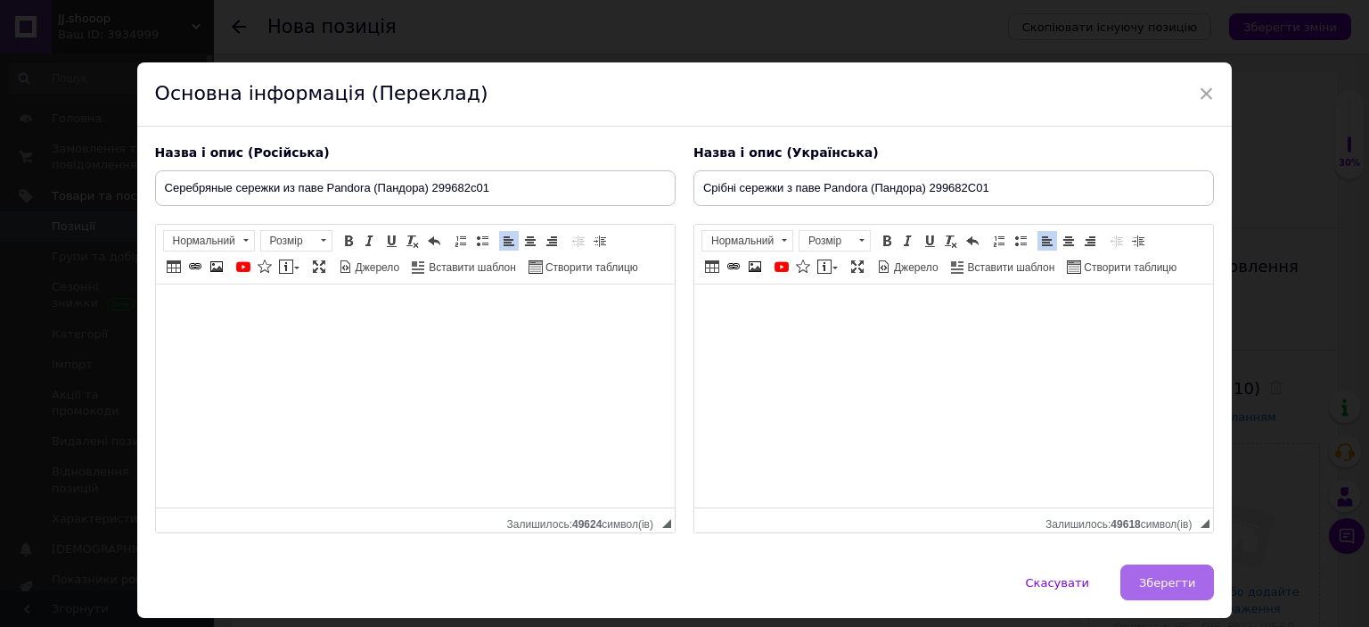
click at [1177, 583] on span "Зберегти" at bounding box center [1167, 582] width 56 height 13
type input "Серебряные сережки из паве Pandora (Пандора) 299682c01"
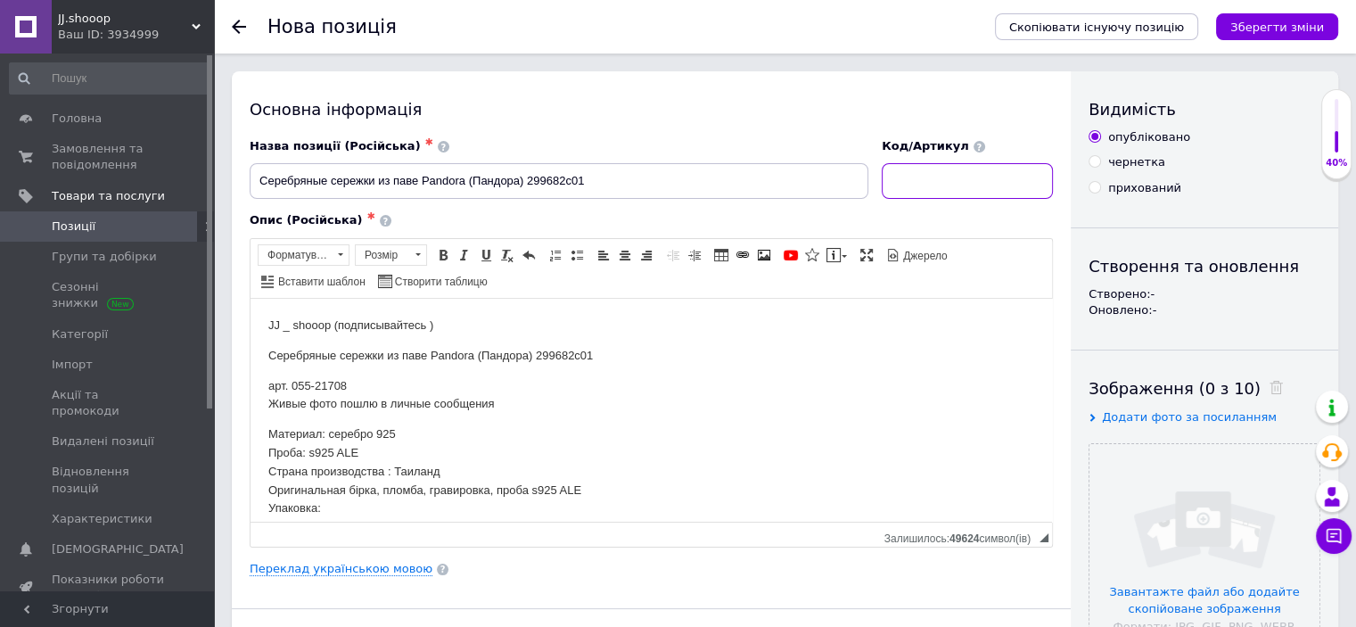
click at [976, 175] on input at bounding box center [967, 181] width 171 height 36
paste input "21708"
type input "21708"
click at [1175, 506] on input "file" at bounding box center [1205, 559] width 230 height 230
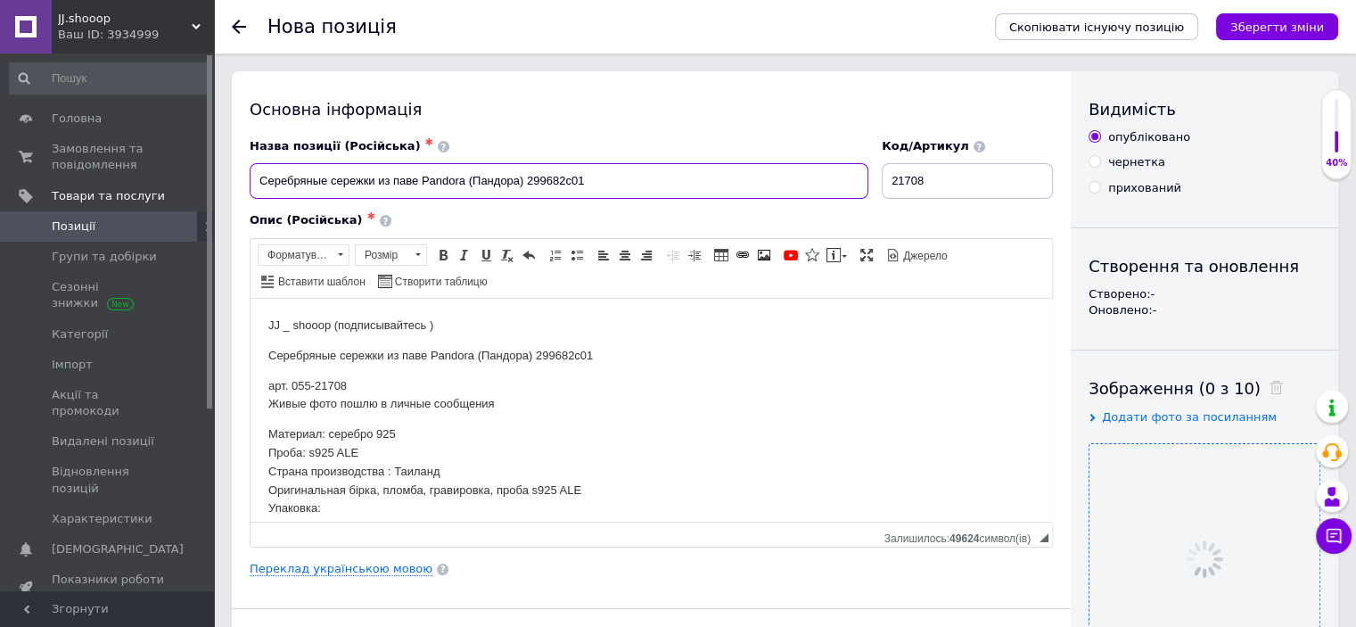
click at [483, 196] on input "Серебряные сережки из паве Pandora (Пандора) 299682c01" at bounding box center [559, 181] width 619 height 36
click at [489, 221] on div "Опис (Російська) ✱" at bounding box center [651, 220] width 803 height 16
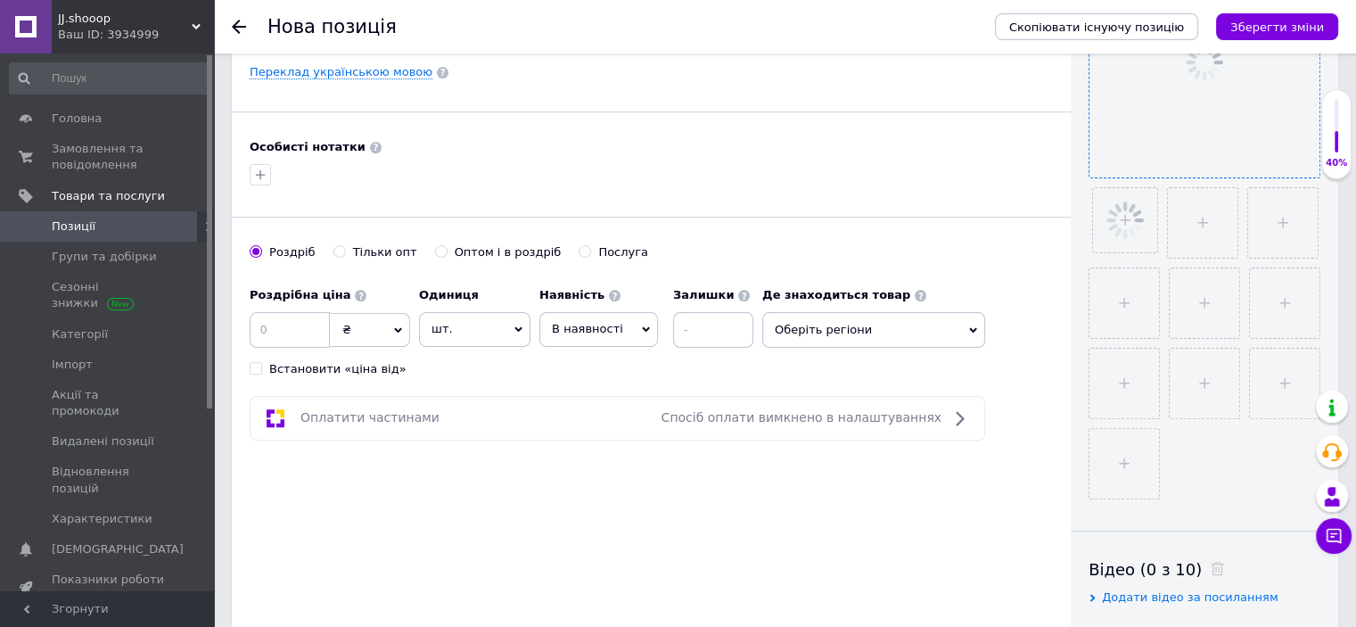
scroll to position [548, 0]
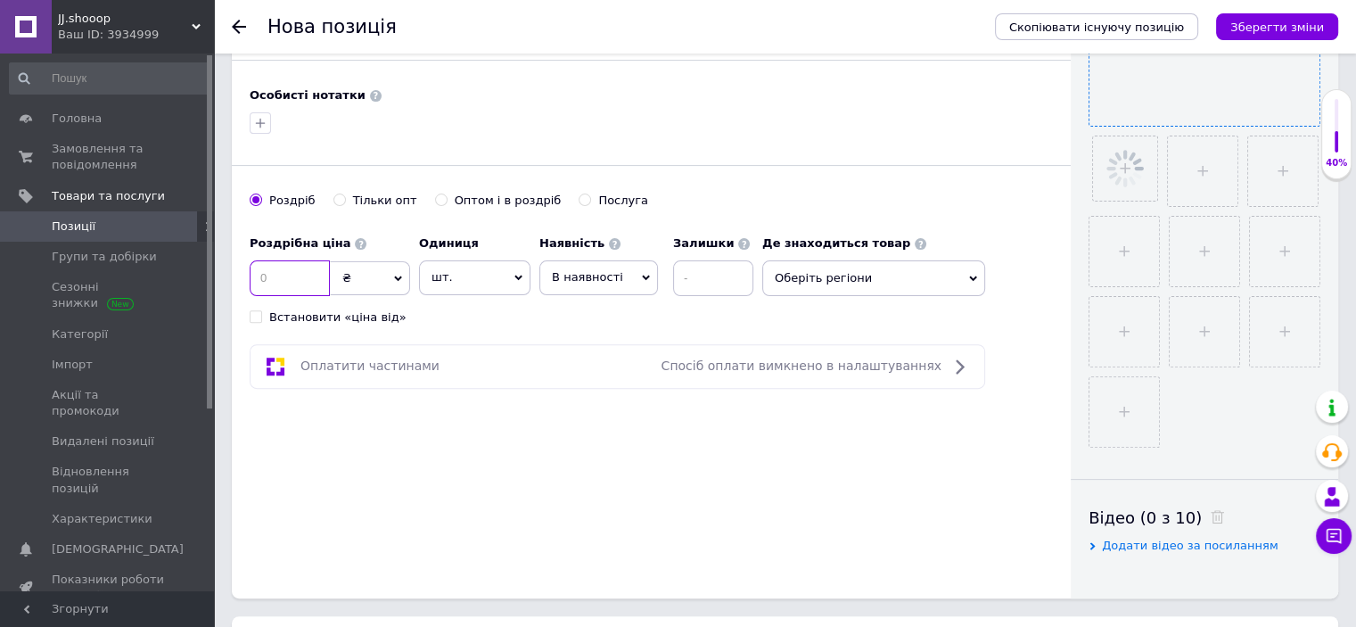
click at [294, 275] on input at bounding box center [290, 278] width 80 height 36
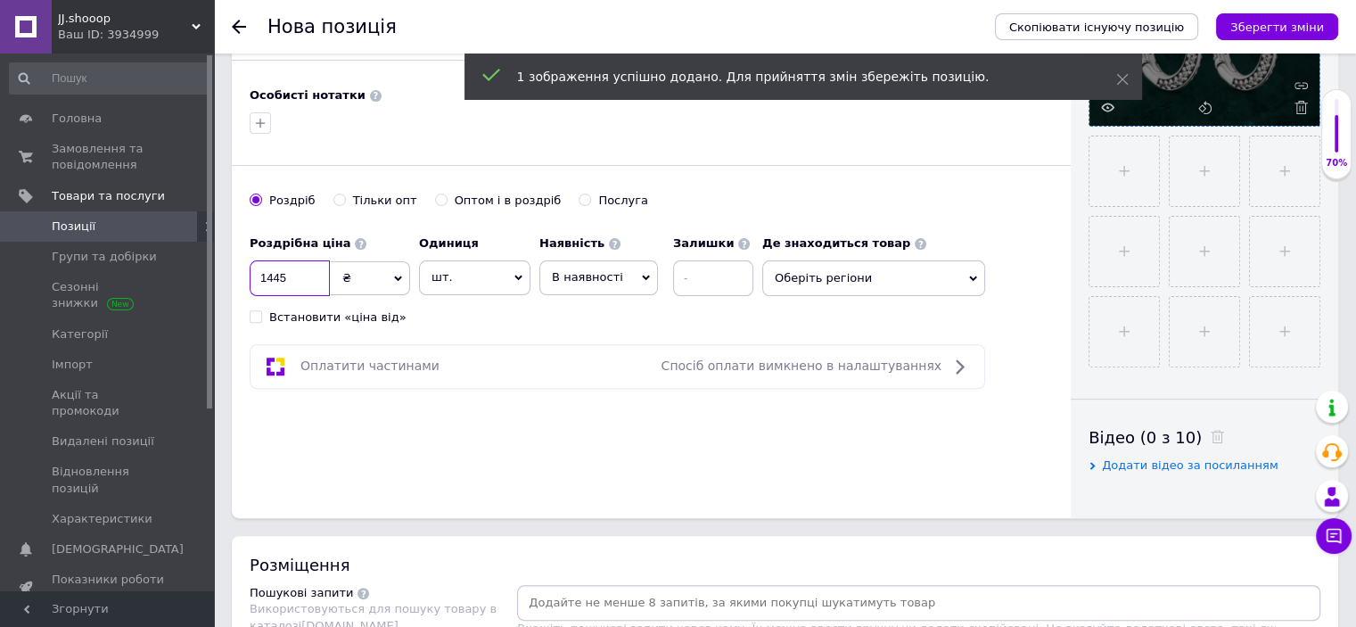
type input "1445"
click at [542, 309] on div "Роздрібна ціна 1445 ₴ $ EUR CHF GBP ¥ PLN ₸ MDL HUF KGS CNY TRY KRW lei Встанов…" at bounding box center [506, 275] width 513 height 99
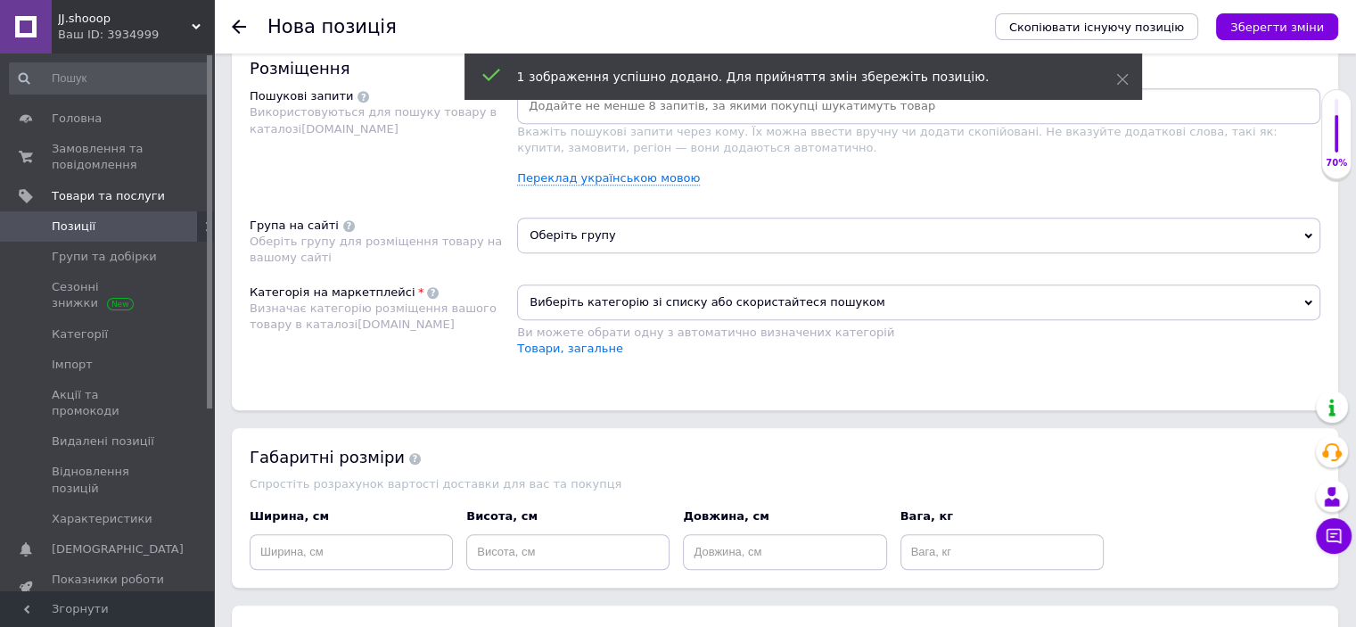
scroll to position [1097, 0]
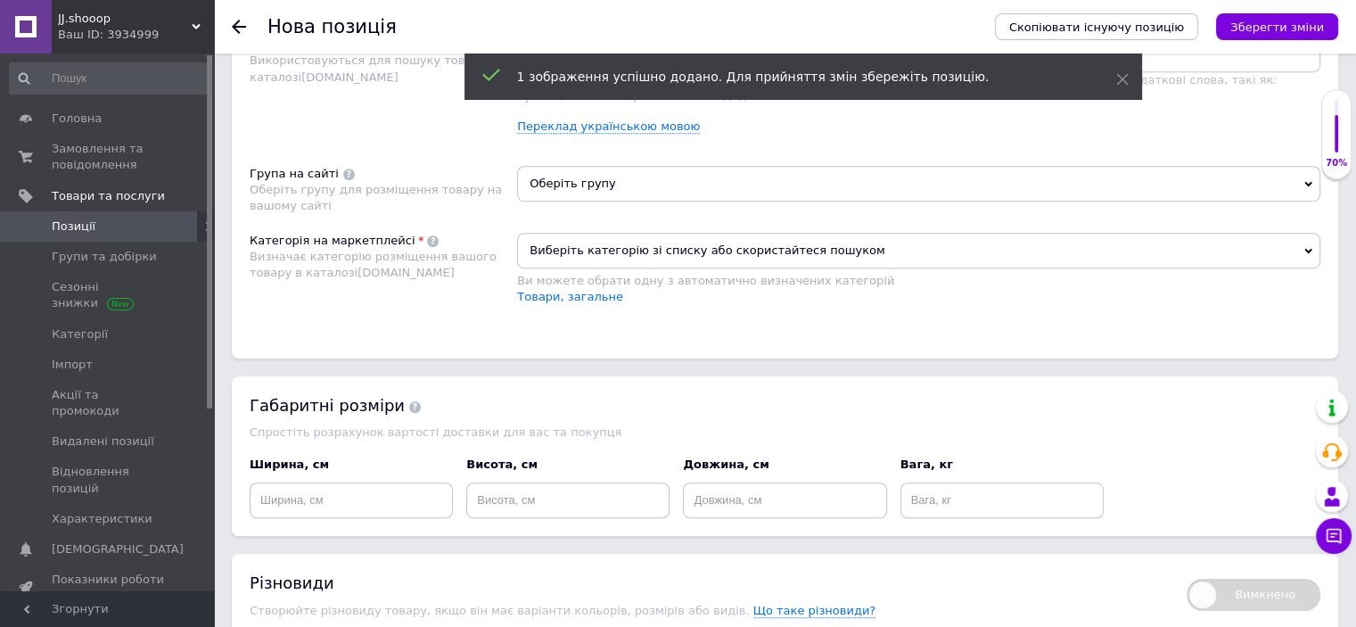
click at [585, 249] on span "Виберіть категорію зі списку або скористайтеся пошуком" at bounding box center [918, 251] width 803 height 36
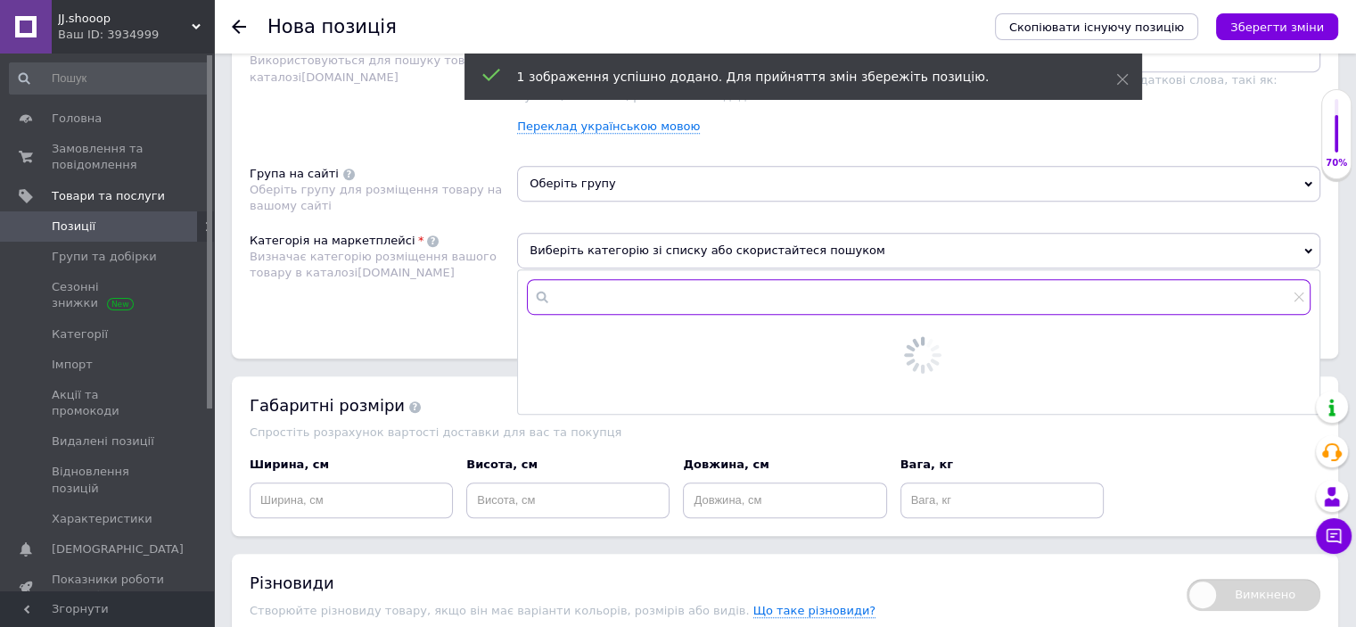
click at [593, 291] on input "text" at bounding box center [919, 297] width 784 height 36
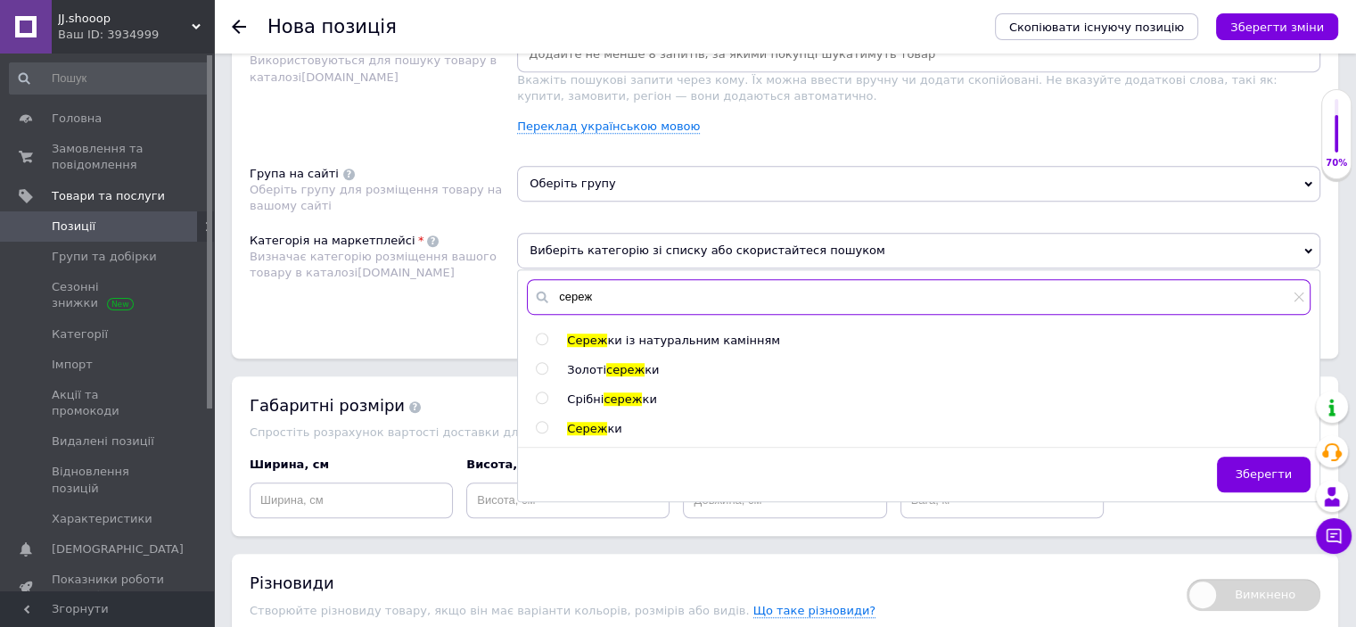
type input "сереж"
click at [617, 392] on span "сереж" at bounding box center [623, 398] width 38 height 13
radio input "true"
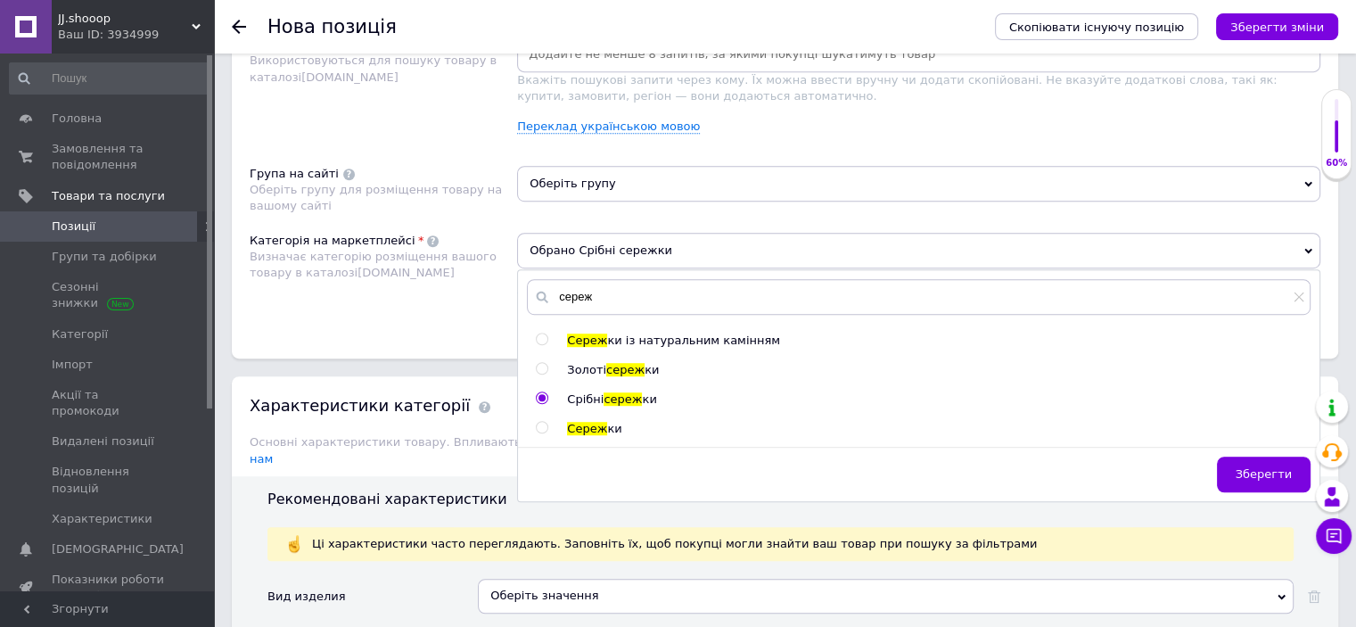
click at [606, 201] on div "Оберіть групу" at bounding box center [918, 190] width 803 height 49
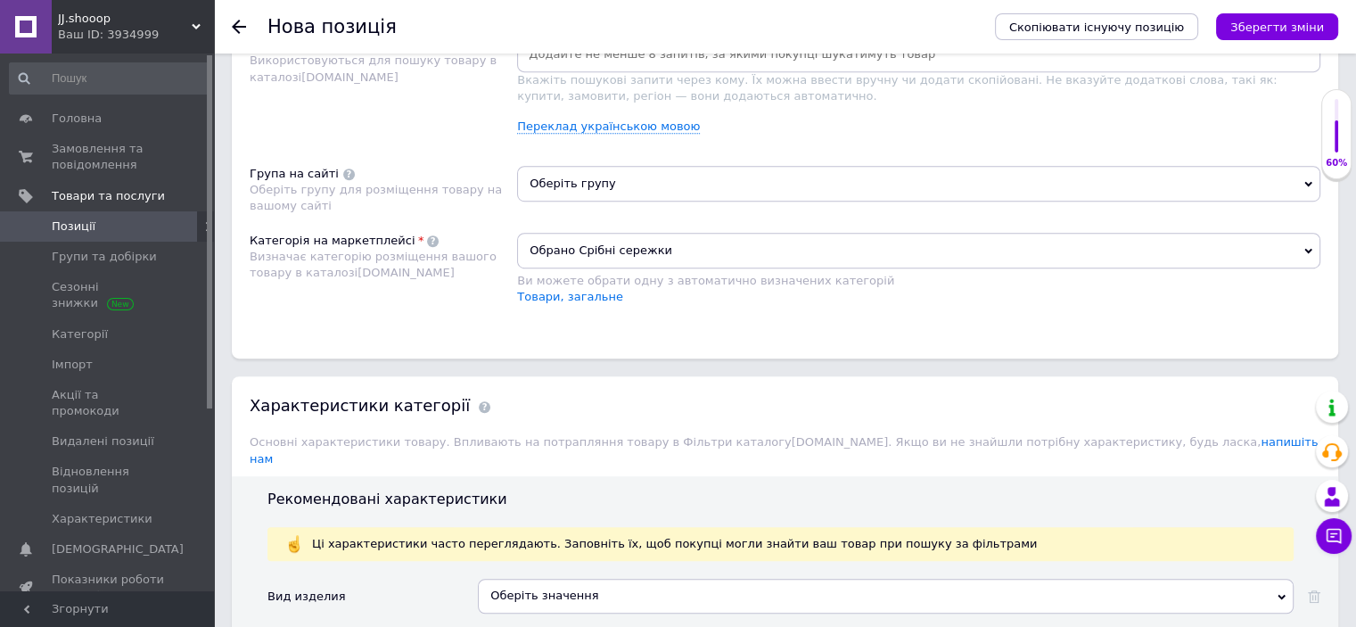
click at [614, 188] on span "Оберіть групу" at bounding box center [918, 184] width 803 height 36
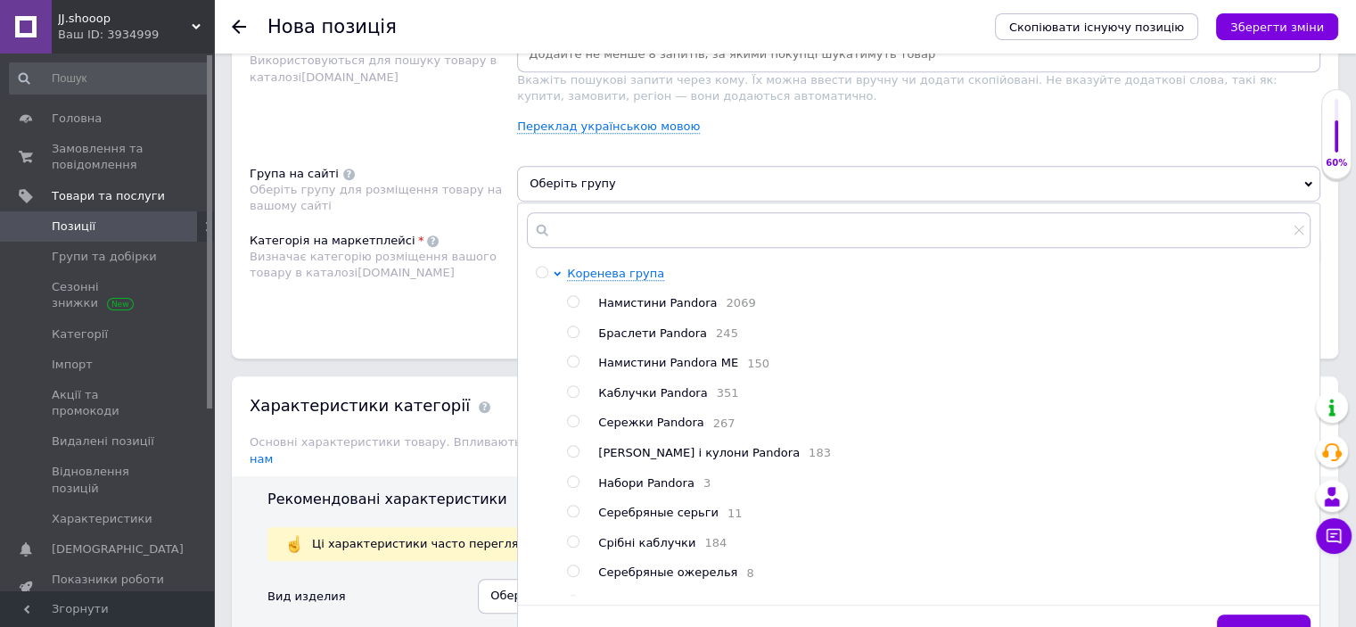
click at [643, 421] on span "Сережки Pandora" at bounding box center [650, 421] width 105 height 13
radio input "true"
drag, startPoint x: 409, startPoint y: 334, endPoint x: 435, endPoint y: 327, distance: 26.8
click at [407, 334] on div "Розміщення Пошукові запити Використовуються для пошуку товару в каталозі [DOMAI…" at bounding box center [785, 173] width 1106 height 371
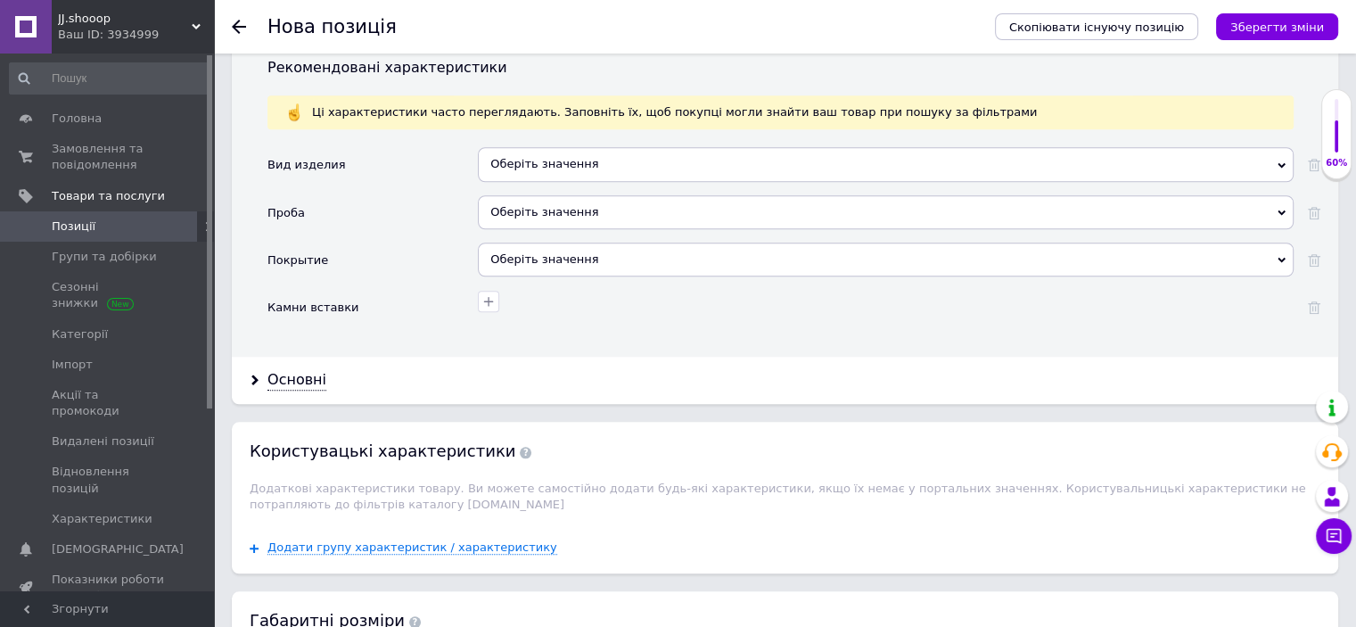
scroll to position [1542, 0]
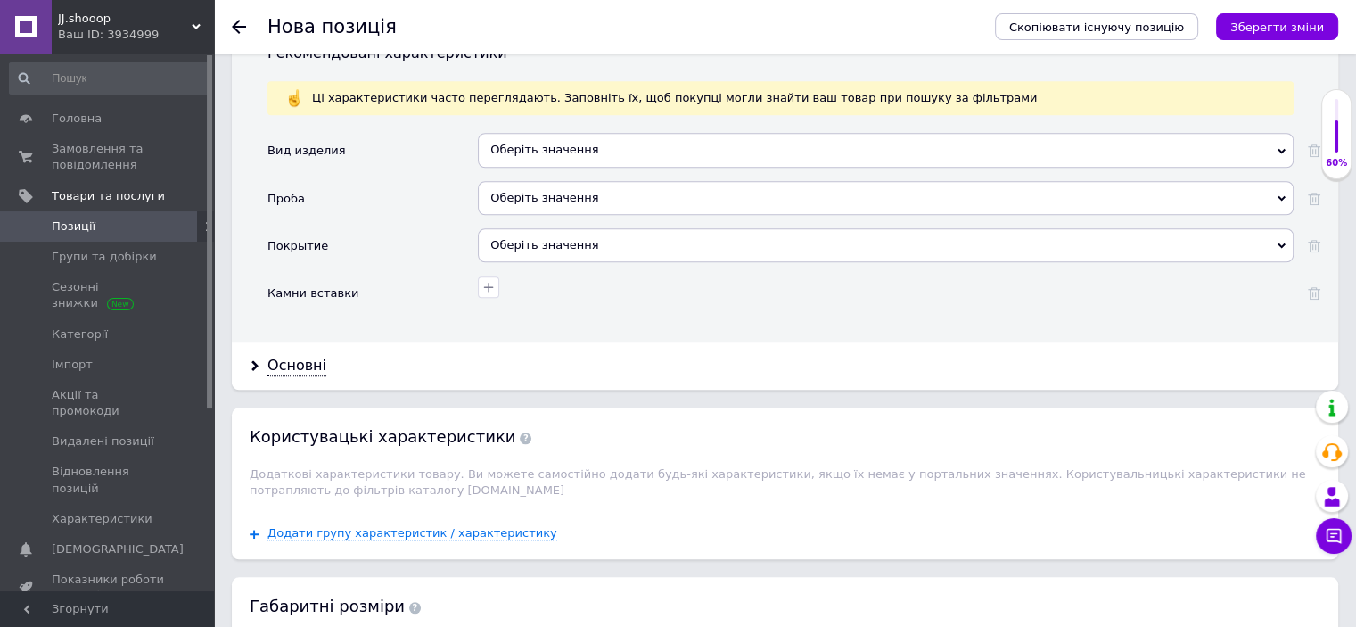
click at [525, 139] on div "Оберіть значення" at bounding box center [886, 150] width 816 height 34
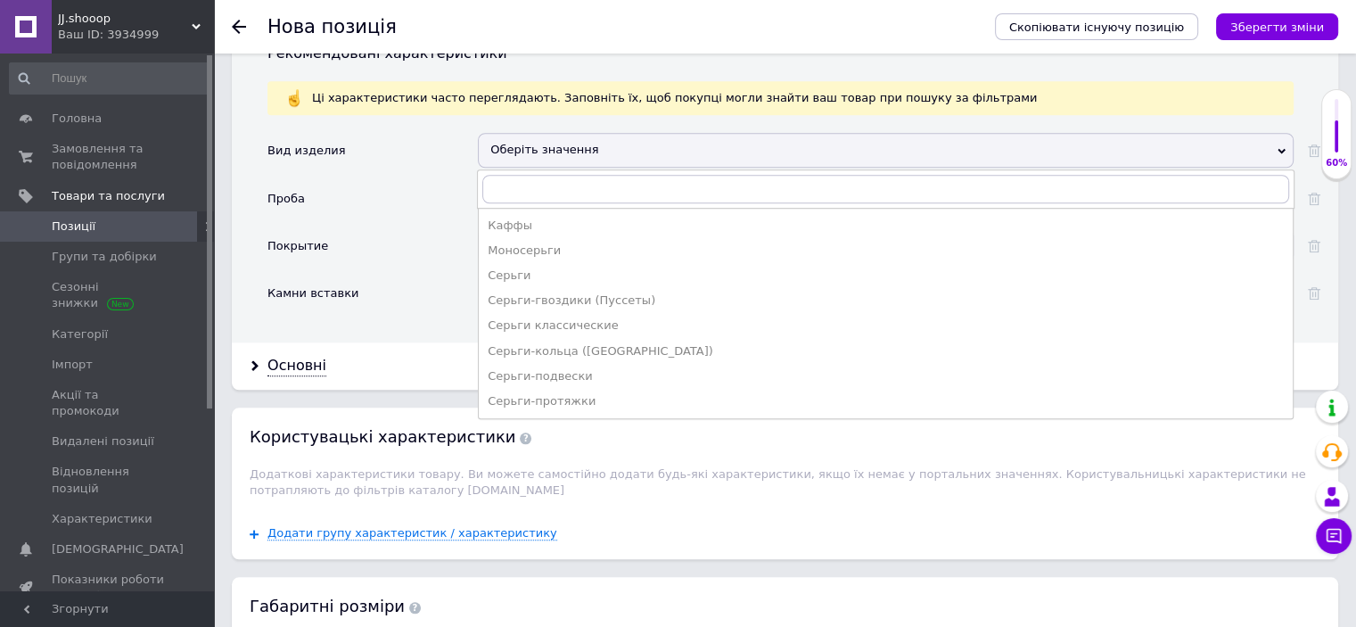
click at [366, 181] on div "Проба" at bounding box center [372, 204] width 210 height 47
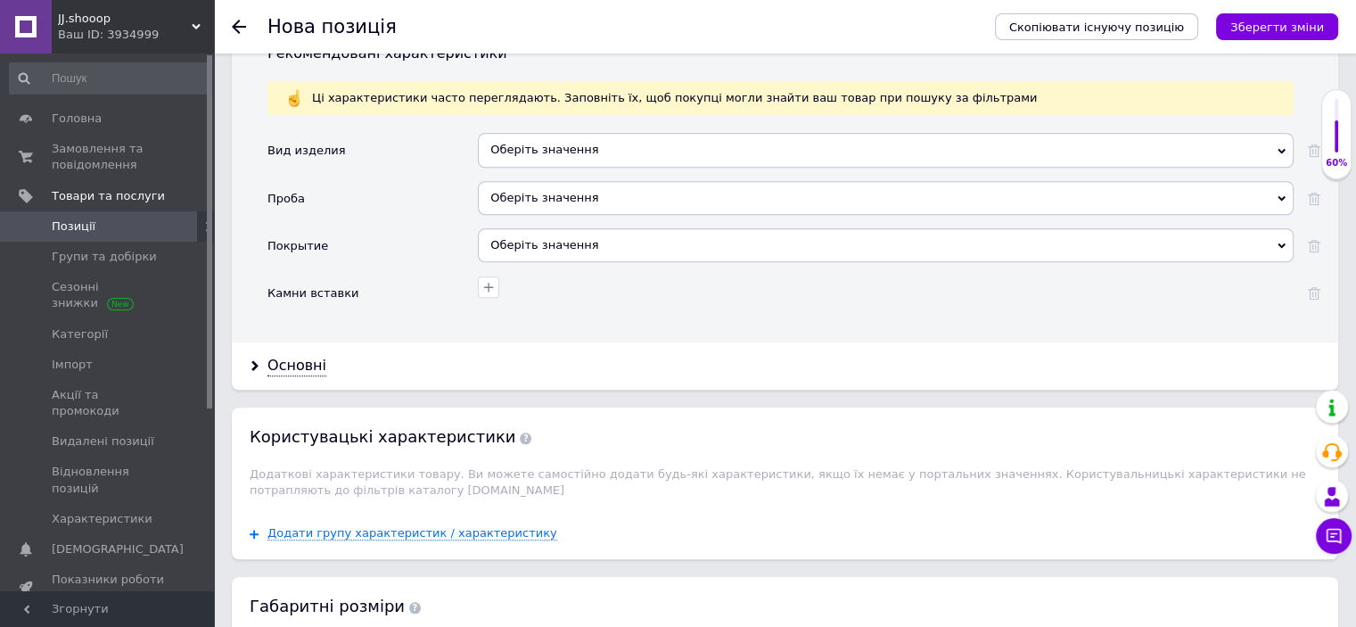
click at [486, 186] on div "Оберіть значення" at bounding box center [886, 198] width 816 height 34
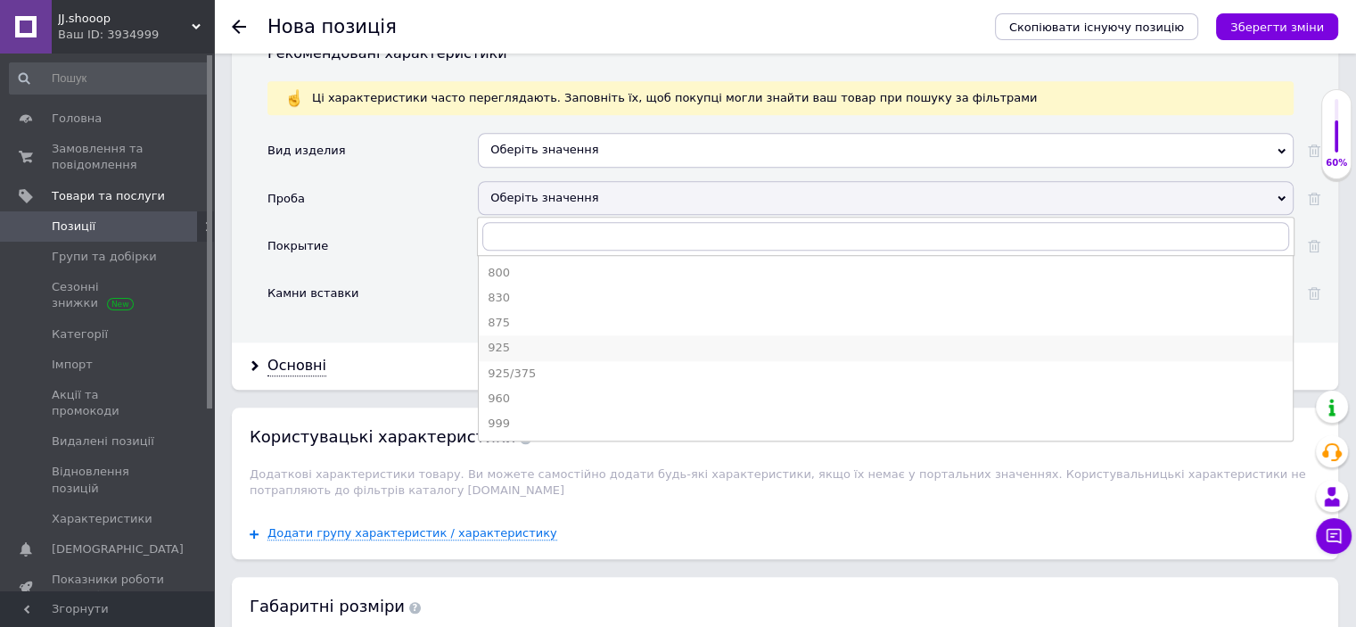
click at [500, 340] on div "925" at bounding box center [886, 348] width 796 height 16
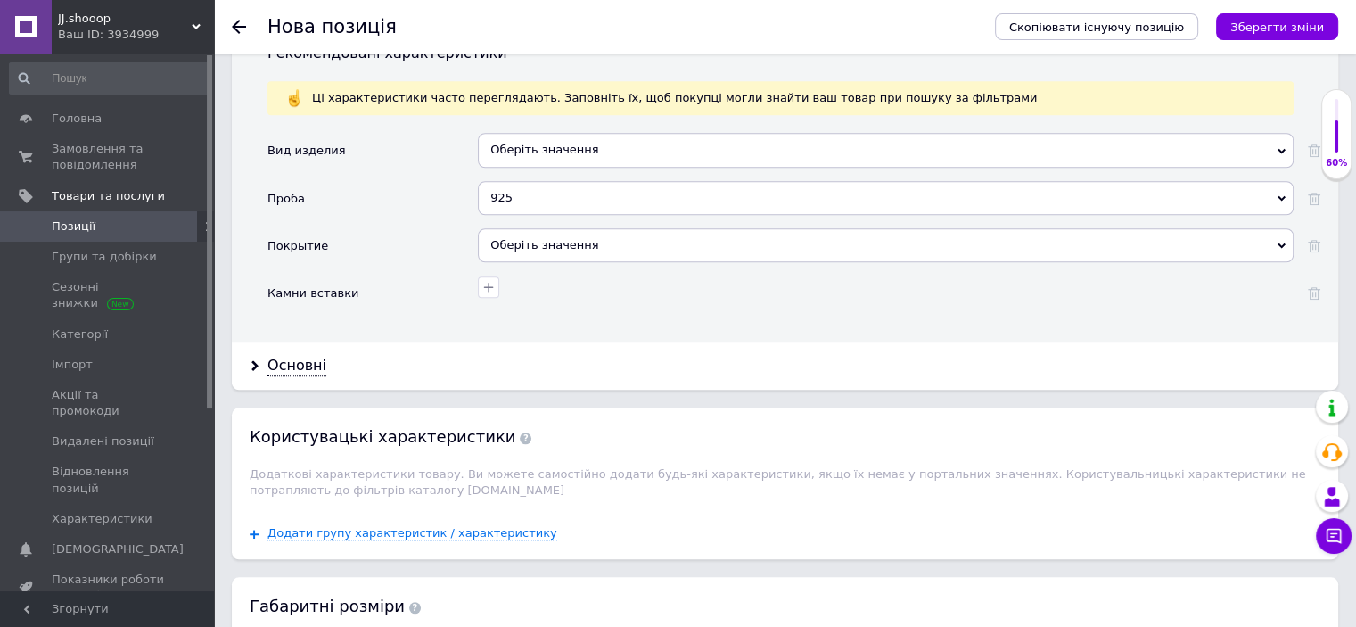
click at [537, 206] on div "925 800 830 875 925 925/375 960 999" at bounding box center [886, 204] width 816 height 47
click at [537, 228] on div "Оберіть значення" at bounding box center [886, 245] width 816 height 34
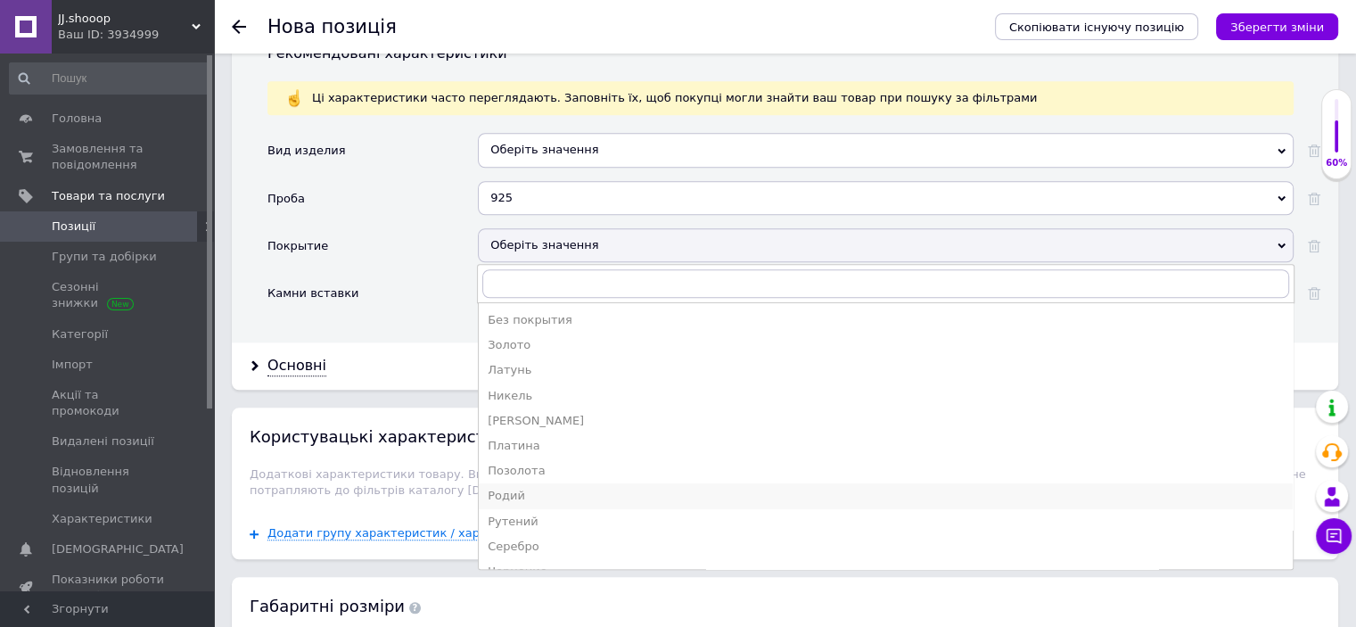
click at [519, 488] on div "Родий" at bounding box center [886, 496] width 796 height 16
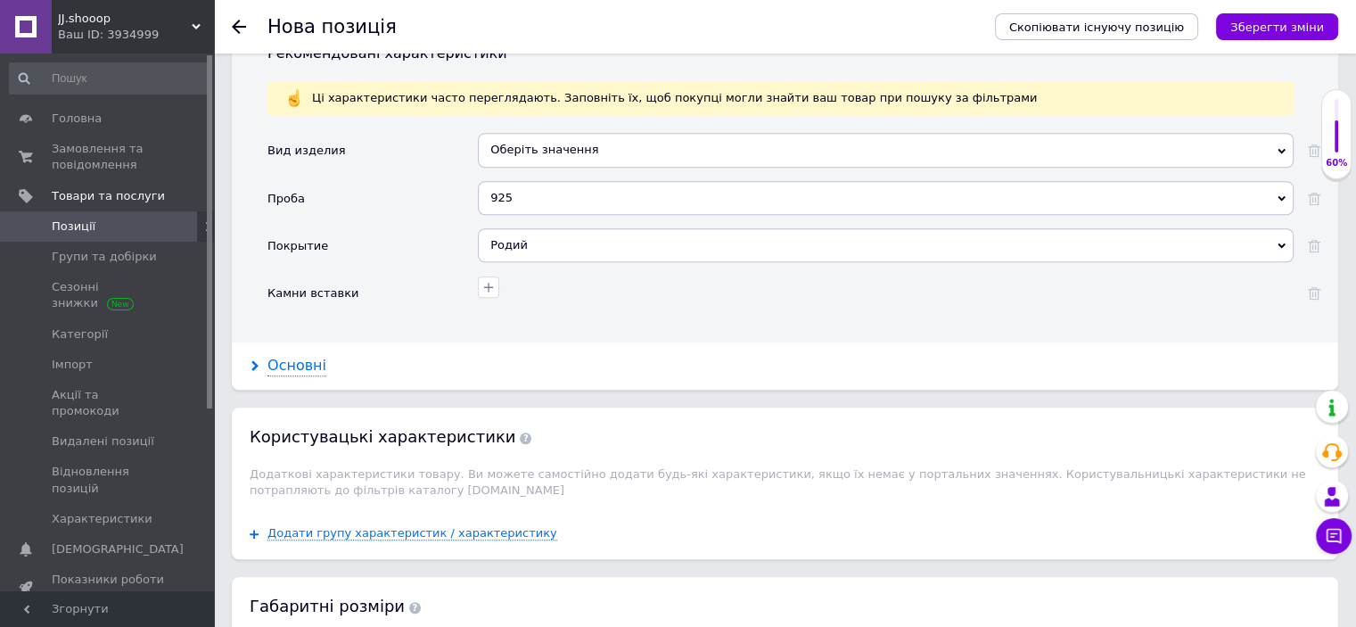
click at [293, 356] on div "Основні" at bounding box center [296, 366] width 59 height 21
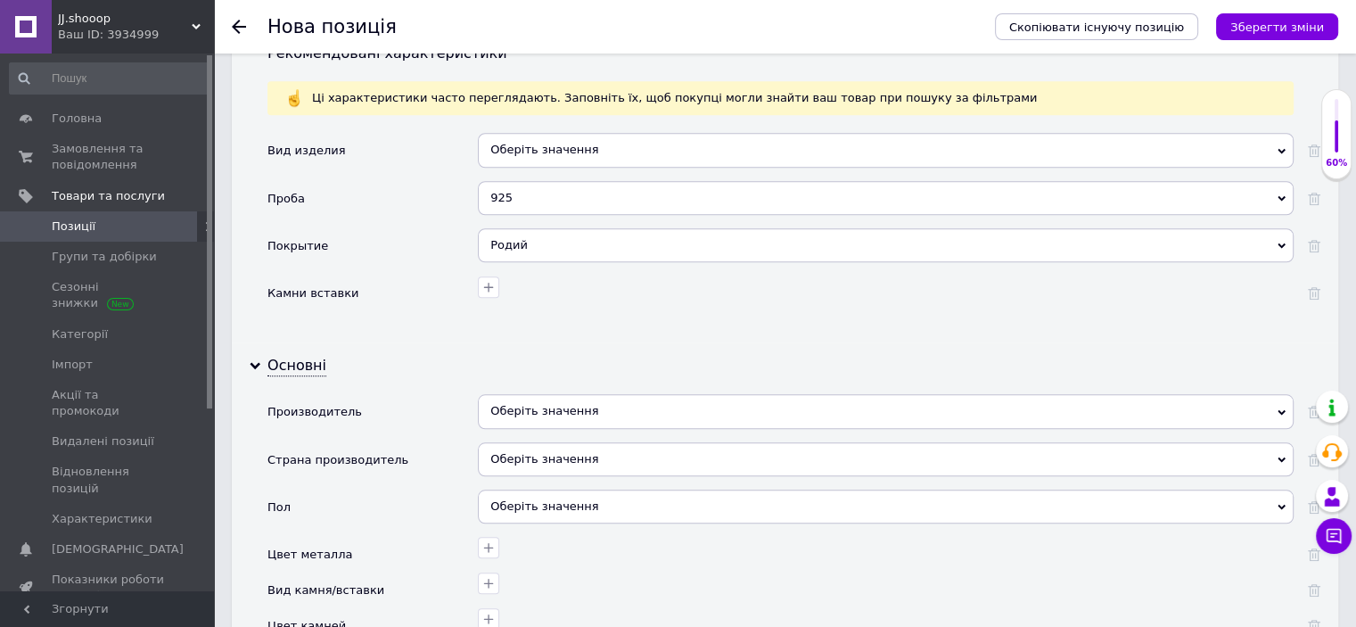
click at [520, 399] on div "Оберіть значення" at bounding box center [886, 411] width 816 height 34
paste input "Пандора"
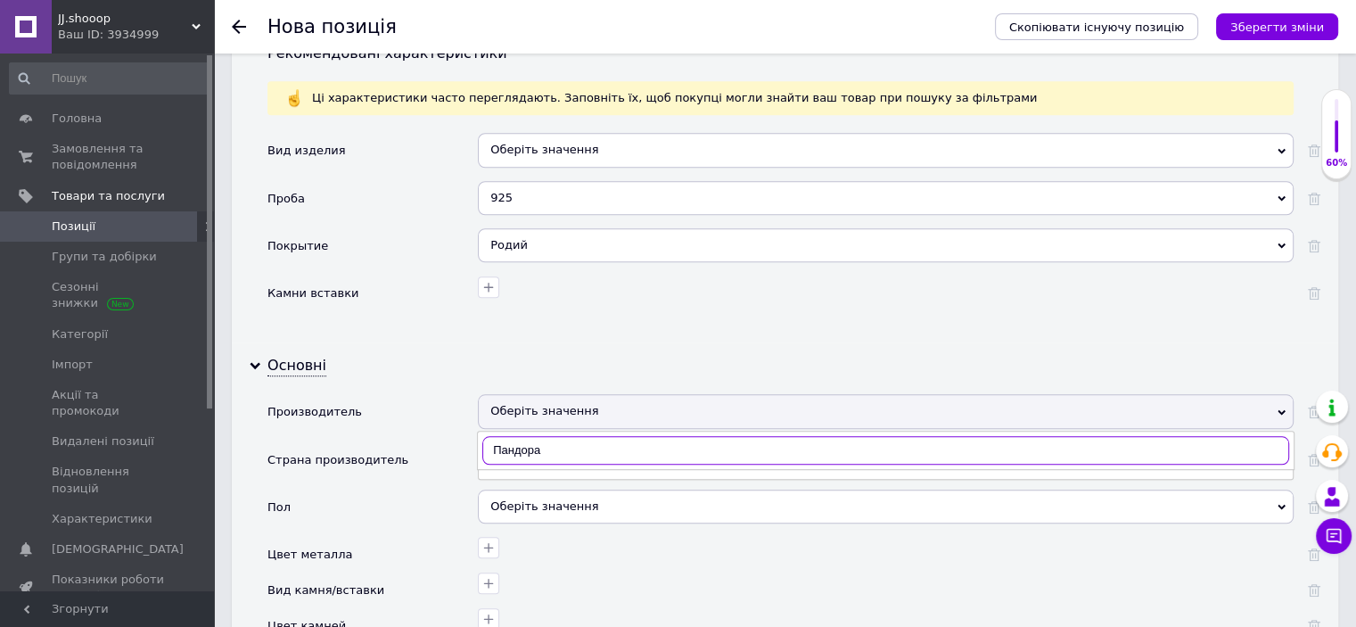
scroll to position [1690, 0]
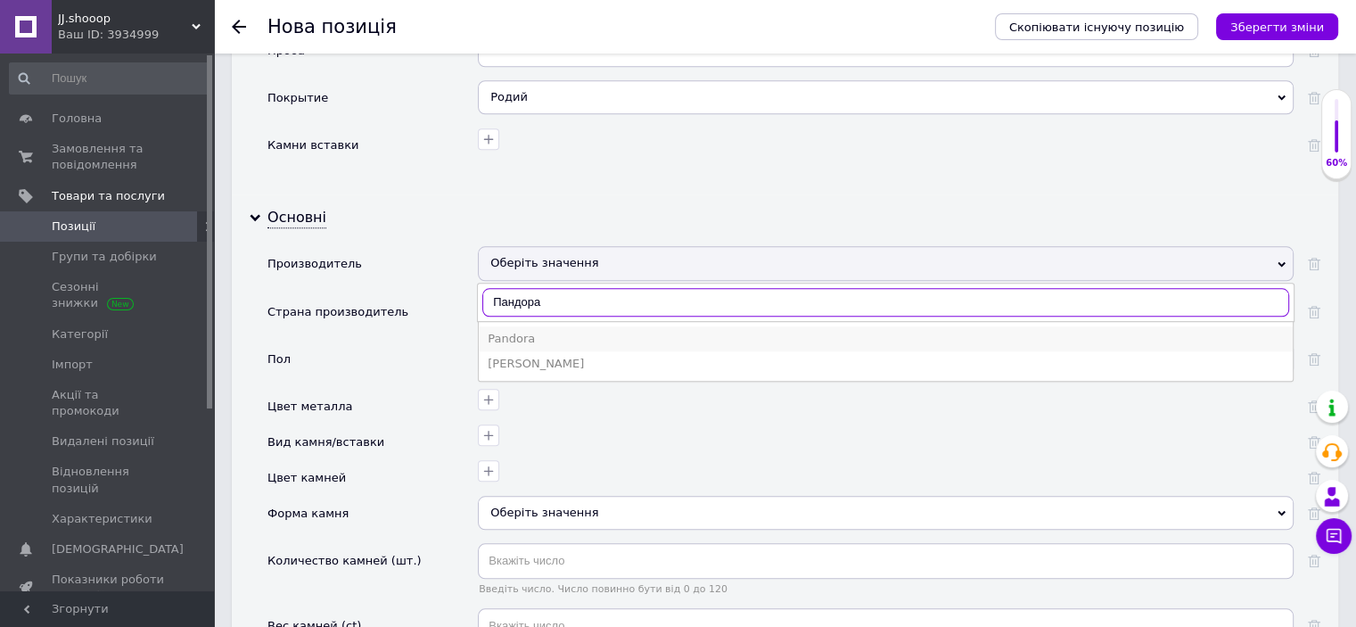
type input "Пандора"
click at [523, 331] on div "Pandora" at bounding box center [886, 339] width 796 height 16
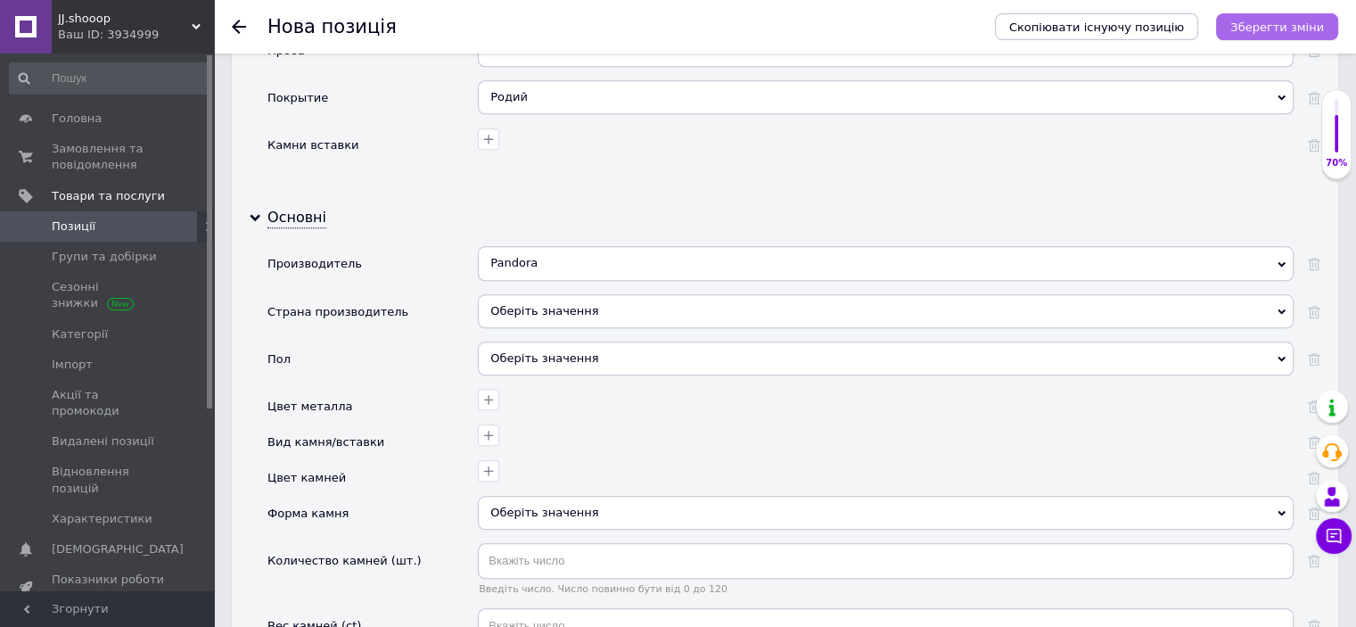
click at [1273, 32] on icon "Зберегти зміни" at bounding box center [1277, 27] width 94 height 13
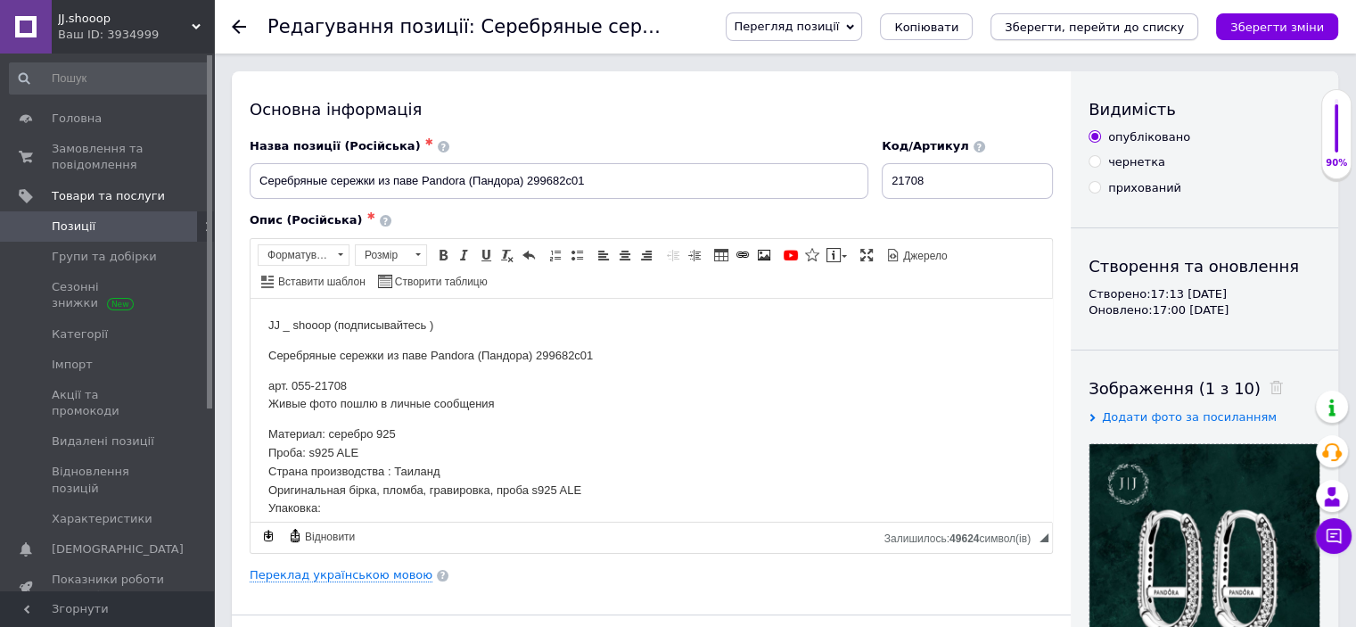
click at [1116, 24] on icon "Зберегти, перейти до списку" at bounding box center [1094, 27] width 179 height 13
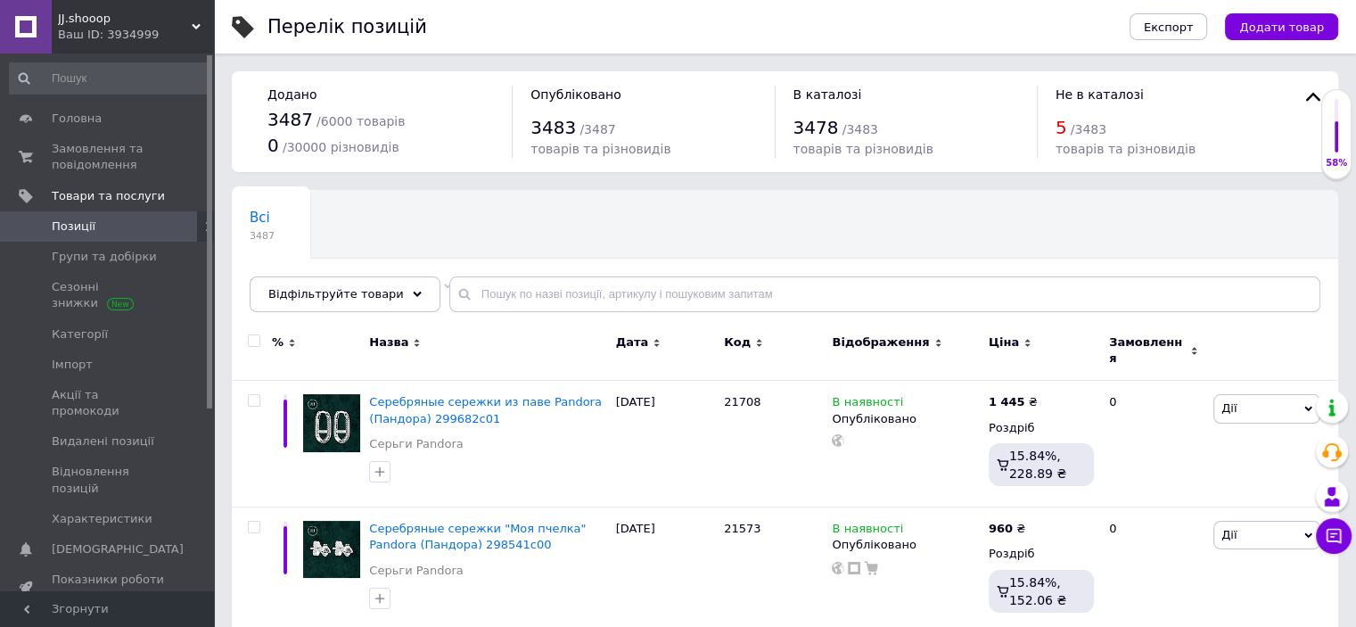
click at [1280, 11] on div "Експорт Додати товар" at bounding box center [1216, 26] width 244 height 53
click at [1262, 28] on span "Додати товар" at bounding box center [1281, 27] width 85 height 13
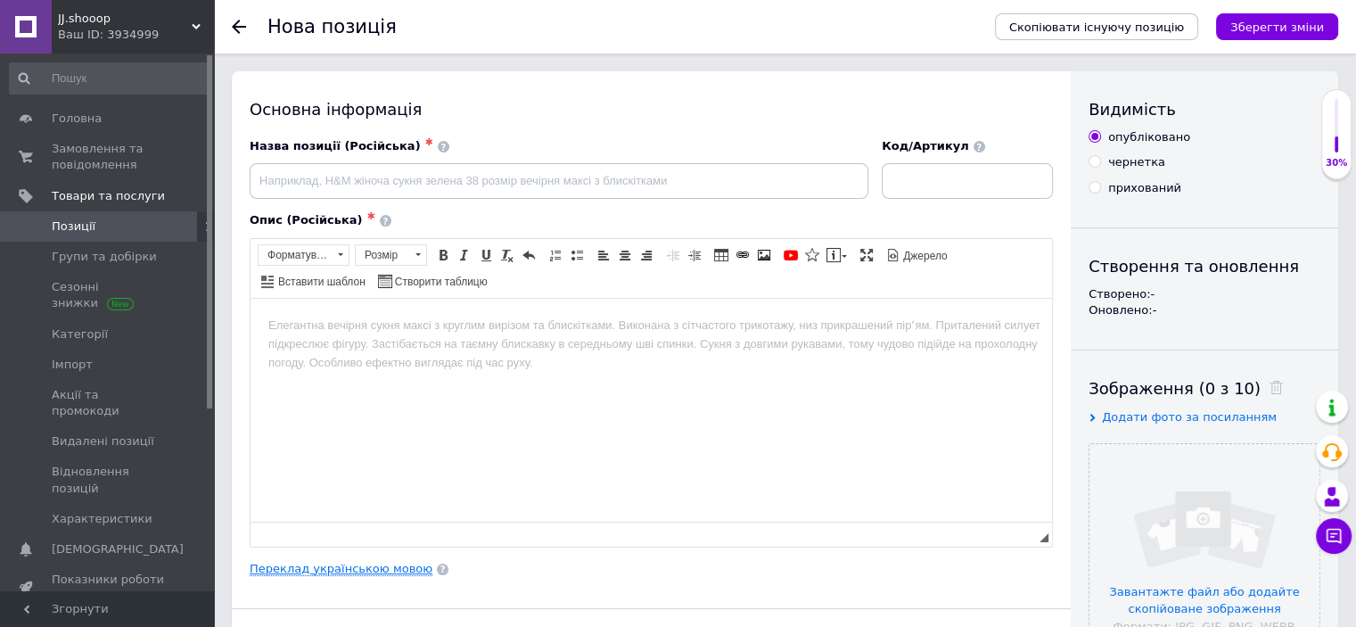
click at [373, 570] on link "Переклад українською мовою" at bounding box center [341, 569] width 183 height 14
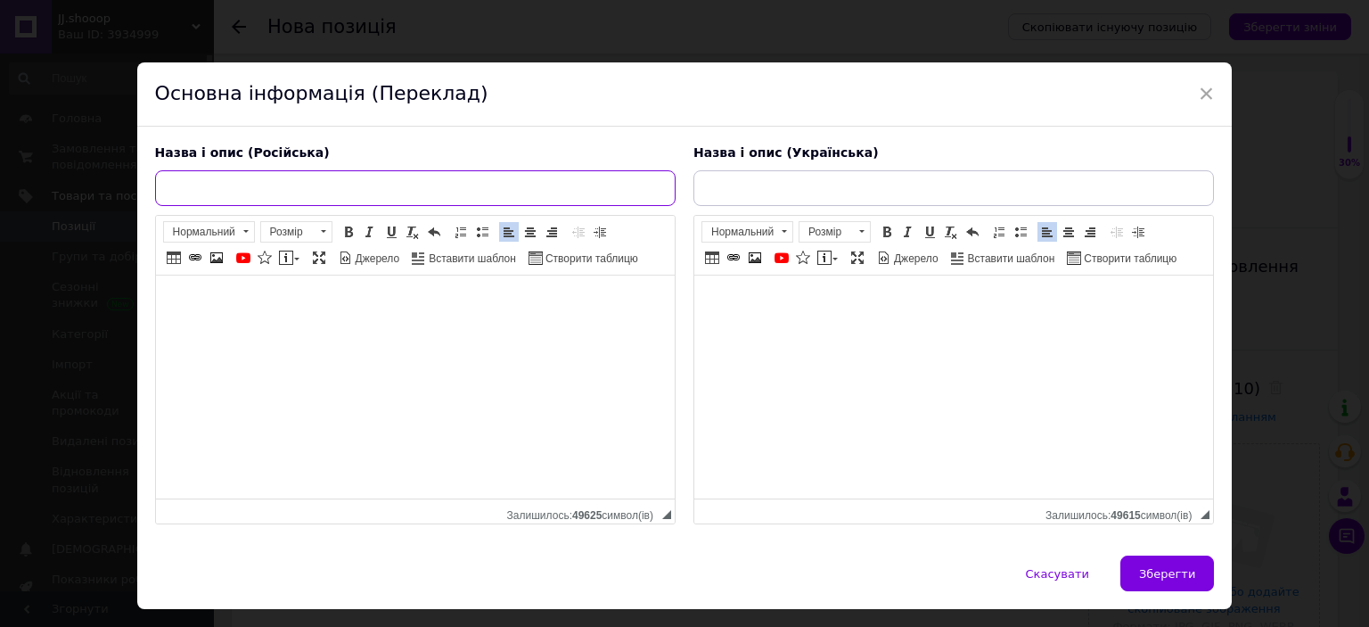
click at [318, 203] on input "text" at bounding box center [415, 188] width 521 height 36
paste input "Серебряные сережки цепные Pandora (Пандора) 299664c00"
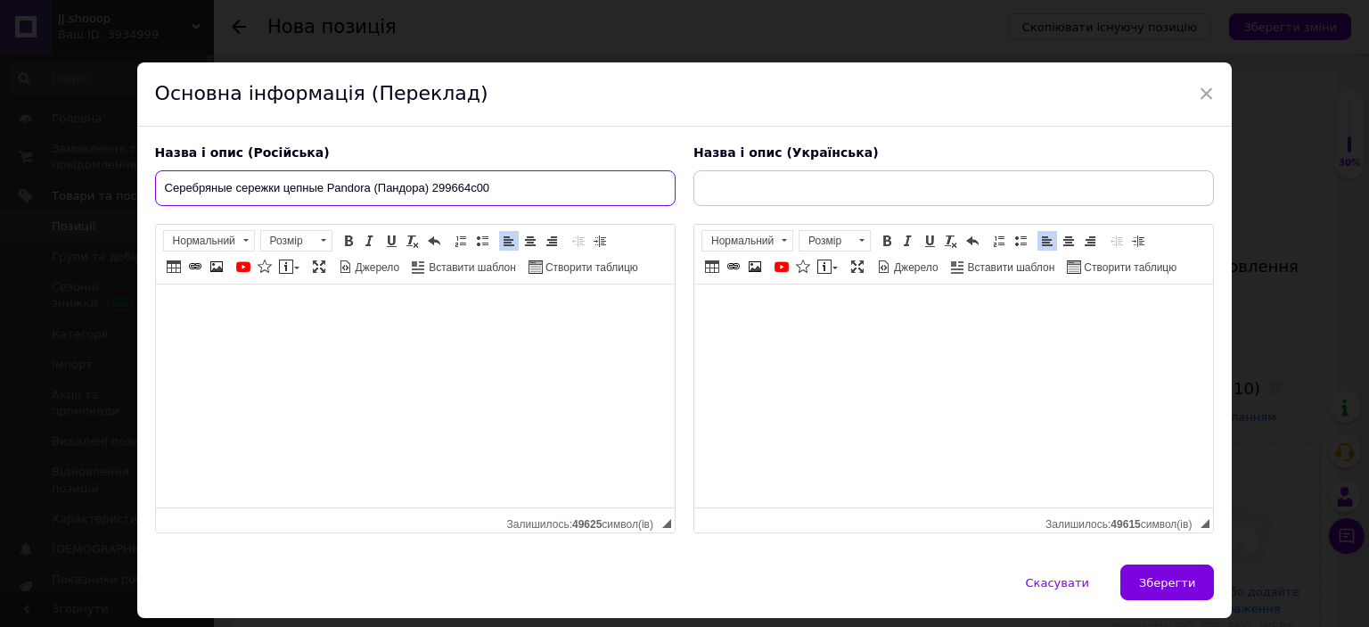
type input "Серебряные сережки цепные Pandora (Пандора) 299664c00"
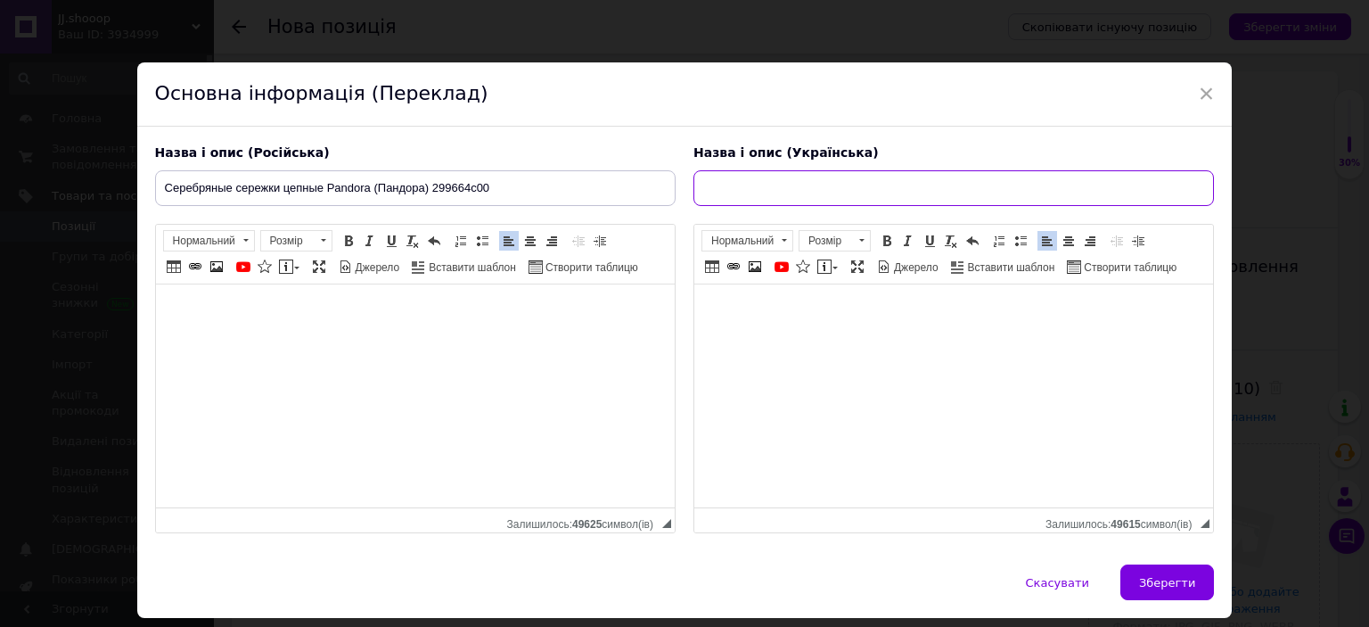
click at [779, 176] on input "text" at bounding box center [954, 188] width 521 height 36
paste input "Срібні сережки ланцюгові Pandora (Пандора) 299664C00"
type input "Срібні сережки ланцюгові Pandora (Пандора) 299664C00"
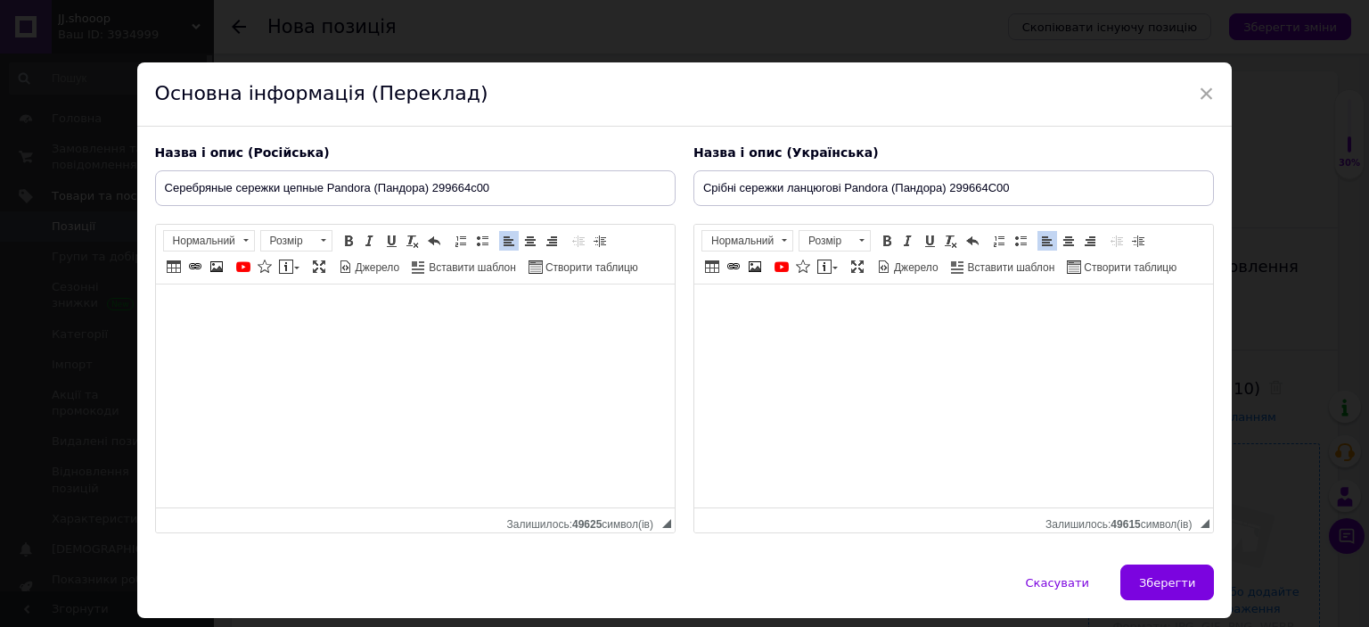
click at [1175, 584] on span "Зберегти" at bounding box center [1167, 582] width 56 height 13
type input "Серебряные сережки цепные Pandora (Пандора) 299664c00"
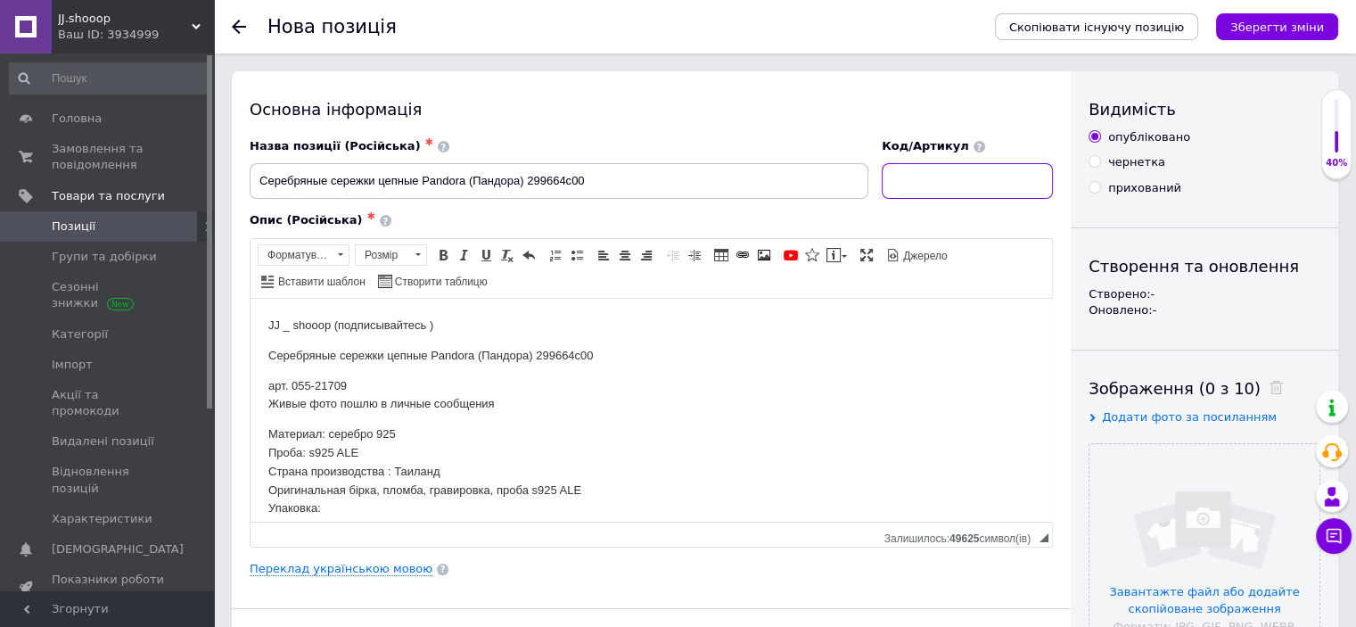
click at [929, 168] on input at bounding box center [967, 181] width 171 height 36
paste input "21709"
type input "21709"
click at [1155, 508] on input "file" at bounding box center [1205, 559] width 230 height 230
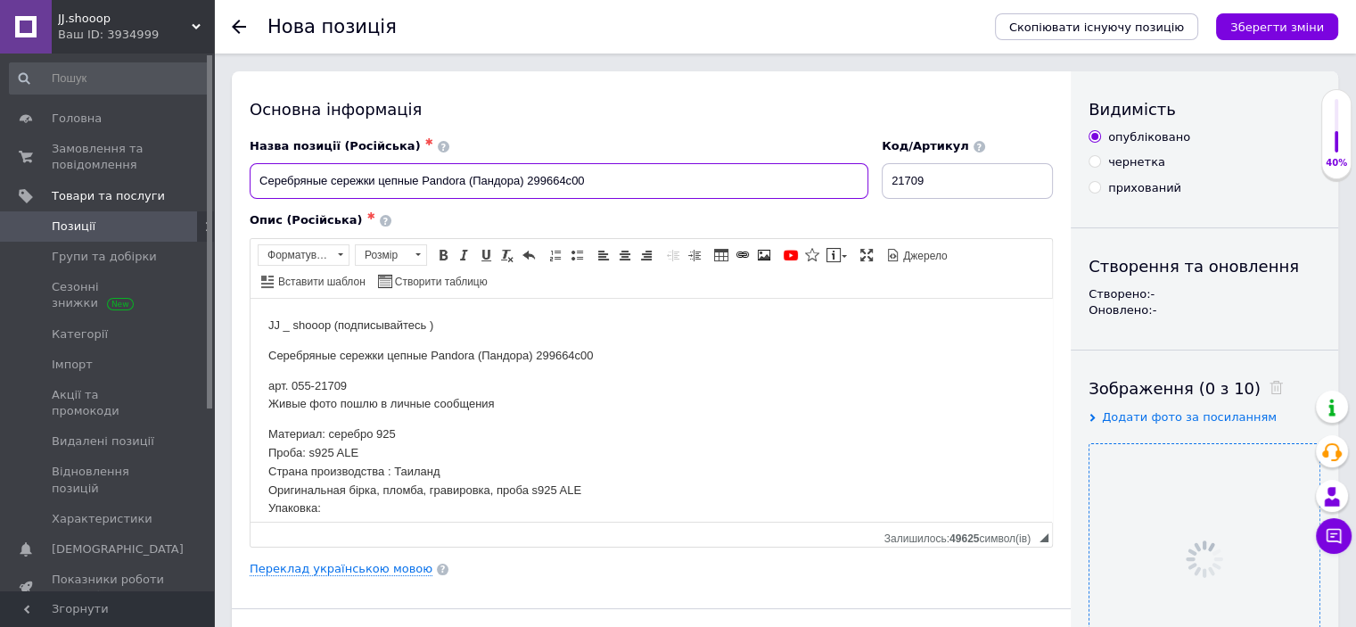
click at [489, 166] on input "Серебряные сережки цепные Pandora (Пандора) 299664c00" at bounding box center [559, 181] width 619 height 36
click at [490, 234] on div "Опис (Російська) ✱ JJ _ shooop (подписывайтесь ) Серебряные сережки цепные Pand…" at bounding box center [651, 379] width 803 height 334
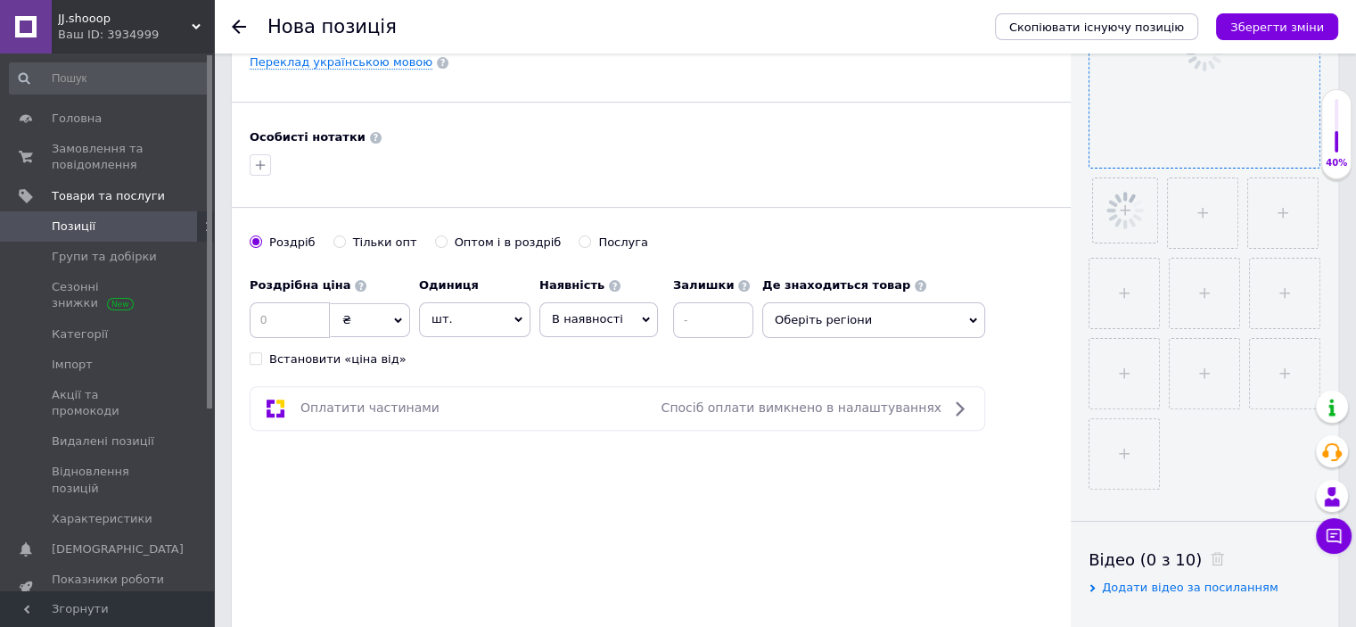
scroll to position [548, 0]
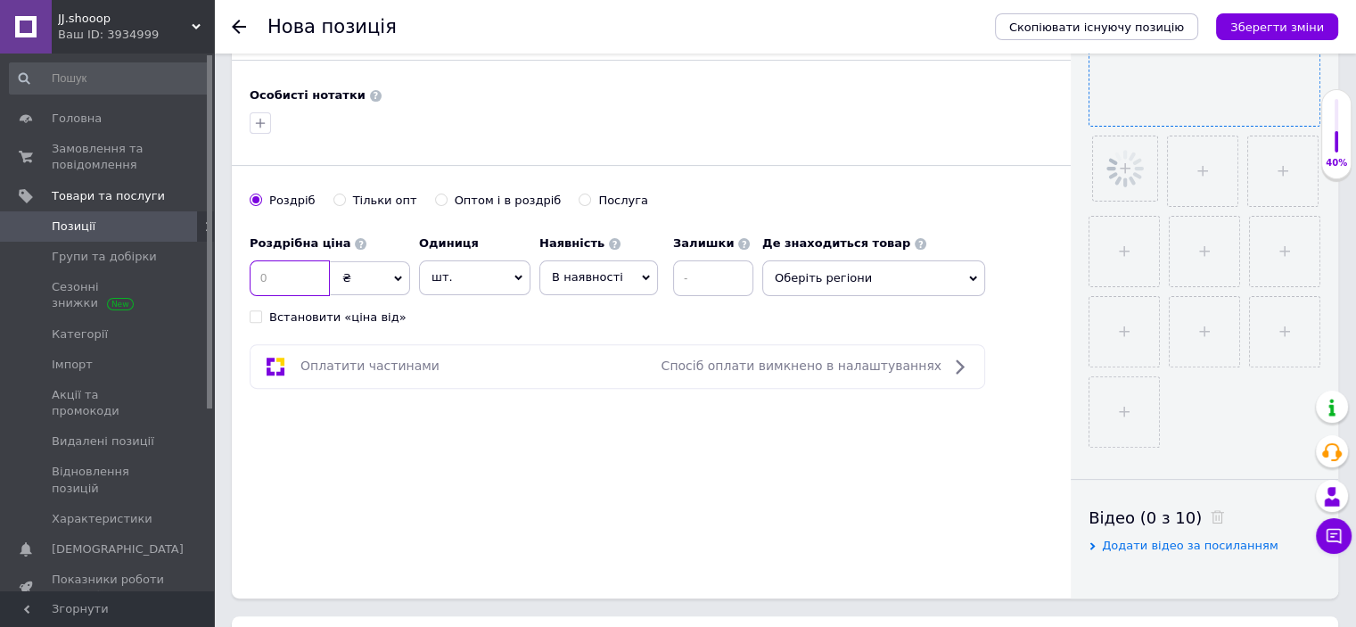
click at [298, 270] on input at bounding box center [290, 278] width 80 height 36
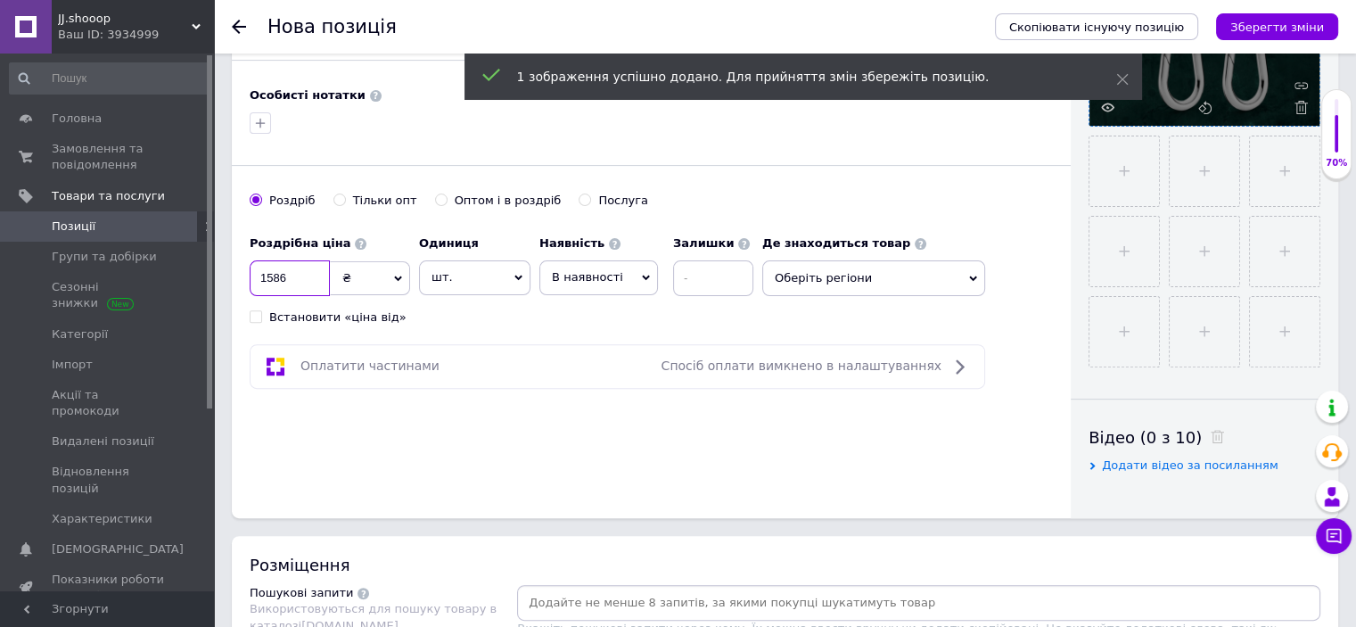
type input "1586"
drag, startPoint x: 555, startPoint y: 314, endPoint x: 551, endPoint y: 306, distance: 9.2
click at [555, 316] on div "Роздрібна ціна 1586 ₴ $ EUR CHF GBP ¥ PLN ₸ MDL HUF KGS CNY TRY KRW lei Встанов…" at bounding box center [506, 275] width 513 height 99
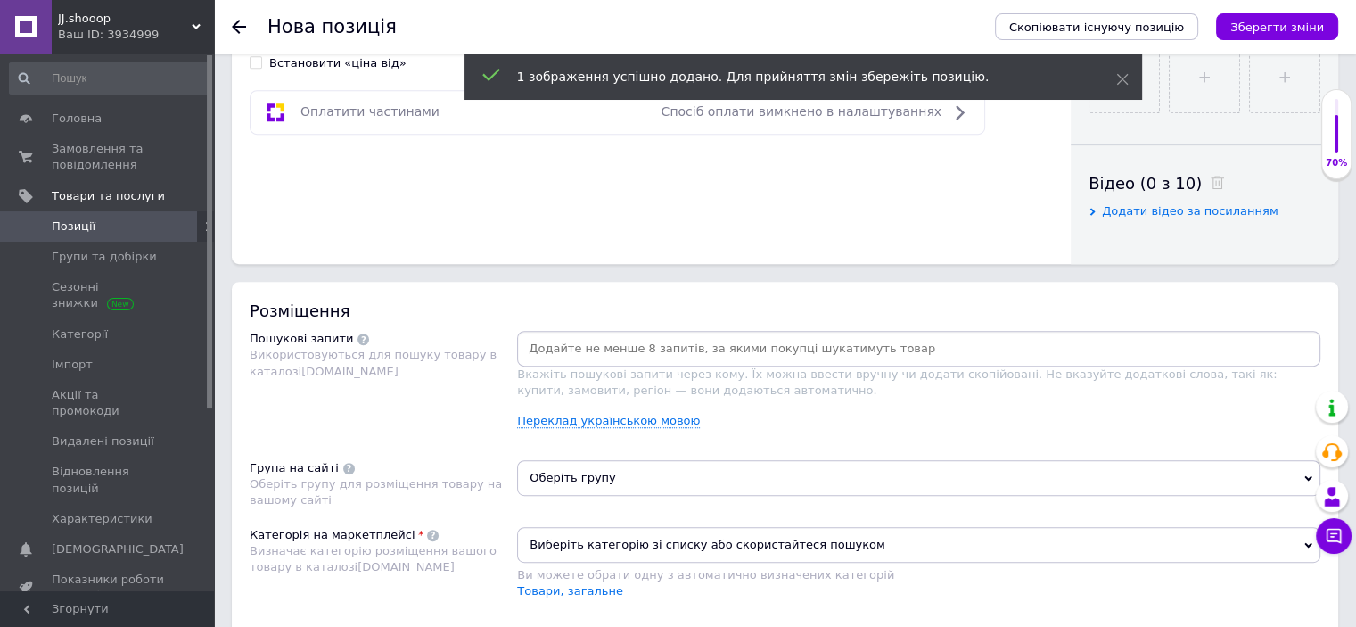
scroll to position [949, 0]
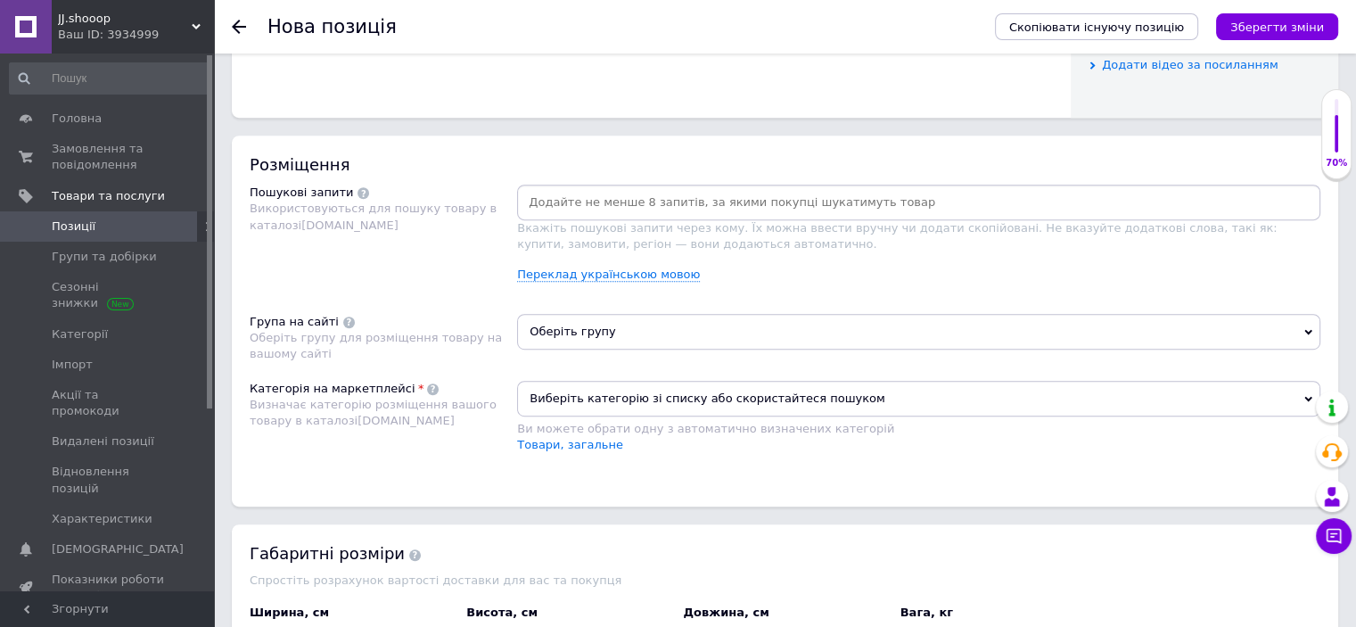
click at [609, 398] on span "Виберіть категорію зі списку або скористайтеся пошуком" at bounding box center [918, 399] width 803 height 36
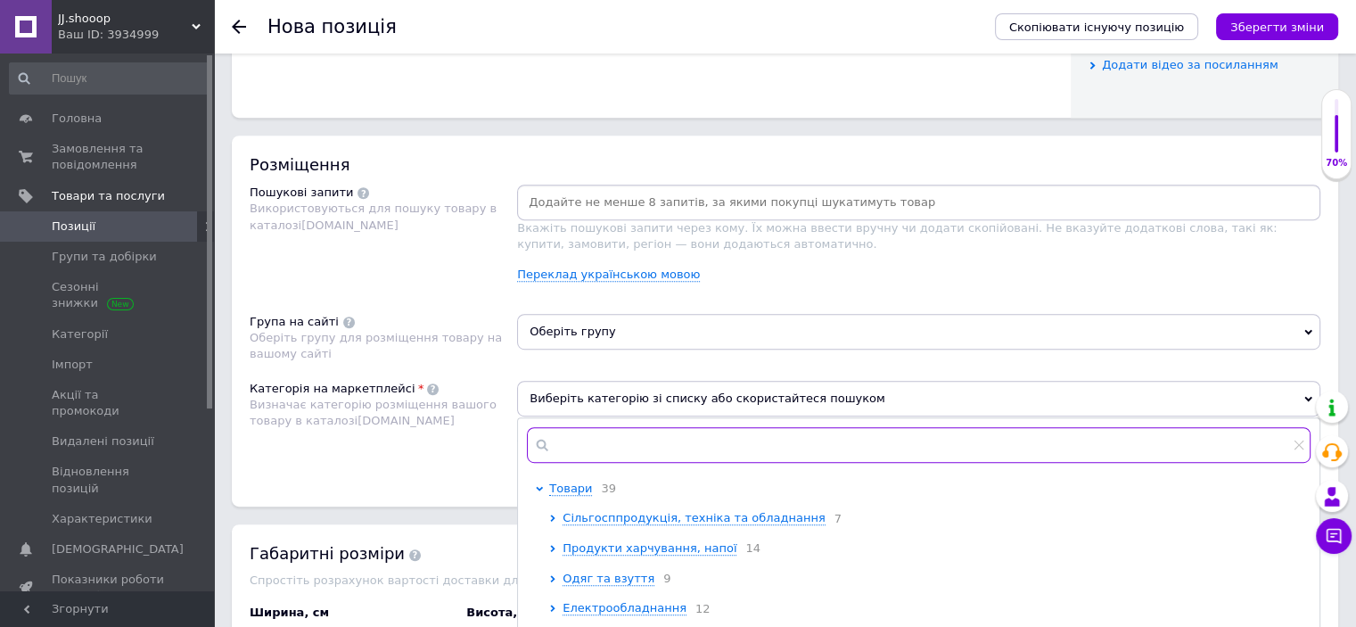
click at [670, 441] on input "text" at bounding box center [919, 445] width 784 height 36
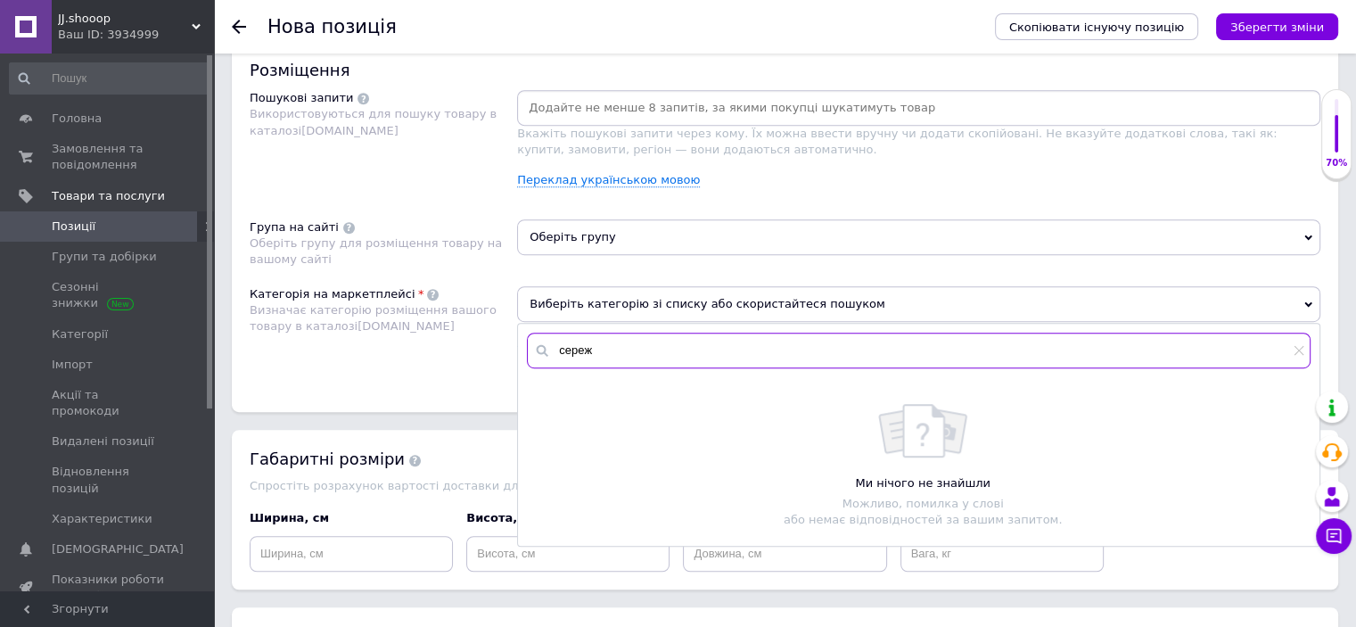
scroll to position [1097, 0]
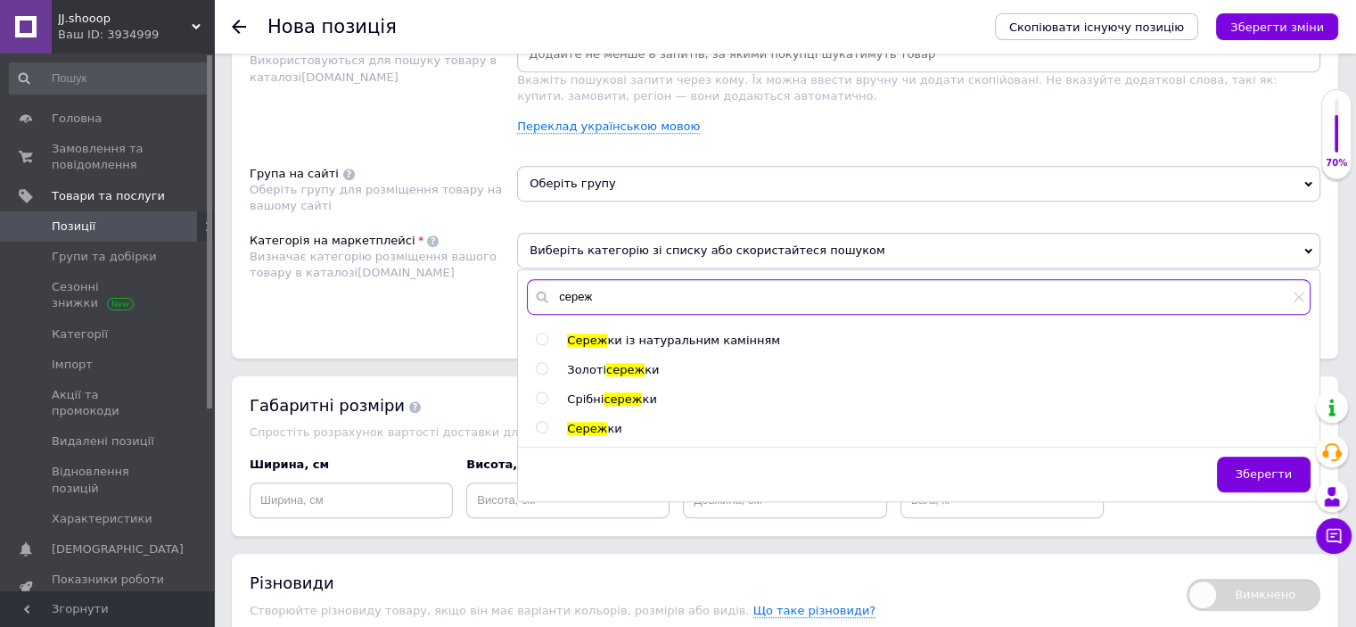
type input "сереж"
drag, startPoint x: 600, startPoint y: 394, endPoint x: 588, endPoint y: 291, distance: 104.1
click at [600, 394] on span "Срібні" at bounding box center [585, 398] width 37 height 13
radio input "true"
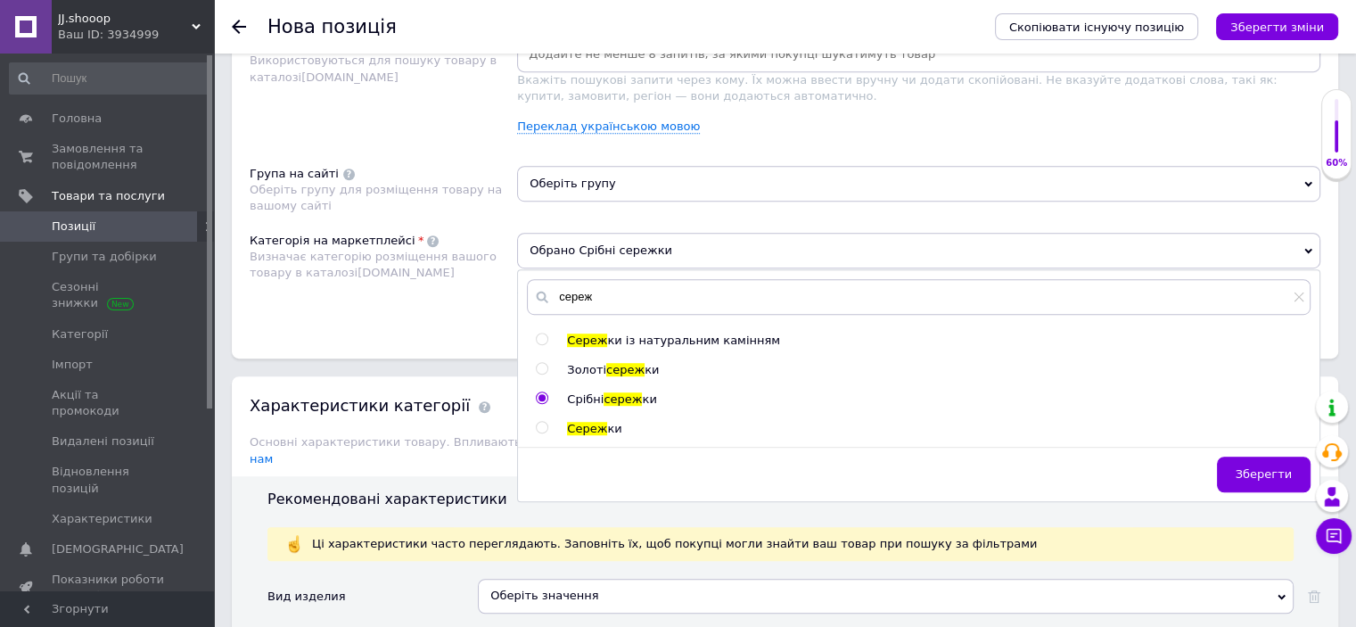
click at [574, 184] on span "Оберіть групу" at bounding box center [918, 184] width 803 height 36
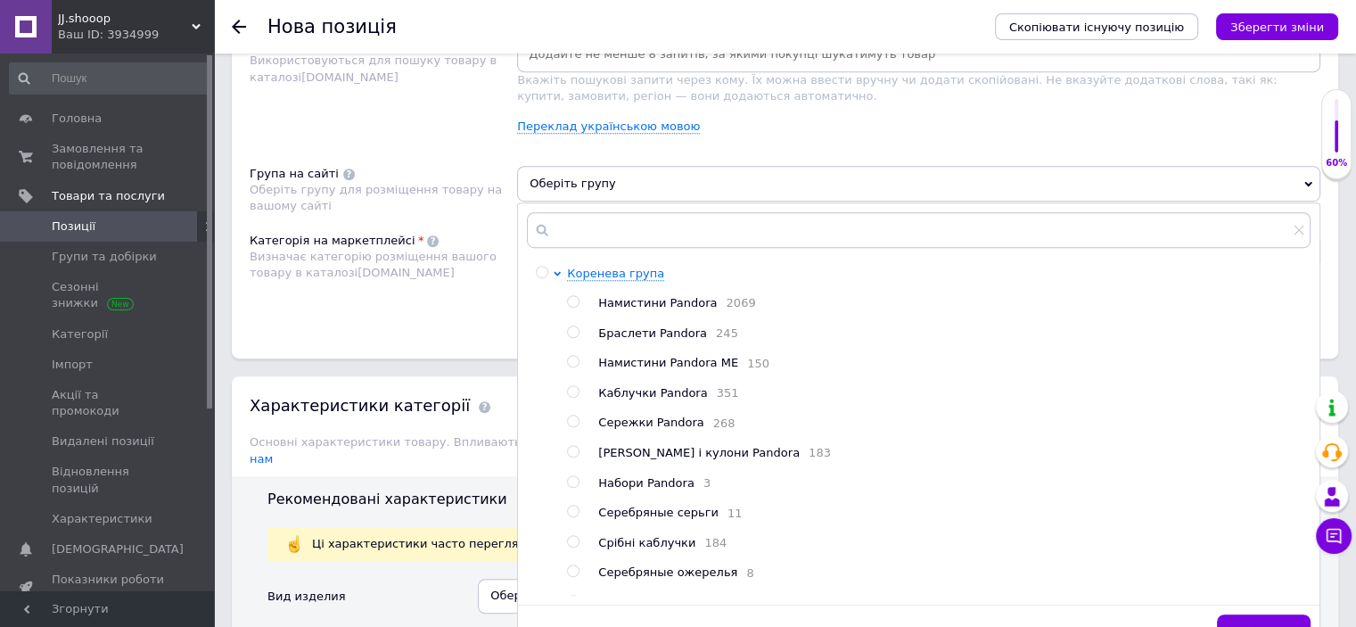
click at [638, 421] on span "Сережки Pandora" at bounding box center [650, 421] width 105 height 13
radio input "true"
click at [445, 334] on div "Розміщення Пошукові запити Використовуються для пошуку товару в каталозі [DOMAI…" at bounding box center [785, 173] width 1106 height 371
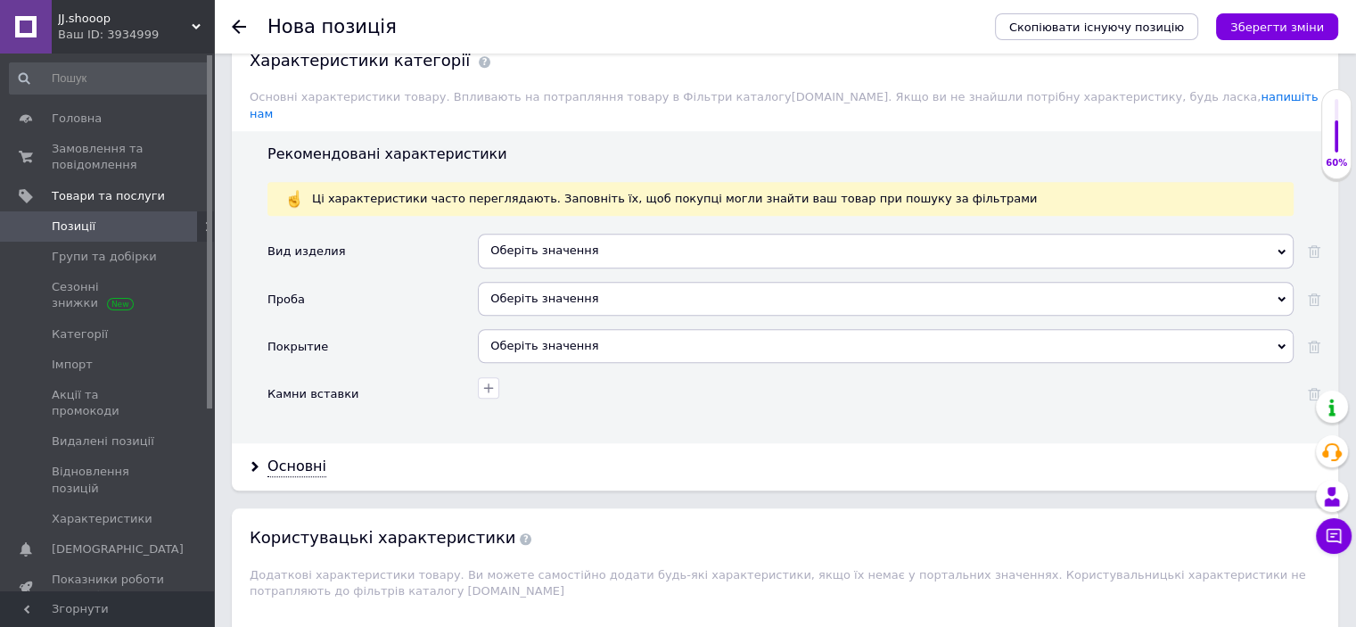
scroll to position [1542, 0]
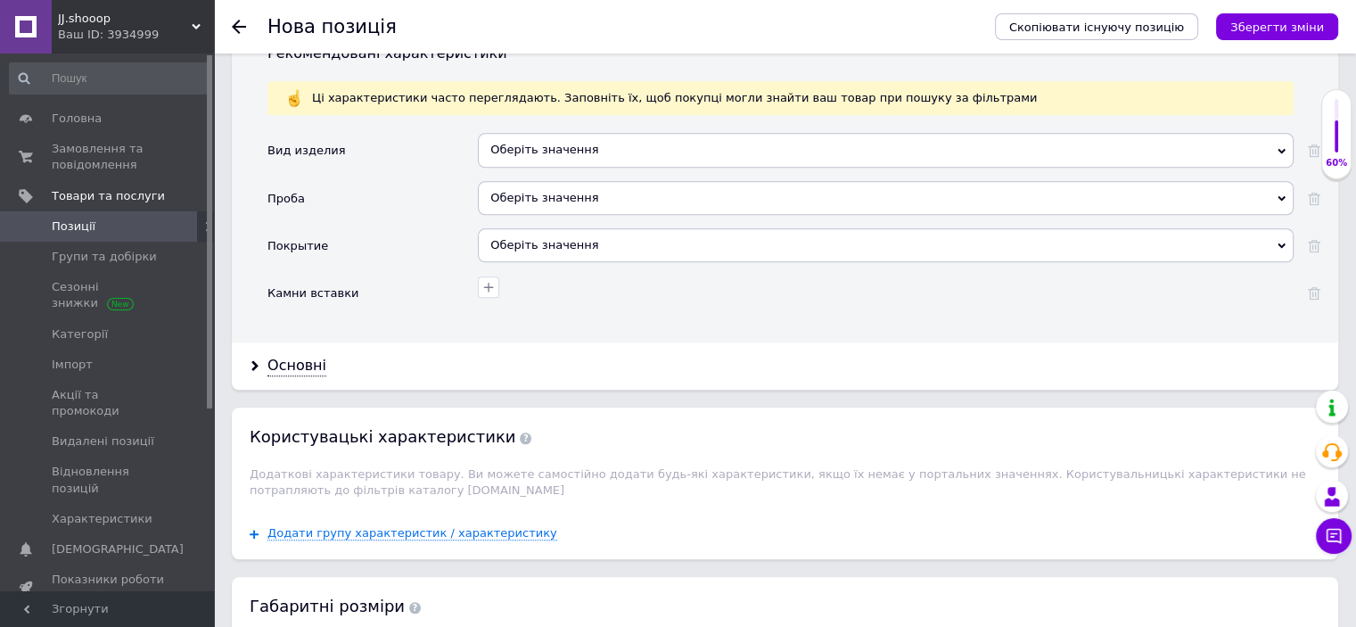
click at [531, 133] on div "Оберіть значення" at bounding box center [886, 150] width 816 height 34
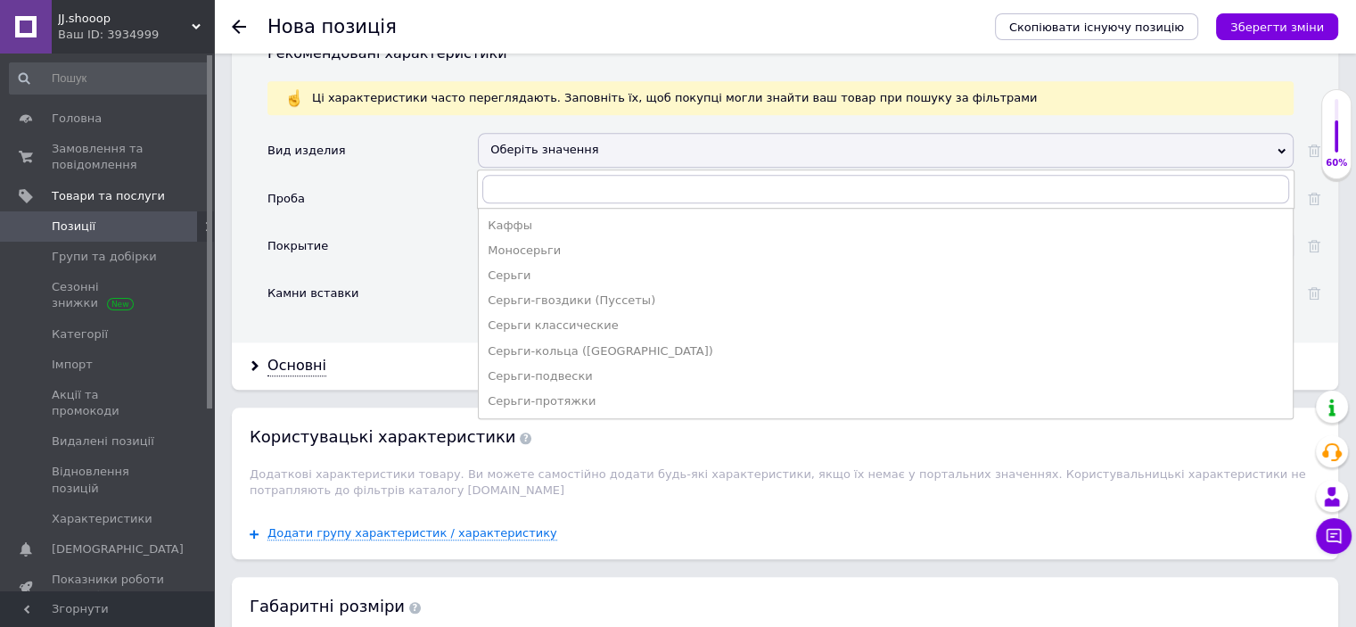
click at [360, 181] on div "Проба" at bounding box center [372, 204] width 210 height 47
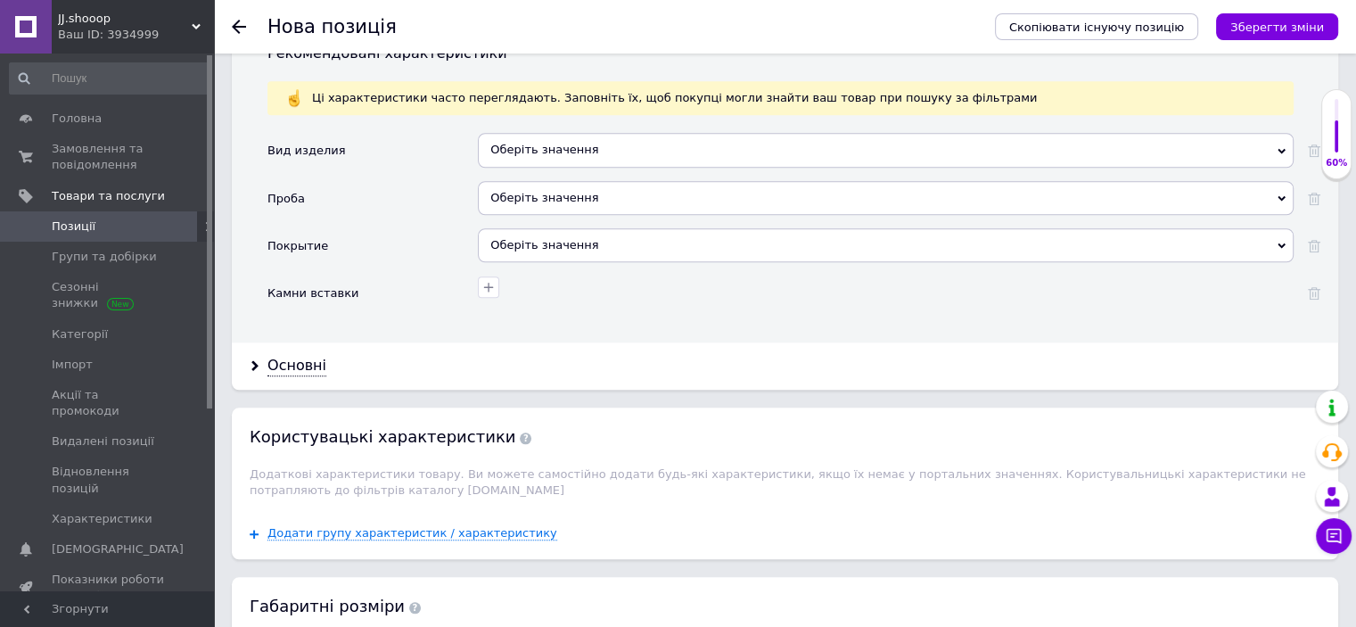
click at [523, 181] on div "Оберіть значення" at bounding box center [886, 198] width 816 height 34
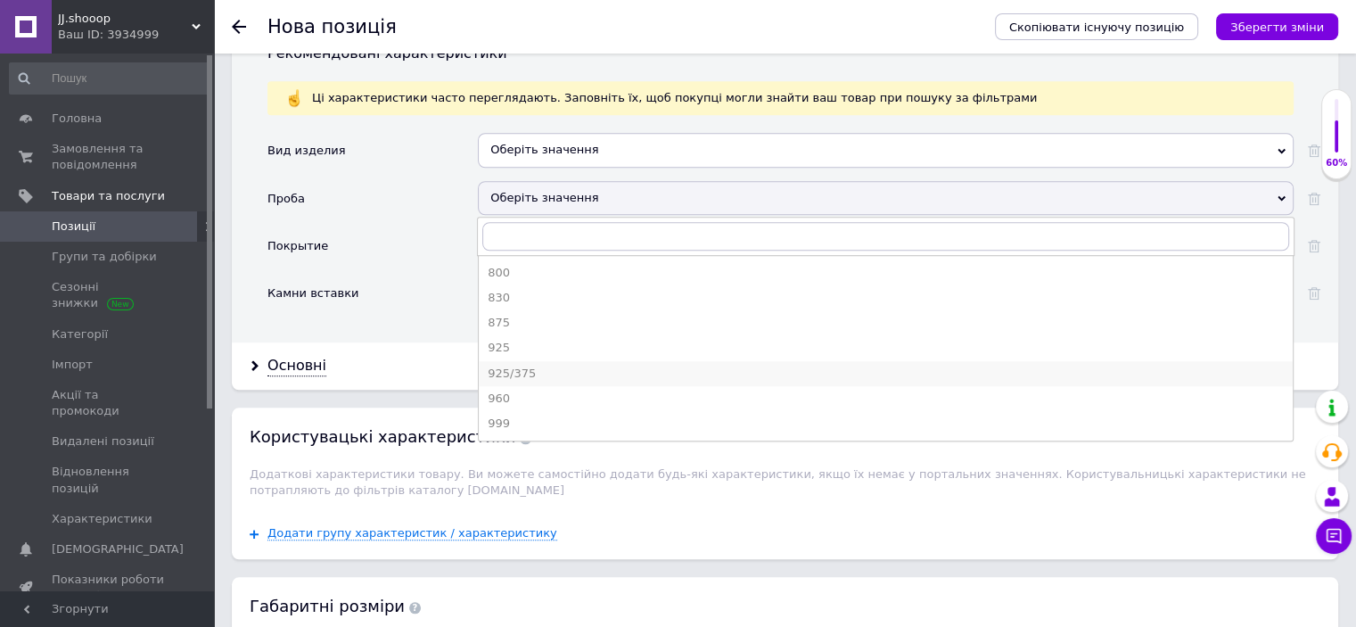
click at [504, 366] on div "925/375" at bounding box center [886, 374] width 796 height 16
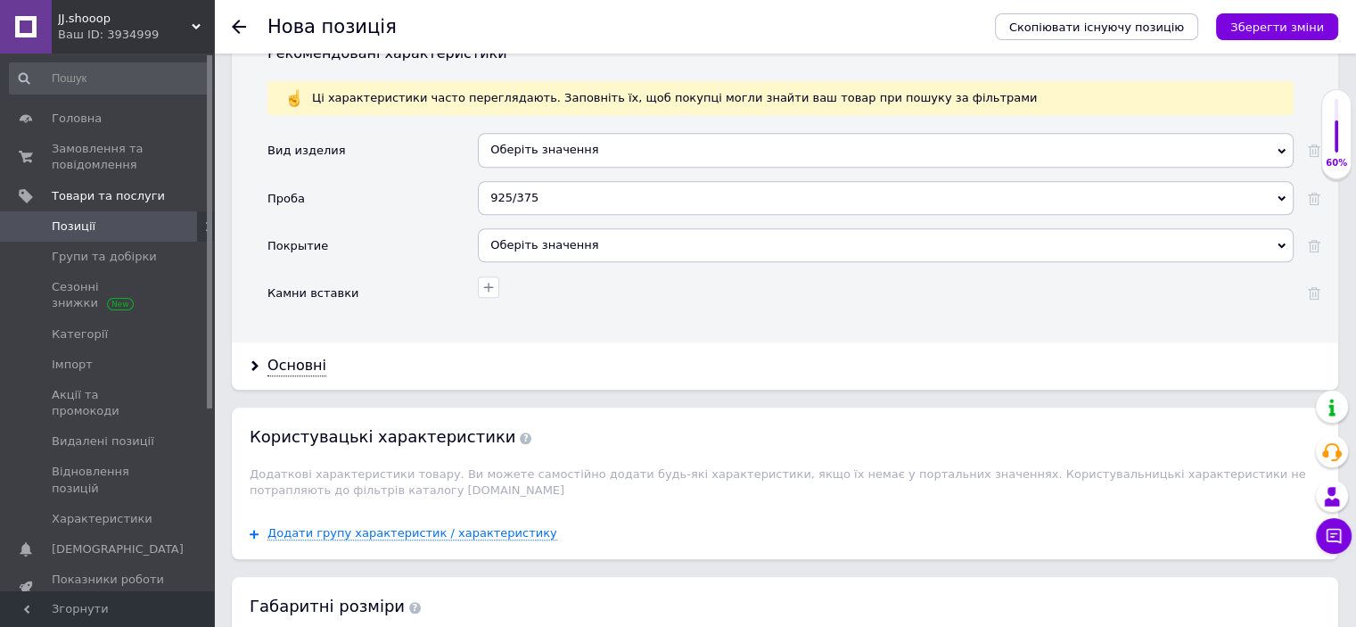
click at [535, 181] on div "925/375" at bounding box center [886, 198] width 816 height 34
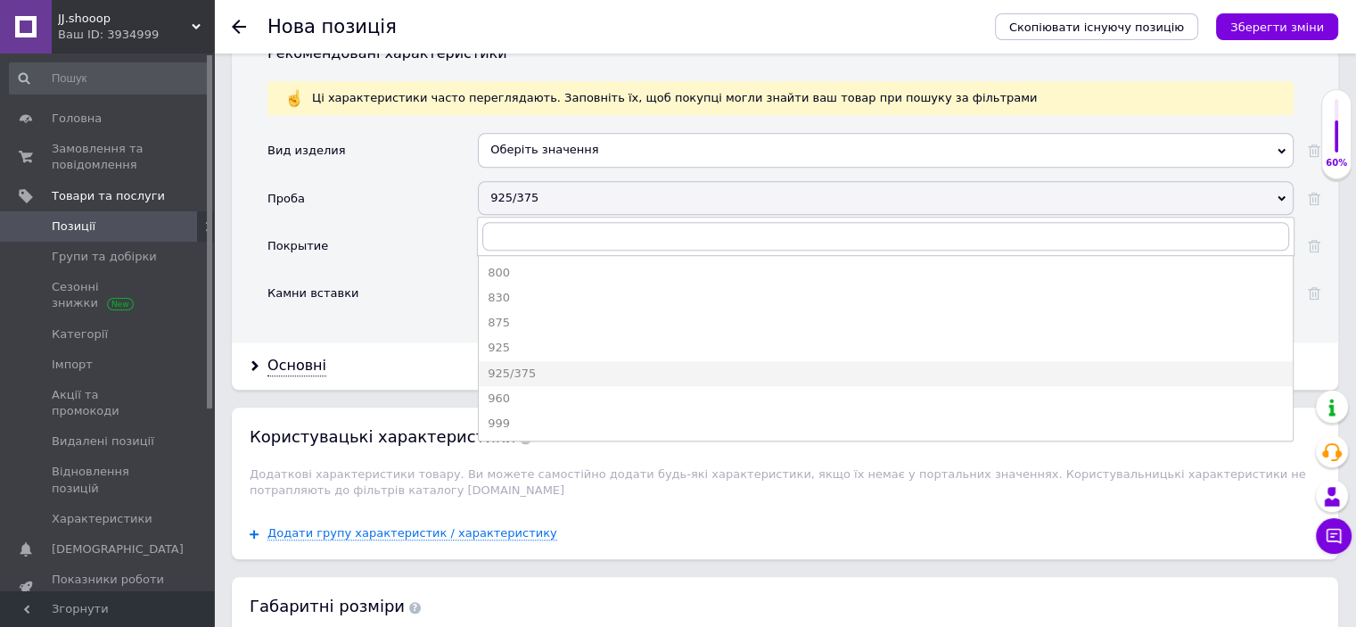
drag, startPoint x: 522, startPoint y: 323, endPoint x: 517, endPoint y: 312, distance: 11.6
click at [522, 340] on div "925" at bounding box center [886, 348] width 796 height 16
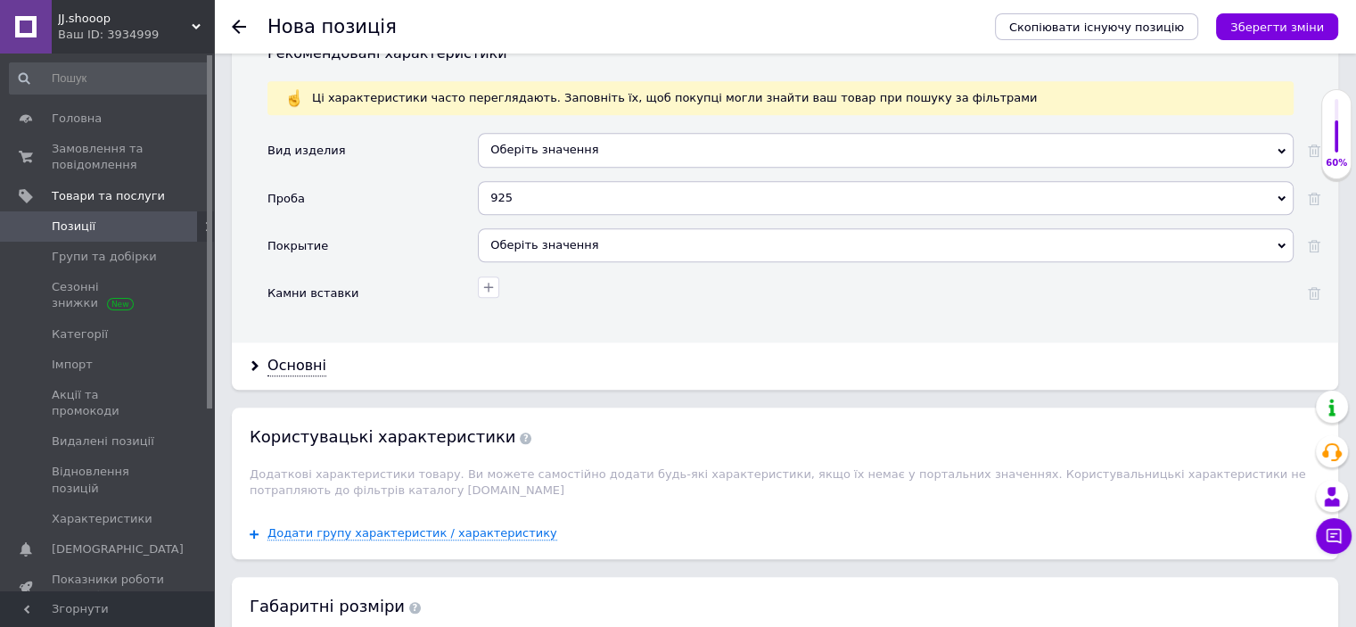
click at [521, 228] on div "Оберіть значення" at bounding box center [886, 245] width 816 height 34
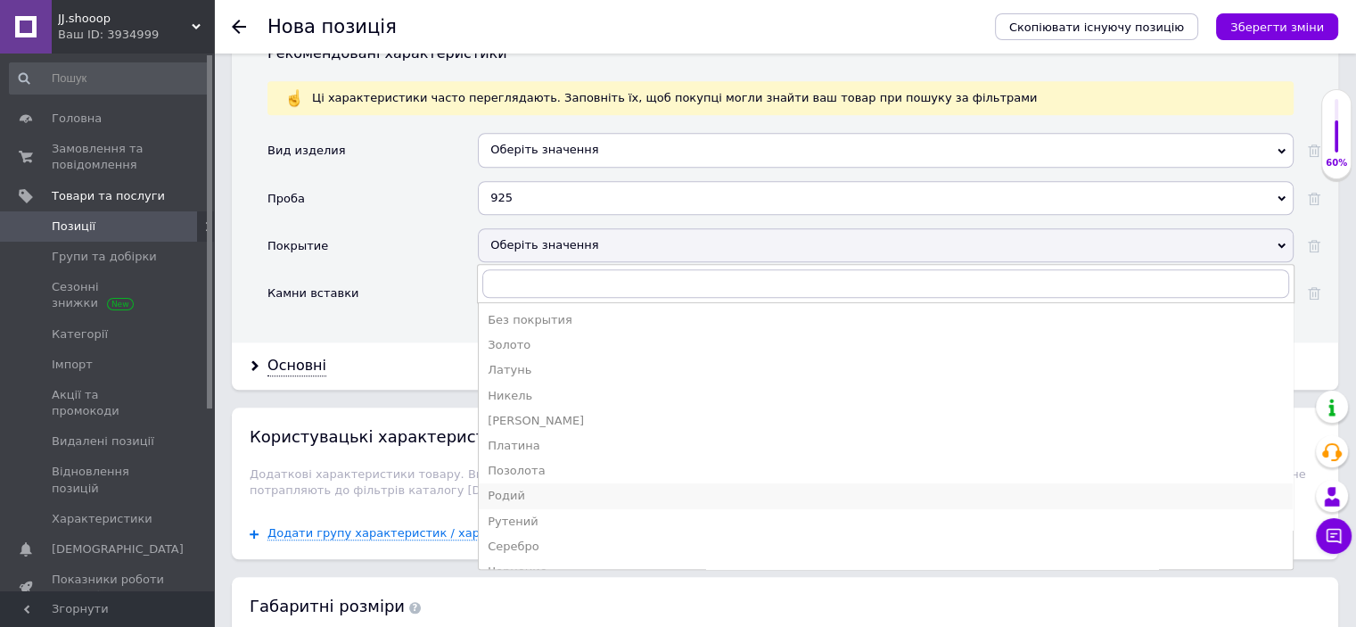
click at [525, 488] on div "Родий" at bounding box center [886, 496] width 796 height 16
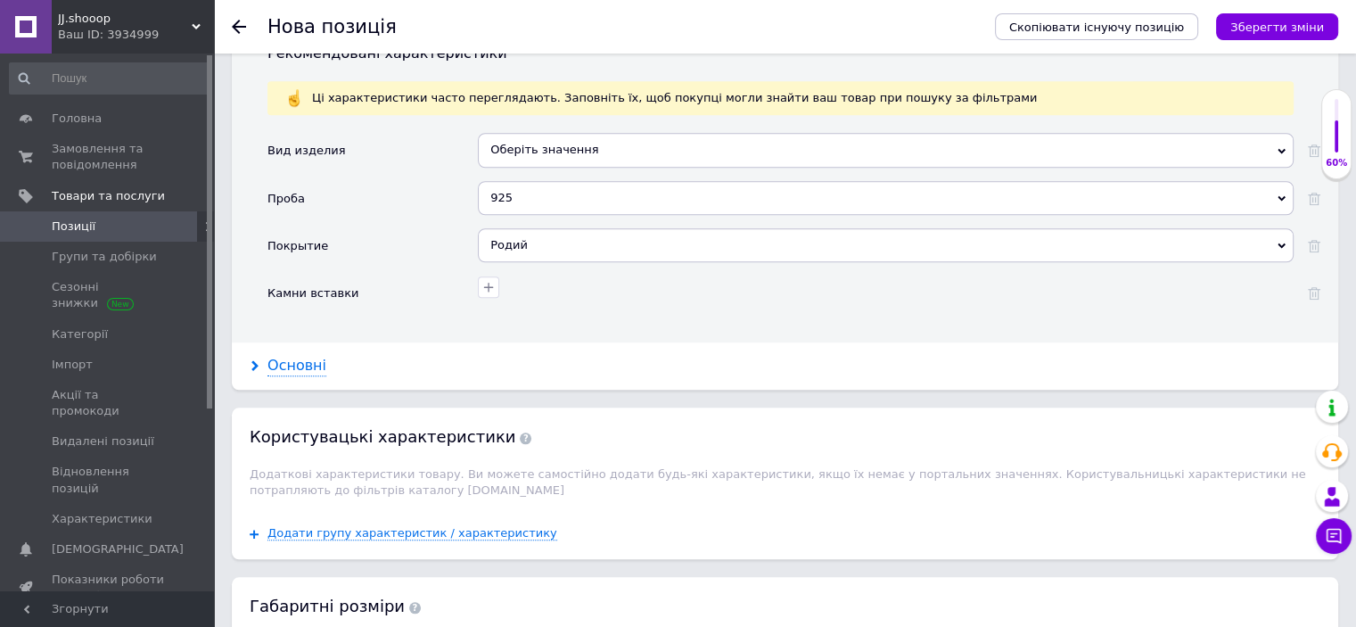
drag, startPoint x: 308, startPoint y: 358, endPoint x: 302, endPoint y: 349, distance: 10.9
click at [308, 356] on div "Основні" at bounding box center [785, 365] width 1106 height 47
click at [302, 356] on div "Основні" at bounding box center [296, 366] width 59 height 21
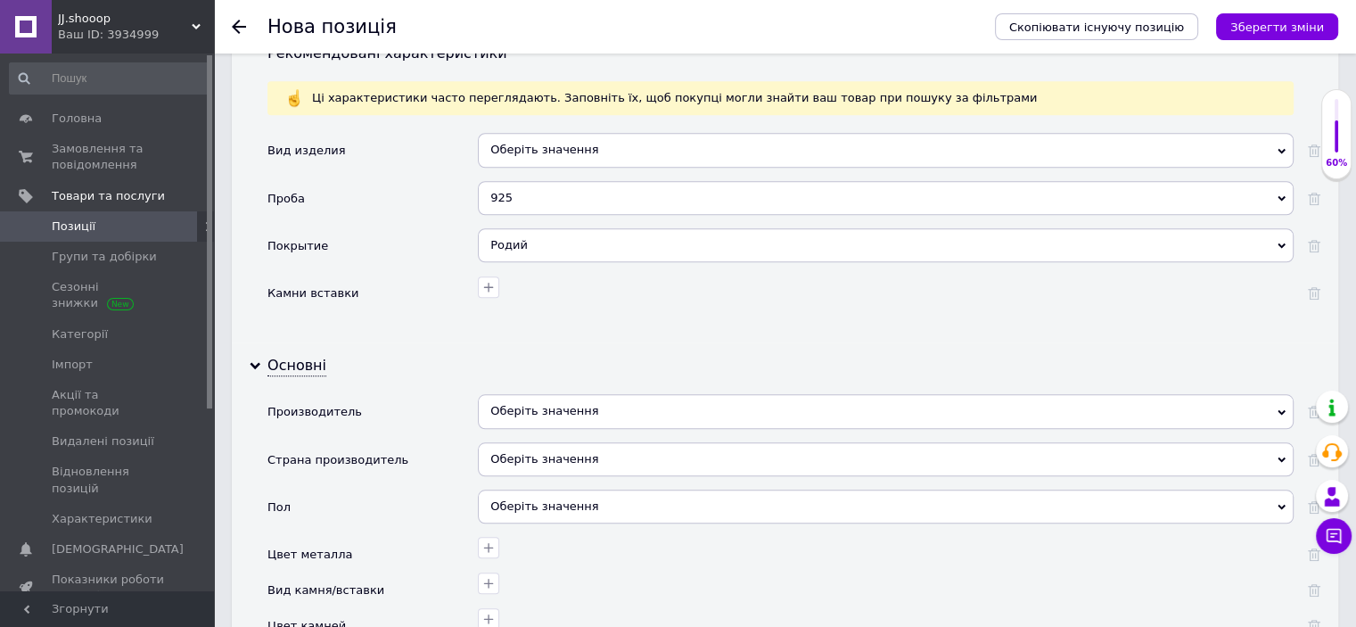
click at [521, 395] on div "Оберіть значення" at bounding box center [886, 411] width 816 height 34
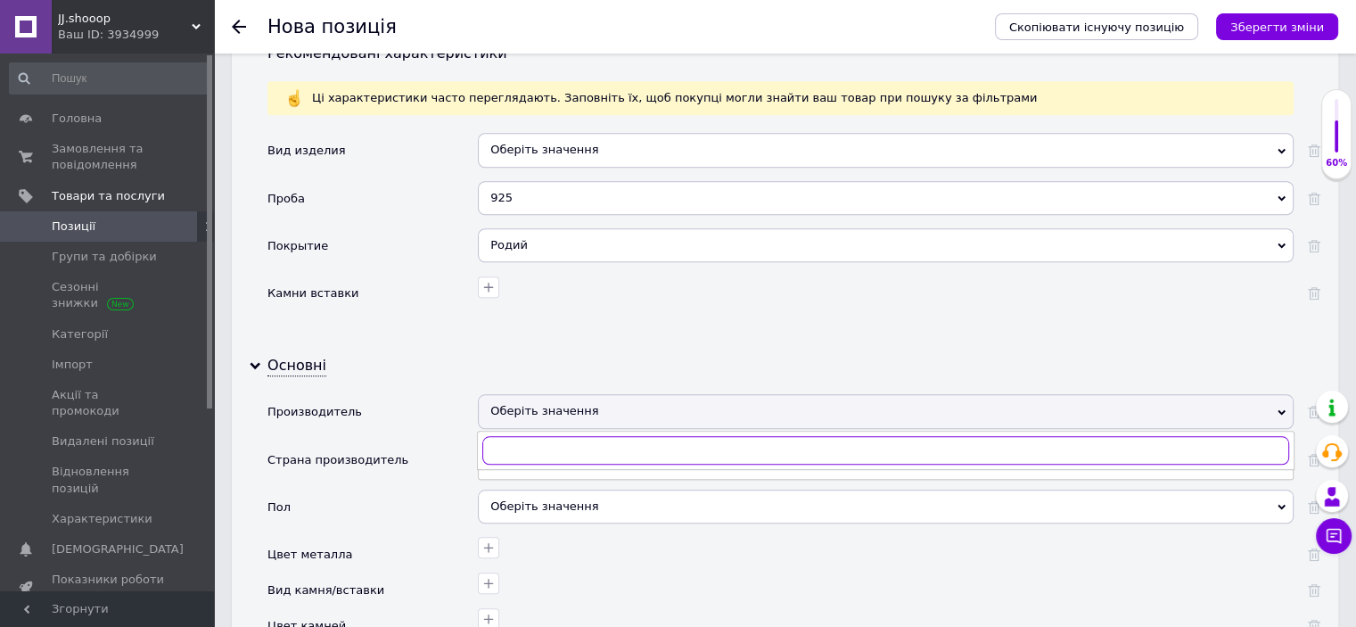
paste input "Пандора"
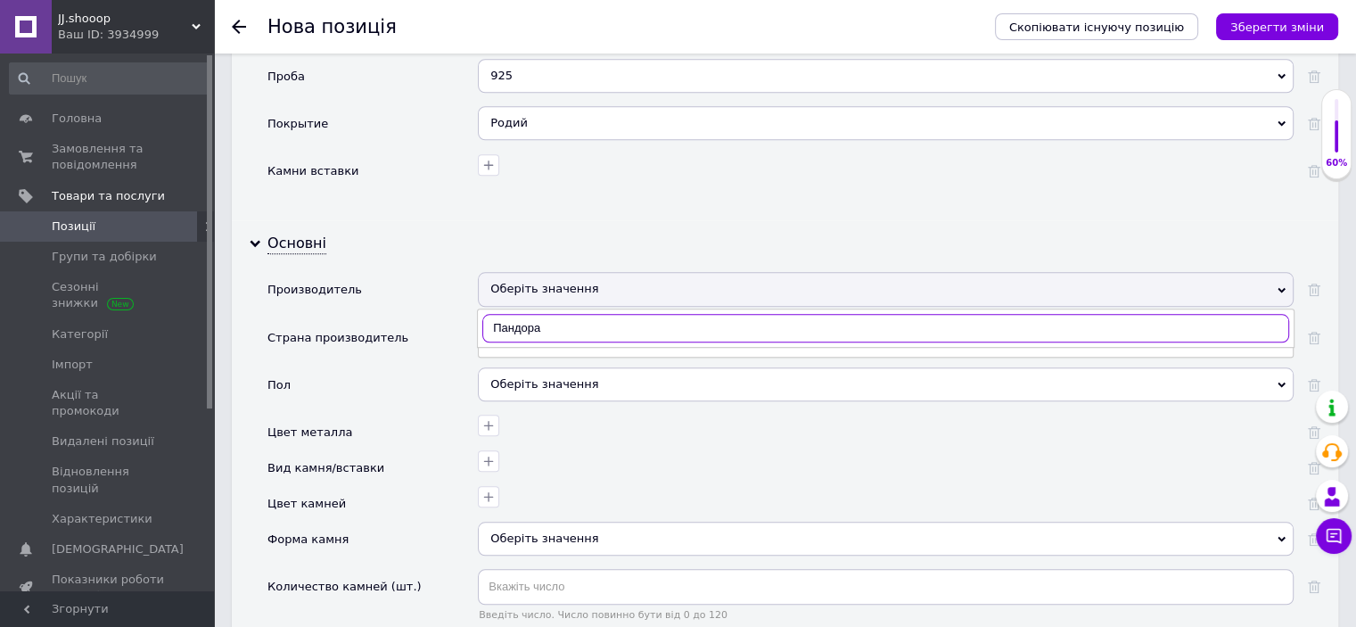
scroll to position [1690, 0]
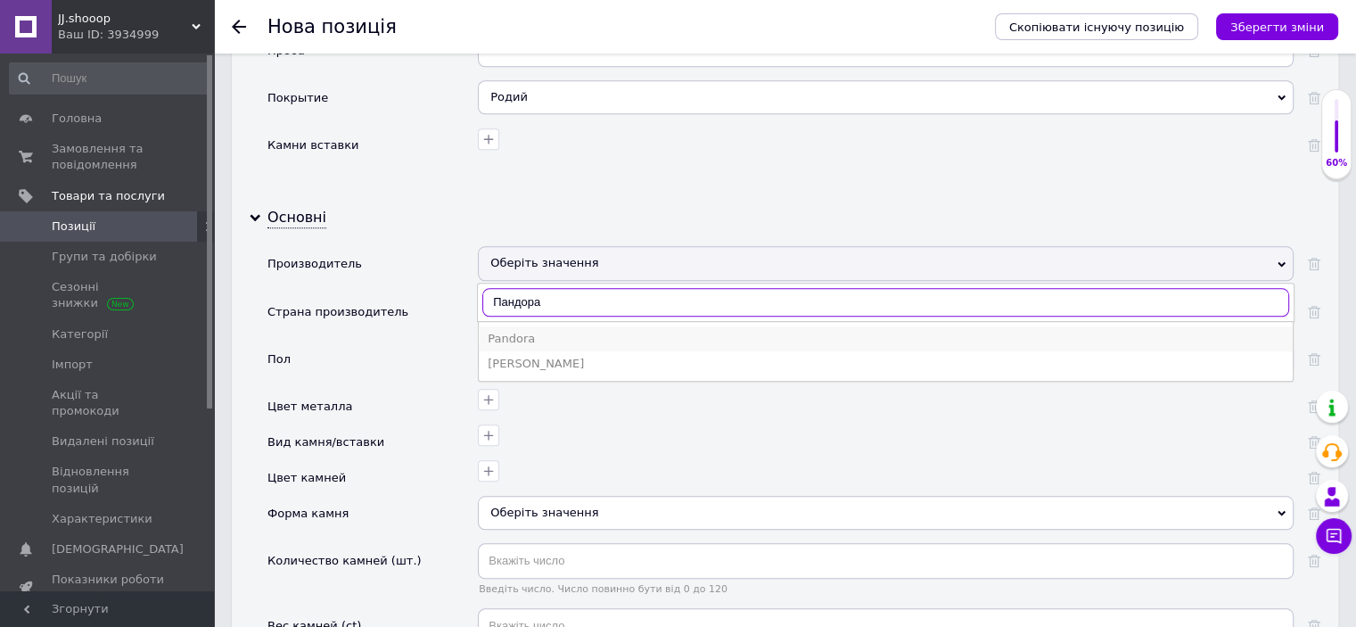
type input "Пандора"
click at [510, 331] on div "Pandora" at bounding box center [886, 339] width 796 height 16
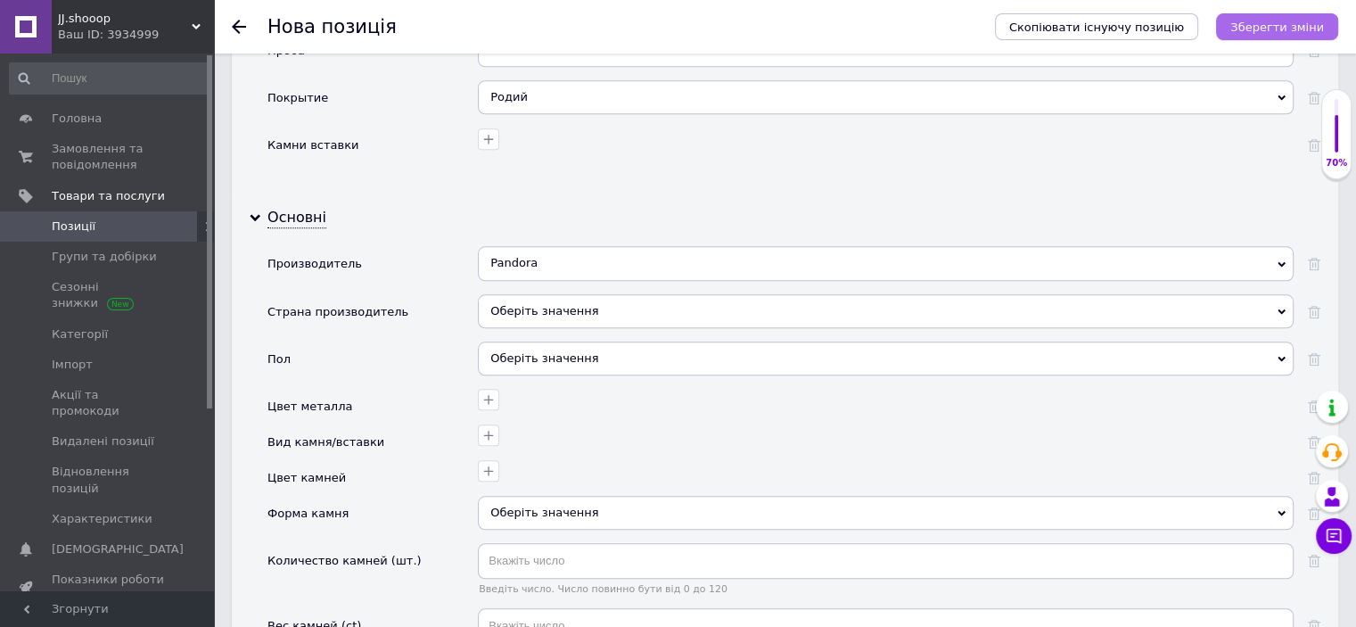
drag, startPoint x: 1262, startPoint y: 4, endPoint x: 1245, endPoint y: 24, distance: 27.2
click at [1262, 7] on div "Скопіювати існуючу позицію Зберегти зміни" at bounding box center [1157, 26] width 361 height 53
click at [1241, 29] on button "Зберегти зміни" at bounding box center [1277, 26] width 122 height 27
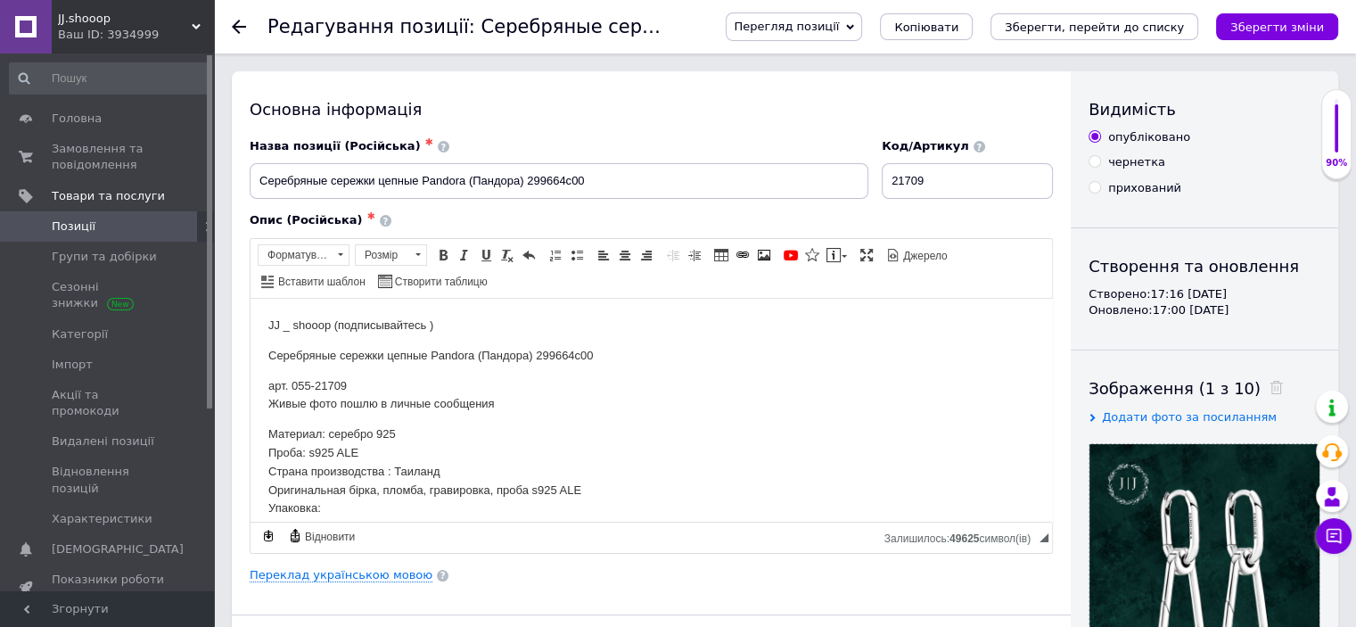
click at [1151, 12] on div "Перегляд позиції Зберегти та переглянути на сайті Зберегти та переглянути на ма…" at bounding box center [1023, 26] width 630 height 29
click at [1125, 21] on icon "Зберегти, перейти до списку" at bounding box center [1094, 27] width 179 height 13
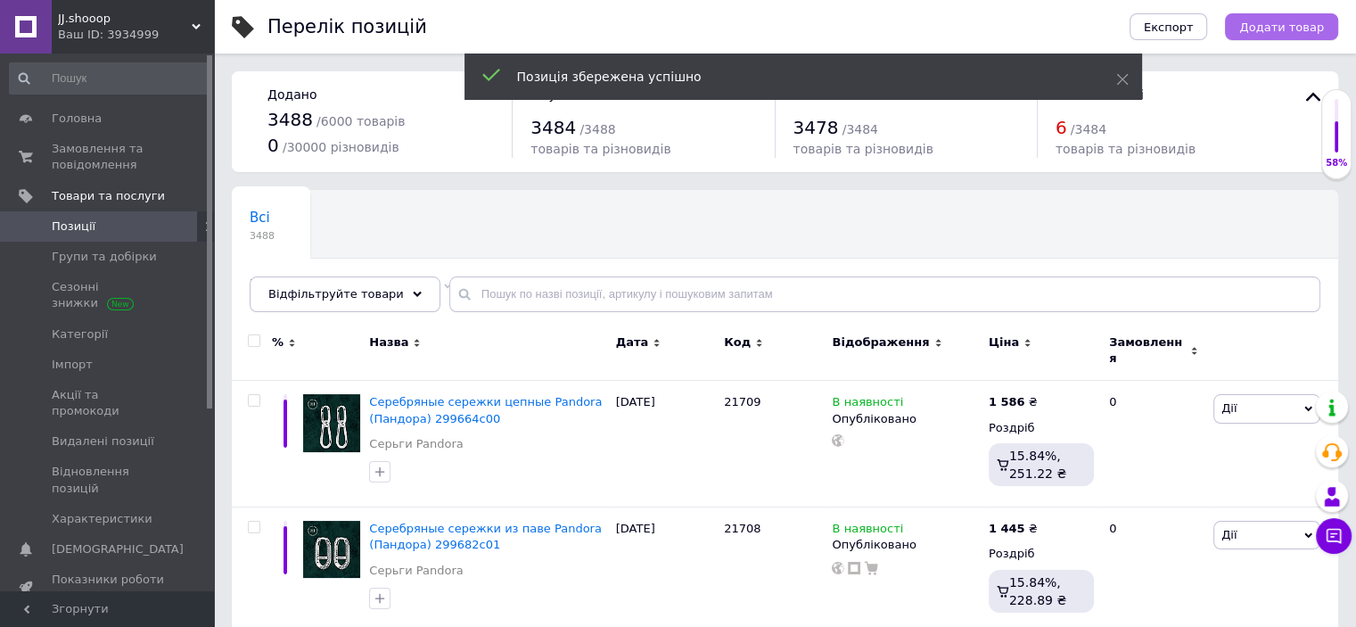
click at [1320, 28] on span "Додати товар" at bounding box center [1281, 27] width 85 height 13
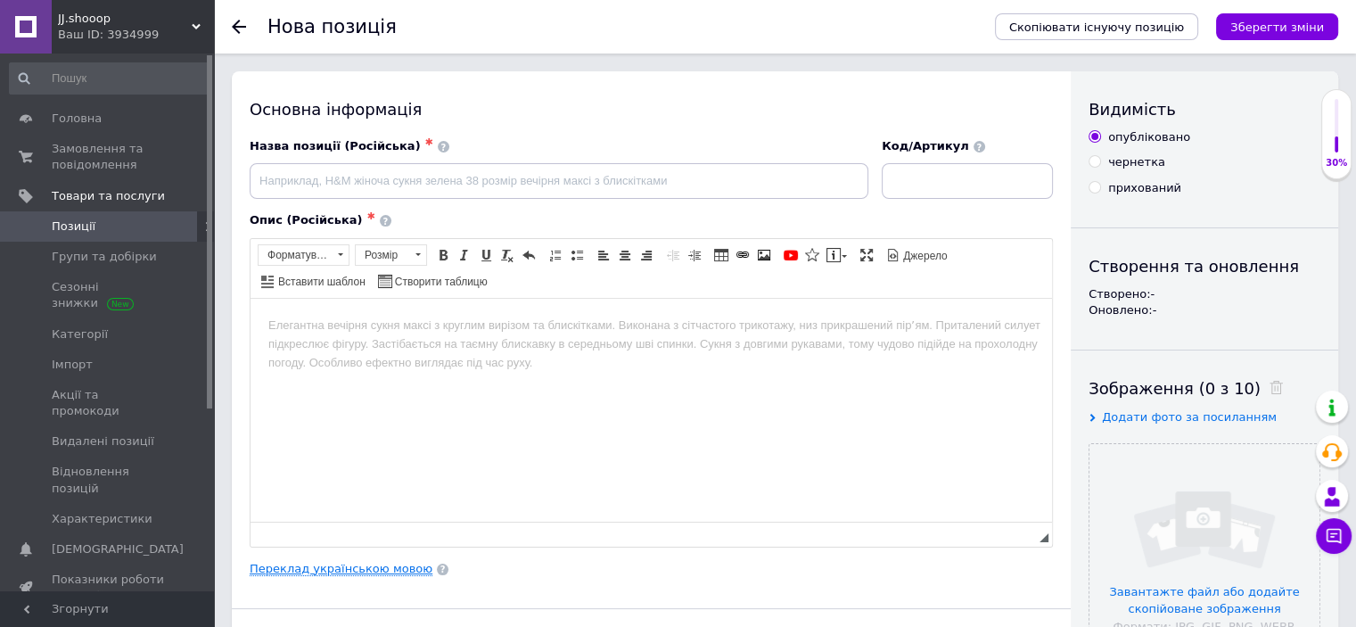
click at [360, 568] on link "Переклад українською мовою" at bounding box center [341, 569] width 183 height 14
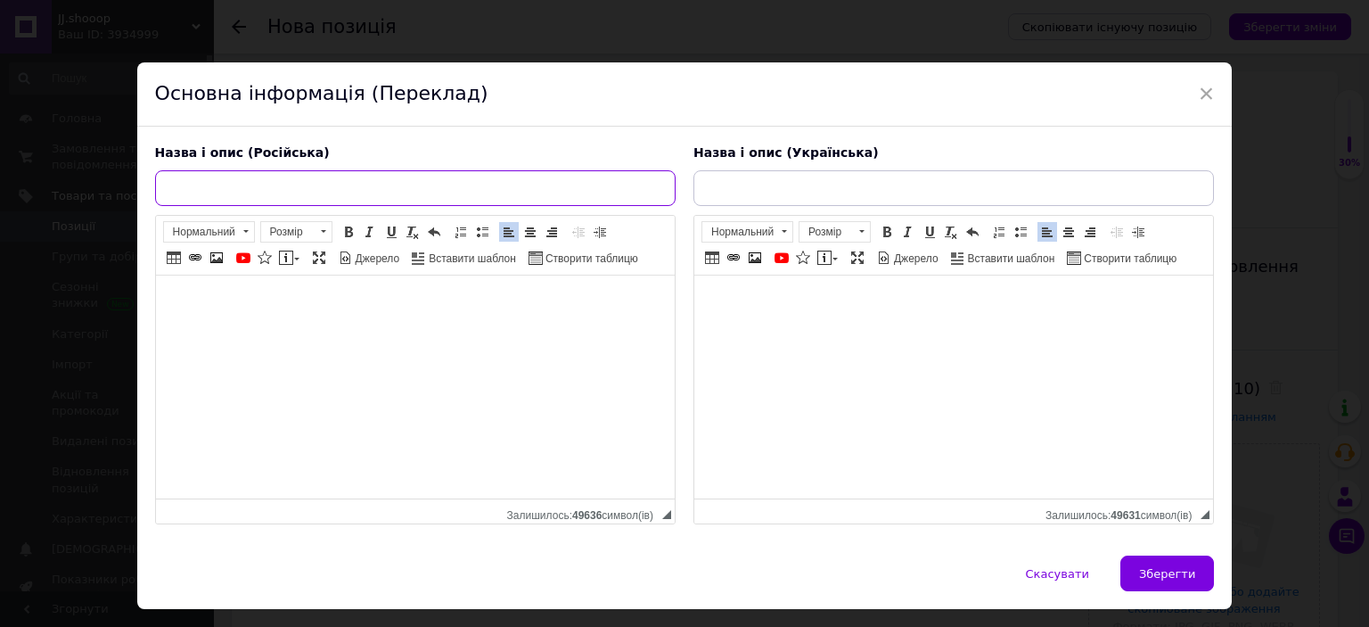
click at [376, 193] on input "text" at bounding box center [415, 188] width 521 height 36
paste input "Серебряные сережки Pandora (Пандора) 289657c00 с покрытием 14к золотом"
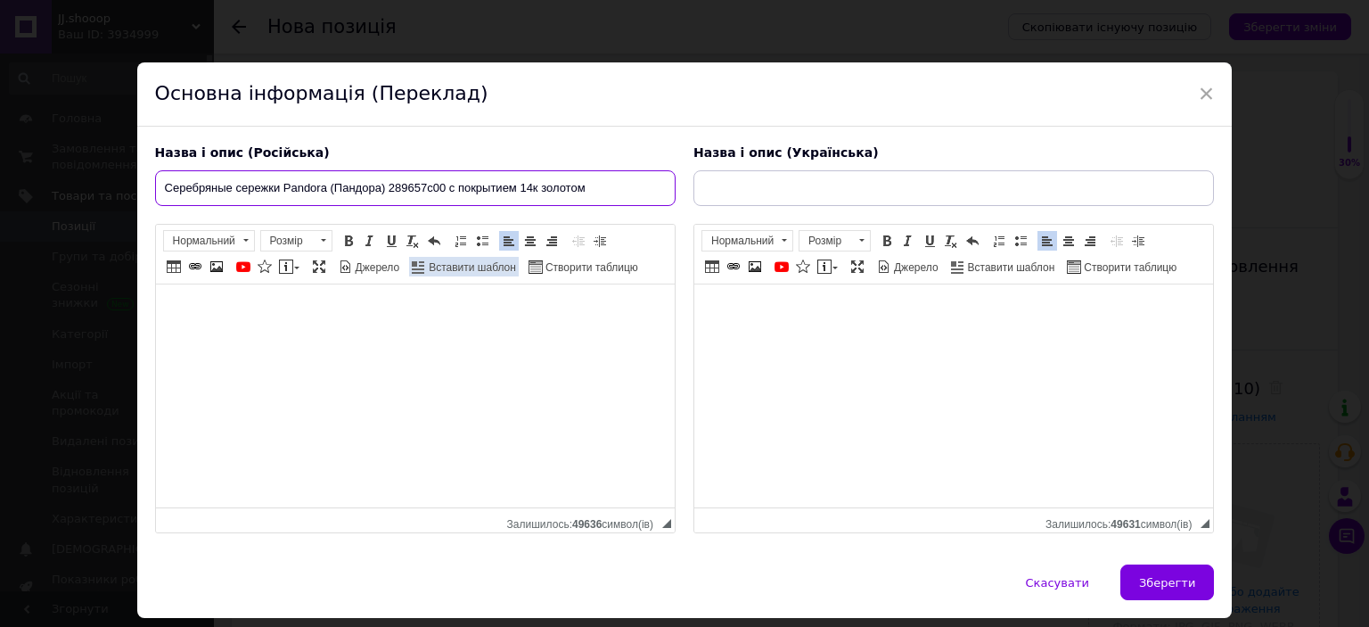
type input "Серебряные сережки Pandora (Пандора) 289657c00 с покрытием 14к золотом"
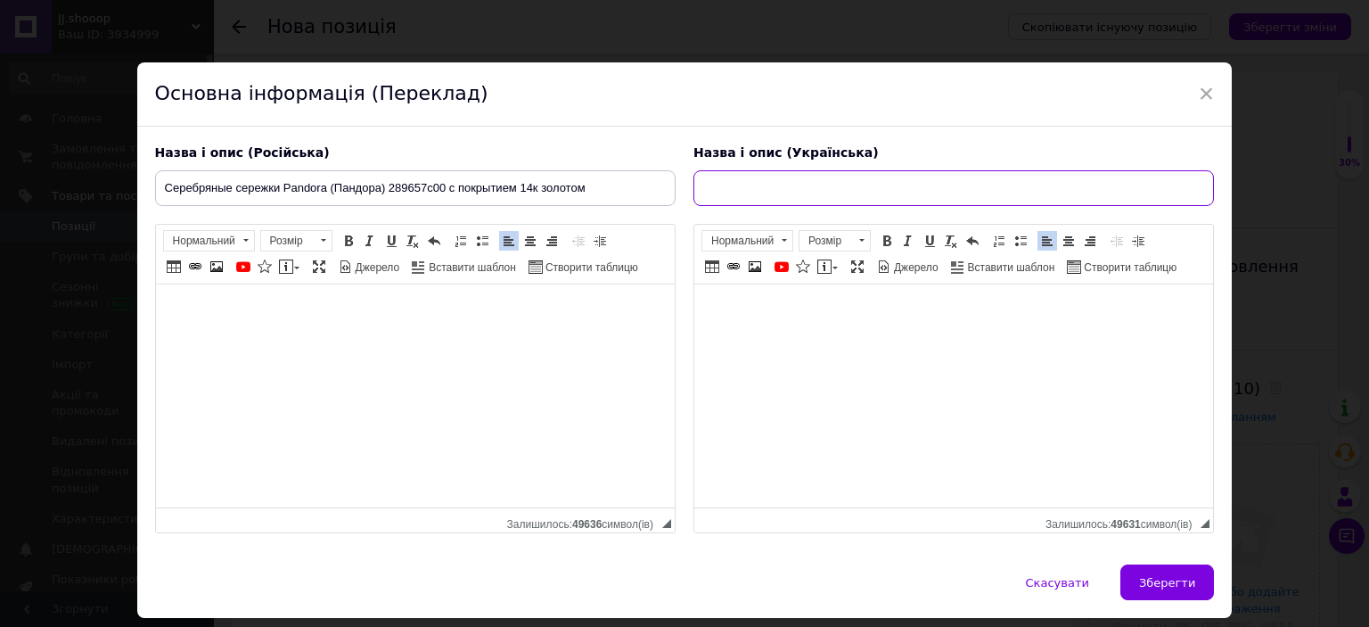
click at [728, 182] on input "text" at bounding box center [954, 188] width 521 height 36
paste input "Срібні сережки Pandora ([PERSON_NAME]) 289657C00 з покриттям 14к золотом"
type input "Срібні сережки Pandora ([PERSON_NAME]) 289657C00 з покриттям 14к золотом"
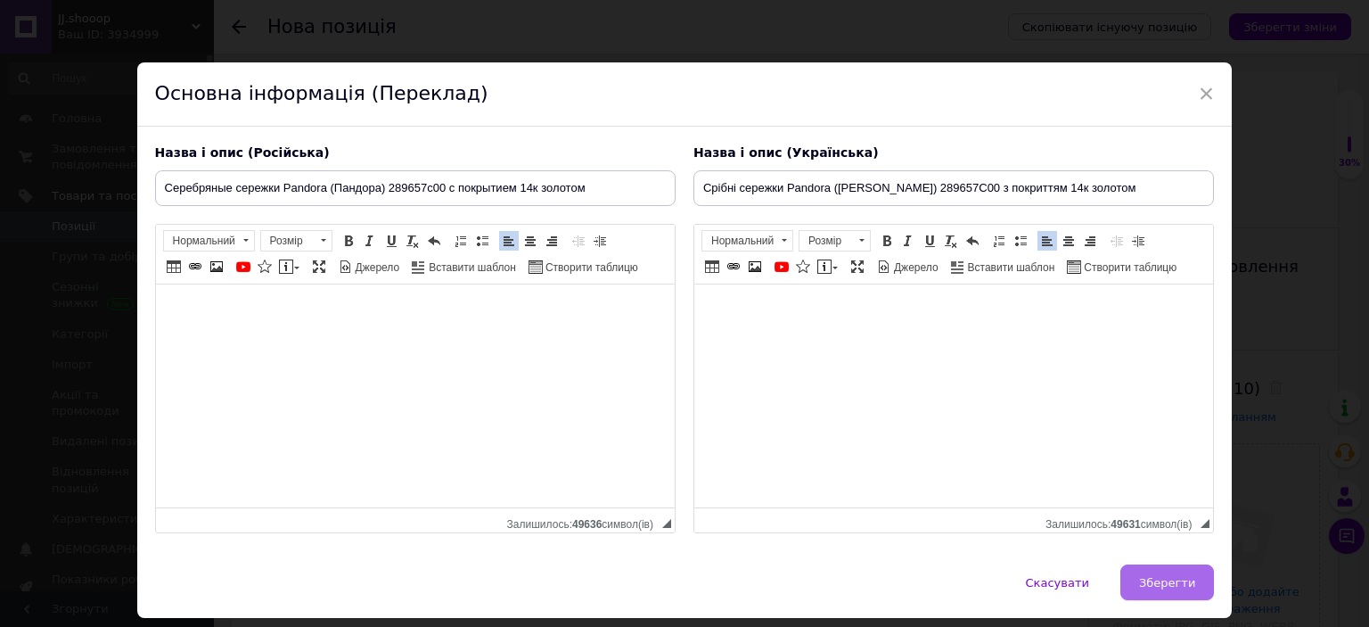
click at [1194, 581] on button "Зберегти" at bounding box center [1168, 582] width 94 height 36
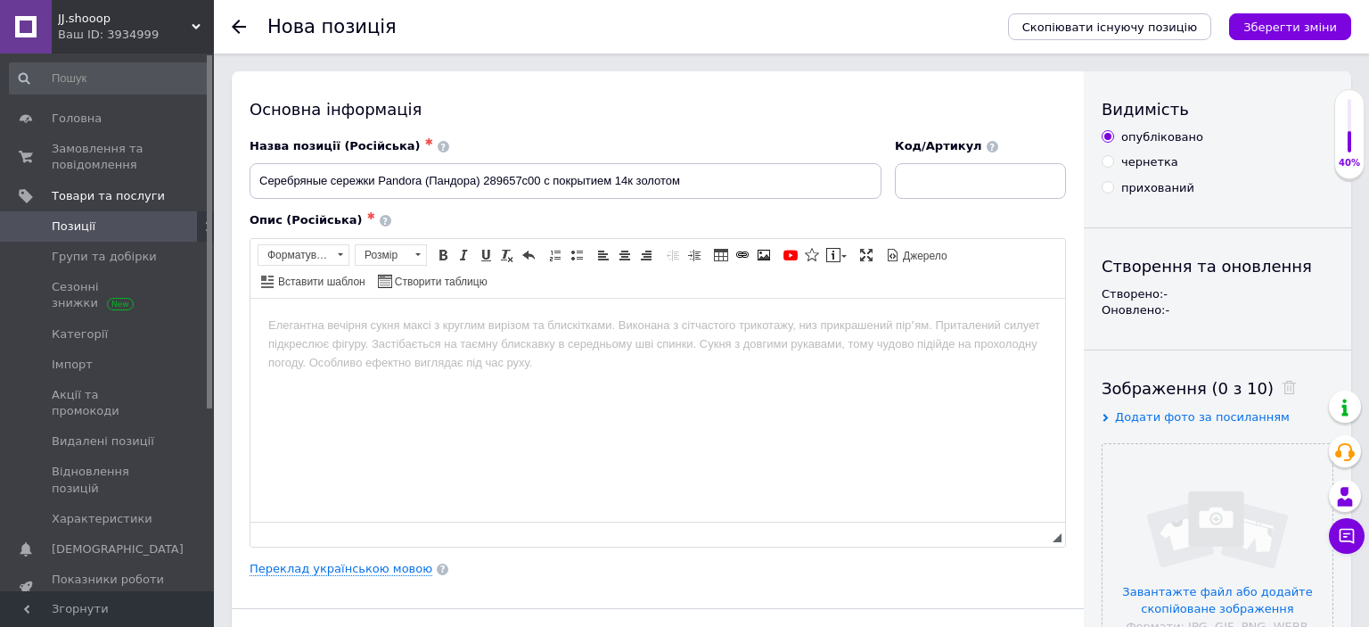
type input "Серебряные сережки Pandora (Пандора) 289657c00 с покрытием 14к золотом"
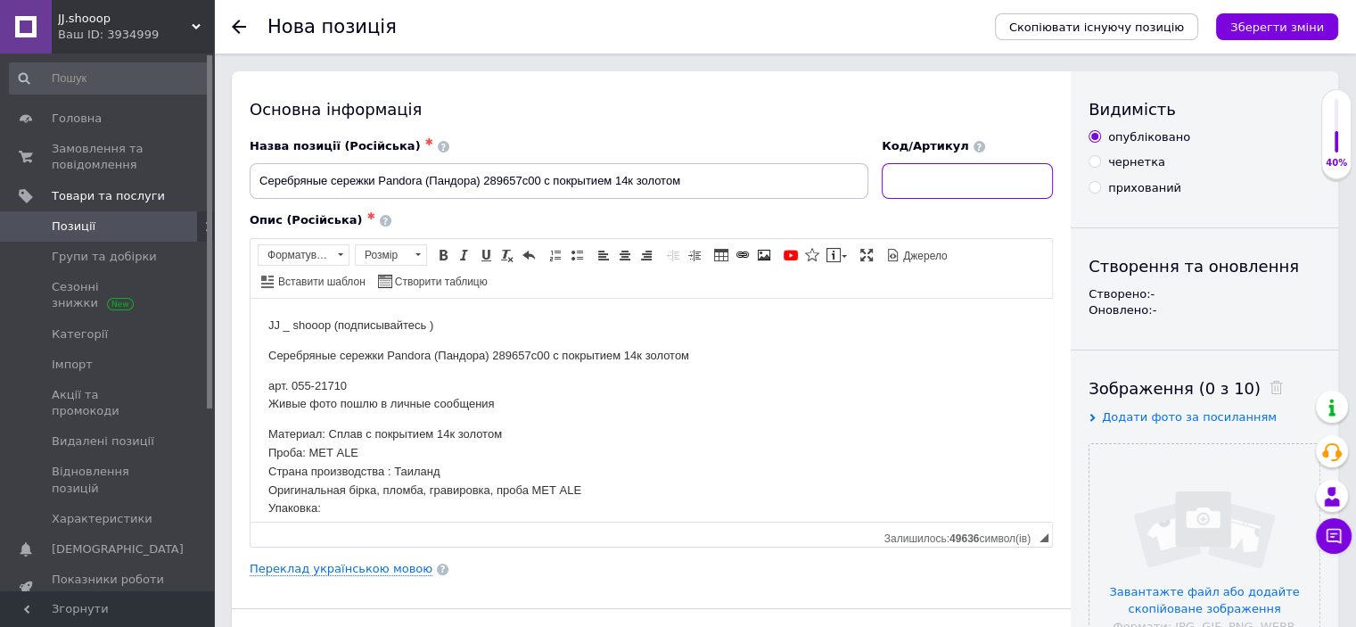
click at [933, 179] on input at bounding box center [967, 181] width 171 height 36
paste input "21710"
type input "21710"
click at [1133, 466] on input "file" at bounding box center [1205, 559] width 230 height 230
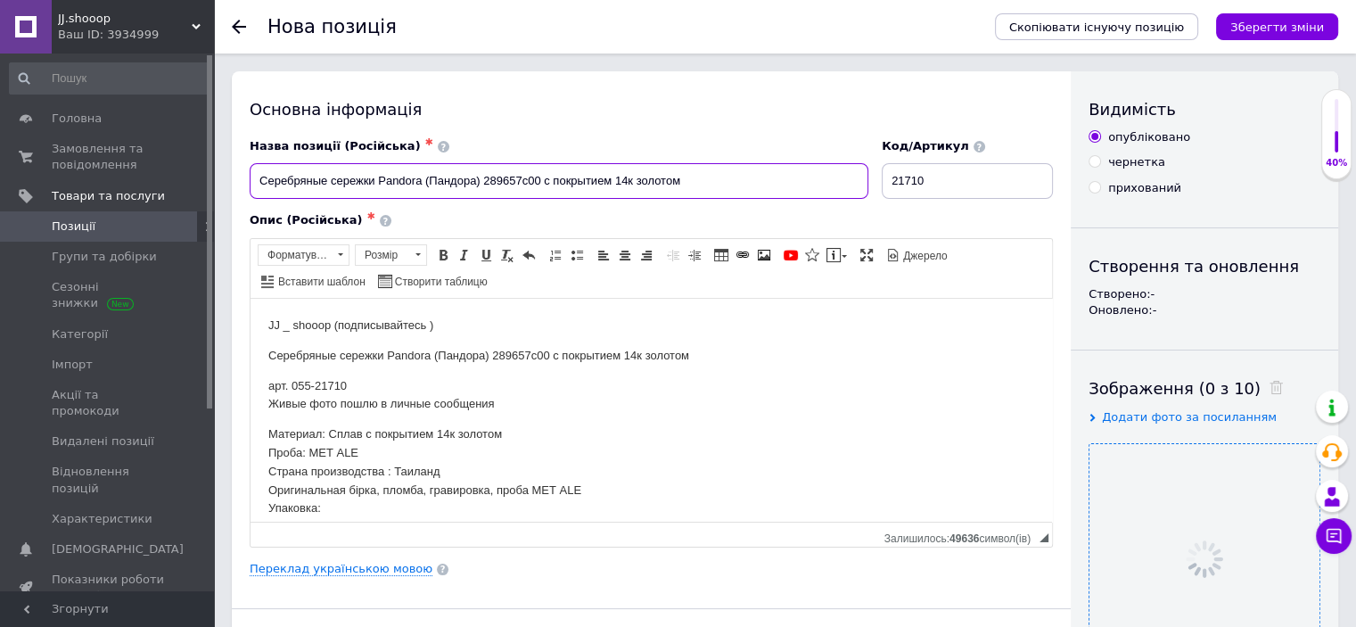
click at [424, 185] on input "Серебряные сережки Pandora (Пандора) 289657c00 с покрытием 14к золотом" at bounding box center [559, 181] width 619 height 36
click at [445, 177] on input "Серебряные сережки Pandora (Пандора) 289657c00 с покрытием 14к золотом" at bounding box center [559, 181] width 619 height 36
click at [442, 224] on div "Опис (Російська) ✱" at bounding box center [651, 220] width 803 height 16
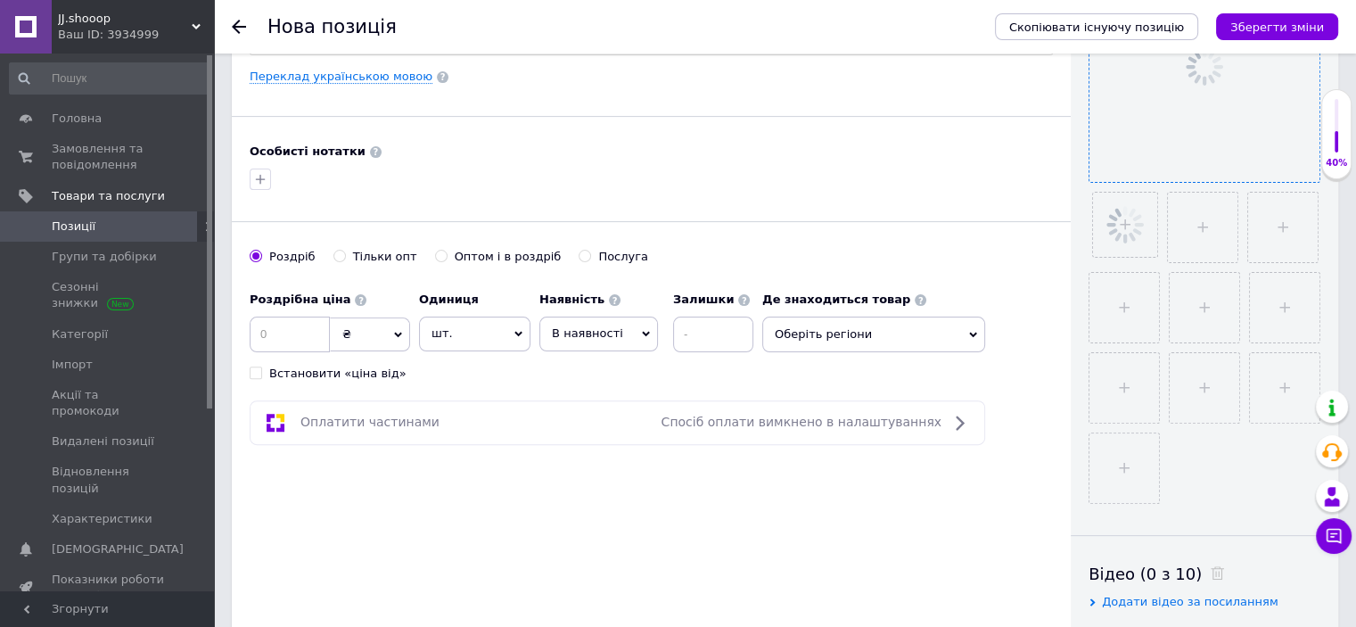
scroll to position [548, 0]
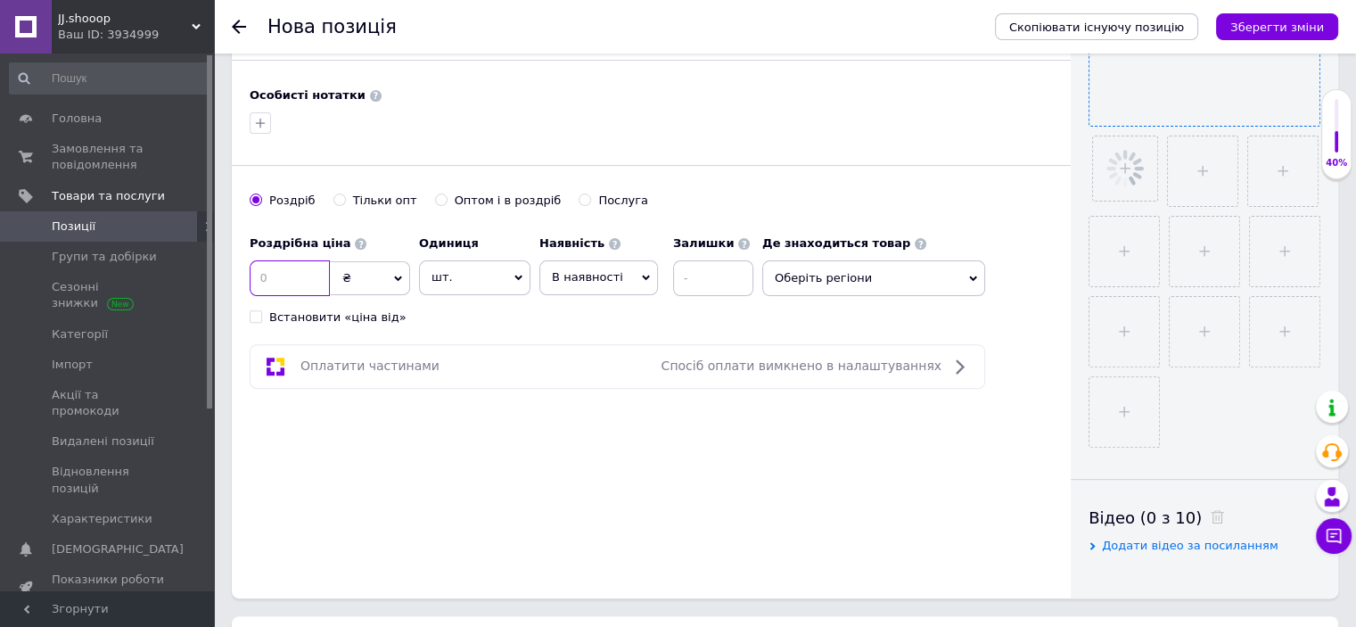
click at [288, 271] on input at bounding box center [290, 278] width 80 height 36
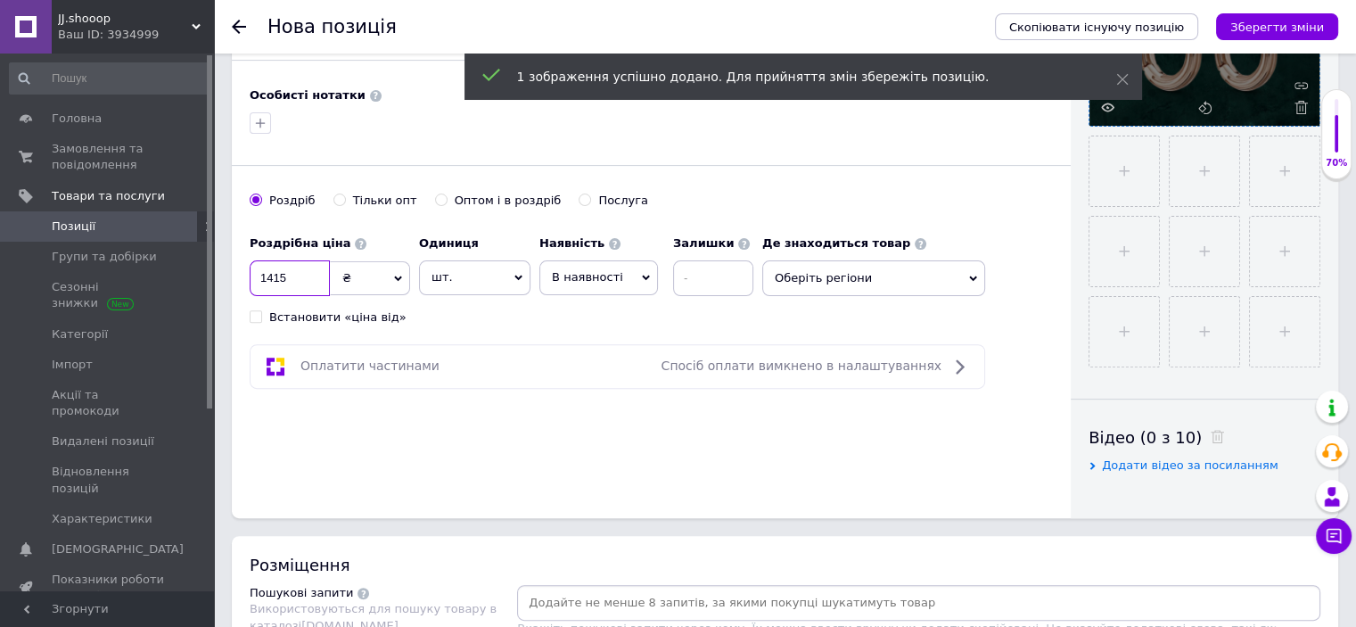
type input "1415"
click at [506, 301] on div "Роздрібна ціна 1415 ₴ $ EUR CHF GBP ¥ PLN ₸ MDL HUF KGS CNY TRY KRW lei Встанов…" at bounding box center [506, 275] width 513 height 99
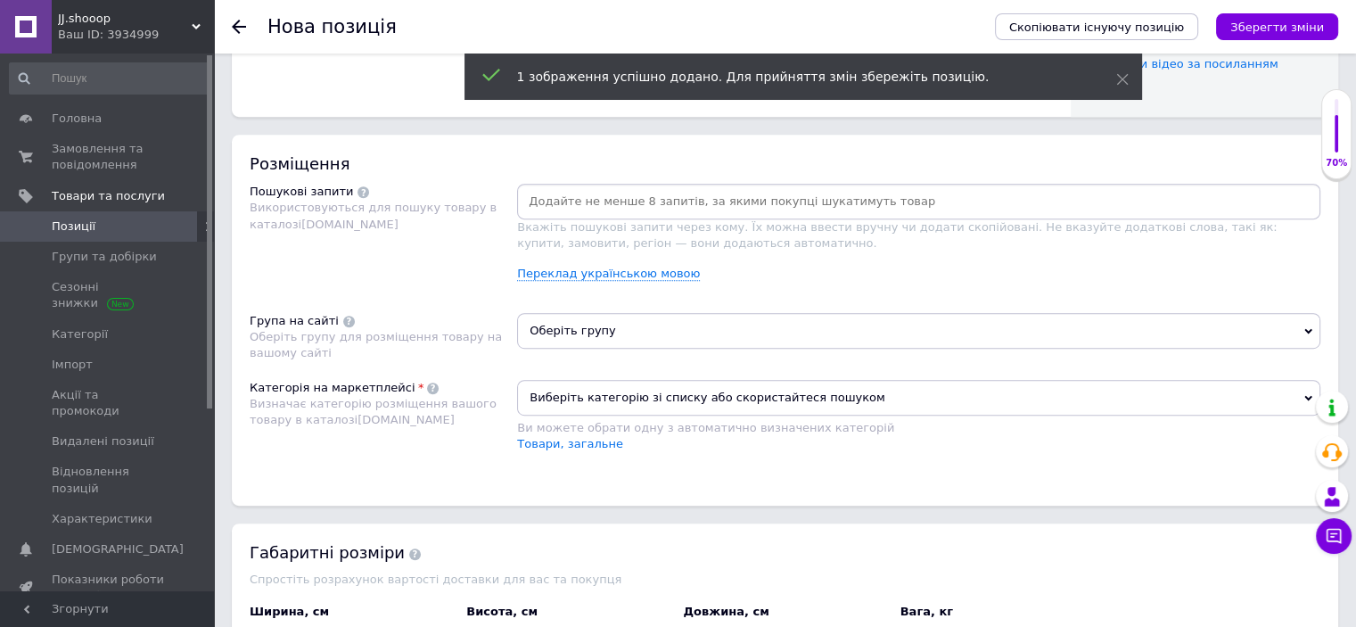
scroll to position [1097, 0]
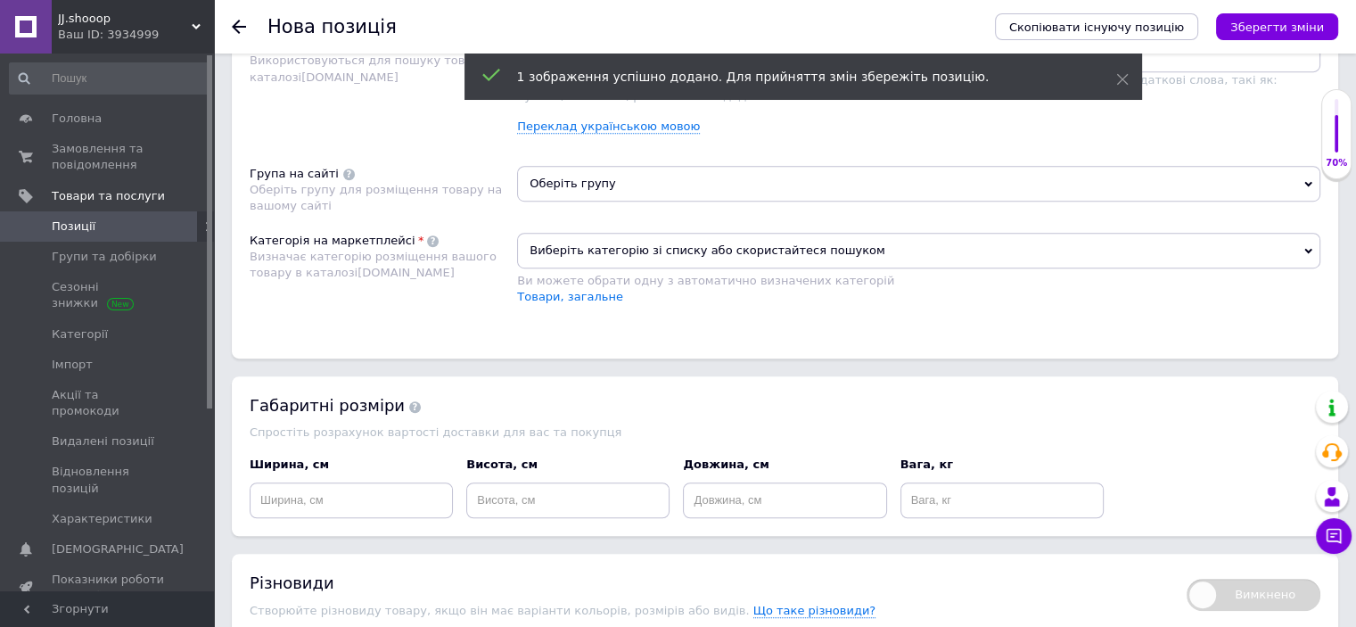
click at [635, 242] on span "Виберіть категорію зі списку або скористайтеся пошуком" at bounding box center [918, 251] width 803 height 36
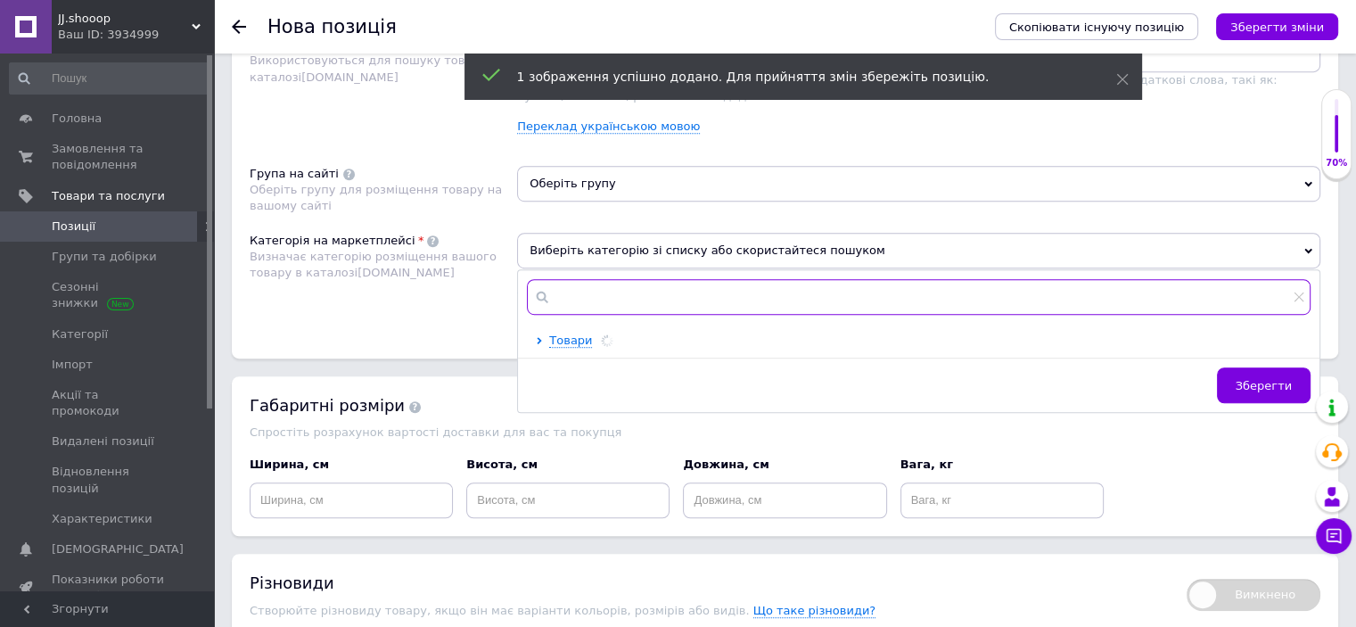
click at [638, 291] on input "text" at bounding box center [919, 297] width 784 height 36
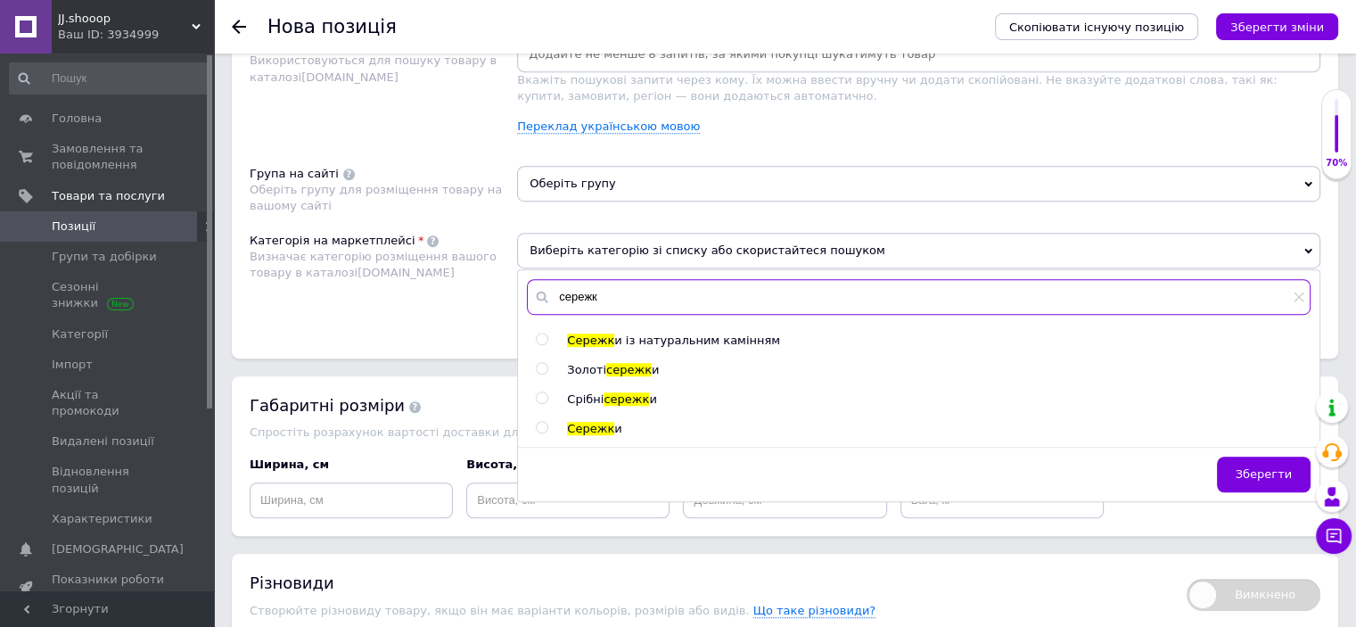
type input "сережк"
click at [620, 392] on span "сережк" at bounding box center [626, 398] width 45 height 13
radio input "true"
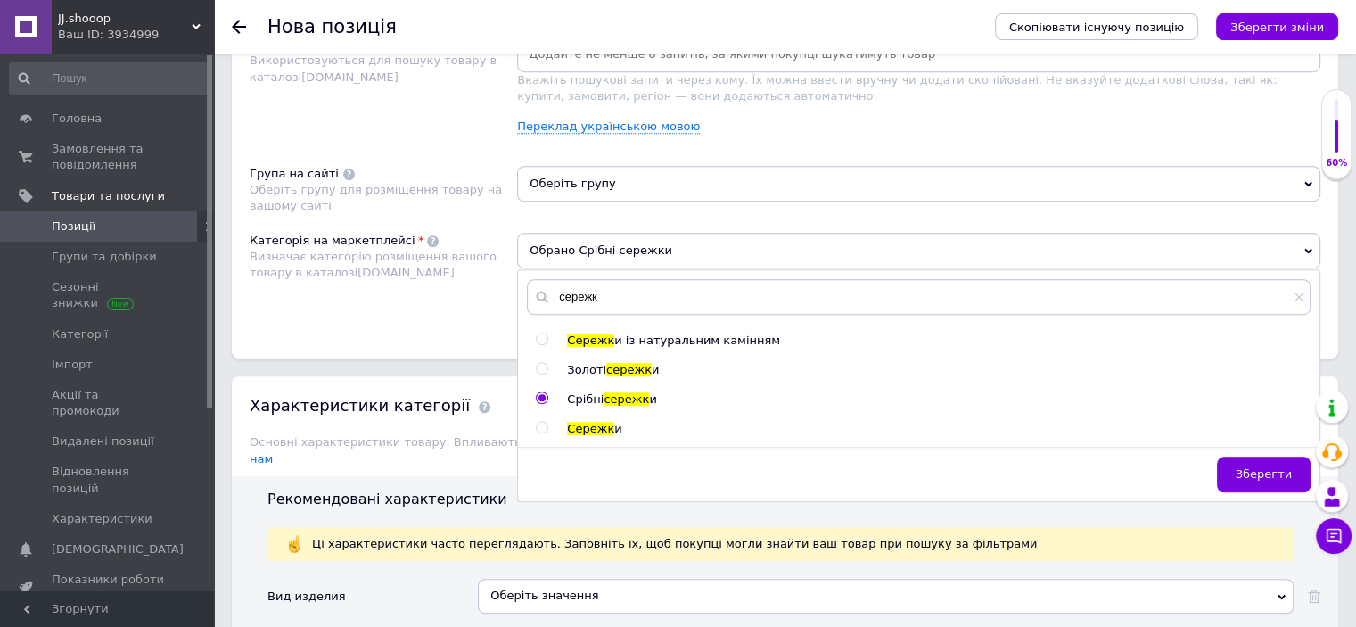
click at [607, 193] on span "Оберіть групу" at bounding box center [918, 184] width 803 height 36
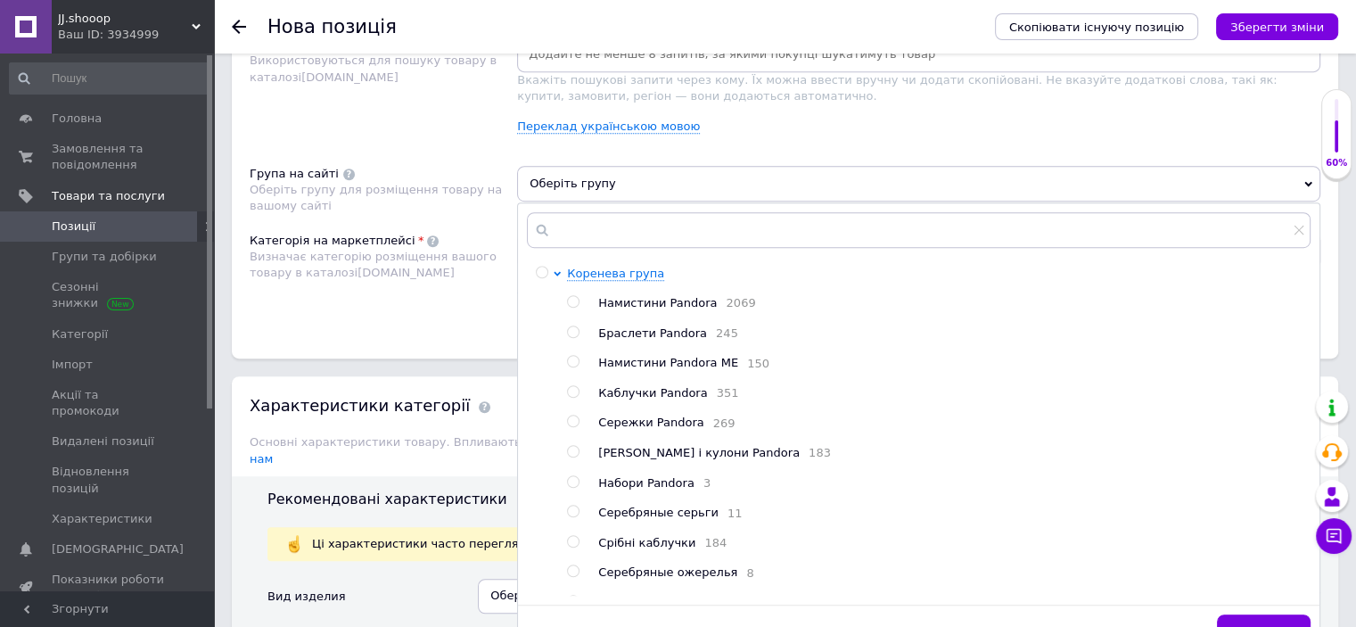
click at [655, 420] on span "Сережки Pandora" at bounding box center [650, 421] width 105 height 13
radio input "true"
click at [373, 329] on div "Розміщення Пошукові запити Використовуються для пошуку товару в каталозі [DOMAI…" at bounding box center [785, 173] width 1106 height 371
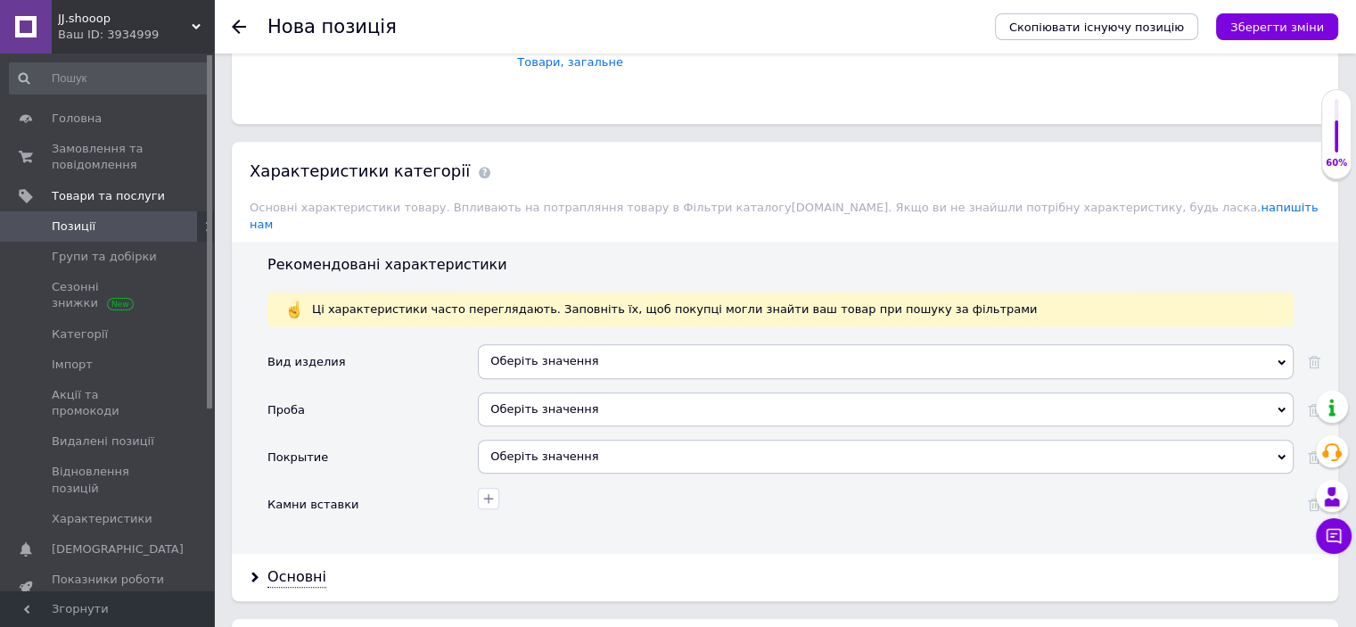
scroll to position [1542, 0]
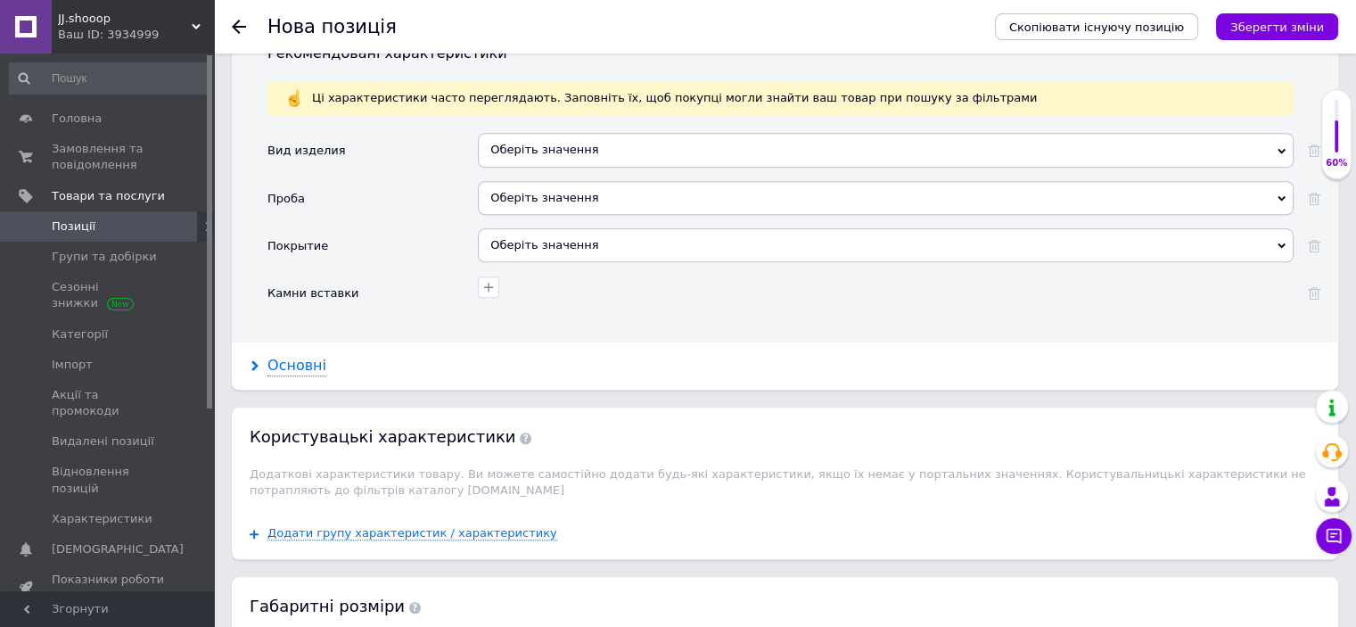
click at [300, 356] on div "Основні" at bounding box center [296, 366] width 59 height 21
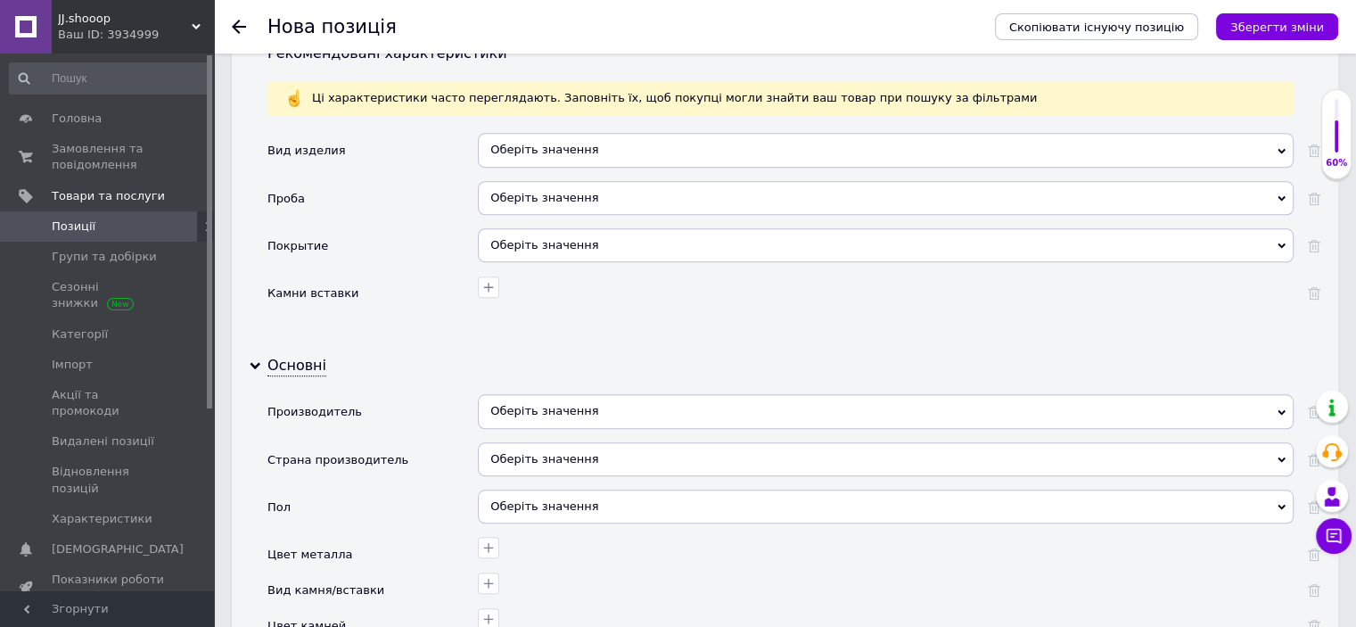
click at [554, 394] on div "Оберіть значення" at bounding box center [886, 411] width 816 height 34
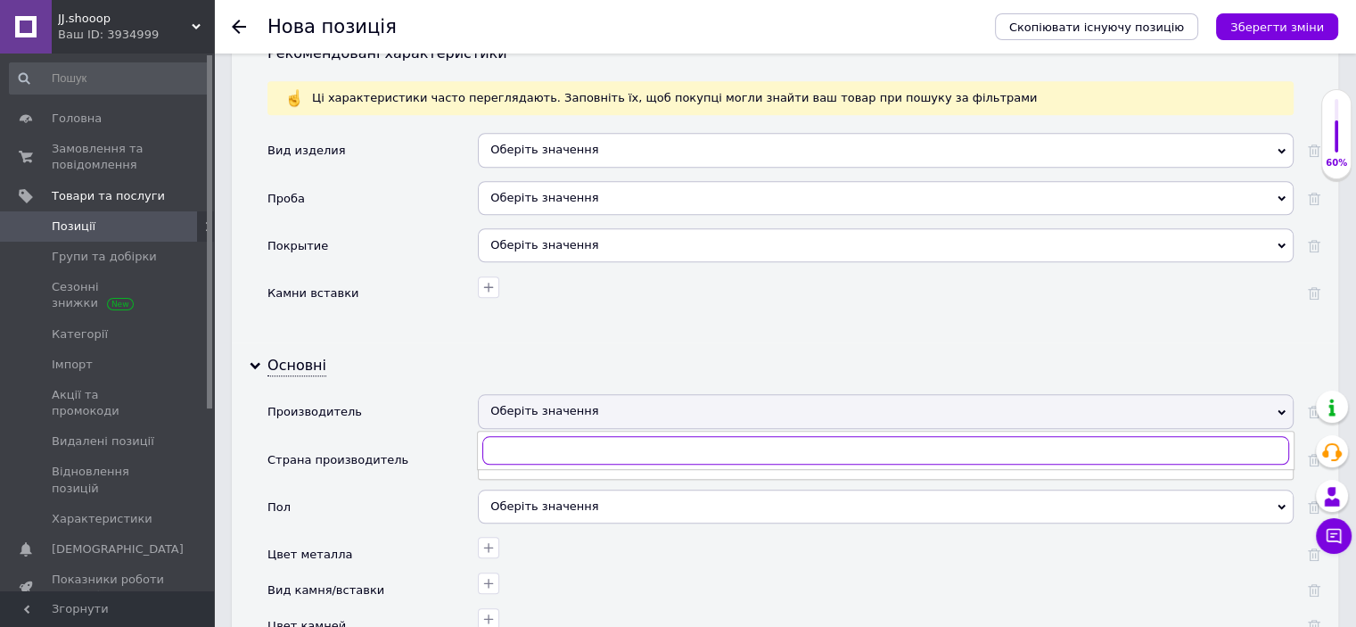
paste input "Пандора"
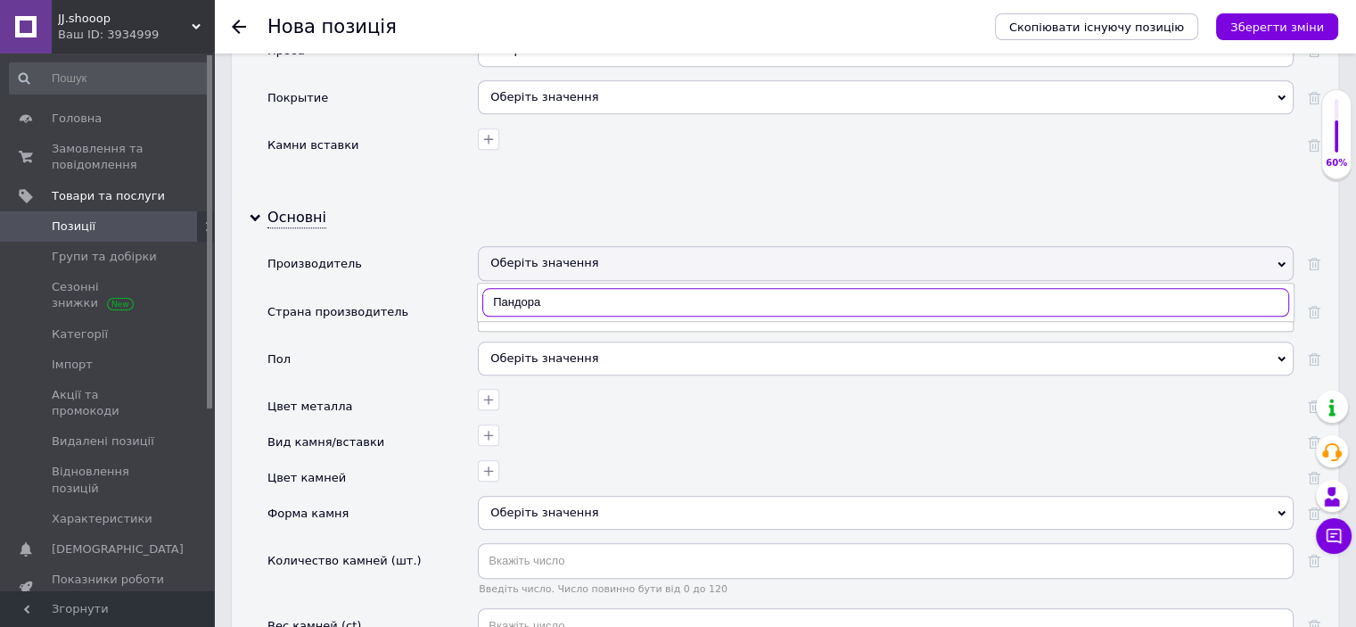
type input "Пандора"
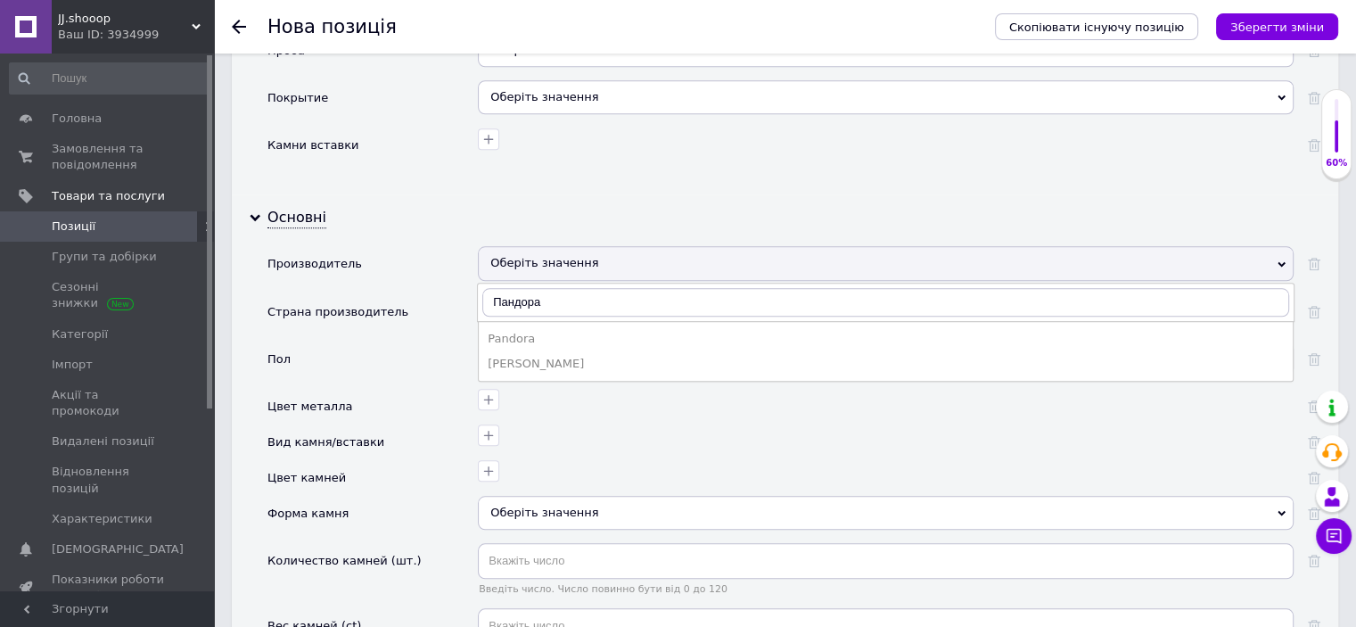
click at [529, 331] on div "Pandora" at bounding box center [886, 339] width 796 height 16
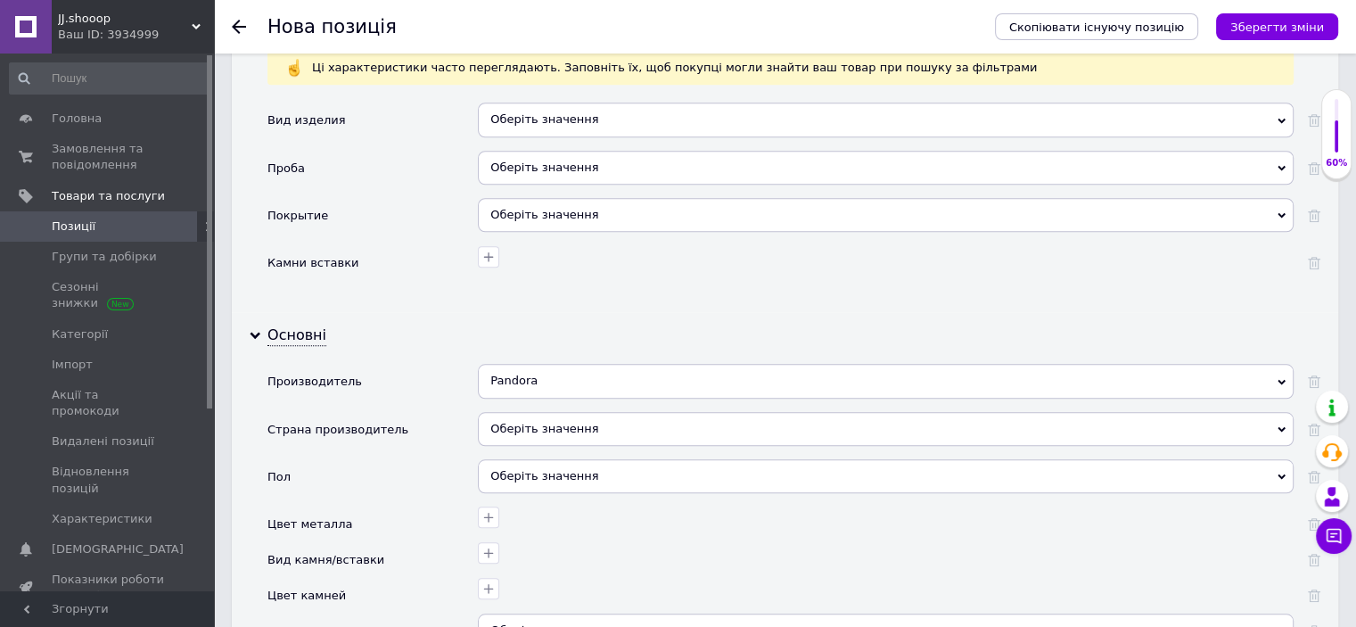
scroll to position [1542, 0]
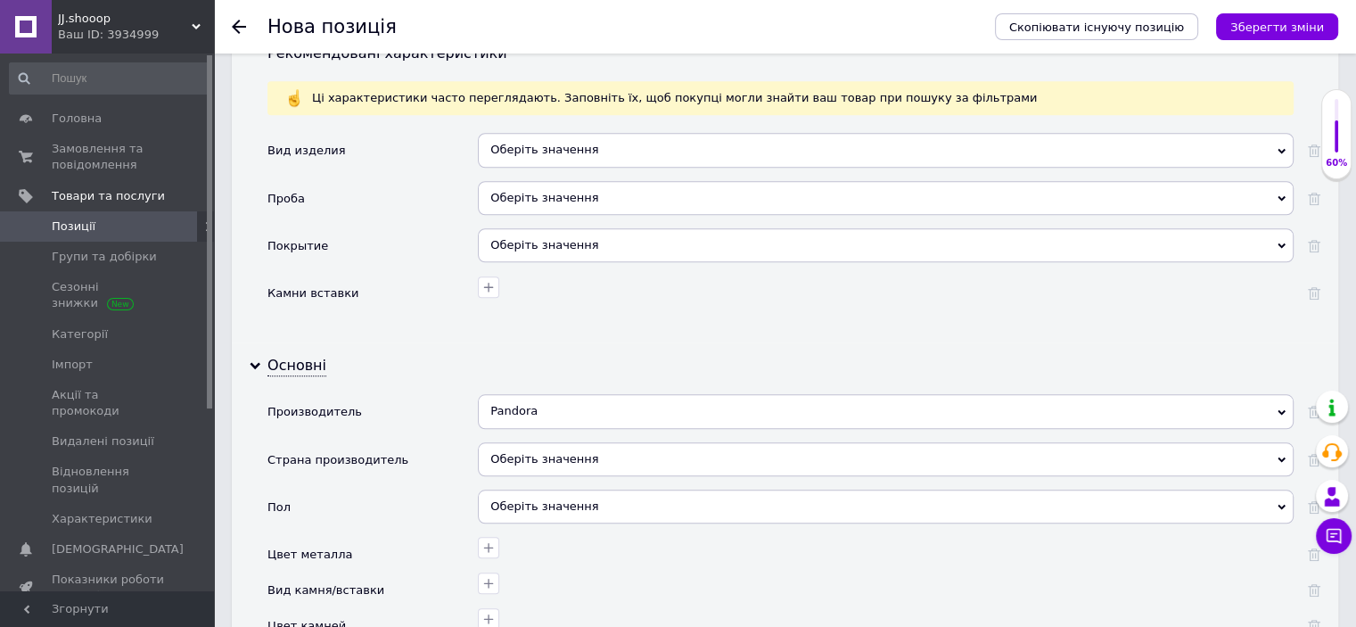
click at [533, 185] on div "Оберіть значення" at bounding box center [886, 198] width 816 height 34
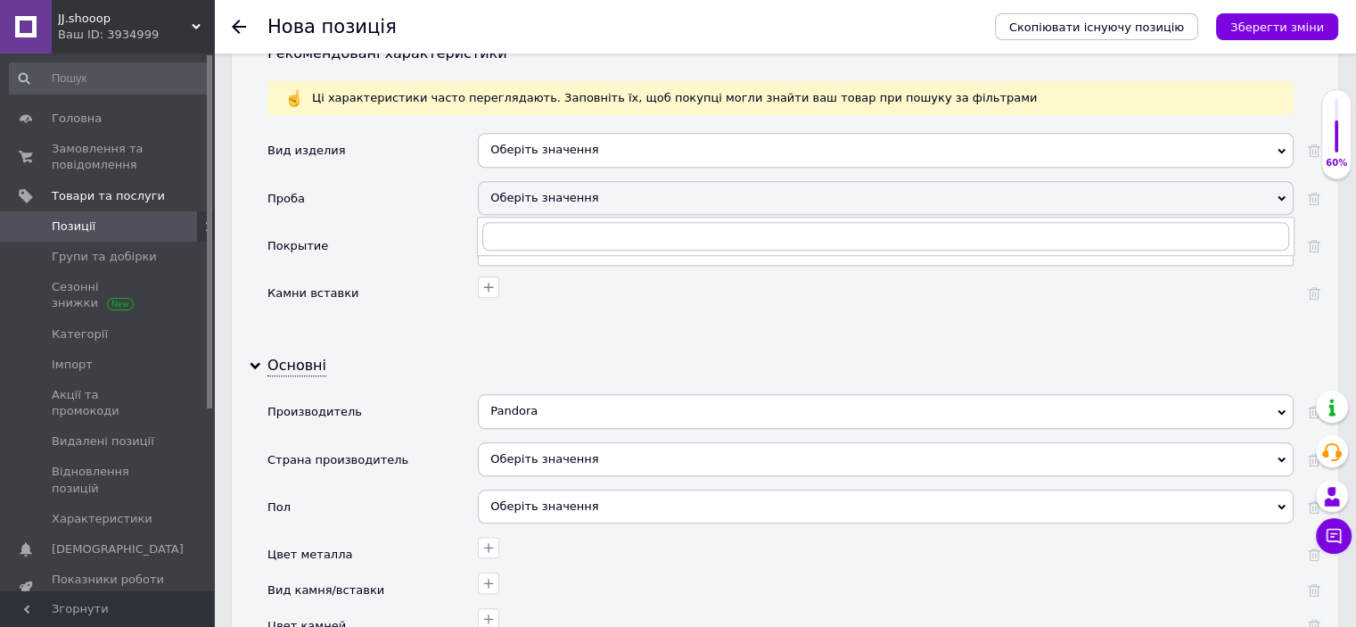
click at [405, 205] on div "Проба" at bounding box center [372, 204] width 210 height 47
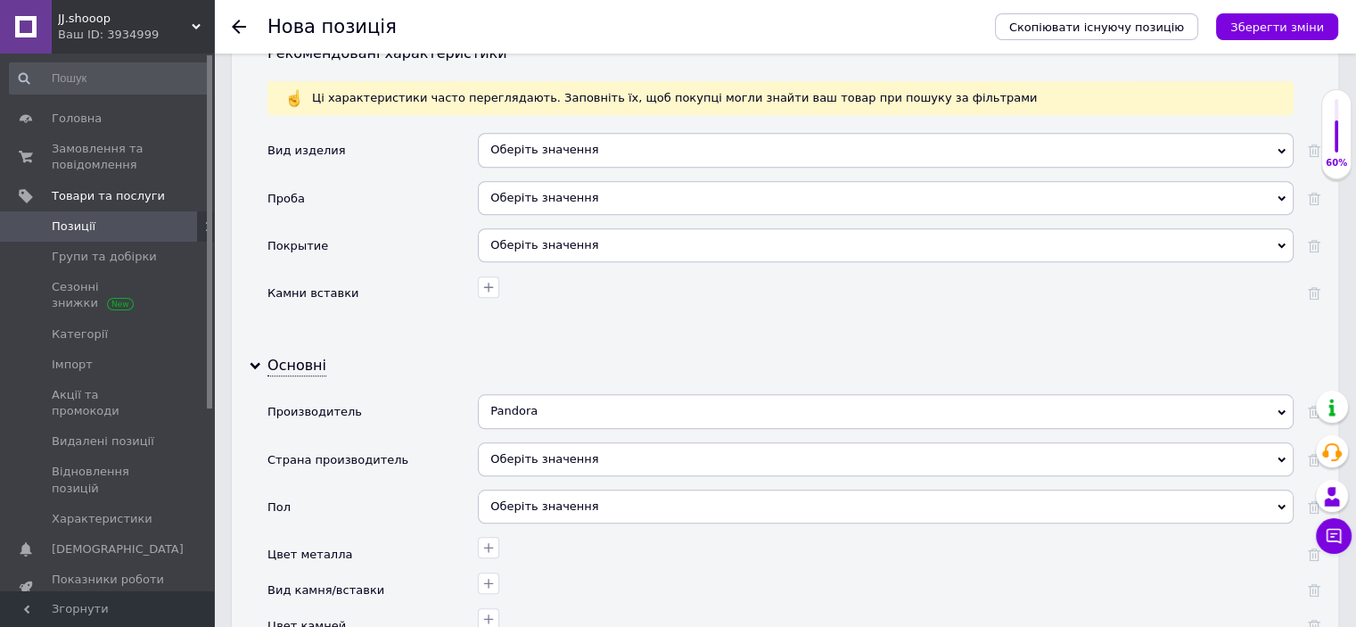
click at [526, 228] on div "Оберіть значення" at bounding box center [886, 245] width 816 height 34
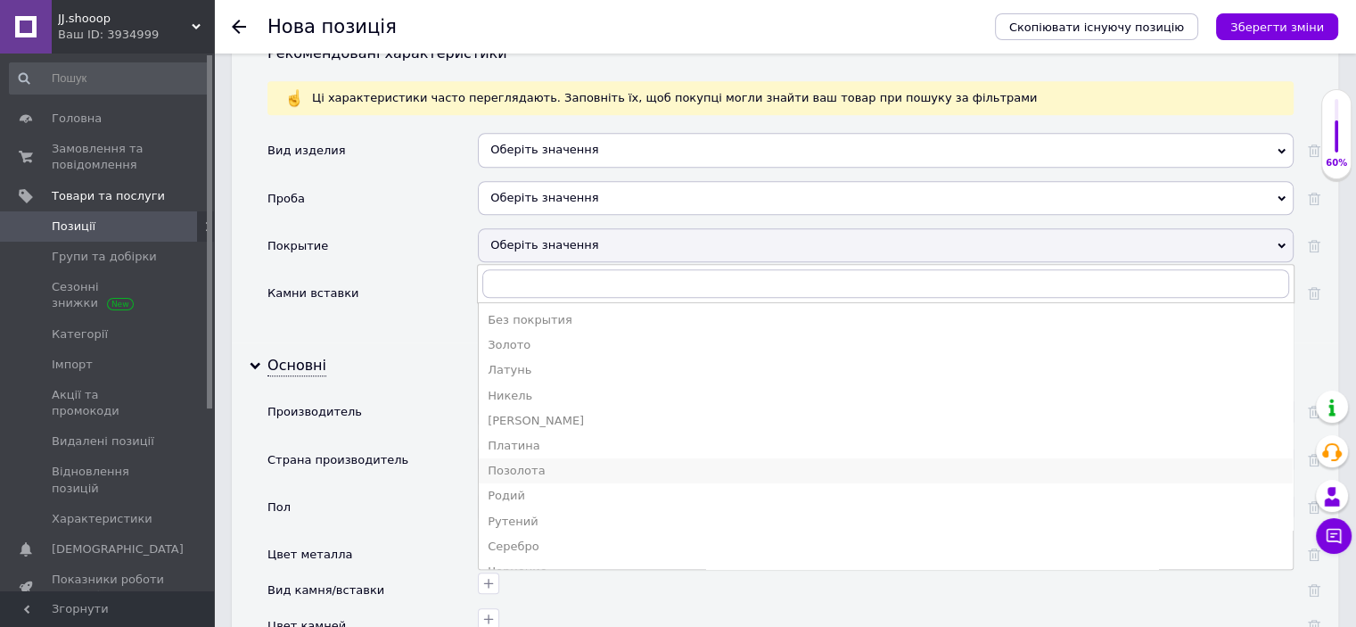
click at [540, 463] on div "Позолота" at bounding box center [886, 471] width 796 height 16
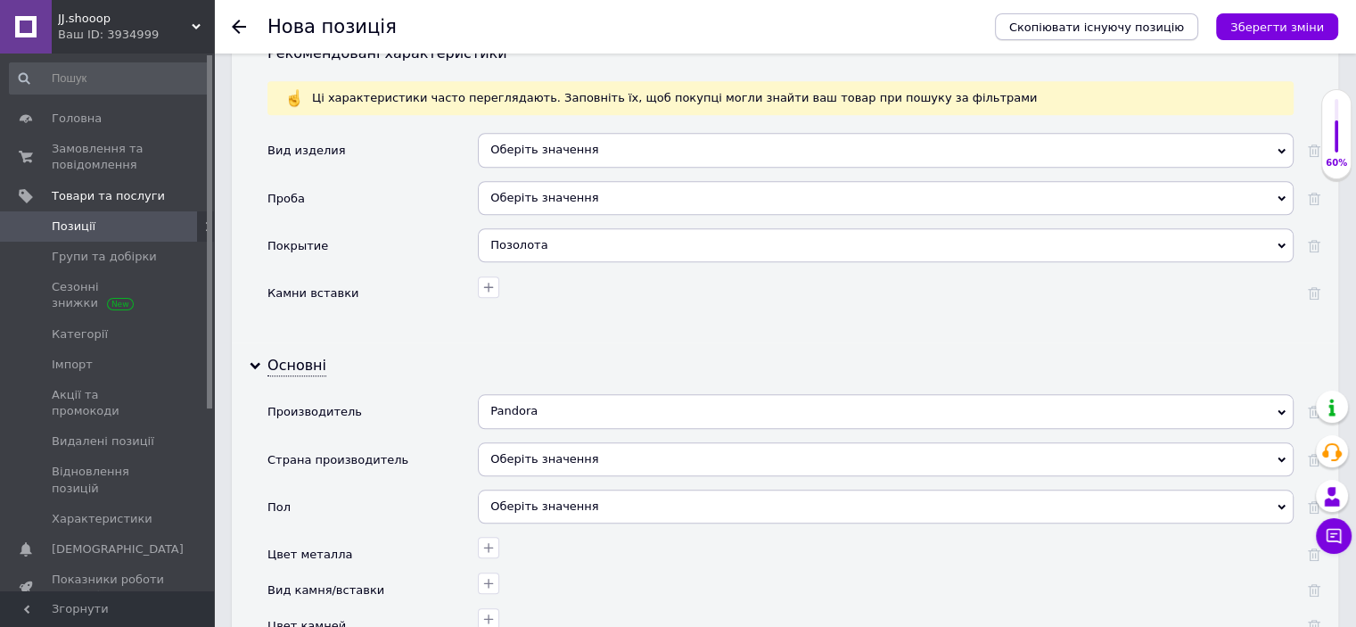
click at [1266, 24] on icon "Зберегти зміни" at bounding box center [1277, 27] width 94 height 13
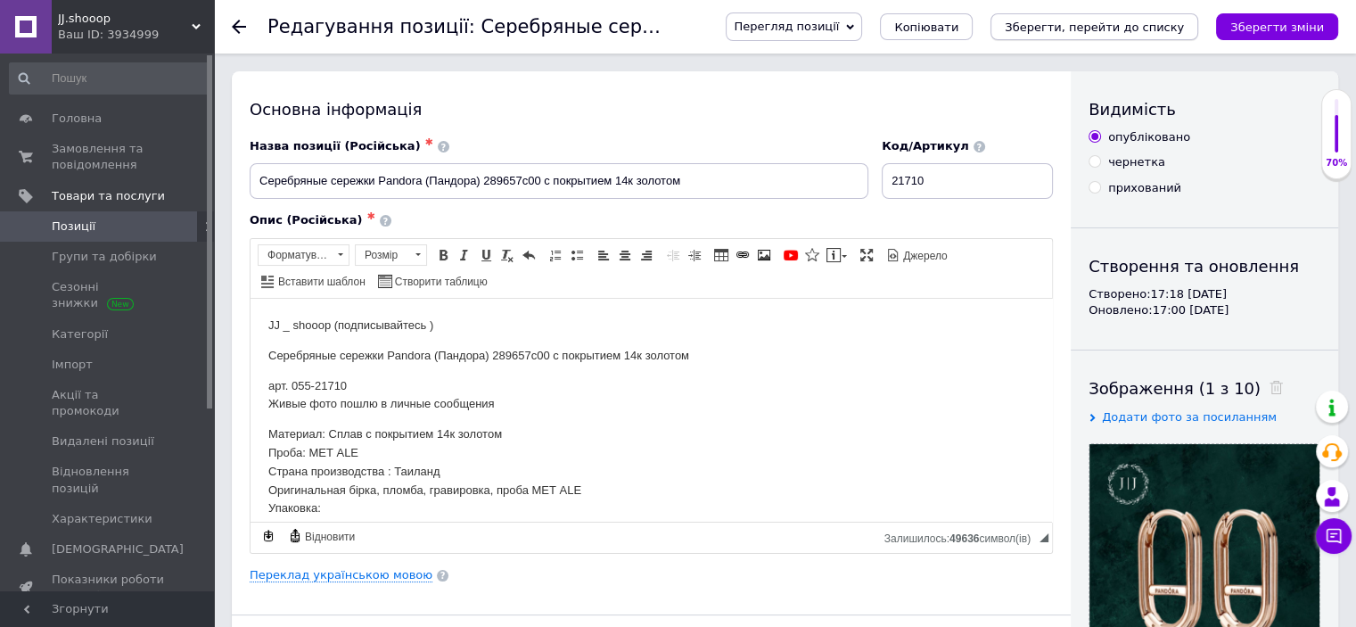
click at [1104, 26] on icon "Зберегти, перейти до списку" at bounding box center [1094, 27] width 179 height 13
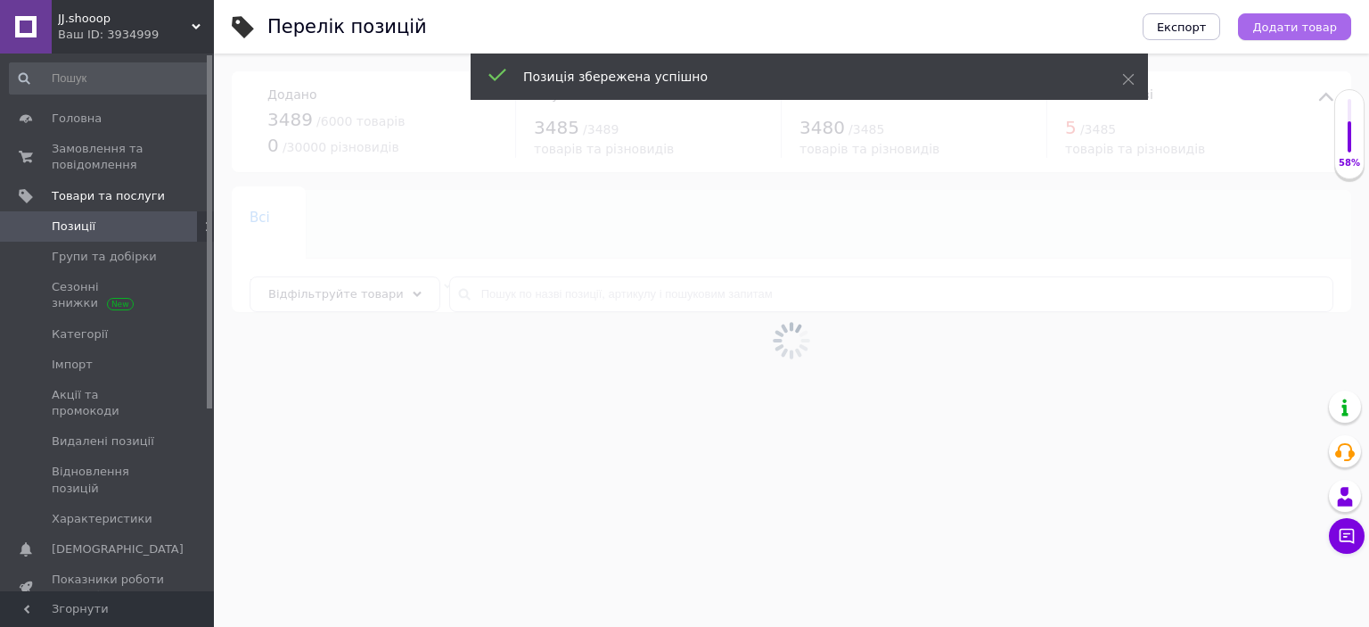
click at [1330, 16] on button "Додати товар" at bounding box center [1294, 26] width 113 height 27
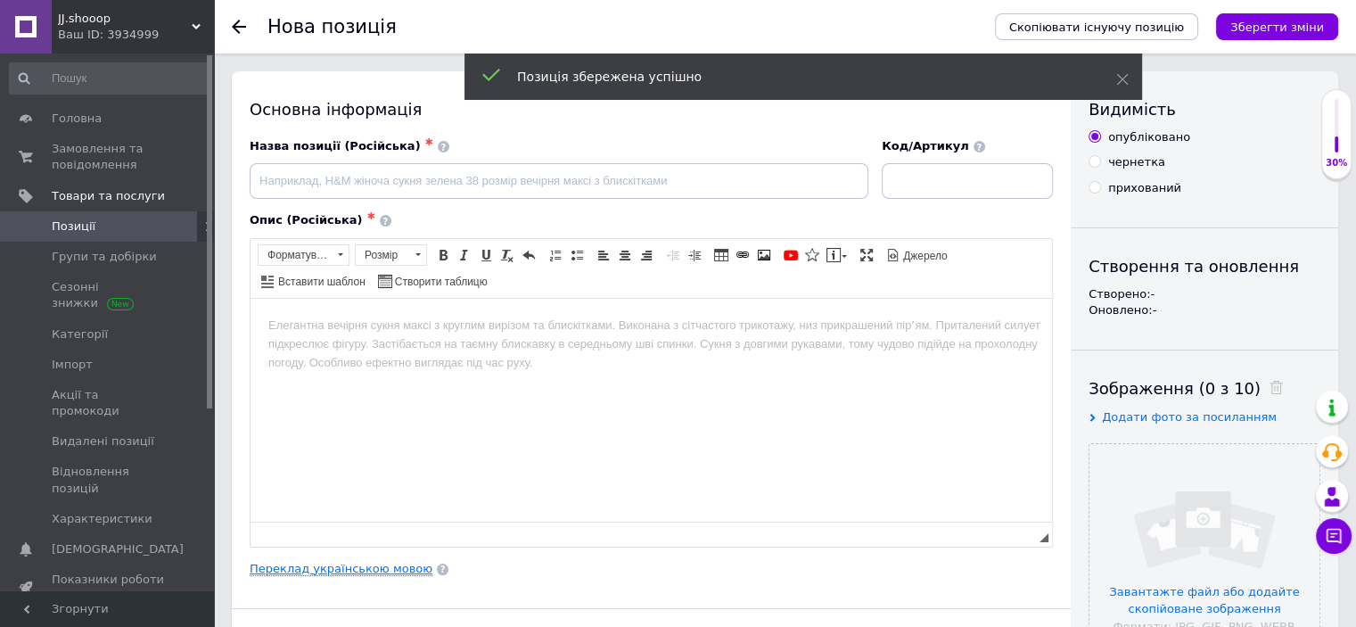
click at [352, 566] on link "Переклад українською мовою" at bounding box center [341, 569] width 183 height 14
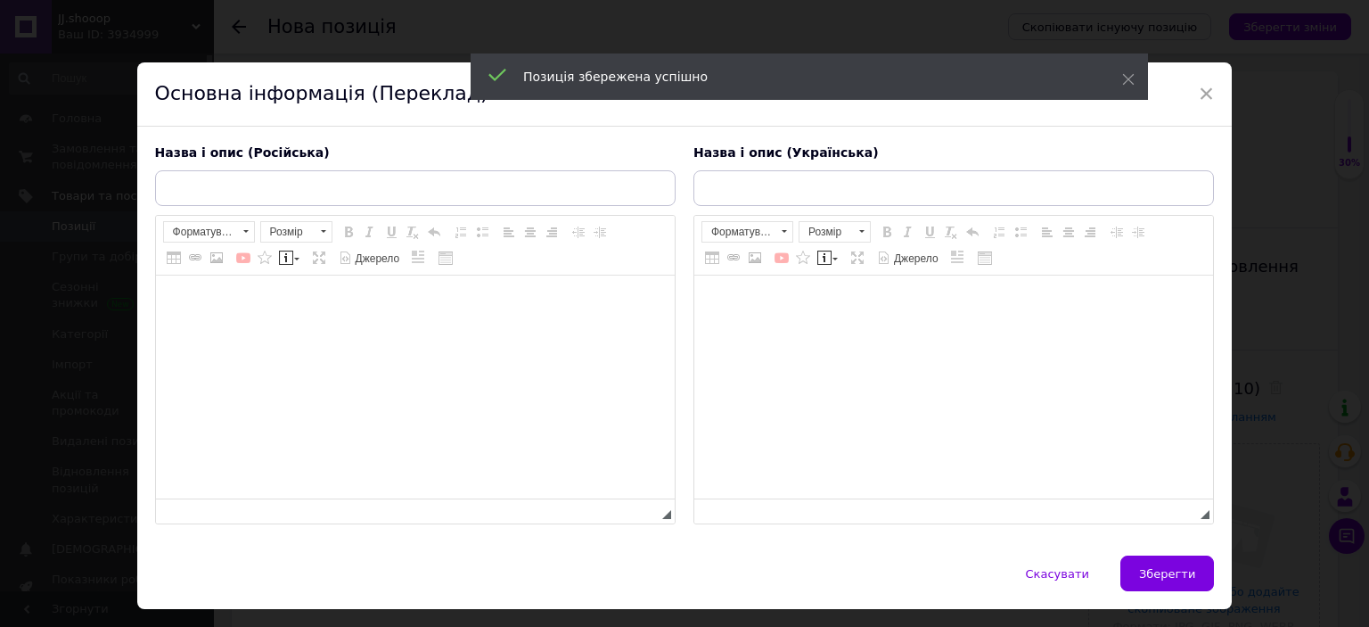
click at [790, 330] on html at bounding box center [953, 302] width 519 height 54
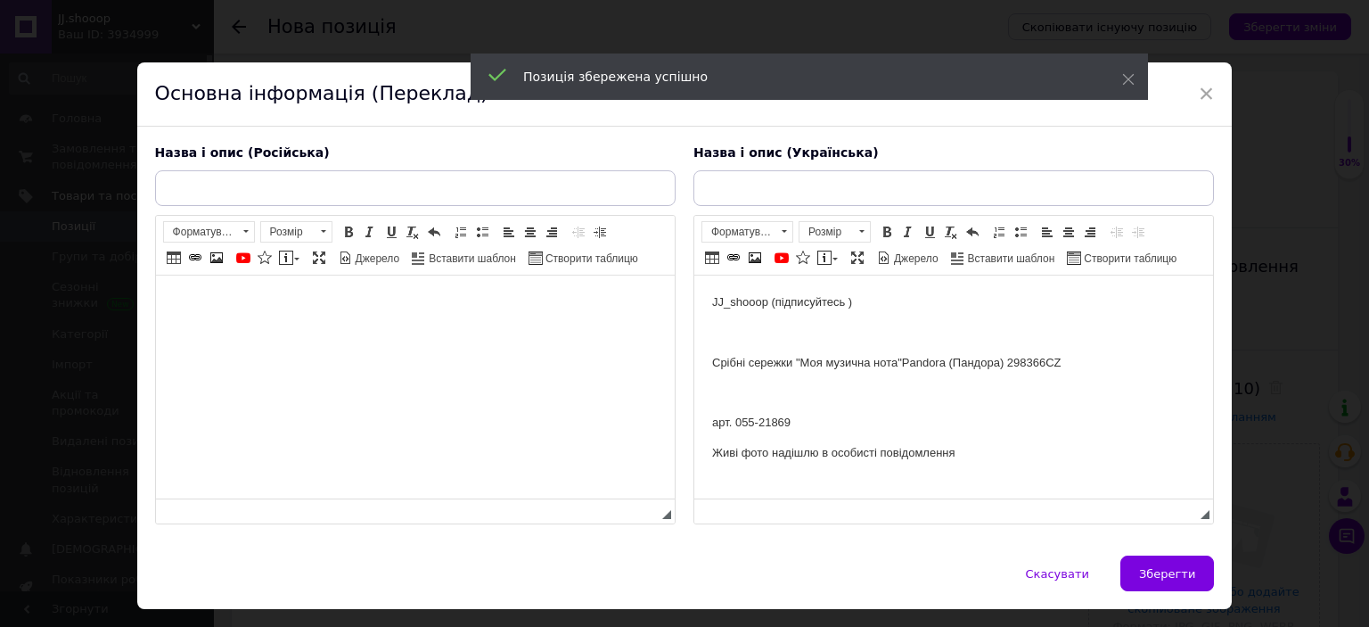
scroll to position [251, 0]
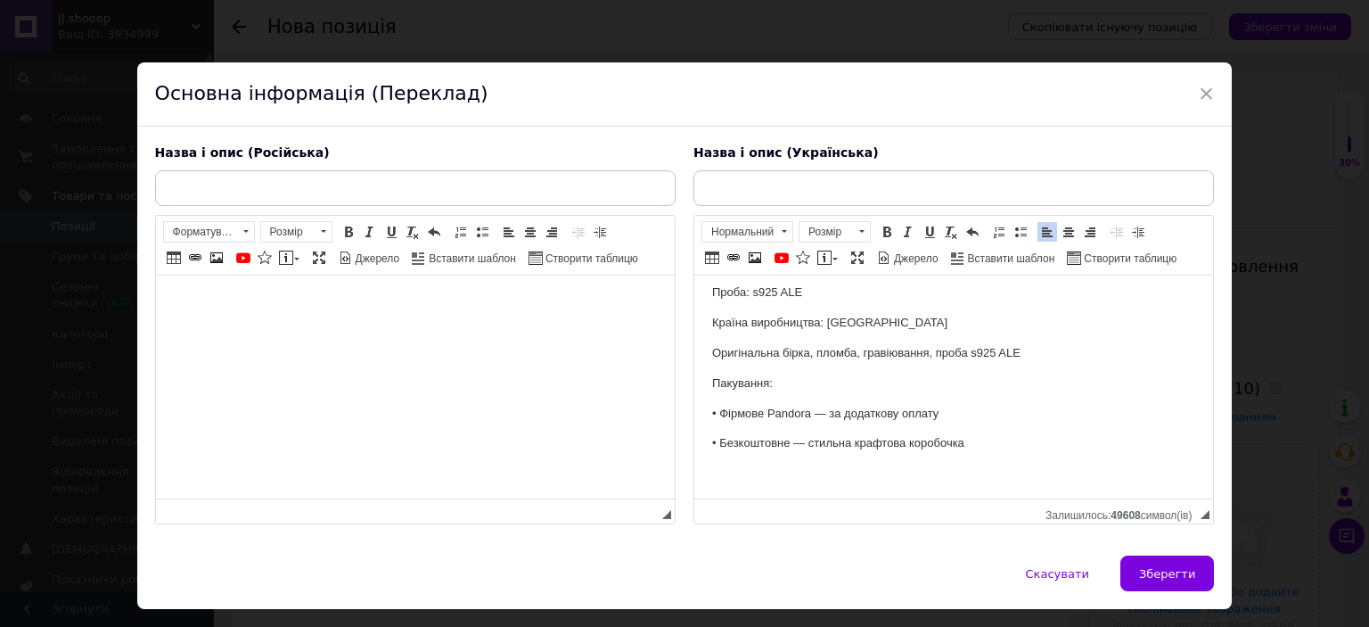
drag, startPoint x: 441, startPoint y: 384, endPoint x: 428, endPoint y: 382, distance: 13.6
click at [442, 330] on html at bounding box center [414, 302] width 519 height 54
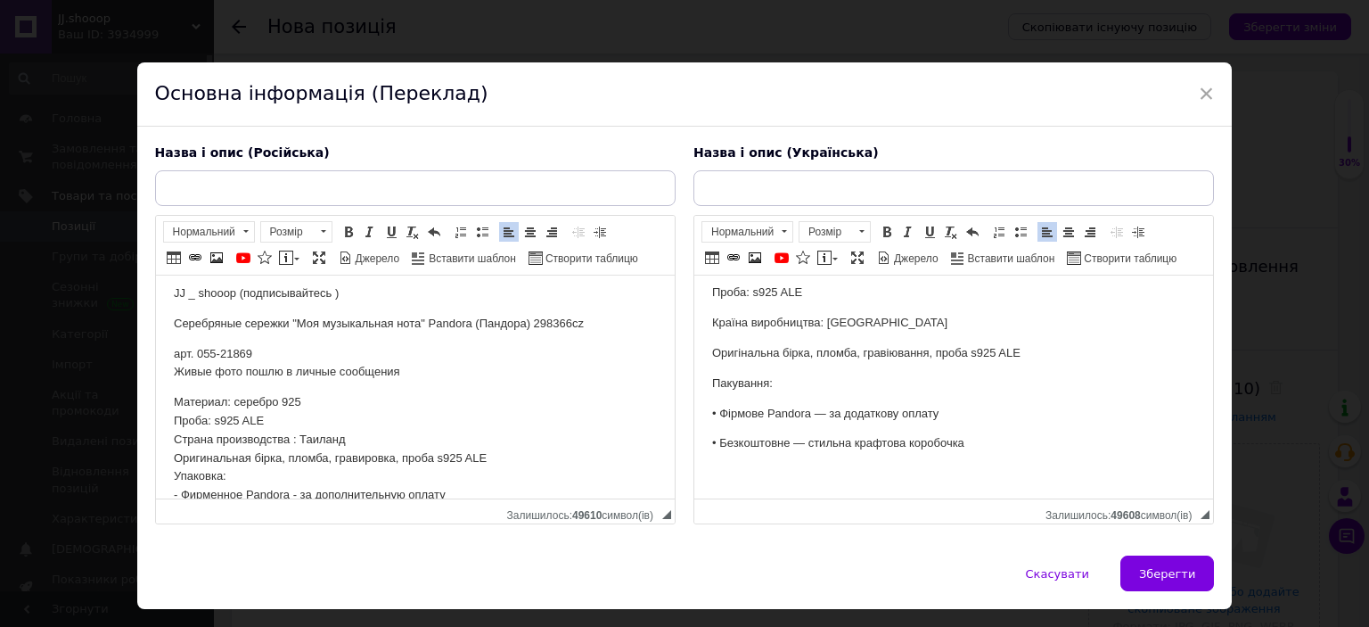
scroll to position [0, 0]
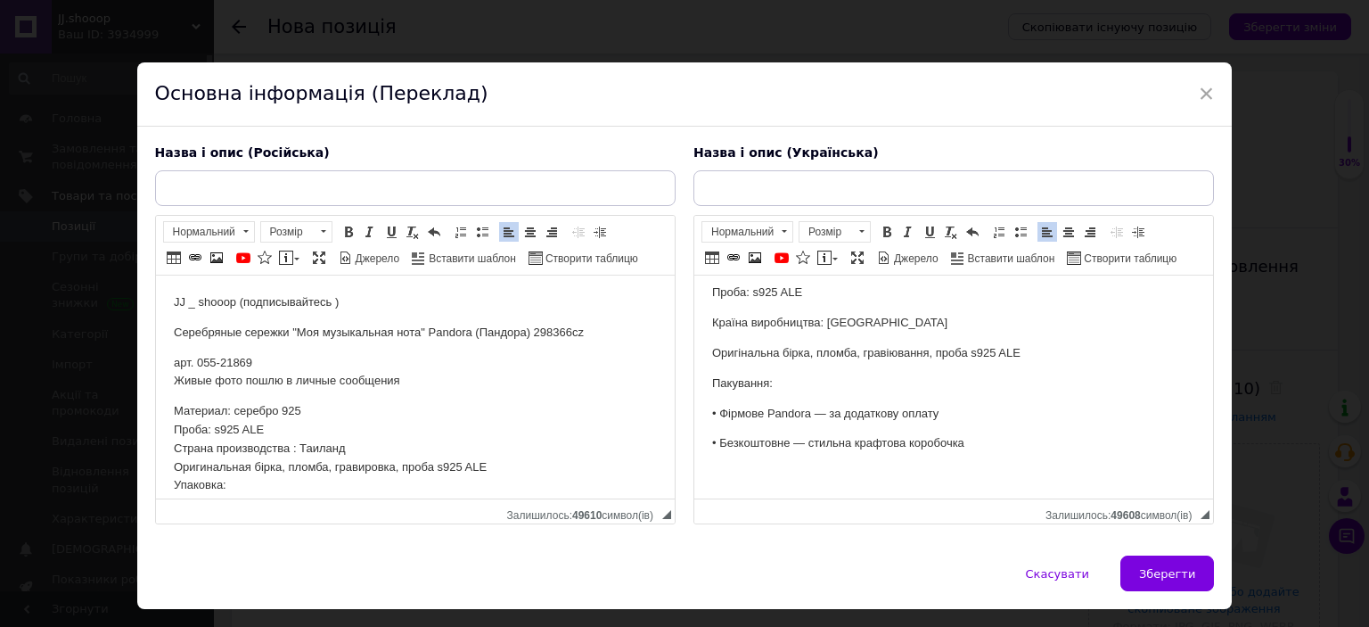
click at [394, 339] on p "Серебряные сережки "Моя музыкальная нота" Pandora (Пандора) 298366cz" at bounding box center [414, 333] width 483 height 19
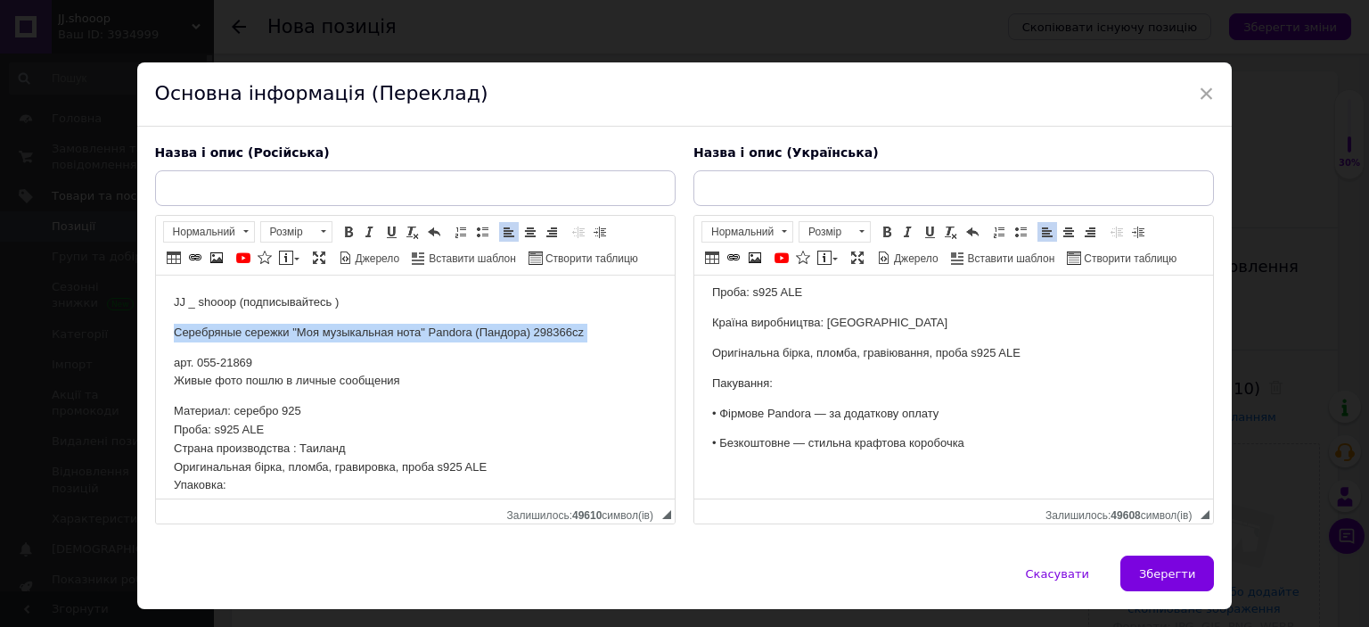
click at [394, 339] on p "Серебряные сережки "Моя музыкальная нота" Pandora (Пандора) 298366cz" at bounding box center [414, 333] width 483 height 19
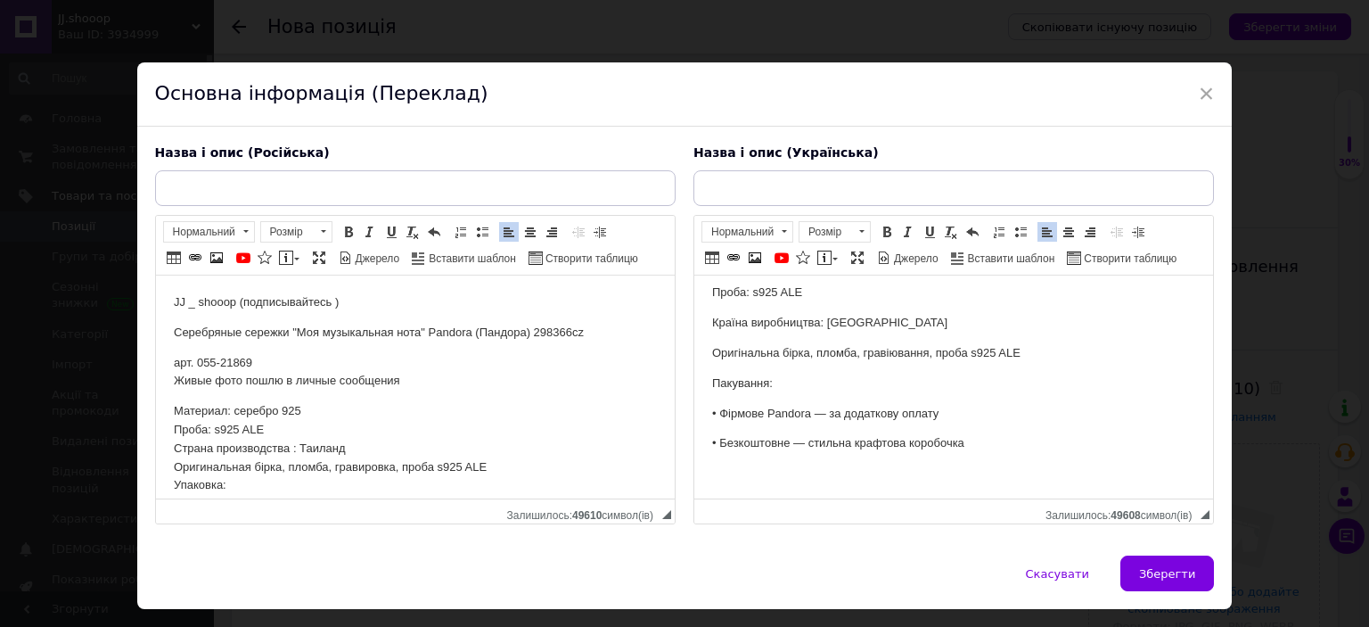
drag, startPoint x: 335, startPoint y: 195, endPoint x: 422, endPoint y: 27, distance: 189.4
click at [335, 195] on input "text" at bounding box center [415, 188] width 521 height 36
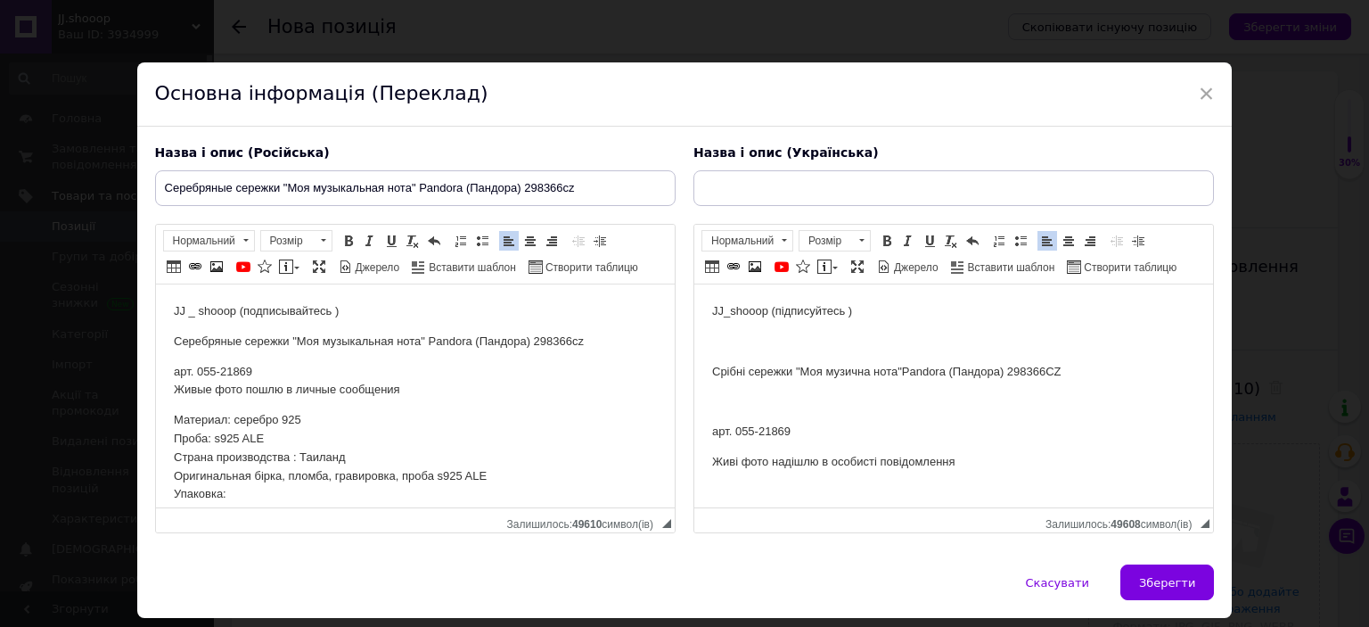
type input "Серебряные сережки "Моя музыкальная нота" Pandora (Пандора) 298366cz"
click at [755, 376] on p "Срібні сережки "Моя музична нота"Pandora (Пандора) 298366CZ" at bounding box center [952, 372] width 483 height 19
click at [715, 197] on input "text" at bounding box center [954, 188] width 521 height 36
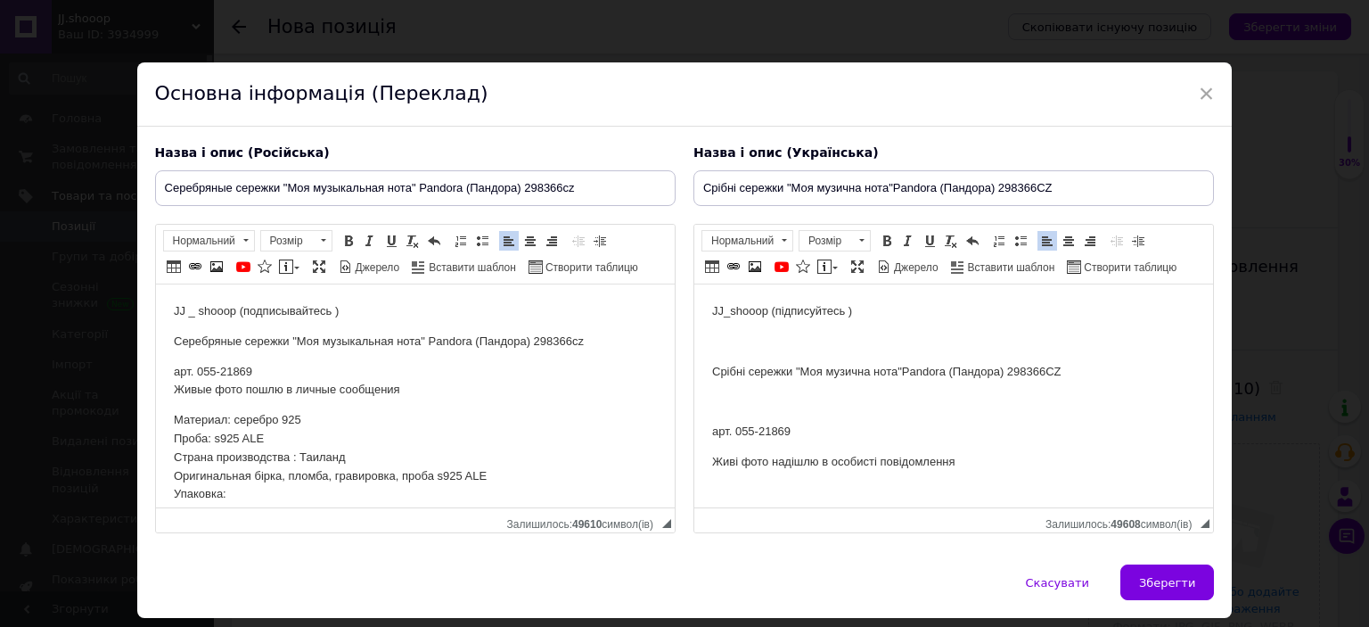
type input "Срібні сережки "Моя музична нота"Pandora (Пандора) 298366CZ"
click at [783, 436] on p "арт. 055-21869" at bounding box center [952, 432] width 483 height 19
click at [1177, 571] on button "Зберегти" at bounding box center [1168, 582] width 94 height 36
type input "Серебряные сережки "Моя музыкальная нота" Pandora (Пандора) 298366cz"
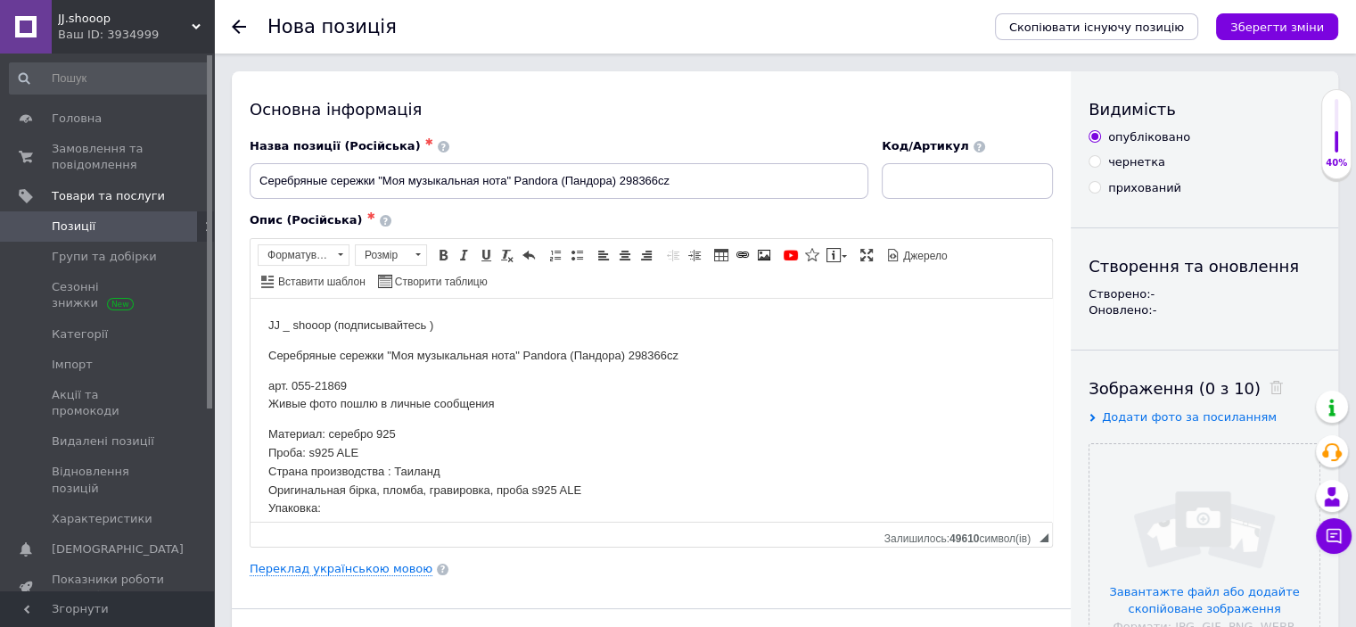
click at [1025, 199] on div "Код/Артикул" at bounding box center [968, 169] width 185 height 74
click at [986, 186] on input at bounding box center [967, 181] width 171 height 36
paste input "21869"
type input "21869"
click at [1137, 506] on input "file" at bounding box center [1205, 559] width 230 height 230
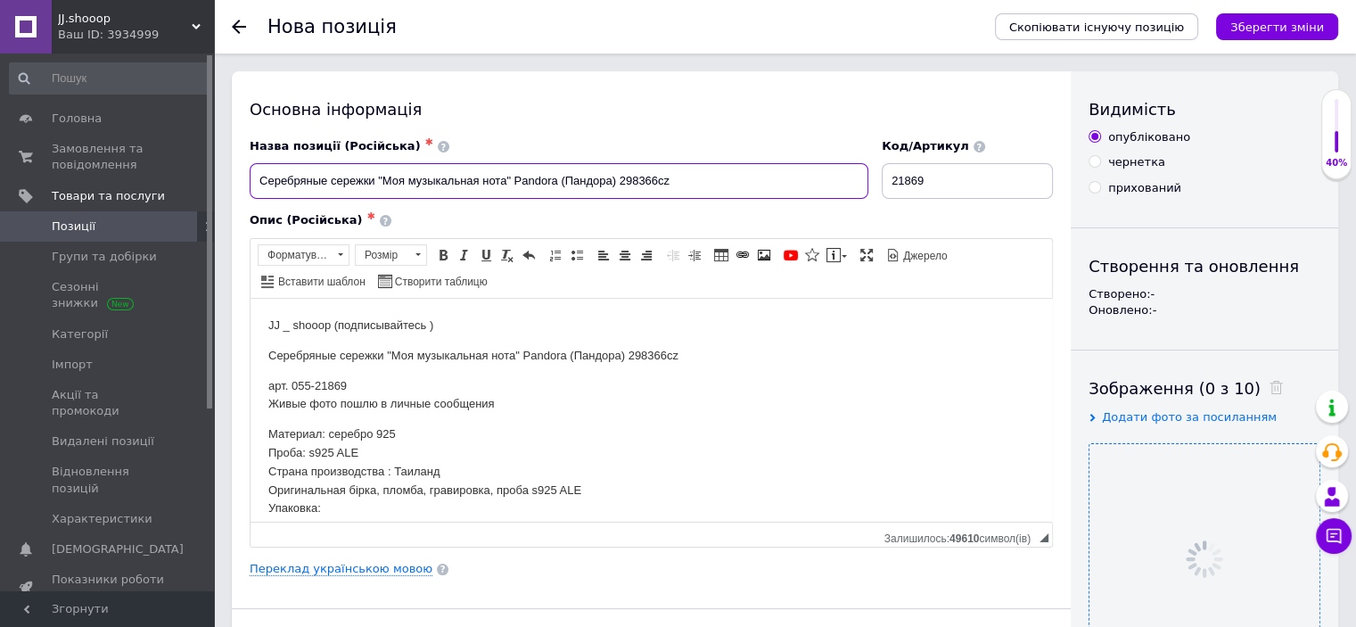
click at [581, 185] on input "Серебряные сережки "Моя музыкальная нота" Pandora (Пандора) 298366cz" at bounding box center [559, 181] width 619 height 36
click at [561, 215] on div "Опис (Російська) ✱" at bounding box center [651, 220] width 803 height 16
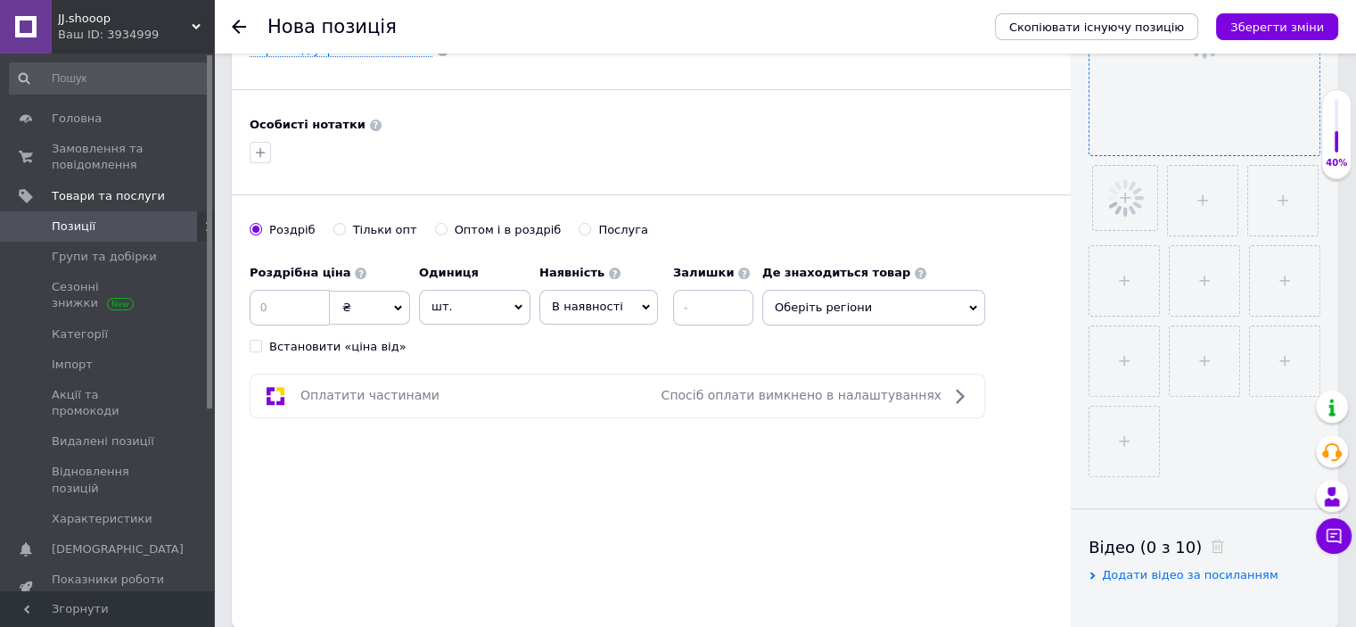
scroll to position [548, 0]
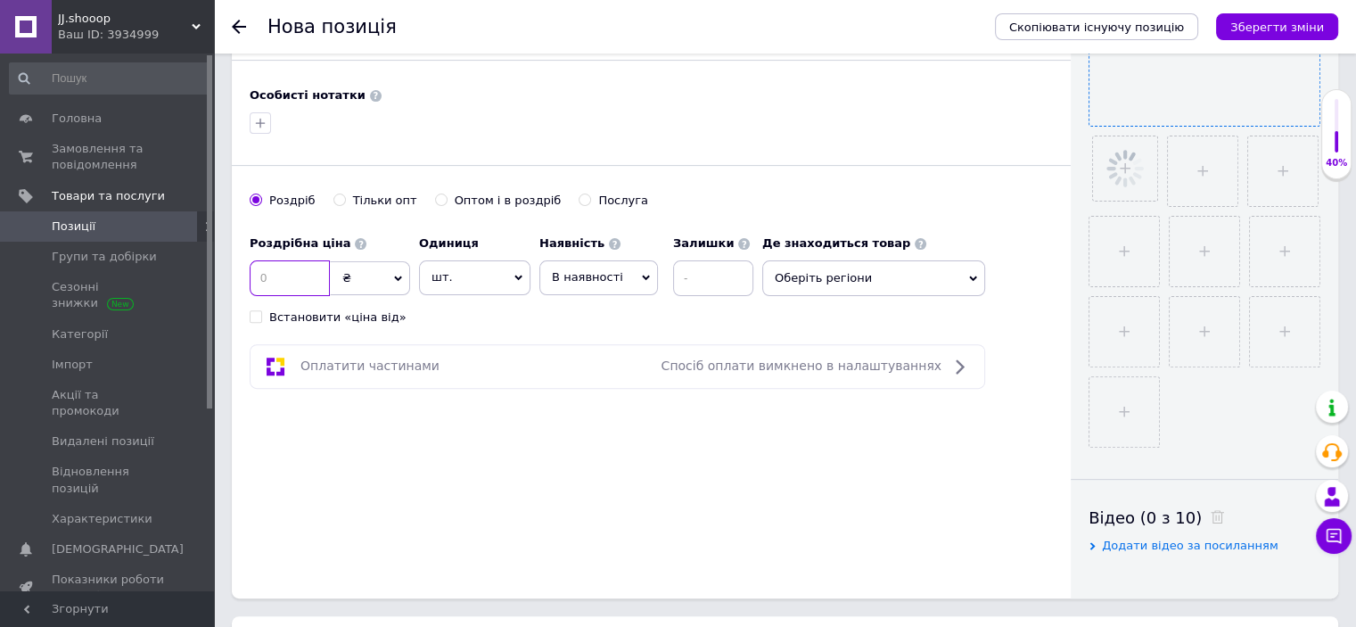
click at [297, 277] on input at bounding box center [290, 278] width 80 height 36
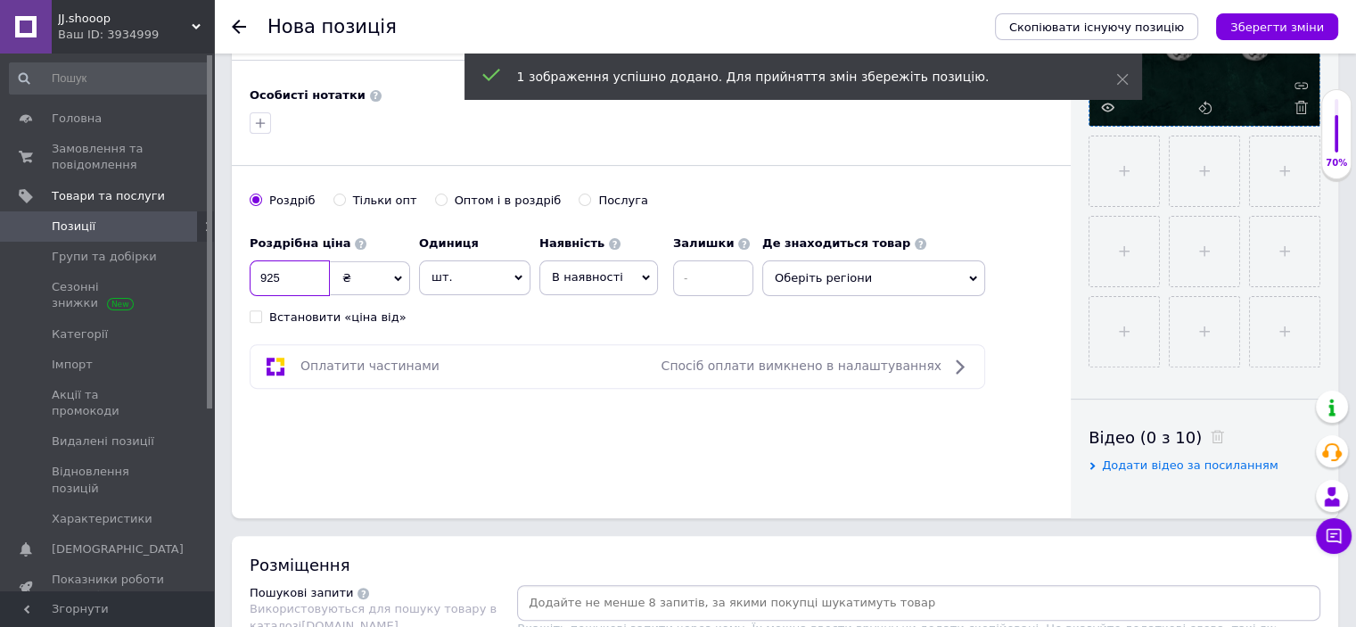
type input "925"
click at [478, 324] on div "Основна інформація Назва позиції (Російська) ✱ Серебряные сережки "Моя музыкаль…" at bounding box center [651, 20] width 839 height 995
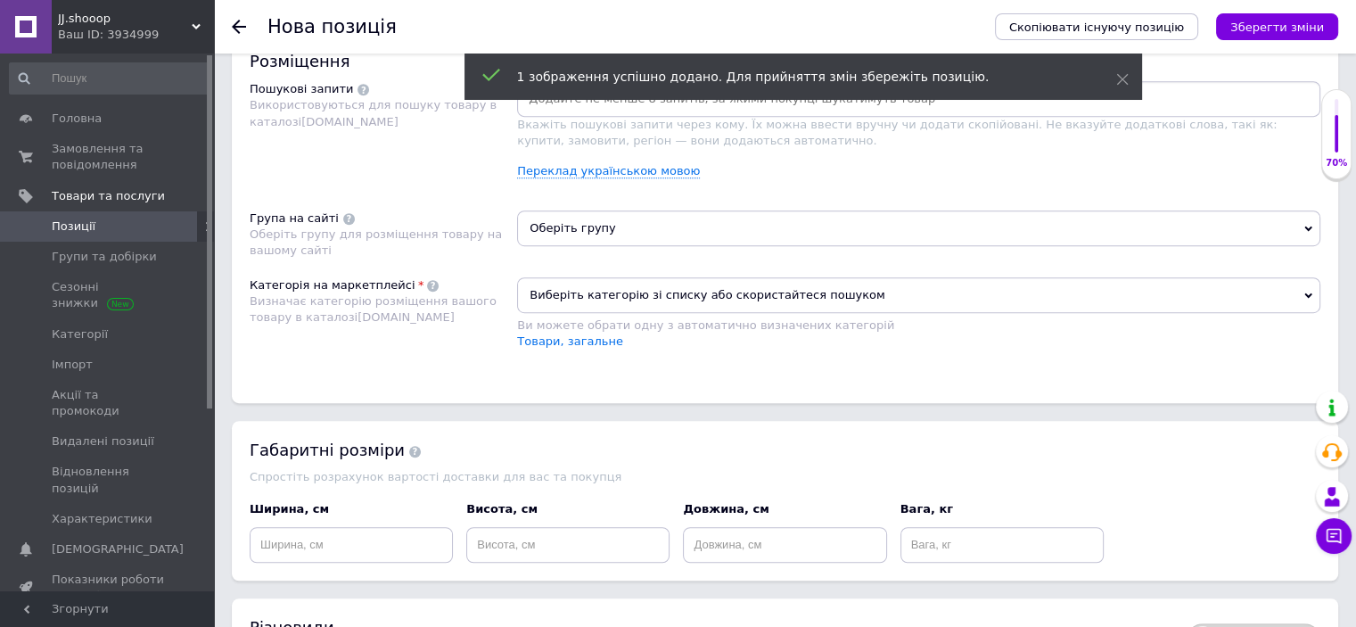
scroll to position [1097, 0]
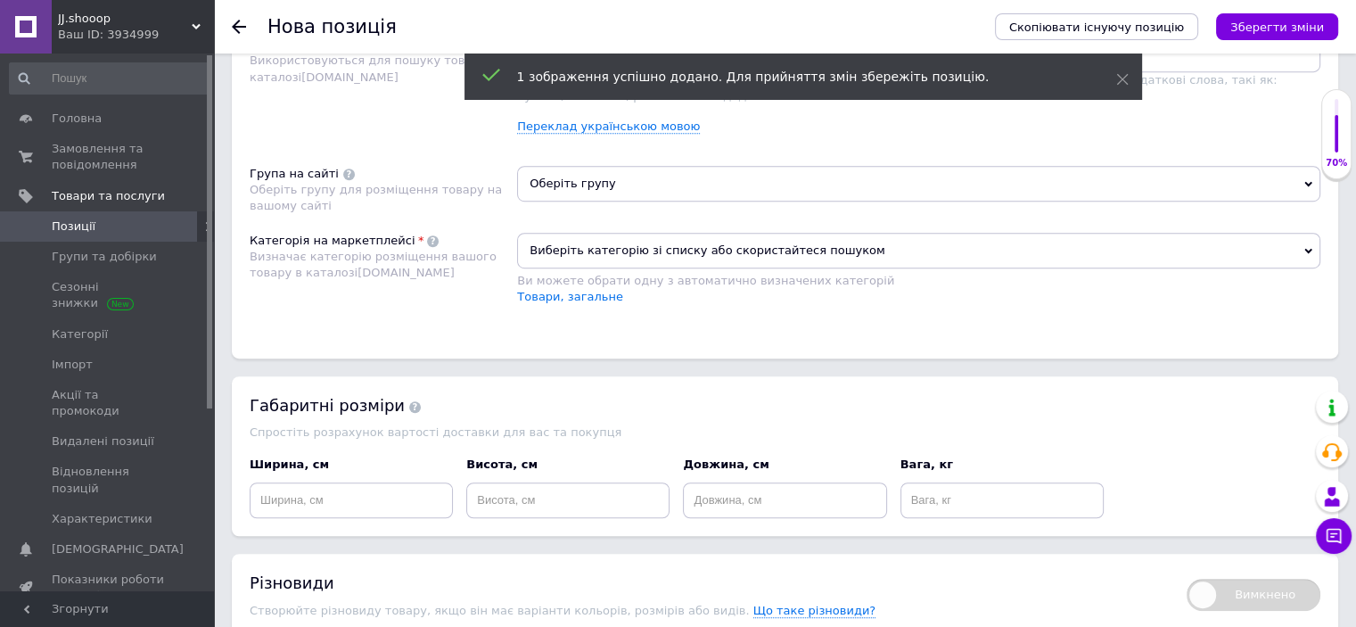
click at [588, 261] on span "Виберіть категорію зі списку або скористайтеся пошуком" at bounding box center [918, 251] width 803 height 36
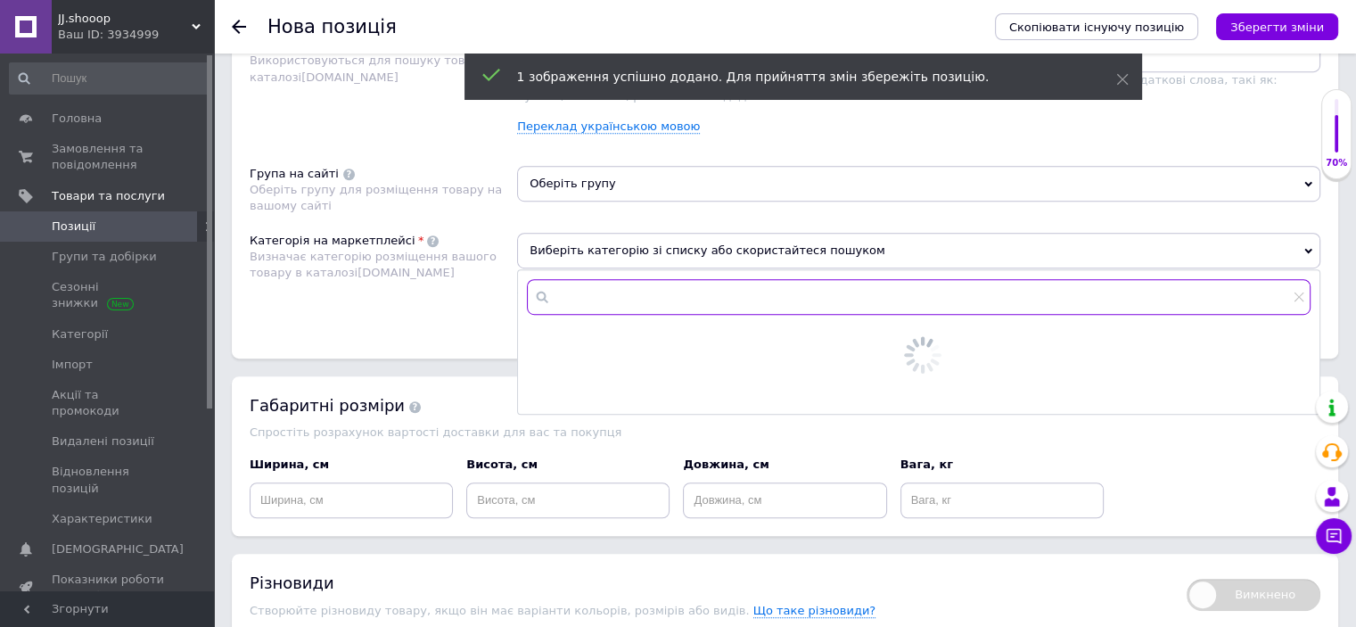
click at [603, 284] on input "text" at bounding box center [919, 297] width 784 height 36
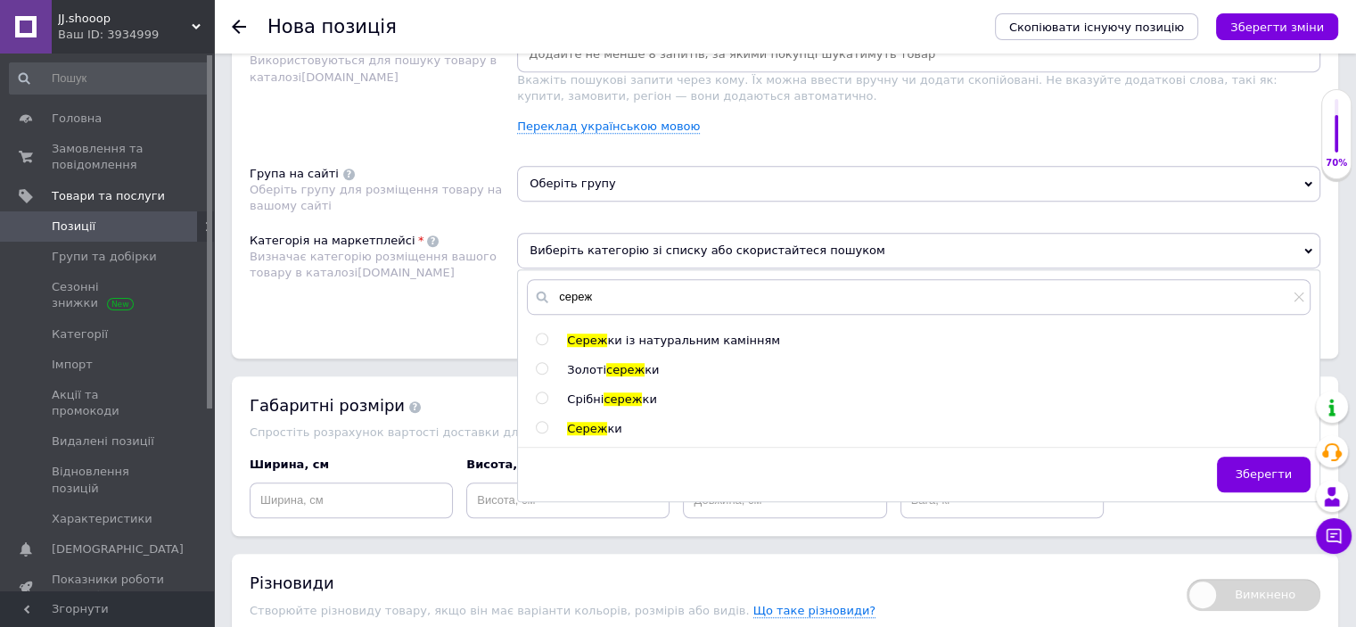
click at [614, 396] on span "сереж" at bounding box center [623, 398] width 38 height 13
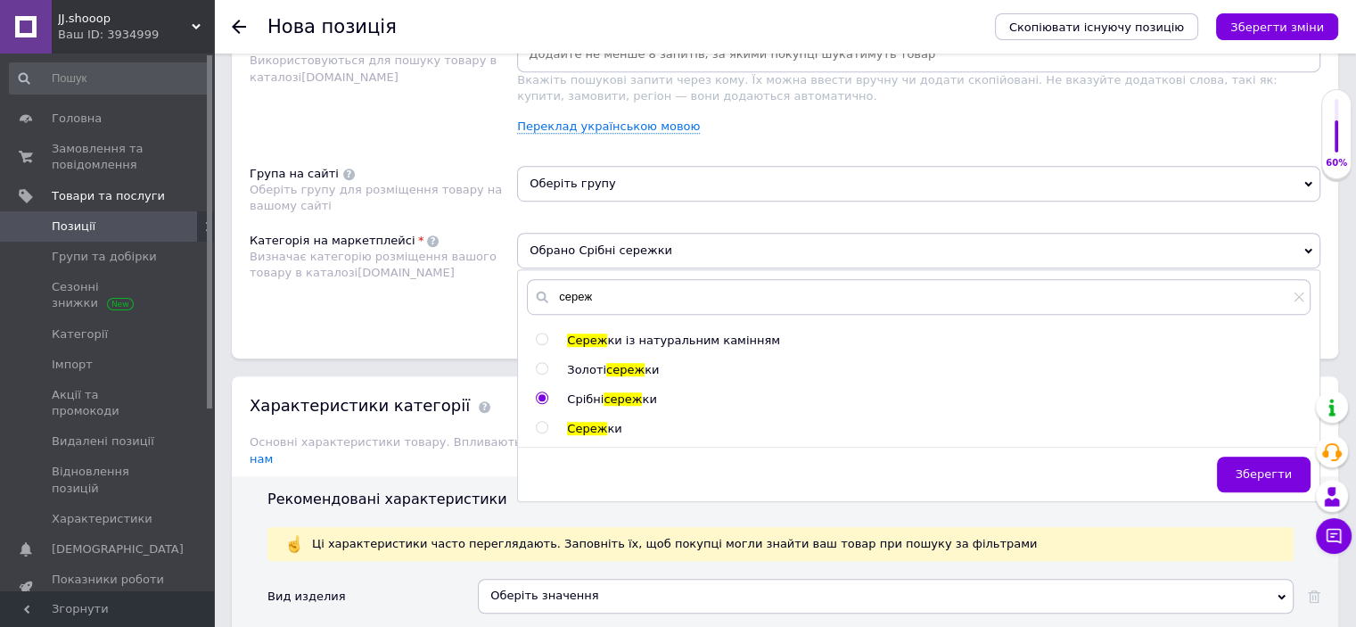
click at [585, 188] on span "Оберіть групу" at bounding box center [918, 184] width 803 height 36
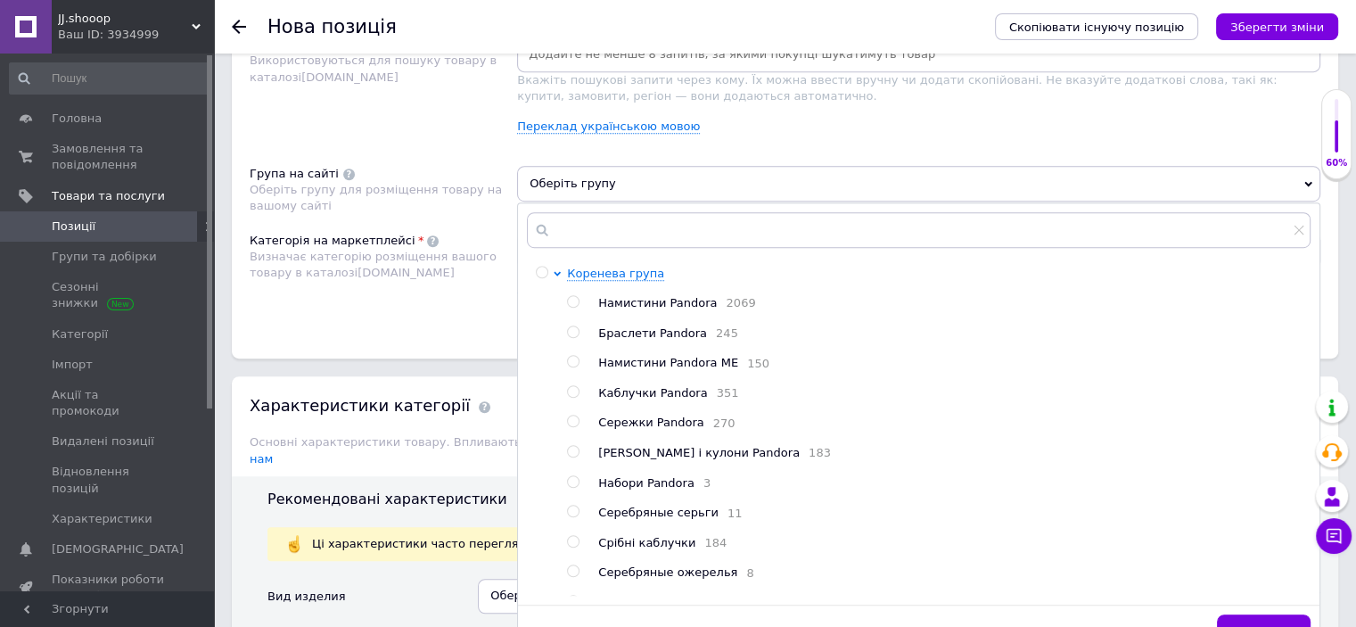
click at [634, 419] on span "Сережки Pandora" at bounding box center [650, 421] width 105 height 13
click at [432, 347] on div "Розміщення Пошукові запити Використовуються для пошуку товару в каталозі [DOMAI…" at bounding box center [785, 173] width 1106 height 371
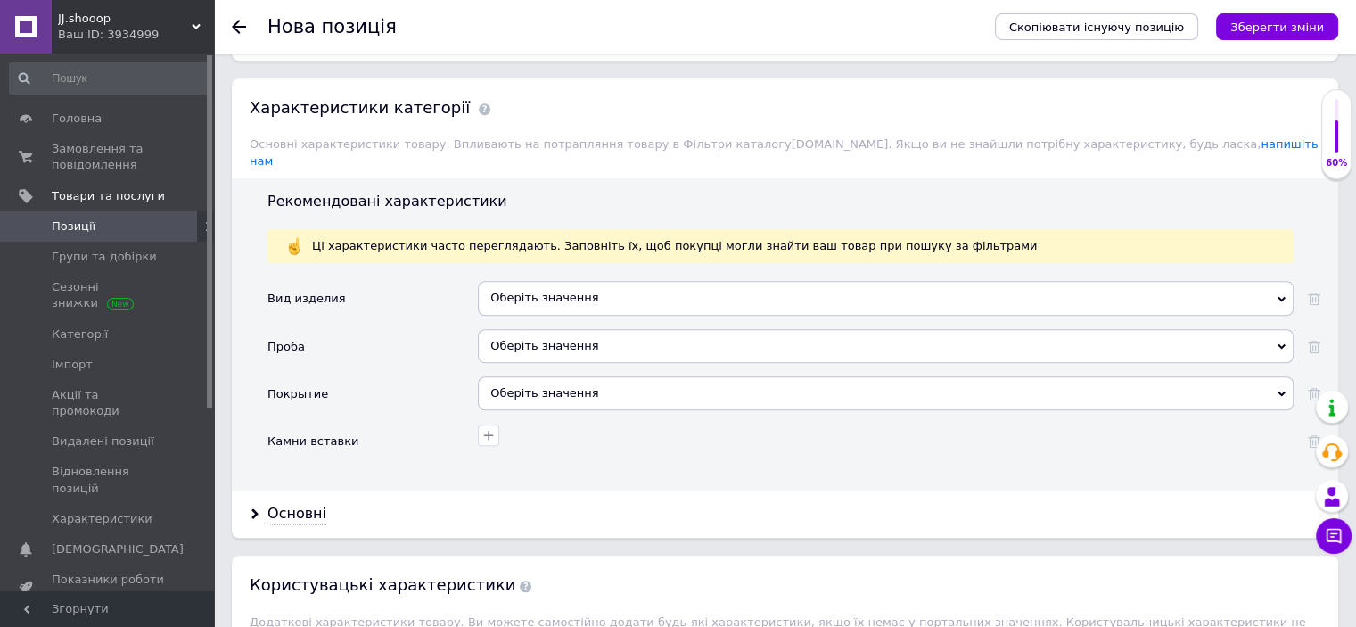
click at [514, 281] on div "Оберіть значення" at bounding box center [886, 298] width 816 height 34
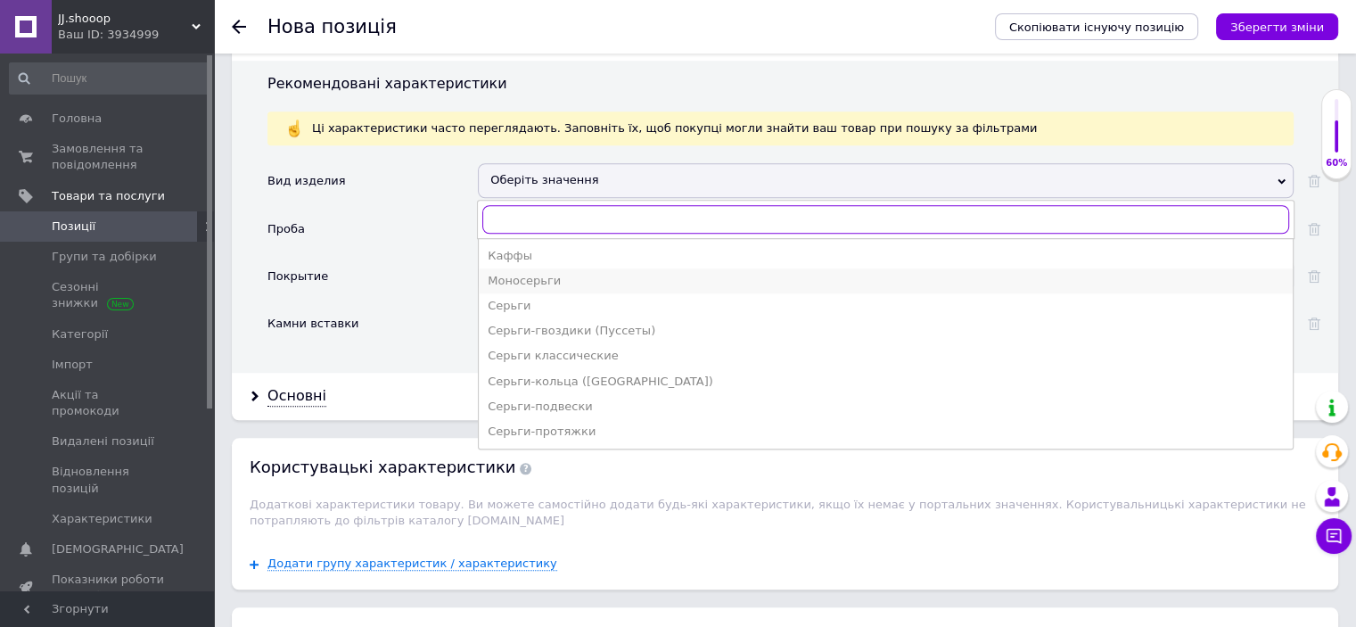
scroll to position [1542, 0]
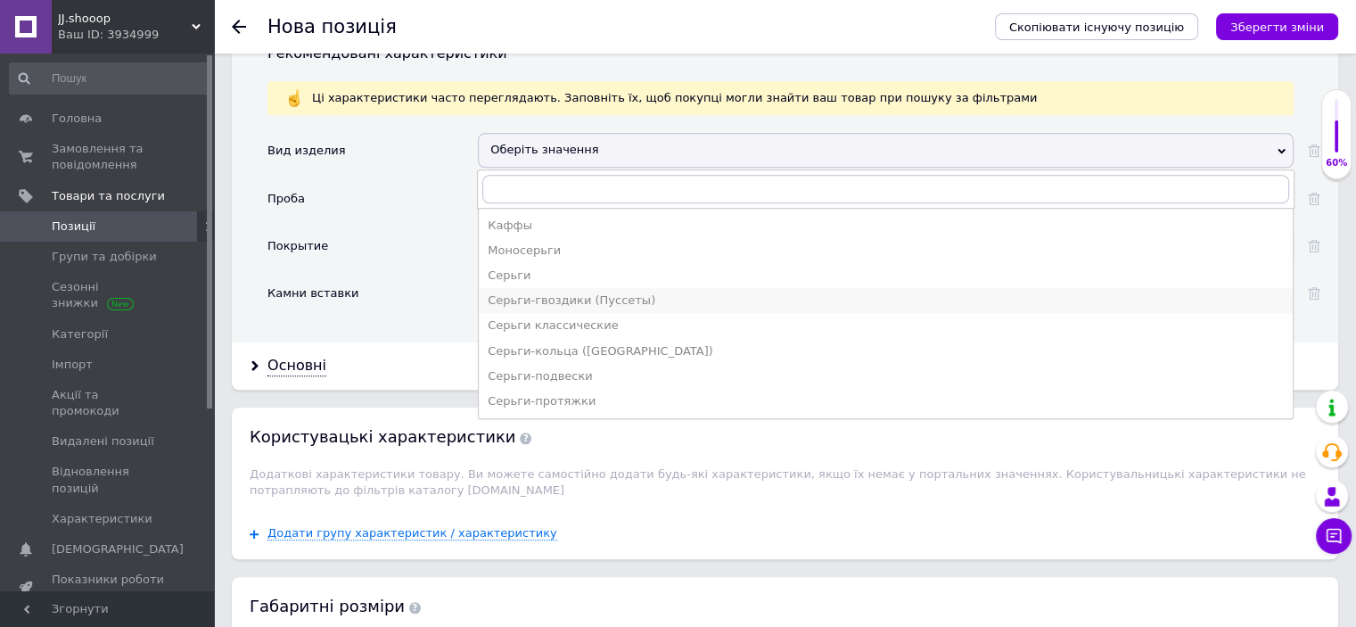
click at [589, 292] on div "Серьги-гвоздики (Пуссеты)" at bounding box center [886, 300] width 796 height 16
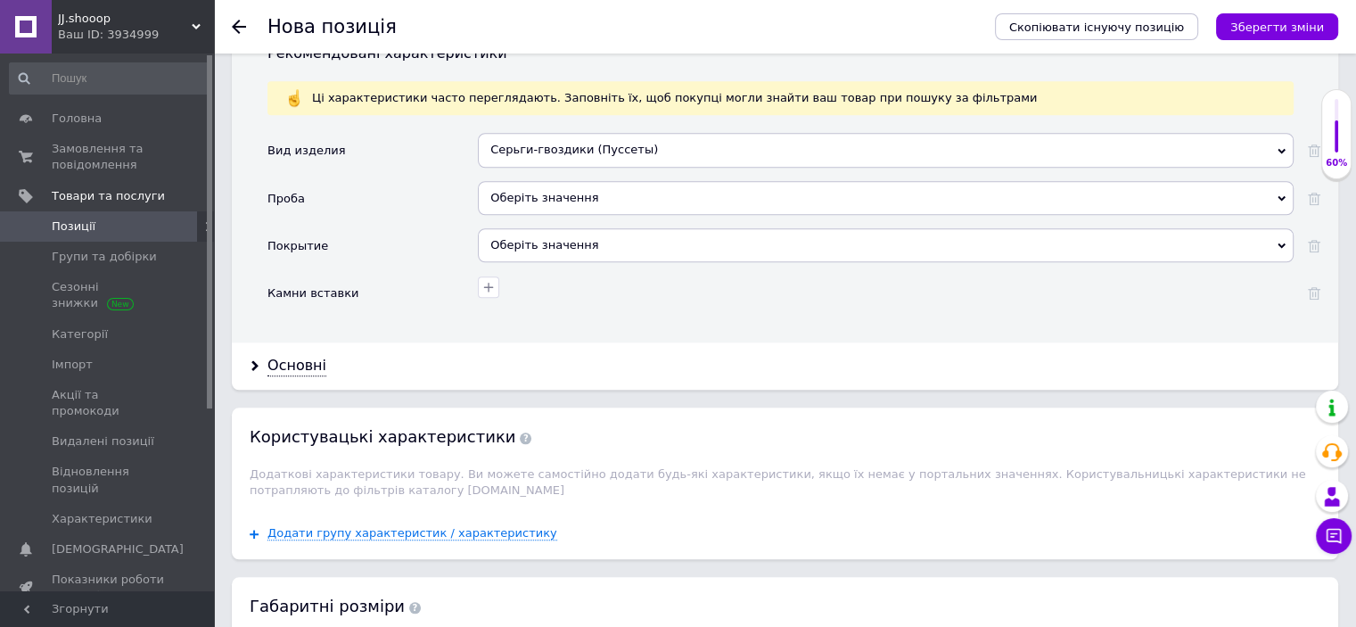
click at [533, 181] on div "Оберіть значення" at bounding box center [886, 198] width 816 height 34
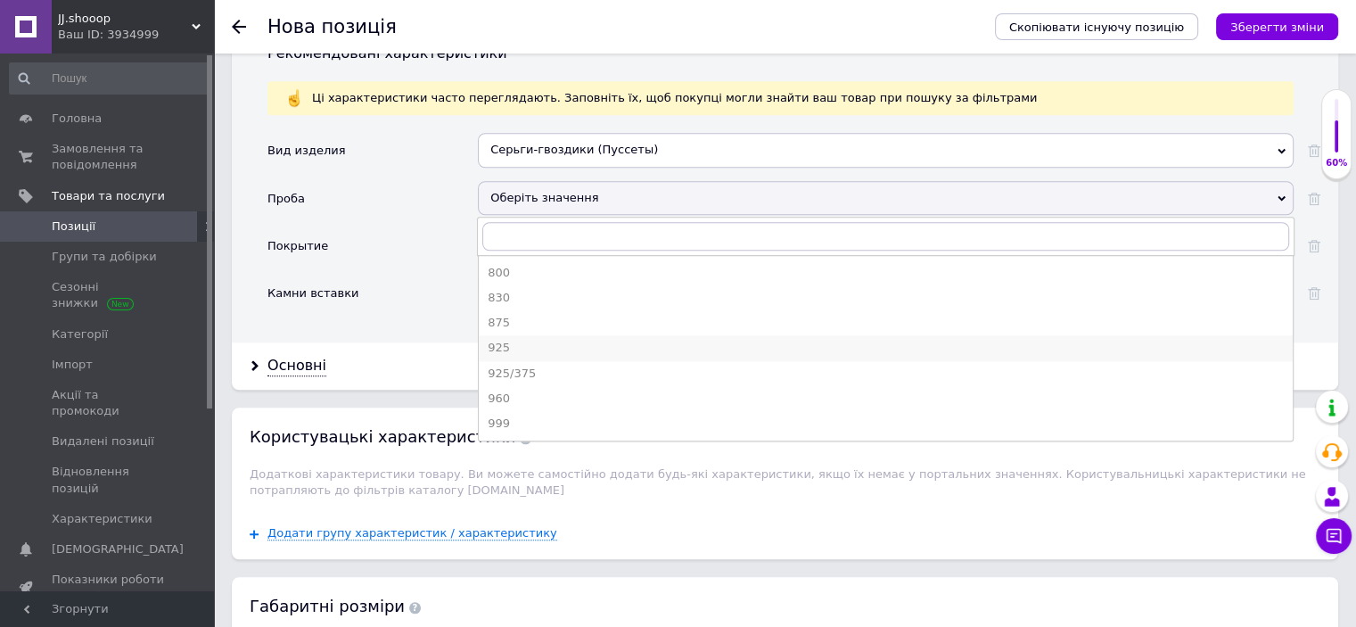
click at [514, 340] on div "925" at bounding box center [886, 348] width 796 height 16
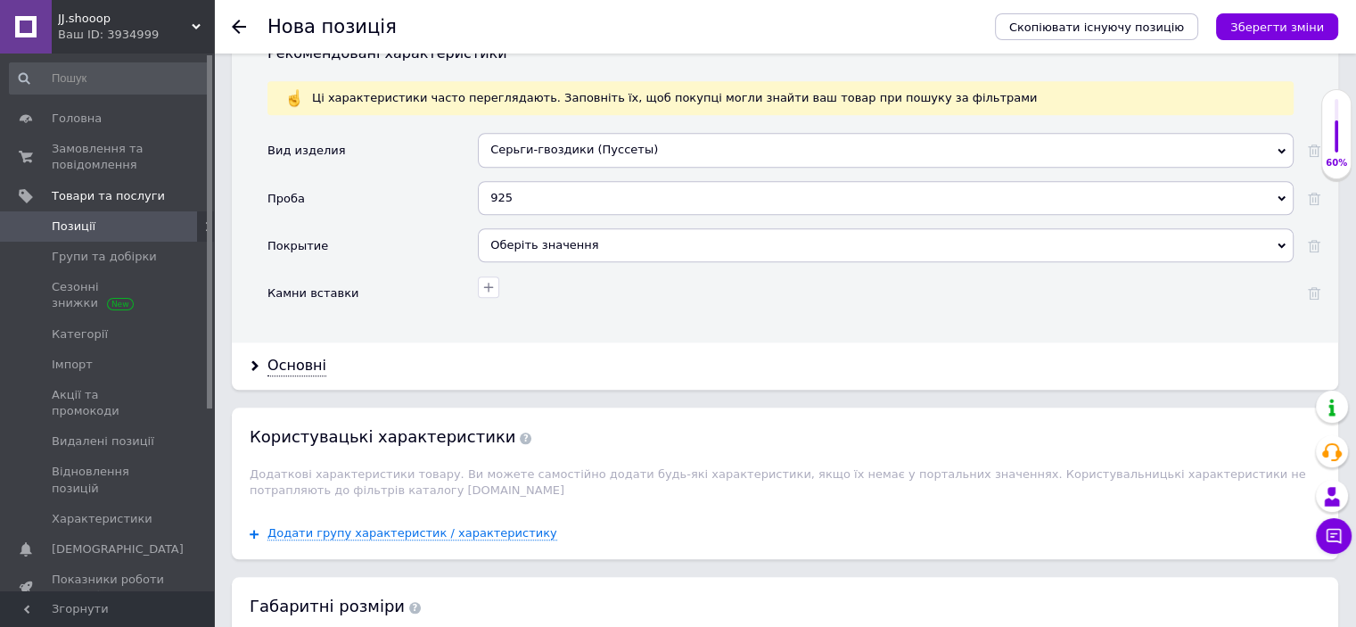
click at [535, 229] on div "Оберіть значення" at bounding box center [886, 245] width 816 height 34
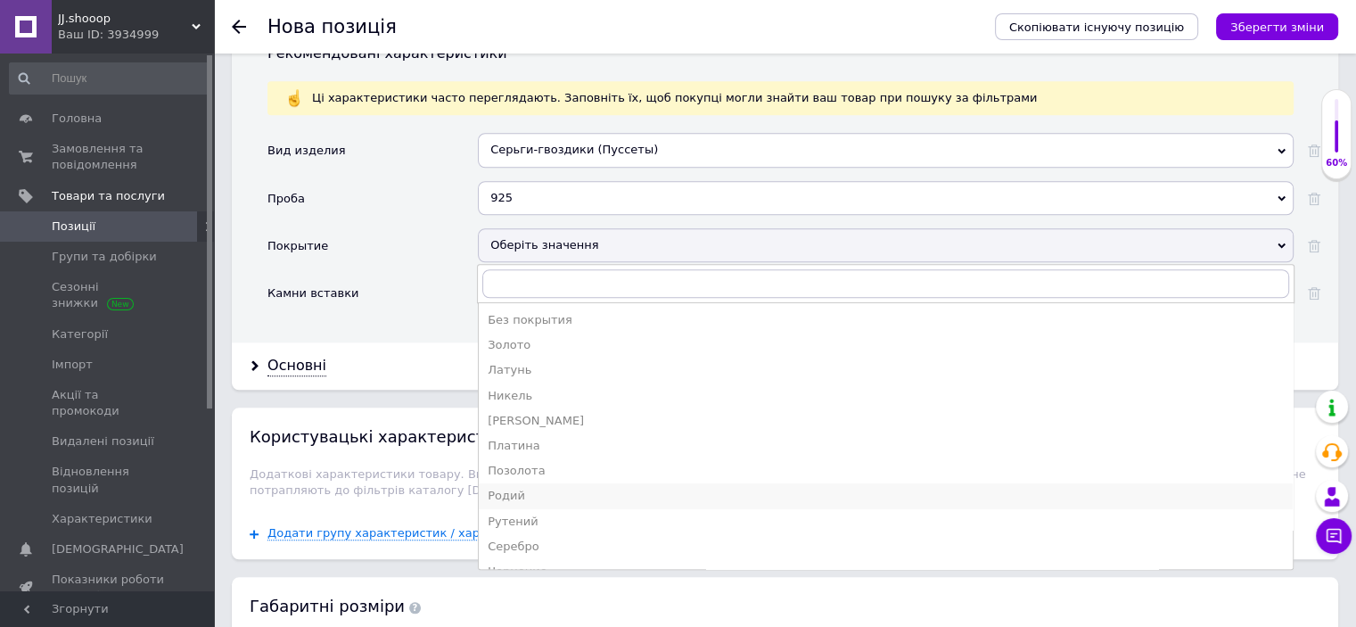
click at [514, 488] on div "Родий" at bounding box center [886, 496] width 796 height 16
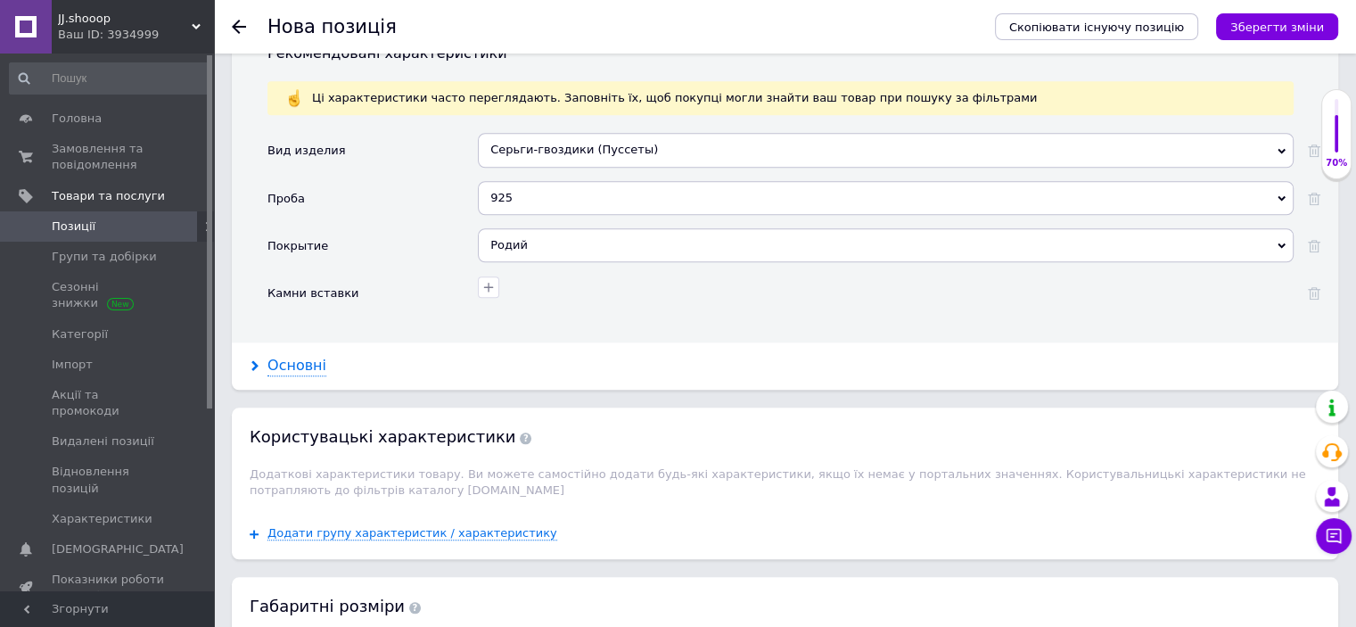
click at [296, 356] on div "Основні" at bounding box center [296, 366] width 59 height 21
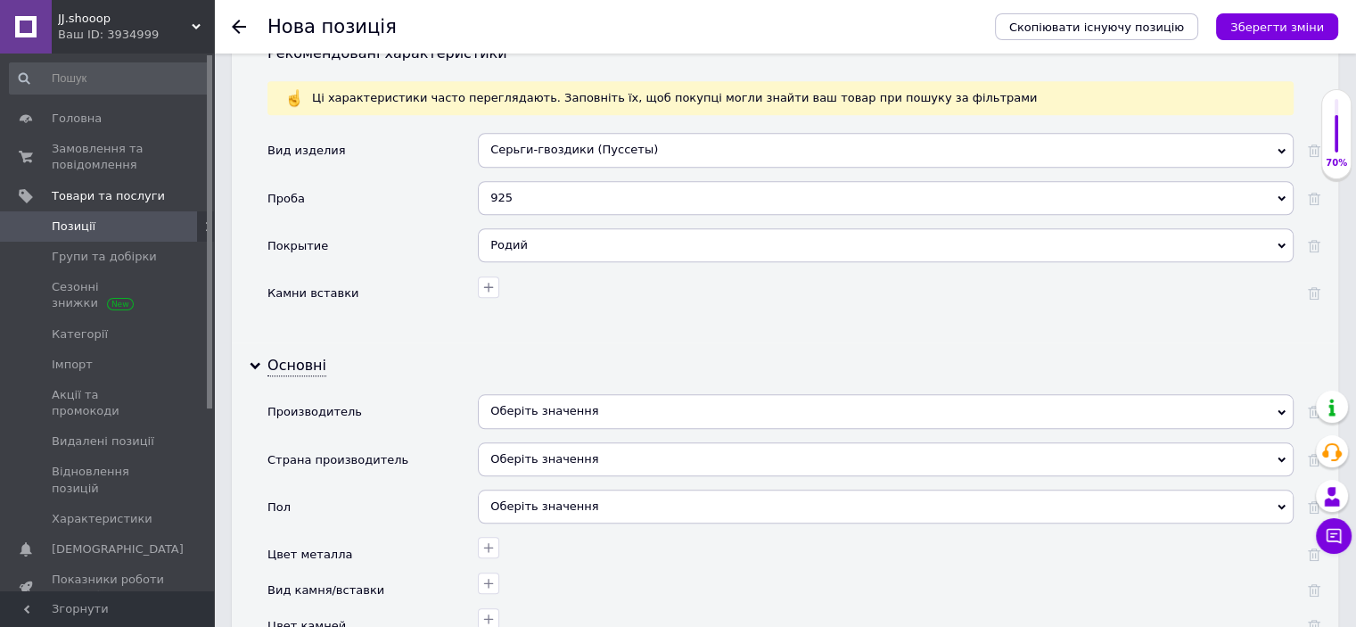
click at [495, 394] on div "Оберіть значення" at bounding box center [886, 411] width 816 height 34
paste input "Пандора"
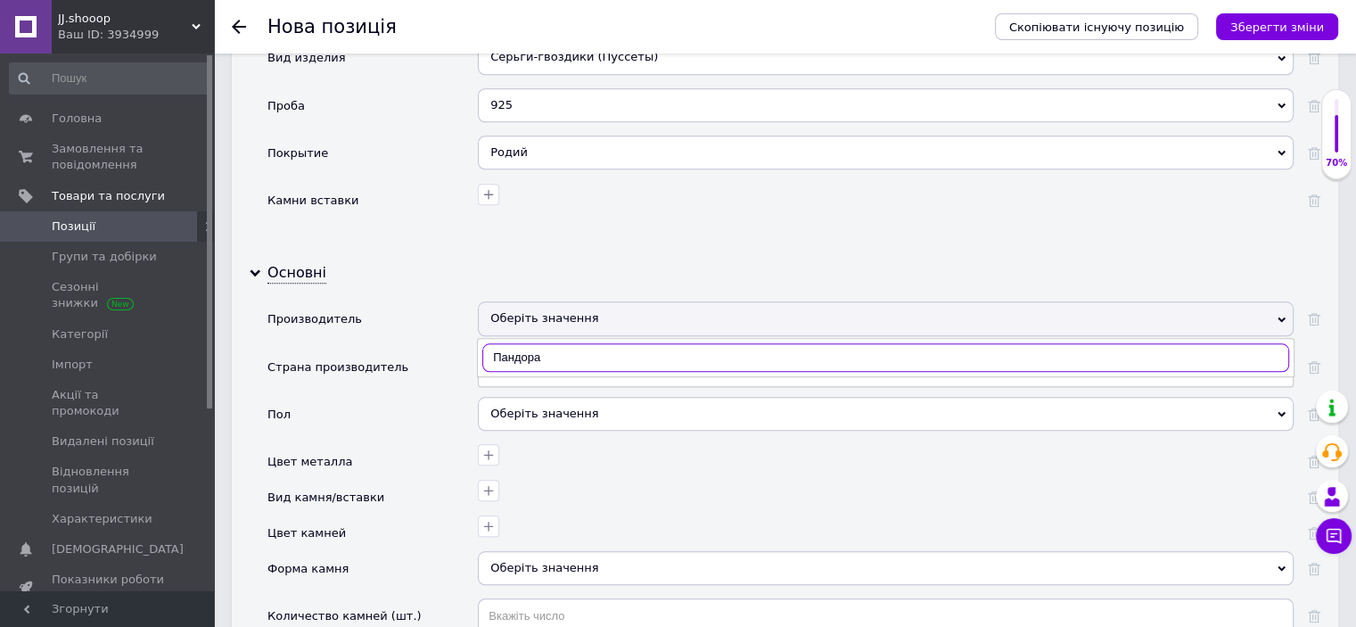
scroll to position [1690, 0]
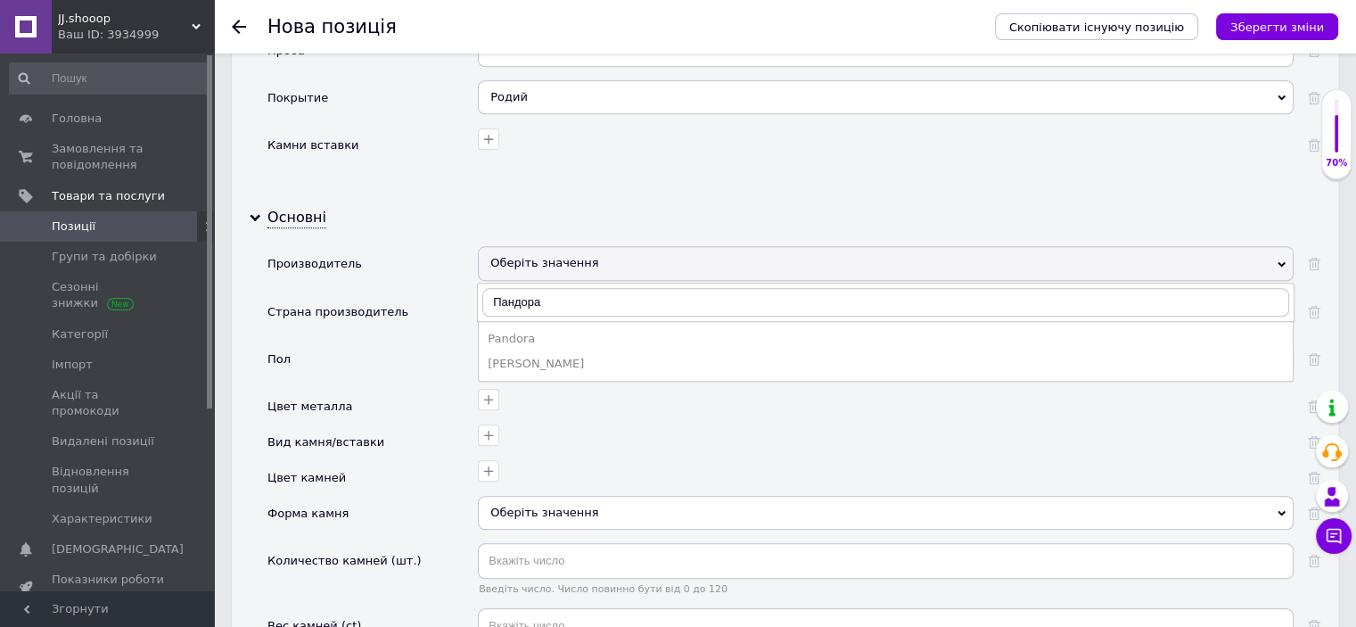
click at [517, 331] on div "Pandora" at bounding box center [886, 339] width 796 height 16
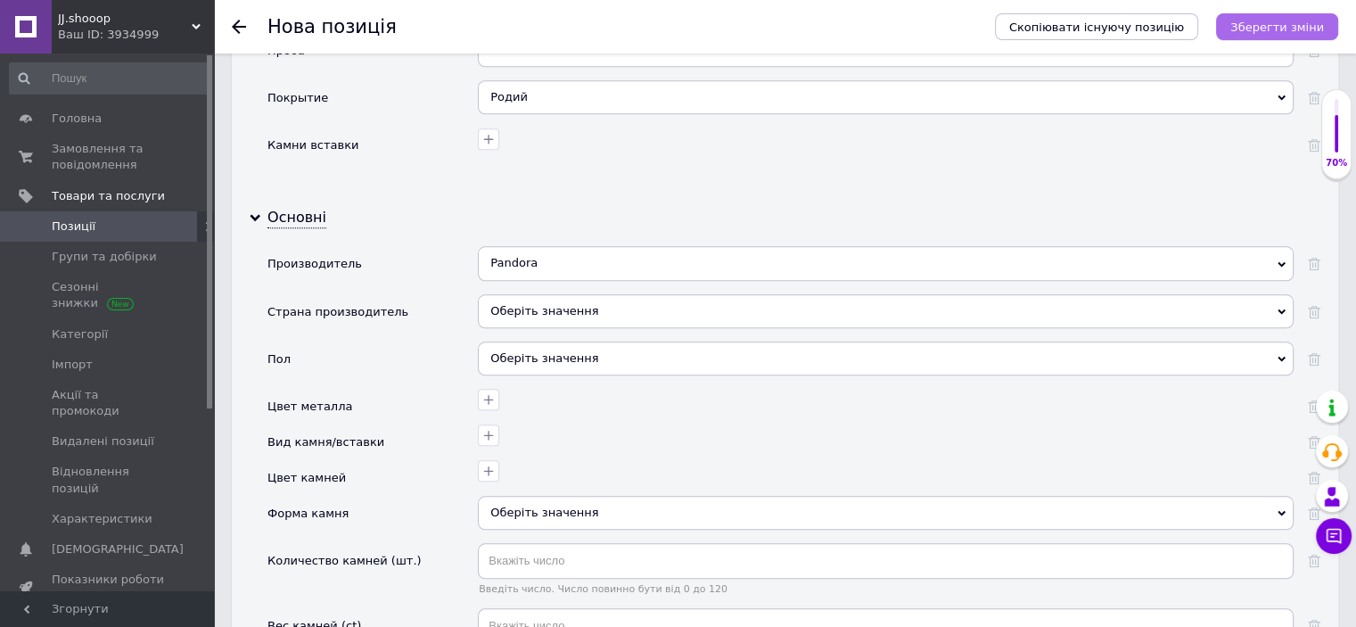
click at [1242, 35] on button "Зберегти зміни" at bounding box center [1277, 26] width 122 height 27
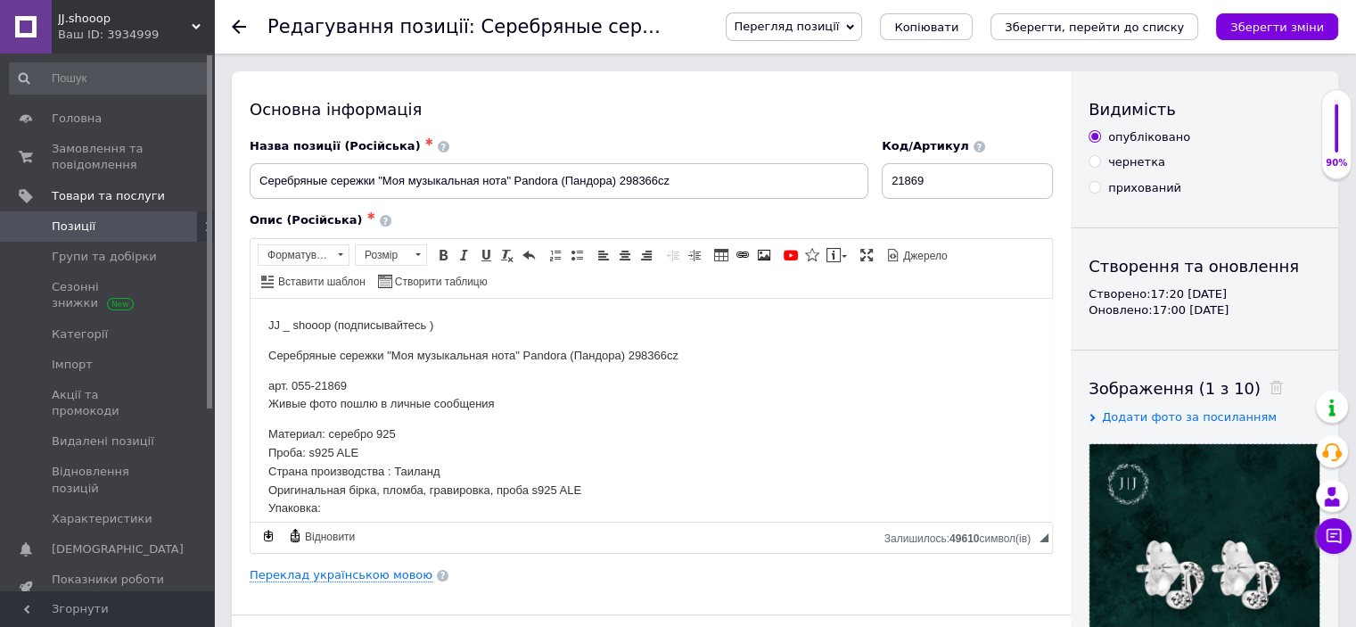
click at [1164, 32] on icon "Зберегти, перейти до списку" at bounding box center [1094, 27] width 179 height 13
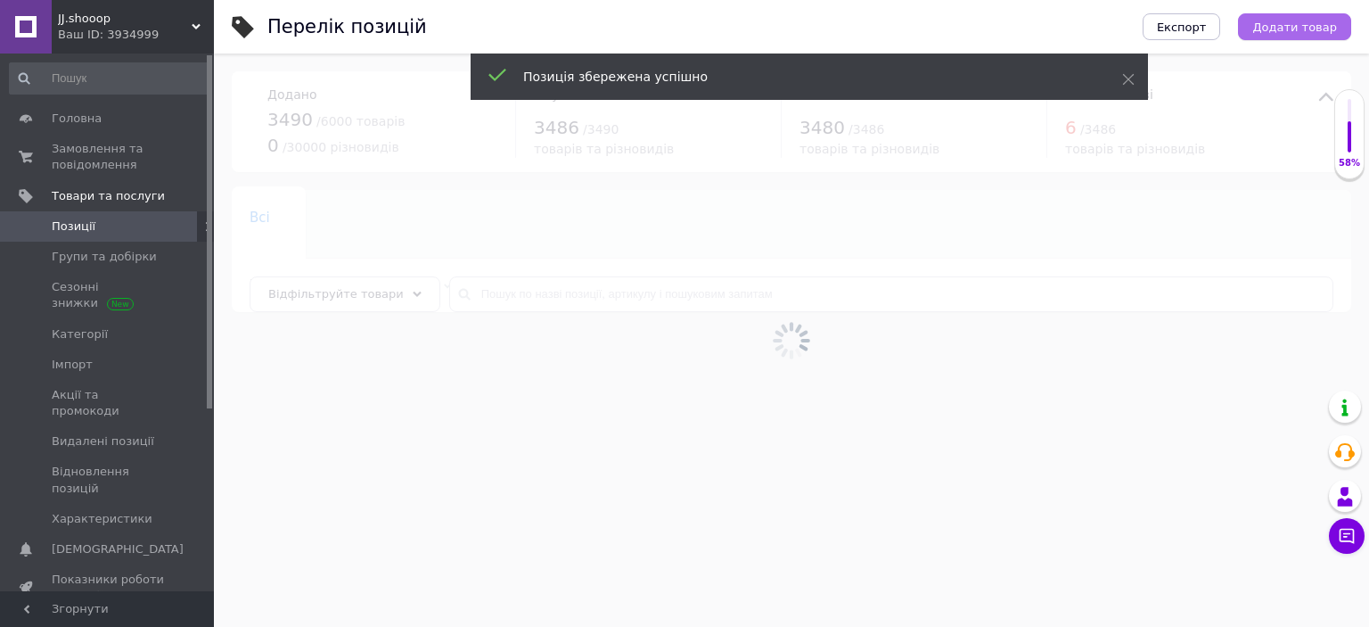
click at [1327, 29] on span "Додати товар" at bounding box center [1295, 27] width 85 height 13
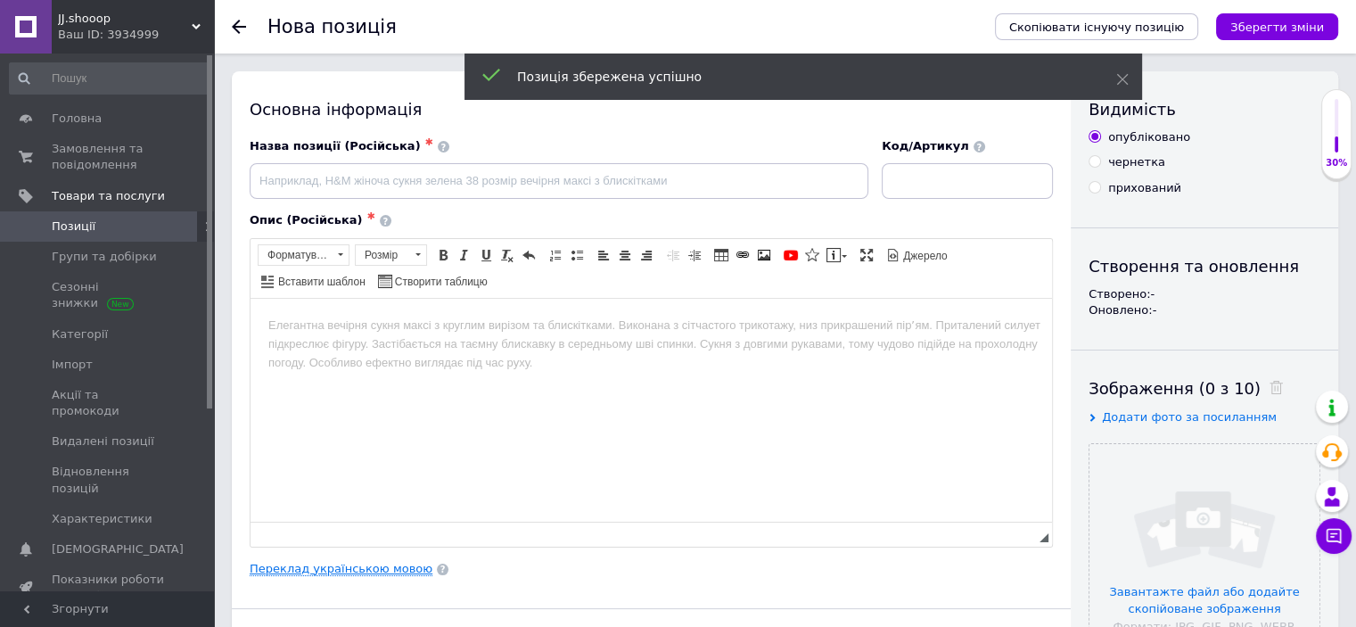
click at [346, 568] on link "Переклад українською мовою" at bounding box center [341, 569] width 183 height 14
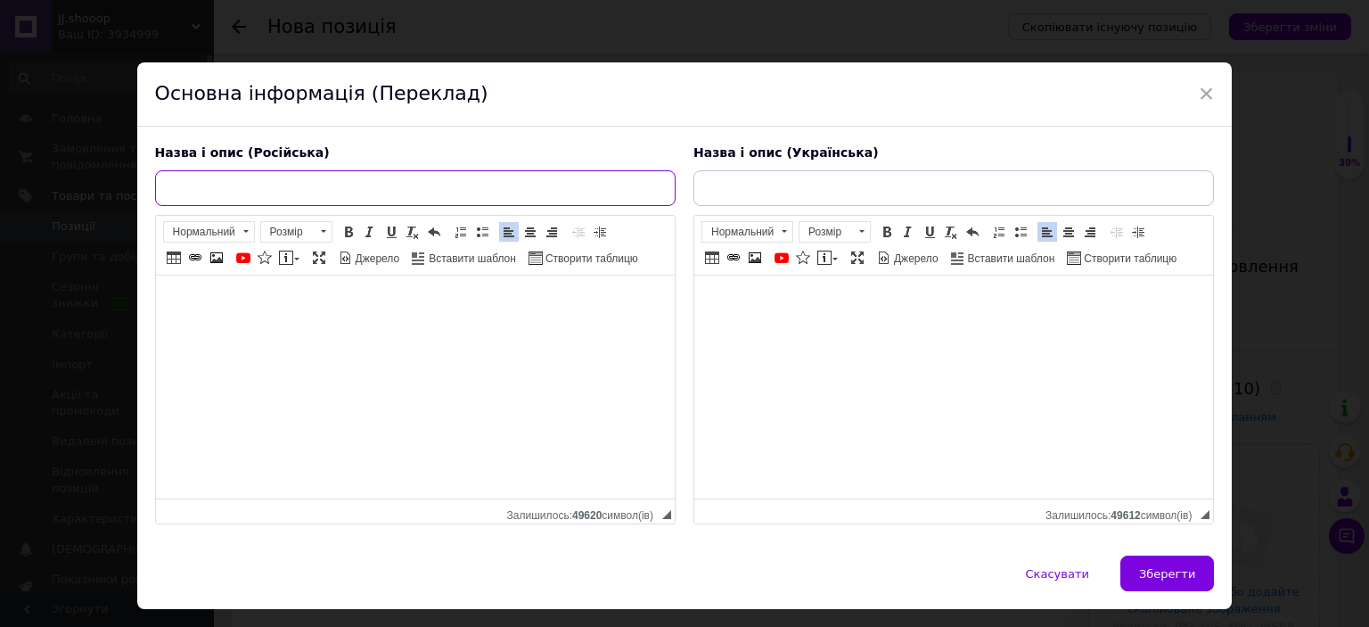
drag, startPoint x: 361, startPoint y: 185, endPoint x: 392, endPoint y: 210, distance: 40.0
click at [359, 185] on input "text" at bounding box center [415, 188] width 521 height 36
paste input "Серебряные сережки "Мой Месяц" Pandora (Пандора) 298534c01"
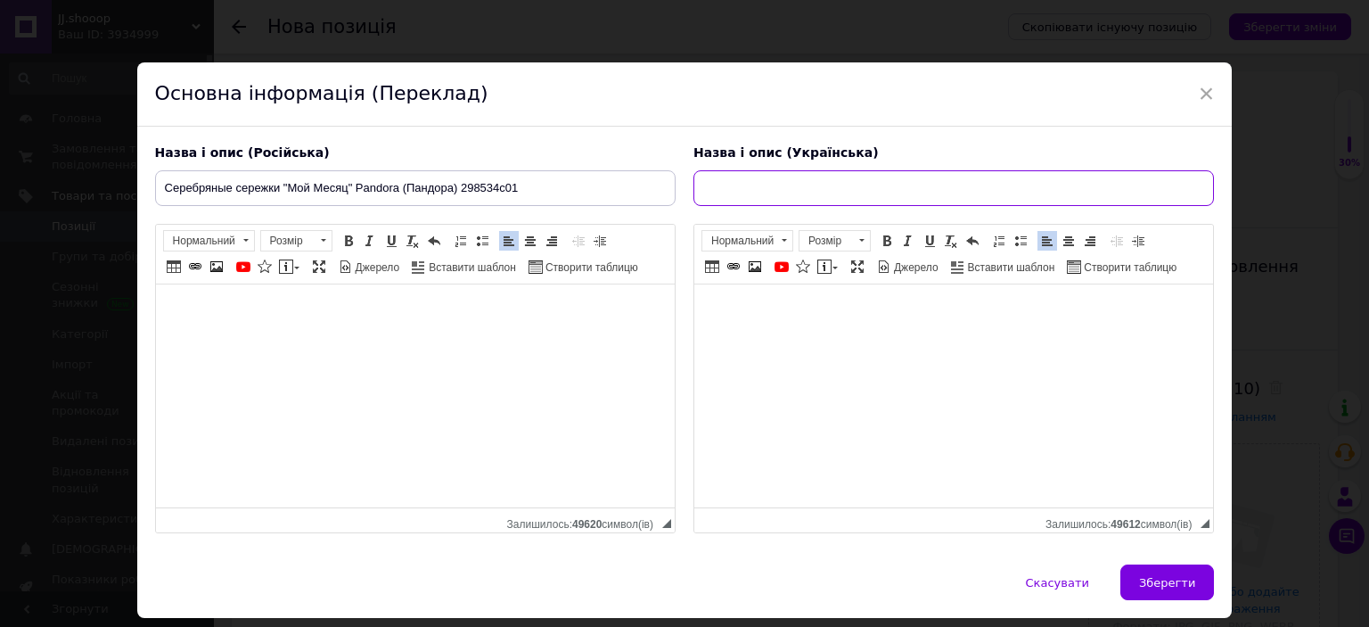
click at [749, 192] on input "text" at bounding box center [954, 188] width 521 height 36
paste input "Срібні сережки "Мій Місяць" Pandora (Пандора) 298534C01"
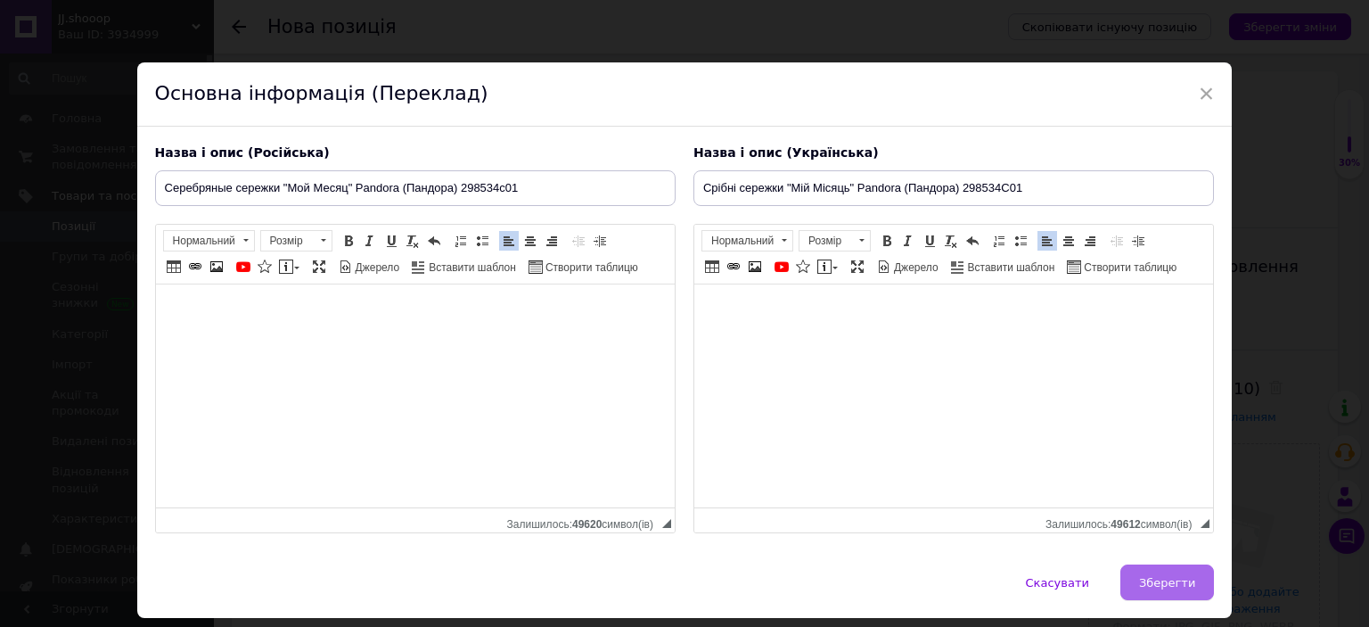
click at [1177, 586] on span "Зберегти" at bounding box center [1167, 582] width 56 height 13
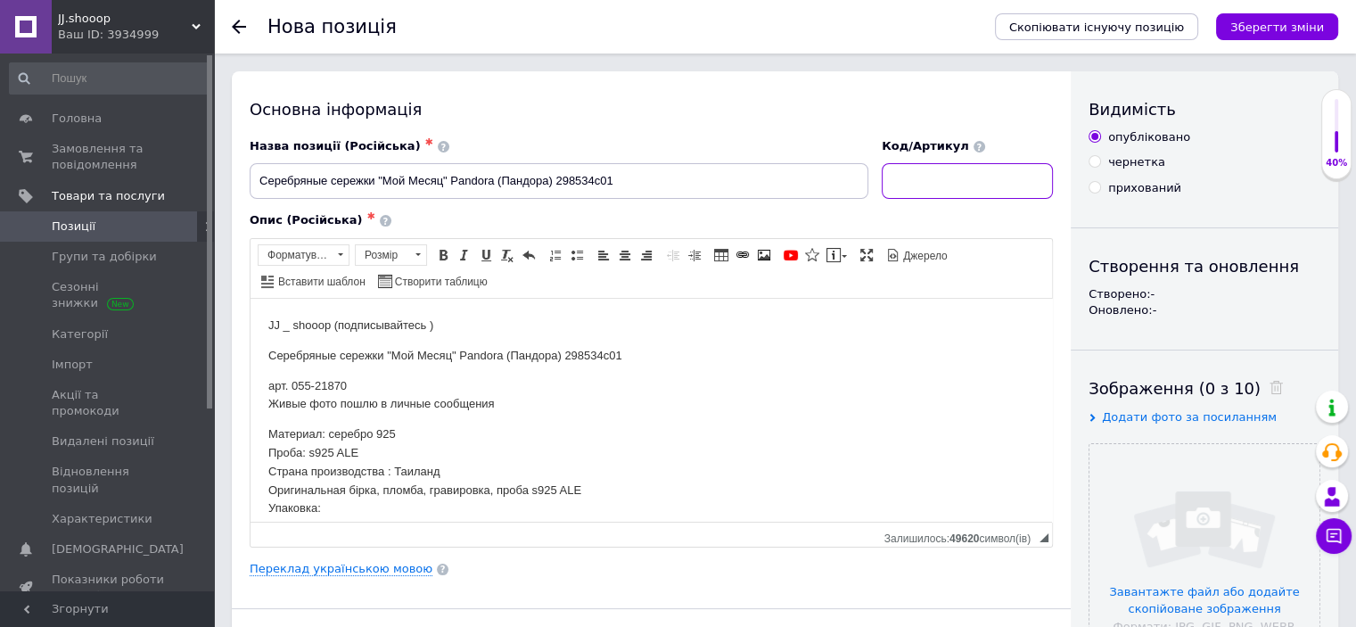
click at [956, 174] on input at bounding box center [967, 181] width 171 height 36
paste input "21870"
click at [1137, 493] on input "file" at bounding box center [1205, 559] width 230 height 230
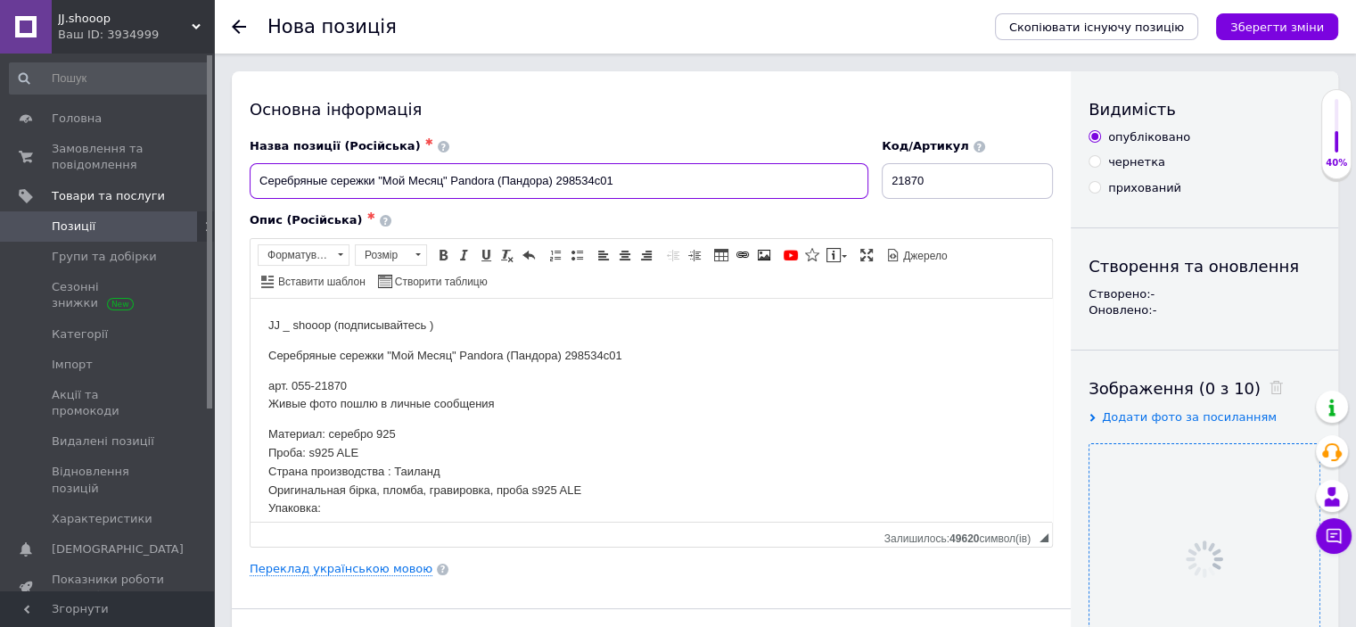
click at [539, 179] on input "Серебряные сережки "Мой Месяц" Pandora (Пандора) 298534c01" at bounding box center [559, 181] width 619 height 36
click at [530, 224] on div "Опис (Російська) ✱" at bounding box center [651, 220] width 803 height 16
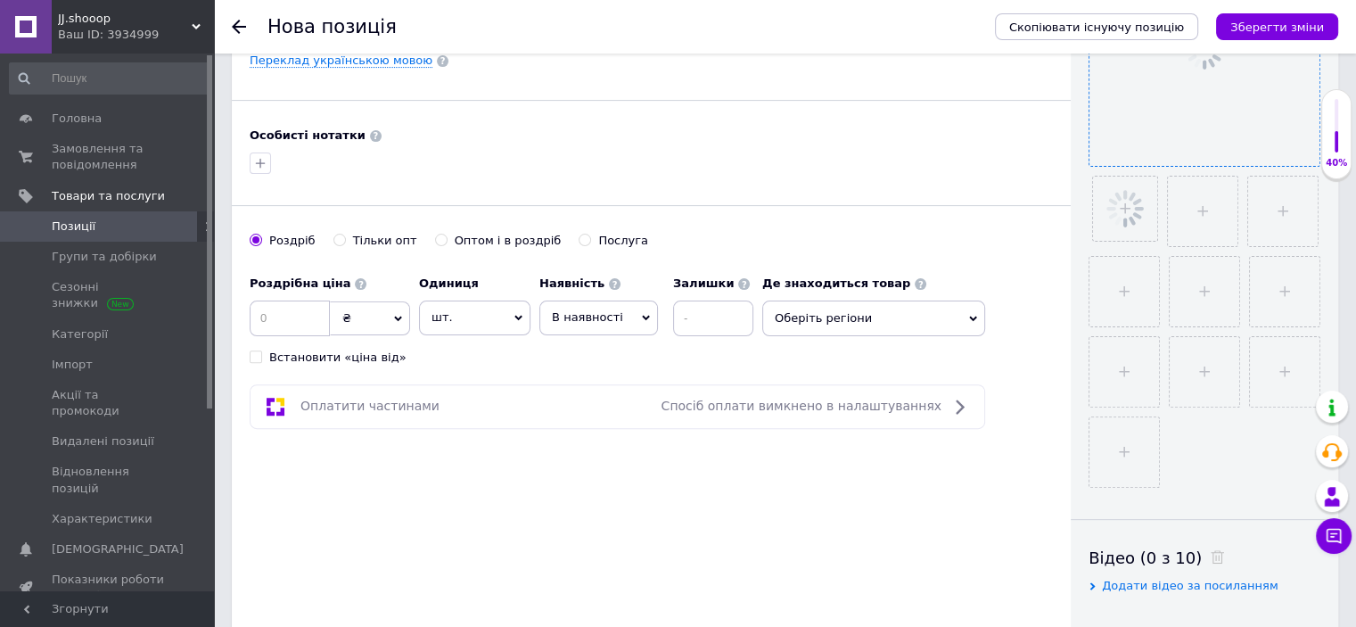
scroll to position [548, 0]
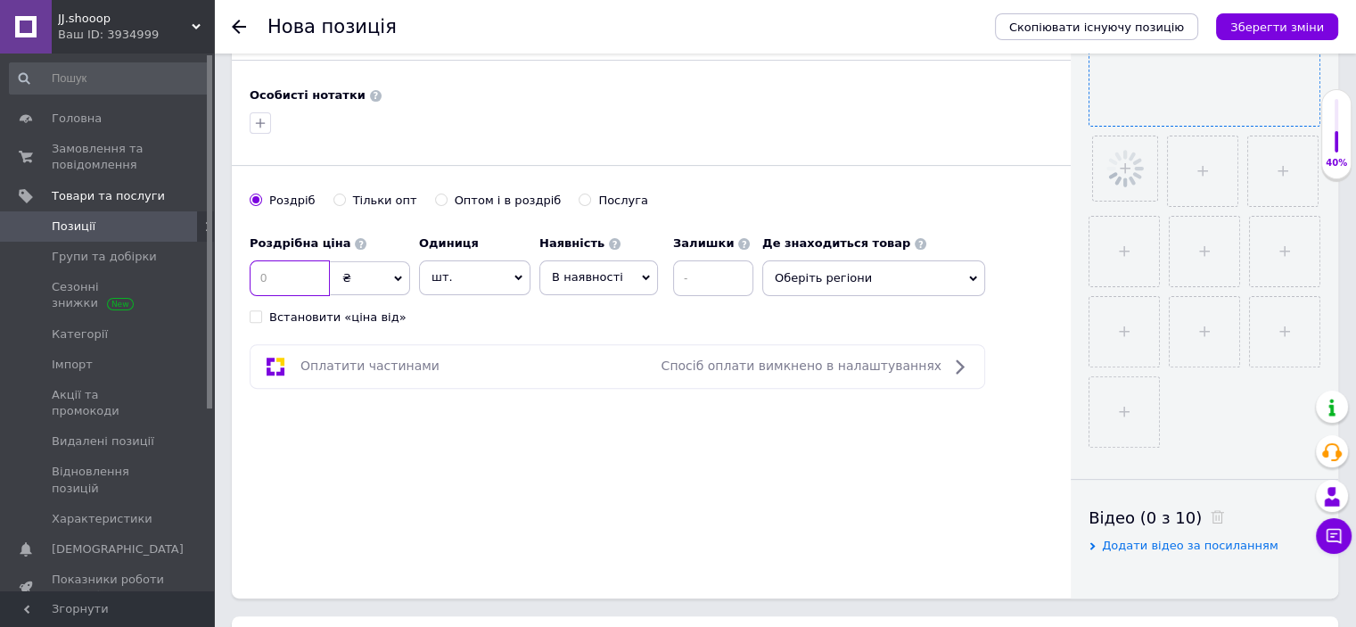
click at [317, 270] on input at bounding box center [290, 278] width 80 height 36
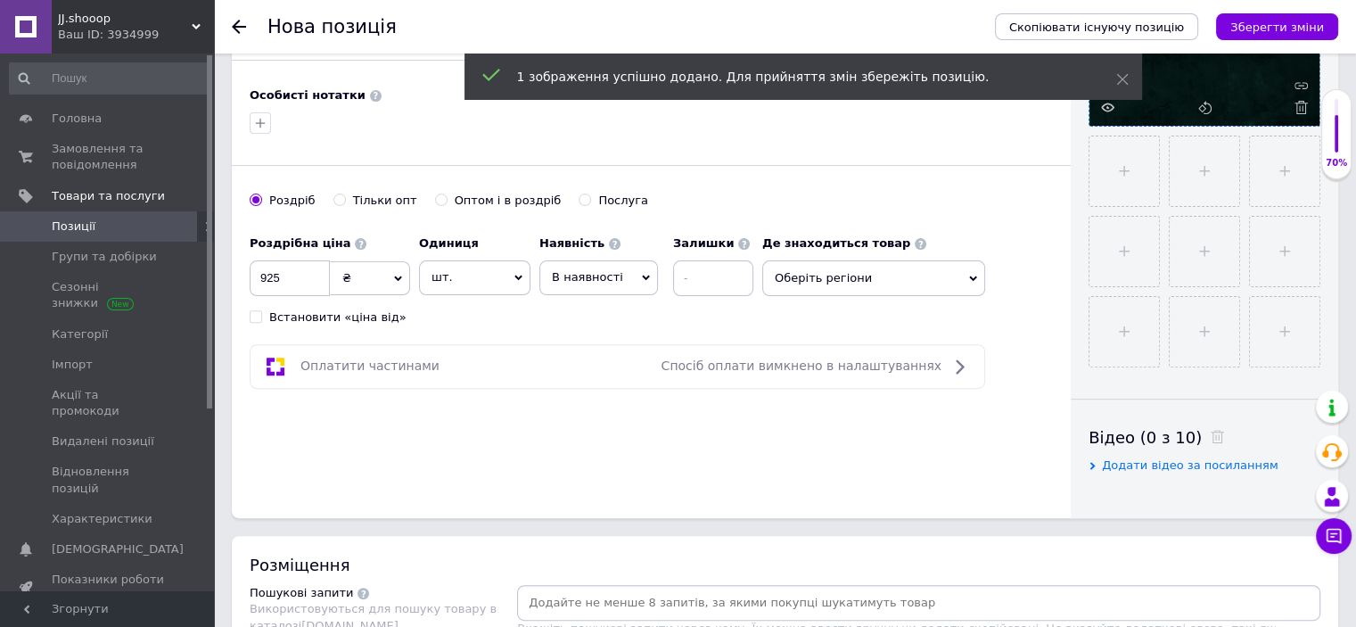
click at [530, 324] on div "Основна інформація Назва позиції (Російська) ✱ Серебряные сережки "Мой Месяц" P…" at bounding box center [651, 20] width 839 height 995
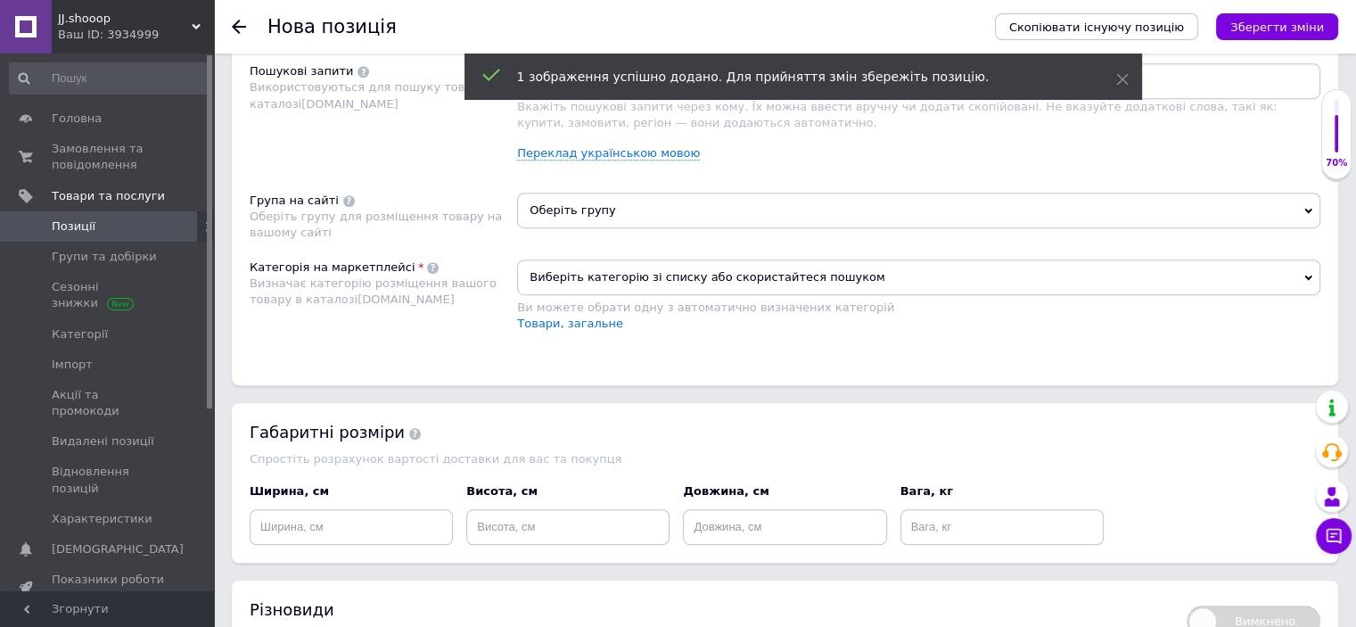
scroll to position [1097, 0]
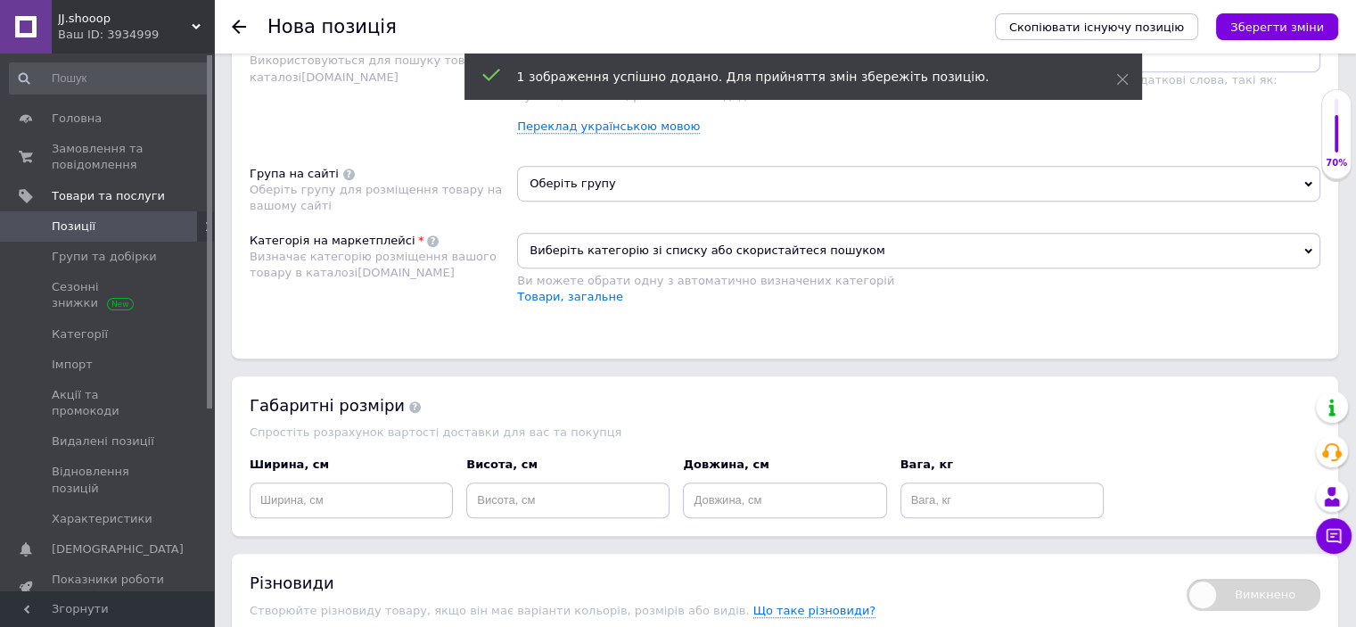
click at [594, 263] on span "Виберіть категорію зі списку або скористайтеся пошуком" at bounding box center [918, 251] width 803 height 36
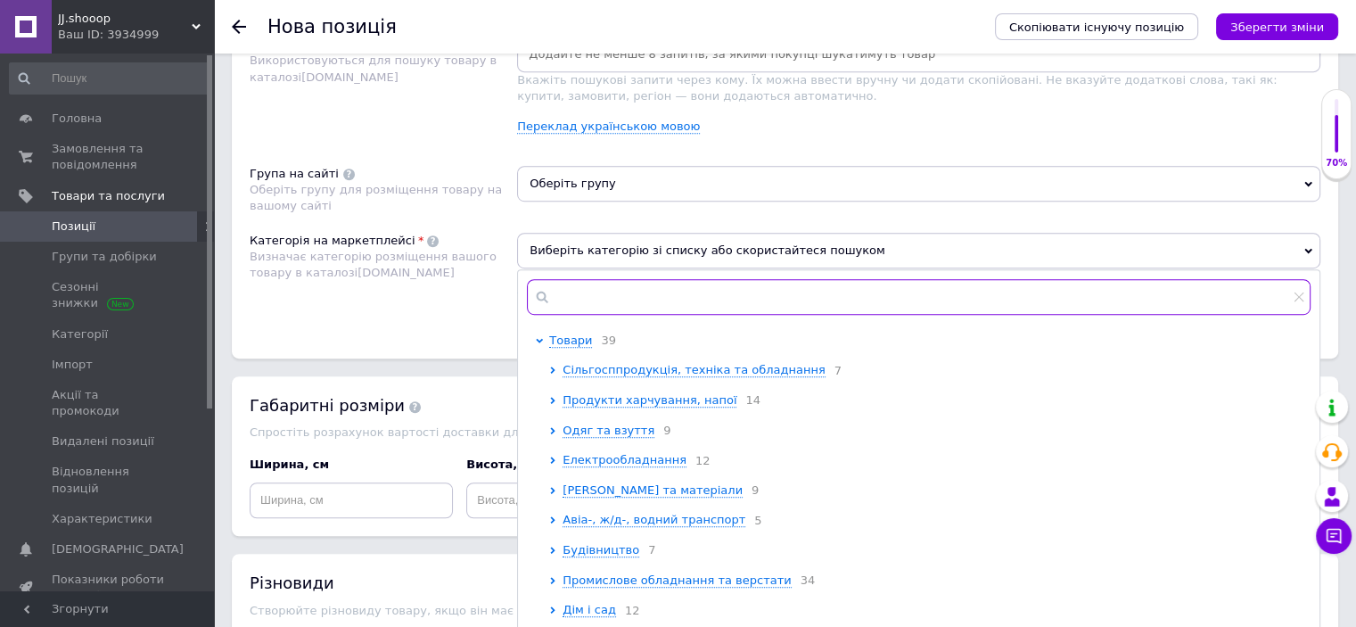
click at [596, 290] on input "text" at bounding box center [919, 297] width 784 height 36
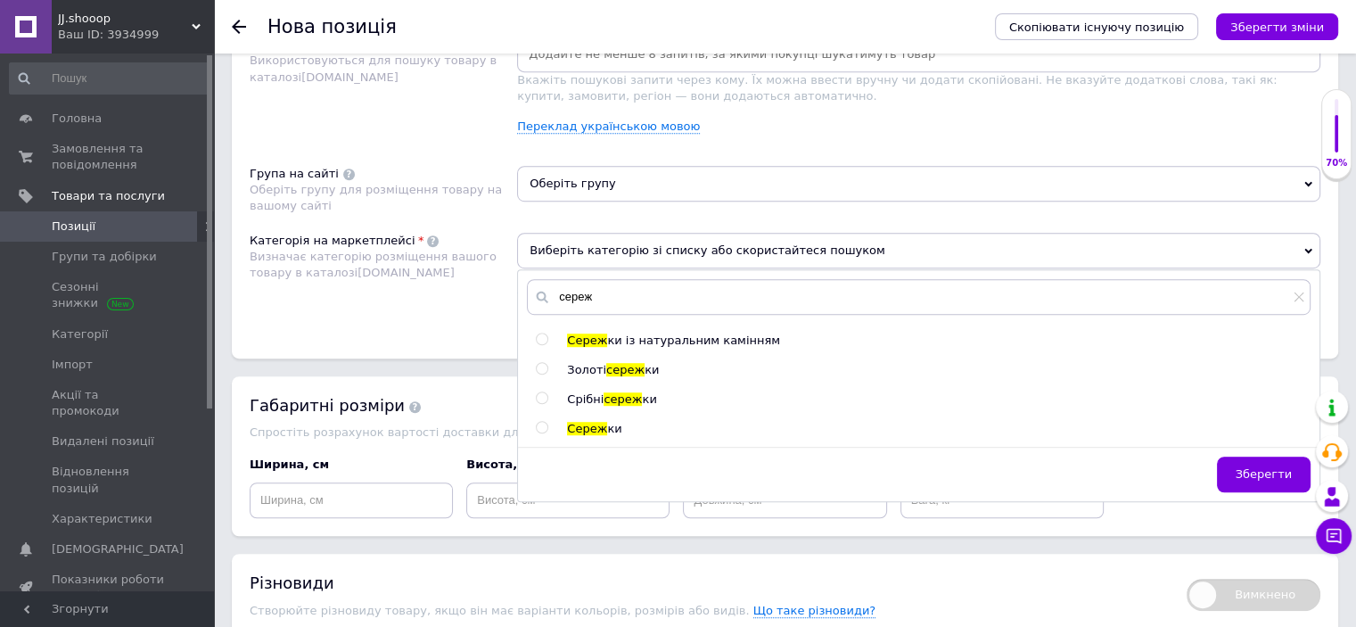
click at [608, 392] on span "сереж" at bounding box center [623, 398] width 38 height 13
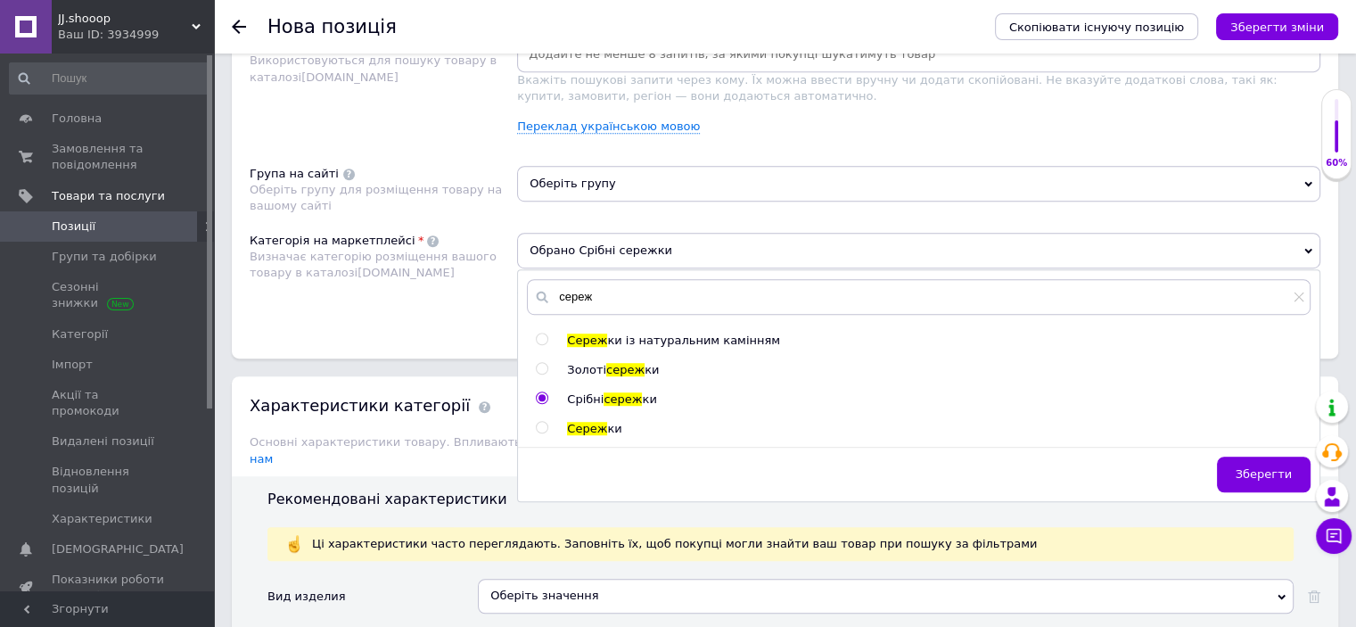
click at [581, 202] on div "Оберіть групу" at bounding box center [918, 190] width 803 height 49
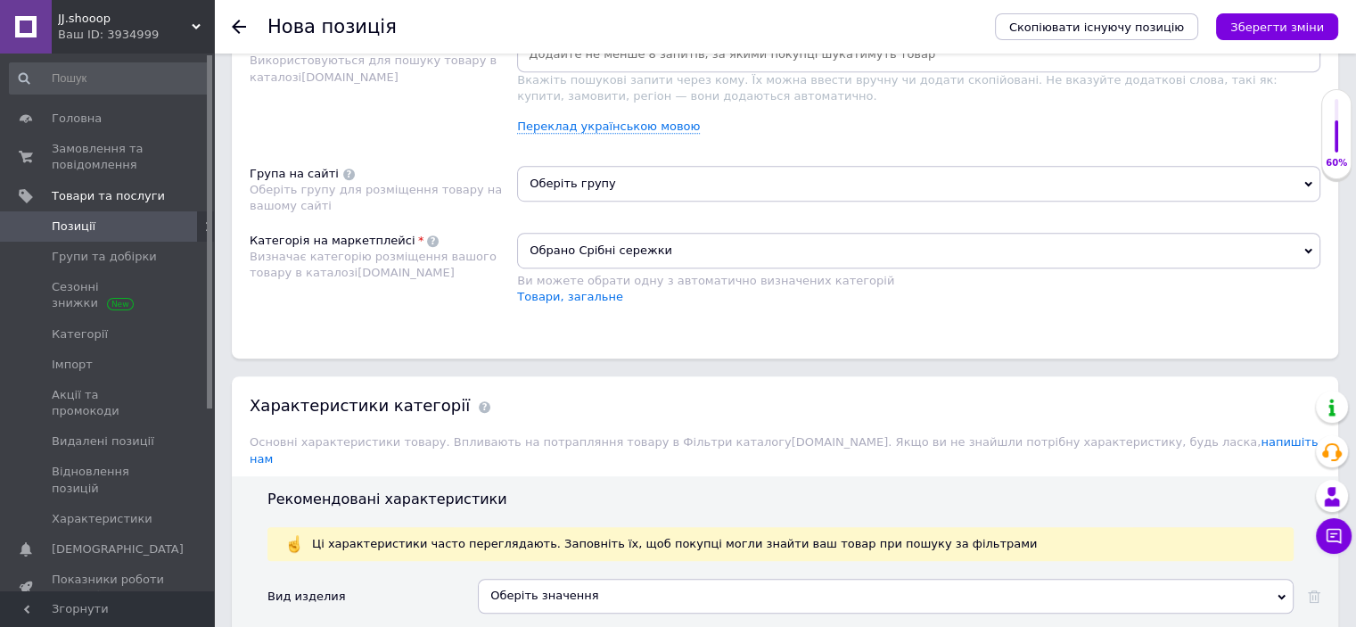
click at [581, 185] on span "Оберіть групу" at bounding box center [918, 184] width 803 height 36
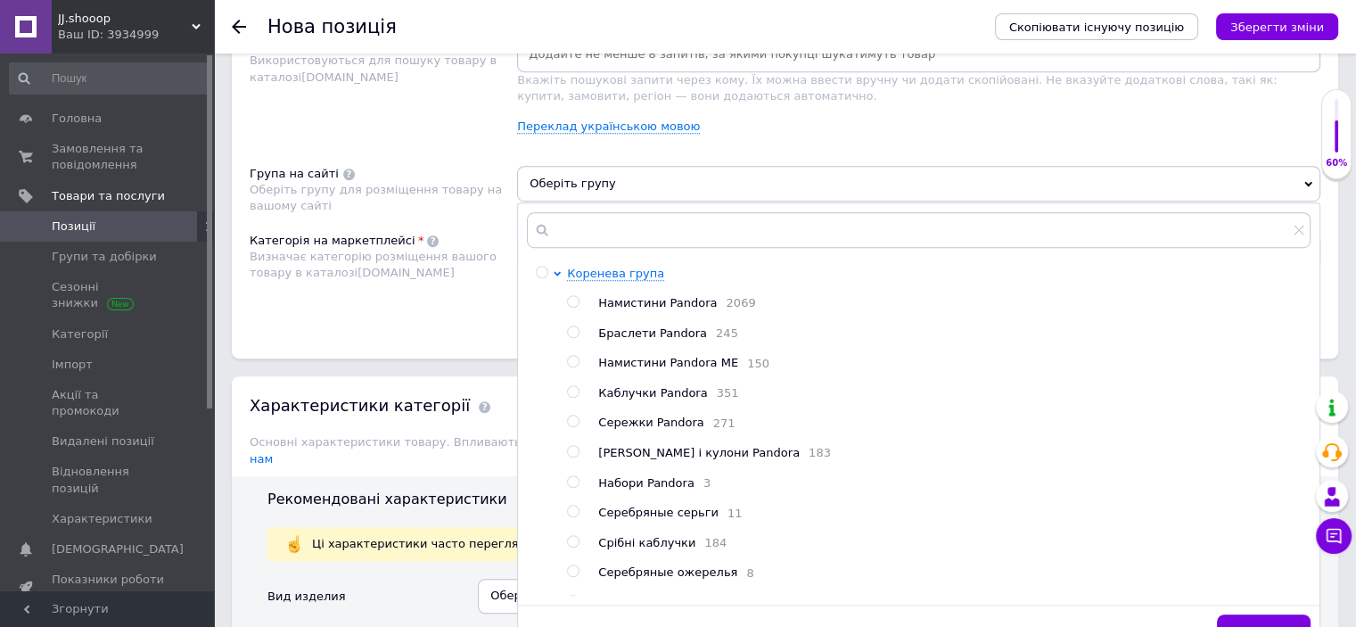
click at [632, 415] on ul "Намистини Pandora 2069 Браслети Pandora 245 Намистини Pandora ME 150 Каблучки P…" at bounding box center [938, 453] width 743 height 317
click at [611, 412] on ul "Намистини Pandora 2069 Браслети Pandora 245 Намистини Pandora ME 150 Каблучки P…" at bounding box center [938, 453] width 743 height 317
click at [604, 423] on span "Сережки Pandora" at bounding box center [650, 421] width 105 height 13
click at [383, 345] on div "Розміщення Пошукові запити Використовуються для пошуку товару в каталозі [DOMAI…" at bounding box center [785, 173] width 1106 height 371
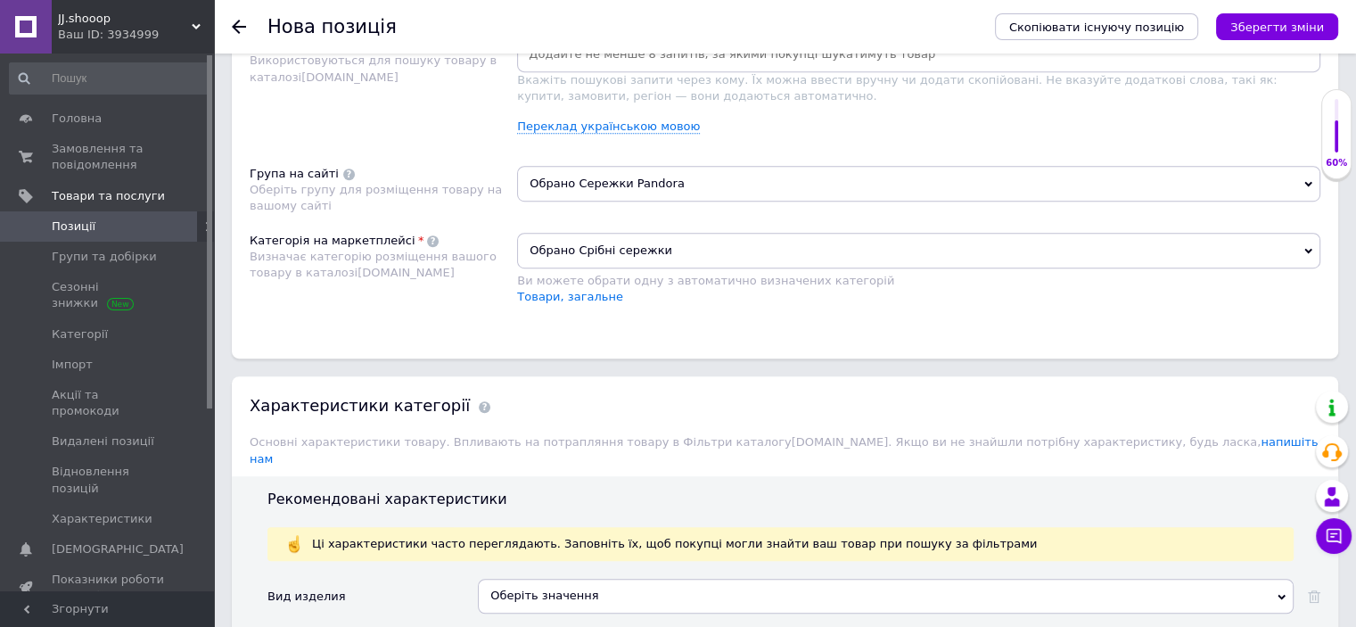
scroll to position [1394, 0]
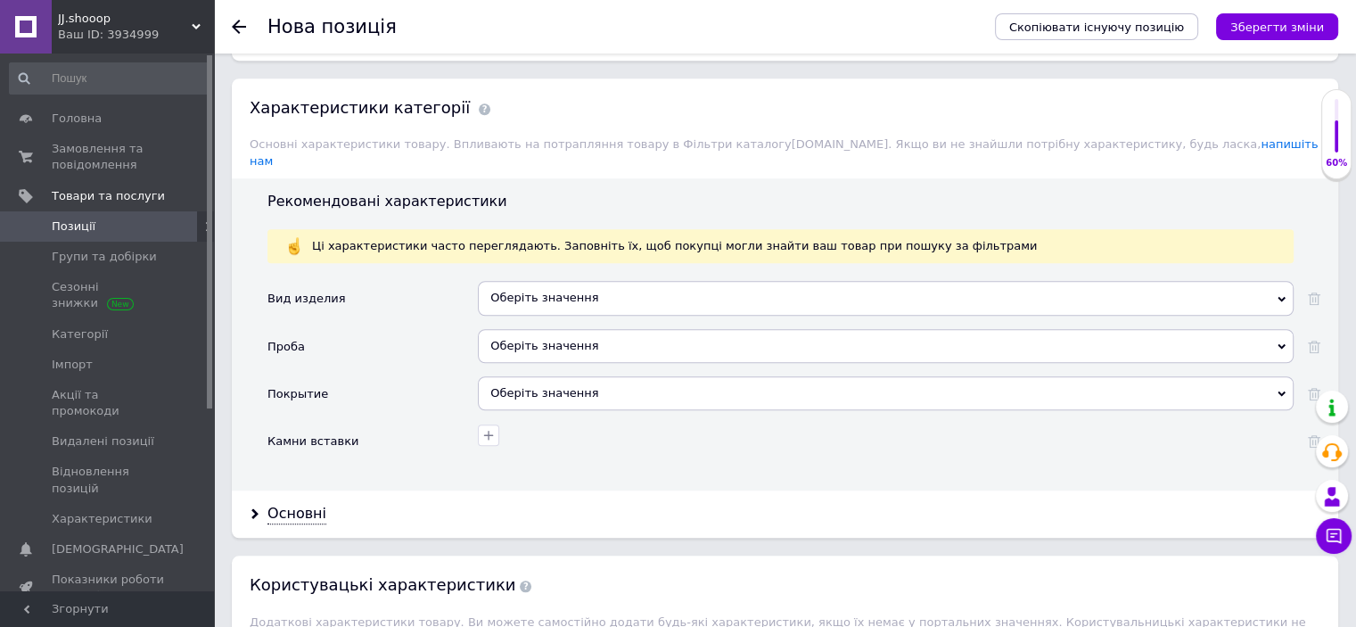
click at [507, 284] on div "Оберіть значення" at bounding box center [886, 298] width 816 height 34
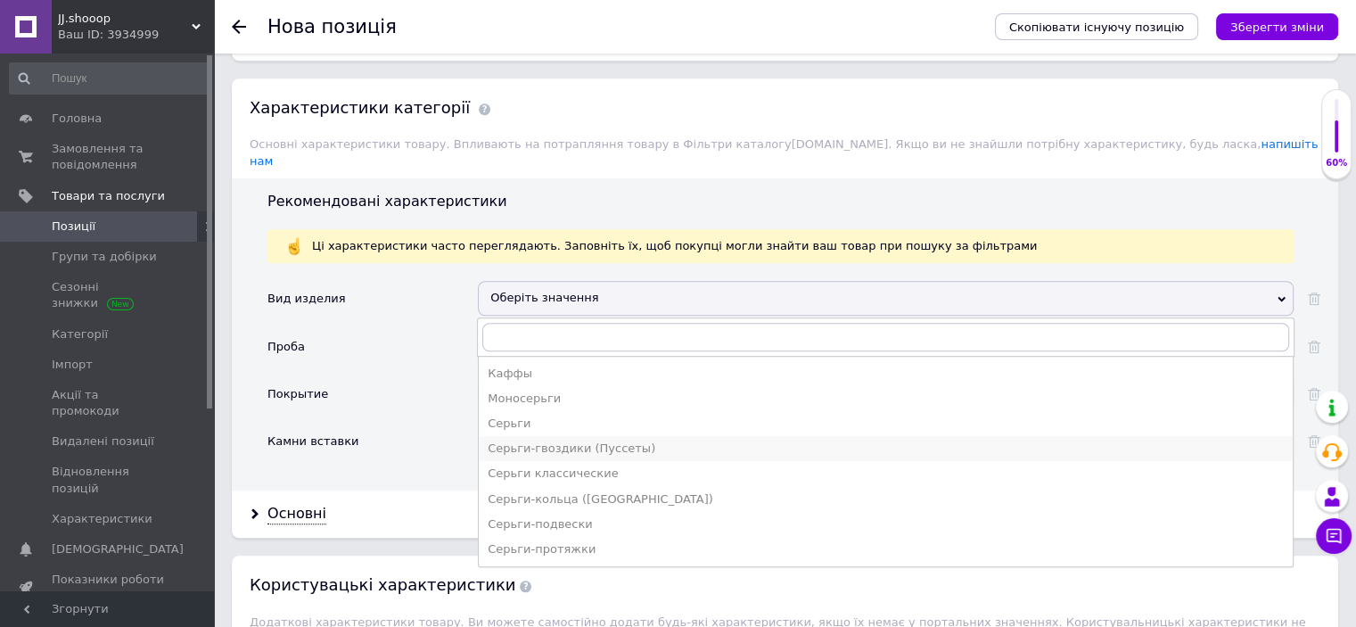
click at [631, 440] on div "Серьги-гвоздики (Пуссеты)" at bounding box center [886, 448] width 796 height 16
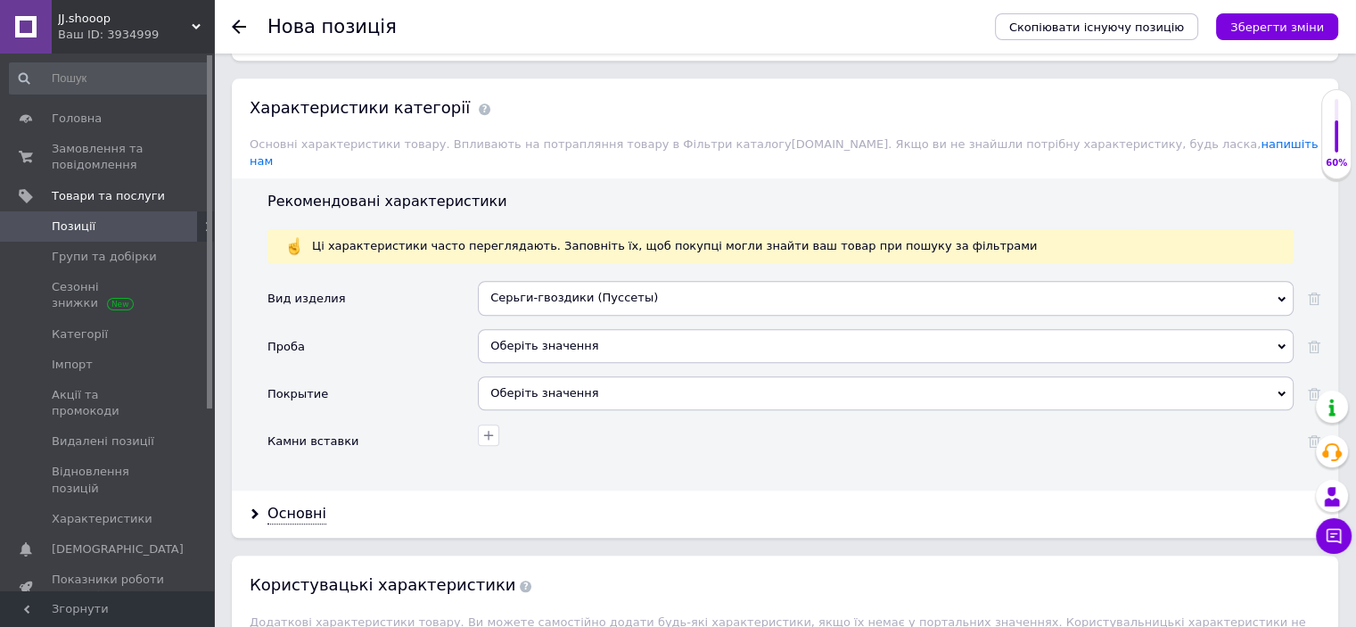
click at [532, 334] on div "Оберіть значення" at bounding box center [886, 346] width 816 height 34
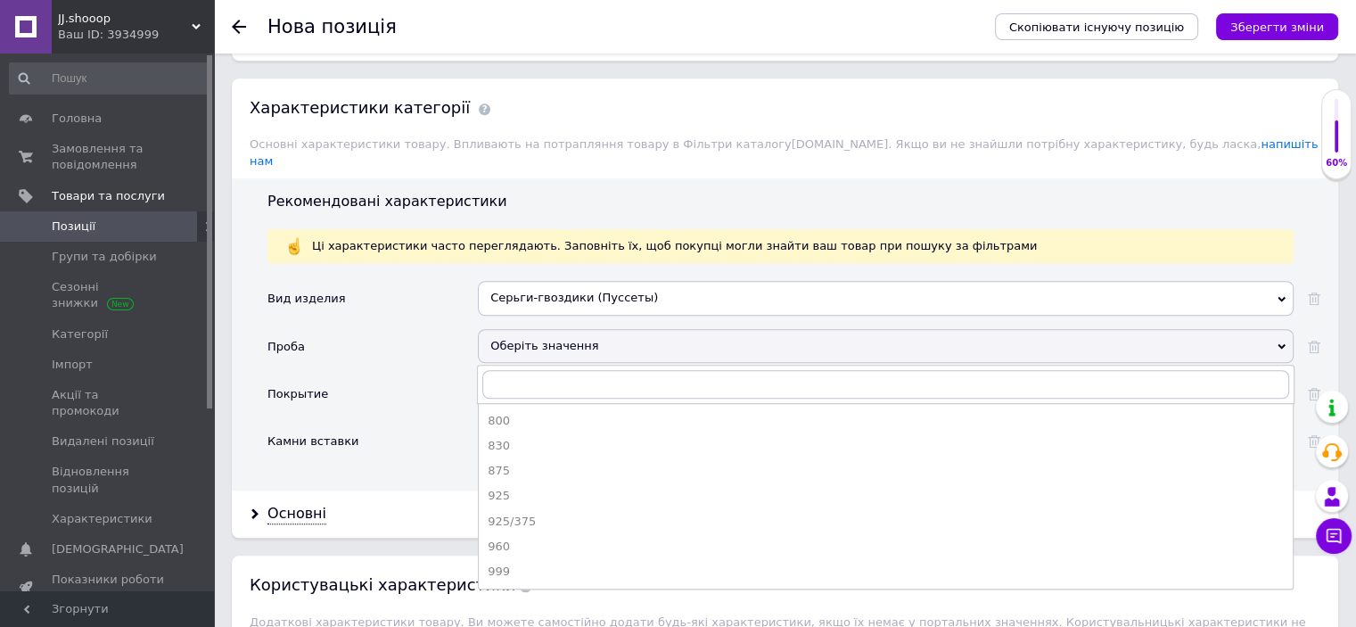
click at [496, 488] on div "925" at bounding box center [886, 496] width 796 height 16
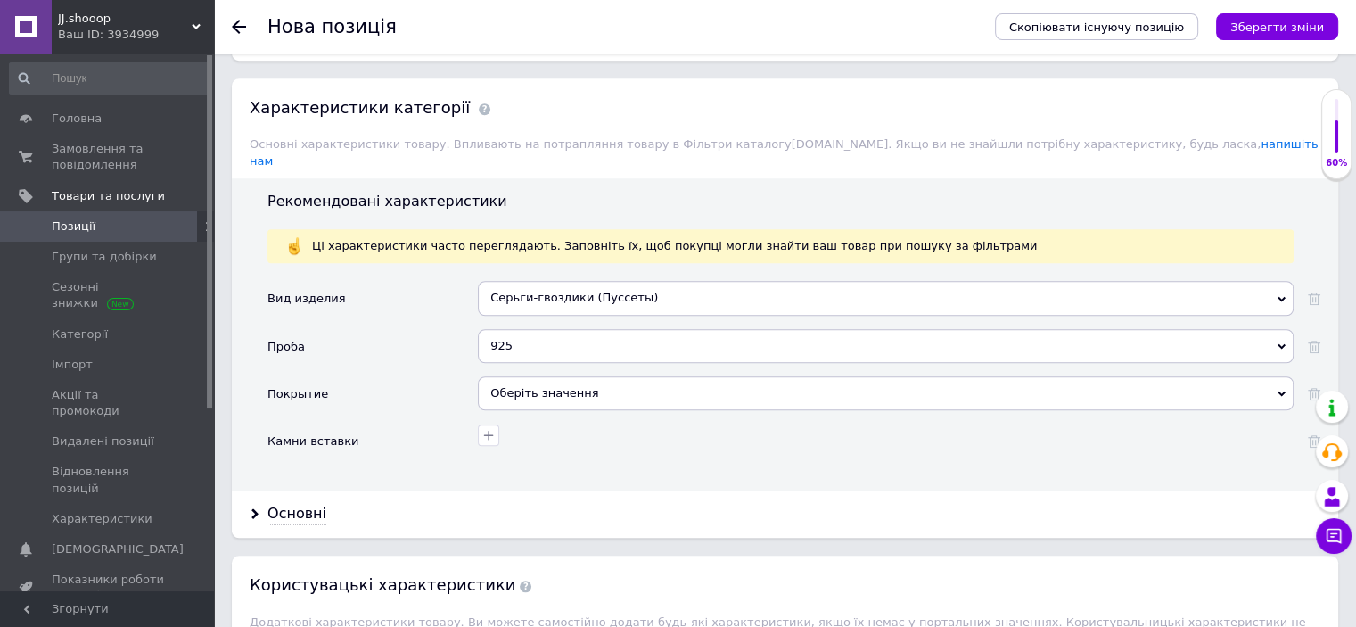
click at [519, 382] on div "Оберіть значення" at bounding box center [886, 393] width 816 height 34
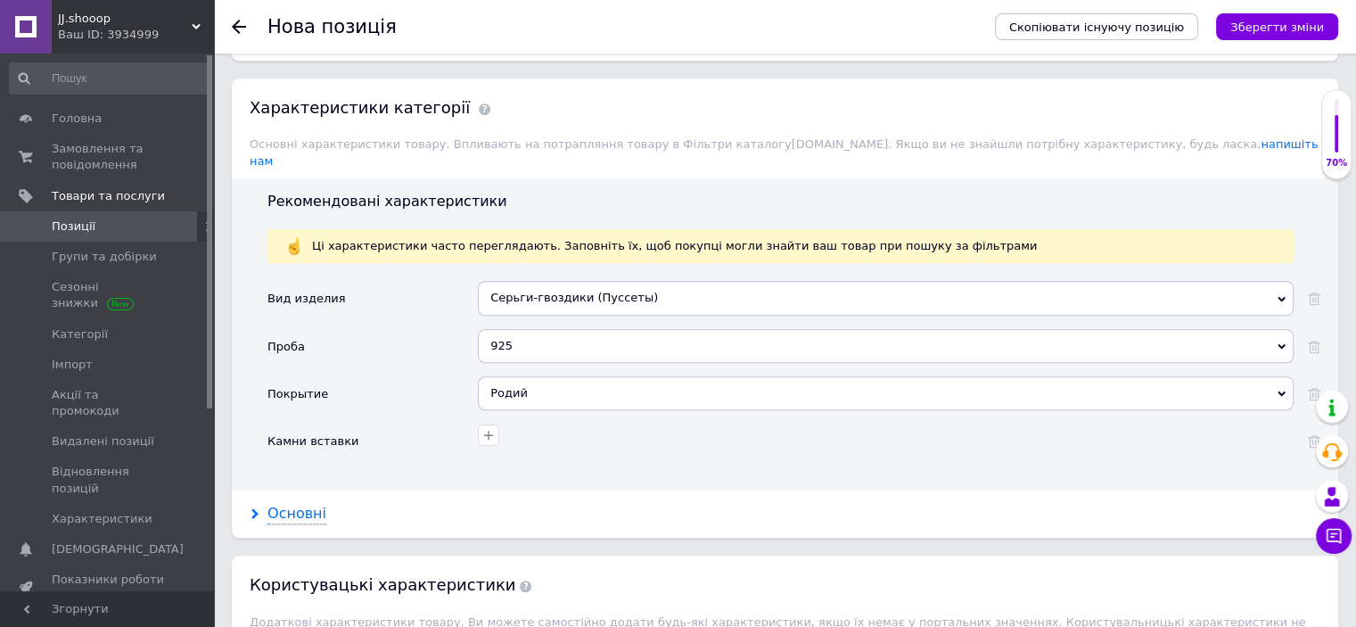
click at [278, 504] on div "Основні" at bounding box center [296, 514] width 59 height 21
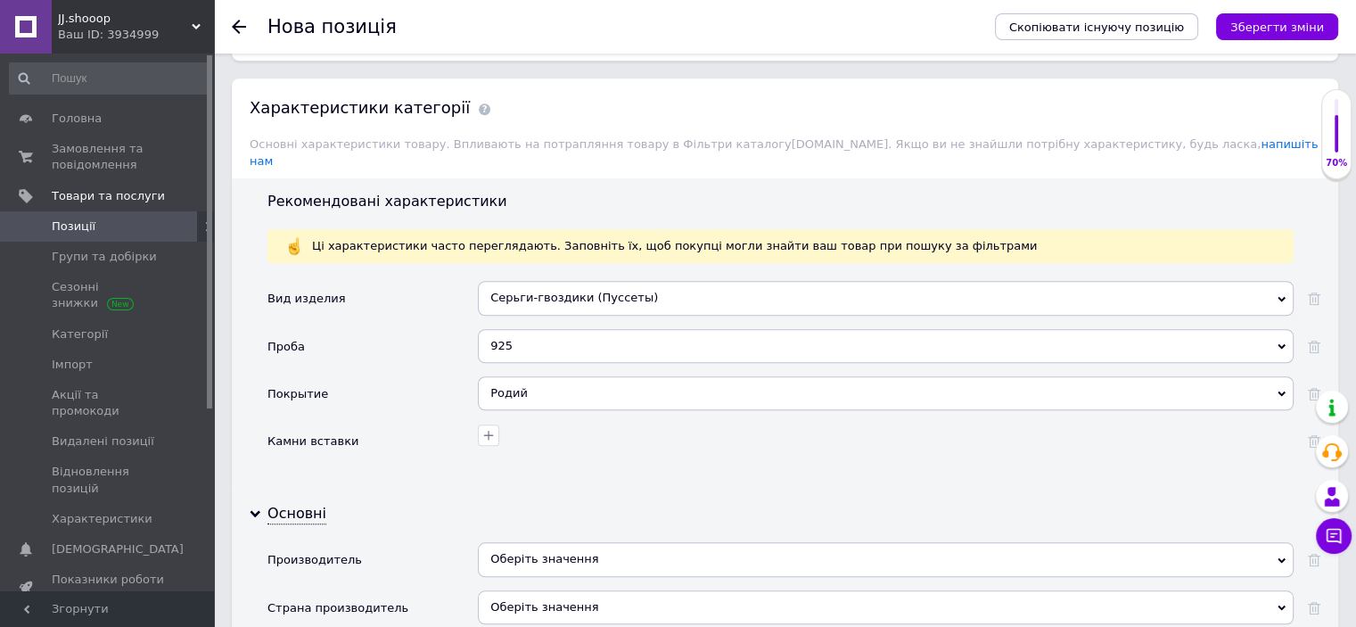
click at [603, 542] on div "Оберіть значення" at bounding box center [886, 559] width 816 height 34
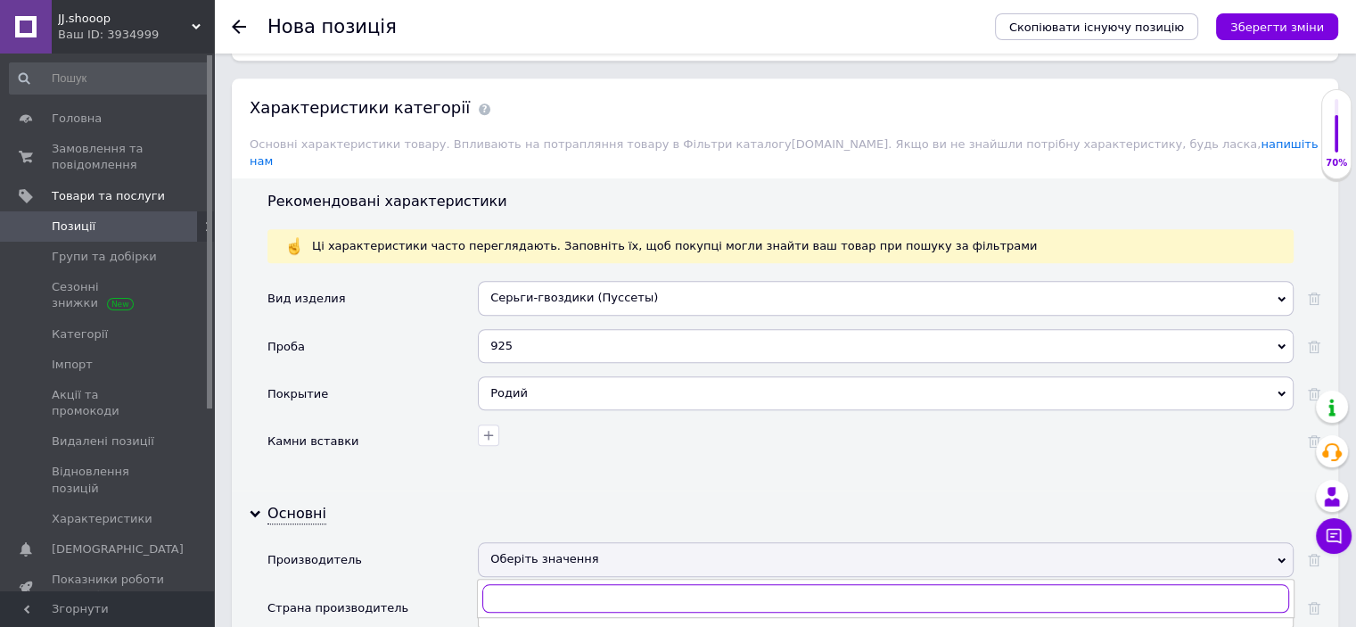
paste input "Пандора"
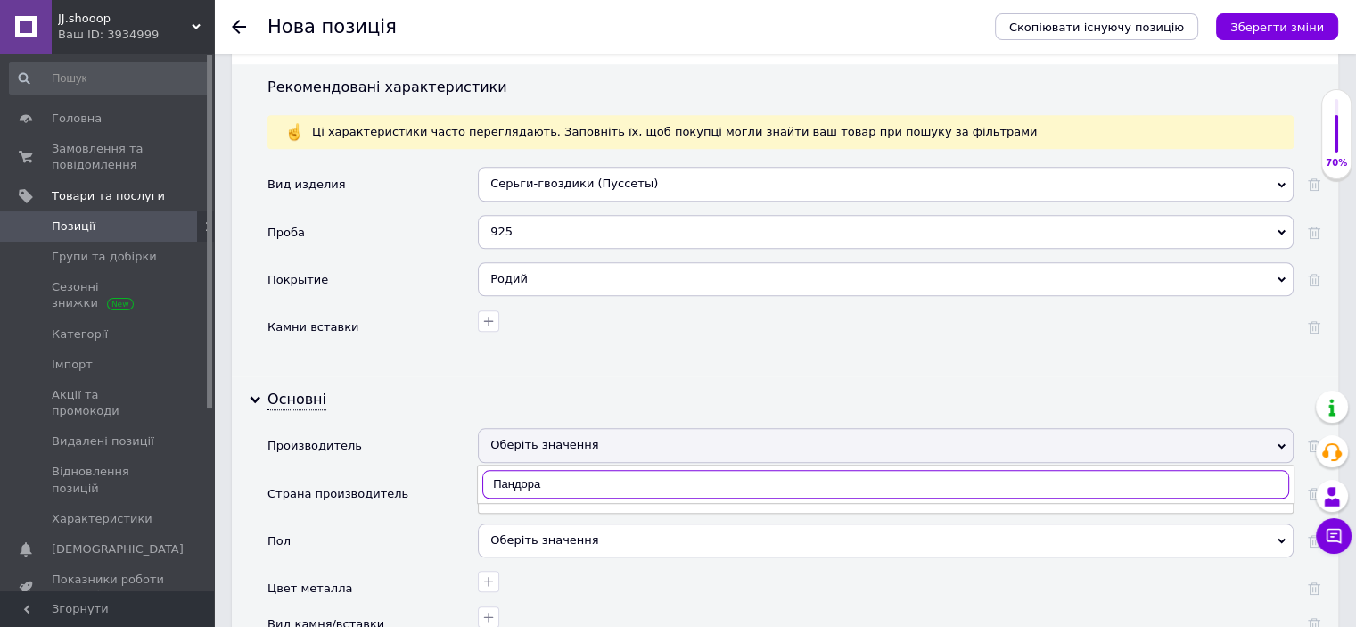
scroll to position [1542, 0]
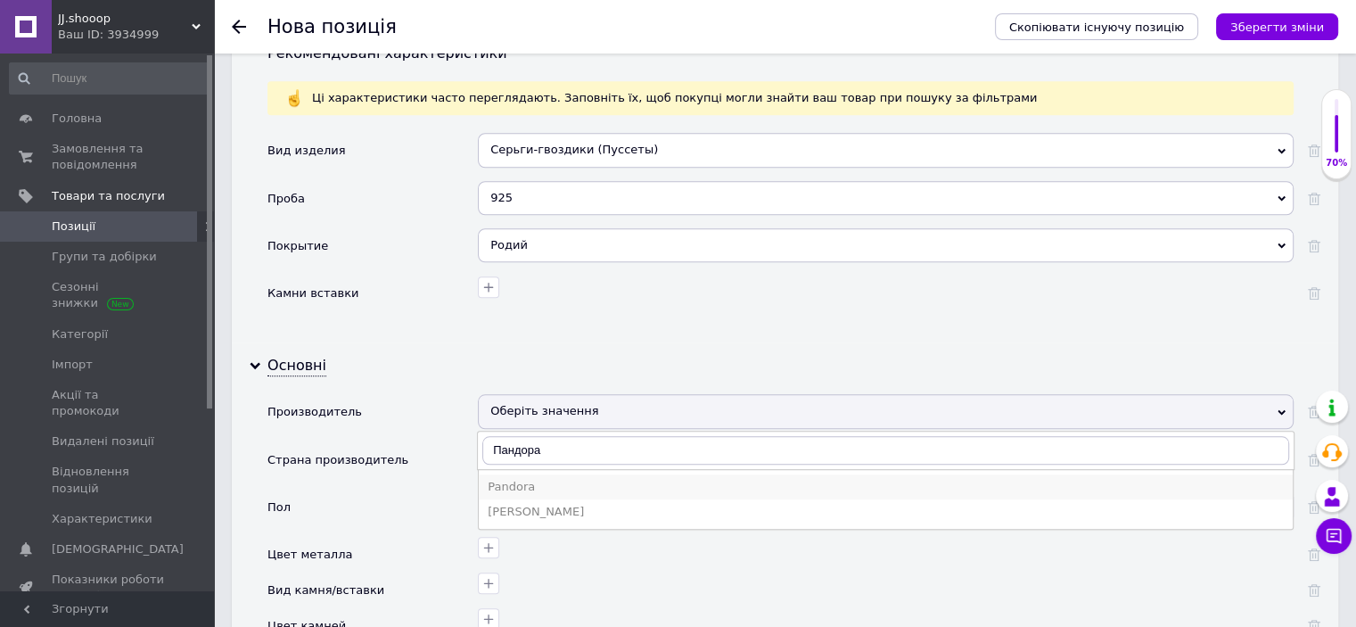
click at [522, 479] on div "Pandora" at bounding box center [886, 487] width 796 height 16
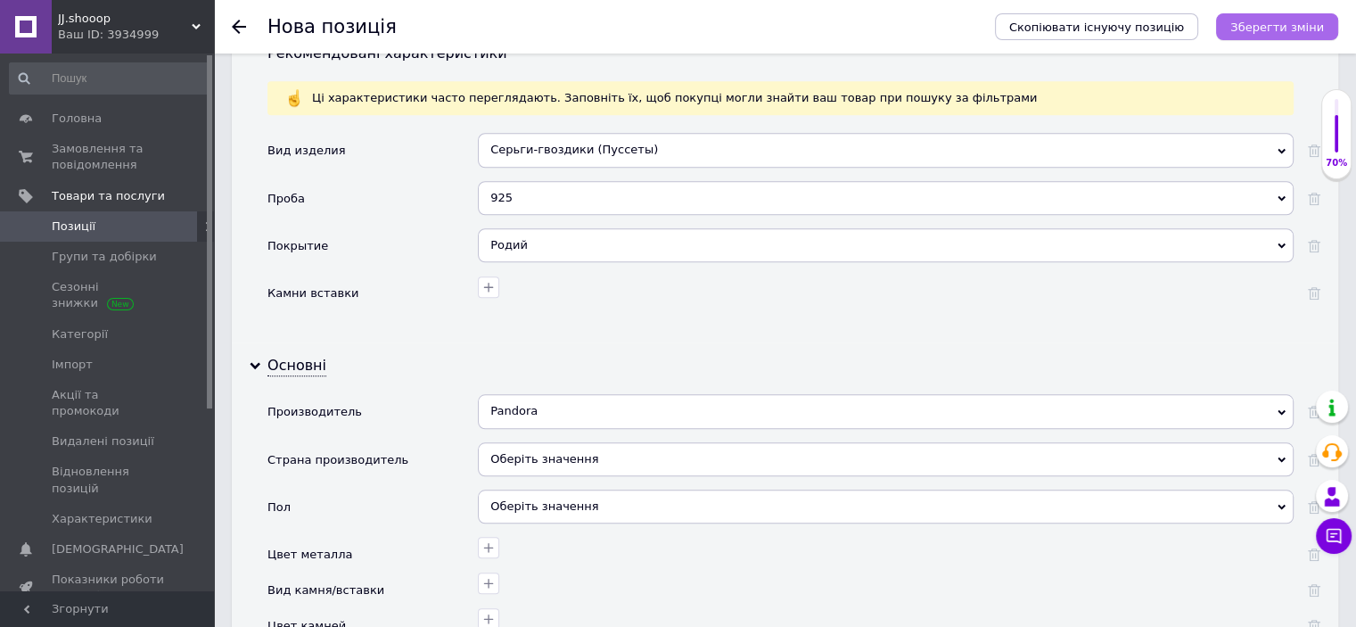
click at [1252, 28] on icon "Зберегти зміни" at bounding box center [1277, 27] width 94 height 13
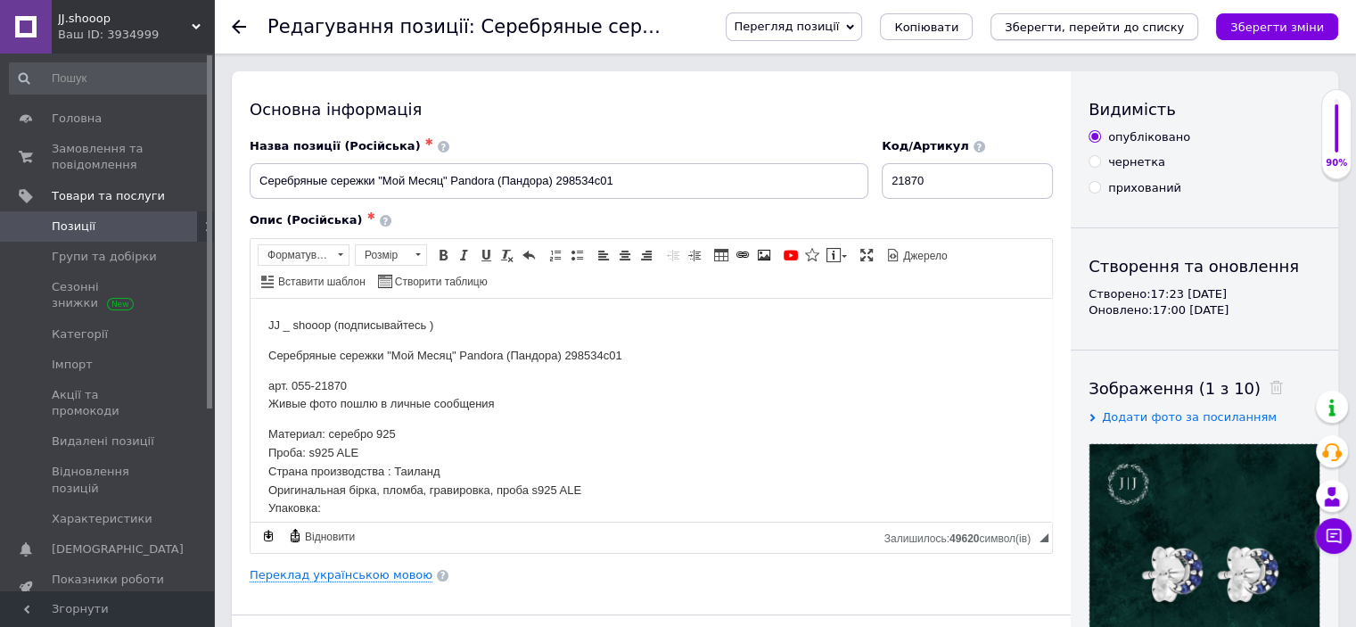
click at [1176, 15] on button "Зберегти, перейти до списку" at bounding box center [1095, 26] width 208 height 27
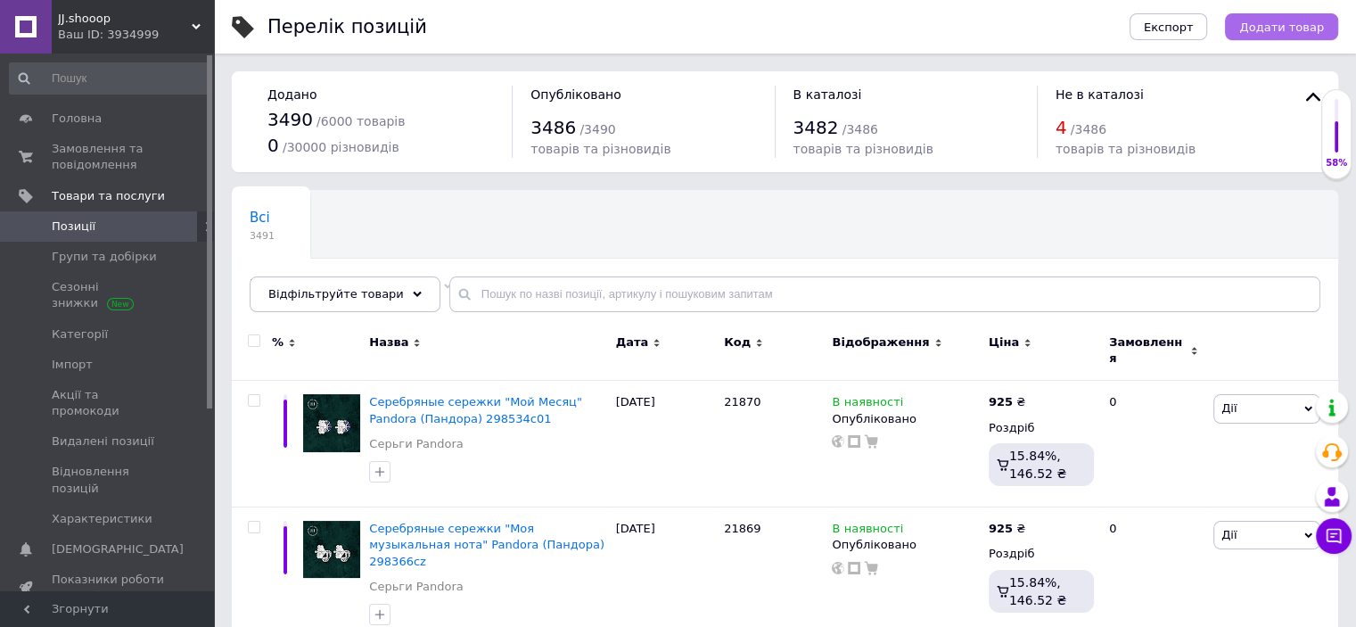
click at [1320, 21] on span "Додати товар" at bounding box center [1281, 27] width 85 height 13
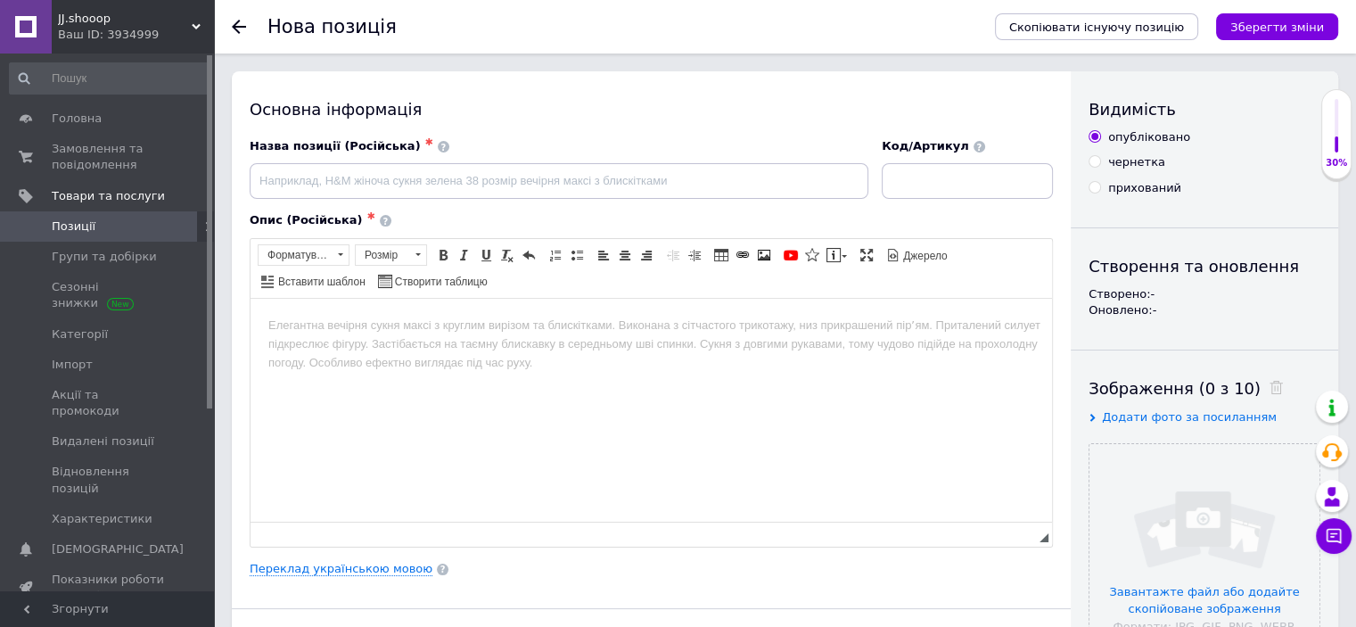
click at [367, 553] on div "Опис (Російська) ✱ Розширений текстовий редактор, E52686AC-1372-4A73-9188-1F32A…" at bounding box center [651, 379] width 821 height 352
click at [368, 553] on div "Опис (Російська) ✱ Розширений текстовий редактор, E52686AC-1372-4A73-9188-1F32A…" at bounding box center [651, 379] width 821 height 352
click at [374, 562] on link "Переклад українською мовою" at bounding box center [341, 569] width 183 height 14
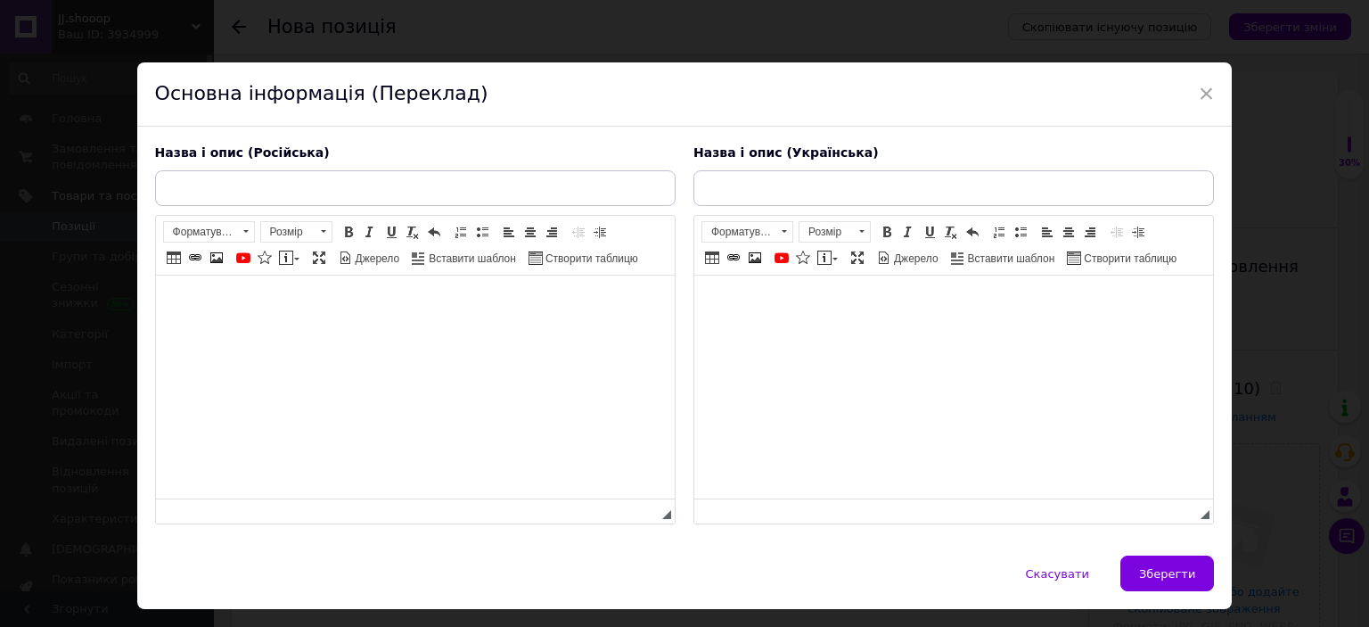
click at [846, 330] on html at bounding box center [953, 302] width 519 height 54
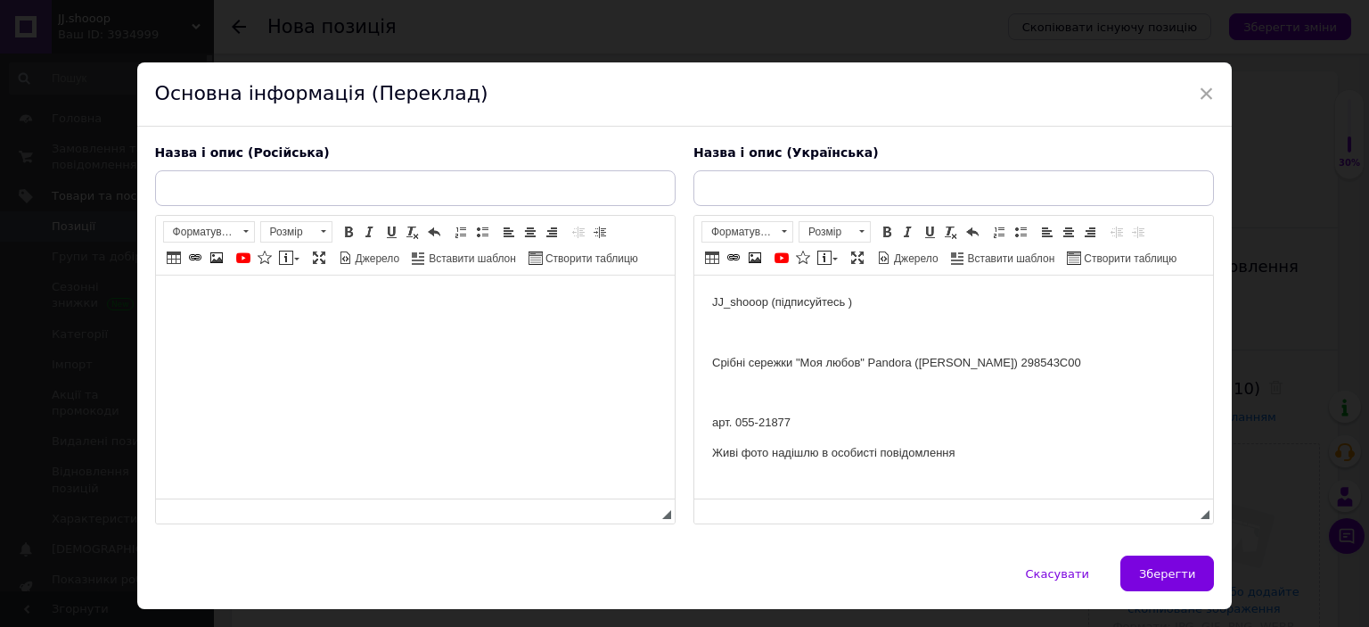
scroll to position [251, 0]
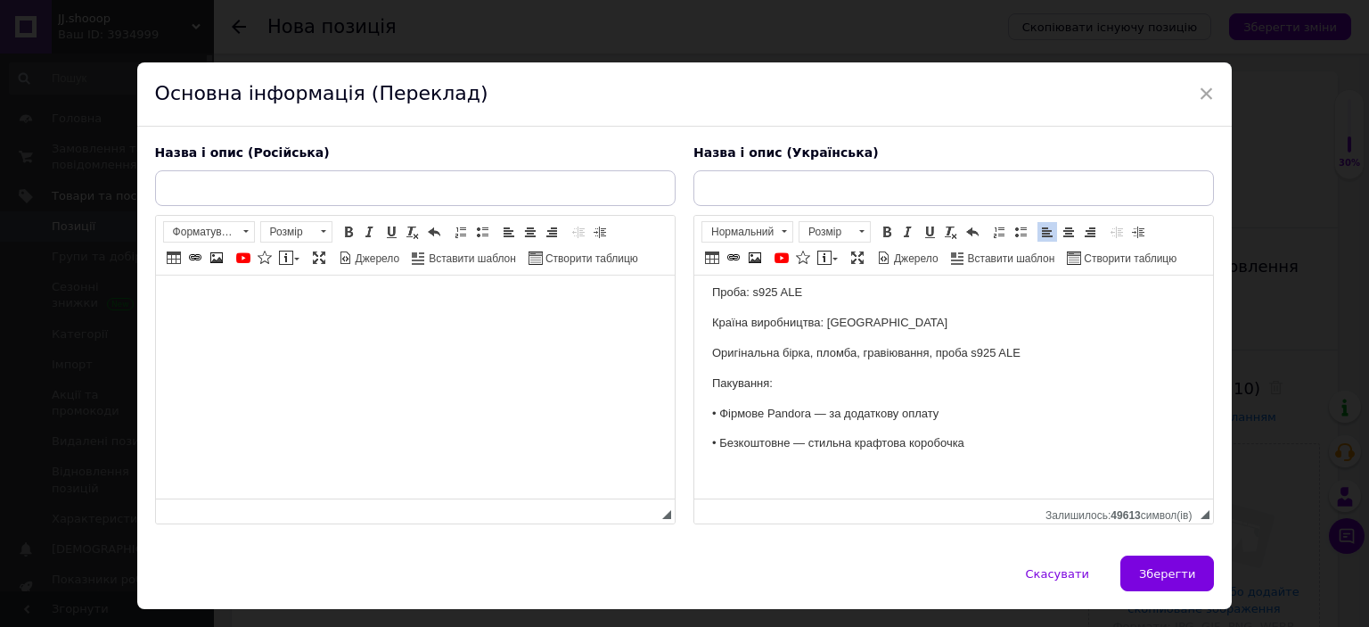
click at [428, 330] on html at bounding box center [414, 302] width 519 height 54
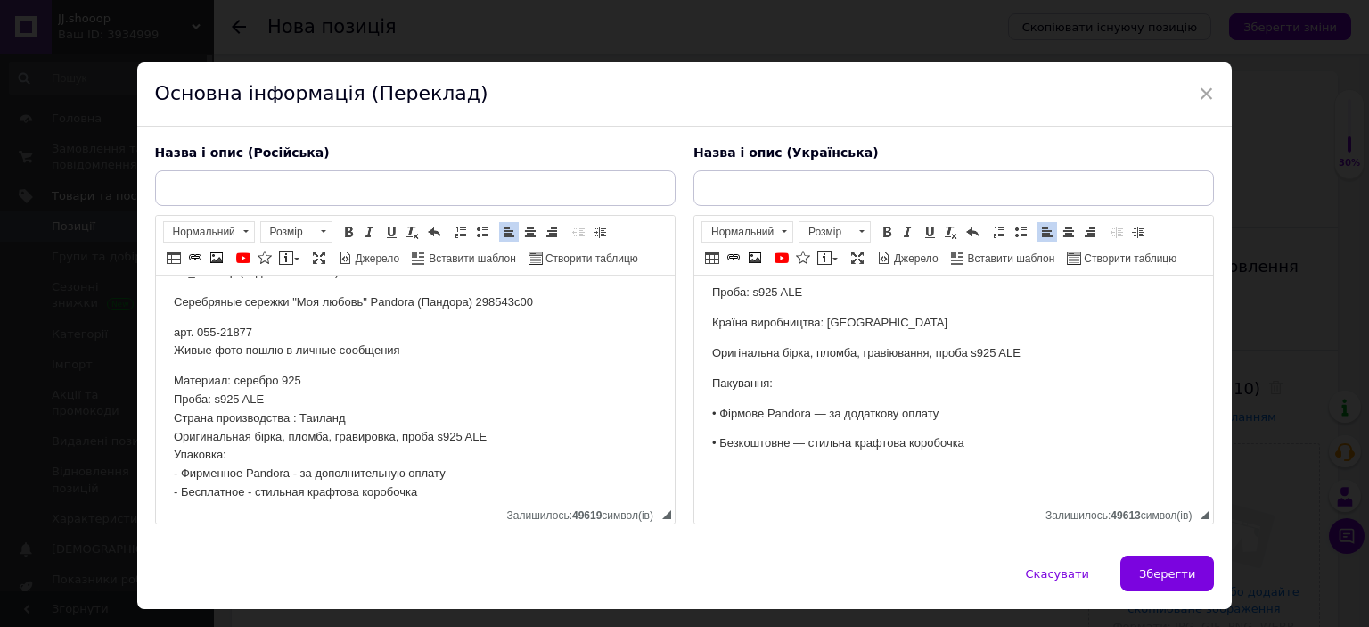
scroll to position [0, 0]
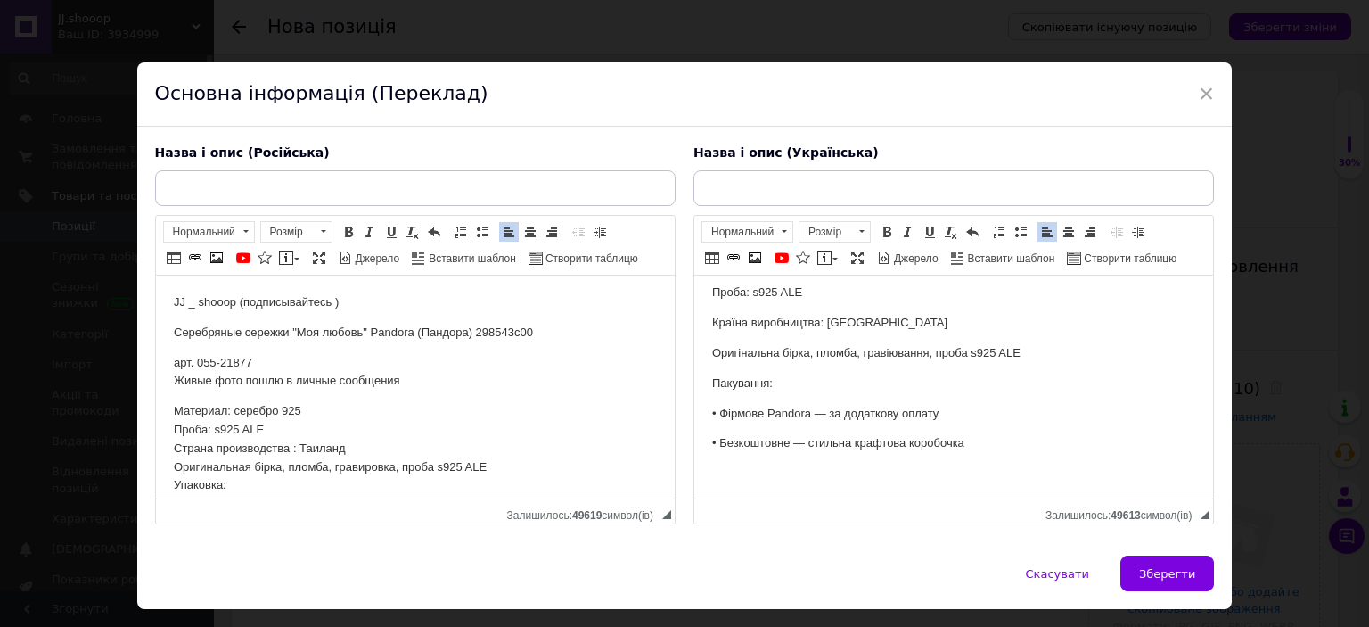
click at [336, 324] on p "Серебряные сережки "Моя любовь" Pandora (Пандора) 298543c00" at bounding box center [414, 333] width 483 height 19
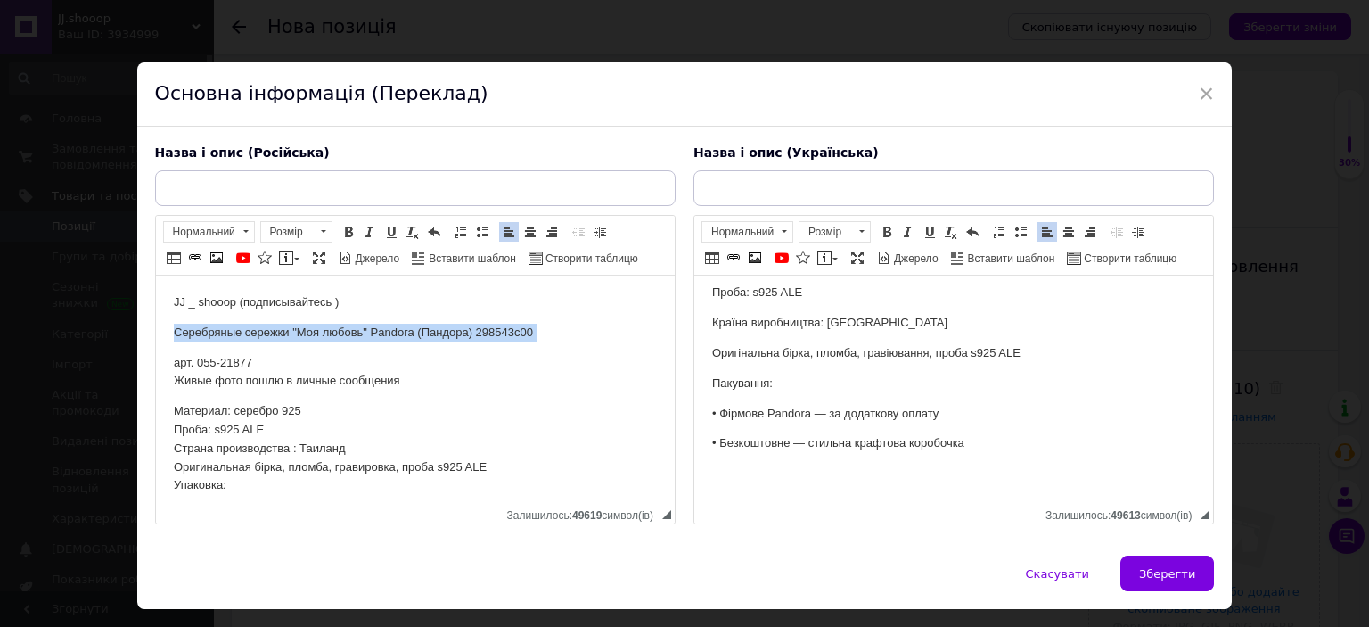
click at [336, 324] on p "Серебряные сережки "Моя любовь" Pandora (Пандора) 298543c00" at bounding box center [414, 333] width 483 height 19
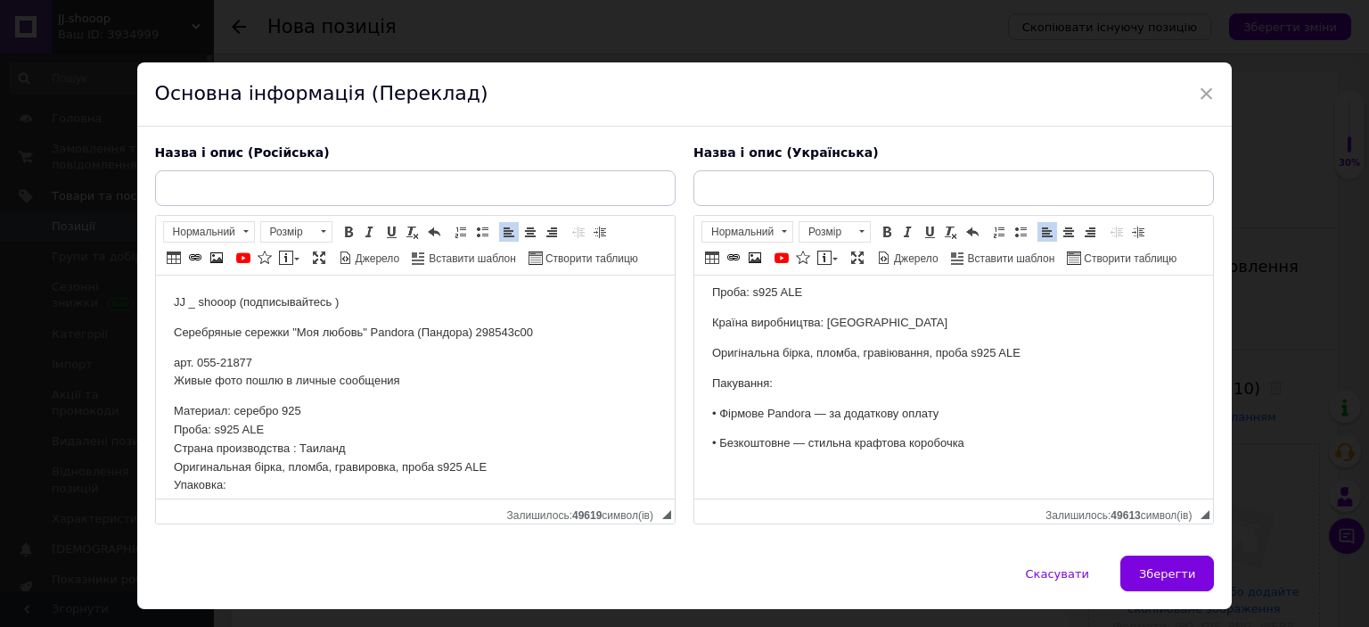
click at [335, 188] on input "text" at bounding box center [415, 188] width 521 height 36
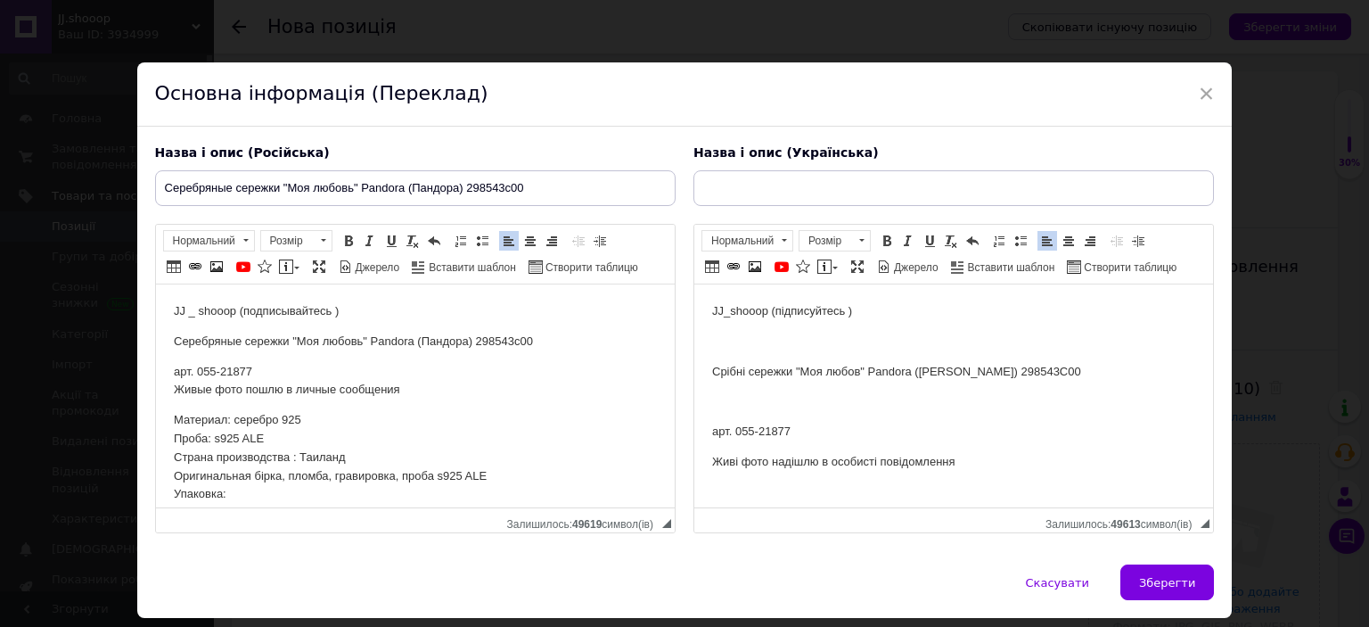
click at [711, 376] on p "Срібні сережки "Моя любов" Pandora ([PERSON_NAME]) 298543C00" at bounding box center [952, 372] width 483 height 19
drag, startPoint x: 735, startPoint y: 181, endPoint x: 740, endPoint y: 228, distance: 47.6
click at [735, 179] on input "text" at bounding box center [954, 188] width 521 height 36
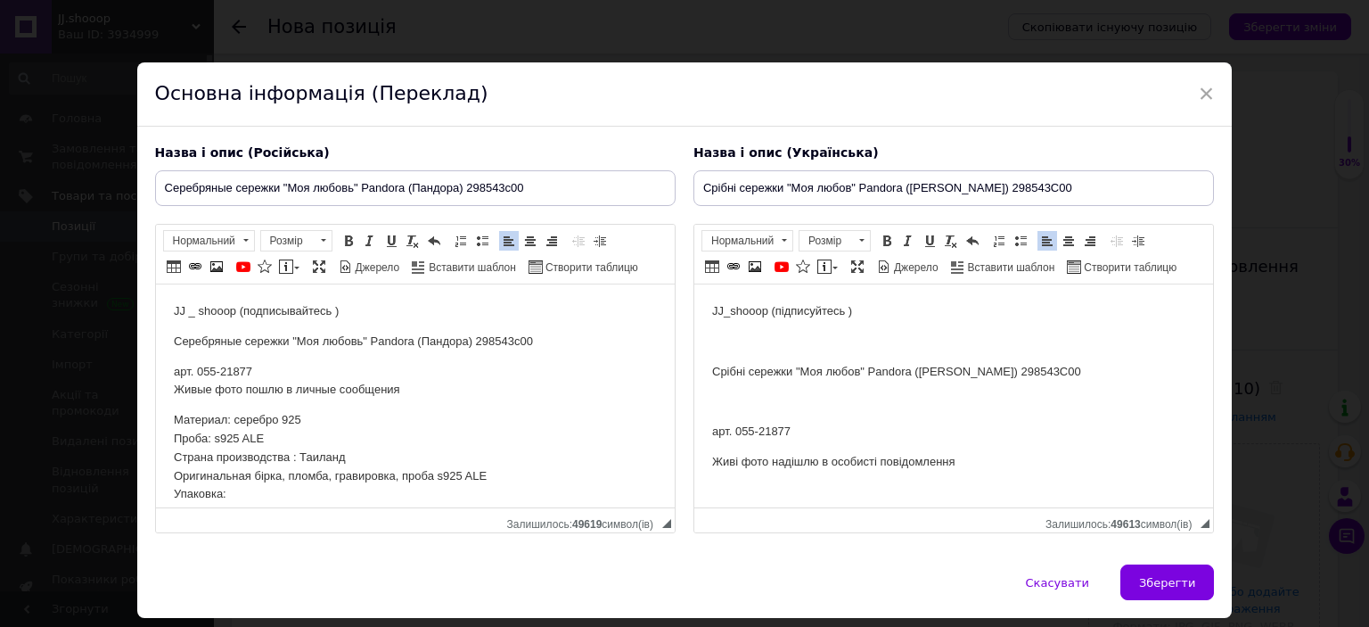
click at [776, 440] on p "арт. 055-21877" at bounding box center [952, 432] width 483 height 19
click at [773, 440] on p "арт. 055-21877" at bounding box center [952, 432] width 483 height 19
click at [775, 432] on p "арт. 055-21877" at bounding box center [952, 432] width 483 height 19
click at [1181, 581] on span "Зберегти" at bounding box center [1167, 582] width 56 height 13
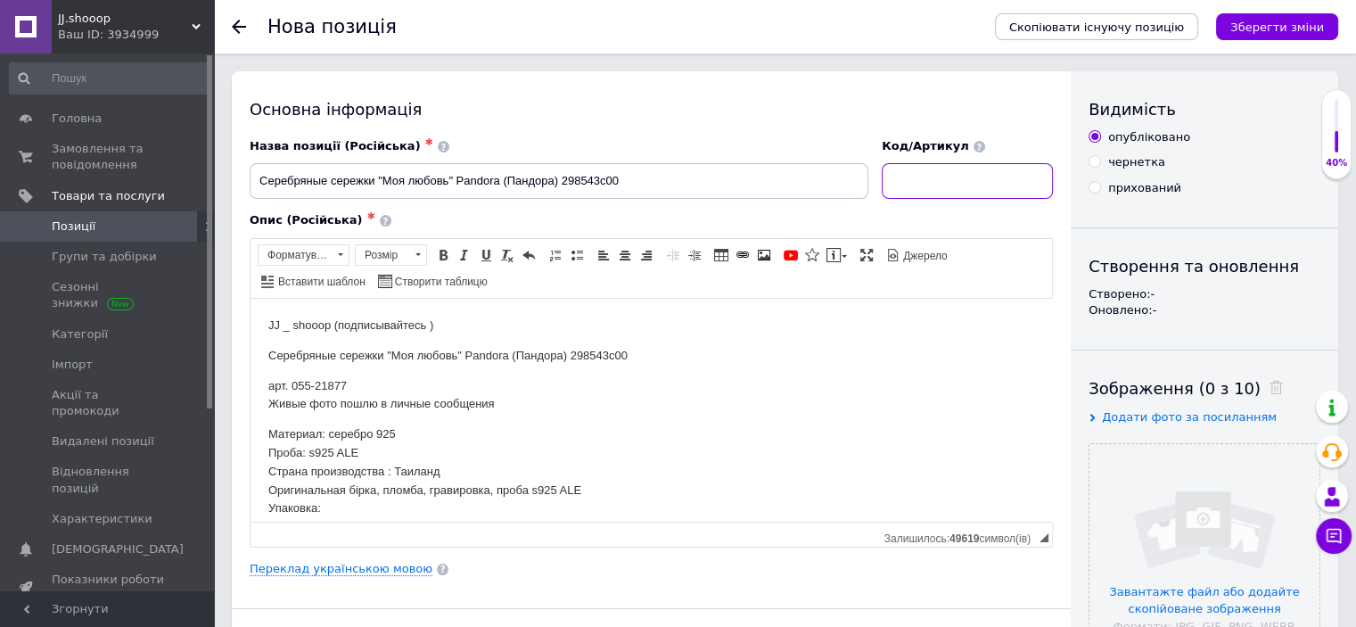
click at [903, 193] on input at bounding box center [967, 181] width 171 height 36
paste input "21877"
click at [1176, 484] on input "file" at bounding box center [1205, 559] width 230 height 230
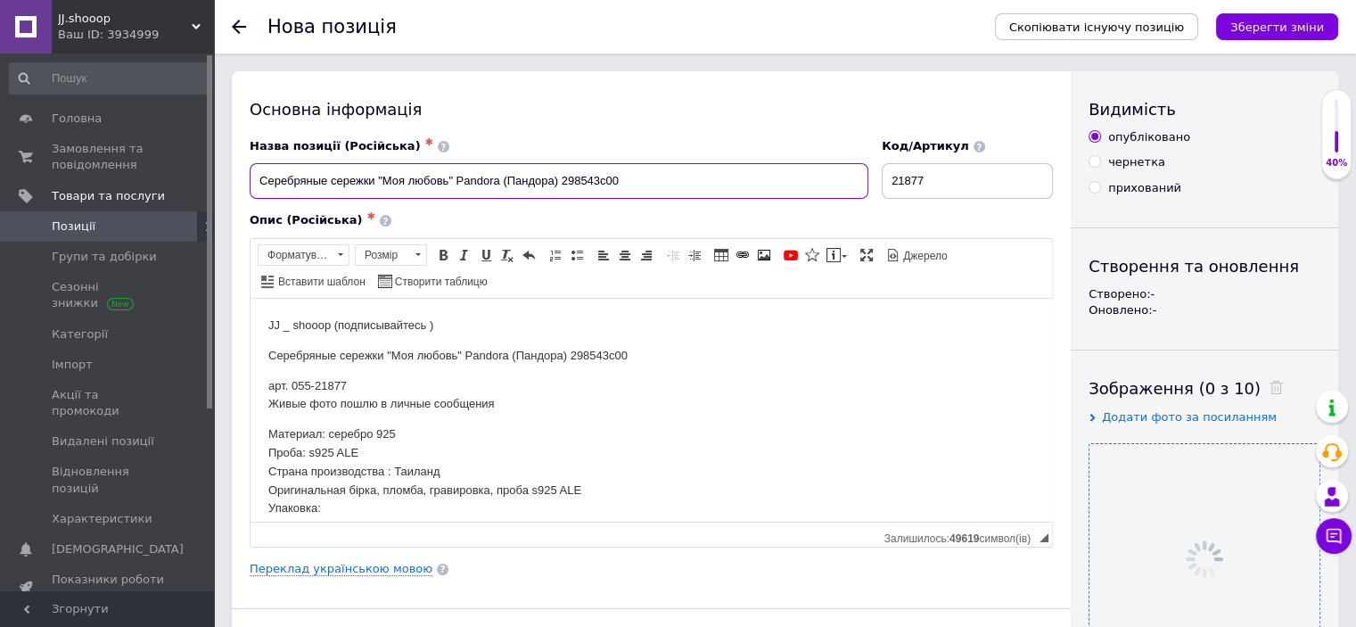
click at [515, 185] on input "Серебряные сережки "Моя любовь" Pandora (Пандора) 298543c00" at bounding box center [559, 181] width 619 height 36
click at [515, 218] on div "Опис (Російська) ✱" at bounding box center [651, 220] width 803 height 16
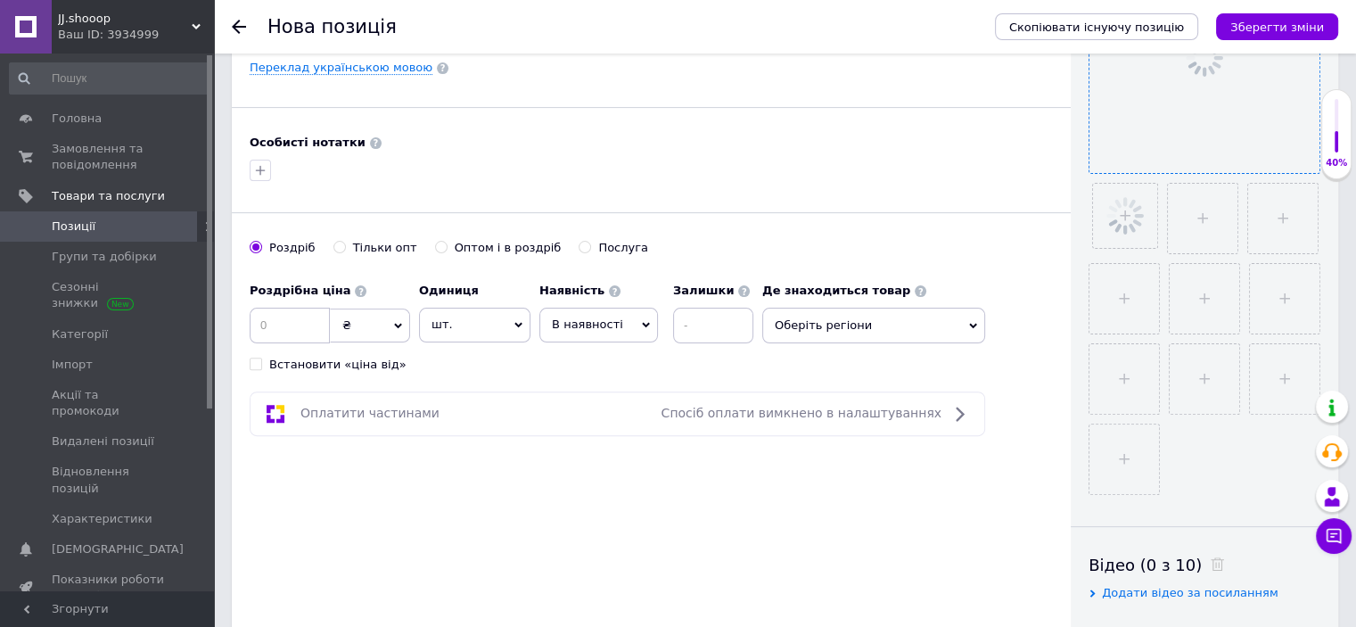
scroll to position [548, 0]
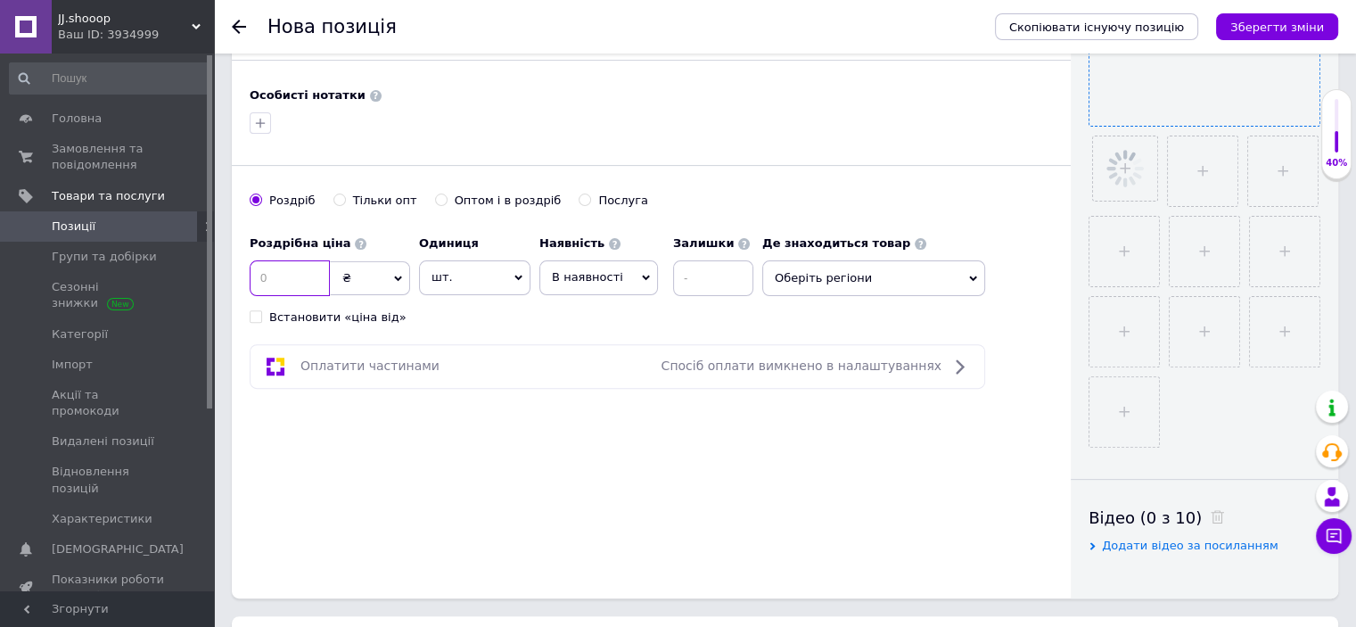
click at [271, 284] on input at bounding box center [290, 278] width 80 height 36
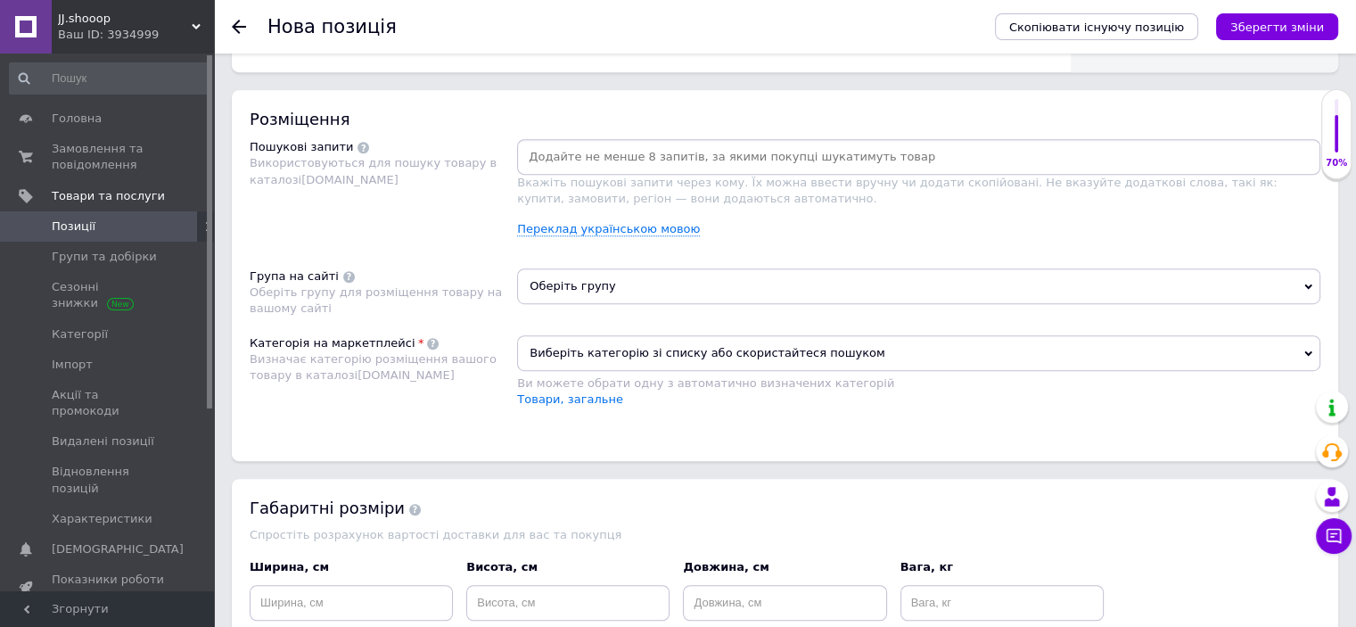
click at [586, 358] on span "Виберіть категорію зі списку або скористайтеся пошуком" at bounding box center [918, 353] width 803 height 36
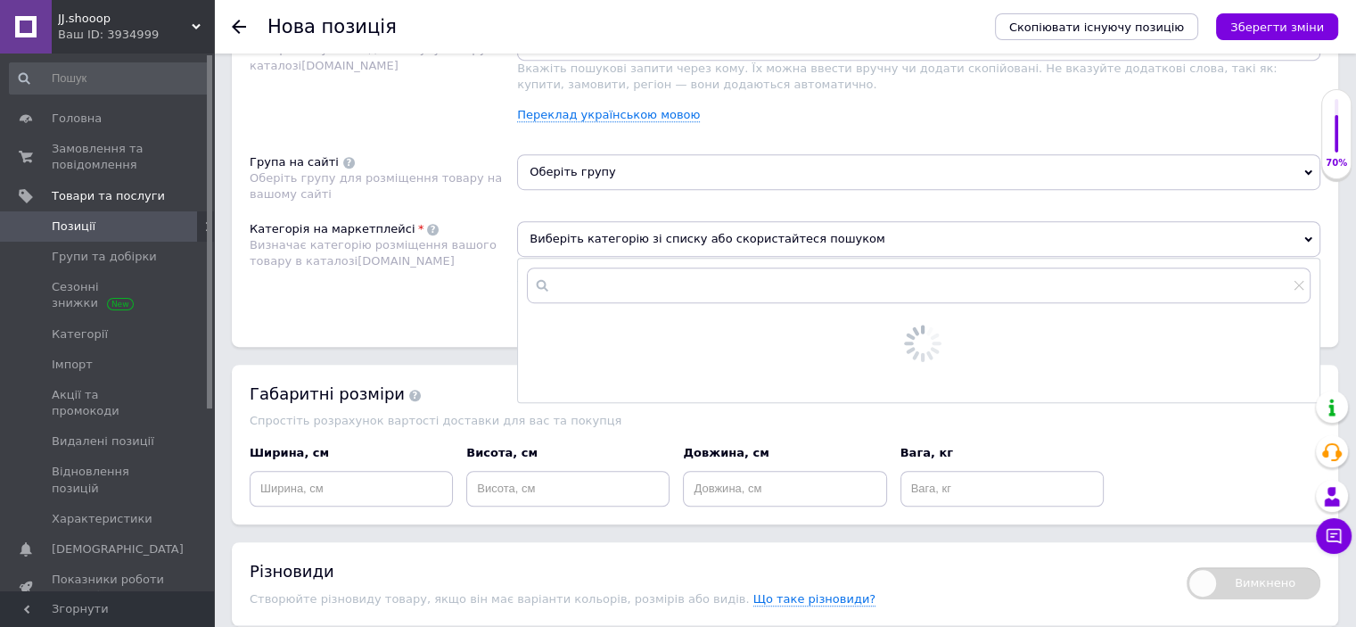
scroll to position [1142, 0]
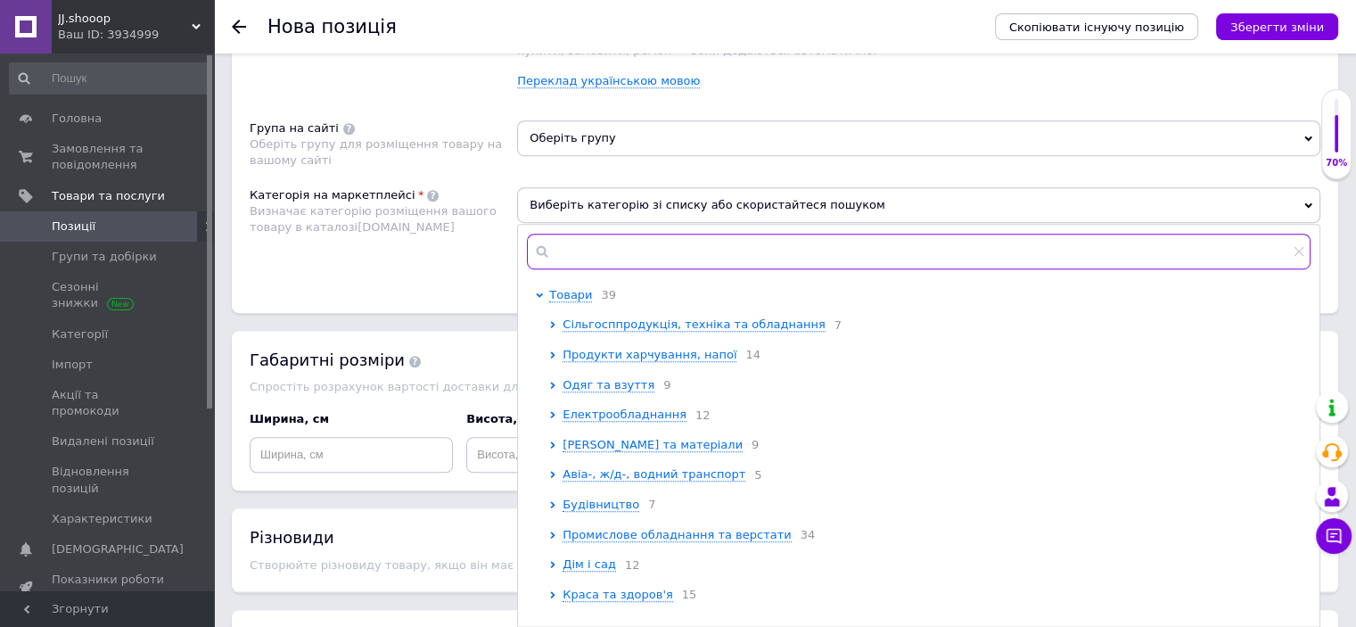
click at [784, 251] on input "text" at bounding box center [919, 252] width 784 height 36
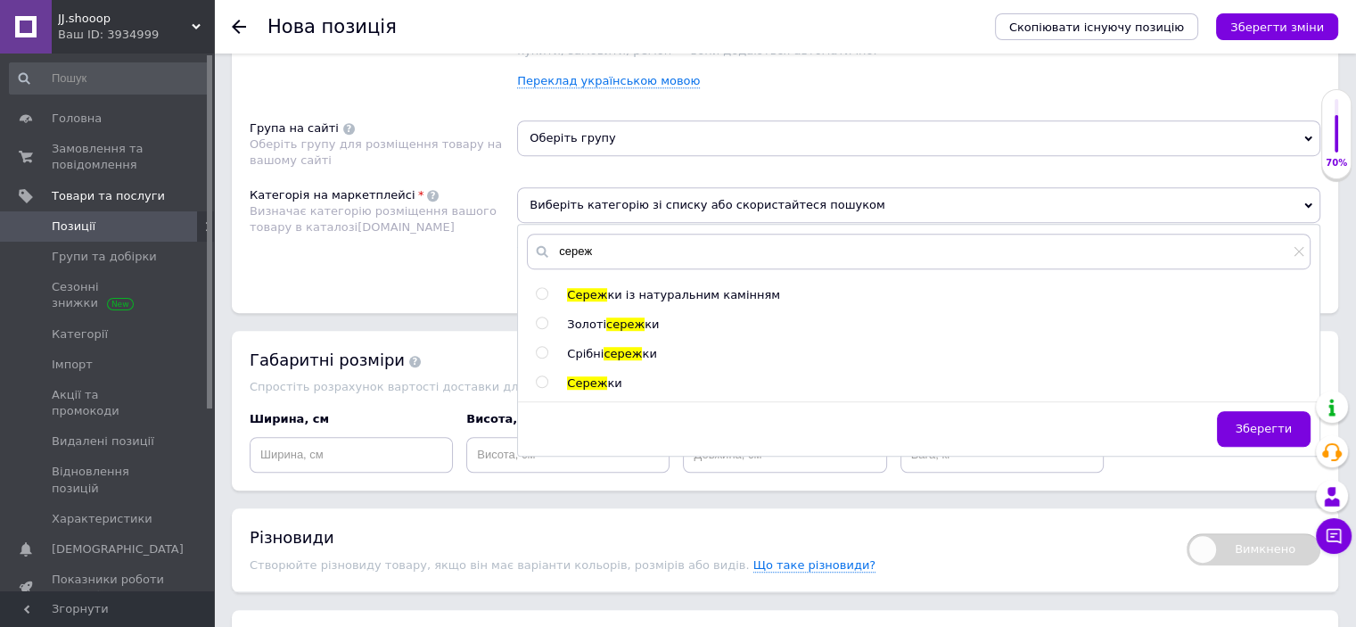
drag, startPoint x: 627, startPoint y: 357, endPoint x: 623, endPoint y: 317, distance: 40.3
click at [627, 357] on span "сереж" at bounding box center [623, 353] width 38 height 13
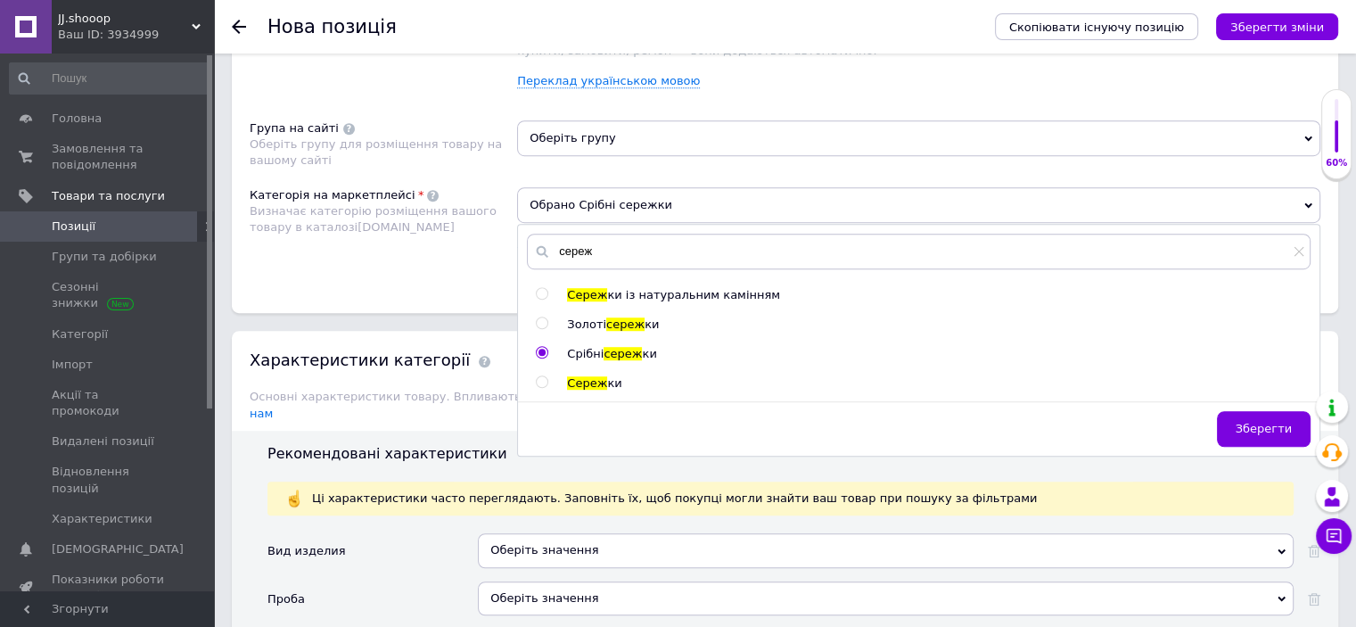
click at [596, 131] on span "Оберіть групу" at bounding box center [918, 138] width 803 height 36
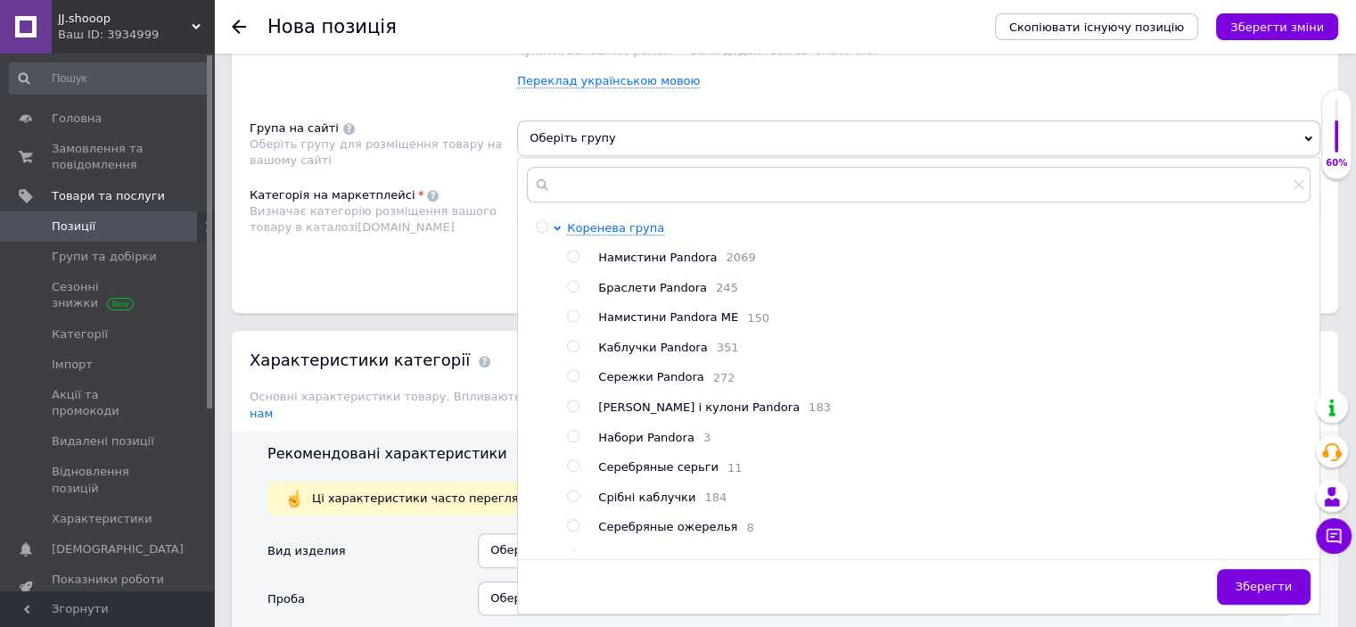
click at [658, 383] on span "Сережки Pandora" at bounding box center [650, 376] width 105 height 13
click at [366, 323] on div "Основна інформація Назва позиції (Російська) ✱ Серебряные сережки "Моя любовь" …" at bounding box center [785, 159] width 1142 height 2461
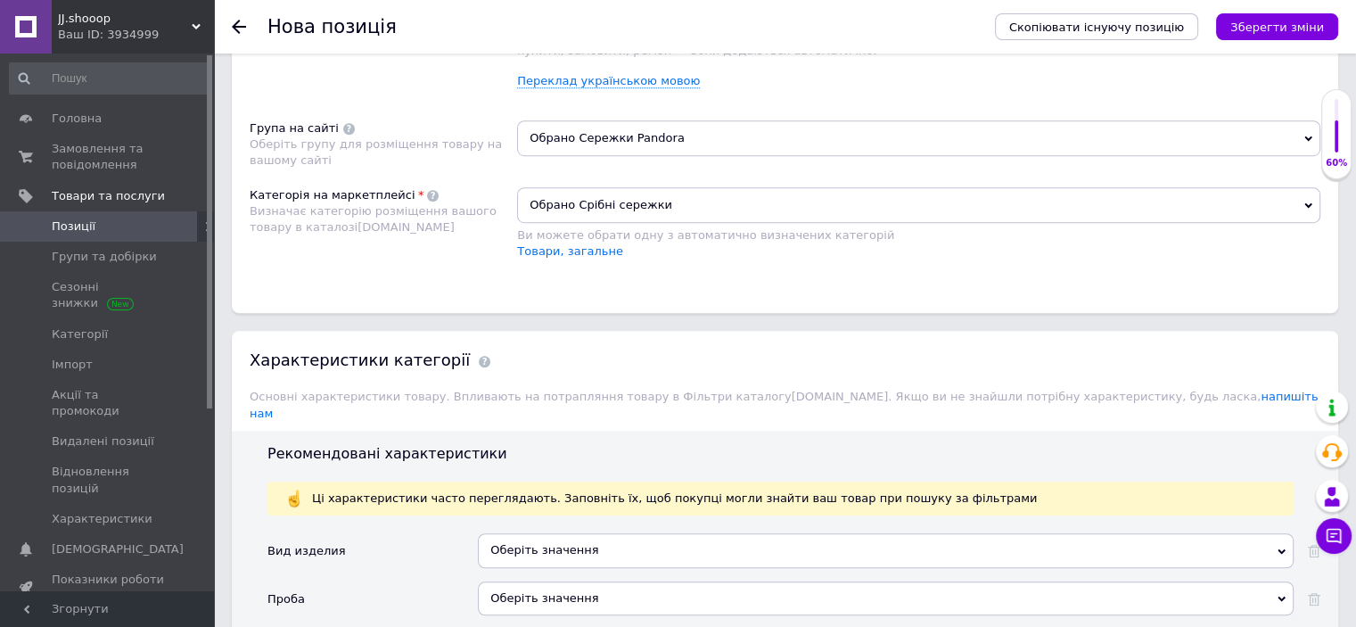
scroll to position [1440, 0]
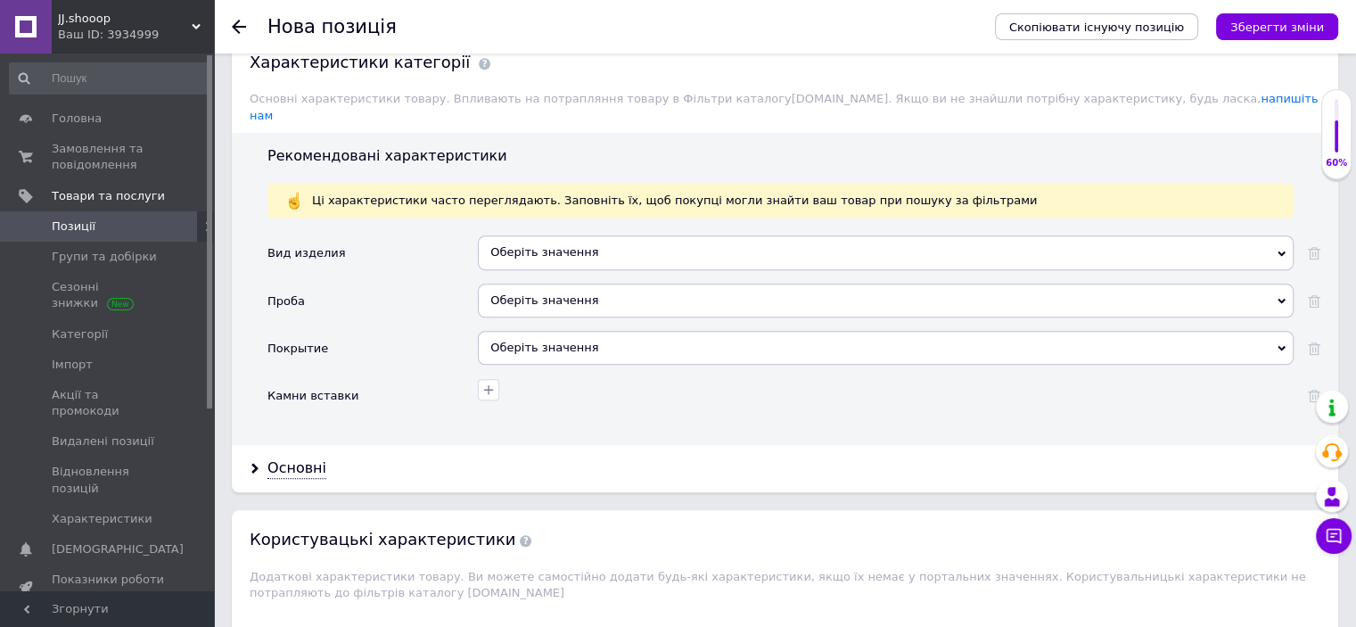
click at [550, 235] on div "Оберіть значення" at bounding box center [886, 252] width 816 height 34
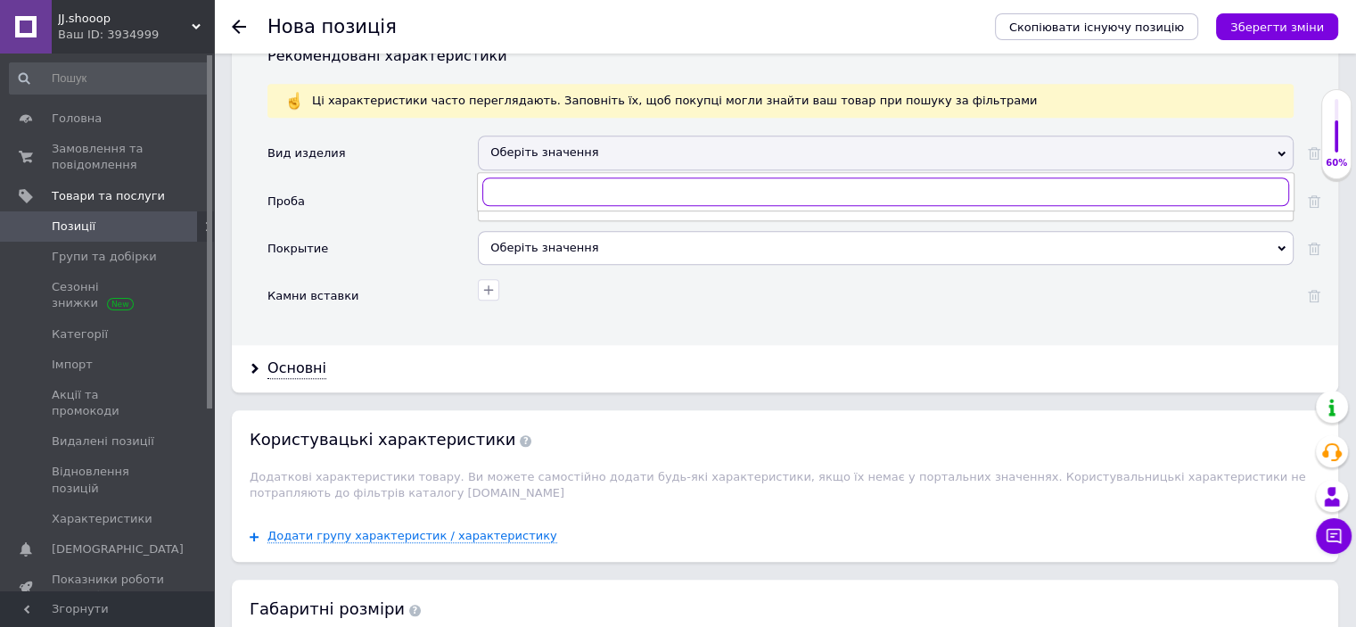
scroll to position [1588, 0]
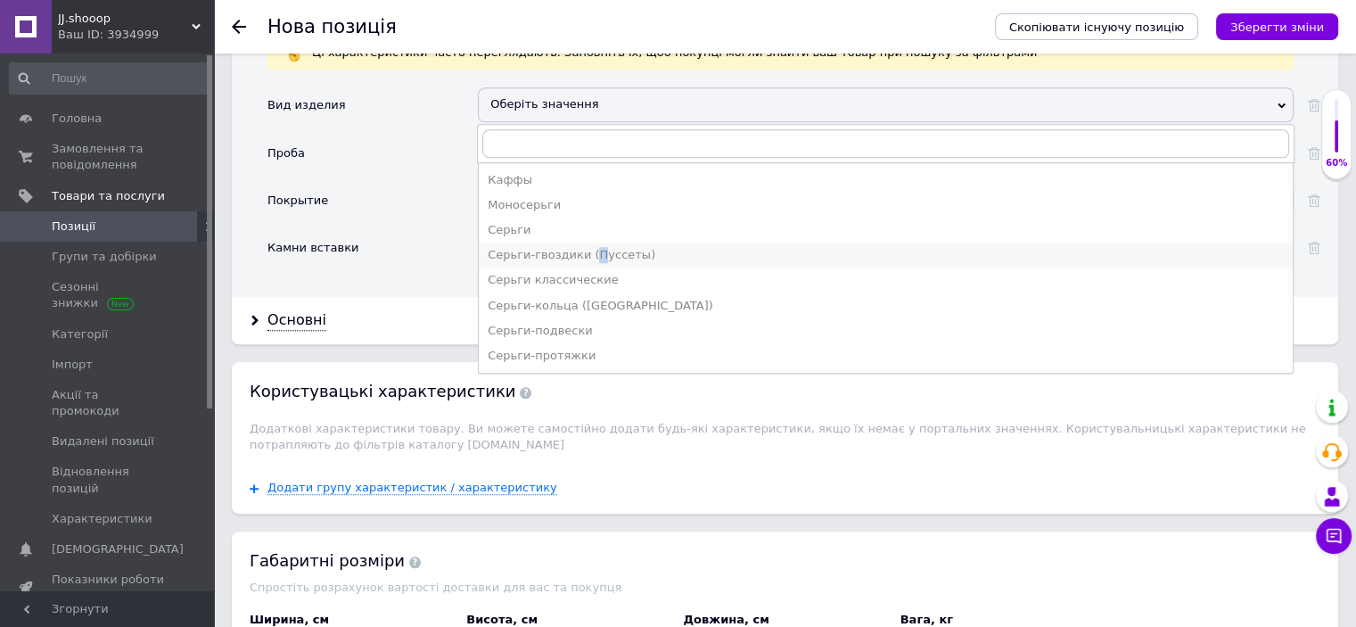
click at [588, 247] on div "Серьги-гвоздики (Пуссеты)" at bounding box center [886, 255] width 796 height 16
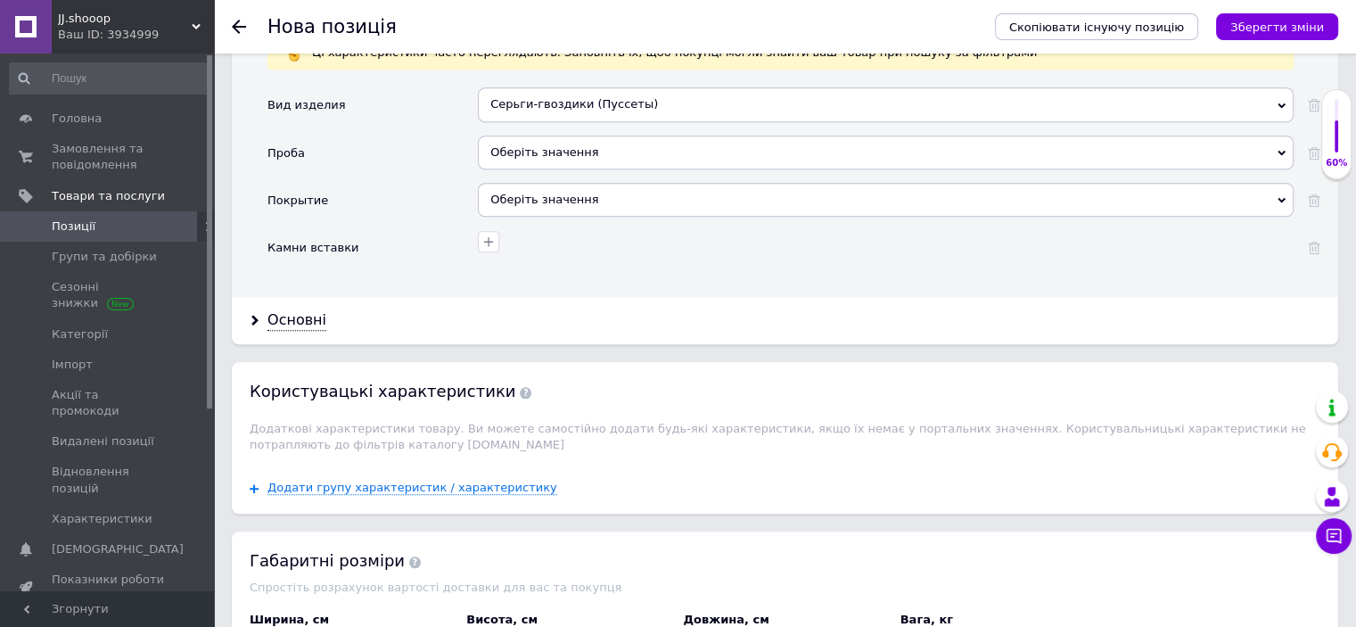
click at [559, 136] on div "Оберіть значення" at bounding box center [886, 153] width 816 height 34
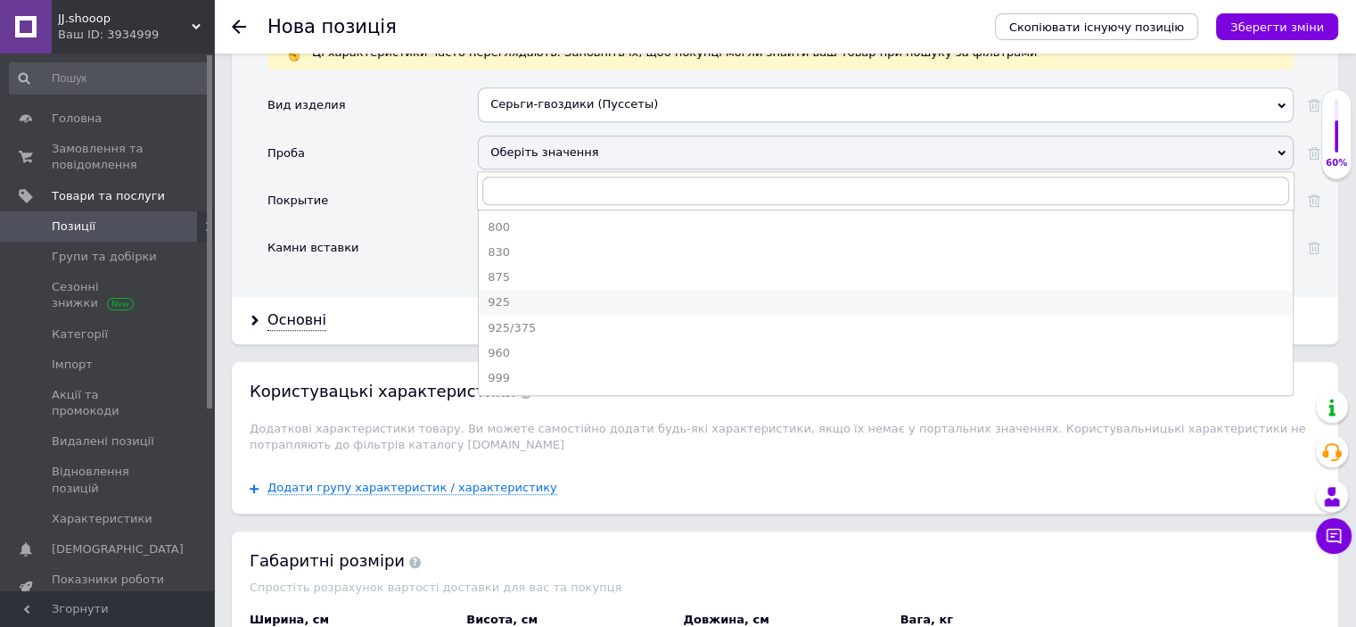
click at [503, 294] on div "925" at bounding box center [886, 302] width 796 height 16
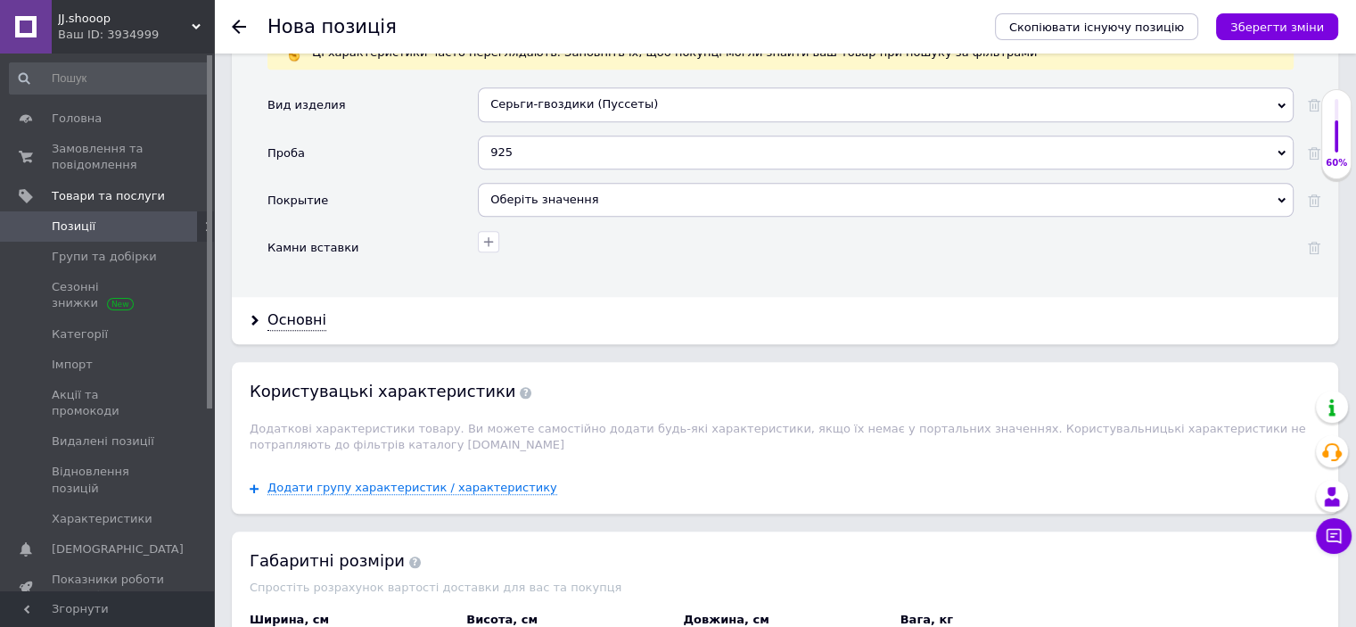
click at [526, 183] on div "Оберіть значення" at bounding box center [886, 200] width 816 height 34
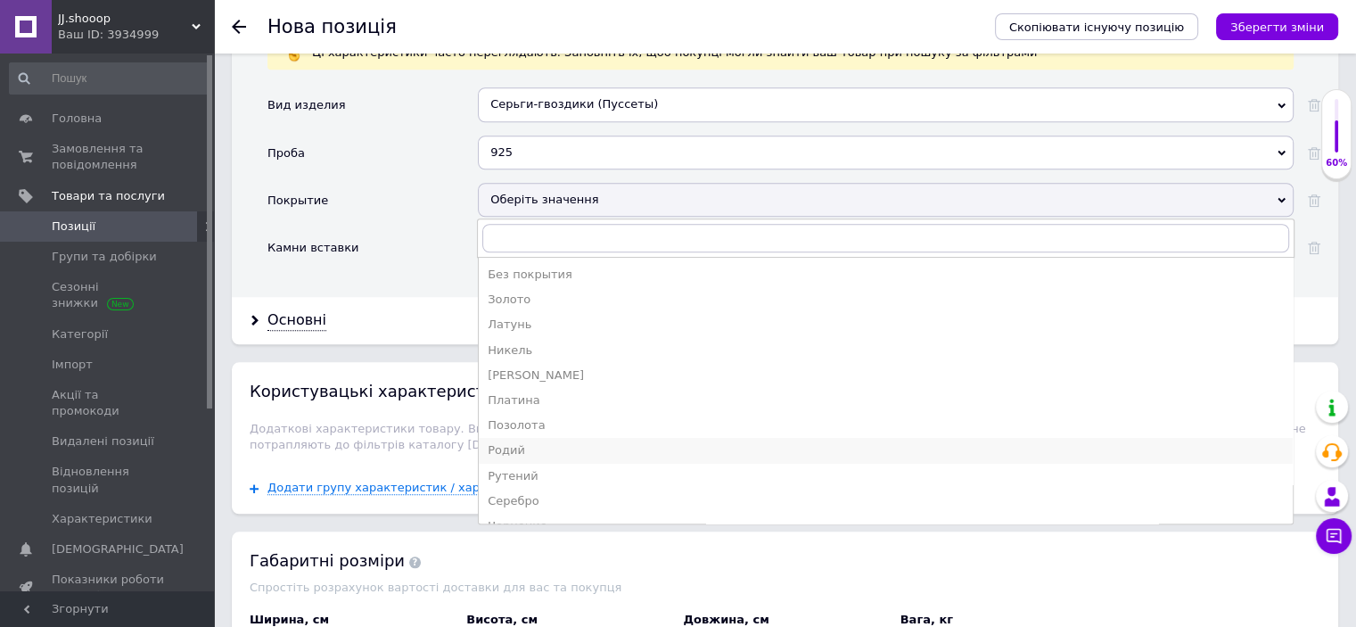
click at [527, 442] on div "Родий" at bounding box center [886, 450] width 796 height 16
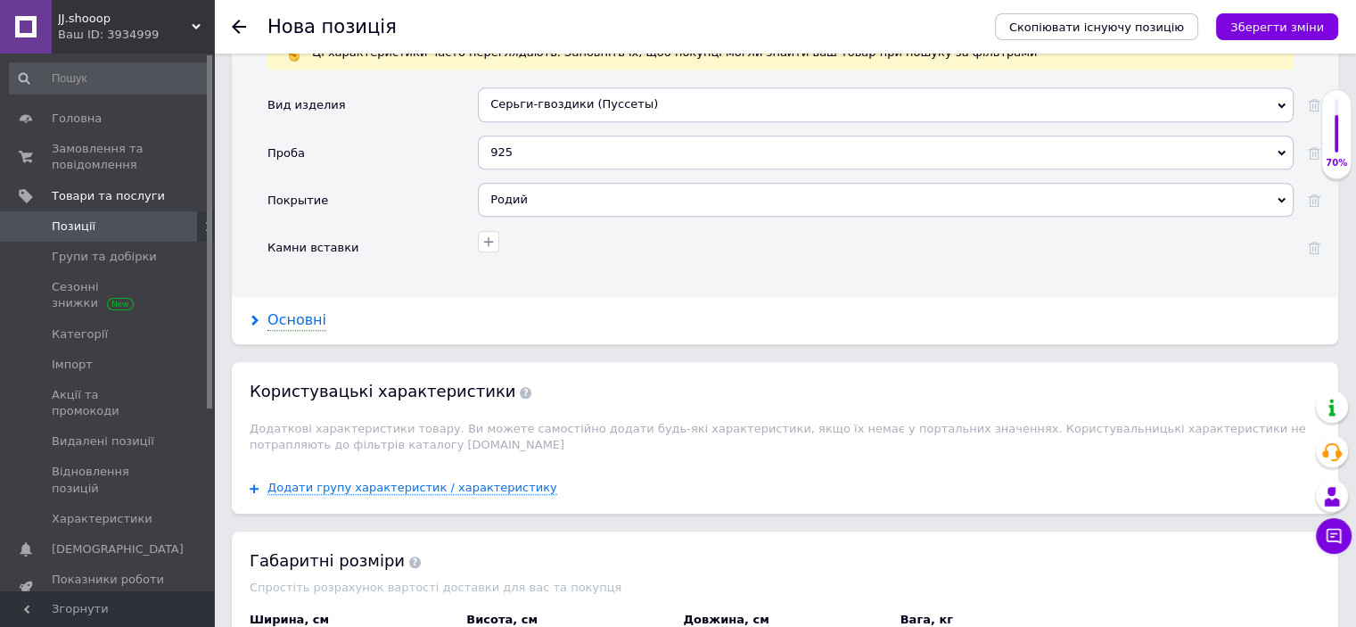
click at [290, 310] on div "Основні" at bounding box center [296, 320] width 59 height 21
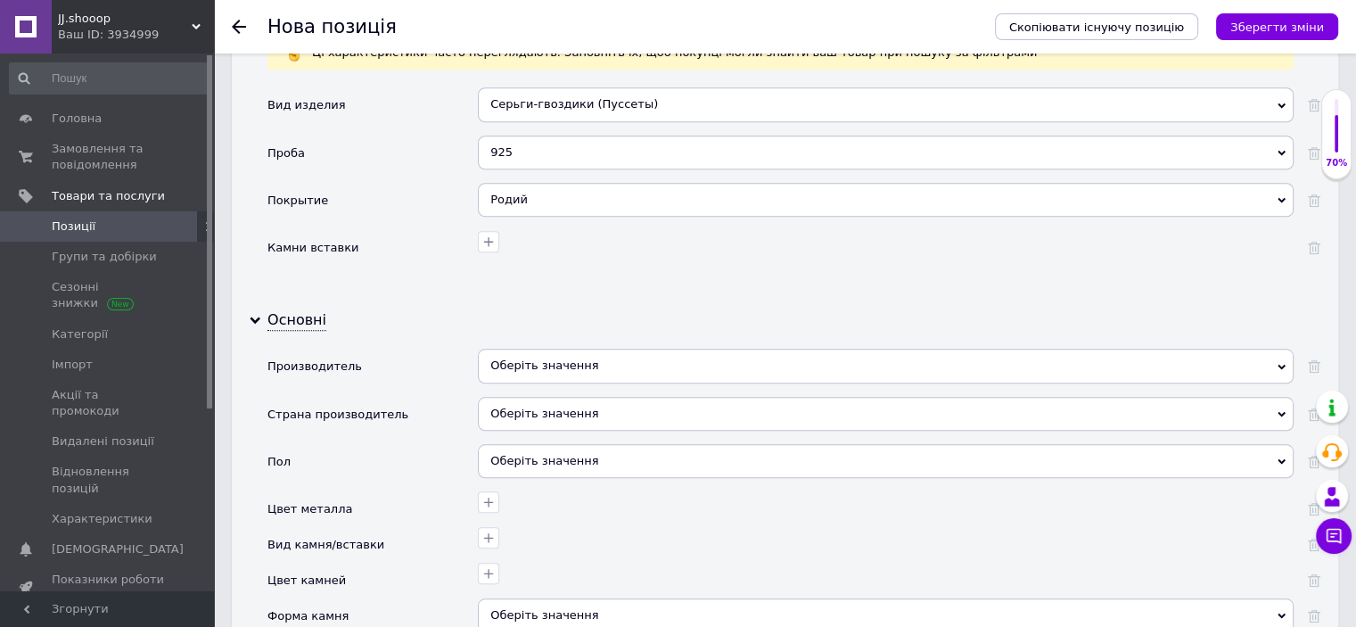
click at [489, 349] on div "Оберіть значення" at bounding box center [886, 366] width 816 height 34
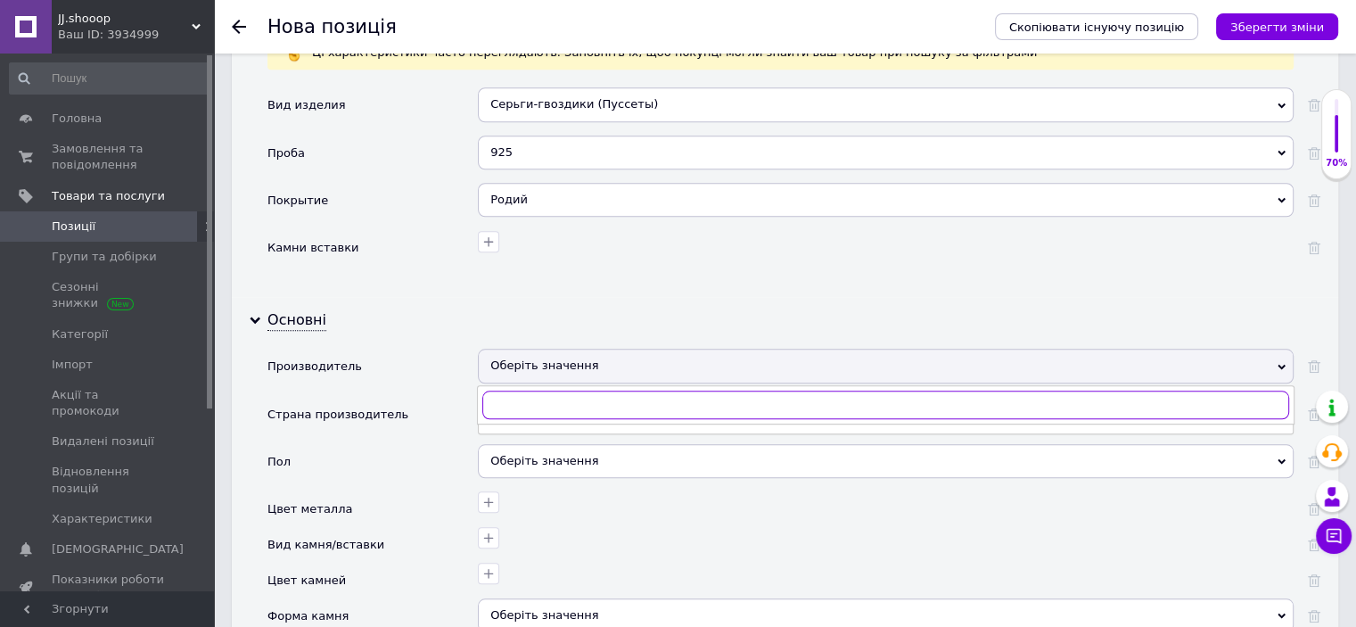
paste input "Пандора"
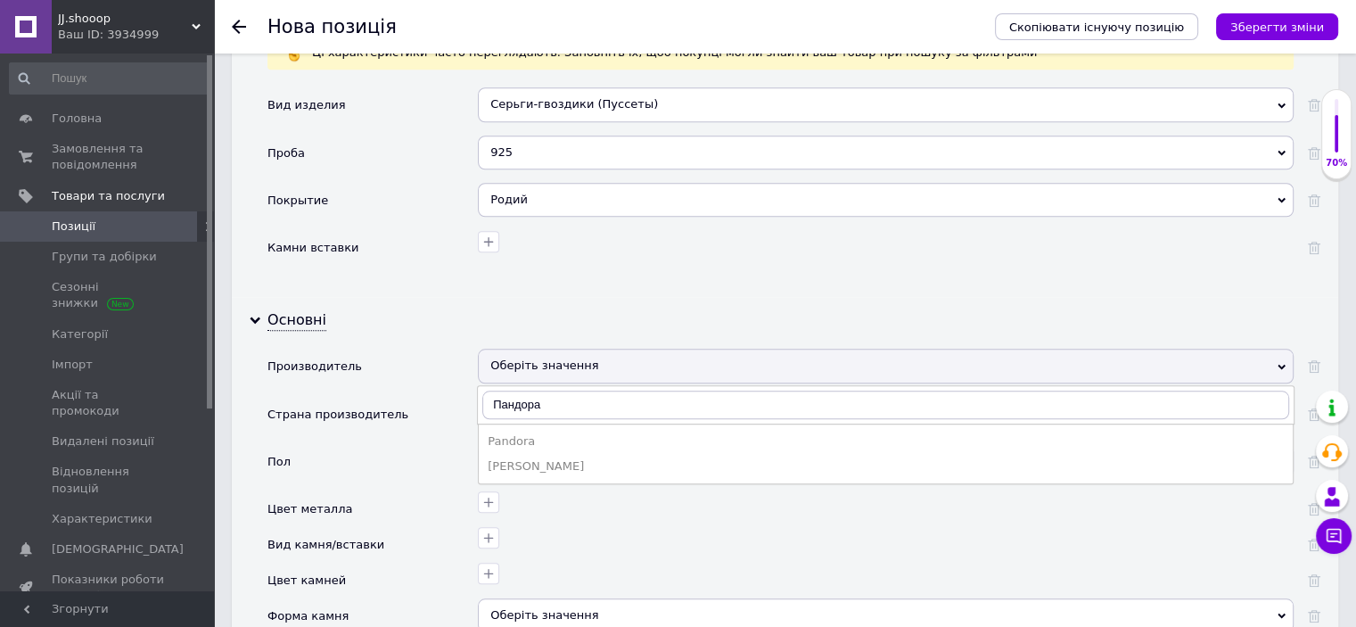
click at [532, 433] on div "Pandora" at bounding box center [886, 441] width 796 height 16
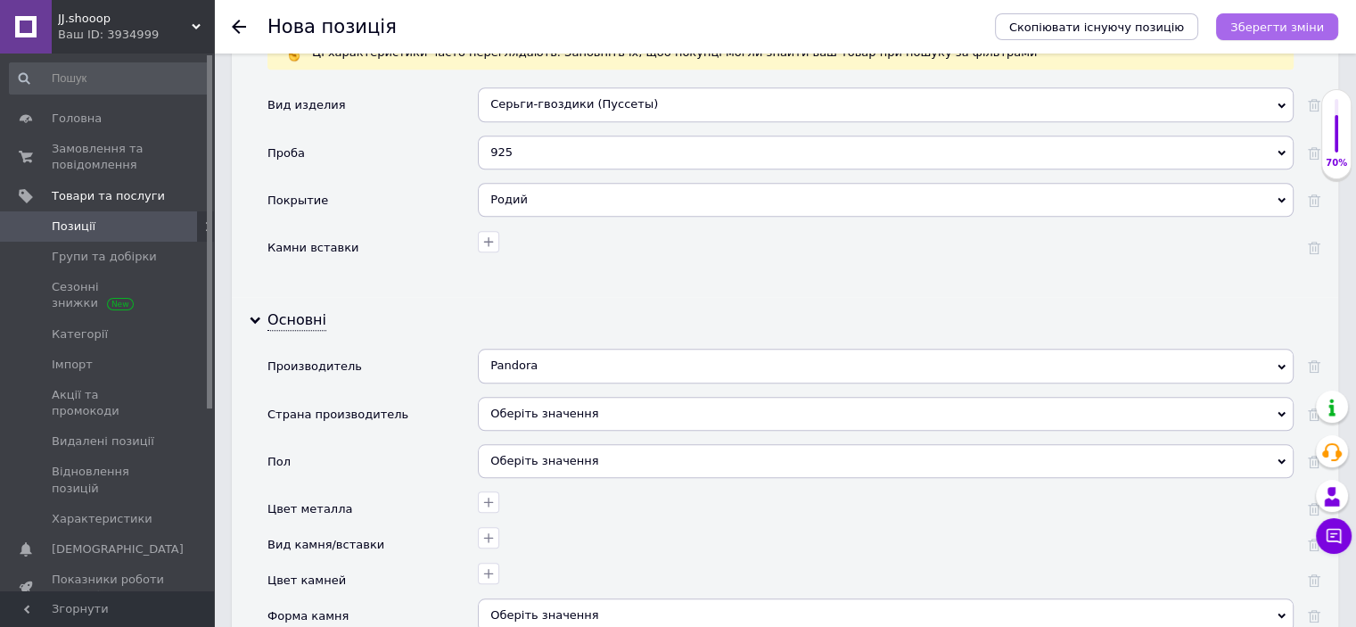
click at [1261, 35] on button "Зберегти зміни" at bounding box center [1277, 26] width 122 height 27
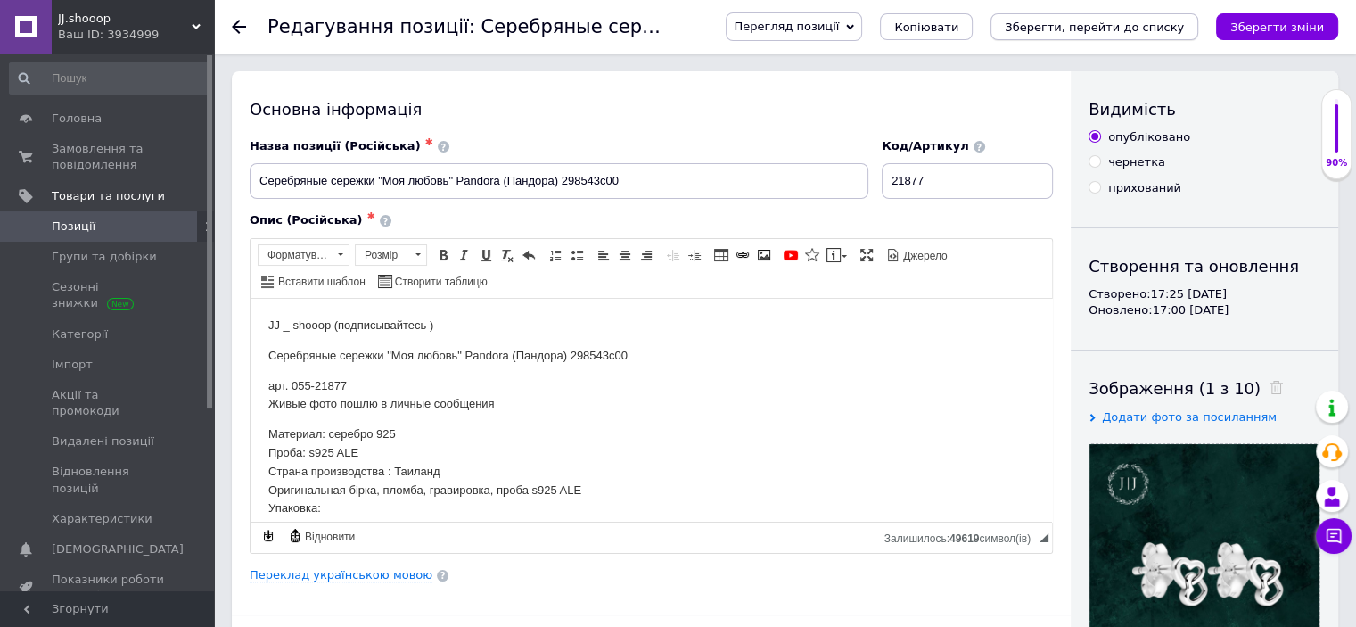
click at [1098, 35] on button "Зберегти, перейти до списку" at bounding box center [1095, 26] width 208 height 27
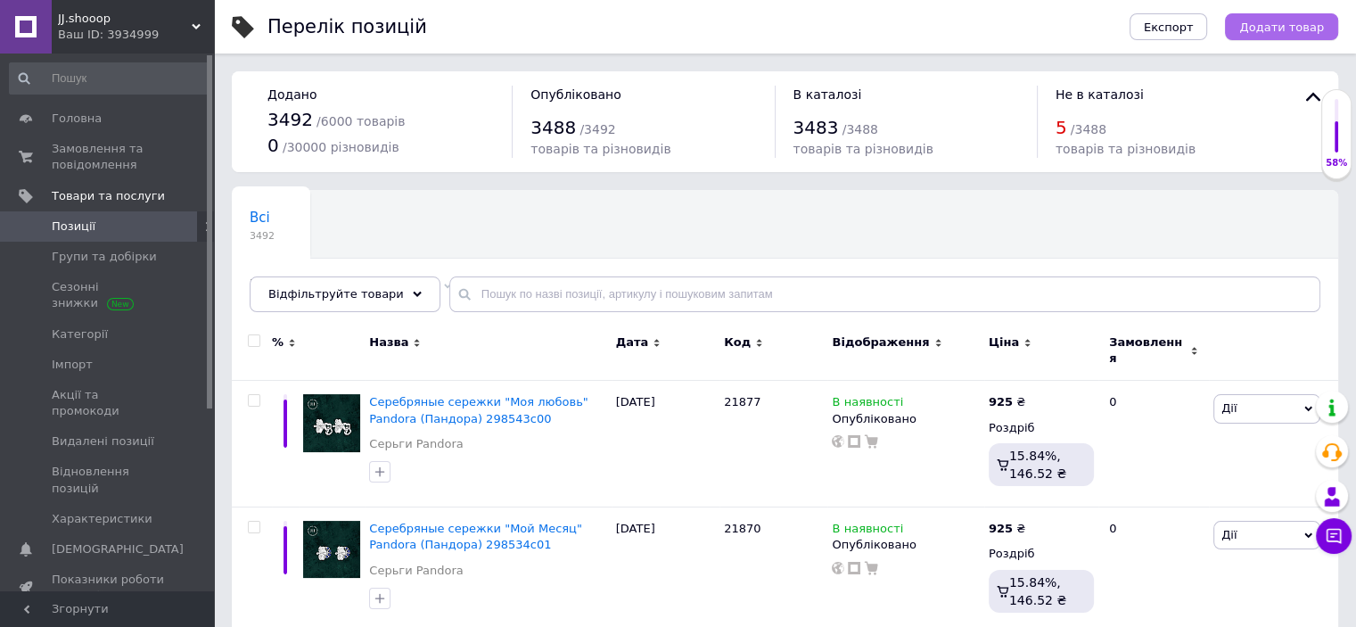
click at [1310, 22] on span "Додати товар" at bounding box center [1281, 27] width 85 height 13
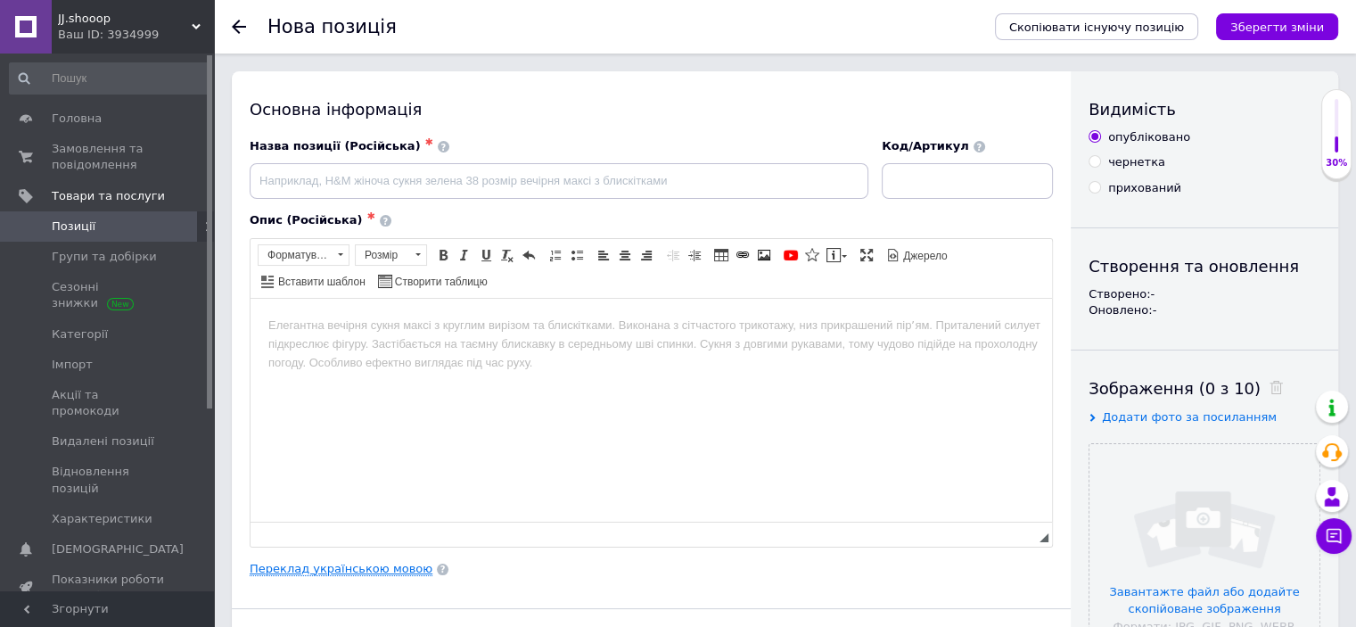
click at [342, 568] on link "Переклад українською мовою" at bounding box center [341, 569] width 183 height 14
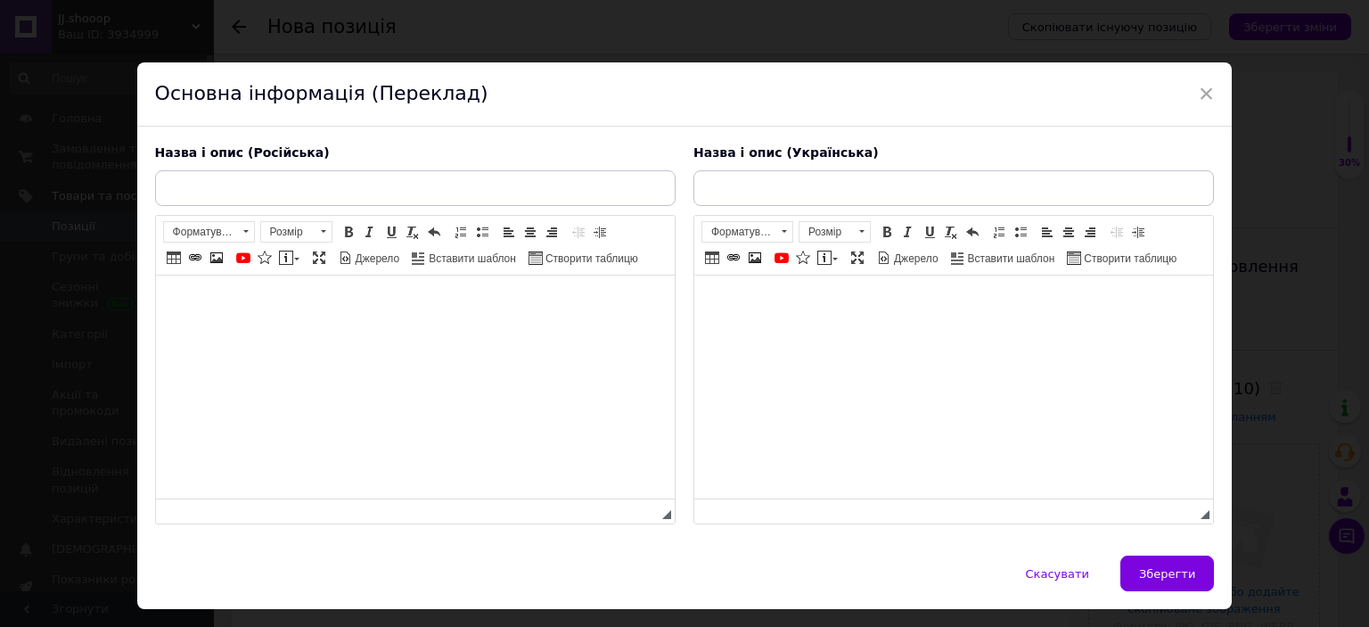
click at [827, 329] on html at bounding box center [953, 302] width 519 height 54
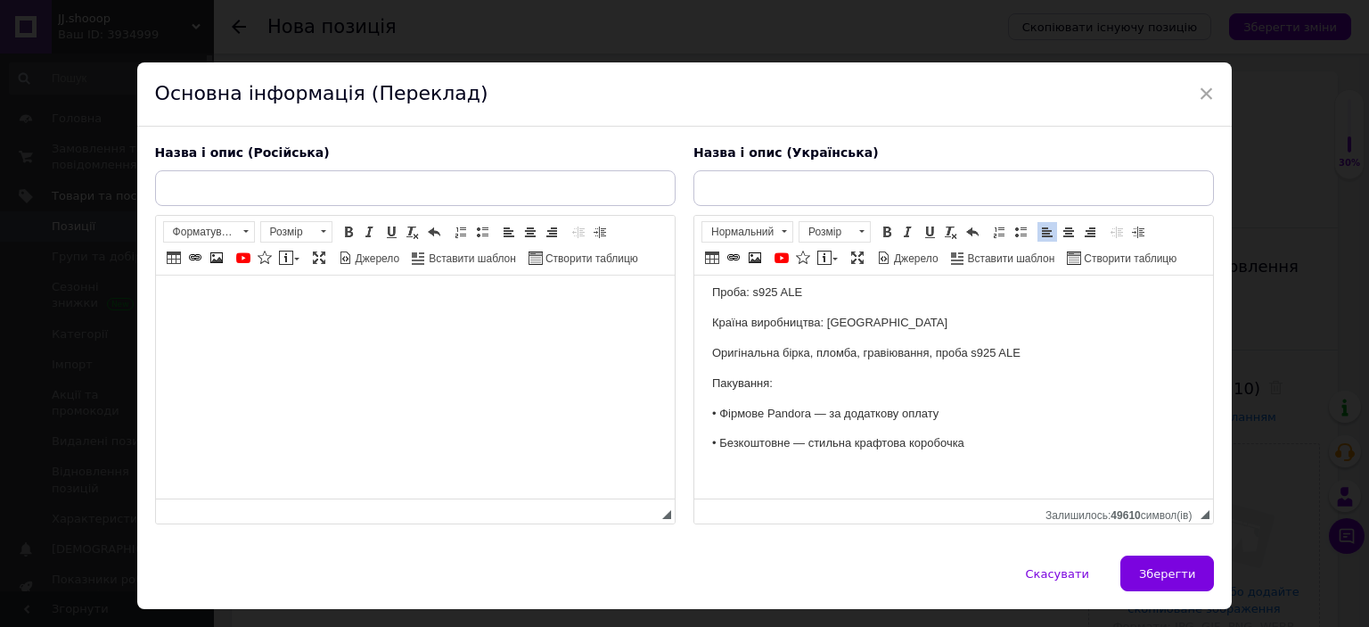
click at [405, 330] on html at bounding box center [414, 302] width 519 height 54
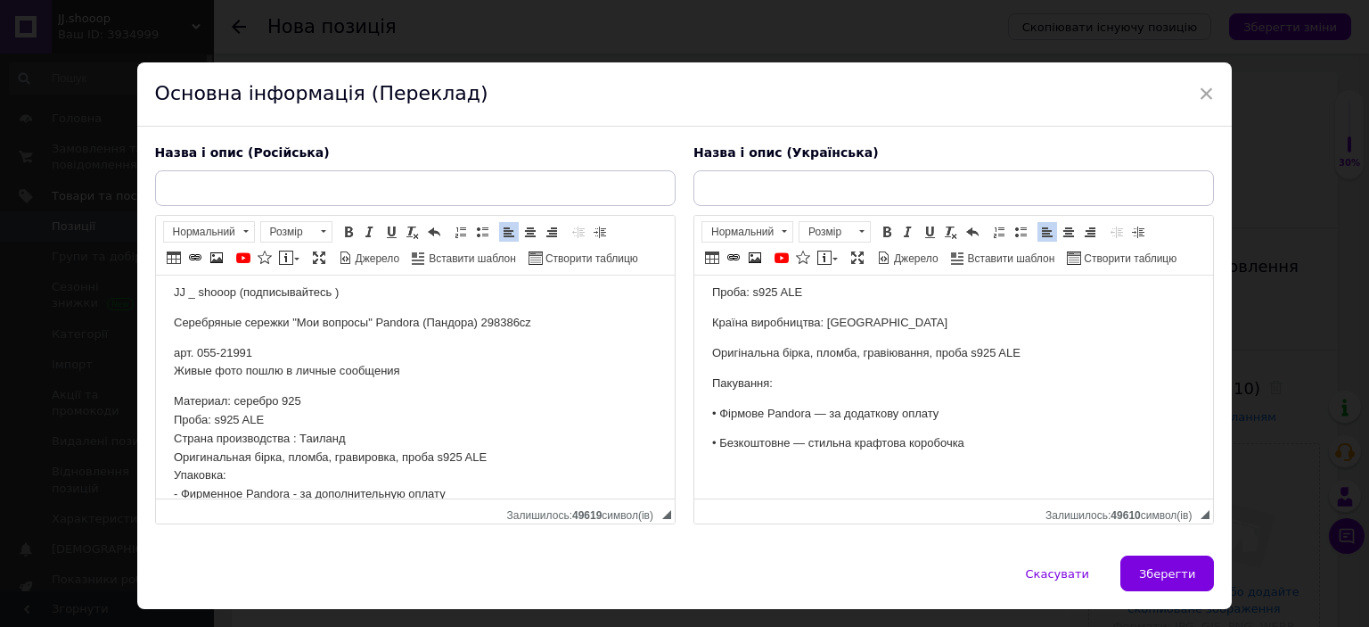
scroll to position [0, 0]
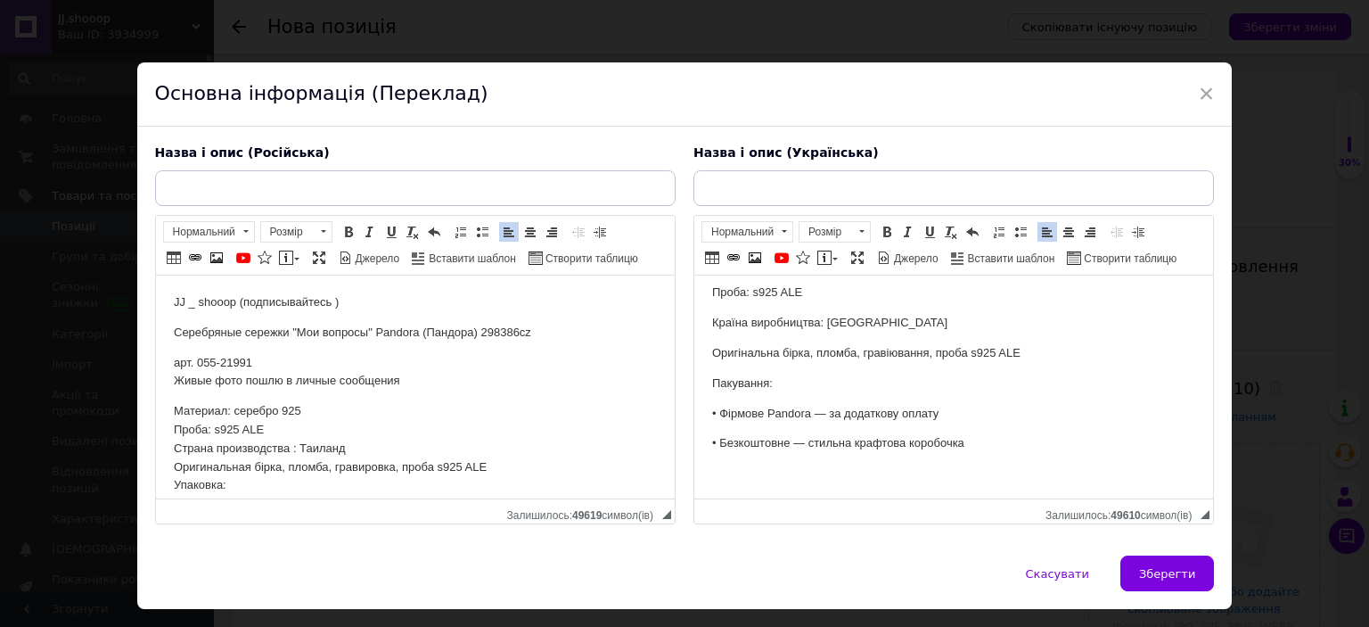
click at [364, 335] on p "Серебряные сережки "Мои вопросы" Pandora (Пандора) 298386cz" at bounding box center [414, 333] width 483 height 19
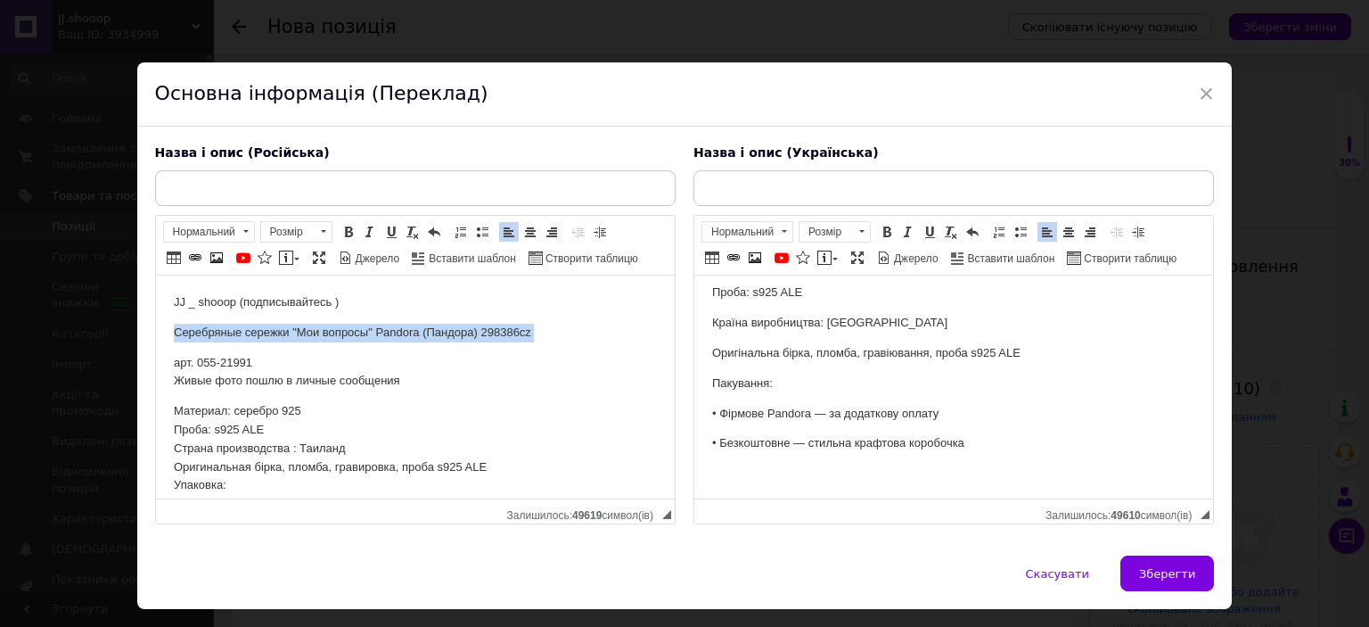
click at [364, 335] on p "Серебряные сережки "Мои вопросы" Pandora (Пандора) 298386cz" at bounding box center [414, 333] width 483 height 19
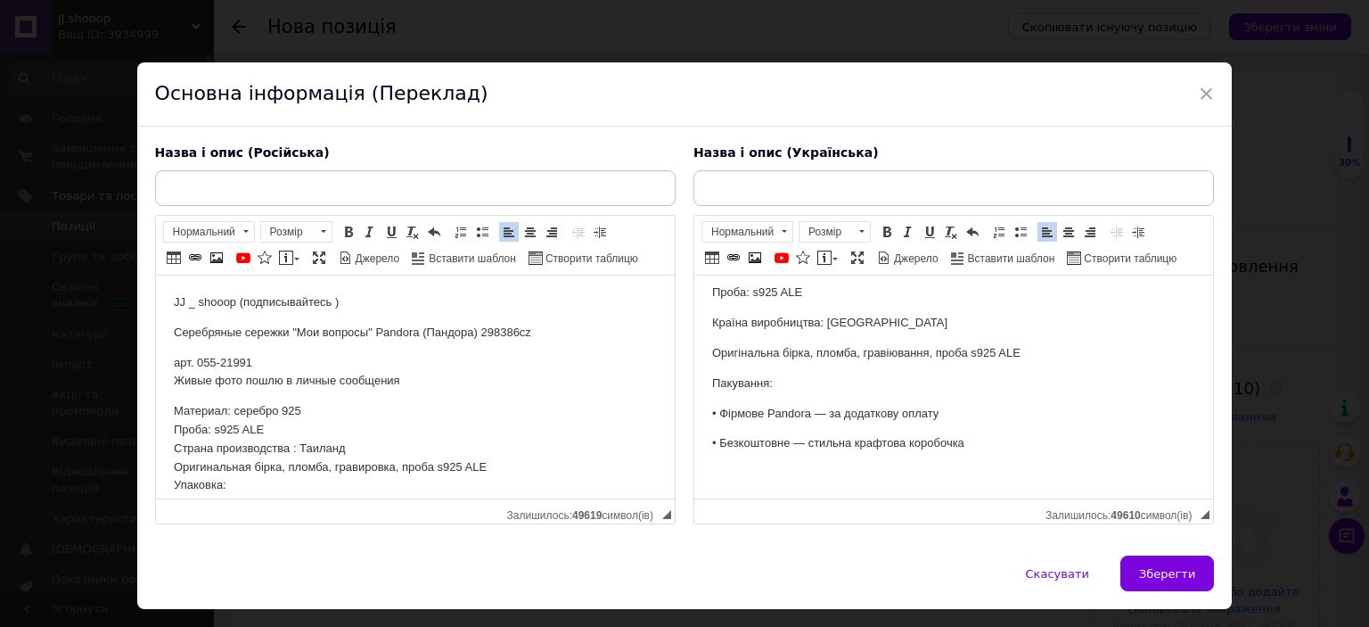
click at [325, 187] on input "text" at bounding box center [415, 188] width 521 height 36
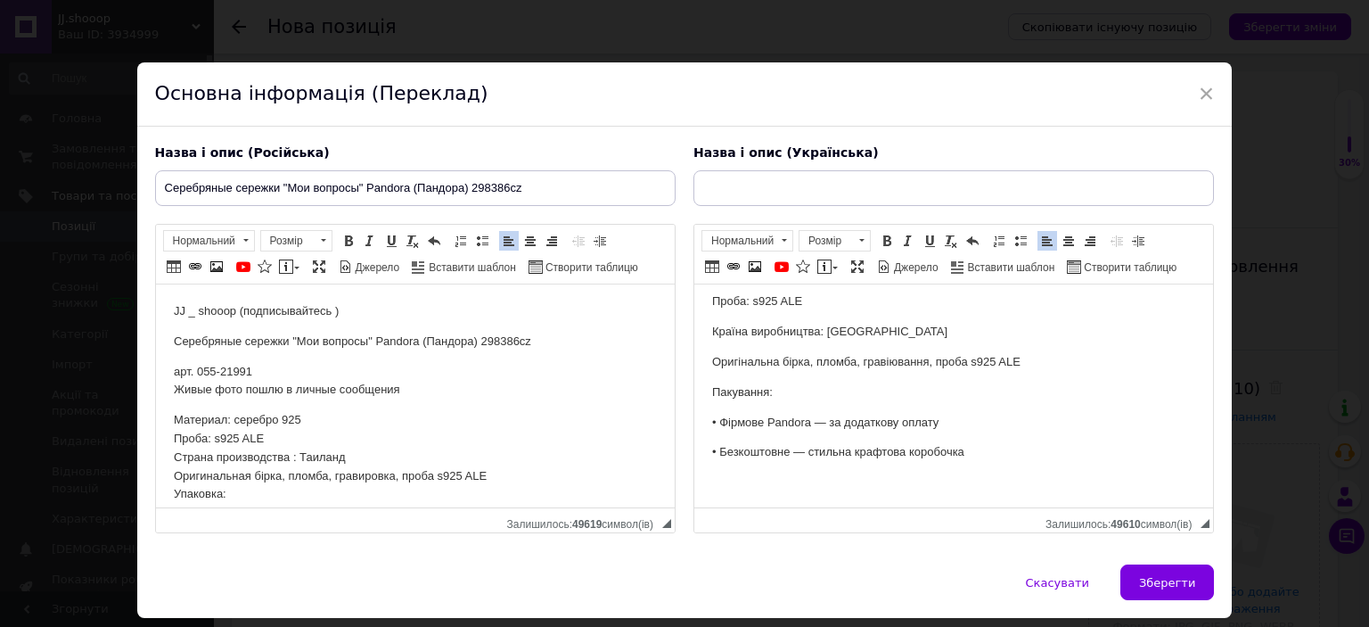
scroll to position [102, 0]
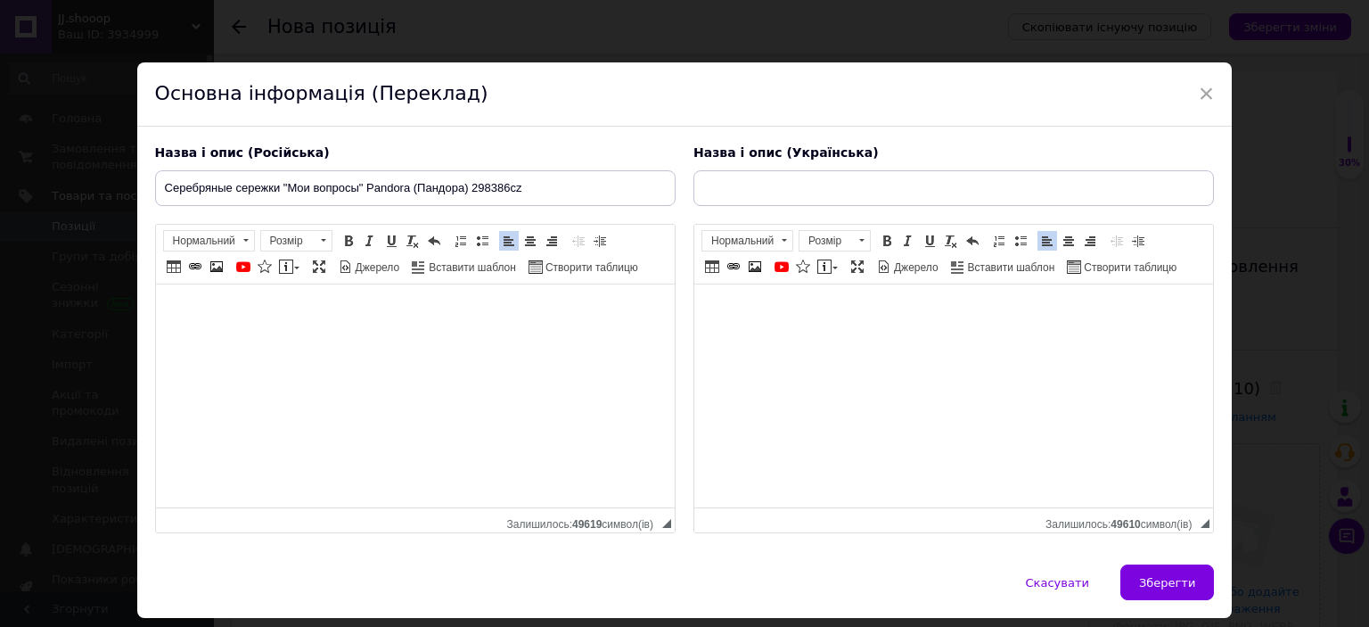
type input "Серебряные сережки "Мои вопросы" Pandora (Пандора) 298386cz"
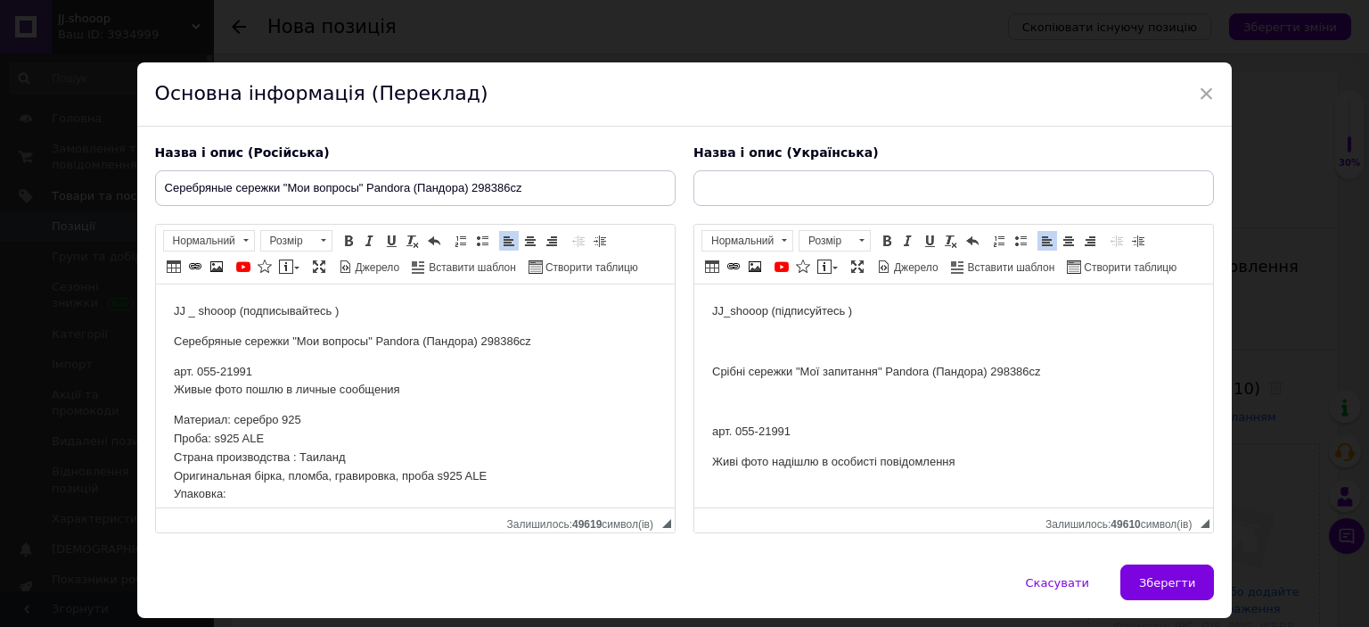
click at [747, 373] on p "Срібні сережки "Мої запитання" Pandora (Пандора) 298386cz" at bounding box center [952, 372] width 483 height 19
click at [728, 202] on input "text" at bounding box center [954, 188] width 521 height 36
paste input "Срібні сережки "Мої запитання" Pandora (Пандора) 298386cz"
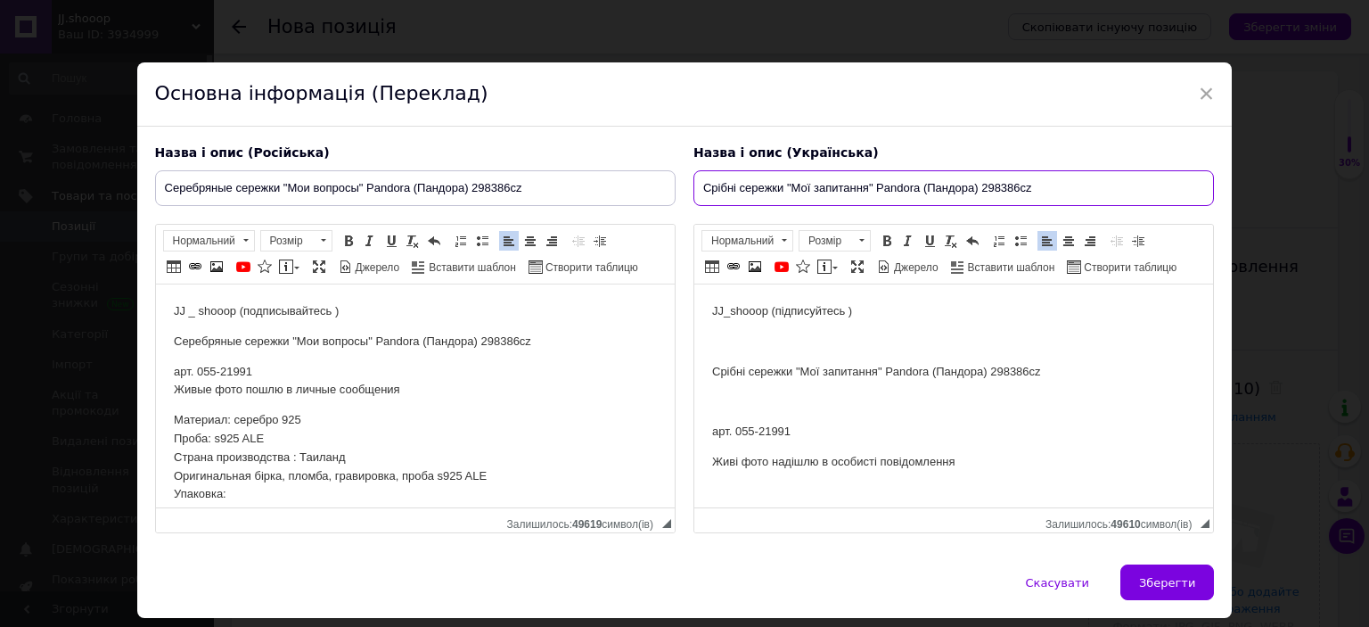
type input "Срібні сережки "Мої запитання" Pandora (Пандора) 298386cz"
click at [777, 432] on p "арт. 055-21991" at bounding box center [952, 432] width 483 height 19
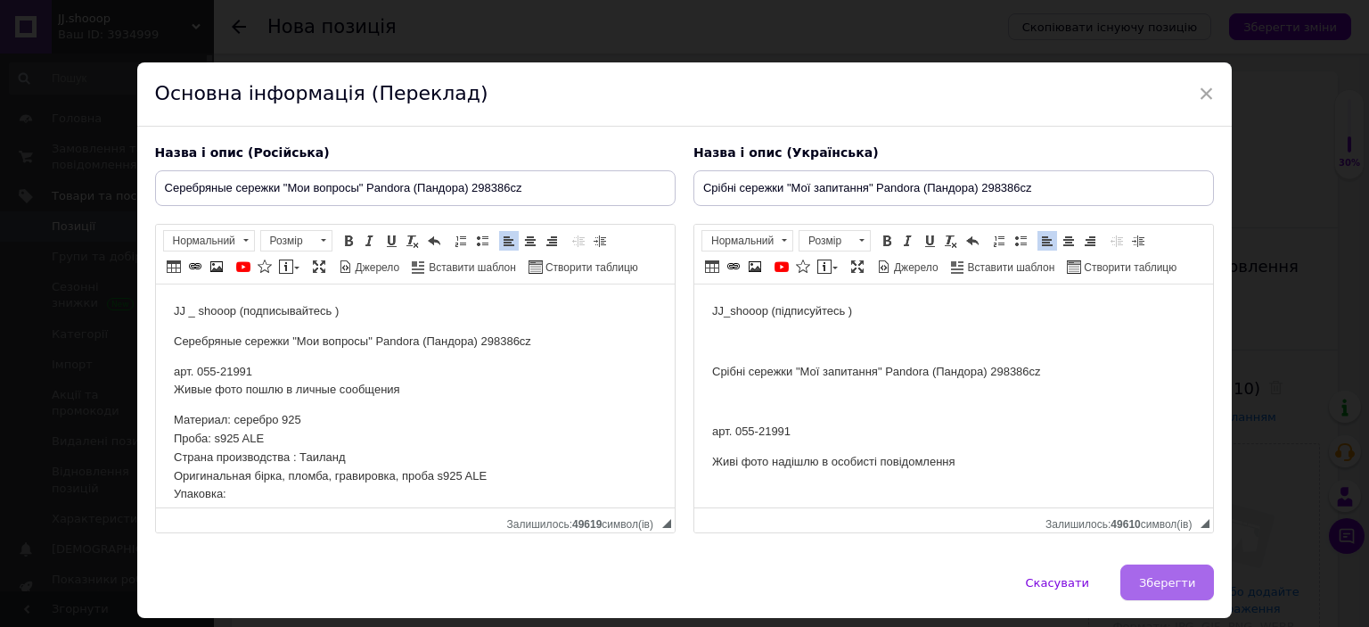
copy p "21991"
click at [1194, 580] on button "Зберегти" at bounding box center [1168, 582] width 94 height 36
type input "Серебряные сережки "Мои вопросы" Pandora (Пандора) 298386cz"
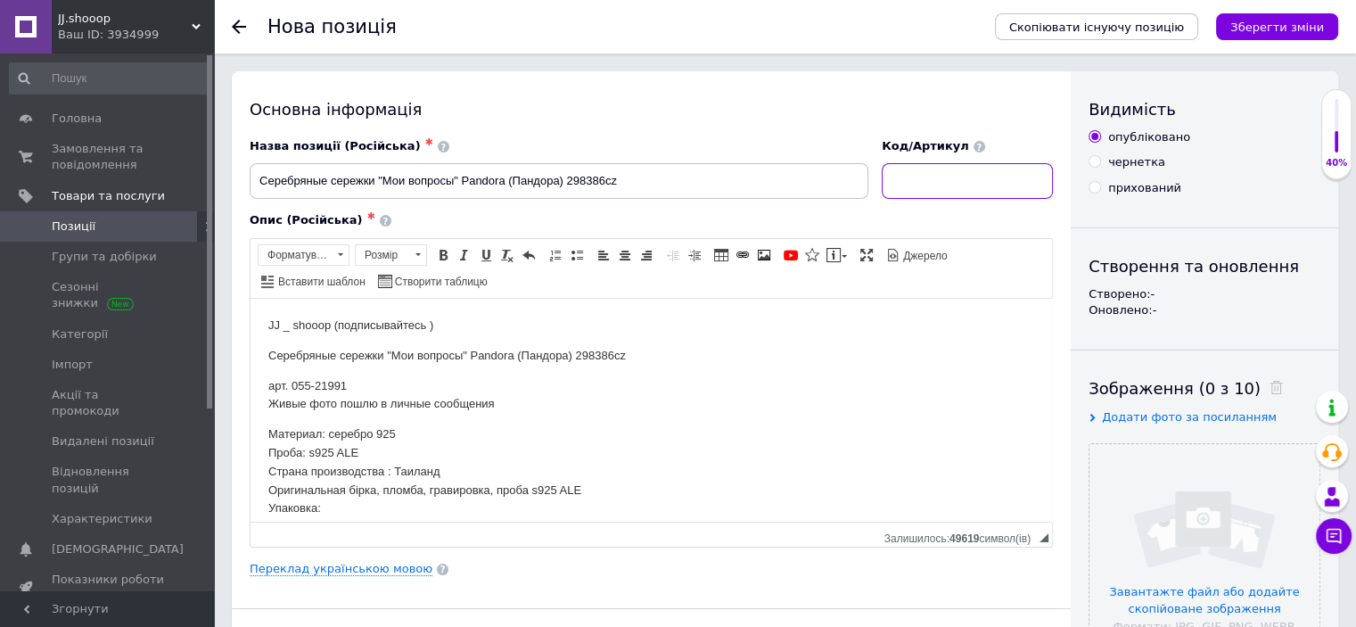
click at [961, 181] on input at bounding box center [967, 181] width 171 height 36
paste input "21991"
type input "21991"
click at [1192, 499] on input "file" at bounding box center [1205, 559] width 230 height 230
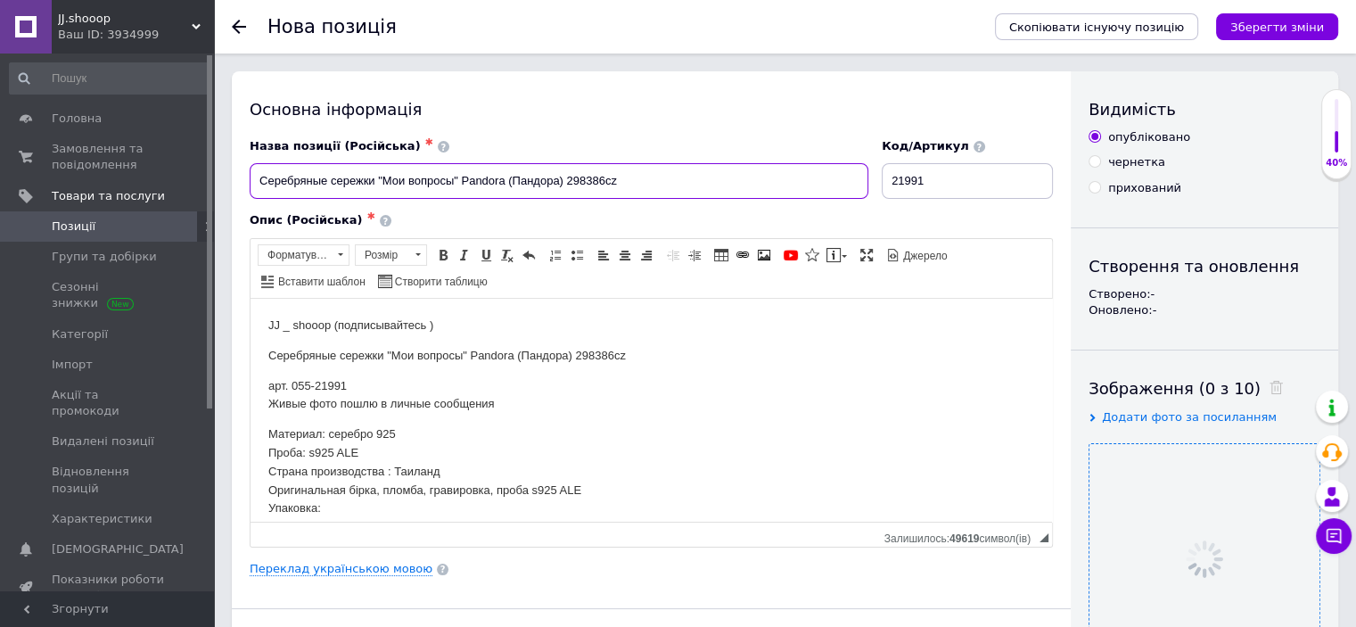
click at [539, 188] on input "Серебряные сережки "Мои вопросы" Pandora (Пандора) 298386cz" at bounding box center [559, 181] width 619 height 36
click at [532, 210] on div "Опис (Російська) ✱ JJ _ shooop (подписывайтесь ) Серебряные сережки "Мои вопрос…" at bounding box center [651, 379] width 821 height 352
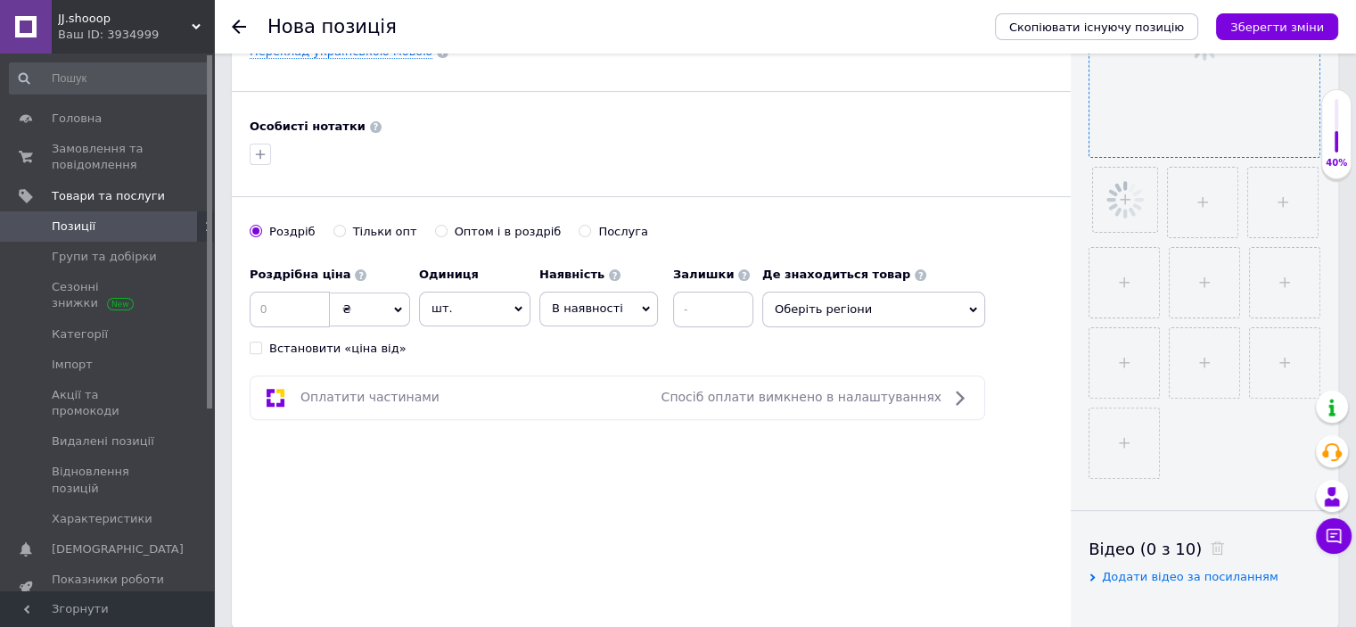
scroll to position [548, 0]
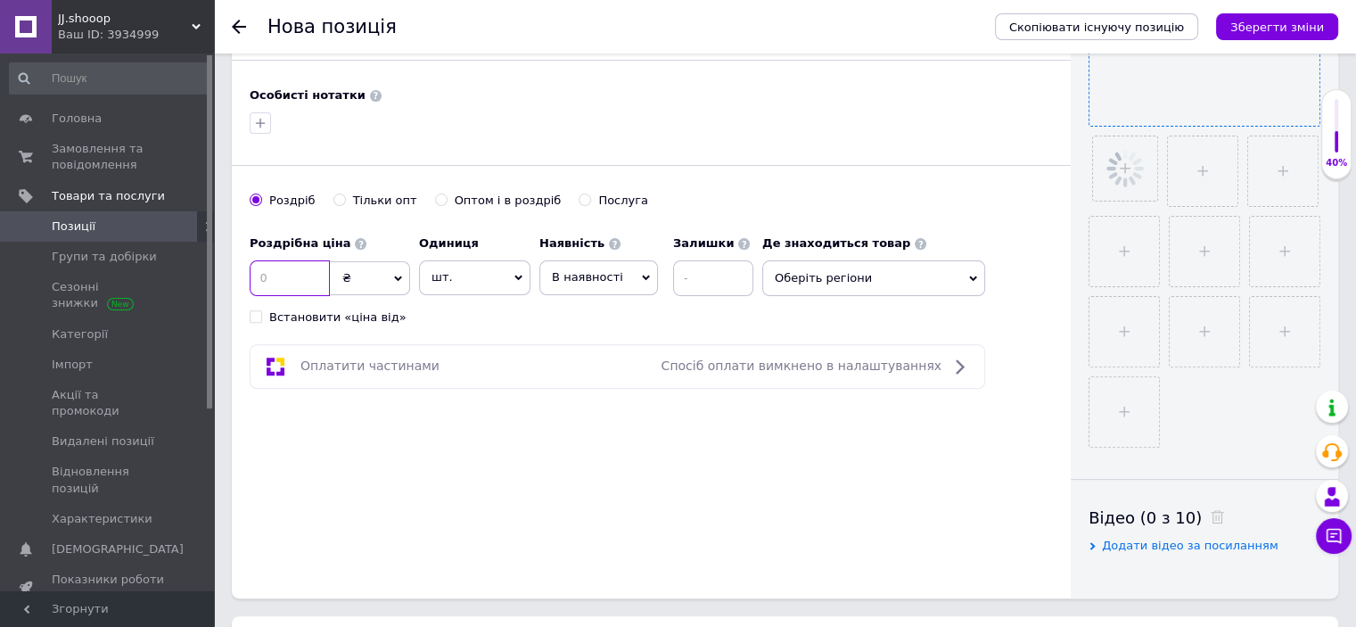
click at [302, 263] on input at bounding box center [290, 278] width 80 height 36
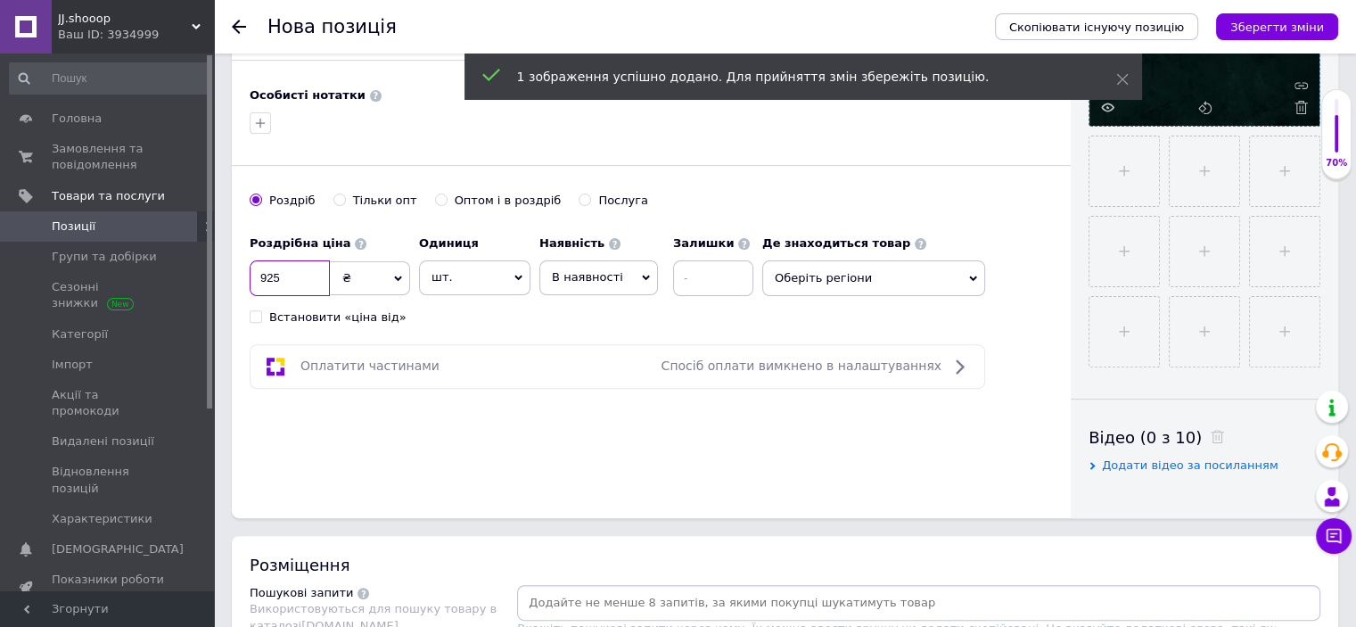
type input "925"
click at [489, 317] on div "Роздрібна ціна 925 ₴ $ EUR CHF GBP ¥ PLN ₸ MDL HUF KGS CNY TRY KRW lei Встанови…" at bounding box center [506, 275] width 513 height 99
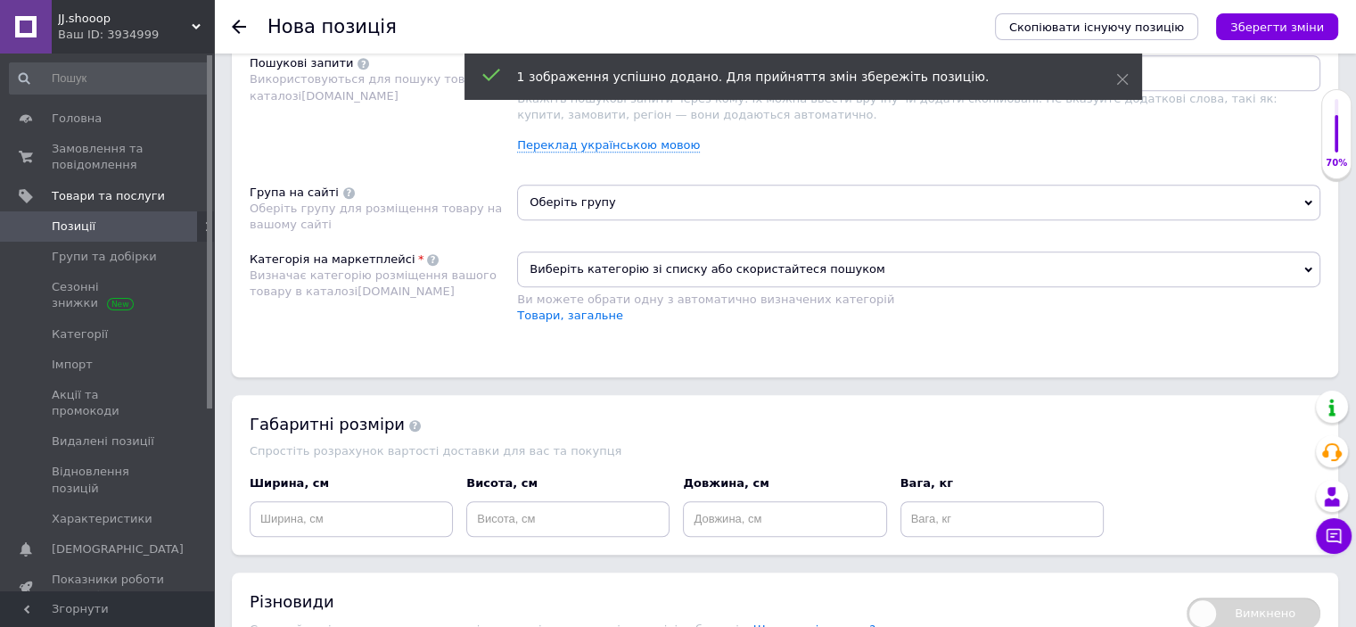
scroll to position [1097, 0]
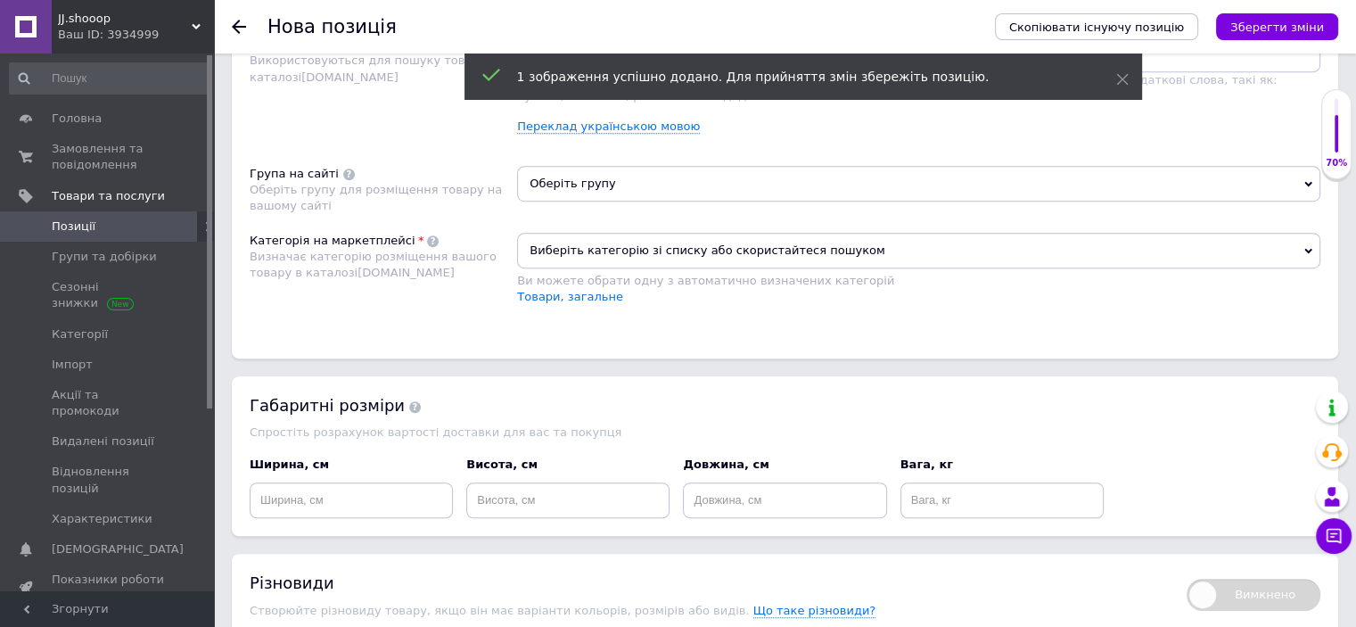
click at [616, 244] on span "Виберіть категорію зі списку або скористайтеся пошуком" at bounding box center [918, 251] width 803 height 36
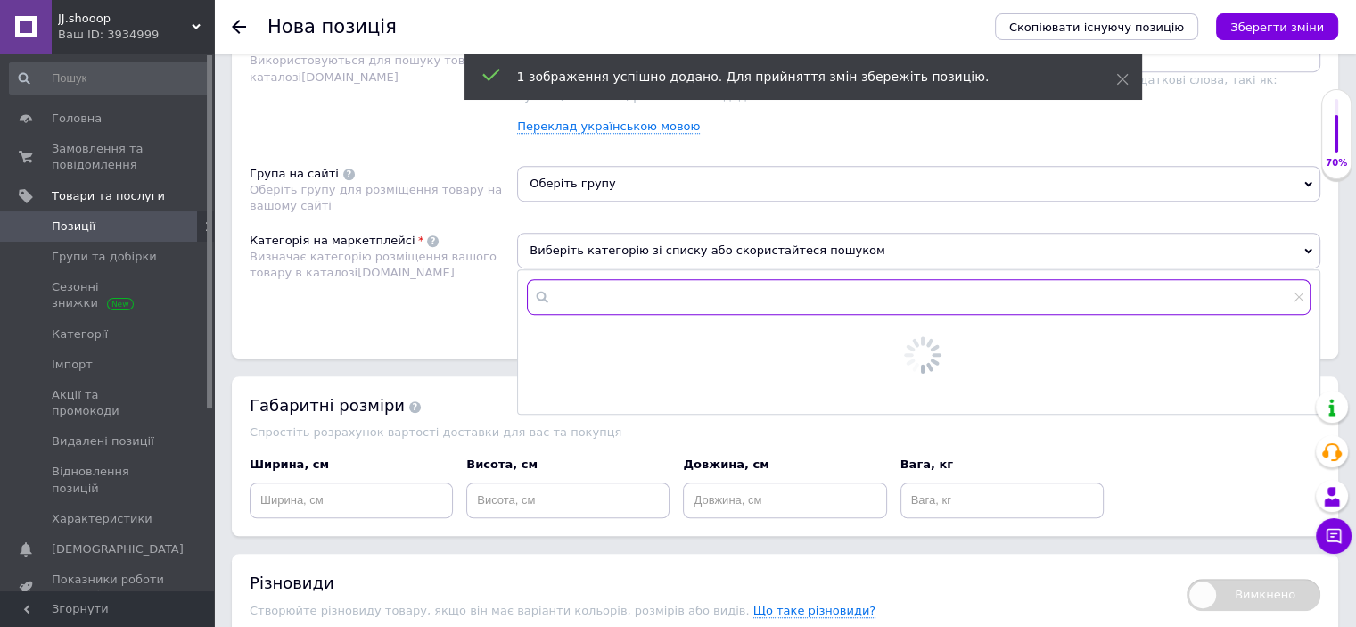
click at [613, 298] on input "text" at bounding box center [919, 297] width 784 height 36
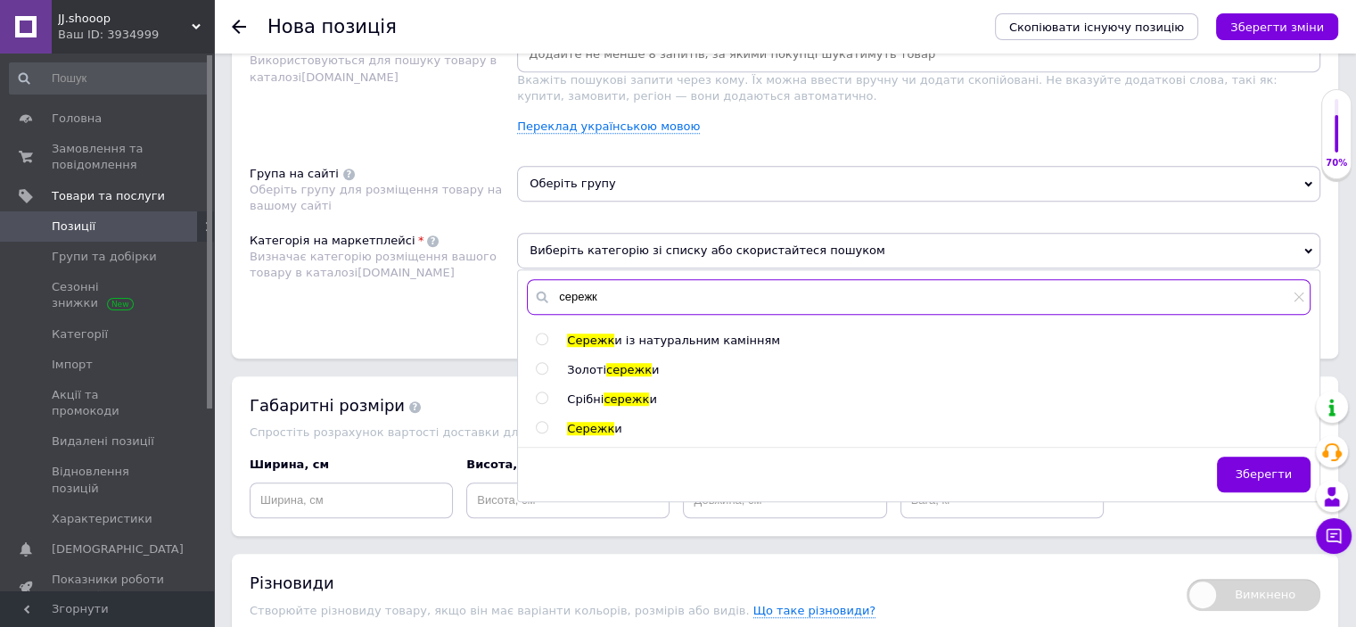
type input "сережк"
drag, startPoint x: 600, startPoint y: 402, endPoint x: 600, endPoint y: 374, distance: 27.6
click at [600, 402] on span "Срібні" at bounding box center [585, 398] width 37 height 13
radio input "true"
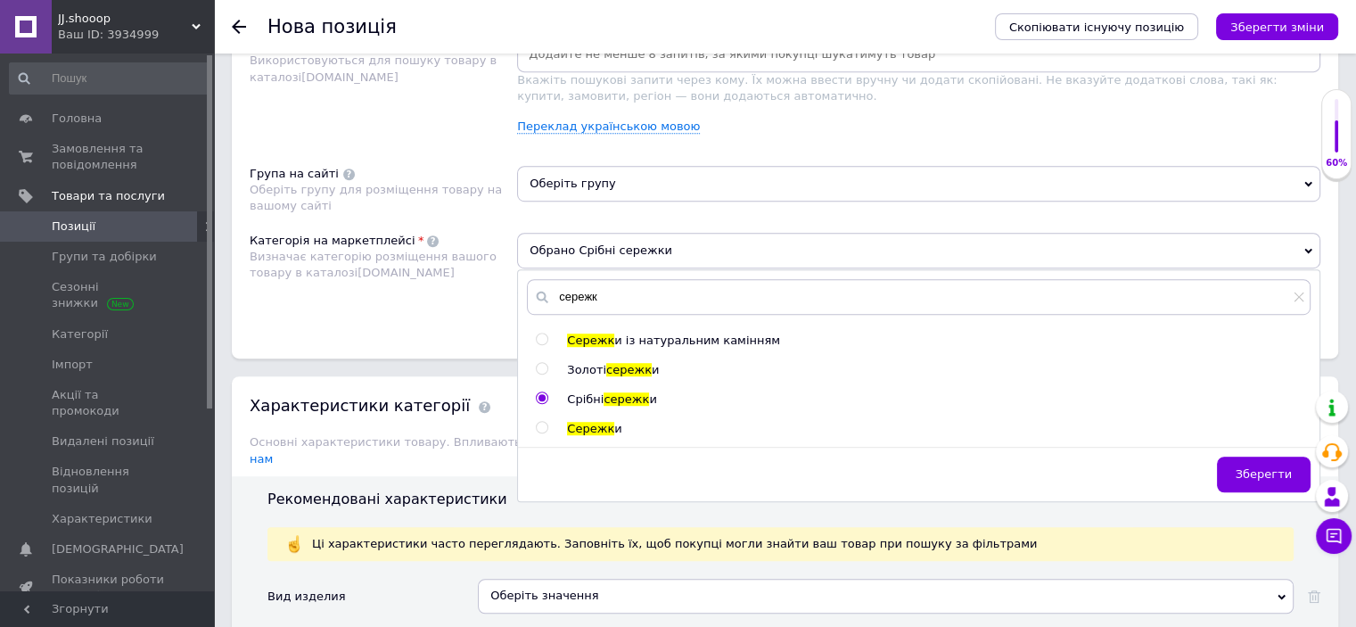
click at [578, 161] on div "Розміщення Пошукові запити Використовуються для пошуку товару в каталозі [DOMAI…" at bounding box center [785, 173] width 1106 height 371
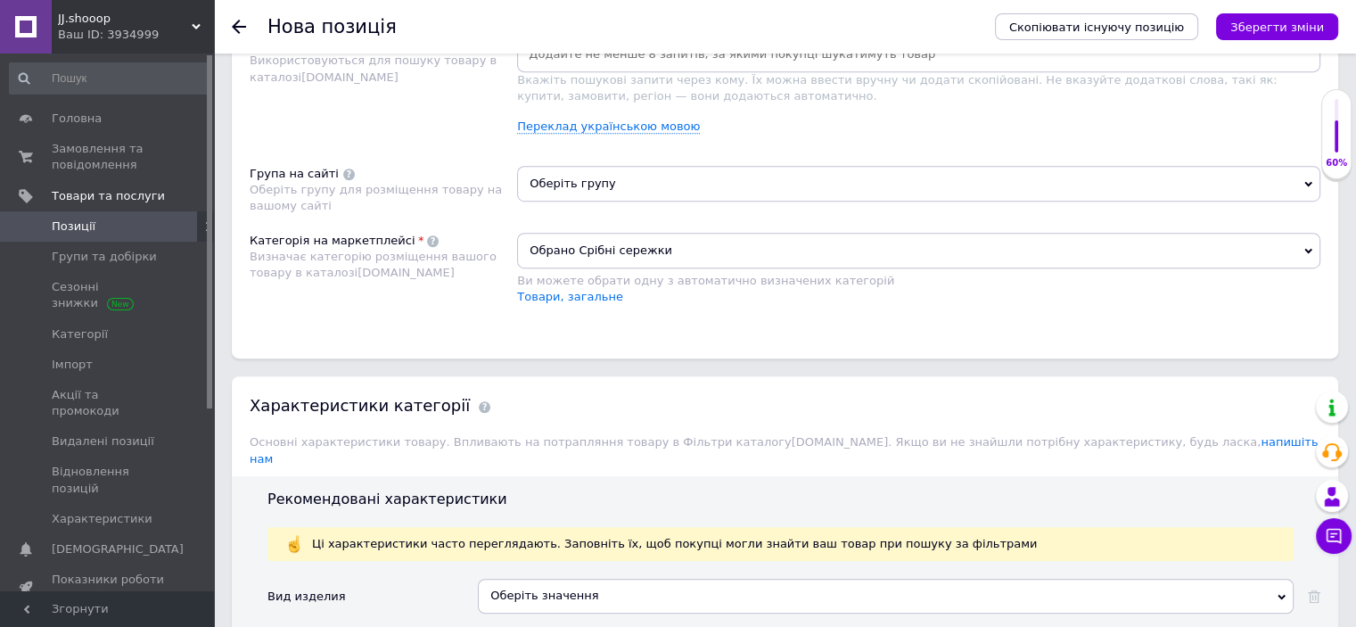
click at [582, 180] on span "Оберіть групу" at bounding box center [918, 184] width 803 height 36
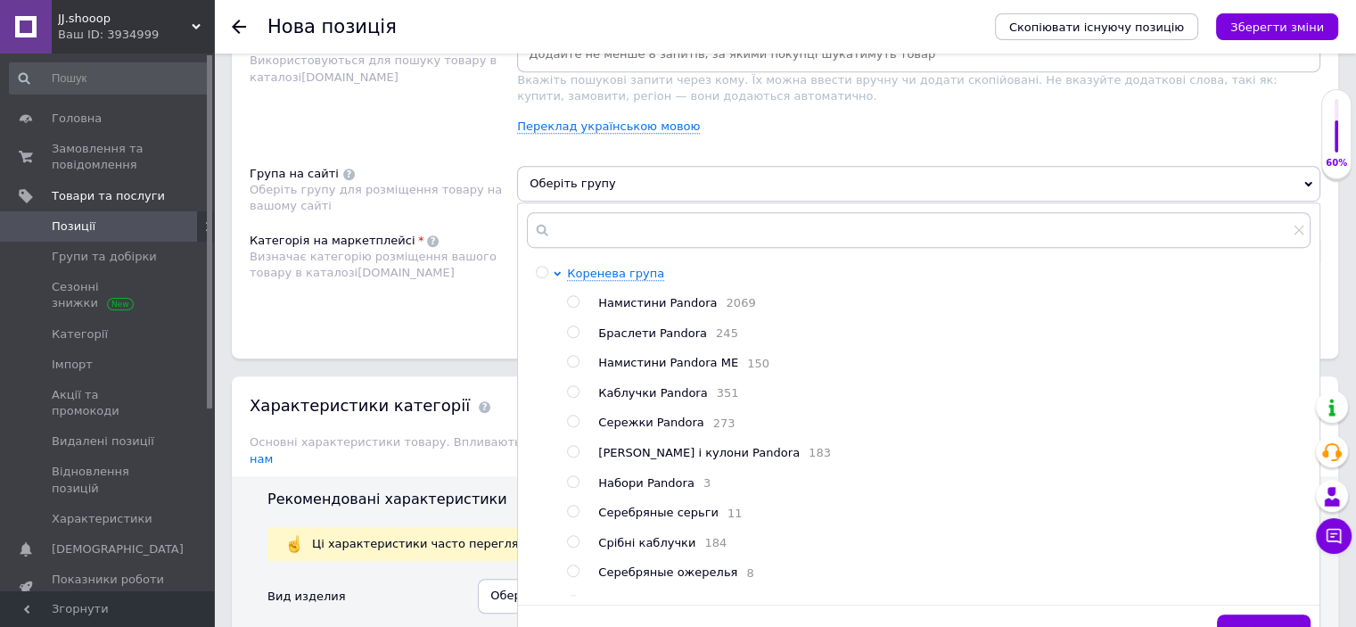
click at [643, 427] on span "Сережки Pandora" at bounding box center [650, 421] width 105 height 13
radio input "true"
click at [367, 348] on div "Розміщення Пошукові запити Використовуються для пошуку товару в каталозі Prom.u…" at bounding box center [785, 173] width 1106 height 371
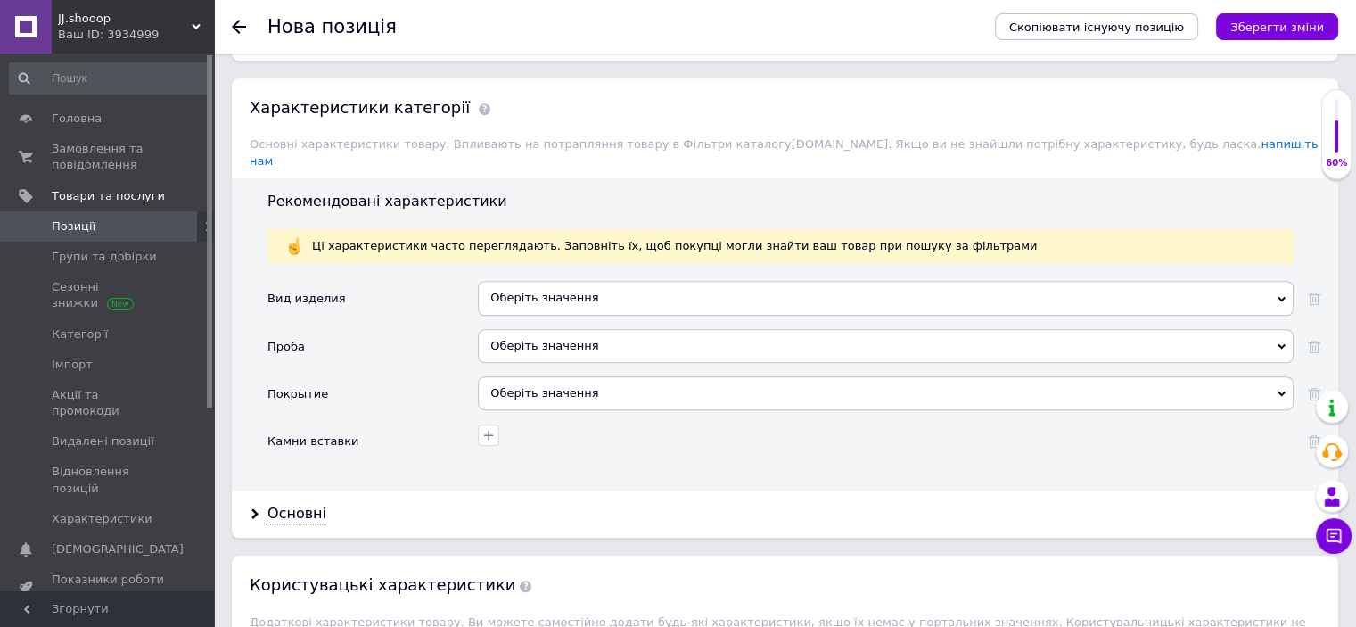
click at [508, 281] on div "Оберіть значення" at bounding box center [886, 298] width 816 height 34
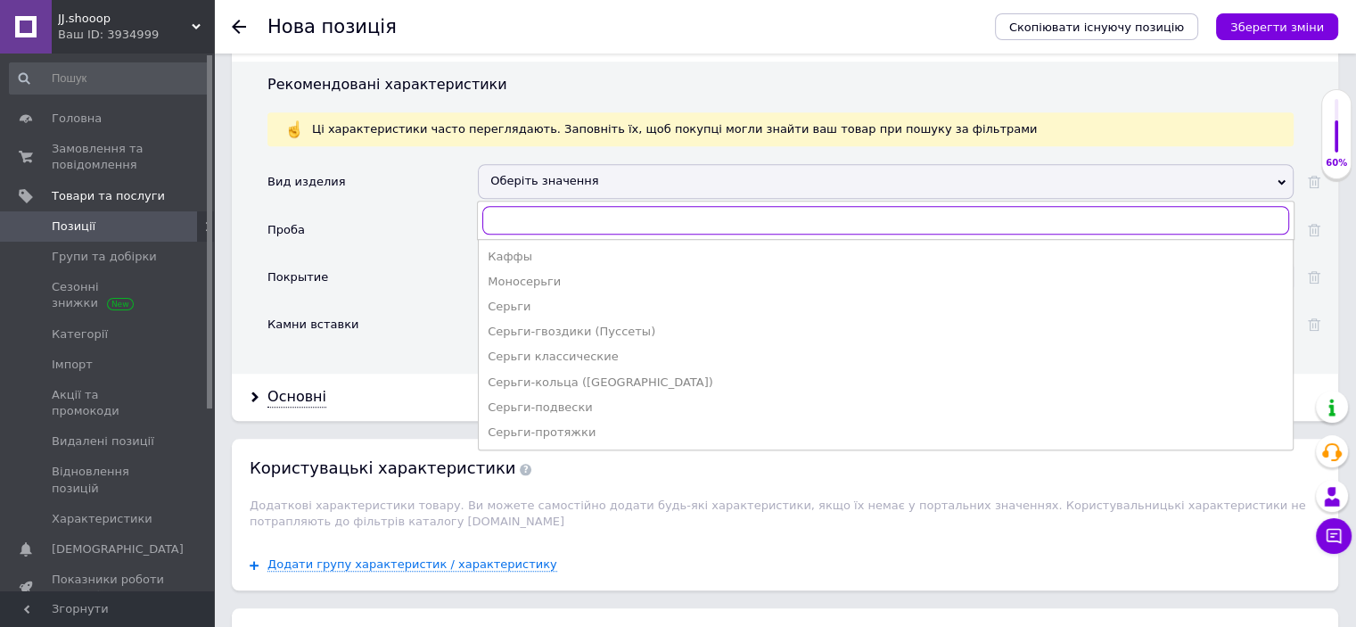
scroll to position [1542, 0]
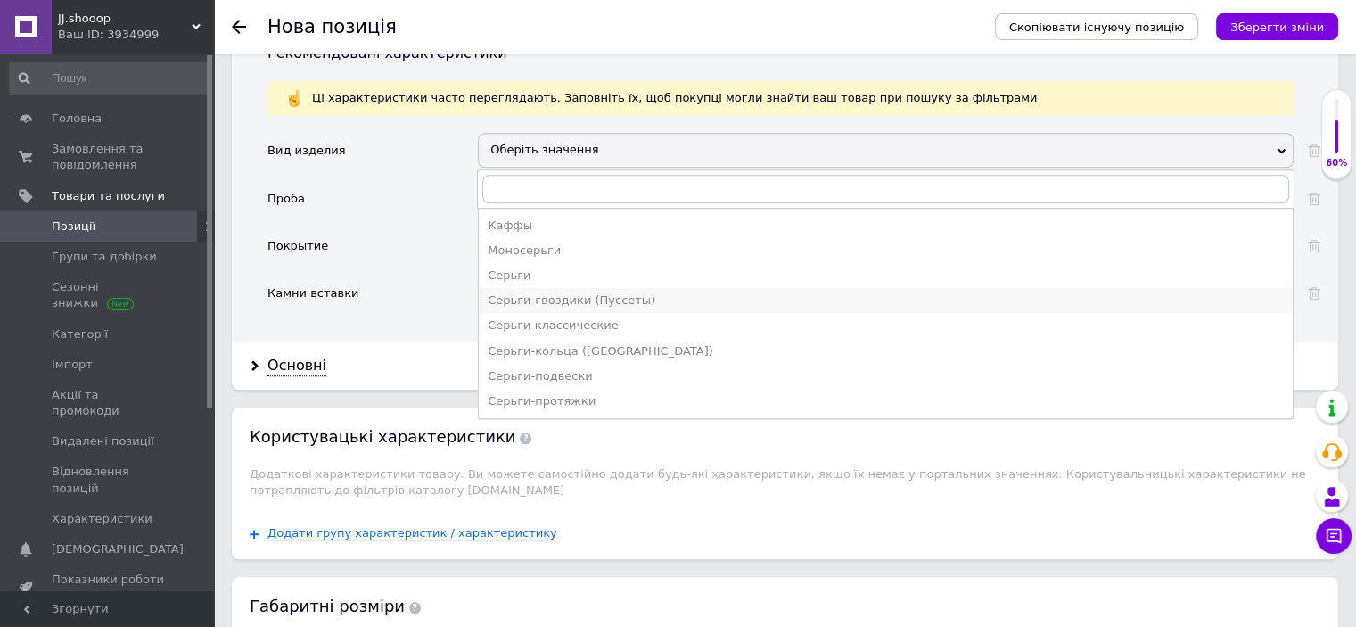
click at [530, 292] on div "Серьги-гвоздики (Пуссеты)" at bounding box center [886, 300] width 796 height 16
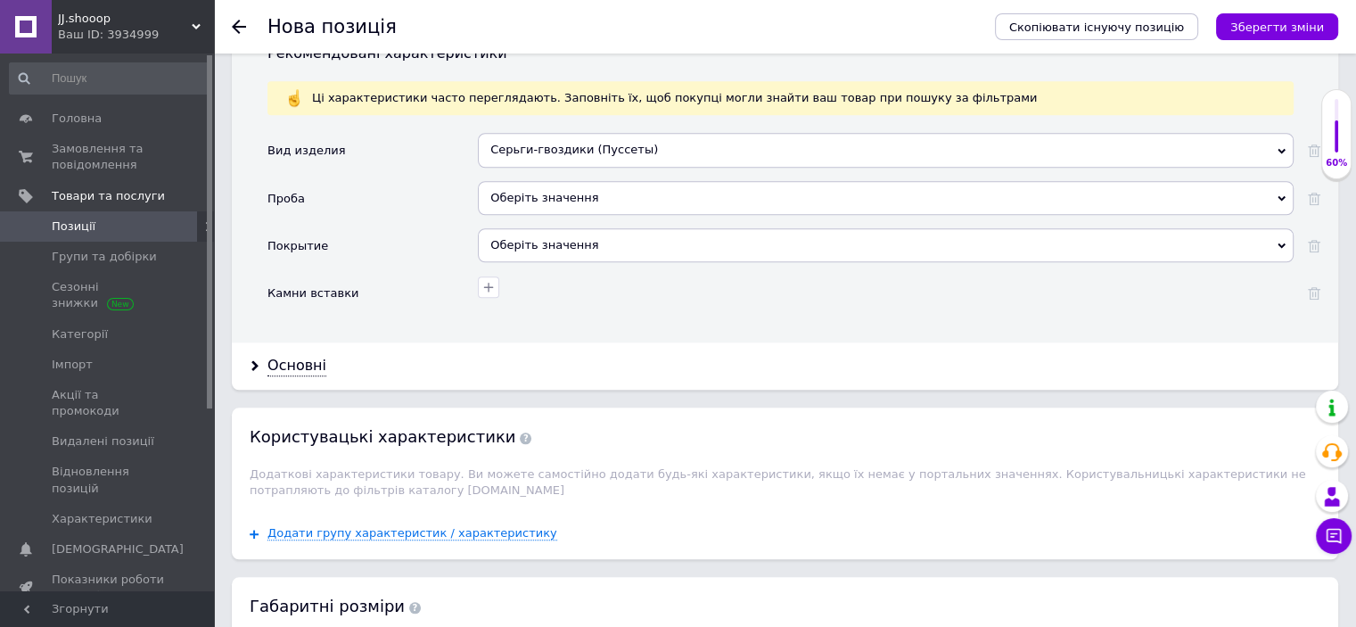
click at [559, 181] on div "Оберіть значення" at bounding box center [886, 198] width 816 height 34
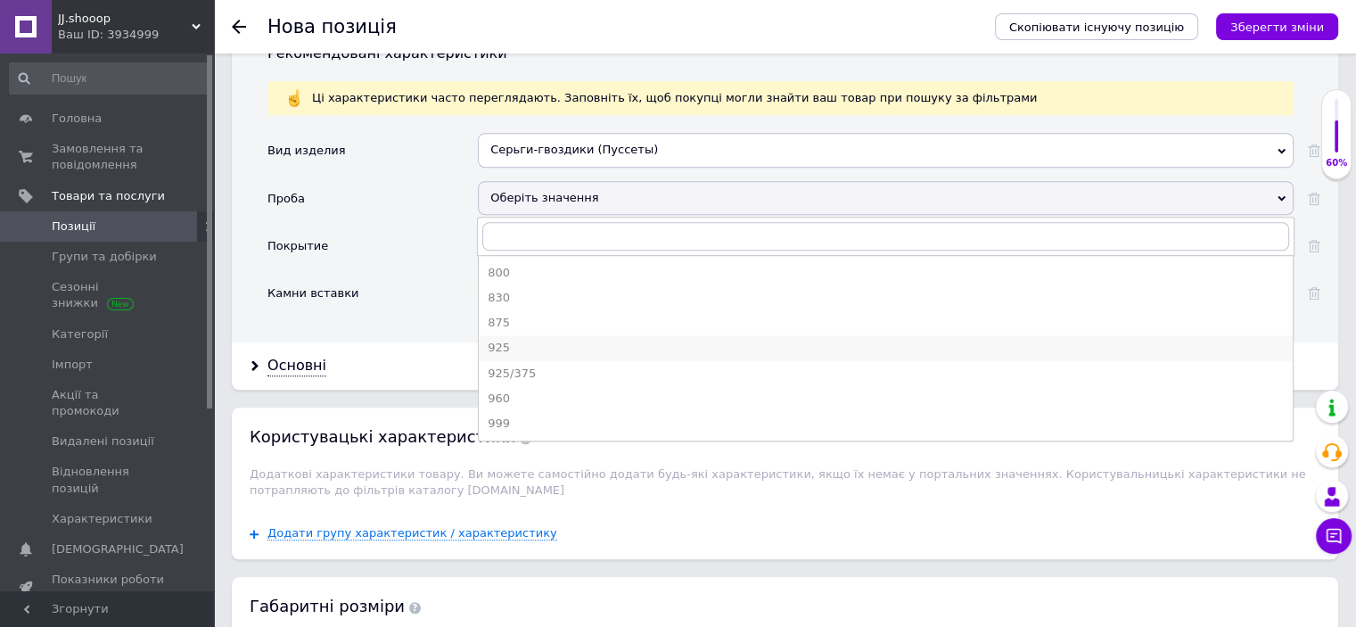
click at [507, 340] on div "925" at bounding box center [886, 348] width 796 height 16
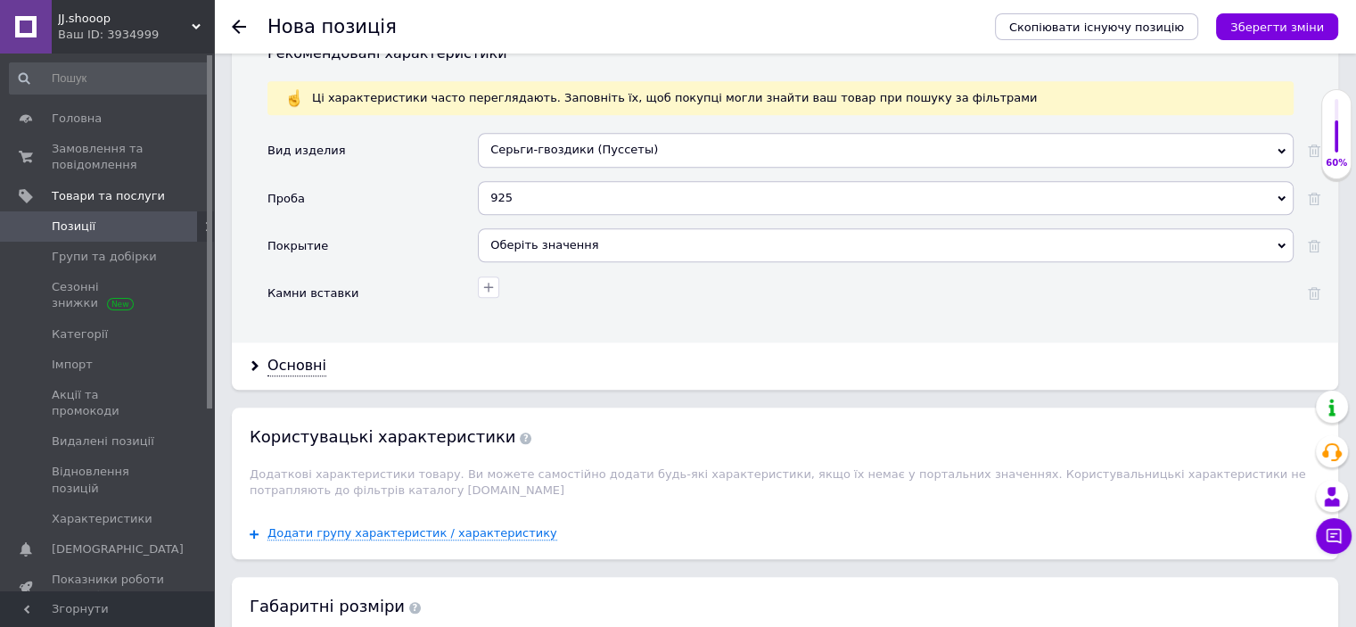
click at [521, 228] on div "Оберіть значення" at bounding box center [886, 245] width 816 height 34
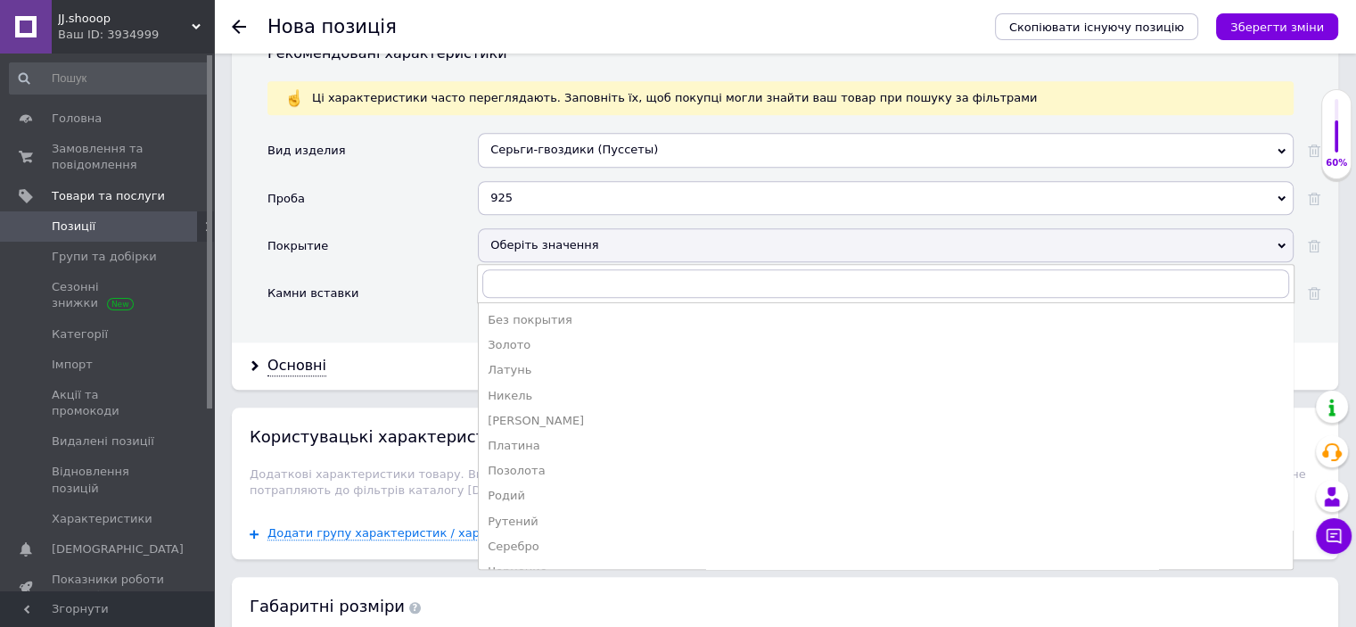
click at [505, 488] on div "Родий" at bounding box center [886, 496] width 796 height 16
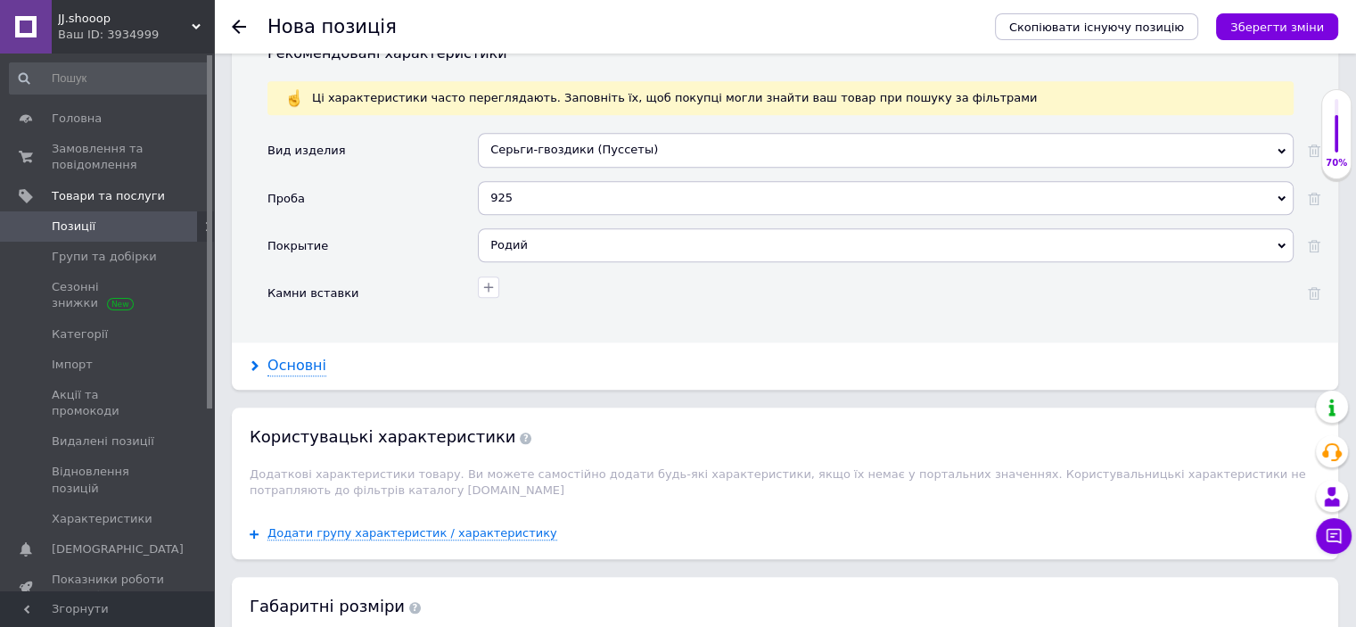
click at [275, 356] on div "Основні" at bounding box center [296, 366] width 59 height 21
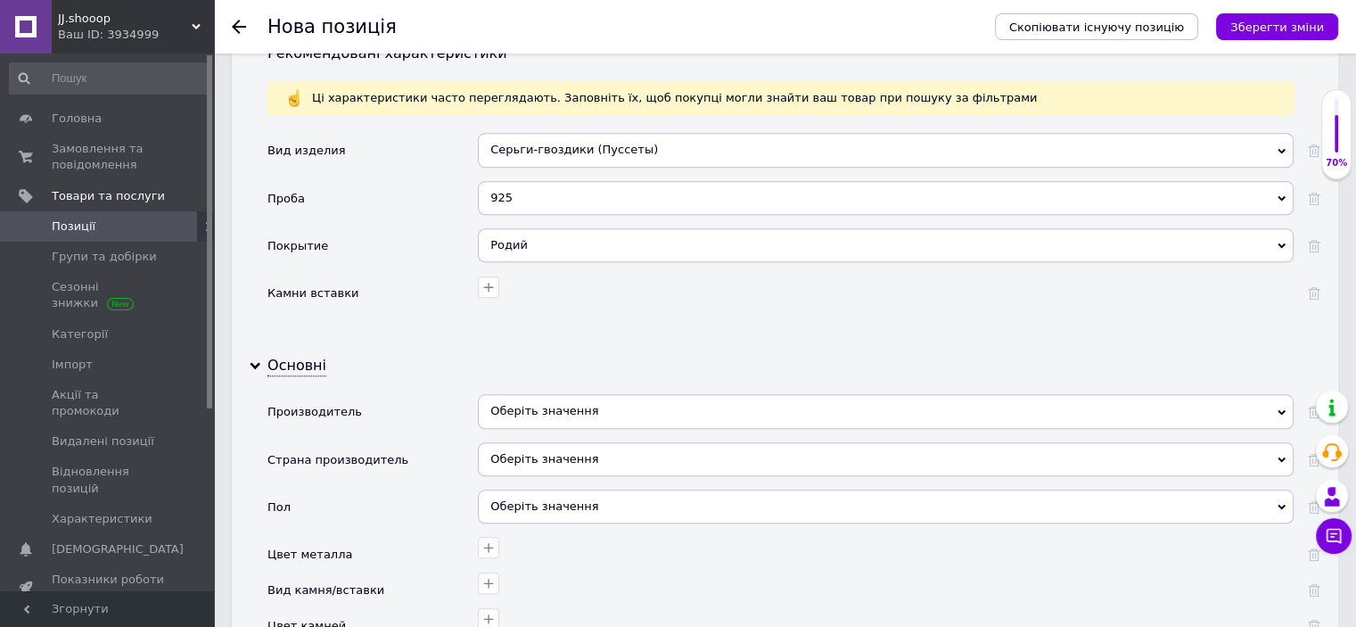
click at [582, 402] on div "Оберіть значення" at bounding box center [886, 411] width 816 height 34
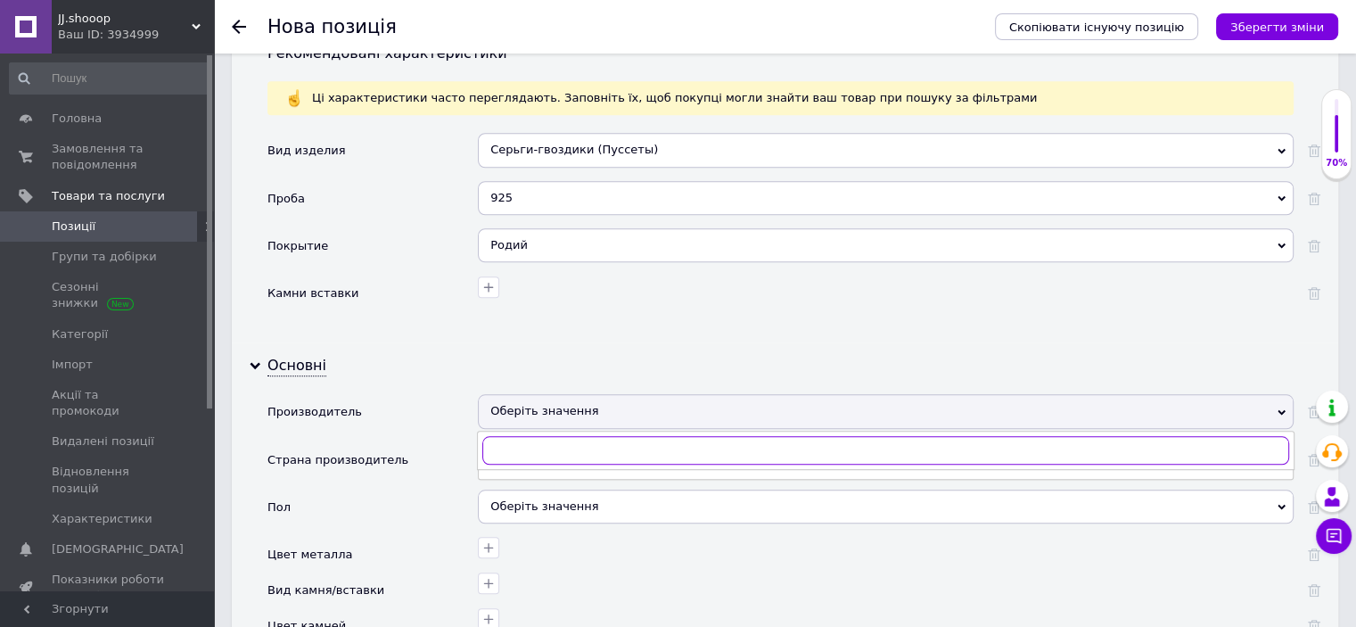
paste input "Пандора"
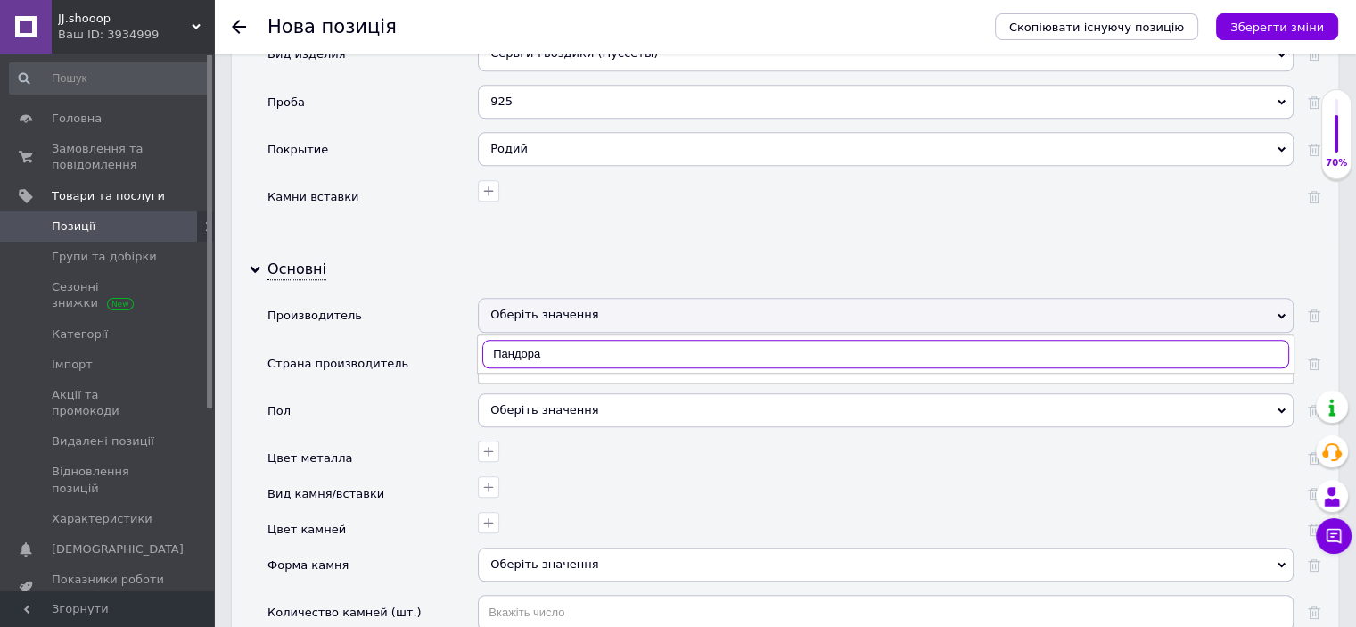
scroll to position [1690, 0]
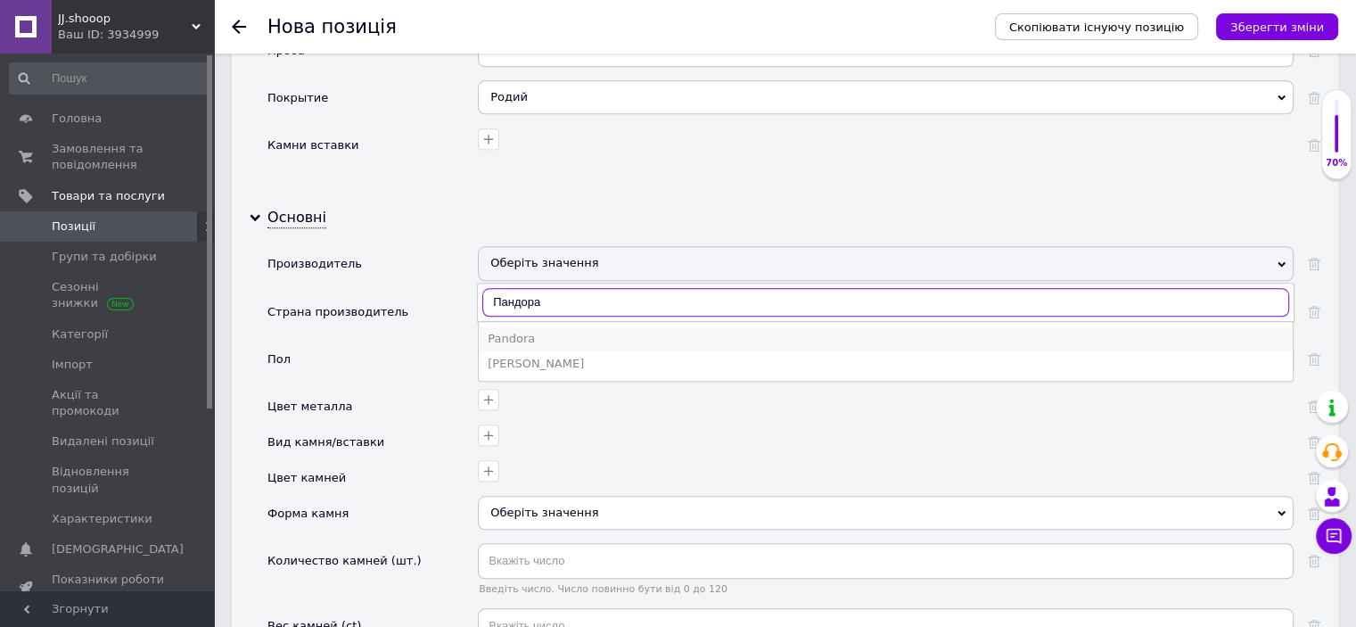
type input "Пандора"
click at [526, 331] on div "Pandora" at bounding box center [886, 339] width 796 height 16
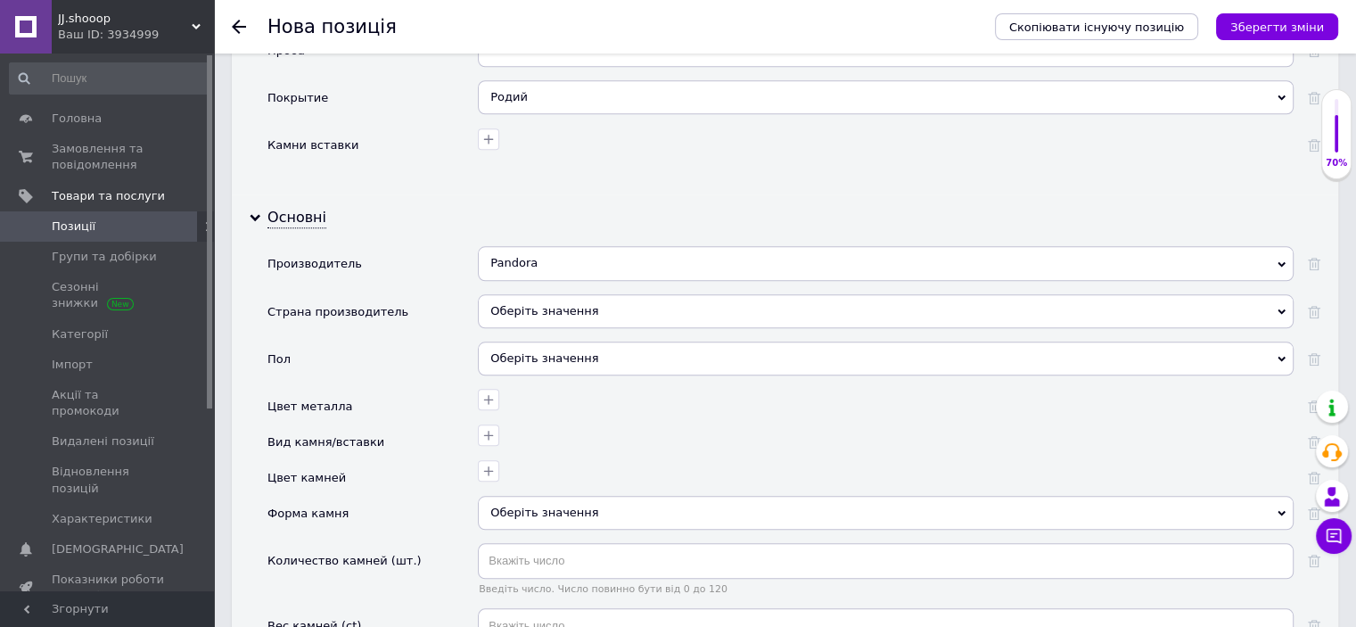
click at [1294, 16] on button "Зберегти зміни" at bounding box center [1277, 26] width 122 height 27
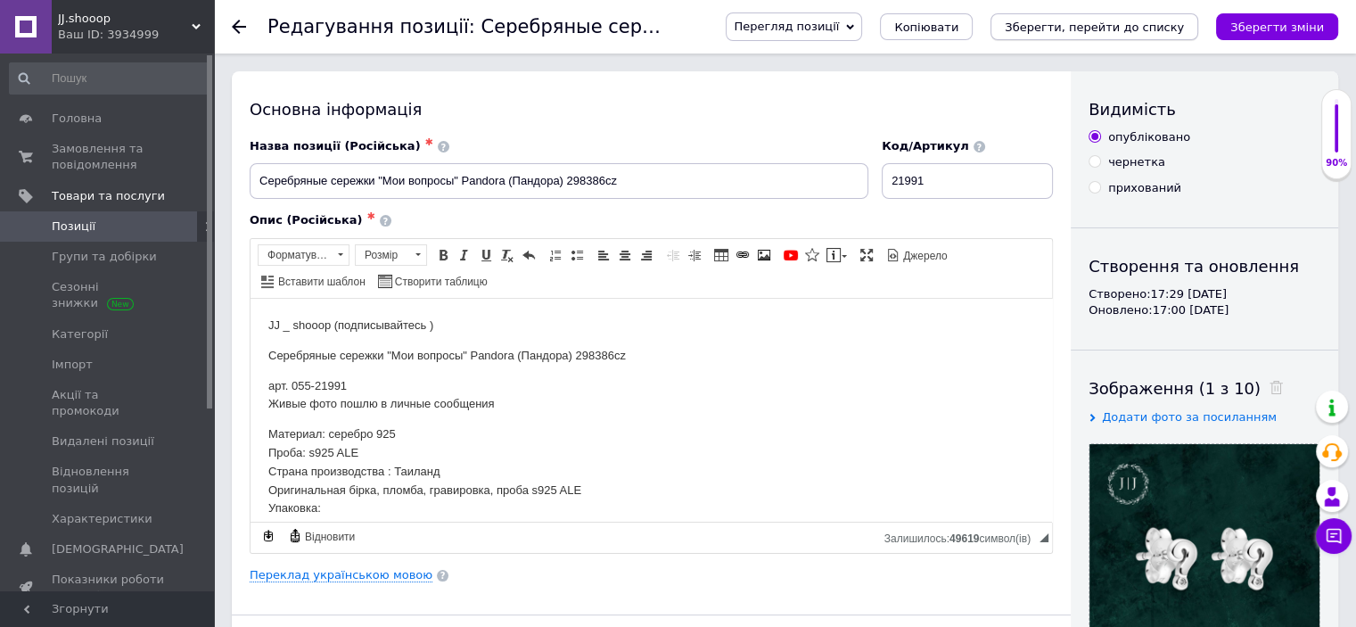
click at [1198, 26] on button "Зберегти, перейти до списку" at bounding box center [1095, 26] width 208 height 27
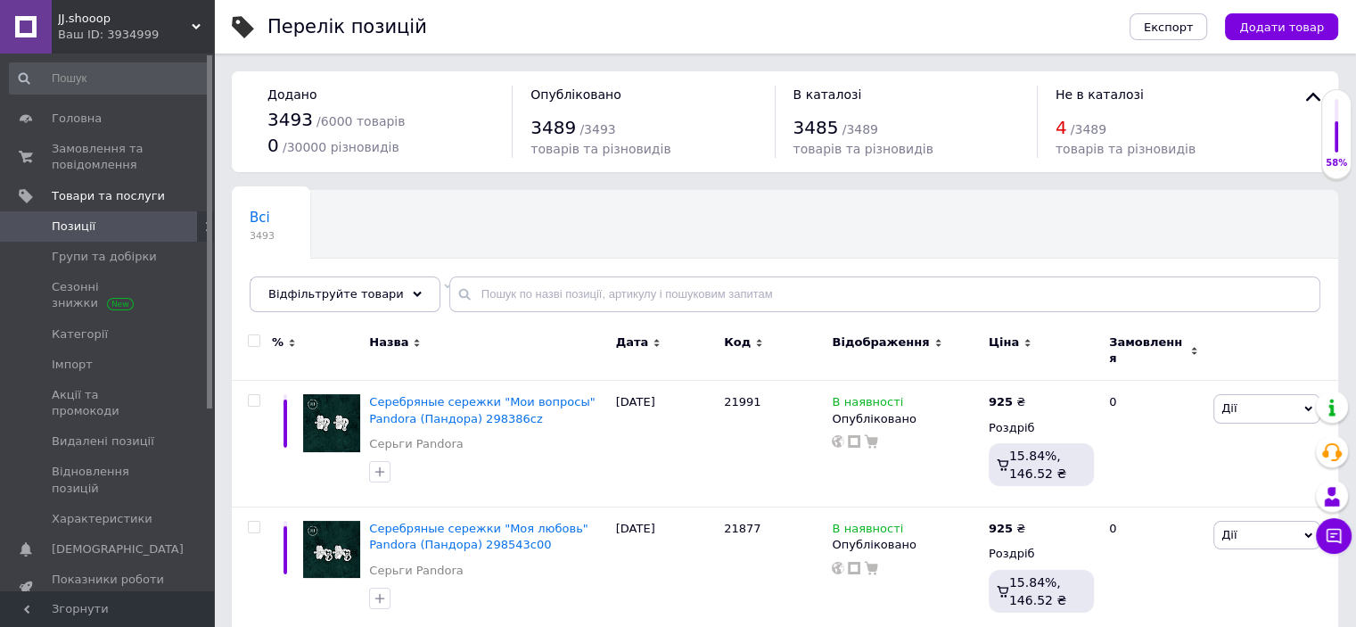
drag, startPoint x: 1282, startPoint y: 29, endPoint x: 617, endPoint y: 362, distance: 743.6
click at [1282, 29] on span "Додати товар" at bounding box center [1281, 27] width 85 height 13
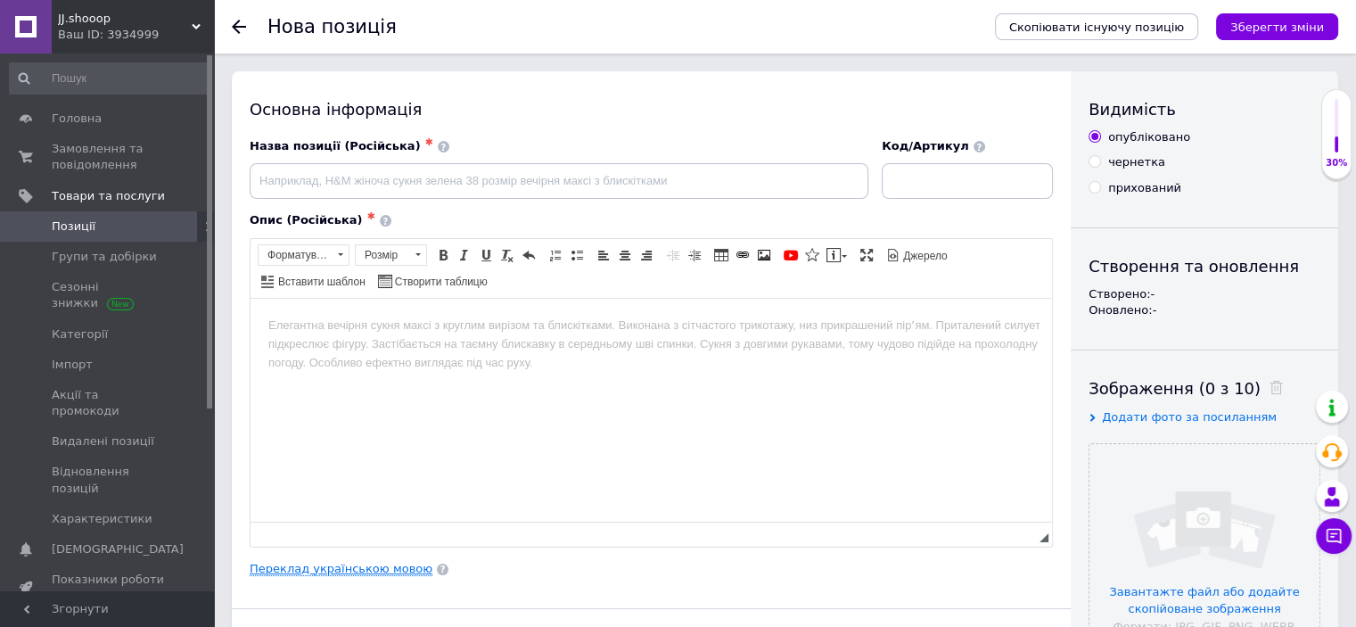
click at [358, 562] on link "Переклад українською мовою" at bounding box center [341, 569] width 183 height 14
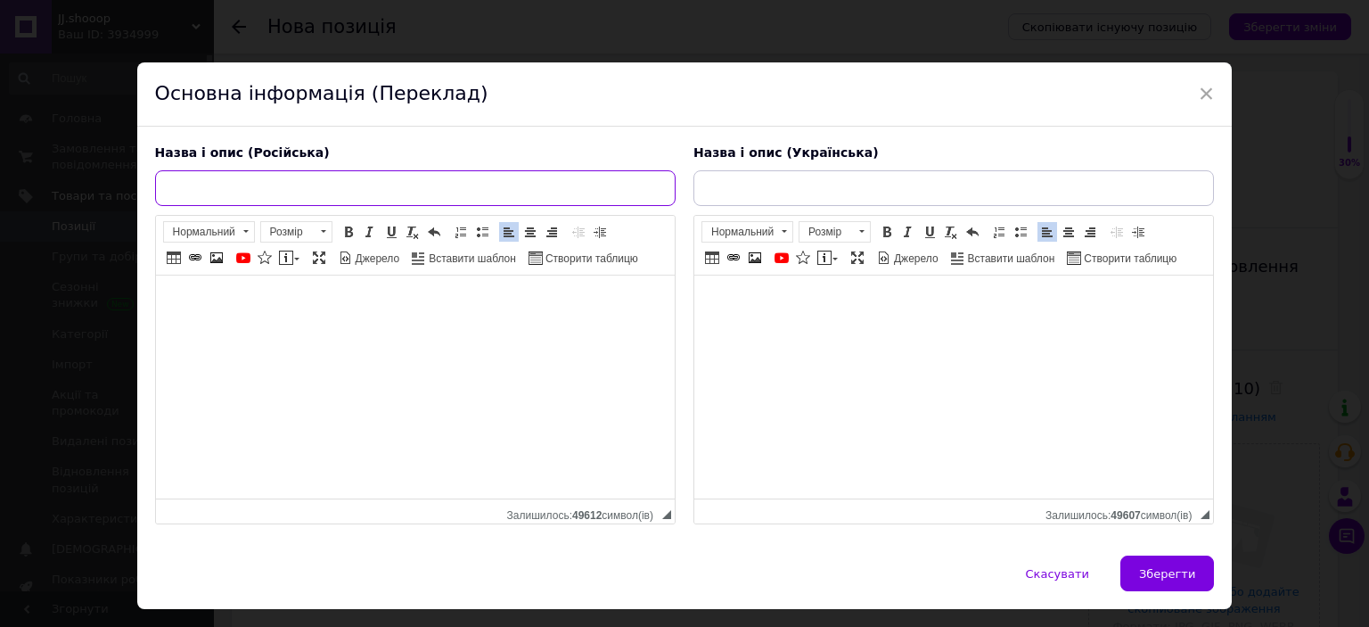
click at [351, 206] on div "Назва і опис (Російська) JJ _ shooop (подписывайтесь ) Серебряные звеньевые сер…" at bounding box center [415, 335] width 539 height 399
paste input "Серебряные звеньевые сережки-карабины Pandora (Пандора) 291982c01"
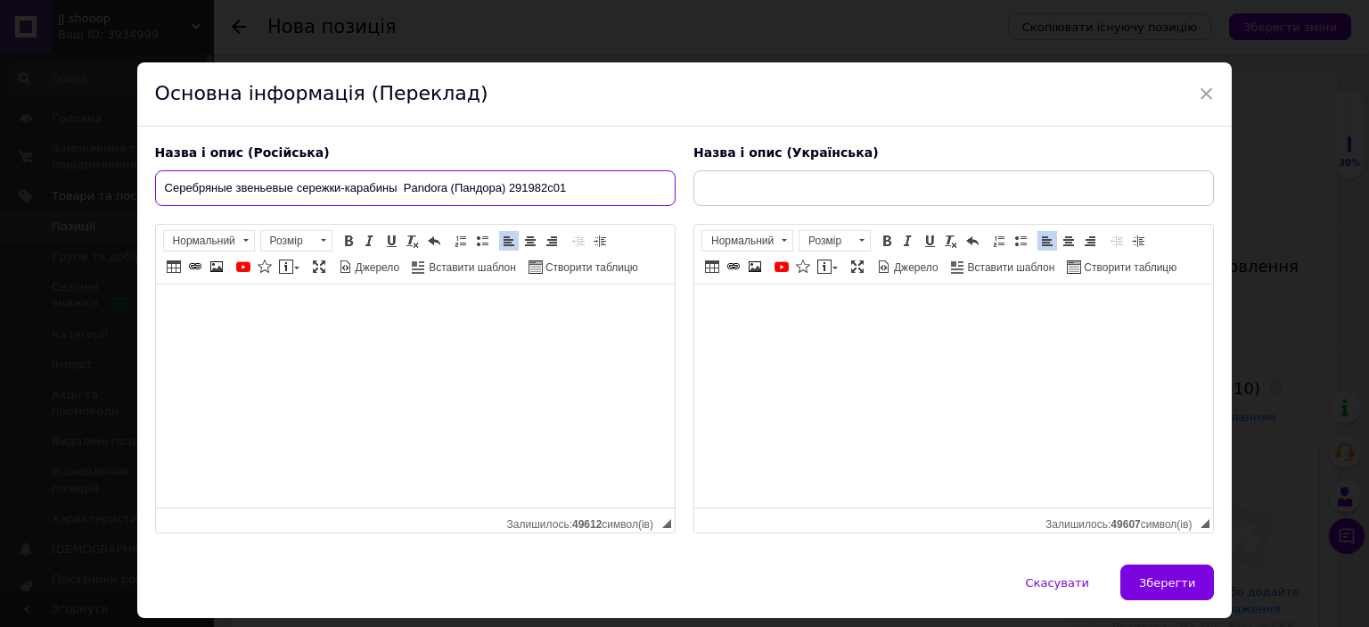
type input "Серебряные звеньевые сережки-карабины Pandora (Пандора) 291982c01"
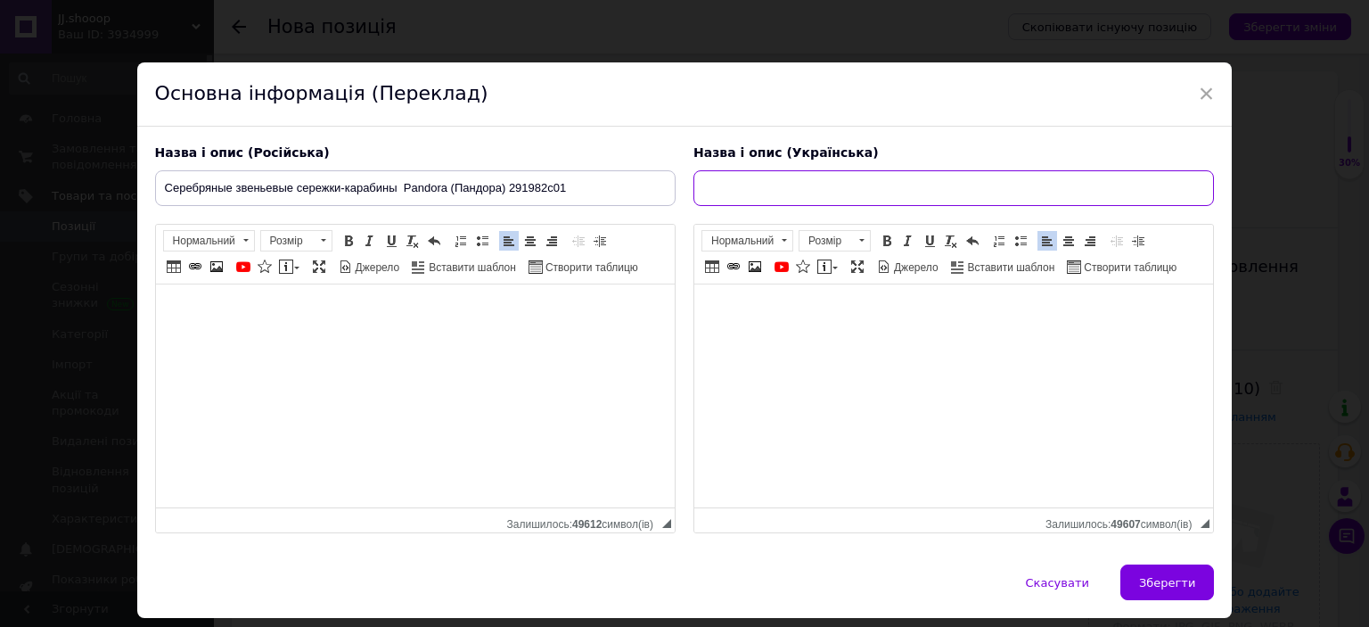
click at [721, 202] on input "text" at bounding box center [954, 188] width 521 height 36
paste input "Срібні ланкові сережки-карабіни Pandora (Пандора) 291982C01"
type input "Срібні ланкові сережки-карабіни Pandora (Пандора) 291982C01"
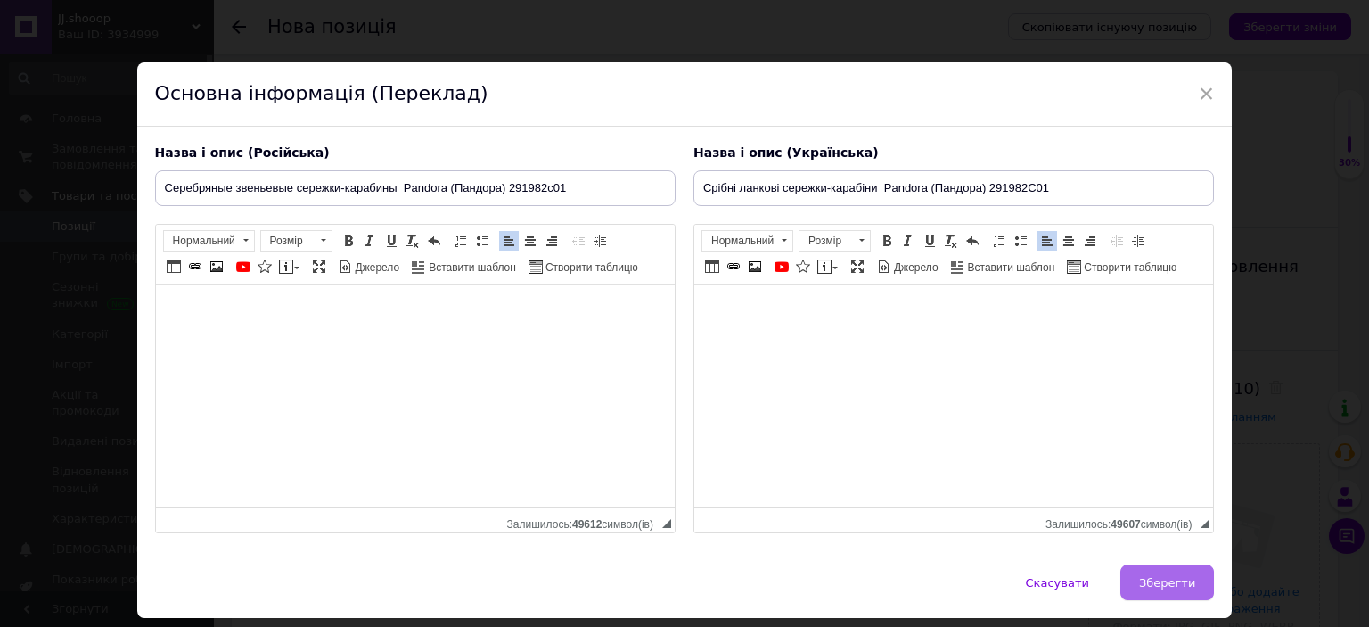
click at [1177, 576] on span "Зберегти" at bounding box center [1167, 582] width 56 height 13
type input "Серебряные звеньевые сережки-карабины Pandora (Пандора) 291982c01"
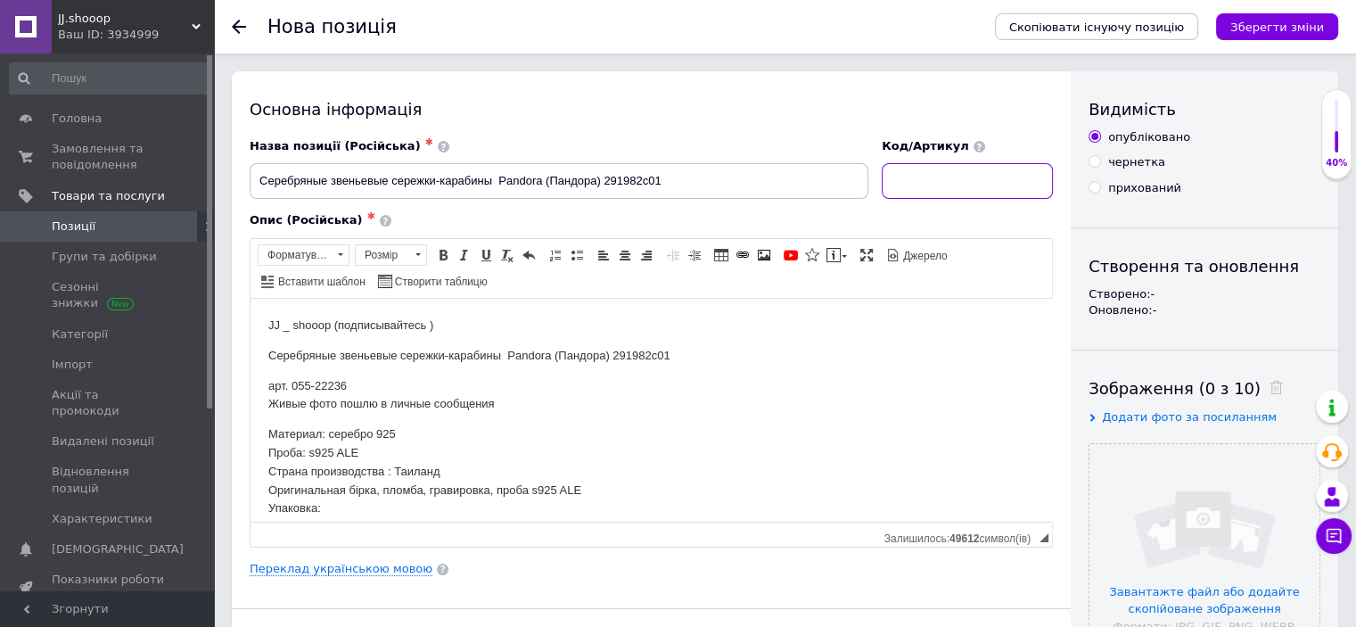
click at [946, 194] on input at bounding box center [967, 181] width 171 height 36
paste input "22236"
type input "22236"
click at [1198, 458] on input "file" at bounding box center [1205, 559] width 230 height 230
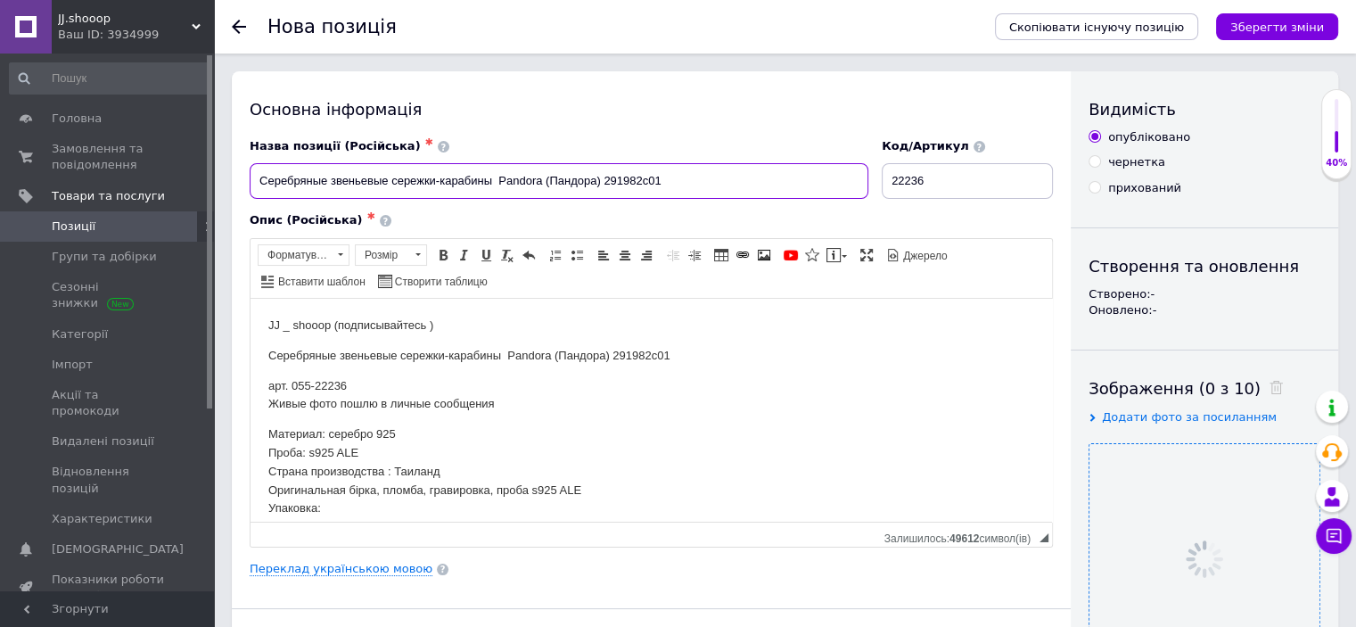
click at [560, 170] on input "Серебряные звеньевые сережки-карабины Pandora (Пандора) 291982c01" at bounding box center [559, 181] width 619 height 36
click at [557, 212] on div "Опис (Російська) ✱" at bounding box center [651, 220] width 803 height 16
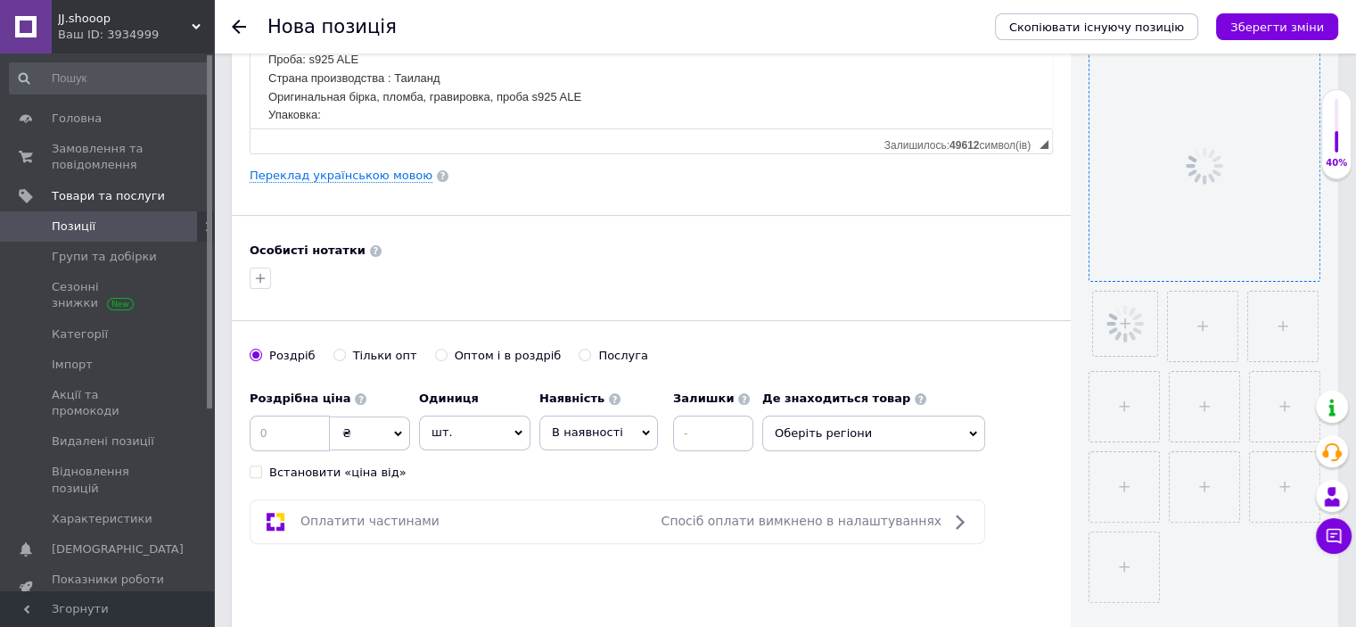
scroll to position [548, 0]
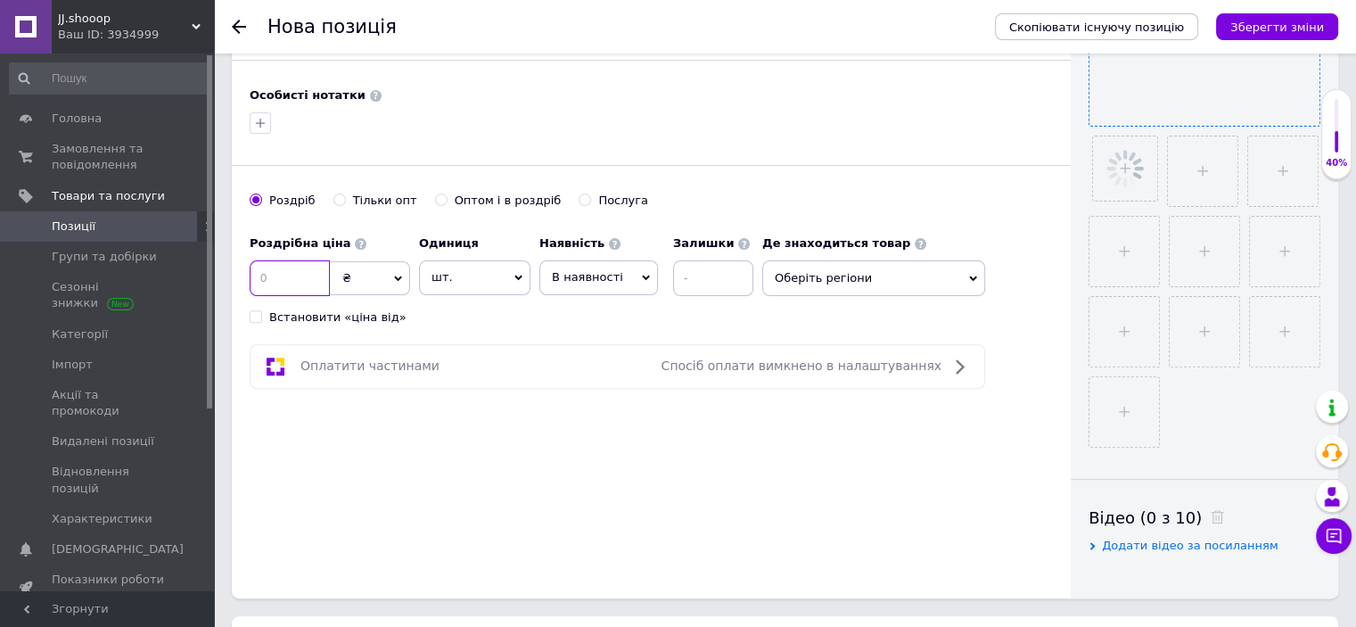
click at [292, 273] on input at bounding box center [290, 278] width 80 height 36
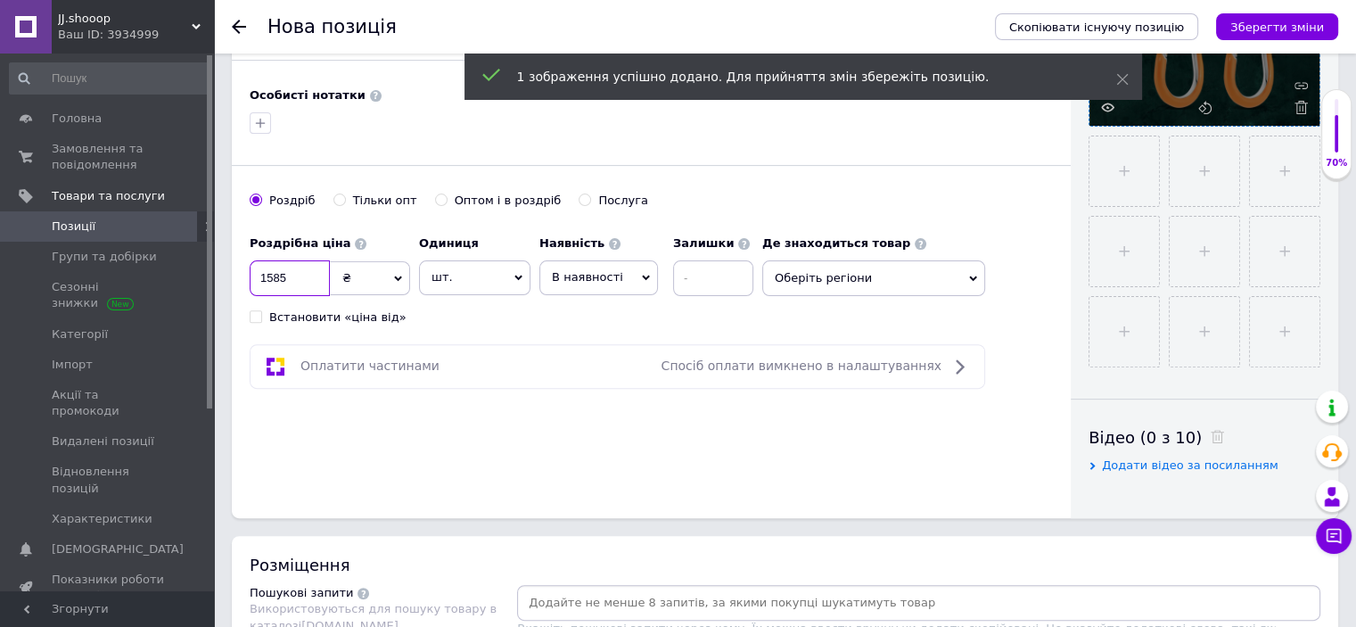
type input "1585"
click at [475, 334] on div "Основна інформація Назва позиції (Російська) ✱ Серебряные звеньевые сережки-кар…" at bounding box center [651, 20] width 839 height 995
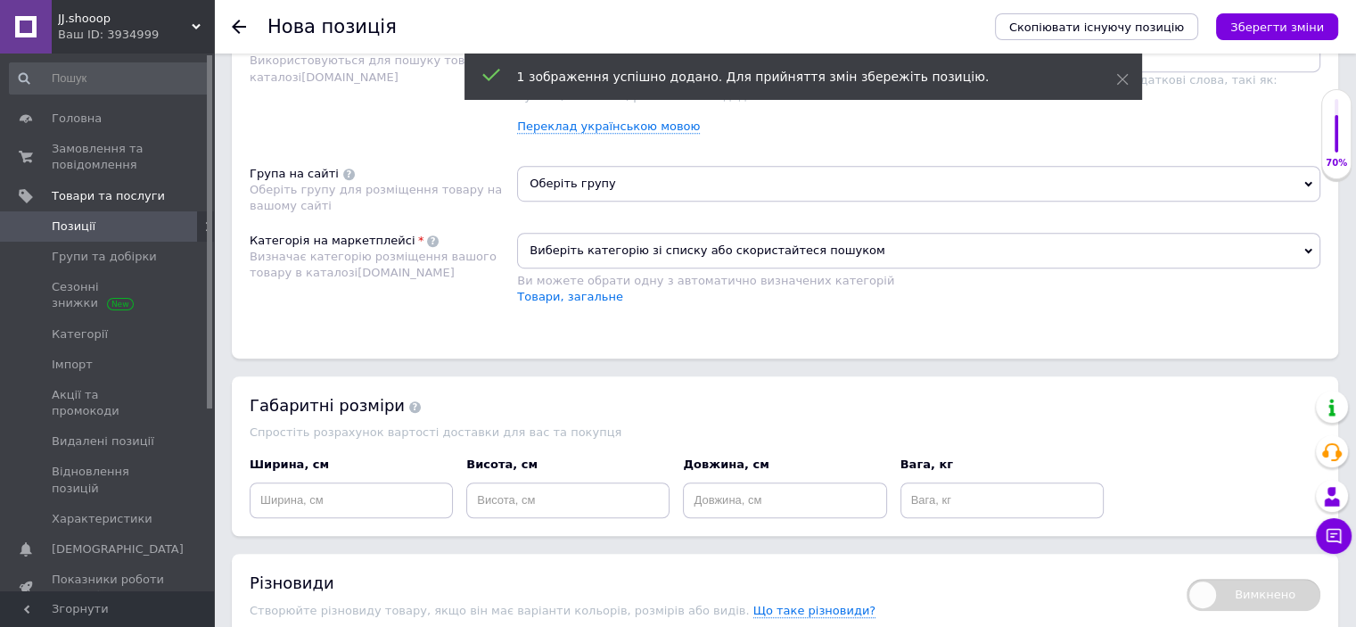
click at [688, 249] on span "Виберіть категорію зі списку або скористайтеся пошуком" at bounding box center [918, 251] width 803 height 36
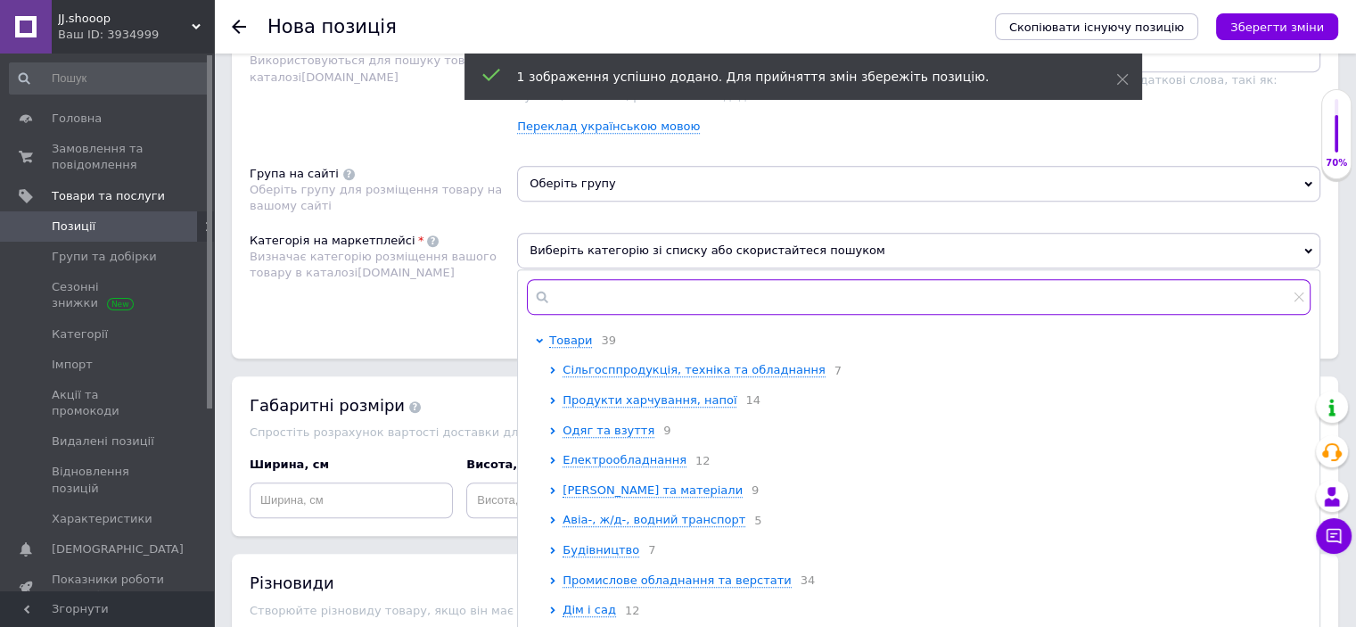
click at [684, 299] on input "text" at bounding box center [919, 297] width 784 height 36
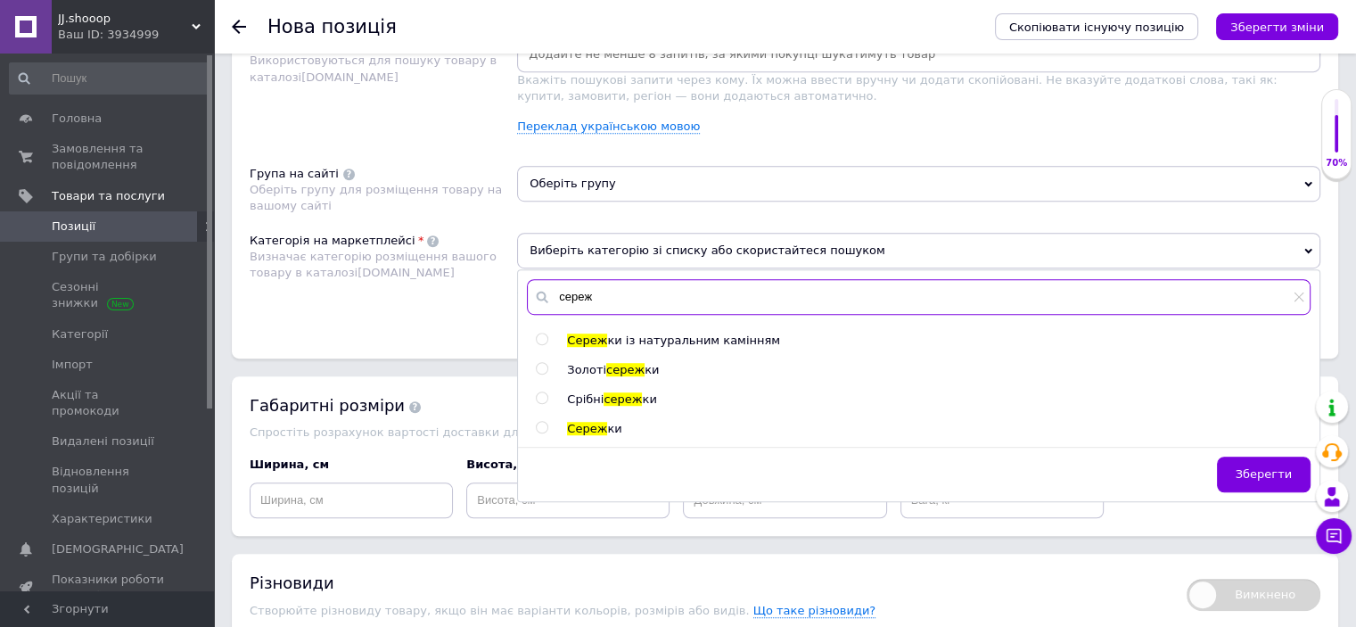
type input "сереж"
drag, startPoint x: 601, startPoint y: 396, endPoint x: 610, endPoint y: 344, distance: 52.5
click at [603, 396] on span "Срібні" at bounding box center [585, 398] width 37 height 13
radio input "true"
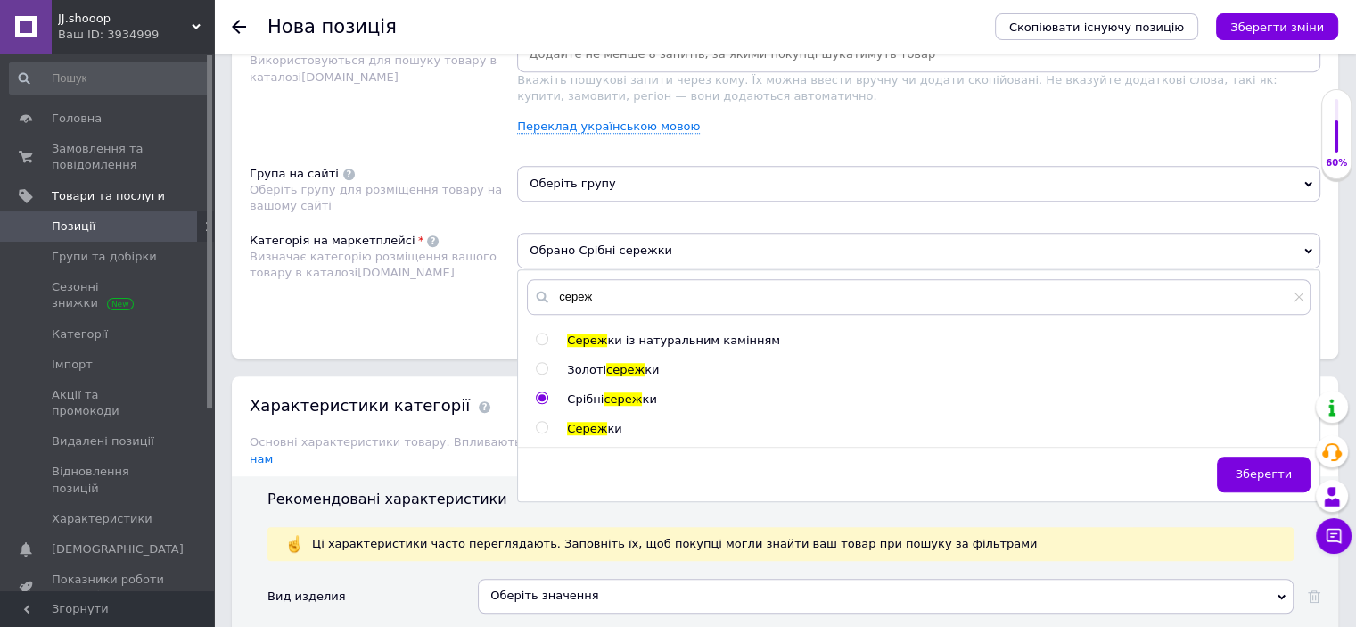
click at [581, 184] on span "Оберіть групу" at bounding box center [918, 184] width 803 height 36
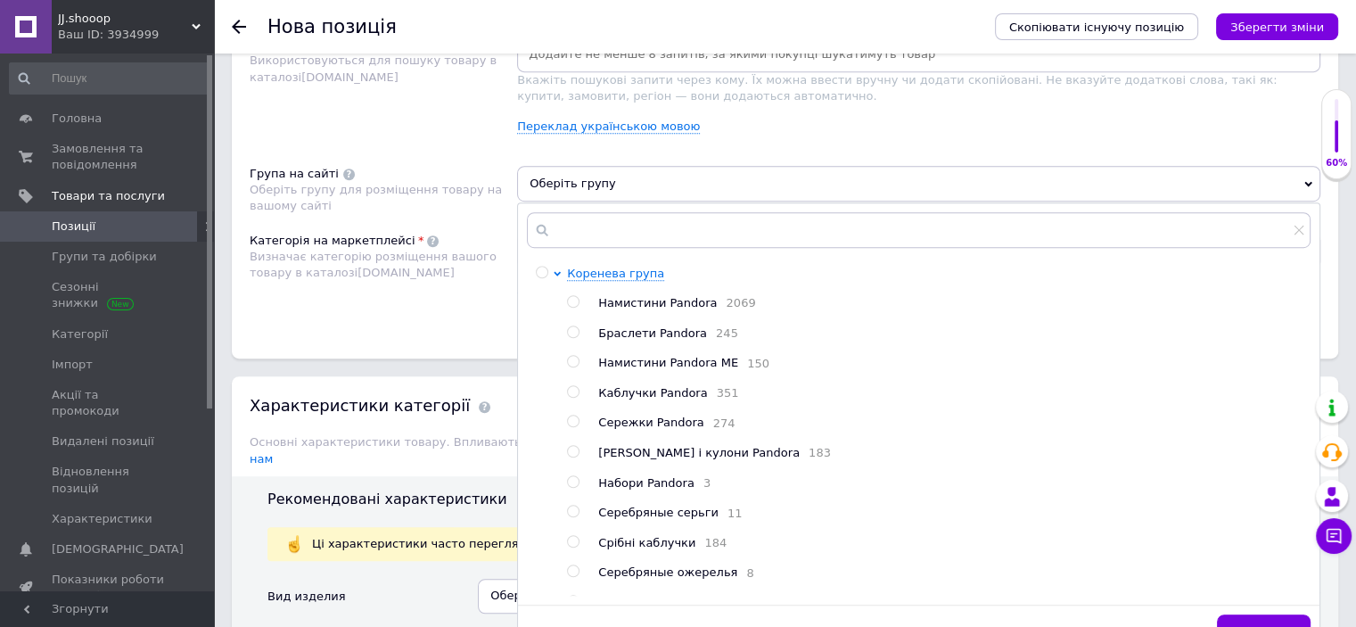
click at [628, 423] on span "Сережки Pandora" at bounding box center [650, 421] width 105 height 13
radio input "true"
click at [421, 327] on div "Розміщення Пошукові запити Використовуються для пошуку товару в каталозі Prom.u…" at bounding box center [785, 173] width 1106 height 371
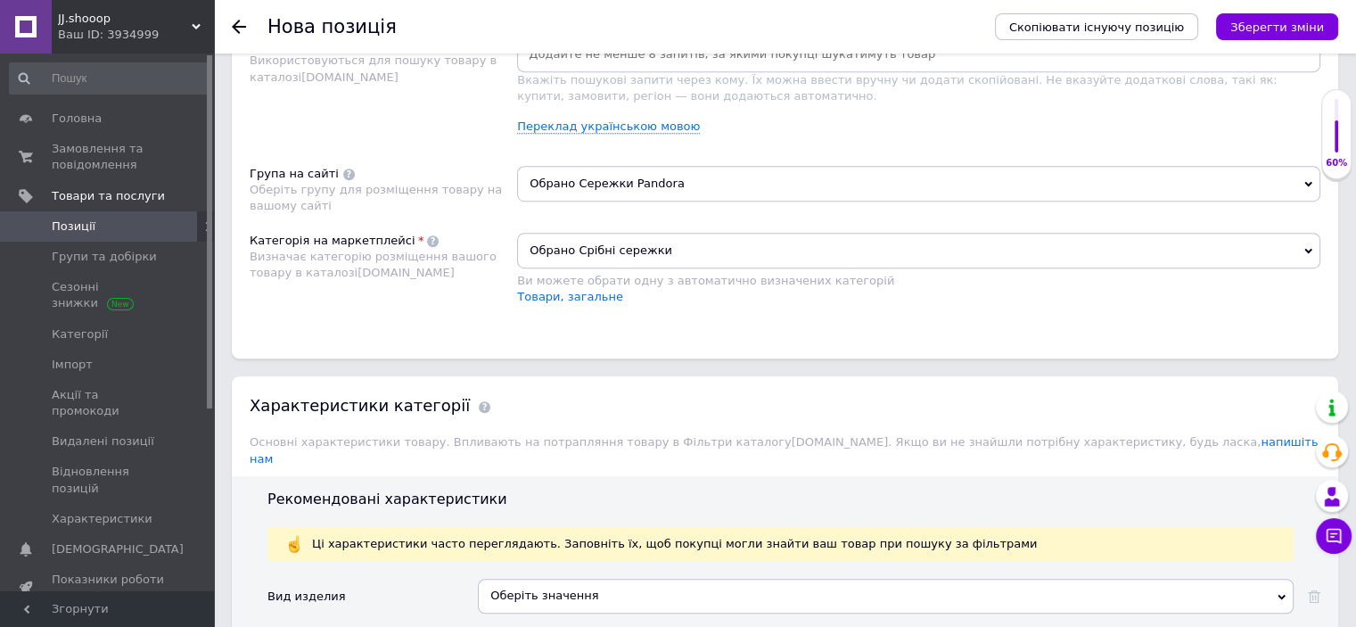
scroll to position [1542, 0]
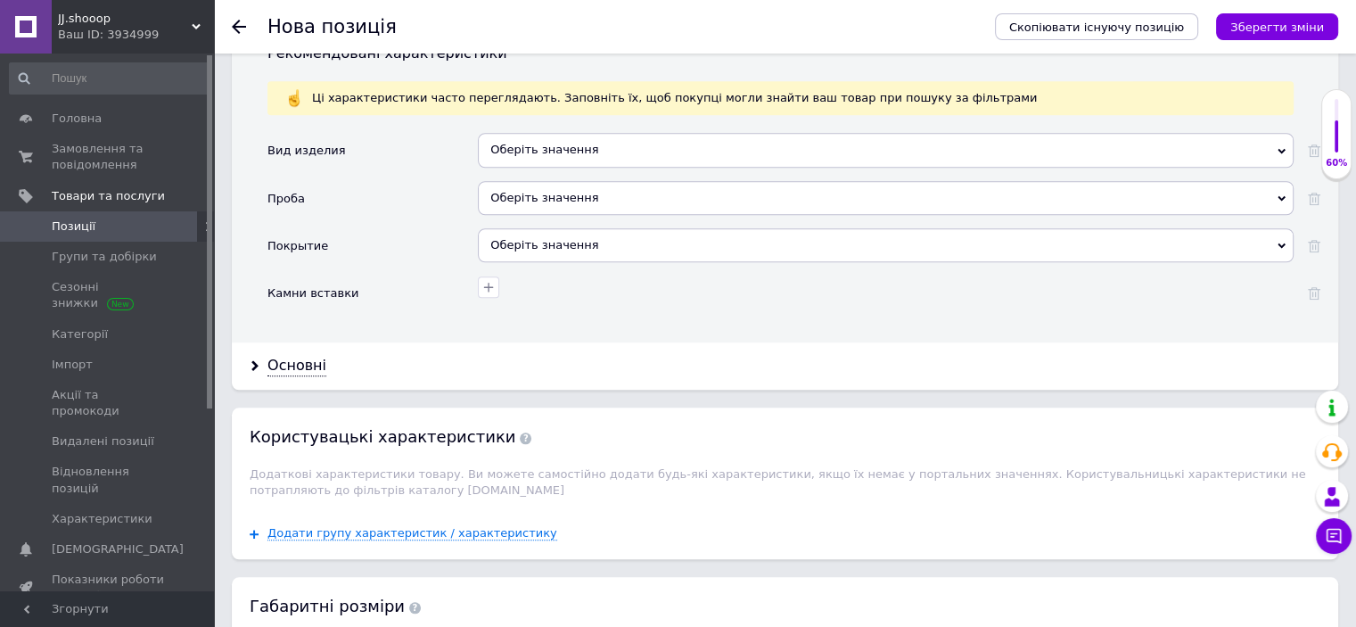
click at [525, 133] on div "Оберіть значення" at bounding box center [886, 150] width 816 height 34
click at [394, 231] on div "Покрытие" at bounding box center [372, 251] width 210 height 47
click at [583, 181] on div "Оберіть значення" at bounding box center [886, 198] width 816 height 34
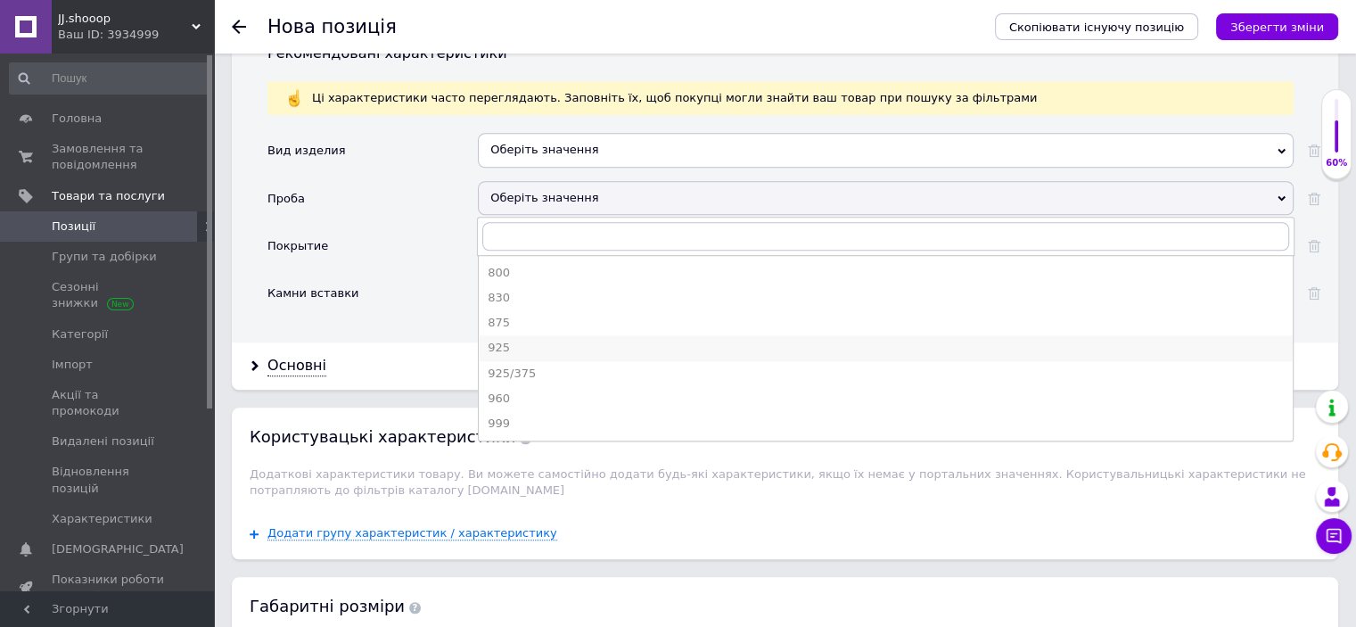
click at [498, 340] on div "925" at bounding box center [886, 348] width 796 height 16
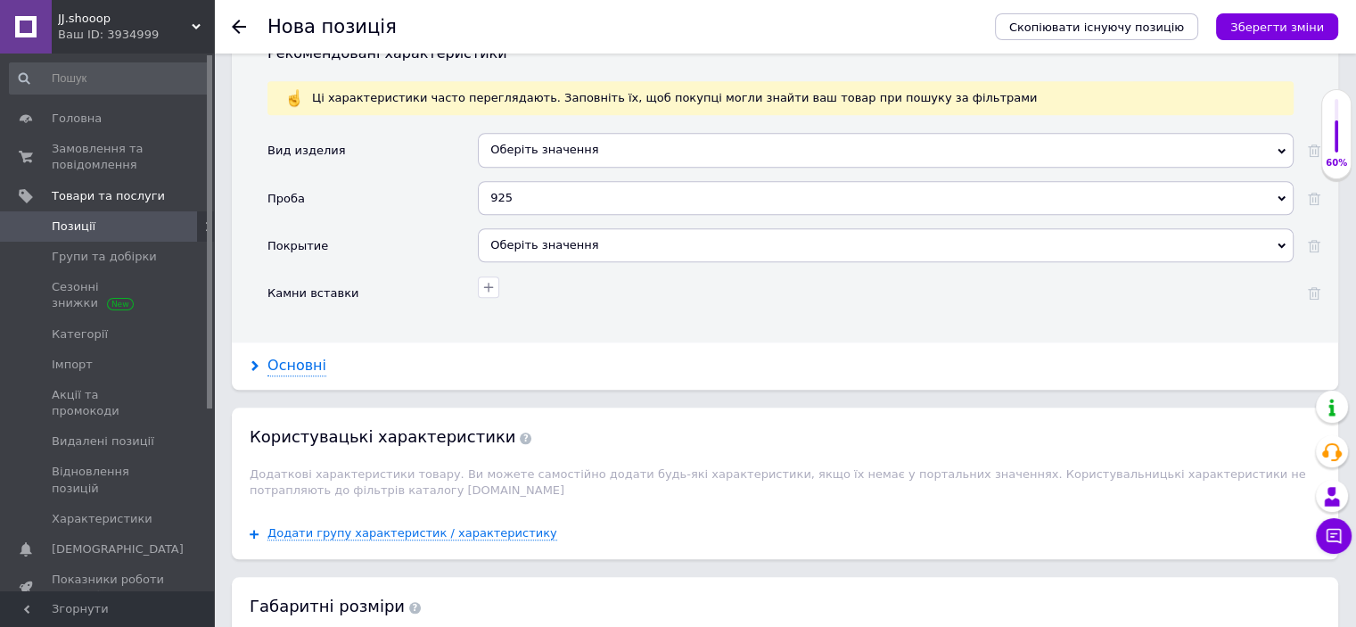
click at [282, 356] on div "Основні" at bounding box center [296, 366] width 59 height 21
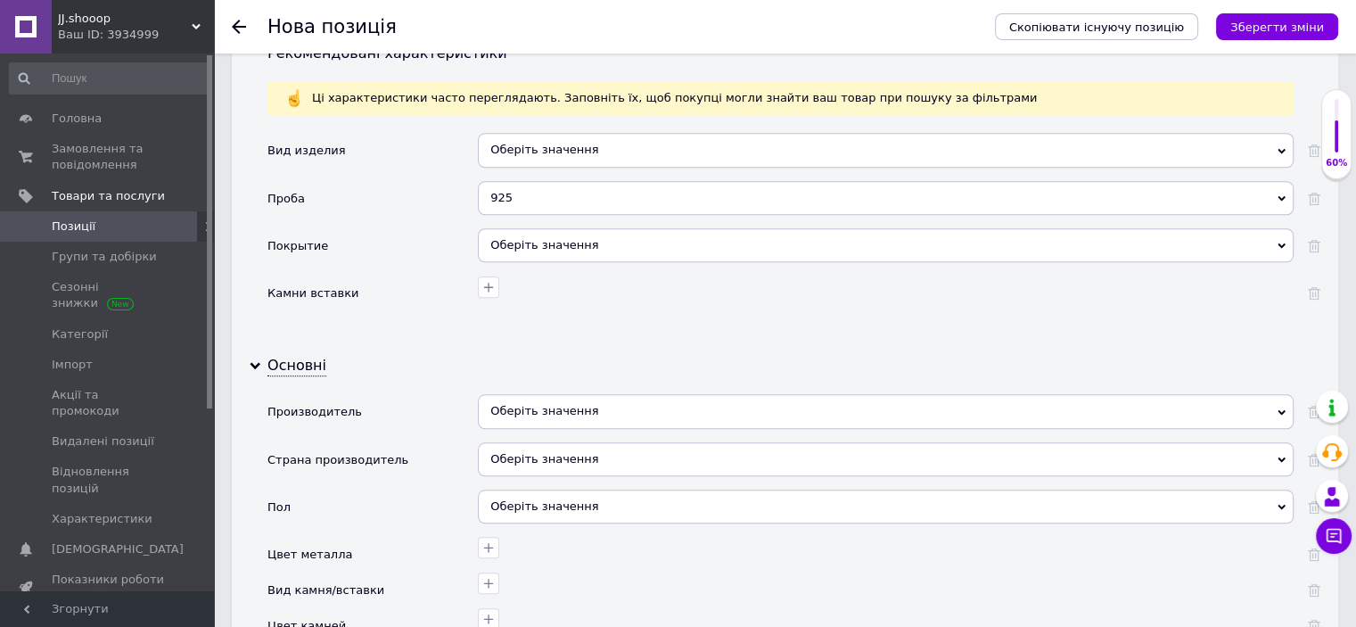
click at [588, 395] on div "Оберіть значення" at bounding box center [886, 411] width 816 height 34
paste input "Пандора"
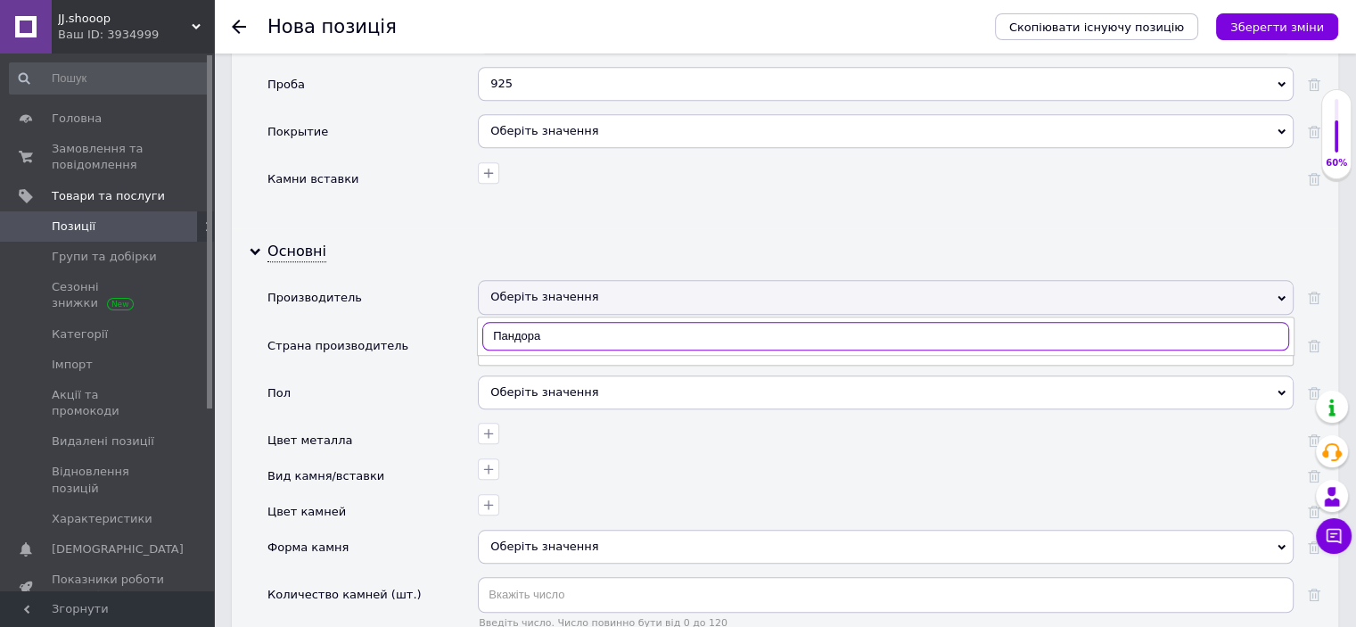
scroll to position [1690, 0]
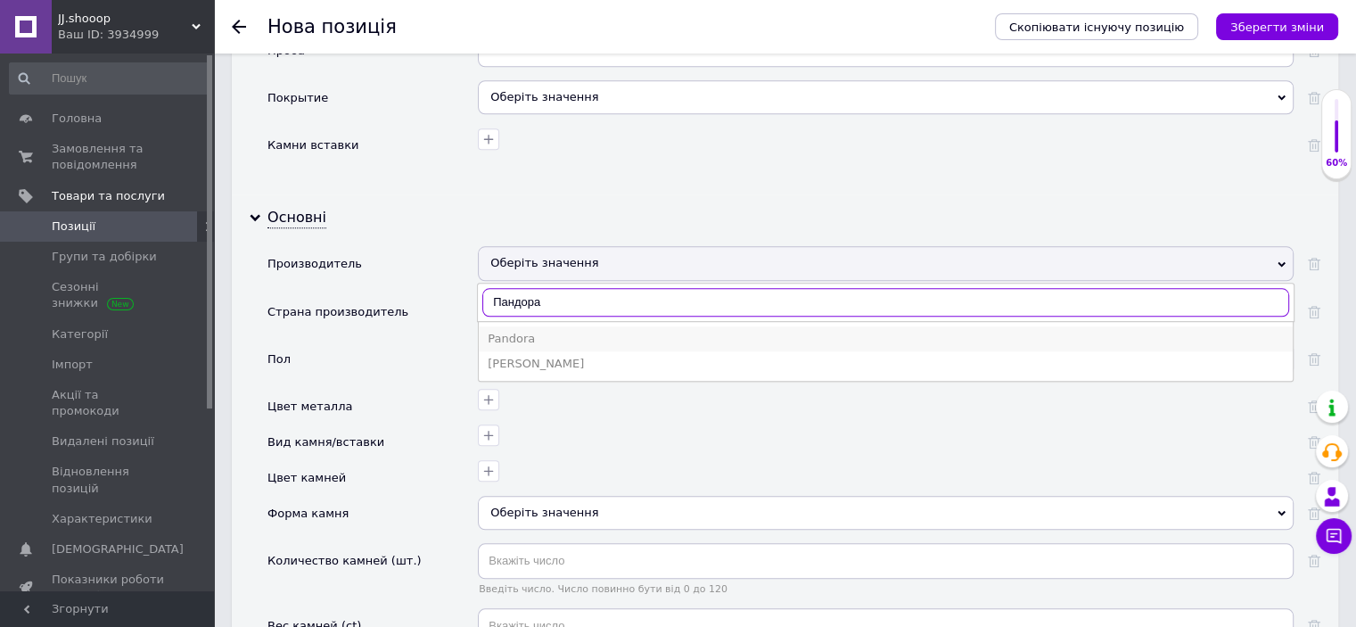
type input "Пандора"
click at [517, 331] on div "Pandora" at bounding box center [886, 339] width 796 height 16
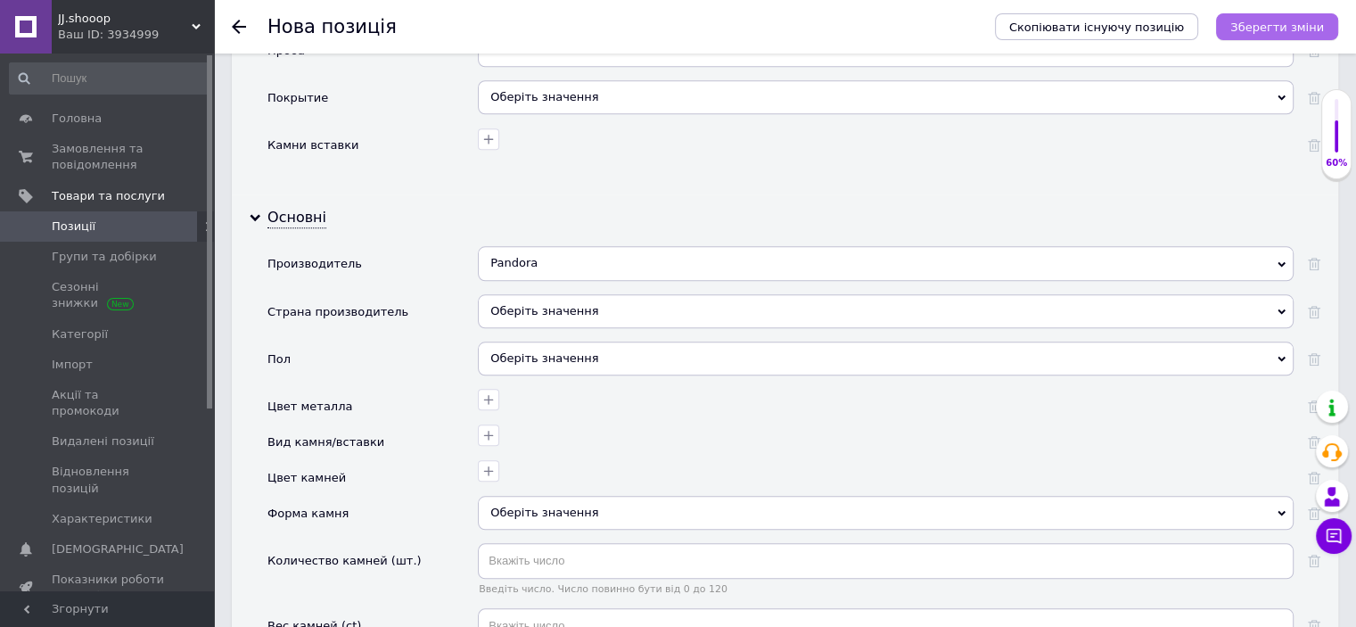
click at [1278, 25] on icon "Зберегти зміни" at bounding box center [1277, 27] width 94 height 13
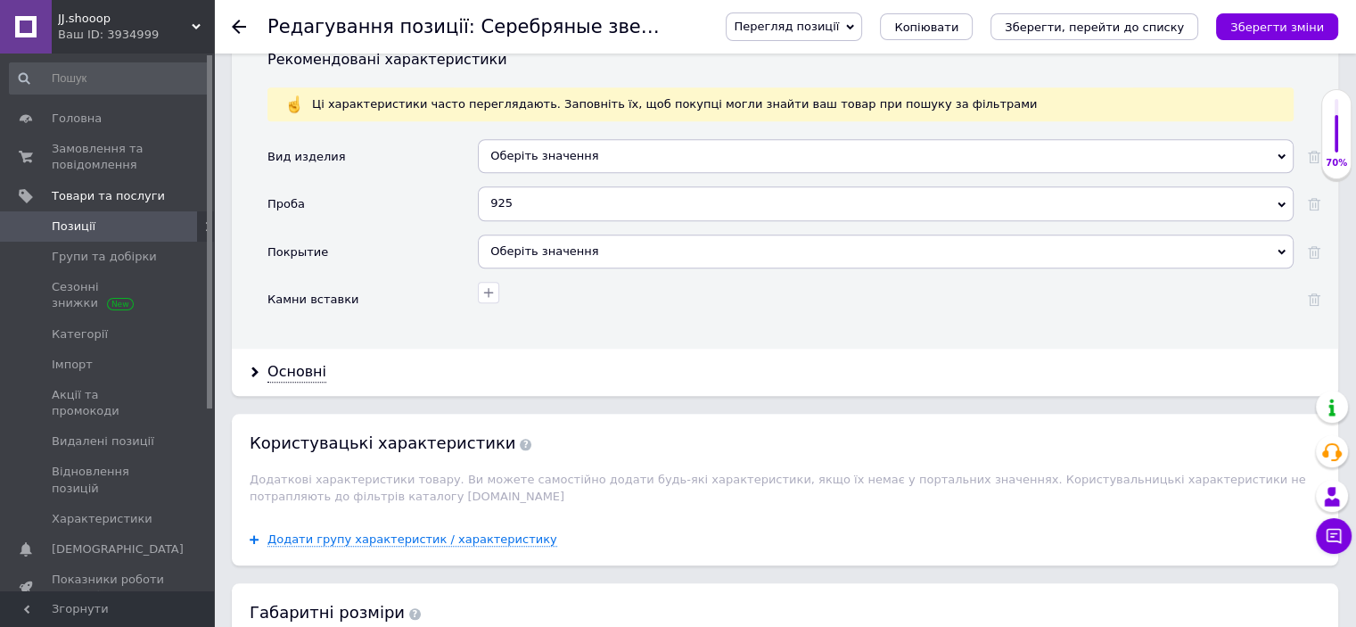
scroll to position [1486, 0]
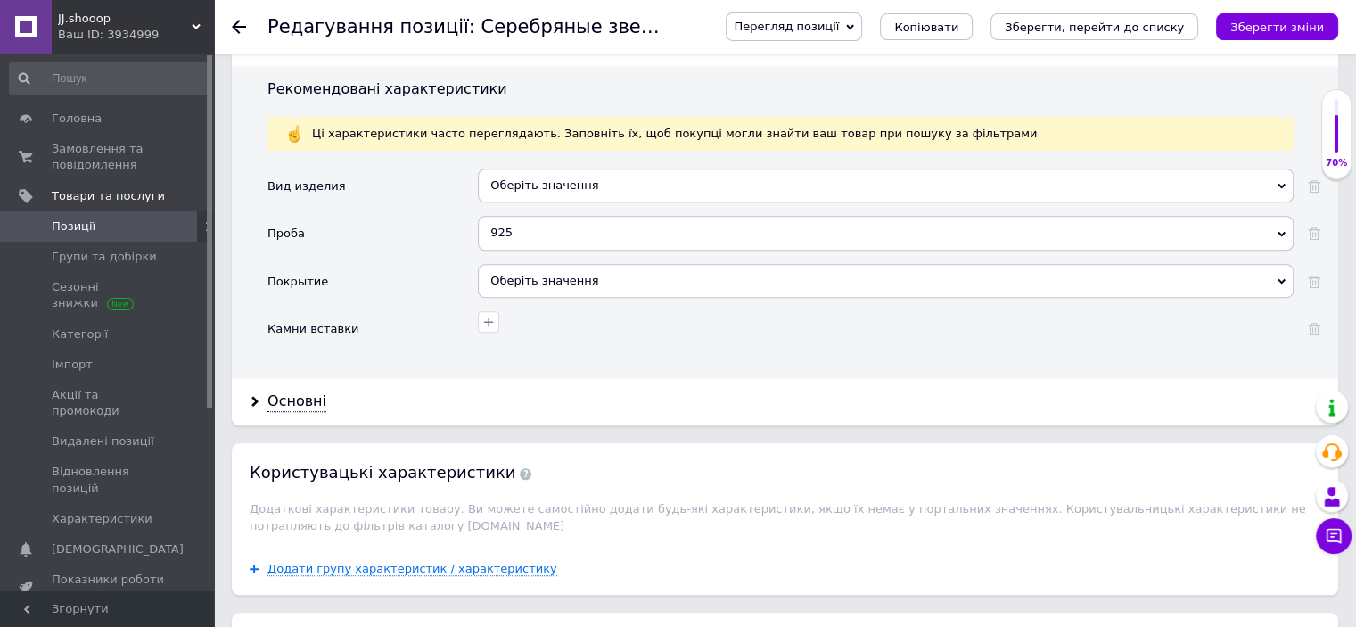
click at [548, 275] on div "Оберіть значення" at bounding box center [886, 281] width 816 height 34
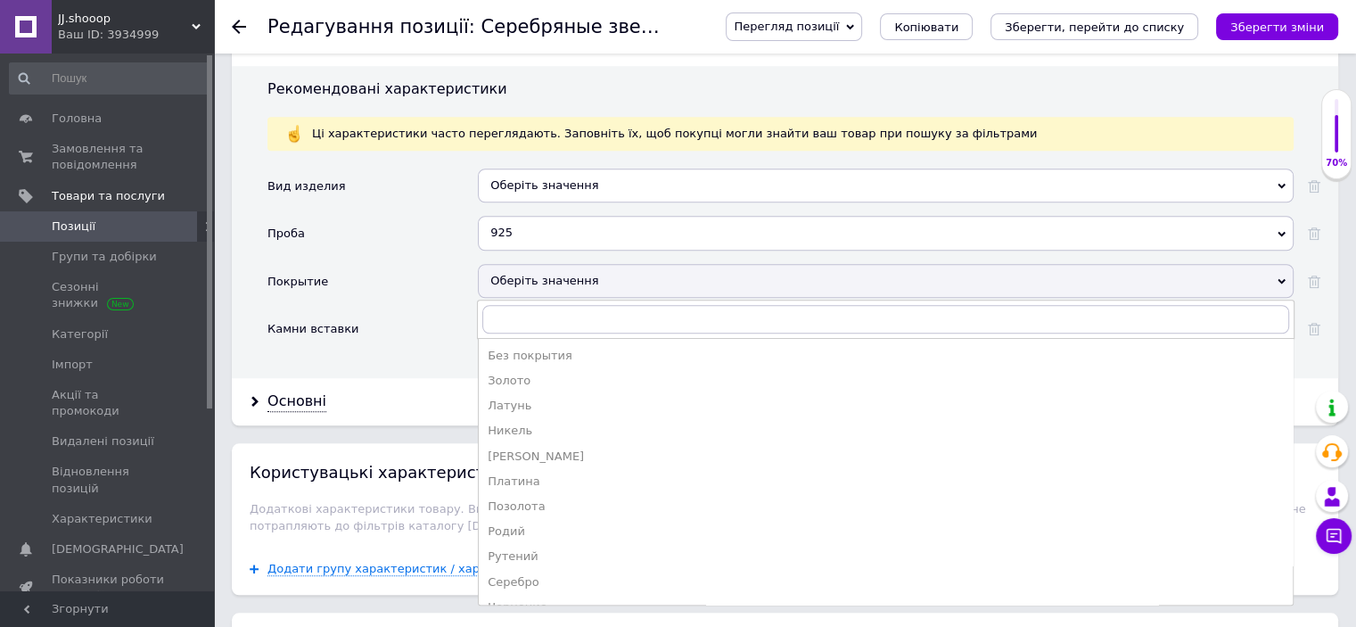
click at [518, 523] on div "Родий" at bounding box center [886, 531] width 796 height 16
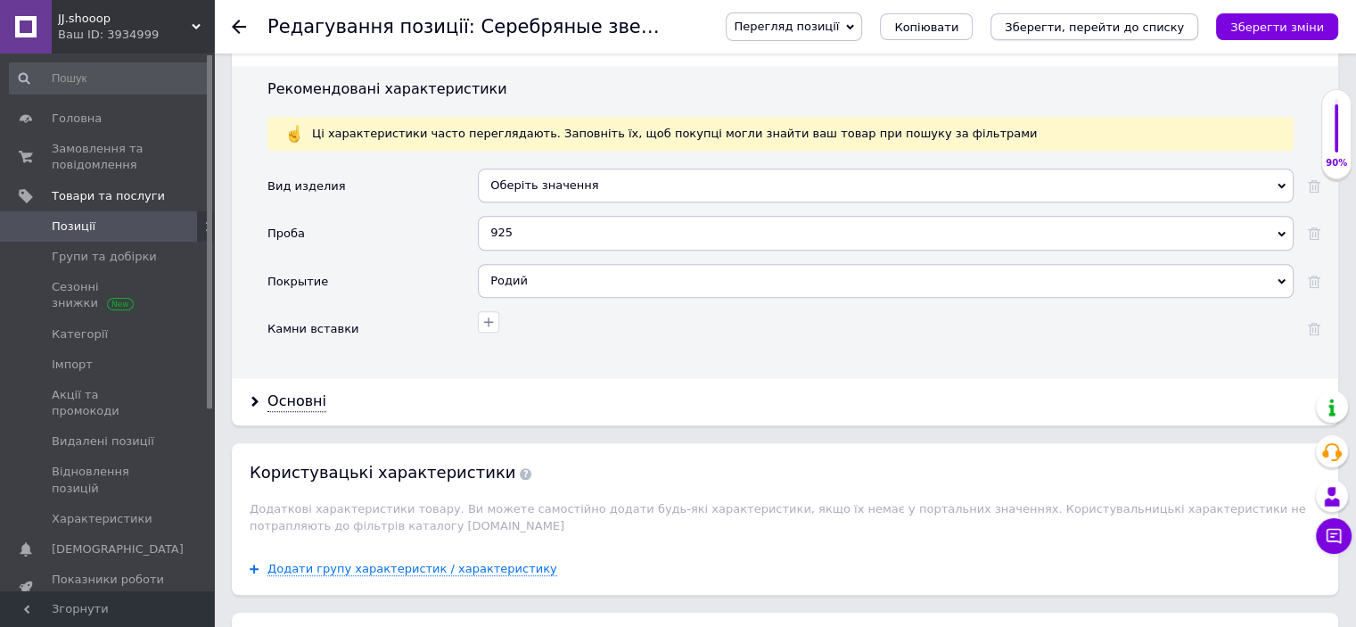
click at [1124, 26] on icon "Зберегти, перейти до списку" at bounding box center [1094, 27] width 179 height 13
